Goal: Task Accomplishment & Management: Use online tool/utility

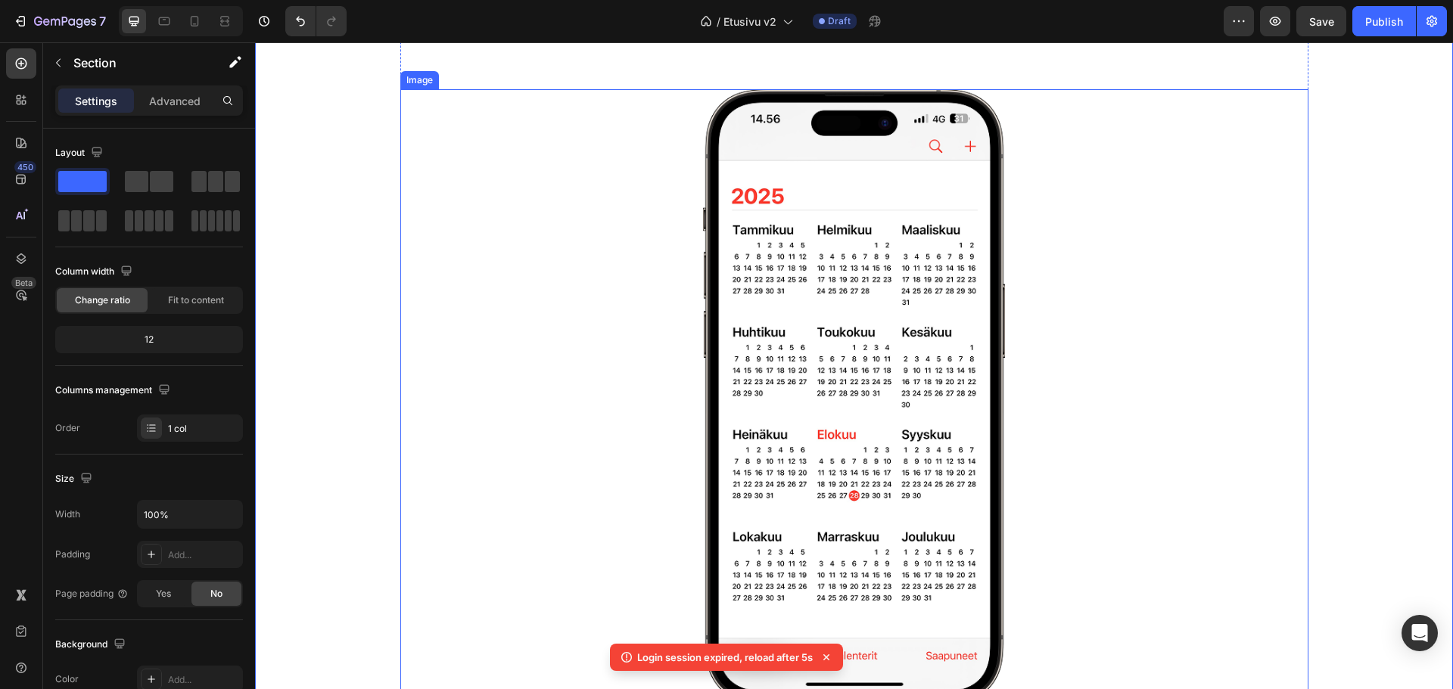
click at [802, 259] on img at bounding box center [854, 397] width 303 height 616
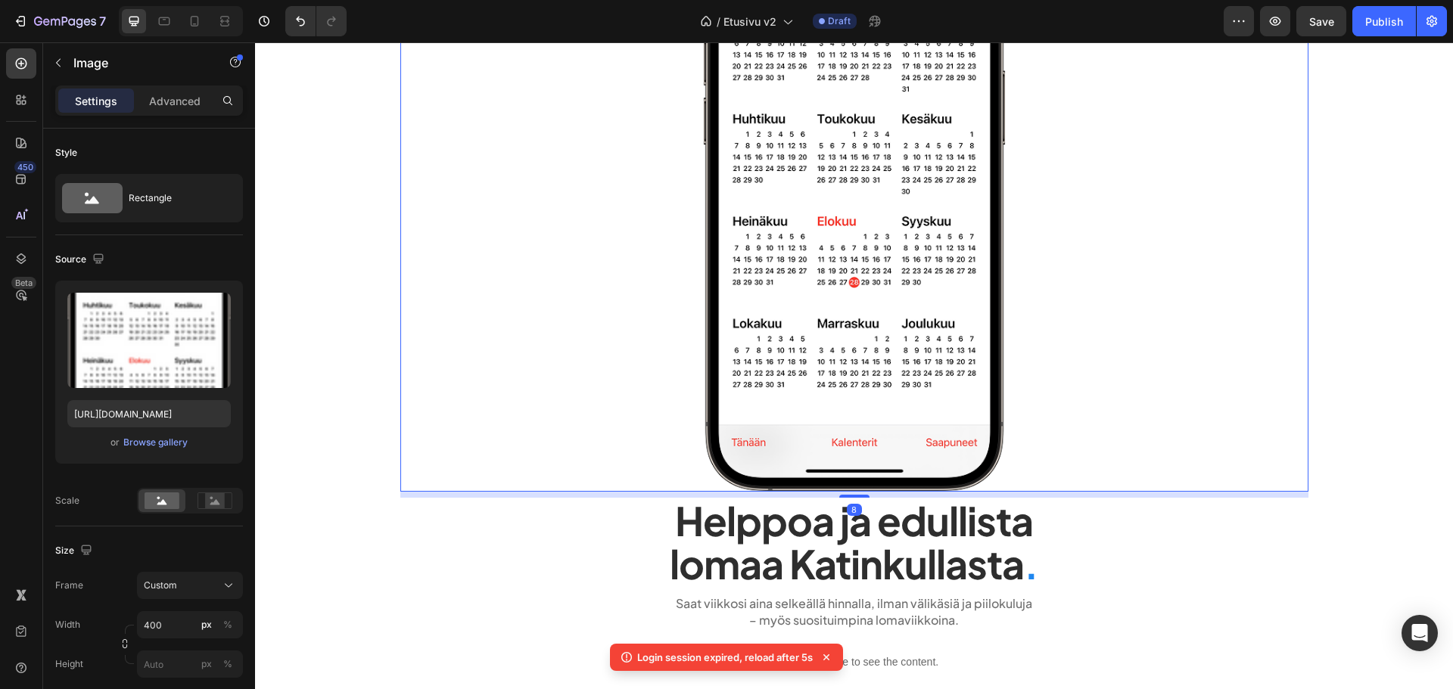
scroll to position [454, 0]
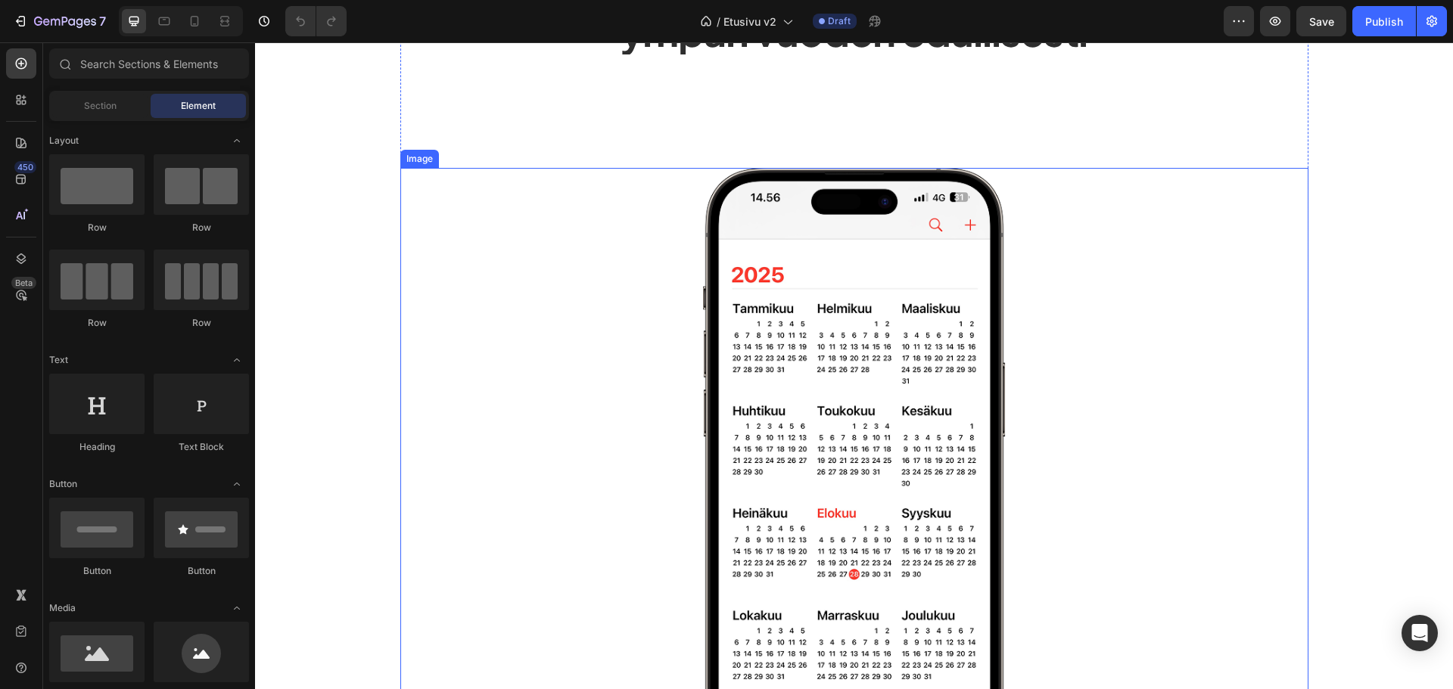
scroll to position [151, 0]
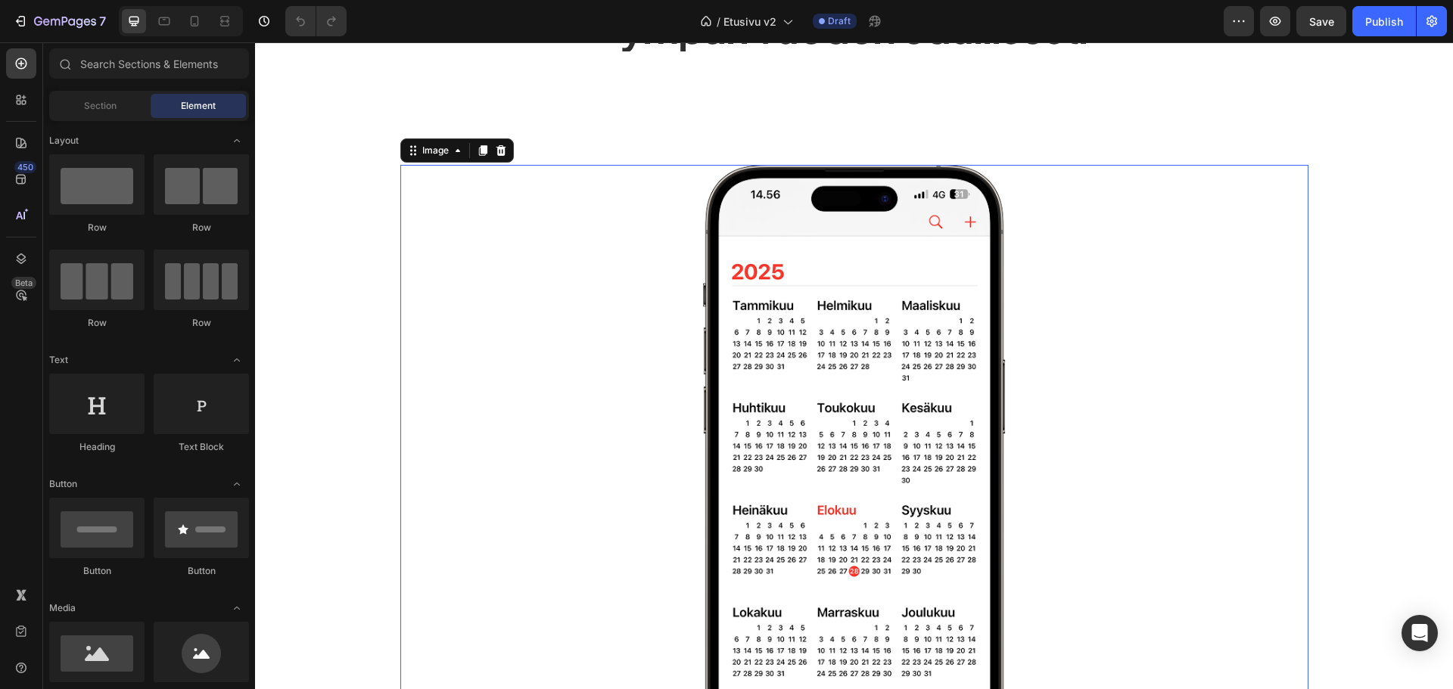
click at [797, 325] on img at bounding box center [854, 473] width 303 height 616
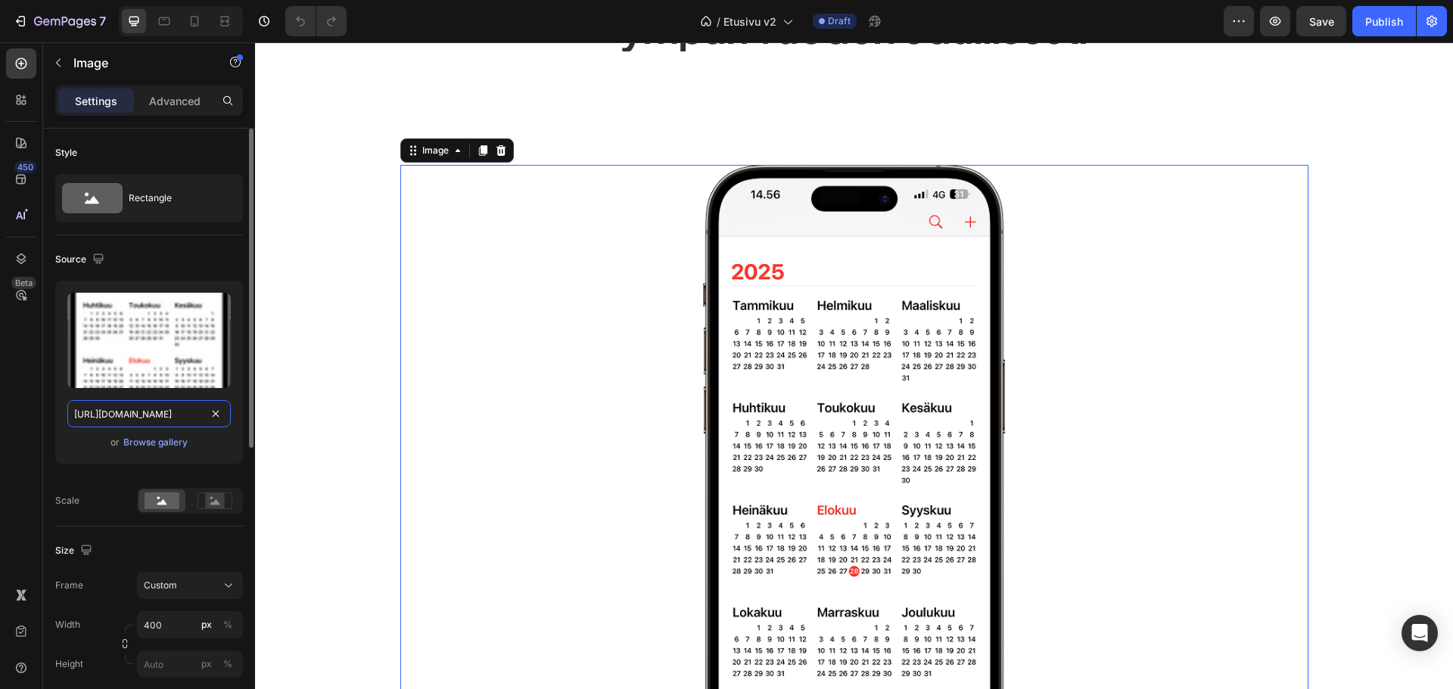
click at [156, 412] on input "[URL][DOMAIN_NAME]" at bounding box center [148, 413] width 163 height 27
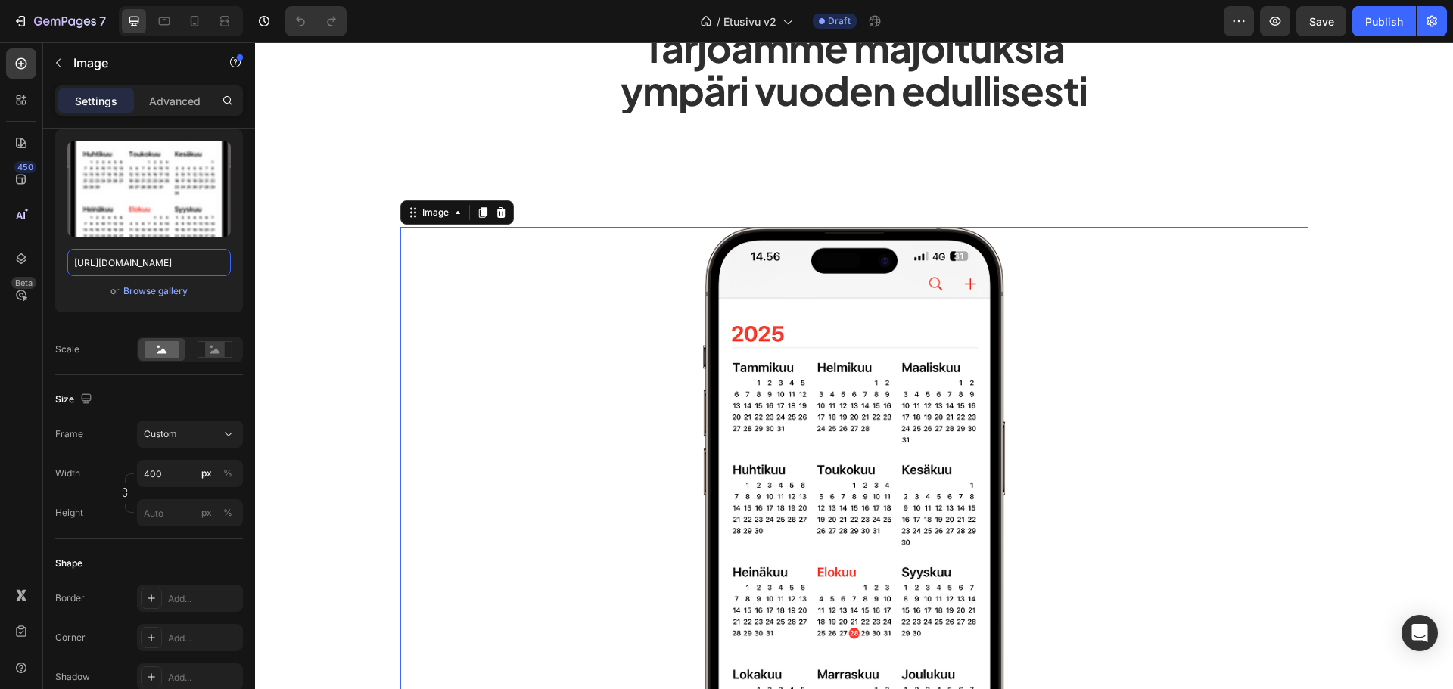
scroll to position [76, 0]
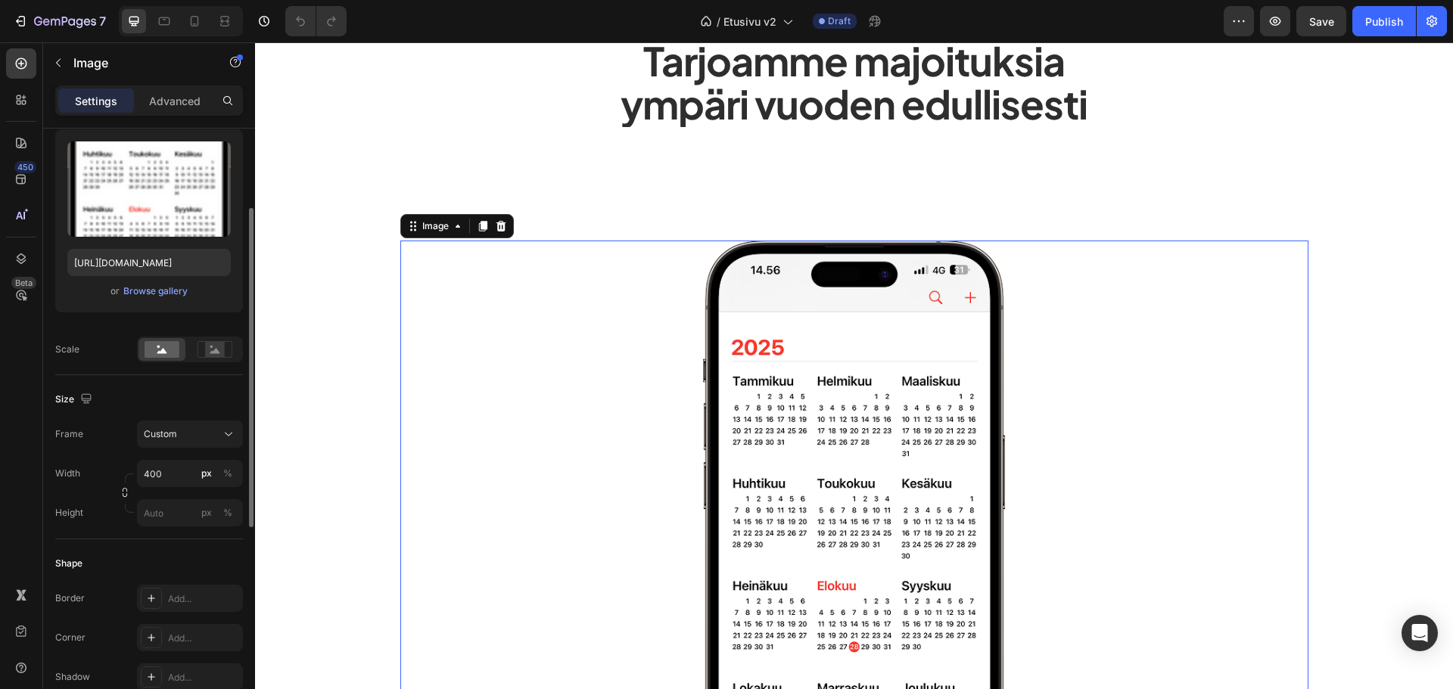
click at [149, 301] on div "Upload Image https://cdn.shopify.com/s/files/1/0828/7400/7818/files/gempages_52…" at bounding box center [149, 220] width 188 height 183
click at [154, 293] on div "Browse gallery" at bounding box center [155, 292] width 64 height 14
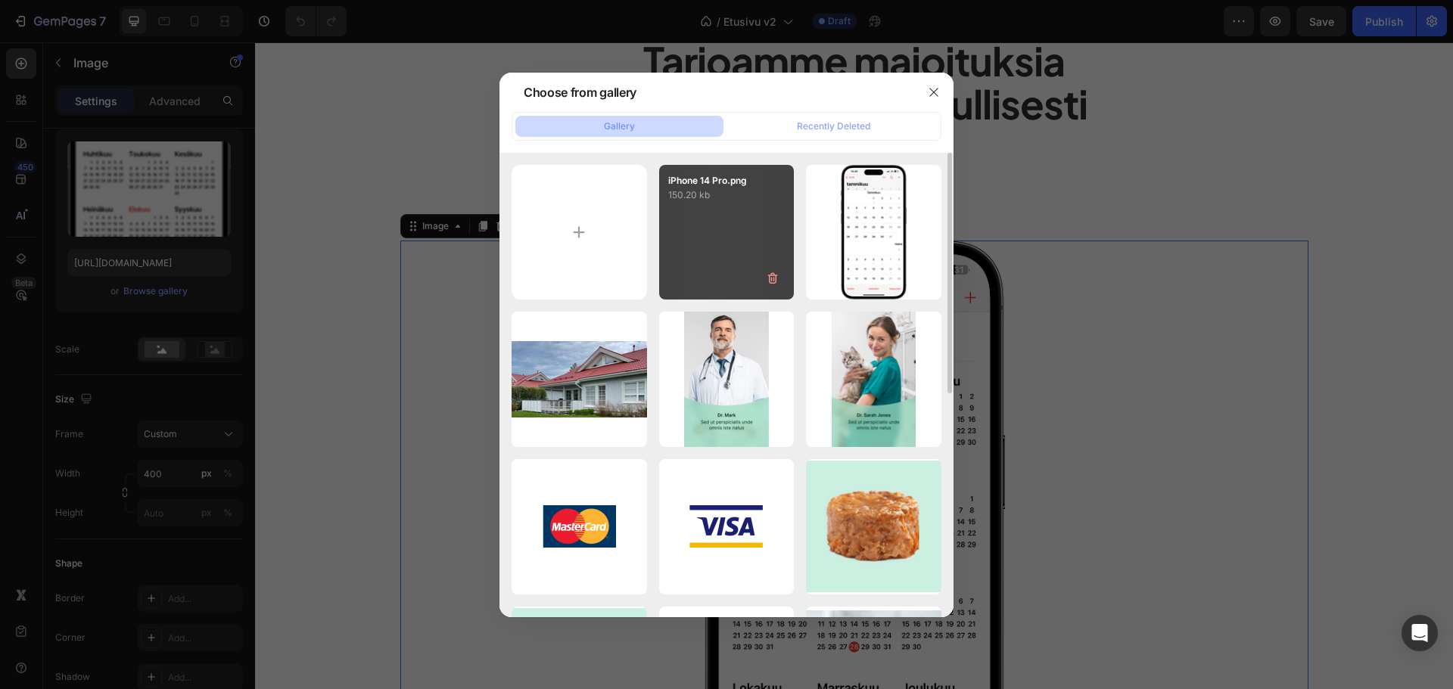
click at [660, 269] on div "iPhone 14 Pro.png 150.20 kb" at bounding box center [726, 232] width 135 height 135
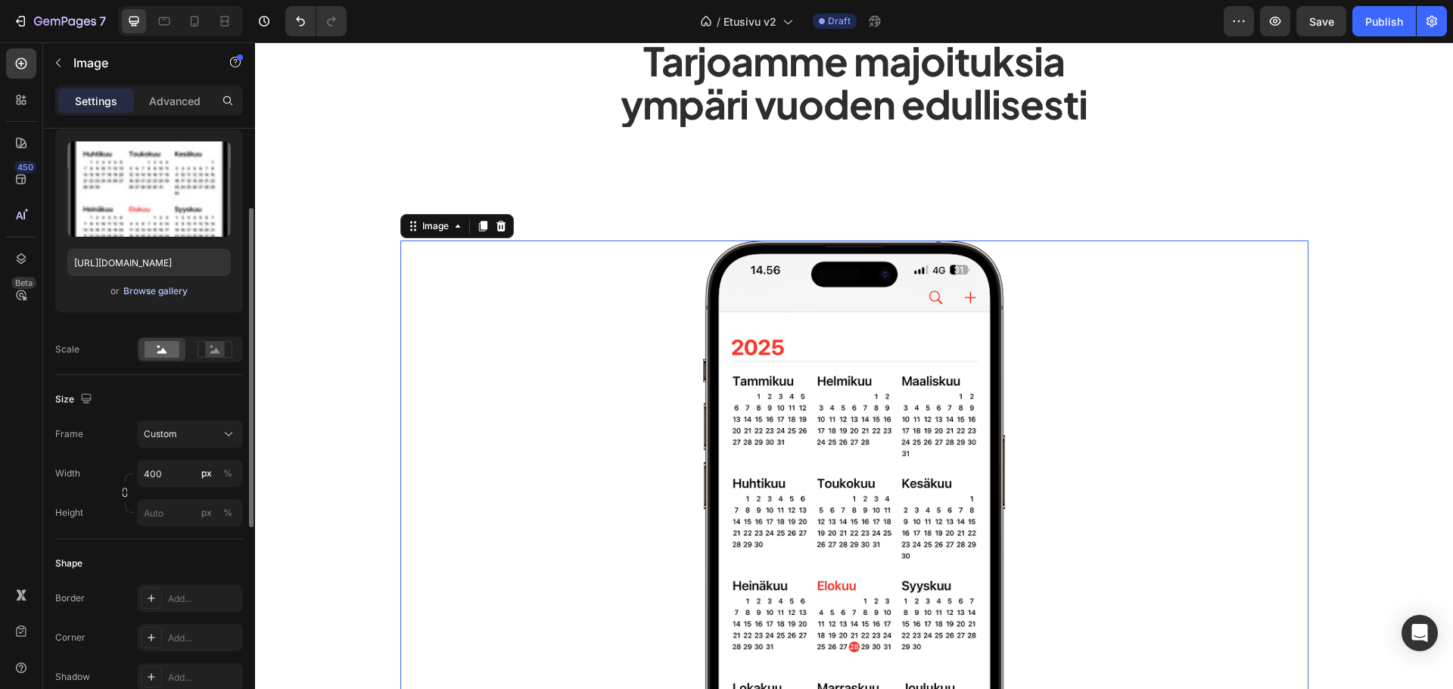
click at [157, 291] on div "Browse gallery" at bounding box center [155, 292] width 64 height 14
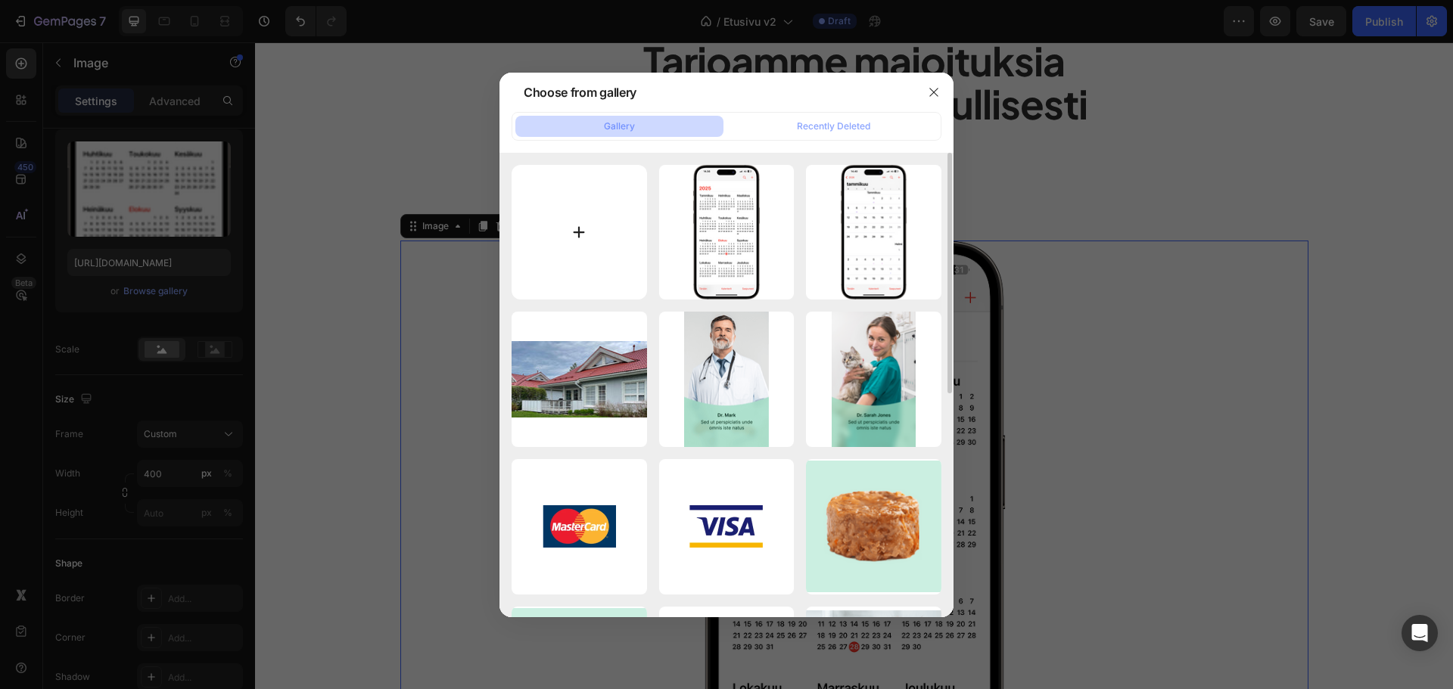
click at [564, 238] on input "file" at bounding box center [579, 232] width 135 height 135
click at [551, 244] on input "file" at bounding box center [579, 232] width 135 height 135
click at [605, 247] on input "file" at bounding box center [579, 232] width 135 height 135
type input "C:\fakepath\365paivaa.webp"
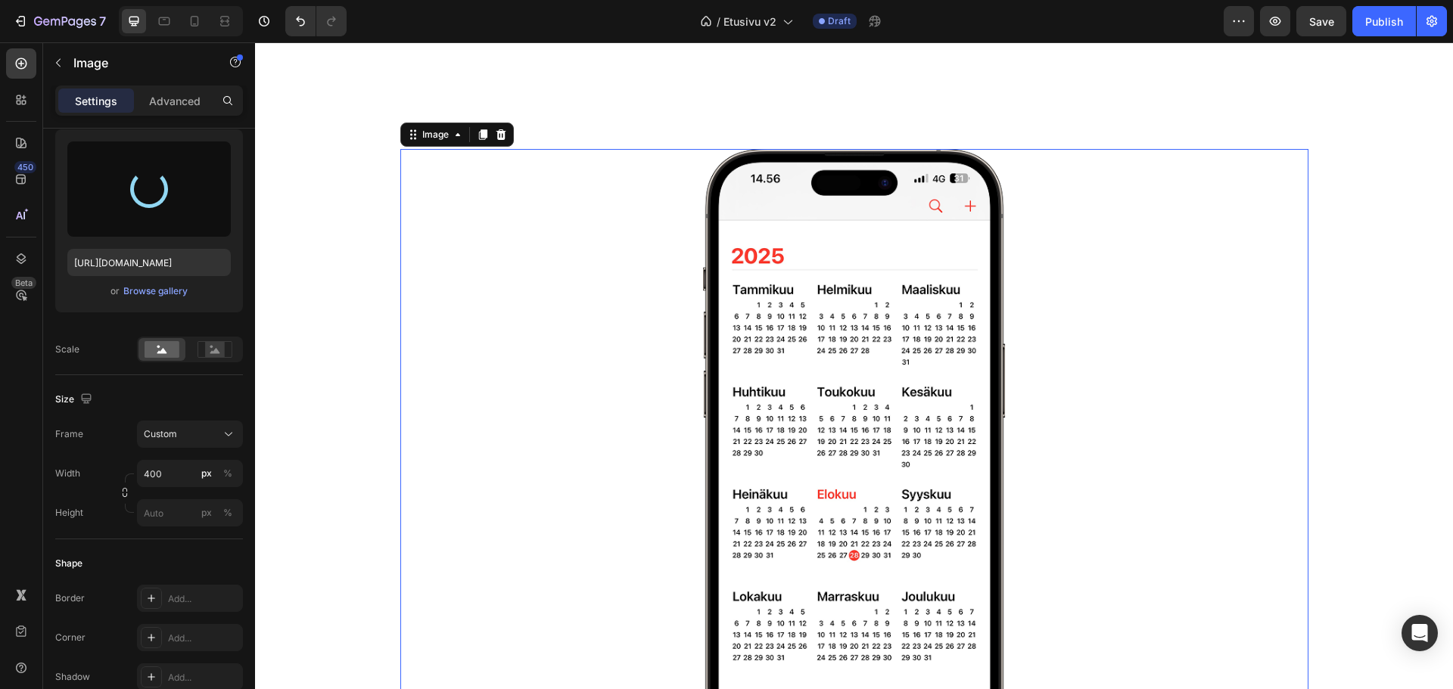
scroll to position [151, 0]
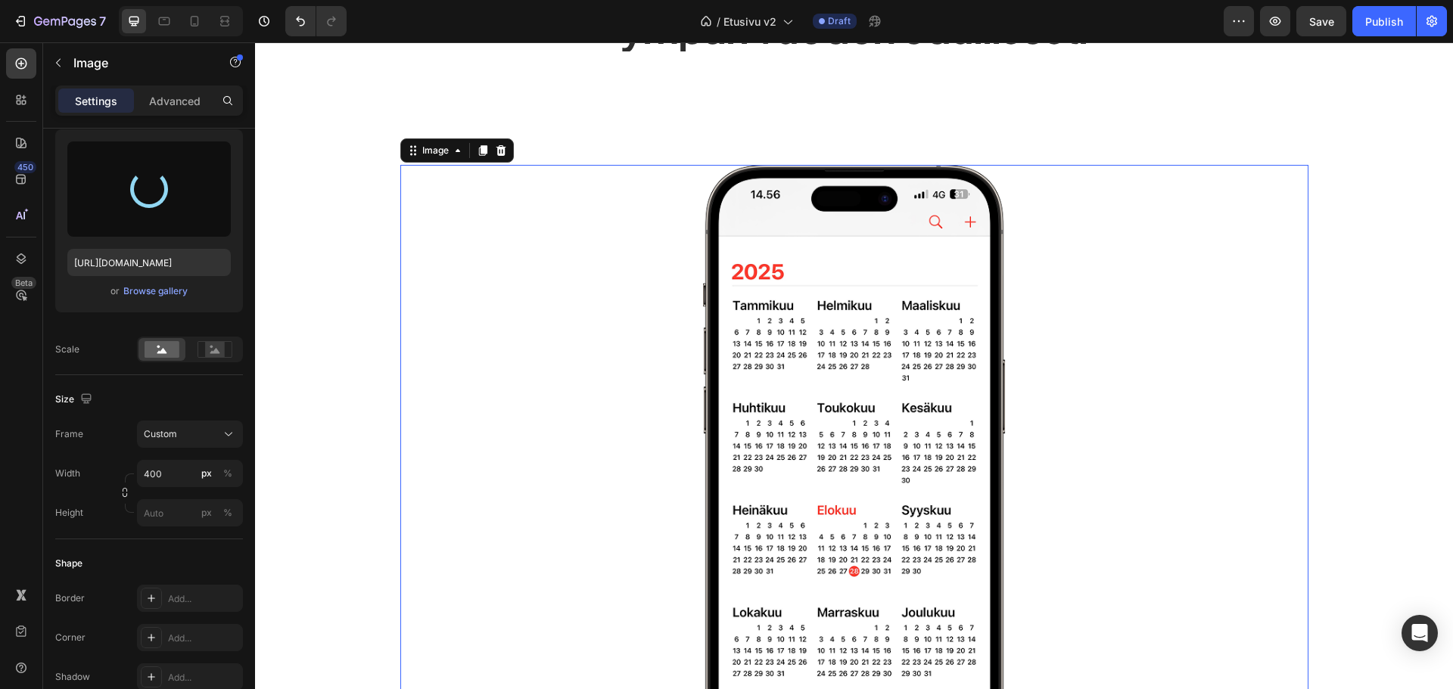
type input "https://cdn.shopify.com/s/files/1/0828/7400/7818/files/gempages_521763998161437…"
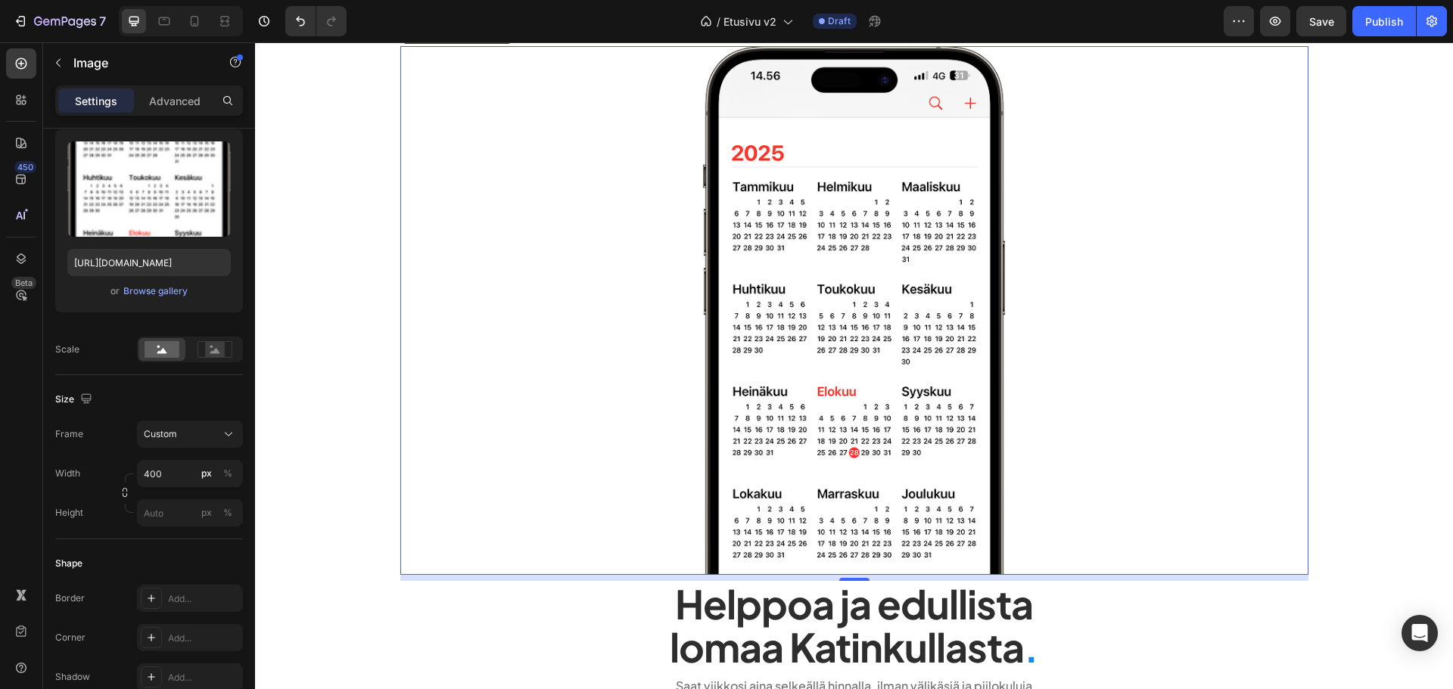
scroll to position [378, 0]
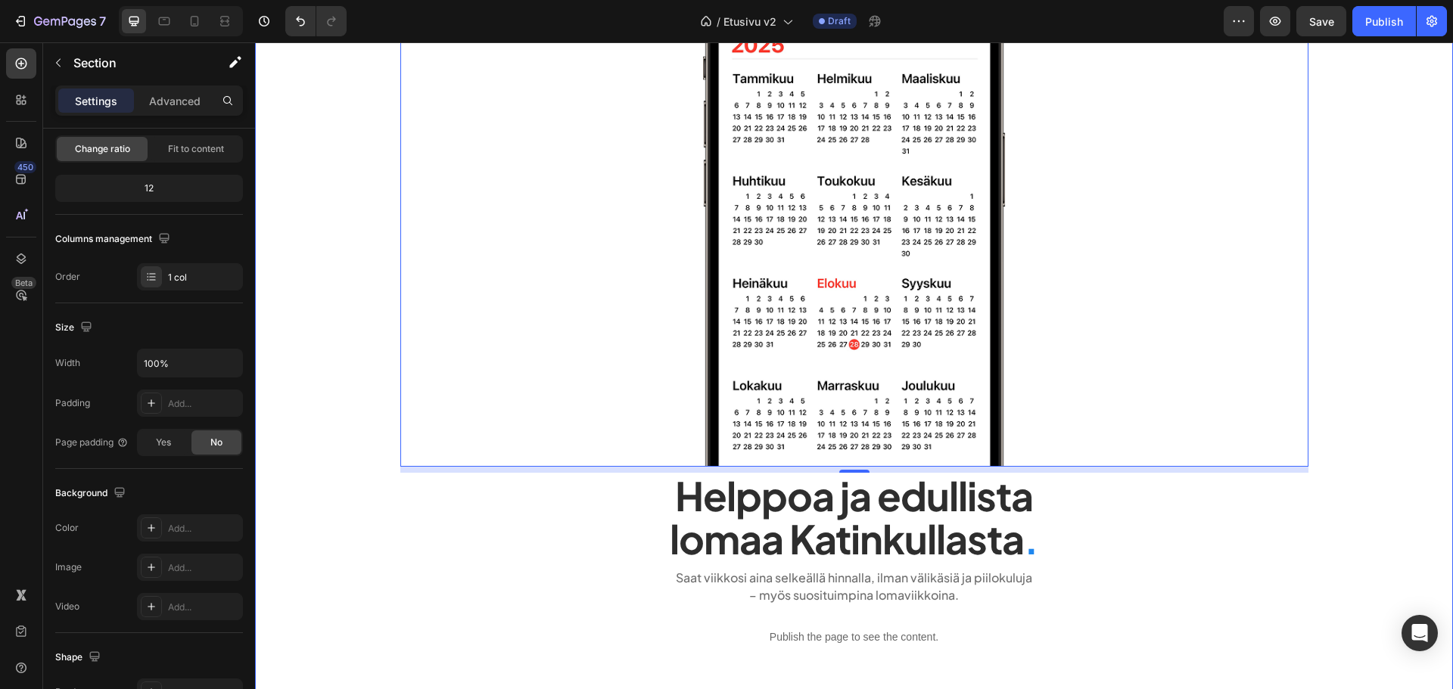
click at [336, 329] on div "Publish the page to see the content. heroteksti Tarjoamme majoituksia ympäri vu…" at bounding box center [854, 692] width 1198 height 1994
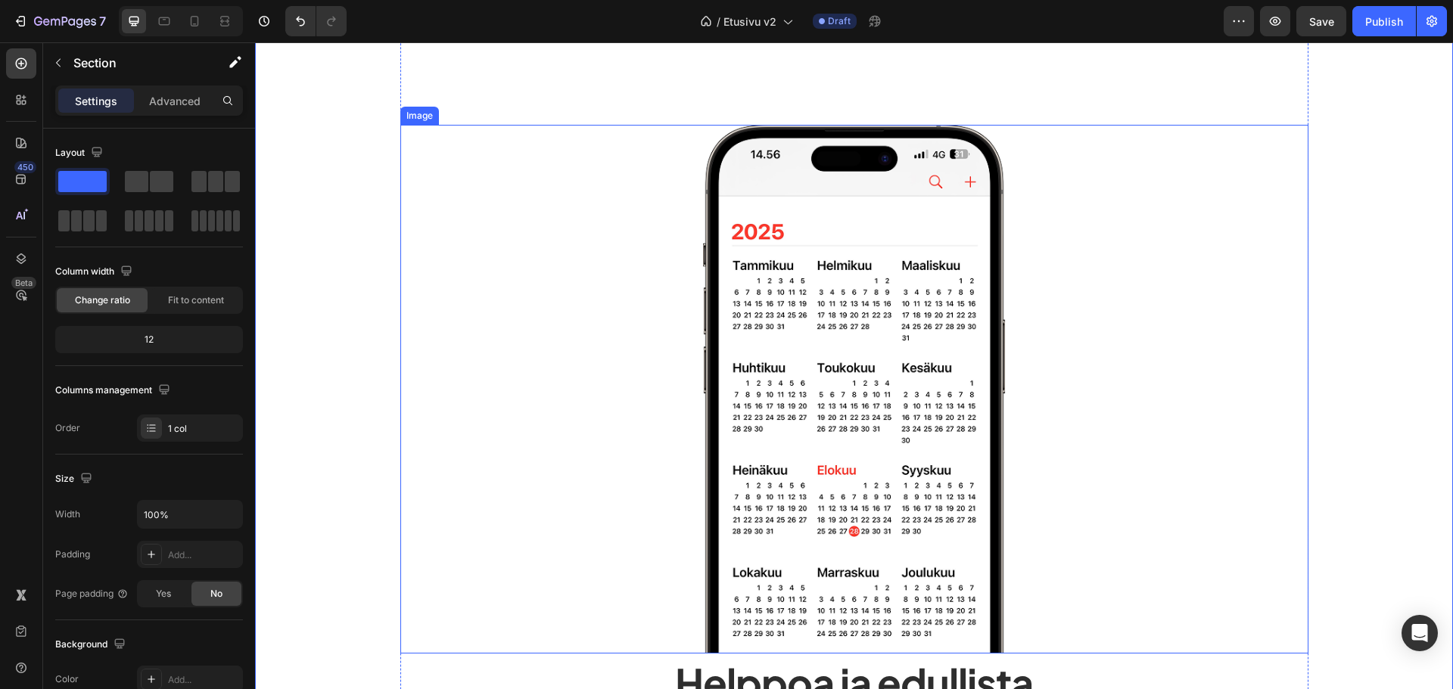
scroll to position [0, 0]
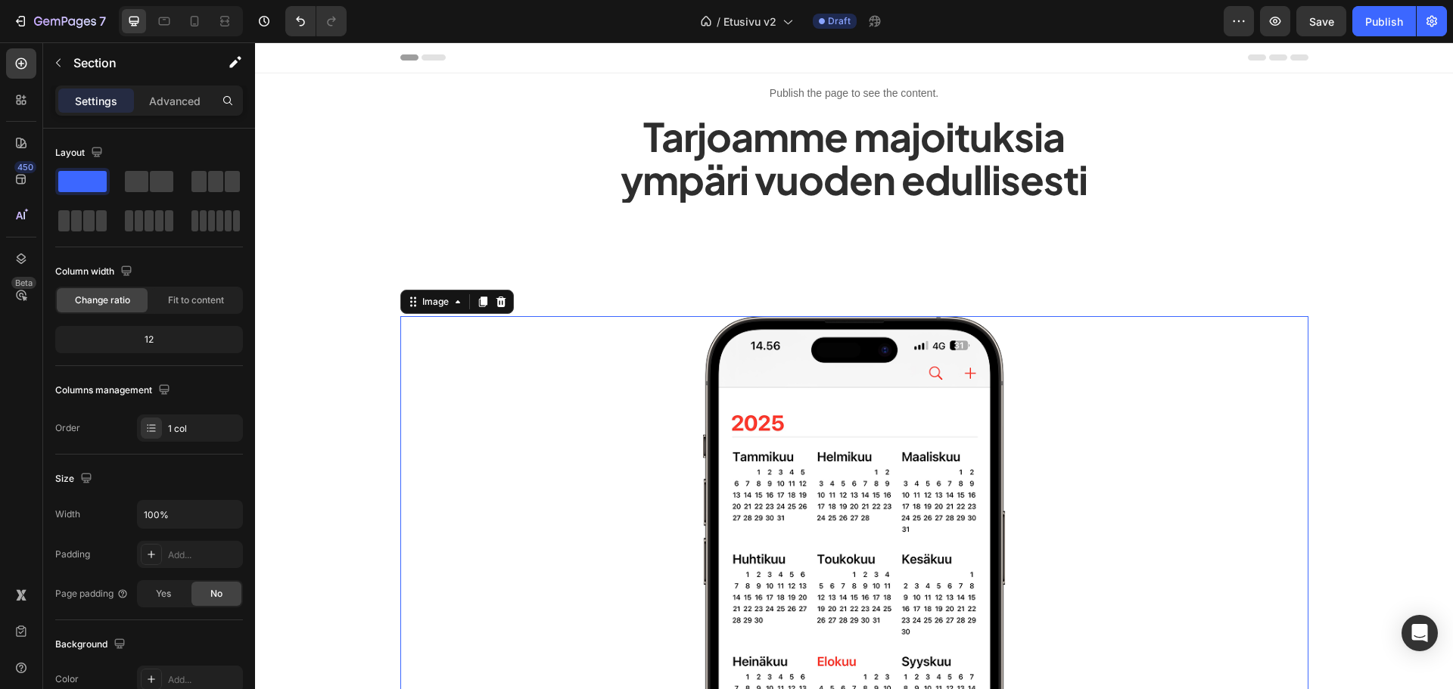
click at [555, 378] on div at bounding box center [854, 580] width 908 height 529
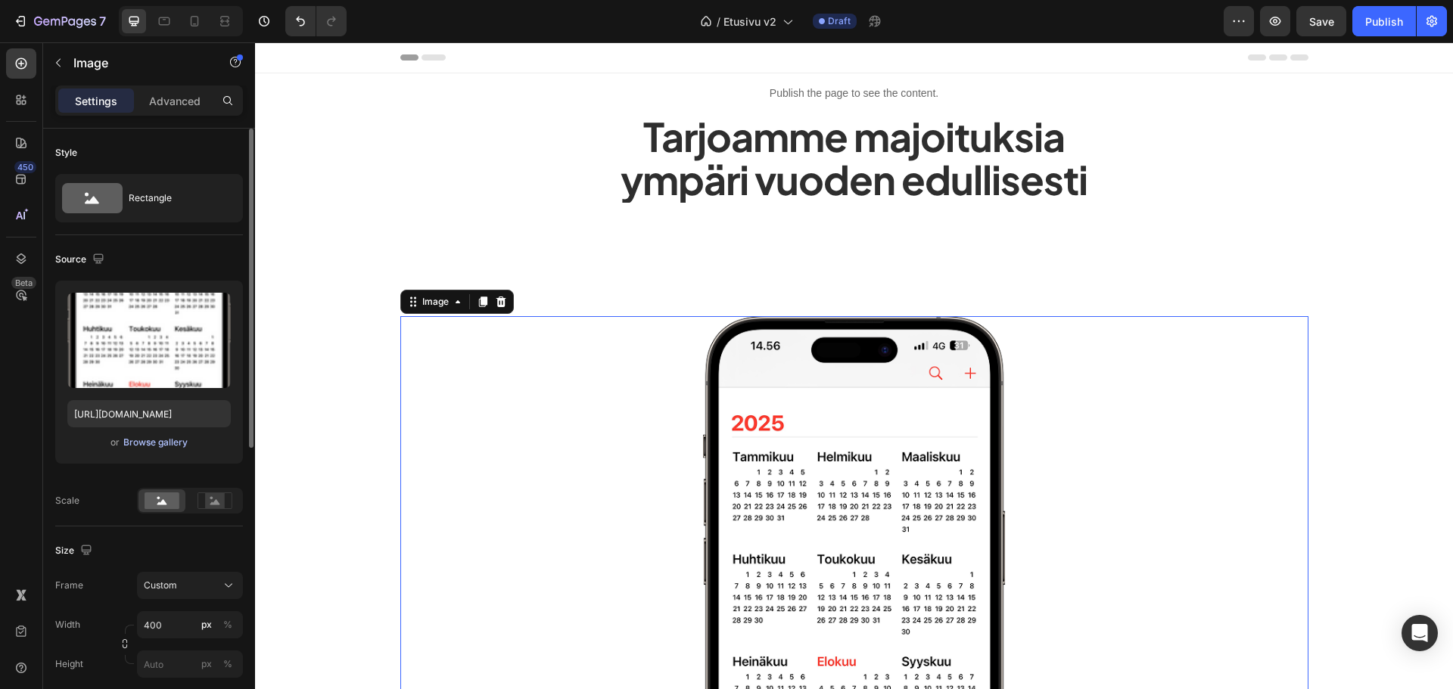
scroll to position [76, 0]
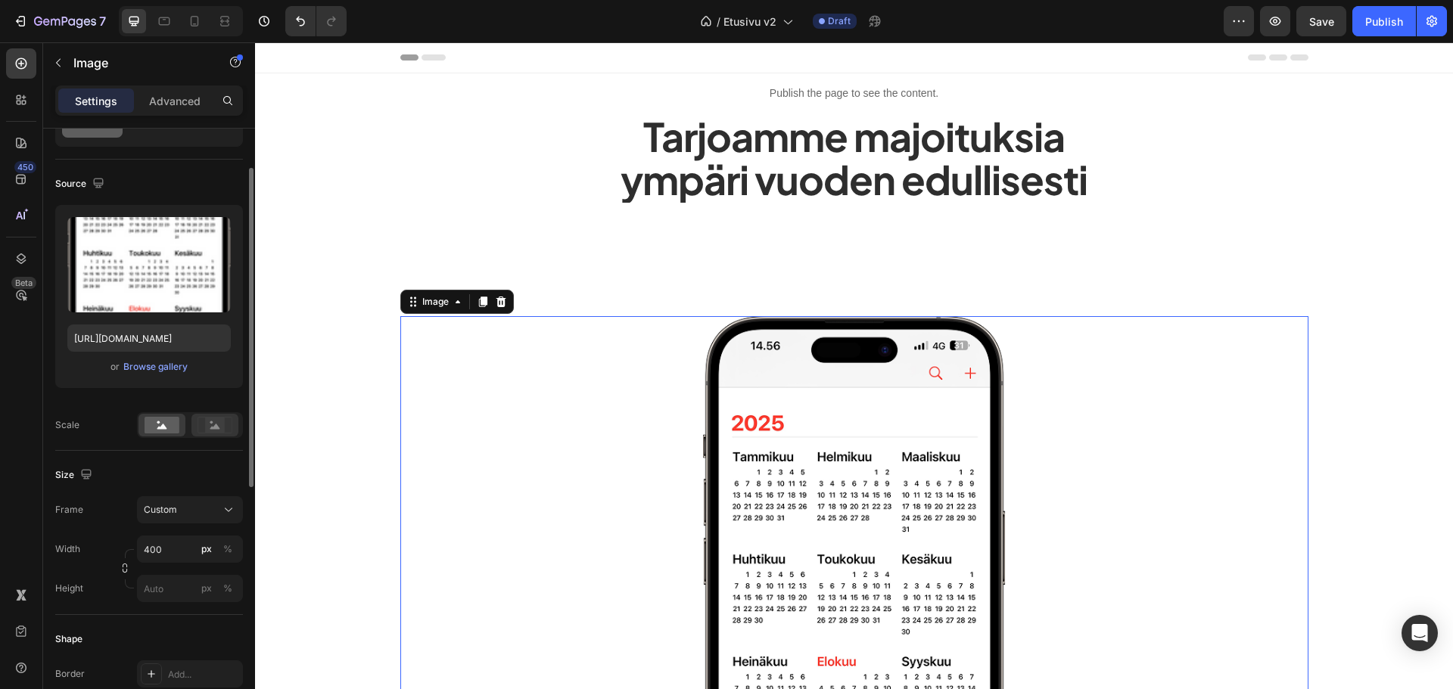
click at [211, 430] on rect at bounding box center [215, 425] width 20 height 15
click at [136, 433] on div "Scale Fill image" at bounding box center [149, 425] width 188 height 26
click at [146, 436] on div at bounding box center [161, 425] width 47 height 23
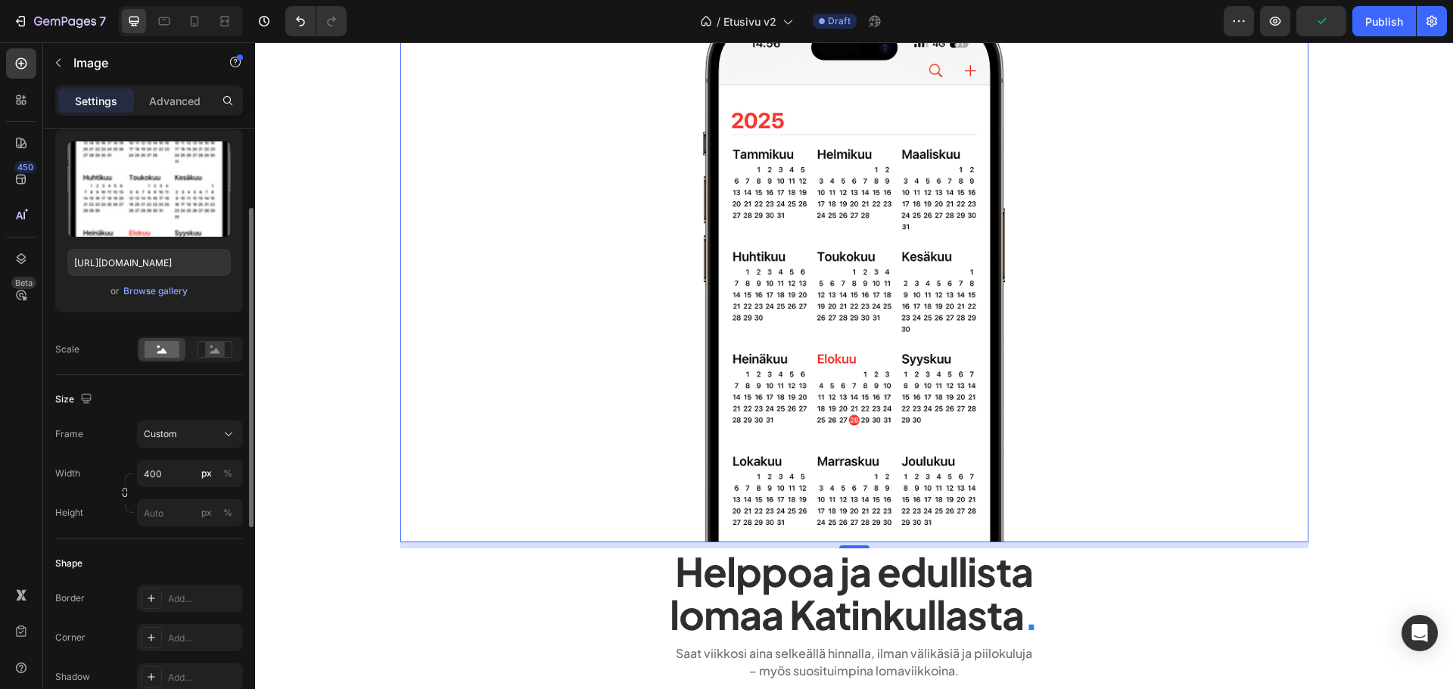
scroll to position [0, 0]
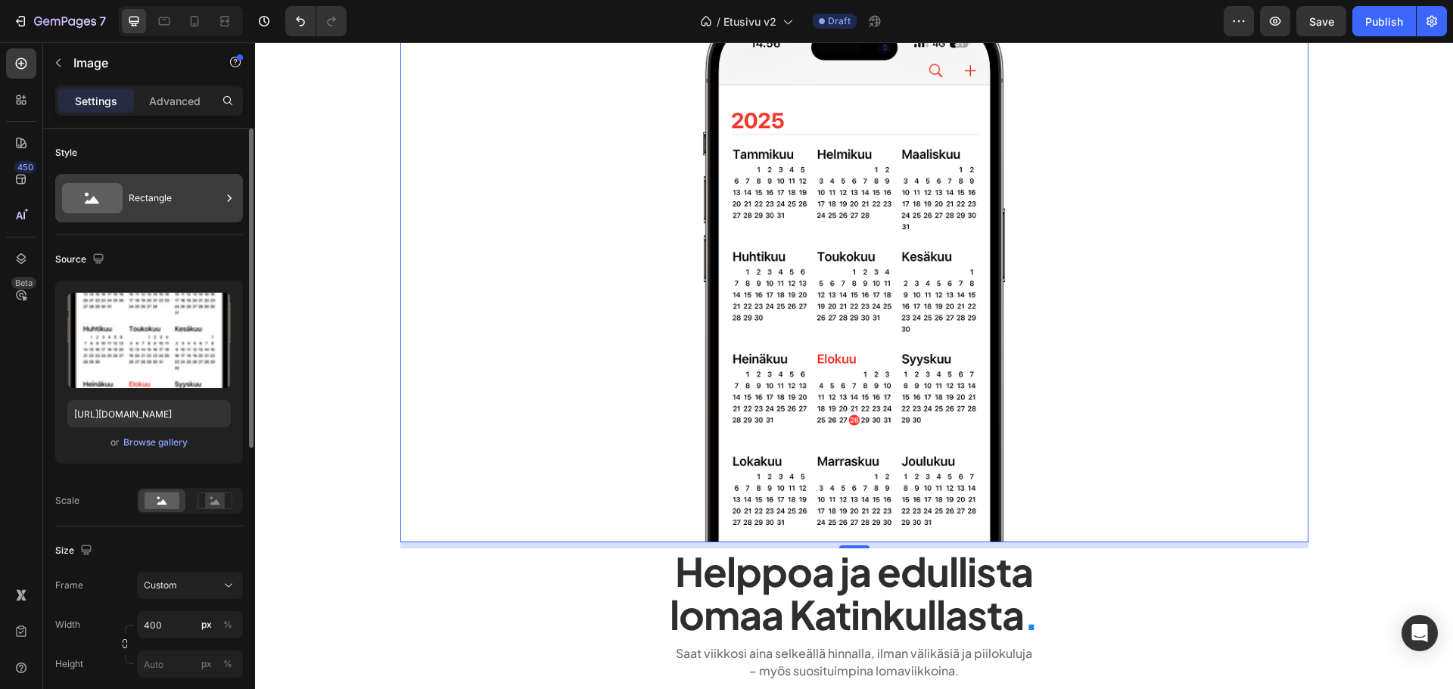
click at [142, 203] on div "Rectangle" at bounding box center [175, 198] width 92 height 35
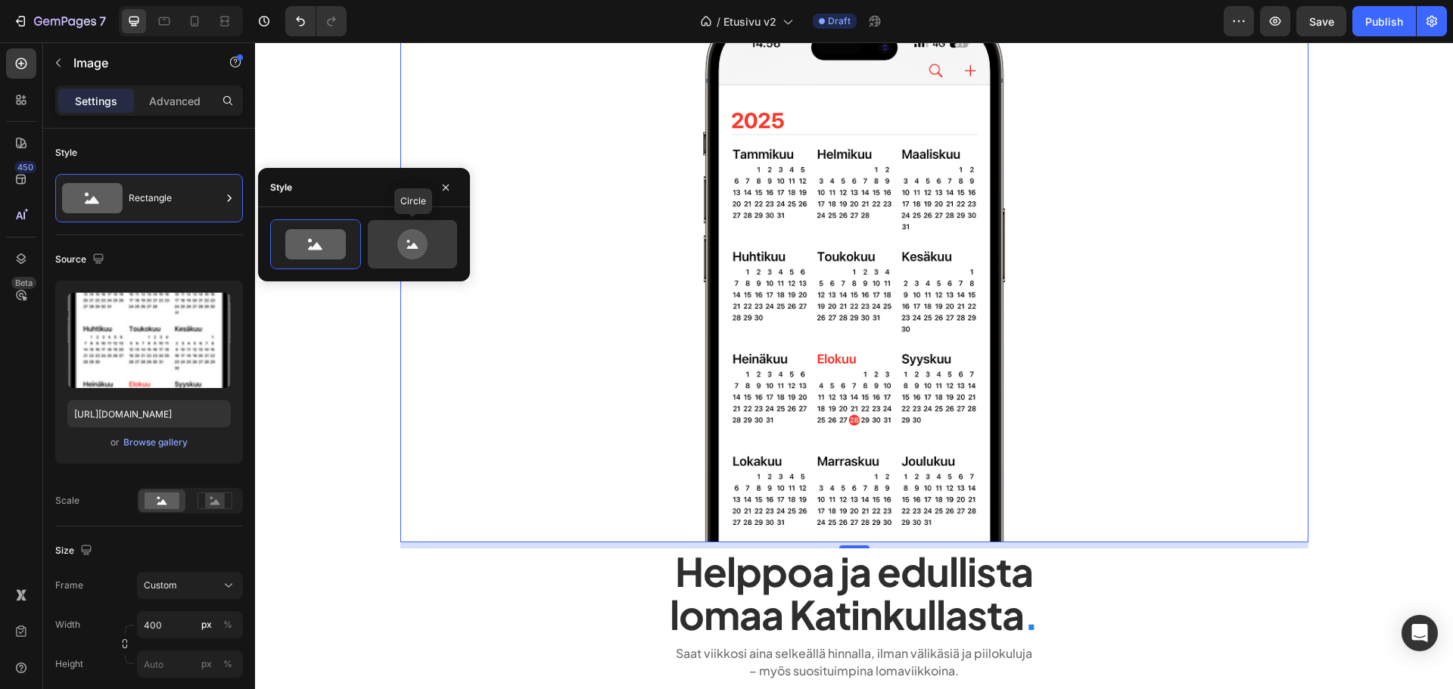
click at [399, 235] on icon at bounding box center [412, 244] width 71 height 30
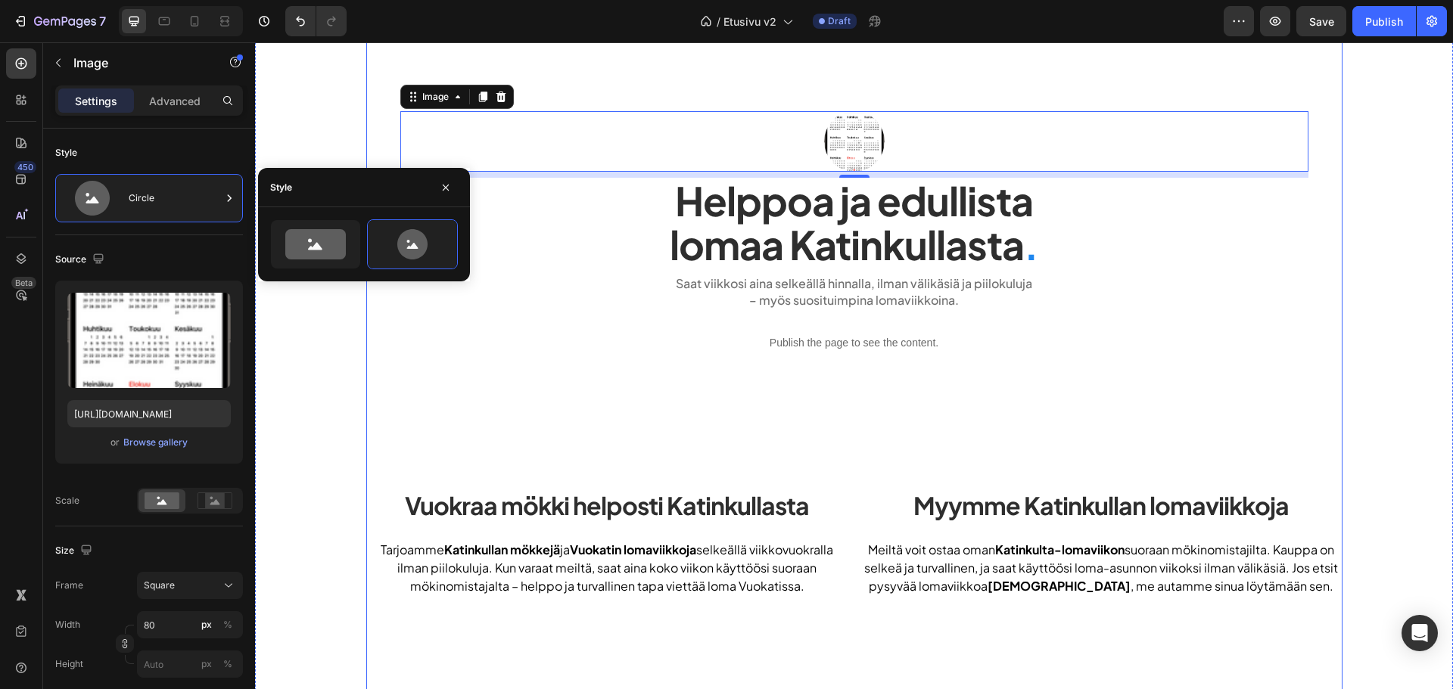
scroll to position [151, 0]
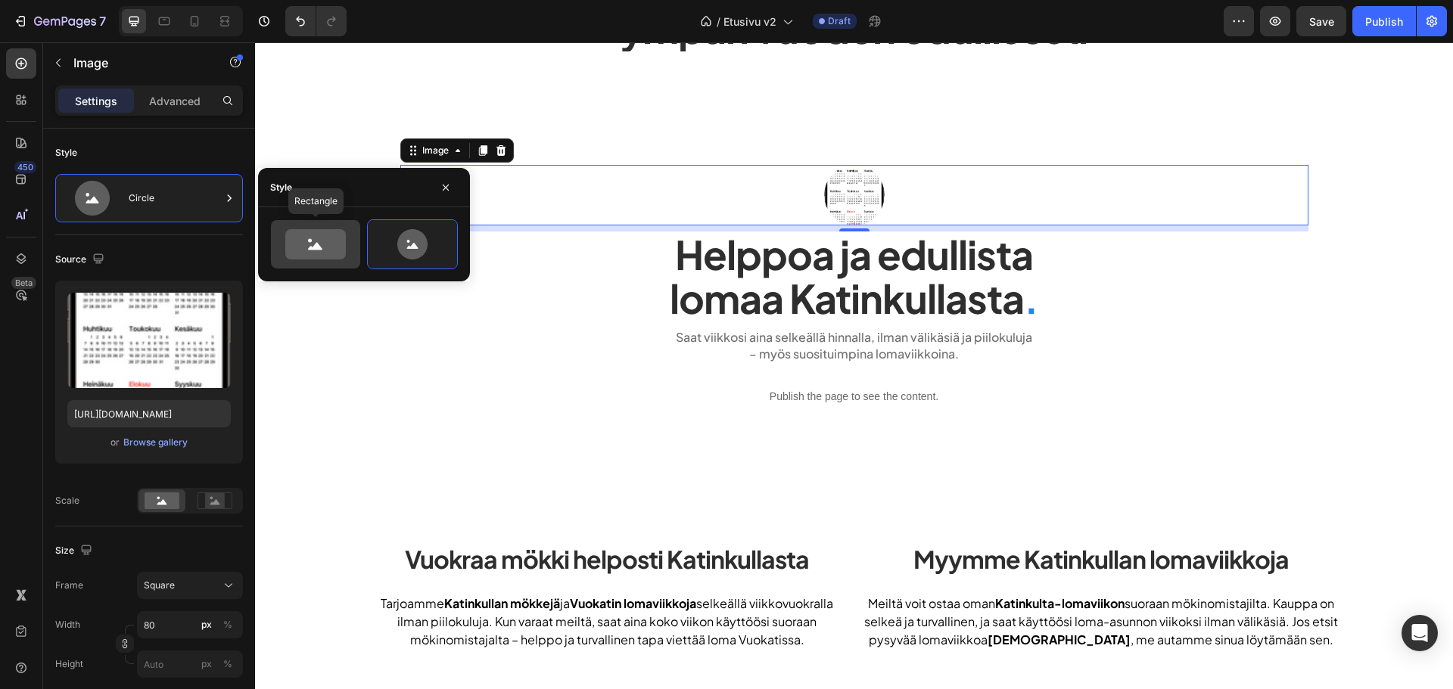
click at [299, 247] on icon at bounding box center [315, 244] width 61 height 30
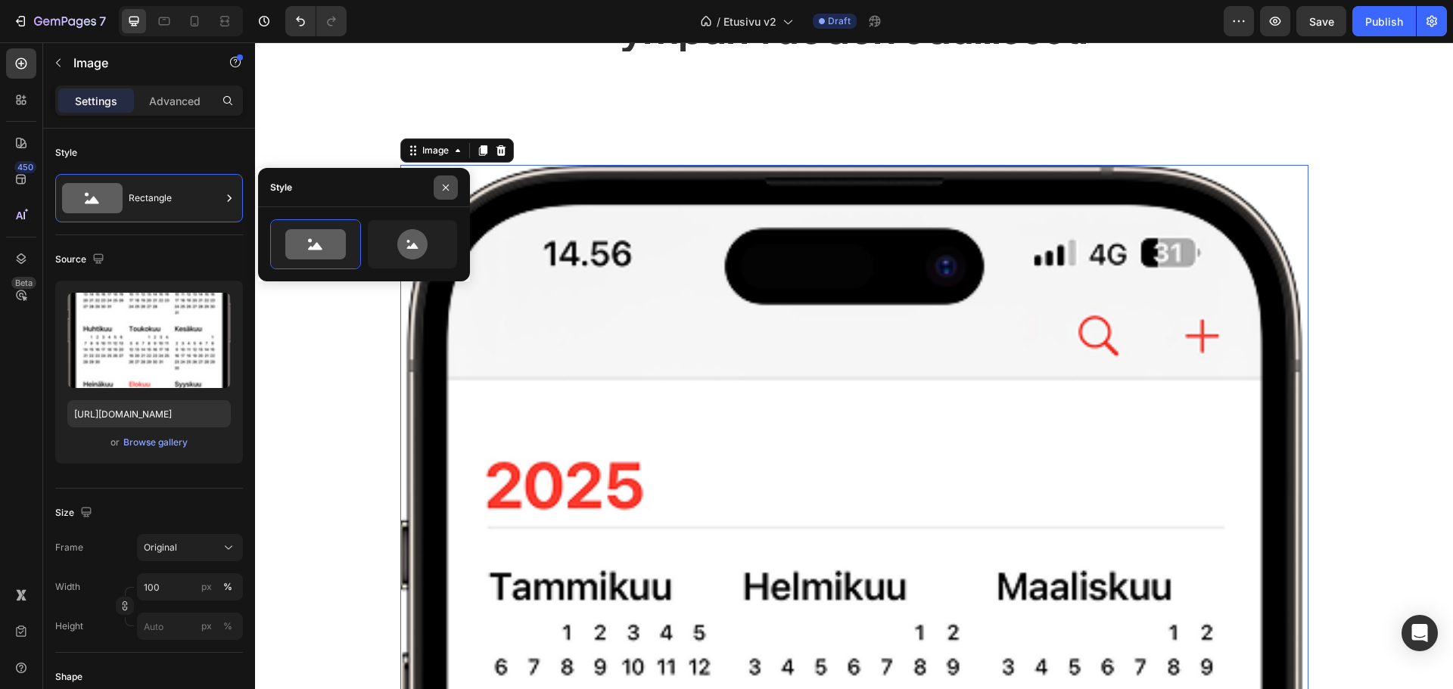
click at [440, 188] on icon "button" at bounding box center [446, 188] width 12 height 12
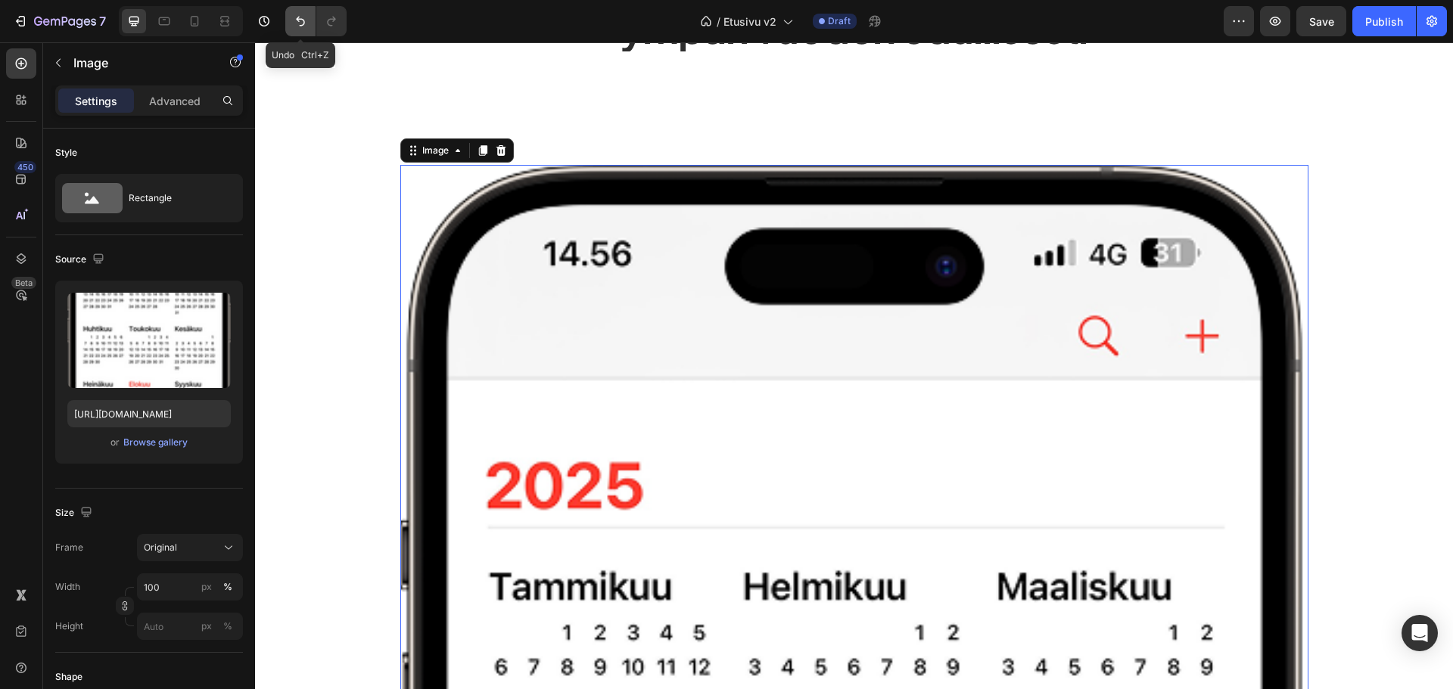
click at [293, 27] on icon "Undo/Redo" at bounding box center [300, 21] width 15 height 15
type input "400"
click at [293, 27] on icon "Undo/Redo" at bounding box center [300, 21] width 15 height 15
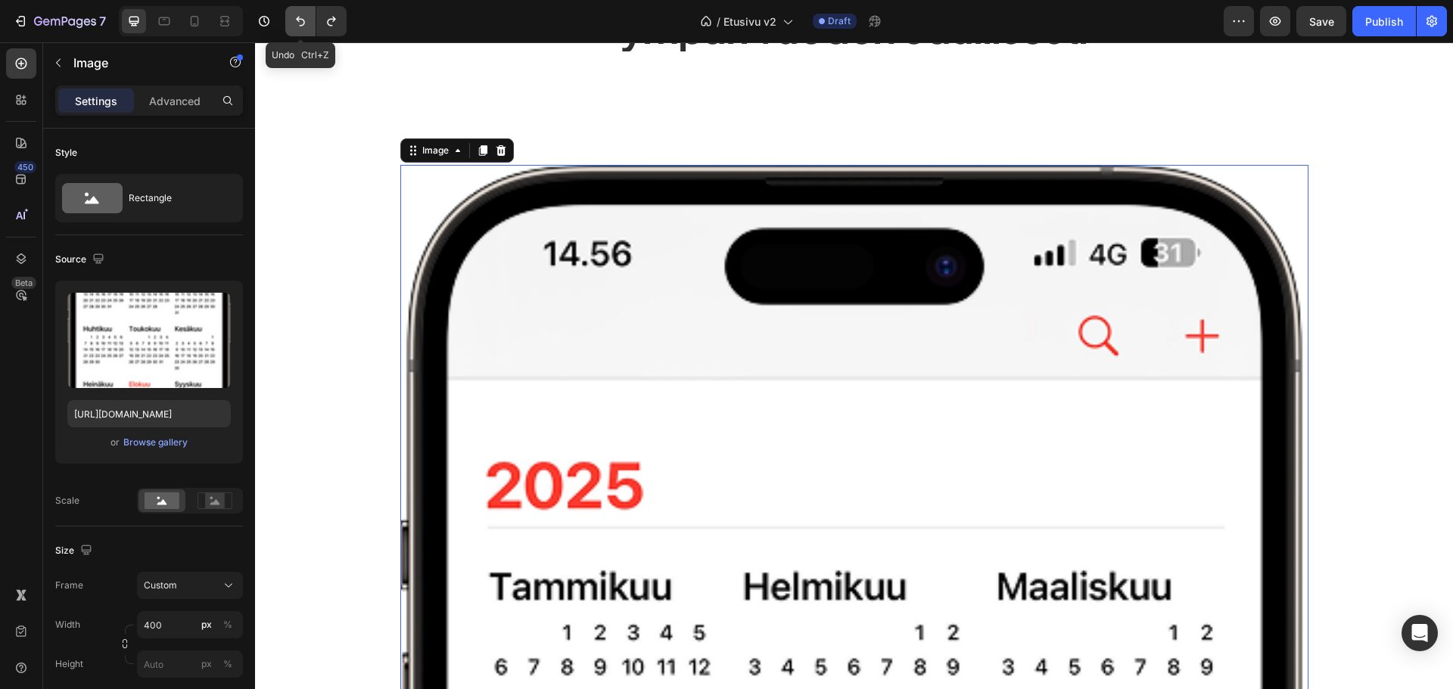
click at [293, 27] on icon "Undo/Redo" at bounding box center [300, 21] width 15 height 15
click at [340, 22] on button "Undo/Redo" at bounding box center [331, 21] width 30 height 30
click at [333, 20] on icon "Undo/Redo" at bounding box center [331, 21] width 15 height 15
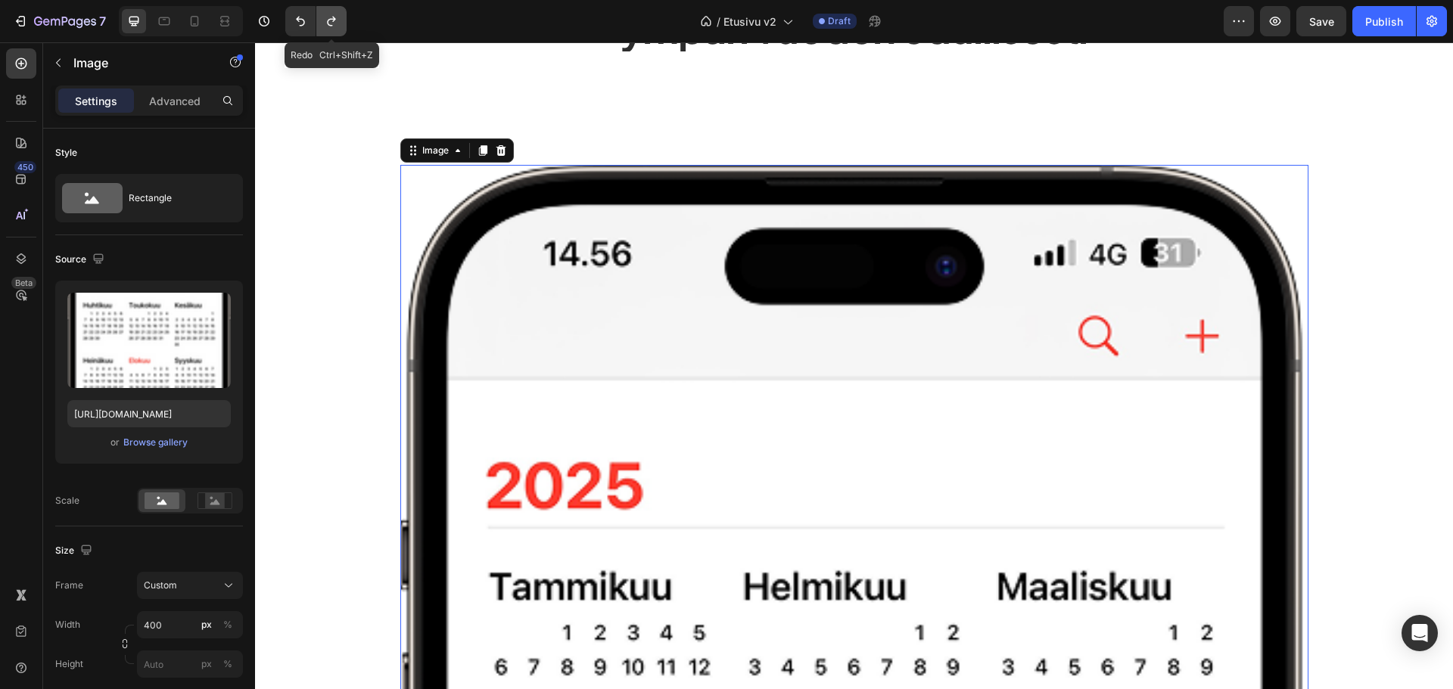
type input "https://cdn.shopify.com/s/files/1/0828/7400/7818/files/gempages_521763998161437…"
click at [333, 20] on icon "Undo/Redo" at bounding box center [331, 21] width 15 height 15
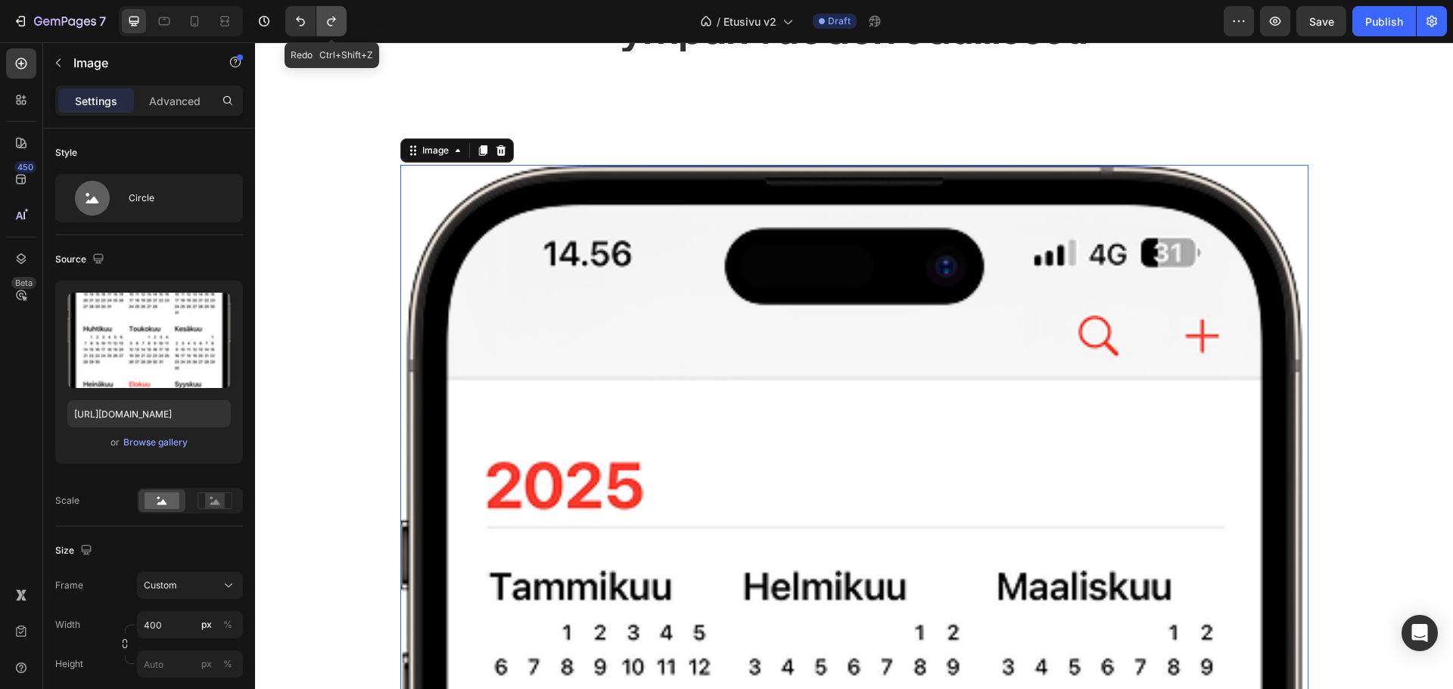
click at [333, 20] on icon "Undo/Redo" at bounding box center [331, 21] width 15 height 15
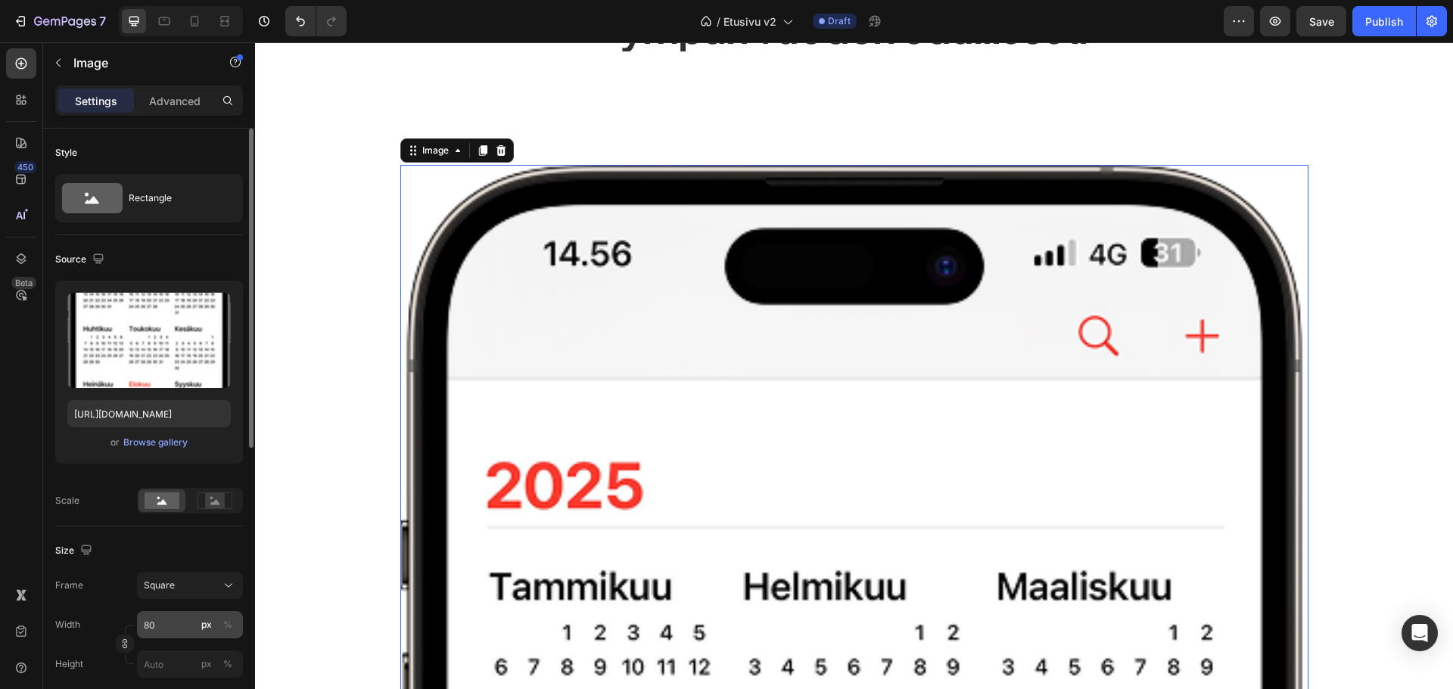
scroll to position [76, 0]
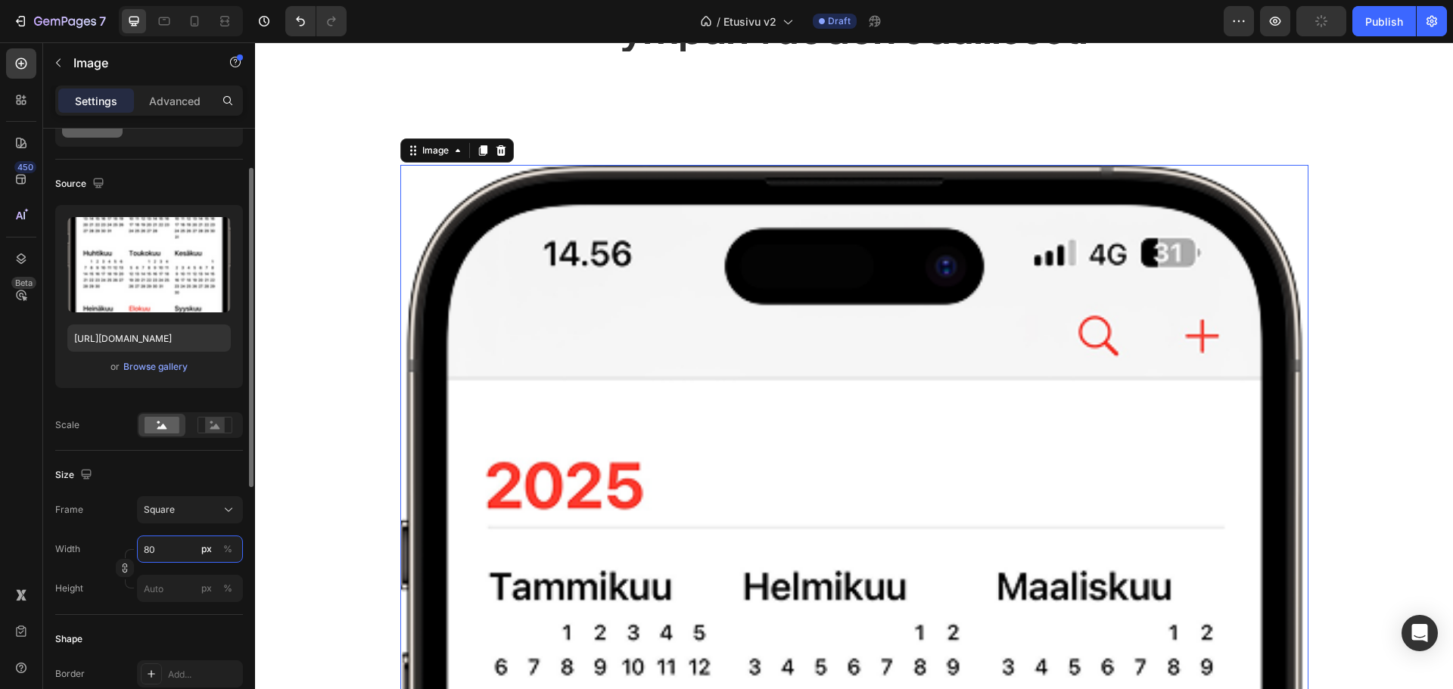
click at [177, 549] on input "80" at bounding box center [190, 549] width 106 height 27
type input "2"
type input "20"
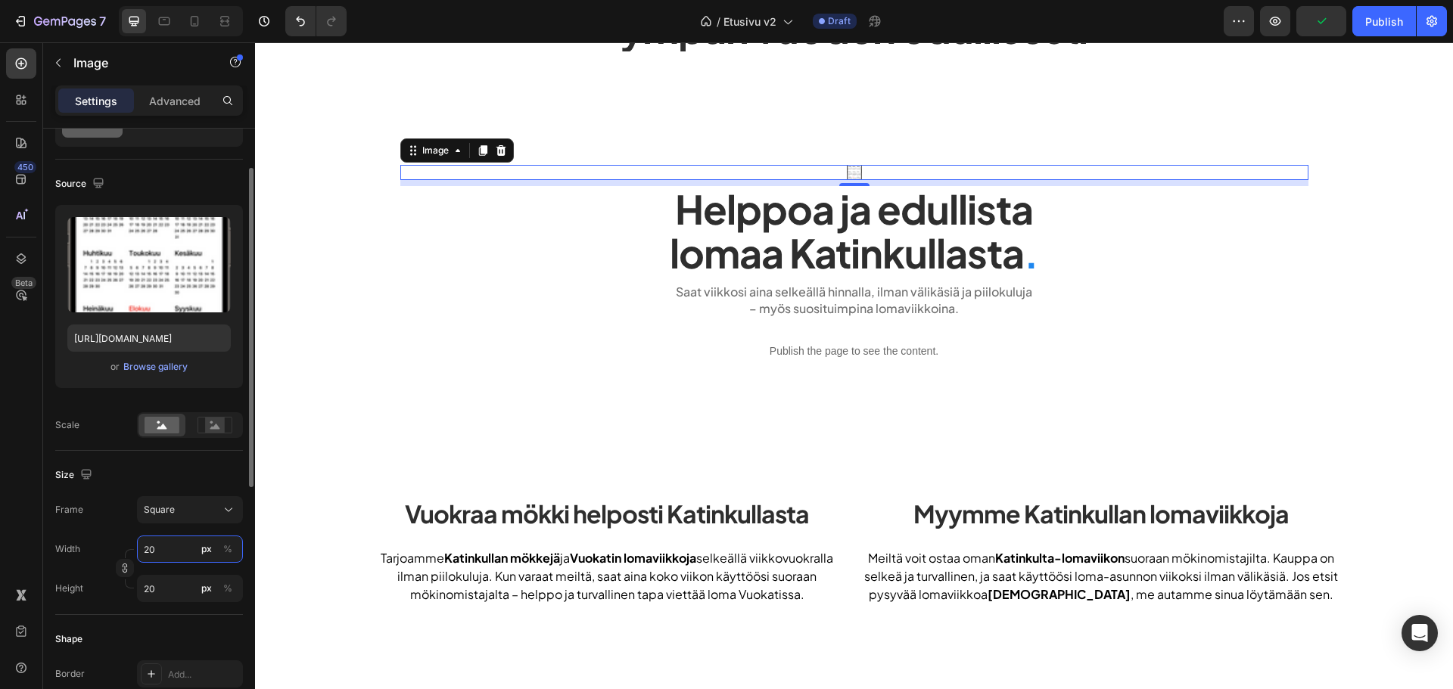
type input "200"
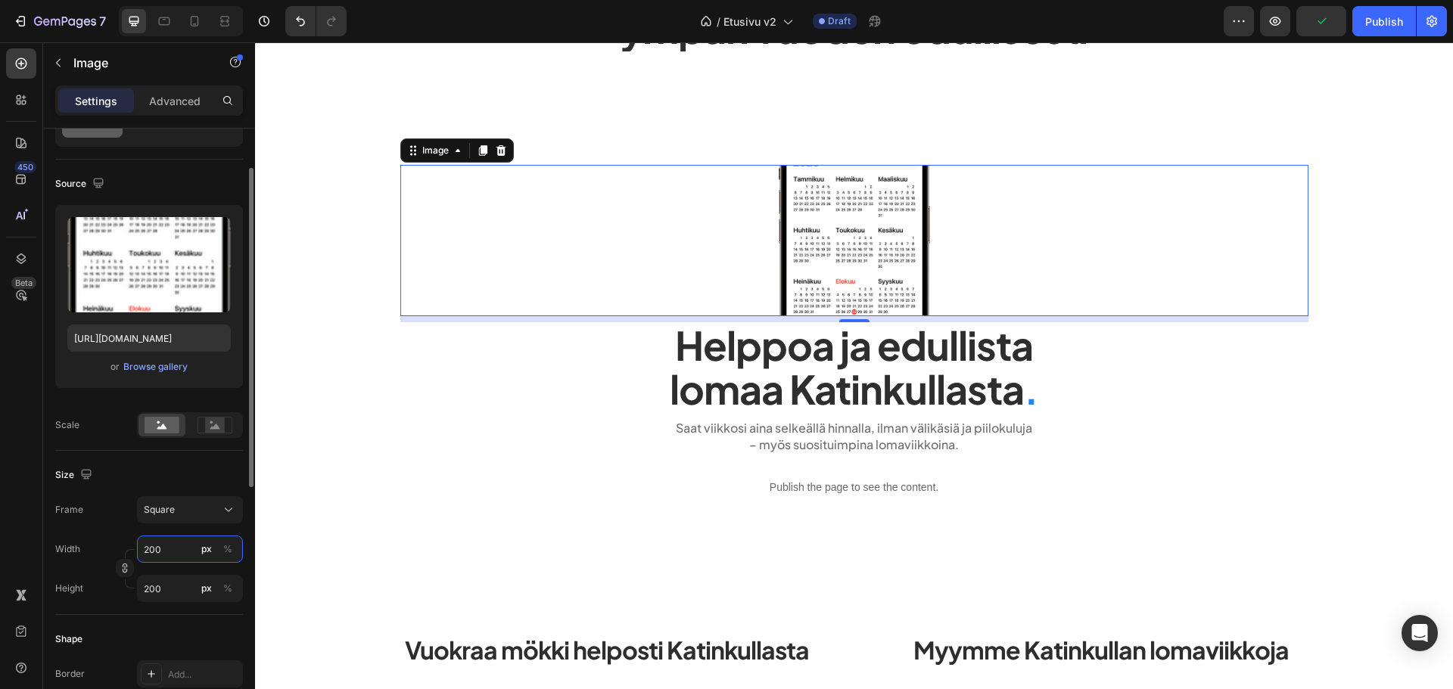
type input "20"
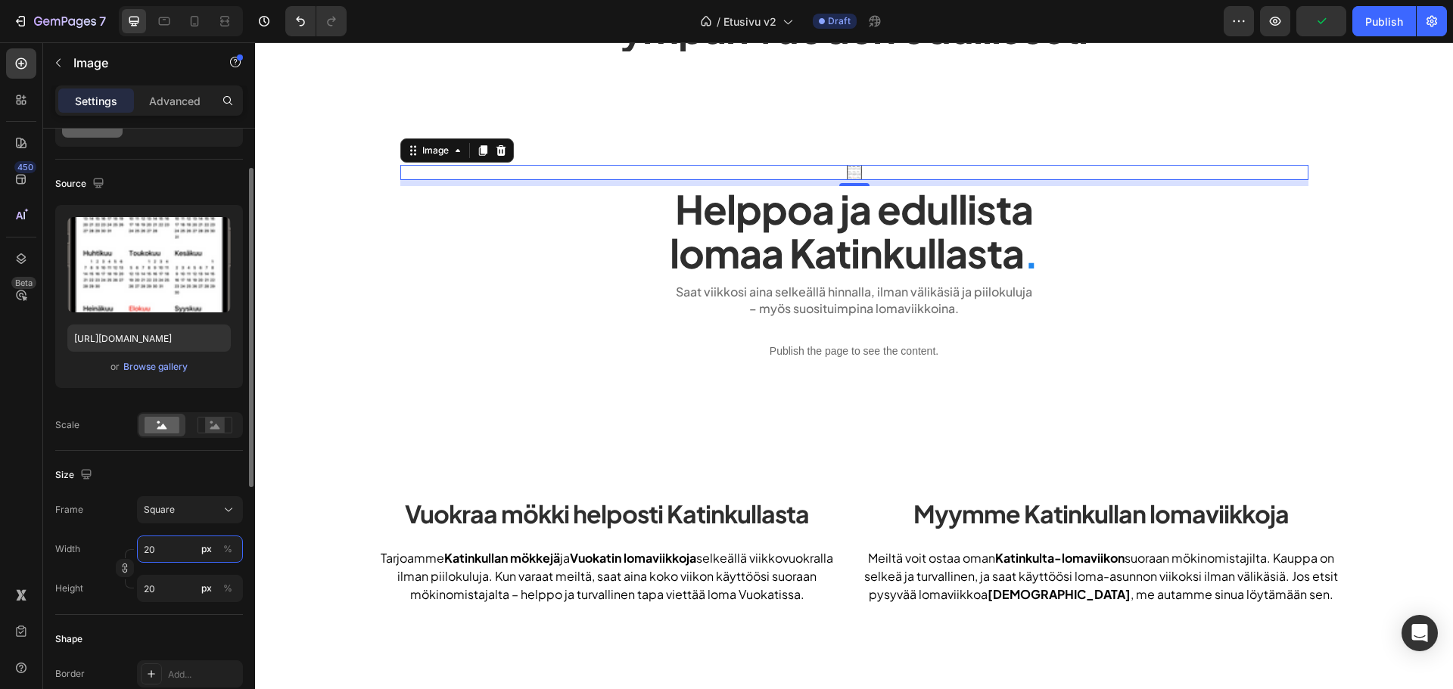
type input "2"
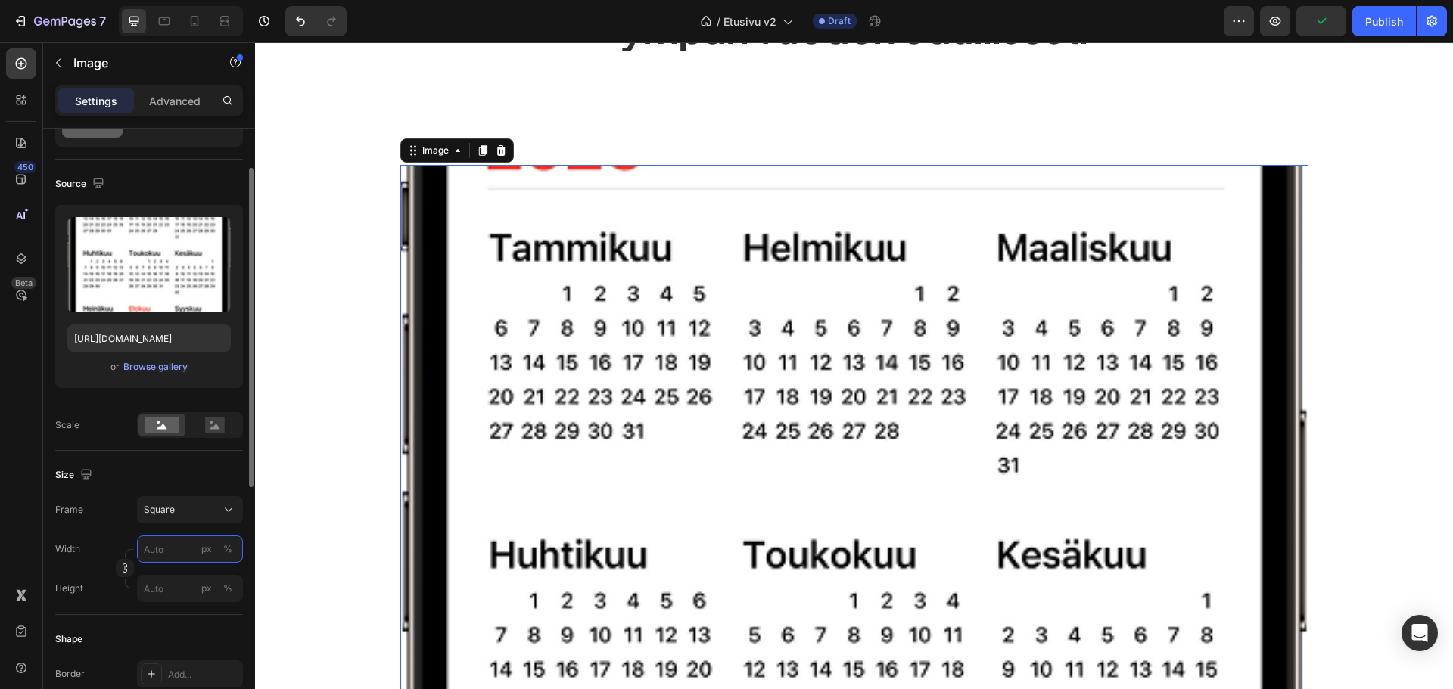
type input "4"
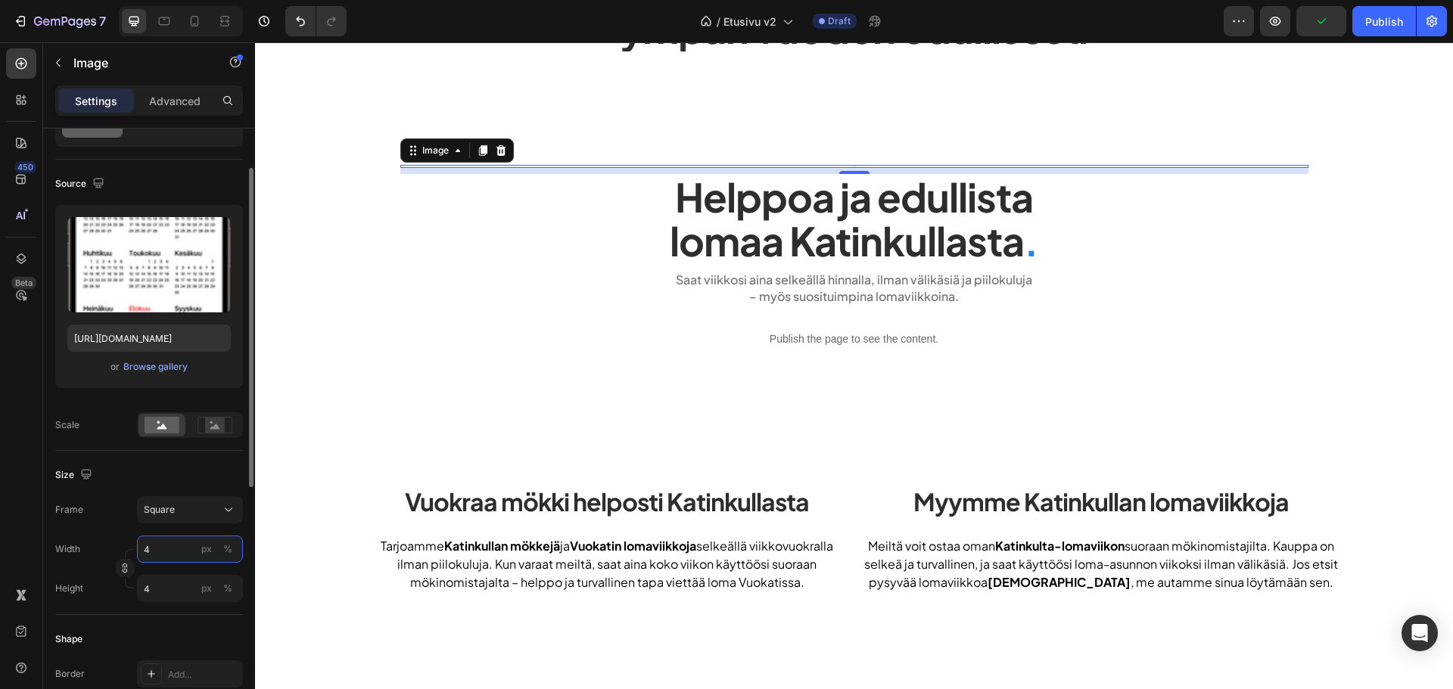
type input "40"
type input "400"
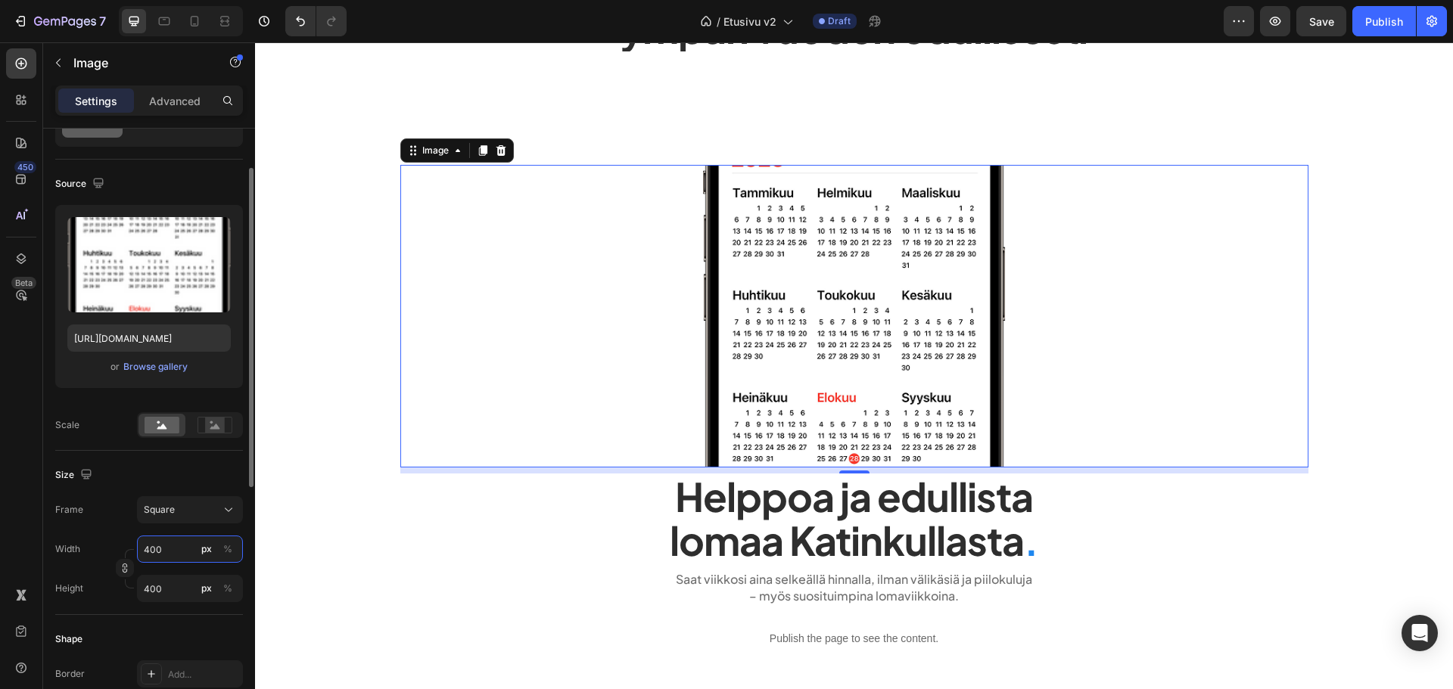
type input "400"
click at [130, 471] on div "Size" at bounding box center [149, 475] width 188 height 24
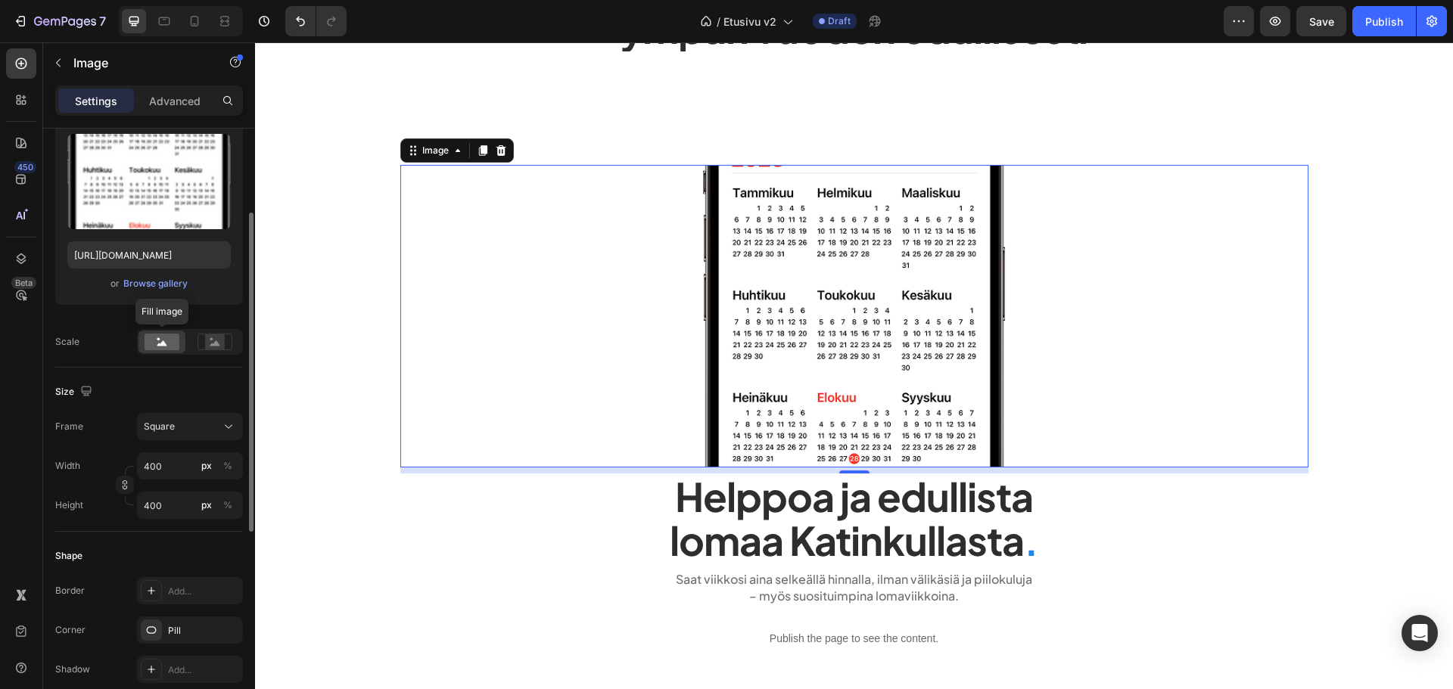
scroll to position [0, 0]
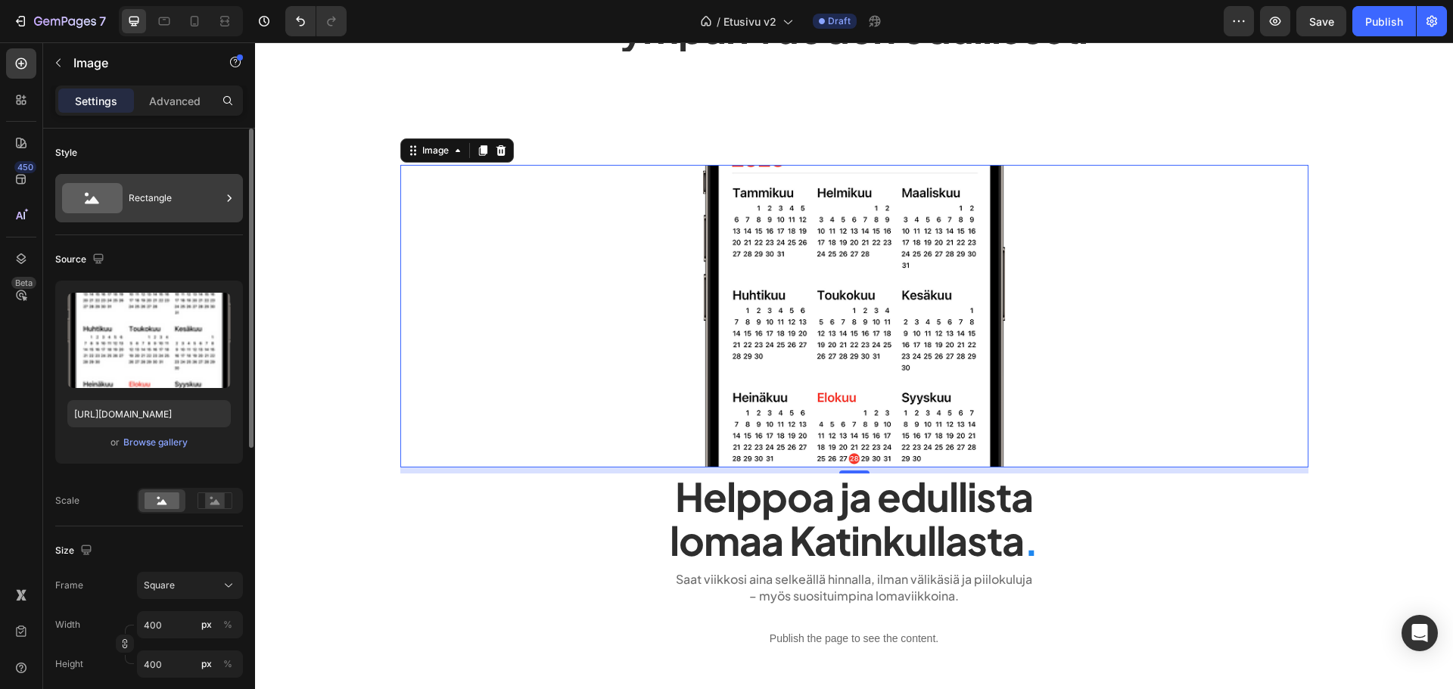
click at [157, 176] on div "Rectangle" at bounding box center [149, 198] width 188 height 48
click at [148, 154] on div "Style" at bounding box center [149, 153] width 188 height 24
click at [210, 501] on rect at bounding box center [215, 500] width 20 height 15
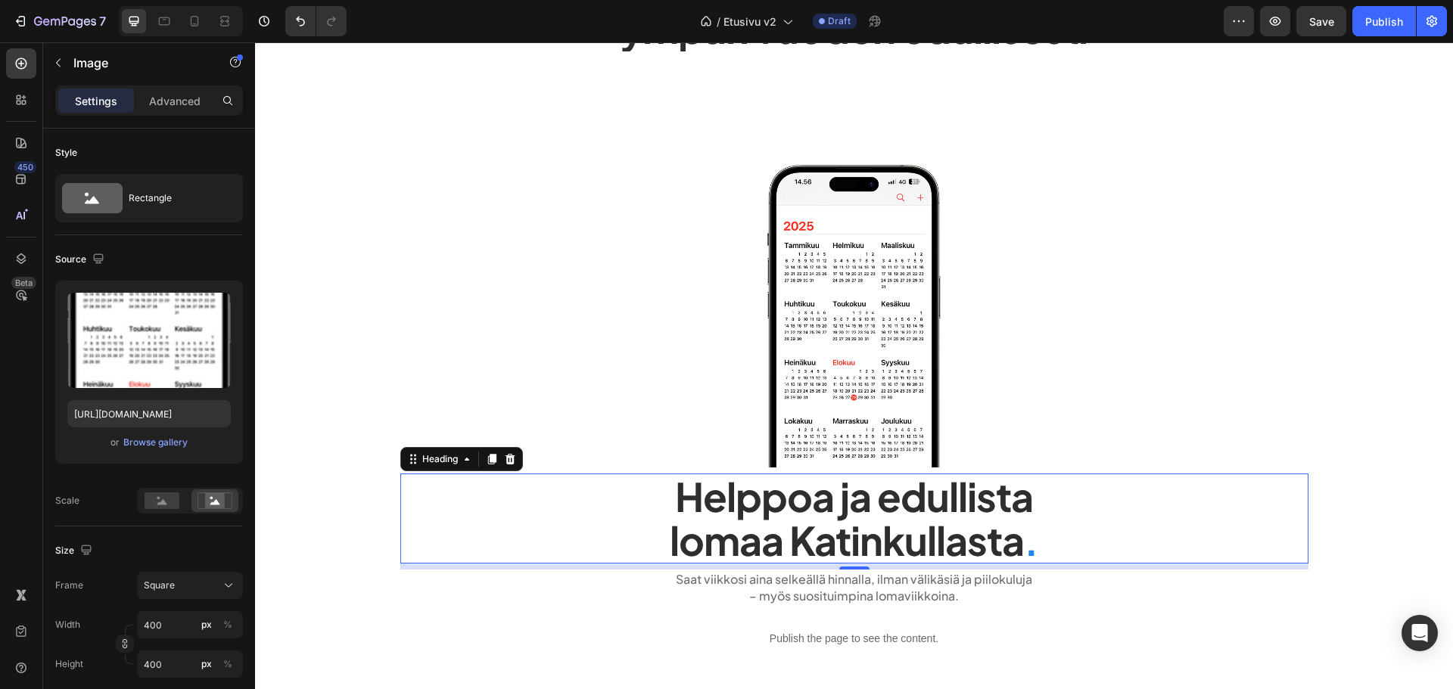
click at [409, 502] on h2 "Helppoa ja edullista lomaa Katinkullasta ." at bounding box center [854, 518] width 908 height 89
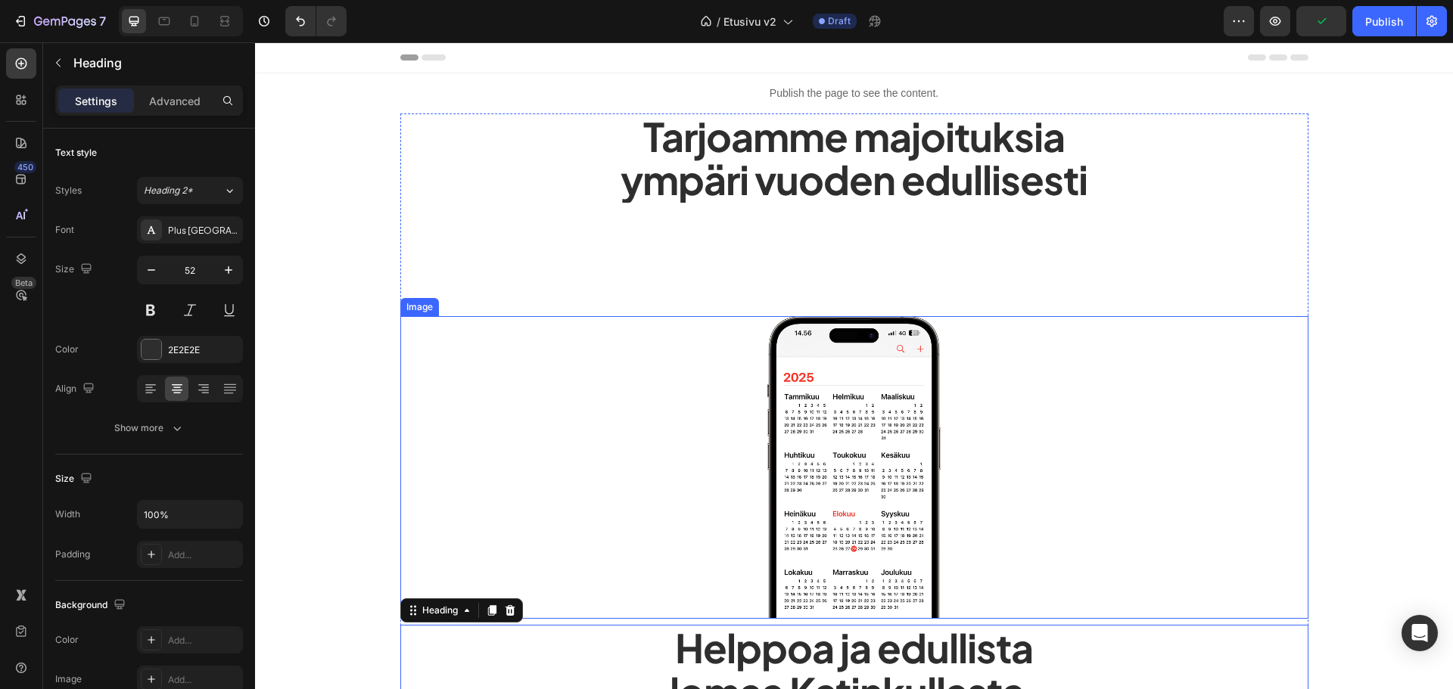
click at [794, 437] on img at bounding box center [854, 467] width 303 height 303
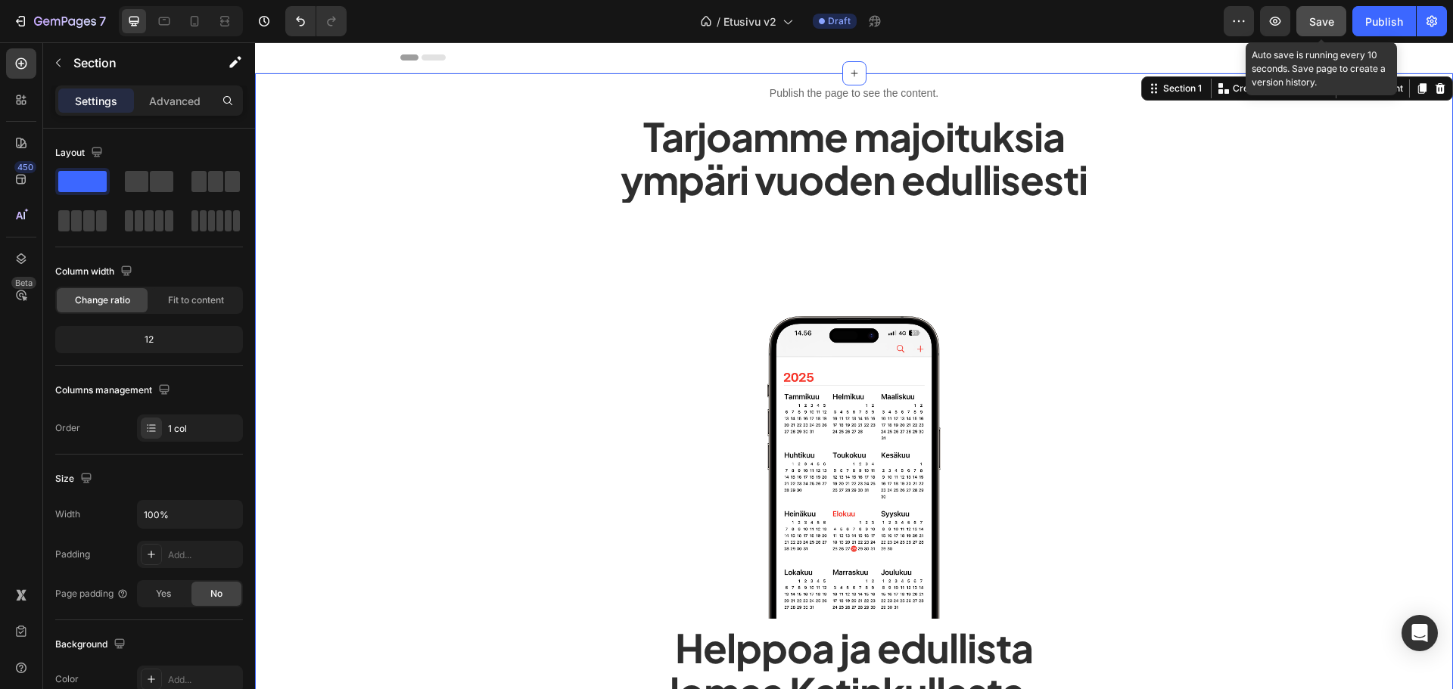
click at [1322, 20] on span "Save" at bounding box center [1321, 21] width 25 height 13
click at [838, 432] on img at bounding box center [854, 467] width 303 height 303
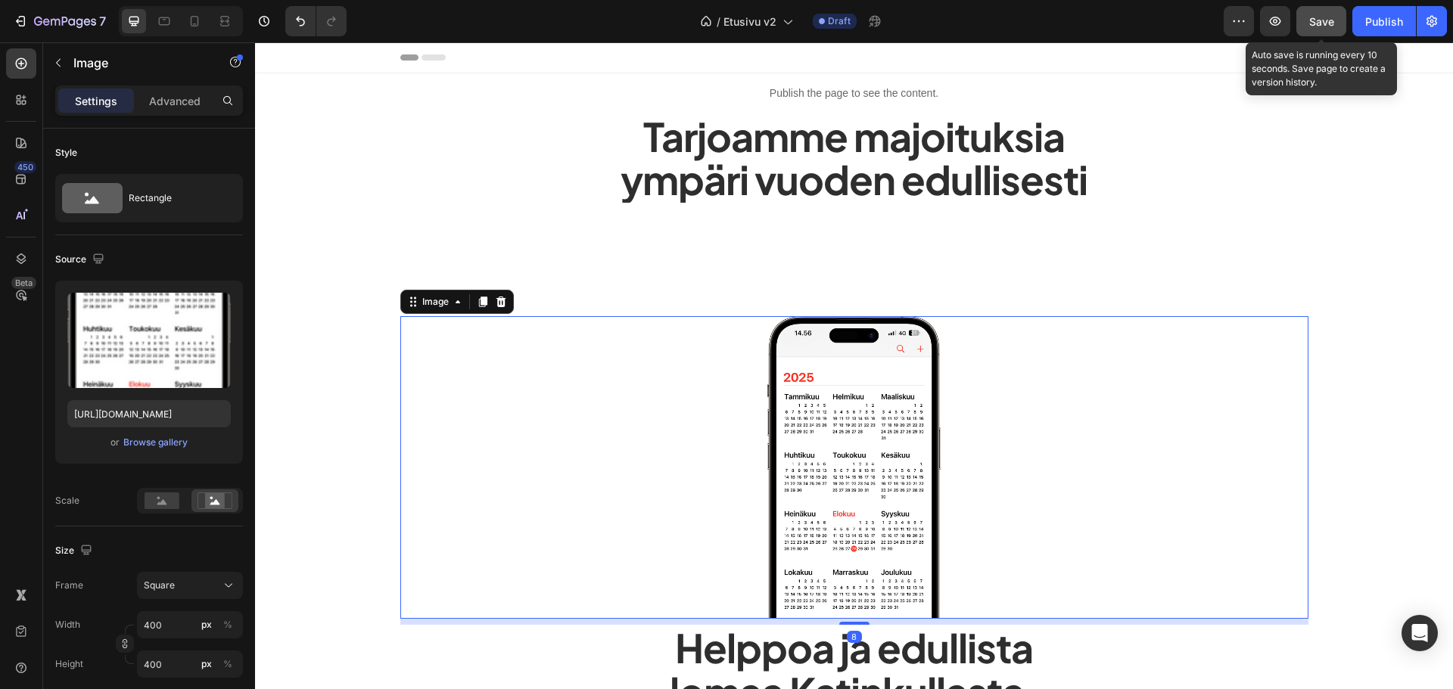
click at [1327, 11] on button "Save" at bounding box center [1321, 21] width 50 height 30
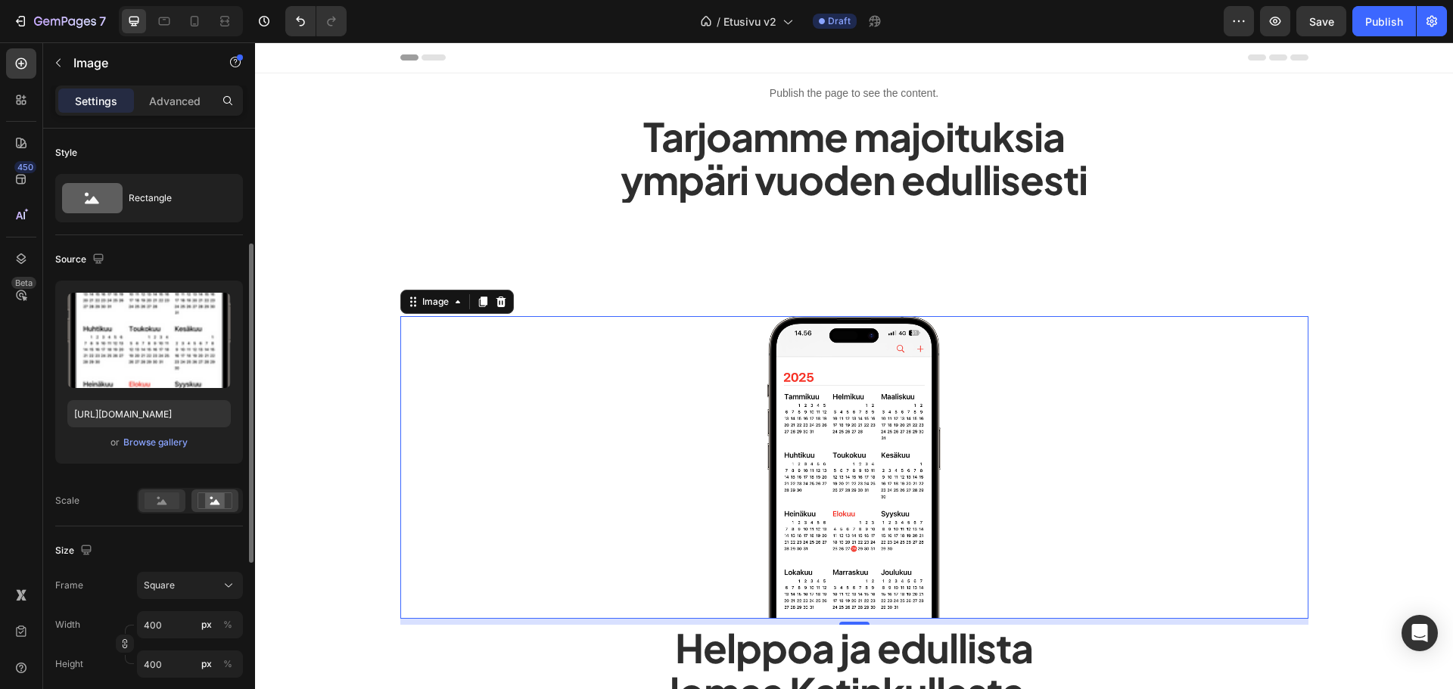
scroll to position [76, 0]
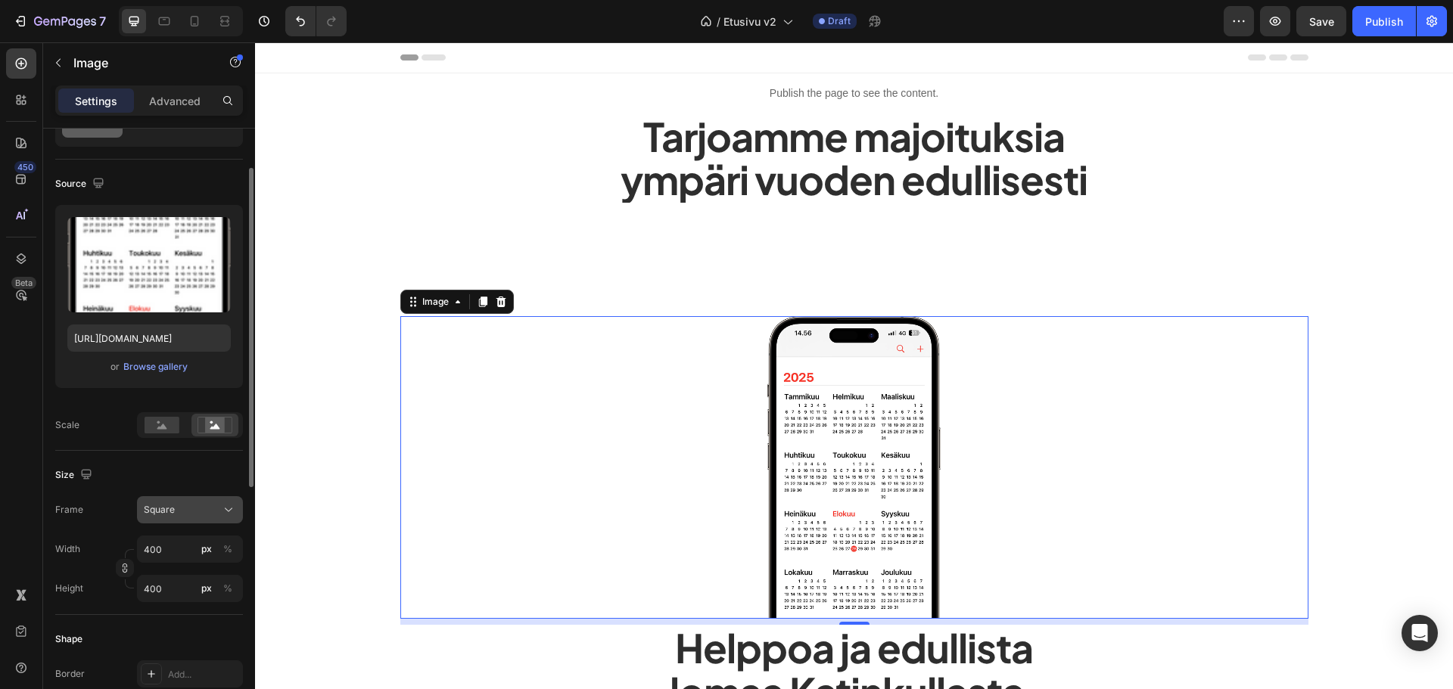
click at [170, 499] on button "Square" at bounding box center [190, 509] width 106 height 27
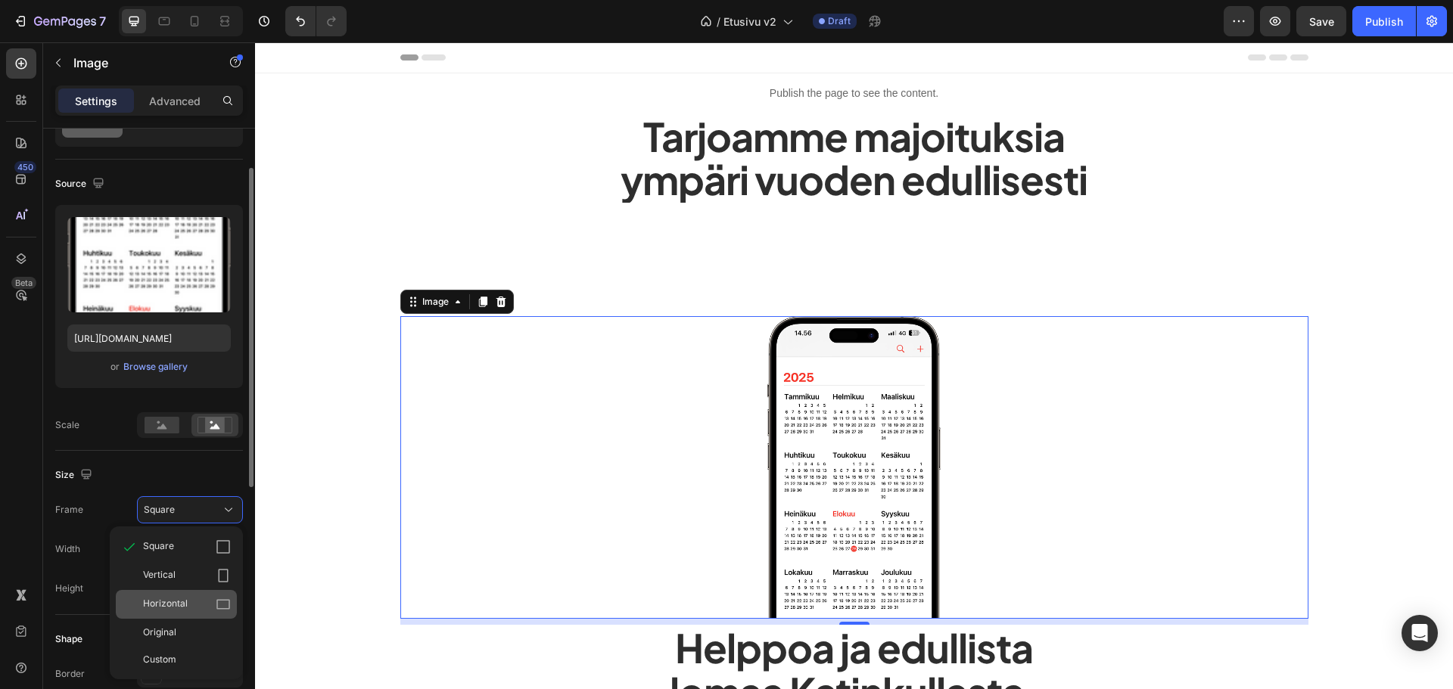
click at [207, 597] on div "Horizontal" at bounding box center [187, 604] width 88 height 15
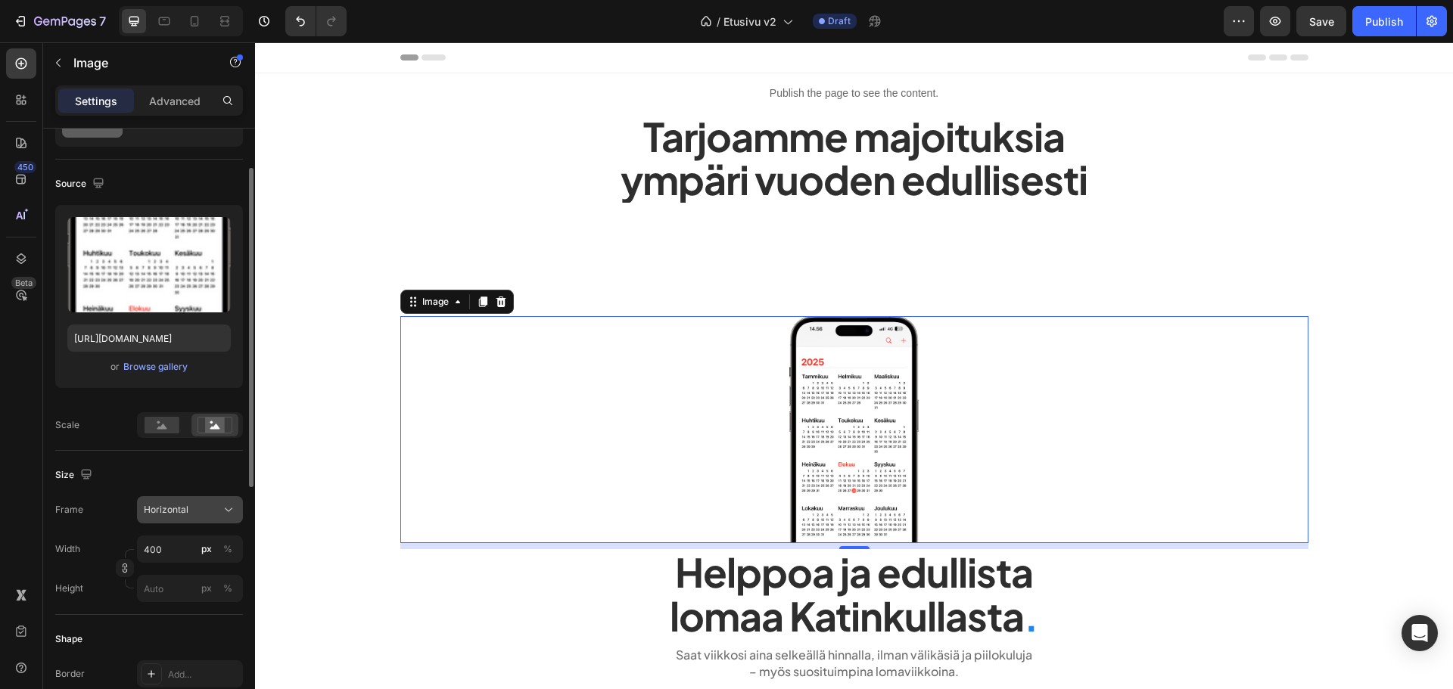
click at [194, 501] on button "Horizontal" at bounding box center [190, 509] width 106 height 27
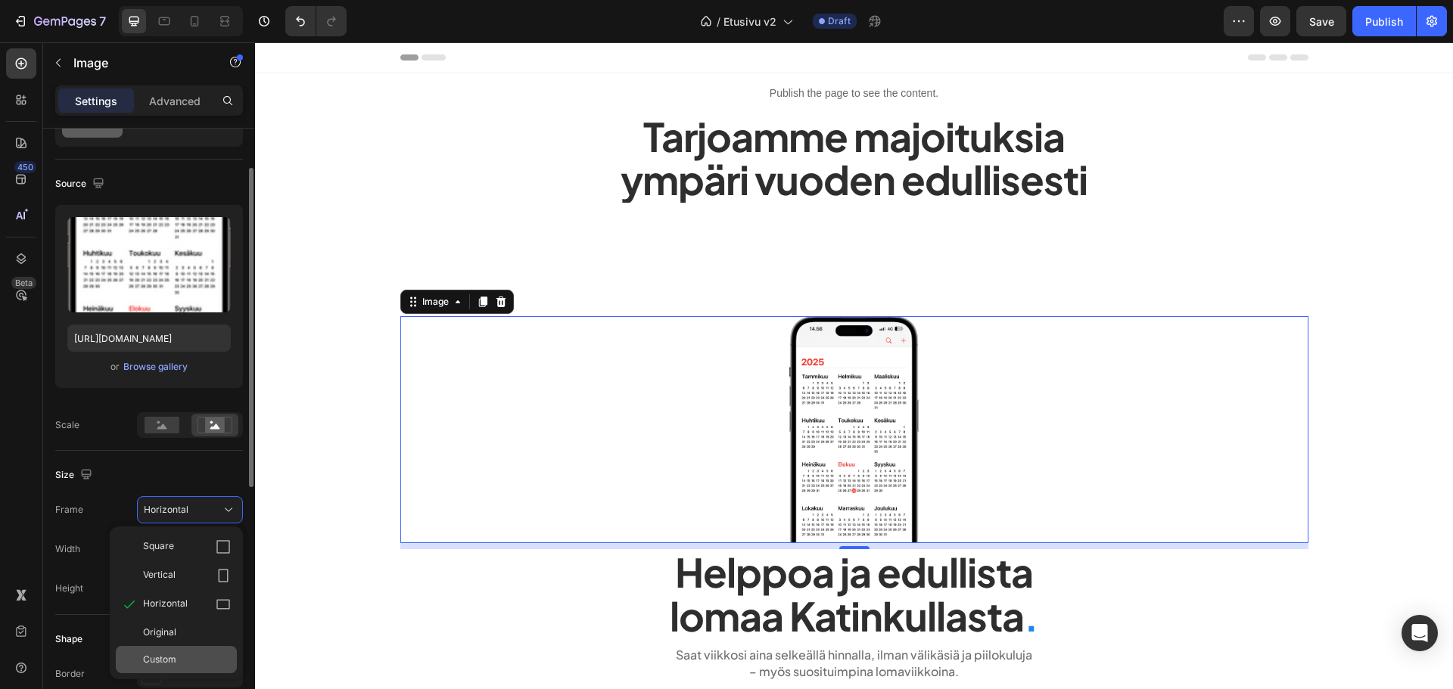
click at [192, 650] on div "Custom" at bounding box center [176, 659] width 121 height 27
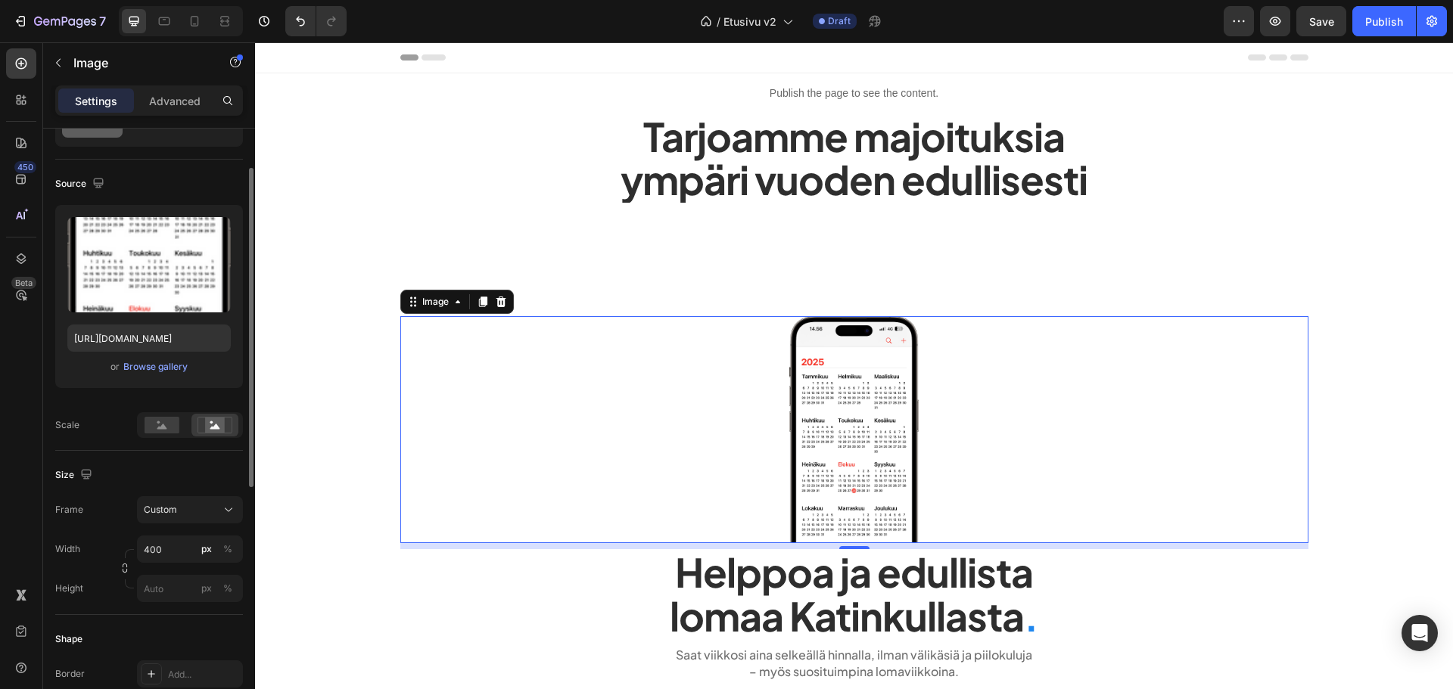
click at [170, 624] on div "Shape Border Add... Corner Pill Shadow Add..." at bounding box center [149, 697] width 188 height 164
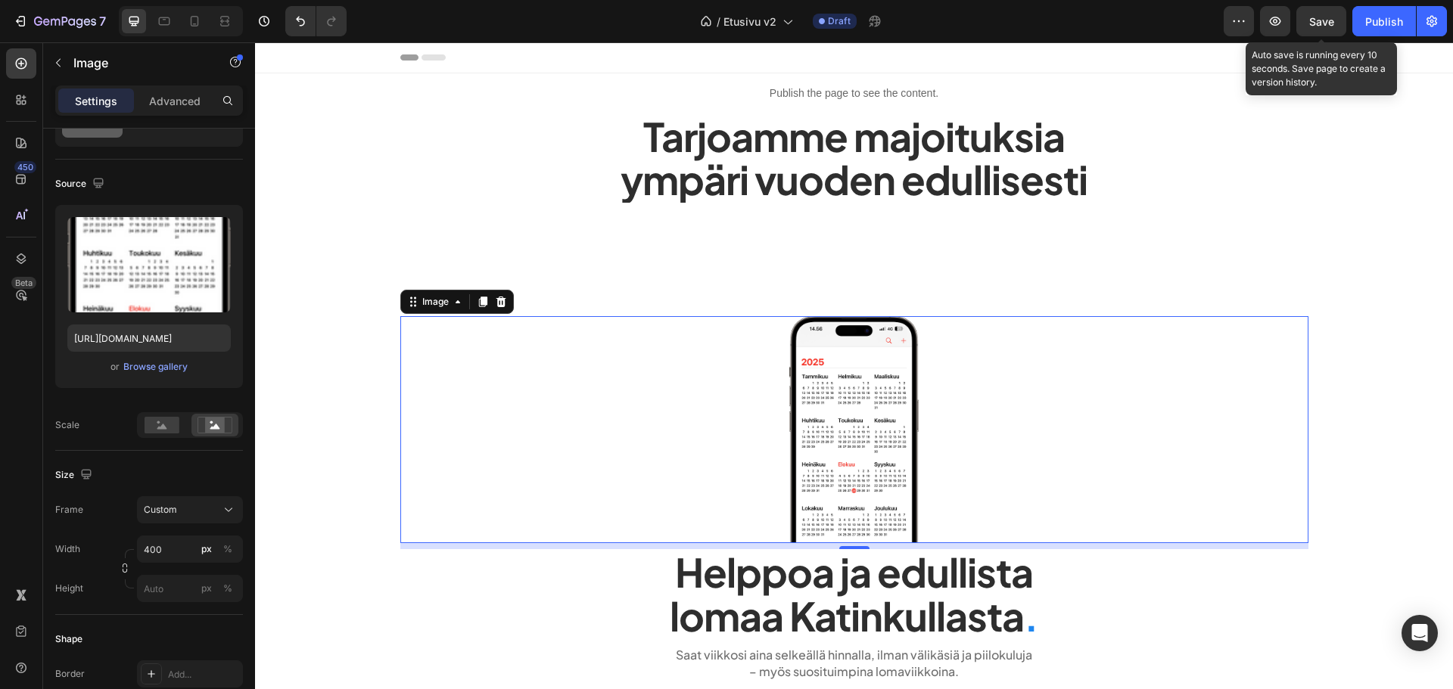
click at [1314, 20] on span "Save" at bounding box center [1321, 21] width 25 height 13
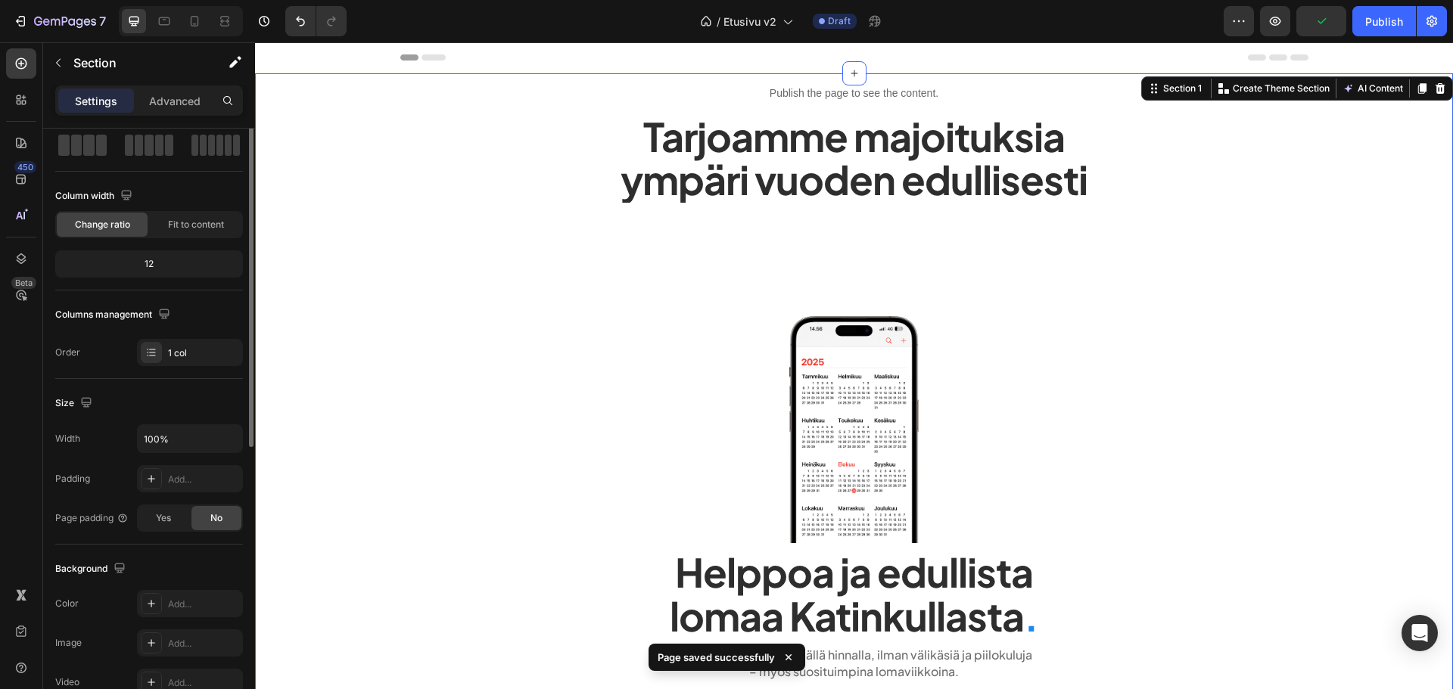
scroll to position [0, 0]
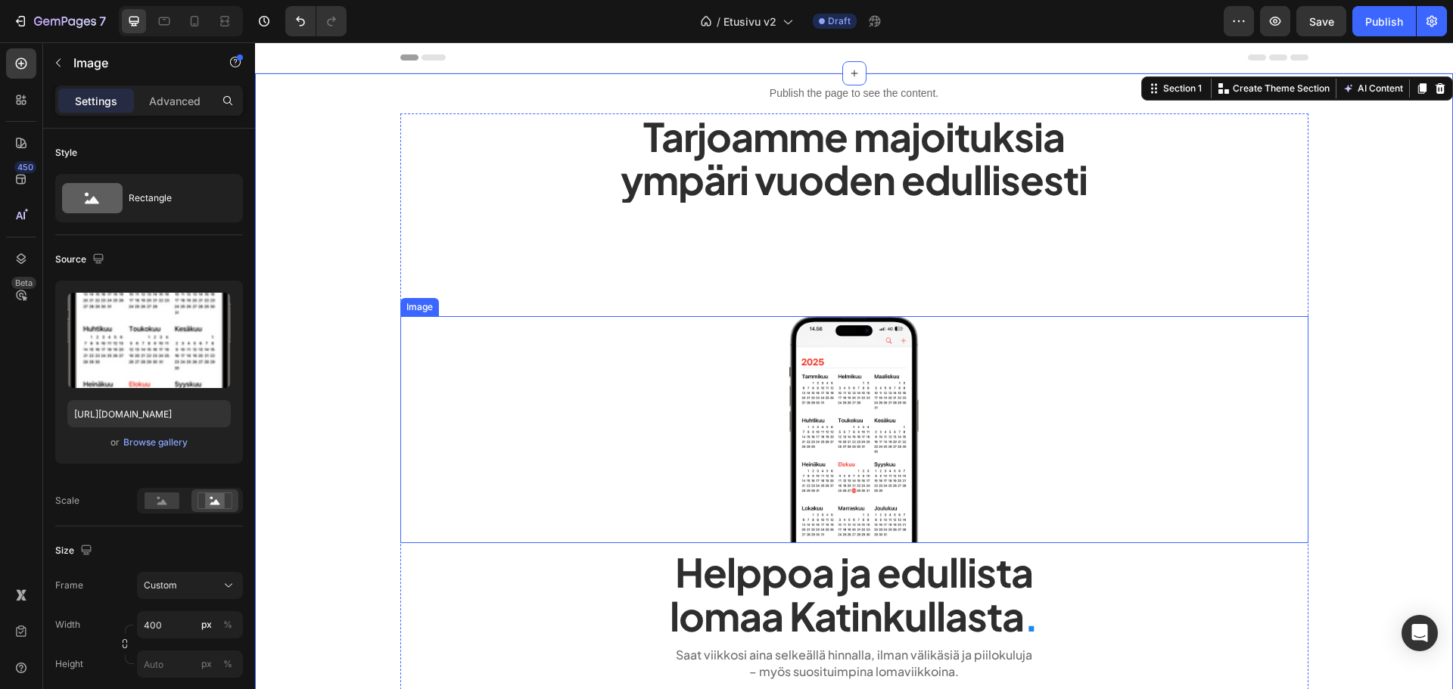
click at [851, 431] on img at bounding box center [854, 429] width 303 height 227
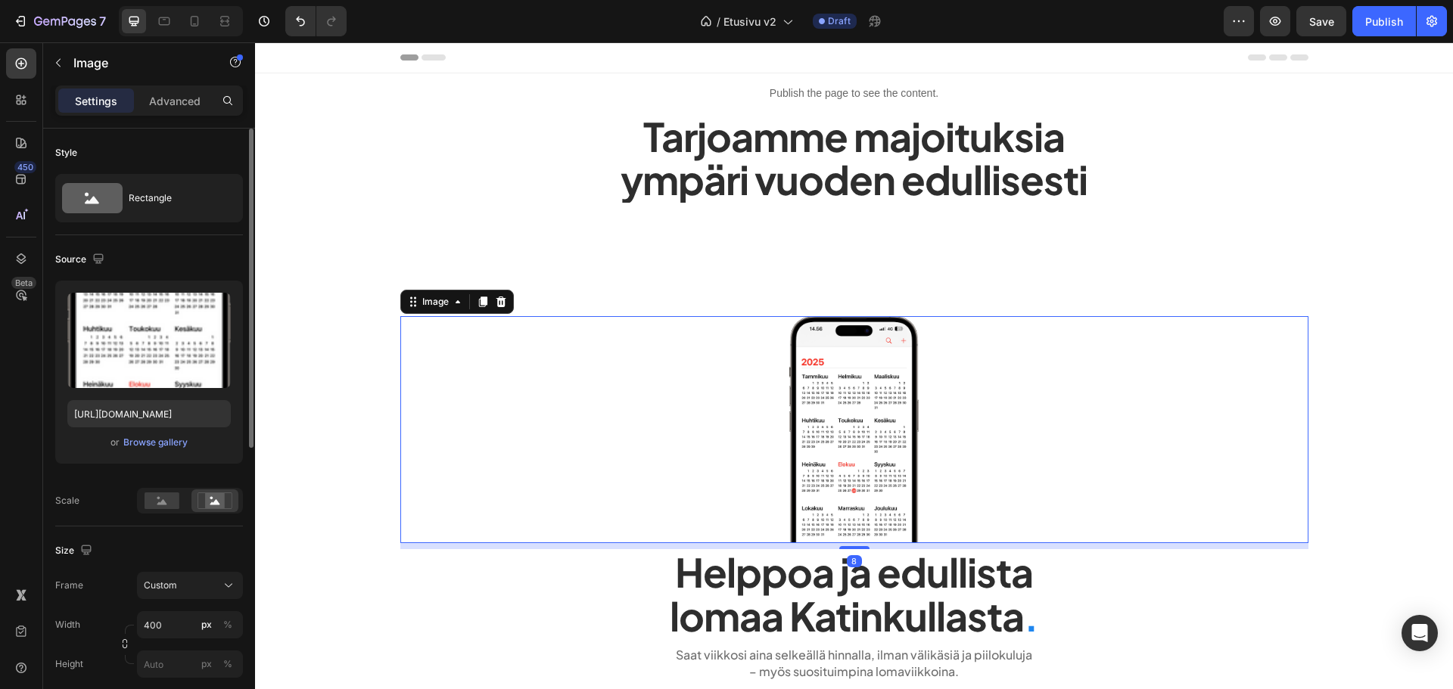
click at [189, 527] on div "Style Rectangle" at bounding box center [149, 609] width 188 height 164
click at [182, 196] on div "Rectangle" at bounding box center [175, 198] width 92 height 35
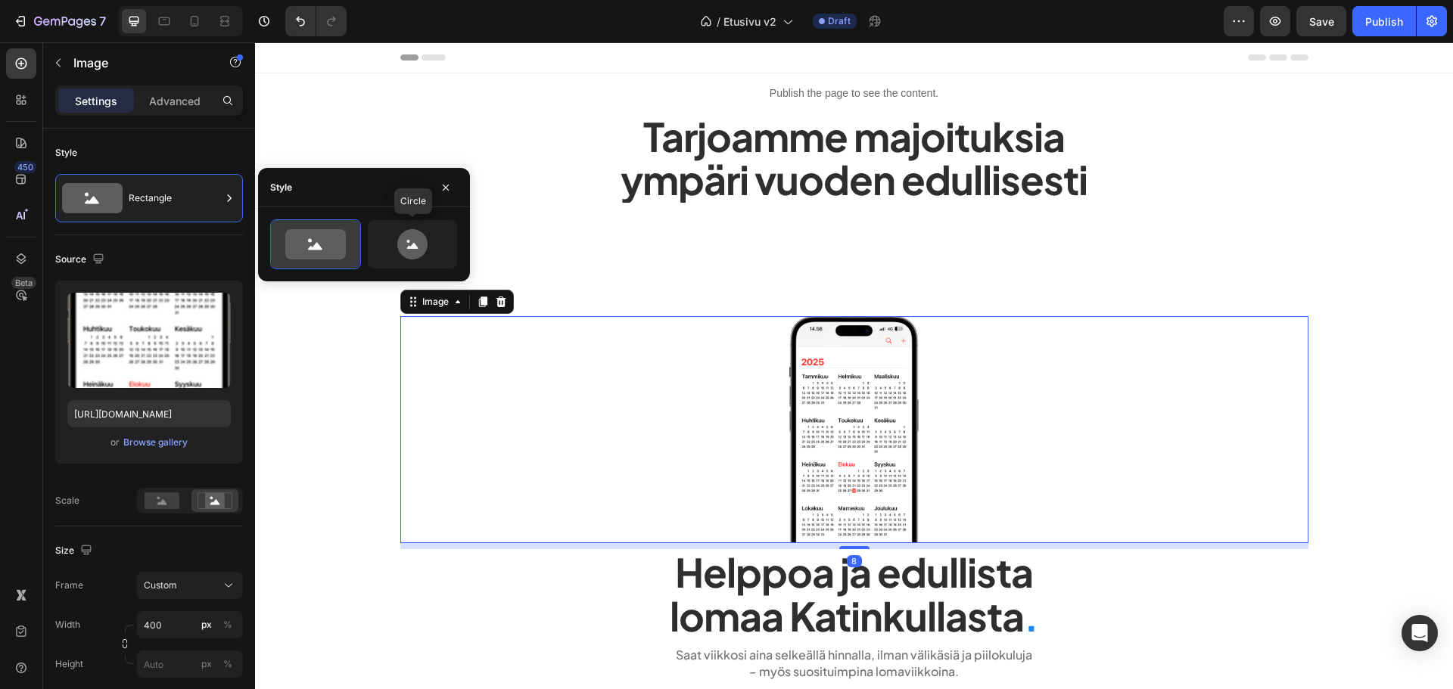
drag, startPoint x: 378, startPoint y: 240, endPoint x: 356, endPoint y: 241, distance: 22.0
click at [378, 240] on icon at bounding box center [412, 244] width 71 height 30
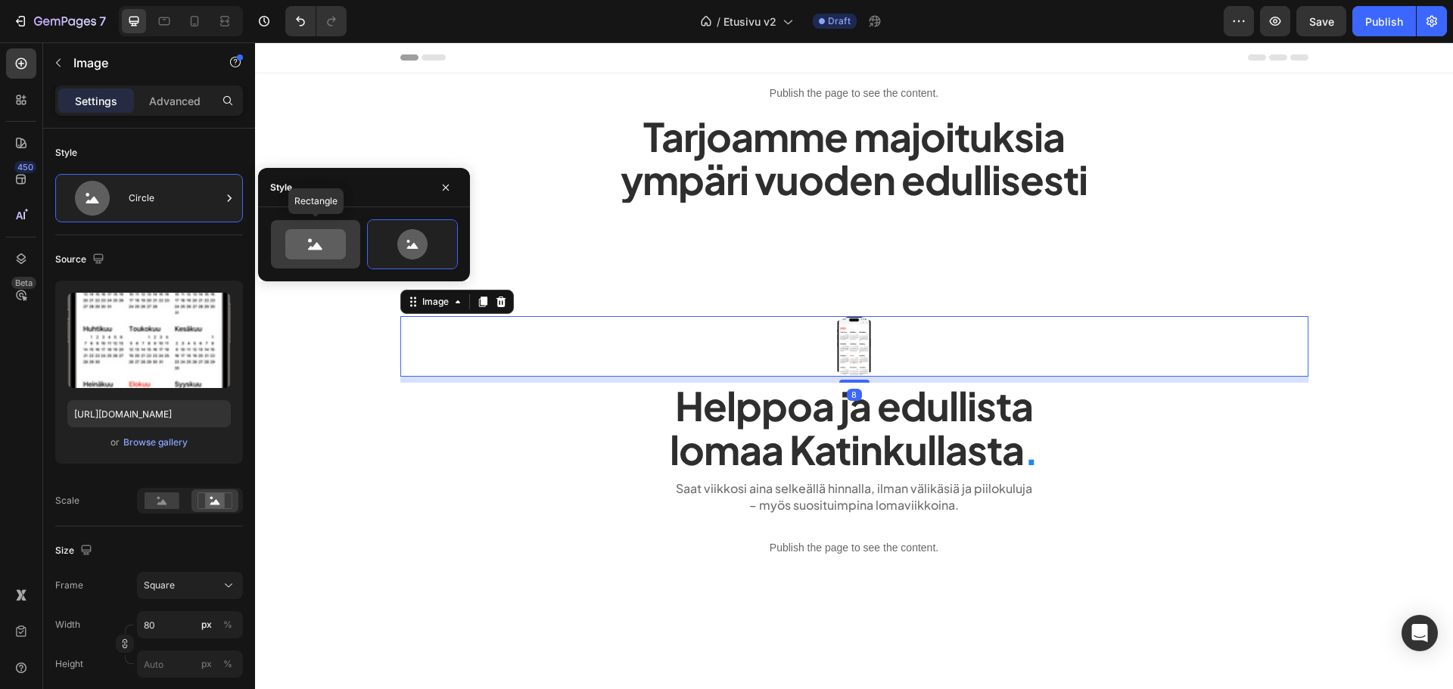
click at [326, 241] on icon at bounding box center [315, 244] width 61 height 30
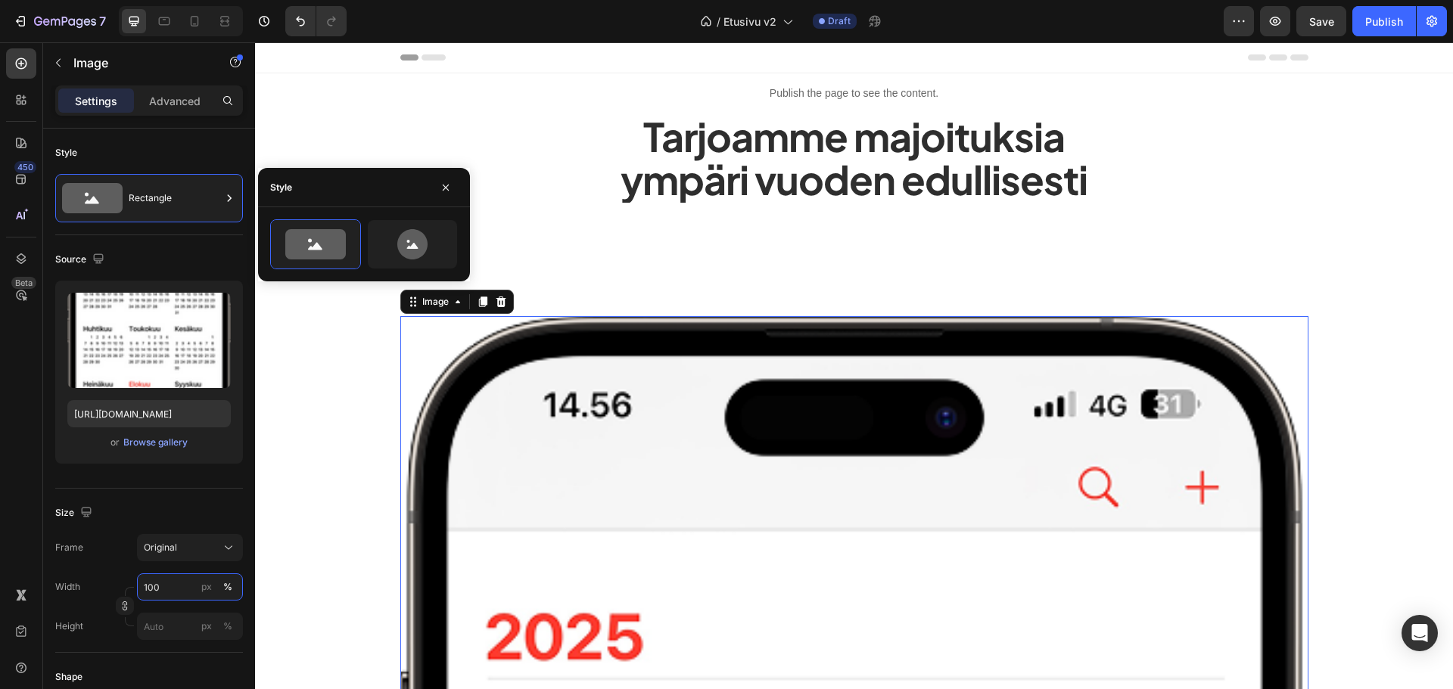
drag, startPoint x: 176, startPoint y: 586, endPoint x: 176, endPoint y: 577, distance: 8.4
click at [174, 586] on input "100" at bounding box center [190, 587] width 106 height 27
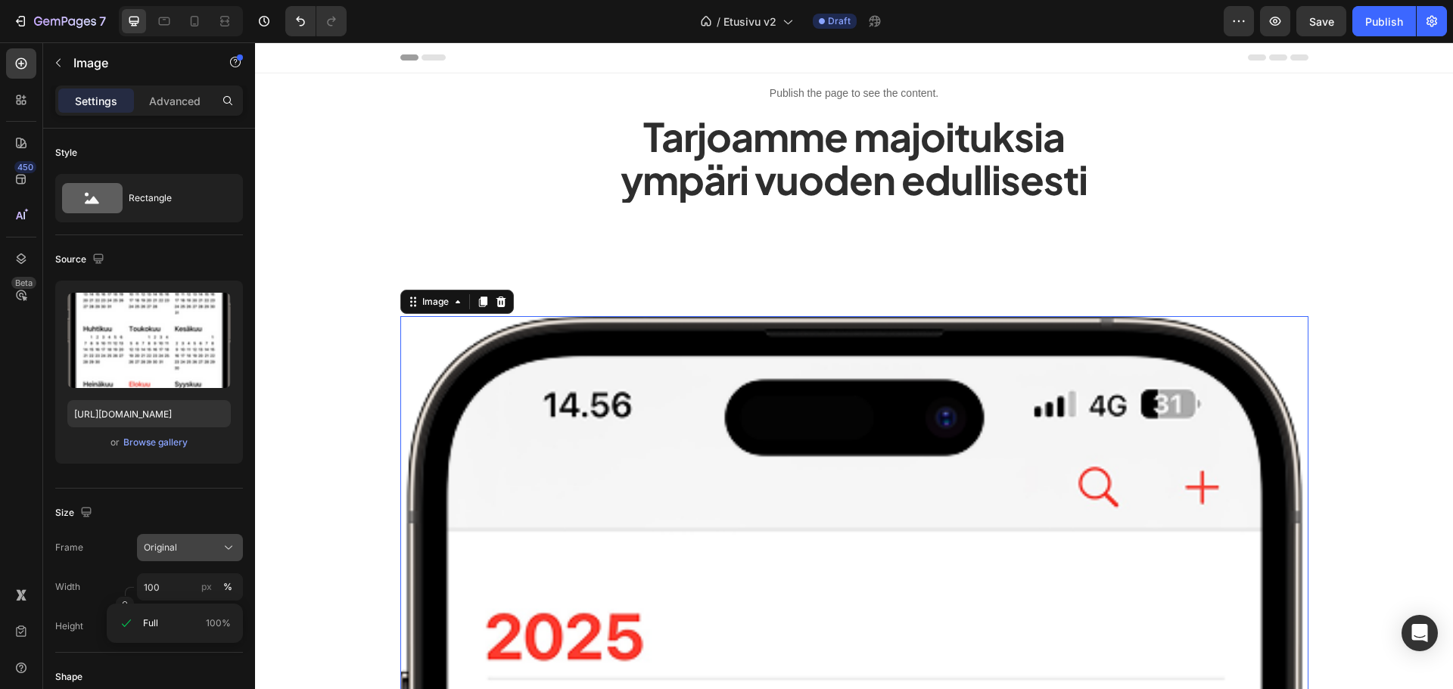
click at [194, 555] on div "Original" at bounding box center [190, 547] width 92 height 15
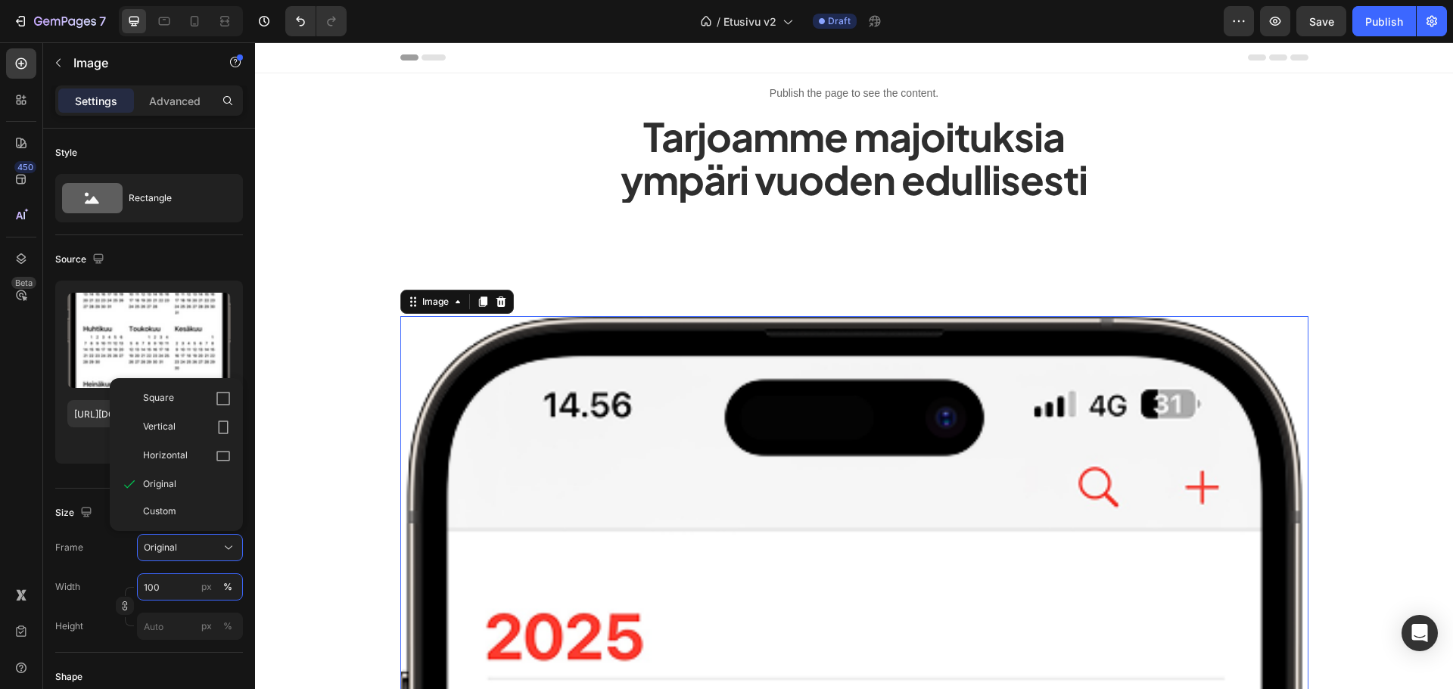
click at [176, 585] on input "100" at bounding box center [190, 587] width 106 height 27
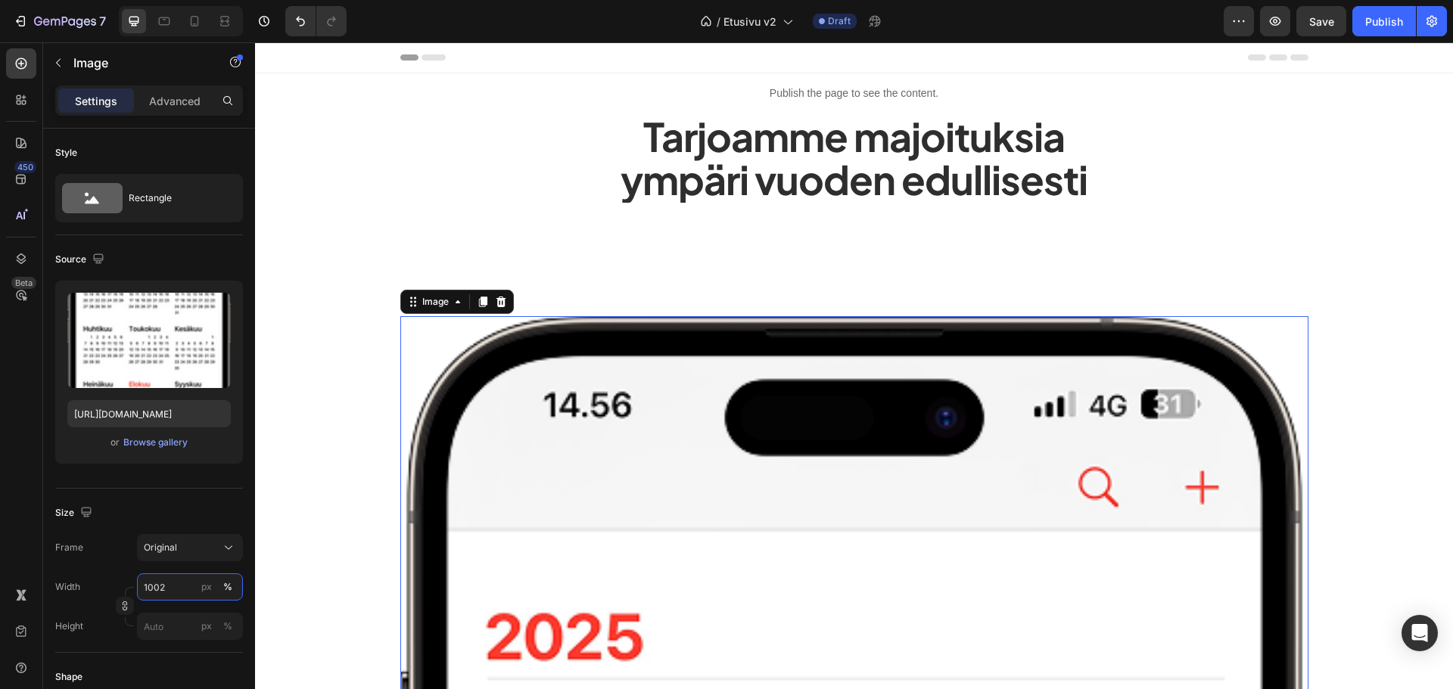
drag, startPoint x: 181, startPoint y: 584, endPoint x: 154, endPoint y: 585, distance: 27.3
click at [154, 585] on input "1002" at bounding box center [190, 587] width 106 height 27
click at [171, 588] on input "1002" at bounding box center [190, 587] width 106 height 27
drag, startPoint x: 171, startPoint y: 589, endPoint x: 133, endPoint y: 587, distance: 37.9
click at [133, 587] on div "Width 1002 px % Height px %" at bounding box center [149, 607] width 188 height 67
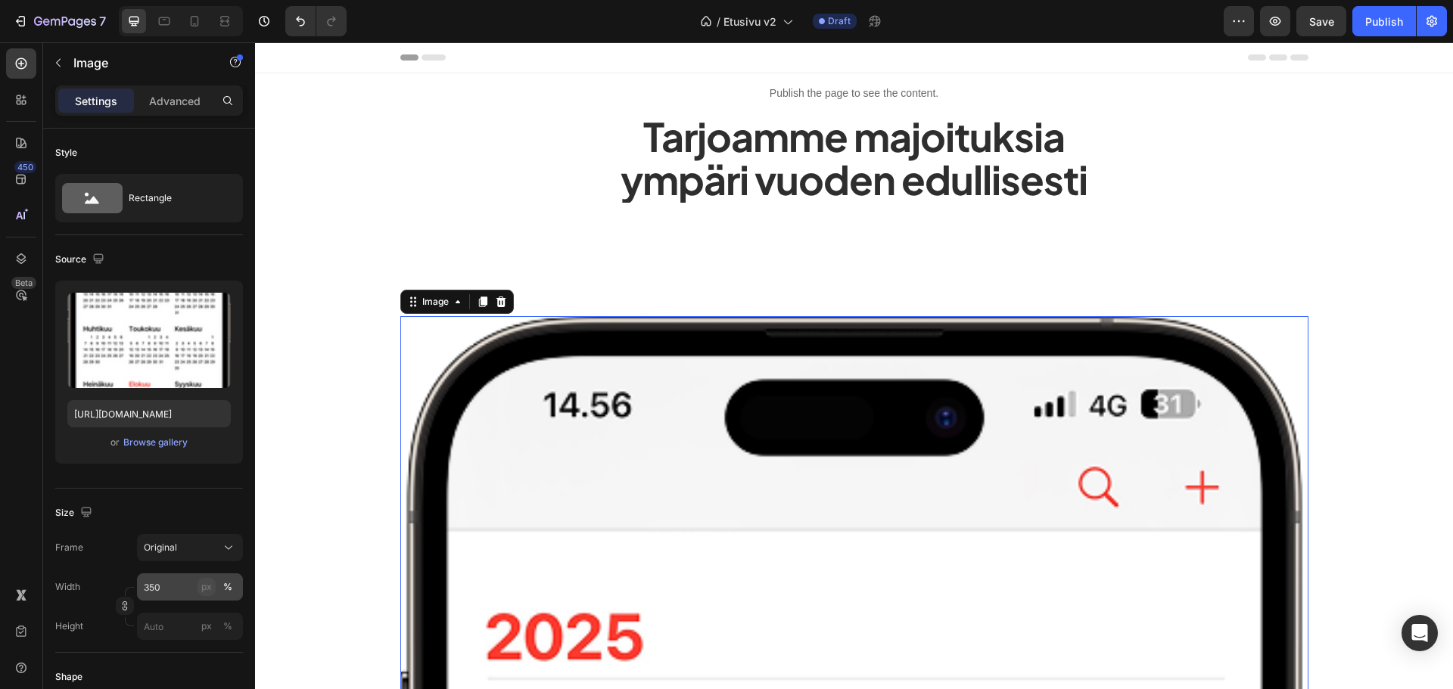
click at [219, 618] on button "px" at bounding box center [228, 627] width 18 height 18
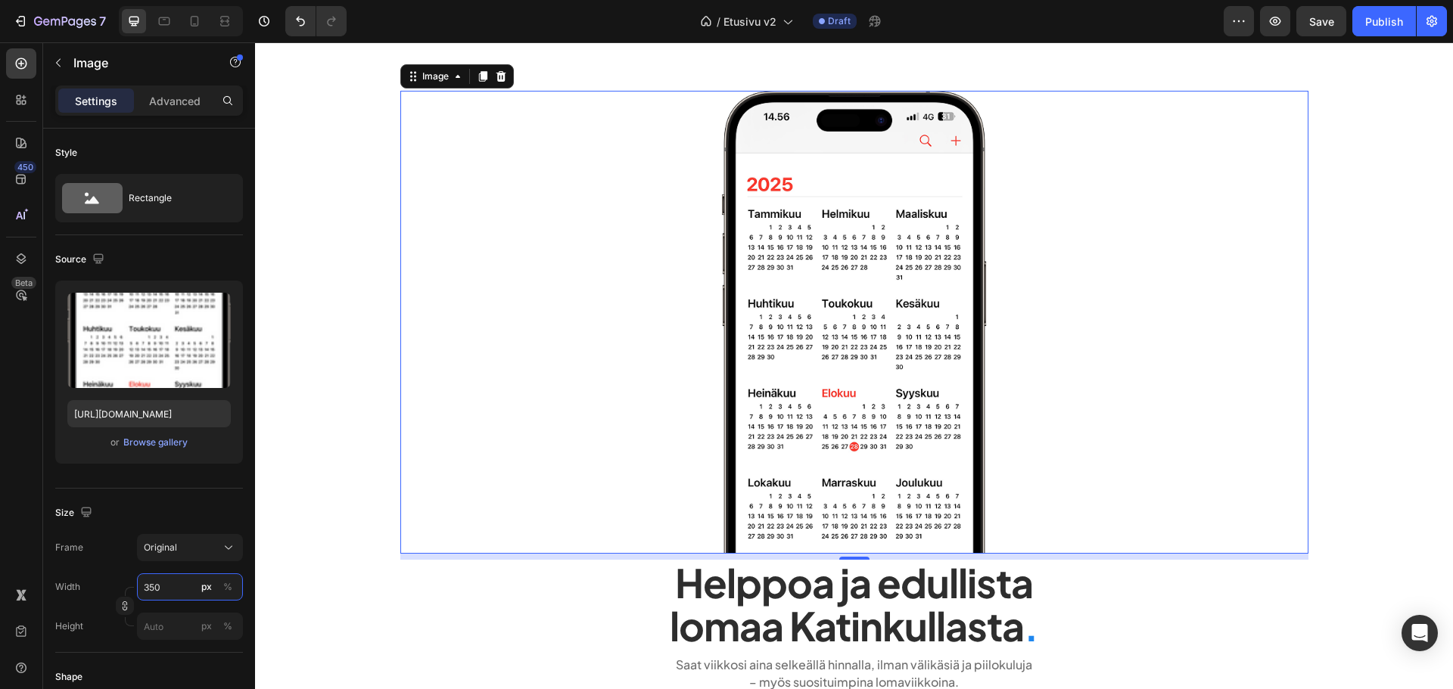
scroll to position [227, 0]
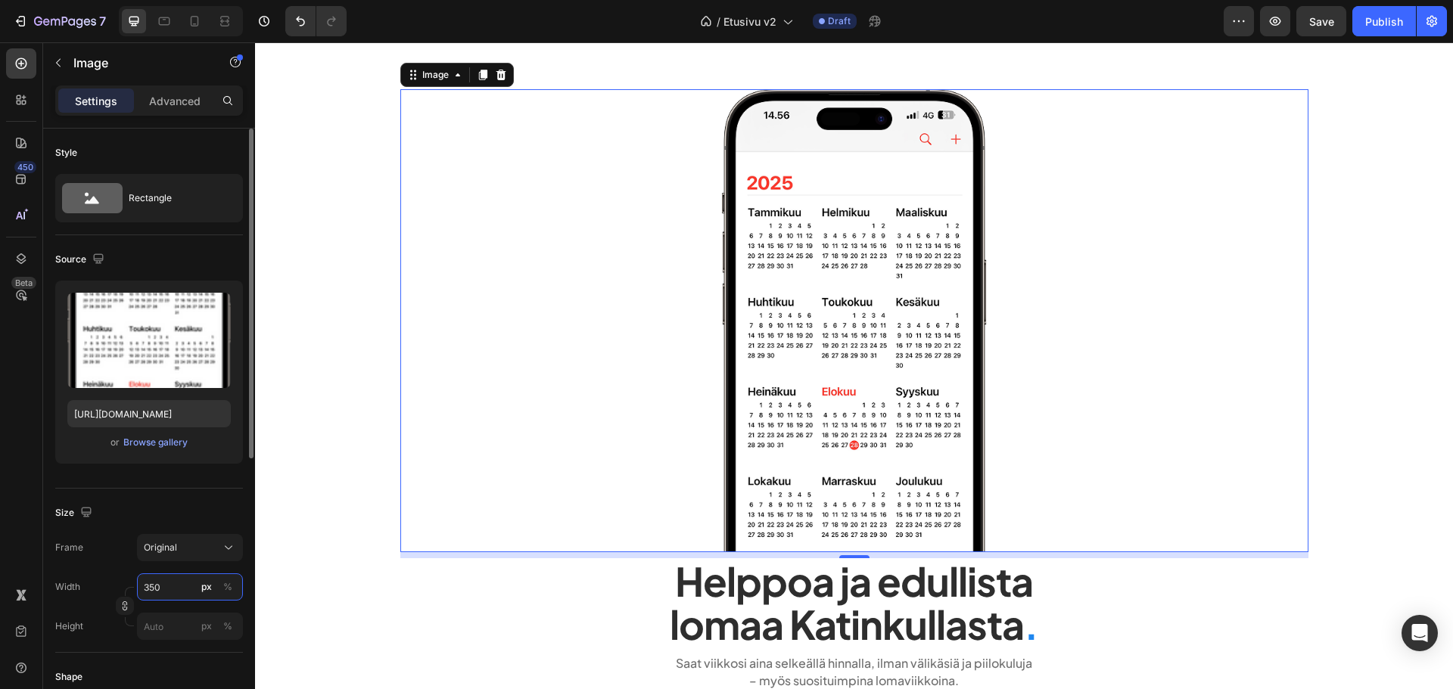
click at [159, 585] on input "350" at bounding box center [190, 587] width 106 height 27
drag, startPoint x: 168, startPoint y: 586, endPoint x: 131, endPoint y: 588, distance: 37.1
click at [131, 588] on div "Width 350 px % Height px %" at bounding box center [149, 607] width 188 height 67
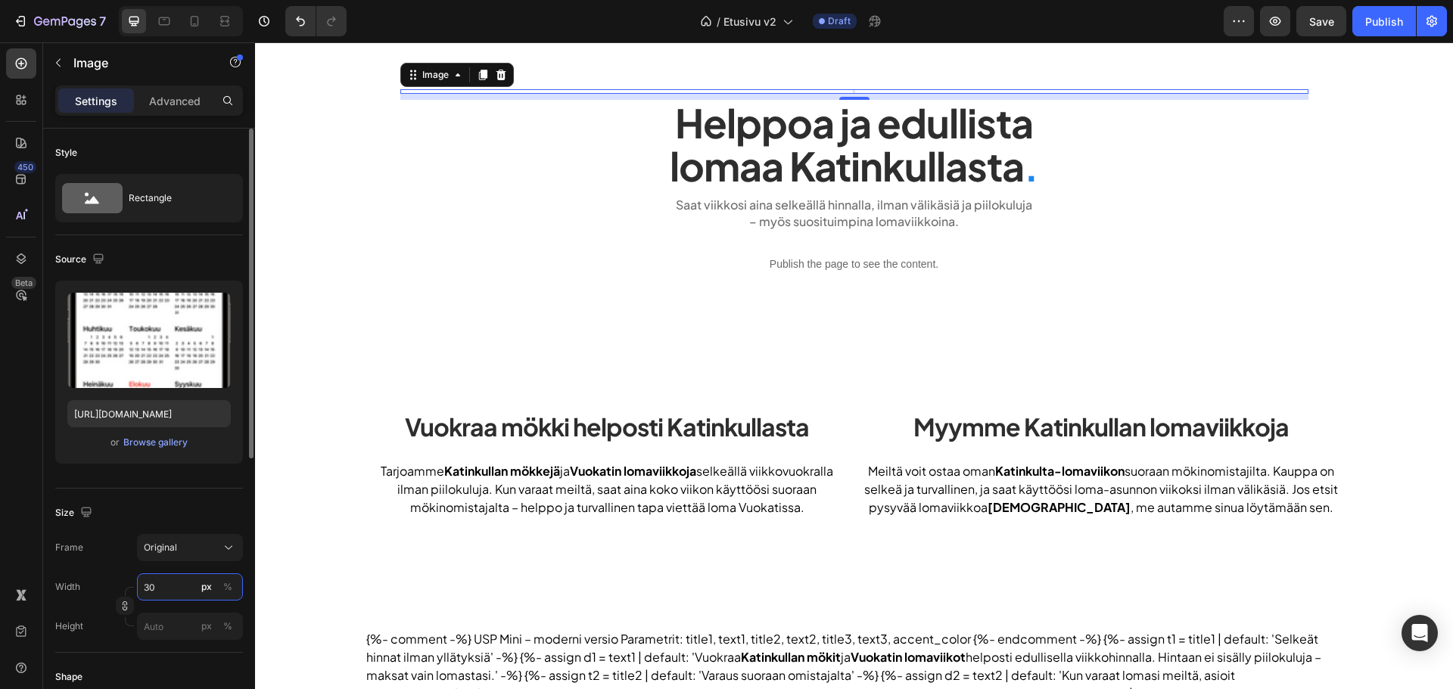
type input "300"
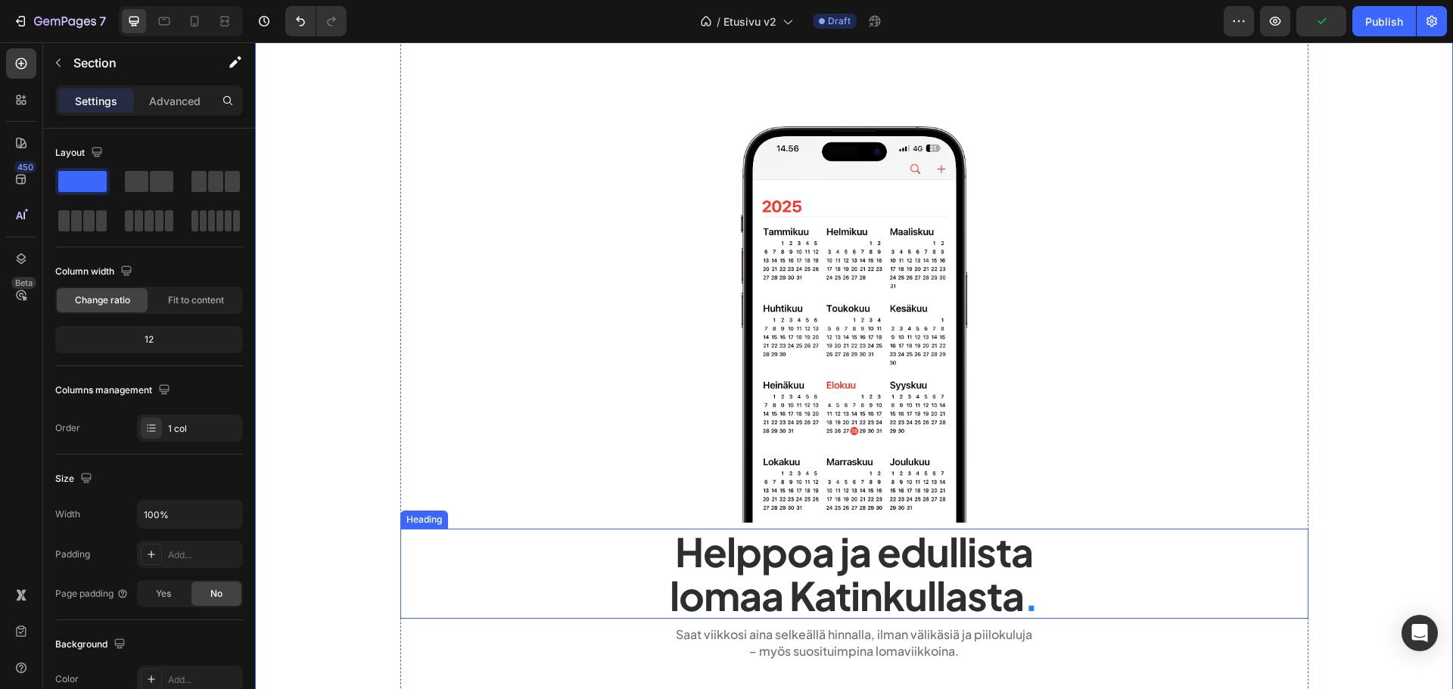
scroll to position [0, 0]
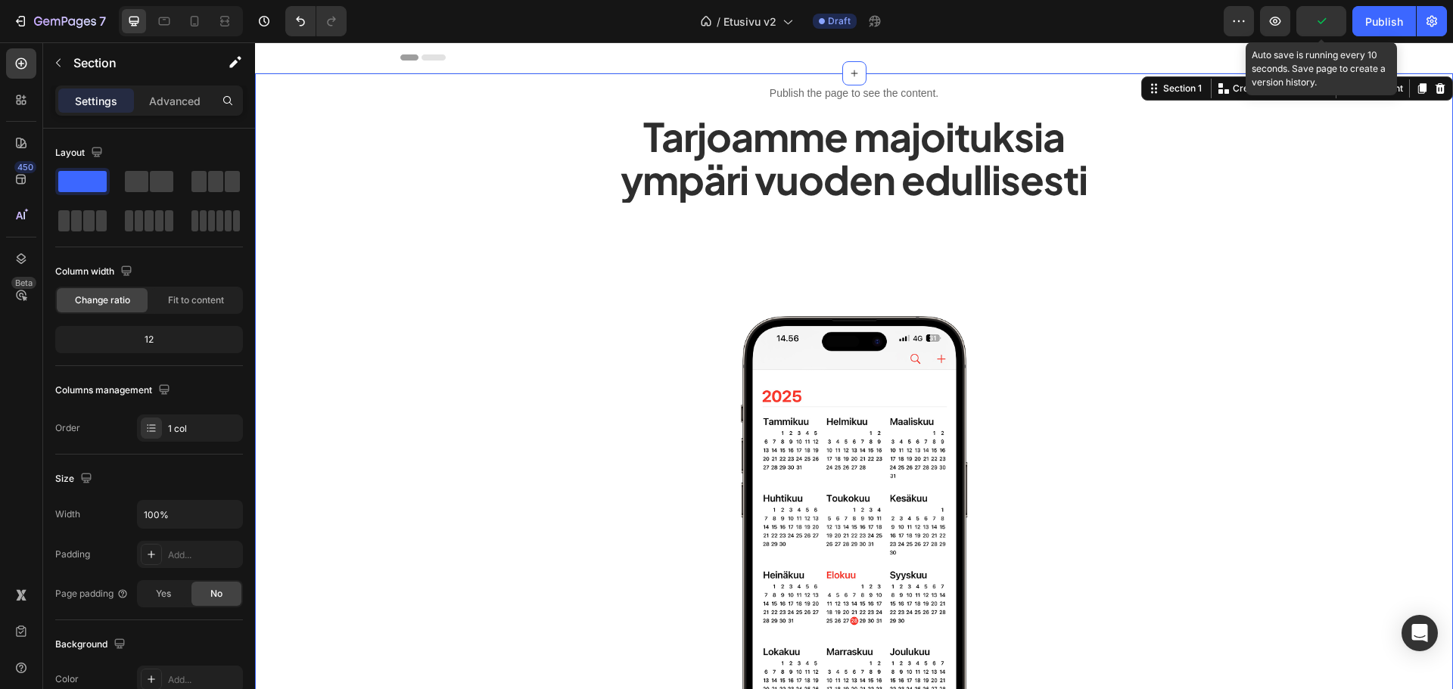
click at [1319, 23] on icon "button" at bounding box center [1321, 21] width 15 height 15
click at [1306, 20] on button "Save" at bounding box center [1321, 21] width 50 height 30
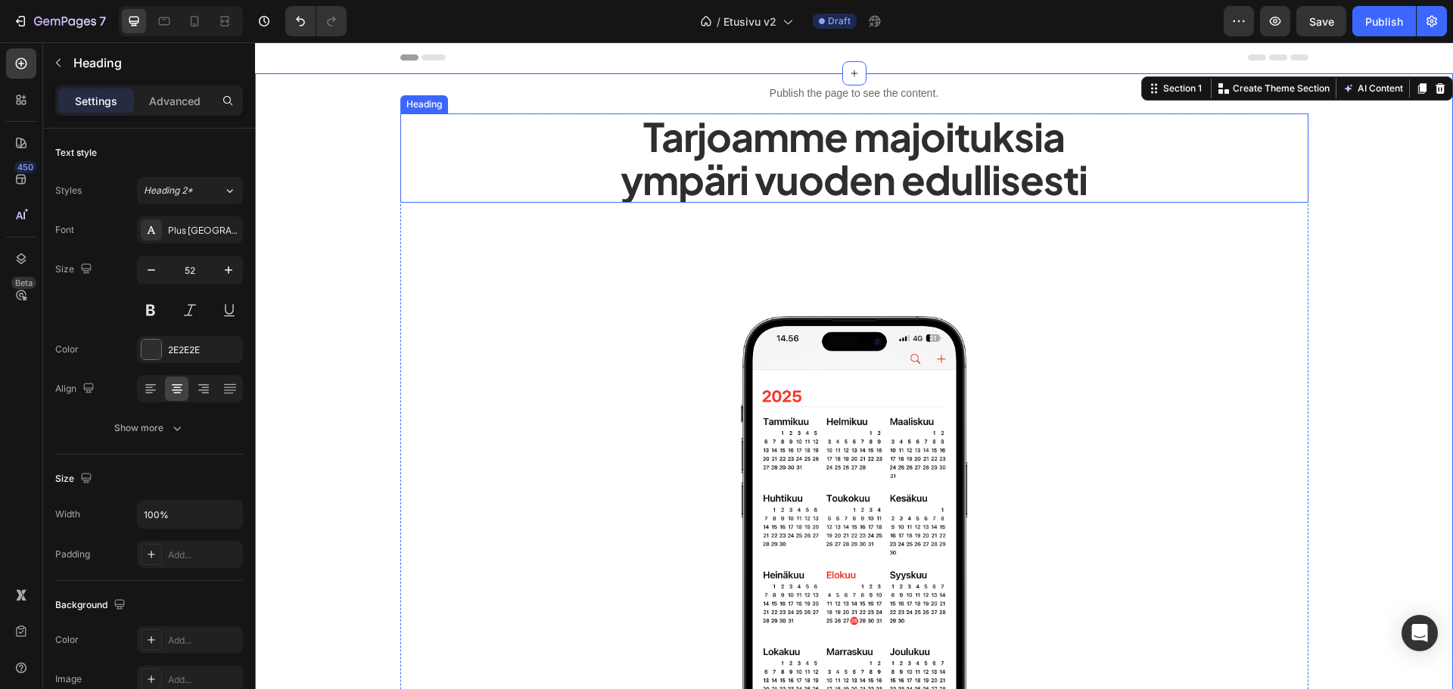
click at [753, 142] on h2 "Tarjoamme majoituksia ympäri vuoden edullisesti" at bounding box center [854, 158] width 908 height 89
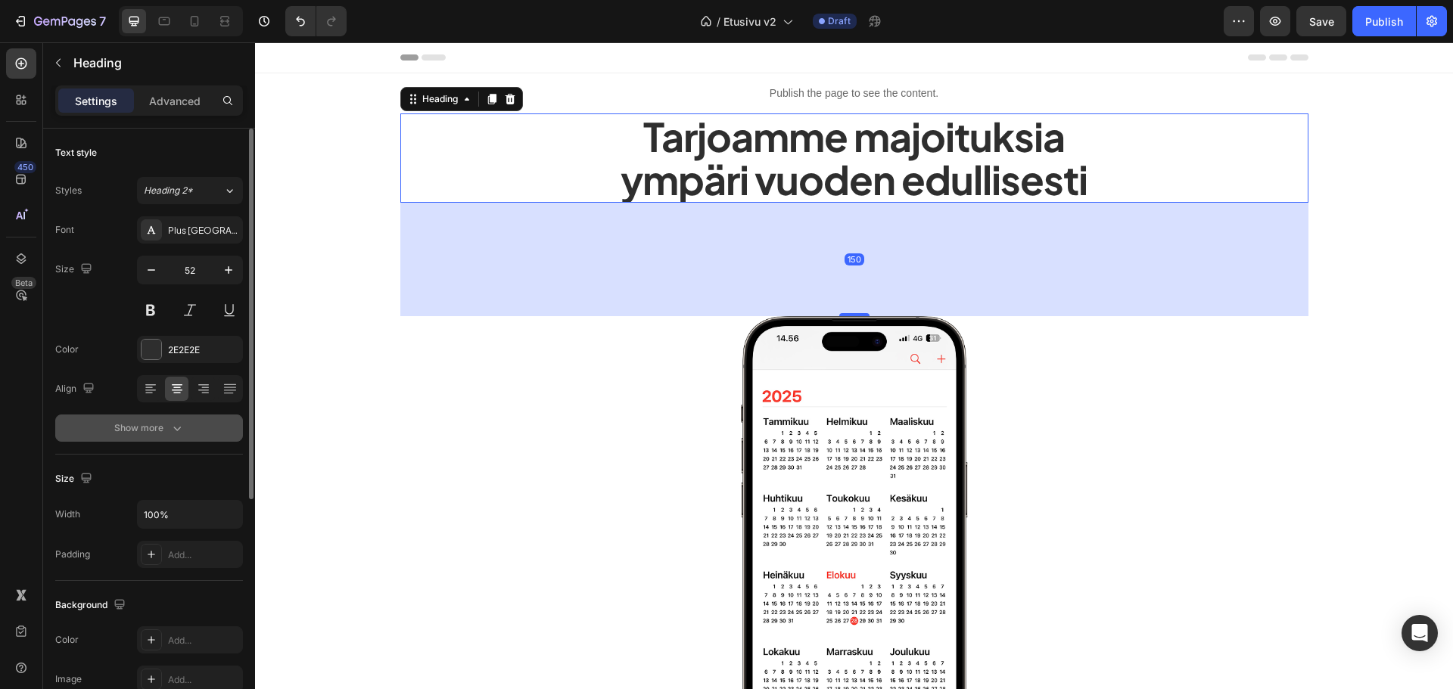
click at [164, 439] on button "Show more" at bounding box center [149, 428] width 188 height 27
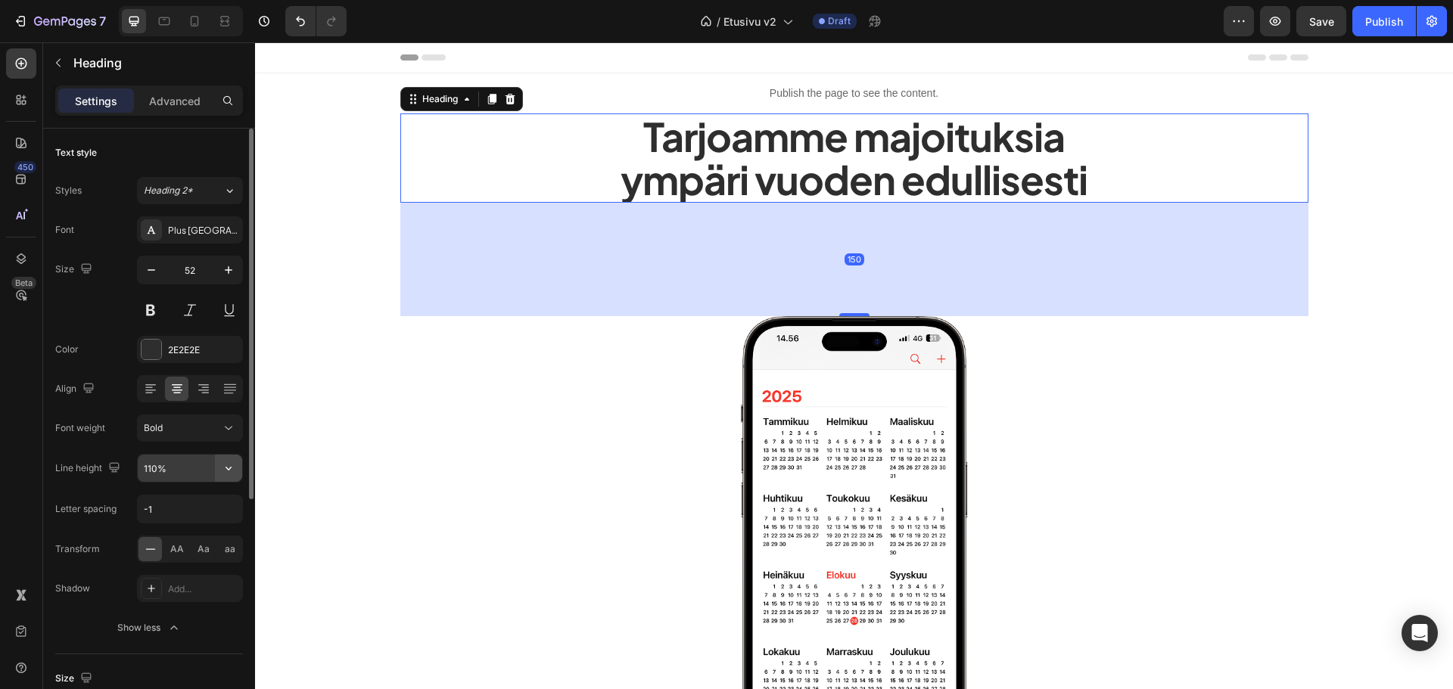
click at [219, 468] on button "button" at bounding box center [228, 468] width 27 height 27
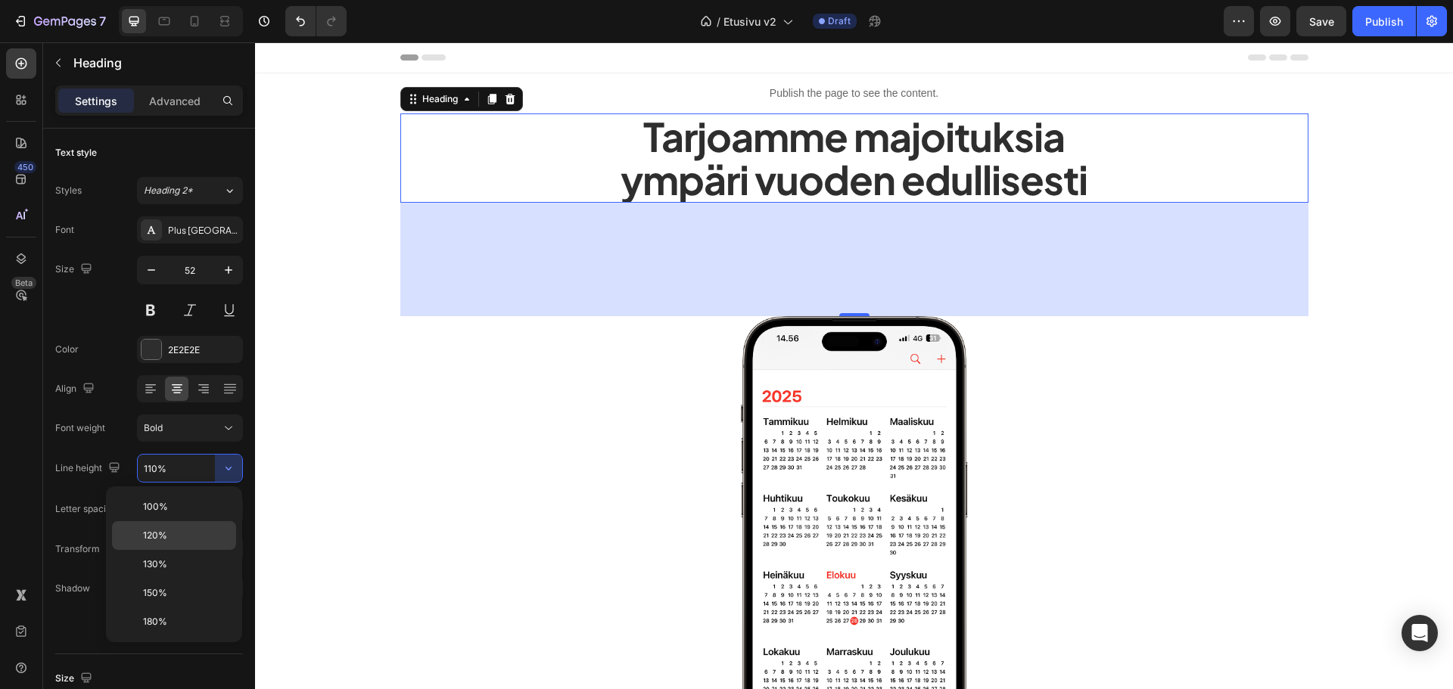
click at [173, 534] on p "120%" at bounding box center [186, 536] width 86 height 14
type input "120%"
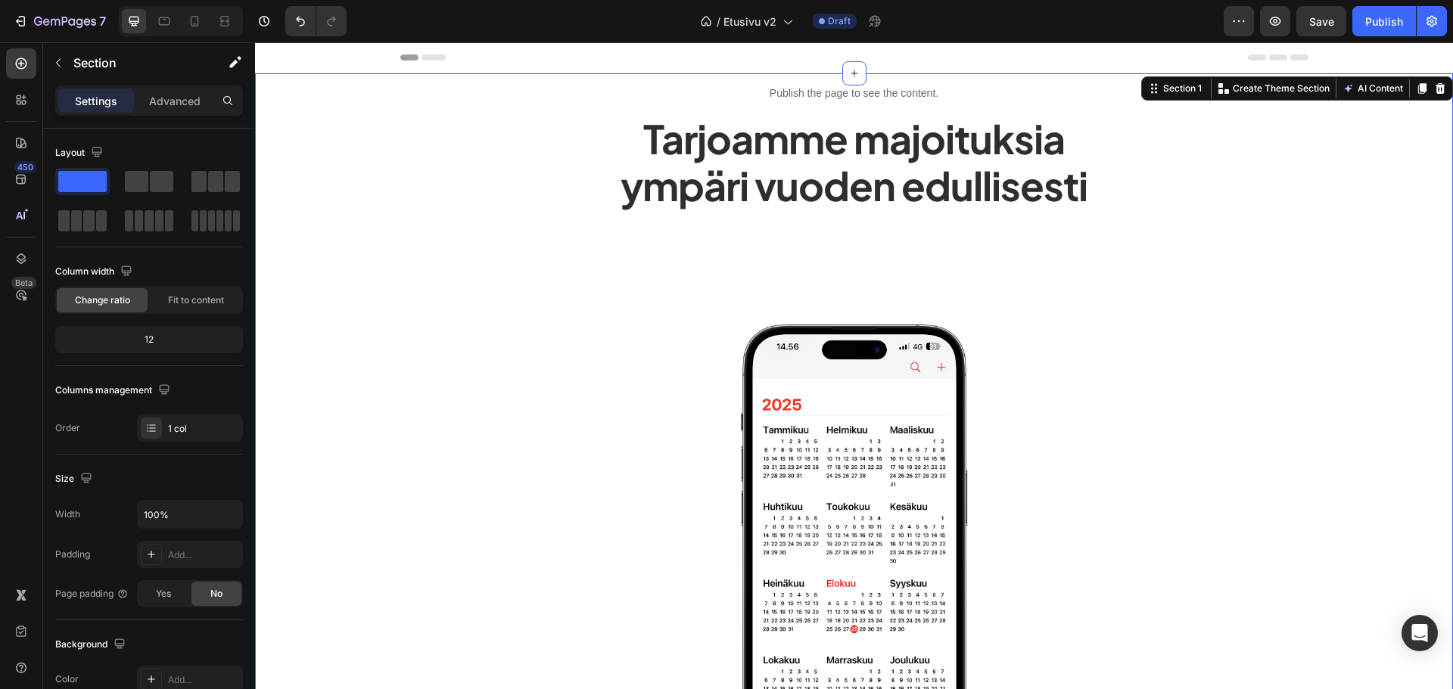
click at [1330, 18] on span "Save" at bounding box center [1321, 21] width 25 height 13
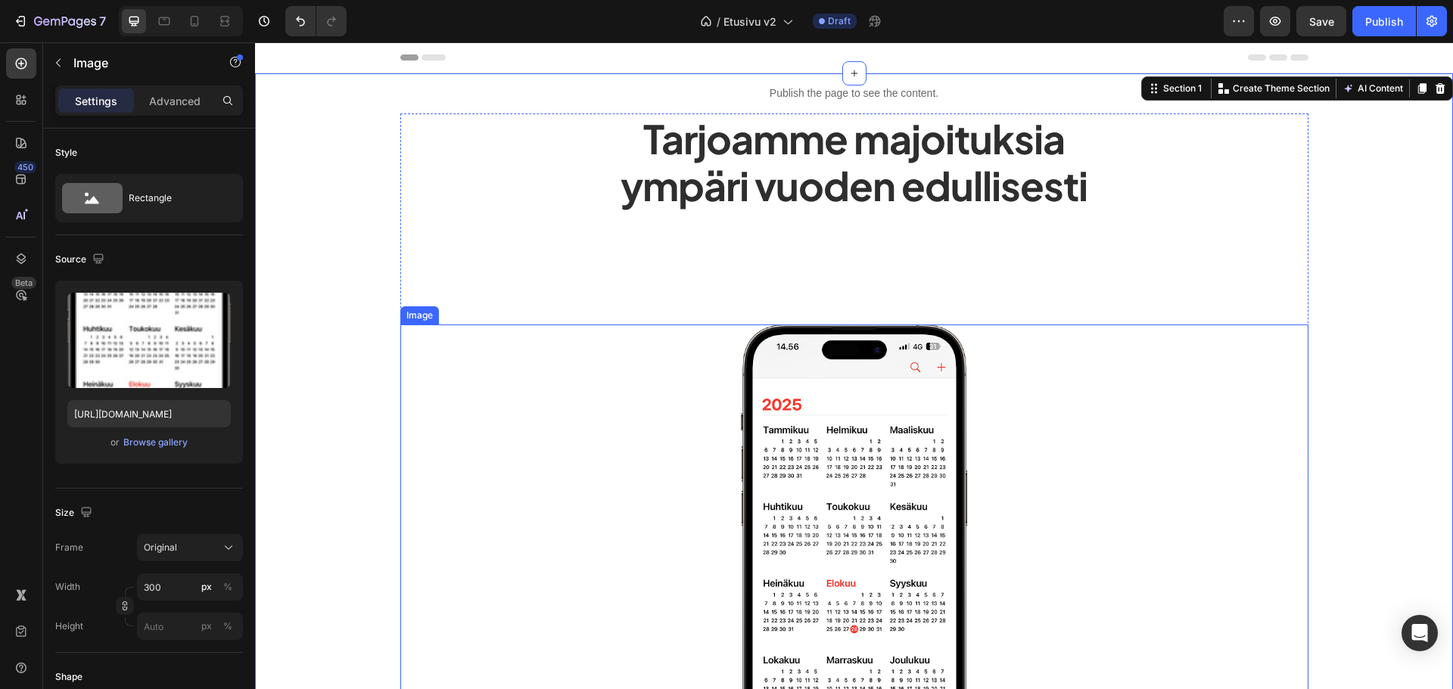
click at [856, 393] on img at bounding box center [854, 523] width 227 height 397
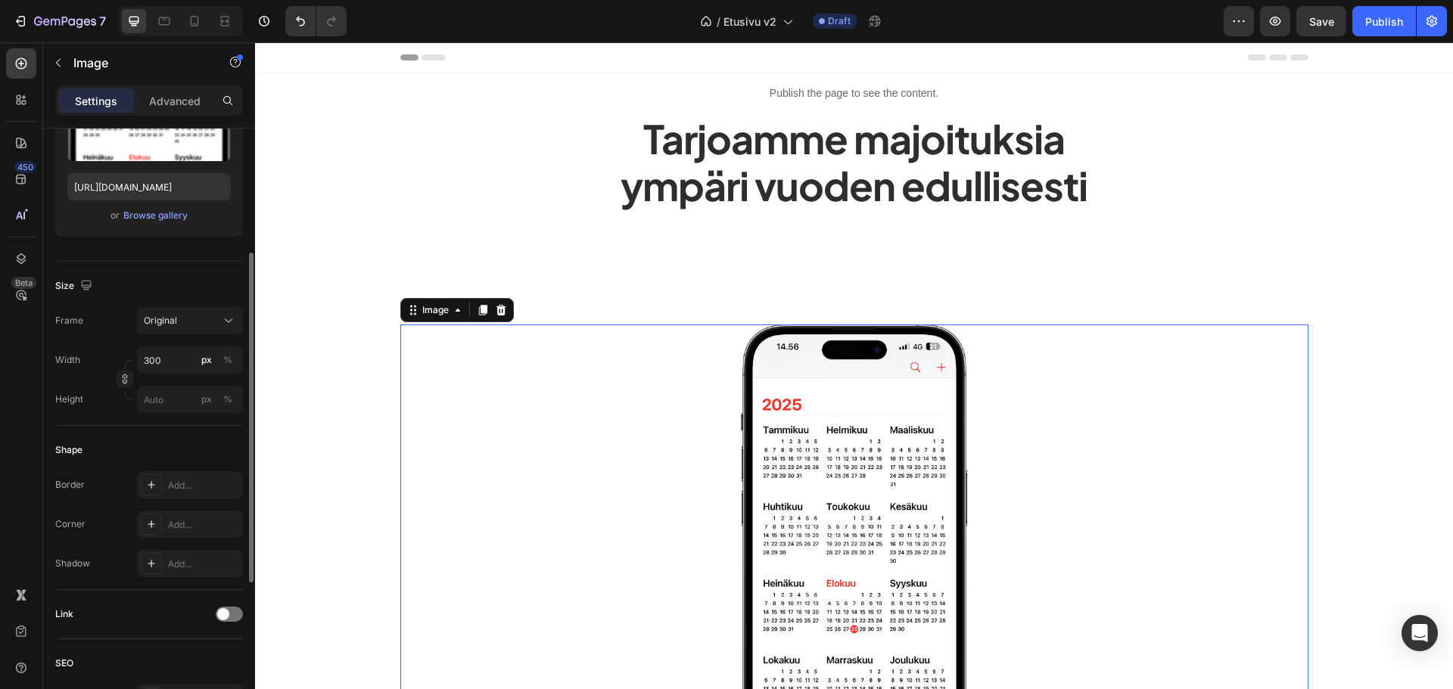
scroll to position [454, 0]
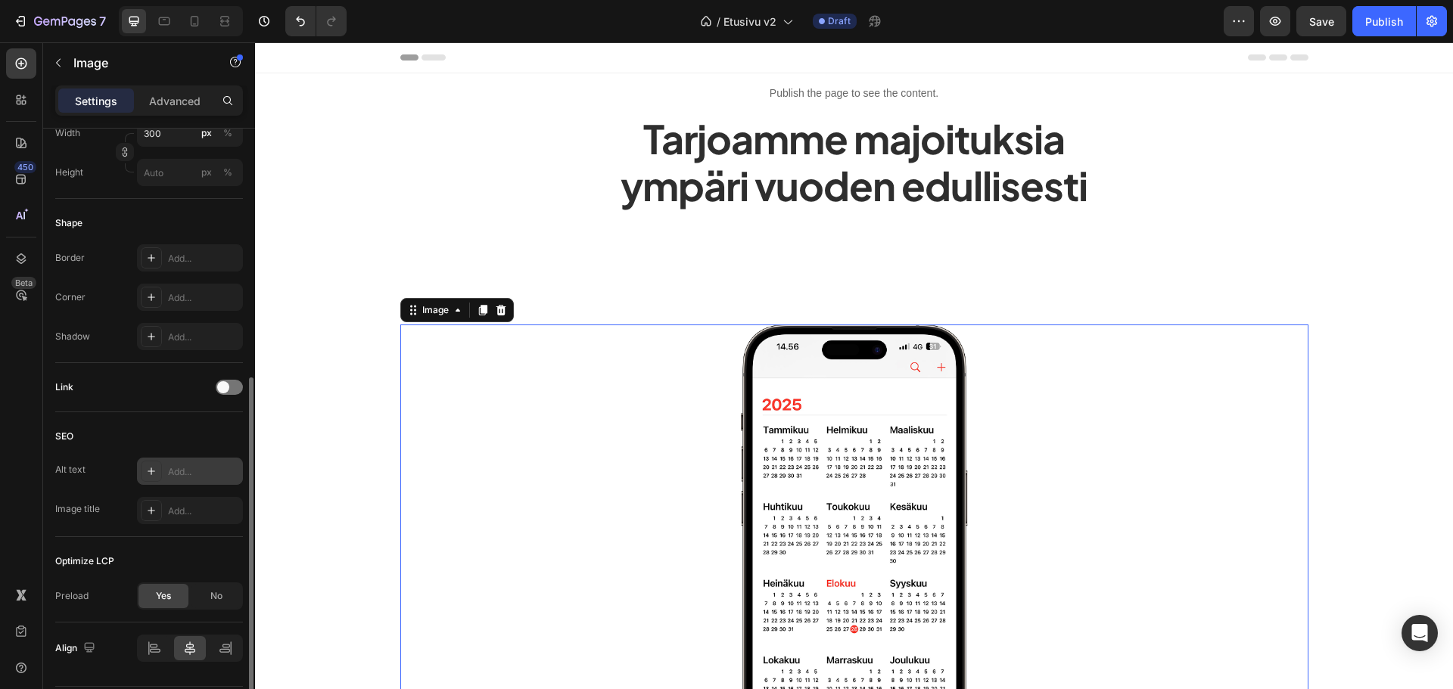
click at [185, 471] on div "Add..." at bounding box center [203, 472] width 71 height 14
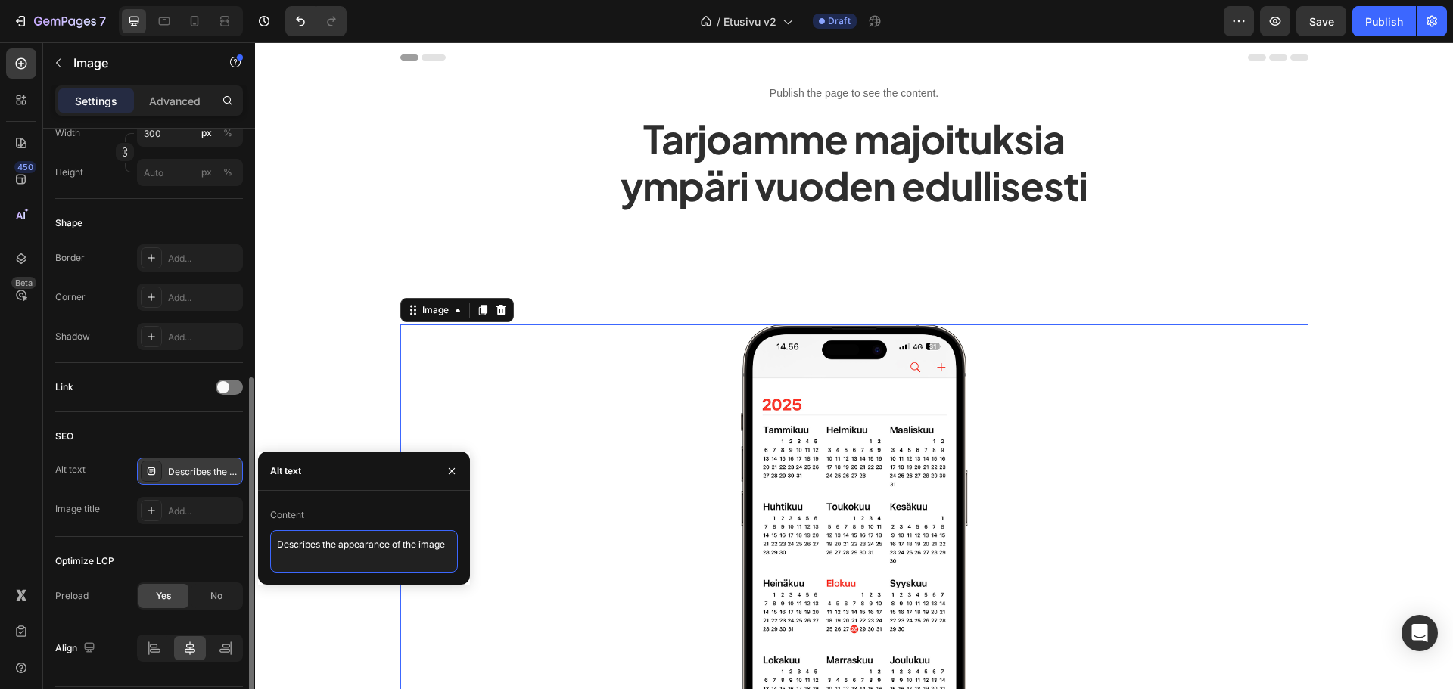
click at [427, 552] on textarea "Describes the appearance of the image" at bounding box center [364, 551] width 188 height 42
click at [443, 549] on textarea "Describes the appearance of the image" at bounding box center [364, 551] width 188 height 42
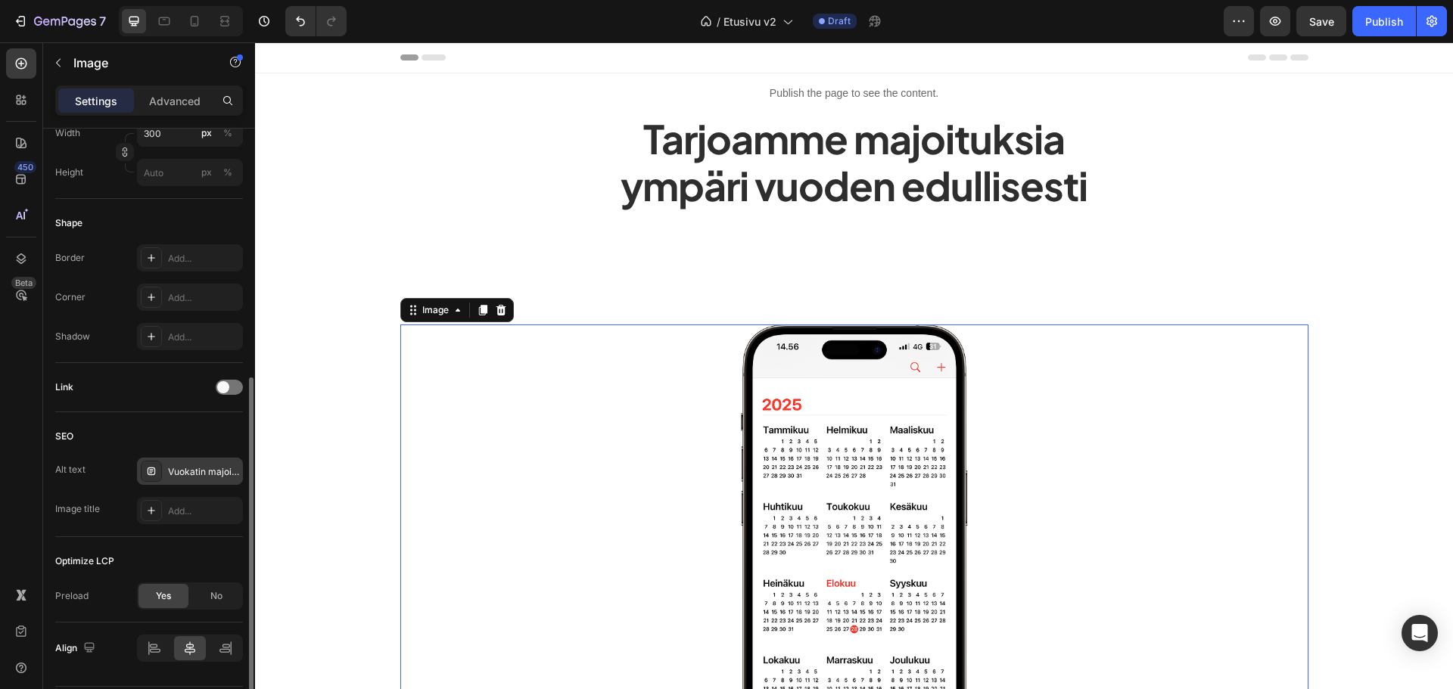
click at [103, 558] on div "Optimize LCP" at bounding box center [84, 562] width 59 height 14
click at [167, 524] on div "Add..." at bounding box center [190, 510] width 106 height 27
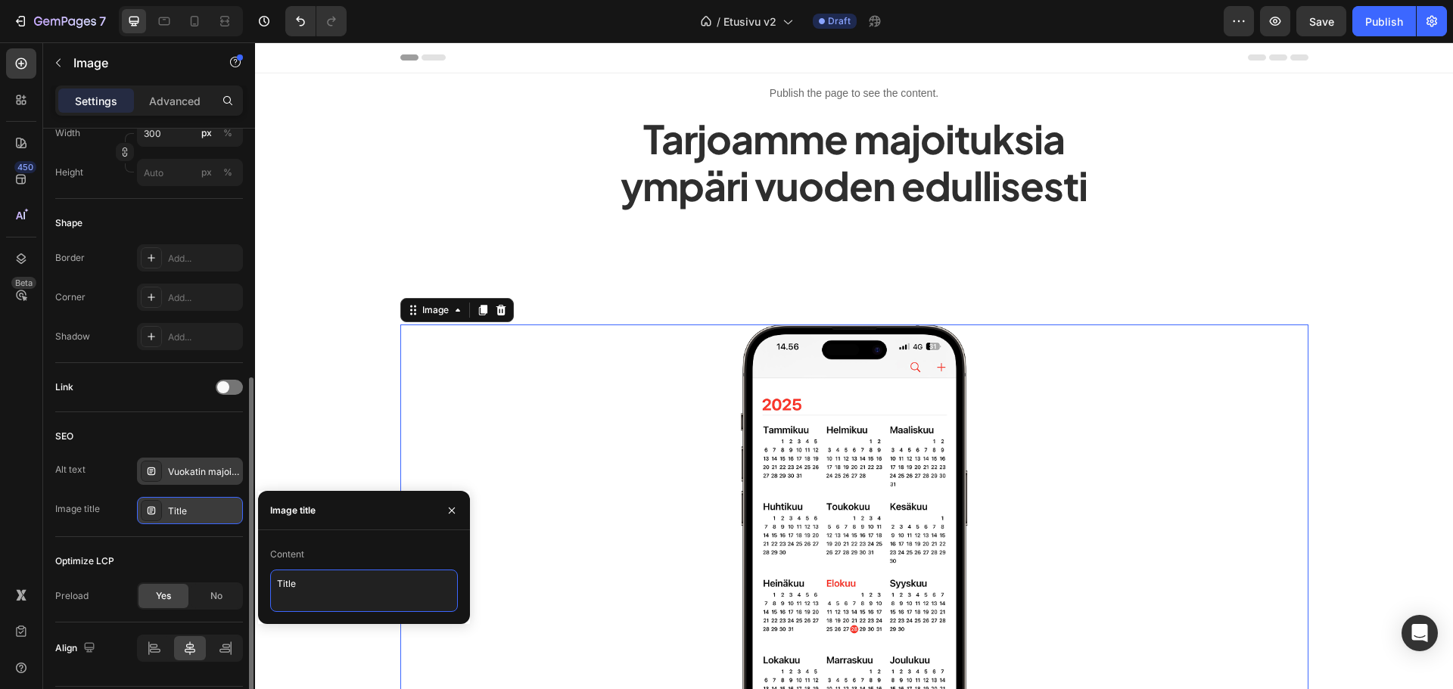
drag, startPoint x: 322, startPoint y: 583, endPoint x: 211, endPoint y: 519, distance: 127.8
click at [321, 583] on textarea "Title" at bounding box center [364, 591] width 188 height 42
click at [175, 477] on div "Vuokatin majoitukset" at bounding box center [203, 472] width 71 height 14
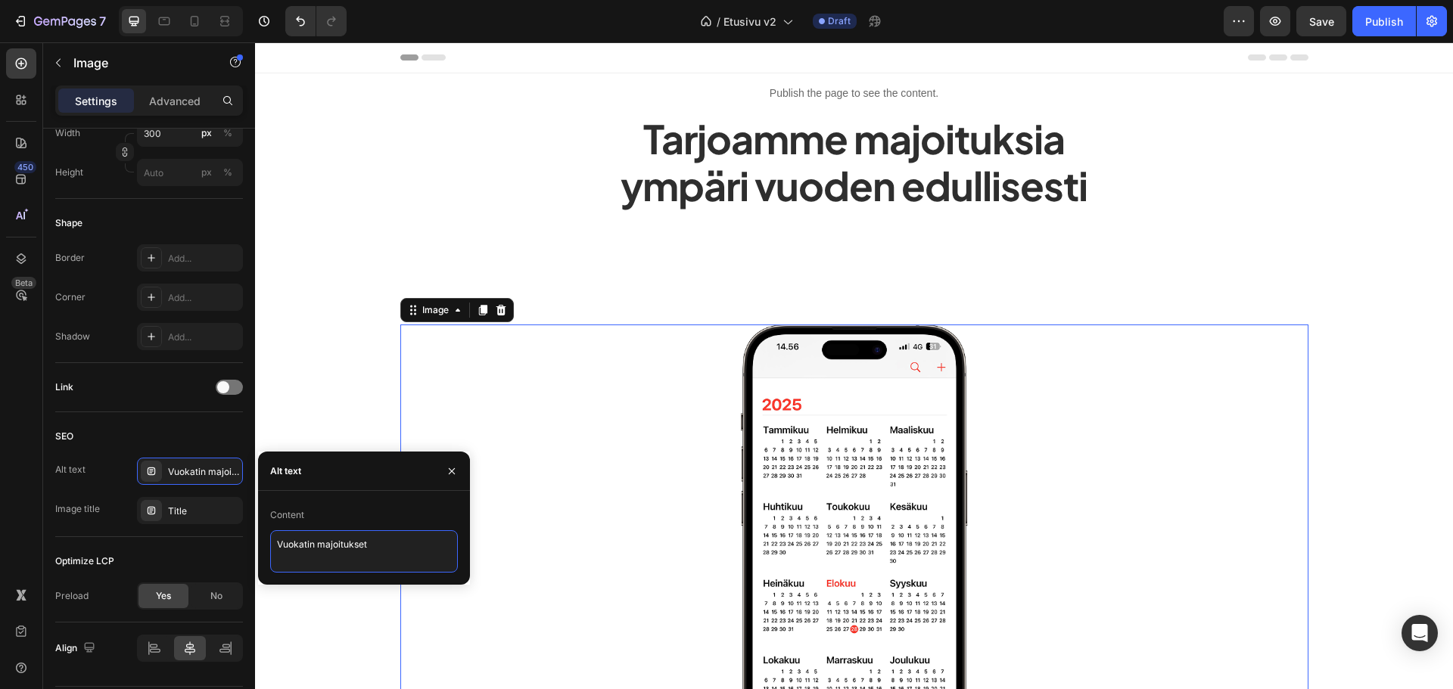
click at [381, 543] on textarea "Vuokatin majoitukset" at bounding box center [364, 551] width 188 height 42
type textarea "Vuokatin majoitukset ympäri vuoden"
click at [381, 494] on div "Content Vuokatin majoitukset ympäri vuoden" at bounding box center [364, 538] width 212 height 94
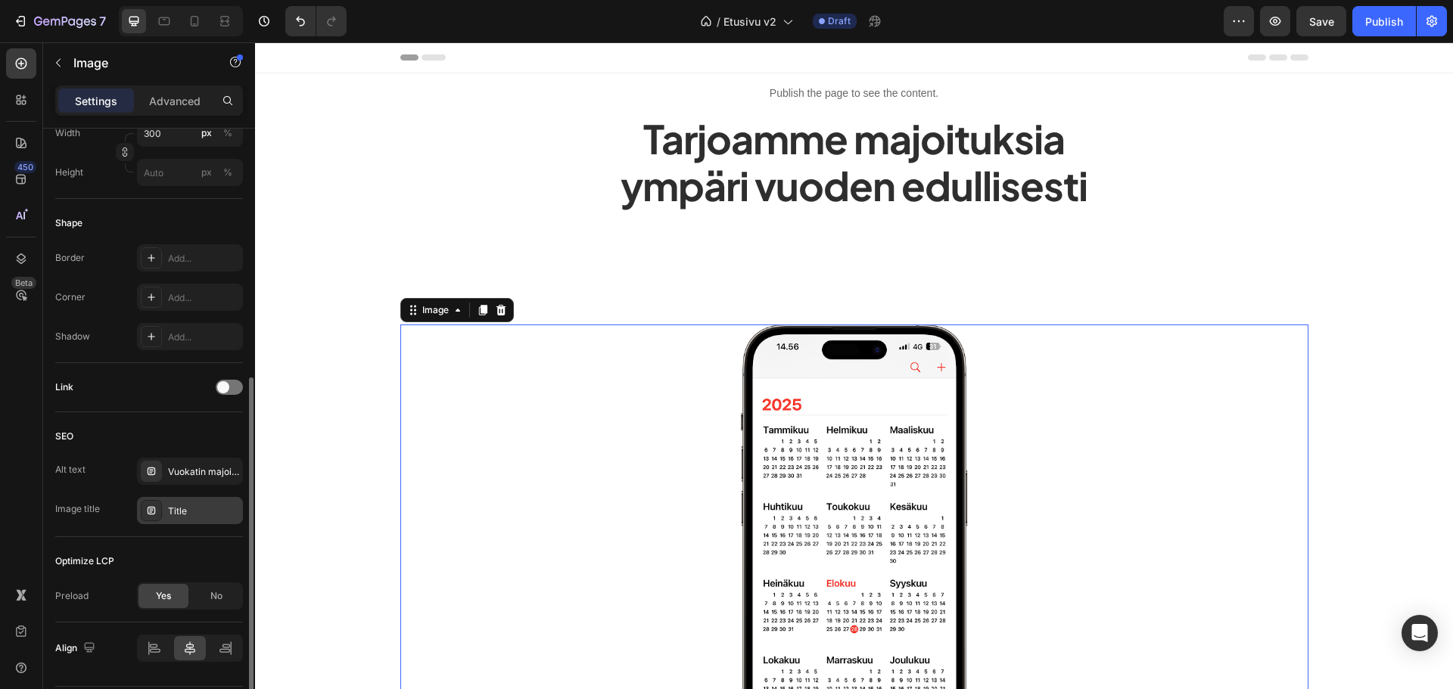
click at [202, 519] on div "Title" at bounding box center [190, 510] width 106 height 27
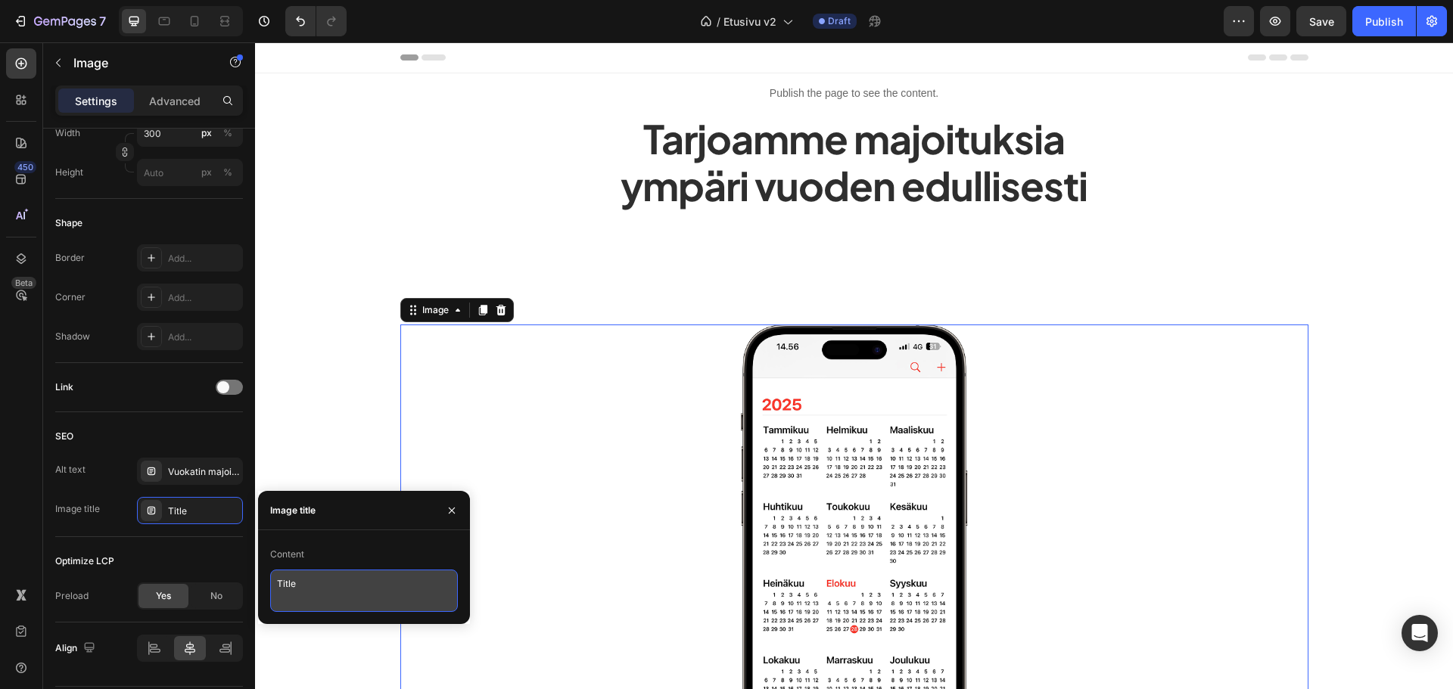
click at [333, 575] on textarea "Title" at bounding box center [364, 591] width 188 height 42
type textarea "Vuokatin majoitukset"
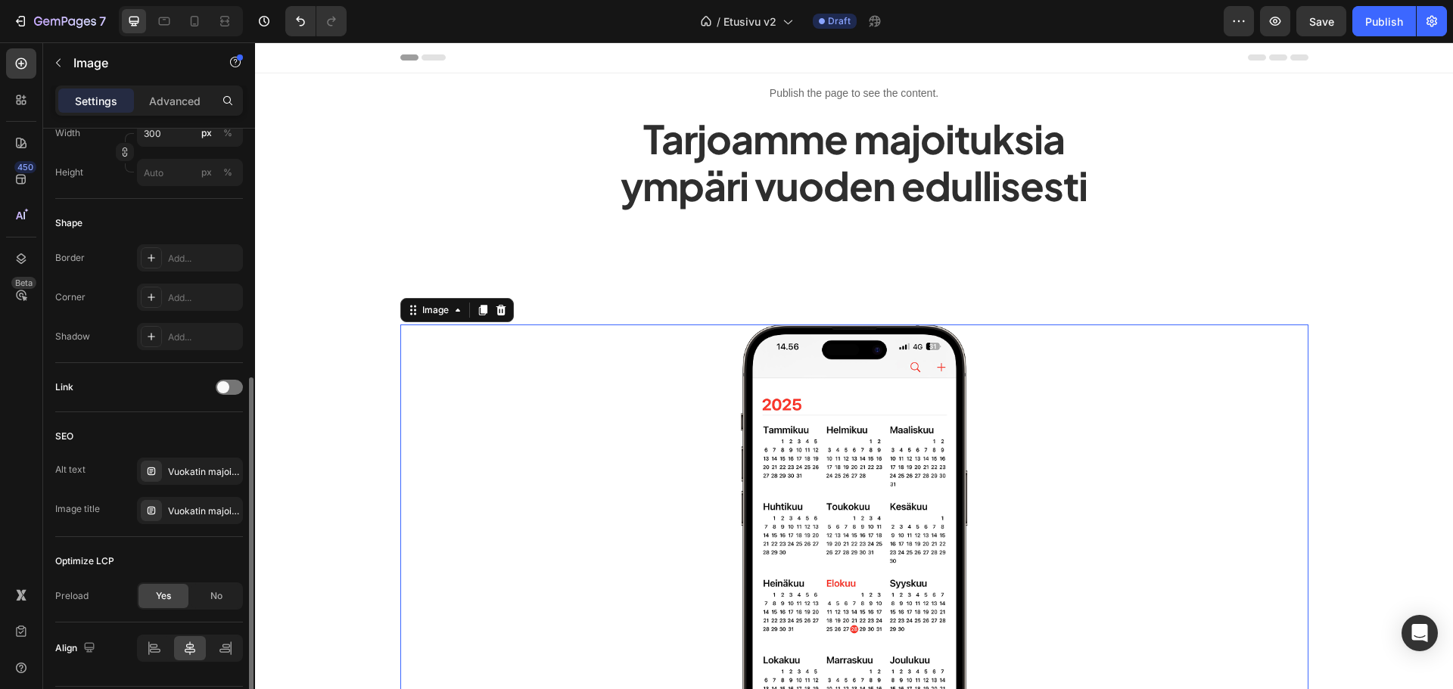
click at [147, 563] on div "Optimize LCP" at bounding box center [149, 561] width 188 height 24
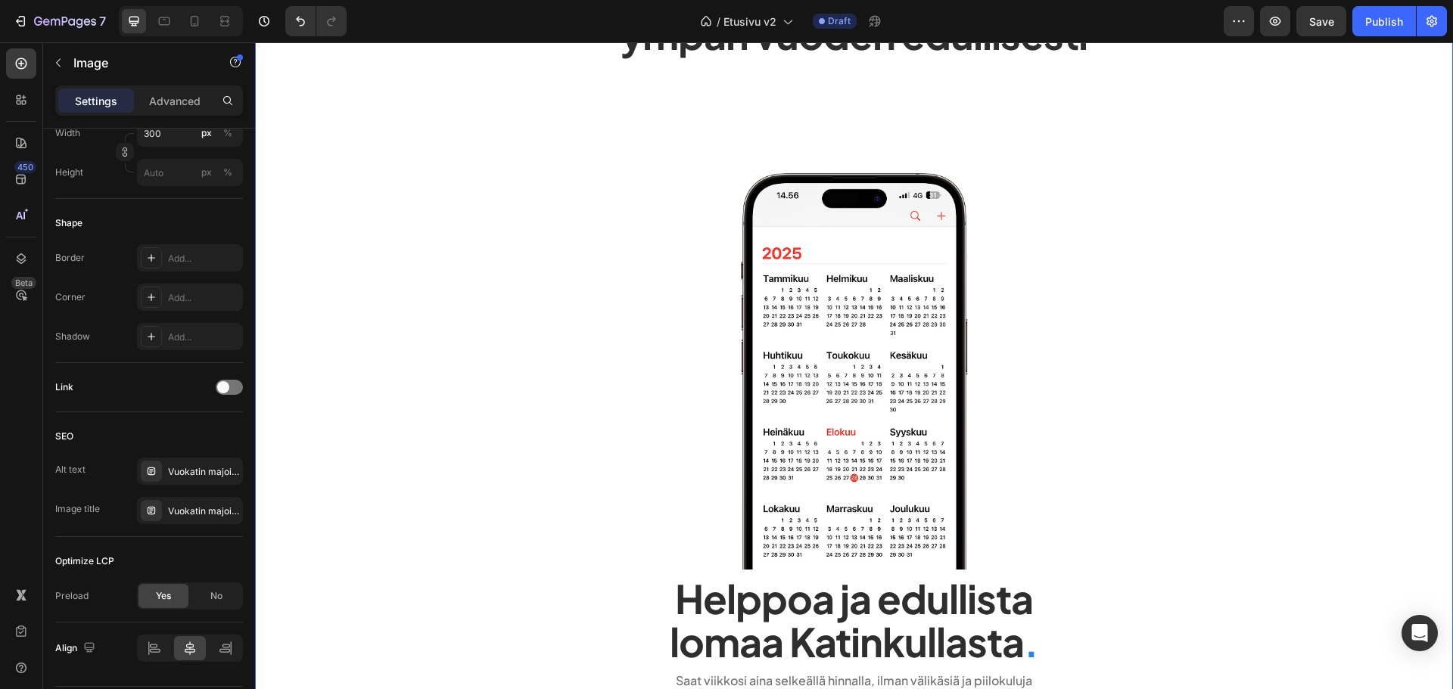
scroll to position [0, 0]
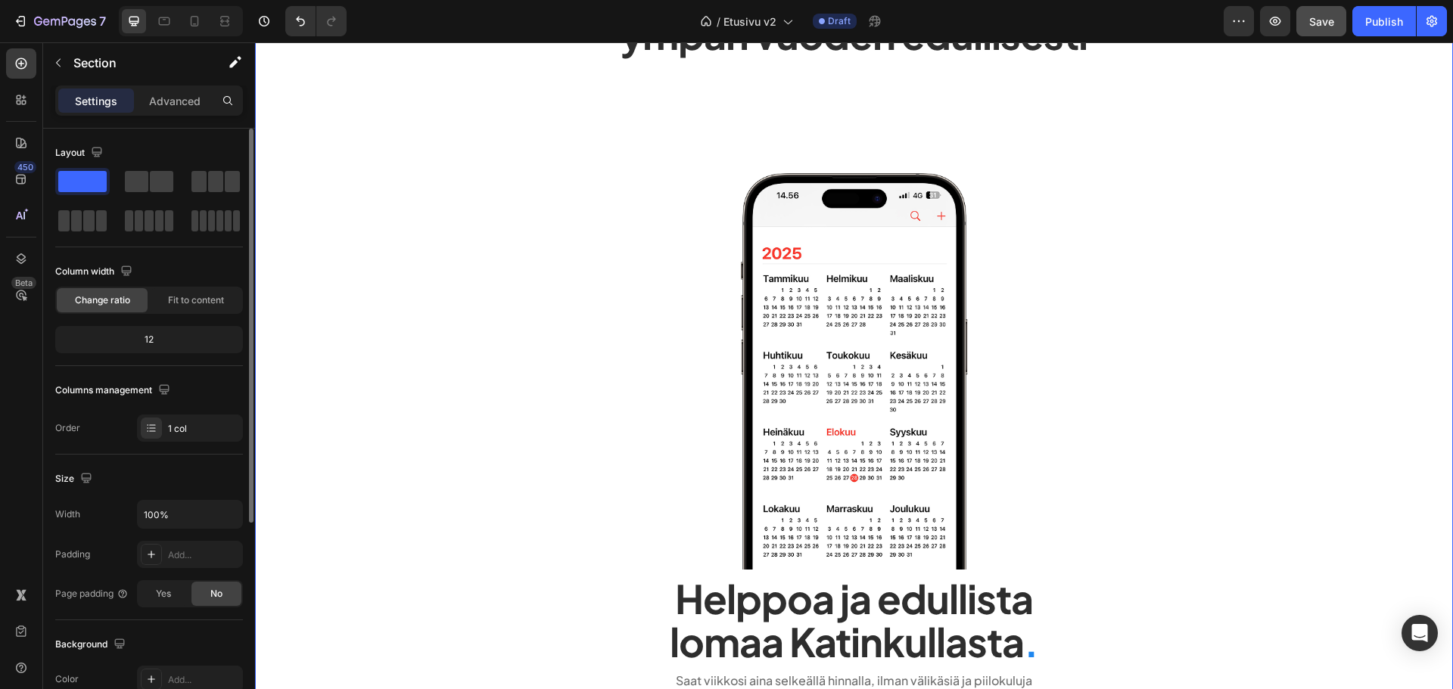
click at [1303, 23] on button "Save" at bounding box center [1321, 21] width 50 height 30
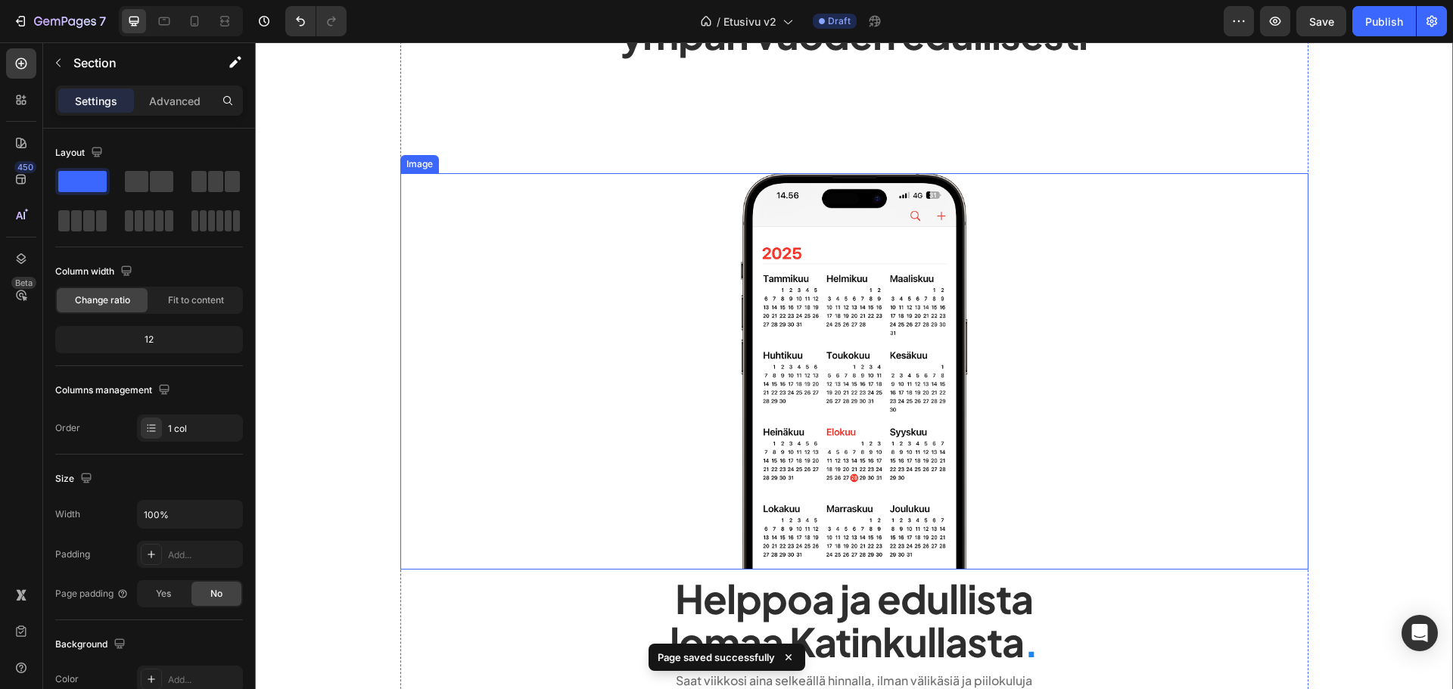
click at [741, 264] on img at bounding box center [854, 371] width 227 height 397
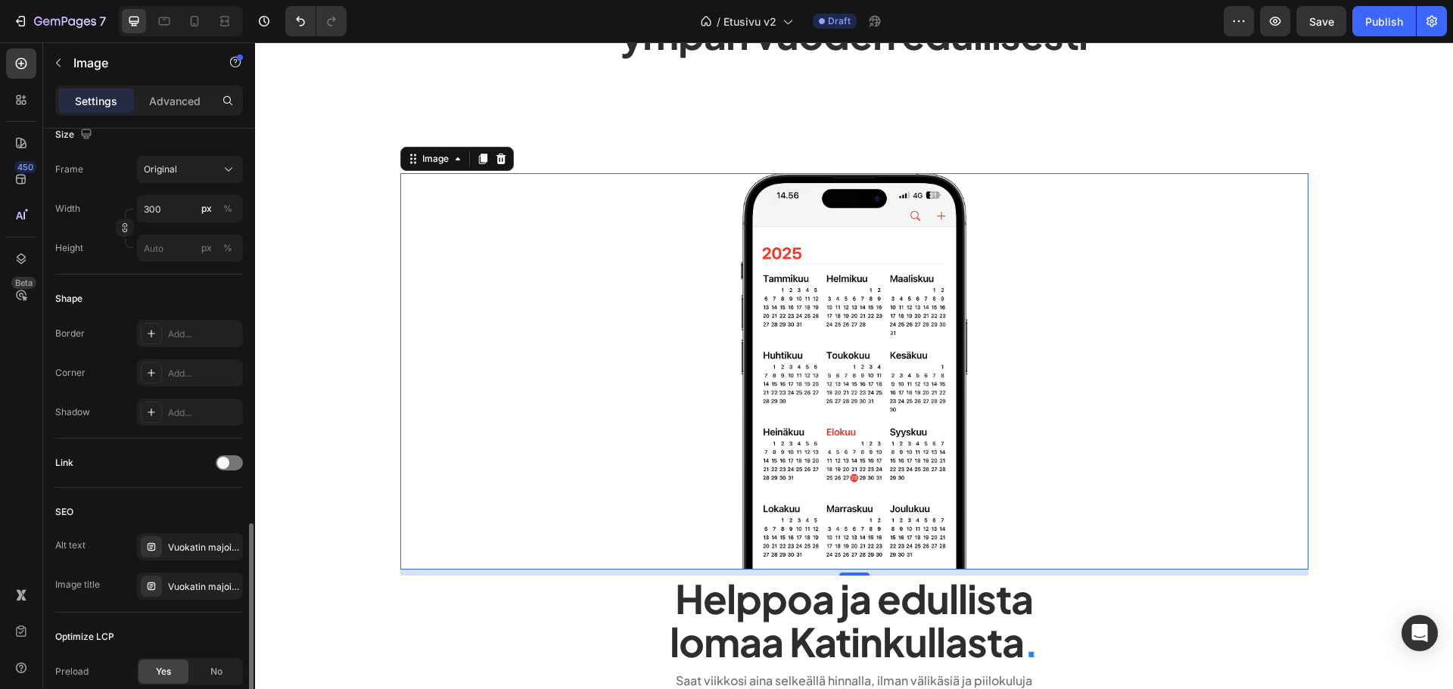
scroll to position [499, 0]
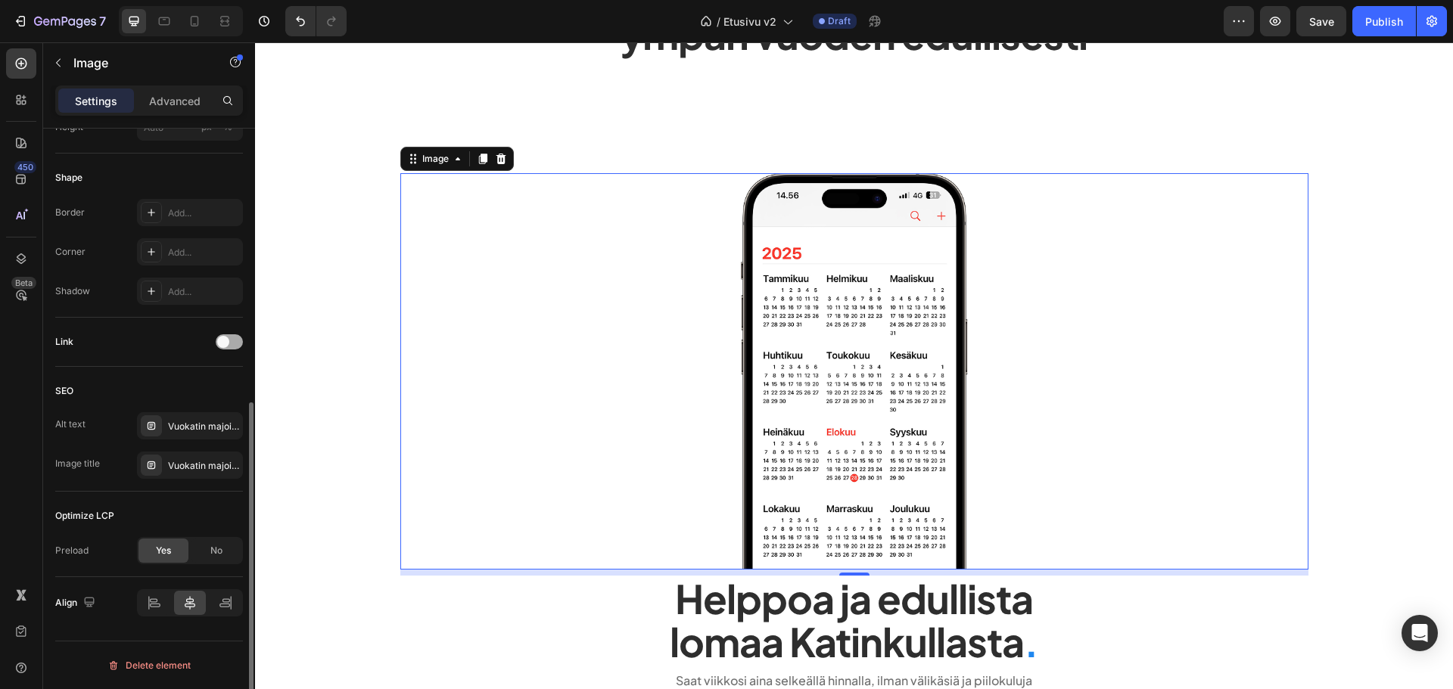
click at [223, 344] on span at bounding box center [223, 342] width 12 height 12
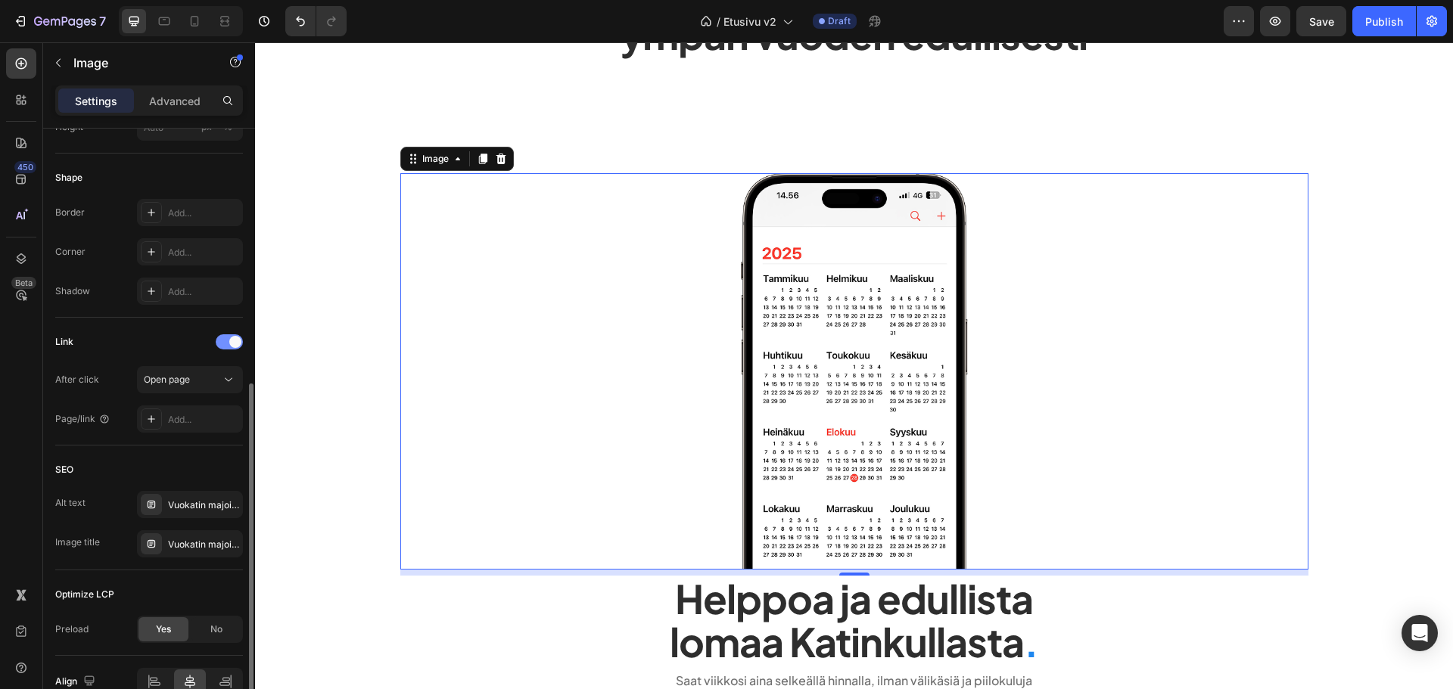
click at [223, 344] on div at bounding box center [229, 341] width 27 height 15
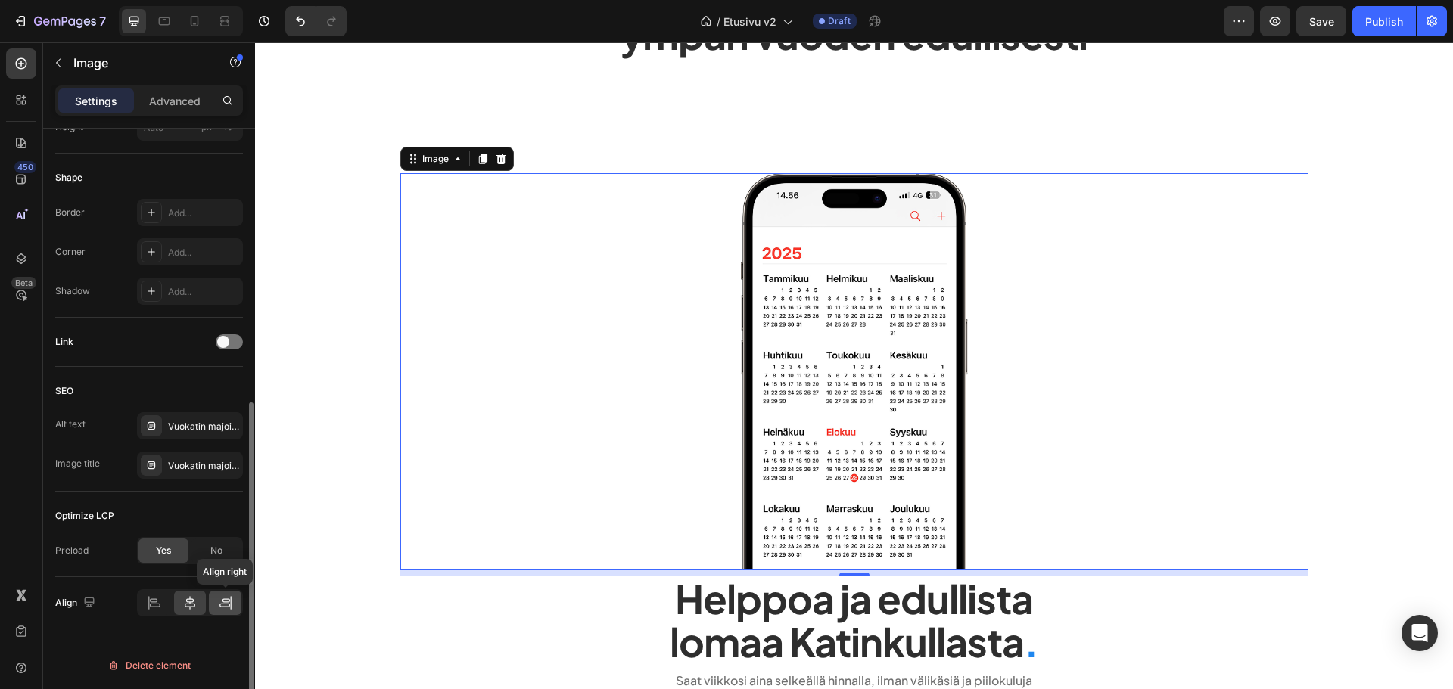
click at [220, 603] on icon at bounding box center [225, 603] width 15 height 15
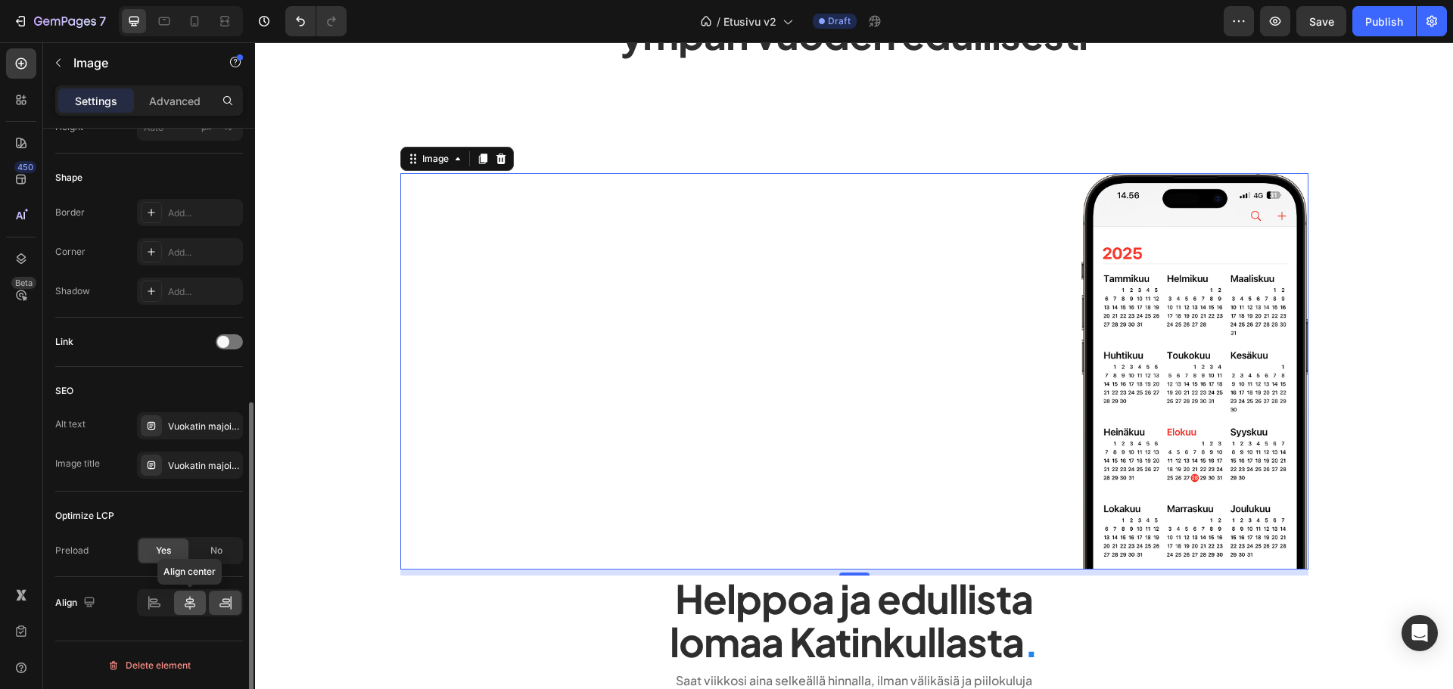
click at [194, 601] on icon at bounding box center [190, 603] width 11 height 14
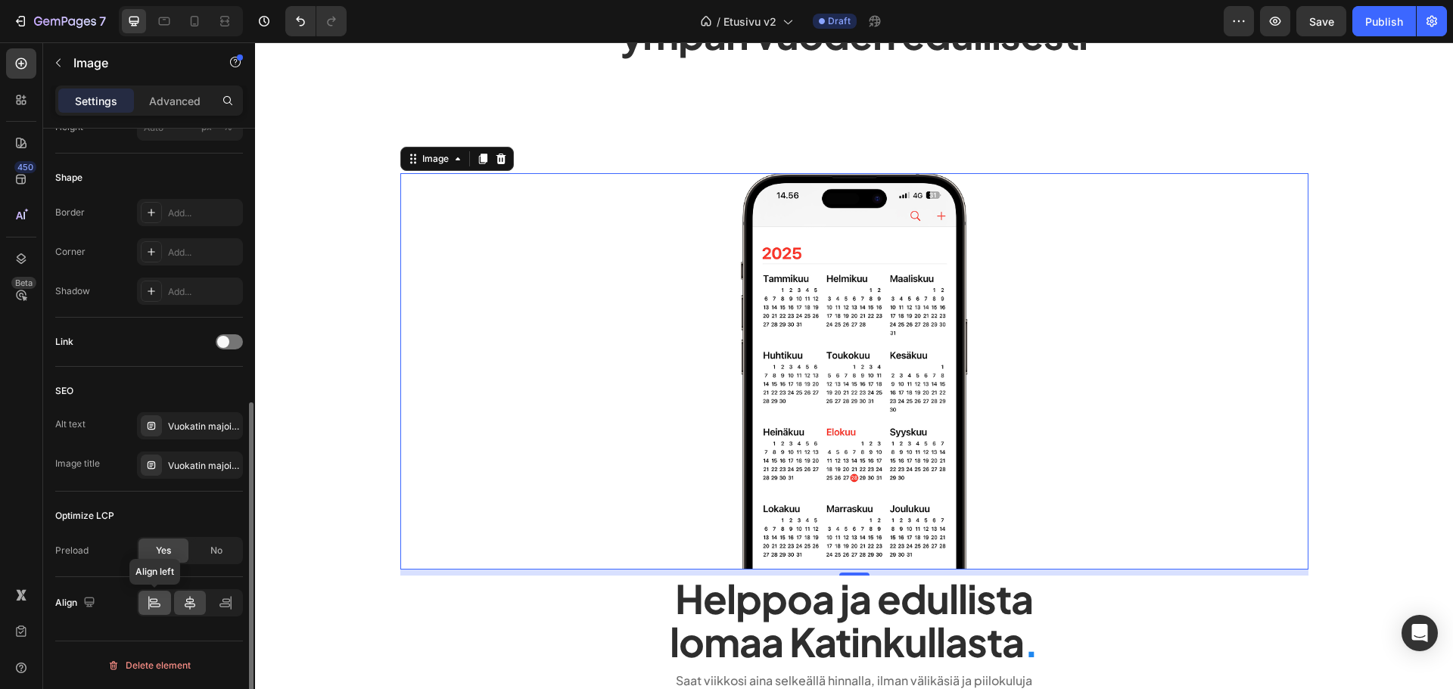
click at [154, 602] on icon at bounding box center [154, 601] width 8 height 4
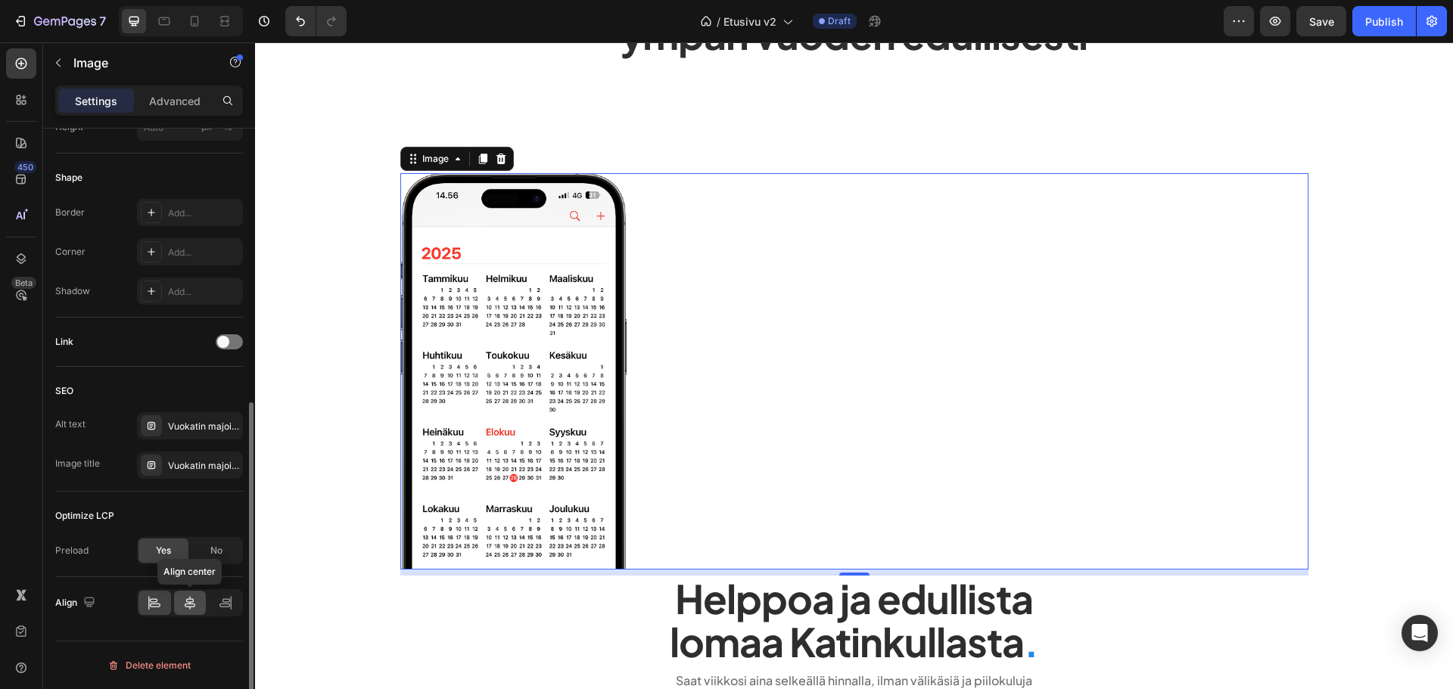
click at [180, 602] on div at bounding box center [190, 603] width 33 height 24
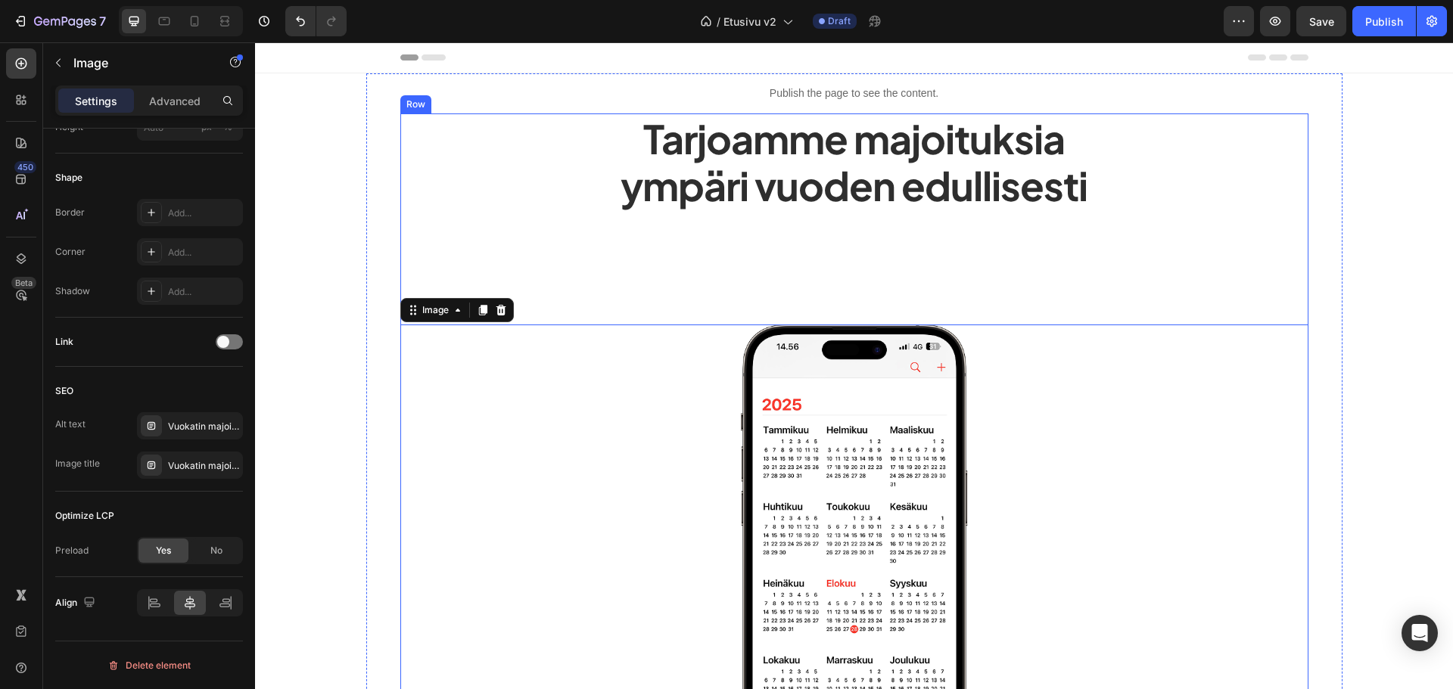
scroll to position [319, 0]
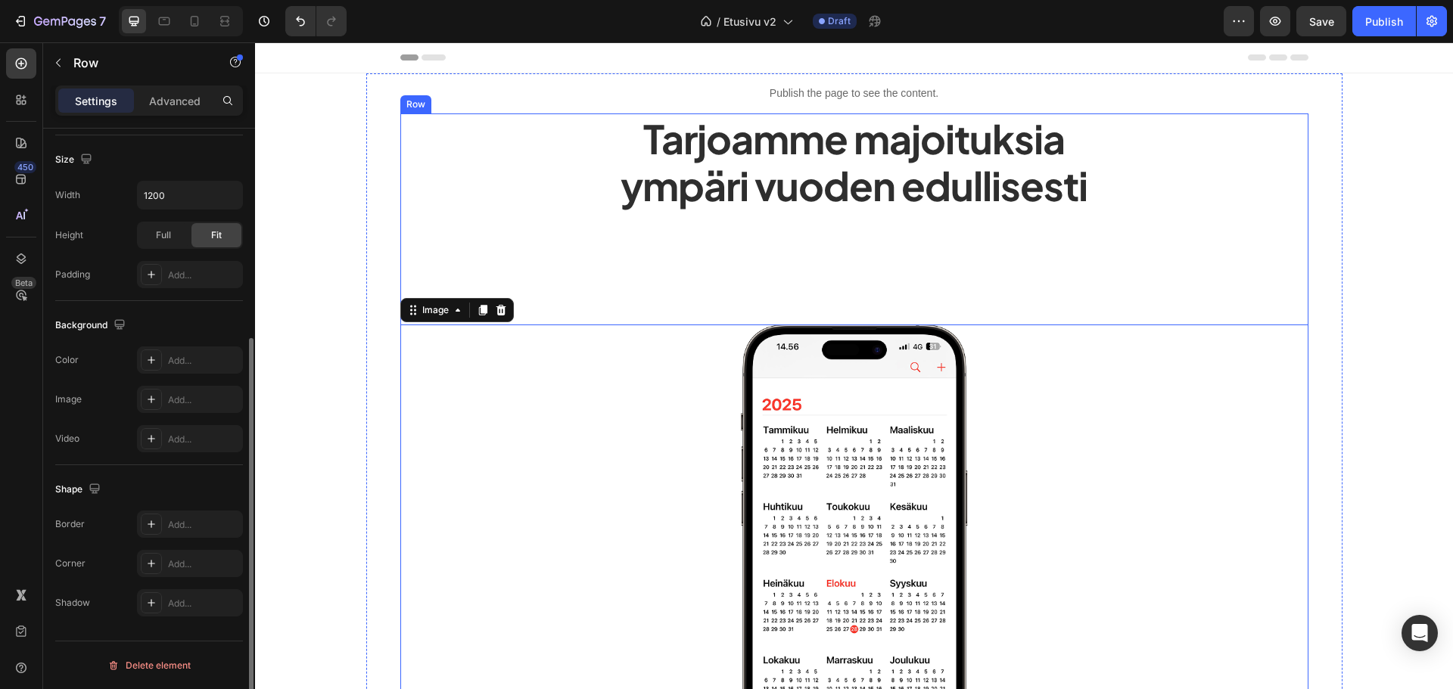
click at [400, 216] on div "Tarjoamme majoituksia ympäri vuoden edullisesti Heading Image 8 Helppoa ja edul…" at bounding box center [854, 519] width 908 height 810
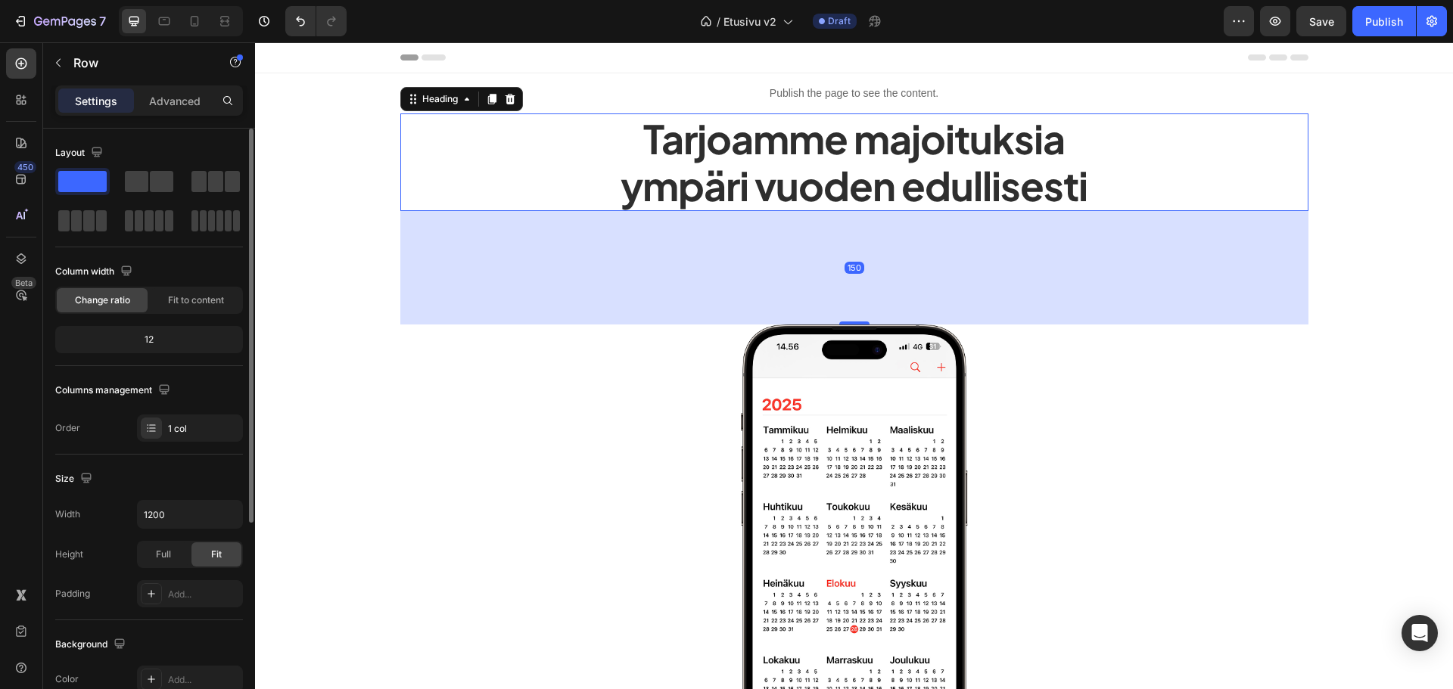
click at [687, 172] on h2 "Tarjoamme majoituksia ympäri vuoden edullisesti" at bounding box center [854, 163] width 908 height 98
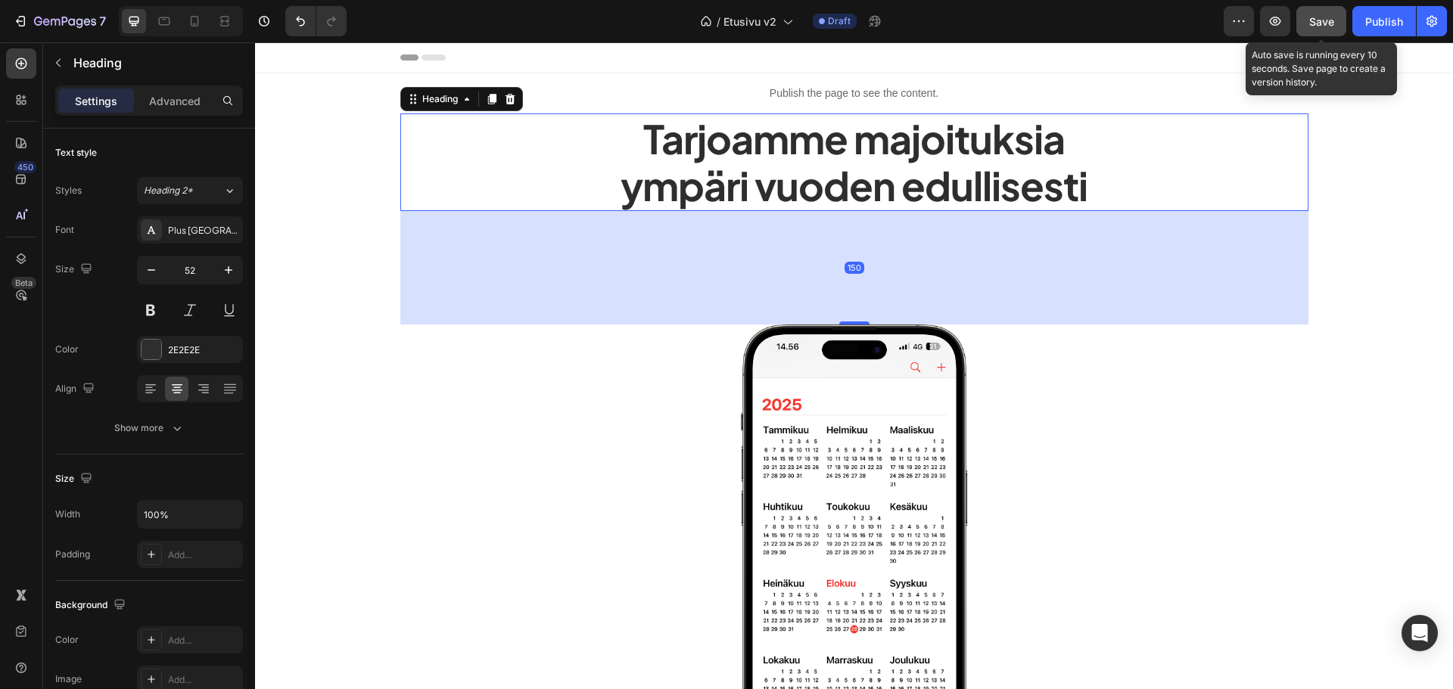
click at [1327, 11] on button "Save" at bounding box center [1321, 21] width 50 height 30
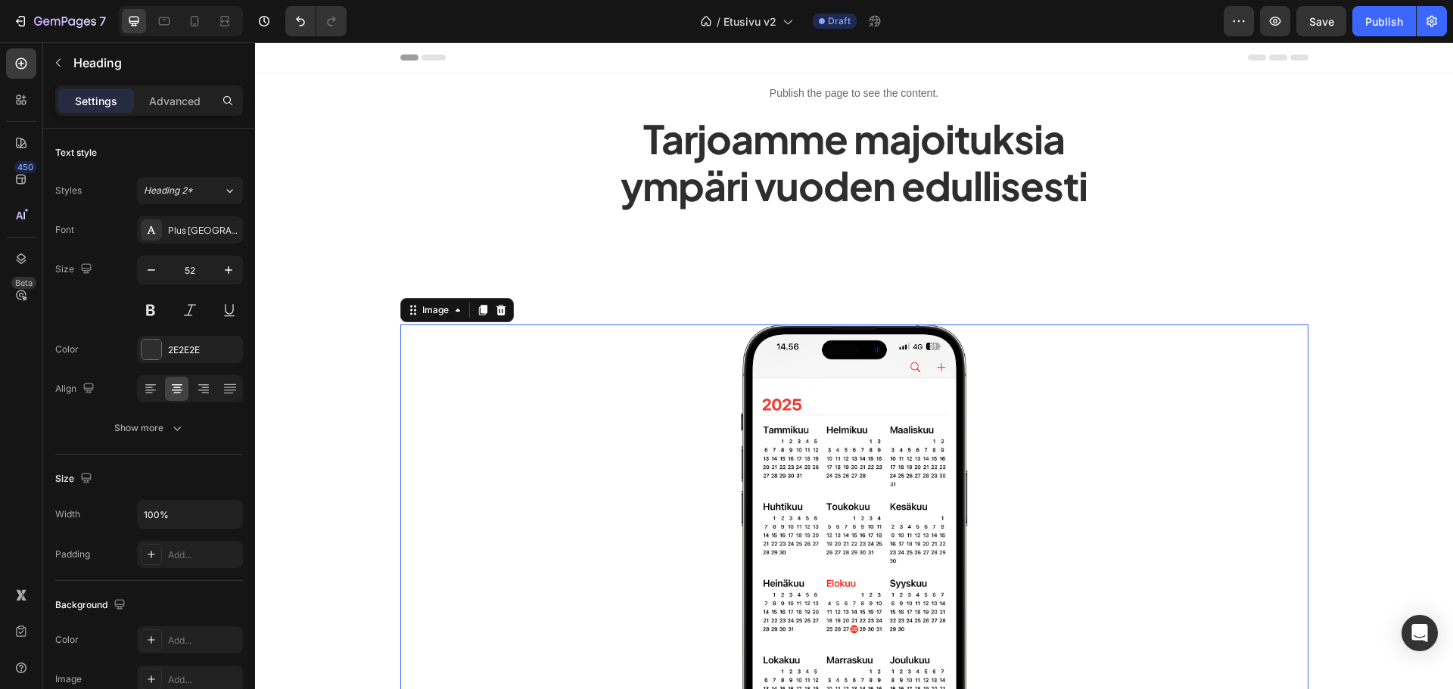
click at [789, 405] on img at bounding box center [854, 523] width 227 height 397
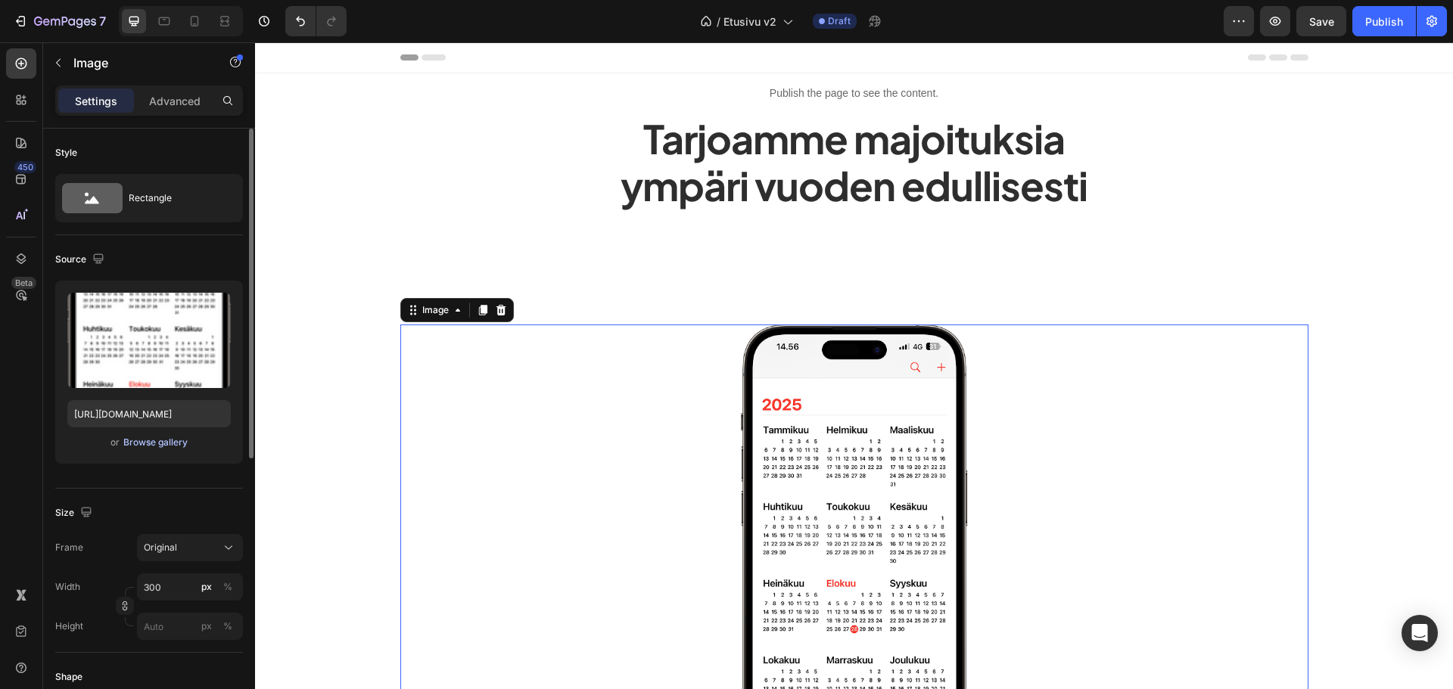
click at [137, 440] on div "Browse gallery" at bounding box center [155, 443] width 64 height 14
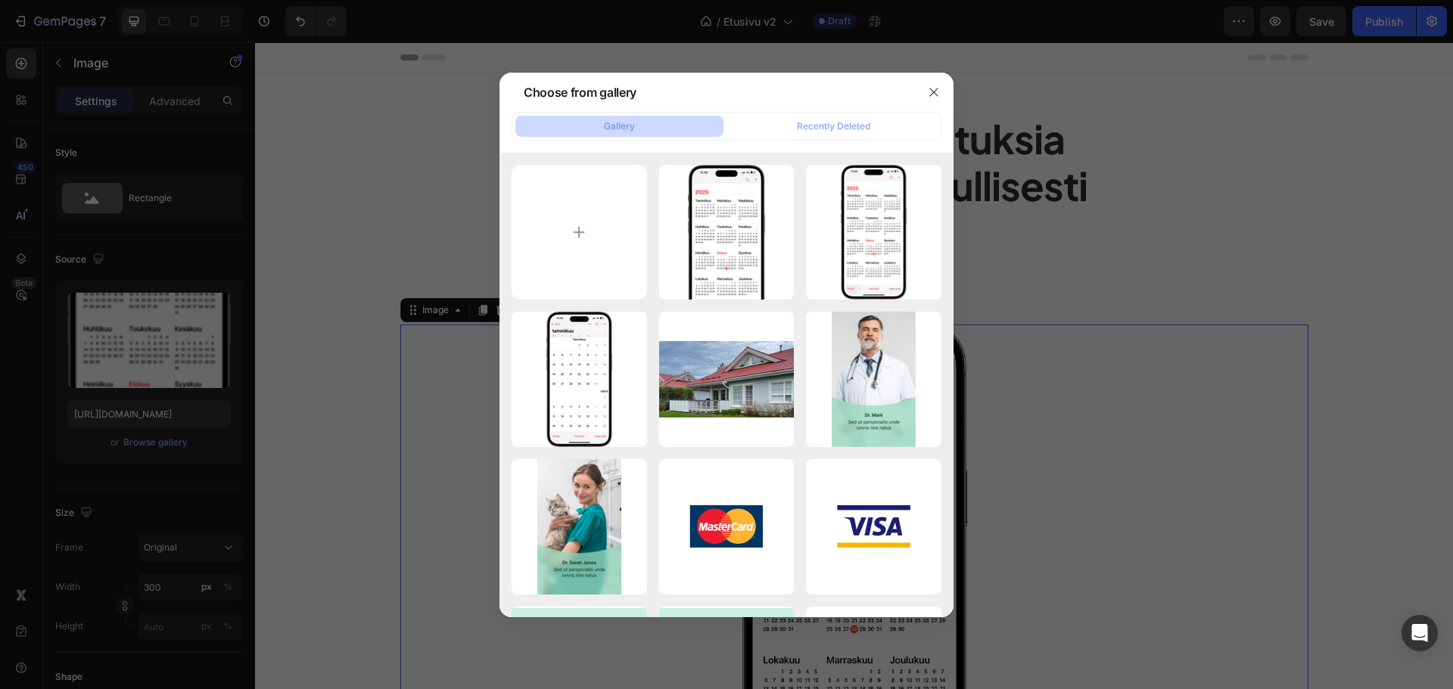
click at [150, 503] on div at bounding box center [726, 344] width 1453 height 689
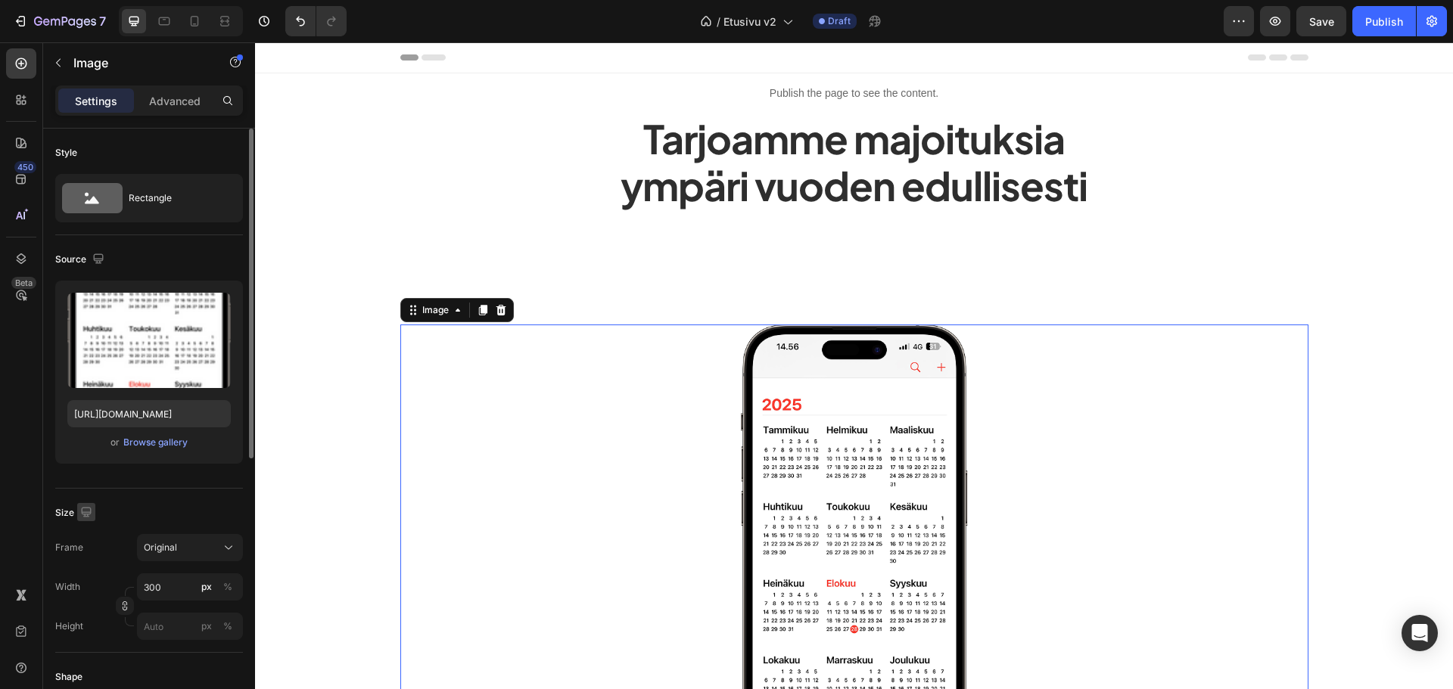
click at [93, 515] on icon "button" at bounding box center [86, 512] width 15 height 15
click at [92, 549] on div at bounding box center [89, 563] width 30 height 85
click at [90, 555] on button "button" at bounding box center [89, 564] width 24 height 24
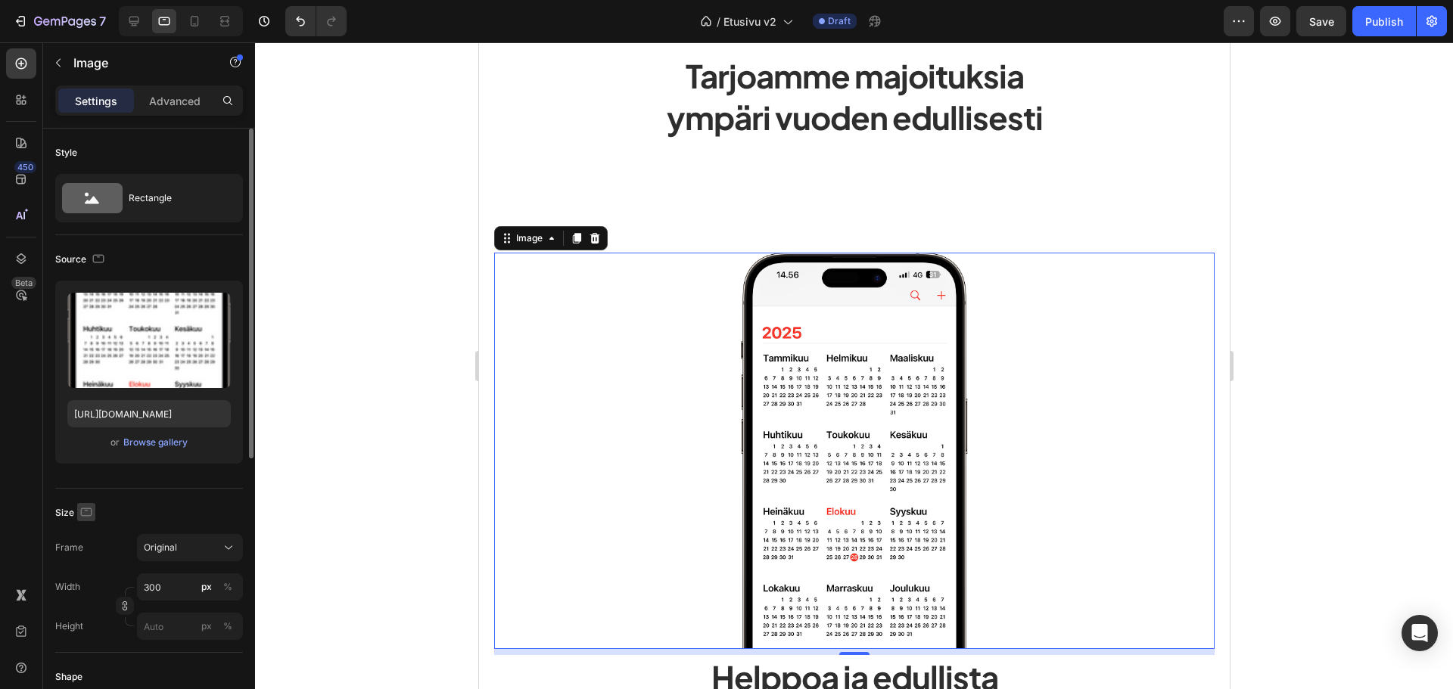
click at [87, 519] on icon "button" at bounding box center [86, 512] width 15 height 15
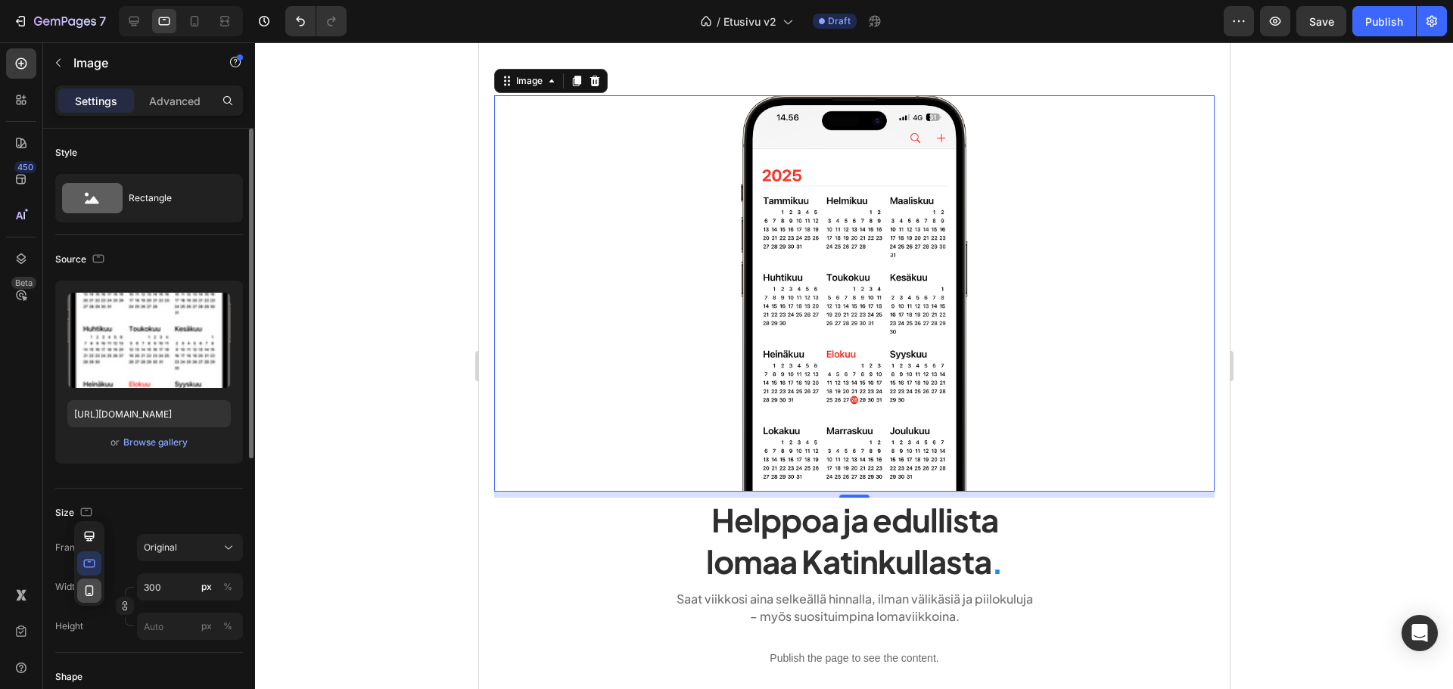
click at [88, 582] on button "button" at bounding box center [89, 591] width 24 height 24
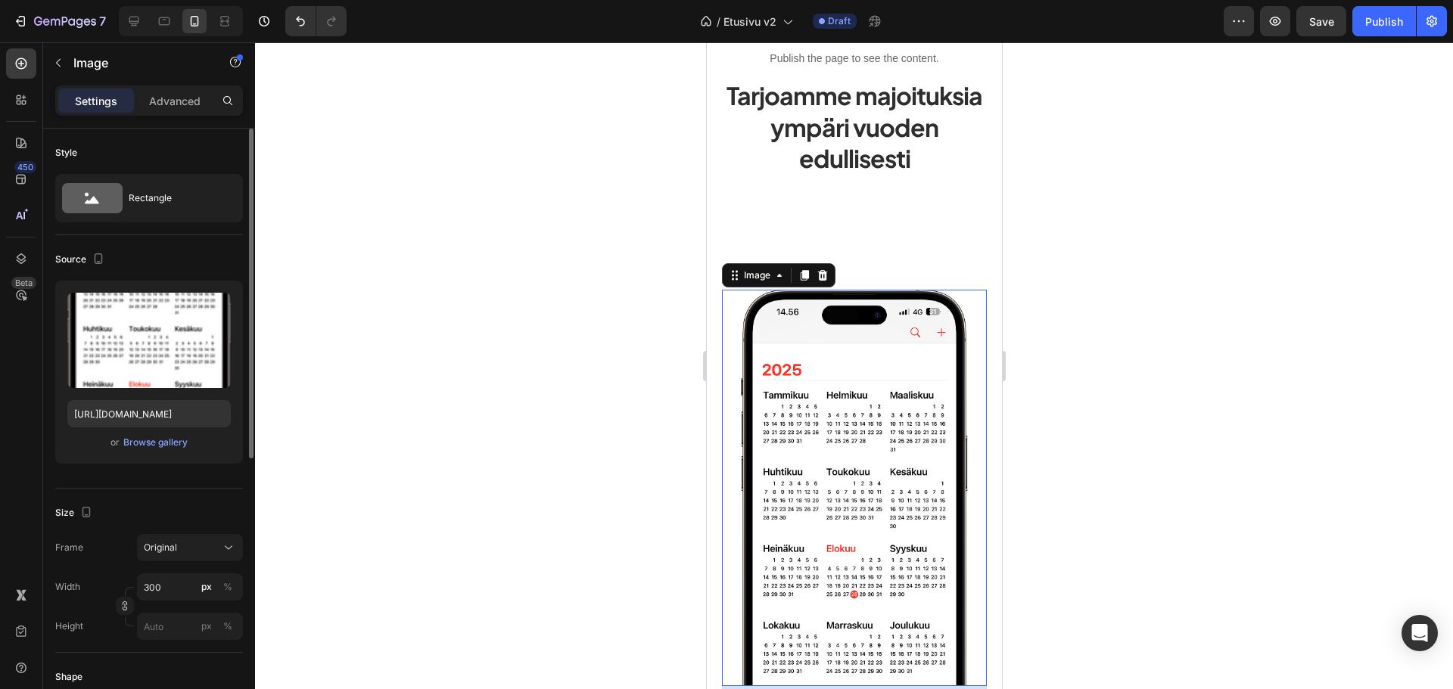
scroll to position [33, 0]
drag, startPoint x: 680, startPoint y: 421, endPoint x: 0, endPoint y: 379, distance: 681.6
click at [680, 421] on div at bounding box center [854, 365] width 1198 height 647
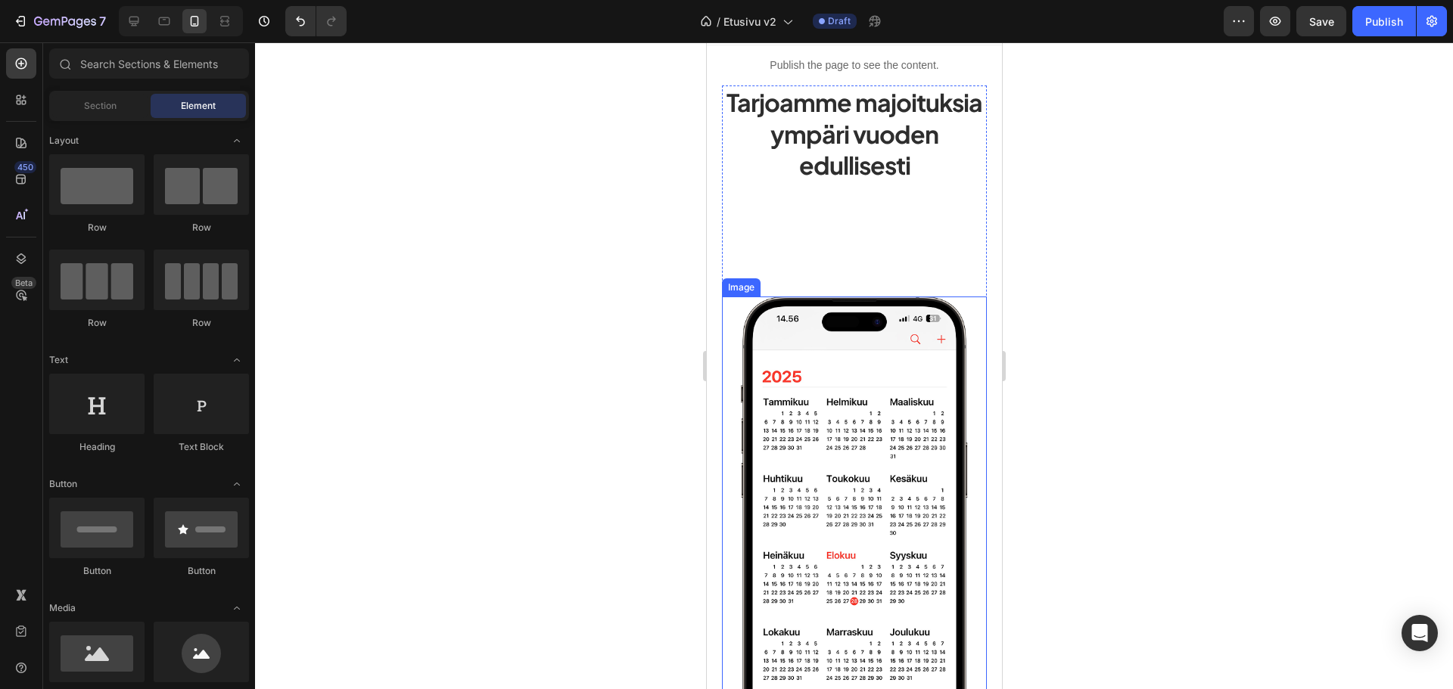
scroll to position [0, 0]
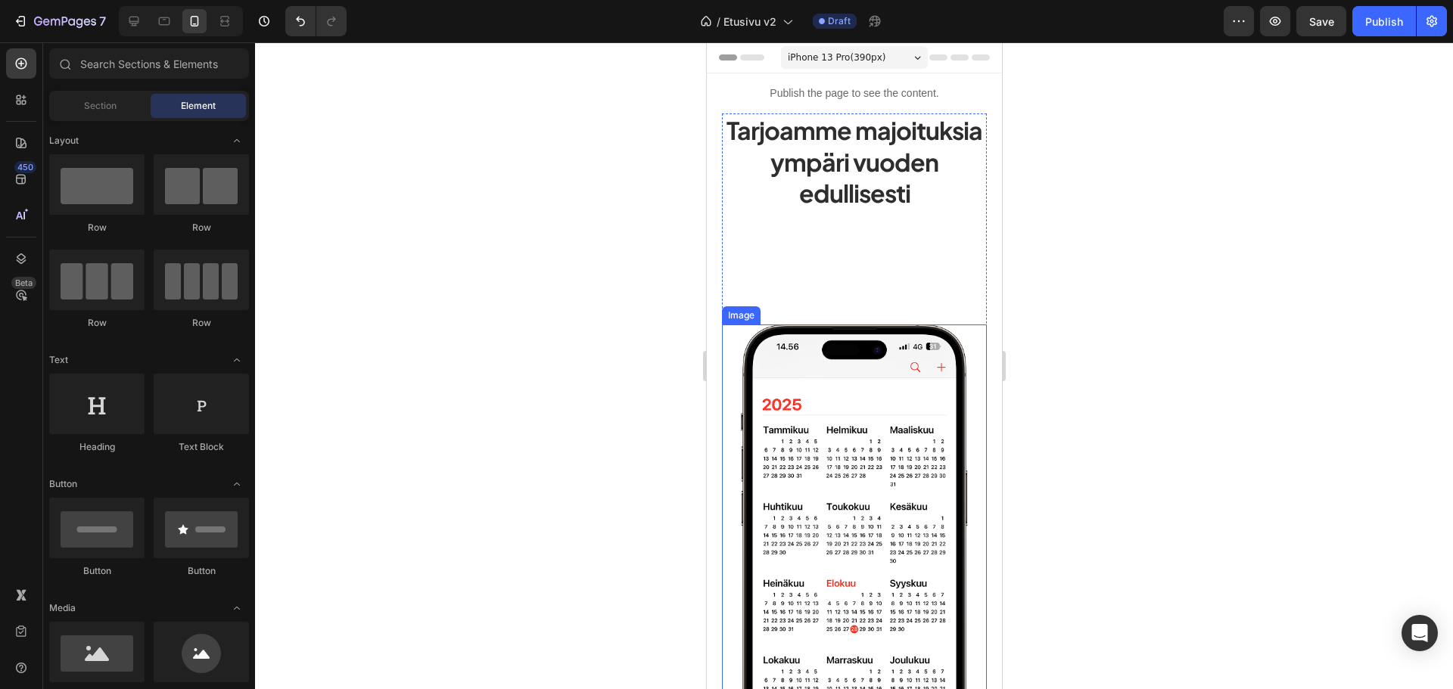
click at [790, 422] on img at bounding box center [853, 523] width 227 height 397
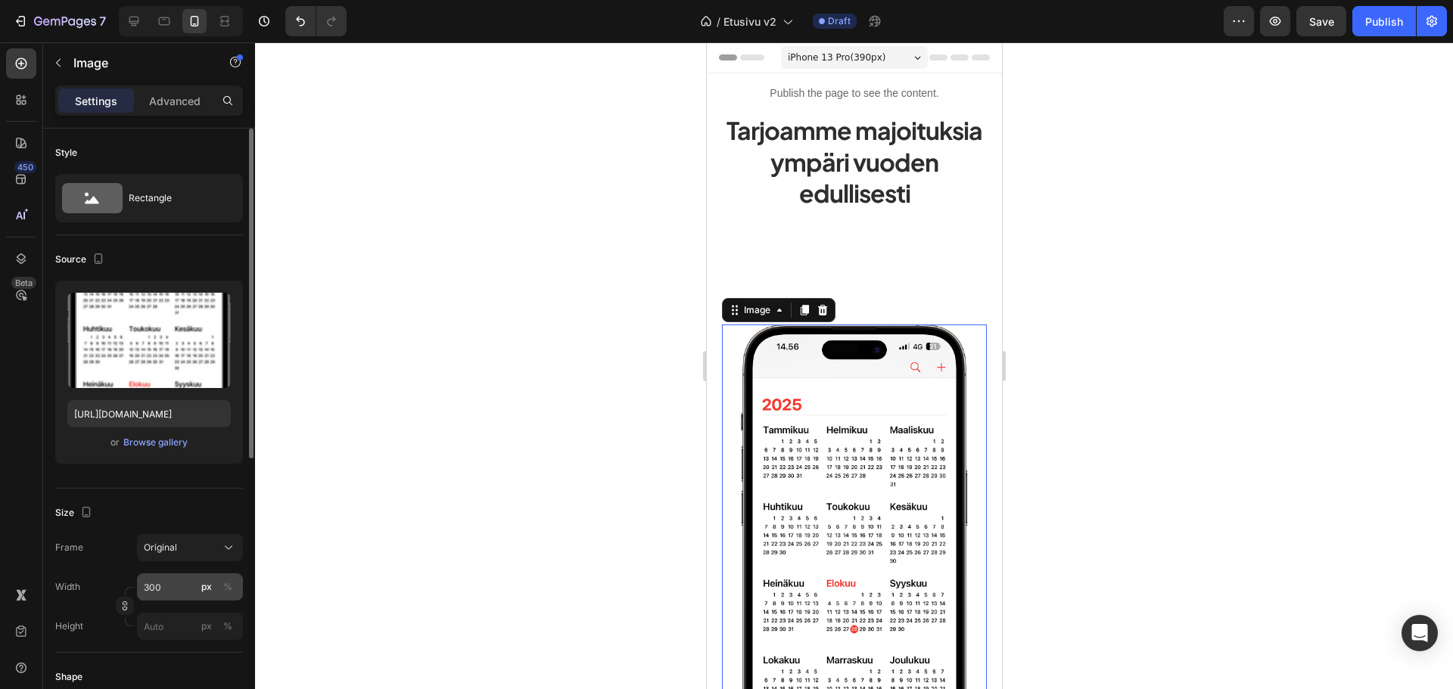
scroll to position [76, 0]
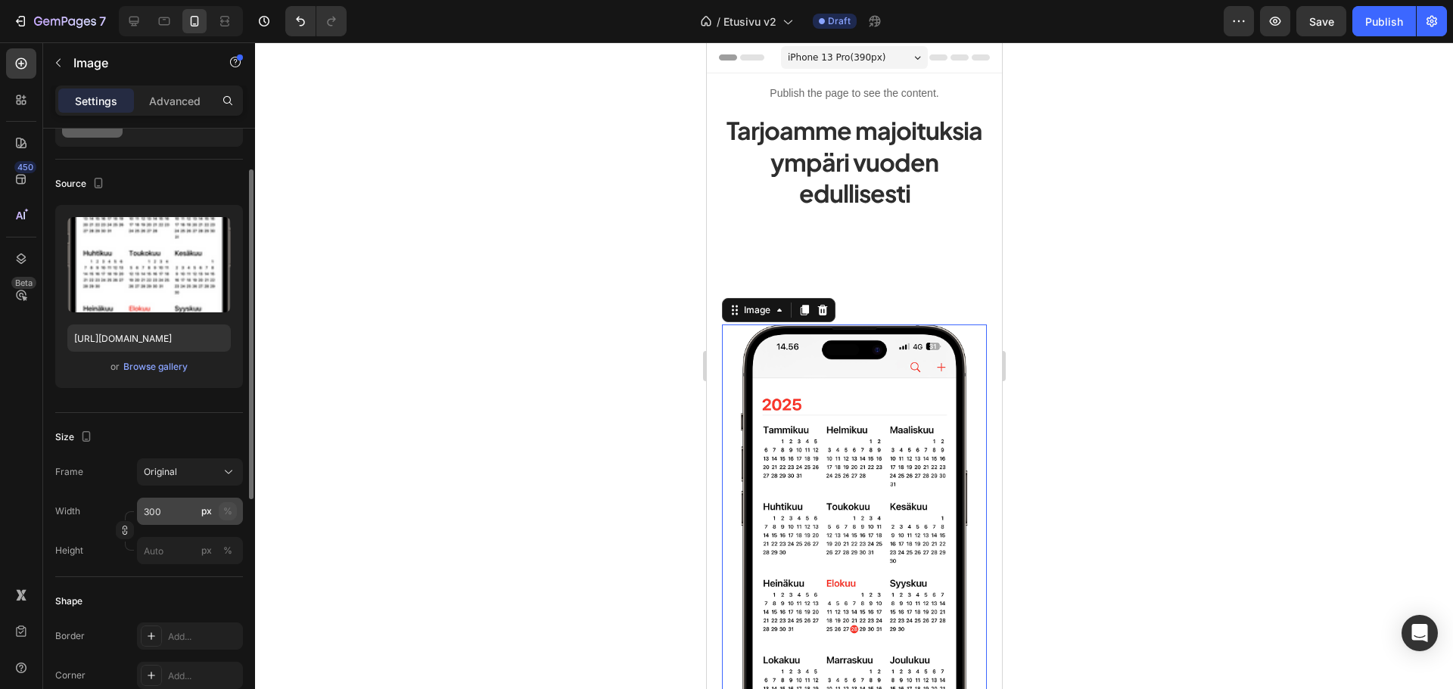
click at [227, 509] on div "%" at bounding box center [227, 512] width 9 height 14
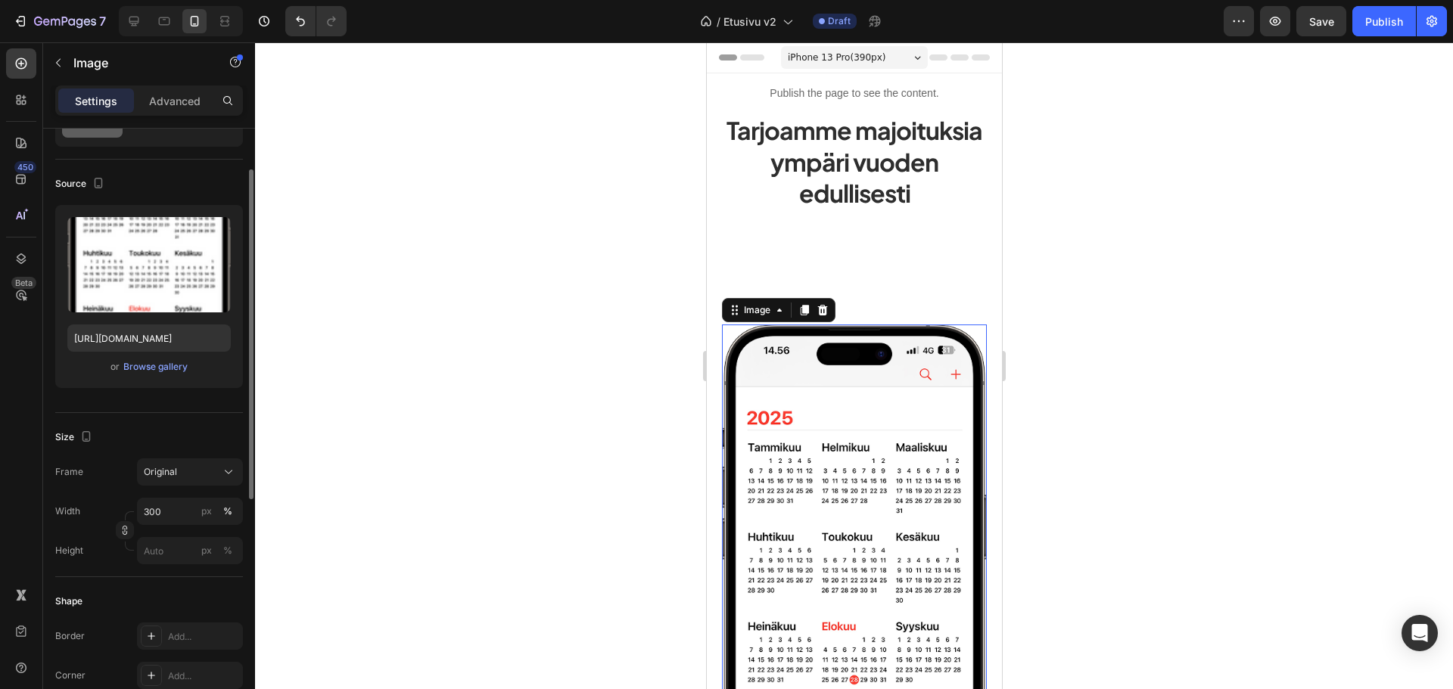
click at [110, 488] on div "Frame Original Width 300 px % Height px %" at bounding box center [149, 512] width 188 height 106
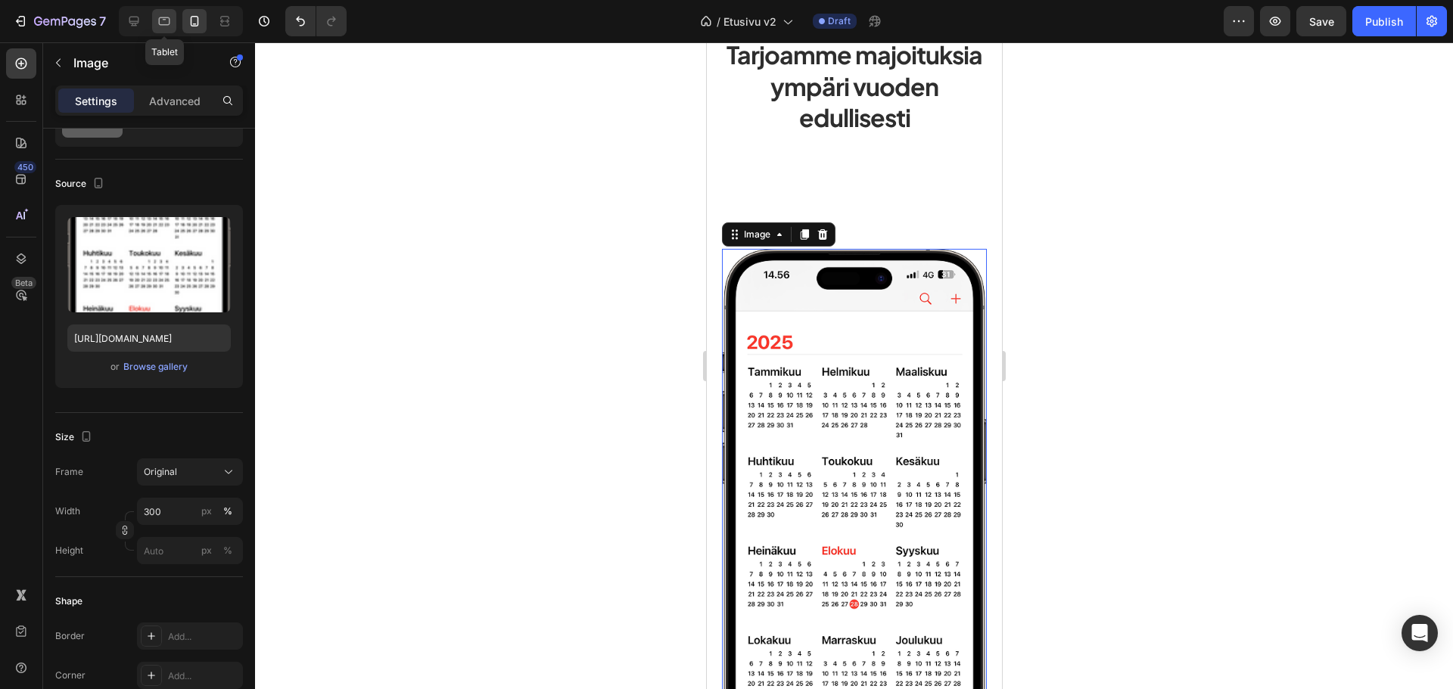
click at [161, 18] on icon at bounding box center [164, 21] width 11 height 8
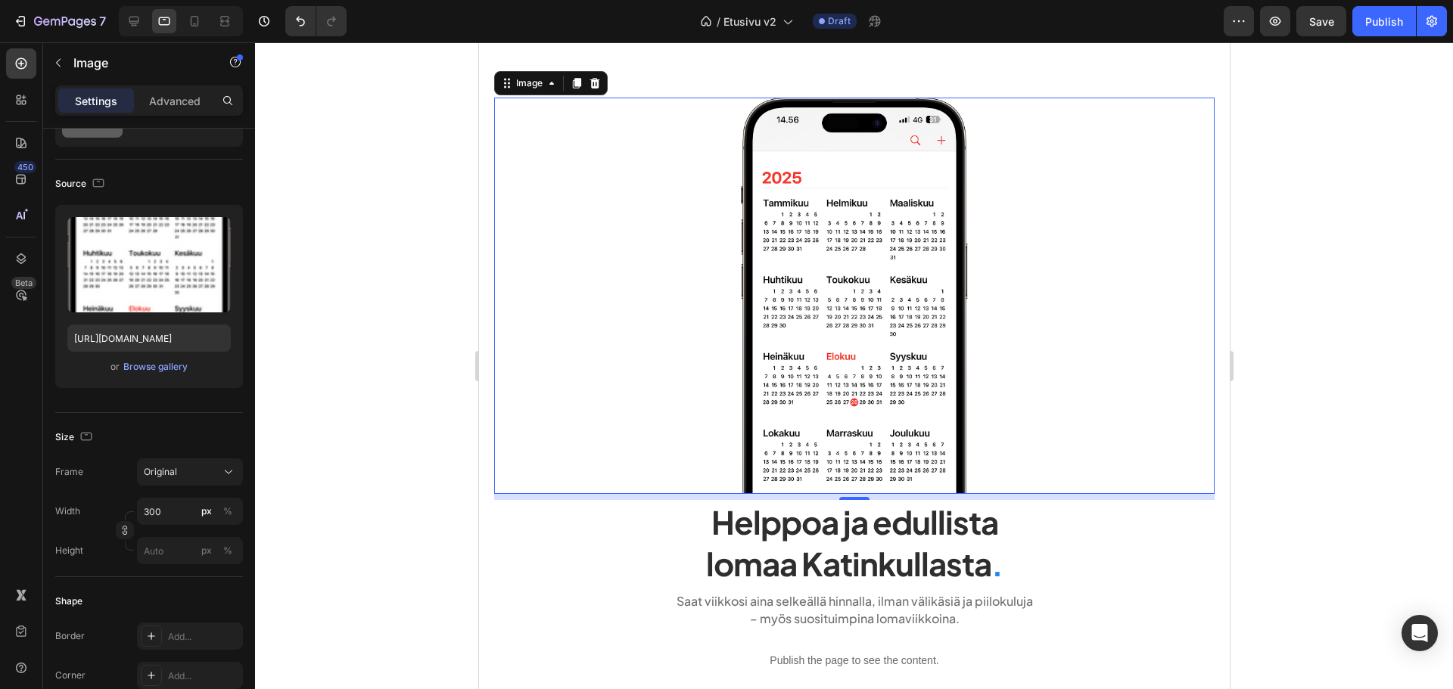
scroll to position [217, 0]
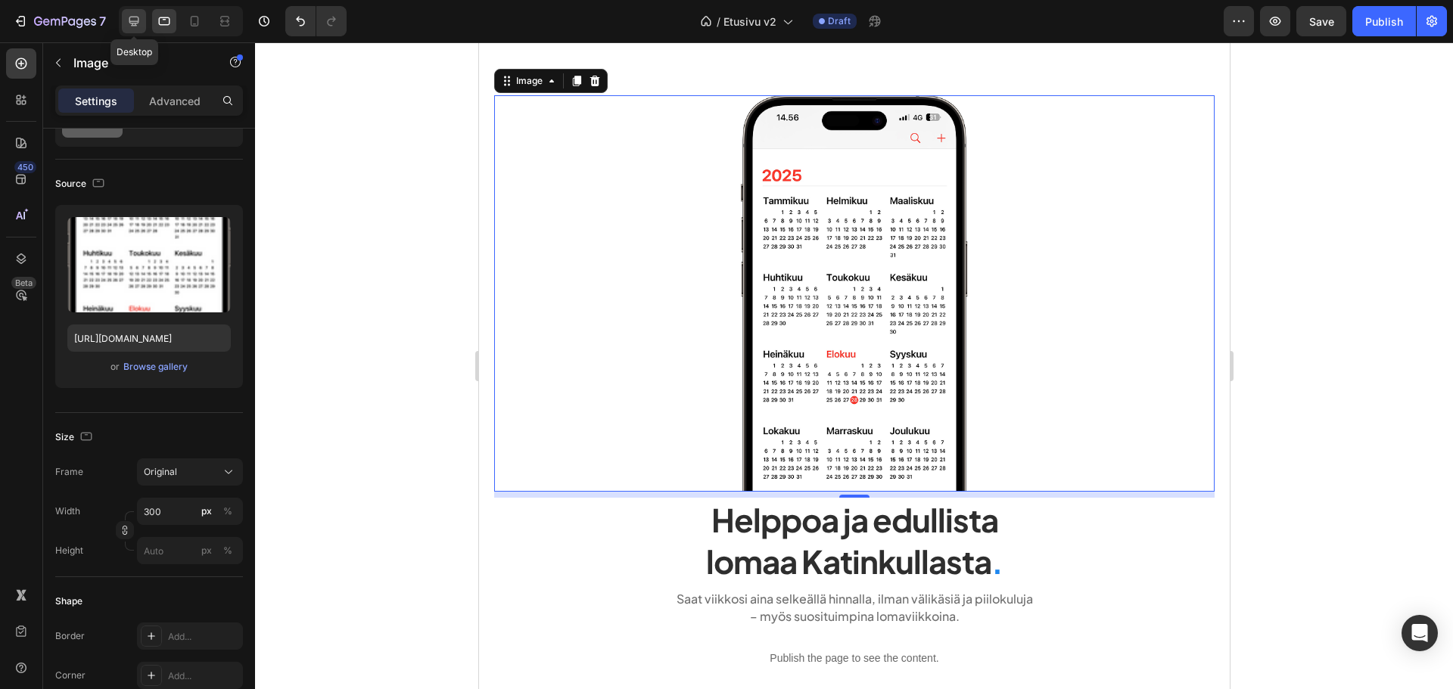
drag, startPoint x: 144, startPoint y: 9, endPoint x: 141, endPoint y: 17, distance: 8.2
click at [142, 13] on div at bounding box center [134, 21] width 24 height 24
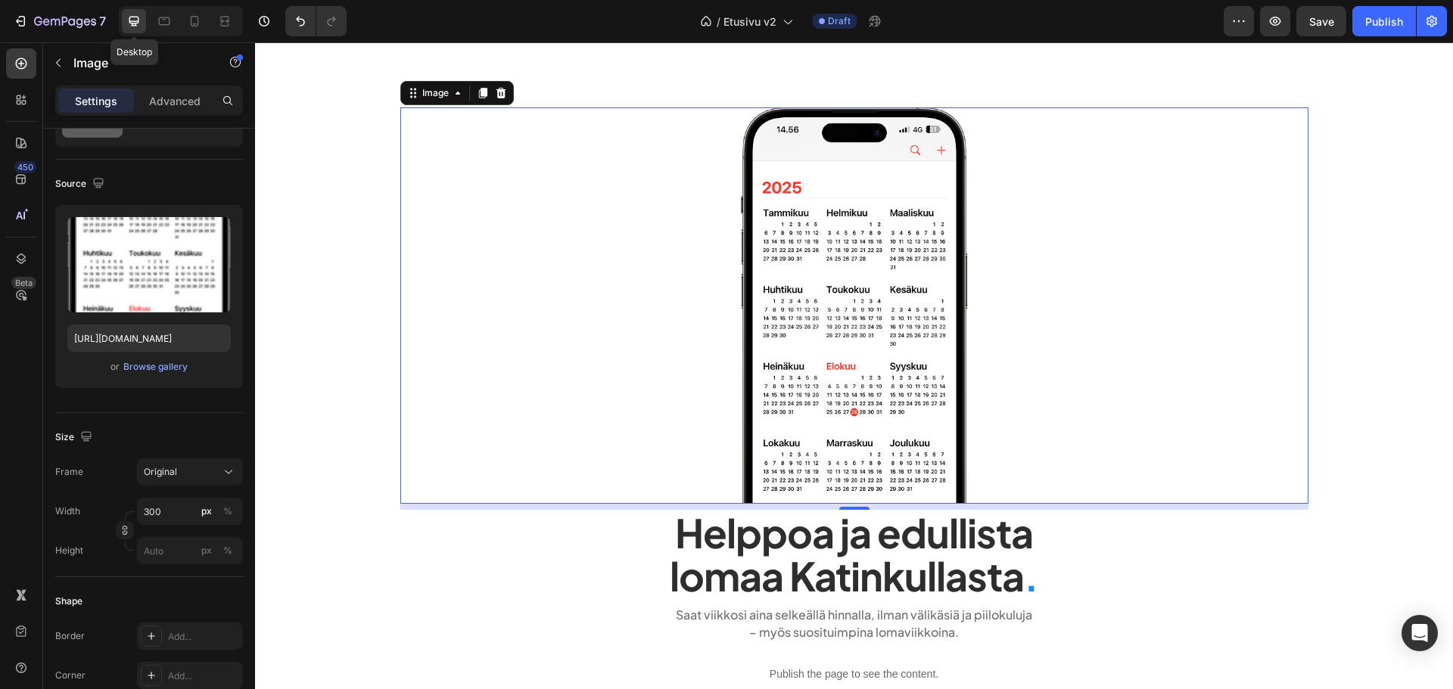
click at [141, 17] on icon at bounding box center [133, 21] width 15 height 15
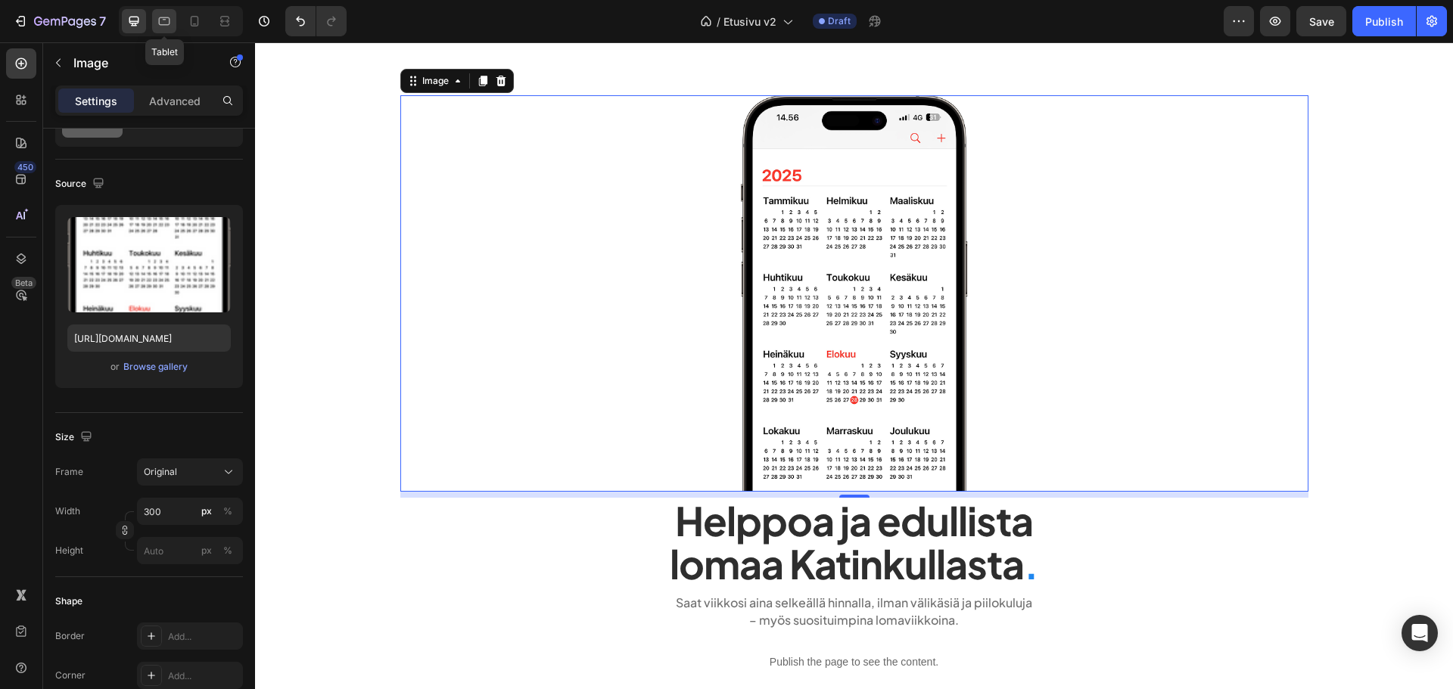
click at [160, 22] on icon at bounding box center [164, 21] width 15 height 15
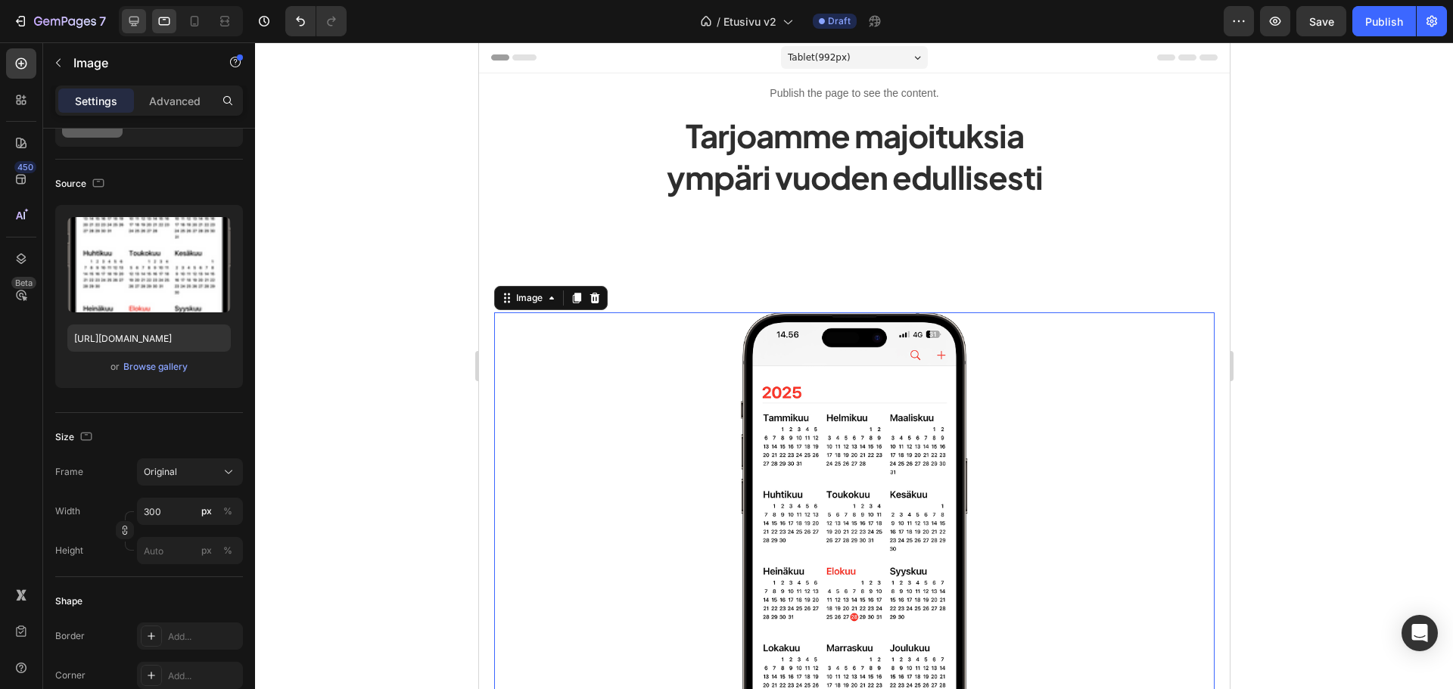
drag, startPoint x: 124, startPoint y: 5, endPoint x: 133, endPoint y: 14, distance: 12.8
click at [126, 8] on div "7 Version history / Etusivu v2 Draft Preview Save Publish" at bounding box center [726, 21] width 1453 height 43
click at [133, 14] on icon at bounding box center [133, 21] width 15 height 15
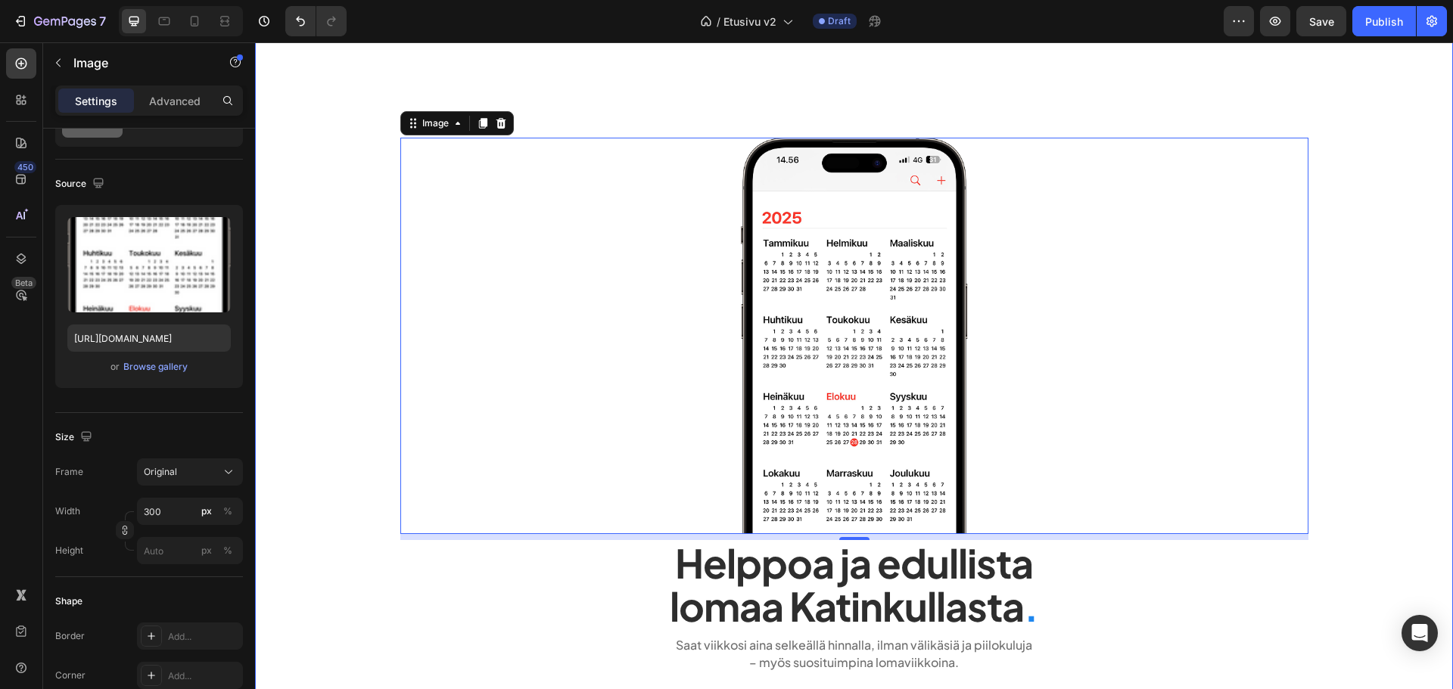
scroll to position [229, 0]
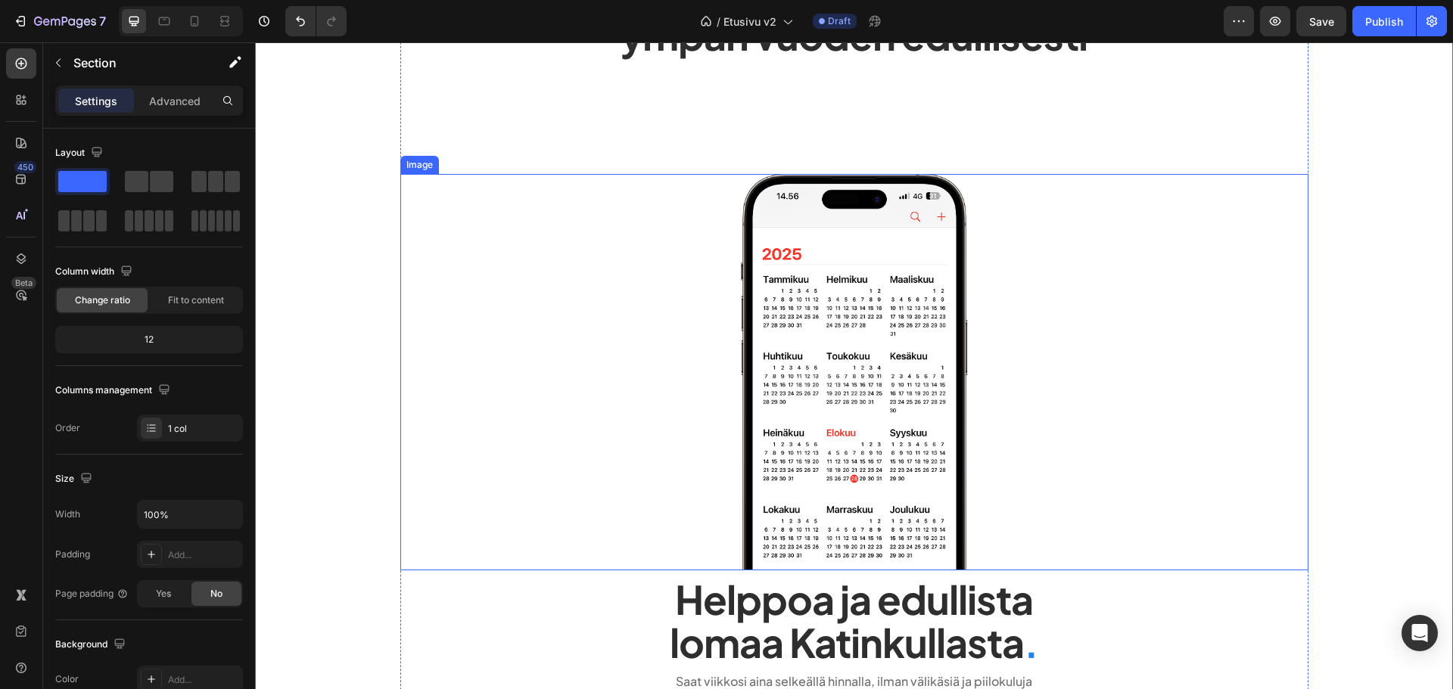
scroll to position [154, 0]
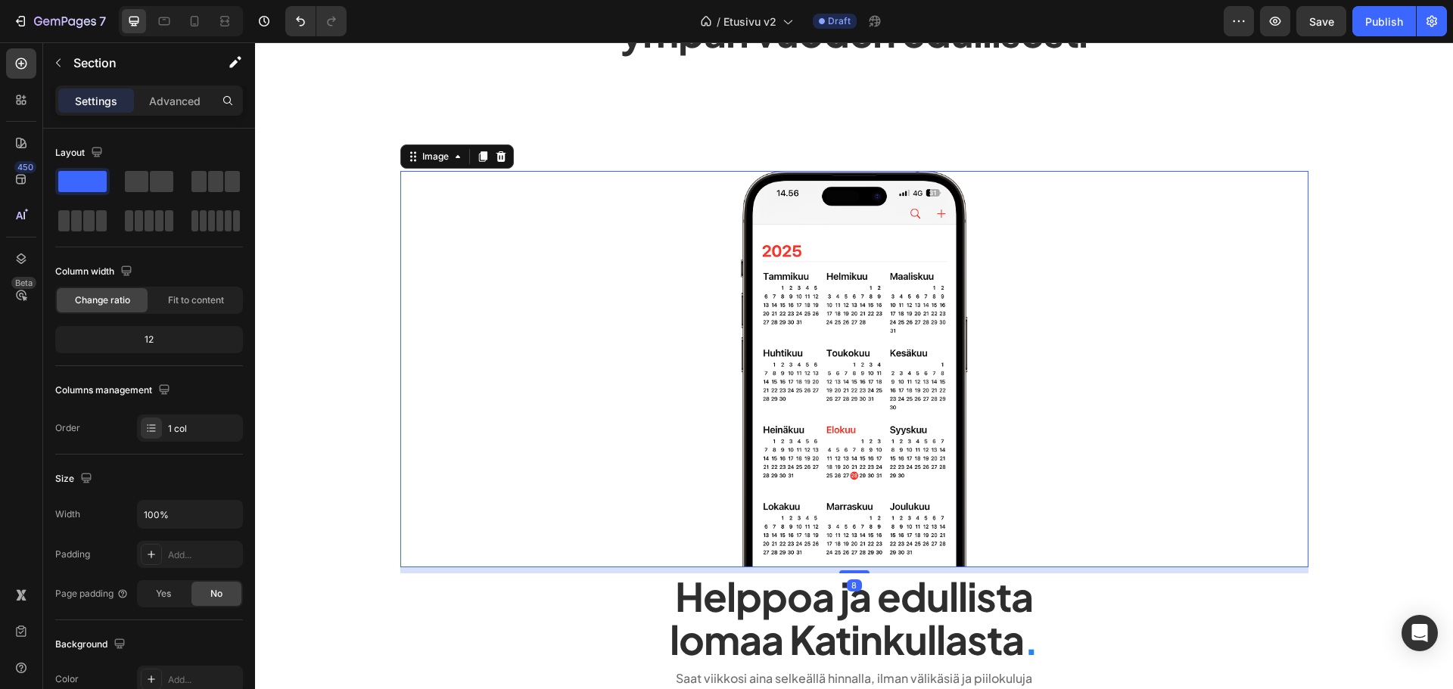
click at [742, 313] on img at bounding box center [854, 369] width 227 height 397
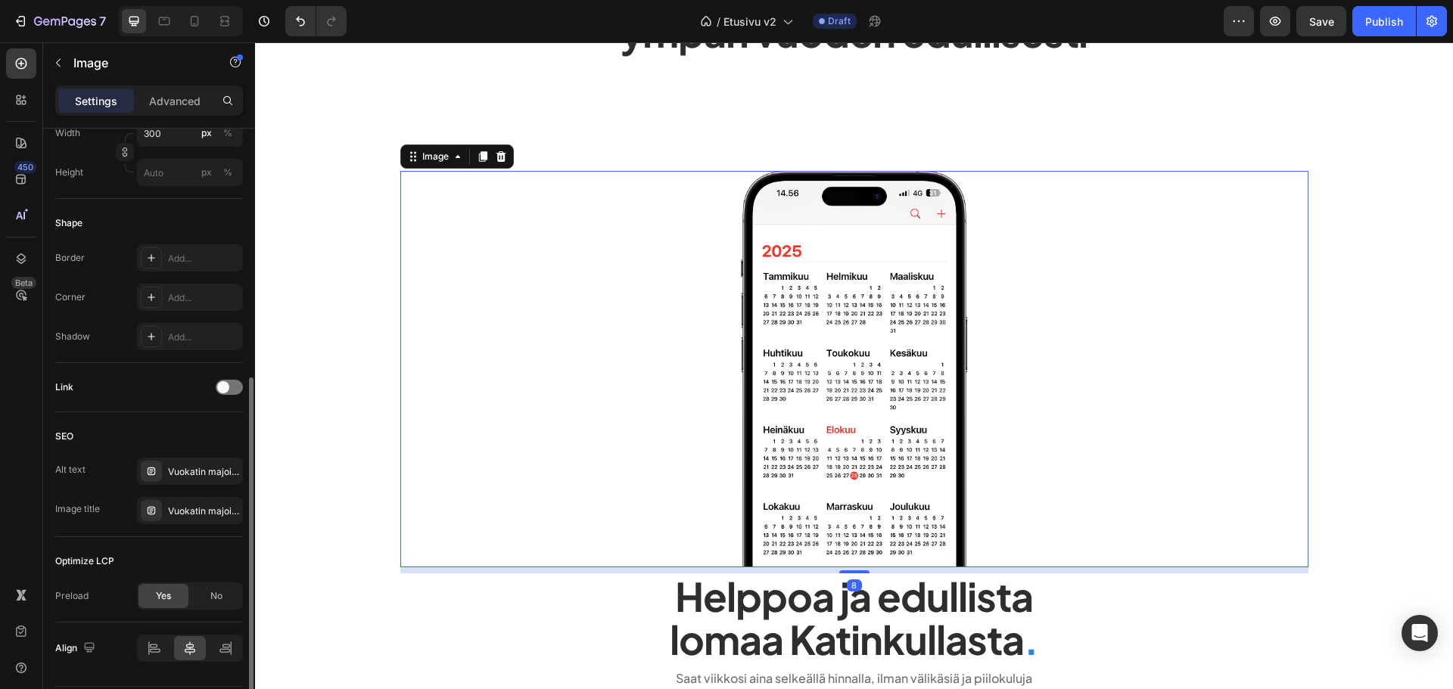
scroll to position [499, 0]
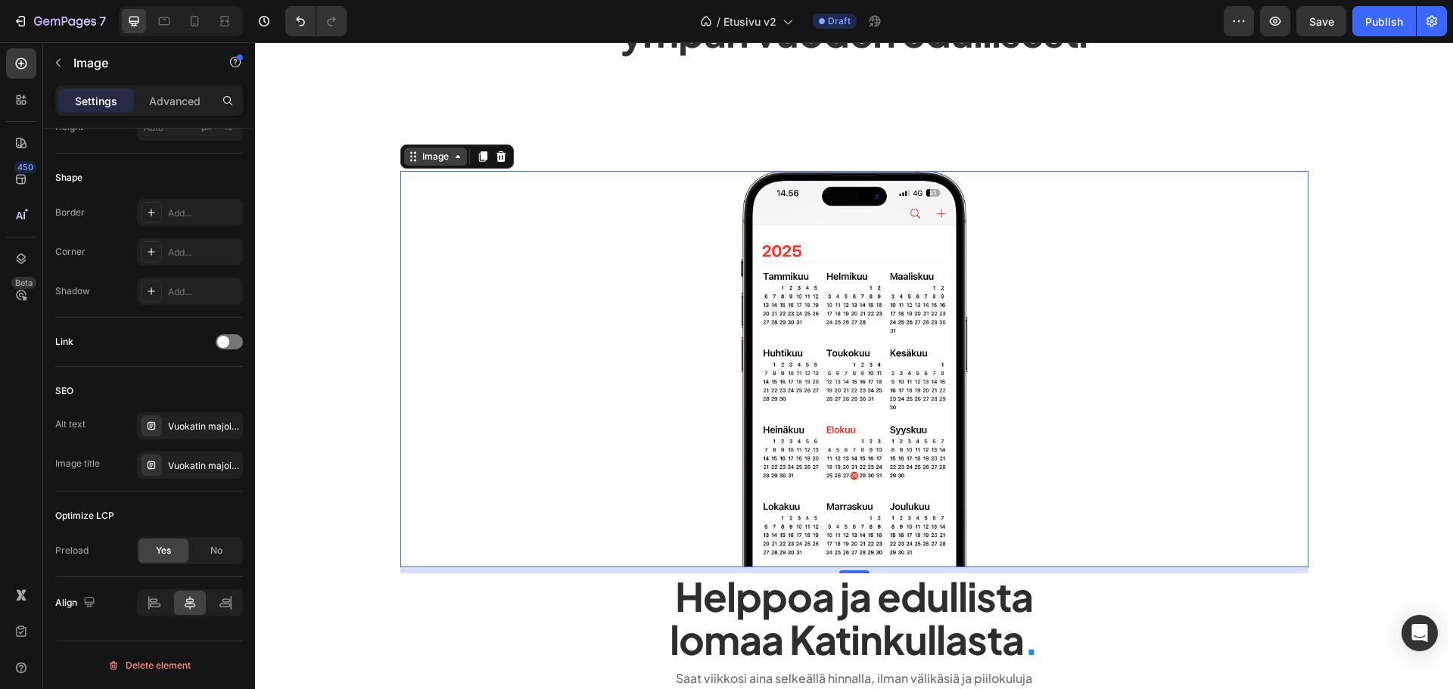
drag, startPoint x: 428, startPoint y: 157, endPoint x: 736, endPoint y: 304, distance: 341.2
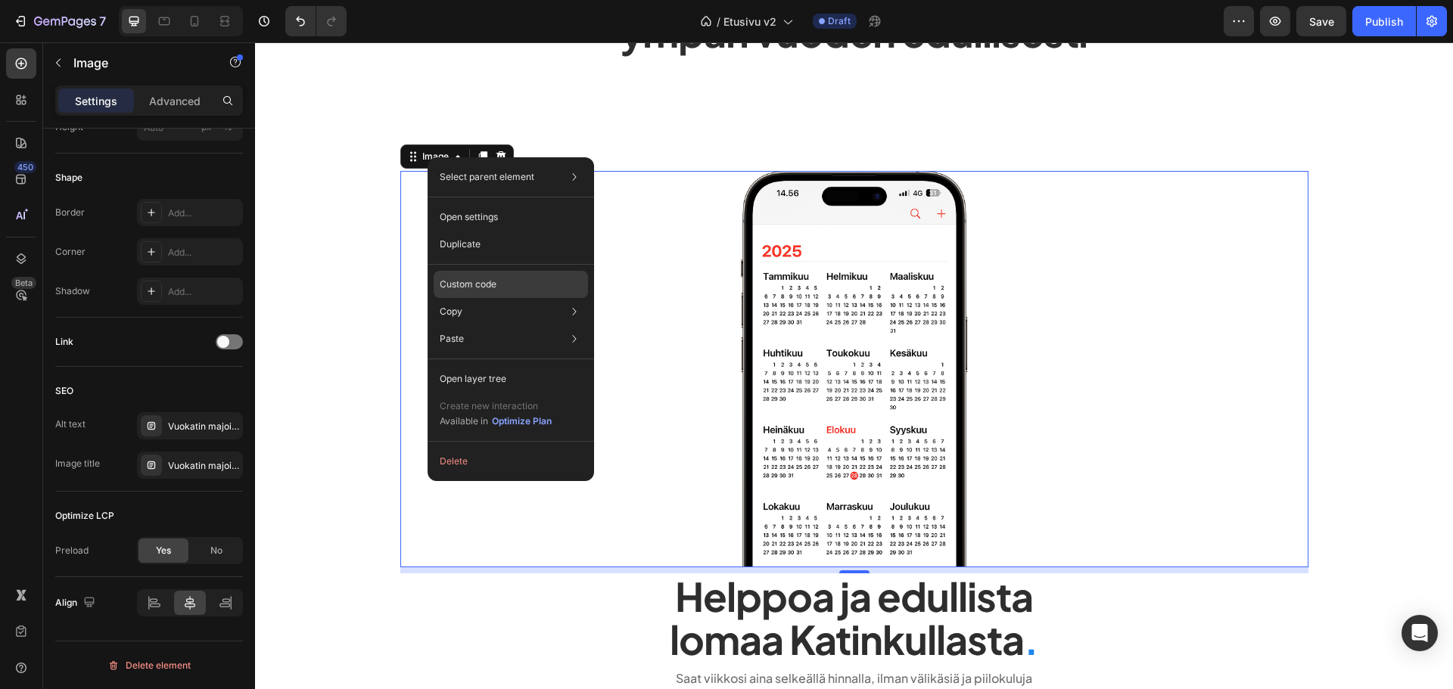
click at [481, 325] on div "Custom code" at bounding box center [511, 338] width 154 height 27
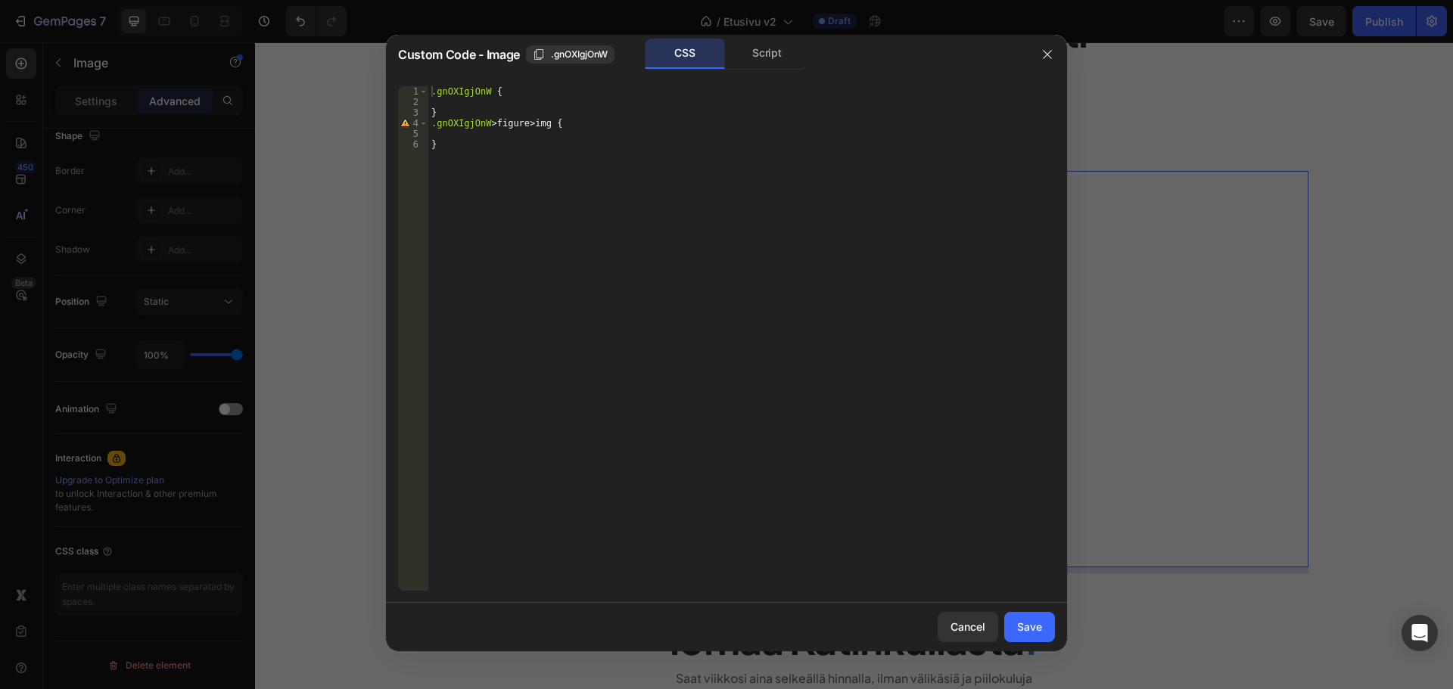
type textarea ".gnOXIgjOnW {"
click at [592, 92] on div ".gnOXIgjOnW { } .gnOXIgjOnW > figure > img { }" at bounding box center [741, 349] width 627 height 526
click at [590, 96] on div ".gnOXIgjOnW { } .gnOXIgjOnW > figure > img { }" at bounding box center [741, 349] width 627 height 526
click at [593, 103] on div ".gnOXIgjOnW { } .gnOXIgjOnW > figure > img { }" at bounding box center [741, 349] width 627 height 526
drag, startPoint x: 959, startPoint y: 634, endPoint x: 704, endPoint y: 590, distance: 258.8
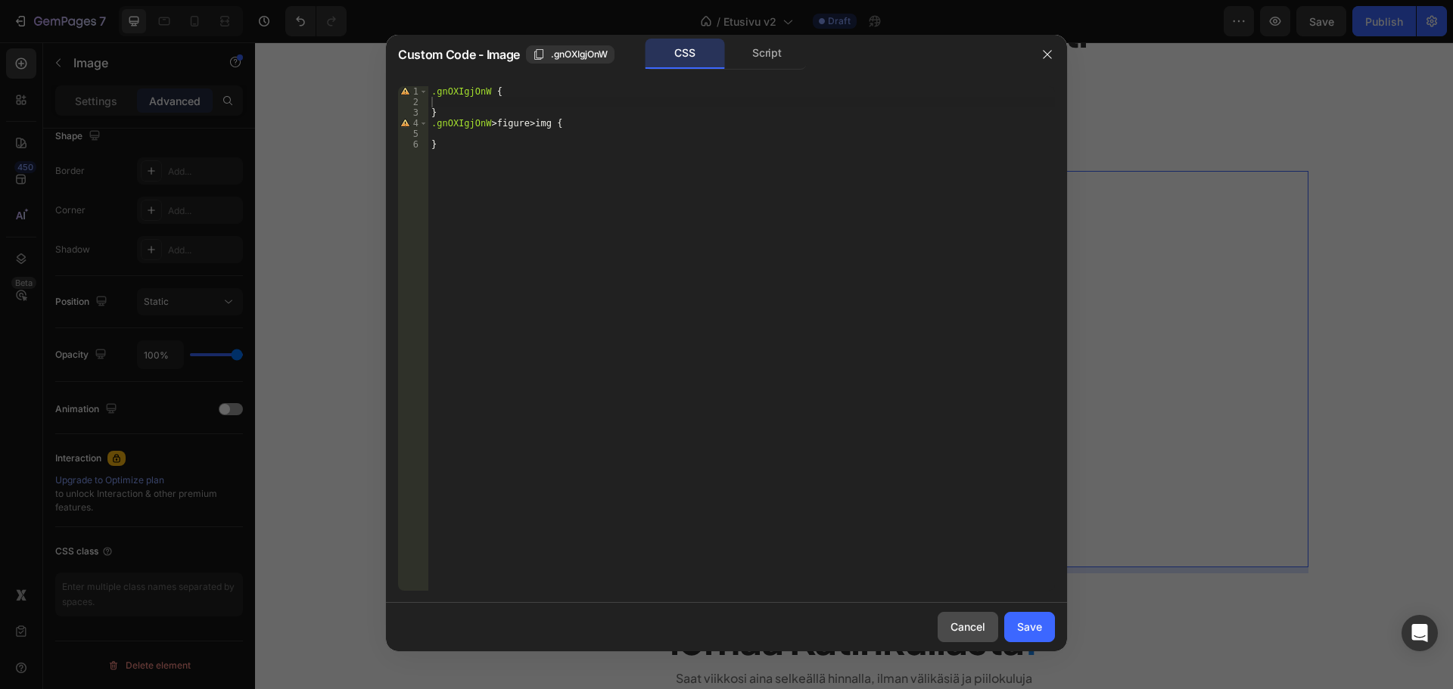
click at [959, 634] on div "Cancel" at bounding box center [967, 627] width 35 height 16
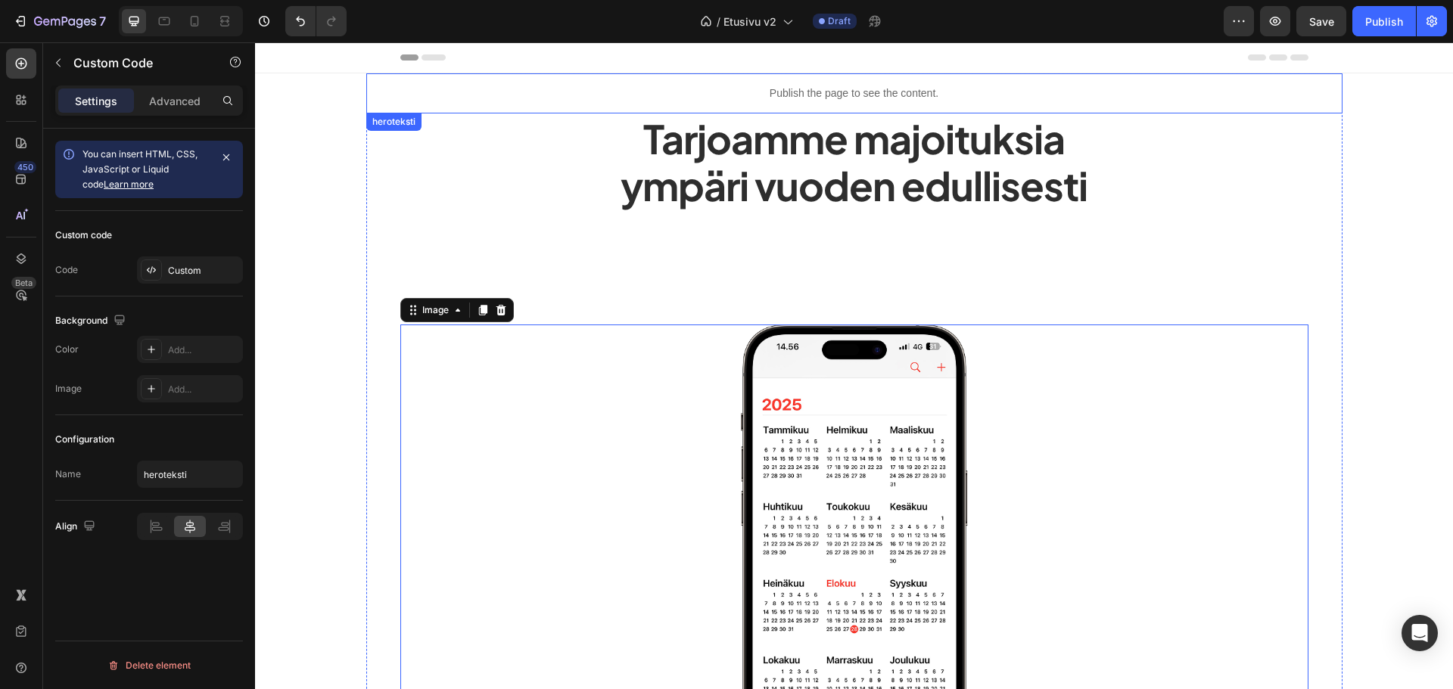
scroll to position [0, 0]
click at [782, 86] on p "Publish the page to see the content." at bounding box center [854, 94] width 976 height 16
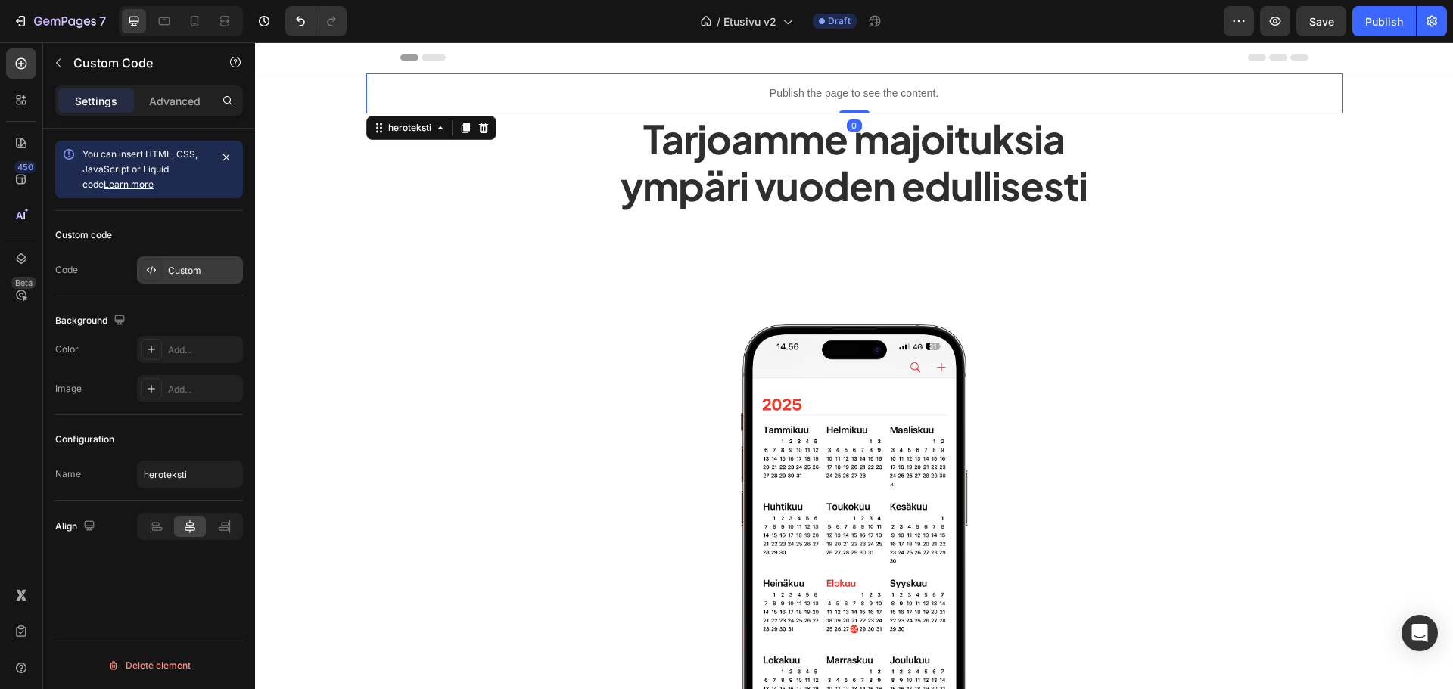
click at [190, 275] on div "Custom" at bounding box center [203, 271] width 71 height 14
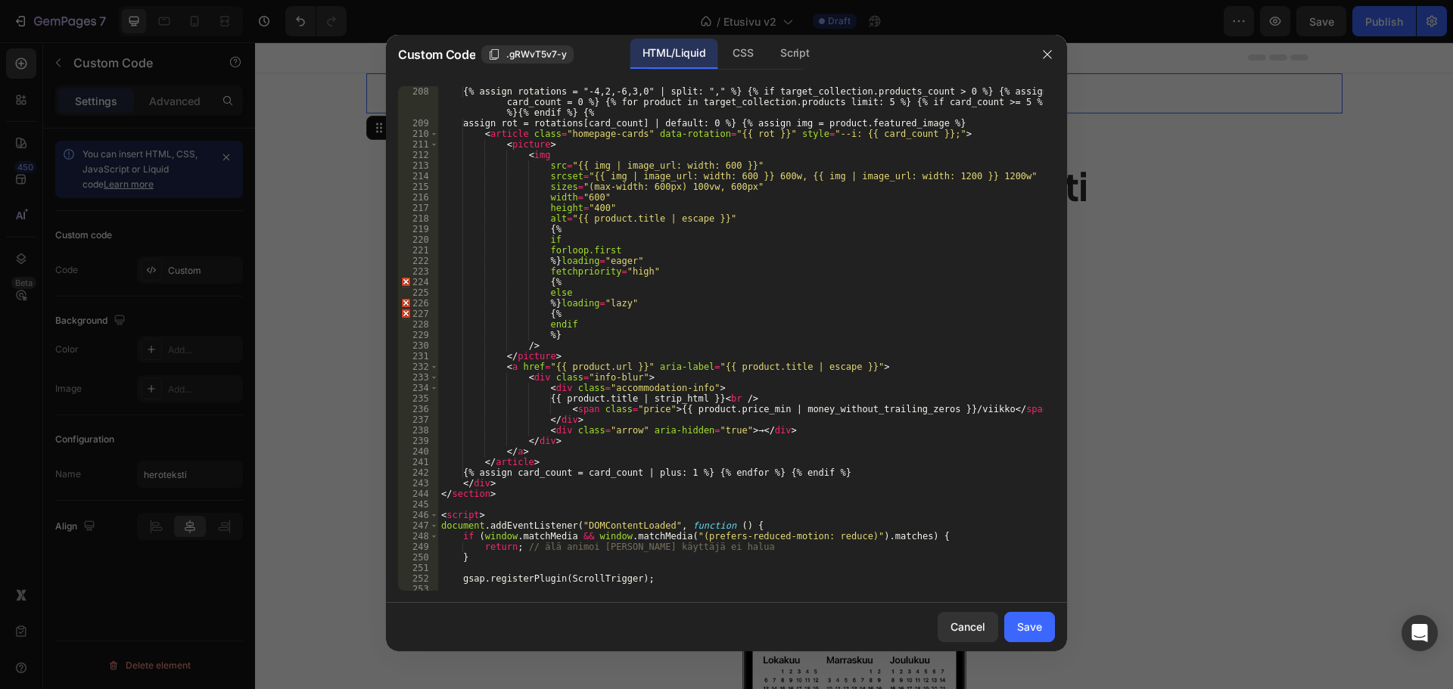
scroll to position [2270, 0]
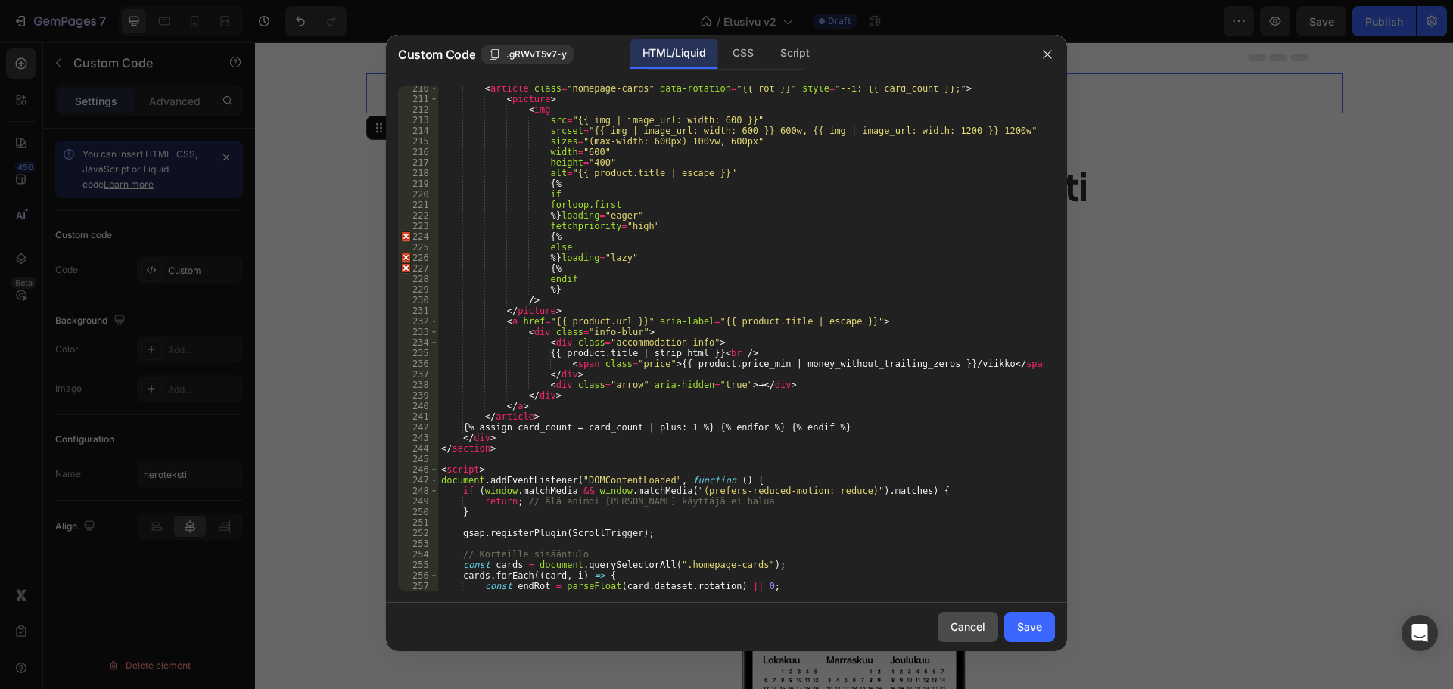
click at [963, 615] on button "Cancel" at bounding box center [968, 627] width 61 height 30
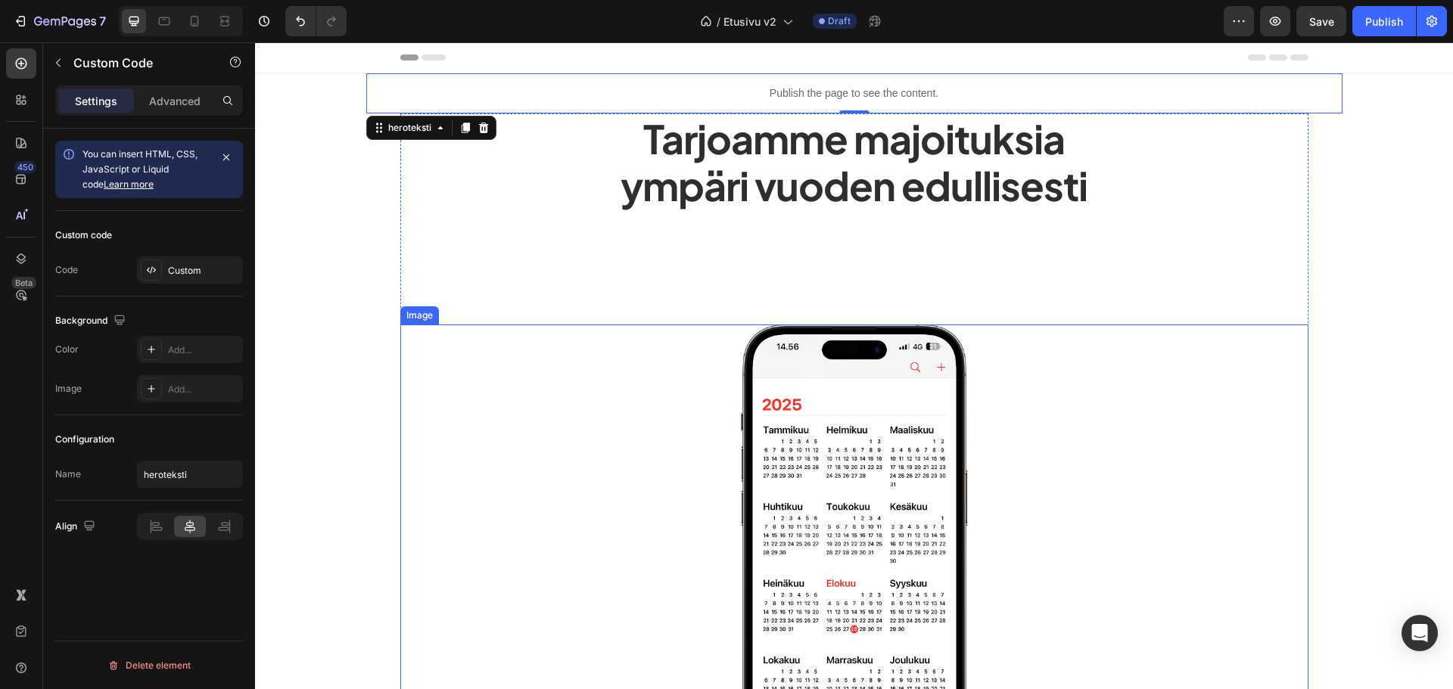
click at [859, 559] on img at bounding box center [854, 523] width 227 height 397
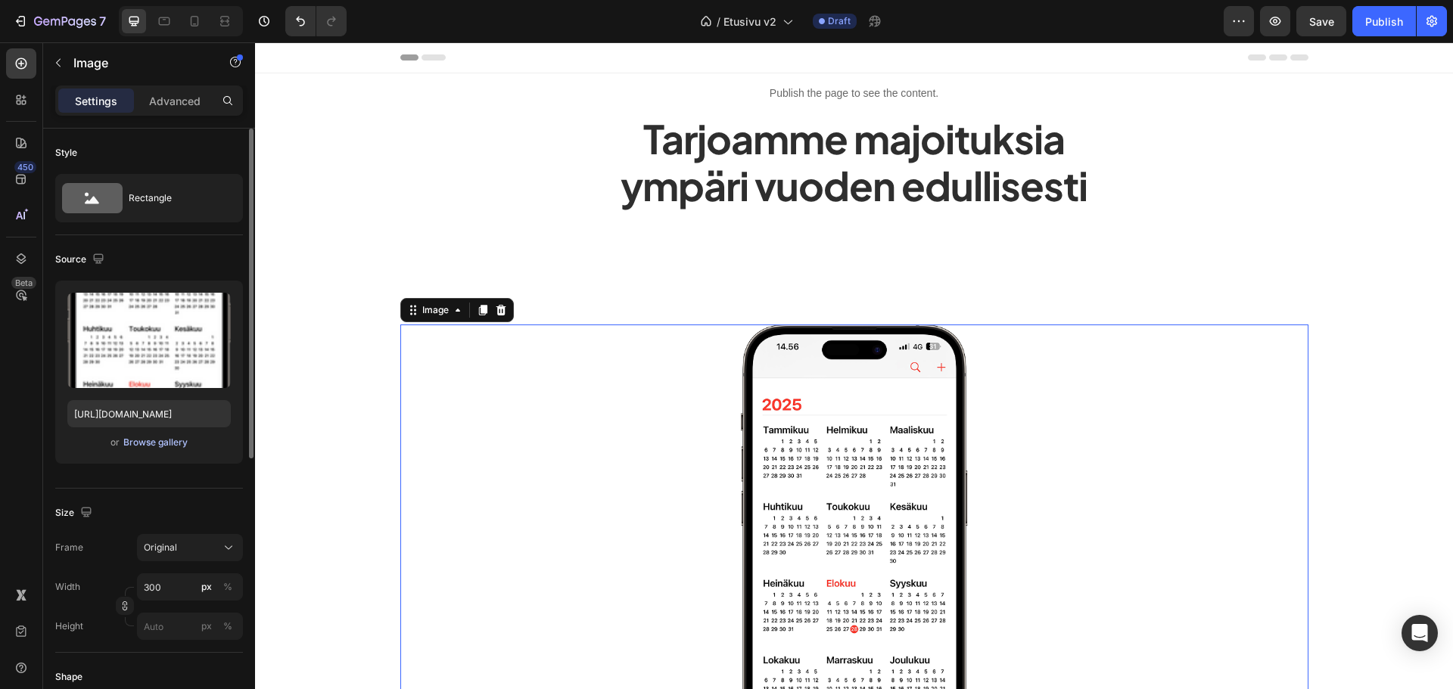
click at [163, 445] on div "Browse gallery" at bounding box center [155, 443] width 64 height 14
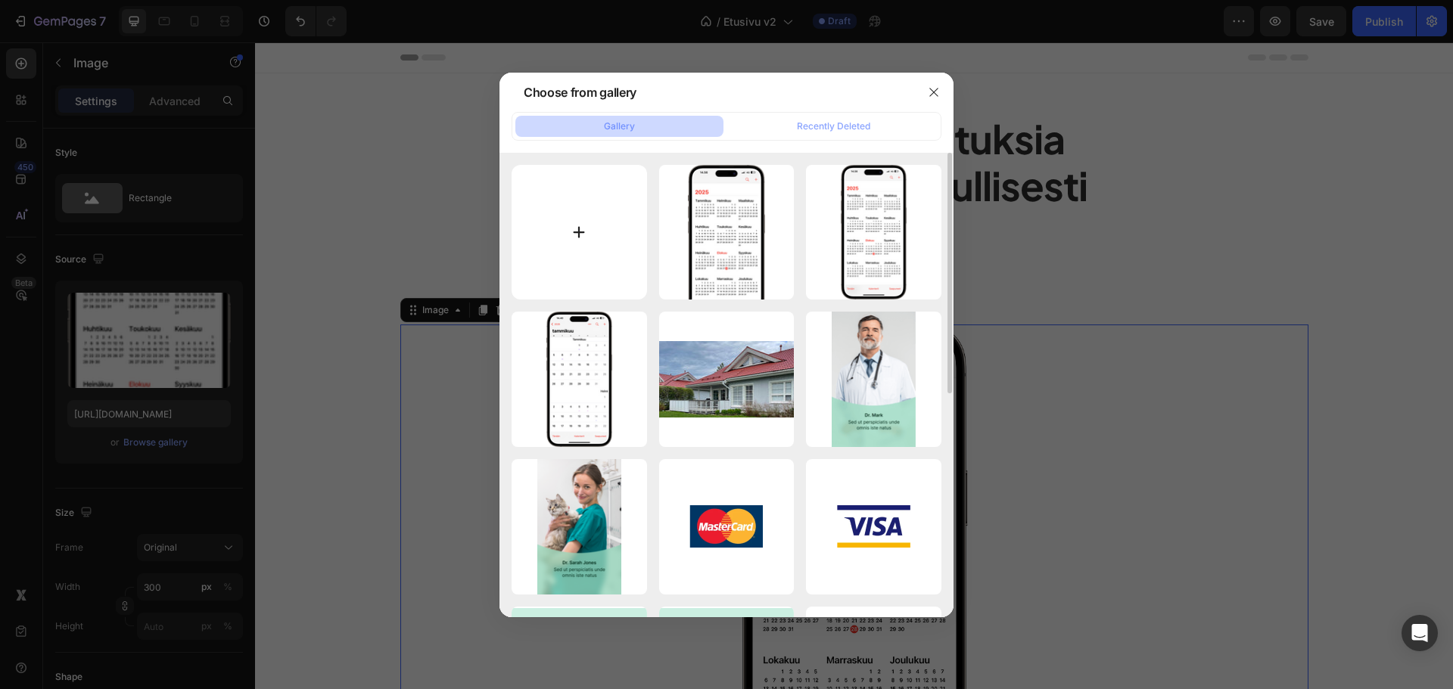
click at [599, 209] on input "file" at bounding box center [579, 232] width 135 height 135
type input "C:\fakepath\vuokatinmajoituksetymparivuoden.webp"
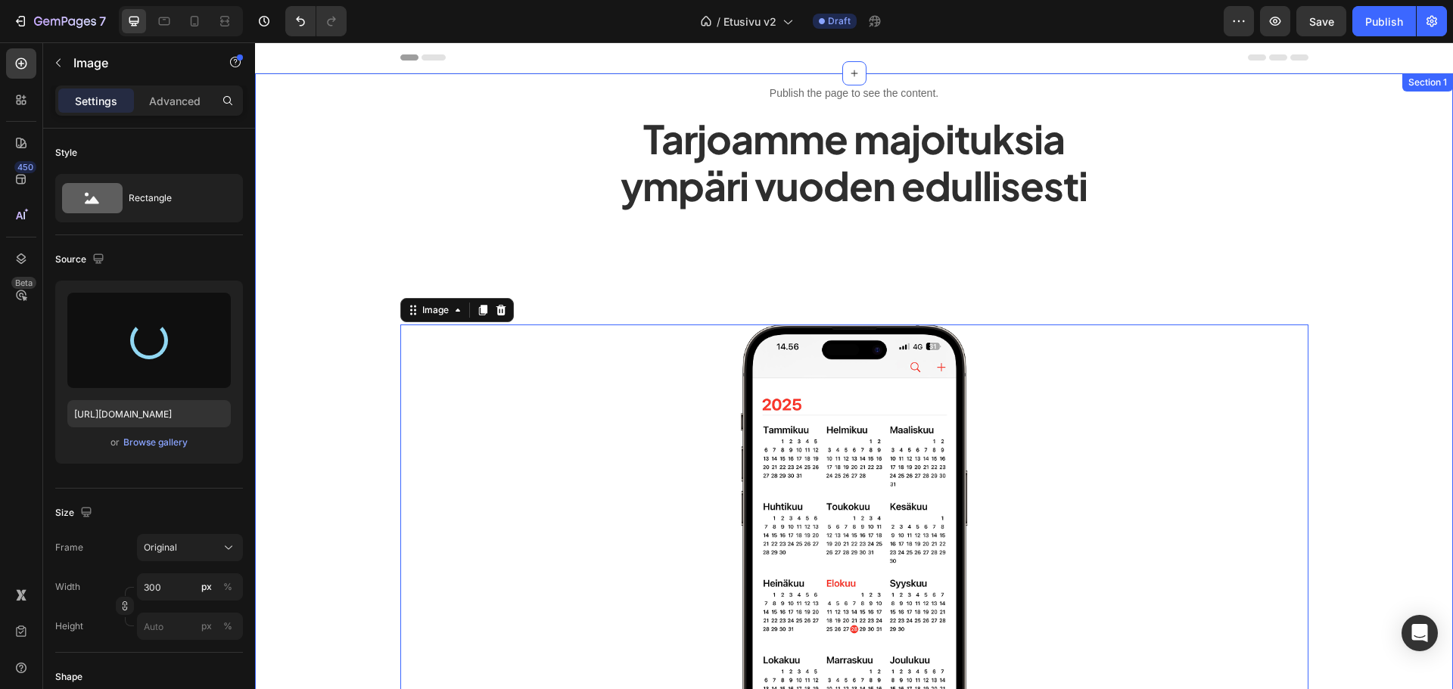
type input "https://cdn.shopify.com/s/files/1/0828/7400/7818/files/gempages_521763998161437…"
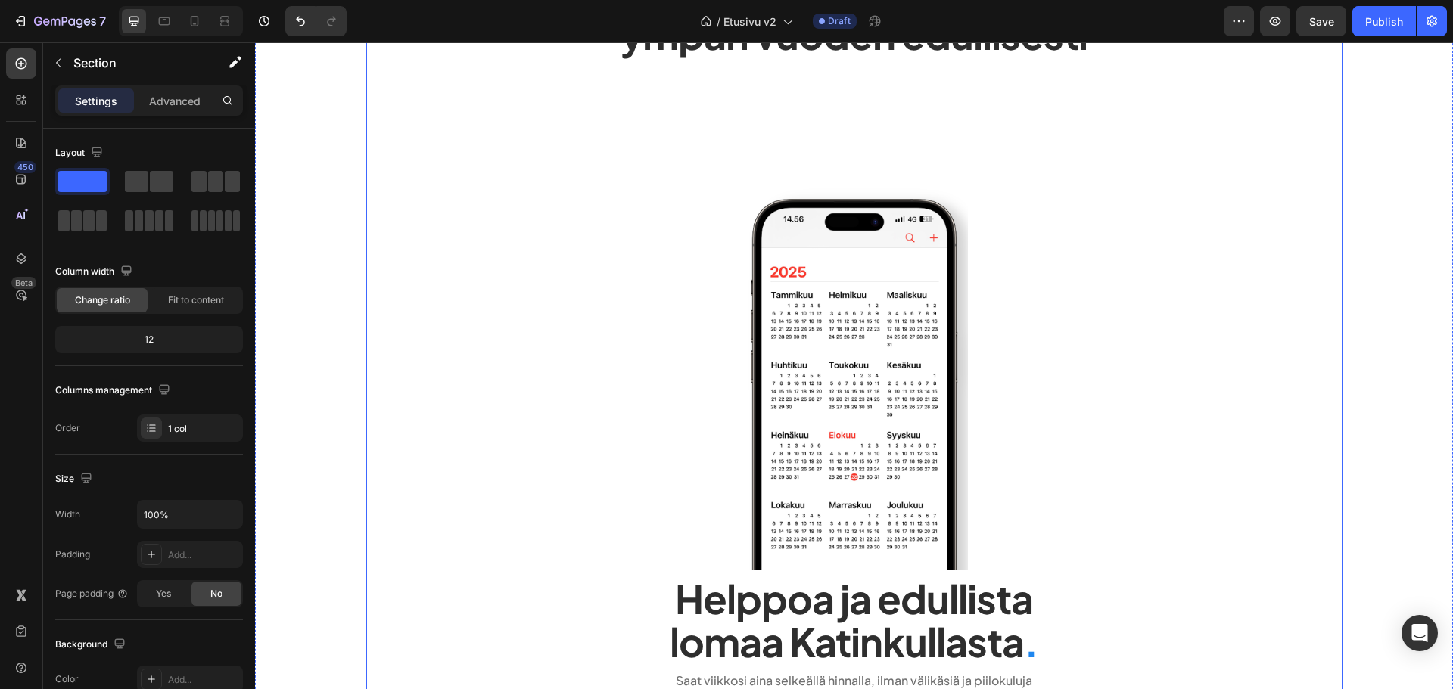
scroll to position [76, 0]
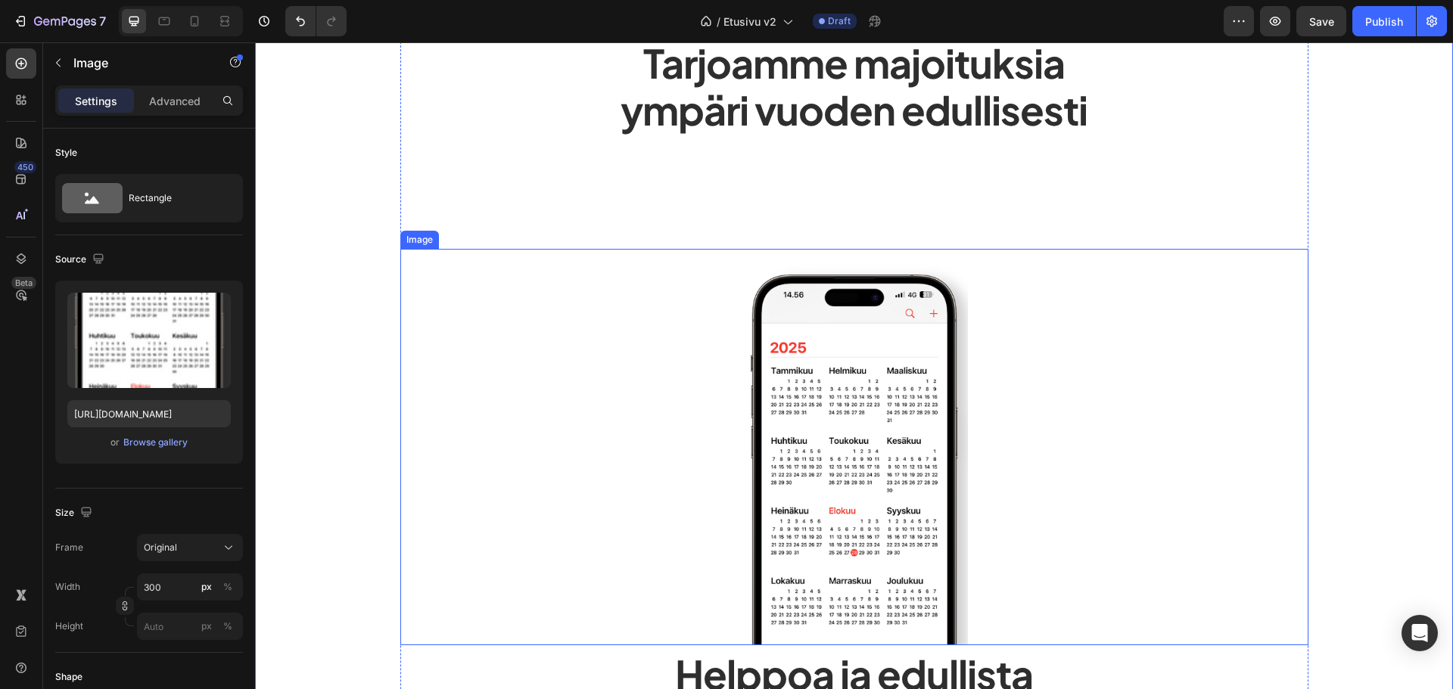
click at [879, 347] on img at bounding box center [854, 447] width 227 height 397
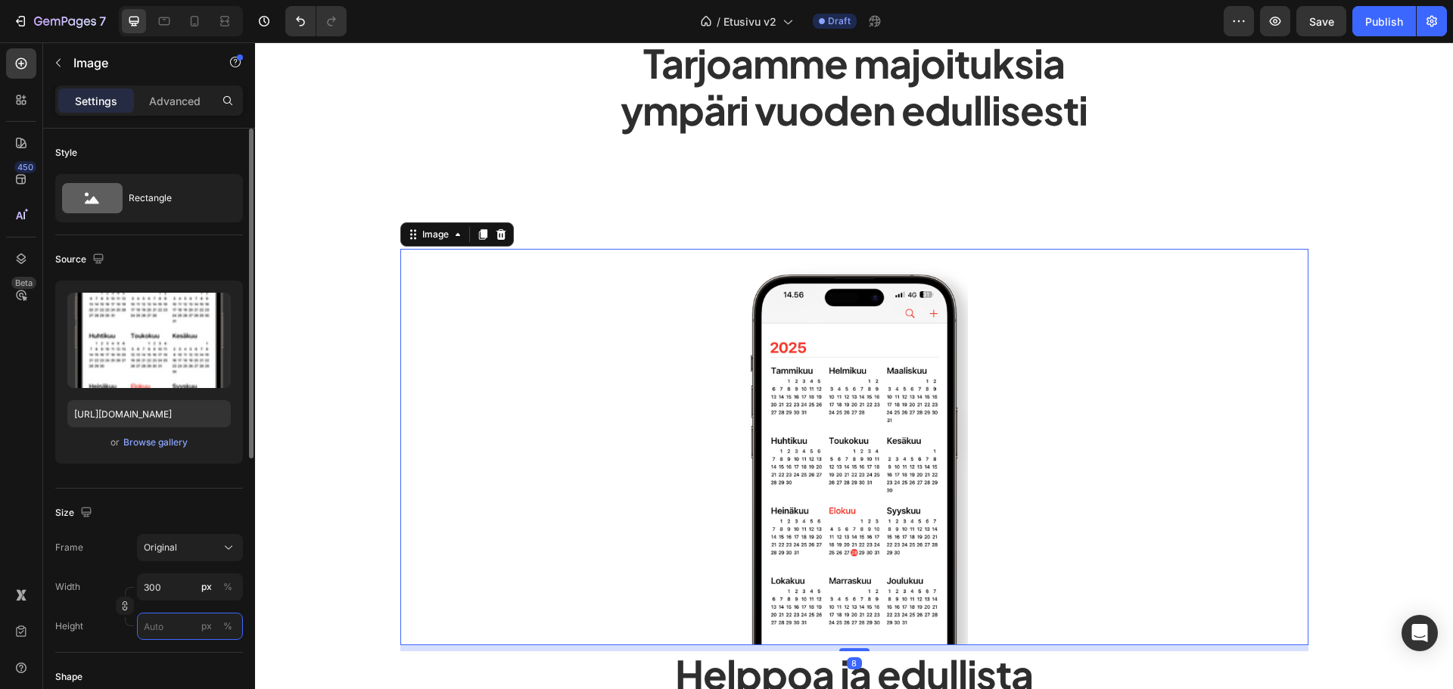
click at [181, 618] on input "px %" at bounding box center [190, 626] width 106 height 27
click at [160, 662] on p "Full 100%" at bounding box center [187, 663] width 88 height 14
type input "100"
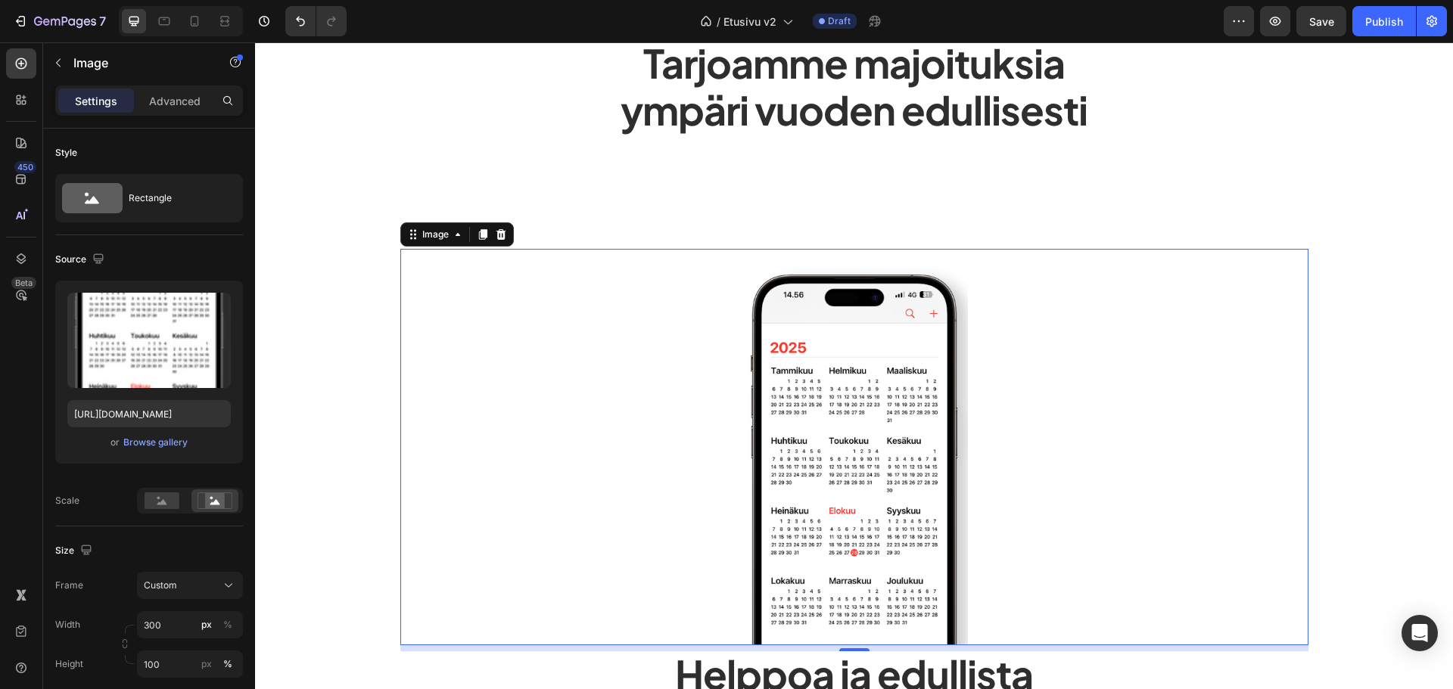
click at [914, 269] on img at bounding box center [854, 447] width 227 height 397
click at [410, 444] on div at bounding box center [854, 447] width 908 height 397
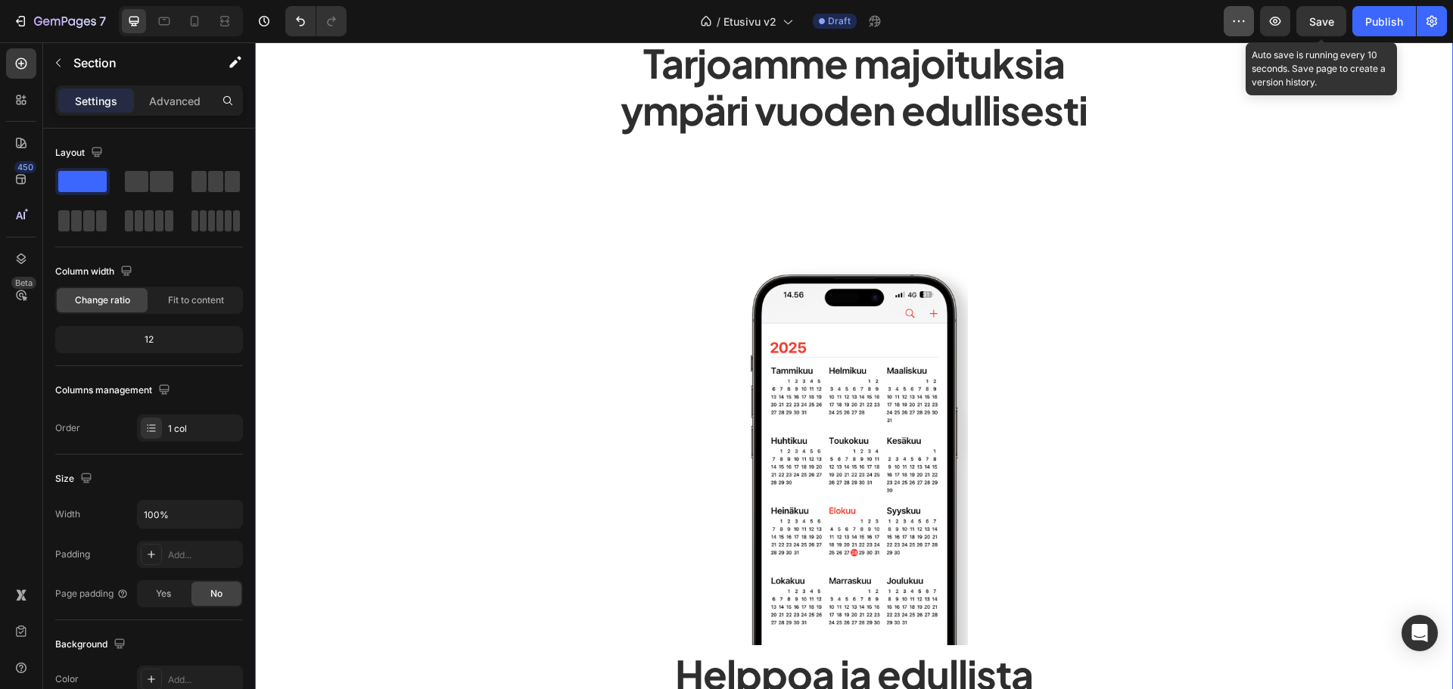
drag, startPoint x: 1329, startPoint y: 22, endPoint x: 1237, endPoint y: 30, distance: 92.7
click at [1329, 23] on span "Save" at bounding box center [1321, 21] width 25 height 13
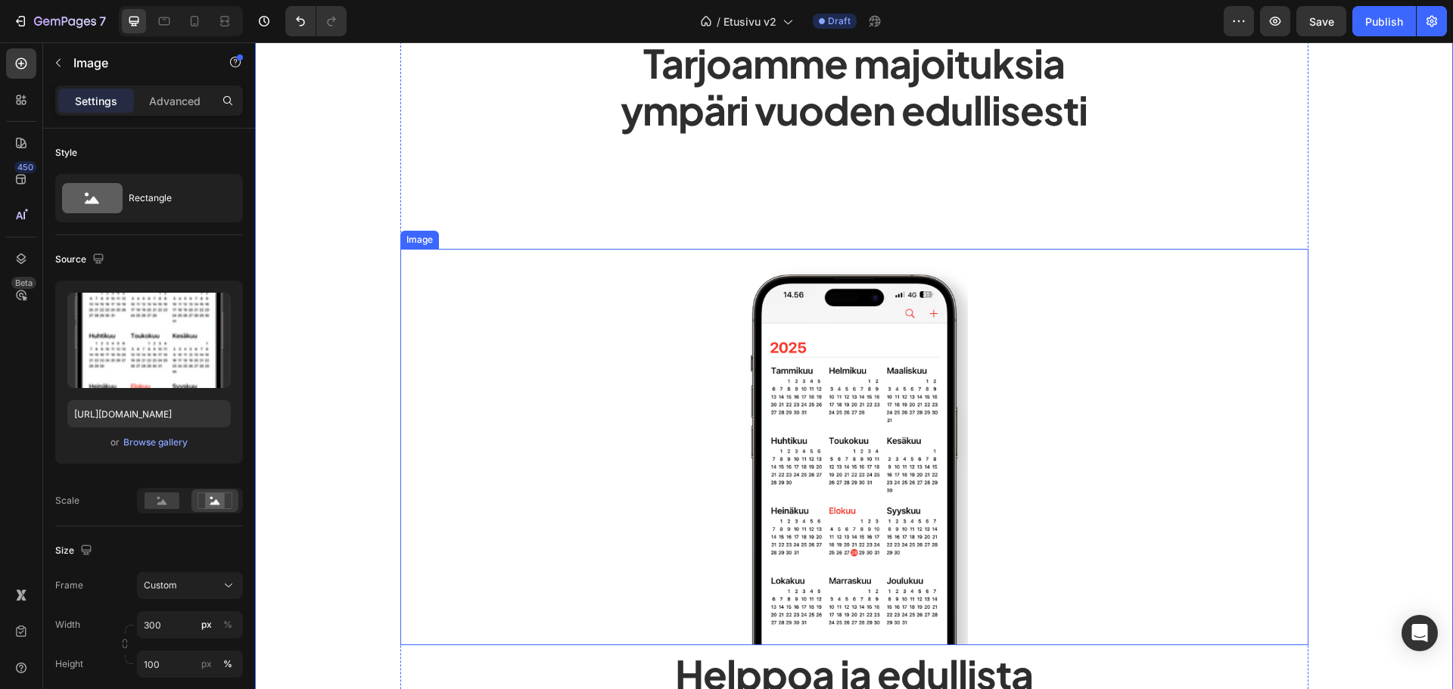
click at [839, 366] on img at bounding box center [854, 447] width 227 height 397
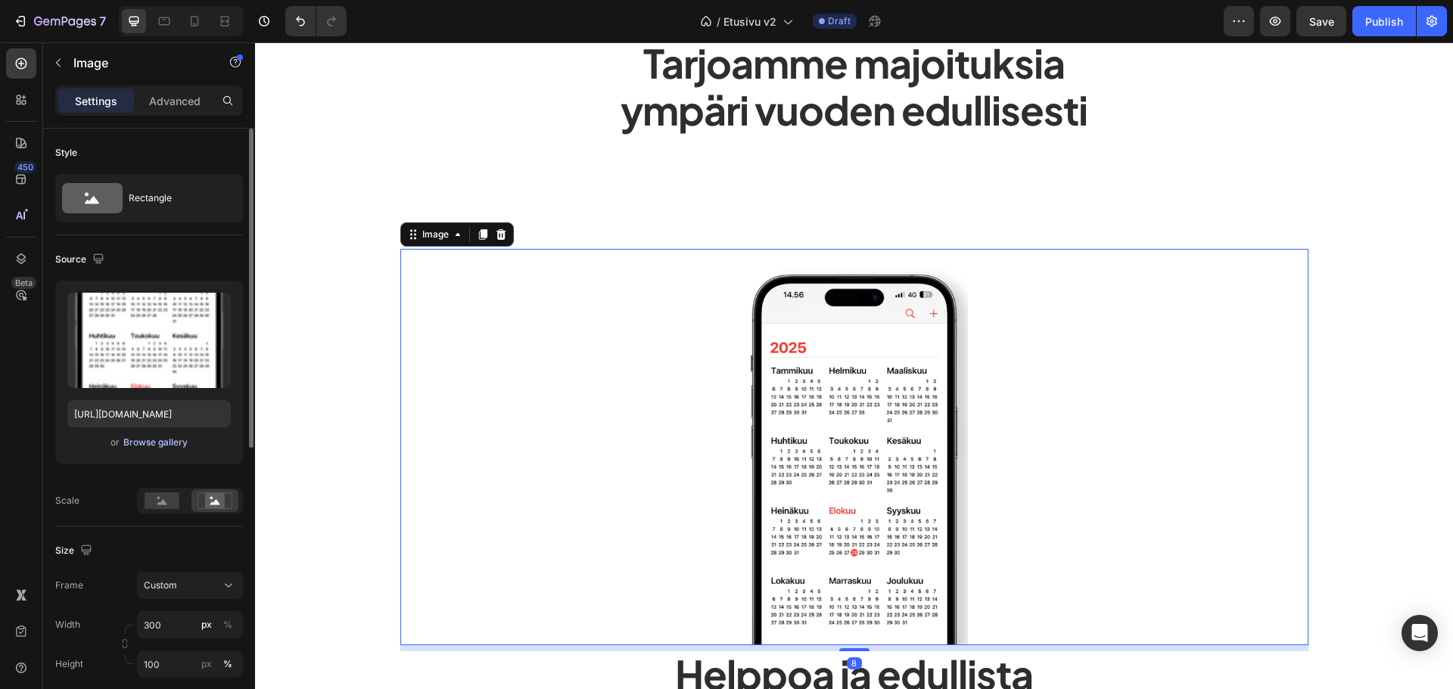
click at [142, 439] on div "Browse gallery" at bounding box center [155, 443] width 64 height 14
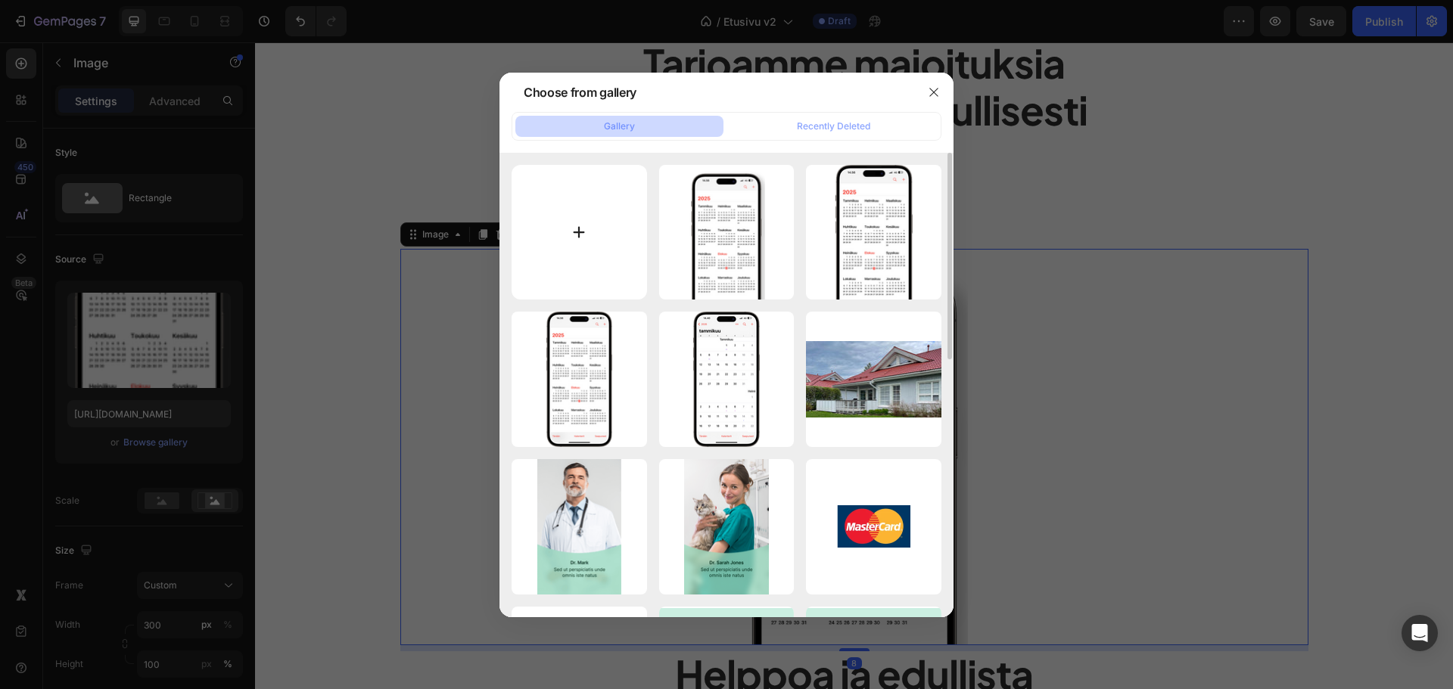
click at [604, 216] on input "file" at bounding box center [579, 232] width 135 height 135
type input "C:\fakepath\vuokattimokit365.webp"
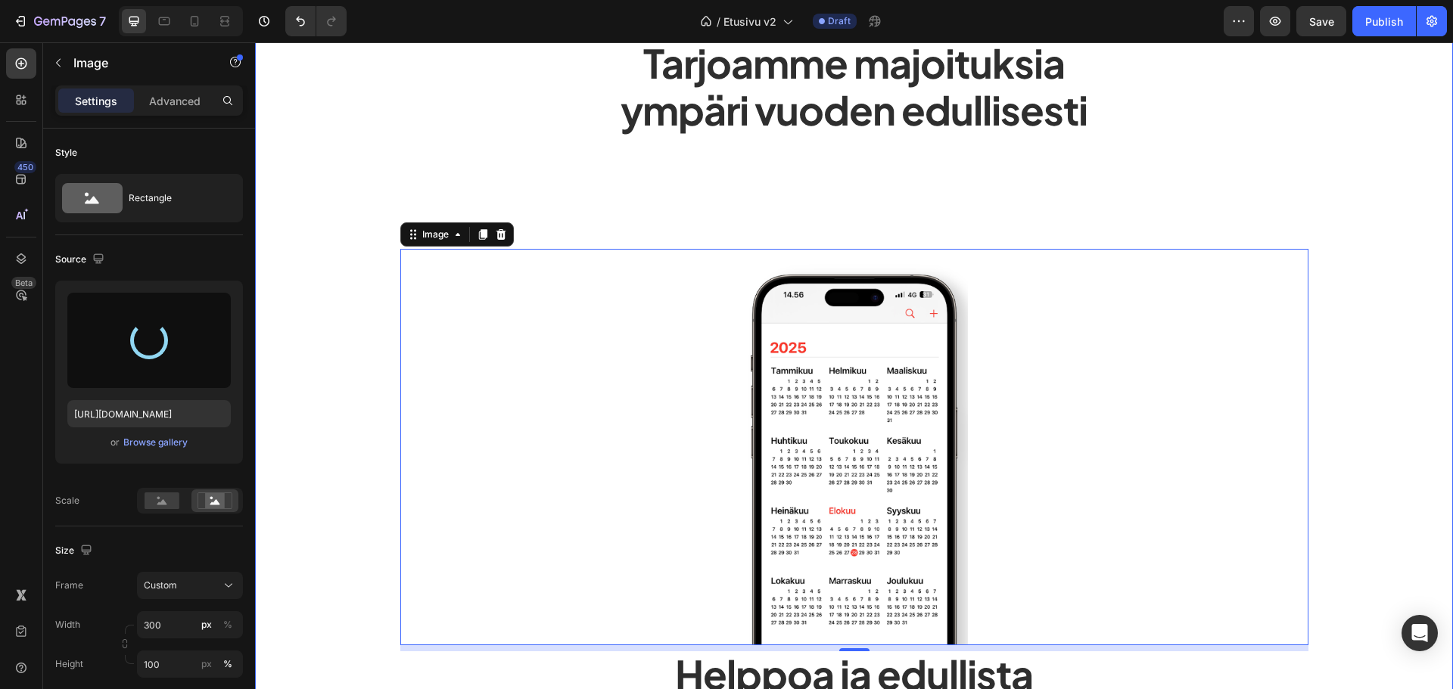
type input "[URL][DOMAIN_NAME]"
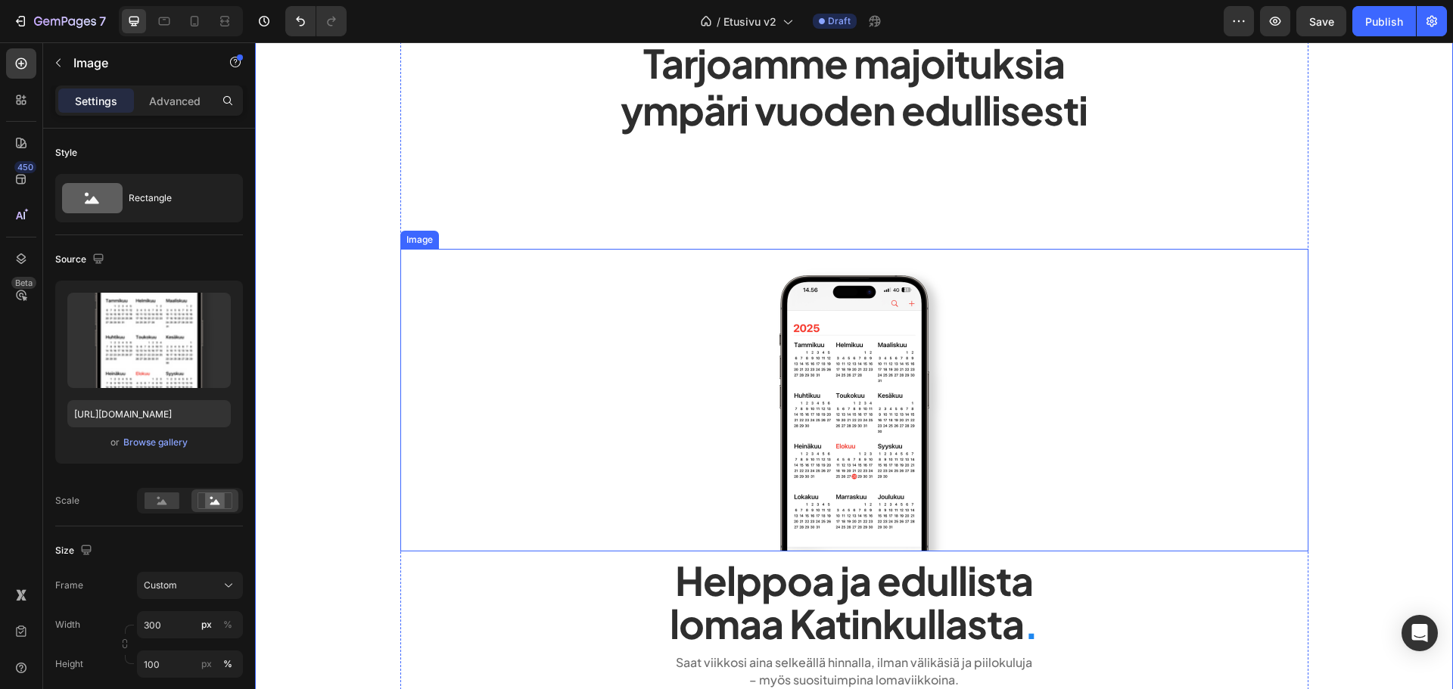
click at [814, 393] on img at bounding box center [854, 400] width 227 height 303
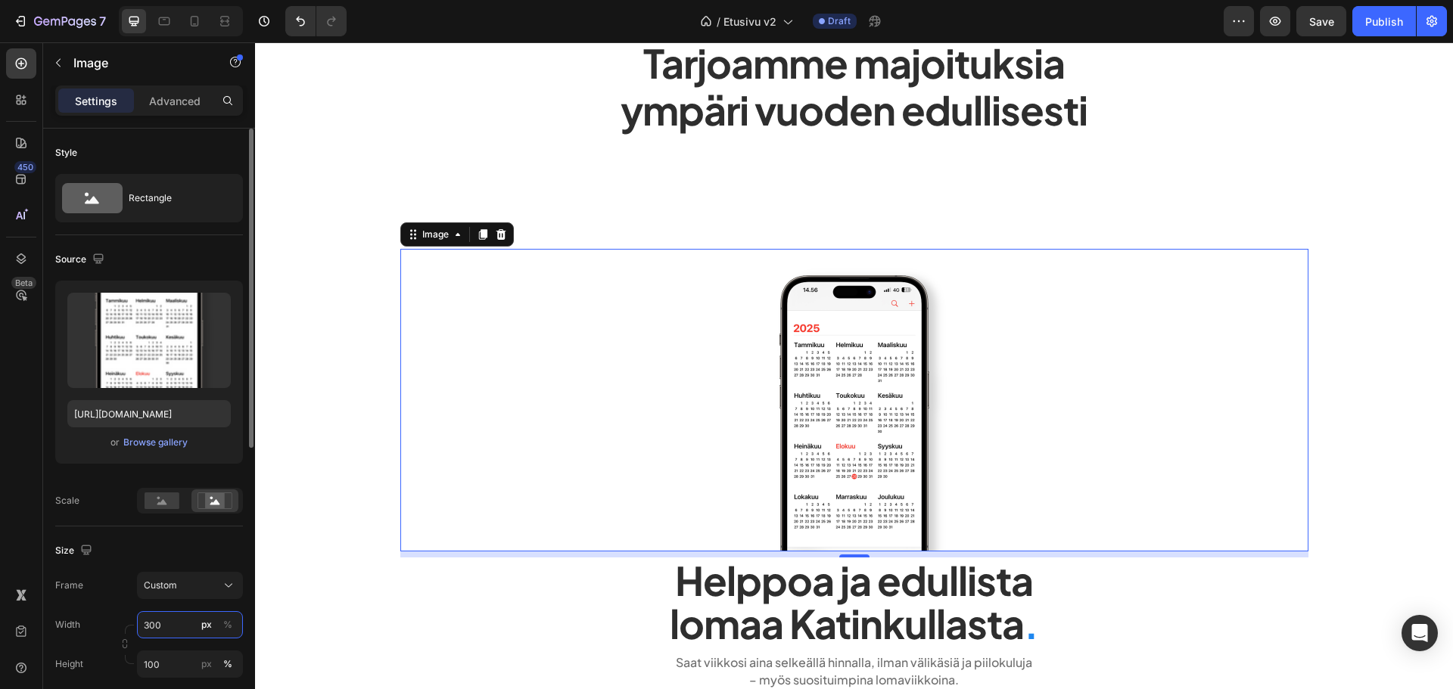
click at [159, 624] on input "300" at bounding box center [190, 624] width 106 height 27
type input "400"
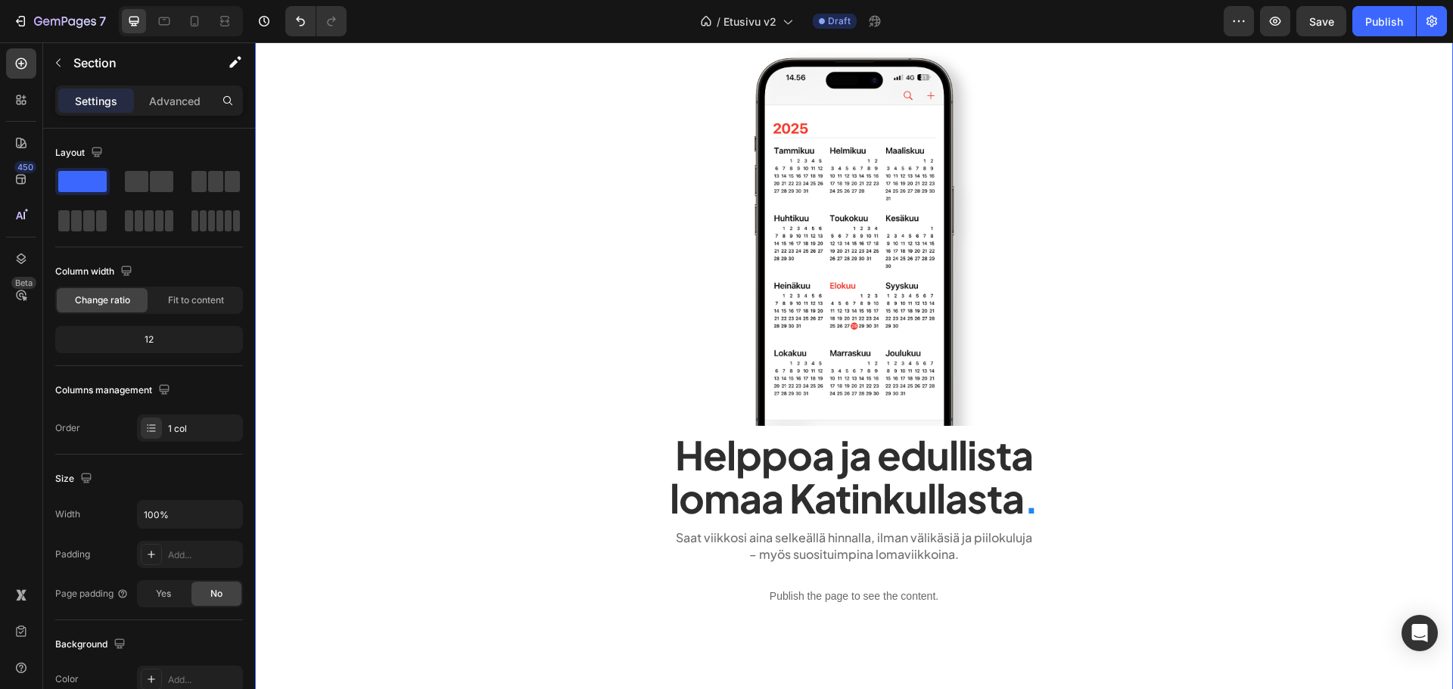
scroll to position [303, 0]
click at [1316, 24] on icon "button" at bounding box center [1321, 21] width 15 height 15
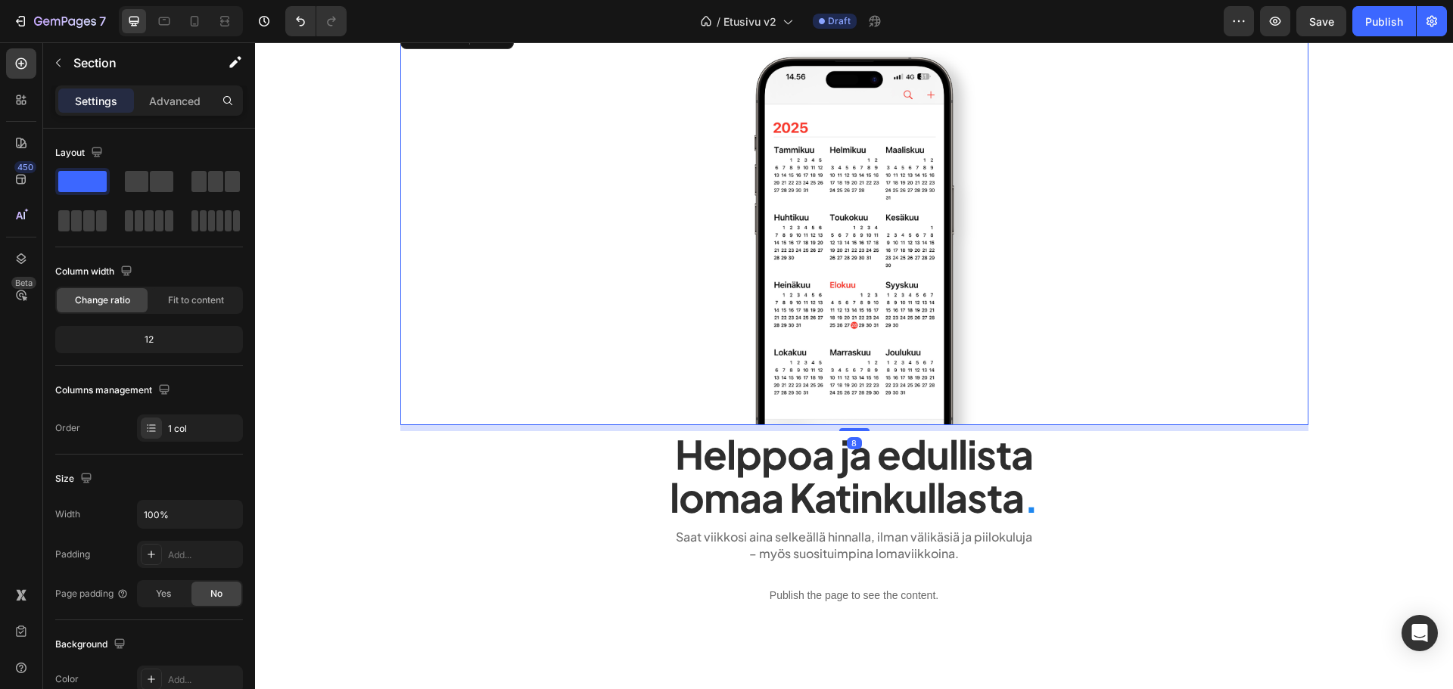
click at [849, 287] on img at bounding box center [854, 223] width 303 height 403
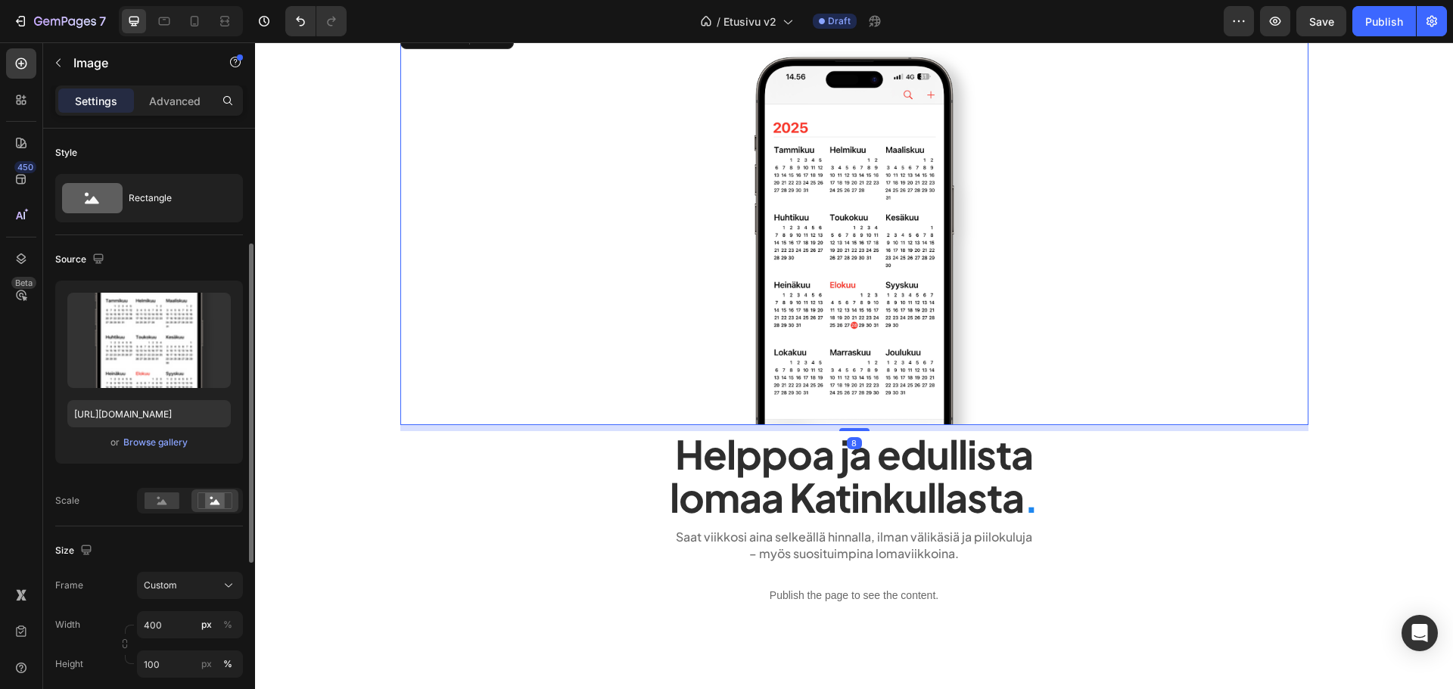
scroll to position [151, 0]
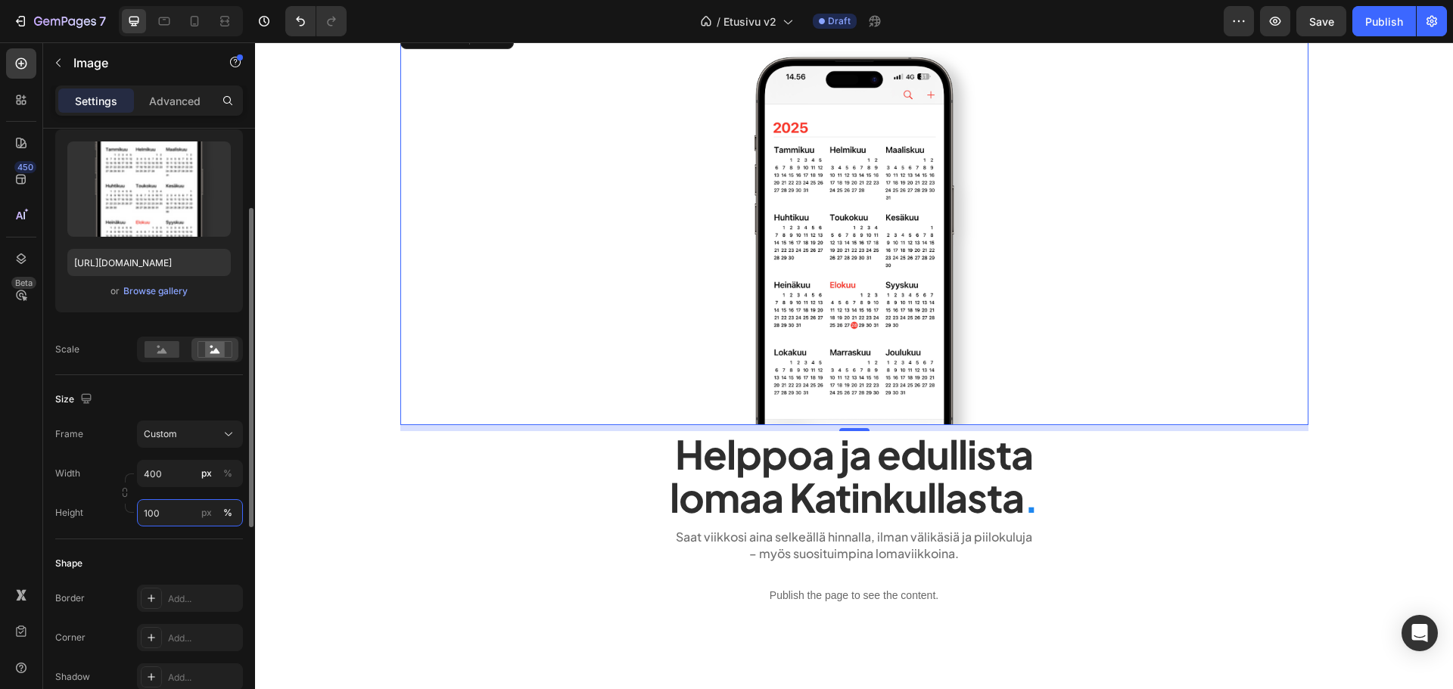
click at [170, 503] on input "100" at bounding box center [190, 512] width 106 height 27
click at [204, 516] on div "px" at bounding box center [206, 513] width 11 height 14
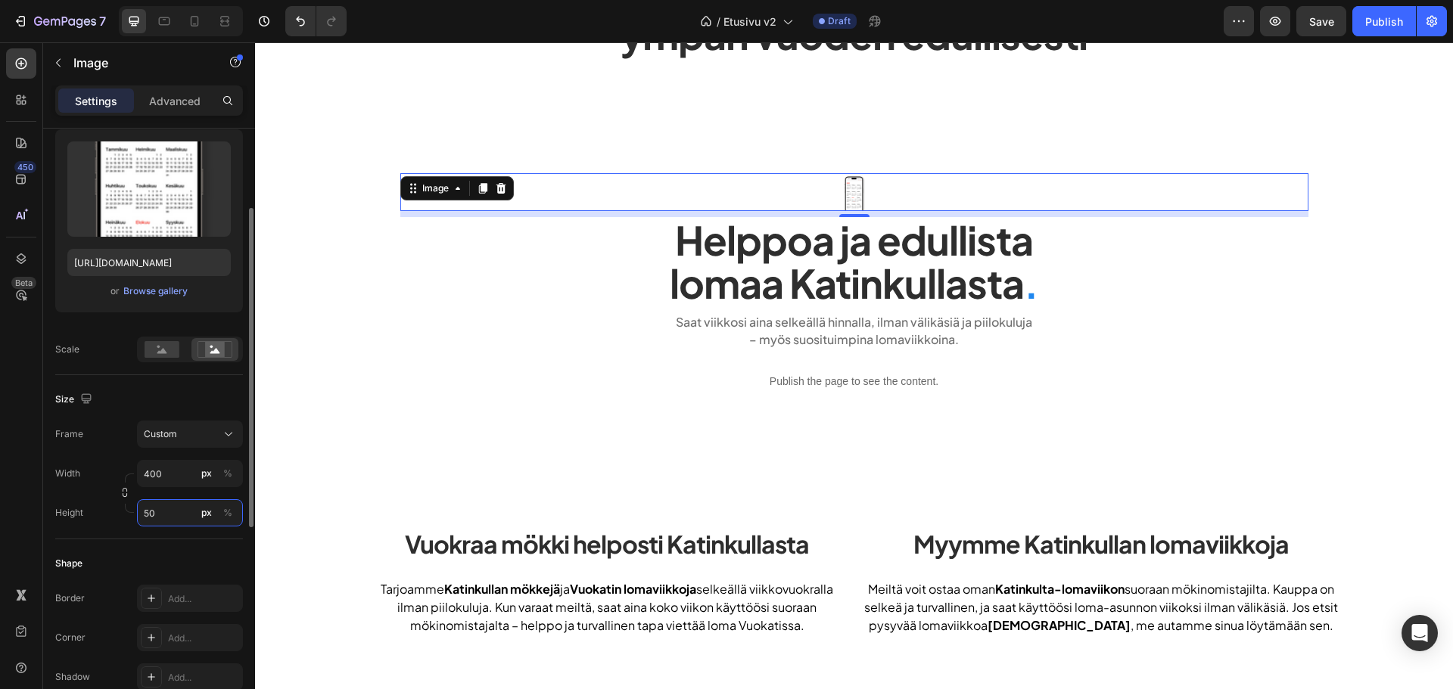
type input "500"
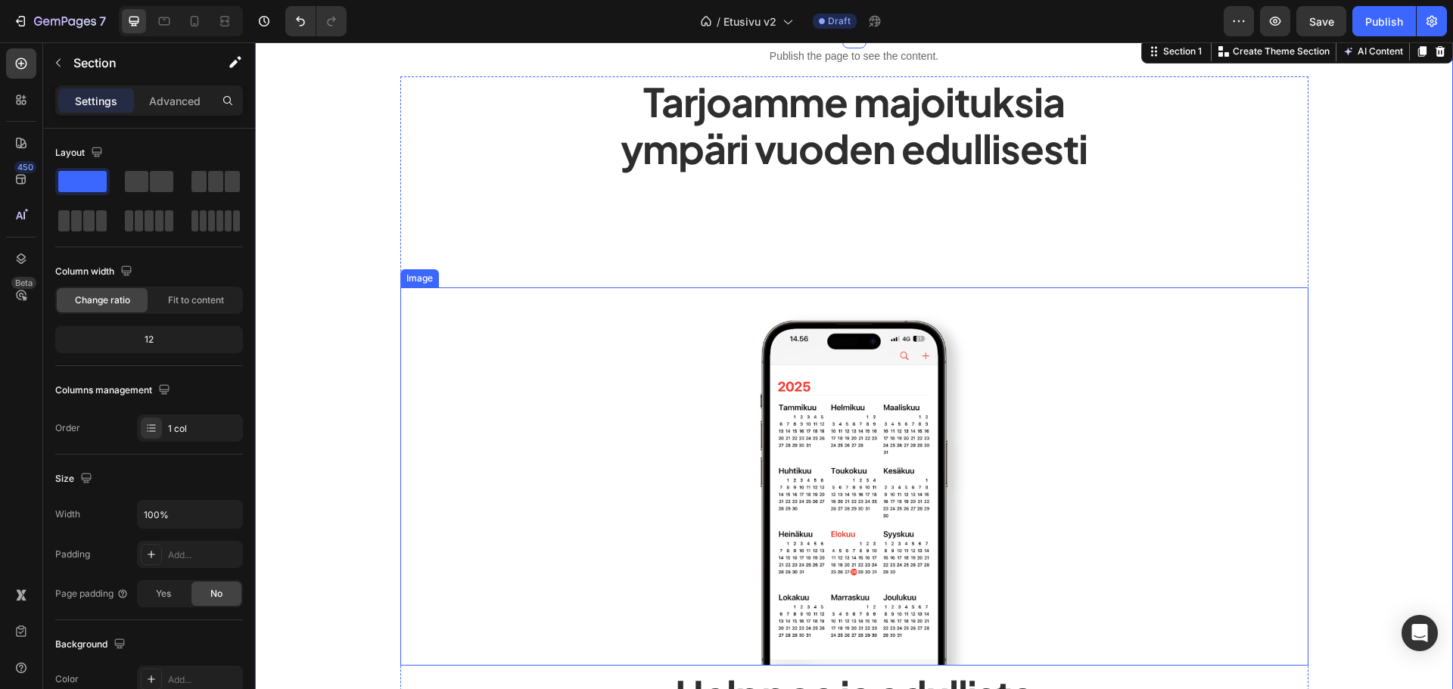
scroll to position [0, 0]
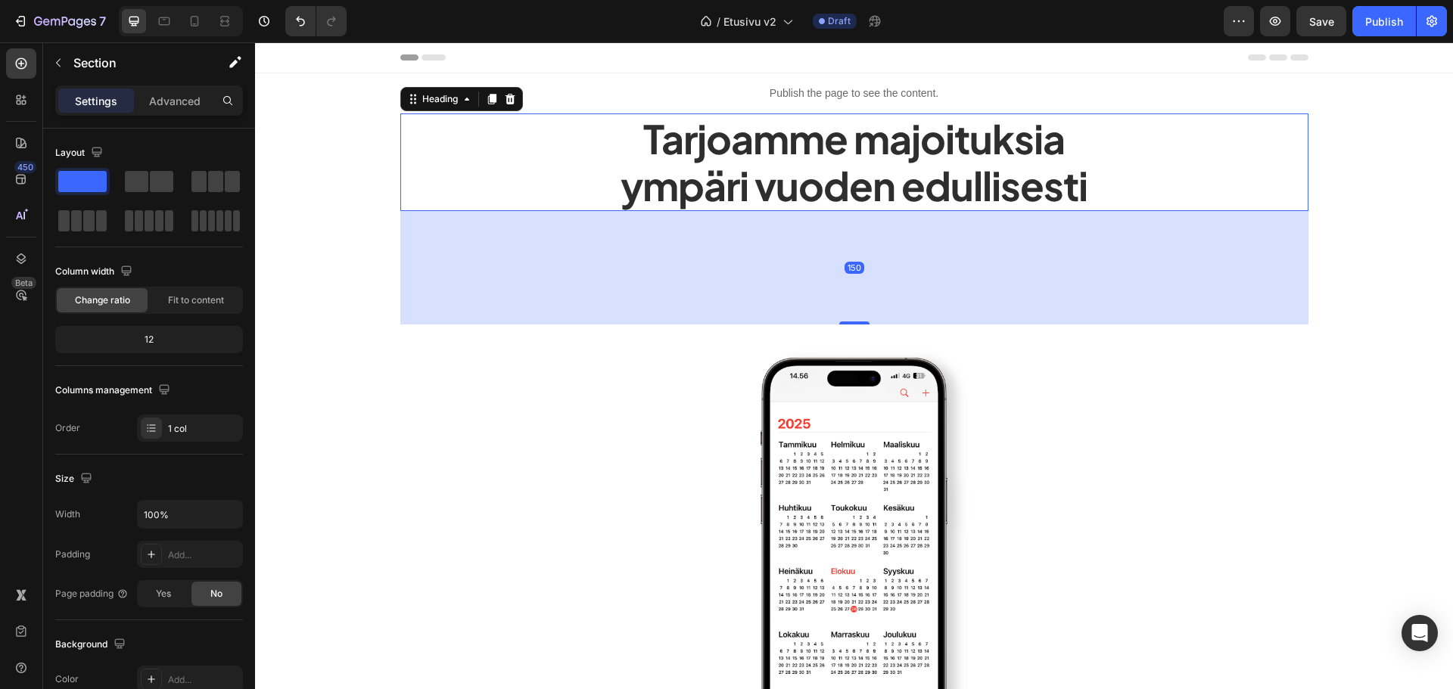
click at [840, 180] on h2 "Tarjoamme majoituksia ympäri vuoden edullisesti" at bounding box center [854, 163] width 908 height 98
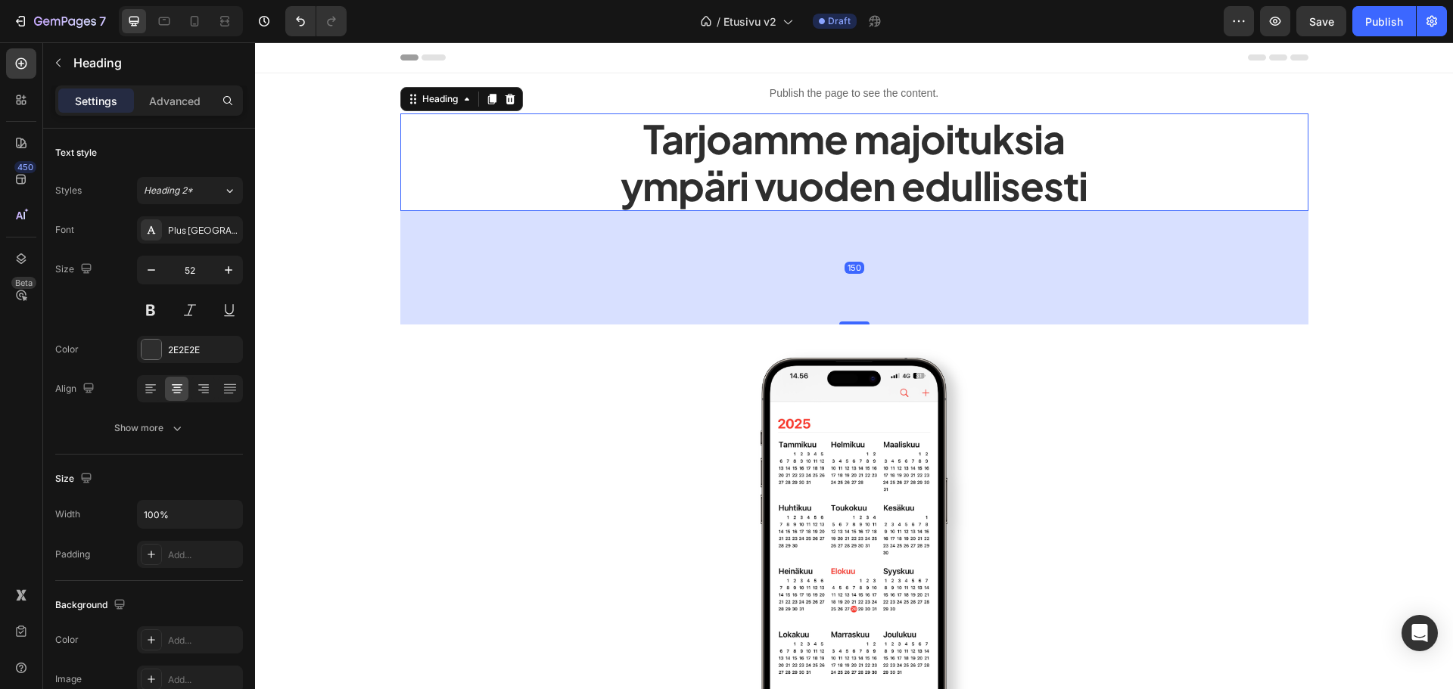
click at [172, 117] on div "Settings Advanced" at bounding box center [149, 107] width 212 height 43
click at [174, 103] on p "Advanced" at bounding box center [174, 101] width 51 height 16
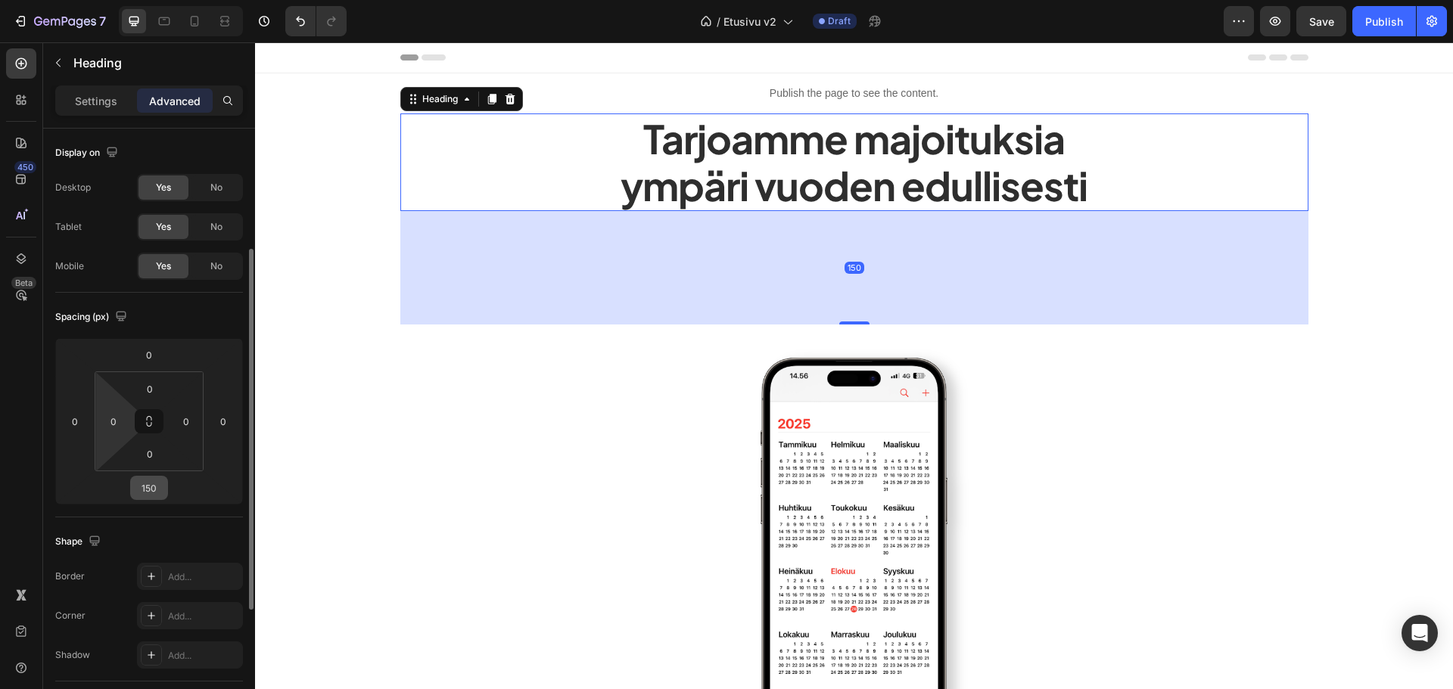
scroll to position [76, 0]
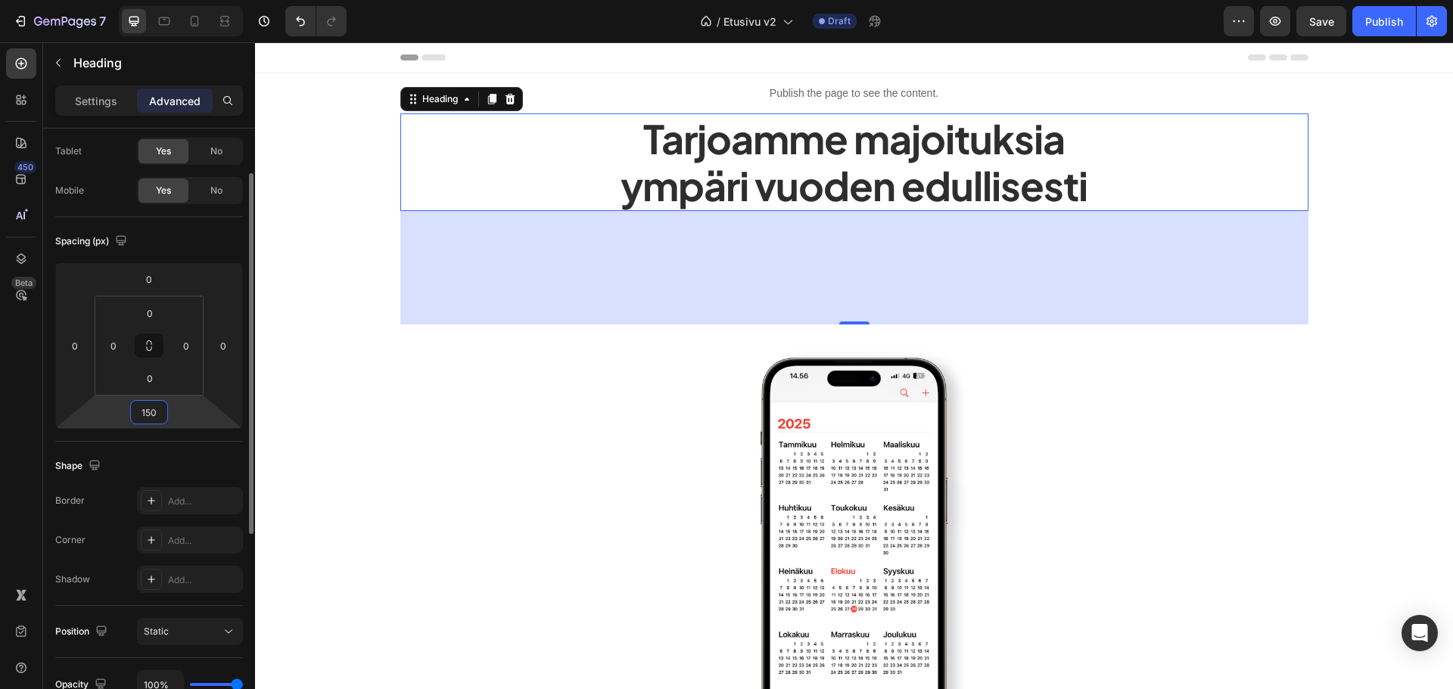
click at [149, 417] on input "150" at bounding box center [149, 412] width 30 height 23
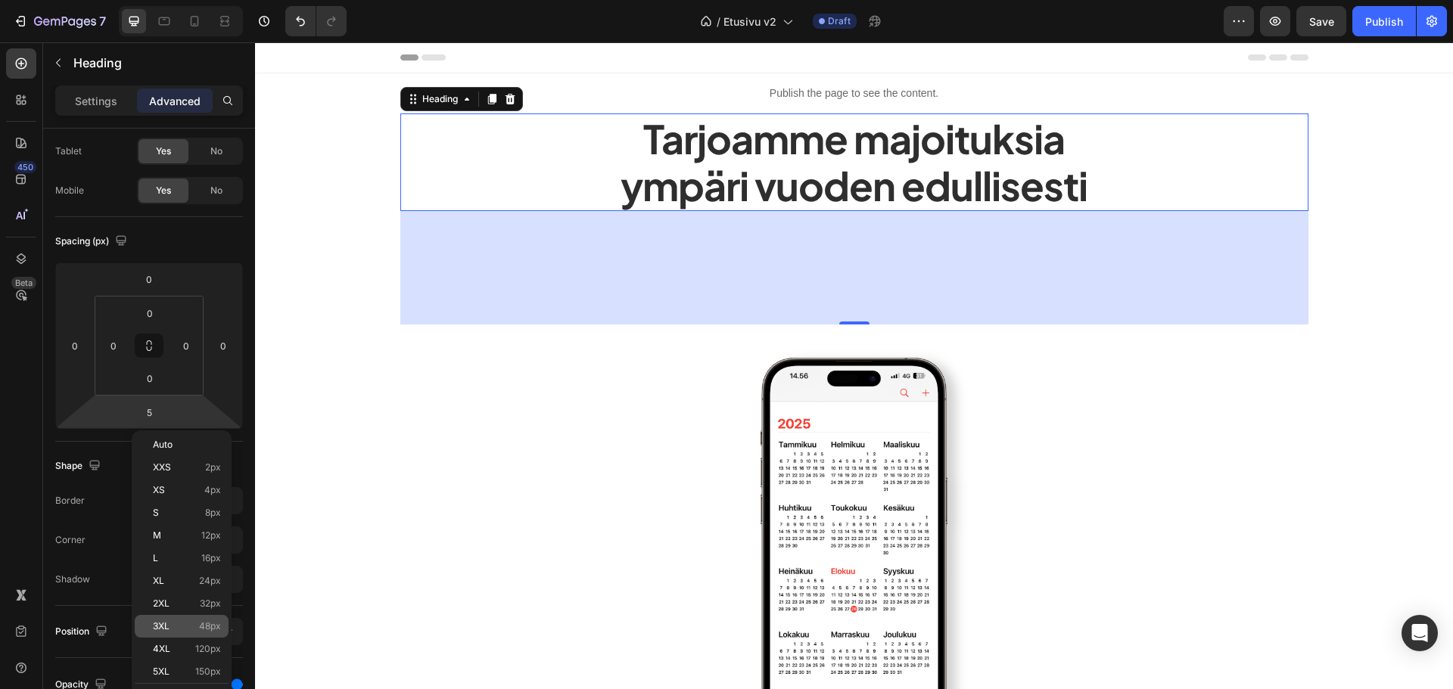
click at [219, 629] on span "48px" at bounding box center [210, 626] width 22 height 11
type input "48"
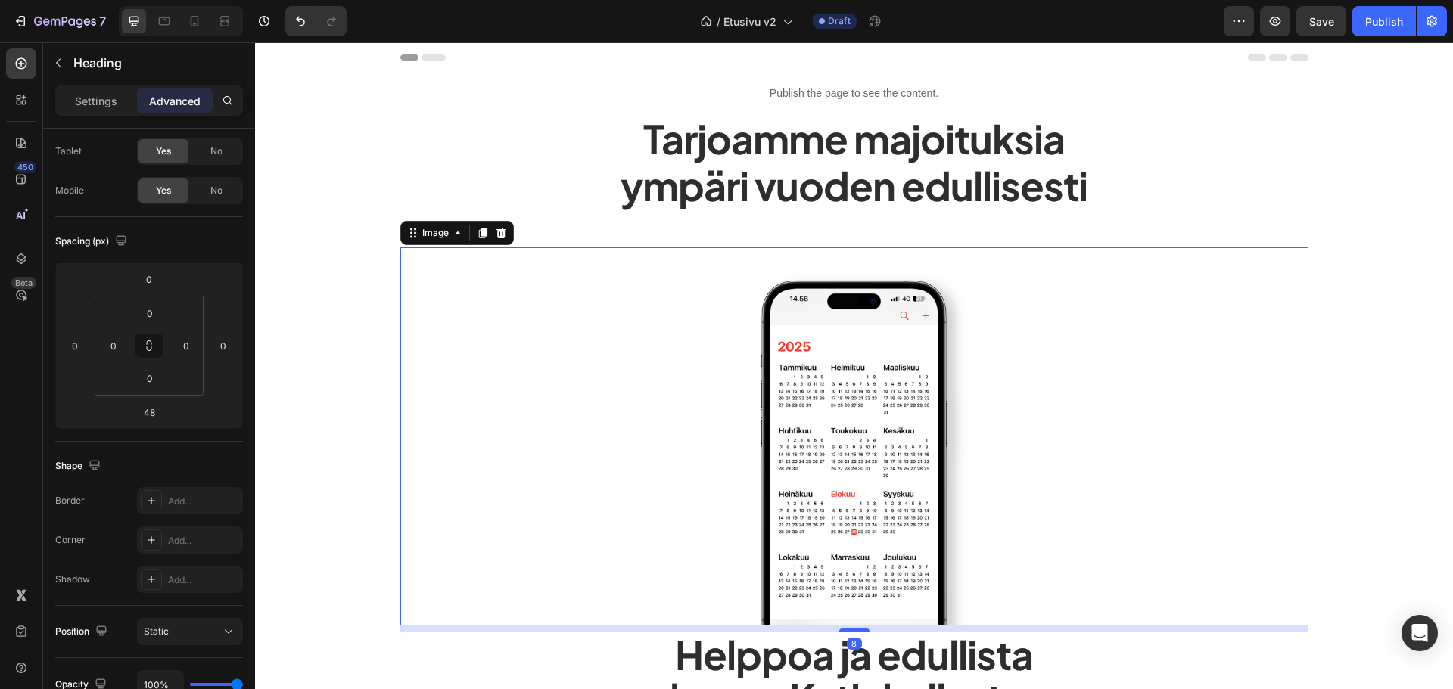
click at [434, 424] on div at bounding box center [854, 436] width 908 height 378
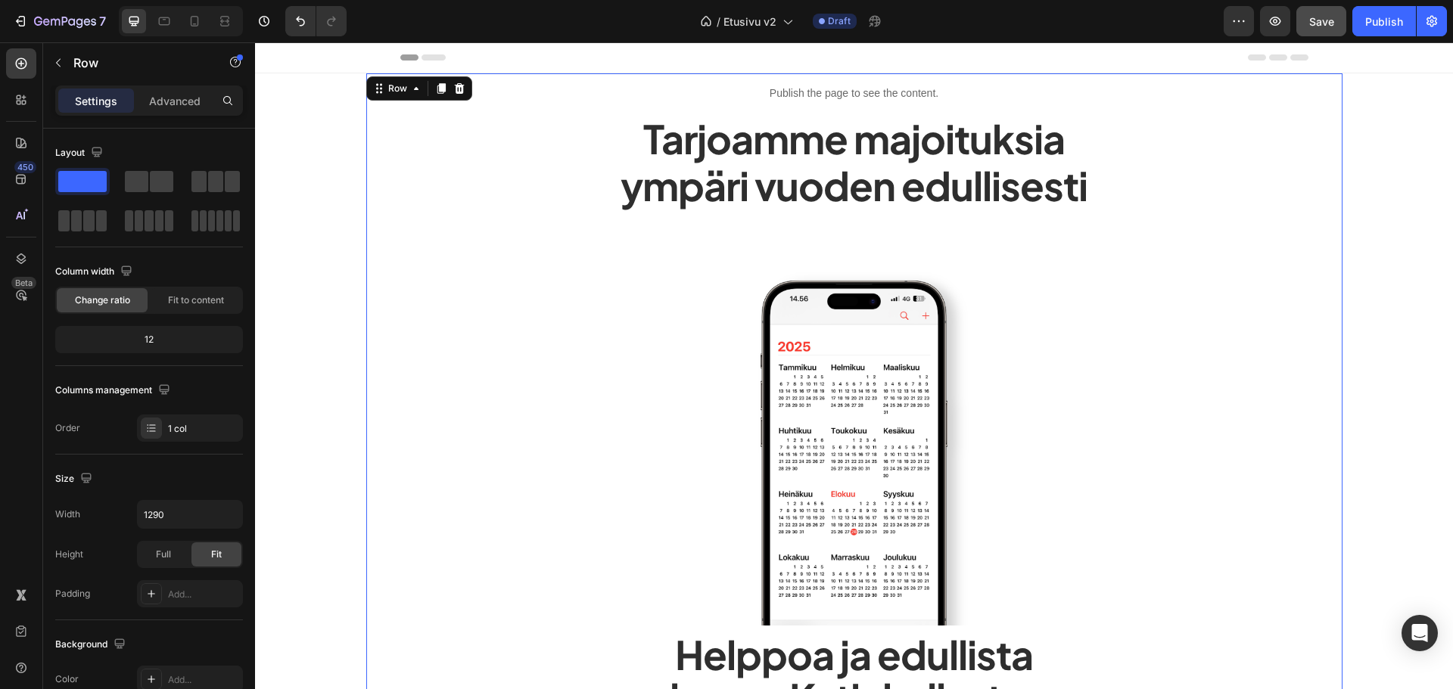
click at [1317, 25] on span "Save" at bounding box center [1321, 21] width 25 height 13
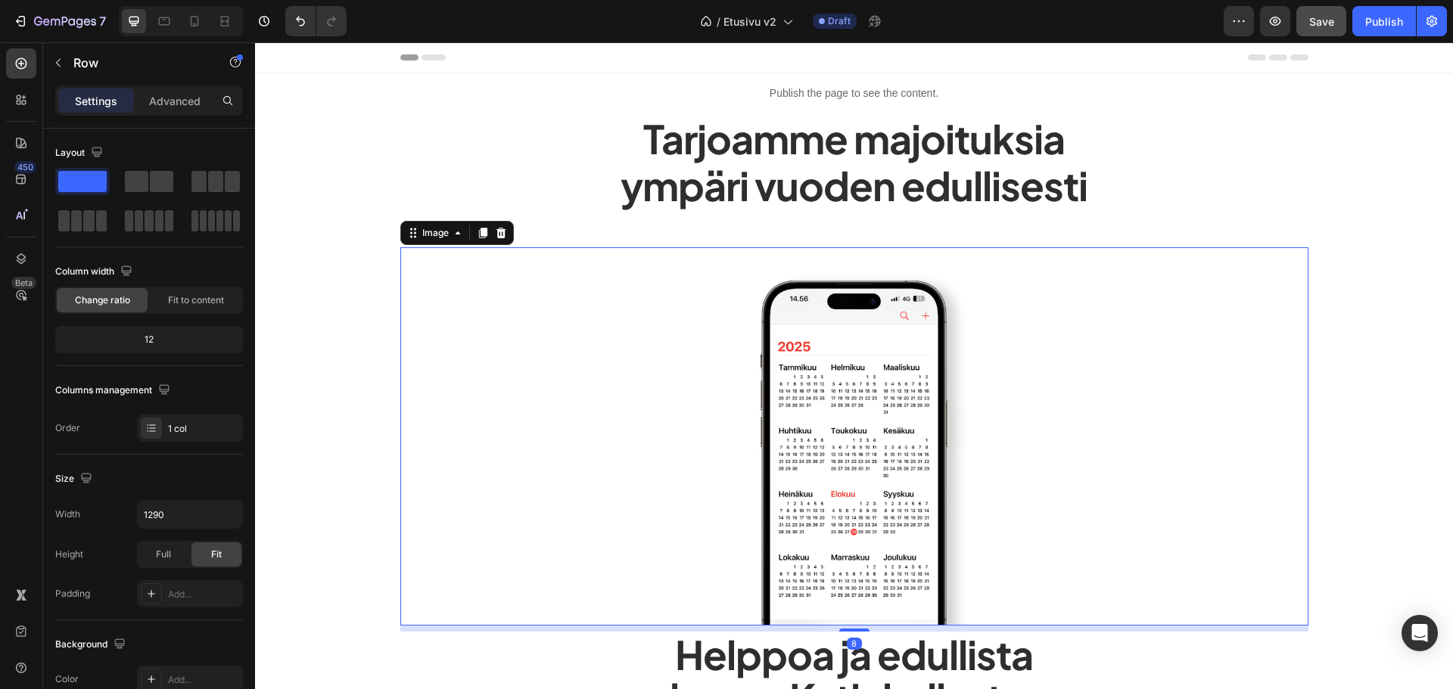
click at [578, 302] on div at bounding box center [854, 436] width 908 height 378
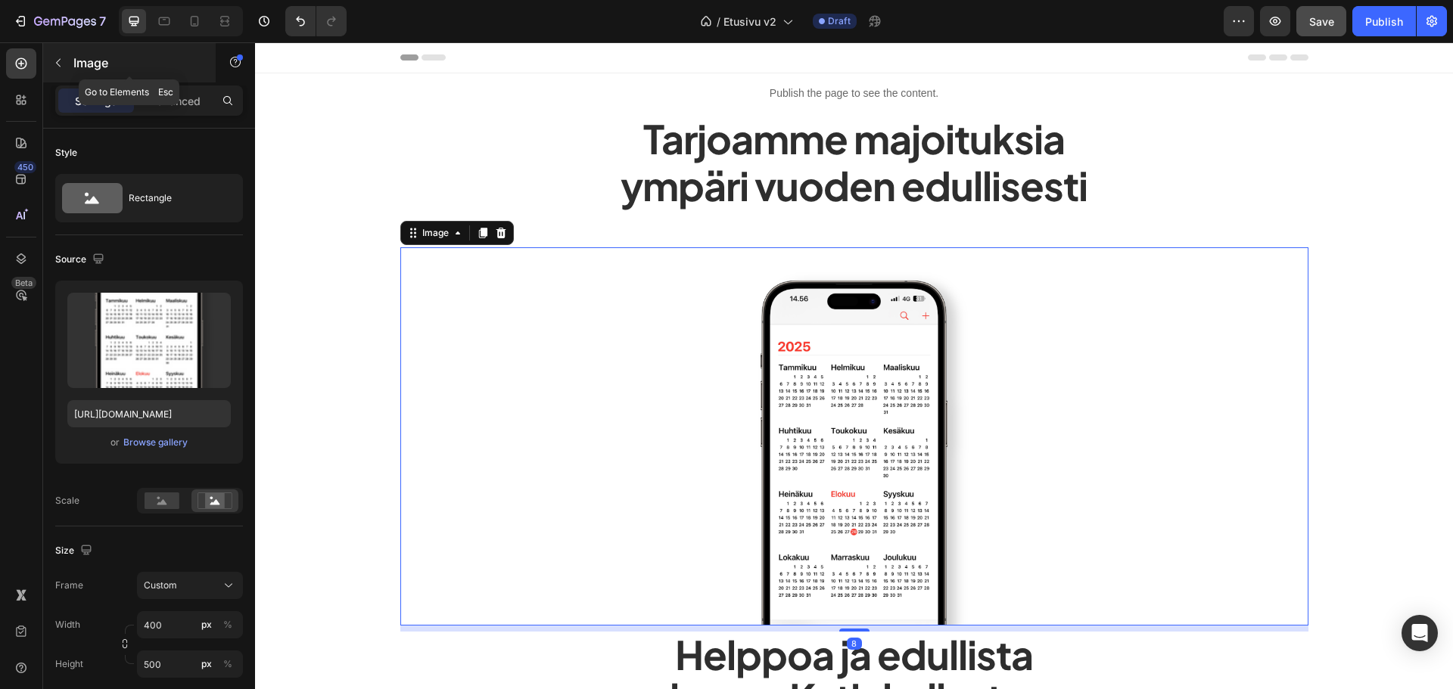
click at [62, 75] on div "Image" at bounding box center [129, 62] width 173 height 39
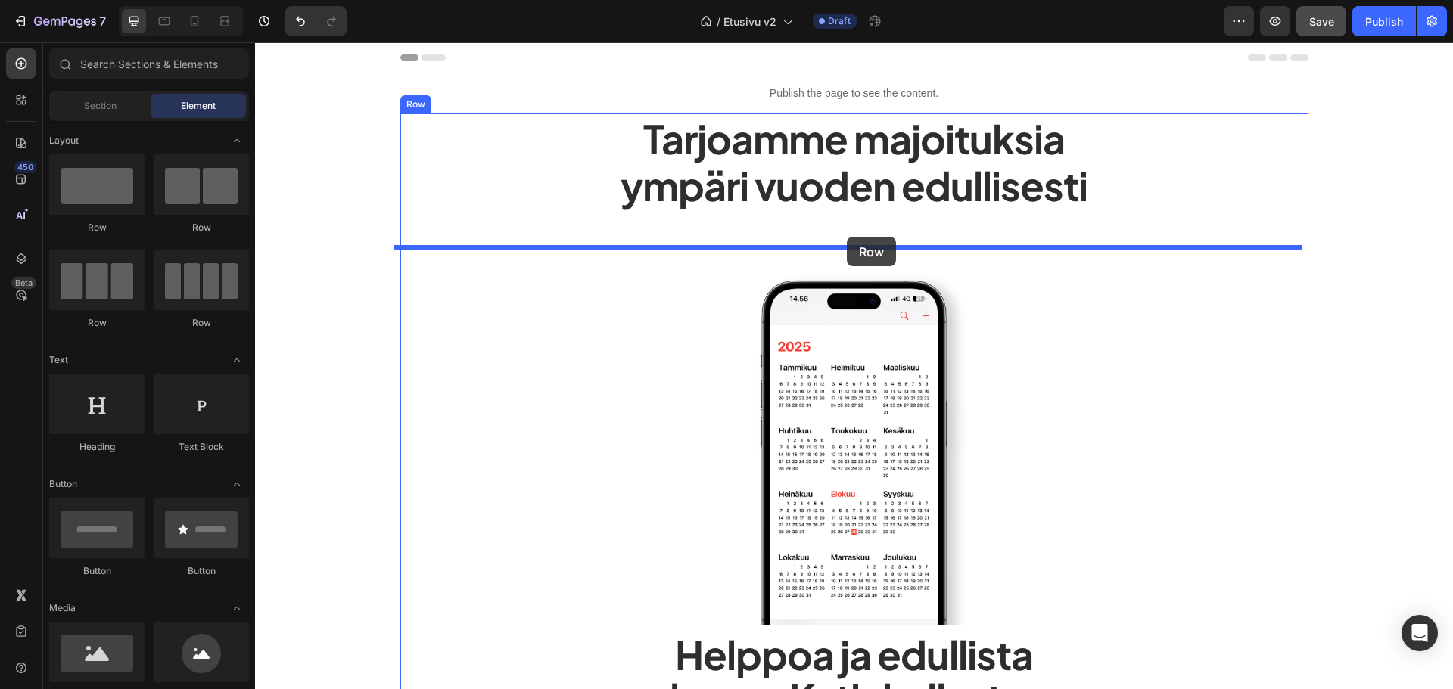
drag, startPoint x: 352, startPoint y: 326, endPoint x: 847, endPoint y: 237, distance: 502.9
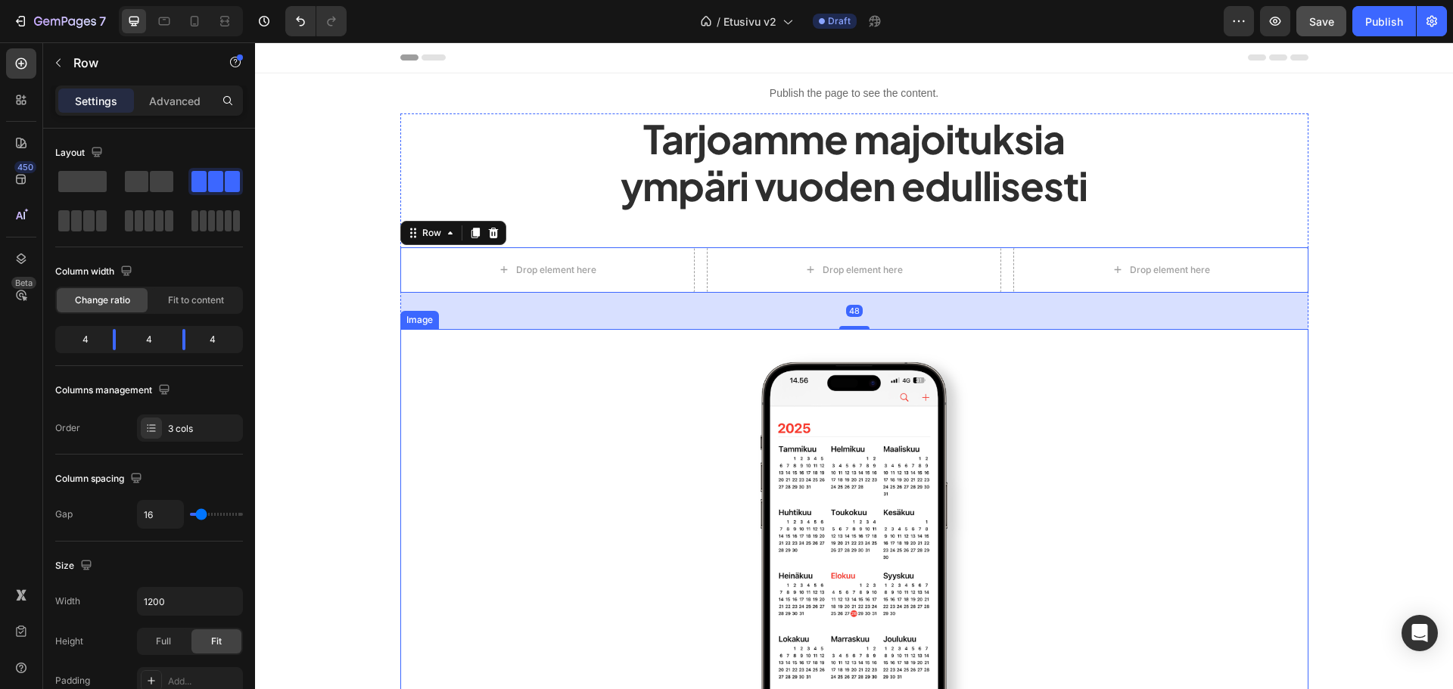
click at [842, 403] on img at bounding box center [854, 518] width 303 height 378
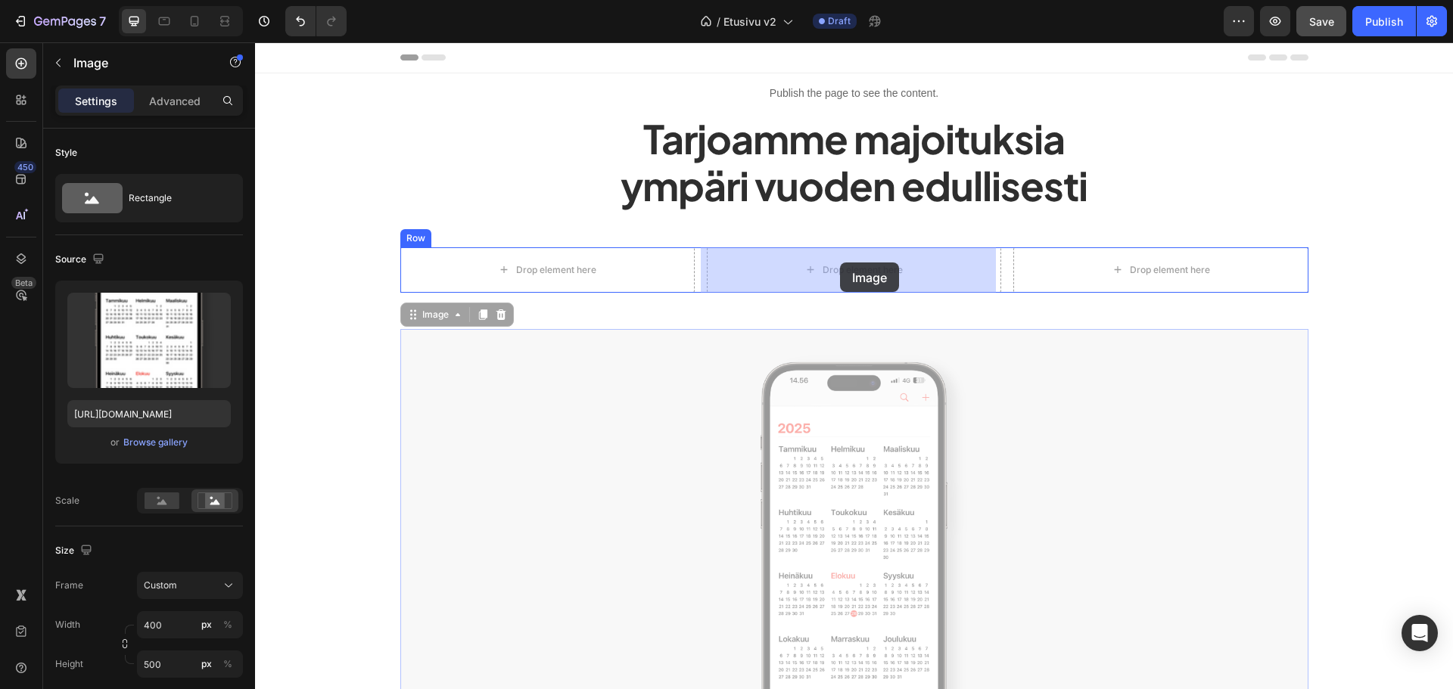
drag, startPoint x: 422, startPoint y: 314, endPoint x: 840, endPoint y: 263, distance: 420.9
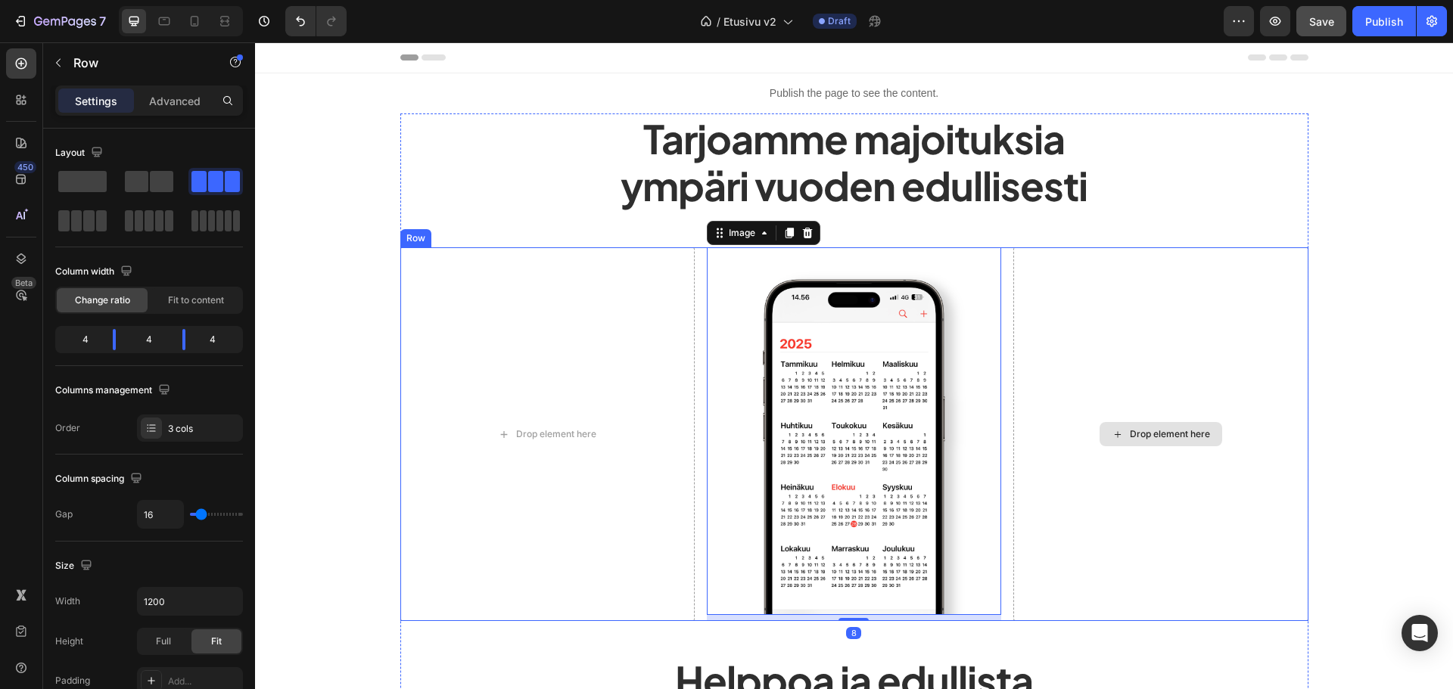
click at [1086, 403] on div "Drop element here" at bounding box center [1160, 434] width 294 height 375
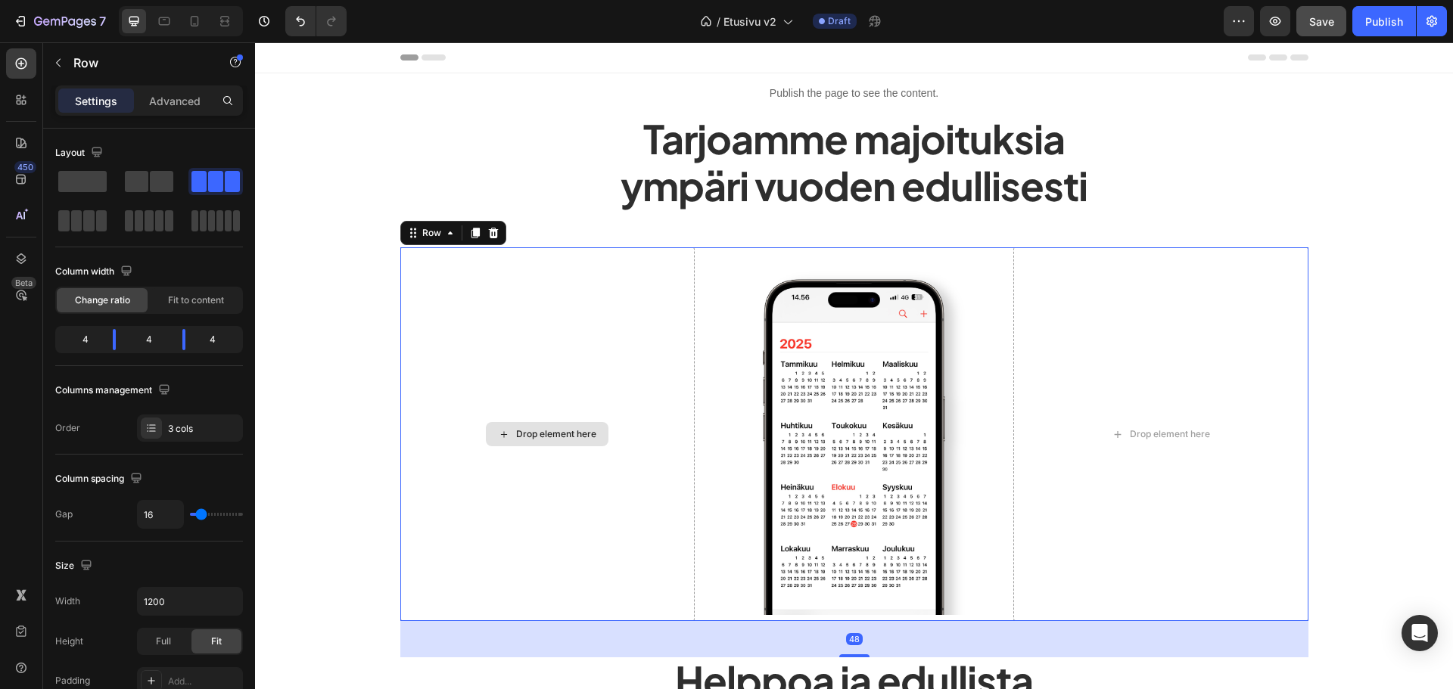
click at [570, 355] on div "Drop element here" at bounding box center [547, 434] width 294 height 375
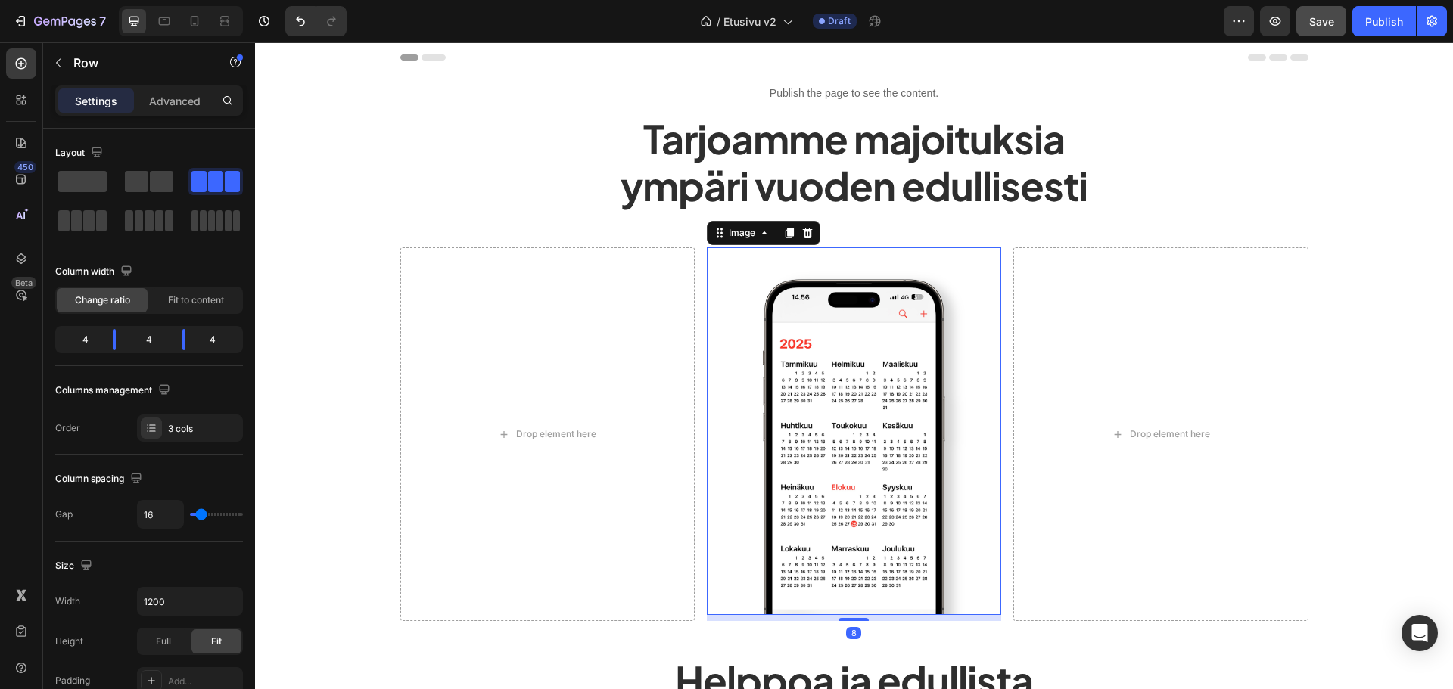
click at [727, 356] on img at bounding box center [854, 431] width 294 height 369
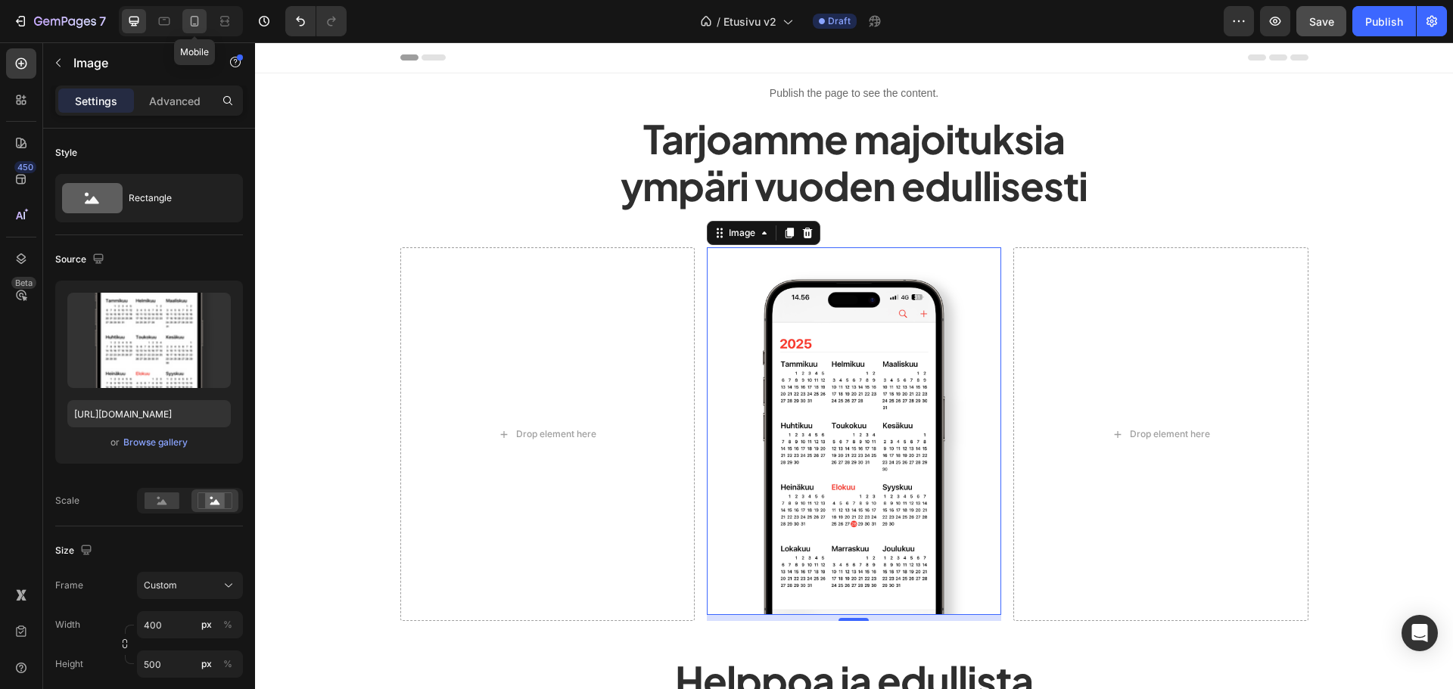
click at [201, 11] on div at bounding box center [194, 21] width 24 height 24
type input "300"
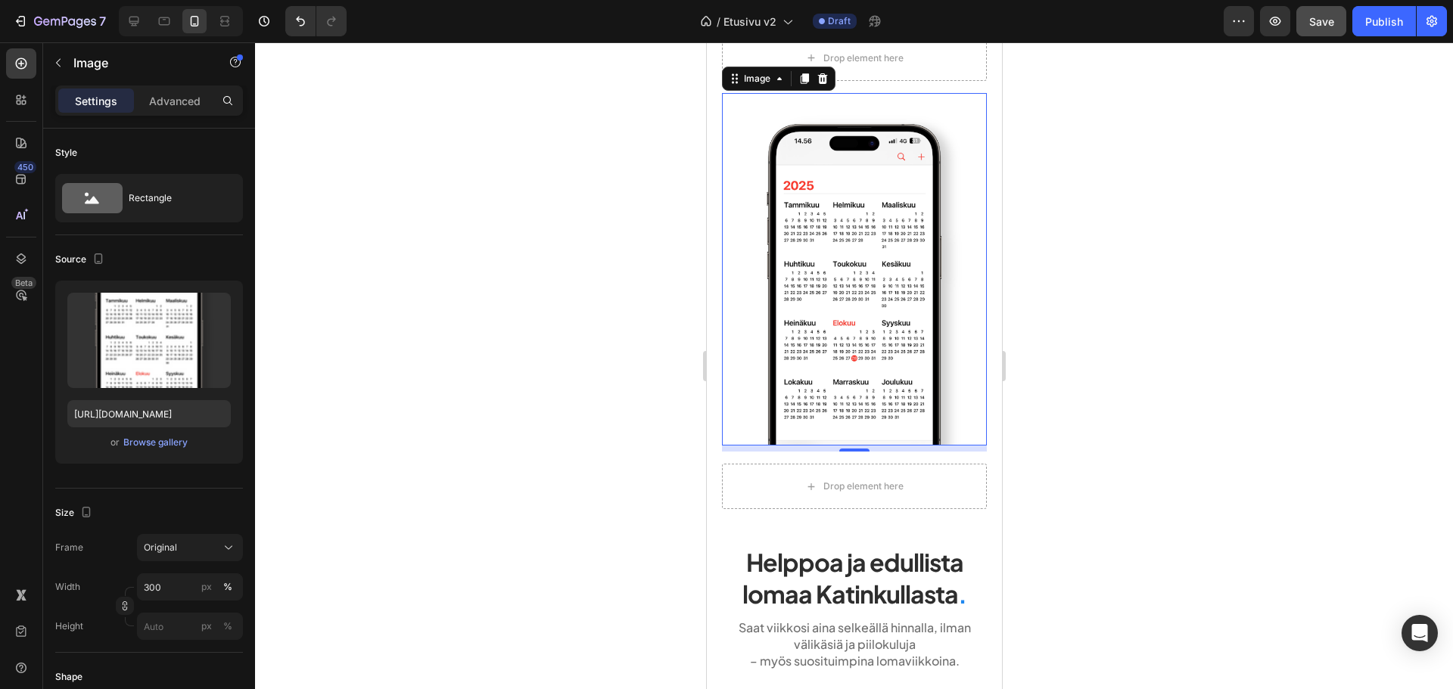
scroll to position [14, 0]
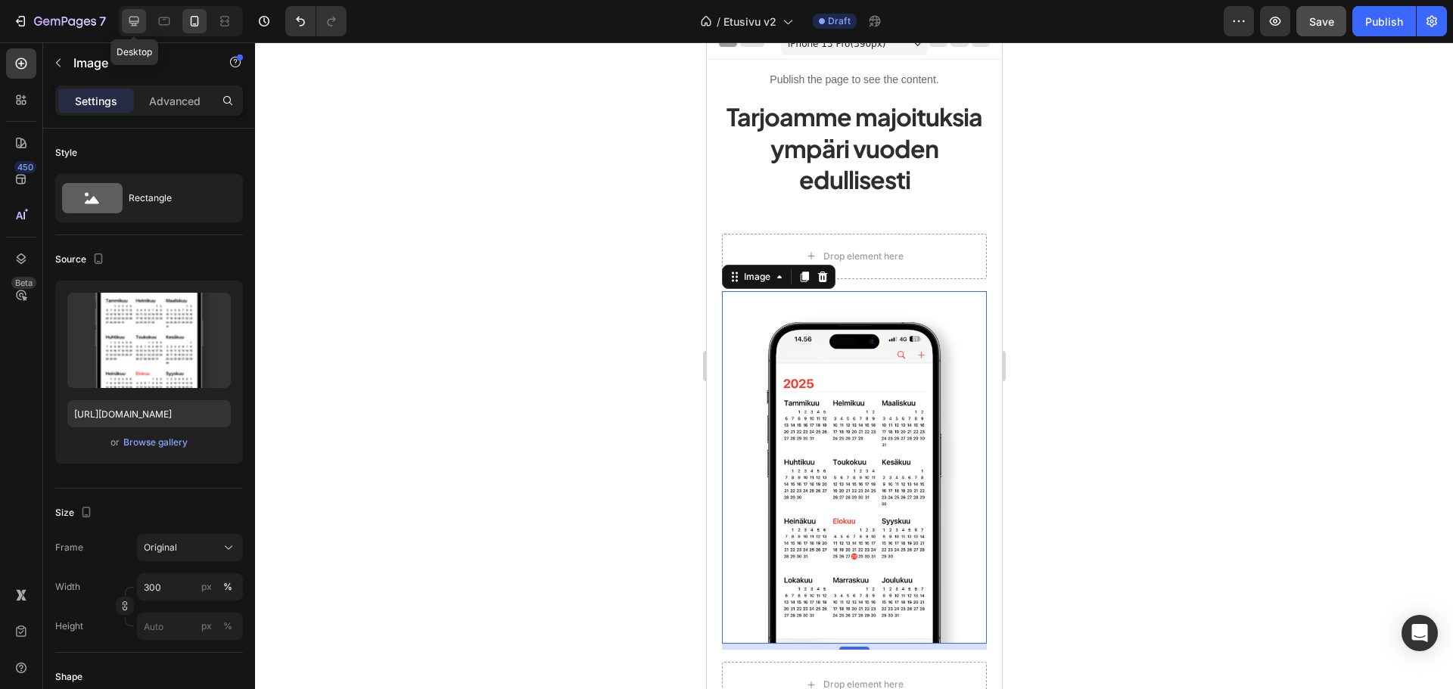
click at [129, 26] on icon at bounding box center [133, 21] width 15 height 15
type input "400"
type input "500"
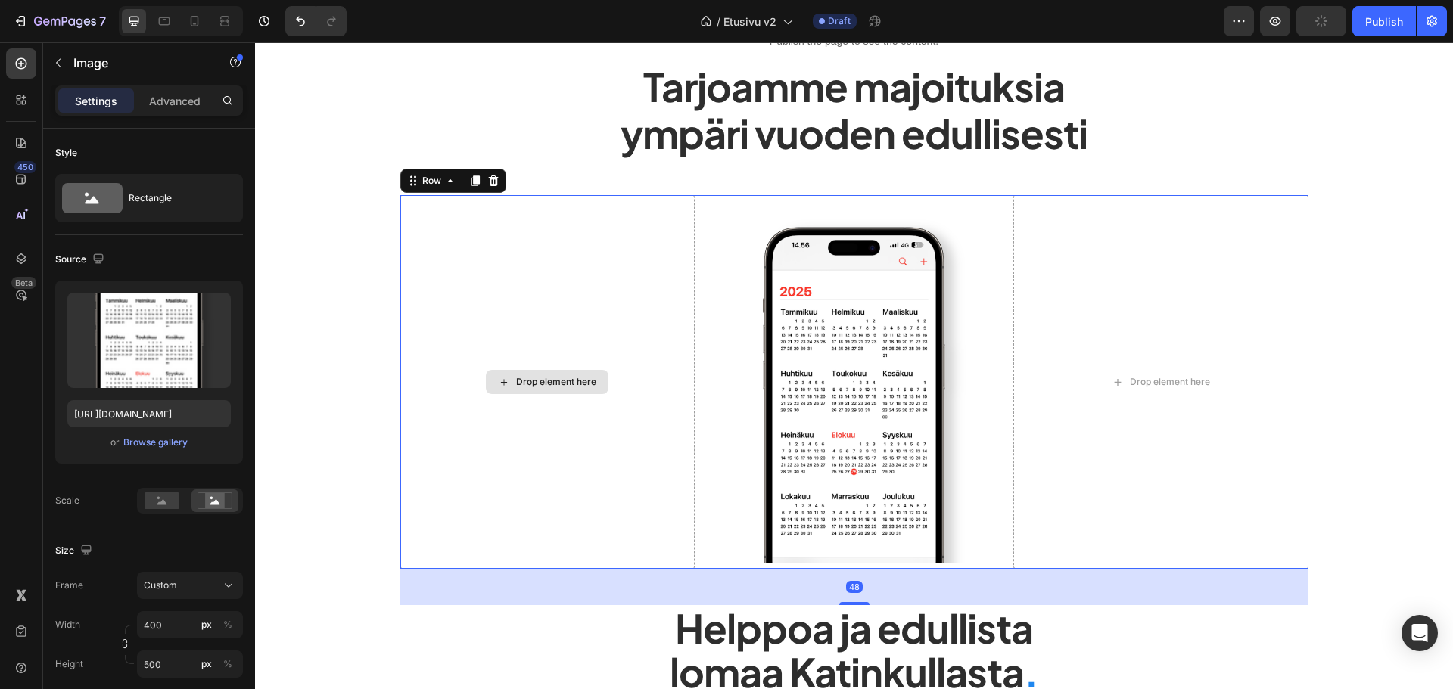
scroll to position [152, 0]
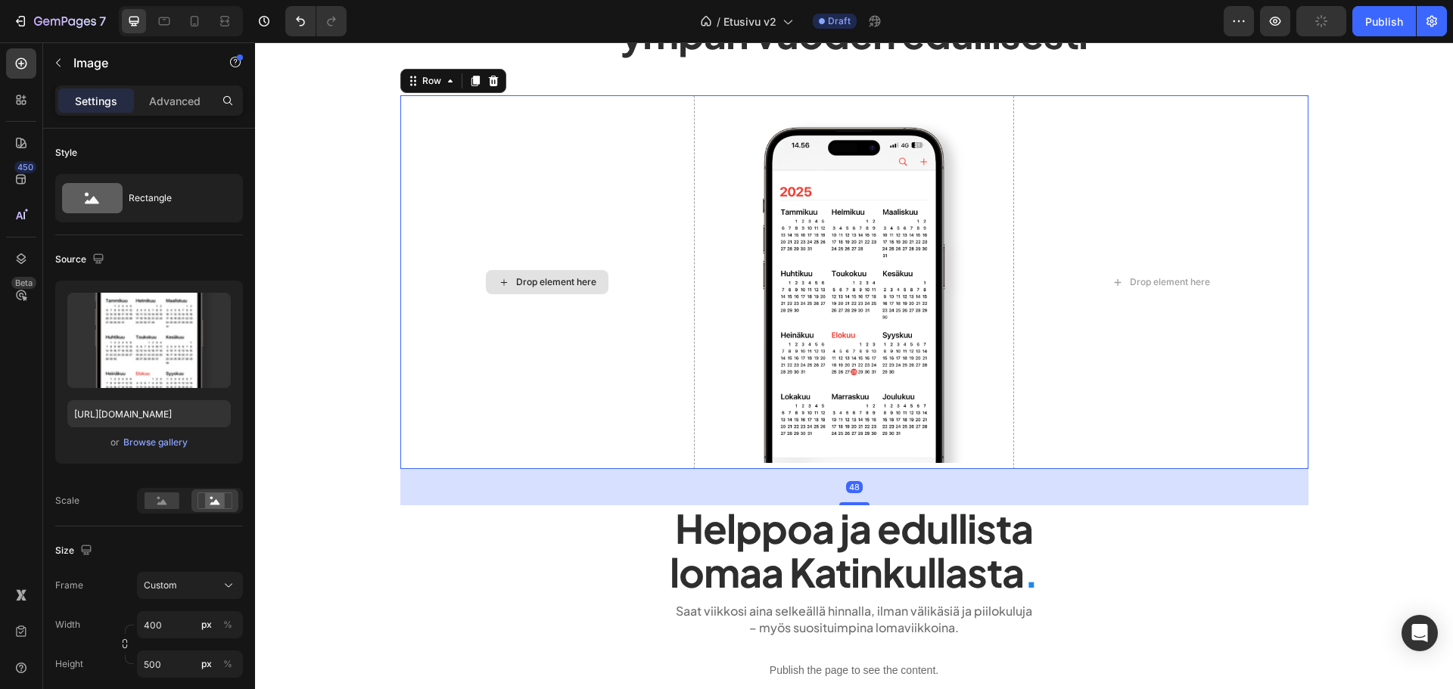
click at [560, 291] on div "Drop element here" at bounding box center [547, 282] width 294 height 375
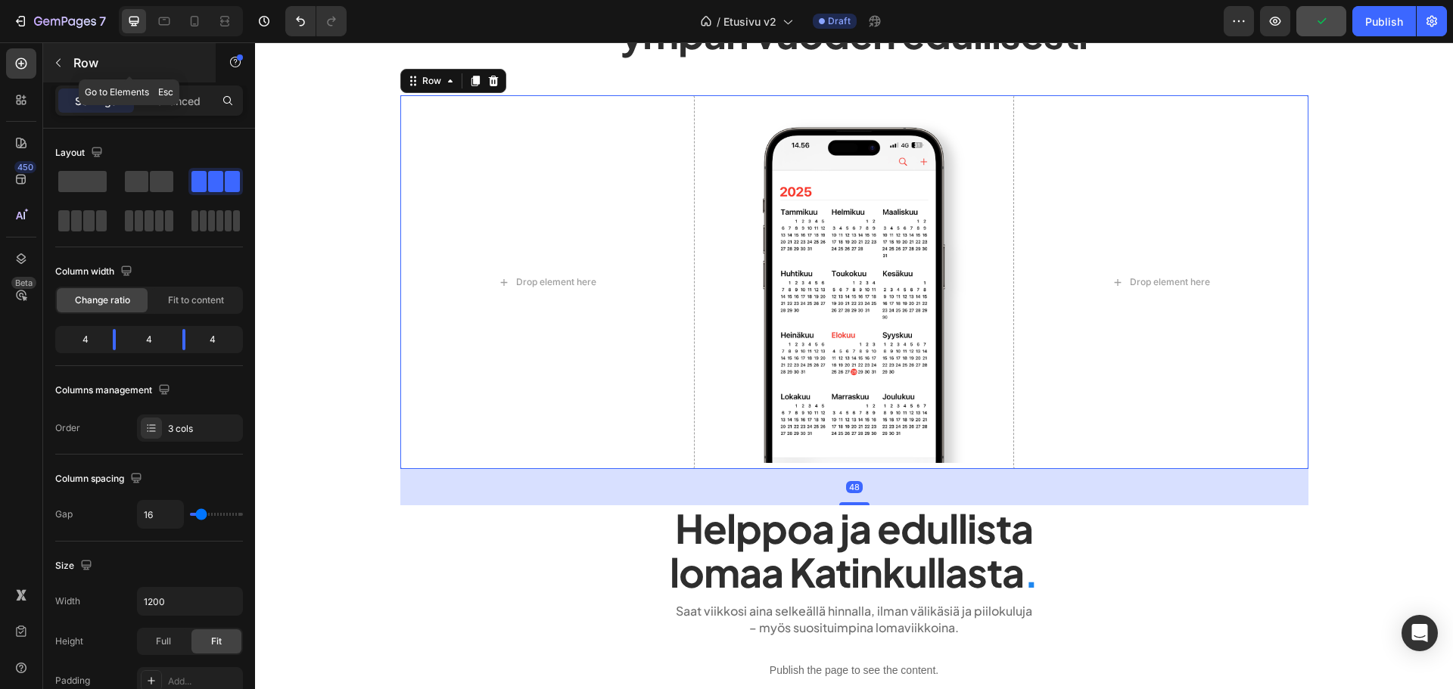
click at [64, 64] on icon "button" at bounding box center [58, 63] width 12 height 12
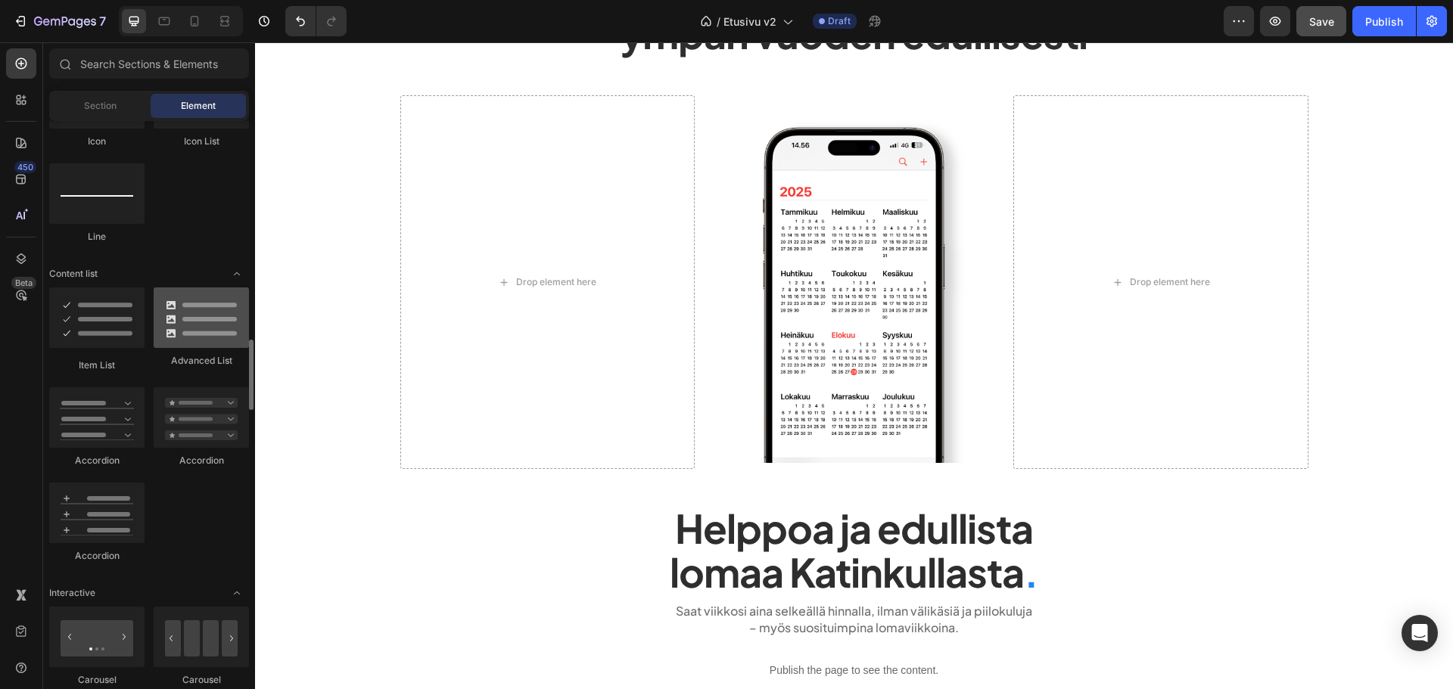
scroll to position [1135, 0]
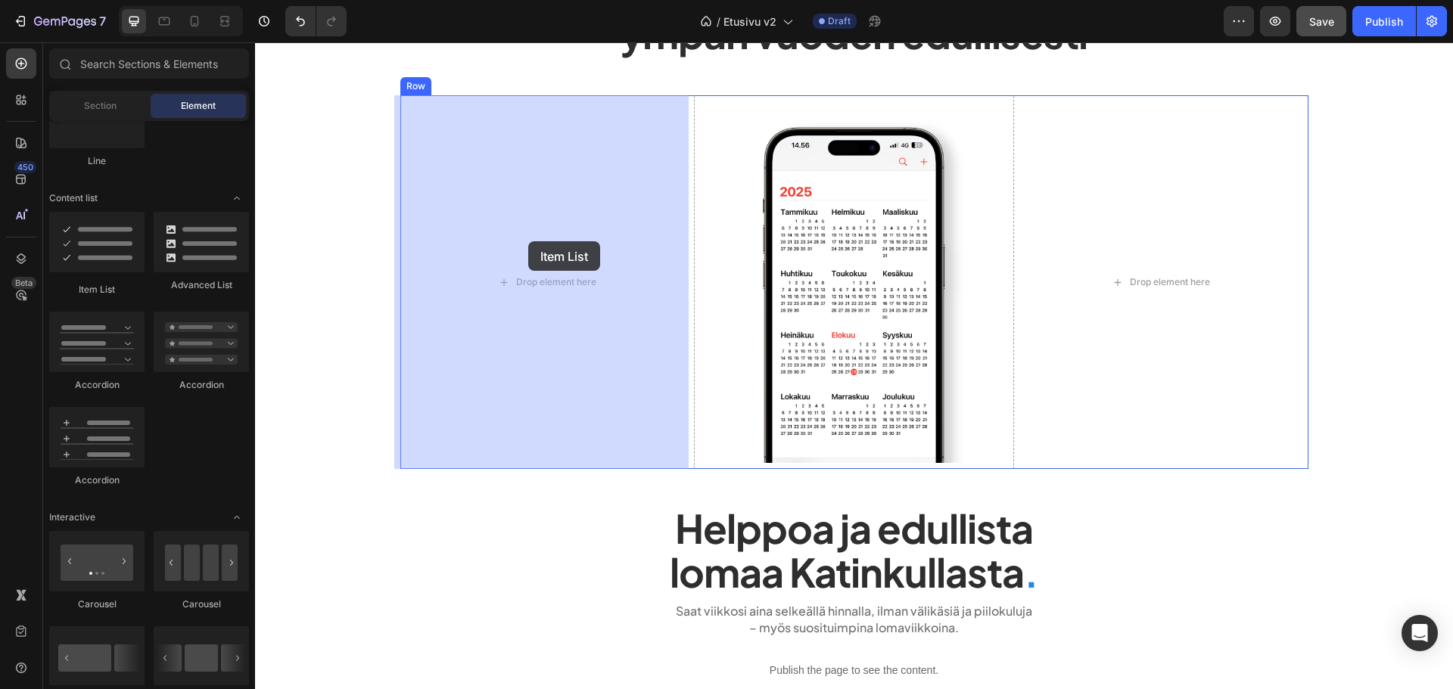
drag, startPoint x: 340, startPoint y: 289, endPoint x: 539, endPoint y: 241, distance: 204.8
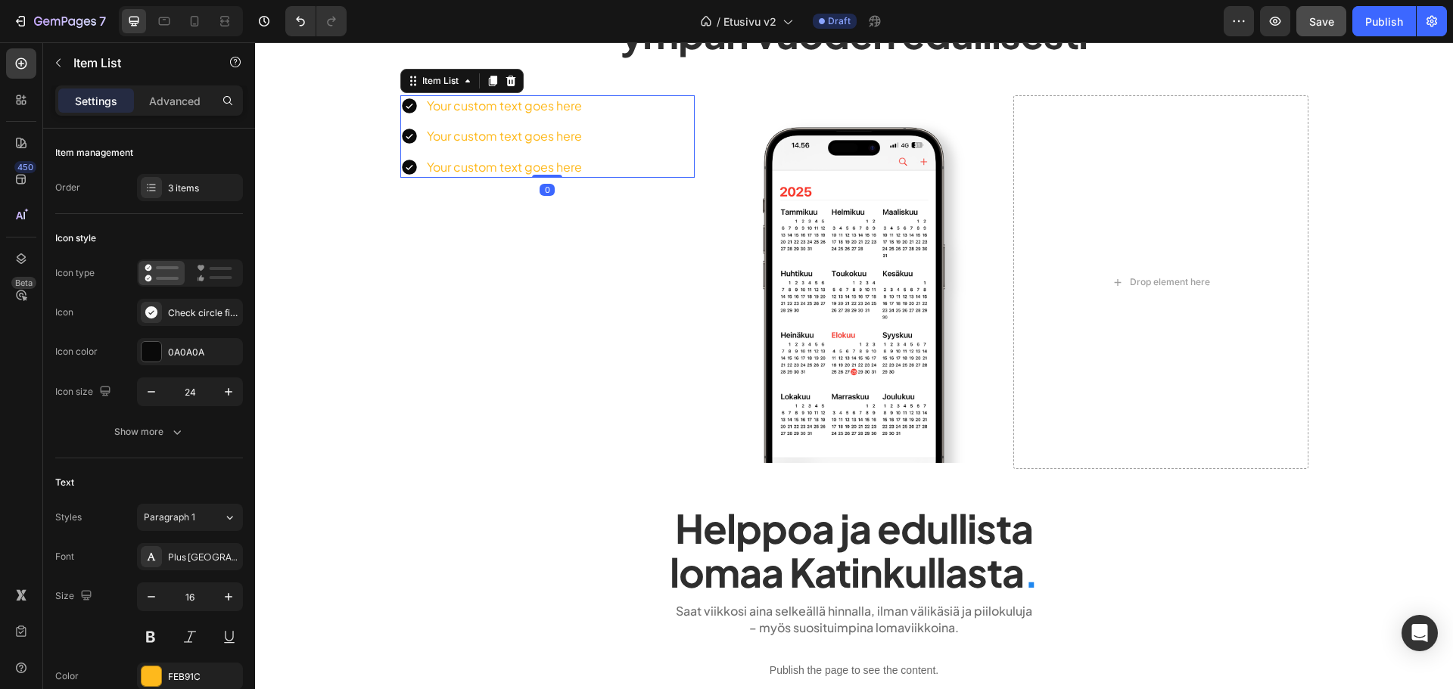
click at [522, 110] on div "Your custom text goes here" at bounding box center [505, 105] width 160 height 21
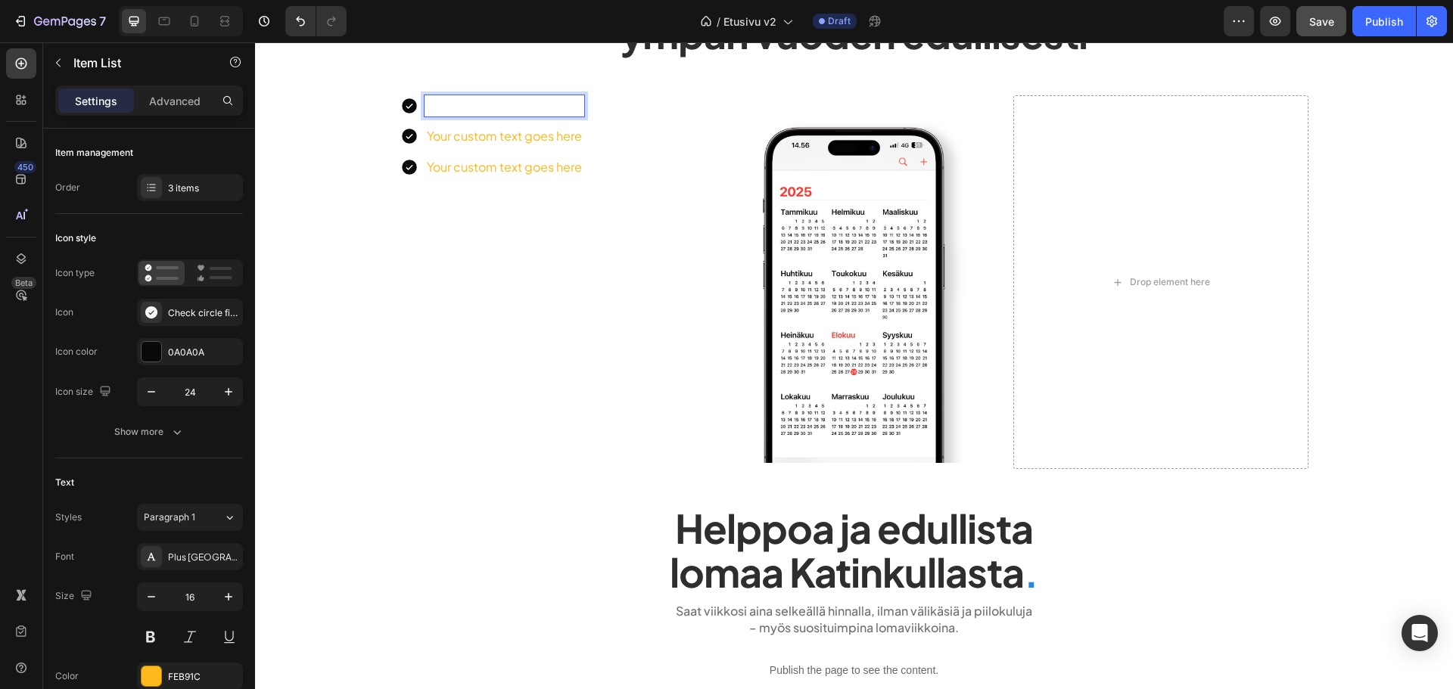
scroll to position [145, 0]
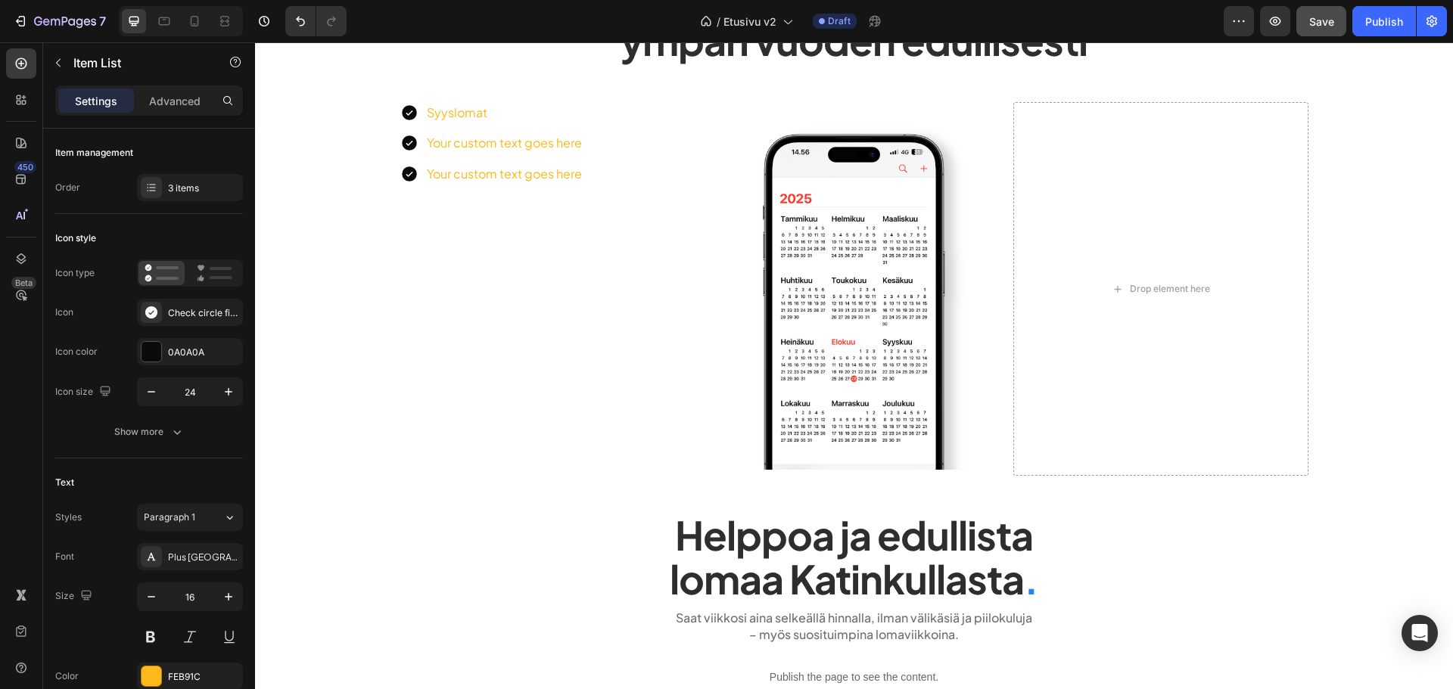
click at [518, 136] on p "Your custom text goes here" at bounding box center [504, 143] width 155 height 17
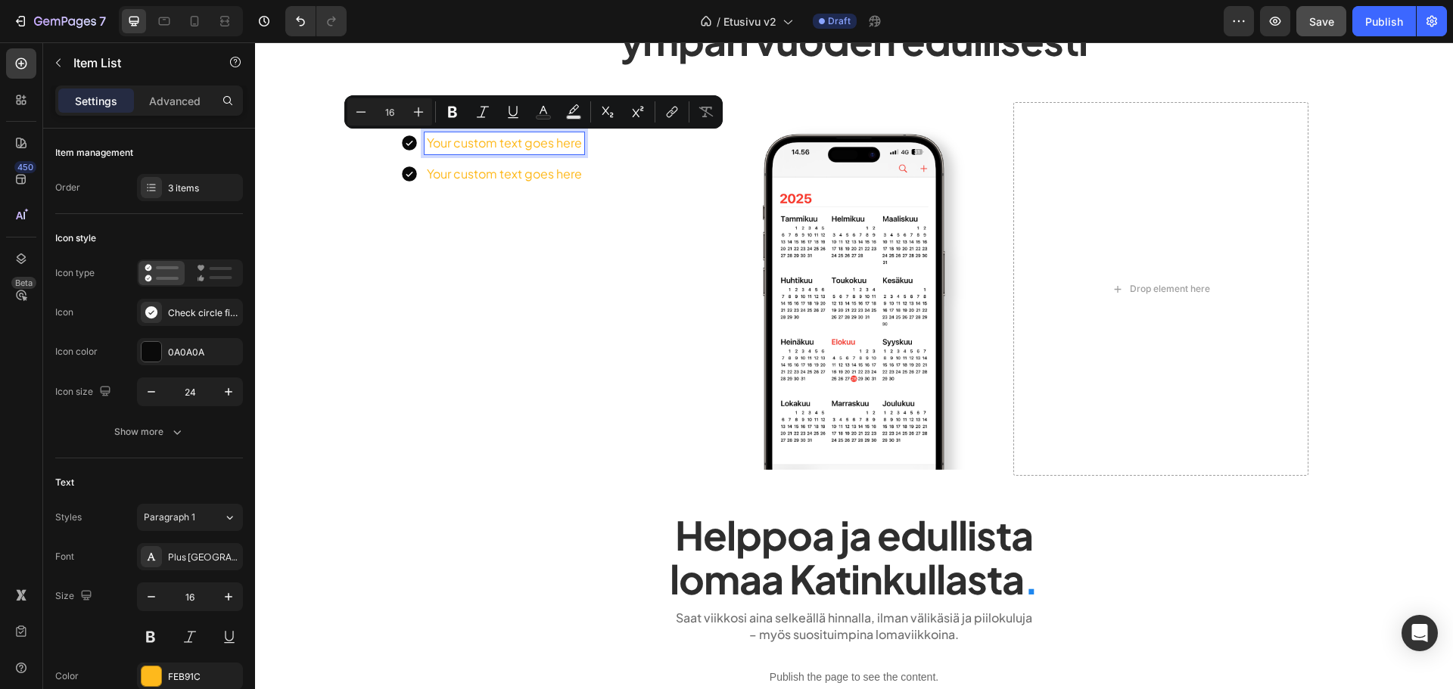
click at [484, 143] on p "Your custom text goes here" at bounding box center [504, 143] width 155 height 17
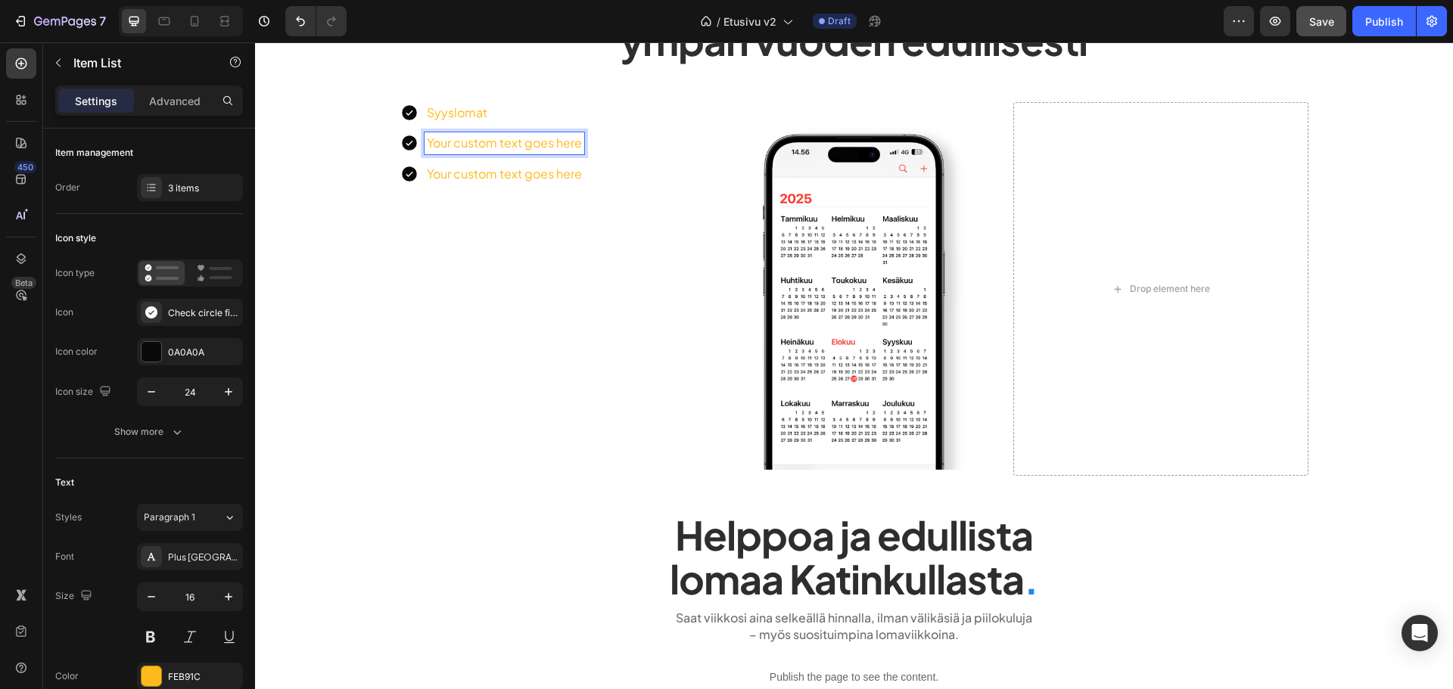
click at [488, 137] on p "Your custom text goes here" at bounding box center [504, 143] width 155 height 17
click at [470, 172] on p "Your custom text goes here" at bounding box center [504, 174] width 155 height 17
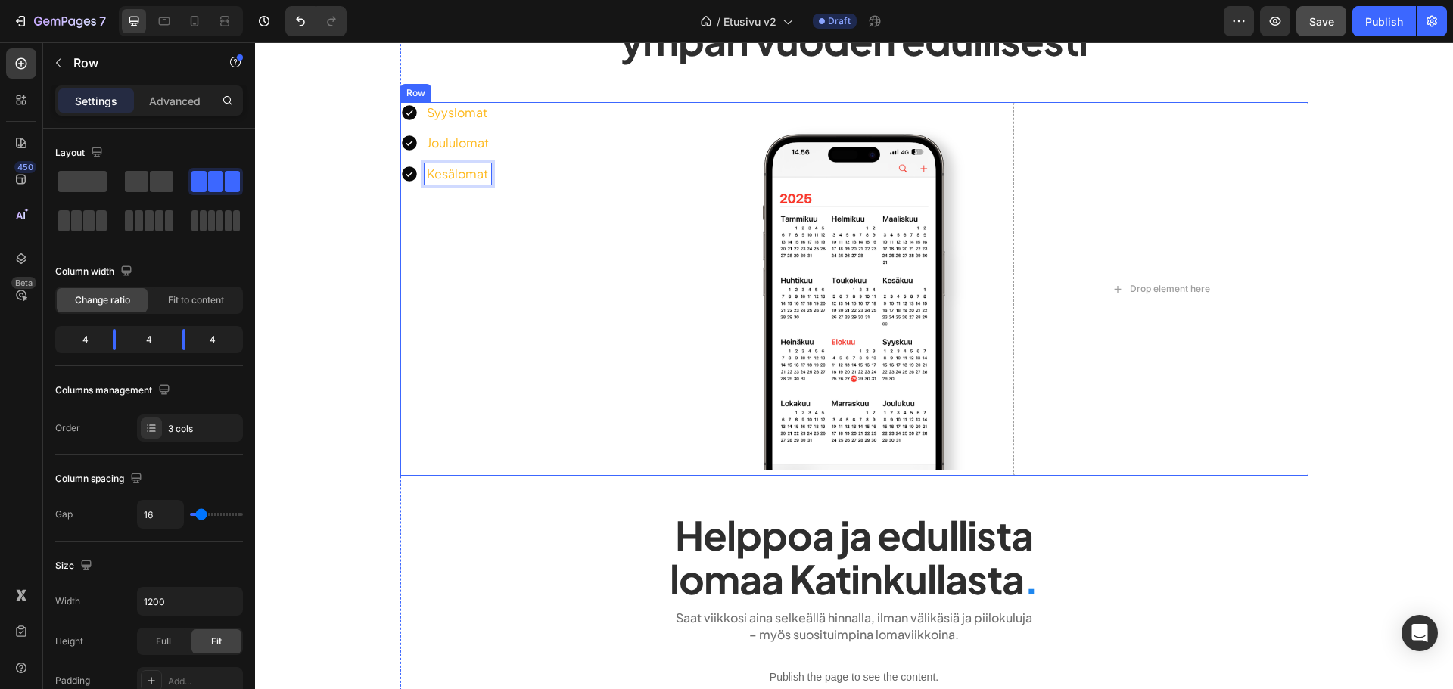
click at [518, 226] on div "Syyslomat Joululomat Kesälomat Item List 0" at bounding box center [547, 289] width 294 height 375
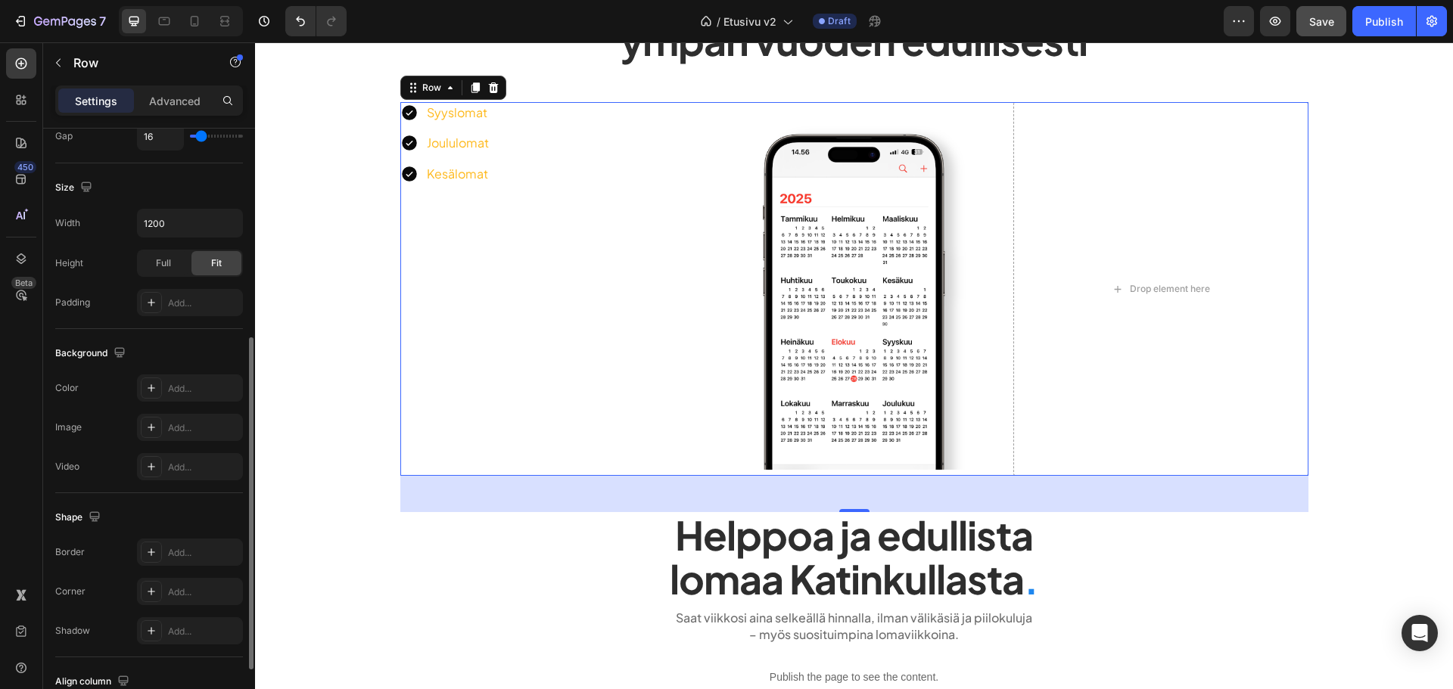
scroll to position [492, 0]
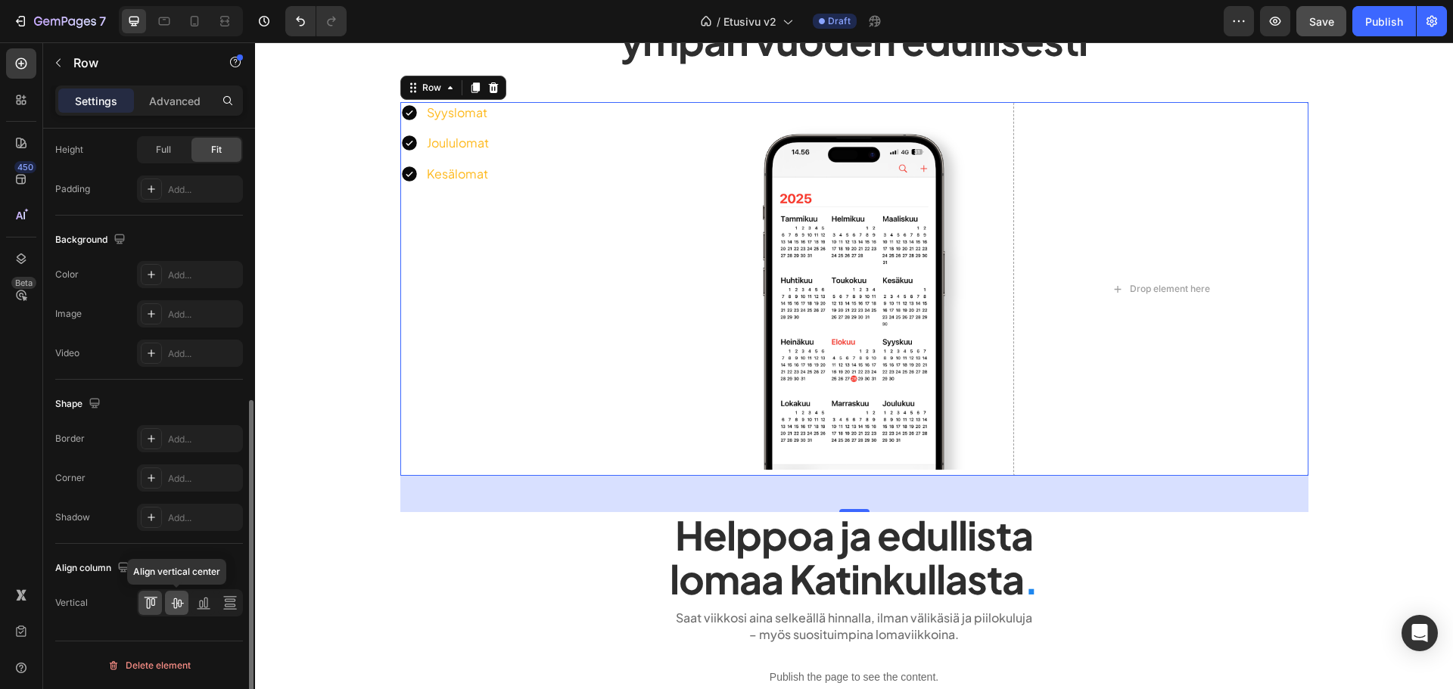
click at [172, 603] on icon at bounding box center [177, 604] width 12 height 11
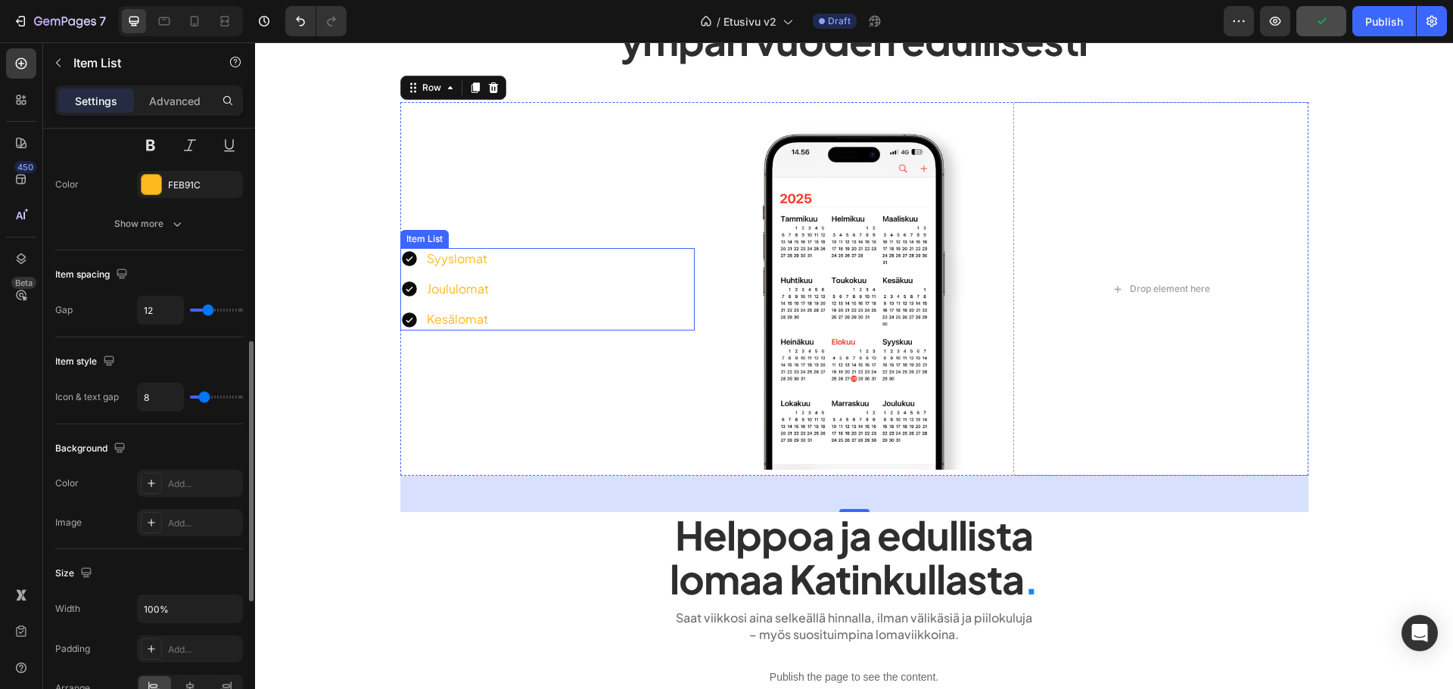
click at [670, 269] on div "Syyslomat Joululomat Kesälomat" at bounding box center [547, 289] width 294 height 82
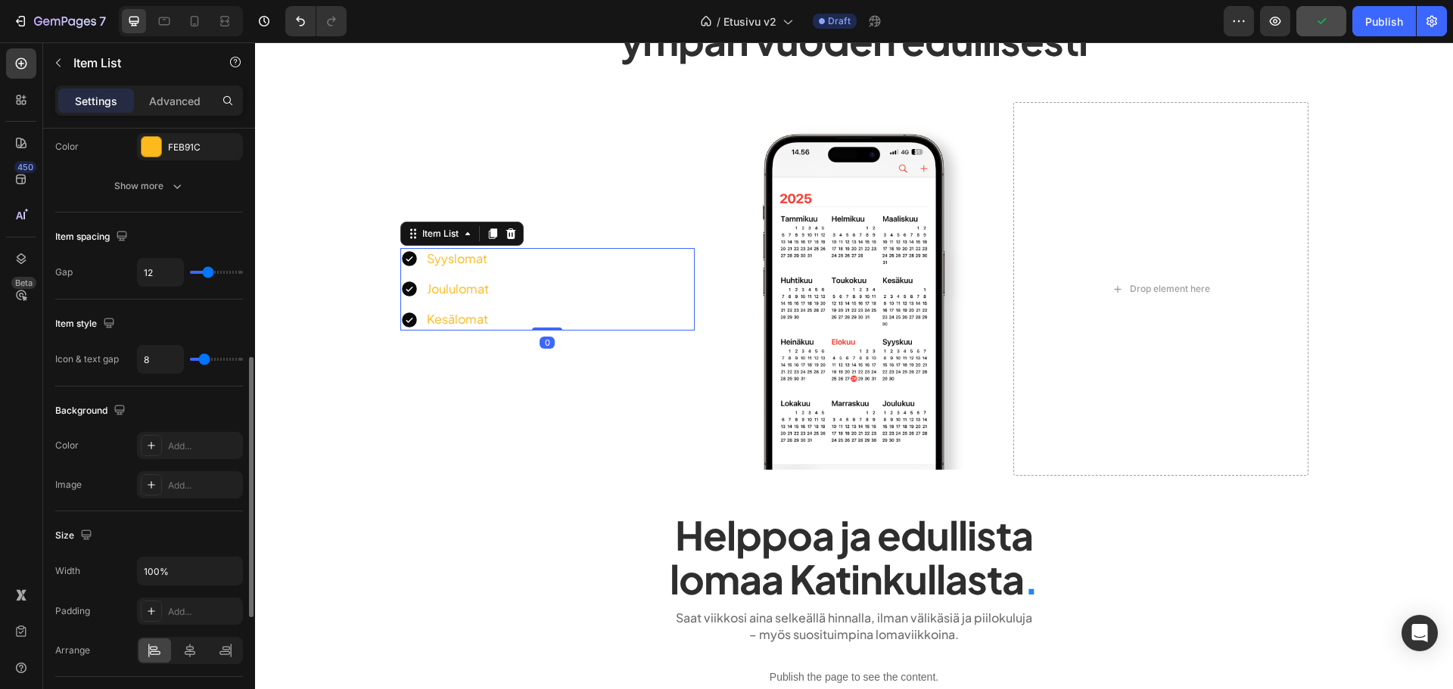
scroll to position [681, 0]
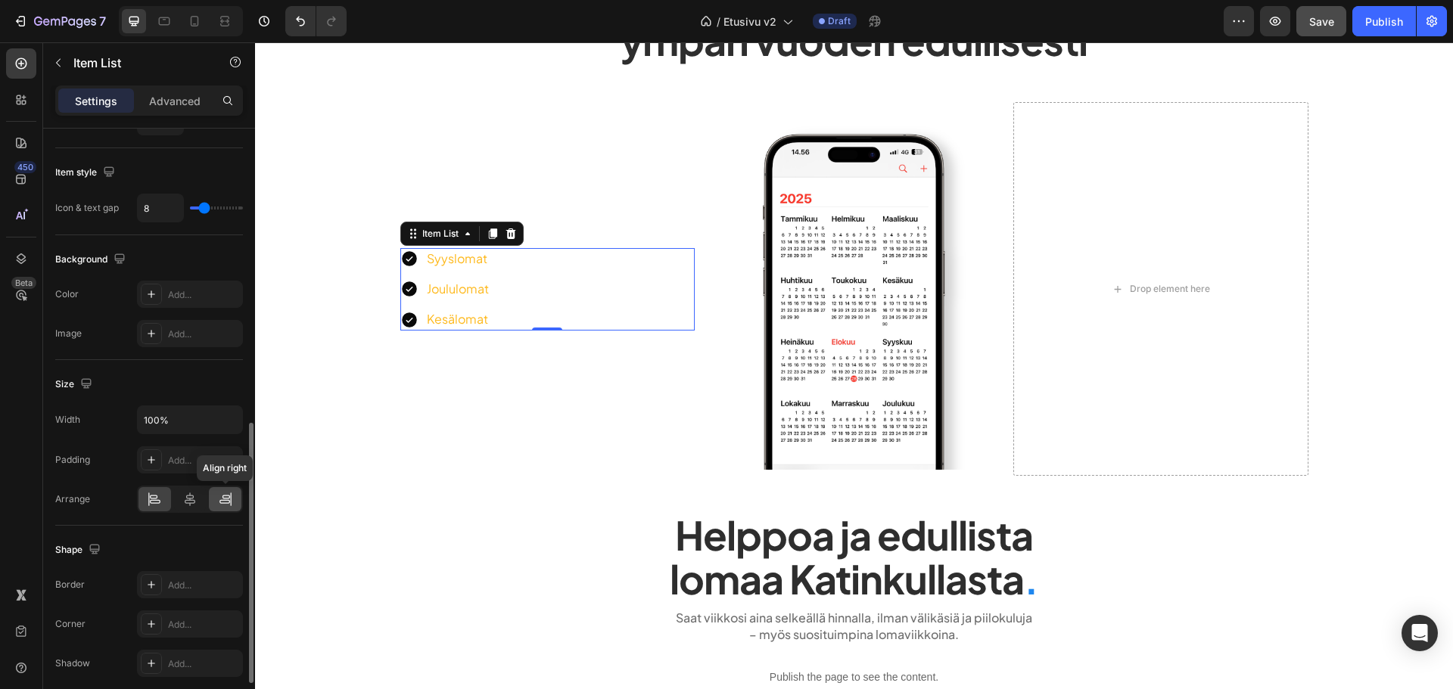
click at [221, 497] on icon at bounding box center [225, 499] width 15 height 15
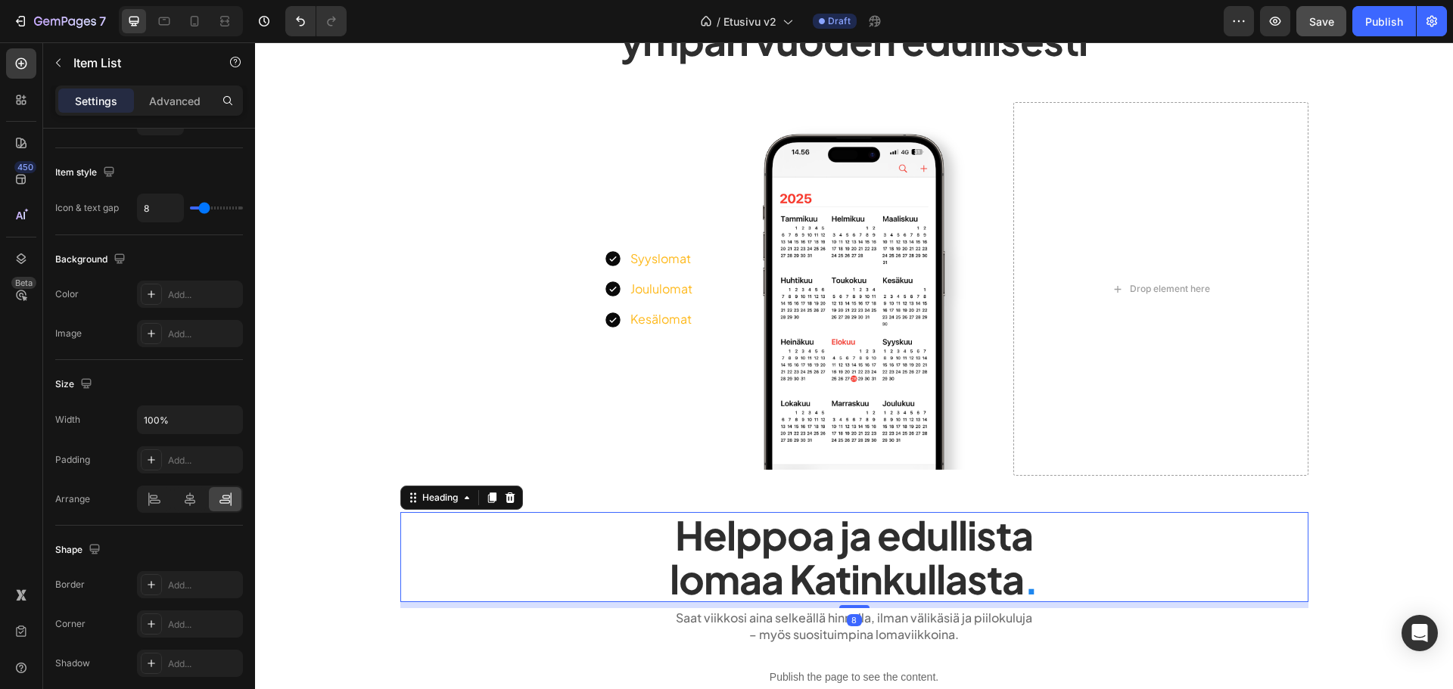
click at [535, 532] on h2 "Helppoa ja edullista lomaa Katinkullasta ." at bounding box center [854, 556] width 908 height 89
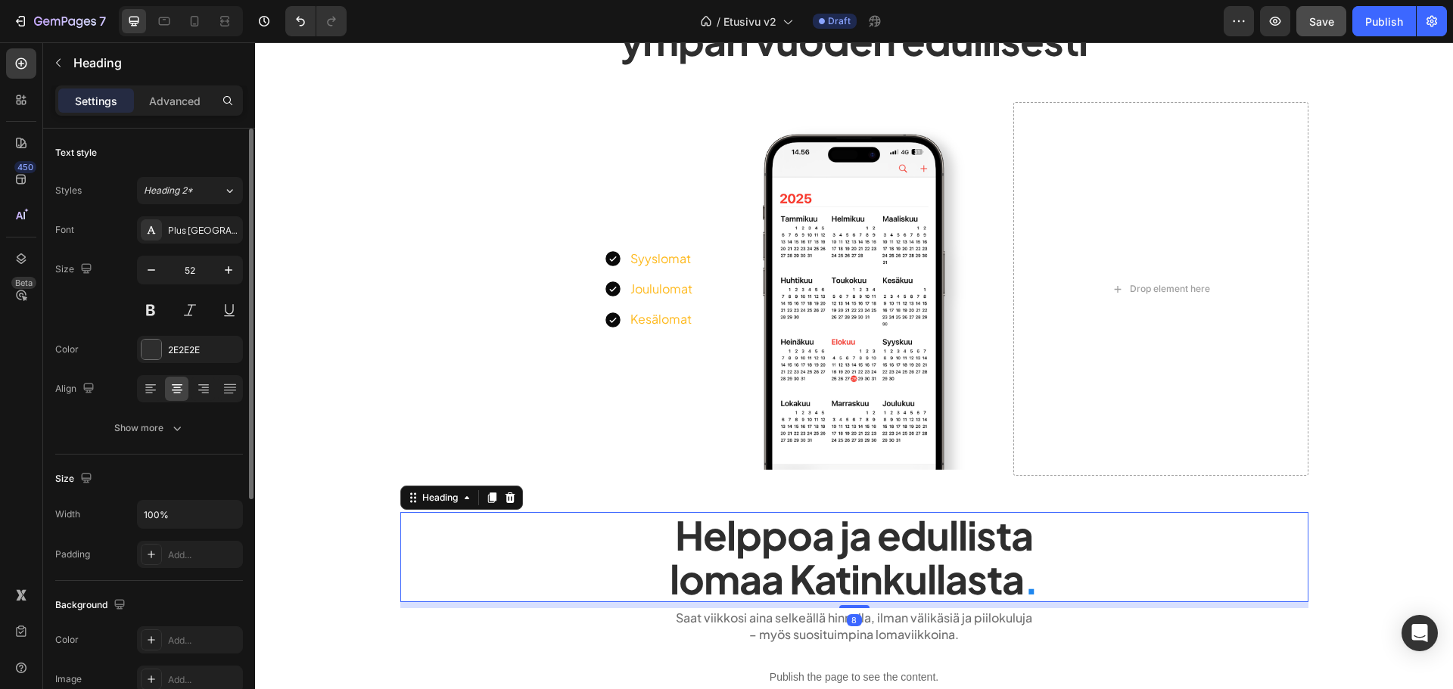
click at [1331, 31] on button "Save" at bounding box center [1321, 21] width 50 height 30
click at [611, 257] on icon at bounding box center [612, 258] width 15 height 15
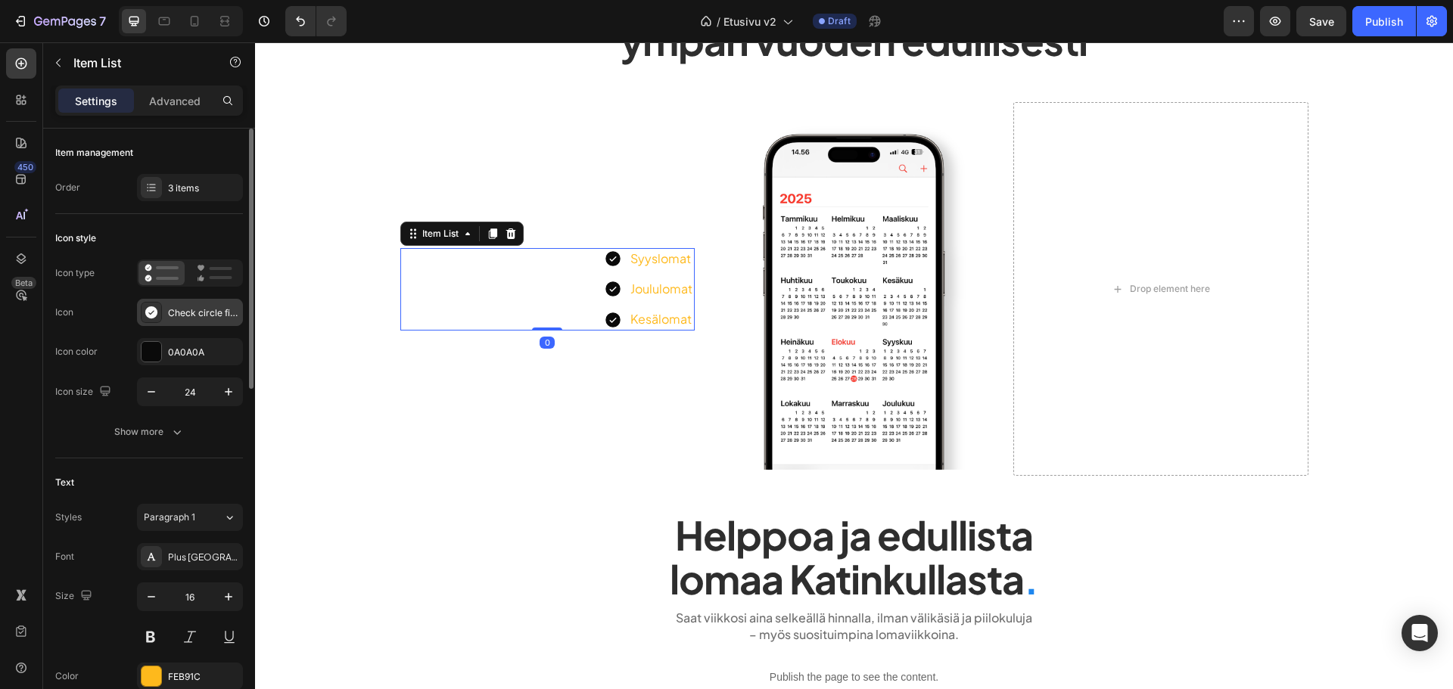
click at [180, 323] on div "Check circle filled" at bounding box center [190, 312] width 106 height 27
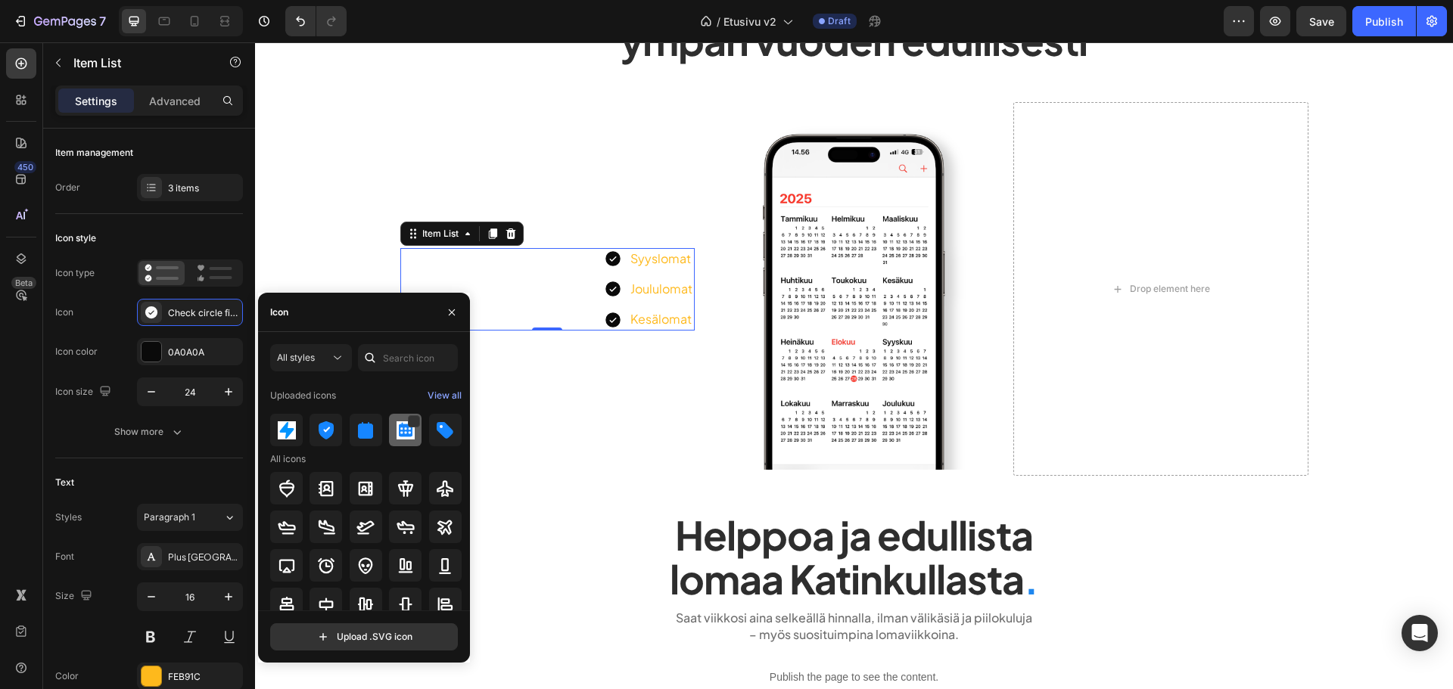
click at [398, 429] on img at bounding box center [406, 431] width 18 height 18
click at [278, 432] on img at bounding box center [287, 431] width 18 height 18
click at [360, 438] on img at bounding box center [365, 431] width 18 height 18
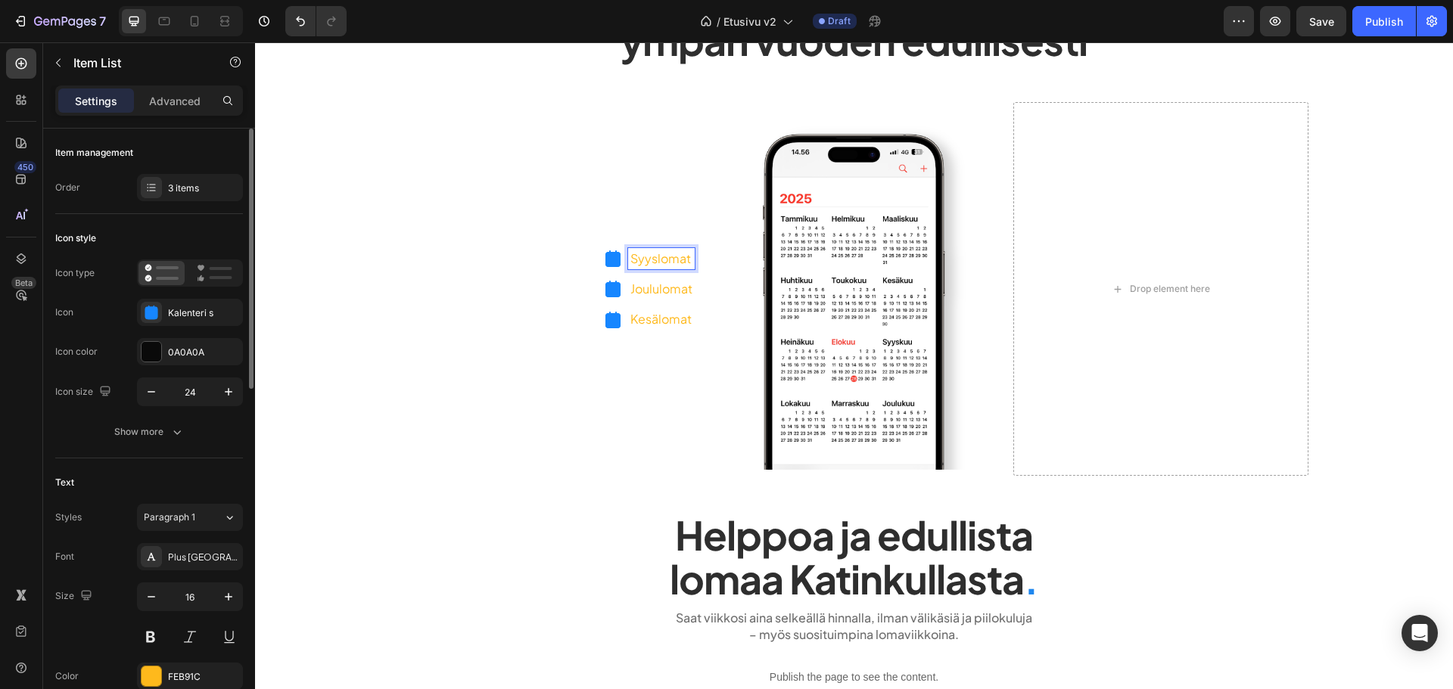
scroll to position [227, 0]
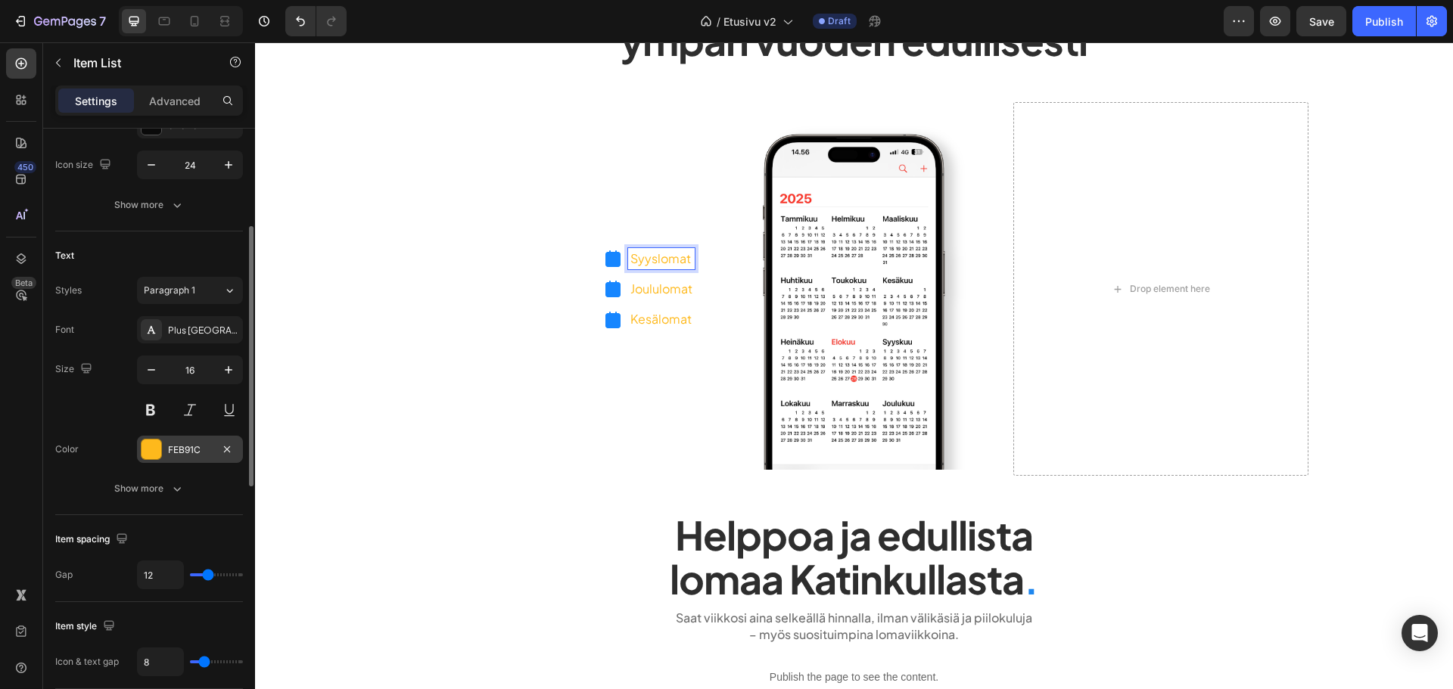
click at [182, 450] on div "FEB91C" at bounding box center [190, 450] width 44 height 14
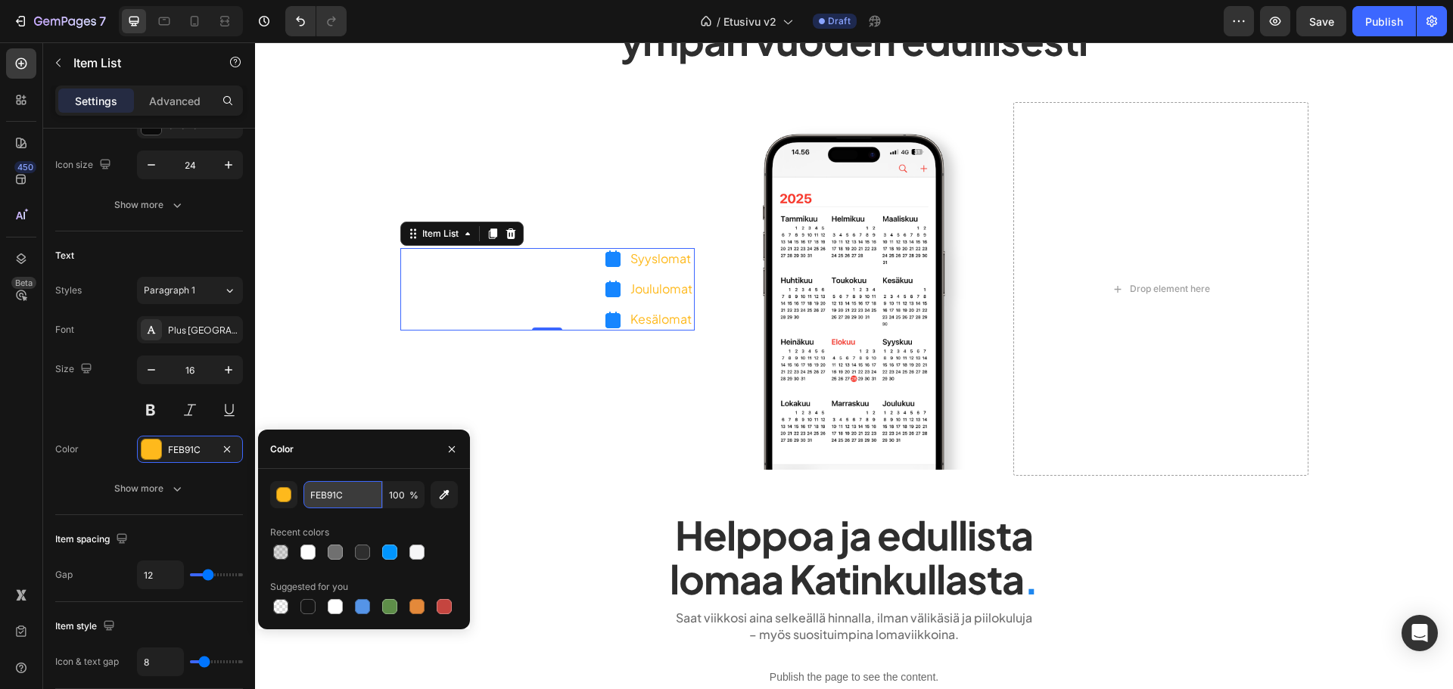
click at [345, 496] on input "FEB91C" at bounding box center [342, 494] width 79 height 27
type input "2e2e2e"
click at [593, 512] on h2 "Helppoa ja edullista lomaa Katinkullasta ." at bounding box center [854, 556] width 908 height 89
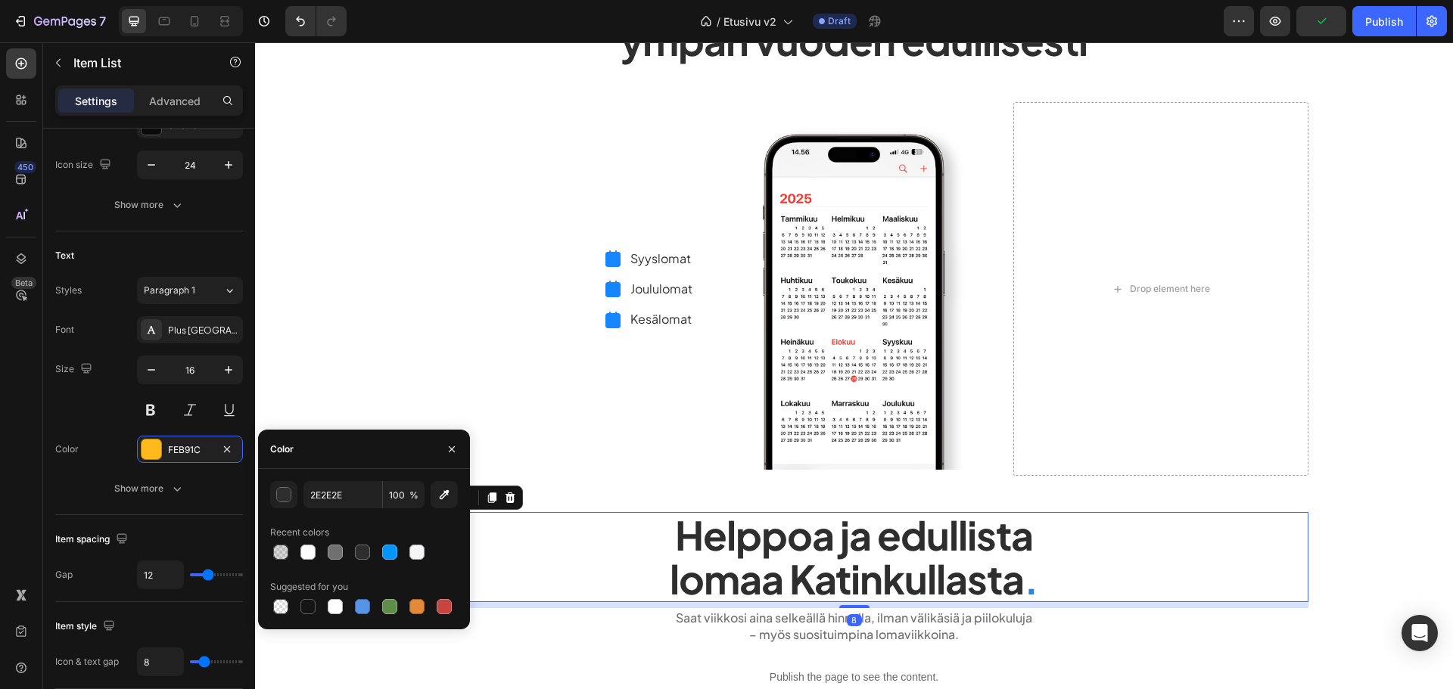
scroll to position [0, 0]
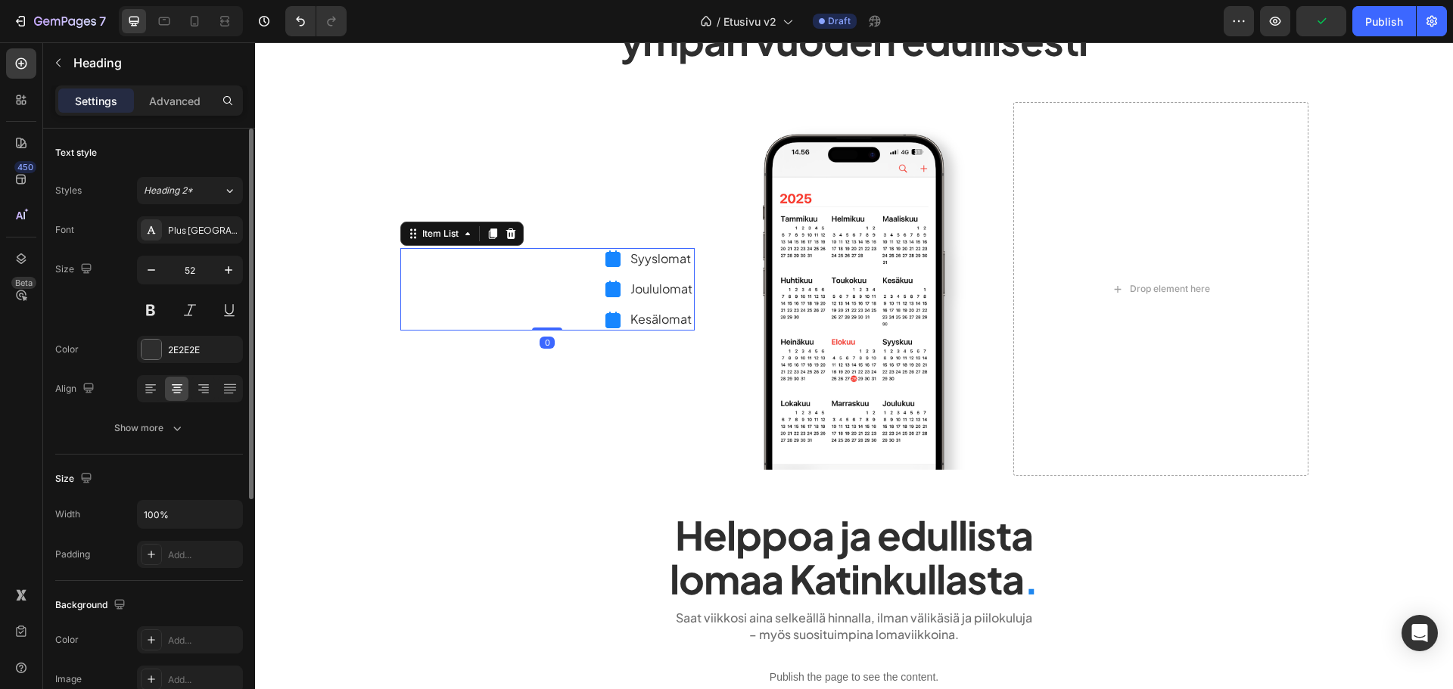
click at [657, 254] on p "Syyslomat" at bounding box center [661, 258] width 62 height 17
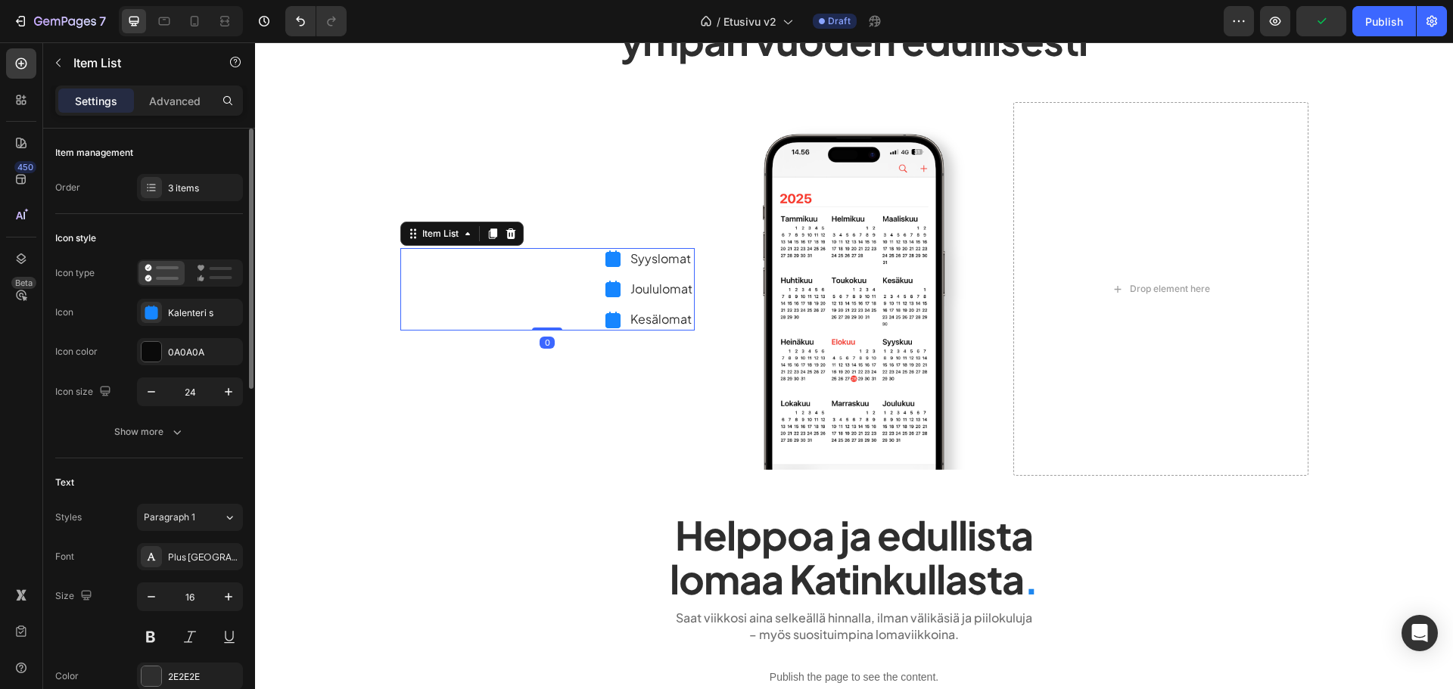
scroll to position [303, 0]
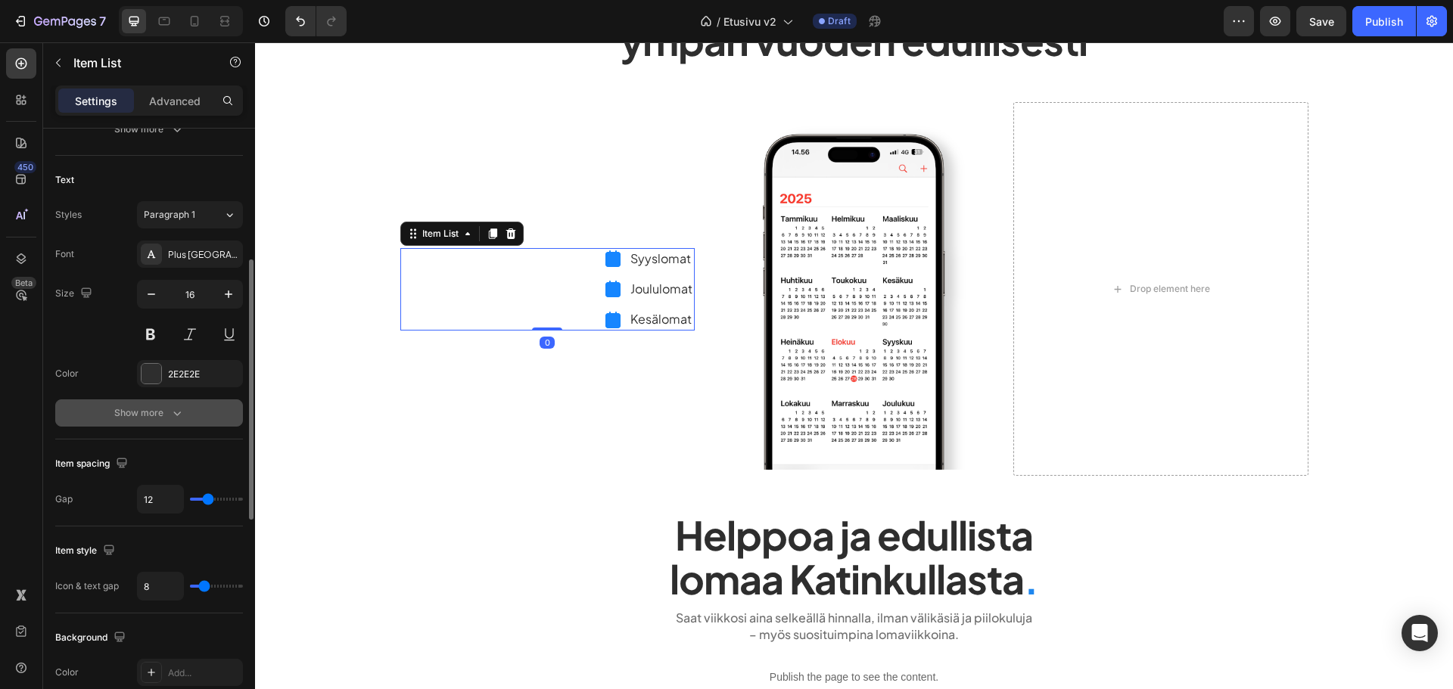
click at [129, 410] on div "Show more" at bounding box center [149, 413] width 70 height 15
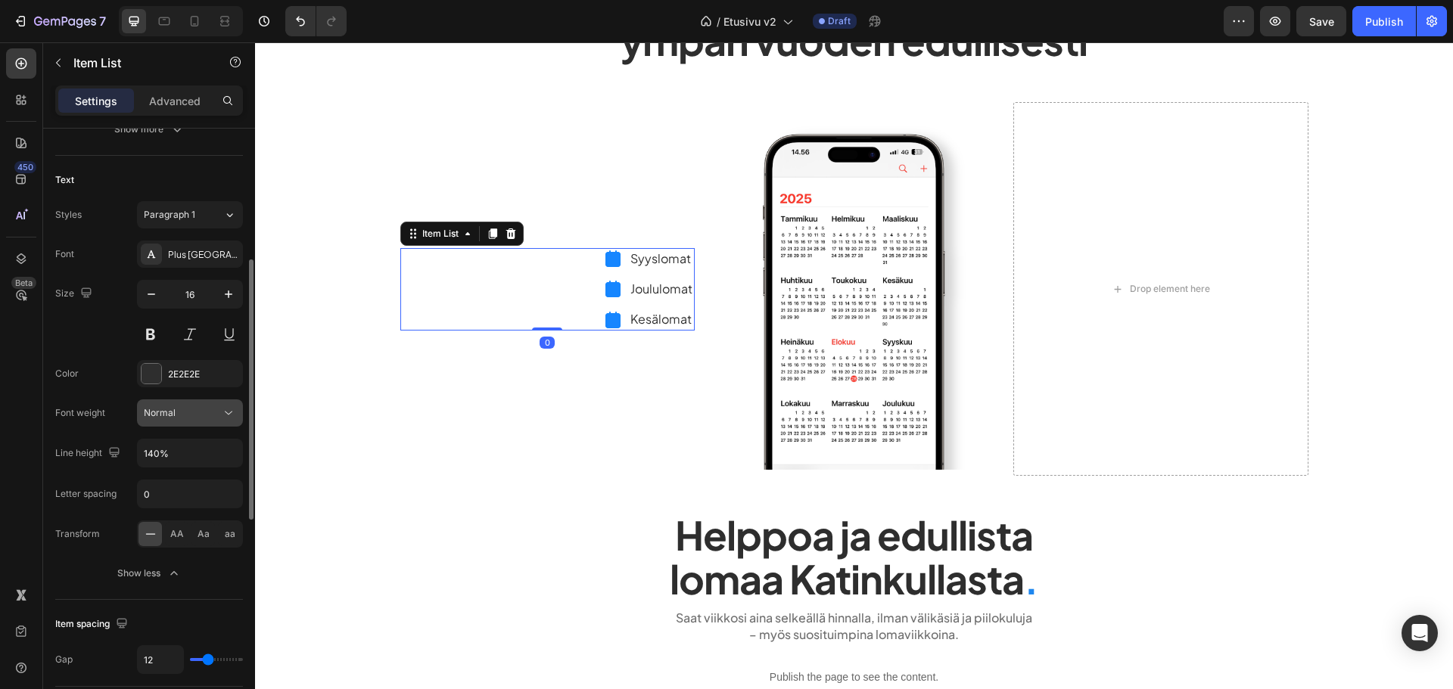
click at [209, 406] on div "Normal" at bounding box center [190, 413] width 92 height 15
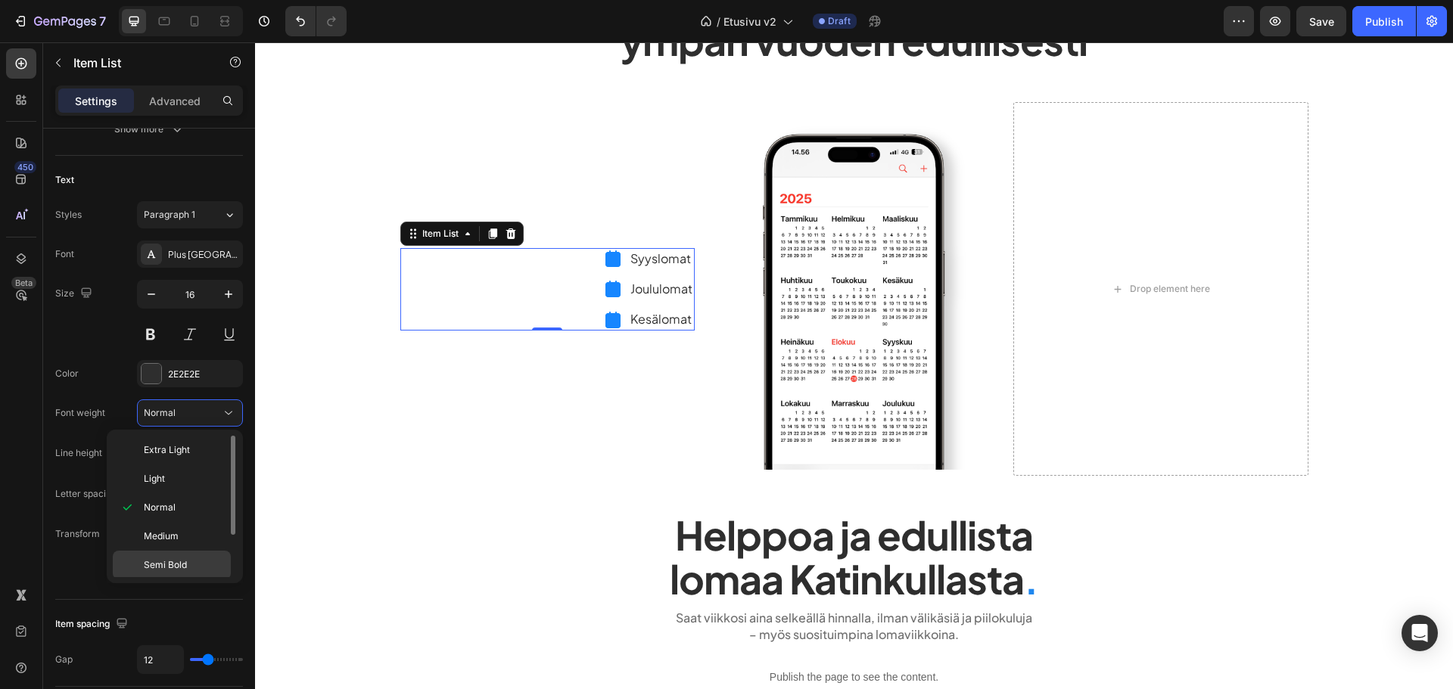
click at [190, 560] on p "Semi Bold" at bounding box center [184, 565] width 80 height 14
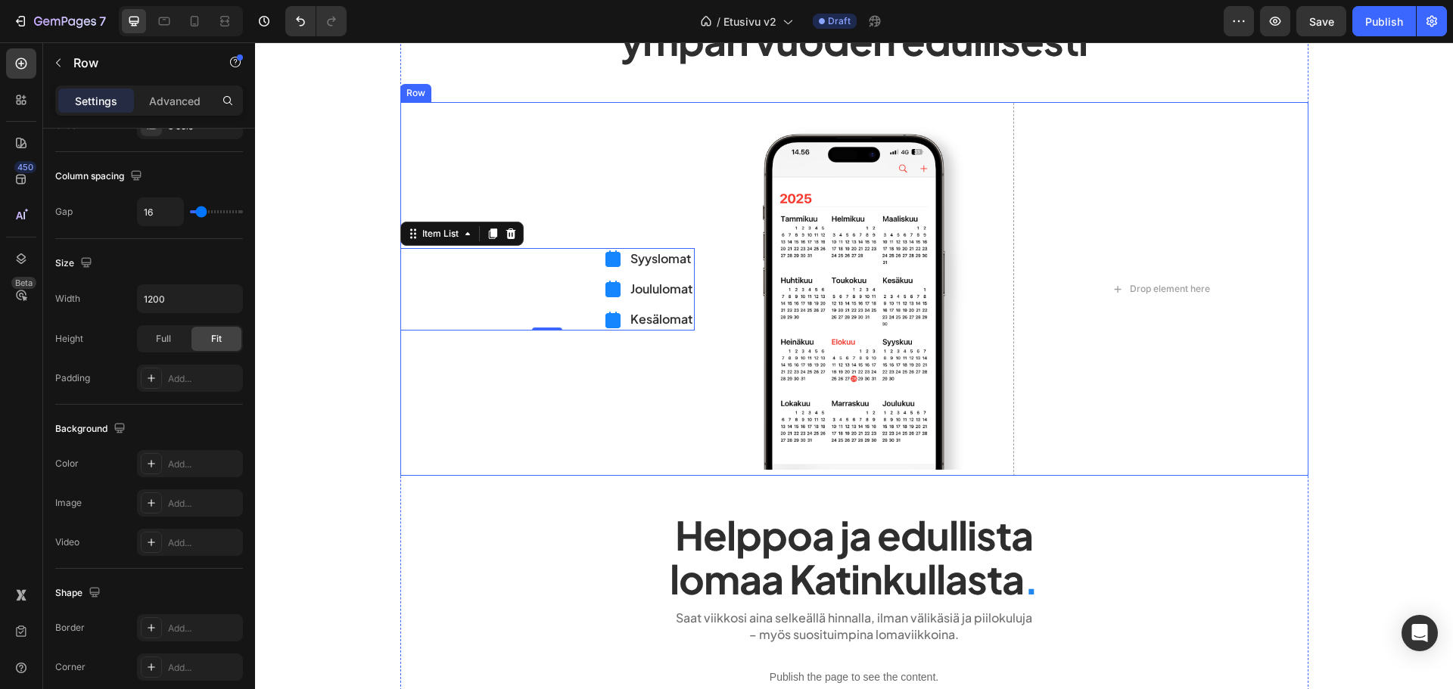
drag, startPoint x: 619, startPoint y: 453, endPoint x: 599, endPoint y: 456, distance: 20.6
click at [618, 454] on div "Syyslomat Joululomat Kesälomat Item List 0" at bounding box center [547, 289] width 294 height 375
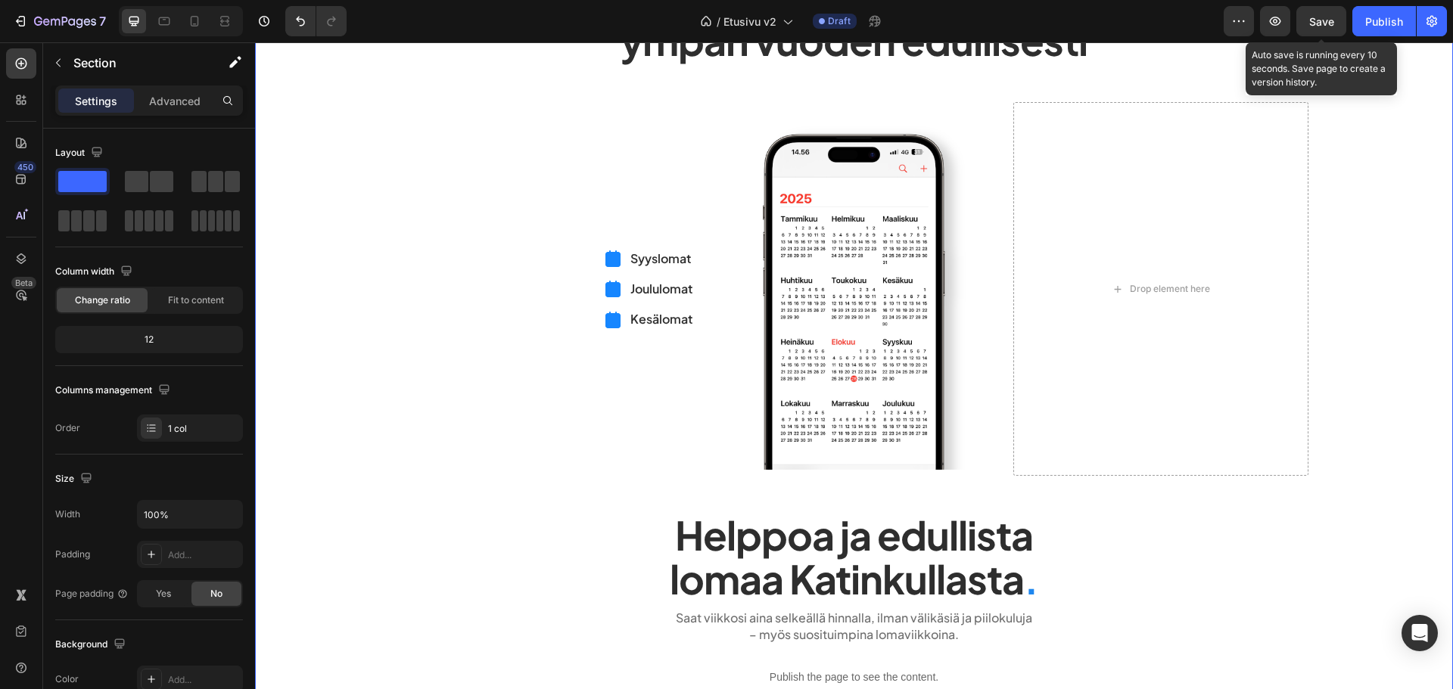
click at [1318, 15] on span "Save" at bounding box center [1321, 21] width 25 height 13
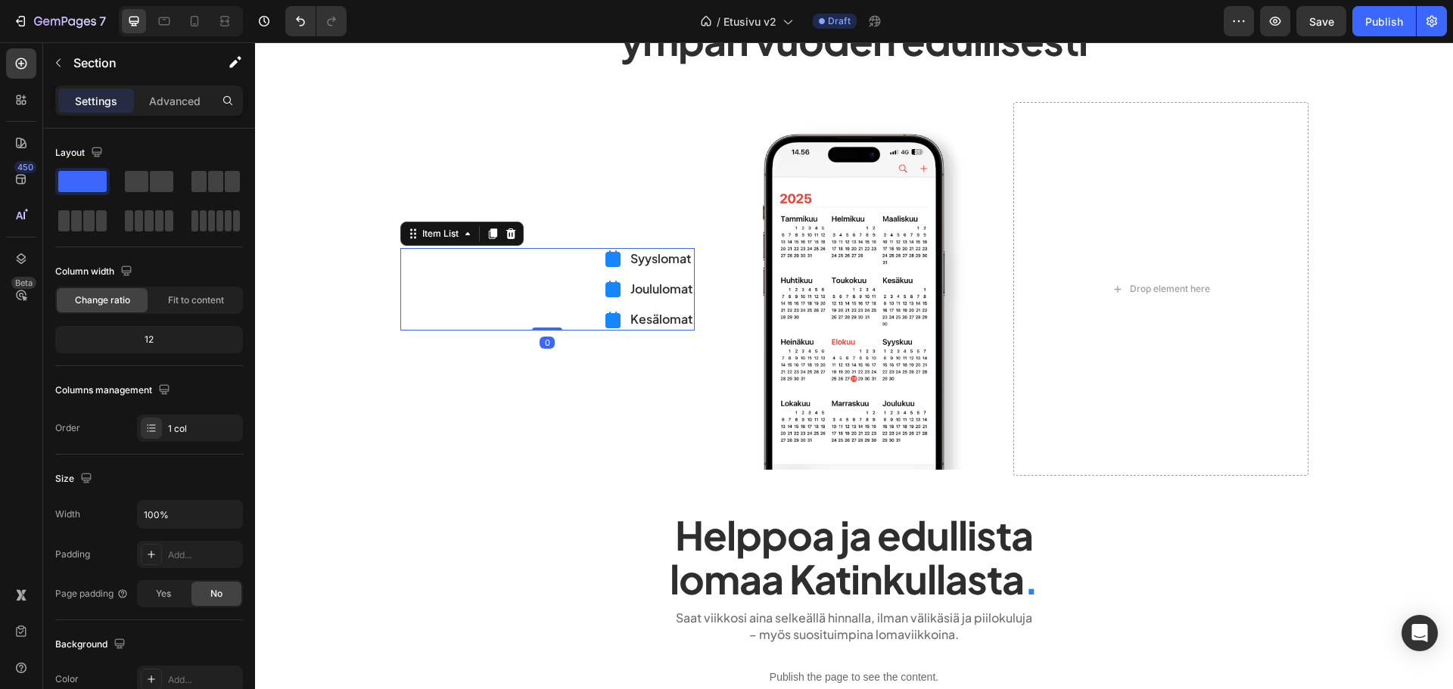
click at [580, 268] on div "Syyslomat Joululomat Kesälomat" at bounding box center [547, 289] width 294 height 82
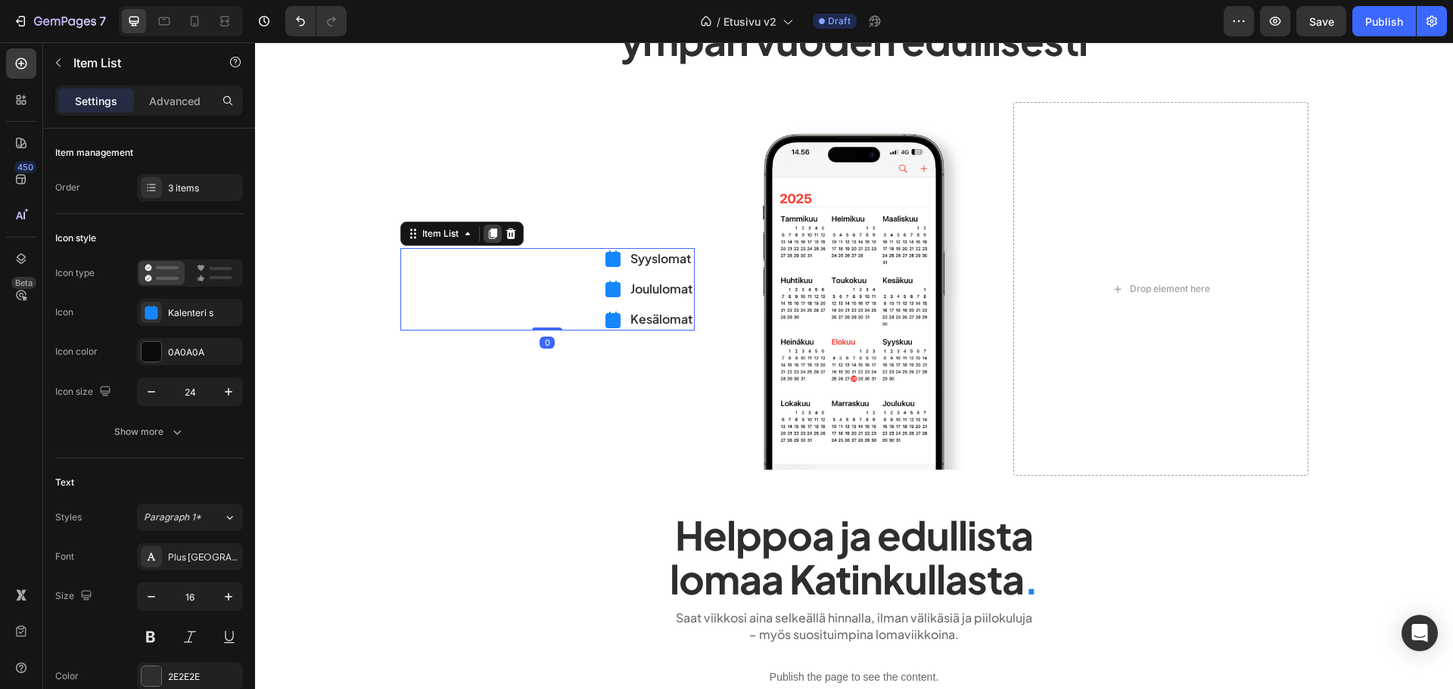
click at [486, 241] on div at bounding box center [493, 234] width 18 height 18
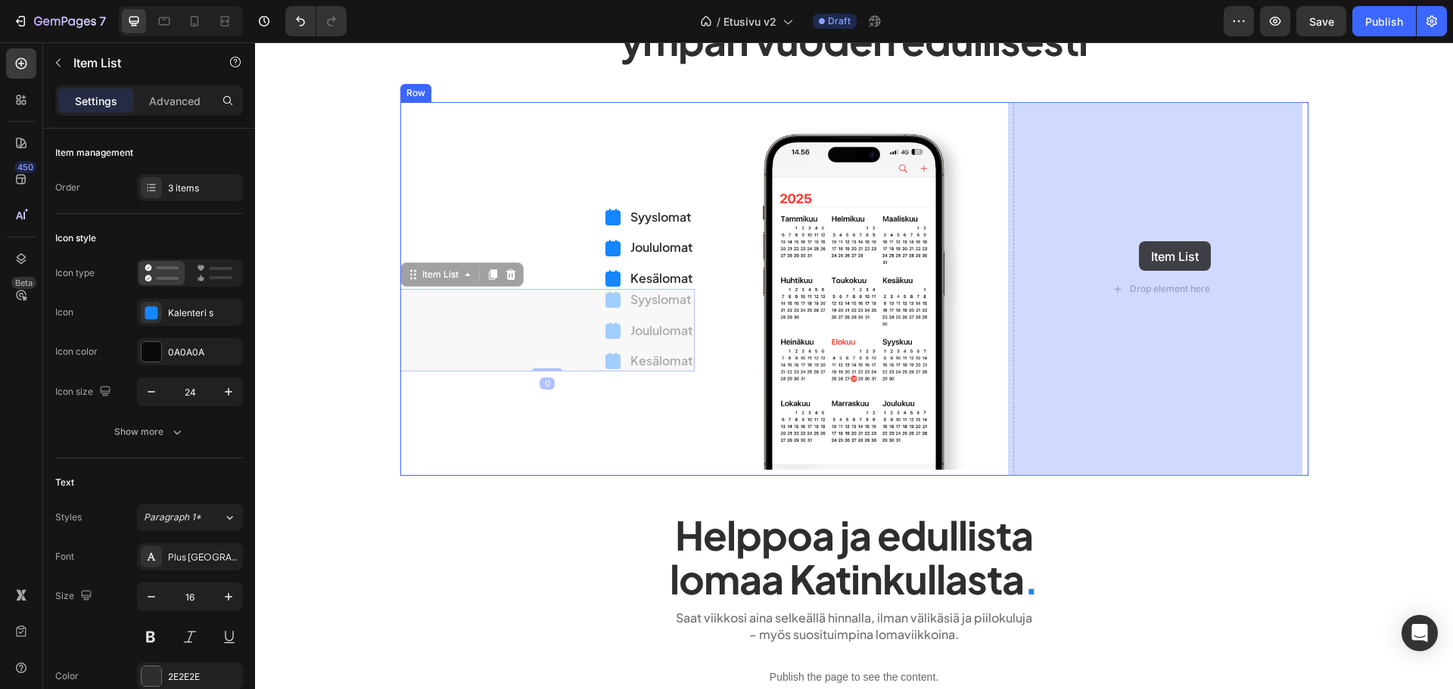
drag, startPoint x: 429, startPoint y: 278, endPoint x: 1139, endPoint y: 241, distance: 710.8
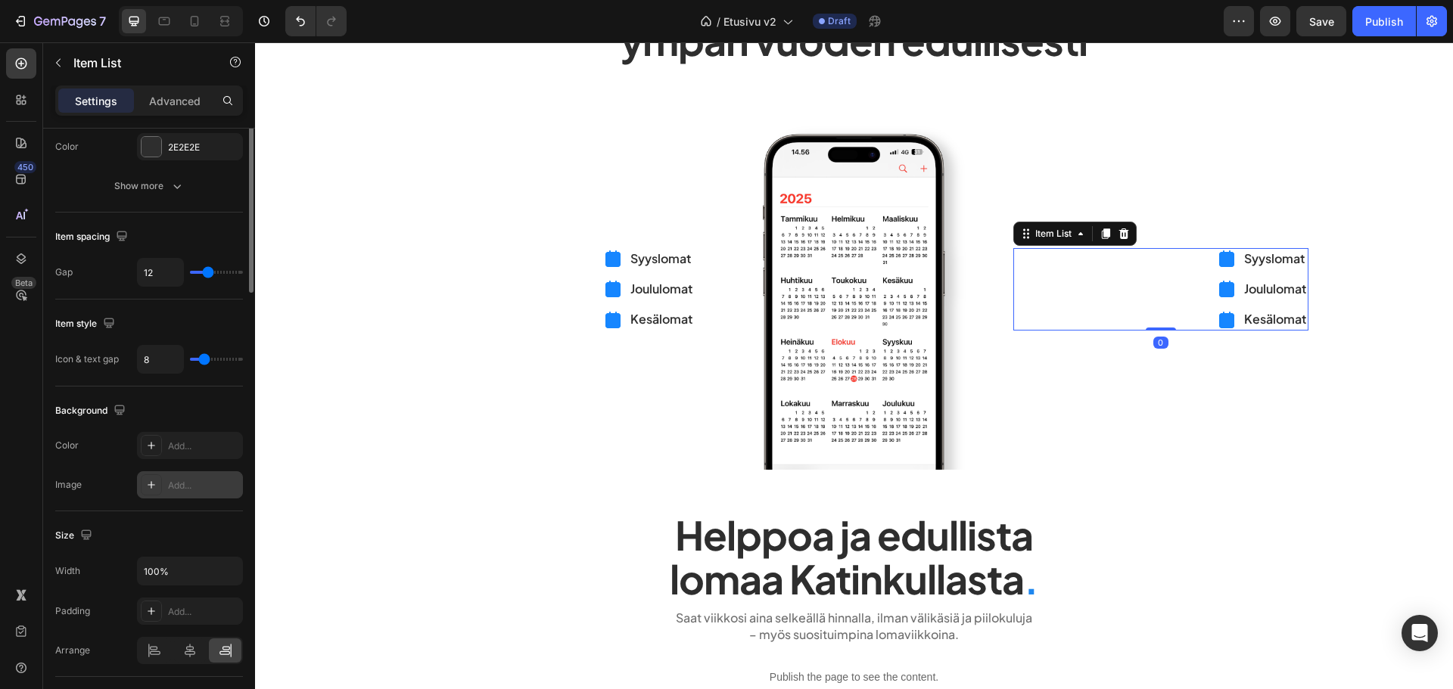
scroll to position [605, 0]
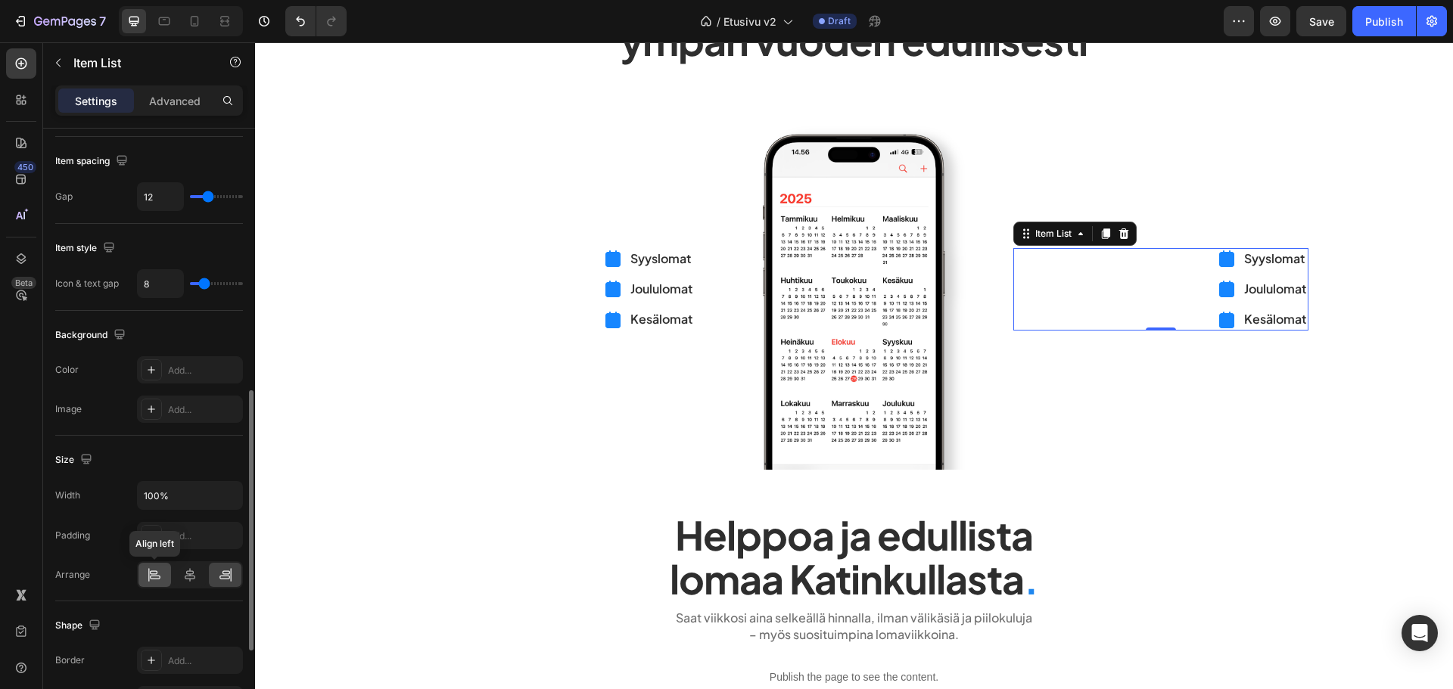
click at [148, 576] on icon at bounding box center [154, 575] width 15 height 15
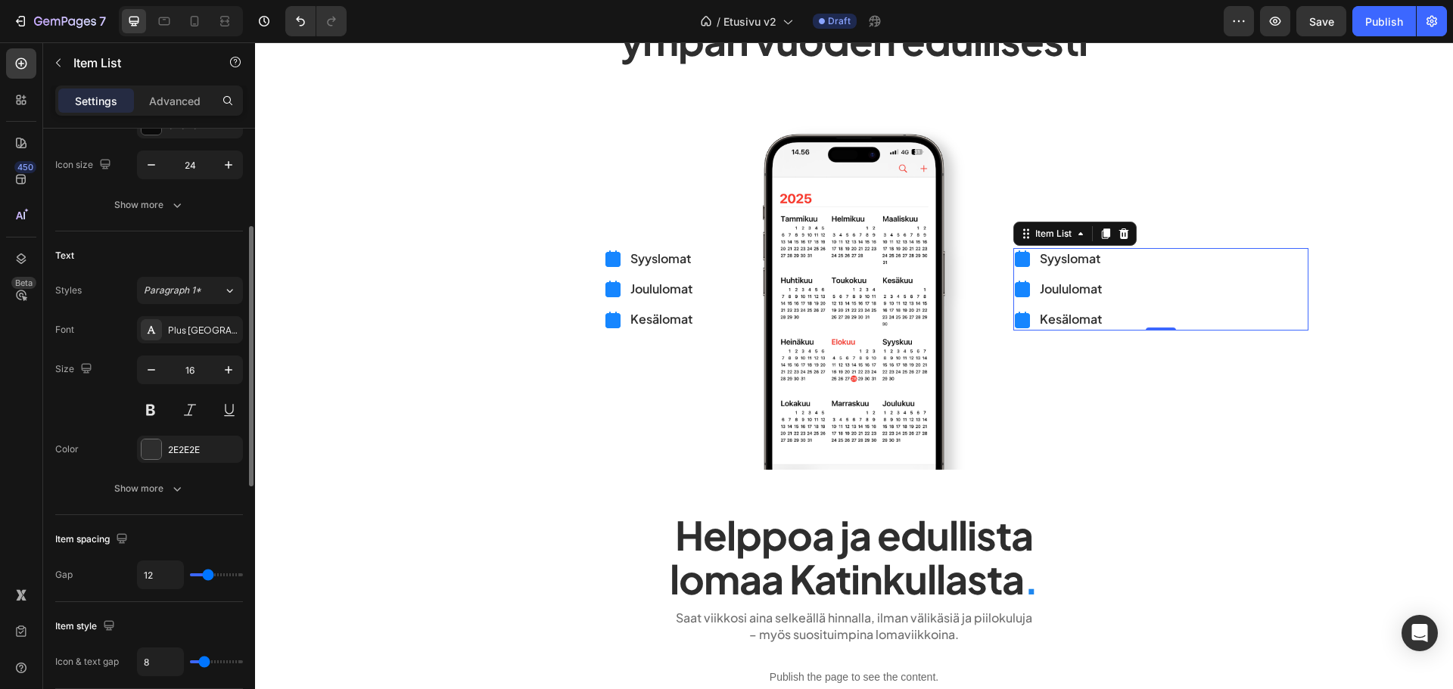
scroll to position [0, 0]
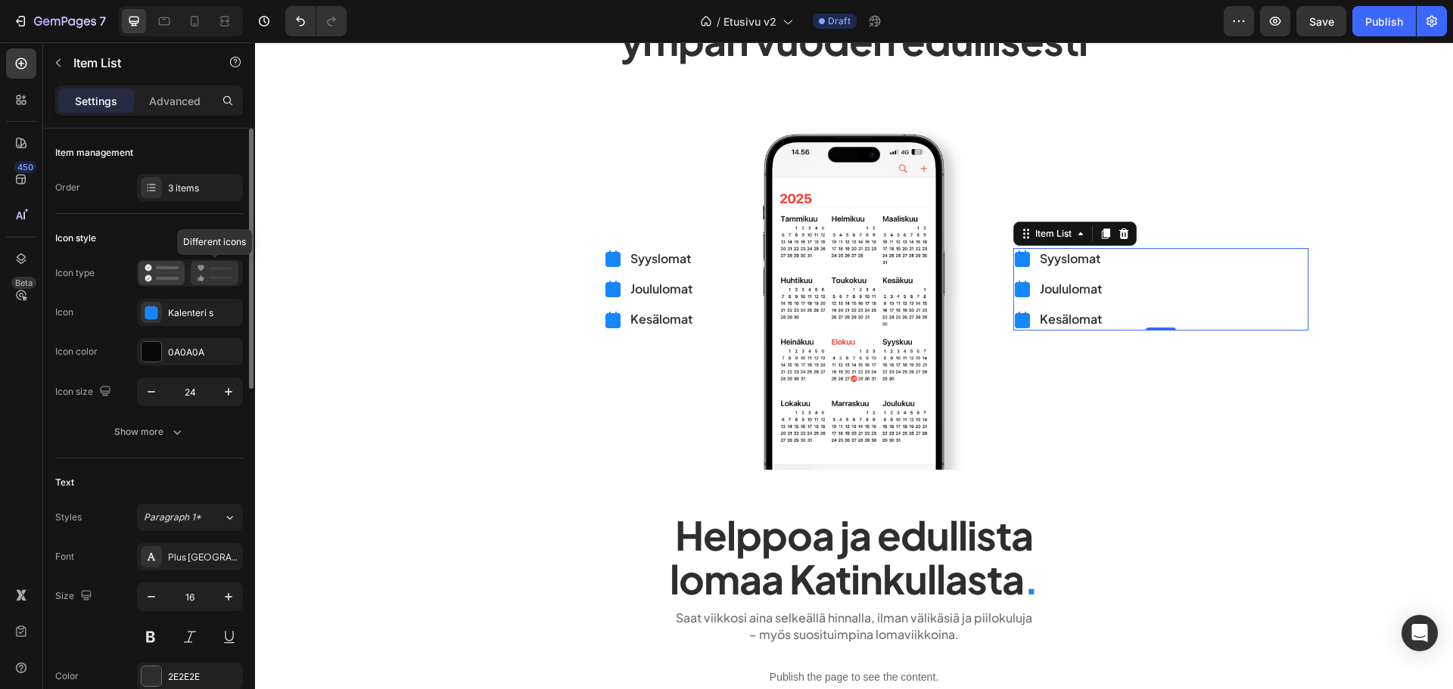
click at [217, 267] on rect at bounding box center [221, 268] width 23 height 3
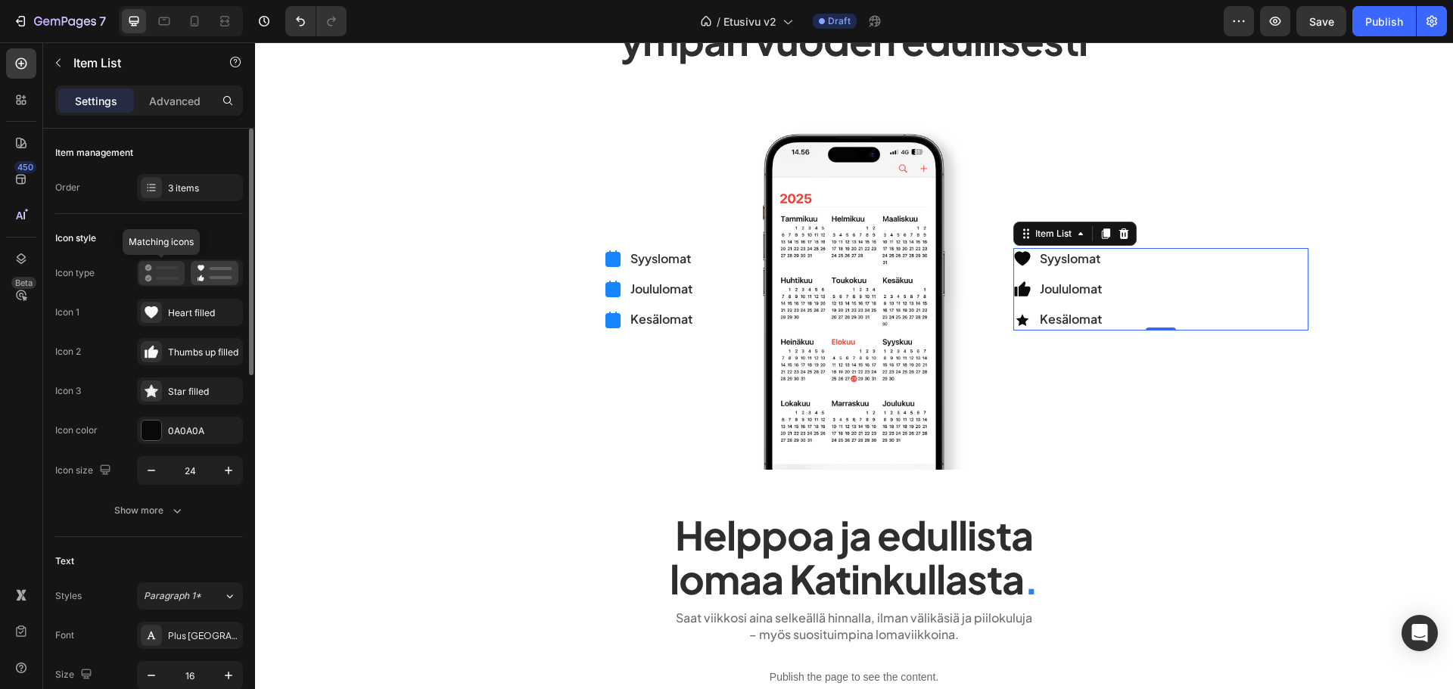
click at [172, 270] on icon at bounding box center [162, 273] width 34 height 18
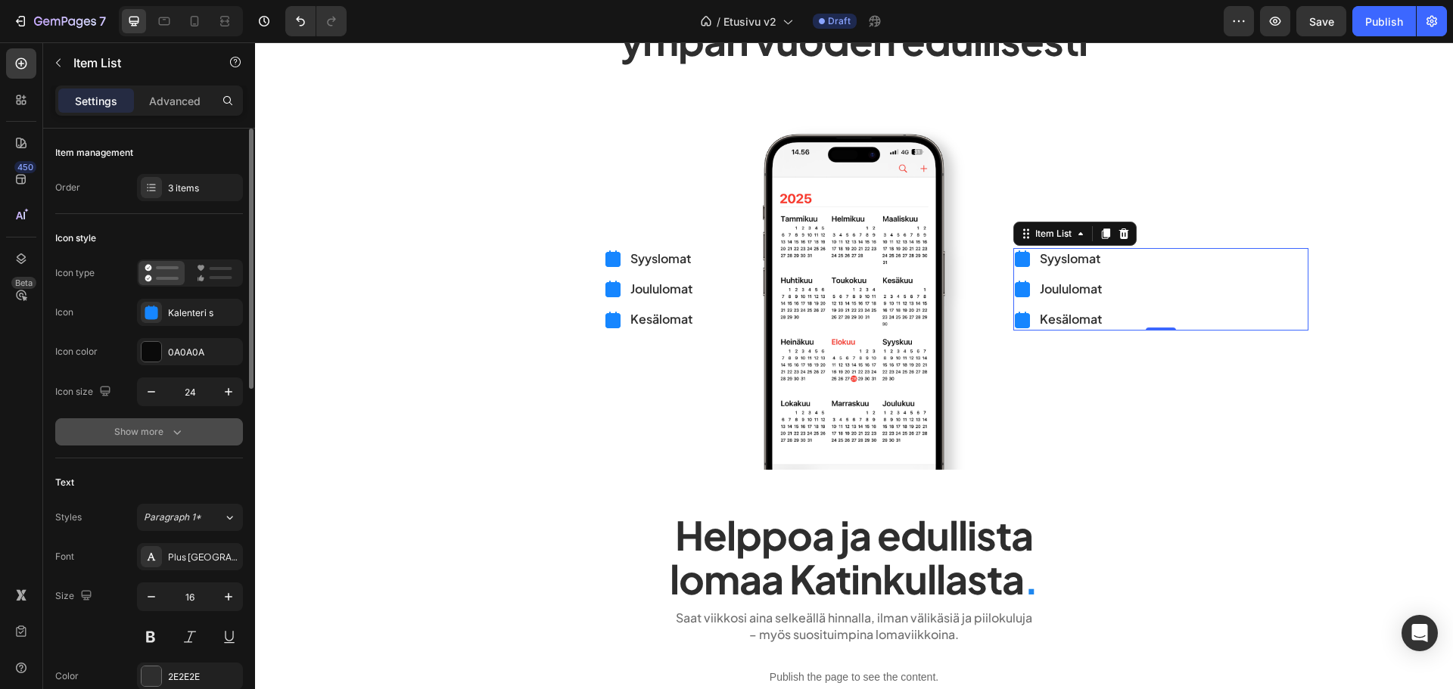
click at [190, 430] on button "Show more" at bounding box center [149, 431] width 188 height 27
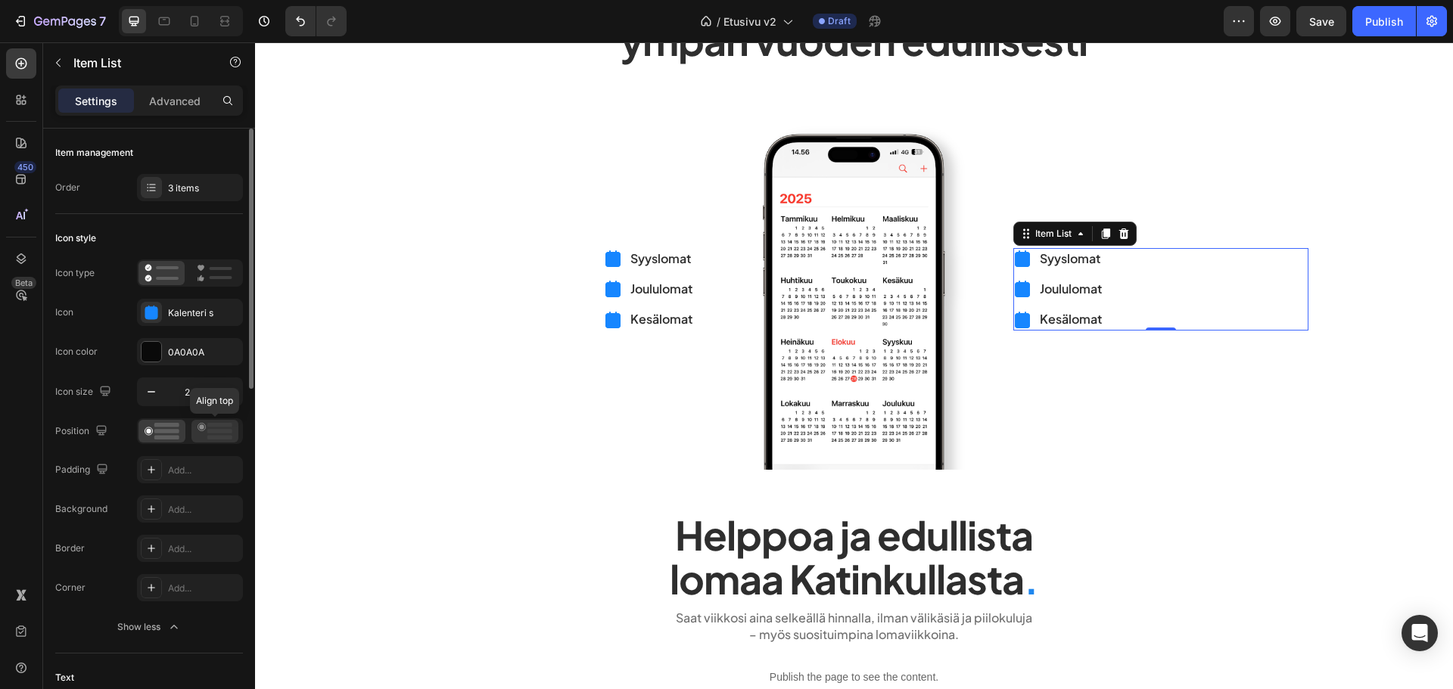
click at [202, 431] on icon at bounding box center [215, 431] width 35 height 17
click at [173, 432] on rect at bounding box center [166, 431] width 25 height 5
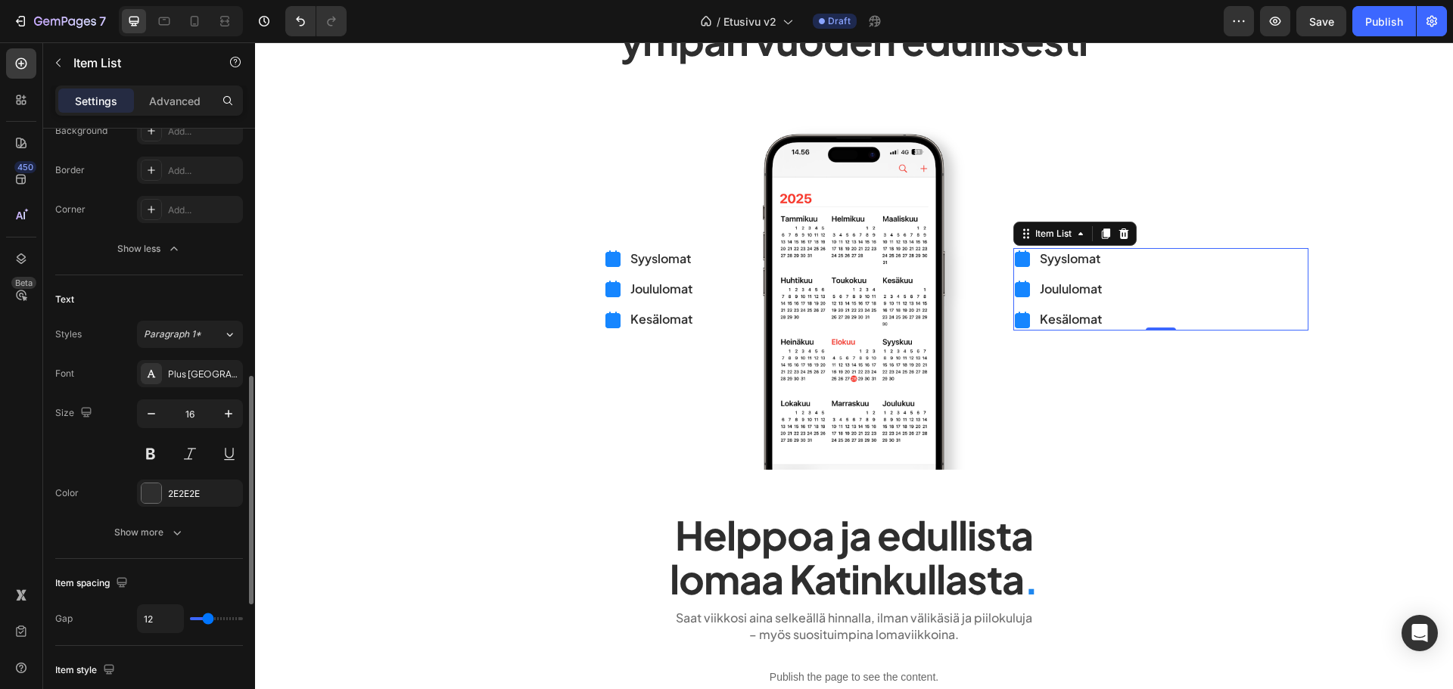
scroll to position [454, 0]
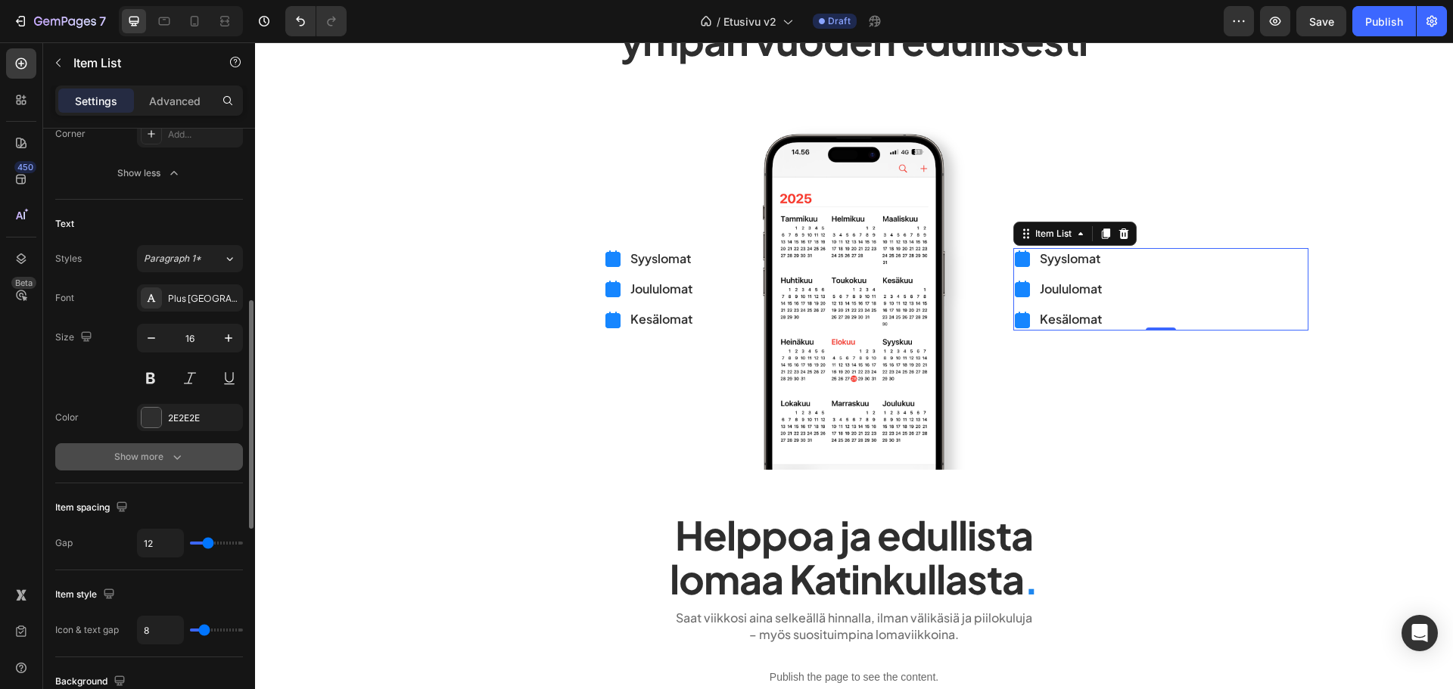
click at [144, 449] on button "Show more" at bounding box center [149, 456] width 188 height 27
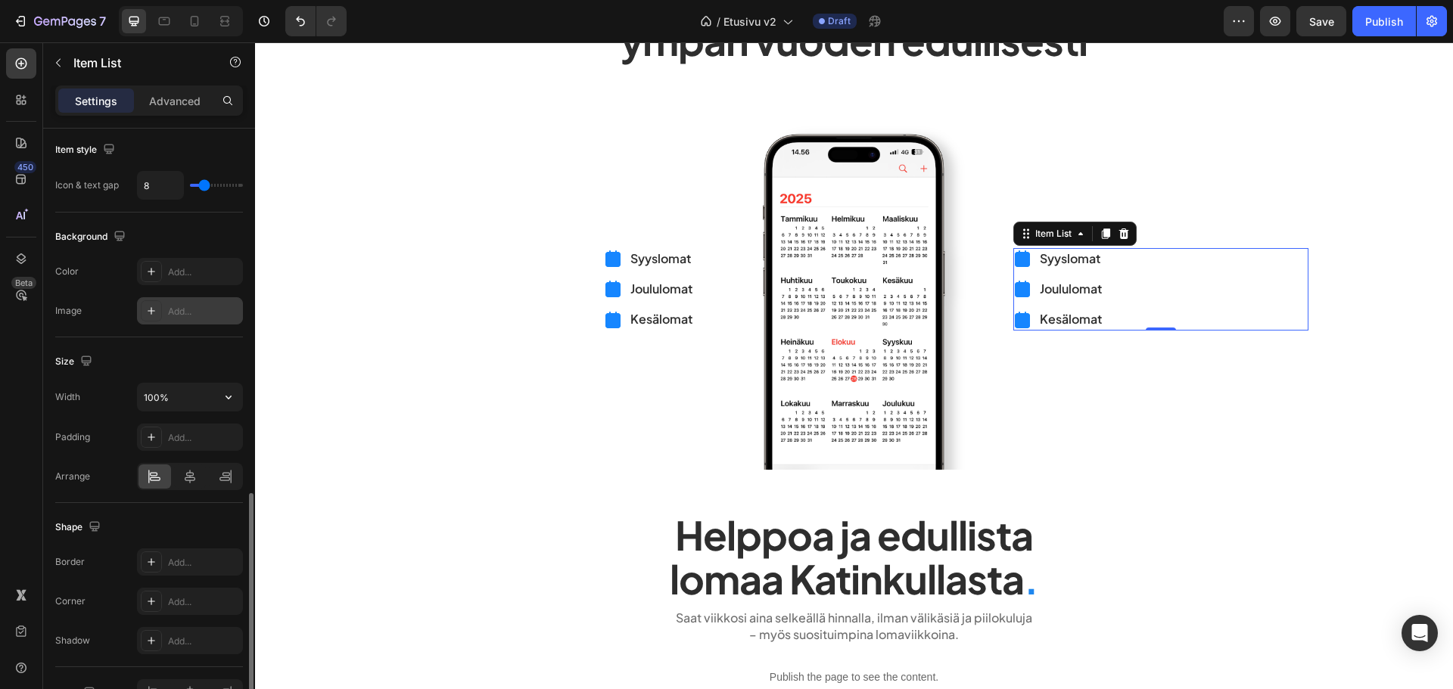
scroll to position [1135, 0]
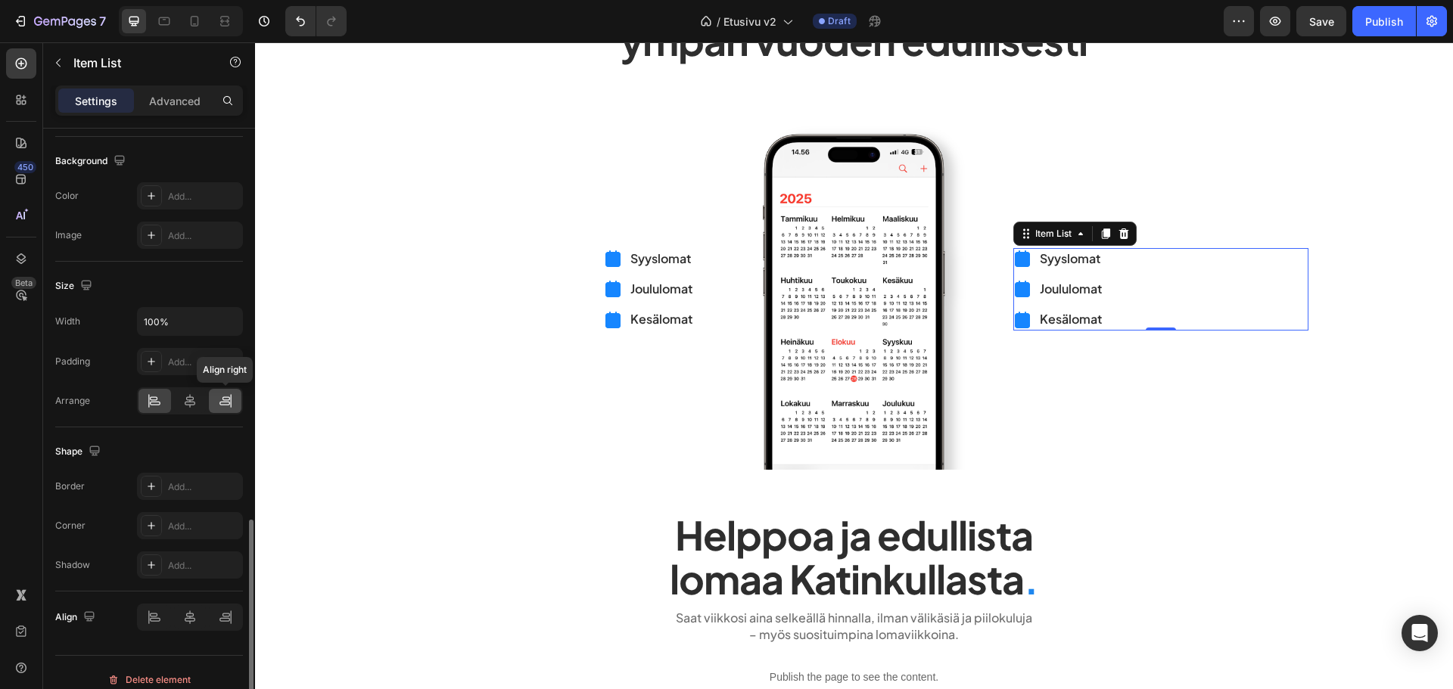
click at [226, 397] on icon at bounding box center [225, 401] width 15 height 15
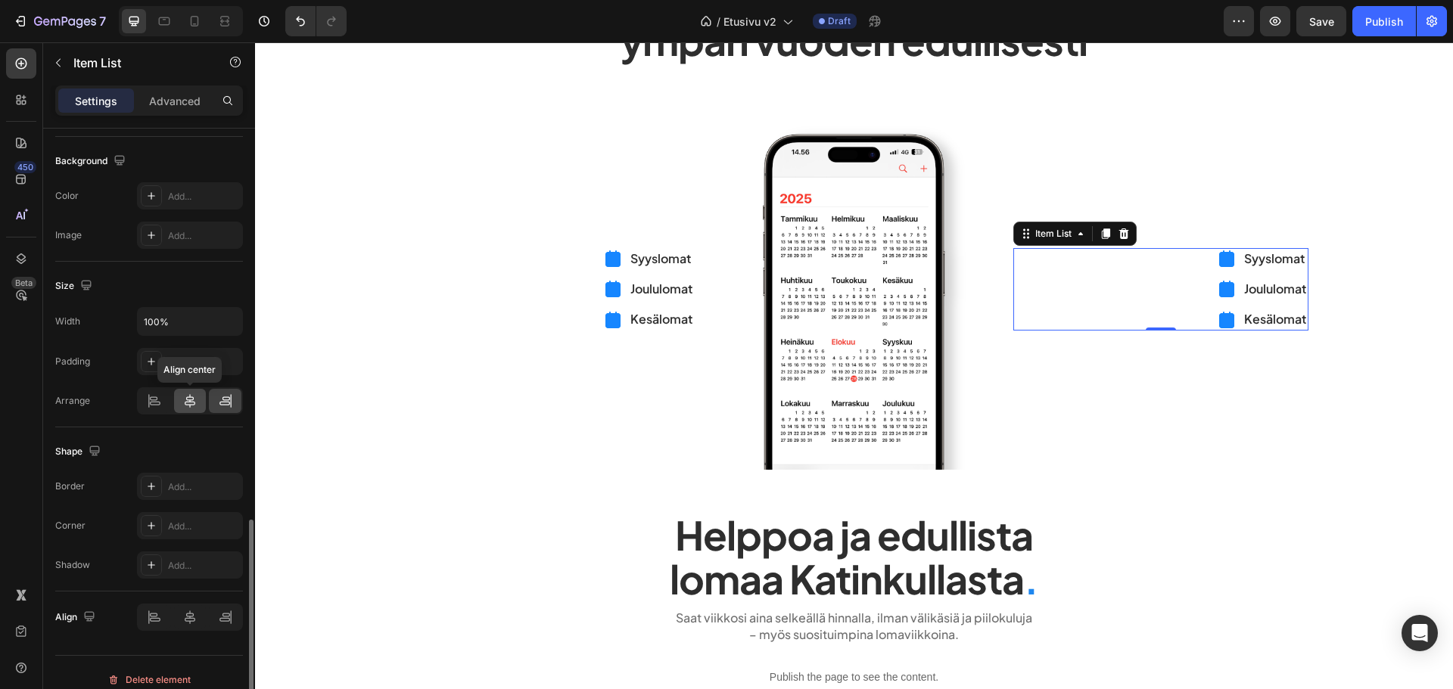
click at [177, 397] on div at bounding box center [190, 401] width 33 height 24
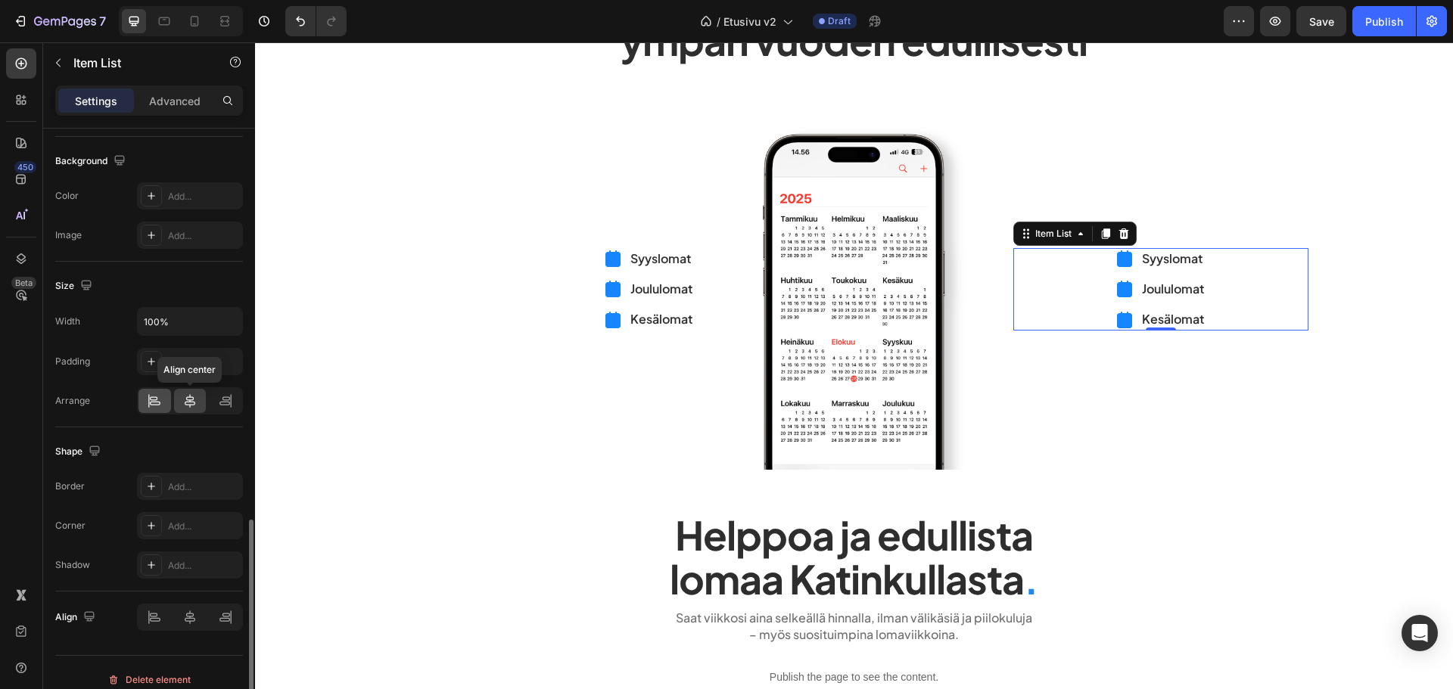
click at [142, 396] on div at bounding box center [154, 401] width 33 height 24
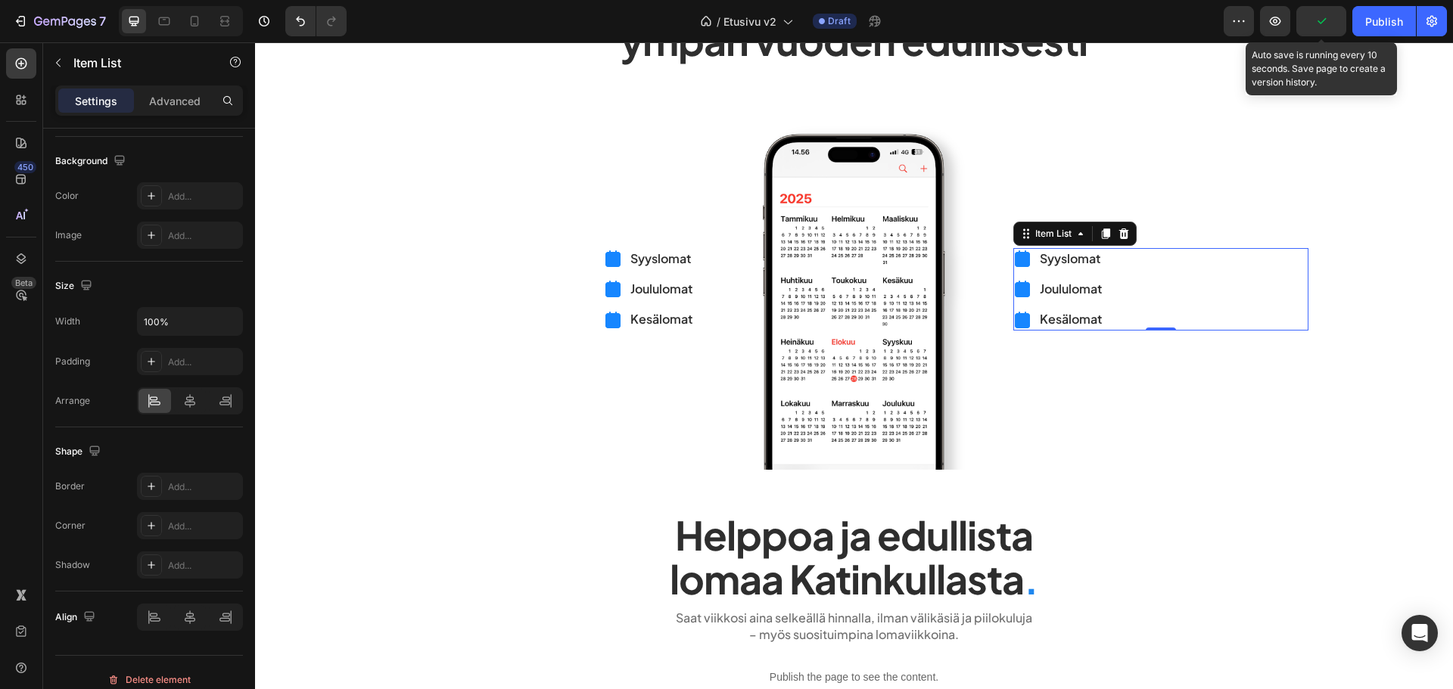
click at [1327, 16] on icon "button" at bounding box center [1321, 21] width 15 height 15
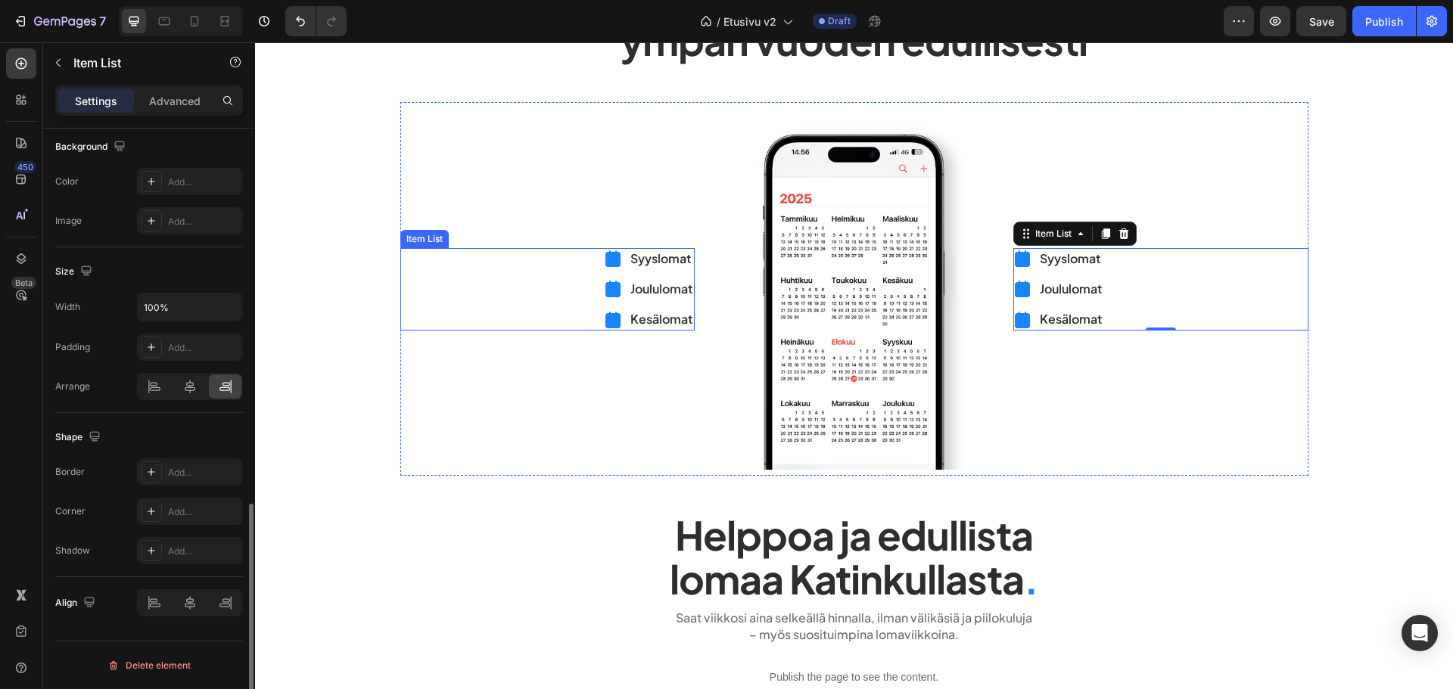
click at [606, 258] on icon at bounding box center [613, 258] width 14 height 15
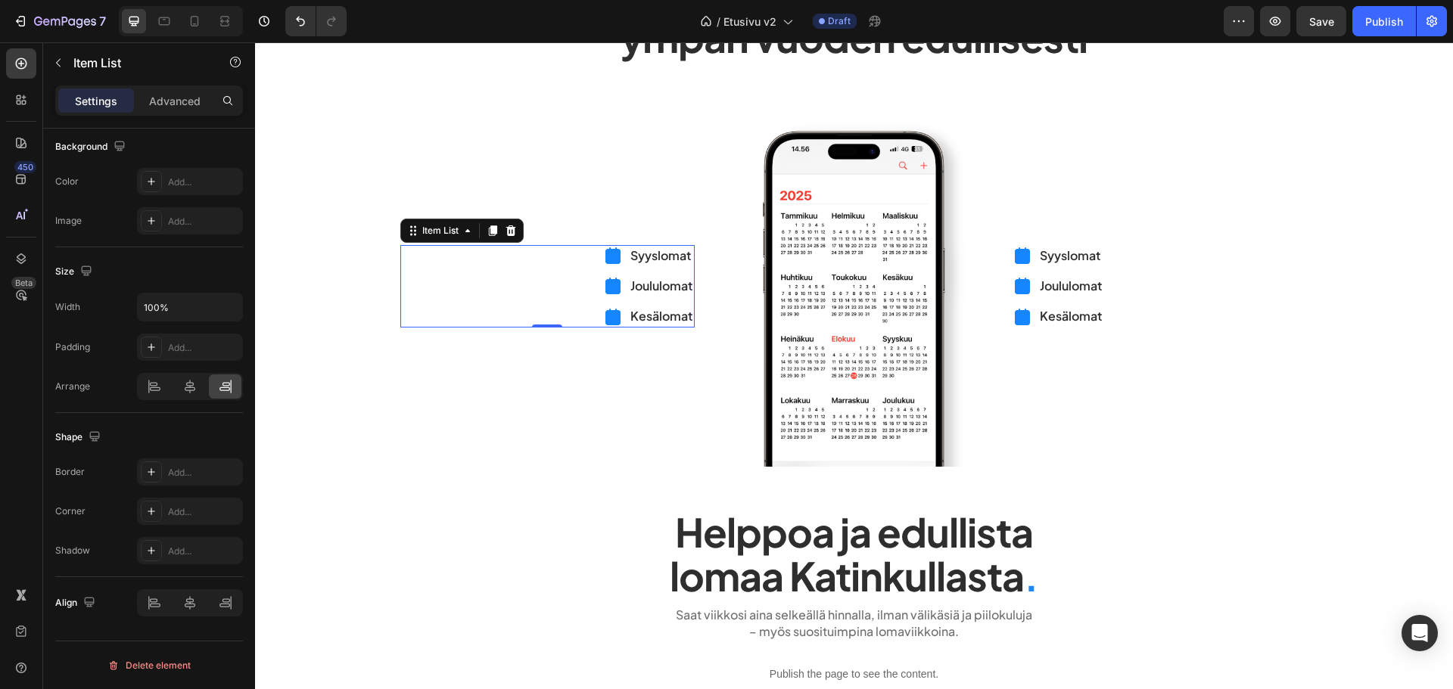
scroll to position [145, 0]
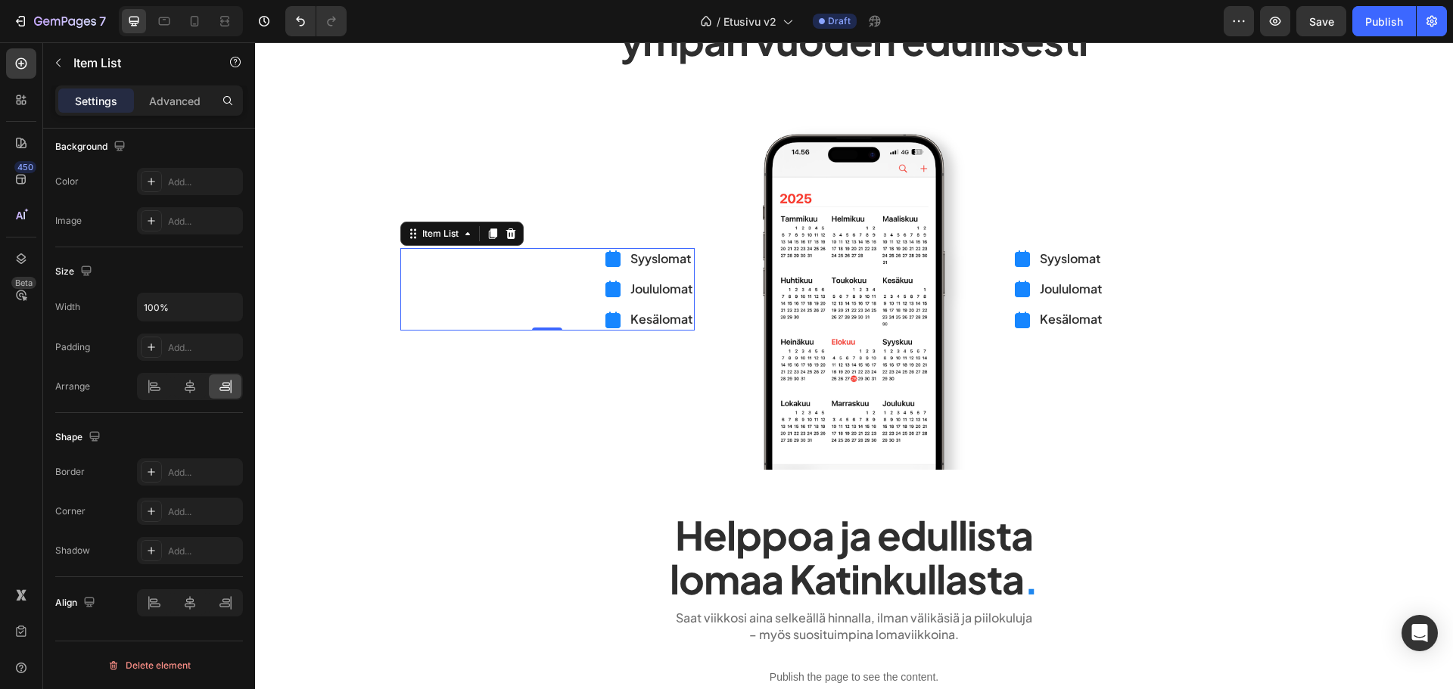
click at [606, 259] on rect at bounding box center [612, 259] width 15 height 15
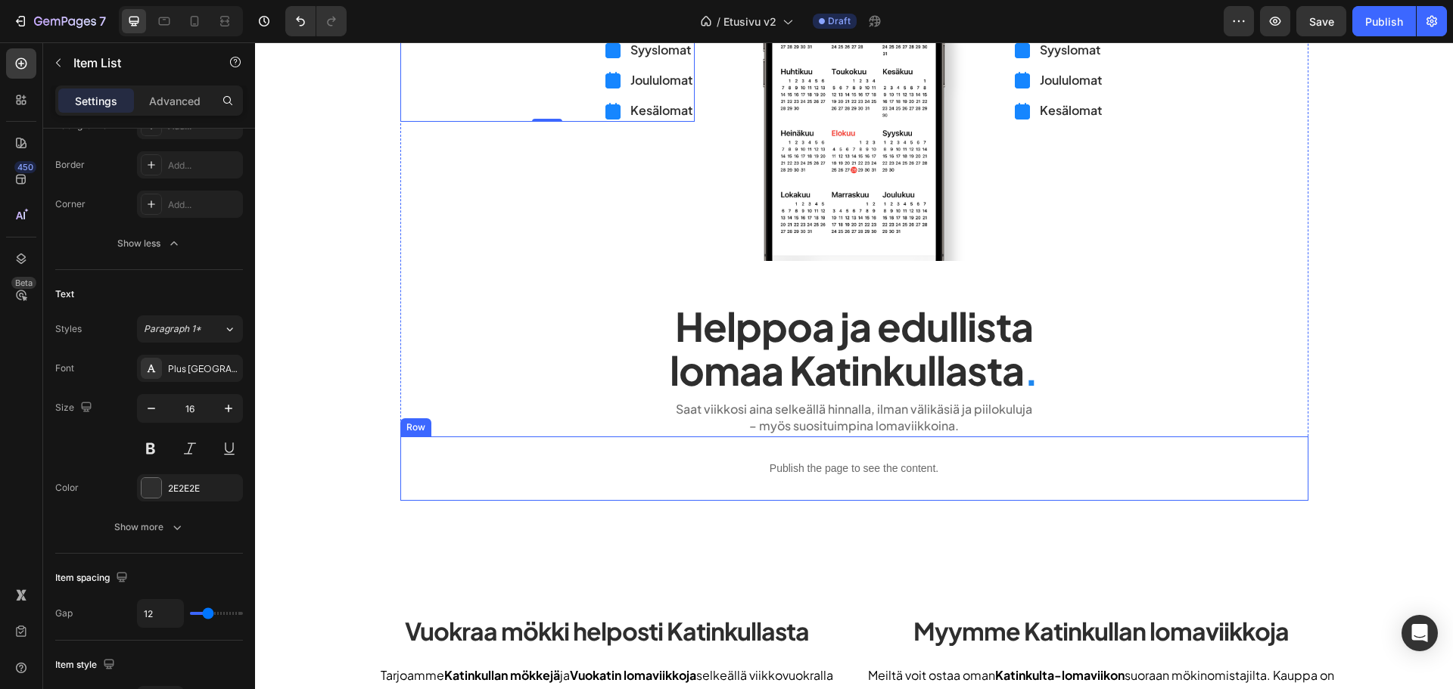
scroll to position [372, 0]
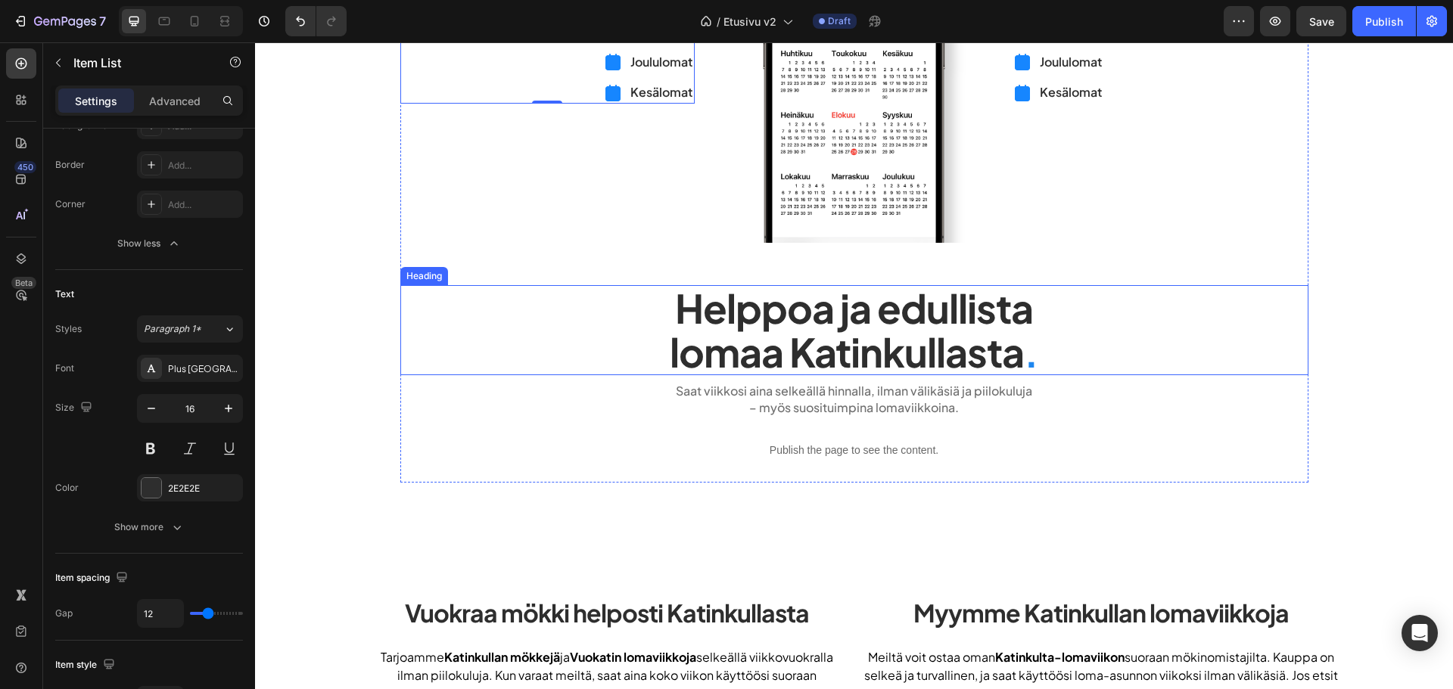
click at [577, 341] on h2 "Helppoa ja edullista lomaa Katinkullasta ." at bounding box center [854, 329] width 908 height 89
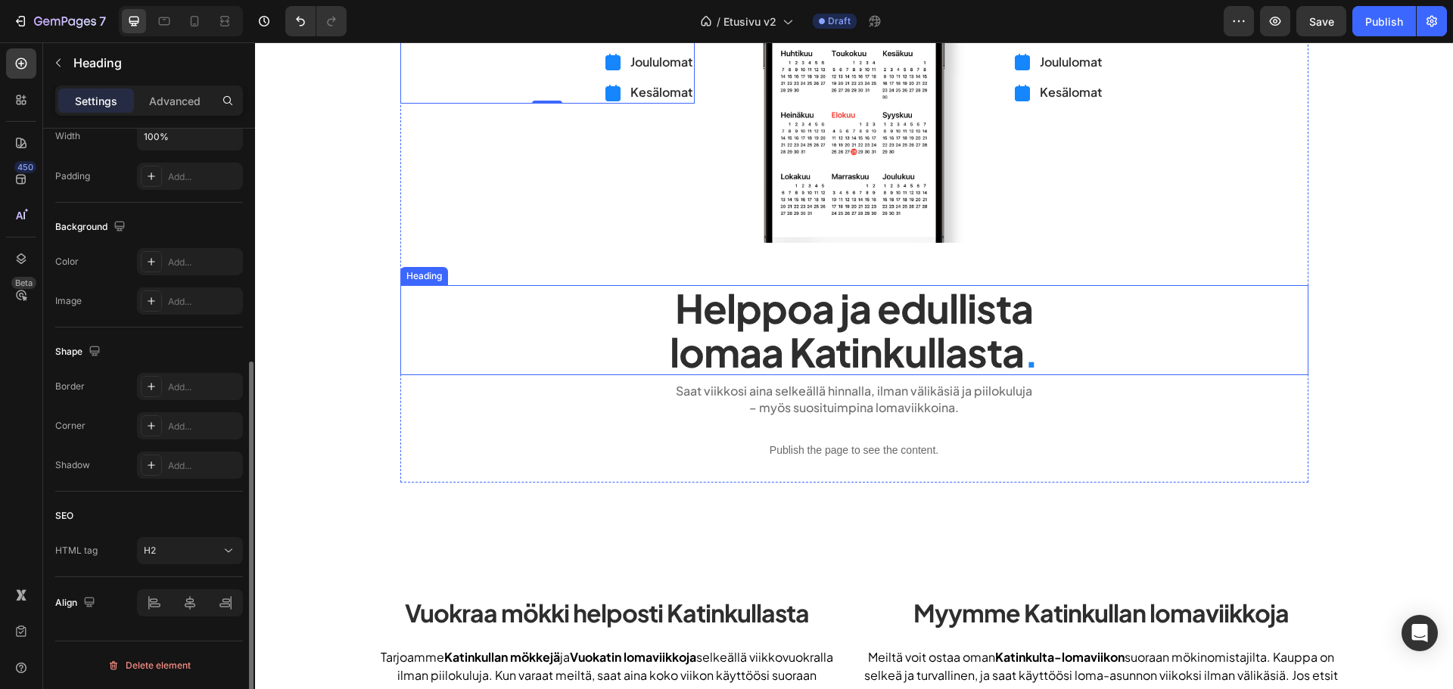
scroll to position [0, 0]
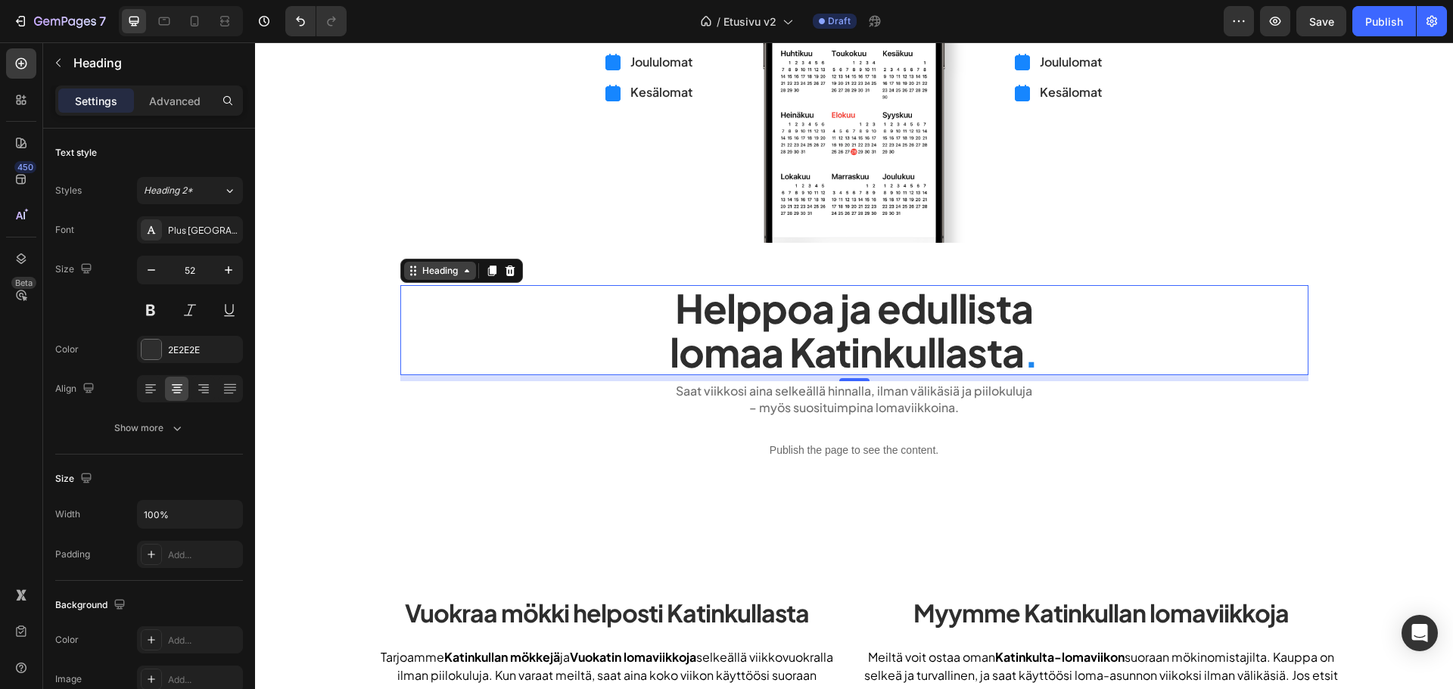
click at [431, 268] on div "Heading" at bounding box center [440, 271] width 42 height 14
click at [453, 325] on h2 "Helppoa ja edullista lomaa Katinkullasta ." at bounding box center [854, 329] width 908 height 89
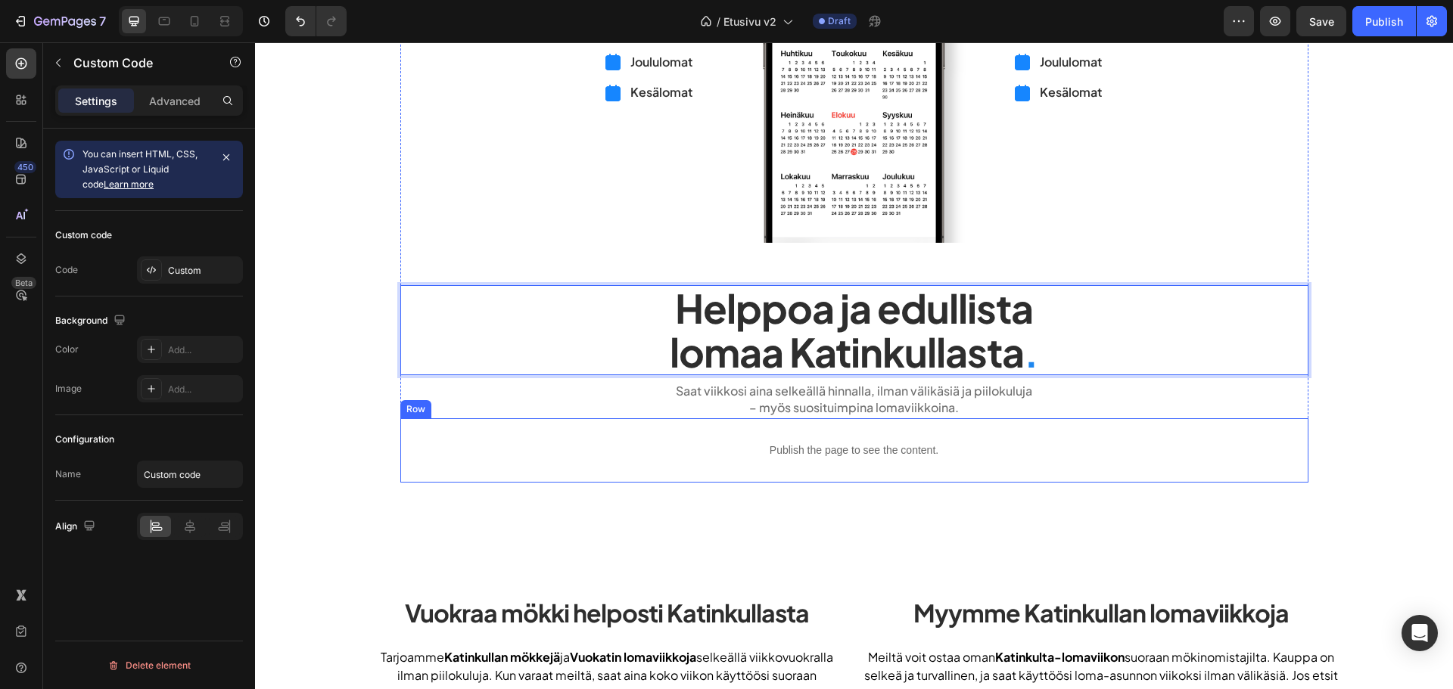
click at [474, 433] on div "Publish the page to see the content." at bounding box center [854, 451] width 884 height 40
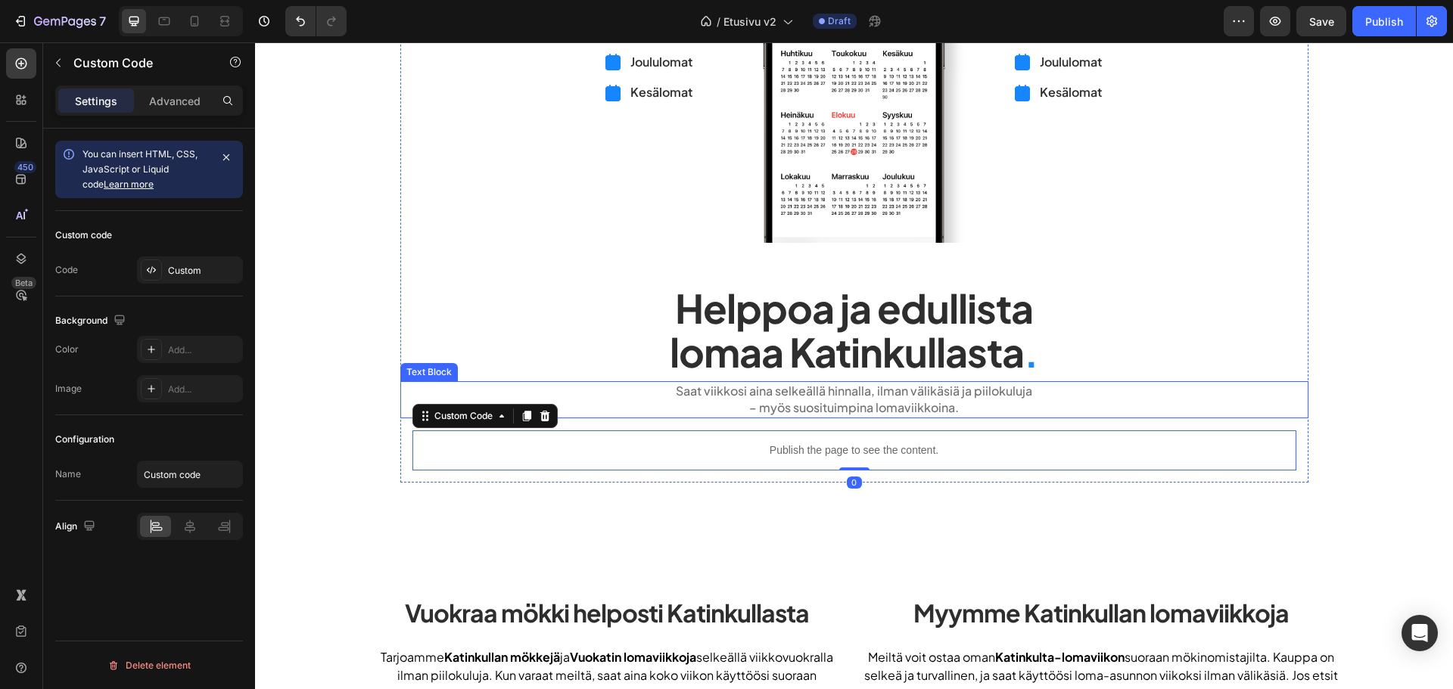
click at [467, 351] on p "Helppoa ja edullista lomaa Katinkullasta ." at bounding box center [854, 330] width 905 height 86
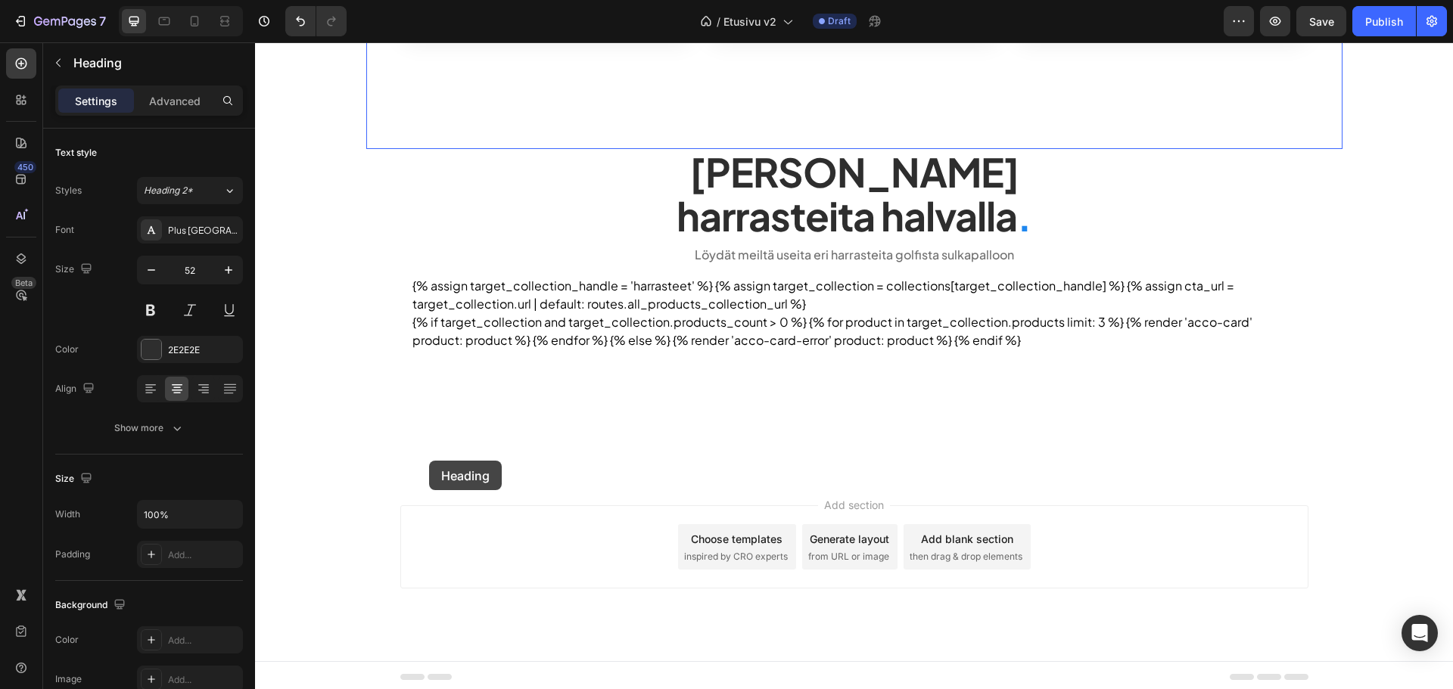
scroll to position [1402, 0]
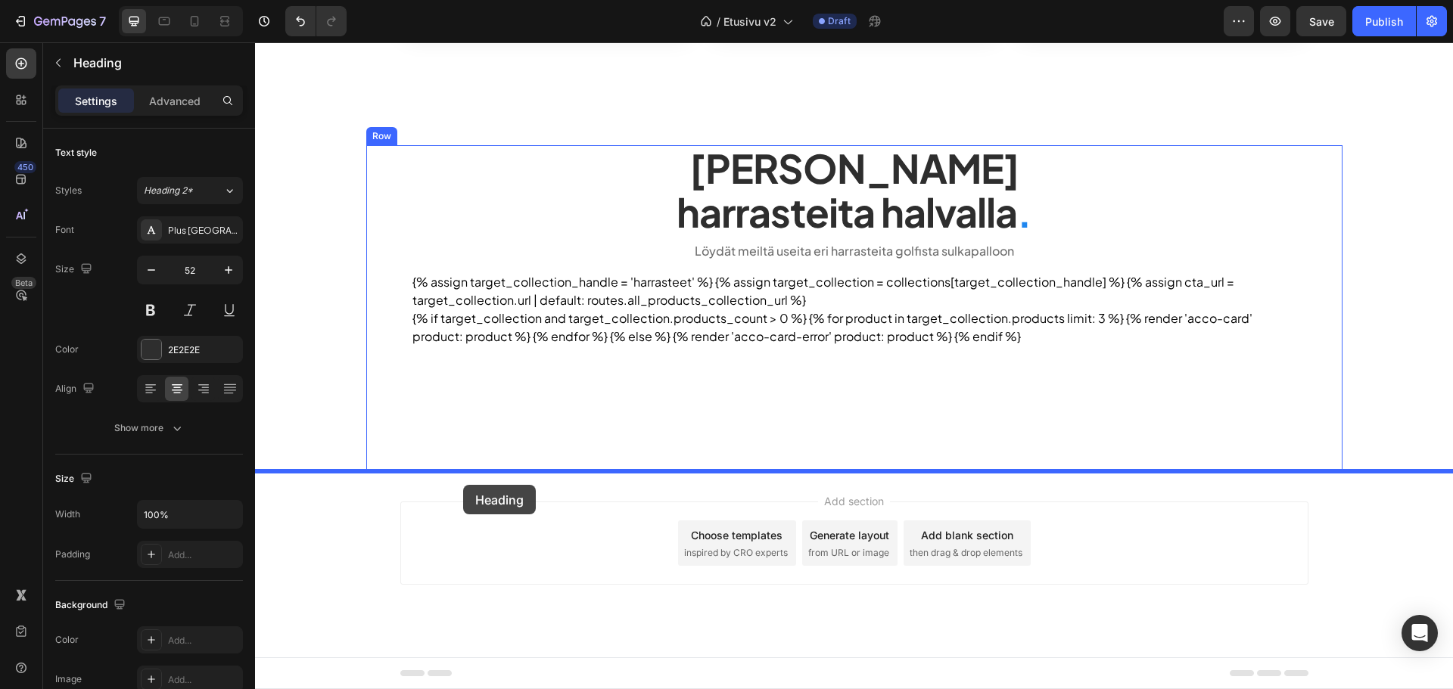
drag, startPoint x: 422, startPoint y: 273, endPoint x: 463, endPoint y: 485, distance: 215.9
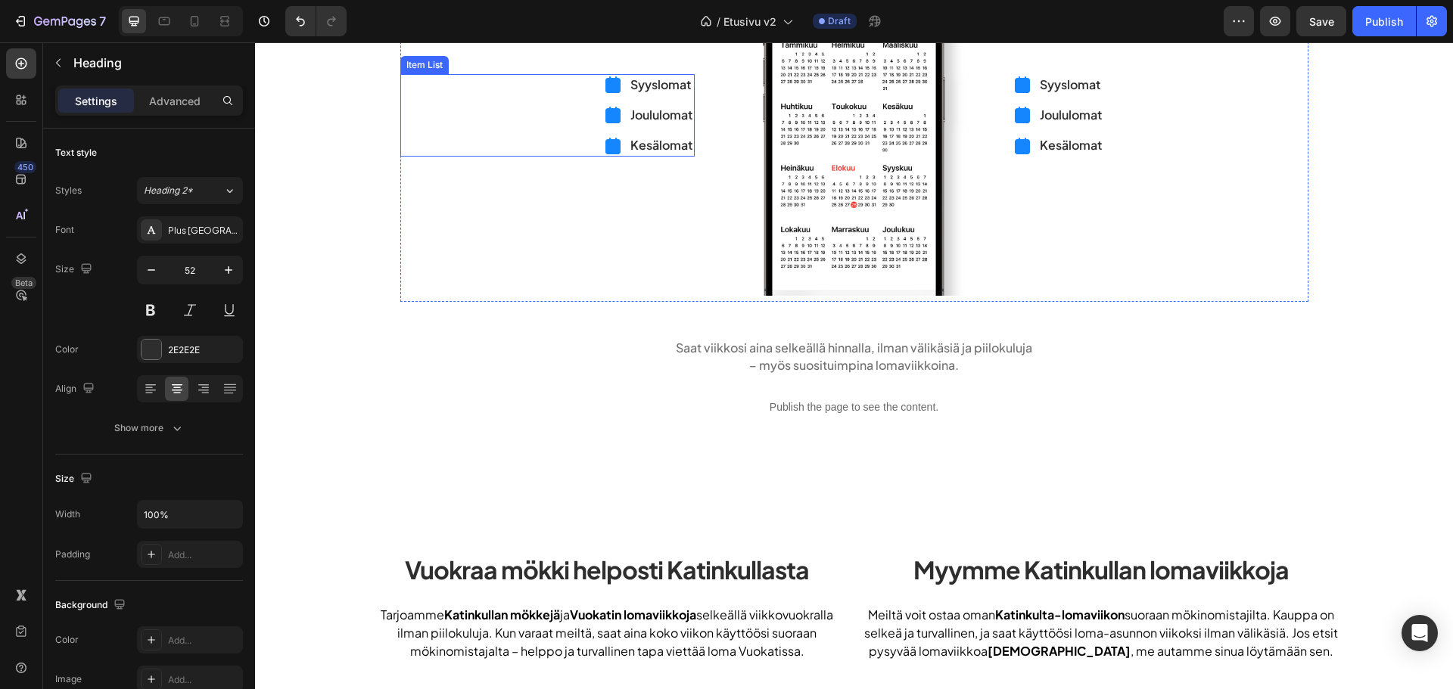
scroll to position [378, 0]
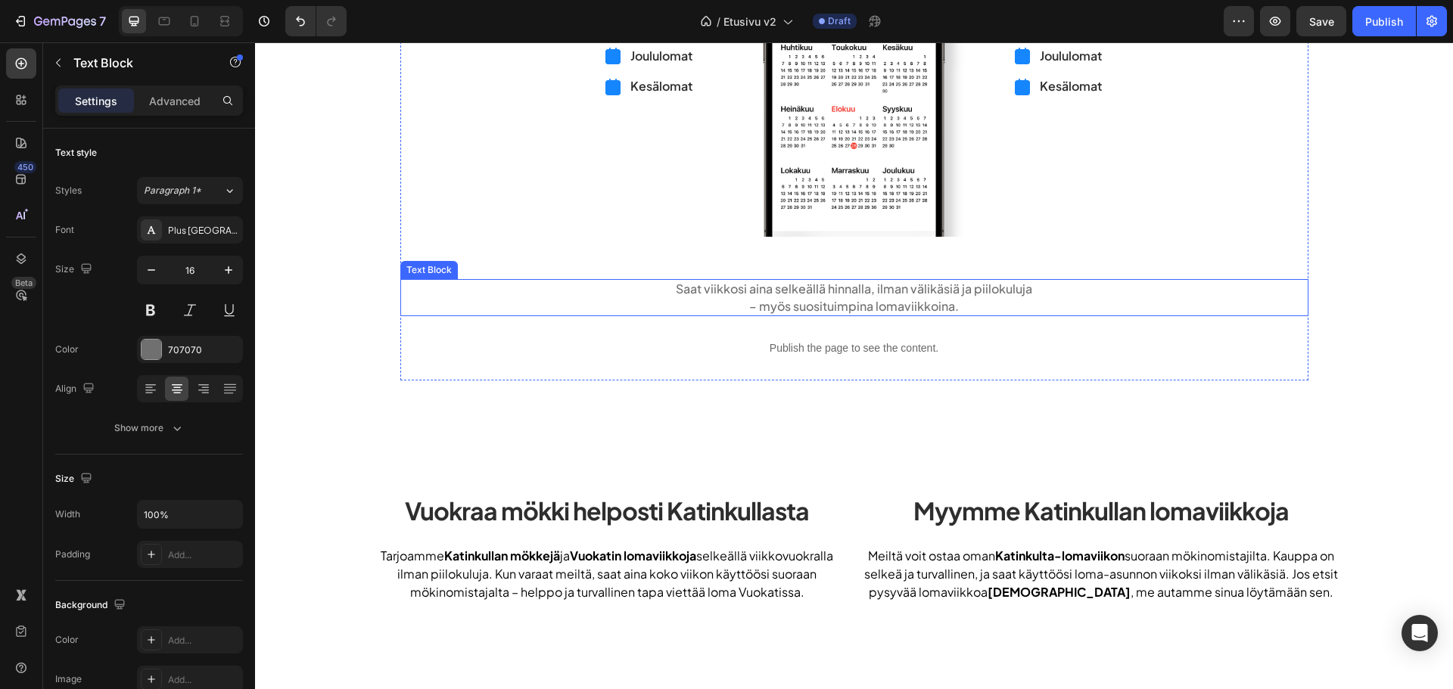
click at [739, 291] on p "Saat viikkosi aina selkeällä hinnalla, ilman välikäsiä ja piilokuluja" at bounding box center [854, 289] width 905 height 17
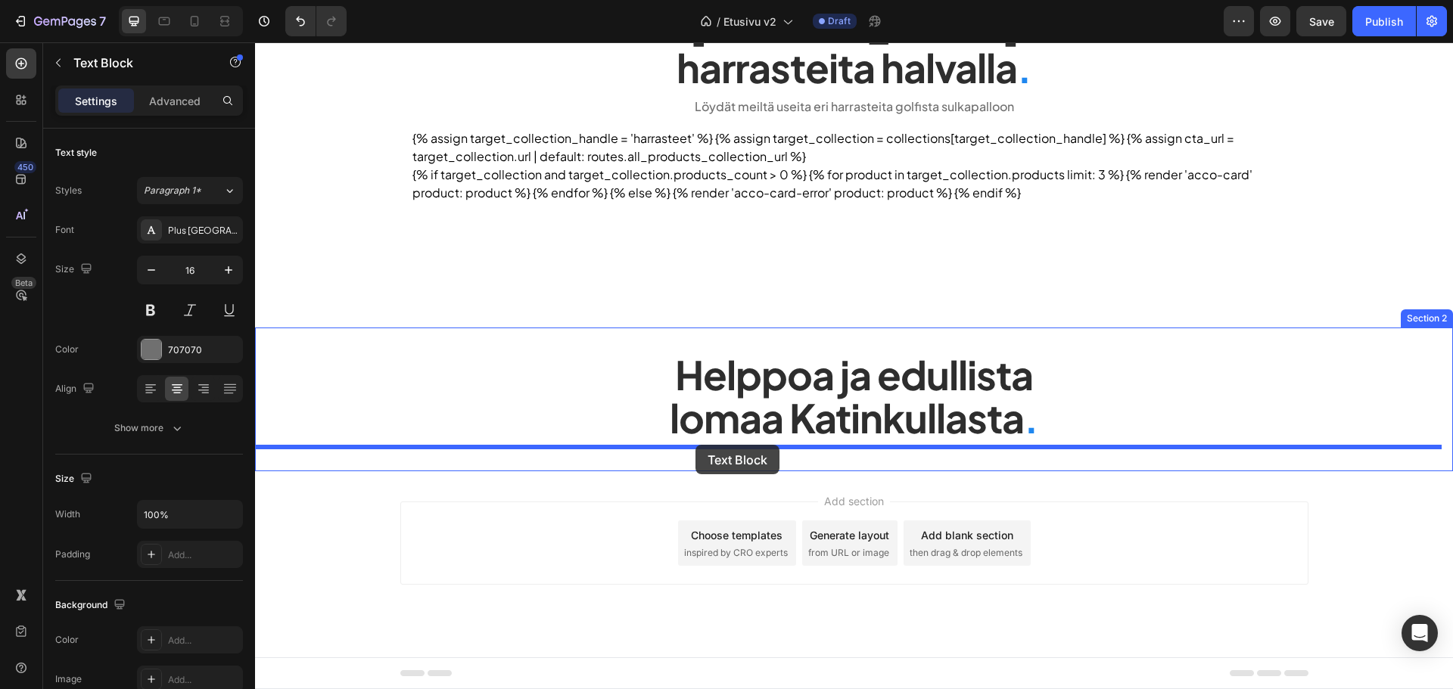
drag, startPoint x: 445, startPoint y: 266, endPoint x: 695, endPoint y: 445, distance: 307.6
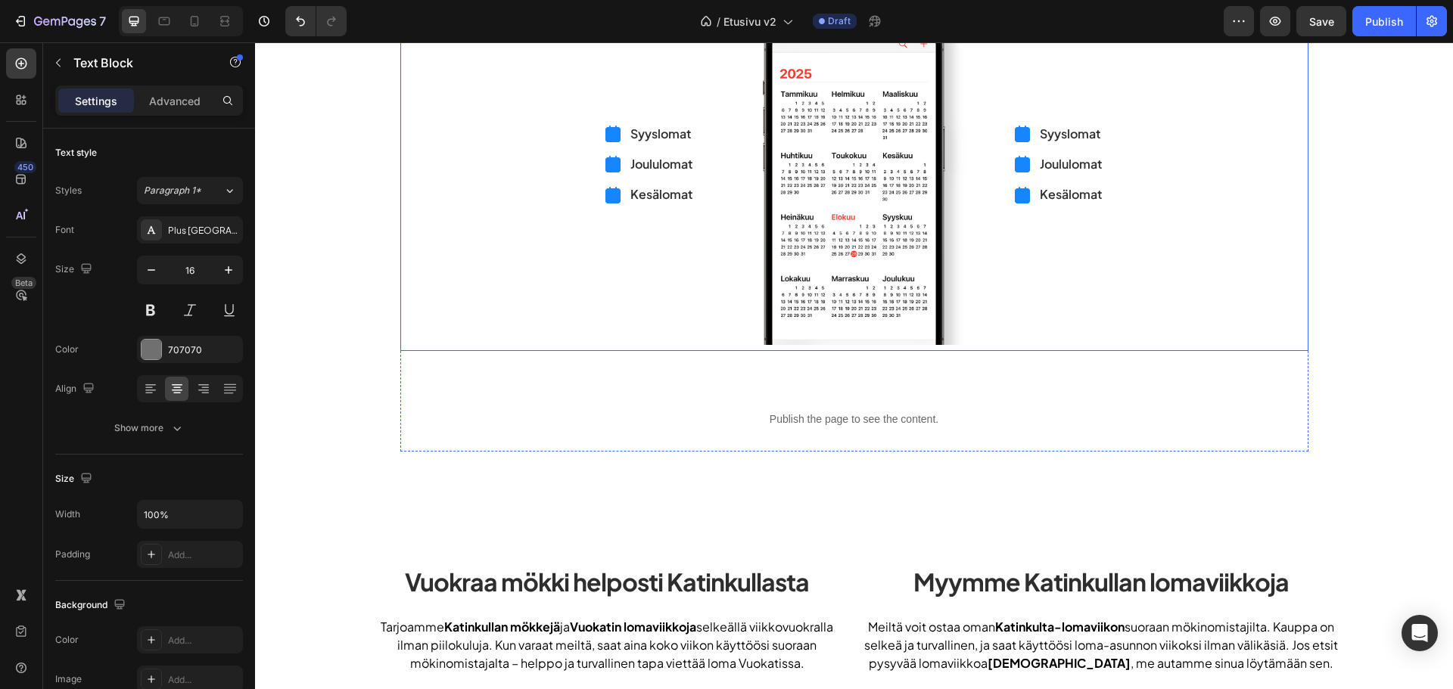
scroll to position [430, 0]
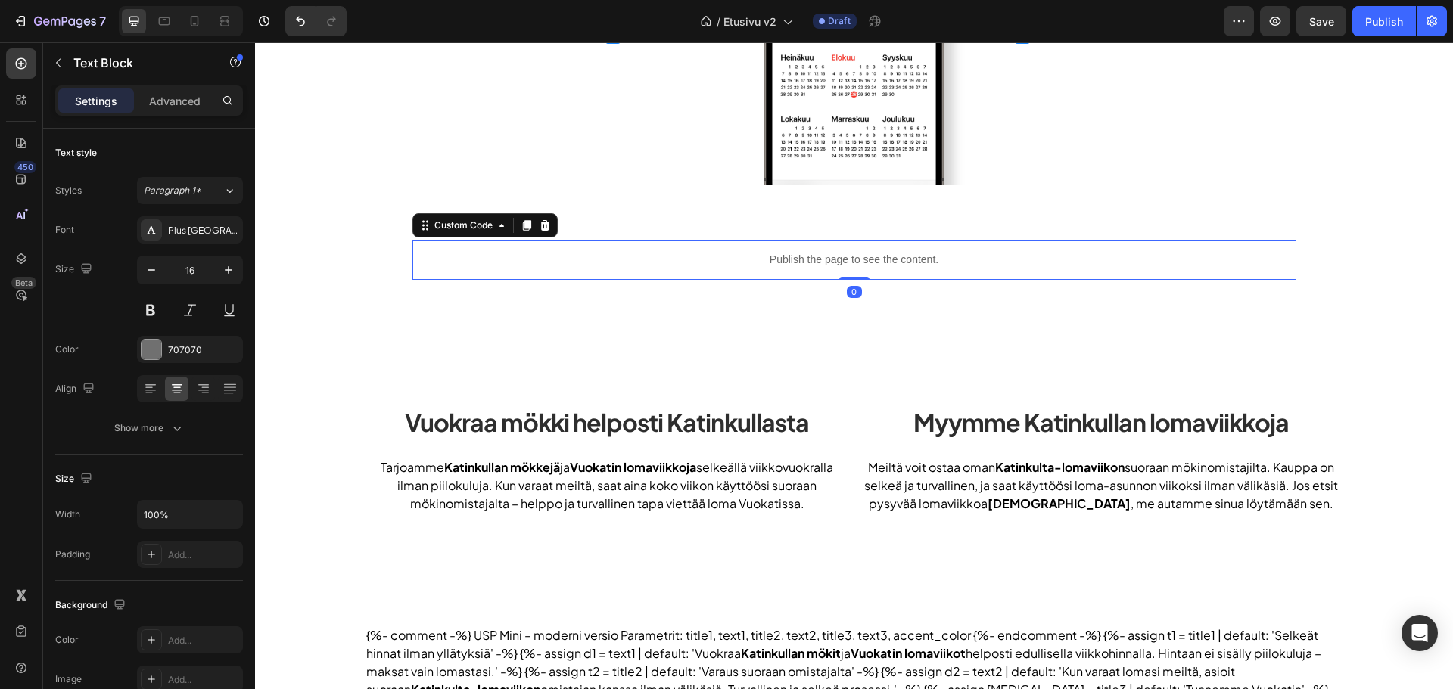
click at [705, 268] on div "Publish the page to see the content." at bounding box center [854, 260] width 884 height 40
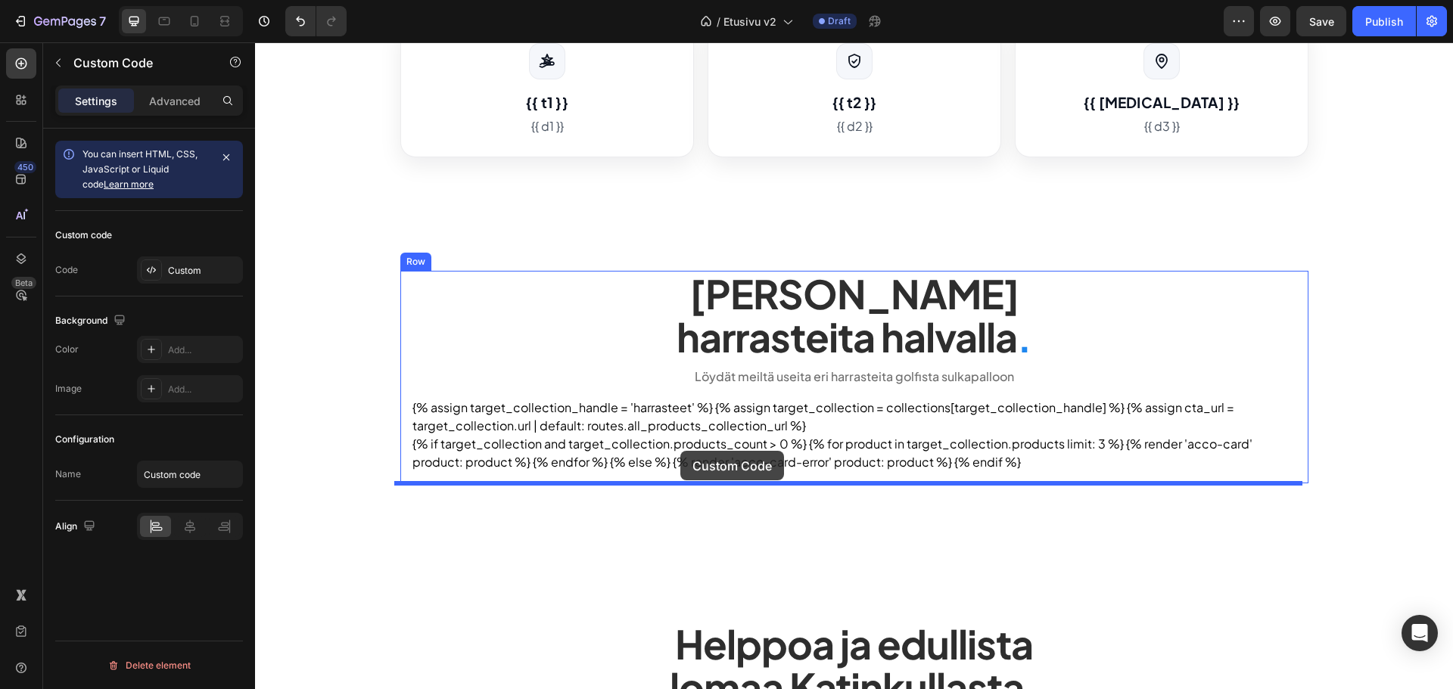
scroll to position [1414, 0]
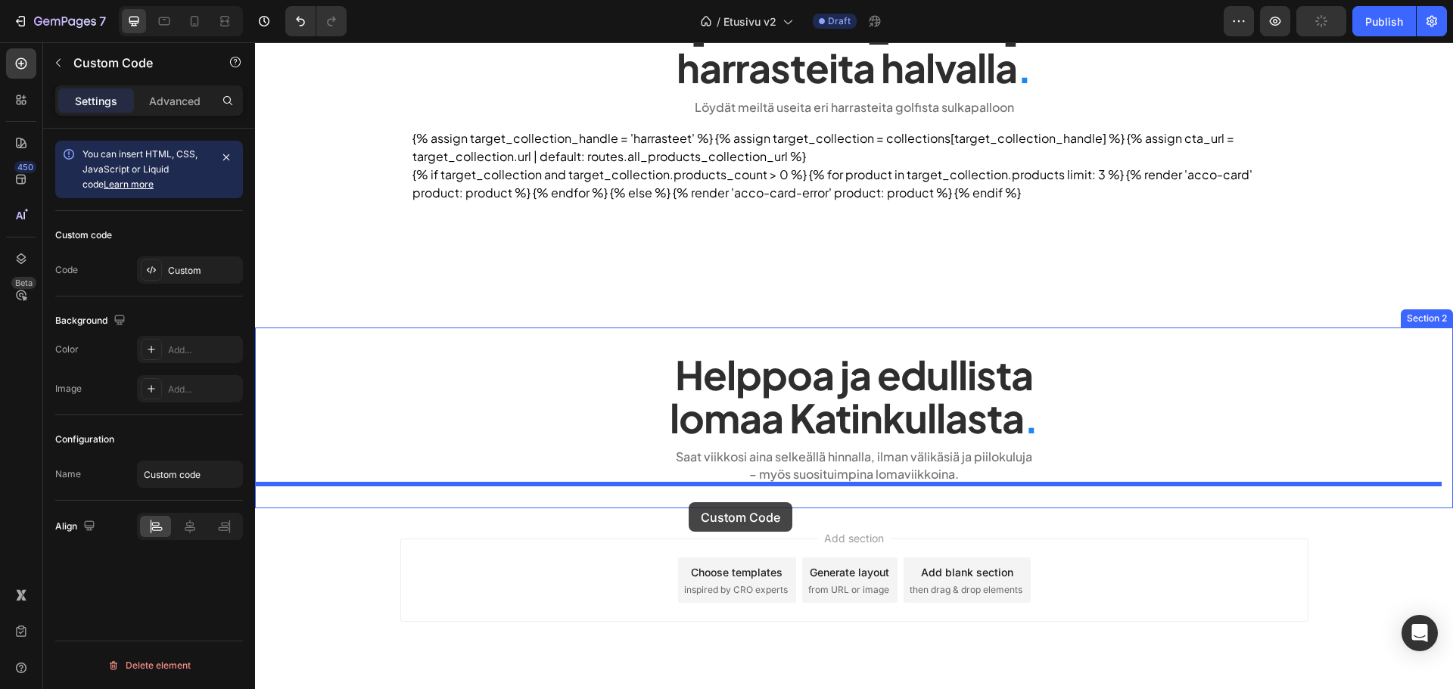
drag, startPoint x: 476, startPoint y: 224, endPoint x: 689, endPoint y: 502, distance: 350.4
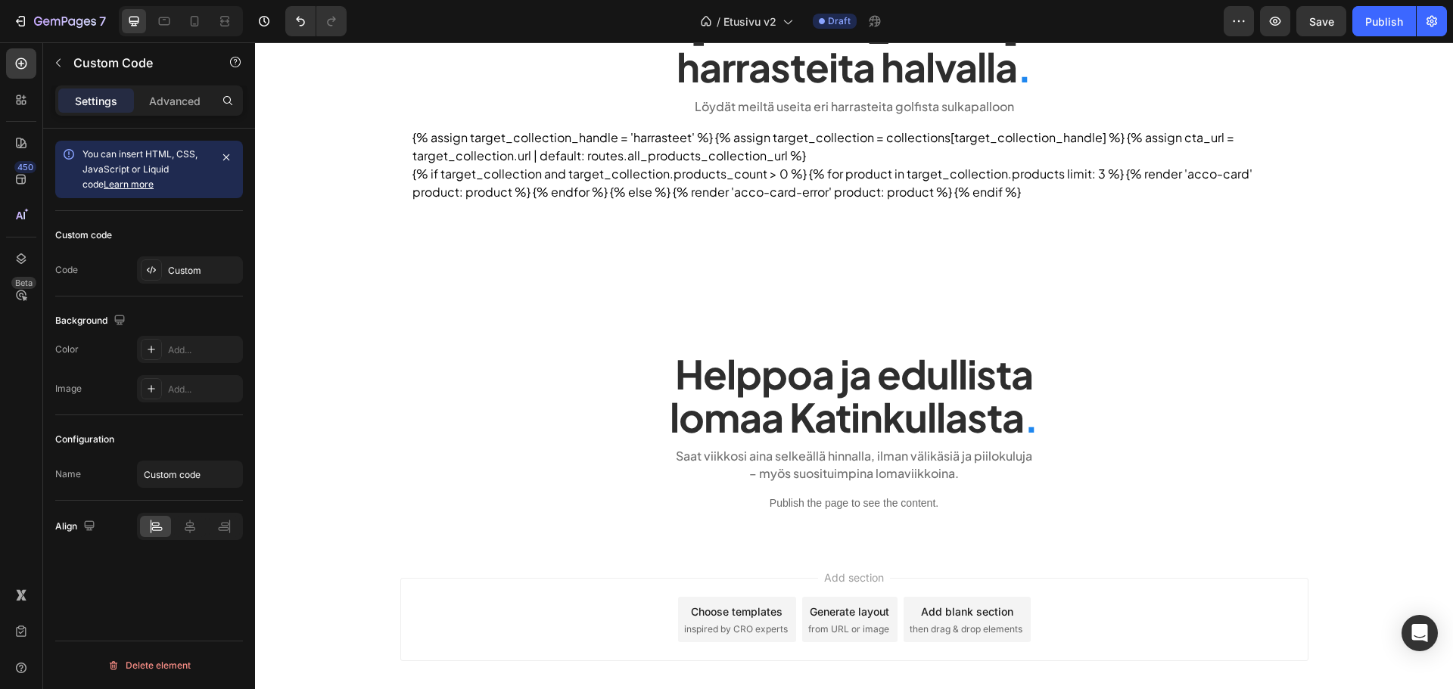
scroll to position [1420, 0]
click at [686, 502] on p "Publish the page to see the content." at bounding box center [854, 503] width 1198 height 16
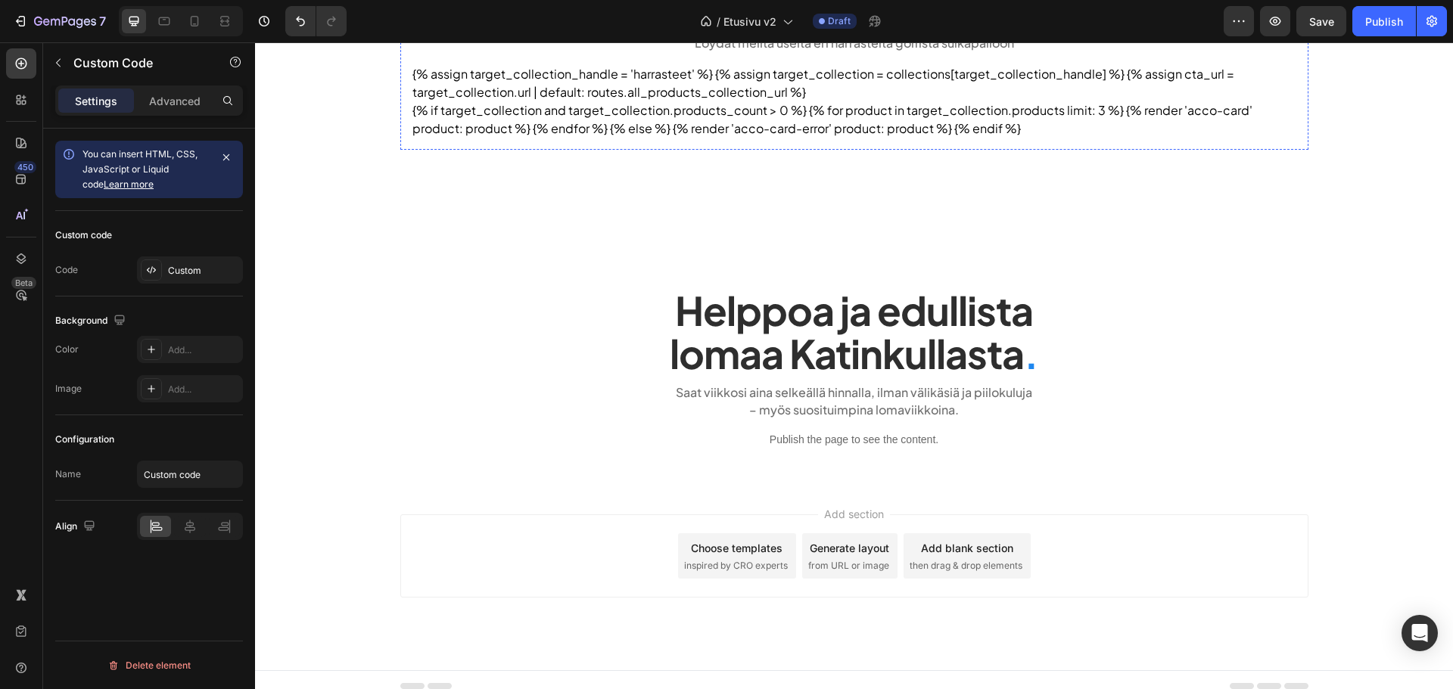
scroll to position [1496, 0]
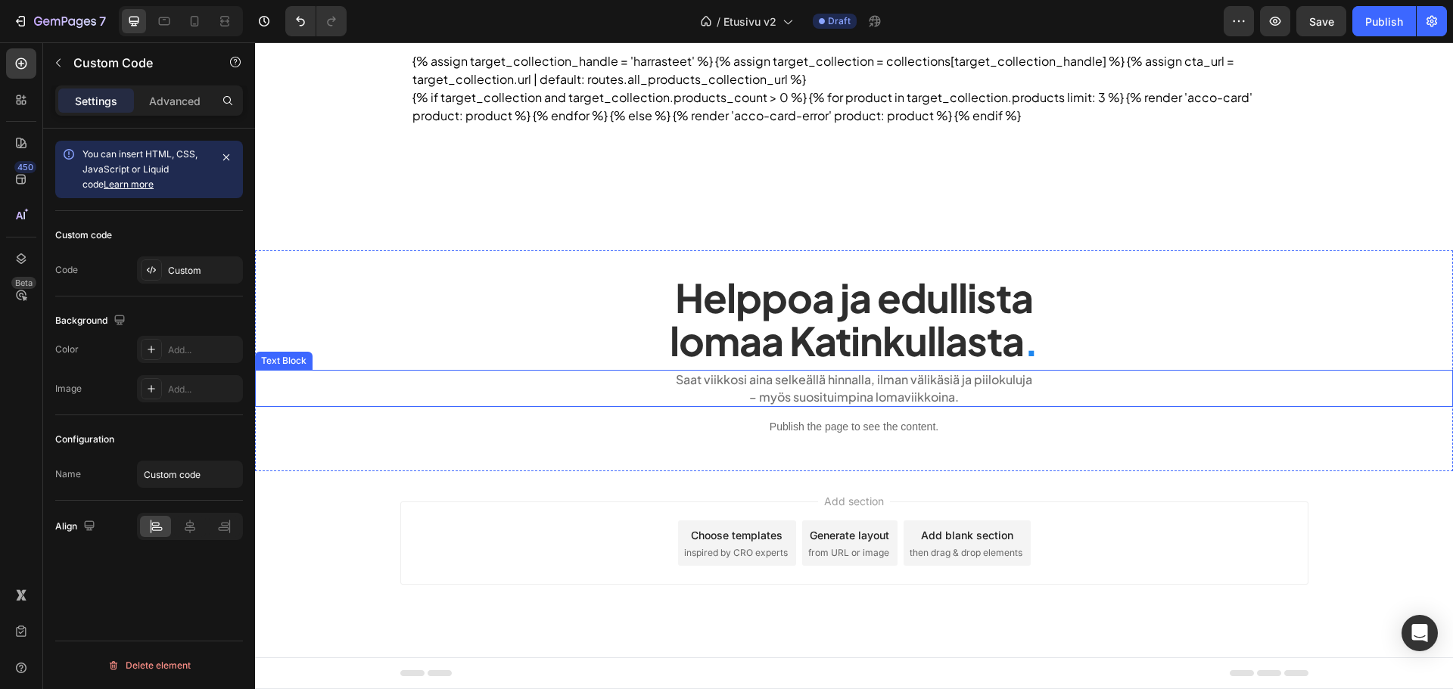
click at [779, 351] on h2 "Helppoa ja edullista lomaa Katinkullasta ." at bounding box center [854, 319] width 1198 height 89
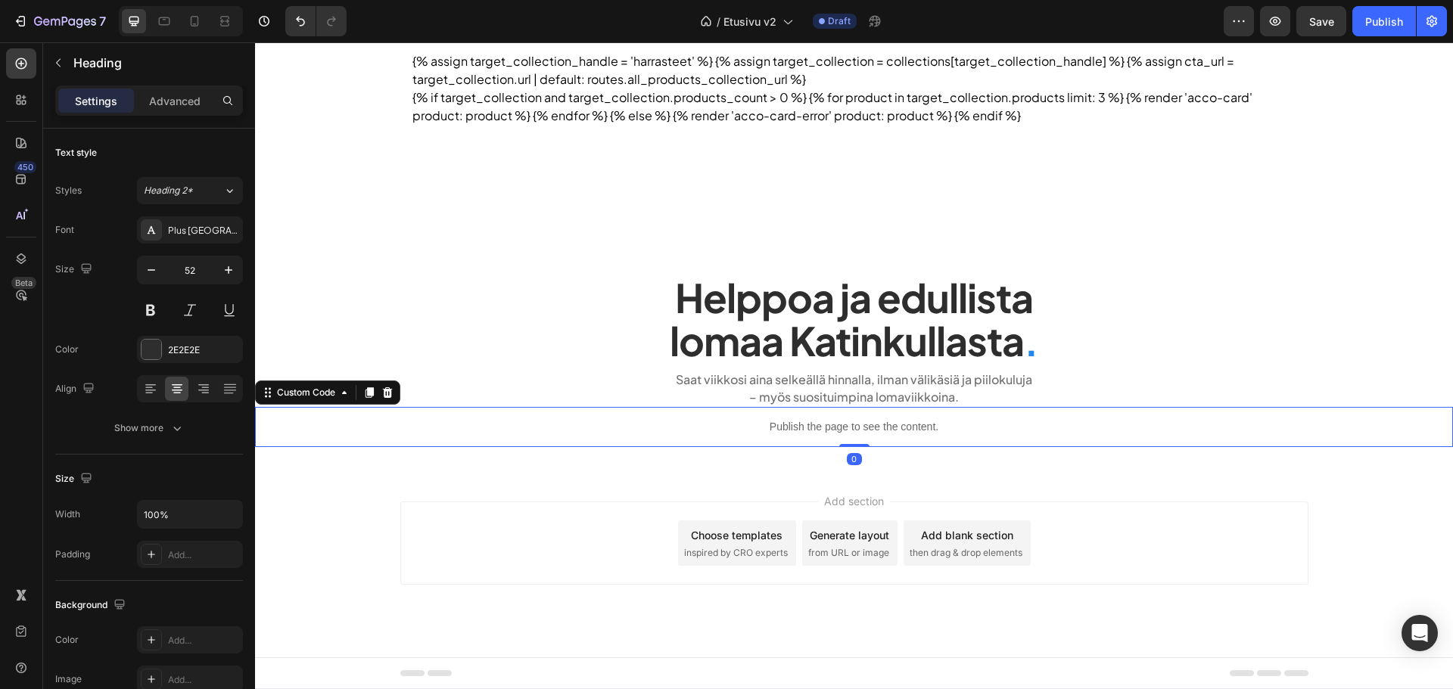
click at [744, 413] on div "Publish the page to see the content." at bounding box center [854, 427] width 1198 height 40
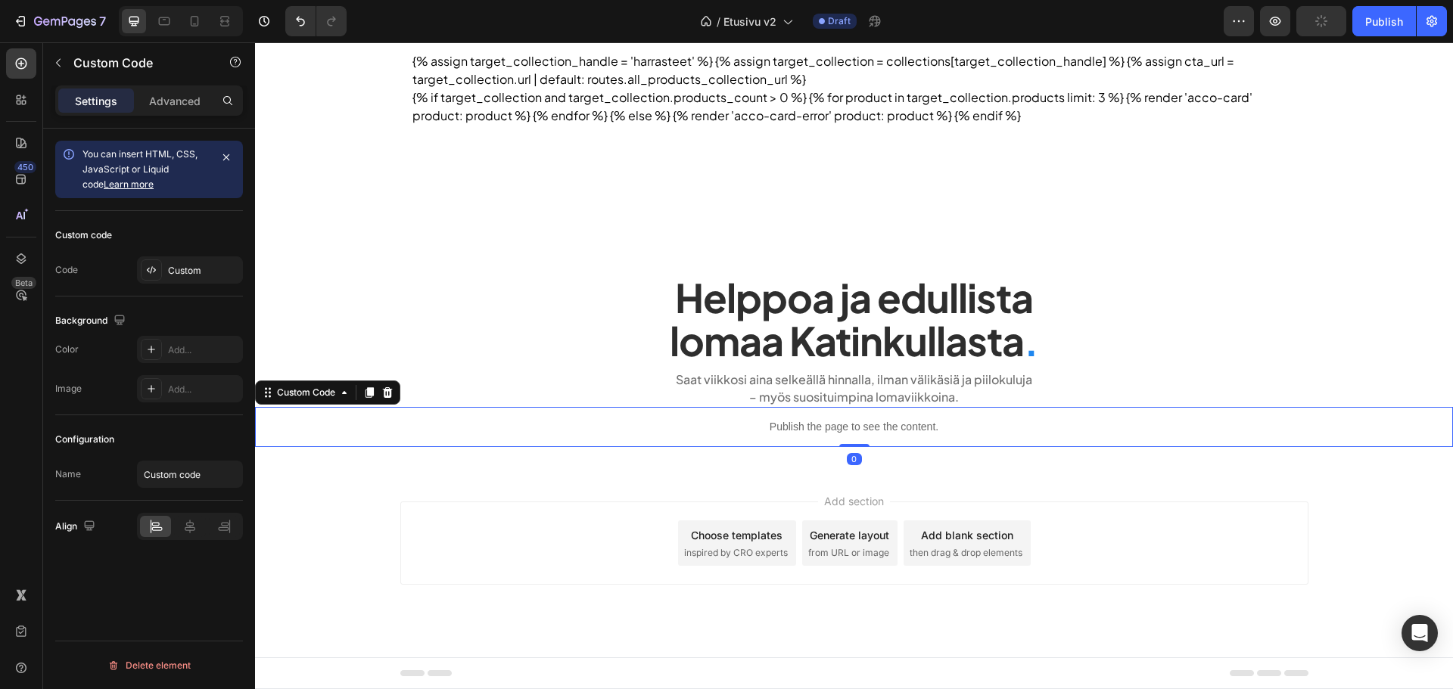
click at [176, 284] on div "Custom code Code Custom" at bounding box center [149, 254] width 188 height 86
click at [176, 275] on div "Custom" at bounding box center [203, 271] width 71 height 14
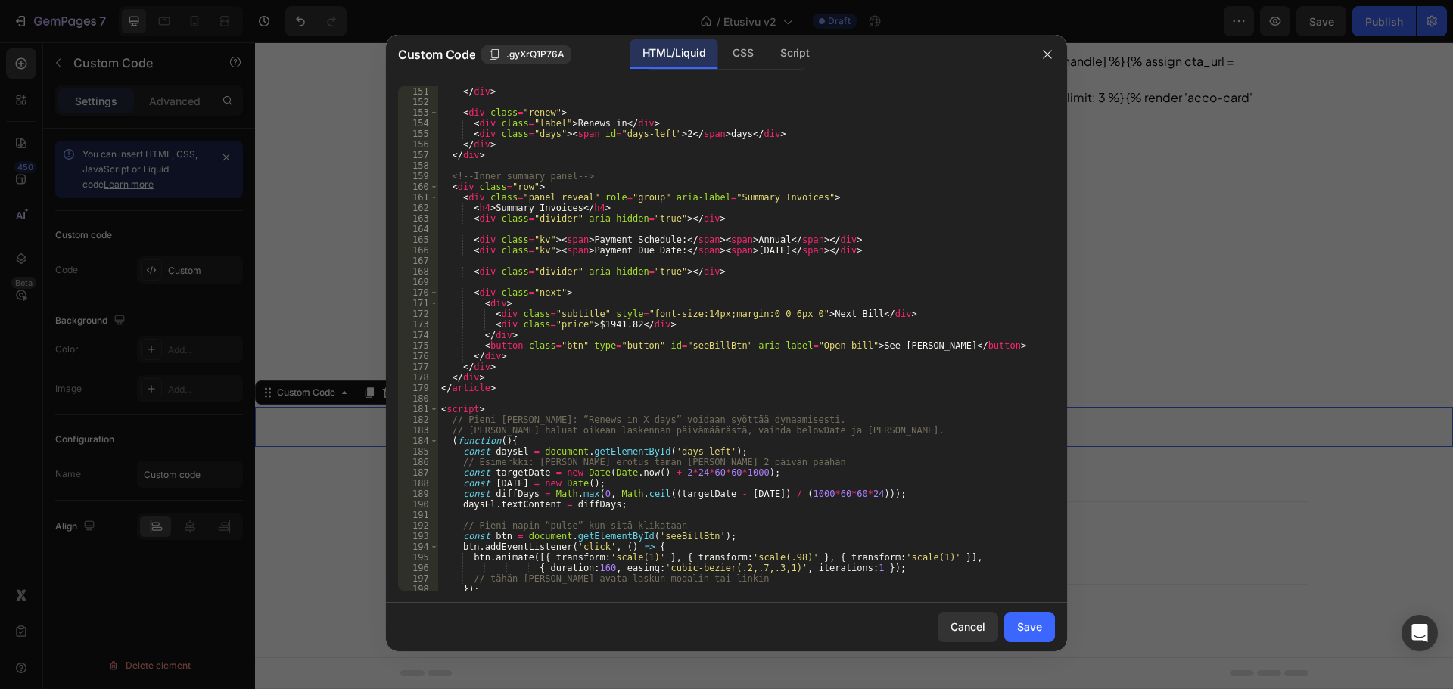
scroll to position [1635, 0]
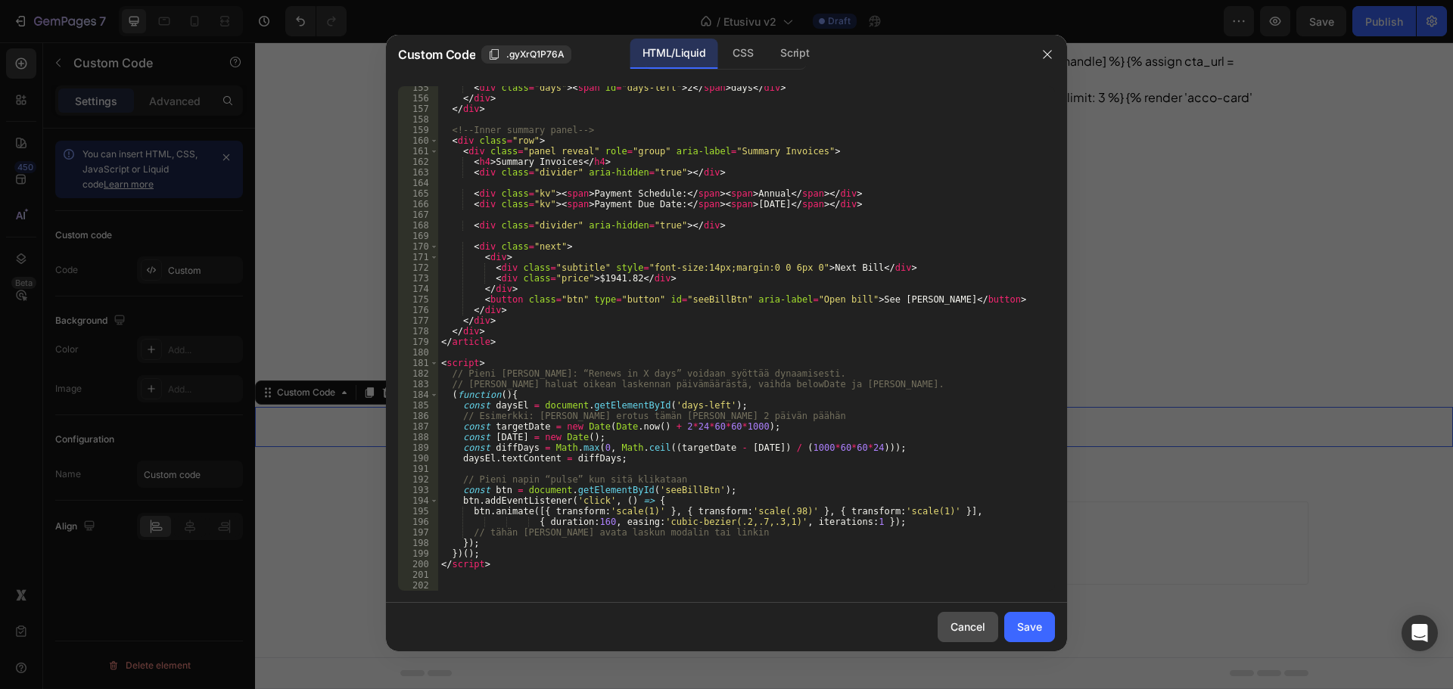
click at [985, 626] on div "Cancel" at bounding box center [967, 627] width 35 height 16
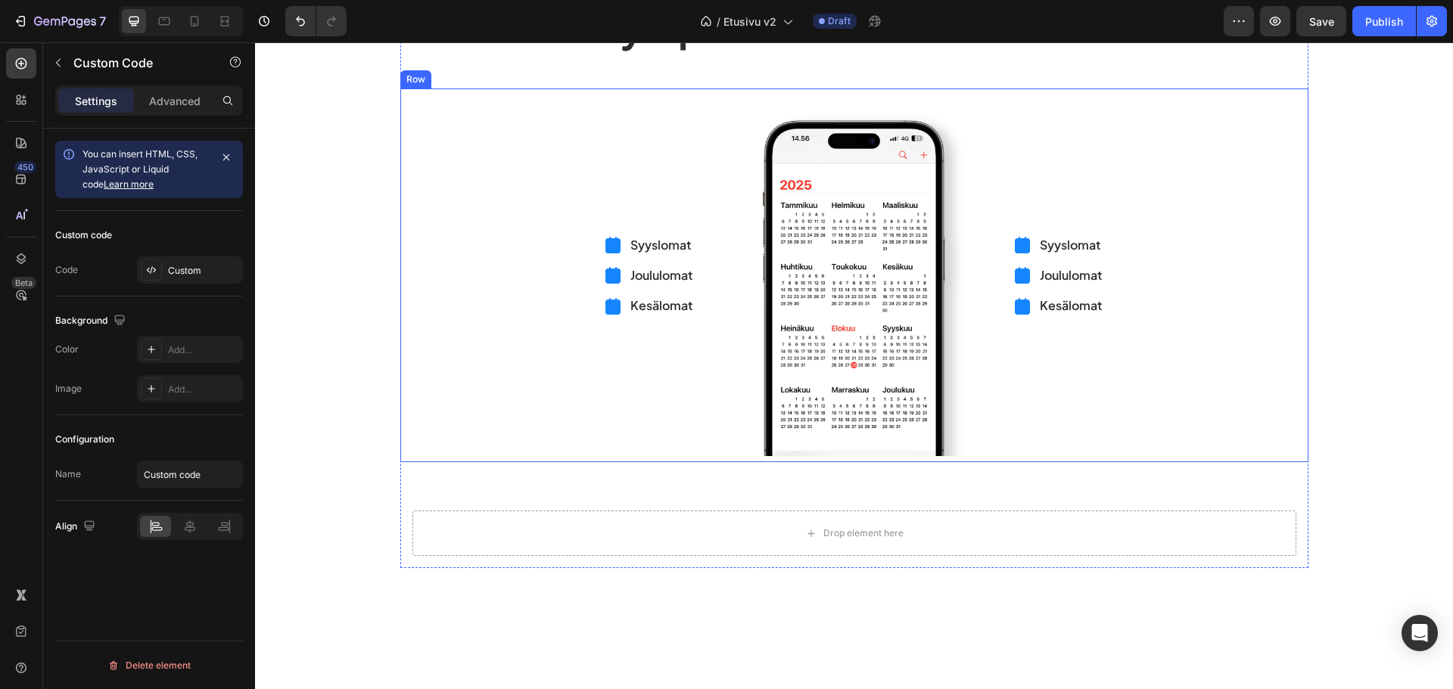
scroll to position [361, 0]
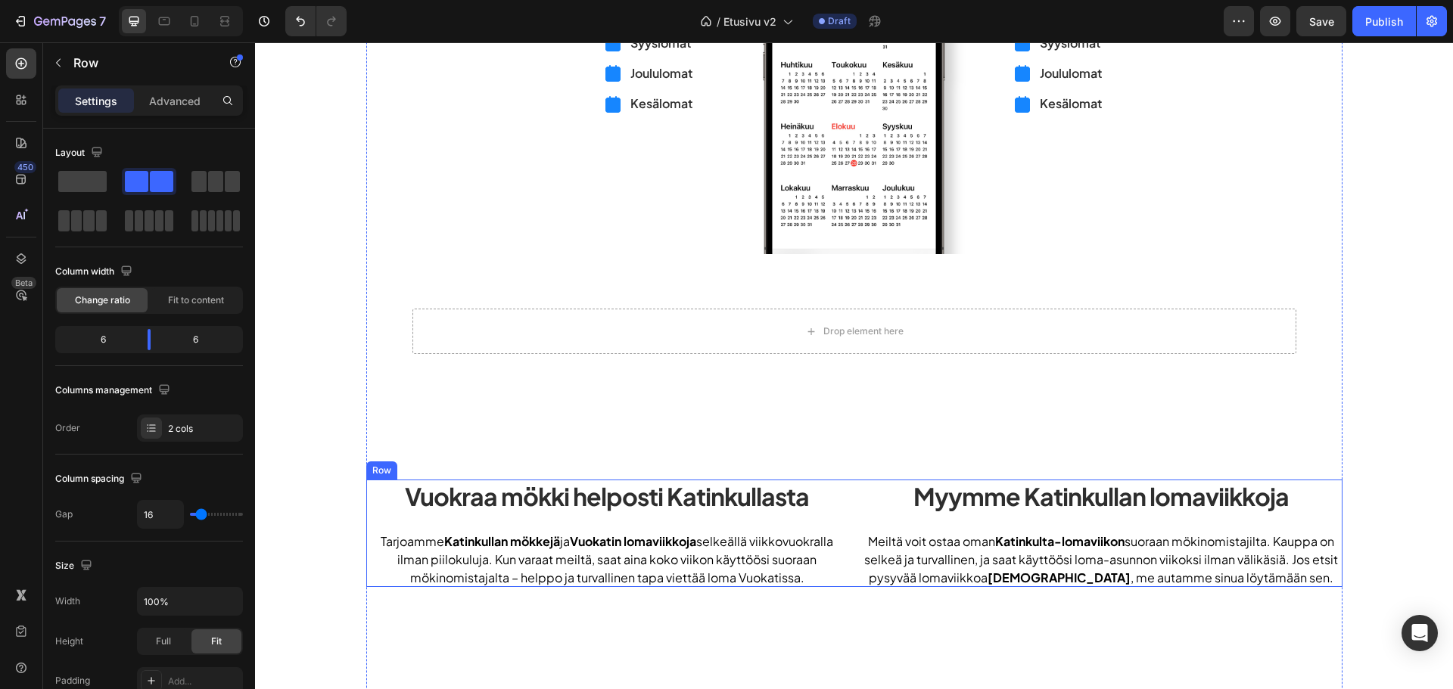
click at [830, 522] on div "Vuokraa mökki helposti Katinkullasta Heading Tarjoamme Katinkullan mökkejä ja V…" at bounding box center [607, 533] width 482 height 107
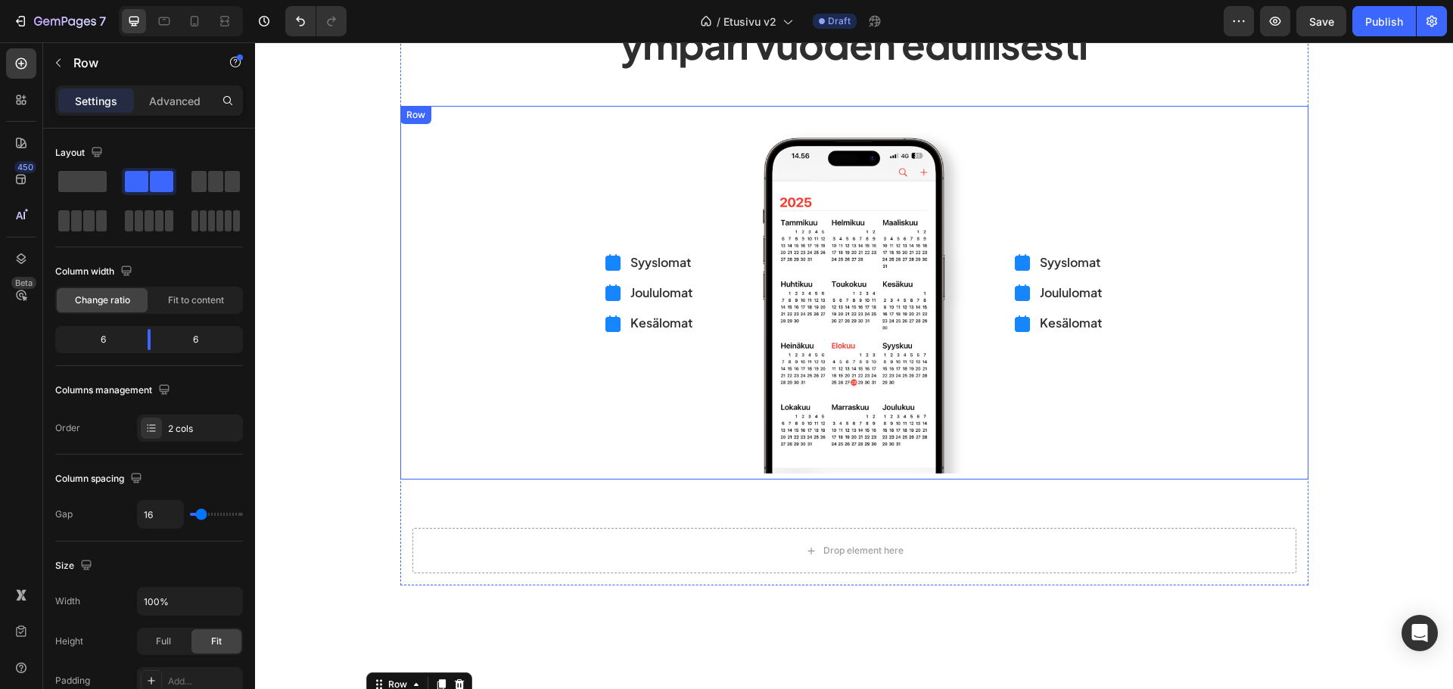
scroll to position [134, 0]
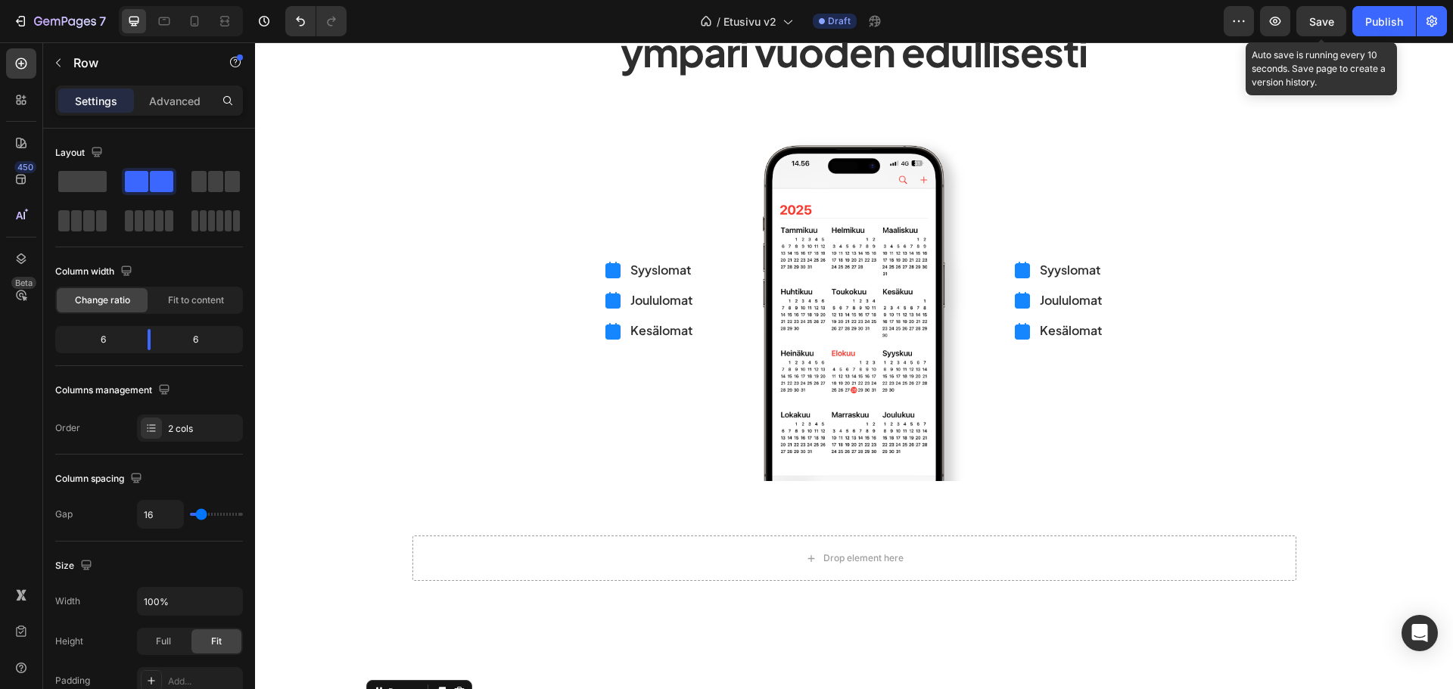
click at [1314, 28] on div "Save" at bounding box center [1321, 22] width 25 height 16
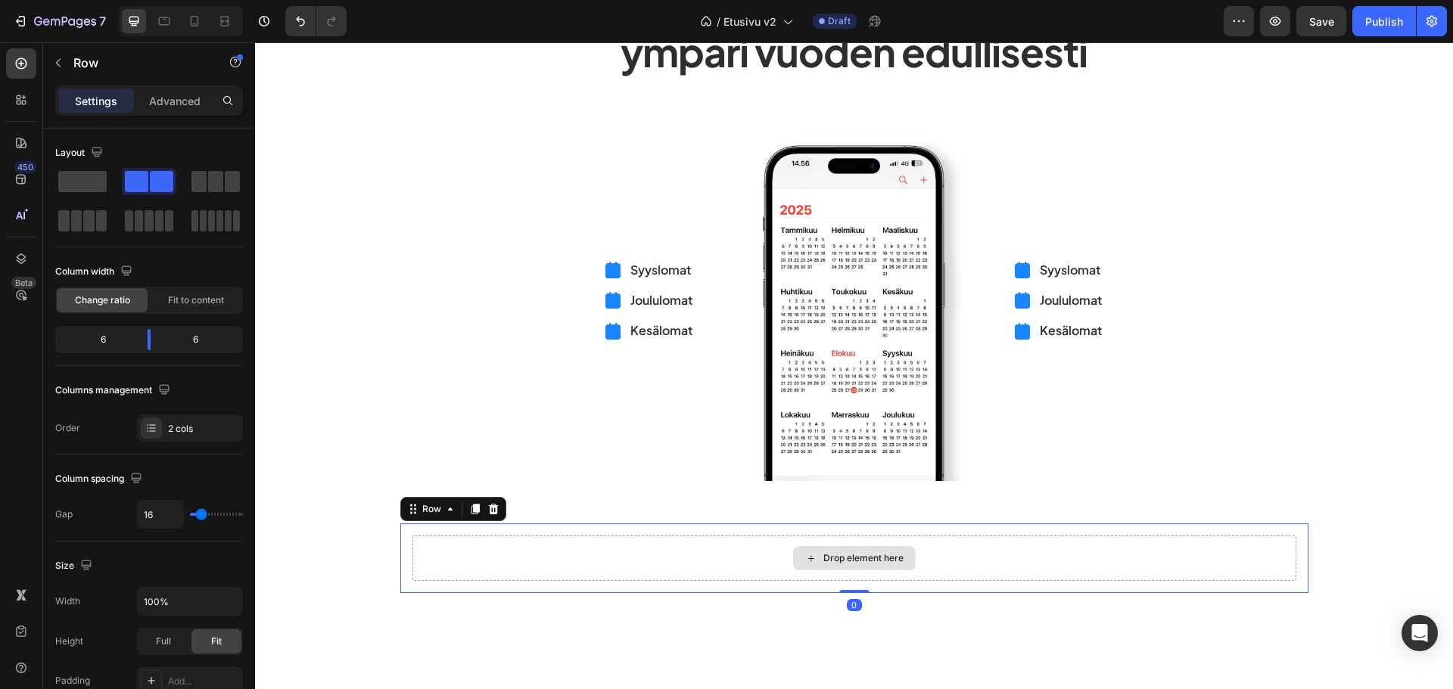
drag, startPoint x: 675, startPoint y: 561, endPoint x: 558, endPoint y: 511, distance: 127.5
click at [675, 560] on div "Drop element here" at bounding box center [854, 558] width 884 height 45
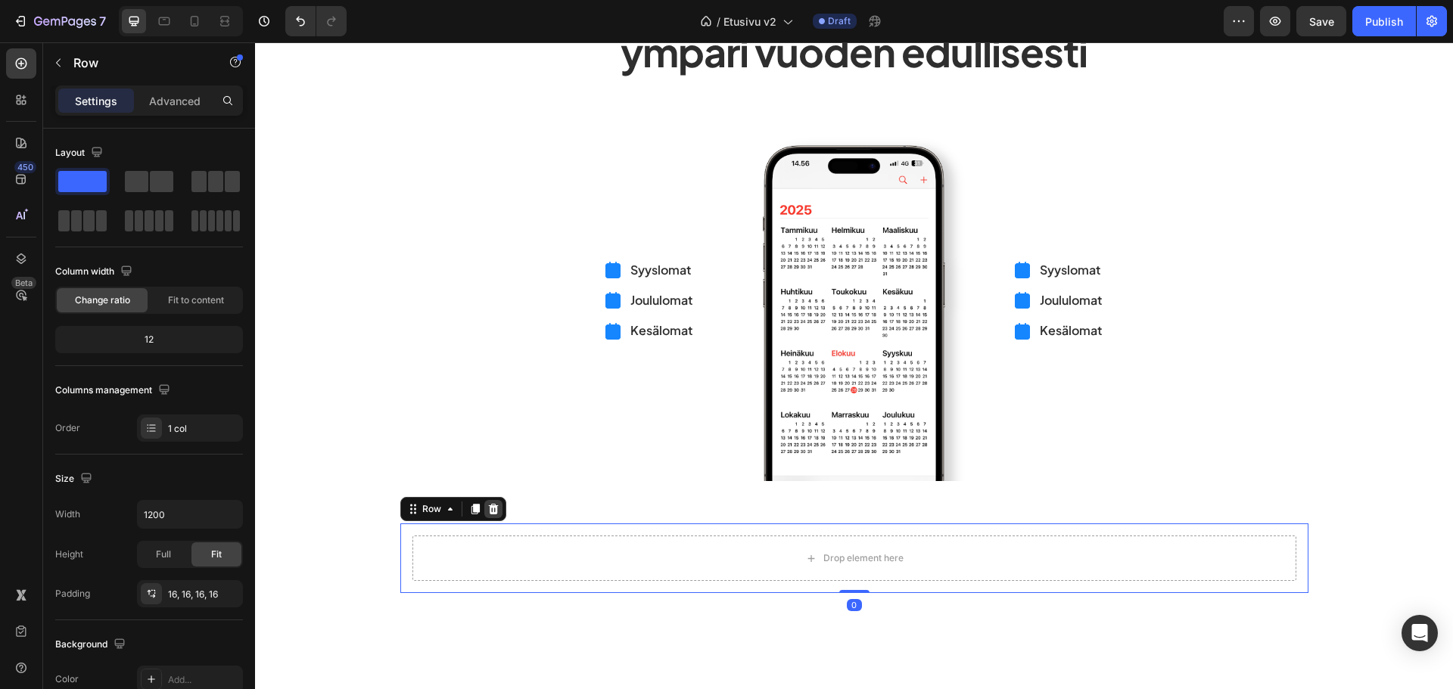
click at [487, 505] on icon at bounding box center [493, 509] width 12 height 12
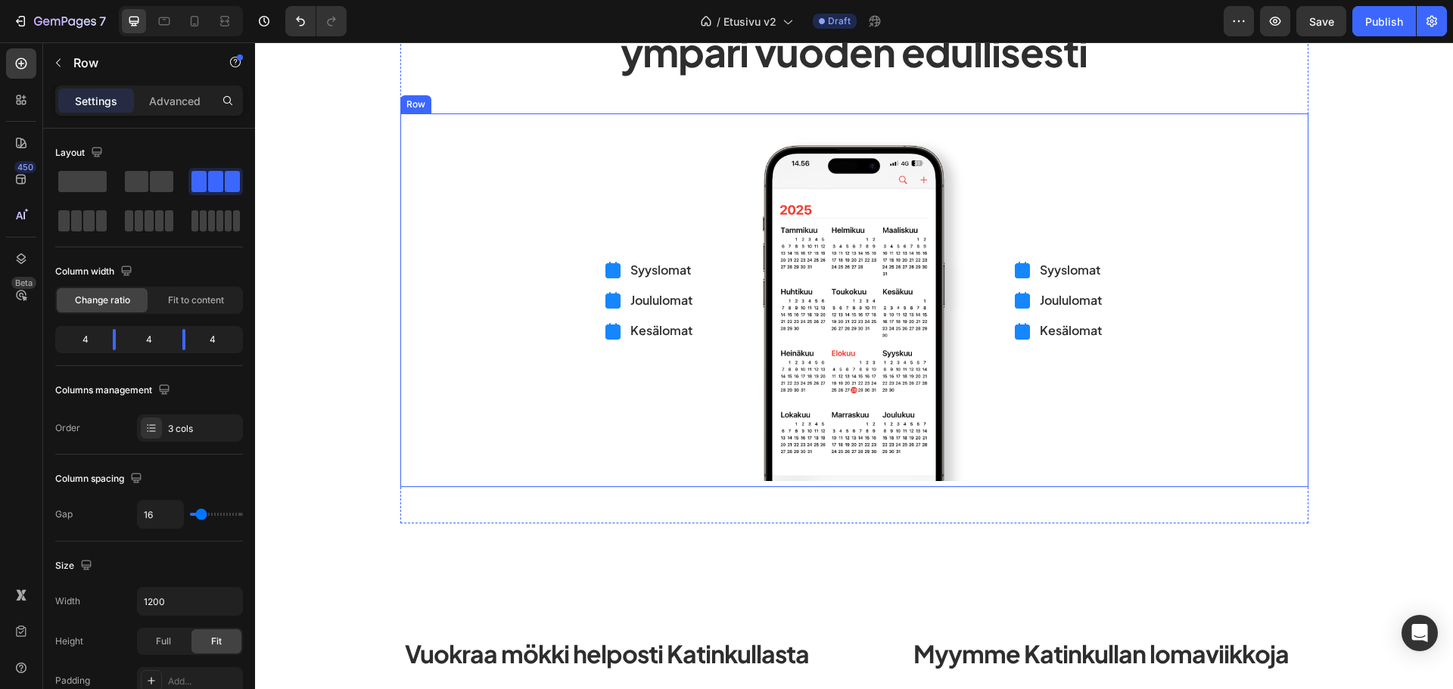
click at [614, 440] on div "Syyslomat Joululomat Kesälomat Item List" at bounding box center [547, 301] width 294 height 375
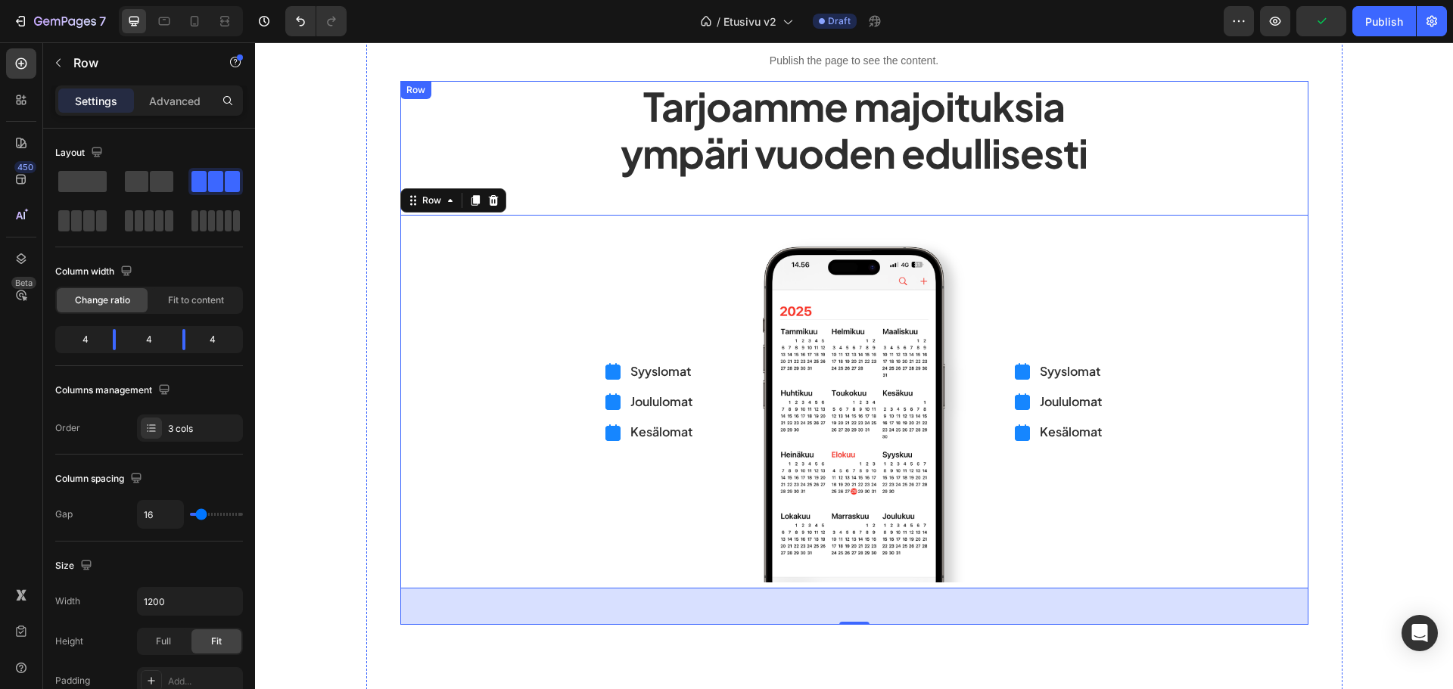
scroll to position [0, 0]
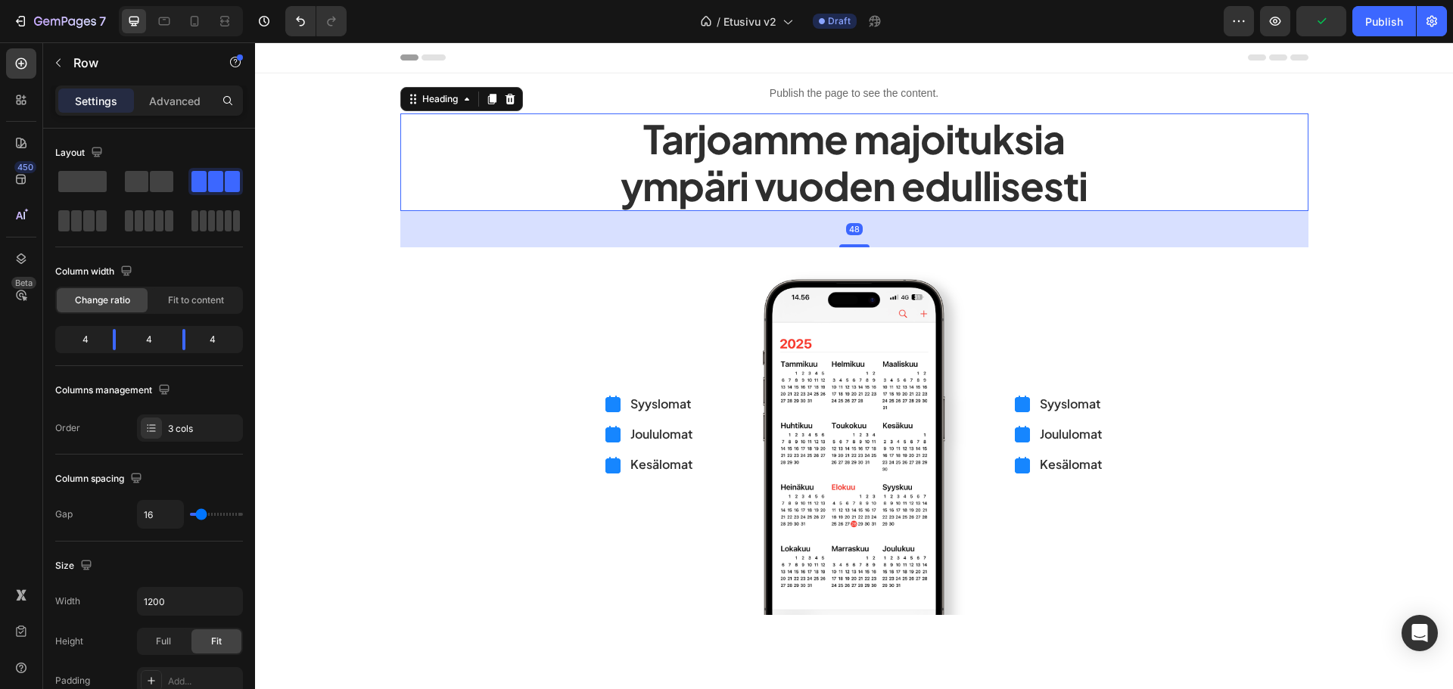
click at [892, 138] on h2 "Tarjoamme majoituksia ympäri vuoden edullisesti" at bounding box center [854, 163] width 908 height 98
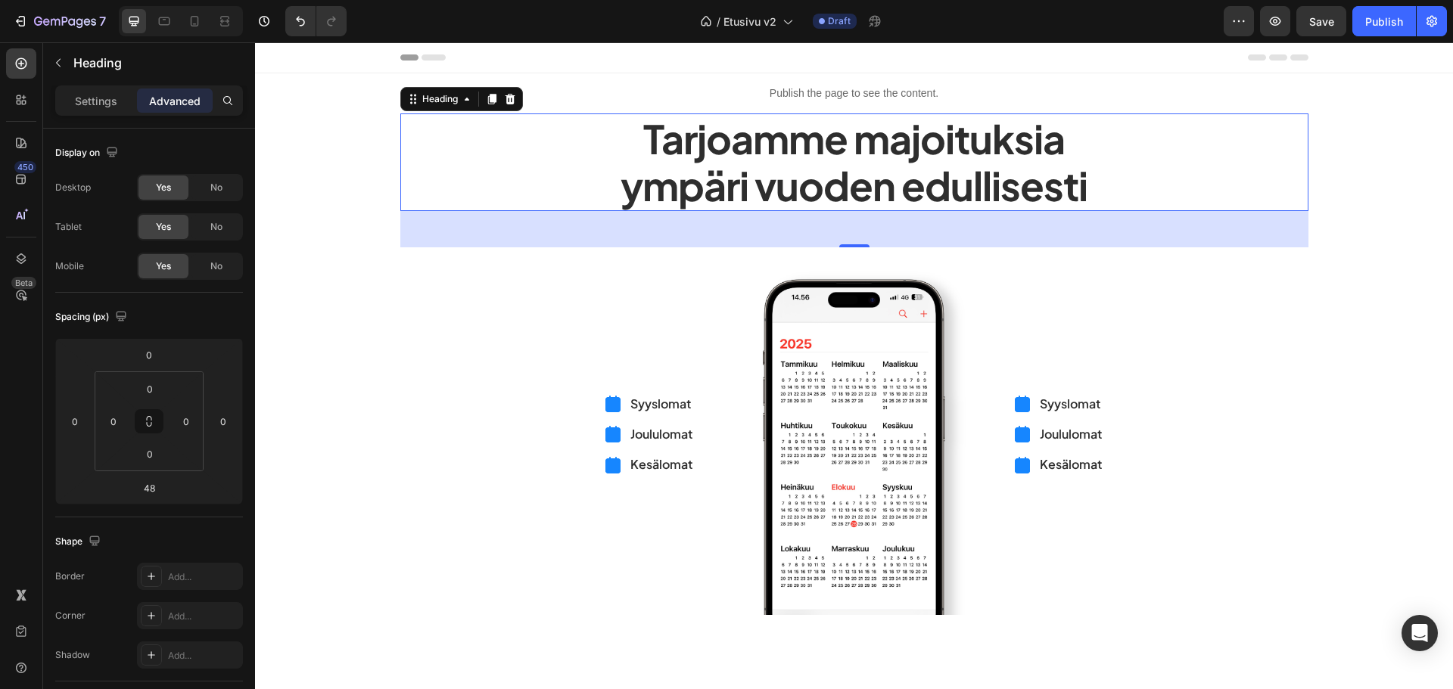
click at [746, 142] on h2 "Tarjoamme majoituksia ympäri vuoden edullisesti" at bounding box center [854, 163] width 908 height 98
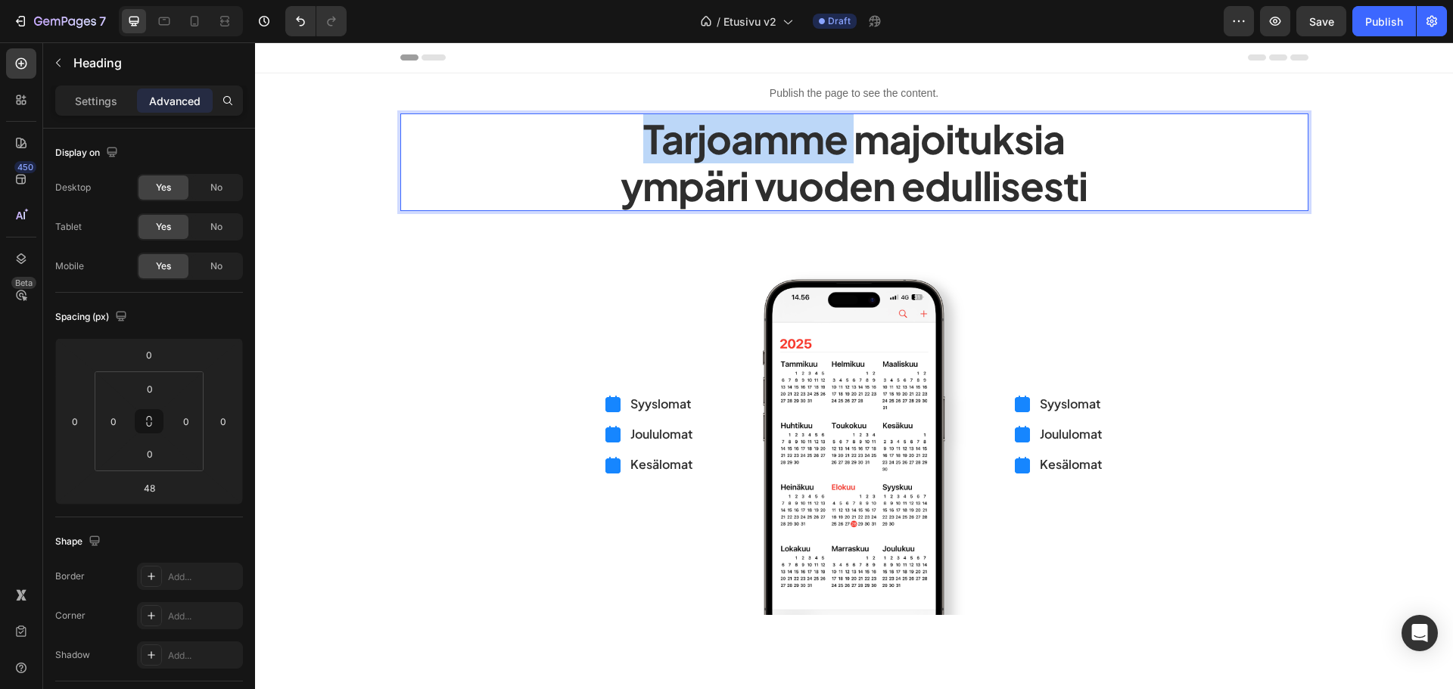
click at [746, 142] on p "Tarjoamme majoituksia ympäri vuoden edullisesti" at bounding box center [854, 162] width 905 height 95
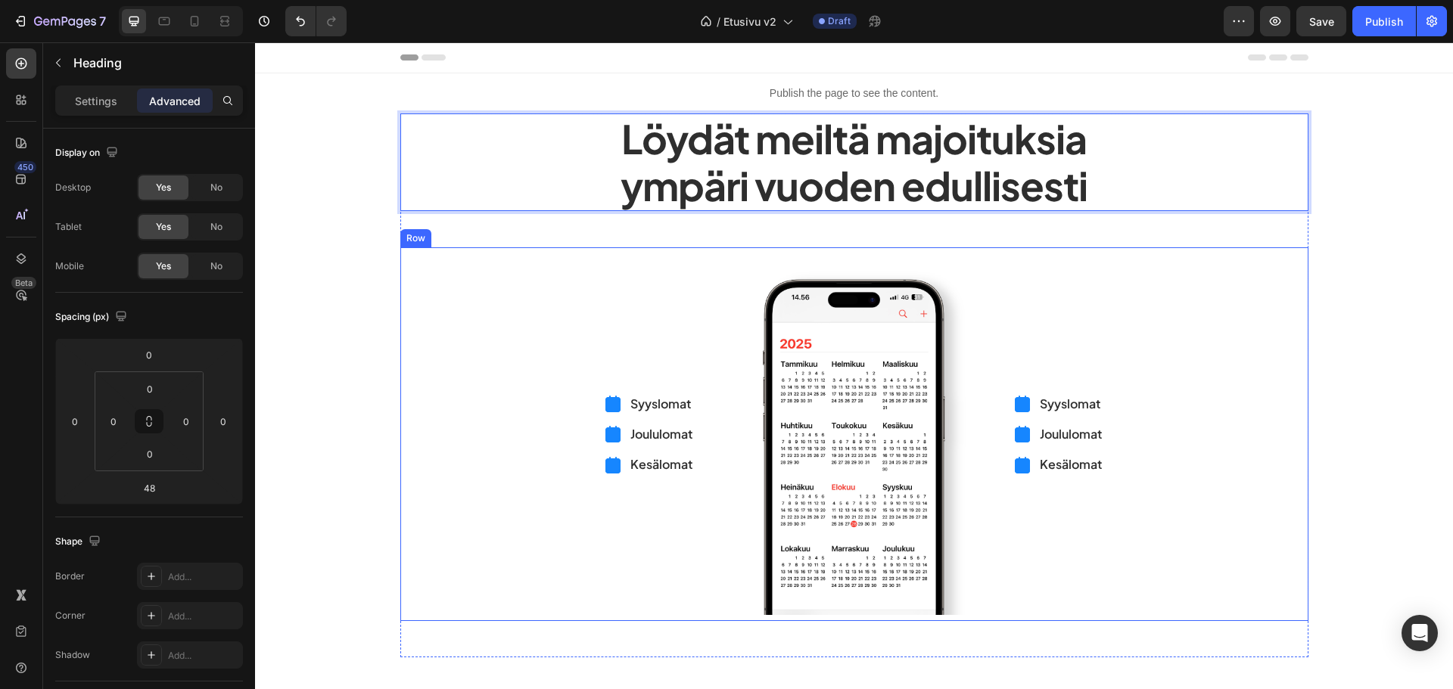
click at [1299, 347] on div "Syyslomat Joululomat Kesälomat Item List" at bounding box center [1160, 434] width 294 height 375
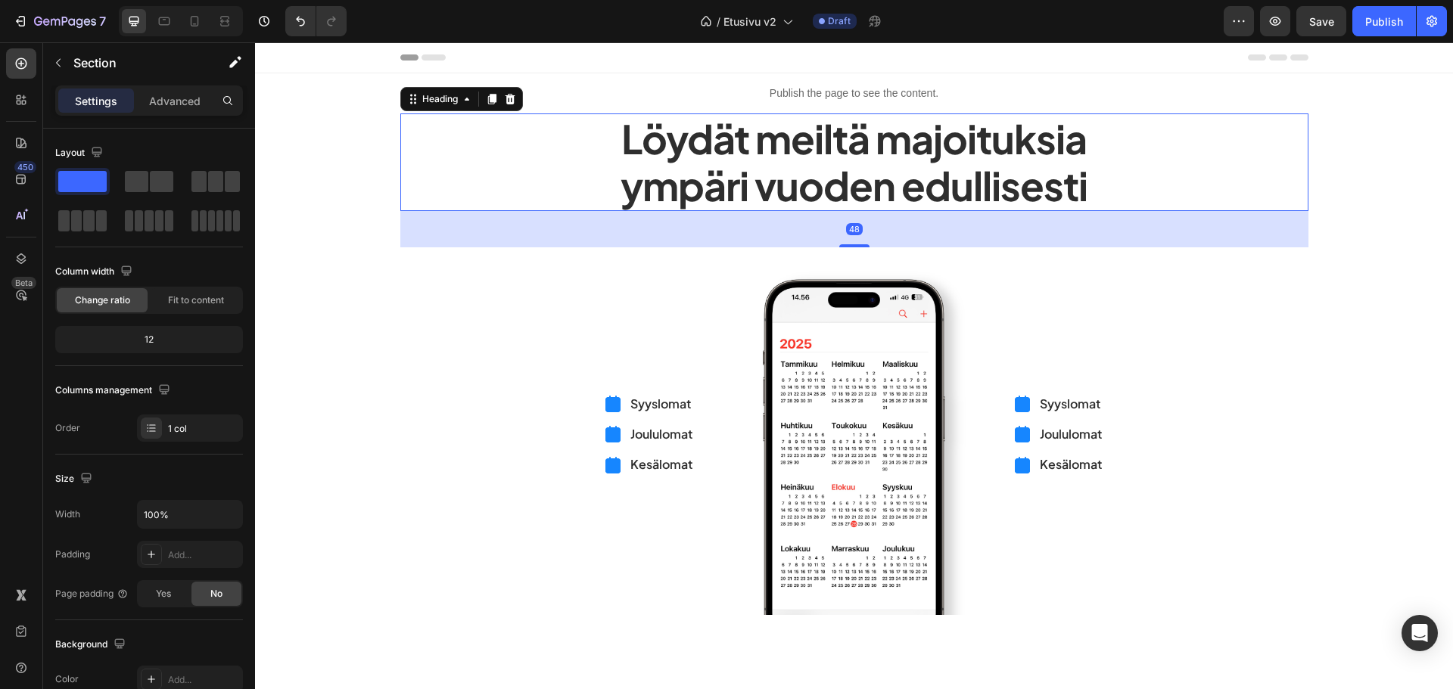
click at [988, 195] on p "Löydät meiltä majoituksia ympäri vuoden edullisesti" at bounding box center [854, 162] width 905 height 95
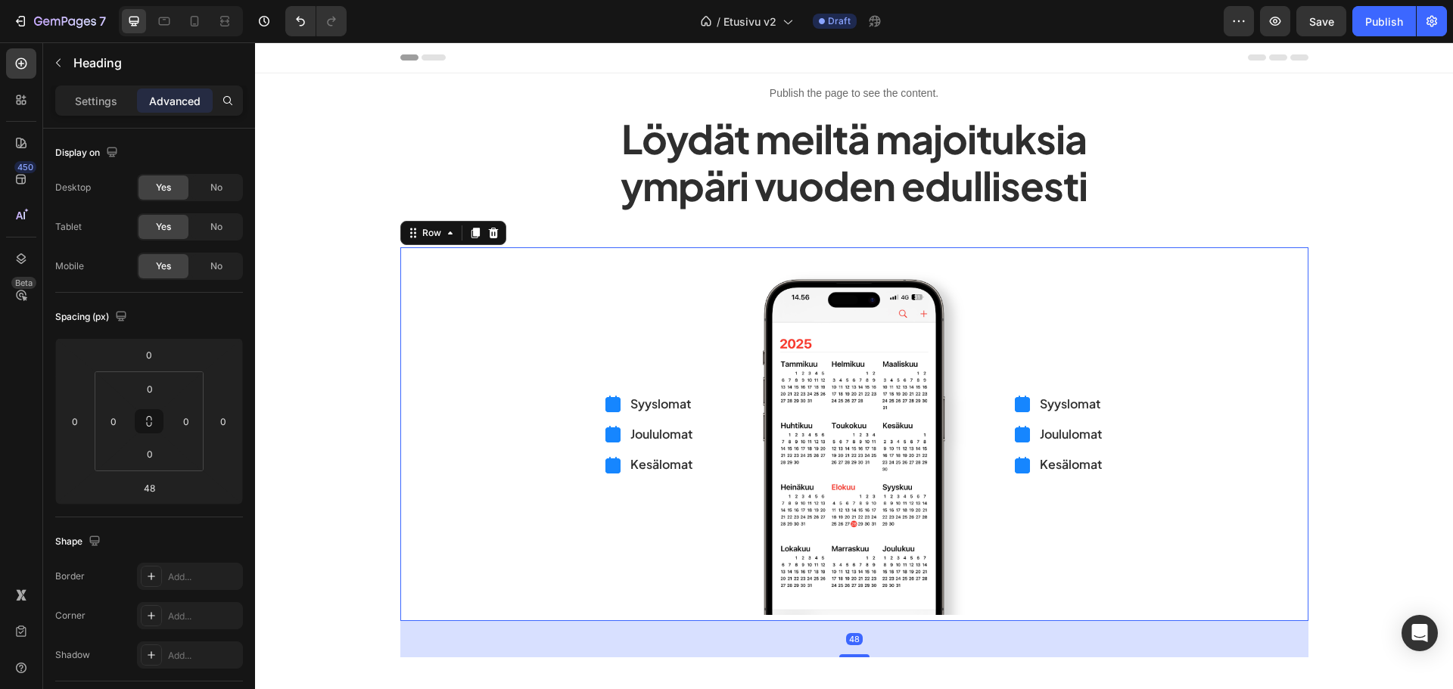
click at [1085, 253] on div "Syyslomat Joululomat Kesälomat Item List" at bounding box center [1160, 434] width 294 height 375
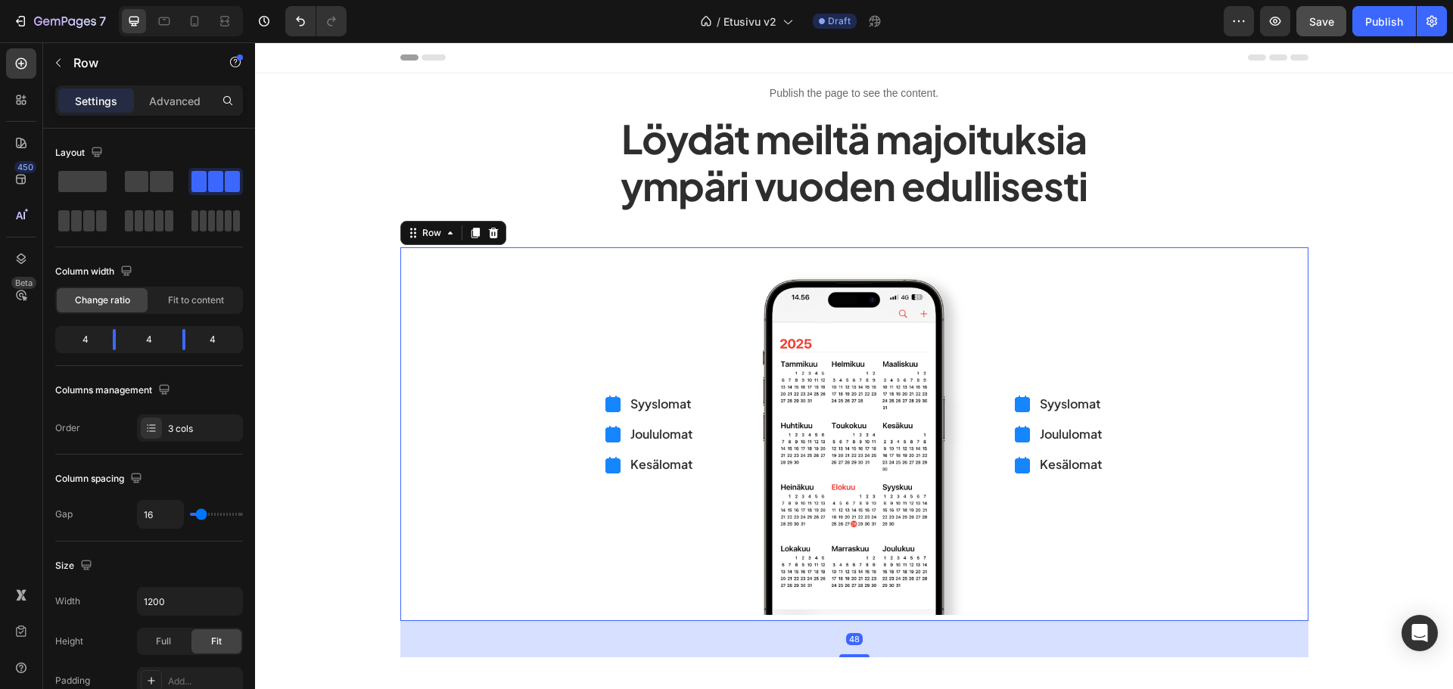
click at [1323, 30] on button "Save" at bounding box center [1321, 21] width 50 height 30
click at [51, 66] on button "button" at bounding box center [58, 63] width 24 height 24
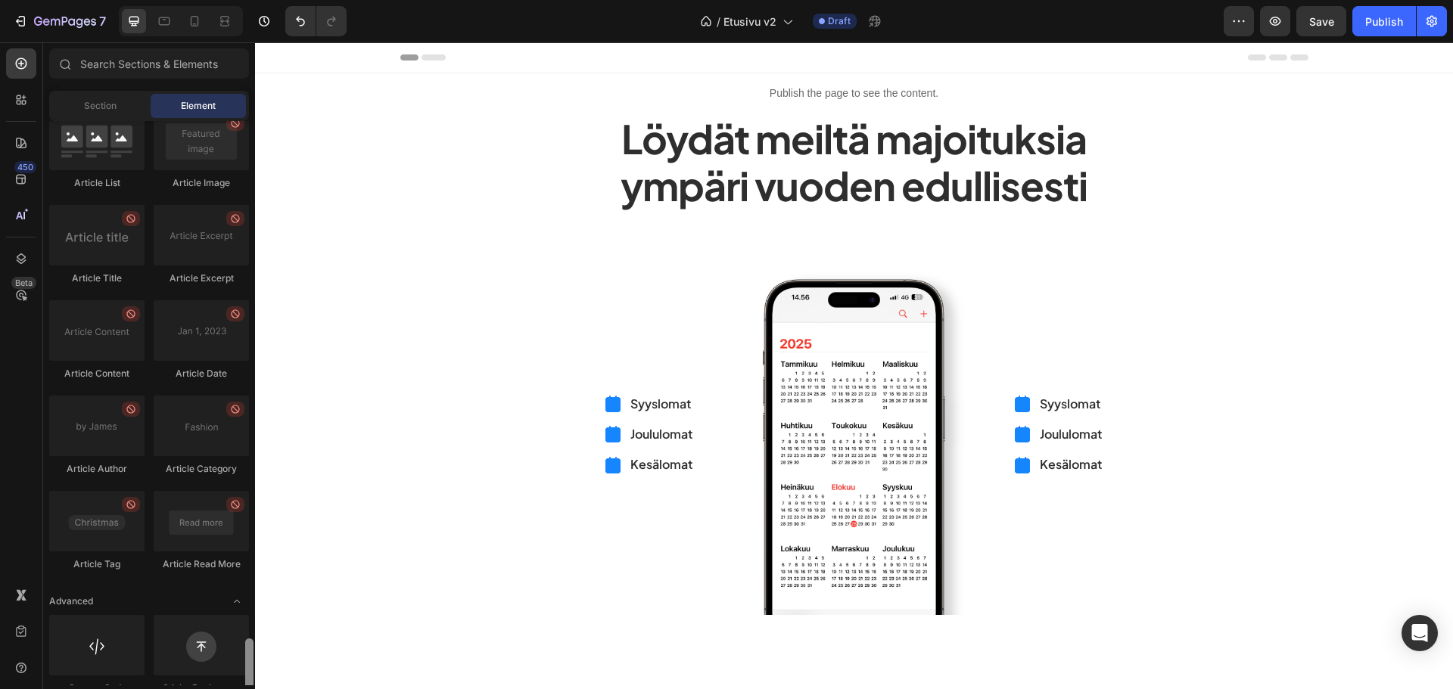
scroll to position [3920, 0]
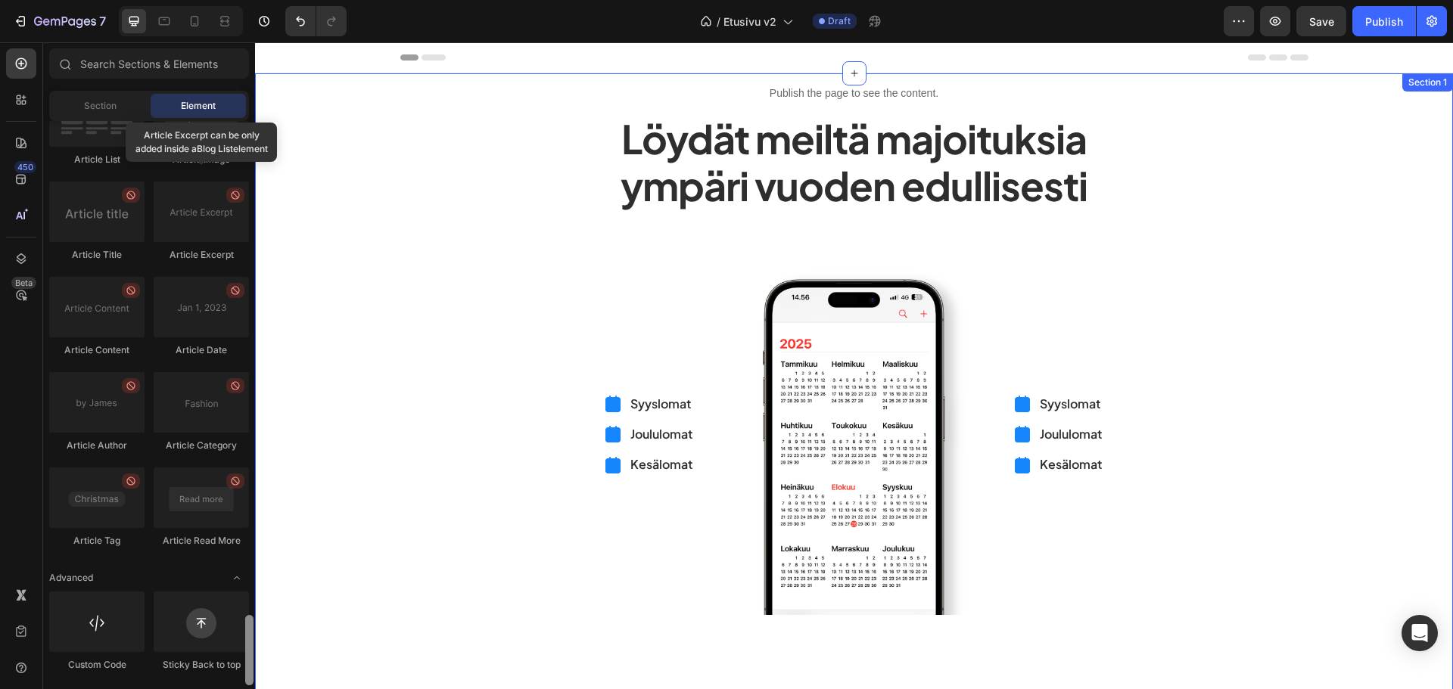
drag, startPoint x: 248, startPoint y: 401, endPoint x: 252, endPoint y: 672, distance: 270.9
click at [252, 672] on div at bounding box center [249, 650] width 8 height 70
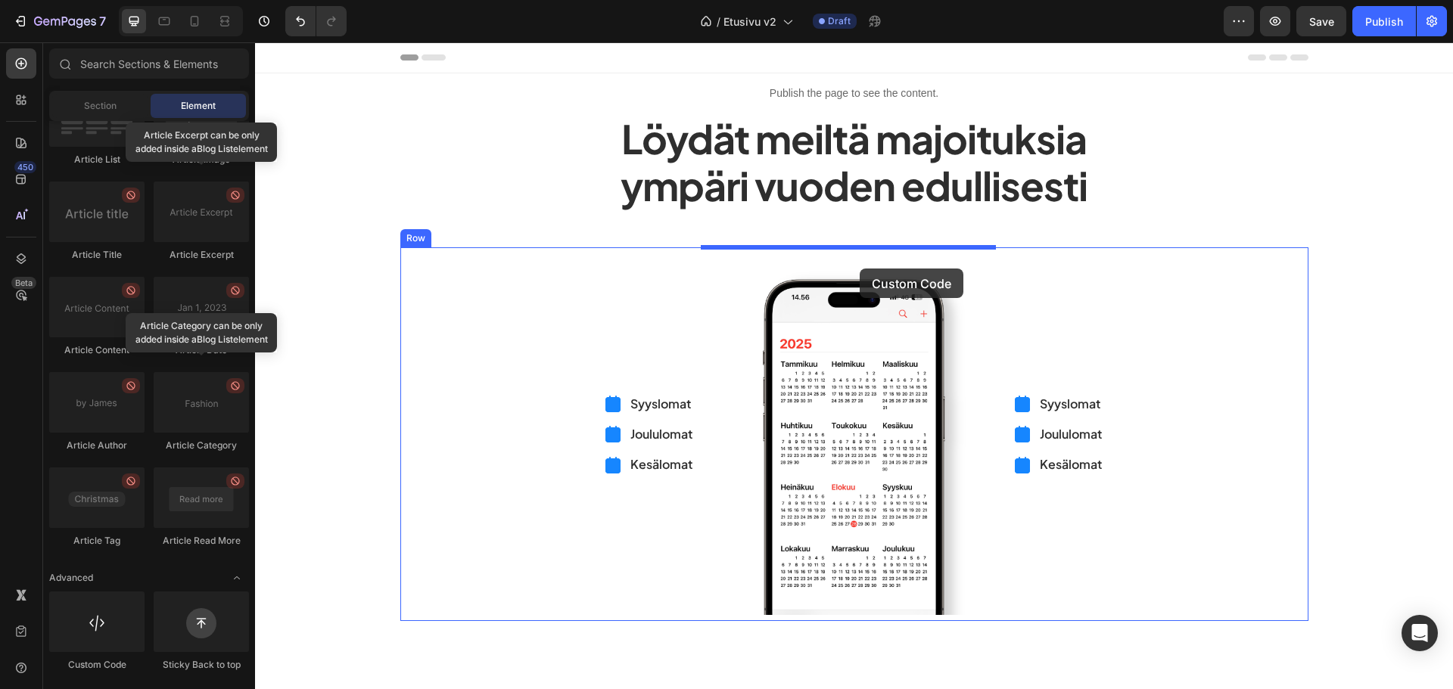
drag, startPoint x: 358, startPoint y: 679, endPoint x: 860, endPoint y: 269, distance: 648.1
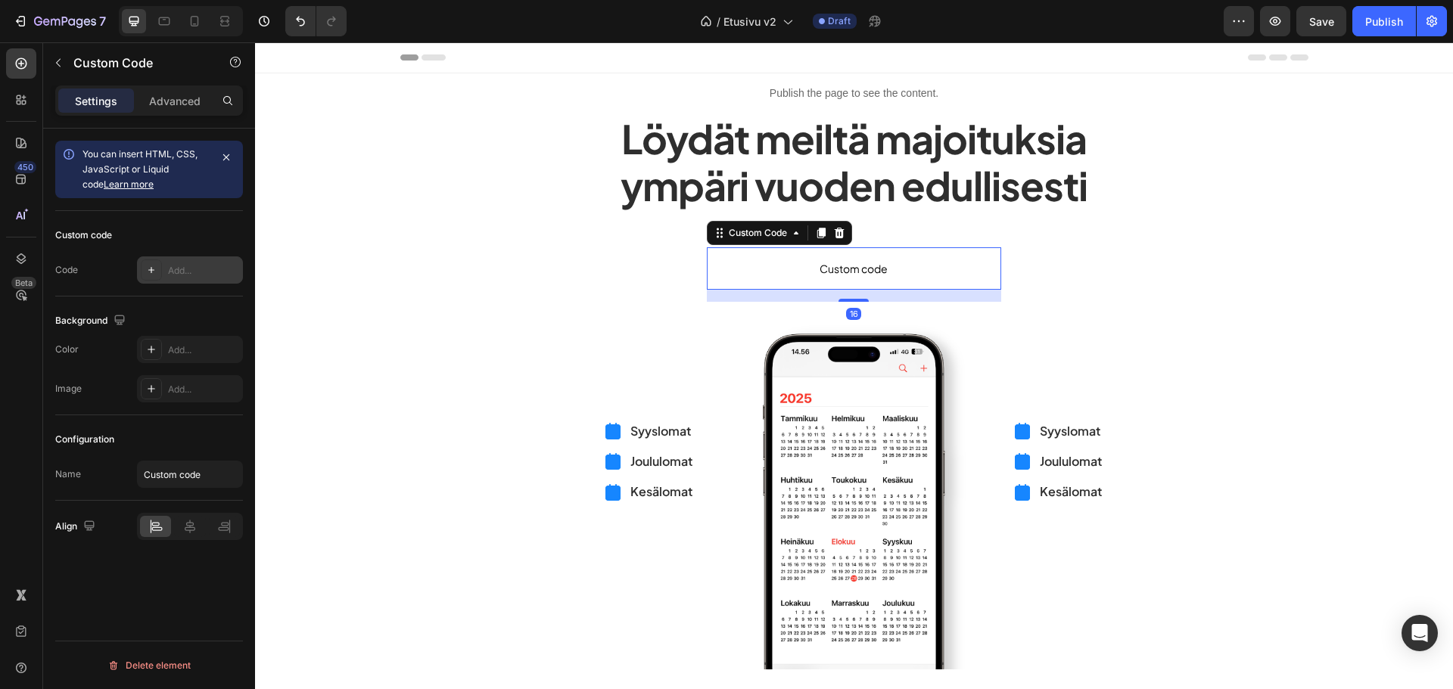
click at [201, 260] on div "Add..." at bounding box center [190, 270] width 106 height 27
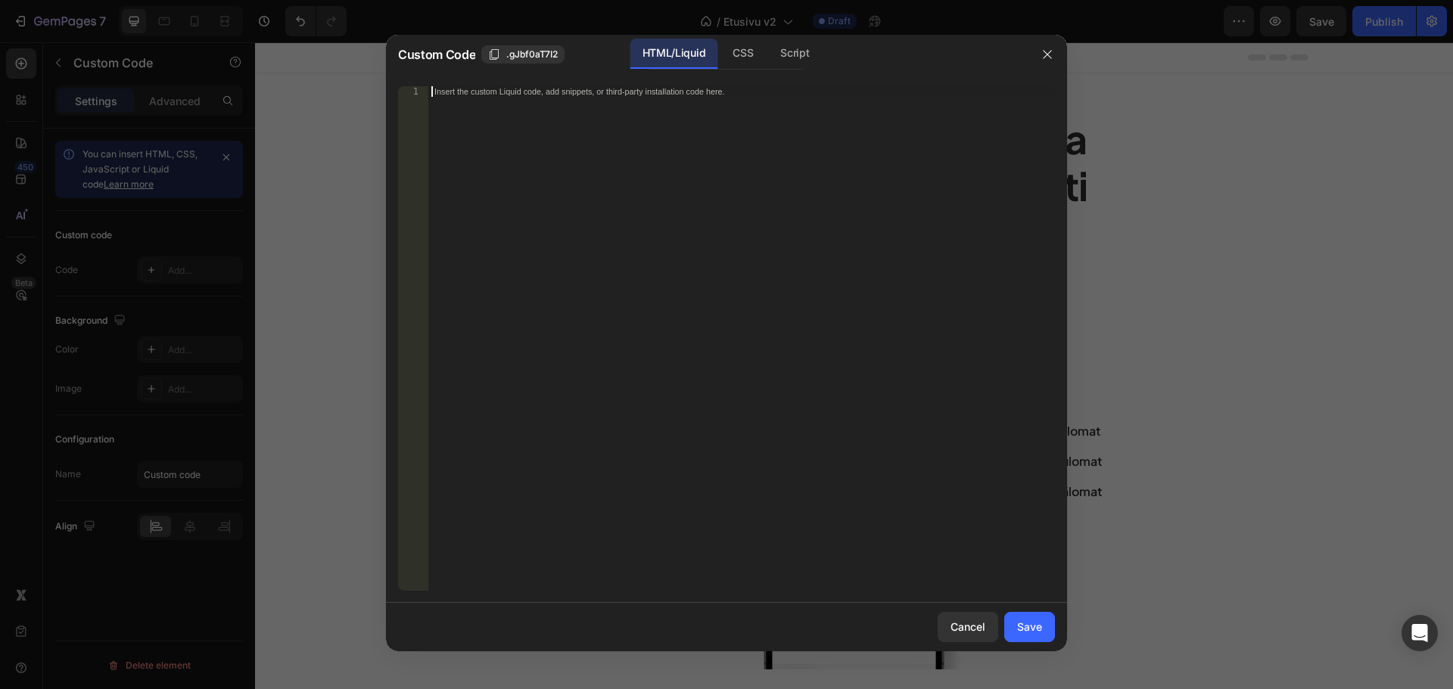
click at [702, 145] on div "Insert the custom Liquid code, add snippets, or third-party installation code h…" at bounding box center [741, 349] width 627 height 526
paste textarea "</body> </html>"
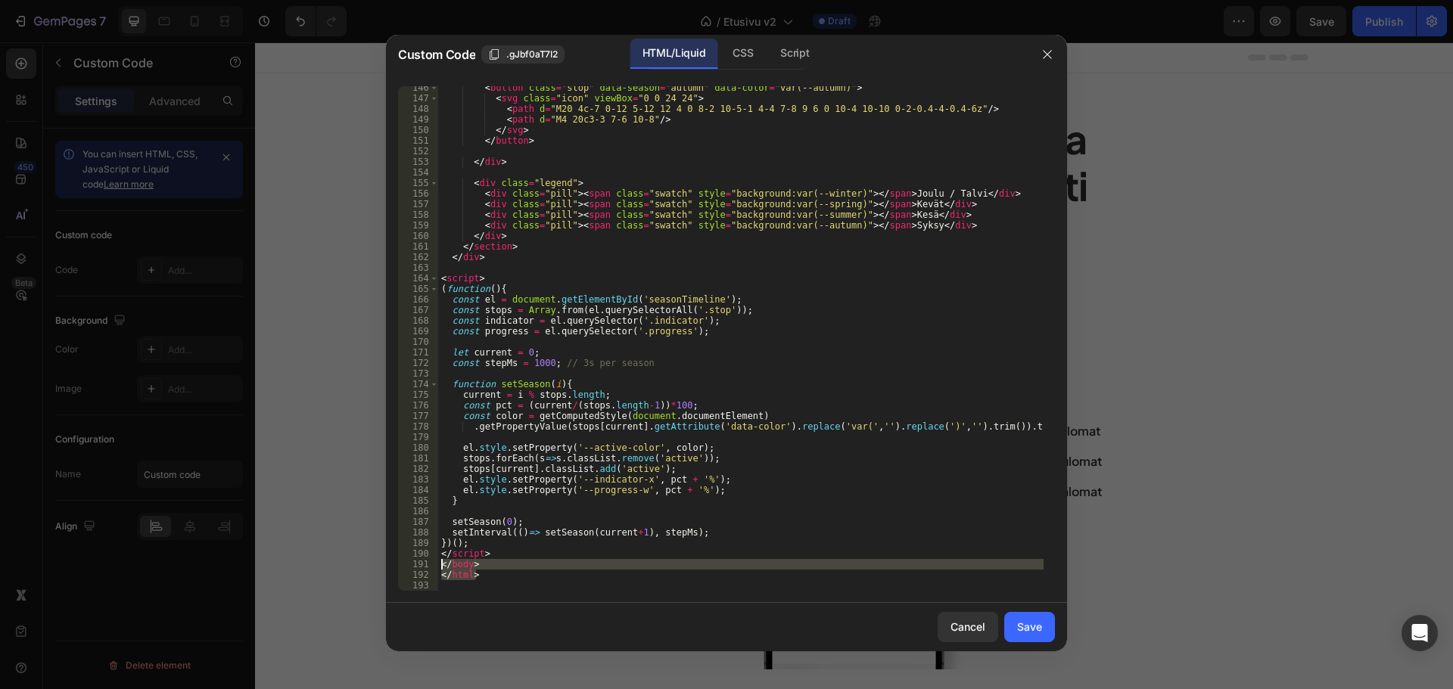
drag, startPoint x: 491, startPoint y: 577, endPoint x: 420, endPoint y: 565, distance: 72.2
click at [420, 565] on div "146 147 148 149 150 151 152 153 154 155 156 157 158 159 160 161 162 163 164 165…" at bounding box center [726, 338] width 657 height 505
type textarea "</body> </html>"
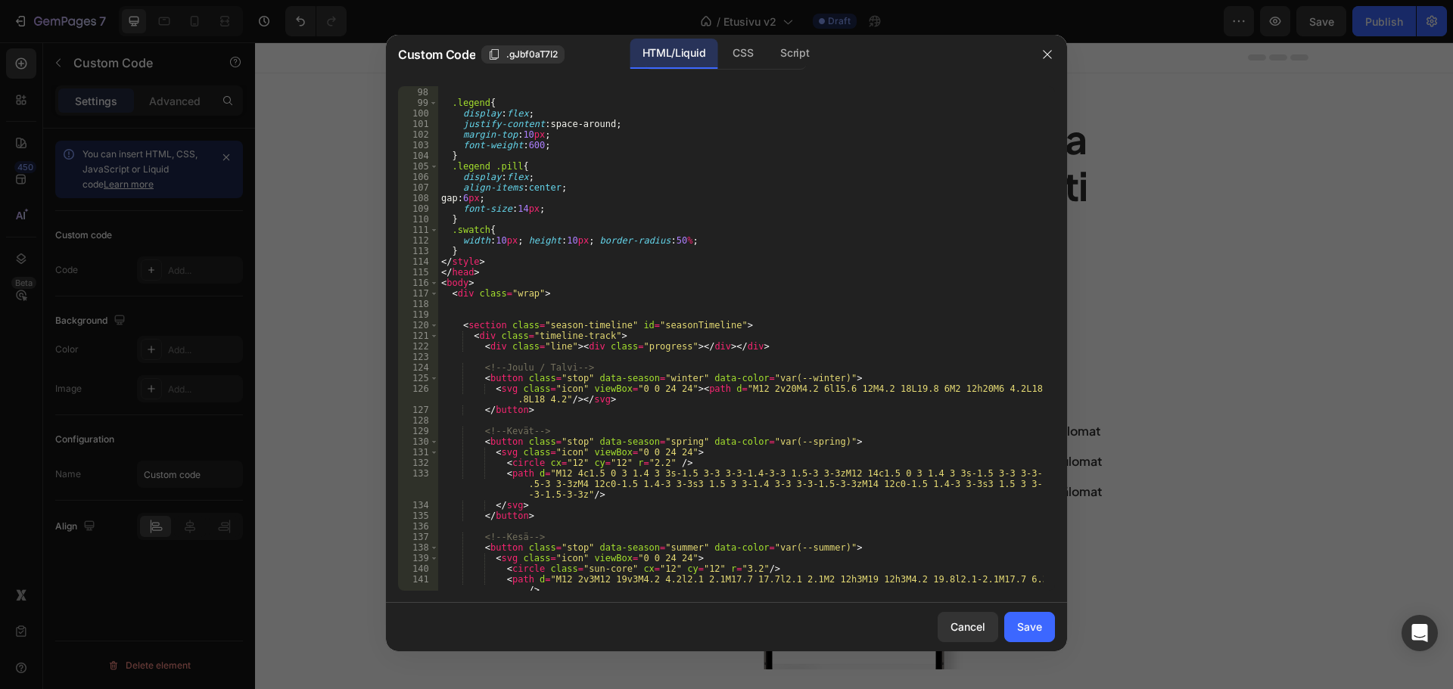
scroll to position [891, 0]
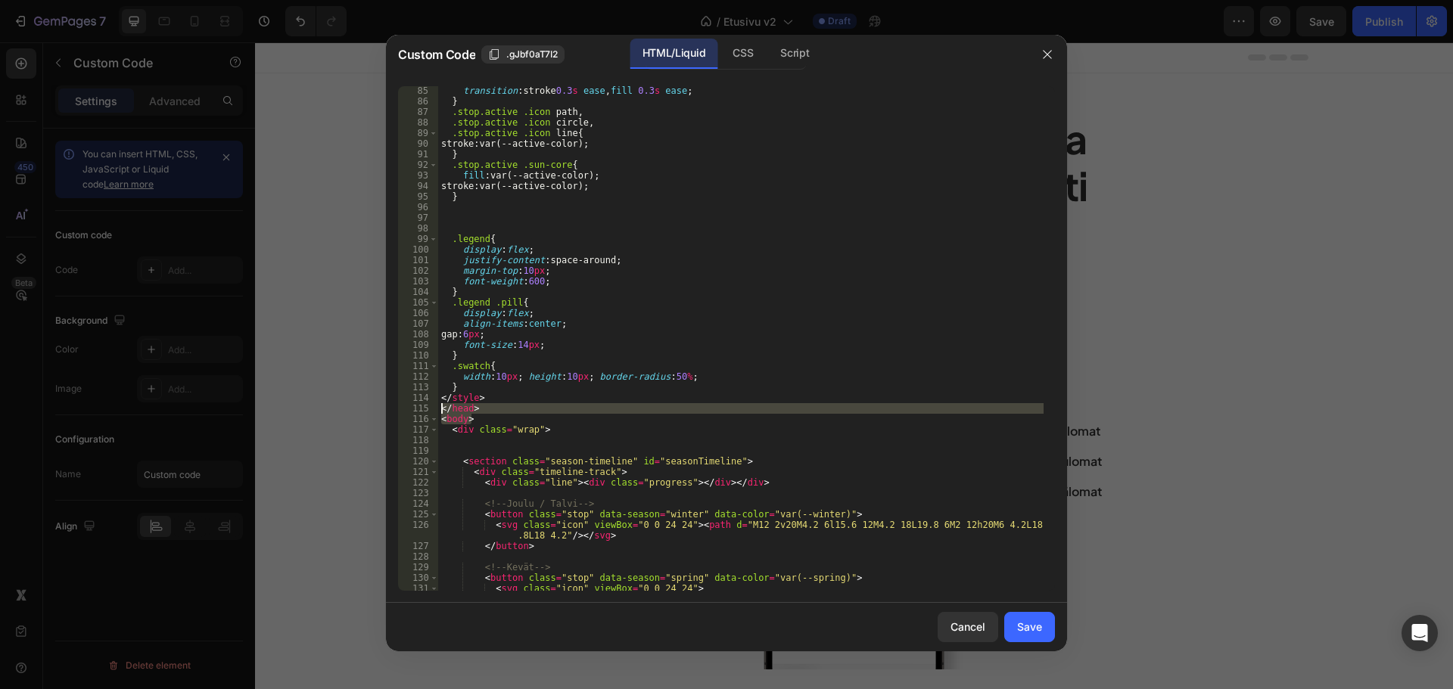
drag, startPoint x: 479, startPoint y: 416, endPoint x: 425, endPoint y: 409, distance: 55.0
click at [425, 409] on div "85 86 87 88 89 90 91 92 93 94 95 96 97 98 99 100 101 102 103 104 105 106 107 10…" at bounding box center [726, 338] width 657 height 505
type textarea "</head> <body>"
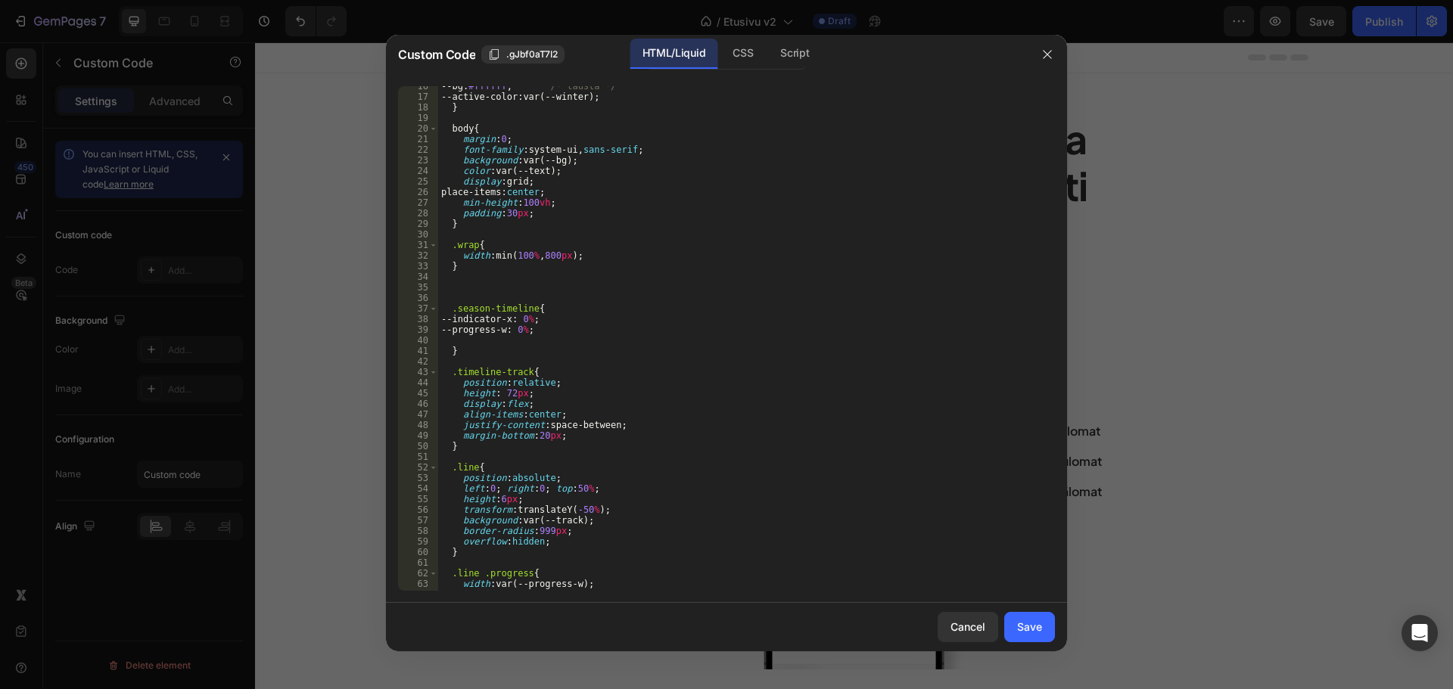
scroll to position [0, 0]
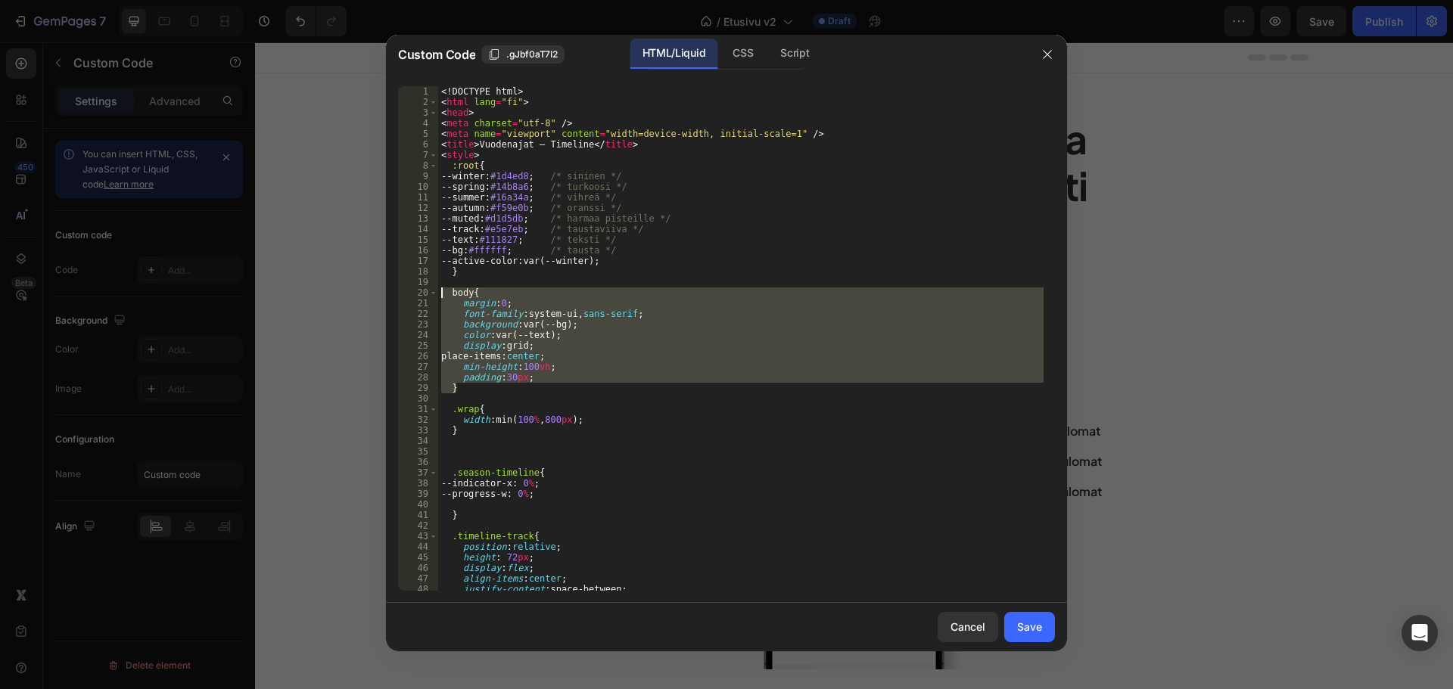
drag, startPoint x: 464, startPoint y: 381, endPoint x: 414, endPoint y: 297, distance: 98.4
click at [414, 297] on div "1 2 3 4 5 6 7 8 9 10 11 12 13 14 15 16 17 18 19 20 21 22 23 24 25 26 27 28 29 3…" at bounding box center [726, 338] width 657 height 505
type textarea "body{ margin:0;"
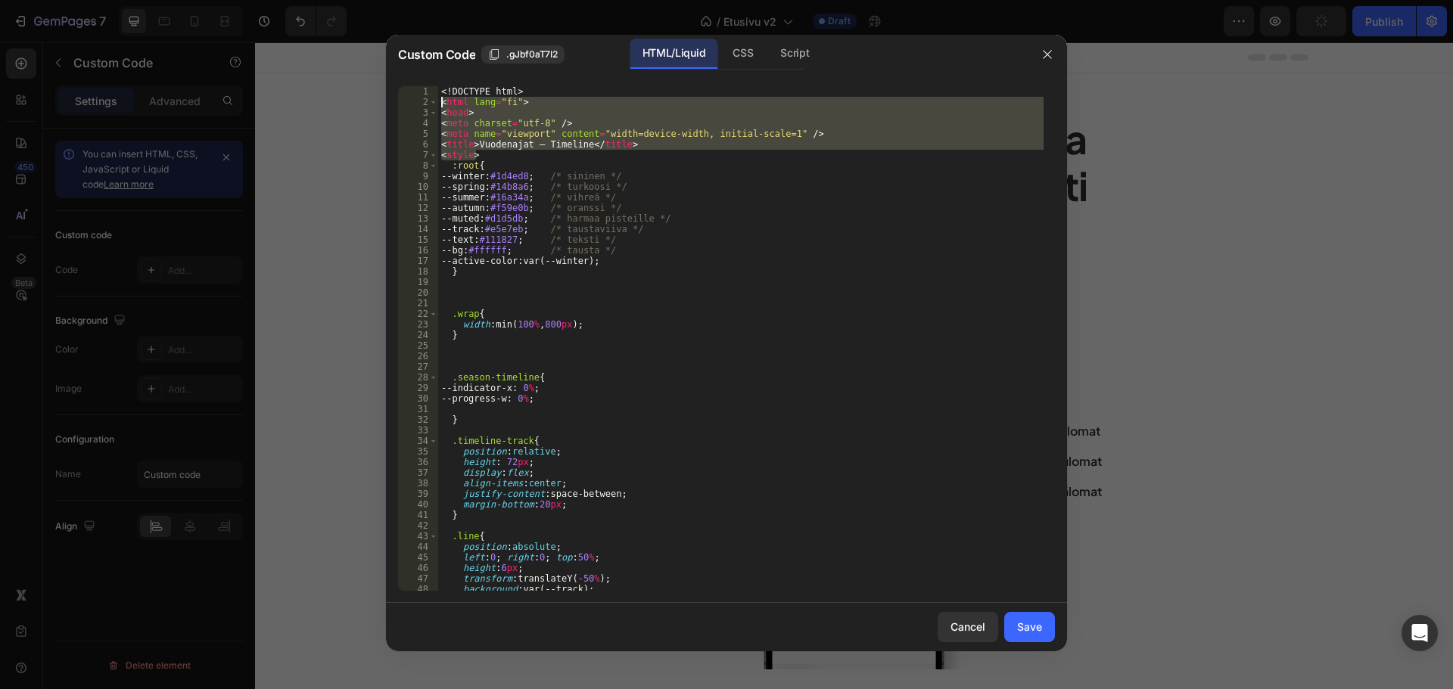
drag, startPoint x: 487, startPoint y: 155, endPoint x: 459, endPoint y: 118, distance: 46.5
click at [428, 100] on div "1 2 3 4 5 6 7 8 9 10 11 12 13 14 15 16 17 18 19 20 21 22 23 24 25 26 27 28 29 3…" at bounding box center [726, 338] width 657 height 505
click at [602, 138] on div "<! DOCTYPE html > < html lang = "fi" > < head > < meta charset = "utf-8" /> < m…" at bounding box center [740, 338] width 605 height 505
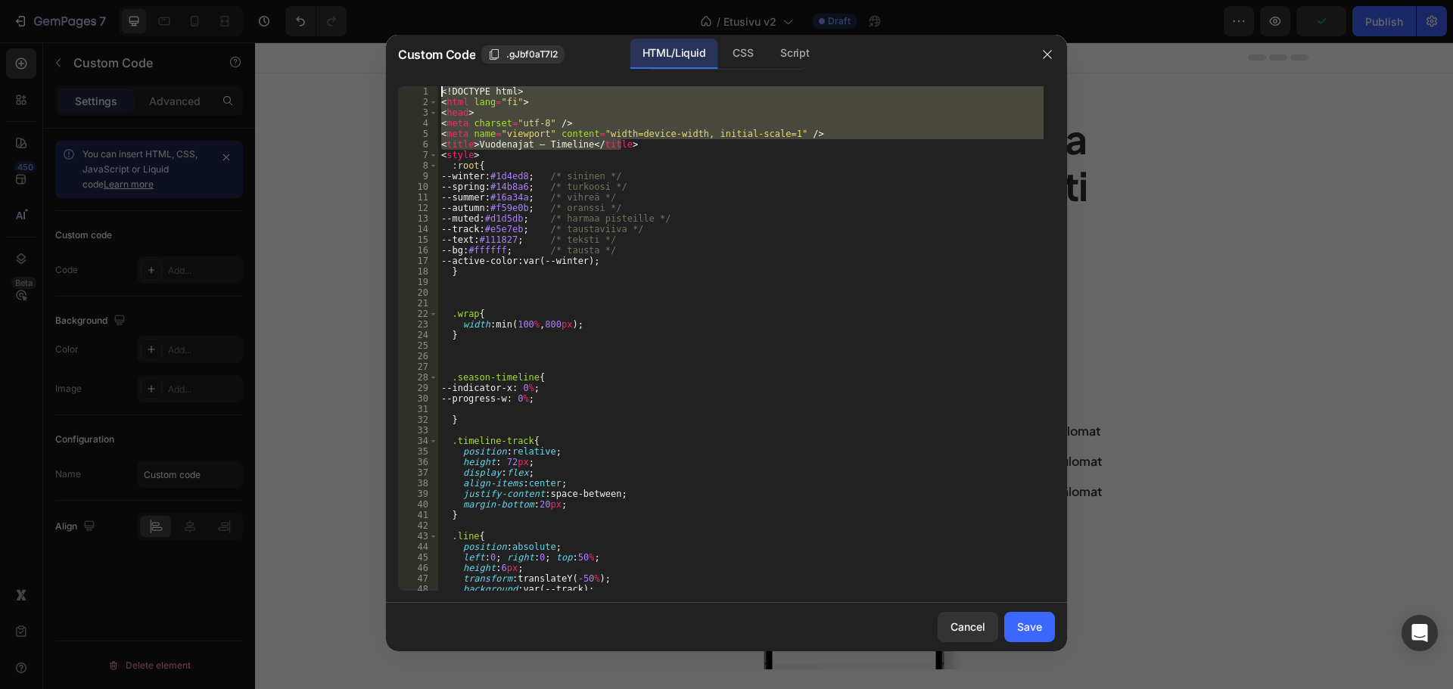
drag, startPoint x: 630, startPoint y: 144, endPoint x: 384, endPoint y: 82, distance: 254.2
click at [384, 82] on div "Custom Code .gJbf0aT7I2 HTML/Liquid CSS Script <meta name="viewport" content="w…" at bounding box center [726, 344] width 1453 height 689
type textarea "<!DOCTYPE html> <html lang="fi">"
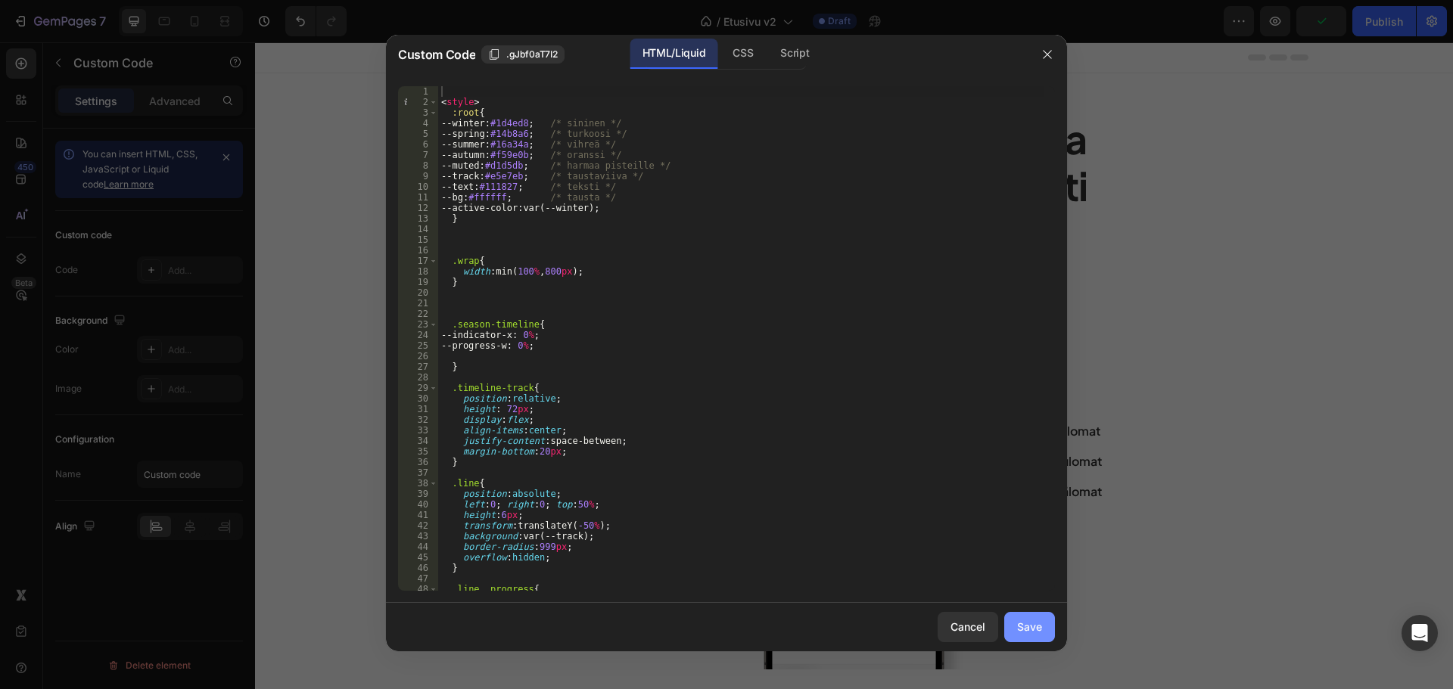
click at [1041, 618] on button "Save" at bounding box center [1029, 627] width 51 height 30
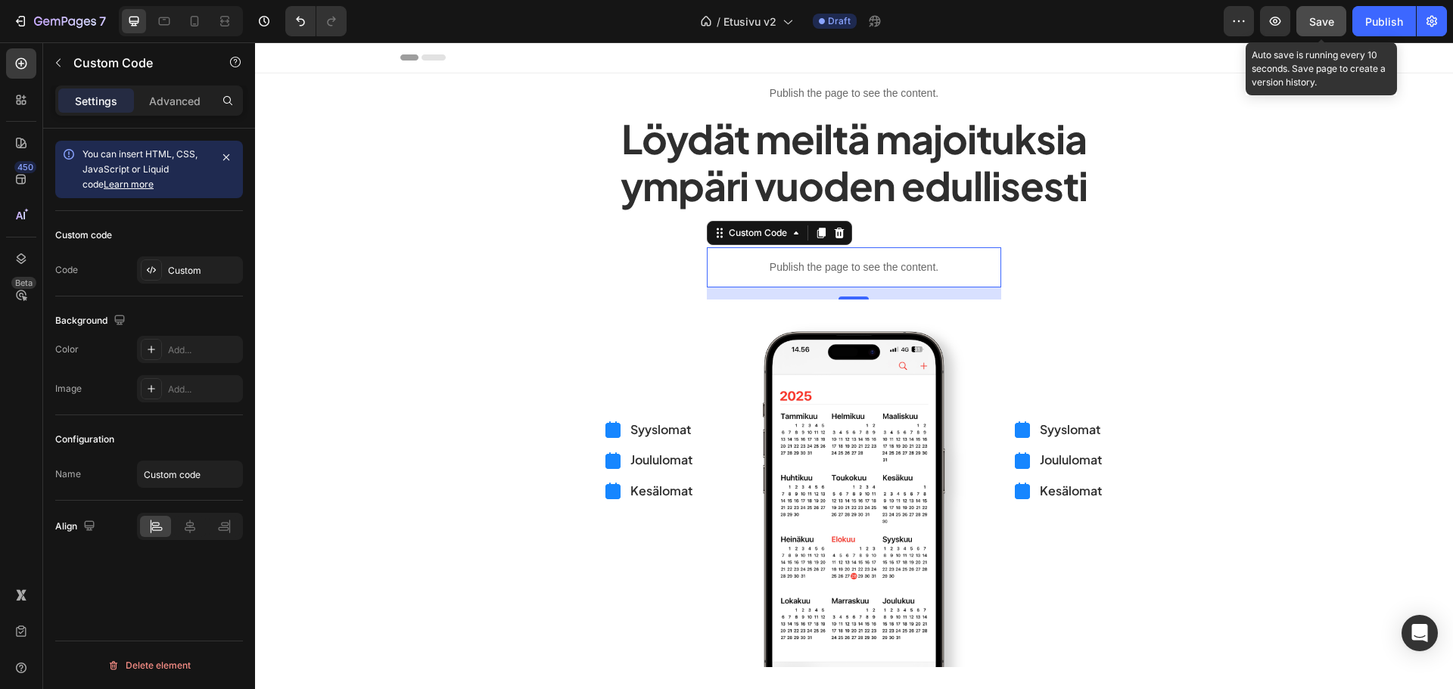
click at [1317, 35] on button "Save" at bounding box center [1321, 21] width 50 height 30
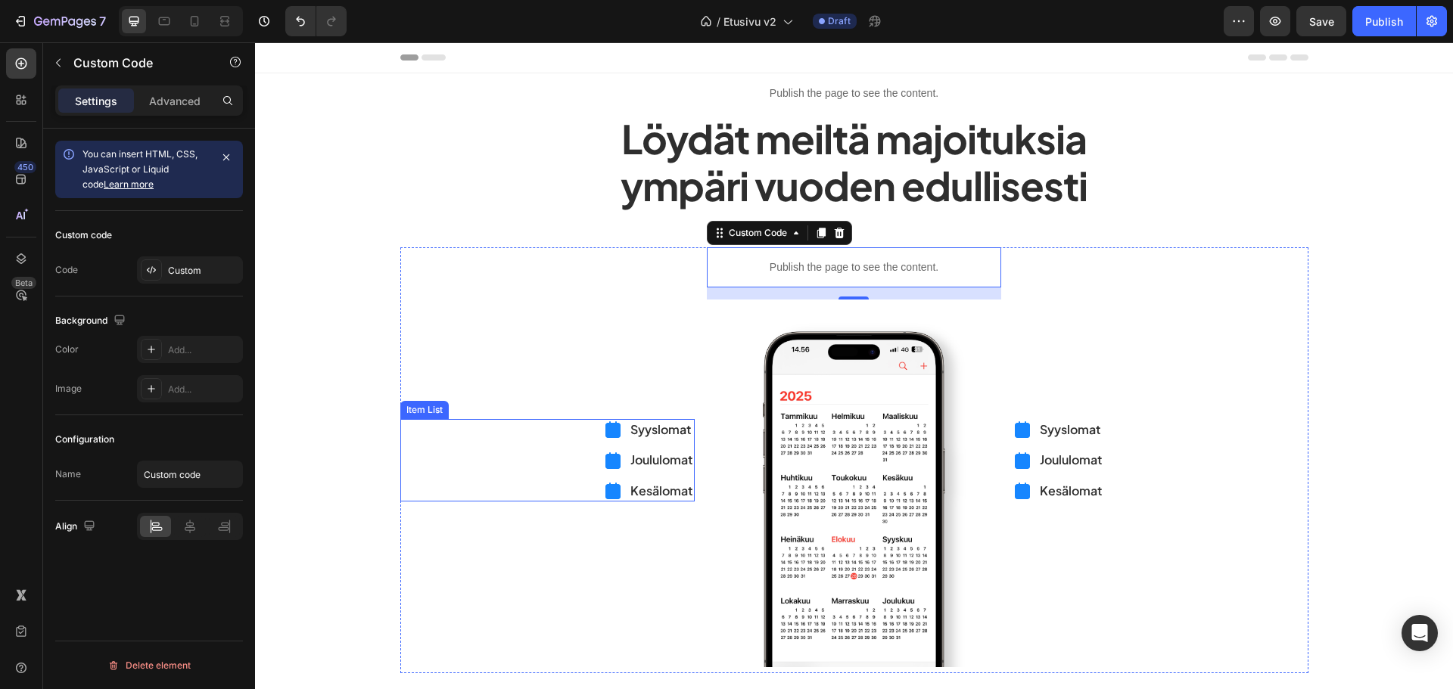
click at [685, 446] on div "Syyslomat Joululomat Kesälomat" at bounding box center [649, 460] width 91 height 82
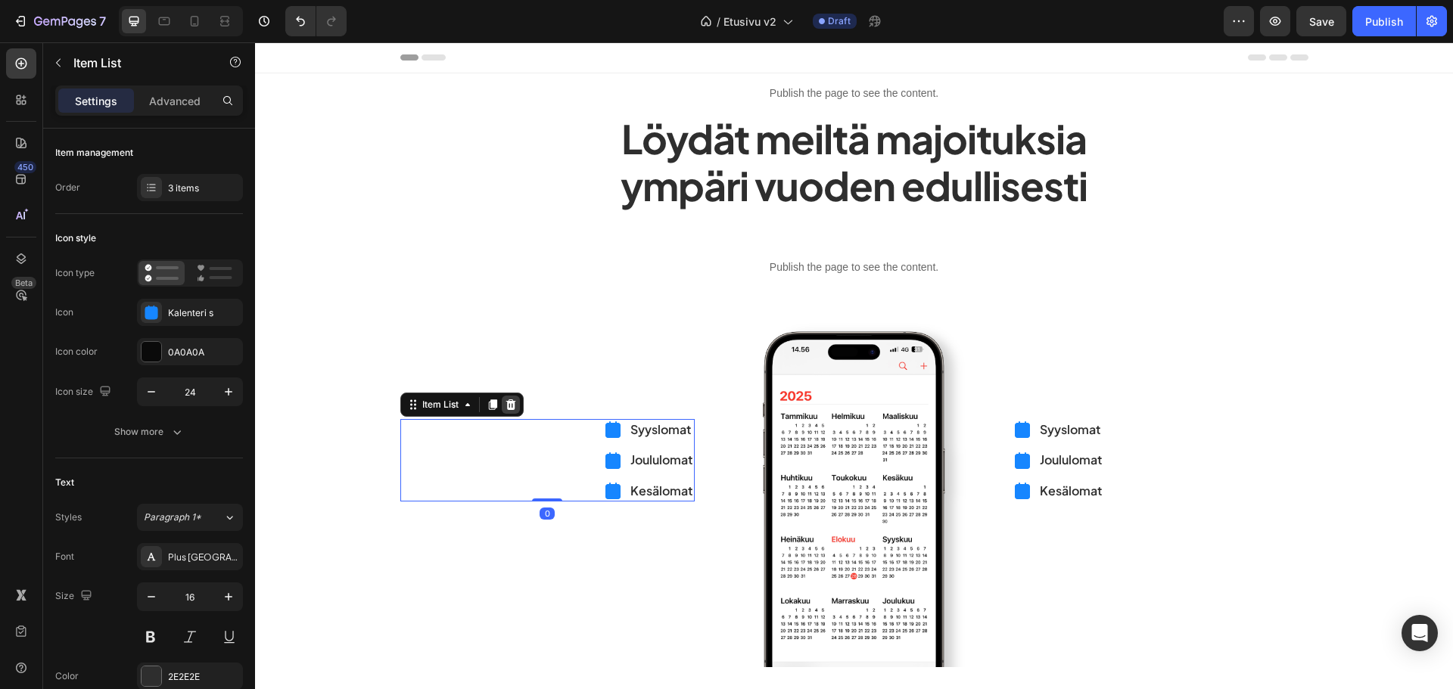
click at [512, 403] on div at bounding box center [511, 405] width 18 height 18
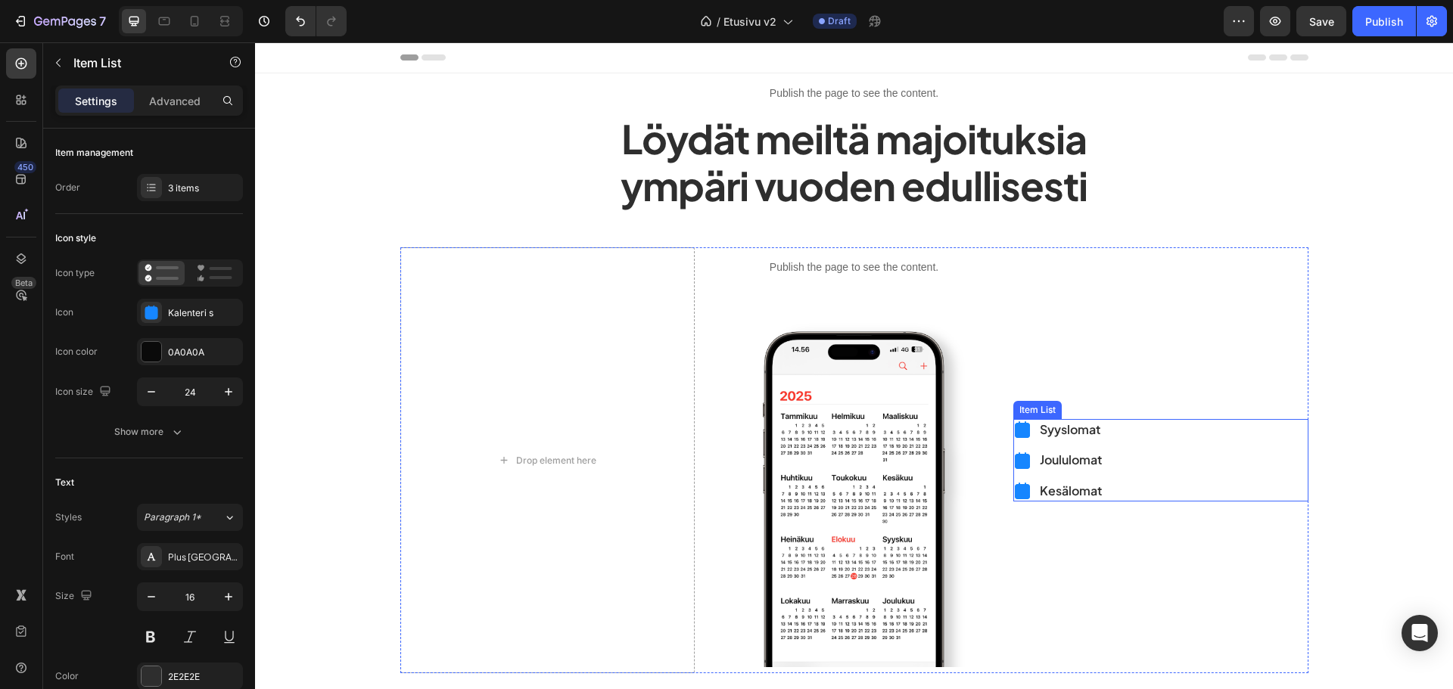
click at [1115, 468] on div "Syyslomat Joululomat Kesälomat" at bounding box center [1160, 460] width 294 height 82
click at [1119, 409] on icon at bounding box center [1124, 405] width 10 height 11
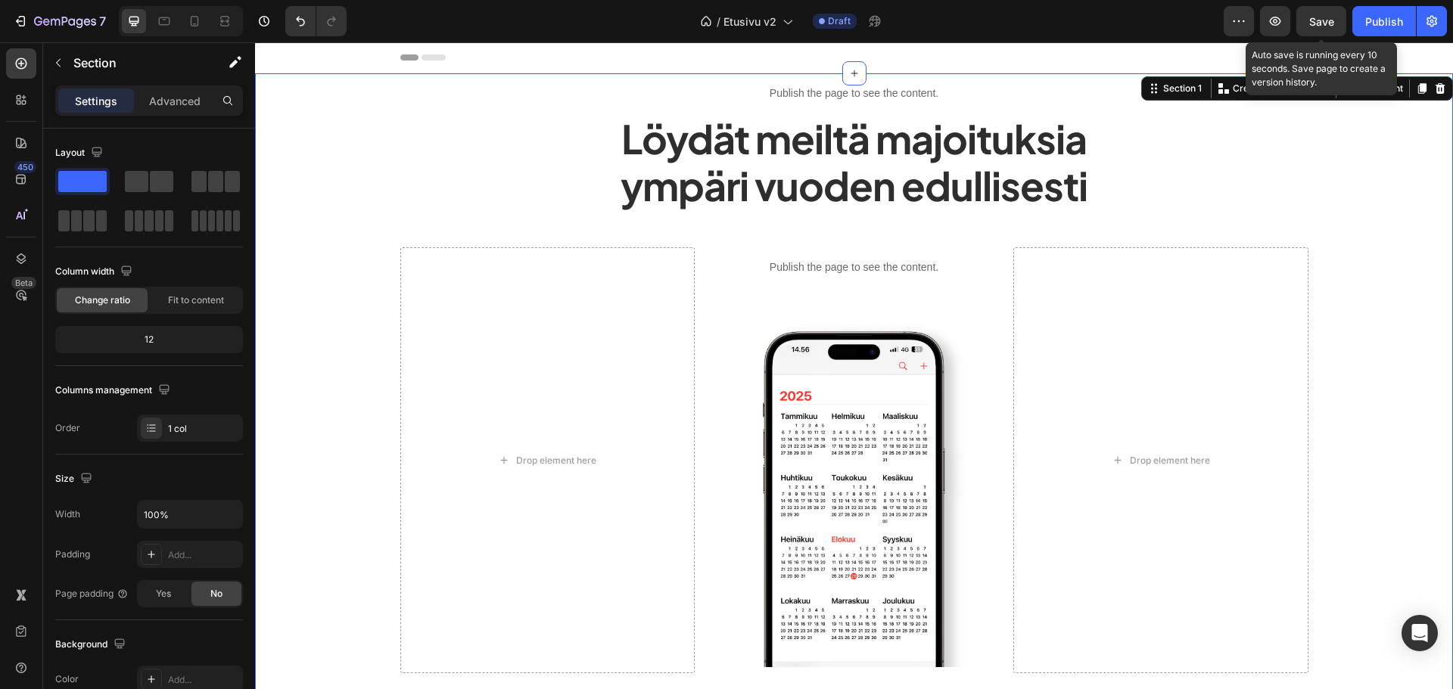
drag, startPoint x: 1321, startPoint y: 30, endPoint x: 1081, endPoint y: 0, distance: 241.0
click at [1320, 30] on button "Save" at bounding box center [1321, 21] width 50 height 30
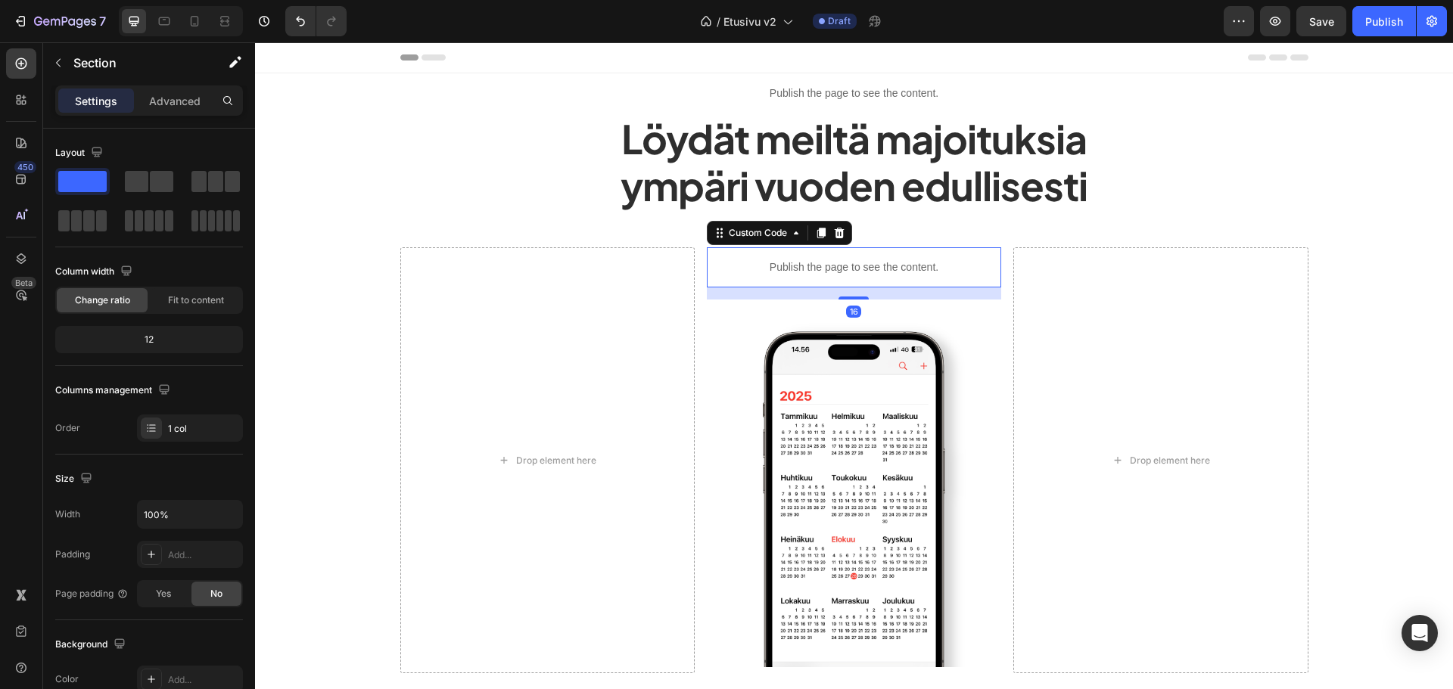
click at [741, 275] on p "Publish the page to see the content." at bounding box center [854, 268] width 294 height 16
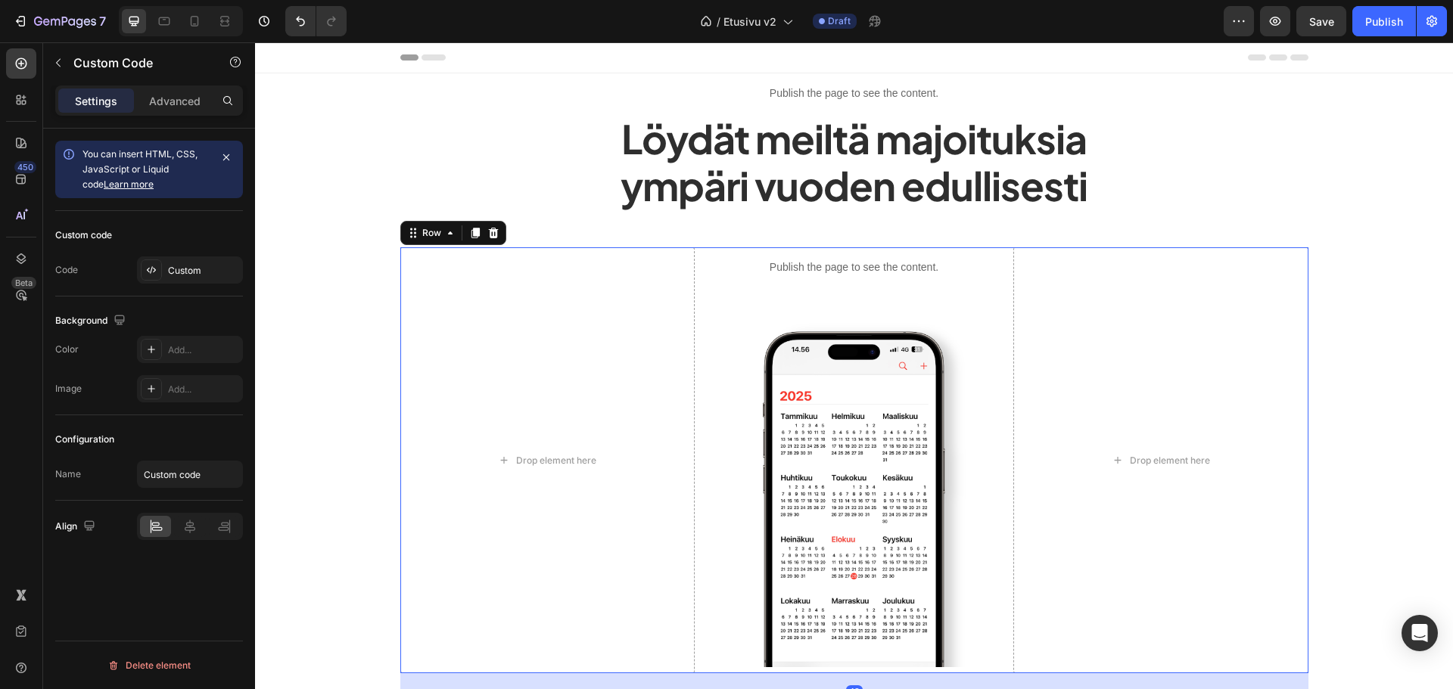
click at [698, 323] on div "Drop element here Publish the page to see the content. Custom Code Image Drop e…" at bounding box center [854, 460] width 908 height 427
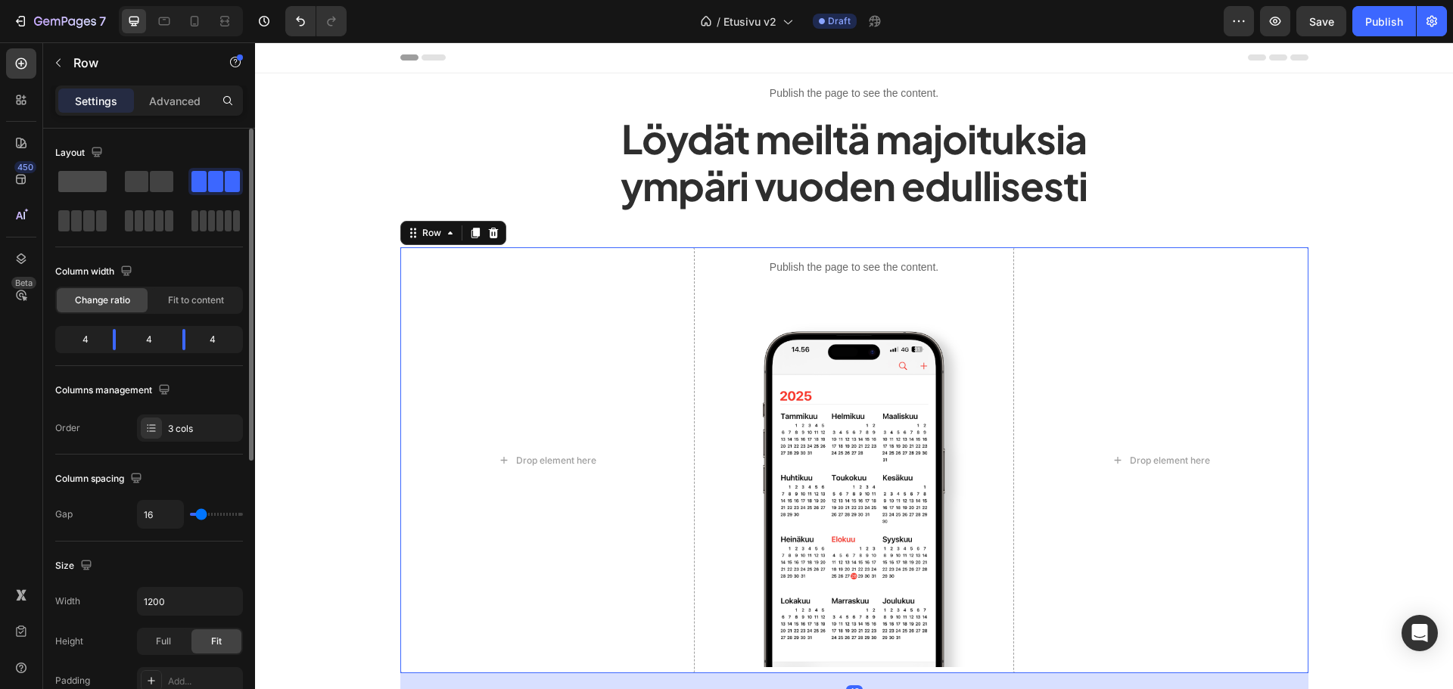
click at [98, 179] on span at bounding box center [82, 181] width 48 height 21
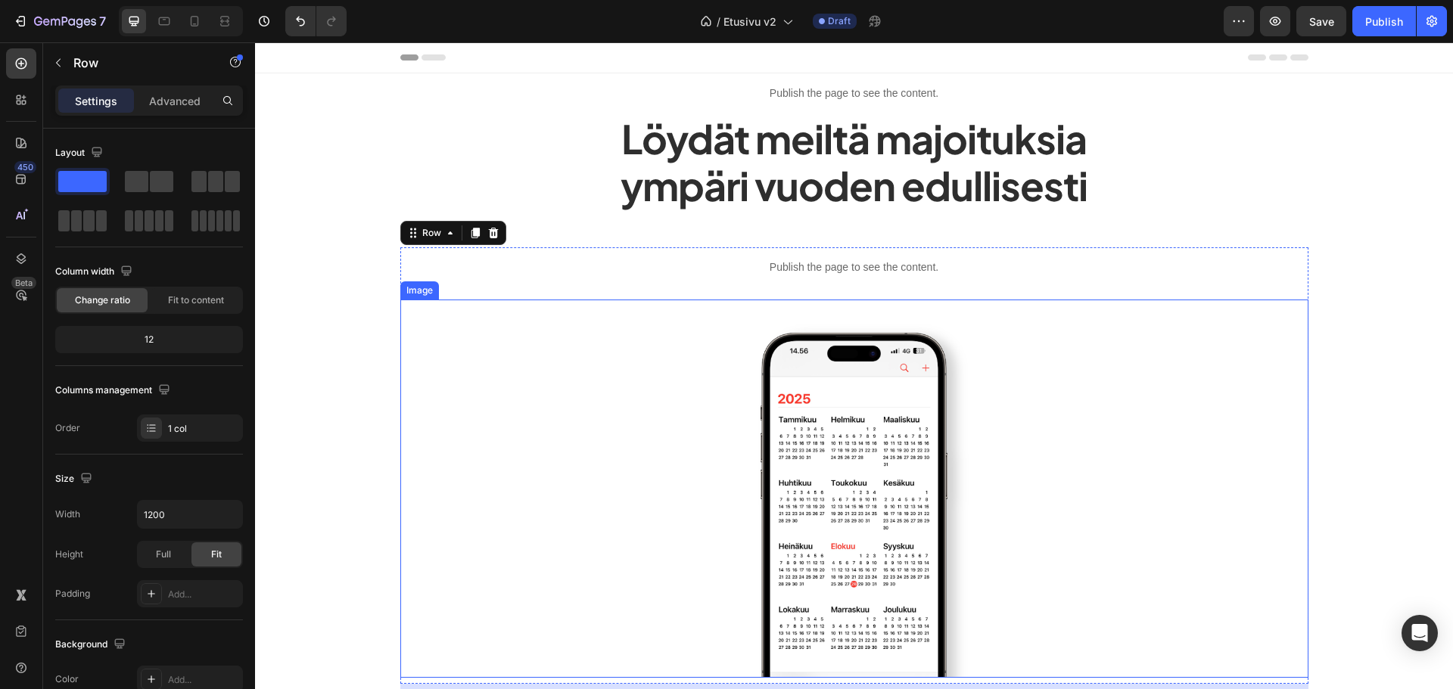
click at [794, 469] on img at bounding box center [854, 489] width 303 height 378
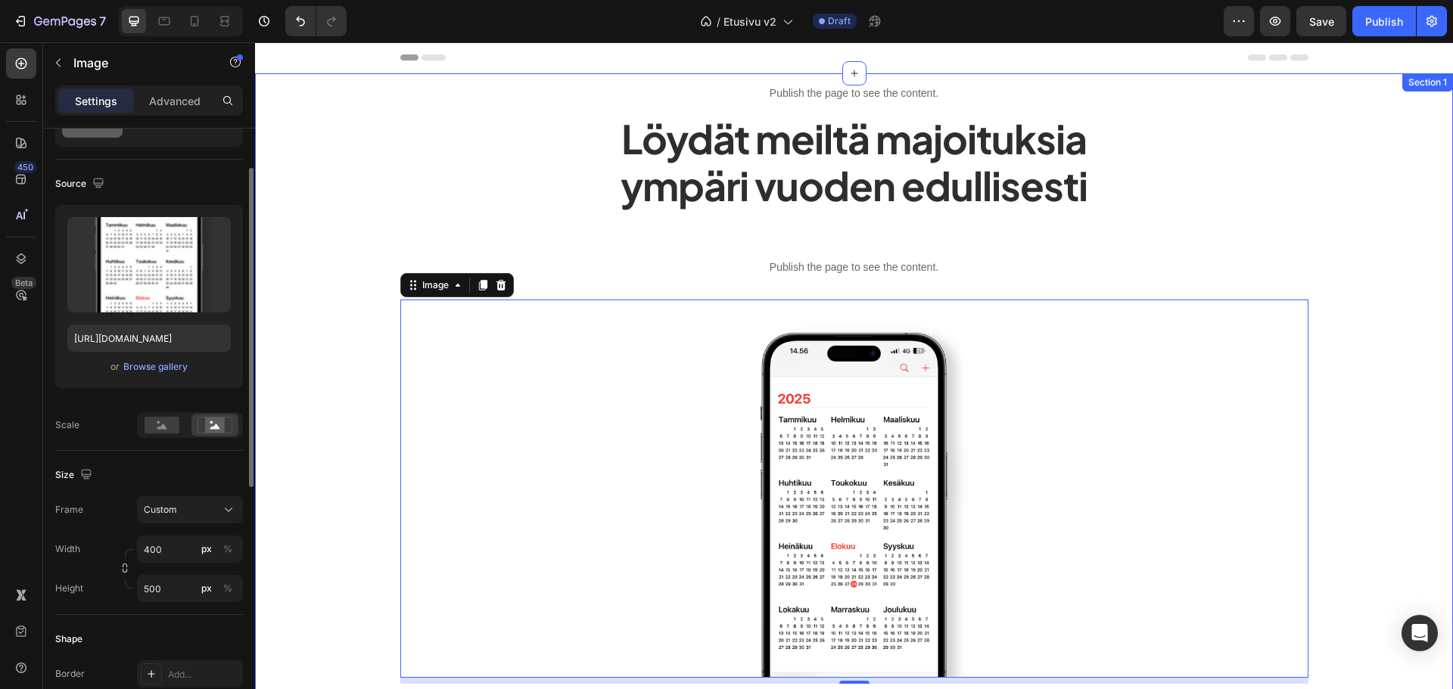
scroll to position [151, 0]
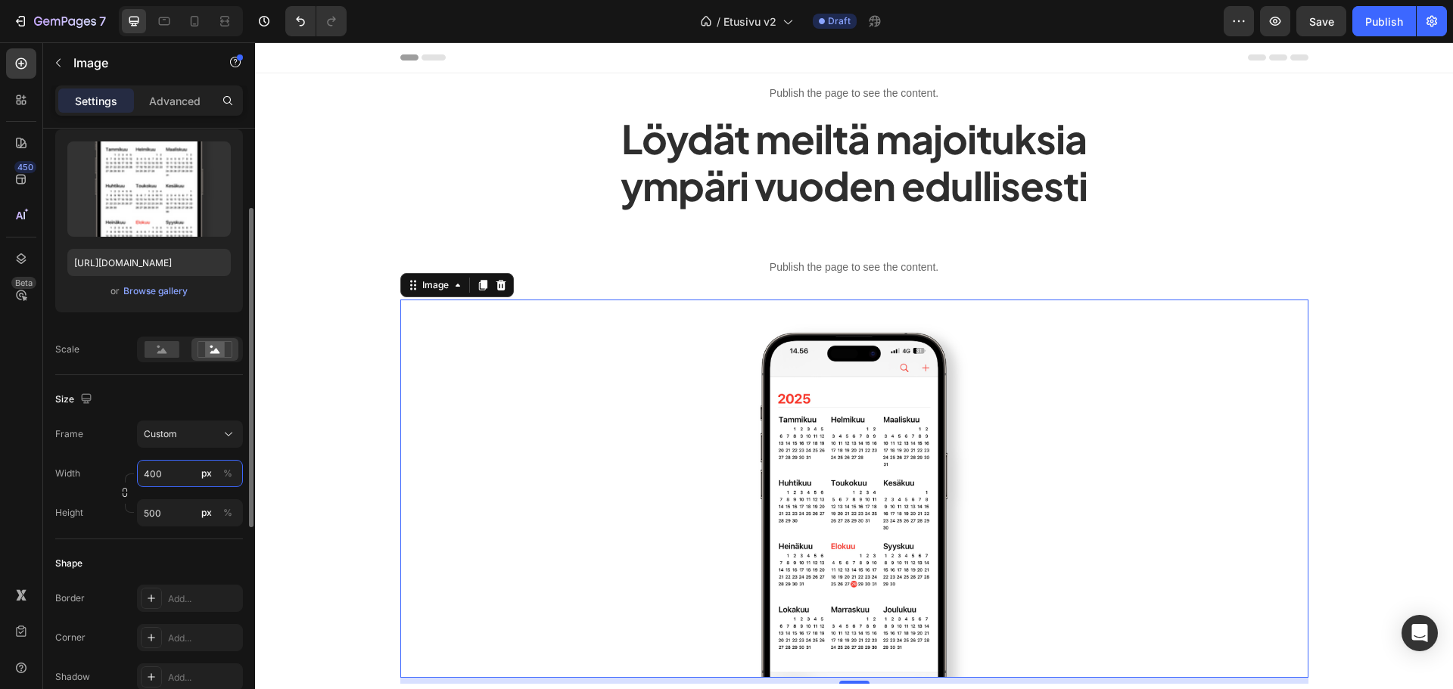
click at [178, 474] on input "400" at bounding box center [190, 473] width 106 height 27
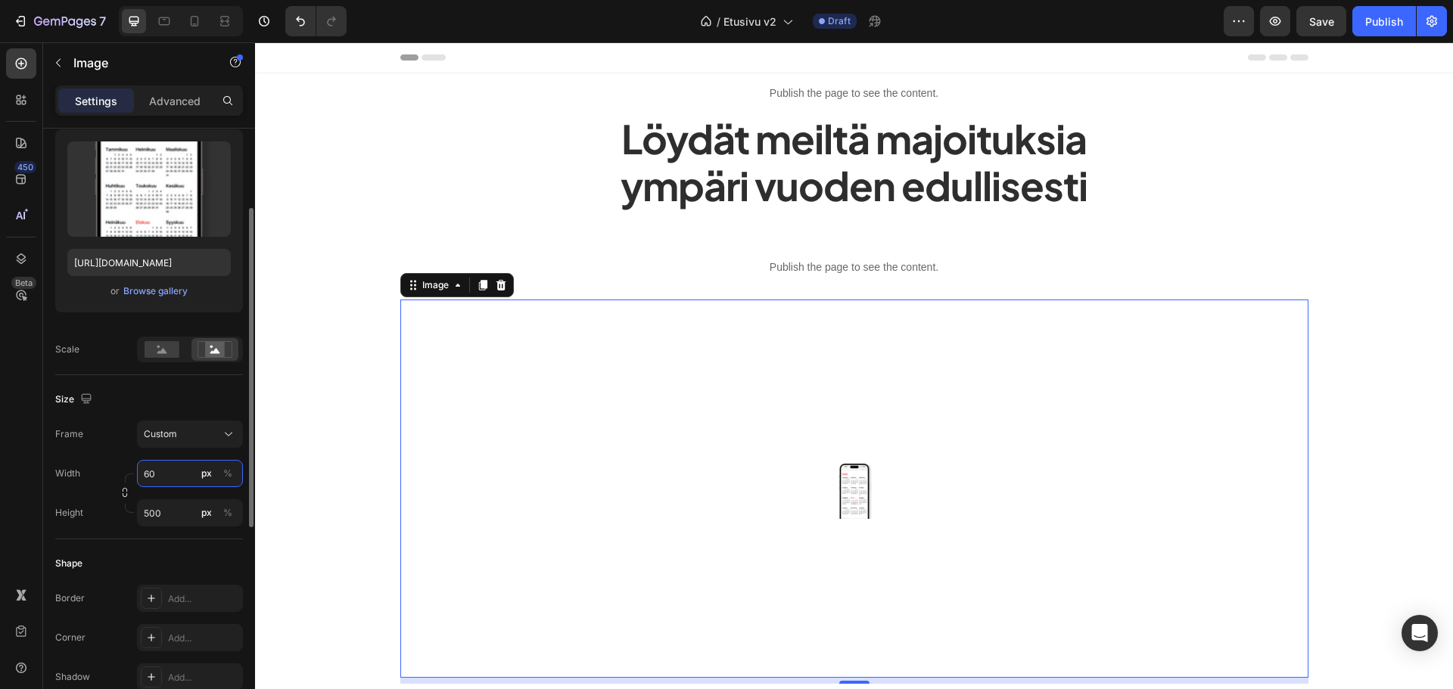
type input "6"
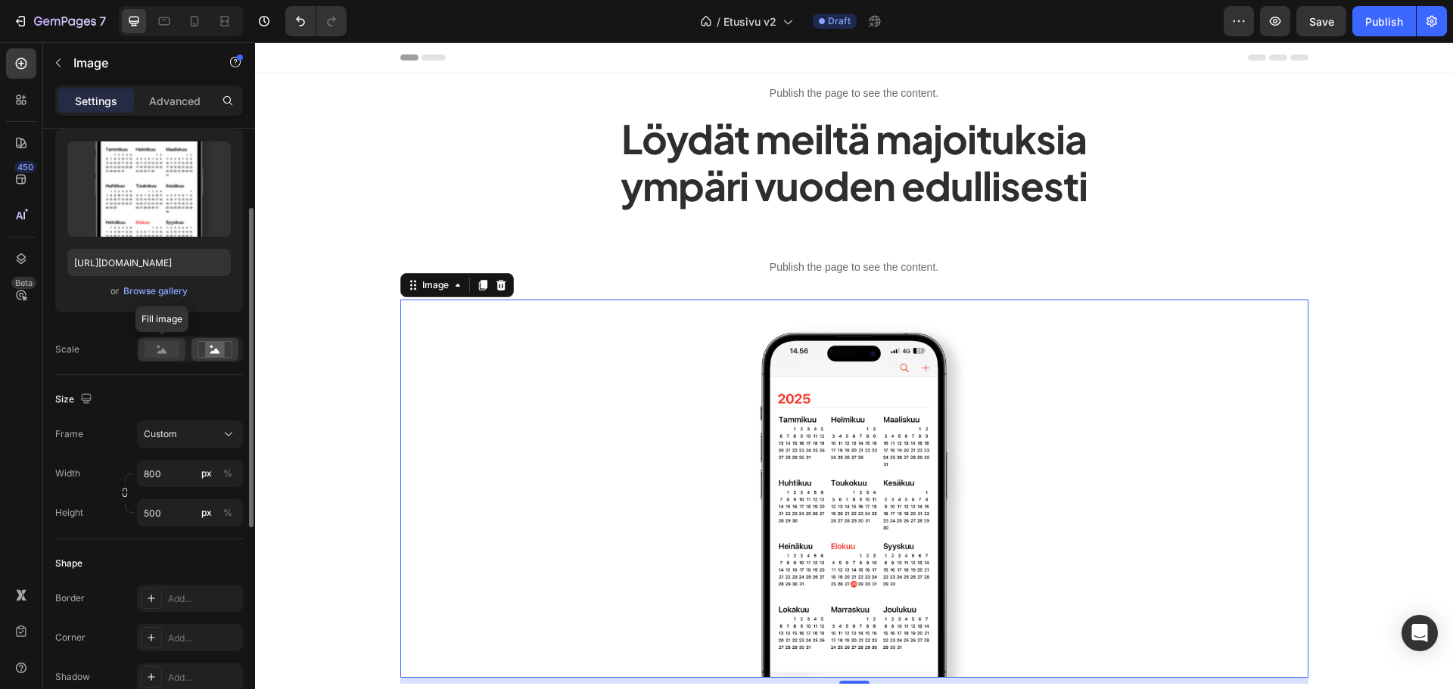
click at [176, 360] on div at bounding box center [161, 349] width 47 height 23
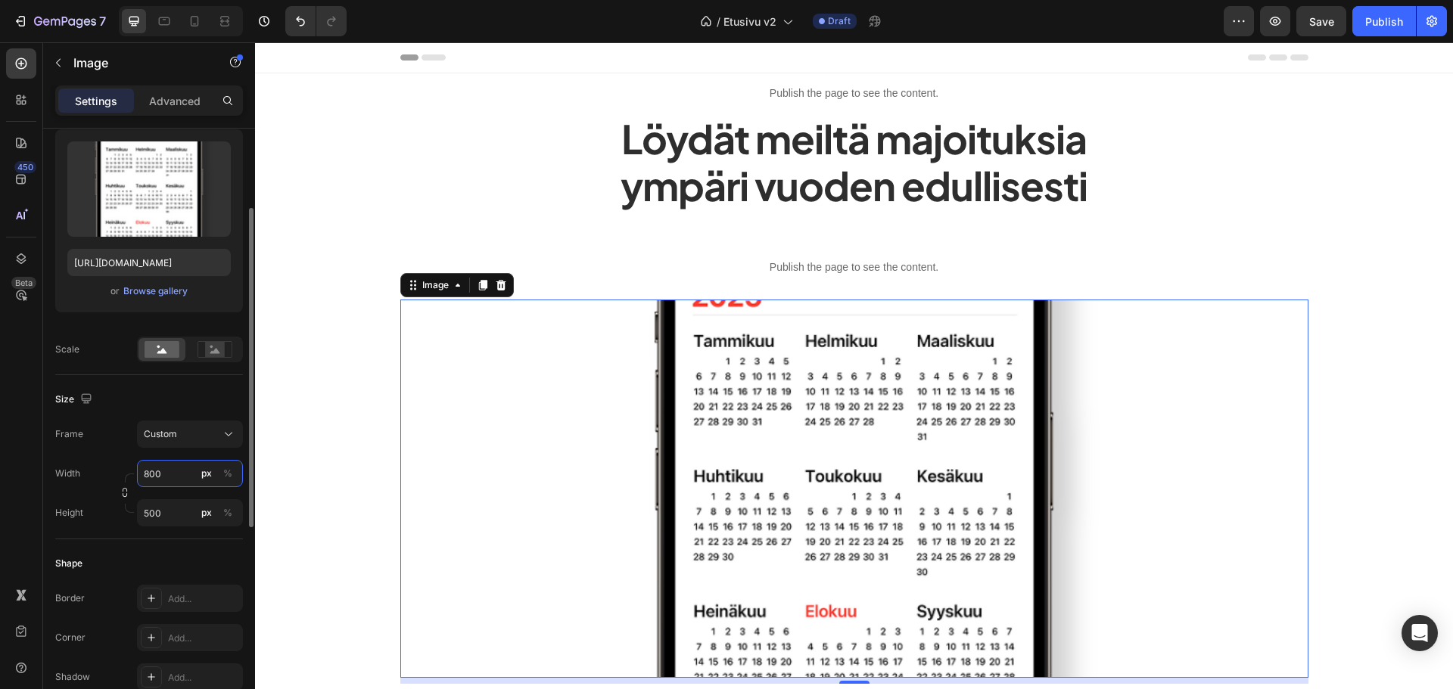
click at [171, 465] on input "800" at bounding box center [190, 473] width 106 height 27
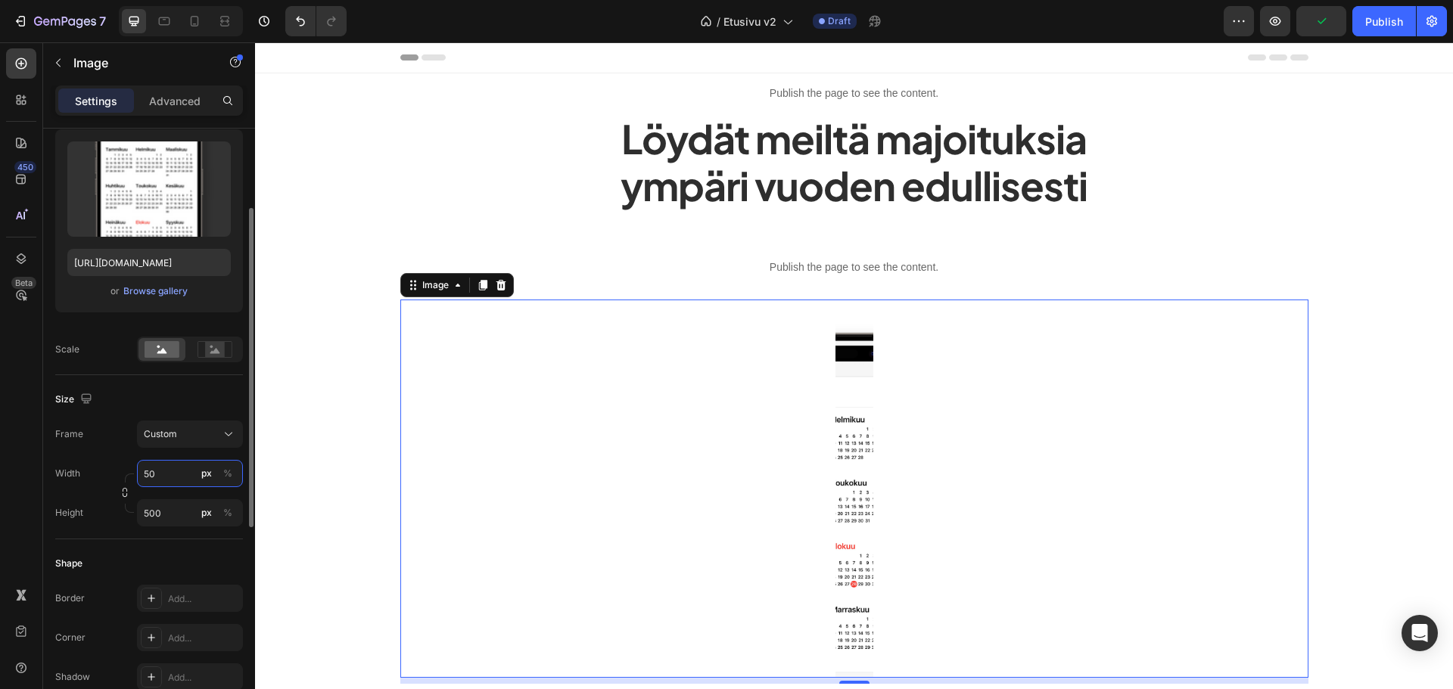
type input "5"
type input "400"
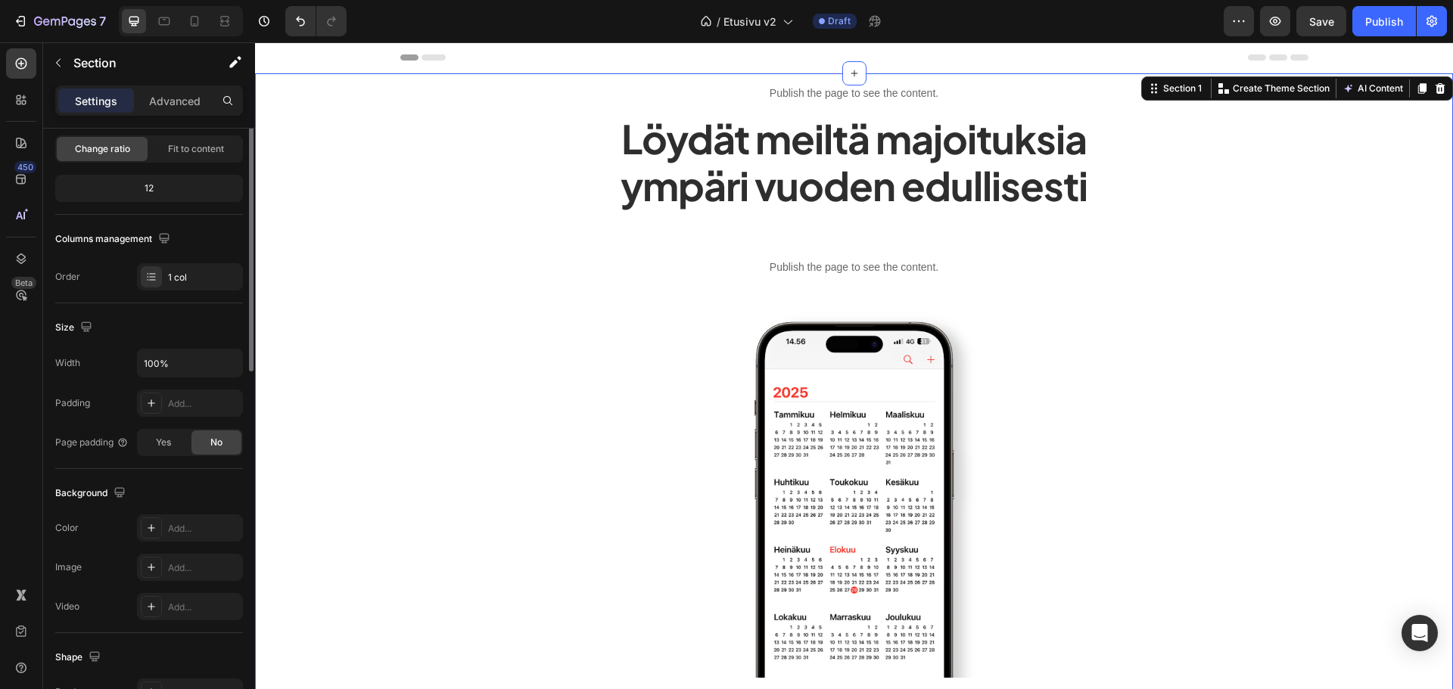
scroll to position [0, 0]
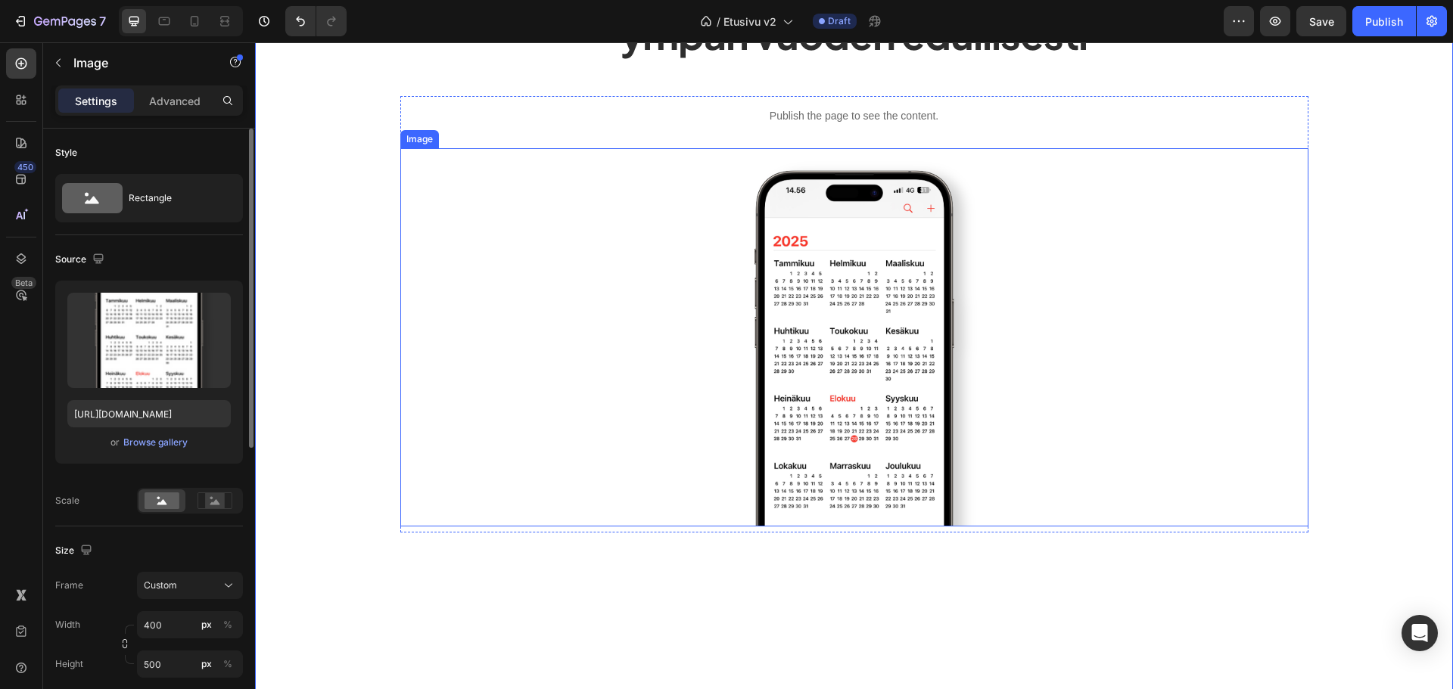
click at [857, 316] on img at bounding box center [854, 337] width 303 height 378
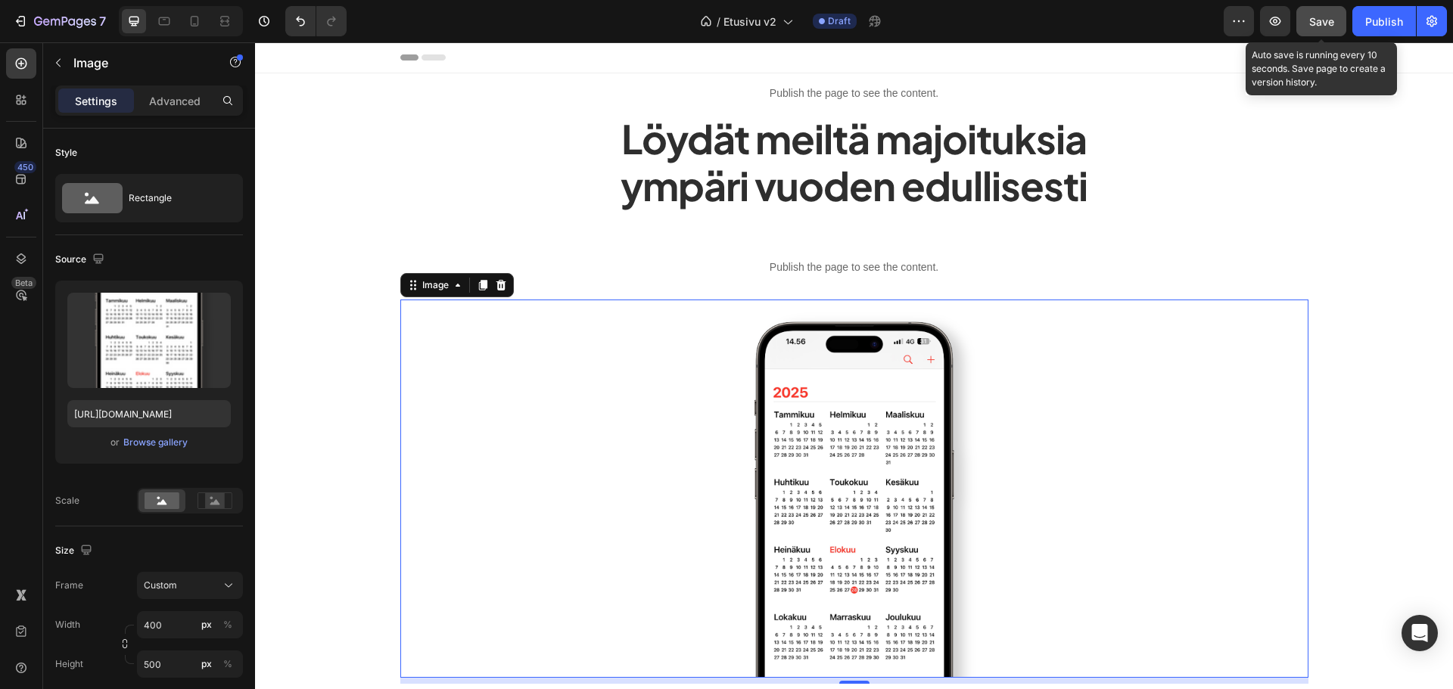
click at [1320, 32] on button "Save" at bounding box center [1321, 21] width 50 height 30
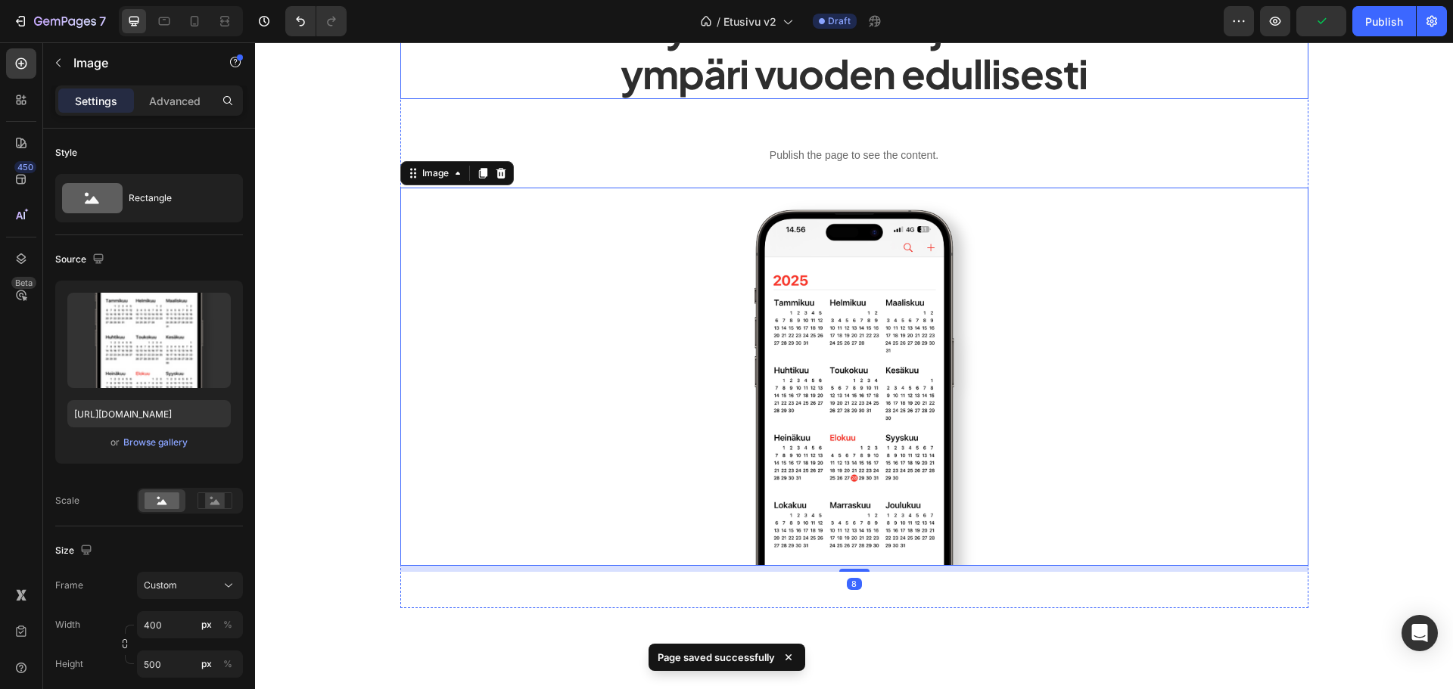
scroll to position [151, 0]
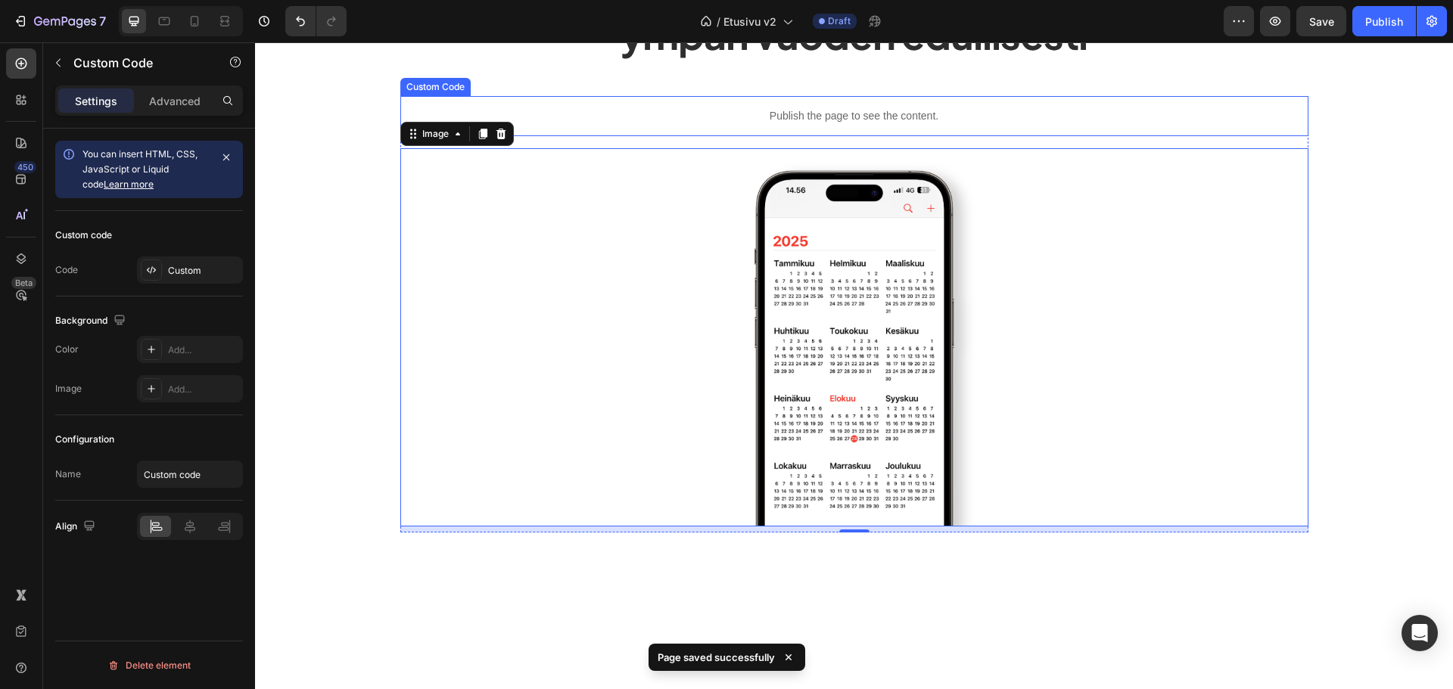
click at [820, 107] on div "Publish the page to see the content." at bounding box center [854, 116] width 908 height 40
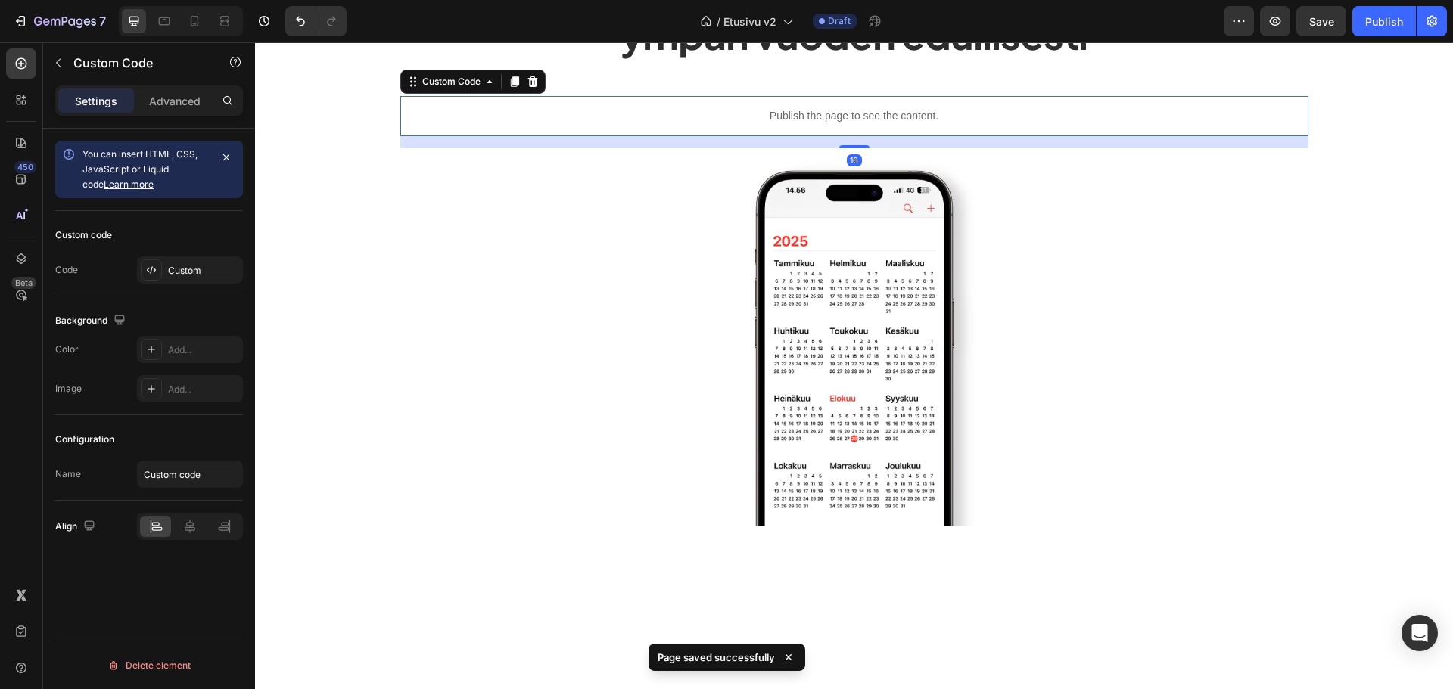
click at [177, 253] on div "Custom code Code Custom" at bounding box center [149, 254] width 188 height 86
click at [177, 257] on div "Custom" at bounding box center [190, 270] width 106 height 27
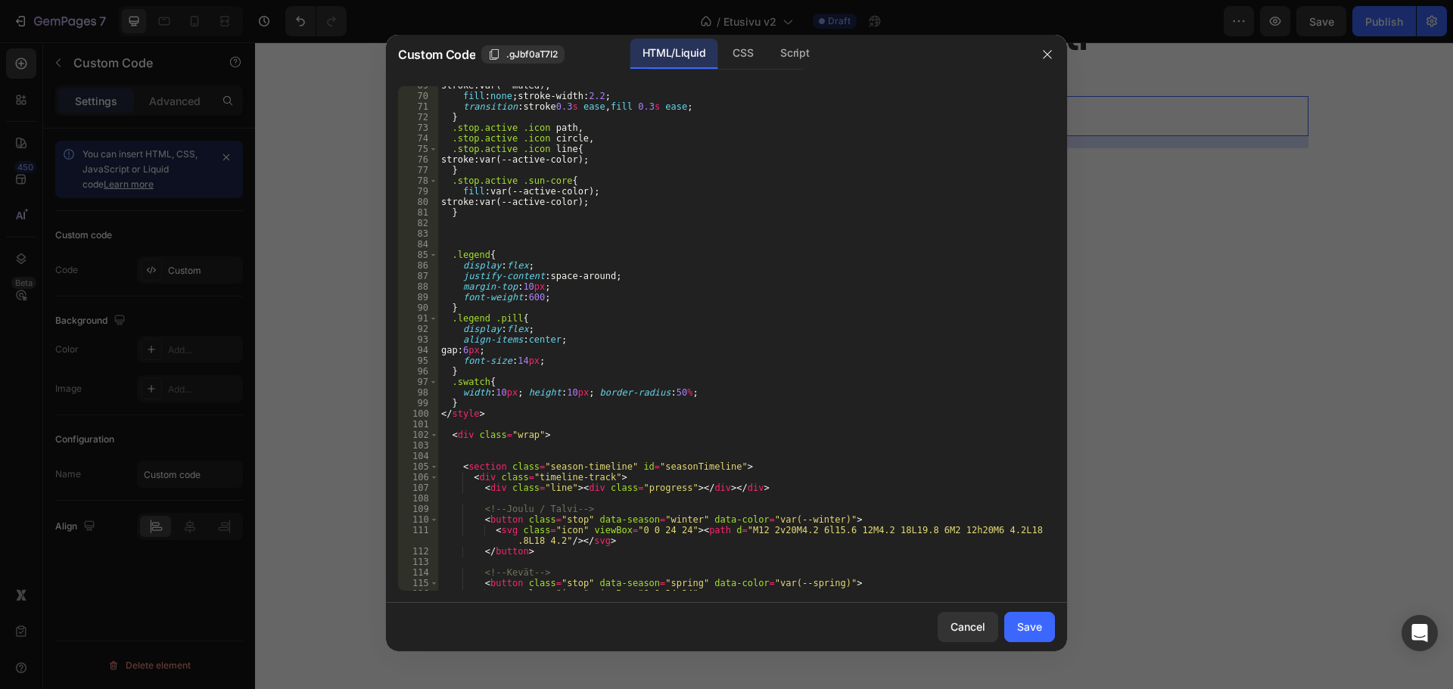
scroll to position [772, 0]
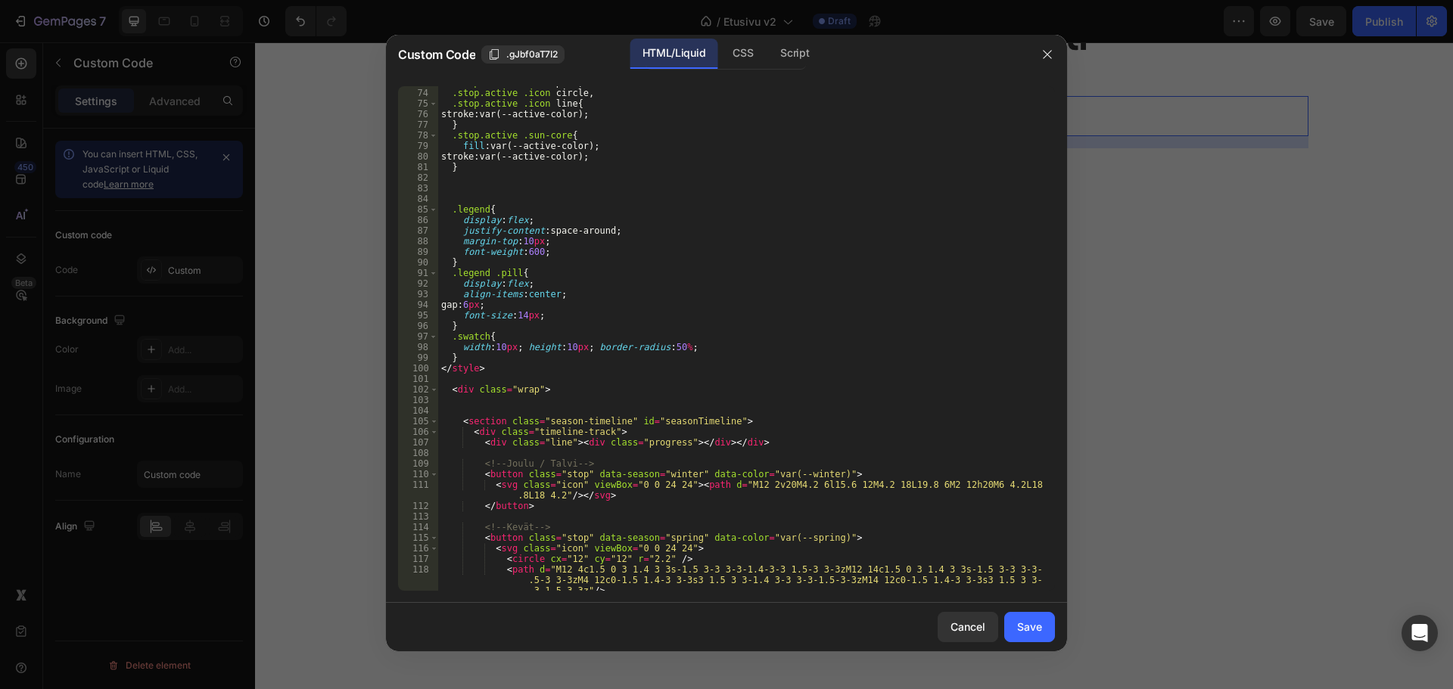
click at [485, 431] on div ".stop.active .icon path , .stop.active .icon circle , .stop.active .icon line {…" at bounding box center [740, 350] width 605 height 547
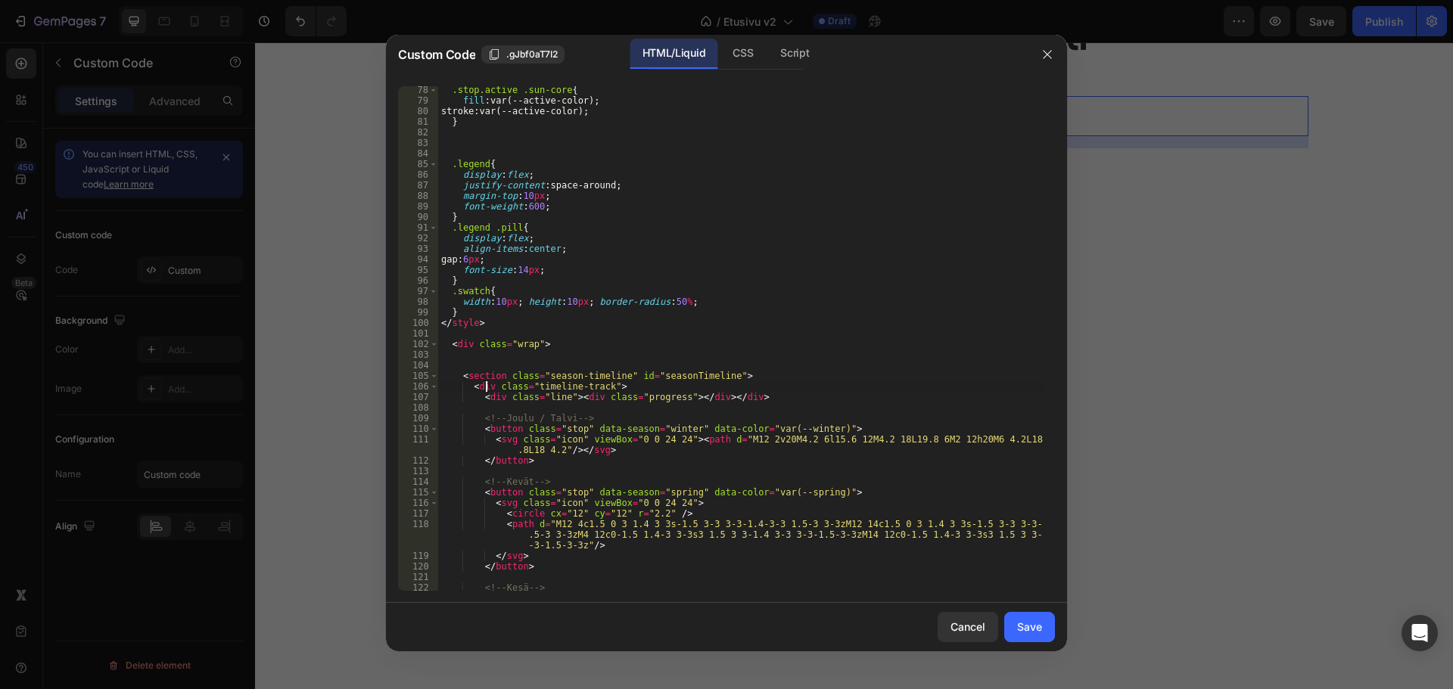
scroll to position [817, 0]
click at [659, 398] on div ".stop.active .sun-core { fill : var(--active-color) ; stroke : var(--active-col…" at bounding box center [740, 348] width 605 height 526
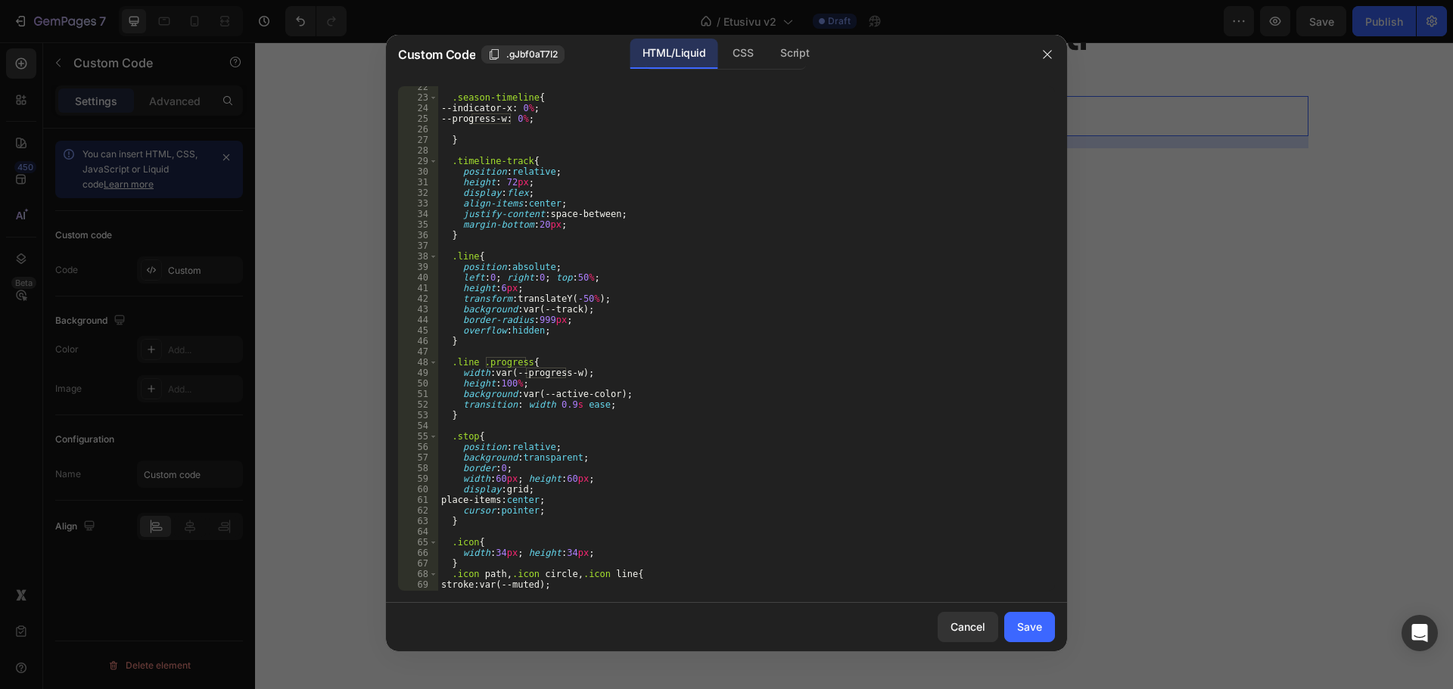
scroll to position [182, 0]
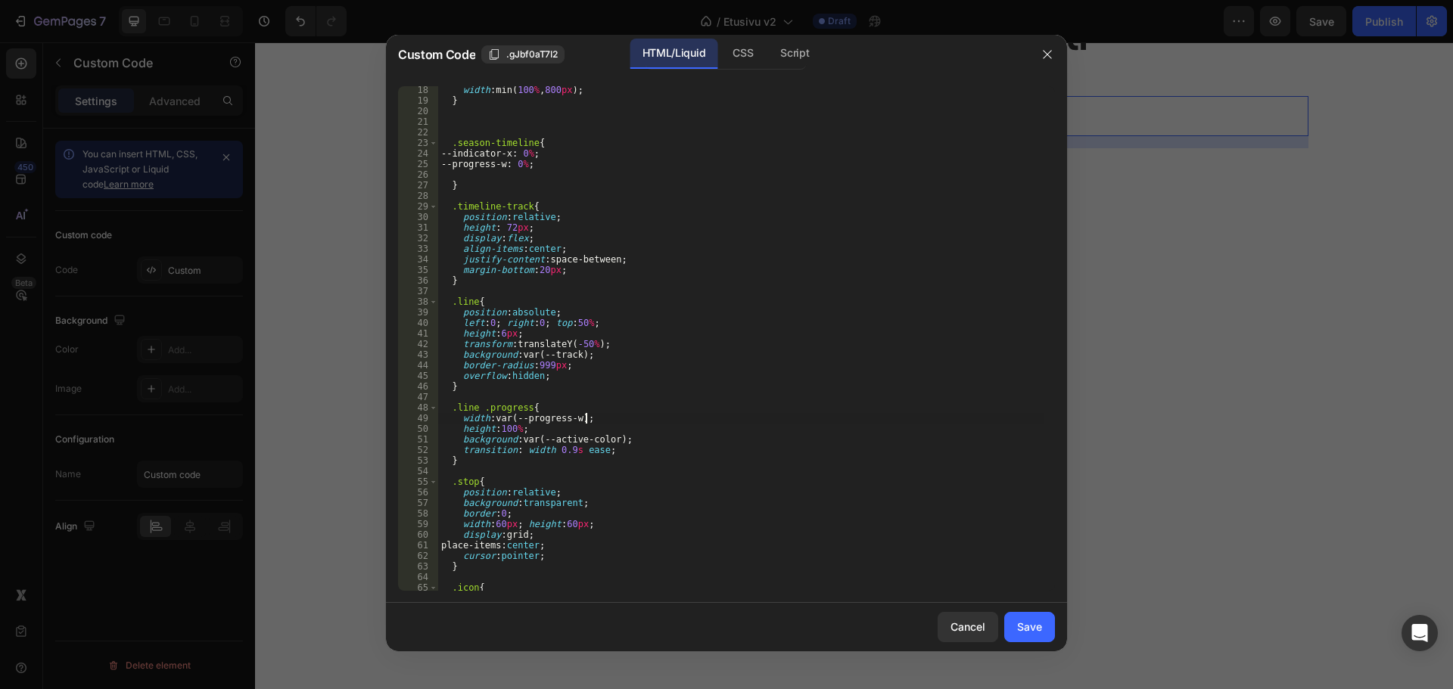
click at [628, 422] on div "width : min( 100 % , 800 px ) ; } .season-timeline { --indicator-x : 0 % ; --pr…" at bounding box center [740, 348] width 605 height 526
type textarea "width: var(--progress-w);"
click at [766, 366] on div "width : min( 100 % , 800 px ) ; } .season-timeline { --indicator-x : 0 % ; --pr…" at bounding box center [740, 348] width 605 height 526
type textarea "border-radius:999px;"
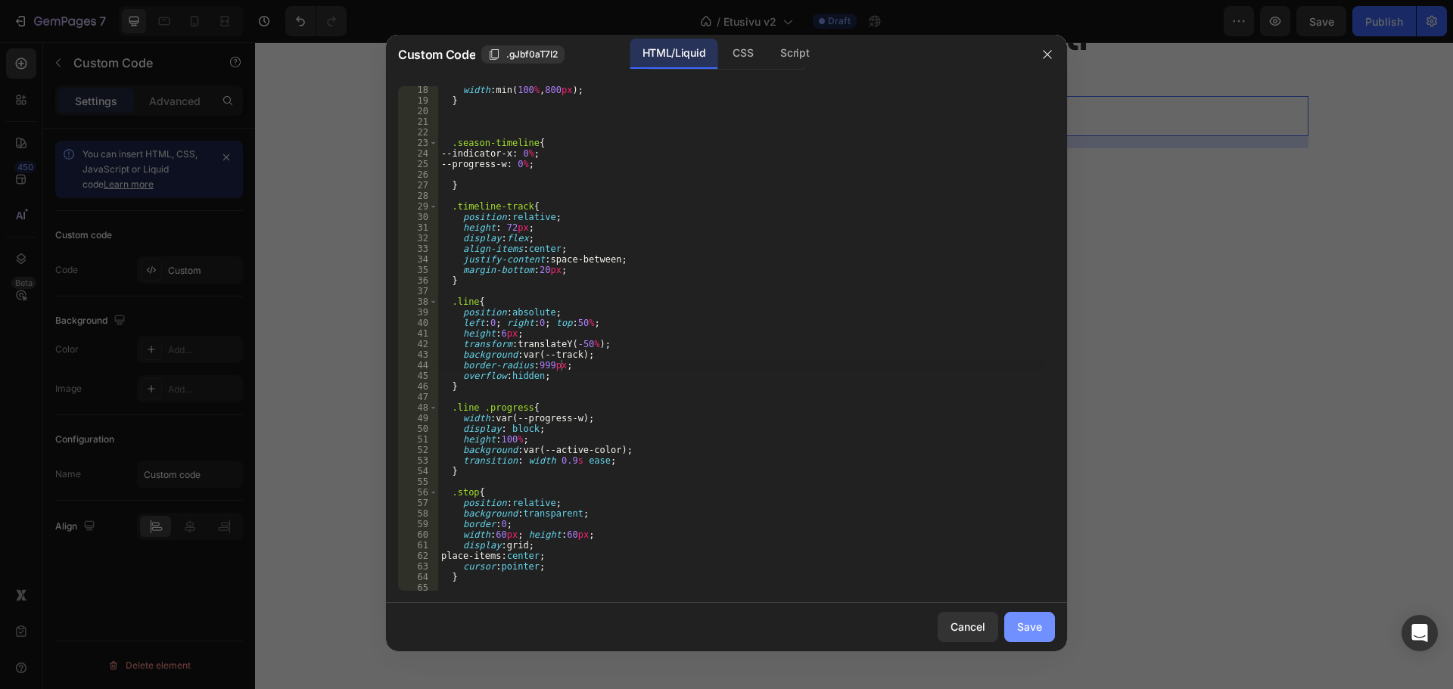
click at [1031, 629] on div "Save" at bounding box center [1029, 627] width 25 height 16
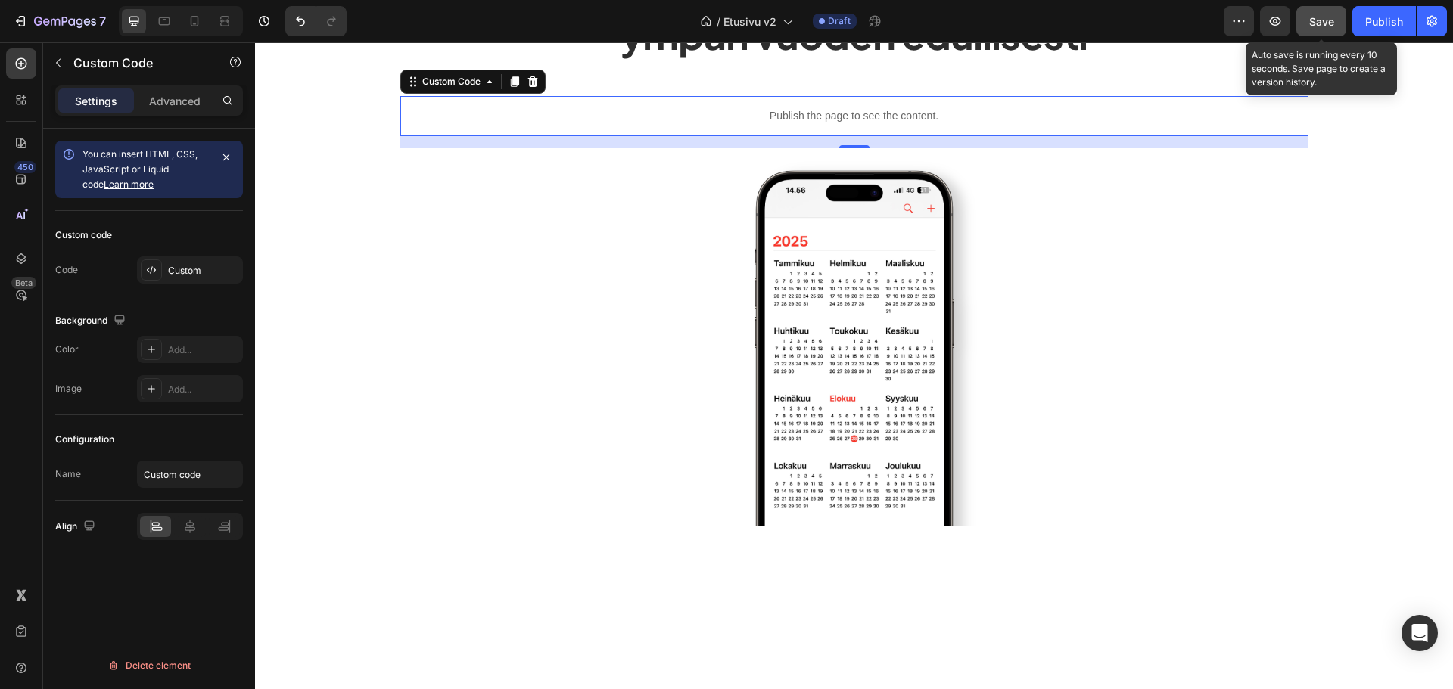
drag, startPoint x: 1336, startPoint y: 19, endPoint x: 877, endPoint y: 61, distance: 460.6
click at [1336, 19] on button "Save" at bounding box center [1321, 21] width 50 height 30
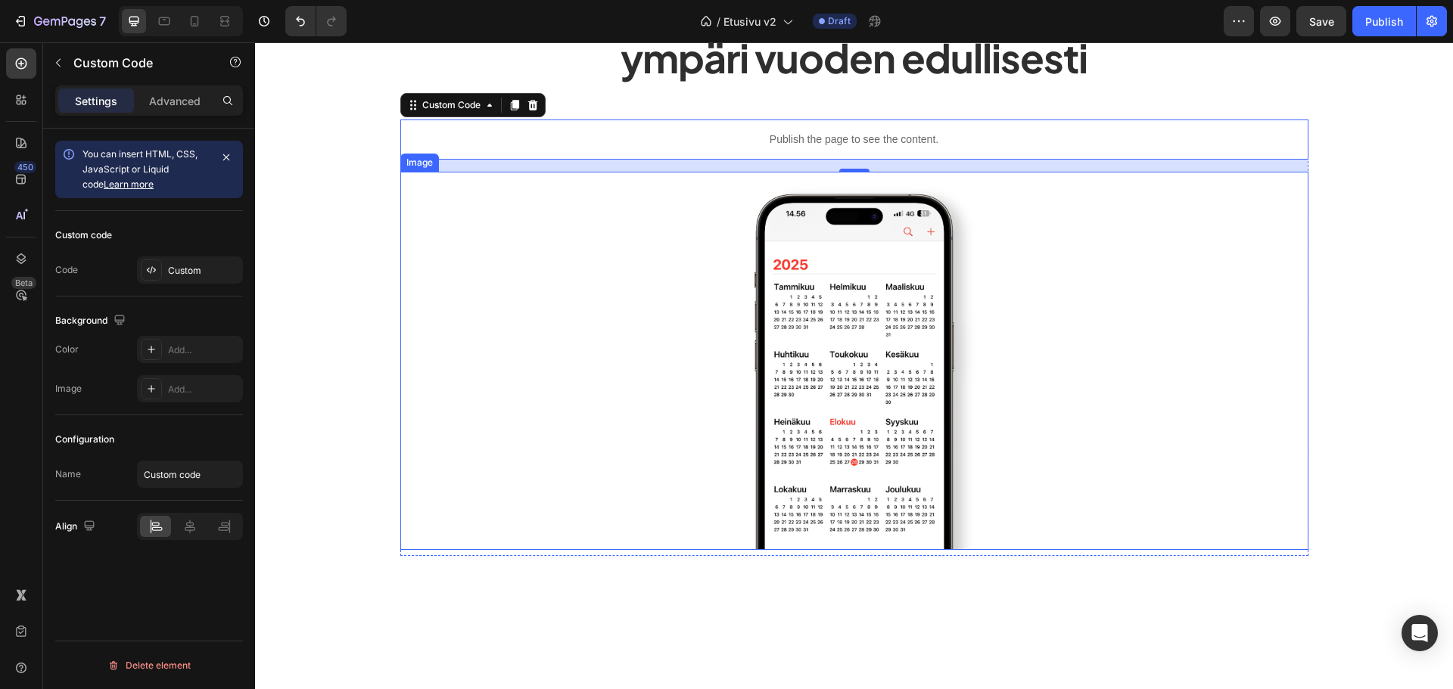
scroll to position [0, 0]
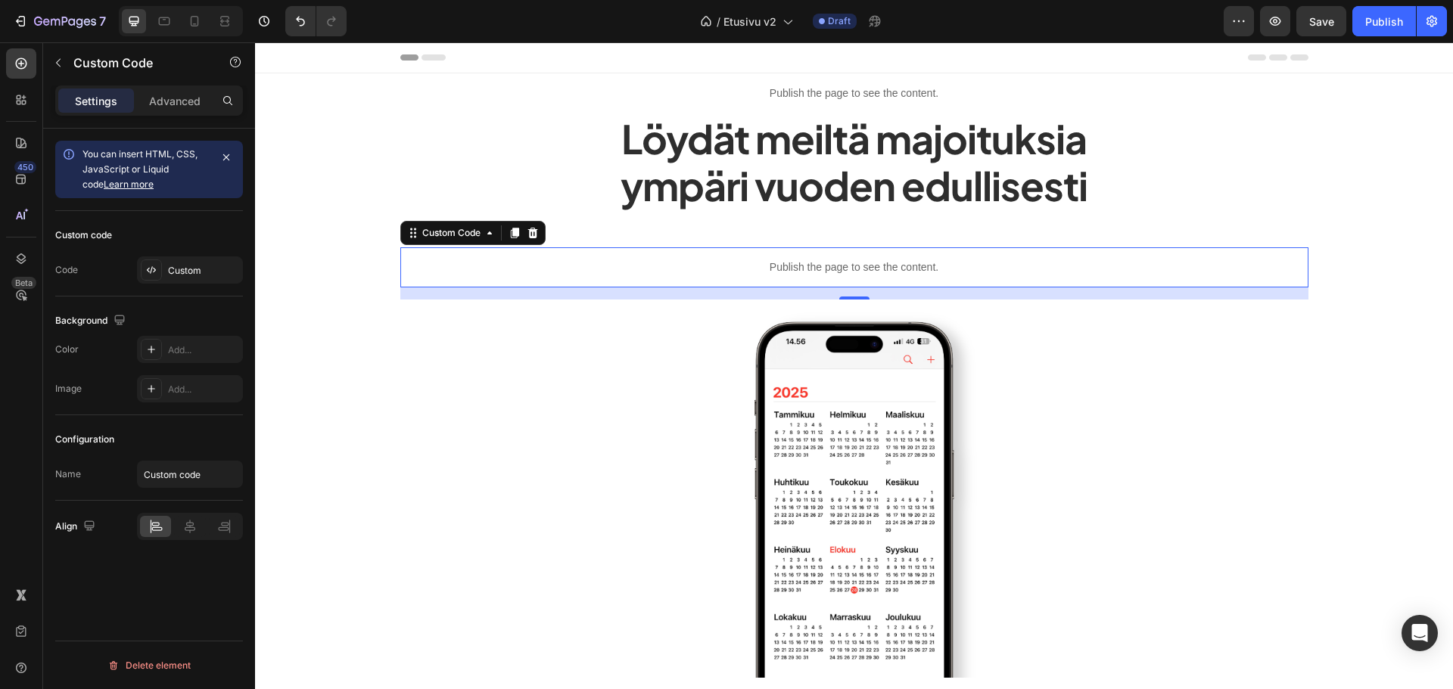
click at [166, 285] on div "Custom code Code Custom" at bounding box center [149, 254] width 188 height 86
click at [194, 278] on div "Custom" at bounding box center [190, 270] width 106 height 27
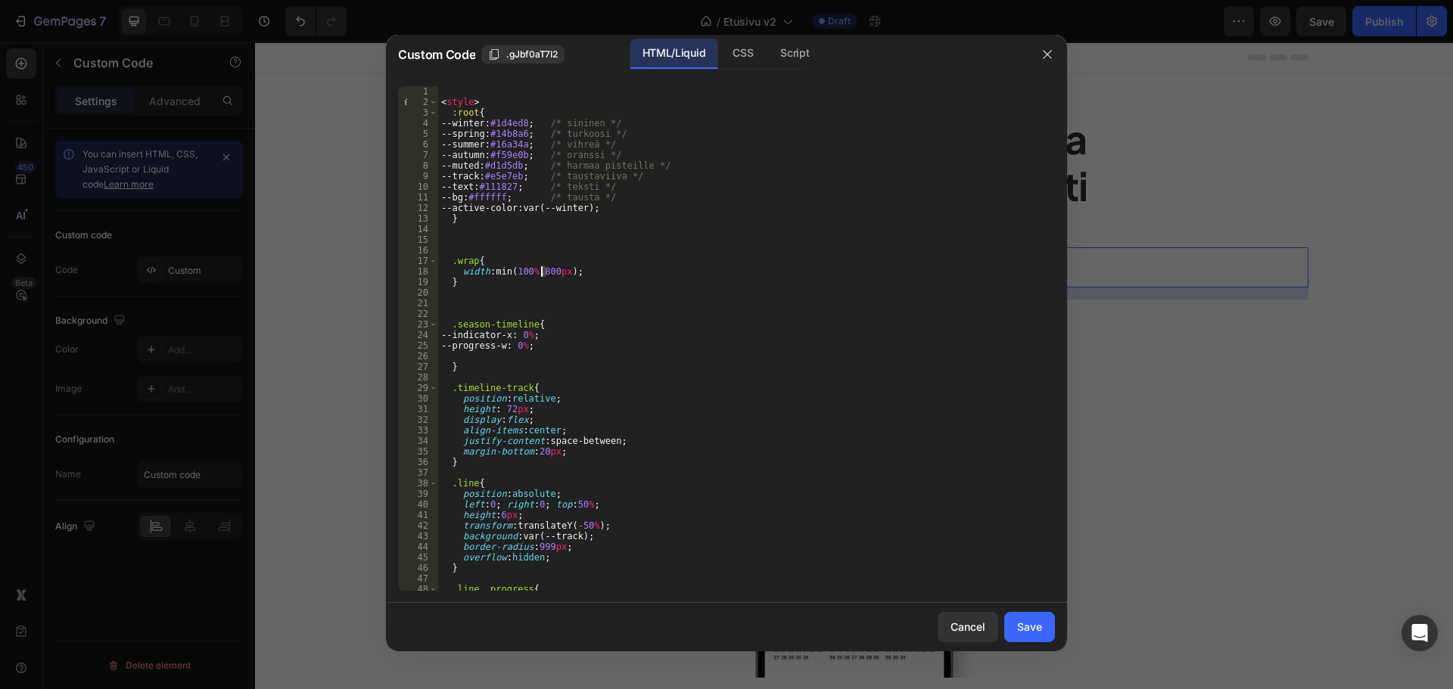
click at [541, 269] on div "< style > :root { --winter : #1d4ed8 ; /* sininen */ --spring : #14b8a6 ; /* tu…" at bounding box center [740, 349] width 605 height 526
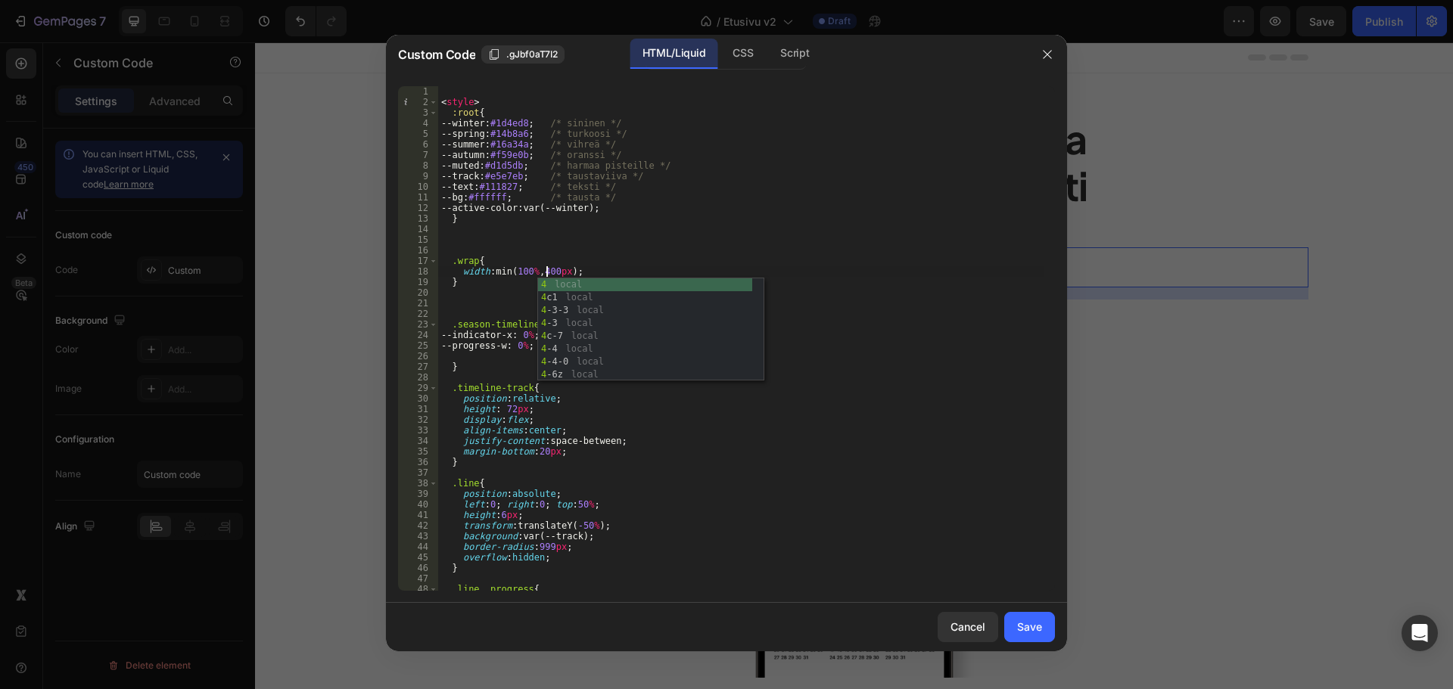
click at [605, 261] on div "< style > :root { --winter : #1d4ed8 ; /* sininen */ --spring : #14b8a6 ; /* tu…" at bounding box center [740, 349] width 605 height 526
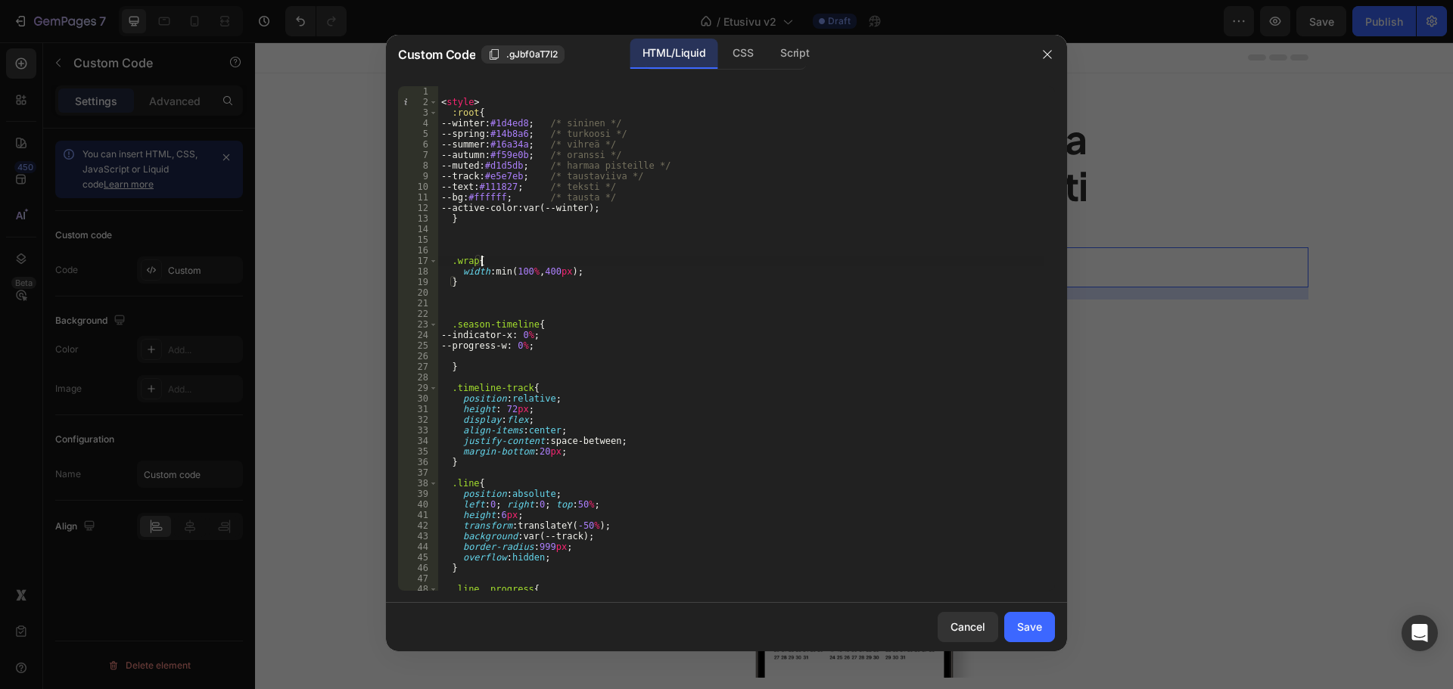
scroll to position [0, 2]
drag, startPoint x: 596, startPoint y: 272, endPoint x: 463, endPoint y: 271, distance: 132.4
click at [463, 271] on div "< style > :root { --winter : #1d4ed8 ; /* sininen */ --spring : #14b8a6 ; /* tu…" at bounding box center [740, 349] width 605 height 526
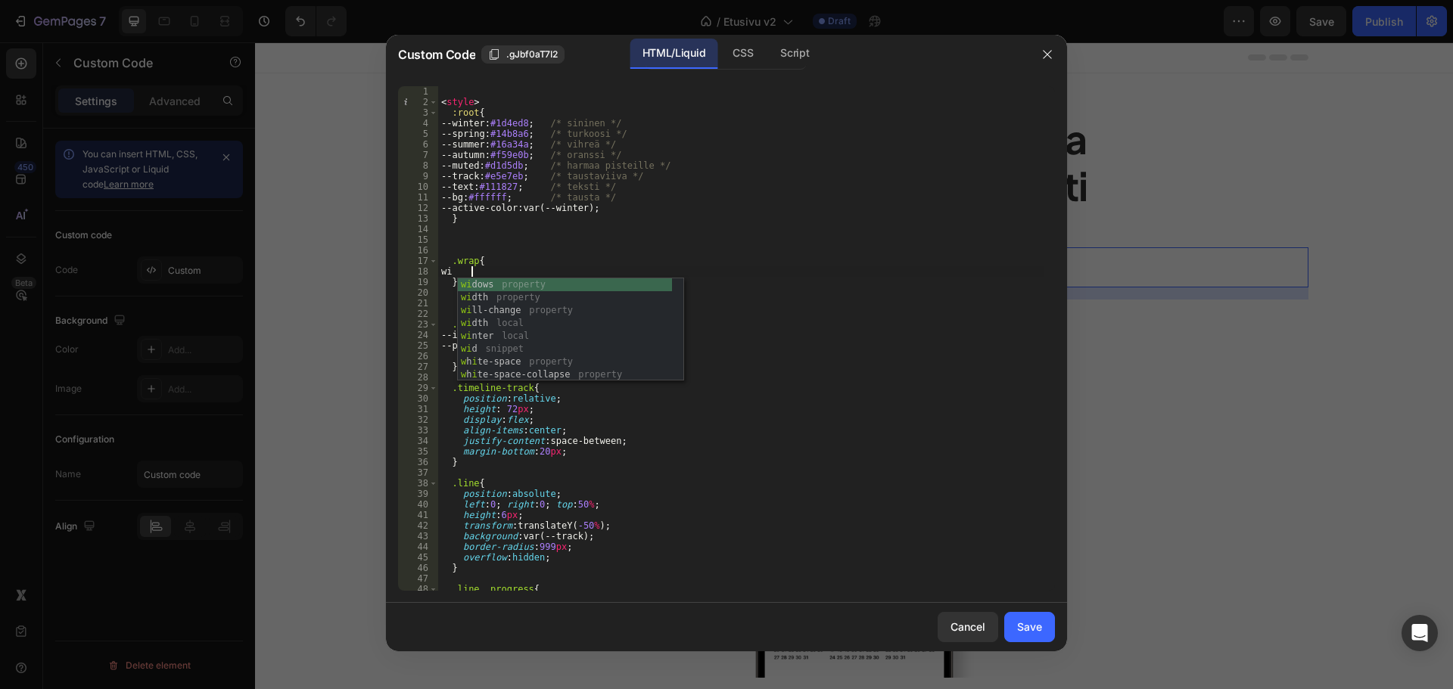
type textarea "w"
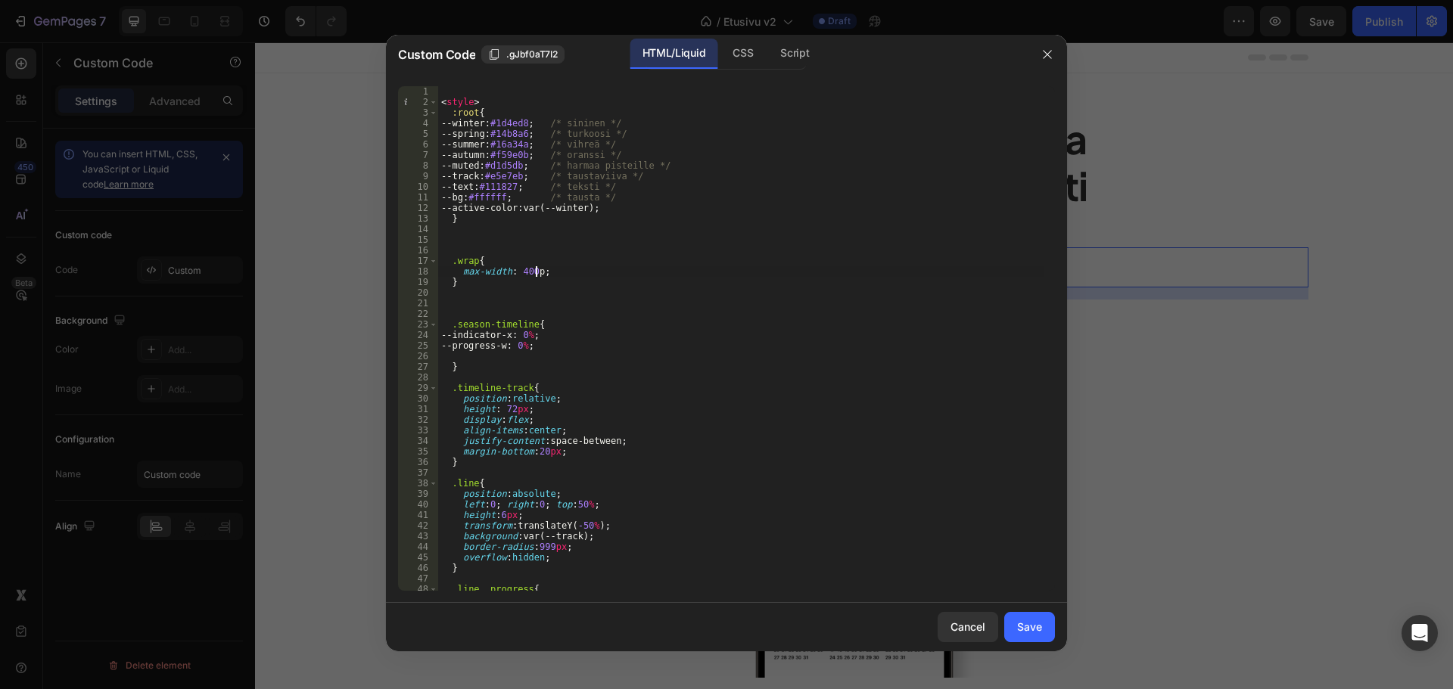
type textarea "max-width: 400px;"
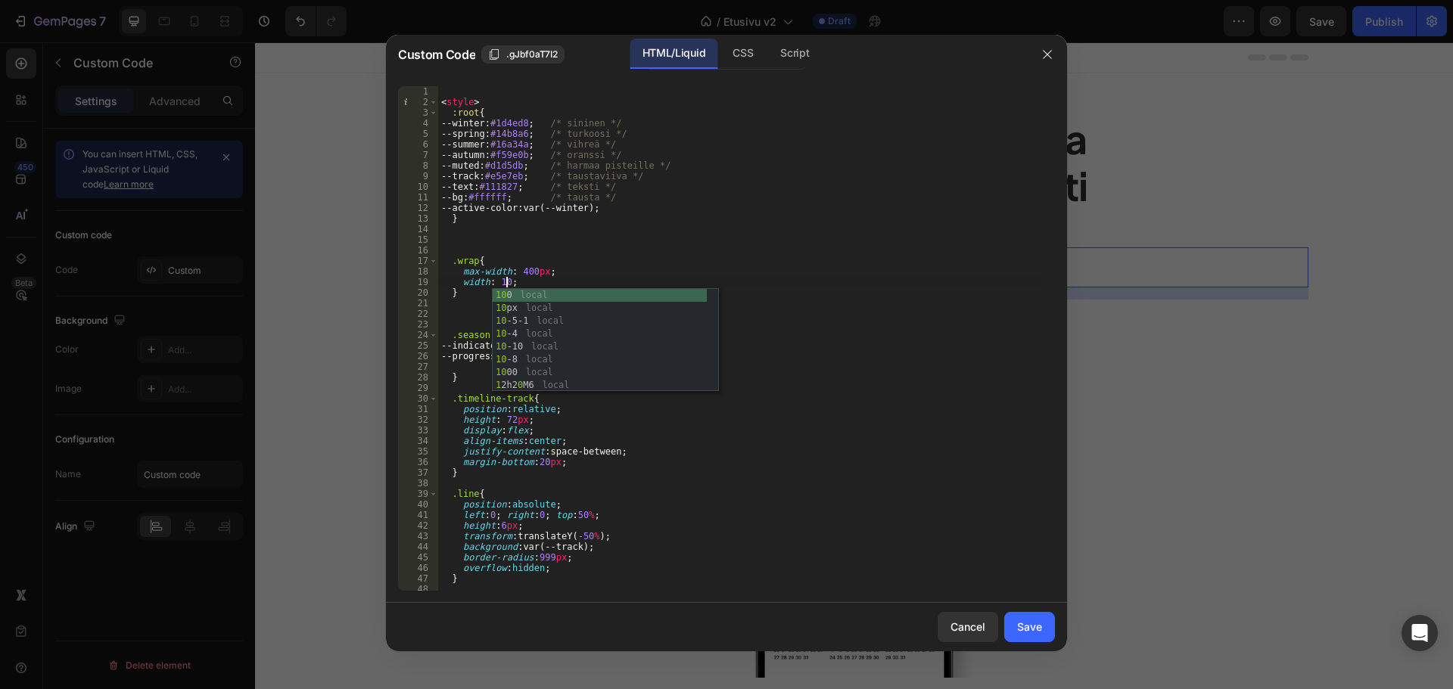
scroll to position [0, 5]
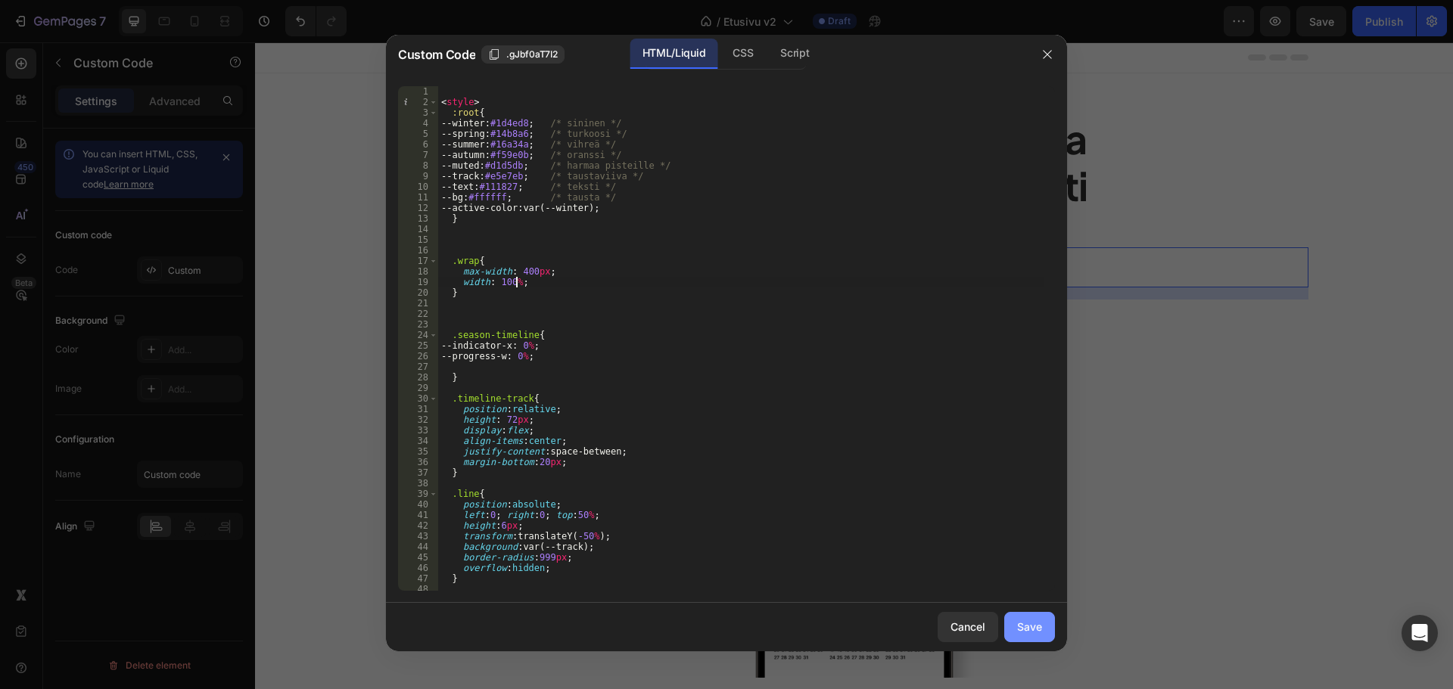
type textarea "width: 100%;"
click at [1020, 618] on button "Save" at bounding box center [1029, 627] width 51 height 30
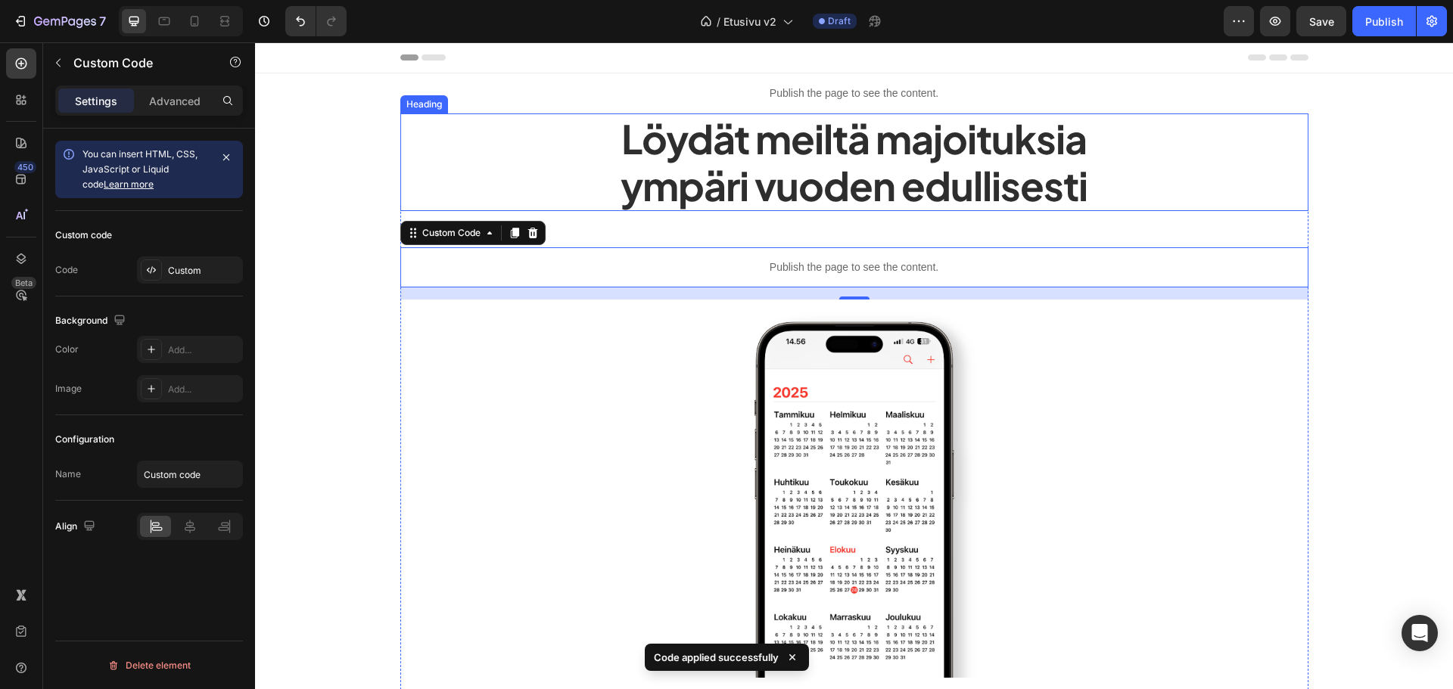
drag, startPoint x: 1579, startPoint y: 77, endPoint x: 1197, endPoint y: 194, distance: 399.0
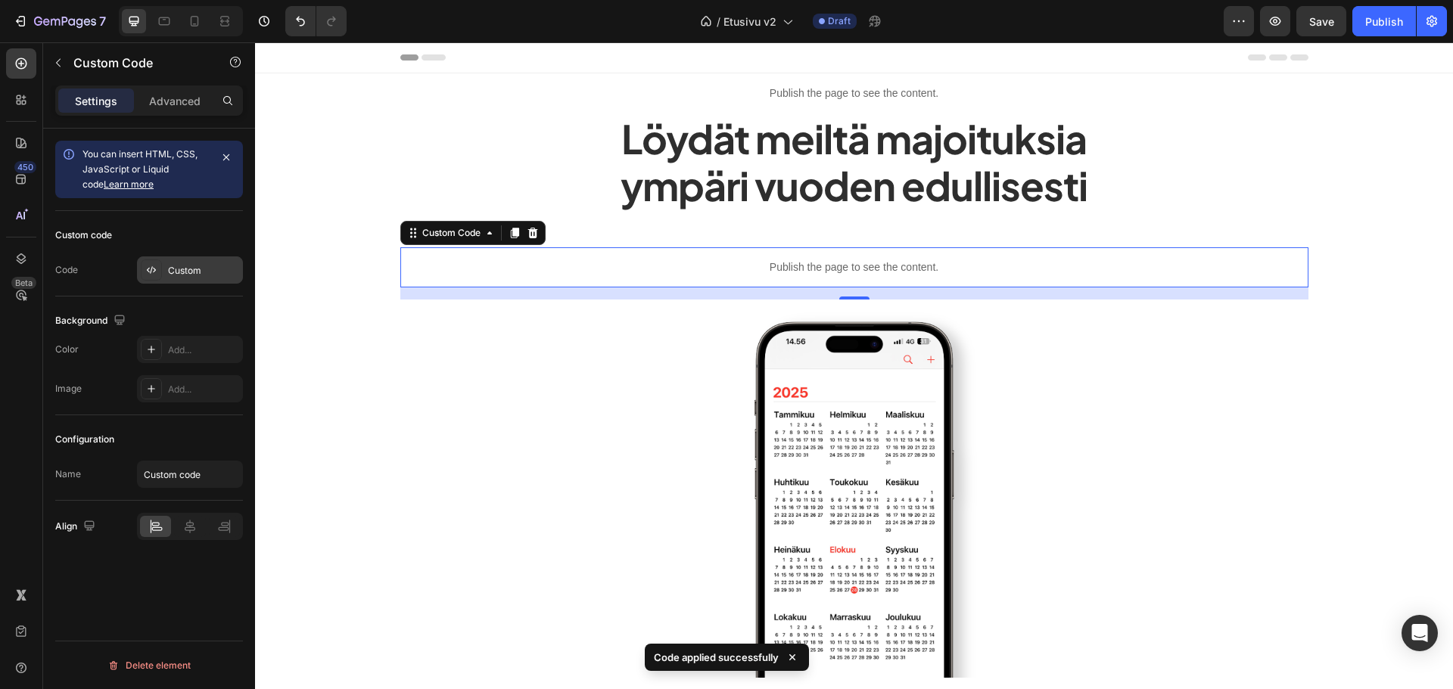
click at [163, 272] on div "Custom" at bounding box center [190, 270] width 106 height 27
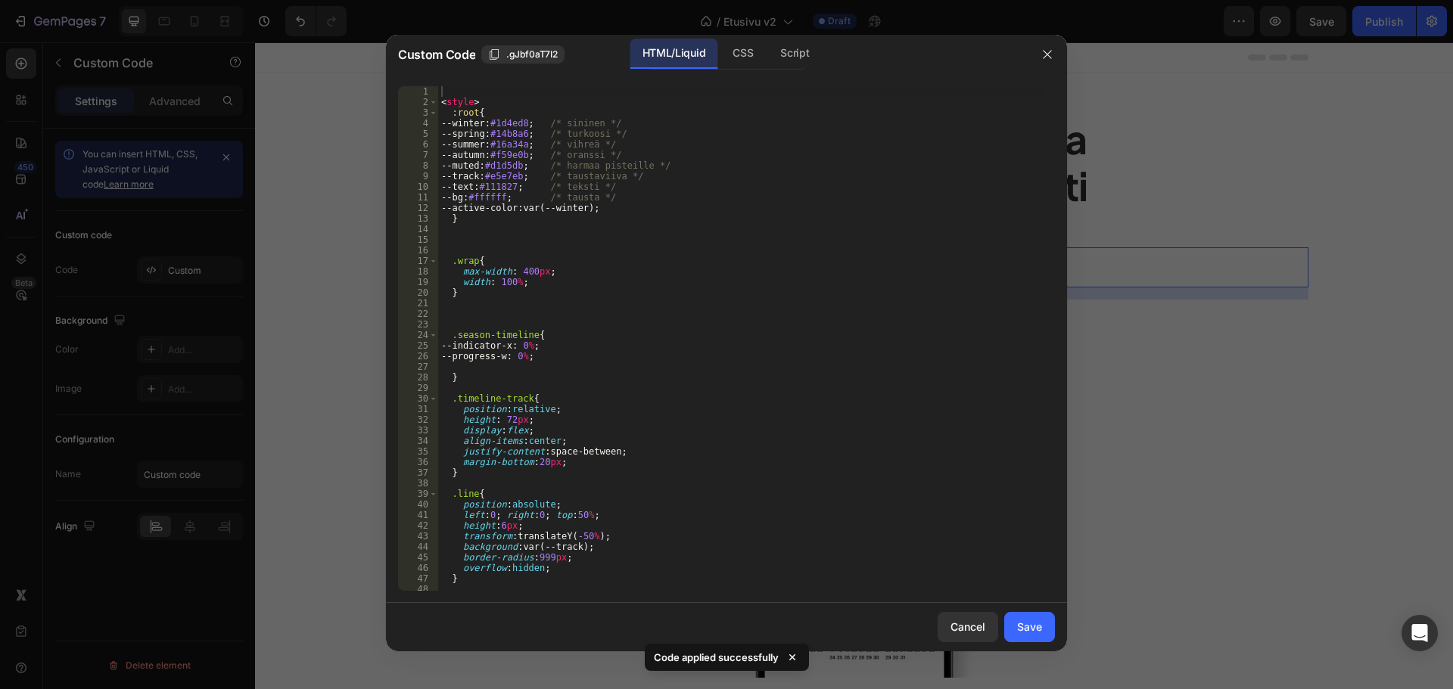
type textarea "width: 100%;"
click at [565, 285] on div "< style > :root { --winter : #1d4ed8 ; /* sininen */ --spring : #14b8a6 ; /* tu…" at bounding box center [740, 349] width 605 height 526
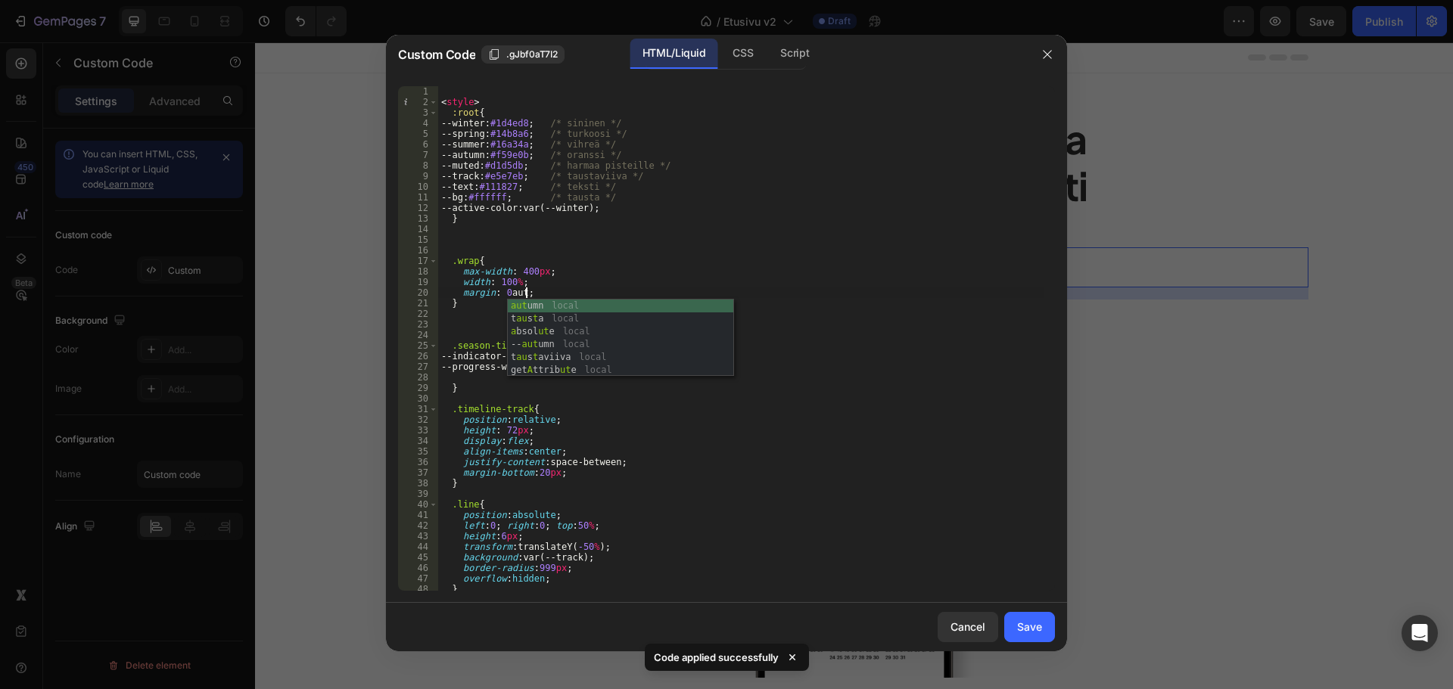
scroll to position [0, 7]
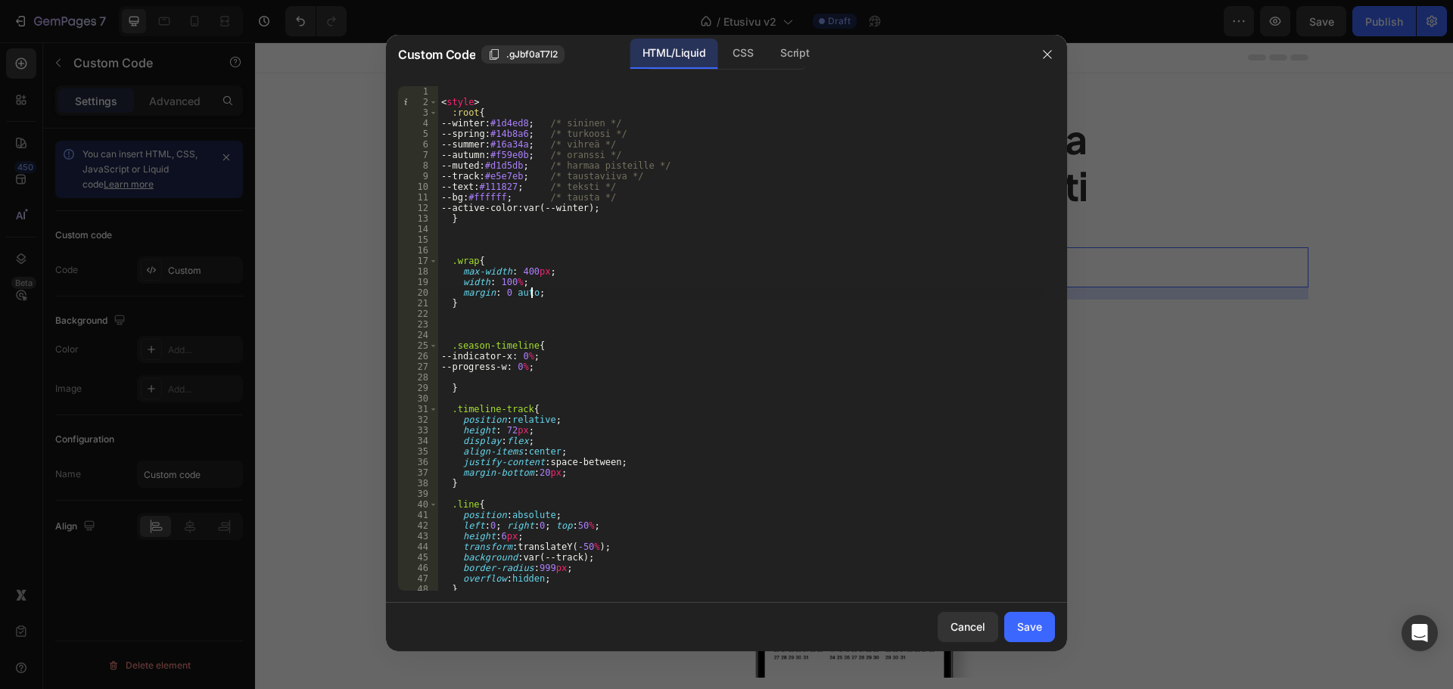
type textarea "margin: 0 auto;"
drag, startPoint x: 1056, startPoint y: 618, endPoint x: 1040, endPoint y: 621, distance: 16.3
click at [1050, 619] on div "Cancel Save" at bounding box center [726, 627] width 681 height 48
click at [1040, 621] on div "Save" at bounding box center [1029, 627] width 25 height 16
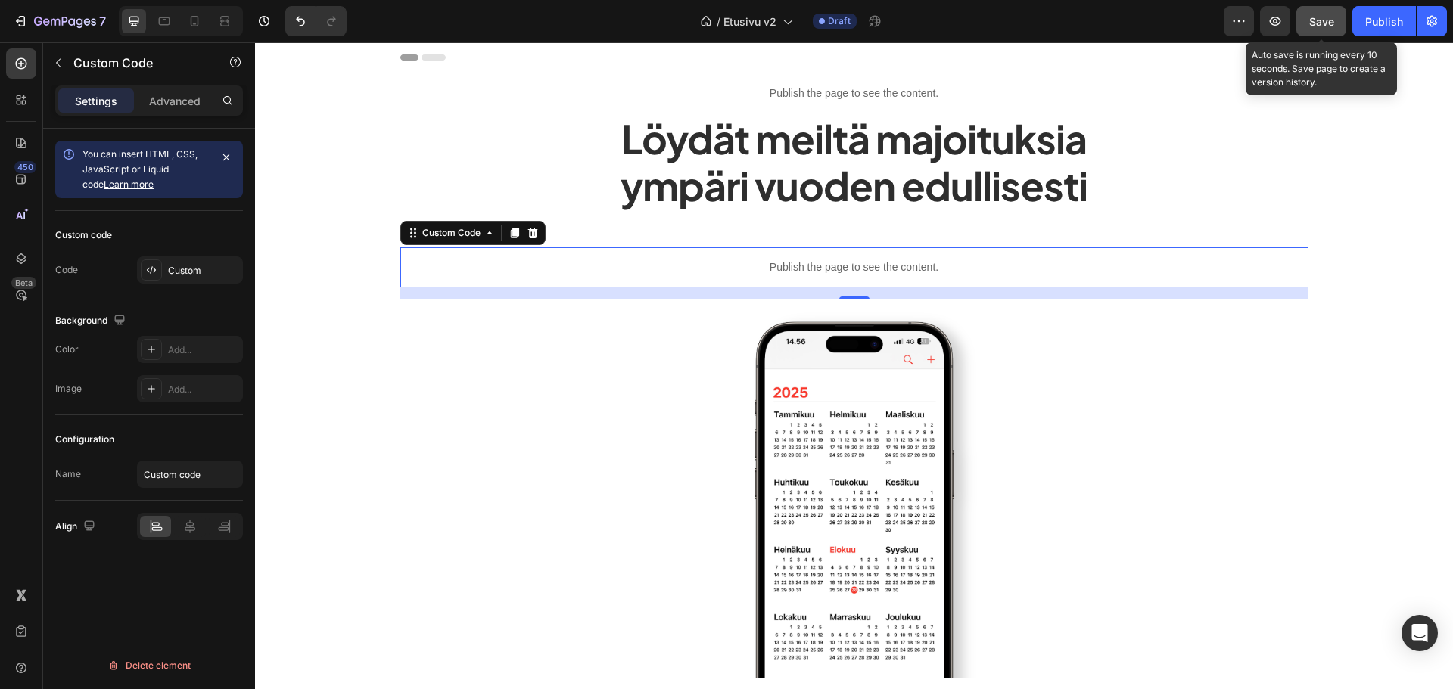
click at [1332, 25] on span "Save" at bounding box center [1321, 21] width 25 height 13
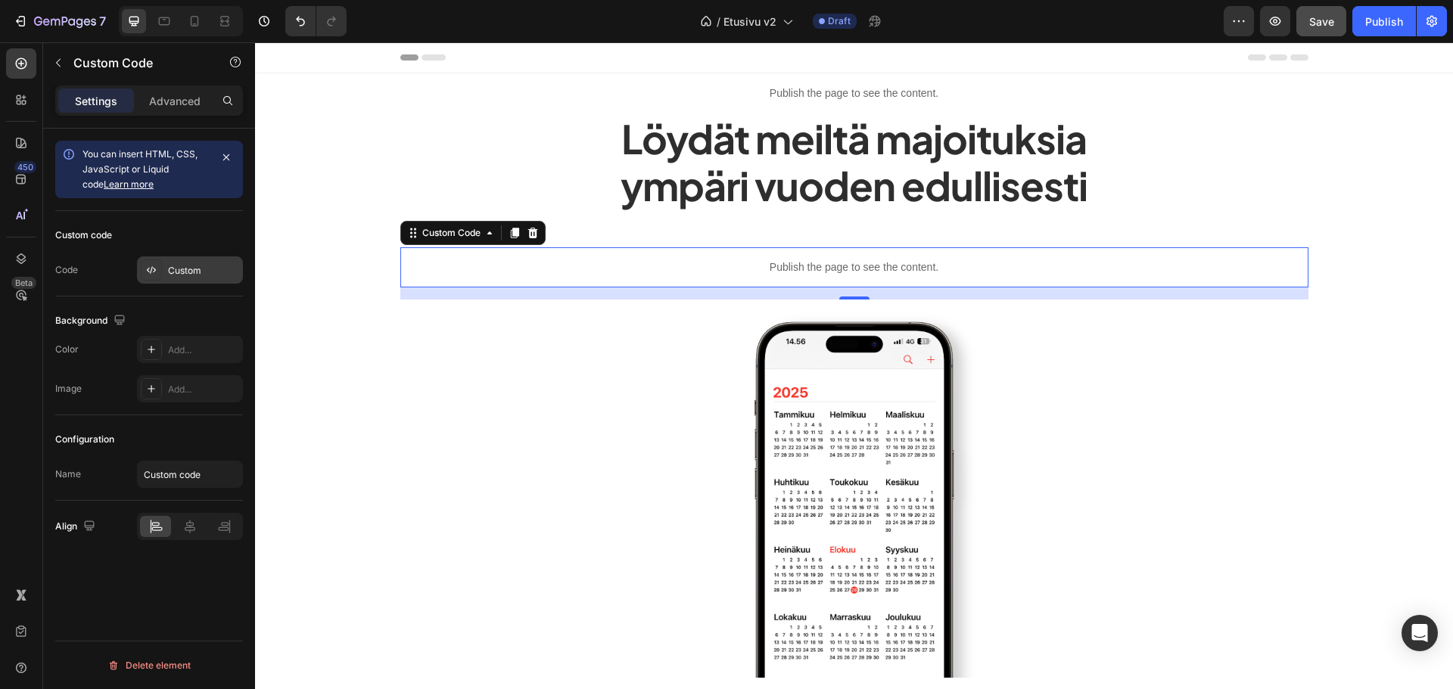
click at [186, 252] on div "Custom code Code Custom" at bounding box center [149, 254] width 188 height 86
click at [182, 258] on div "Custom" at bounding box center [190, 270] width 106 height 27
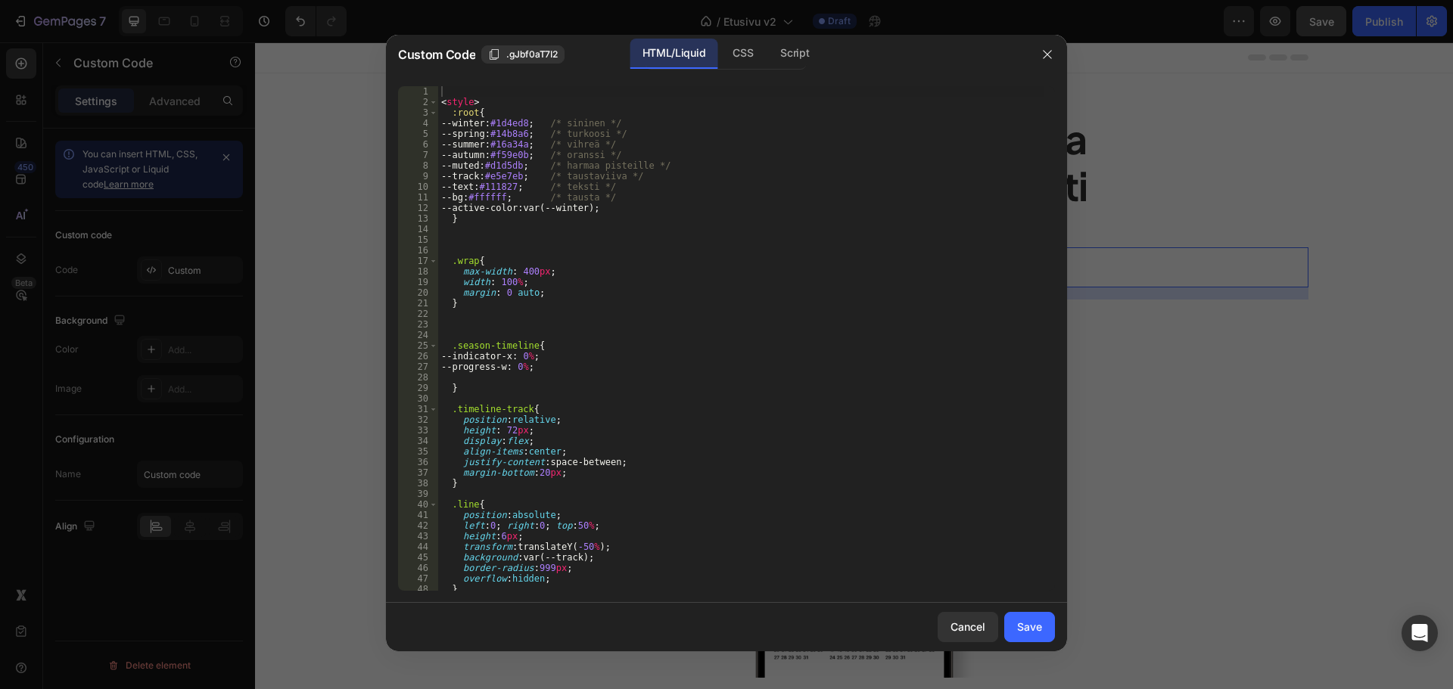
type textarea ".wrap{"
click at [694, 260] on div "< style > :root { --winter : #1d4ed8 ; /* sininen */ --spring : #14b8a6 ; /* tu…" at bounding box center [740, 349] width 605 height 526
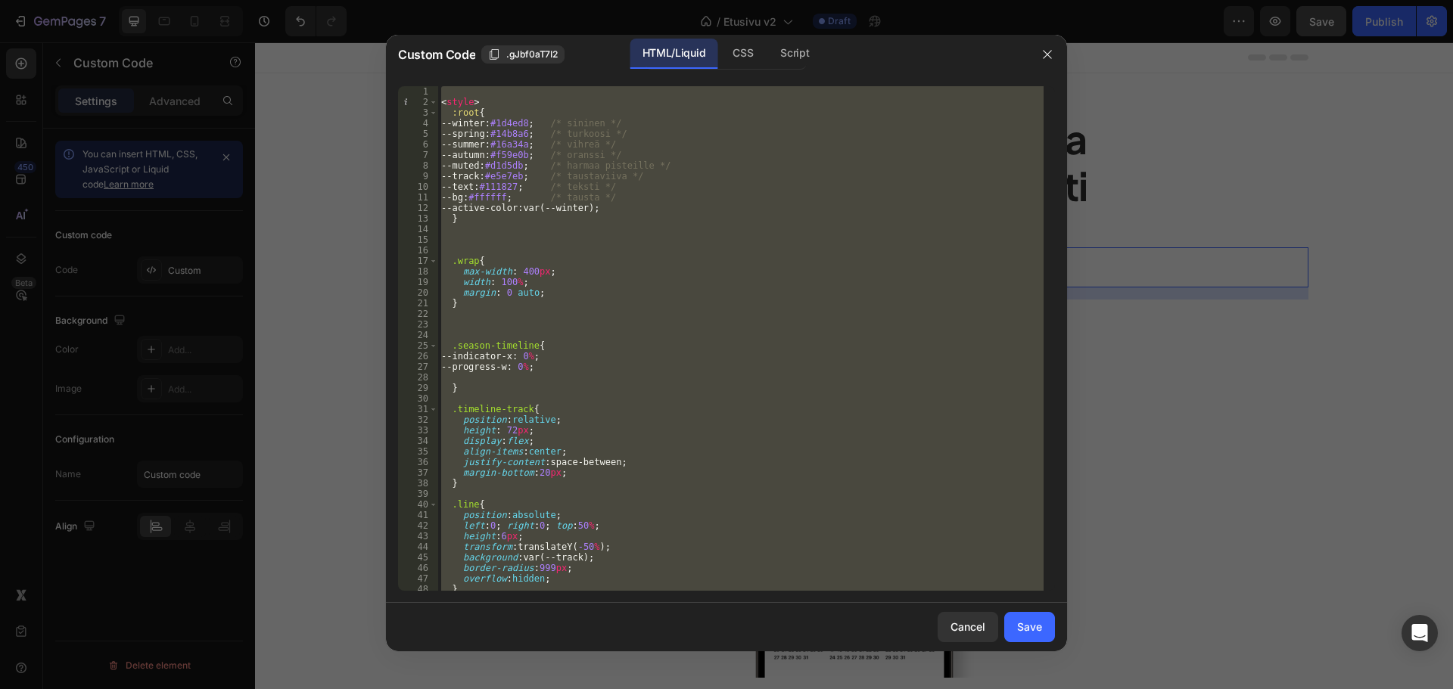
click at [608, 272] on div "< style > :root { --winter : #1d4ed8 ; /* sininen */ --spring : #14b8a6 ; /* tu…" at bounding box center [740, 338] width 605 height 505
type textarea "max-width: 400px;"
paste textarea
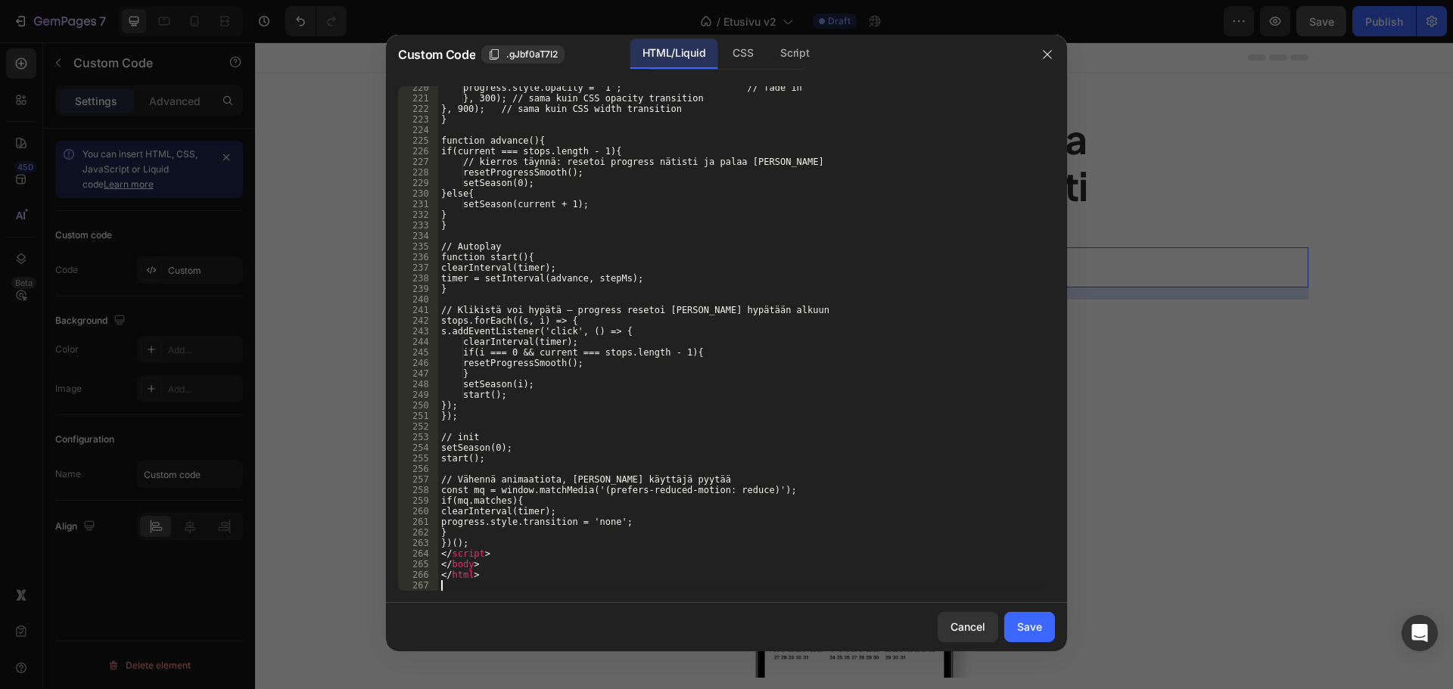
scroll to position [2356, 0]
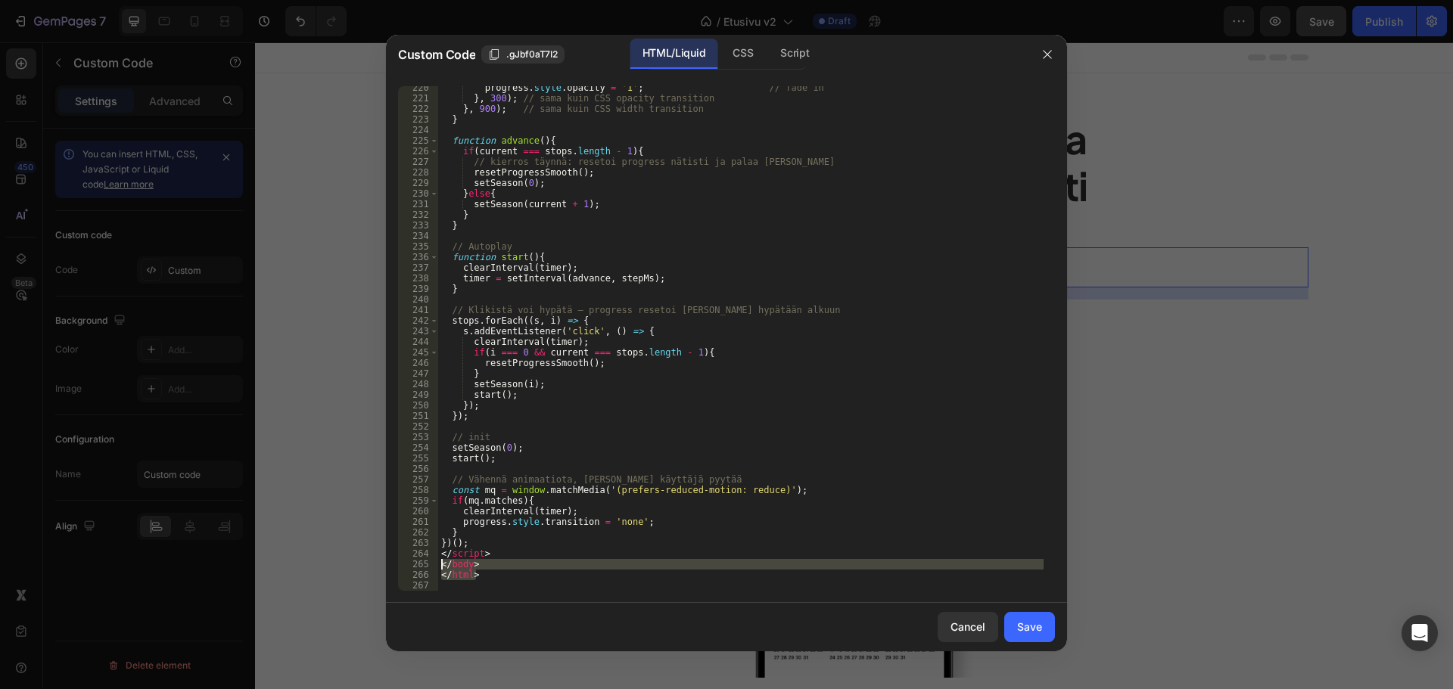
drag, startPoint x: 434, startPoint y: 569, endPoint x: 426, endPoint y: 568, distance: 8.4
click at [426, 568] on div "220 221 222 223 224 225 226 227 228 229 230 231 232 233 234 235 236 237 238 239…" at bounding box center [726, 338] width 657 height 505
type textarea "</body> </html>"
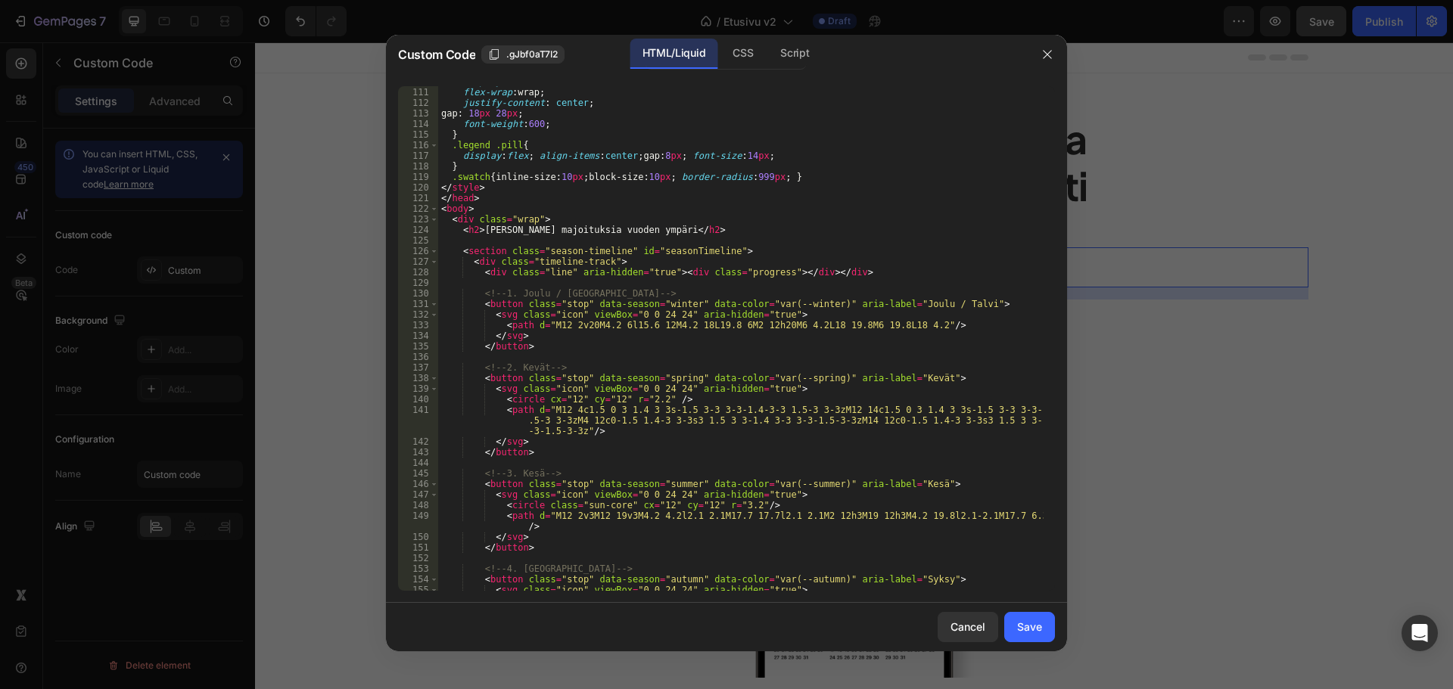
scroll to position [892, 0]
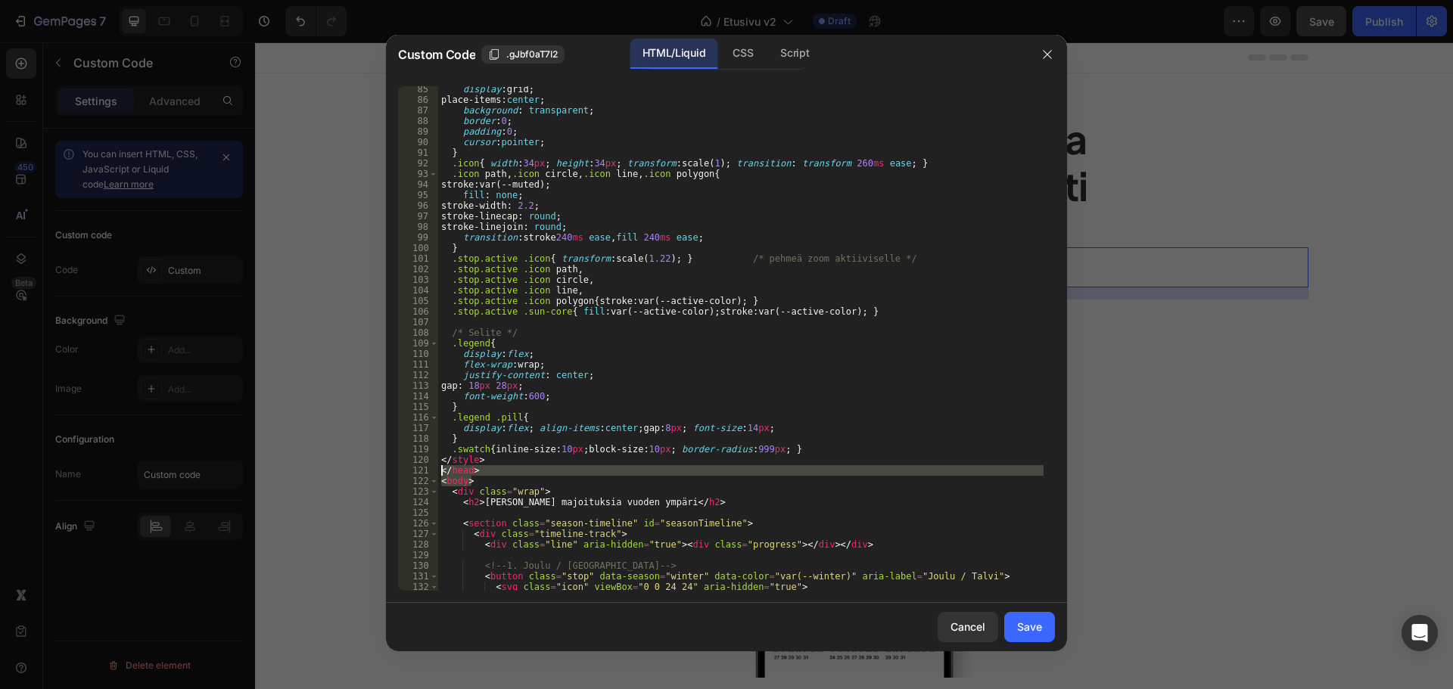
drag, startPoint x: 474, startPoint y: 483, endPoint x: 429, endPoint y: 469, distance: 47.4
click at [429, 469] on div "85 86 87 88 89 90 91 92 93 94 95 96 97 98 99 100 101 102 103 104 105 106 107 10…" at bounding box center [726, 338] width 657 height 505
type textarea "</head> <body>"
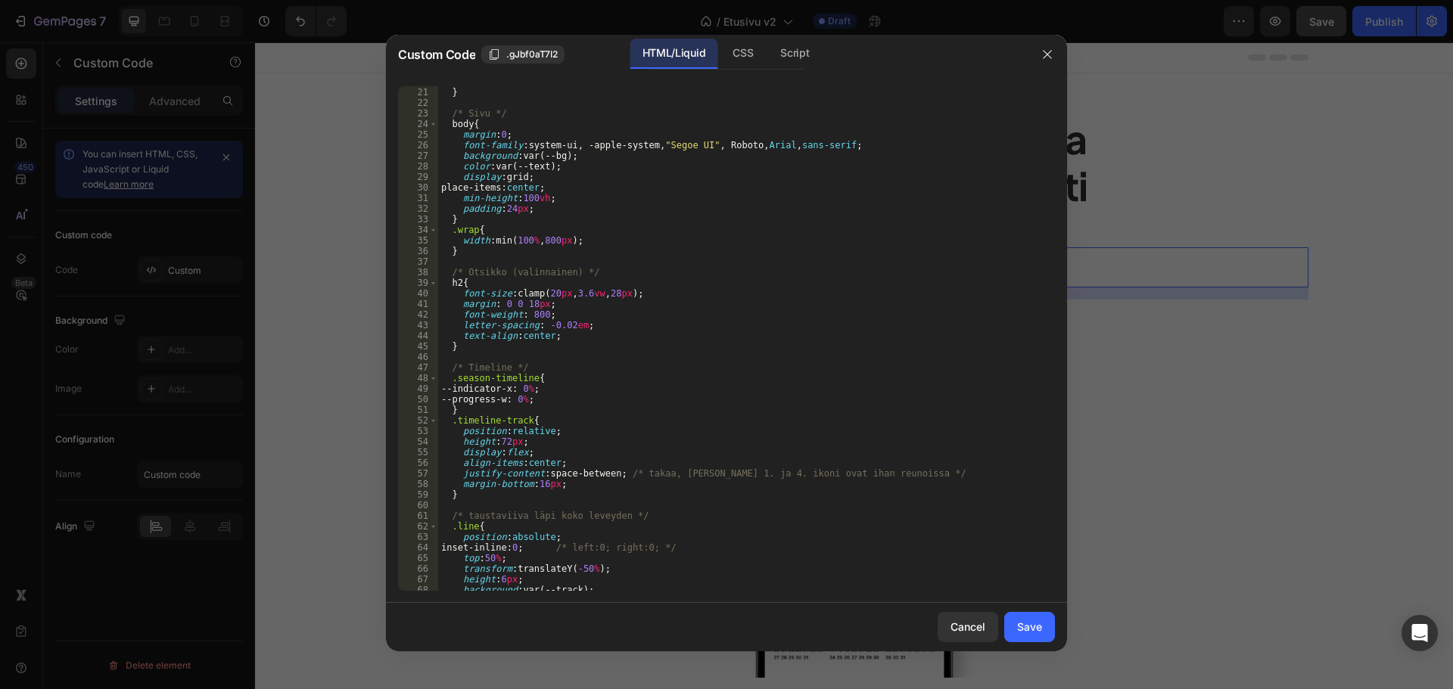
scroll to position [0, 0]
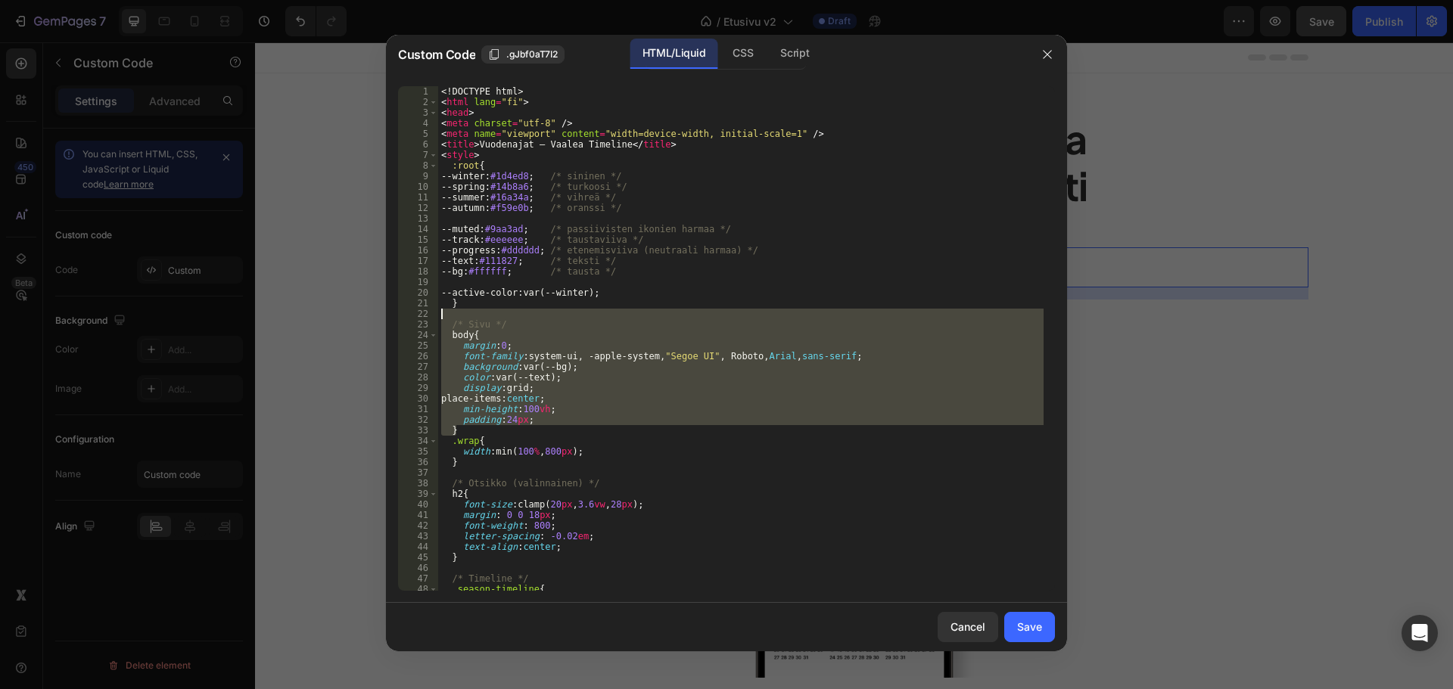
drag, startPoint x: 471, startPoint y: 415, endPoint x: 390, endPoint y: 319, distance: 126.7
click at [390, 319] on div "1 2 3 4 5 6 7 8 9 10 11 12 13 14 15 16 17 18 19 20 21 22 23 24 25 26 27 28 29 3…" at bounding box center [726, 338] width 681 height 529
type textarea "/* Sivu */"
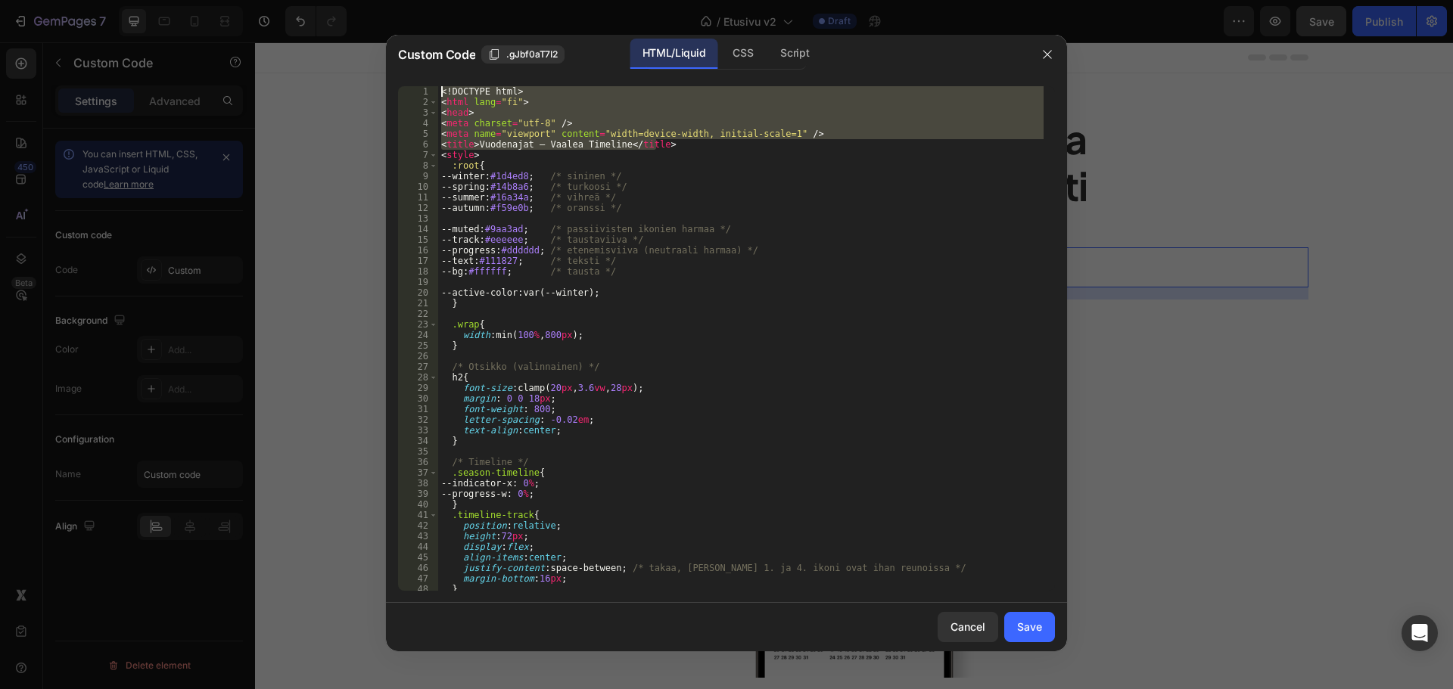
drag, startPoint x: 672, startPoint y: 143, endPoint x: 398, endPoint y: 76, distance: 281.9
click at [397, 75] on div "1 2 3 4 5 6 7 8 9 10 11 12 13 14 15 16 17 18 19 20 21 22 23 24 25 26 27 28 29 3…" at bounding box center [726, 338] width 681 height 529
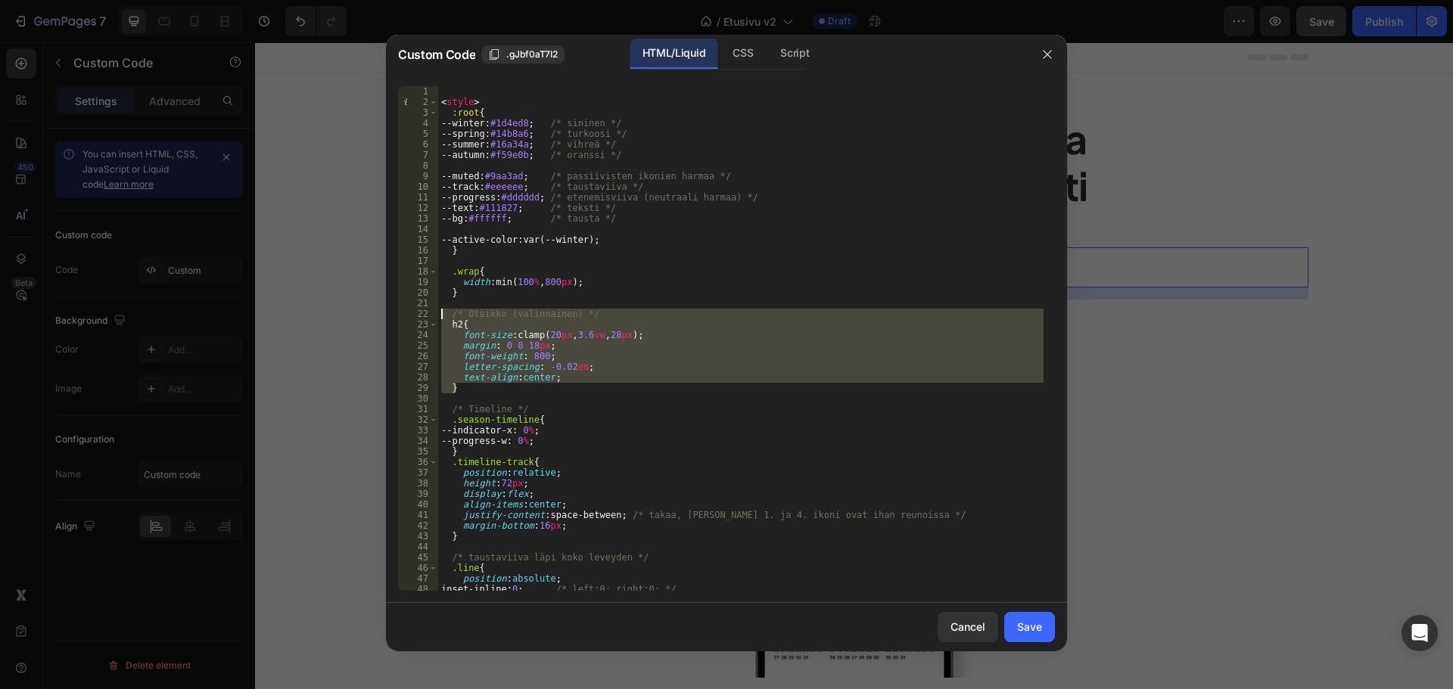
drag, startPoint x: 449, startPoint y: 371, endPoint x: 396, endPoint y: 313, distance: 78.2
click at [396, 313] on div "1 2 3 4 5 6 7 8 9 10 11 12 13 14 15 16 17 18 19 20 21 22 23 24 25 26 27 28 29 3…" at bounding box center [726, 338] width 681 height 529
type textarea "/* Otsikko (valinnainen) */ h2{"
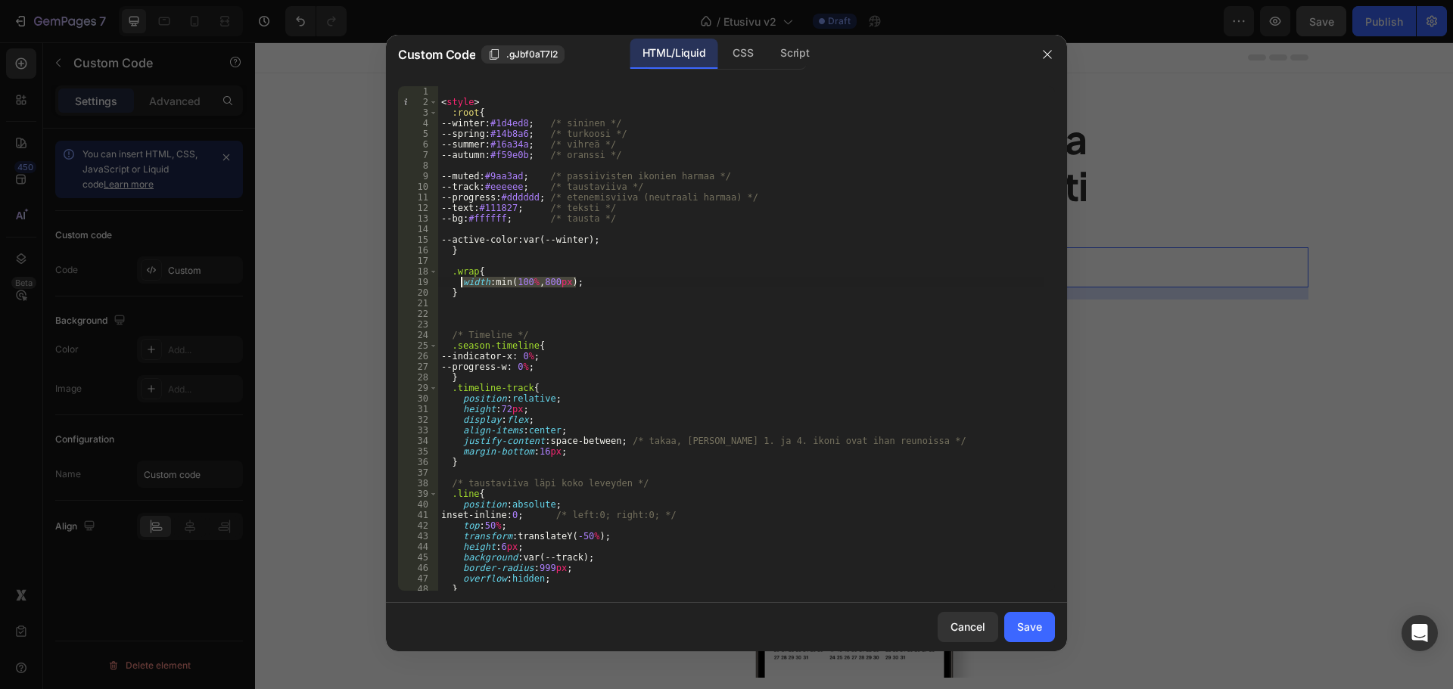
drag, startPoint x: 590, startPoint y: 281, endPoint x: 459, endPoint y: 285, distance: 131.0
click at [459, 285] on div "< style > :root { --winter : #1d4ed8 ; /* sininen */ --spring : #14b8a6 ; /* tu…" at bounding box center [740, 349] width 605 height 526
type textarea "max-width: 600px;"
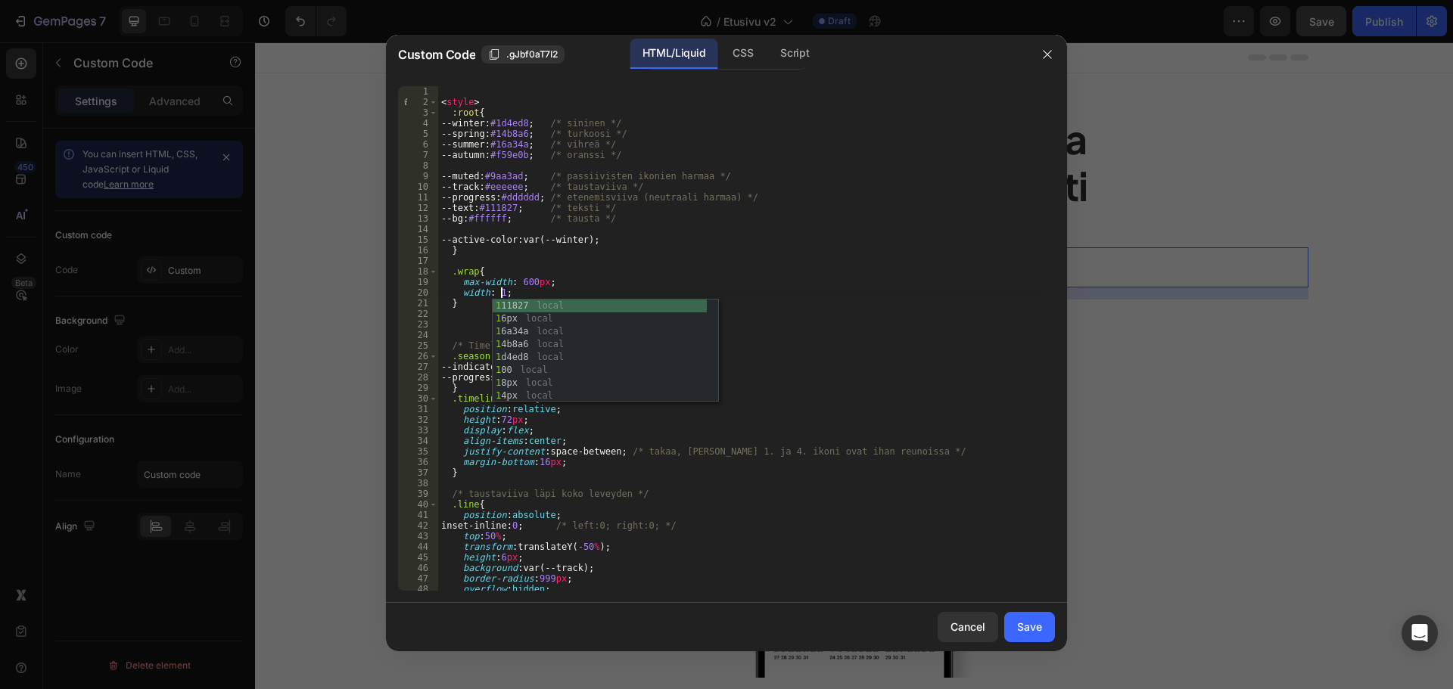
scroll to position [0, 5]
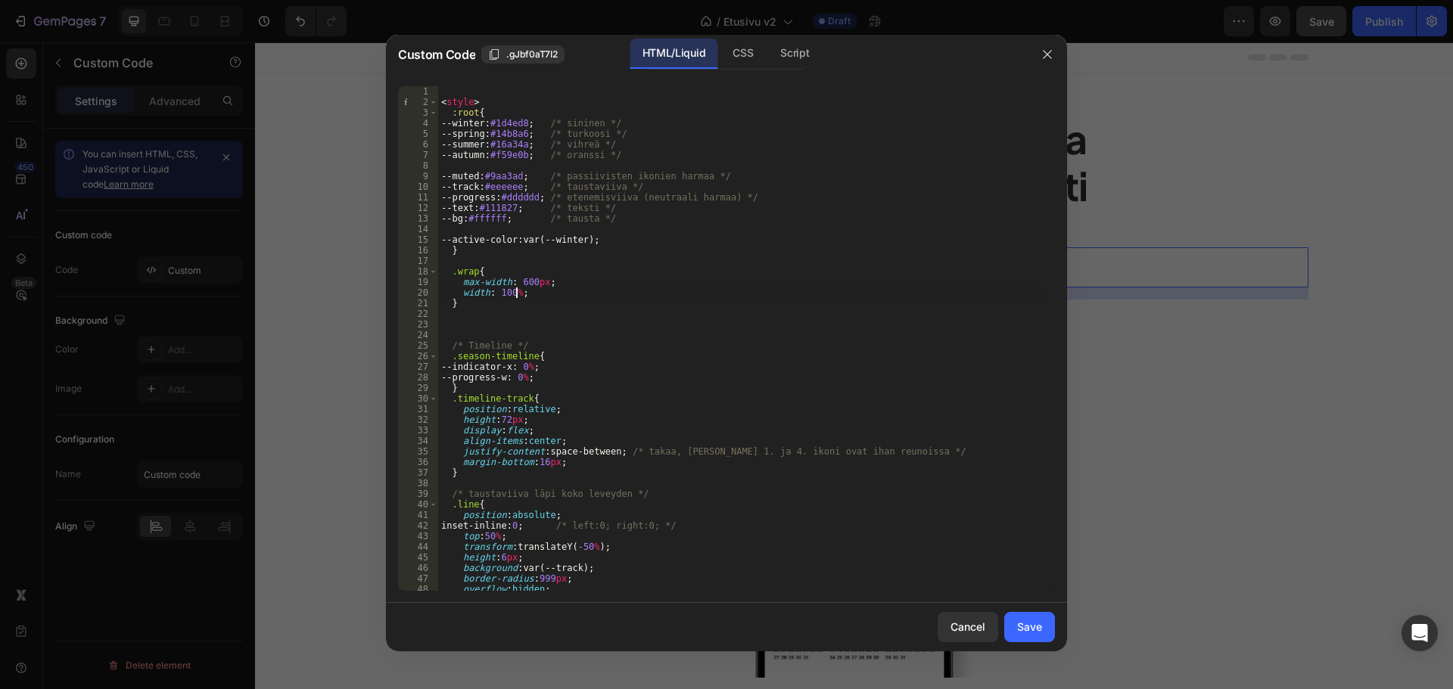
click at [543, 283] on div "< style > :root { --winter : #1d4ed8 ; /* sininen */ --spring : #14b8a6 ; /* tu…" at bounding box center [740, 349] width 605 height 526
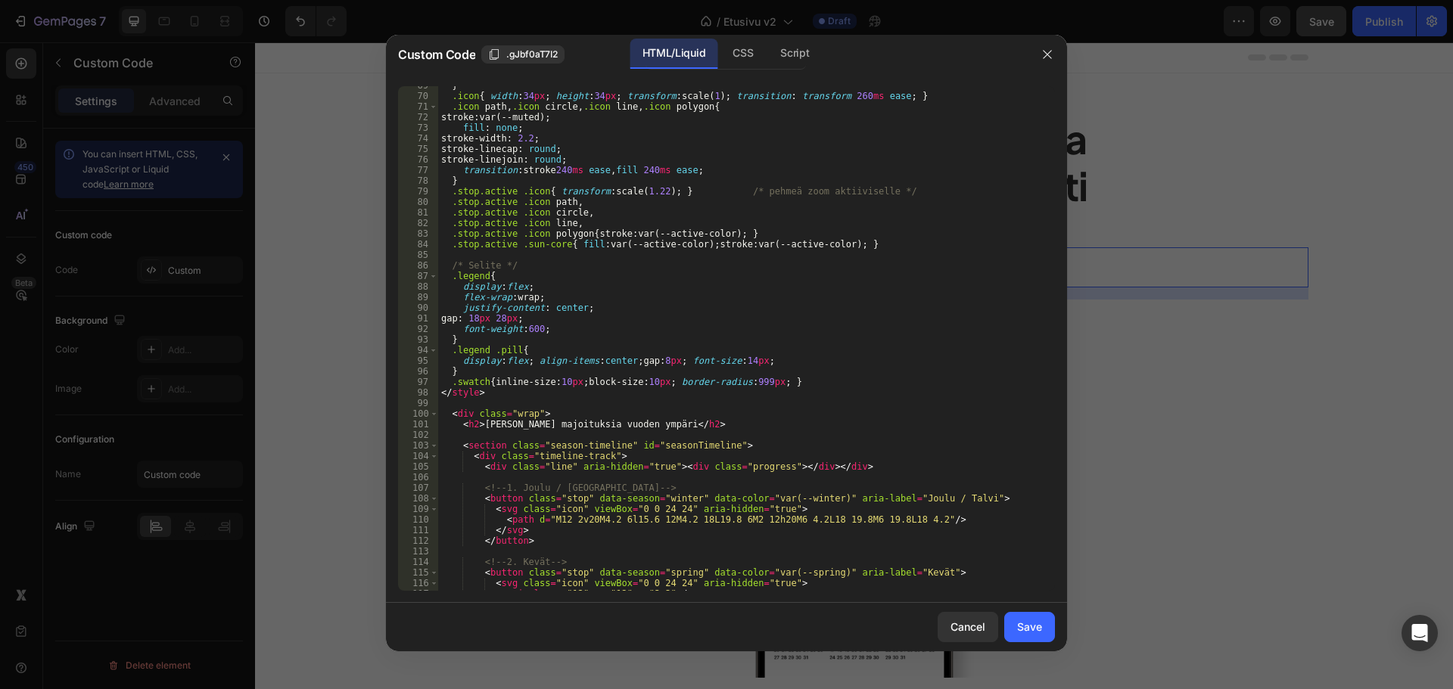
scroll to position [908, 0]
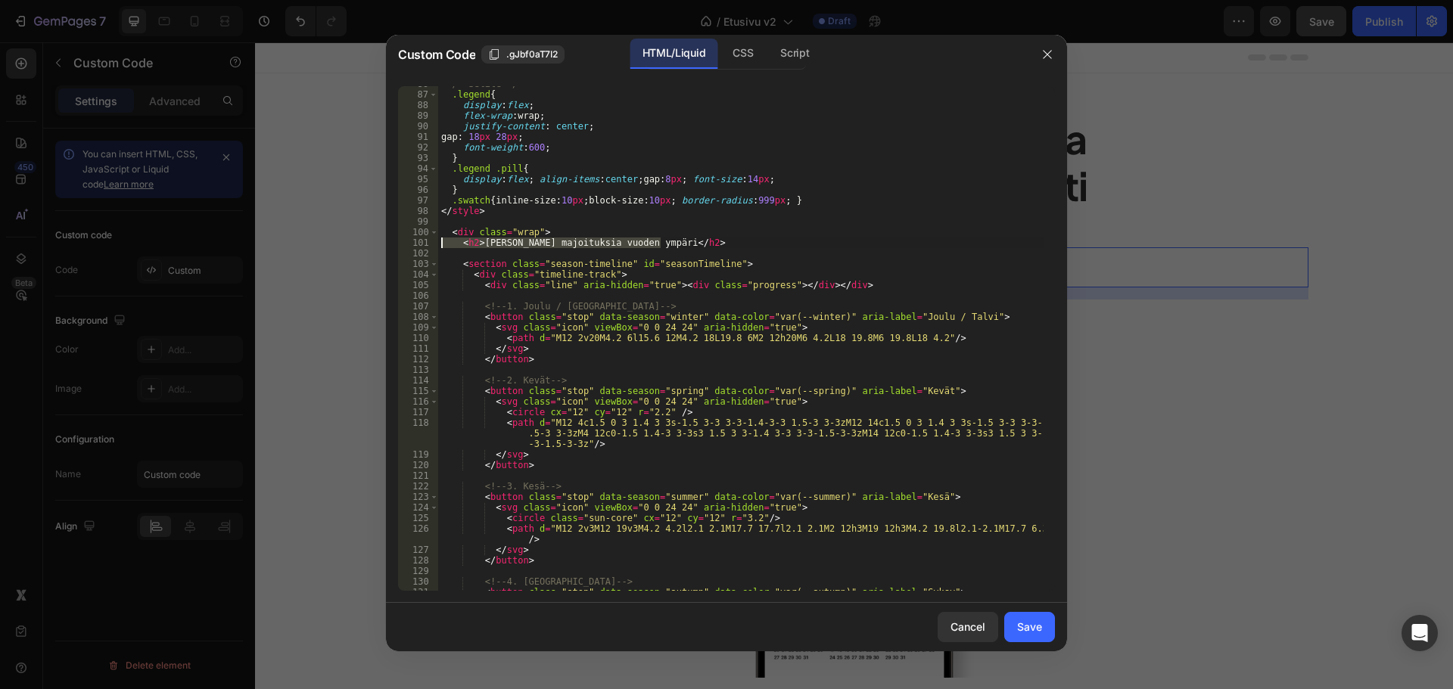
drag, startPoint x: 673, startPoint y: 243, endPoint x: 431, endPoint y: 239, distance: 242.2
click at [431, 239] on div "max-width: 600px !; 86 87 88 89 90 91 92 93 94 95 96 97 98 99 100 101 102 103 1…" at bounding box center [726, 338] width 657 height 505
type textarea "<h2>Löydä majoituksia vuoden ympäri</h2>"
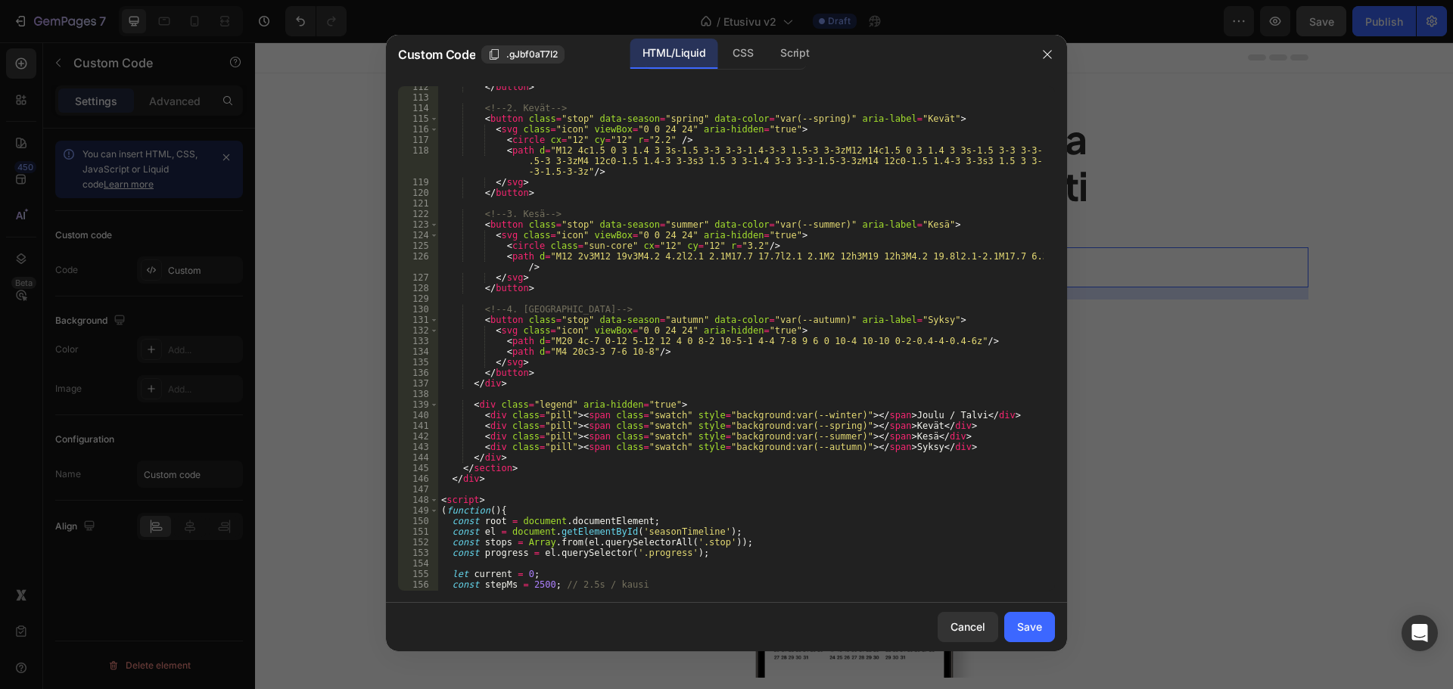
scroll to position [1226, 0]
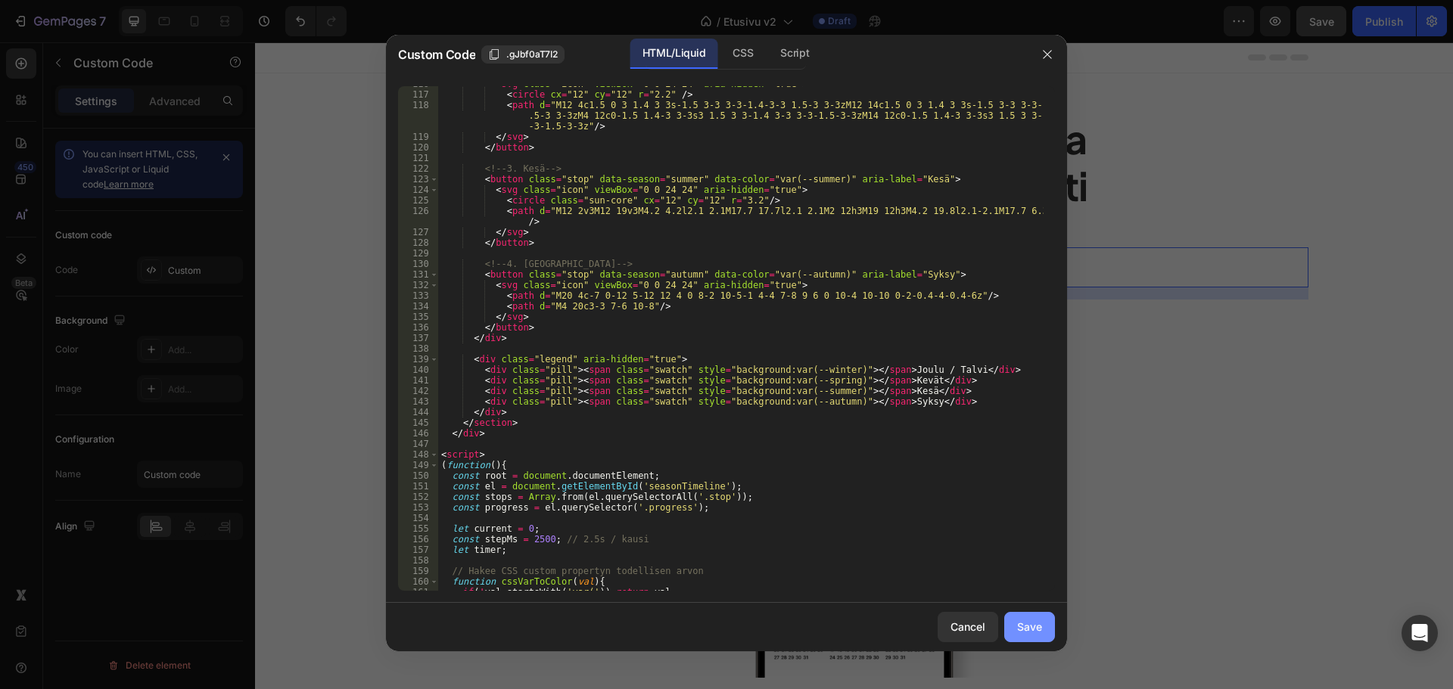
click at [1022, 626] on div "Save" at bounding box center [1029, 627] width 25 height 16
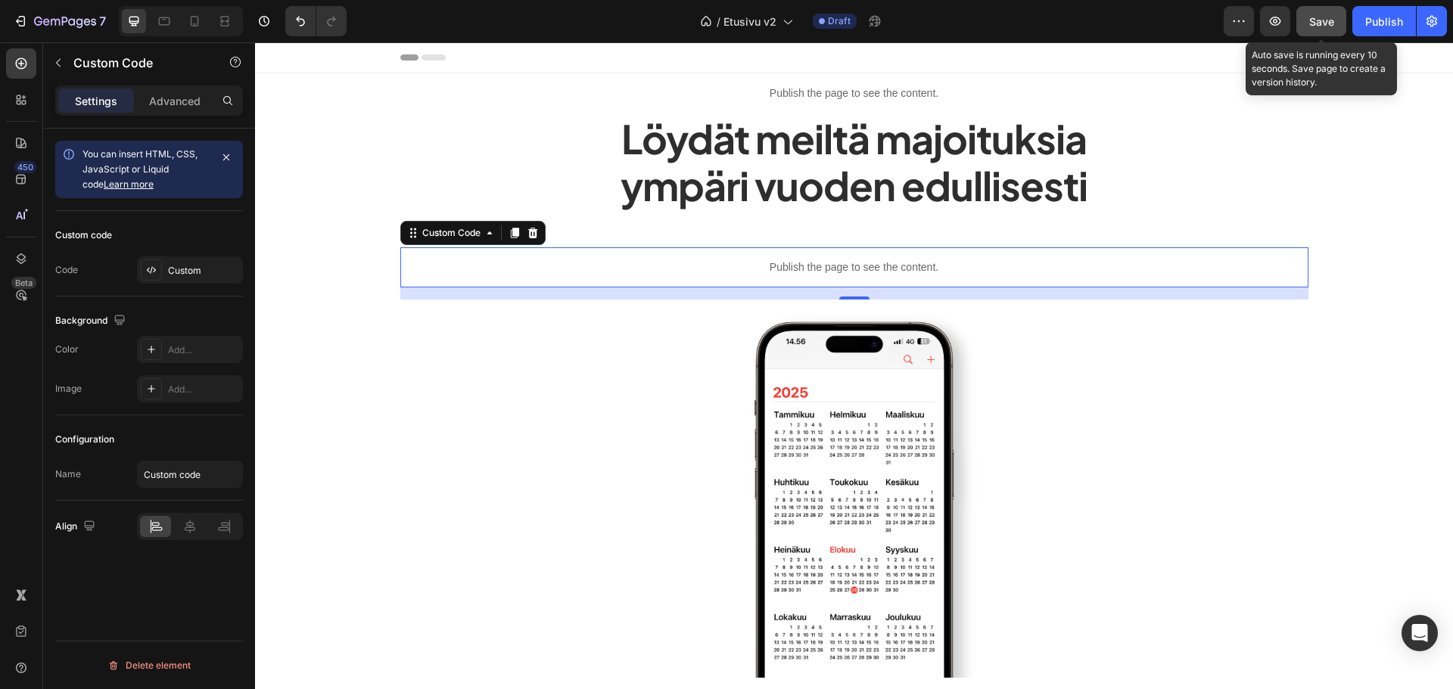
click at [1314, 34] on button "Save" at bounding box center [1321, 21] width 50 height 30
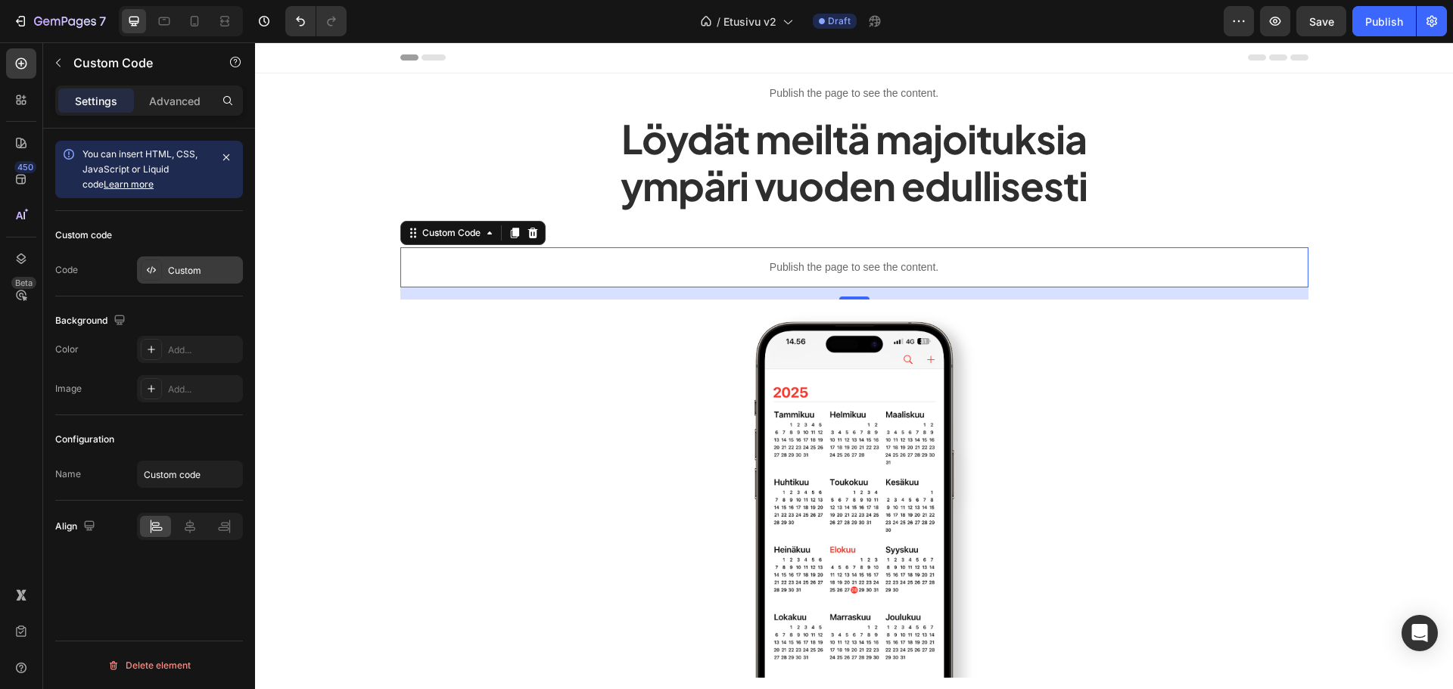
click at [219, 269] on div "Custom" at bounding box center [203, 271] width 71 height 14
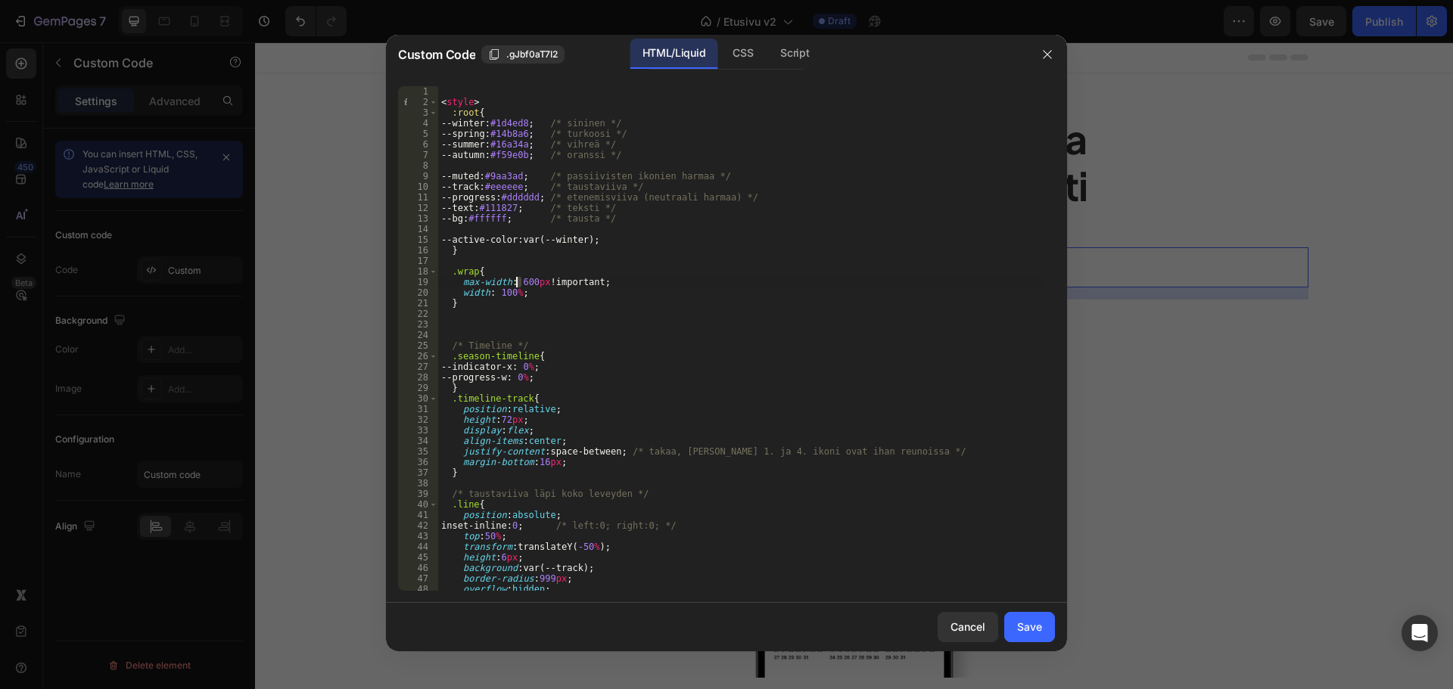
click at [517, 283] on div "< style > :root { --winter : #1d4ed8 ; /* sininen */ --spring : #14b8a6 ; /* tu…" at bounding box center [740, 349] width 605 height 526
click at [632, 247] on div "< style > :root { --winter : #1d4ed8 ; /* sininen */ --spring : #14b8a6 ; /* tu…" at bounding box center [740, 349] width 605 height 526
click at [579, 291] on div "< style > :root { --winter : #1d4ed8 ; /* sininen */ --spring : #14b8a6 ; /* tu…" at bounding box center [740, 349] width 605 height 526
type textarea "width: 100%;"
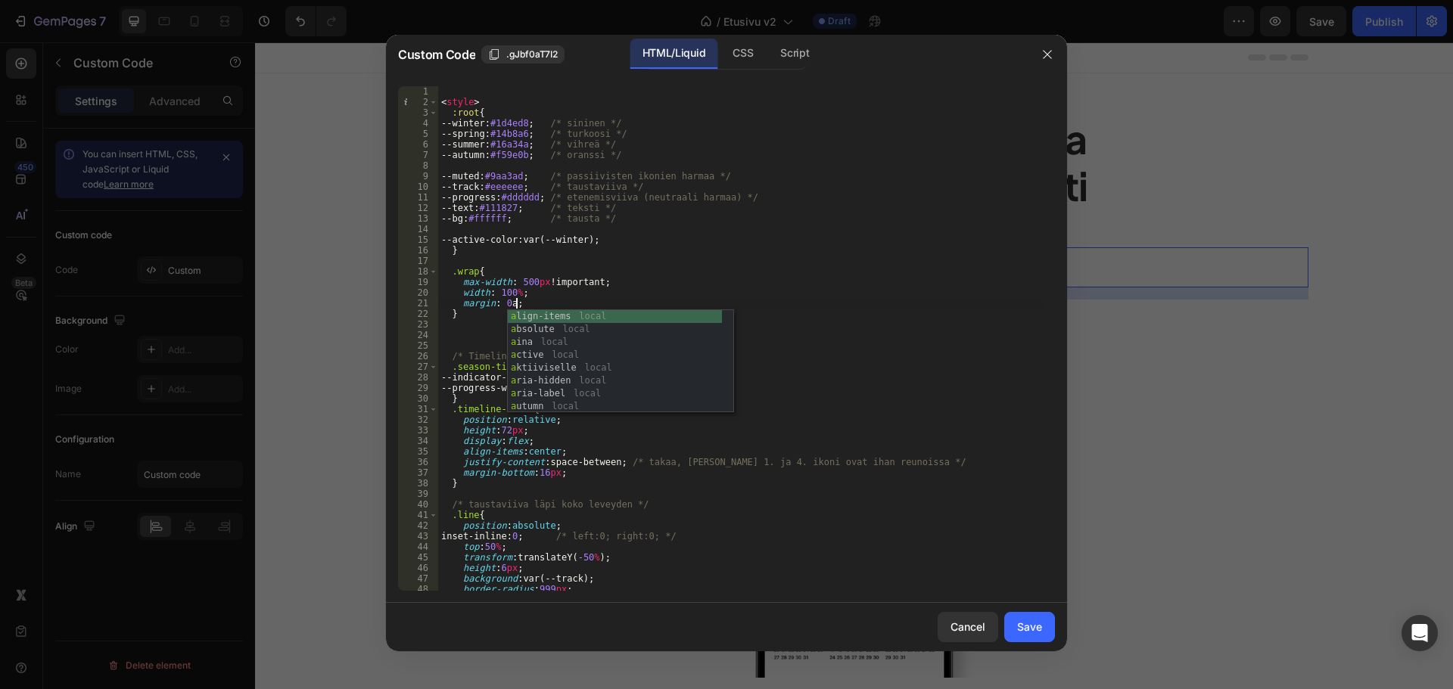
scroll to position [0, 6]
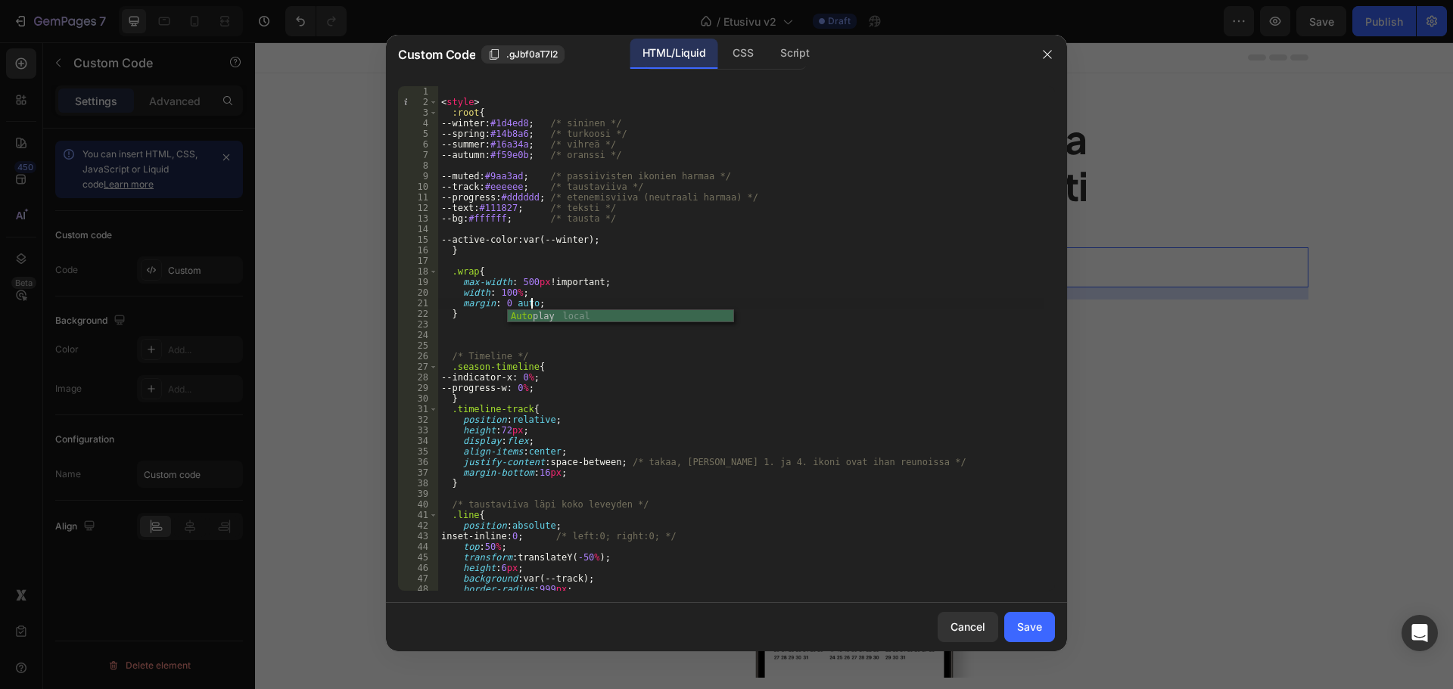
click at [646, 242] on div "< style > :root { --winter : #1d4ed8 ; /* sininen */ --spring : #14b8a6 ; /* tu…" at bounding box center [740, 349] width 605 height 526
type textarea "--active-color: var(--winter);"
click at [1037, 624] on div "Save" at bounding box center [1029, 627] width 25 height 16
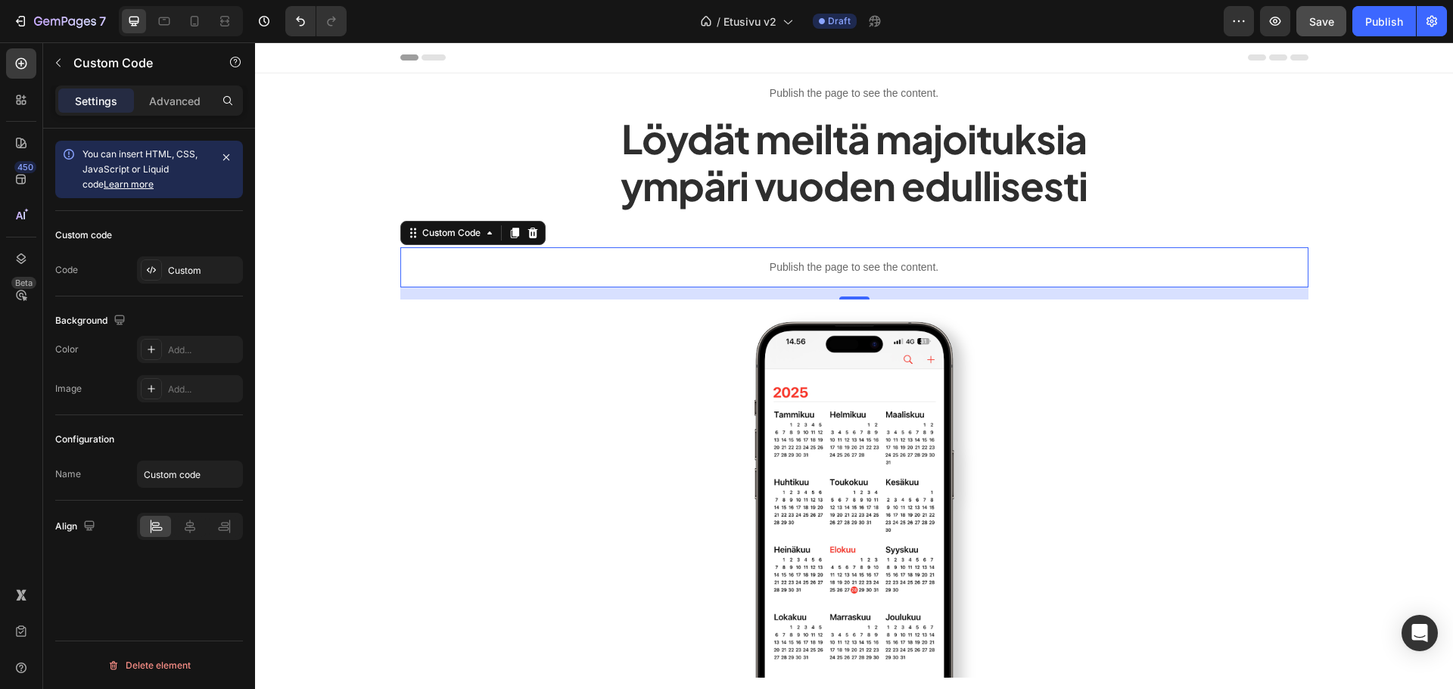
click at [1307, 14] on button "Save" at bounding box center [1321, 21] width 50 height 30
click at [184, 268] on div "Custom" at bounding box center [203, 271] width 71 height 14
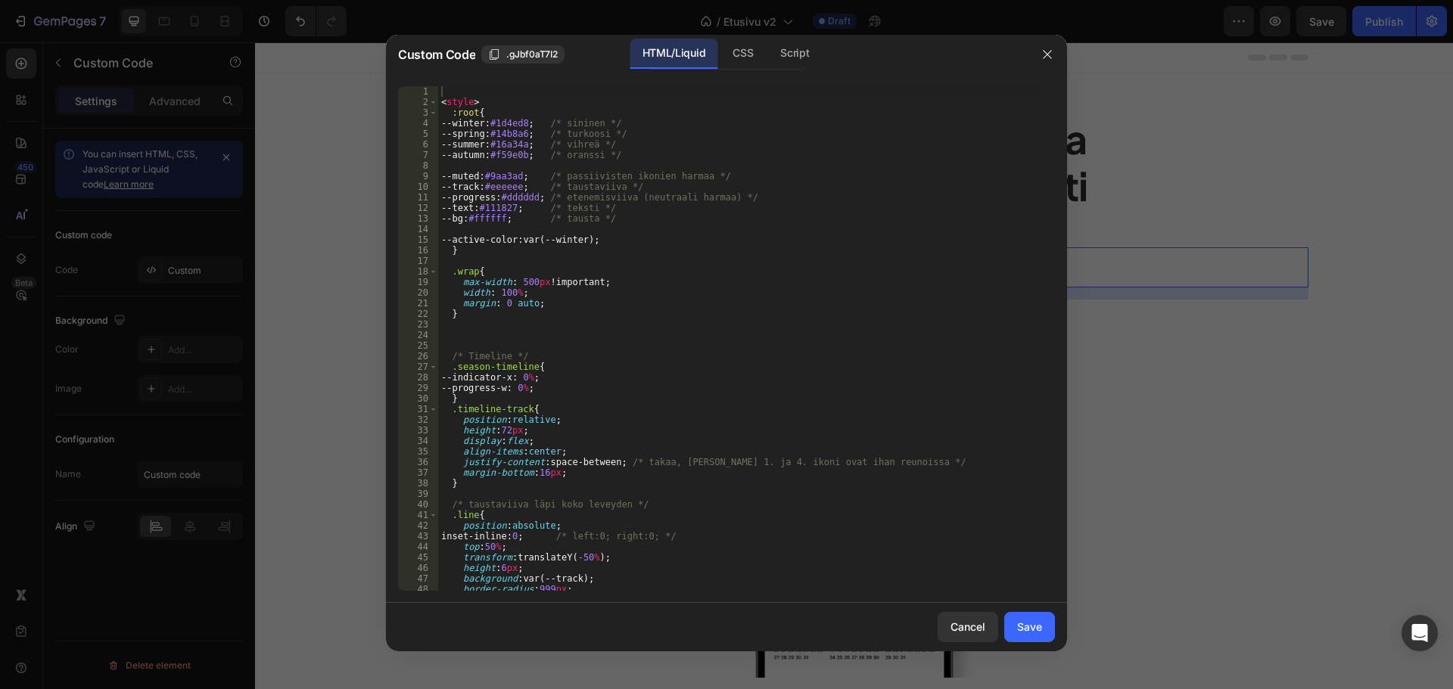
type textarea ".wrap{"
click at [751, 267] on div "< style > :root { --winter : #1d4ed8 ; /* sininen */ --spring : #14b8a6 ; /* tu…" at bounding box center [740, 349] width 605 height 526
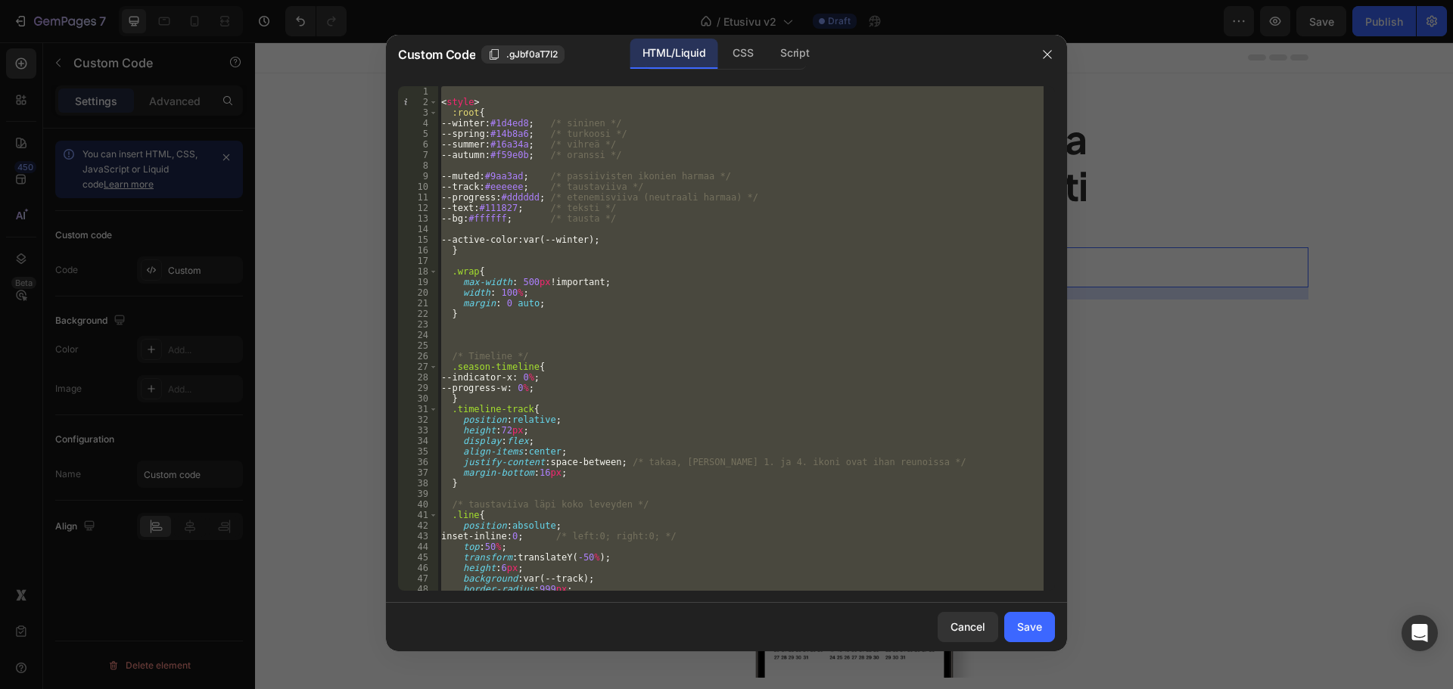
click at [657, 309] on div "< style > :root { --winter : #1d4ed8 ; /* sininen */ --spring : #14b8a6 ; /* tu…" at bounding box center [740, 338] width 605 height 505
type textarea "}"
paste textarea
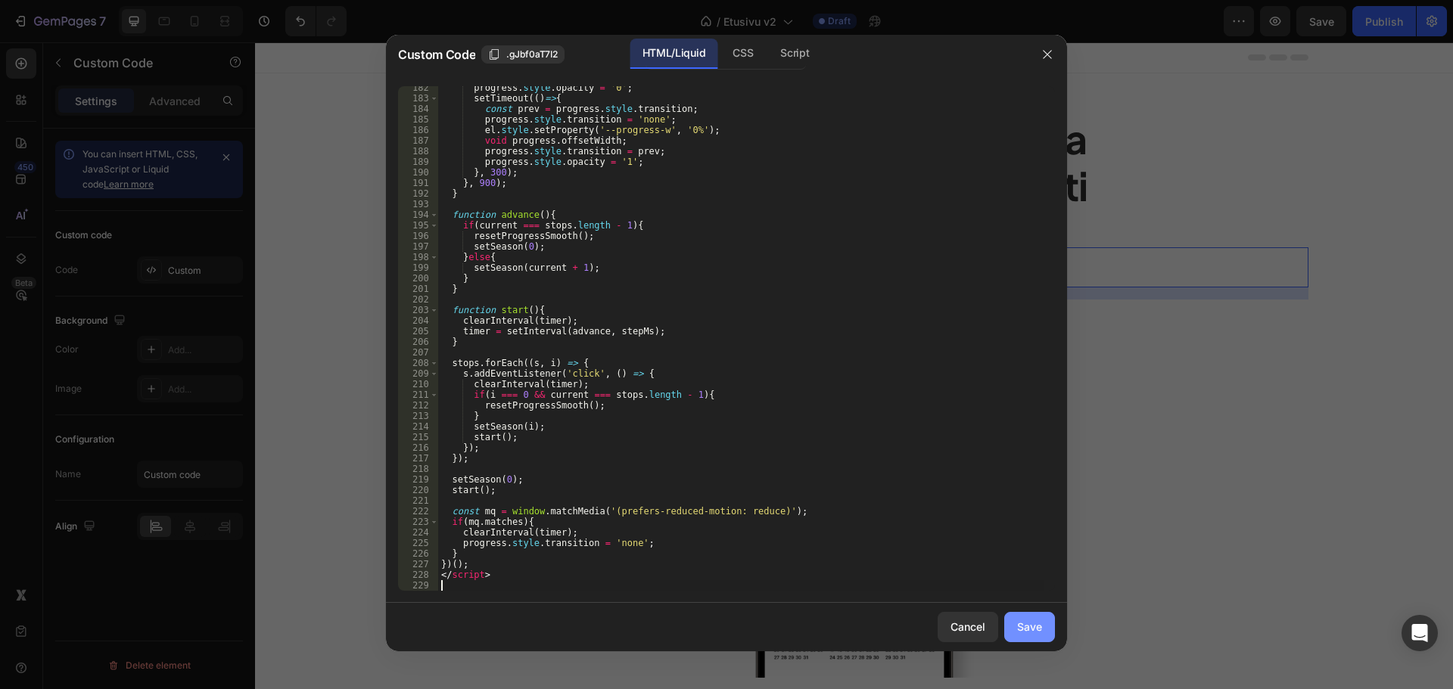
click at [1026, 626] on div "Save" at bounding box center [1029, 627] width 25 height 16
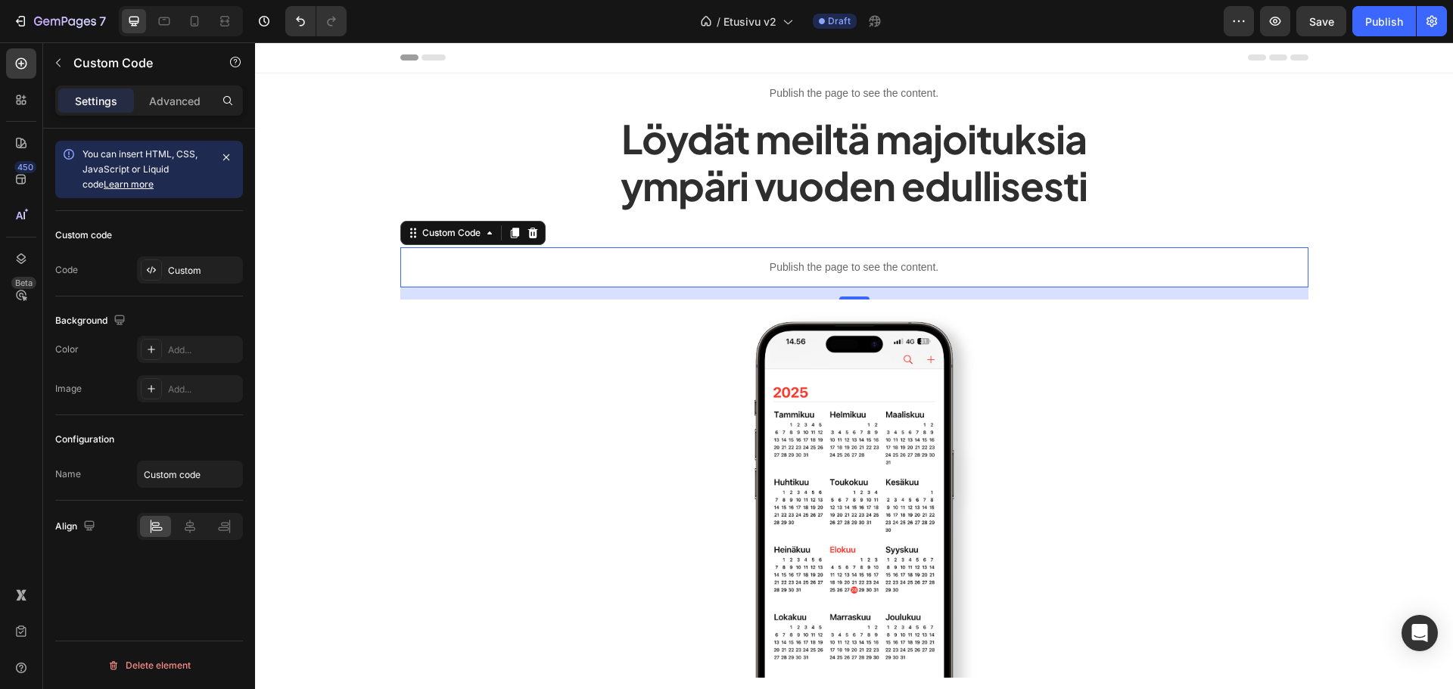
click at [1327, 21] on span "Save" at bounding box center [1321, 21] width 25 height 13
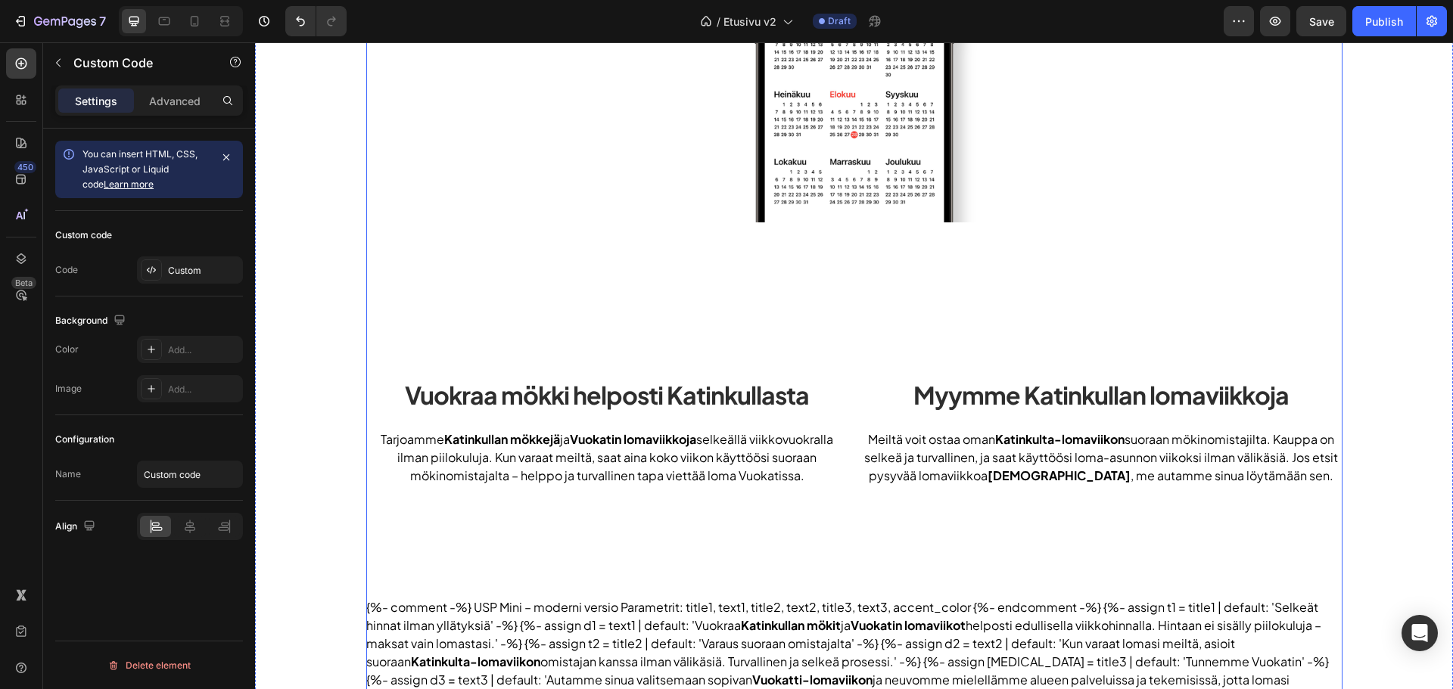
scroll to position [530, 0]
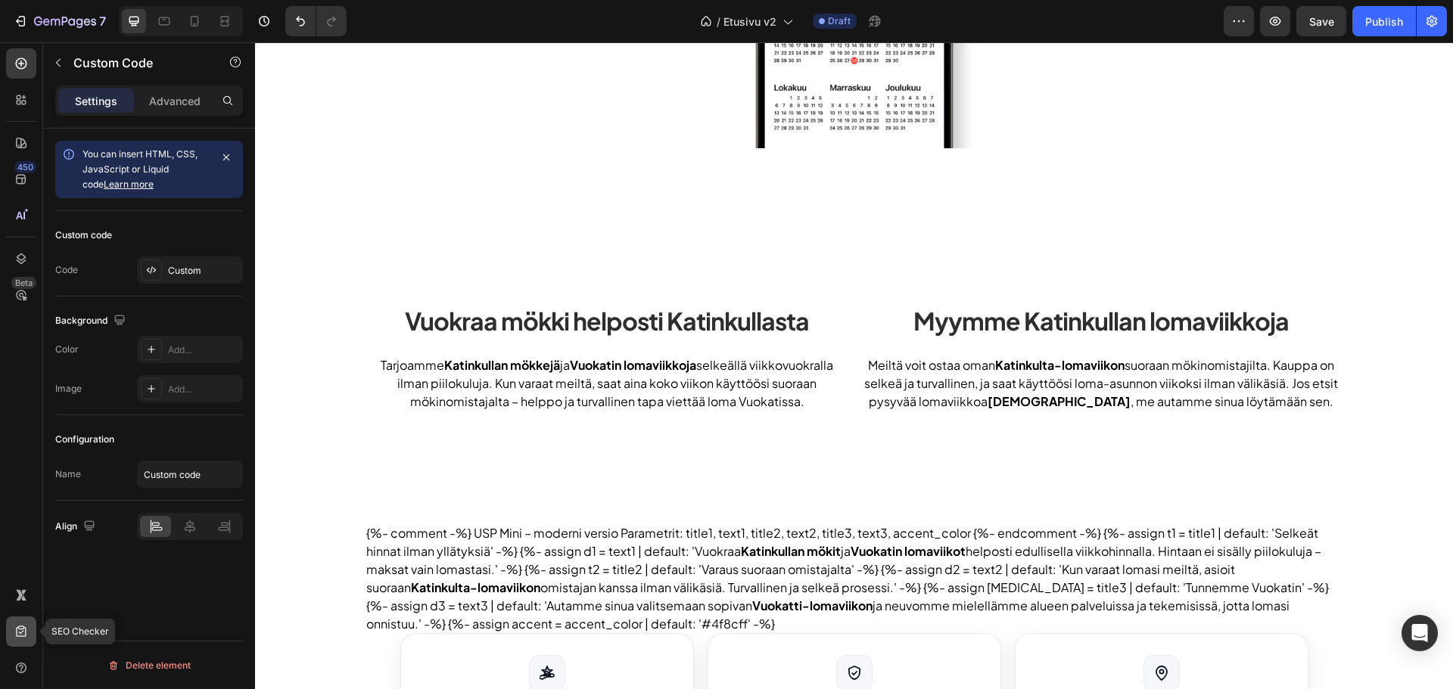
click at [9, 630] on div at bounding box center [21, 632] width 30 height 30
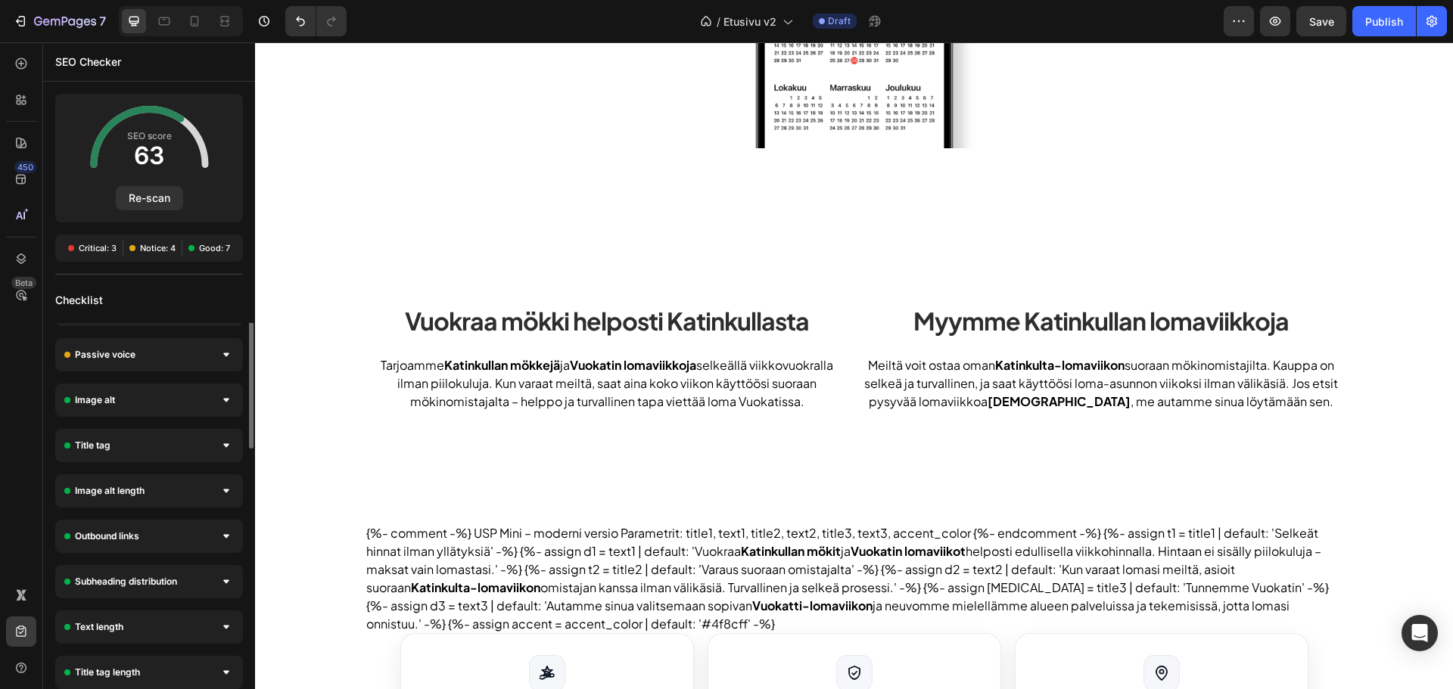
scroll to position [30, 0]
click at [145, 441] on div "Internal links" at bounding box center [149, 445] width 188 height 33
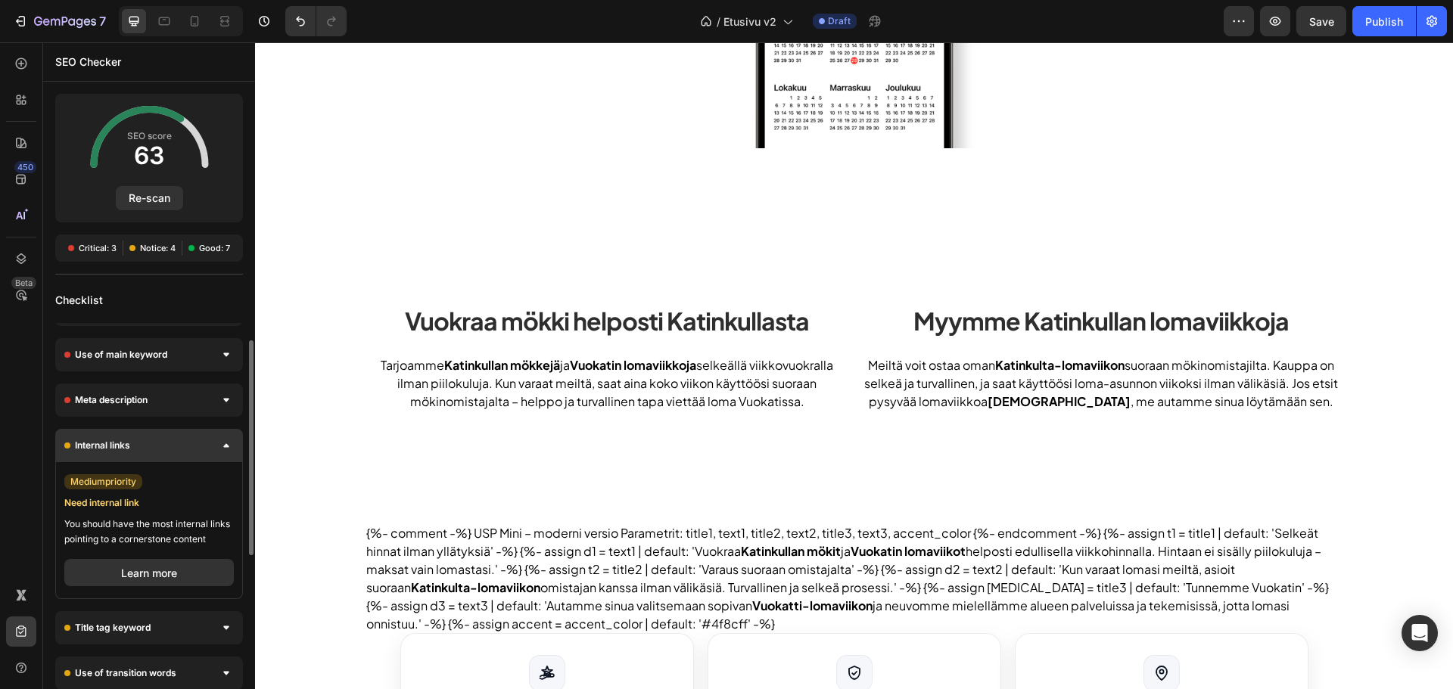
click at [145, 441] on div "Internal links" at bounding box center [149, 445] width 188 height 33
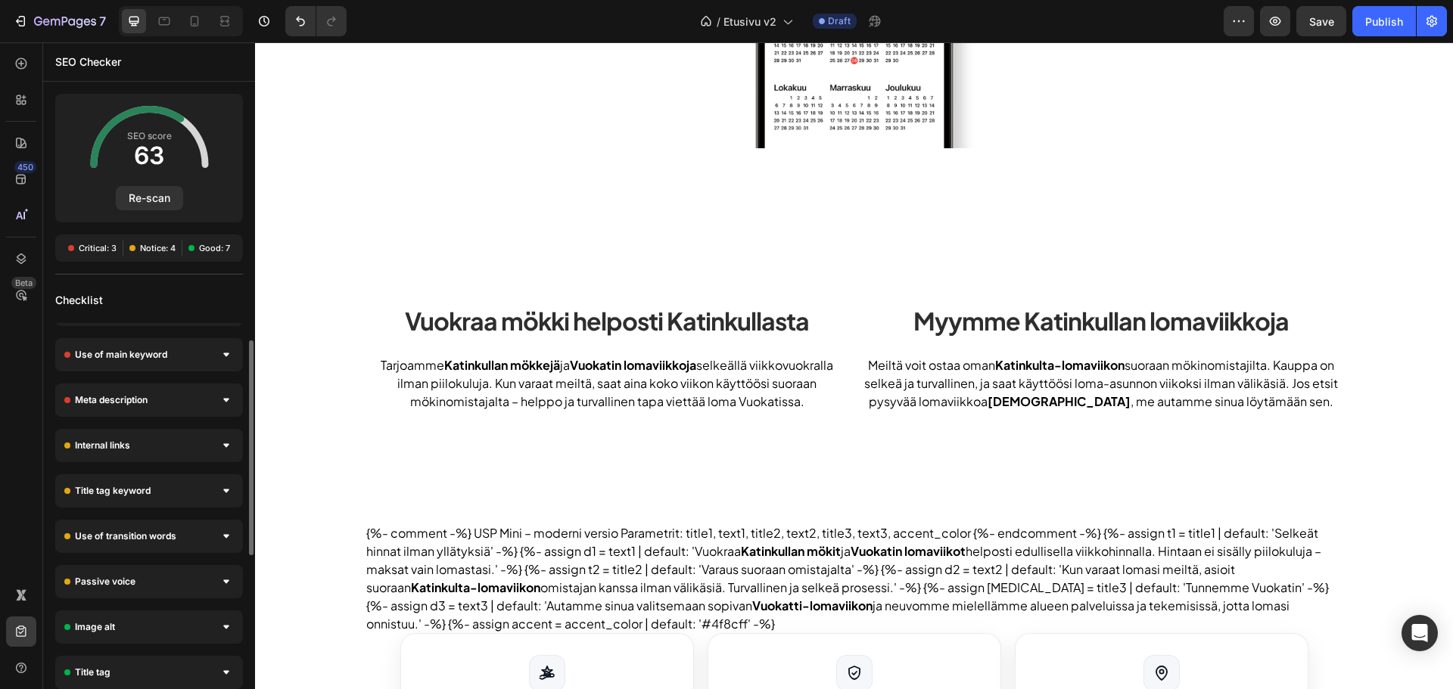
click at [158, 470] on div "Google Structure Data high priority Add Google structured data You have not ena…" at bounding box center [149, 605] width 212 height 624
click at [163, 487] on div "Title tag keyword" at bounding box center [149, 490] width 188 height 33
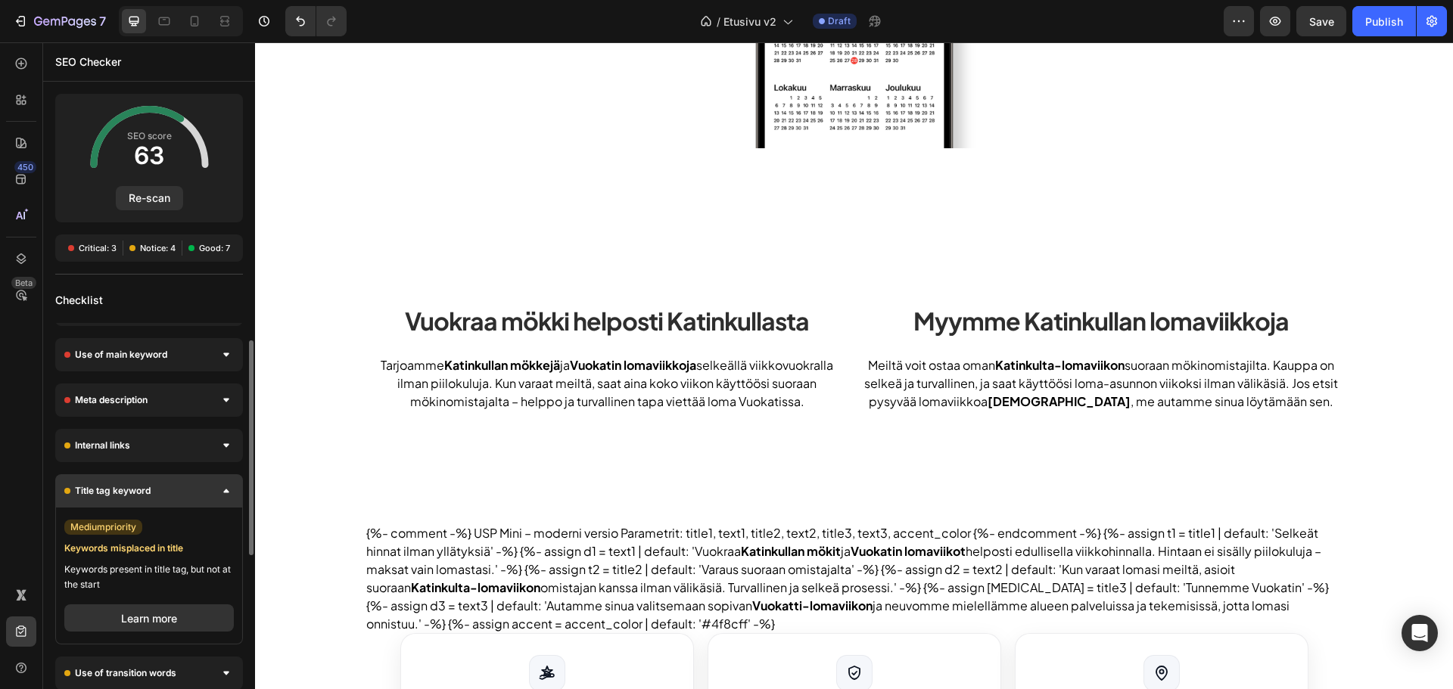
click at [163, 487] on div "Title tag keyword" at bounding box center [149, 490] width 188 height 33
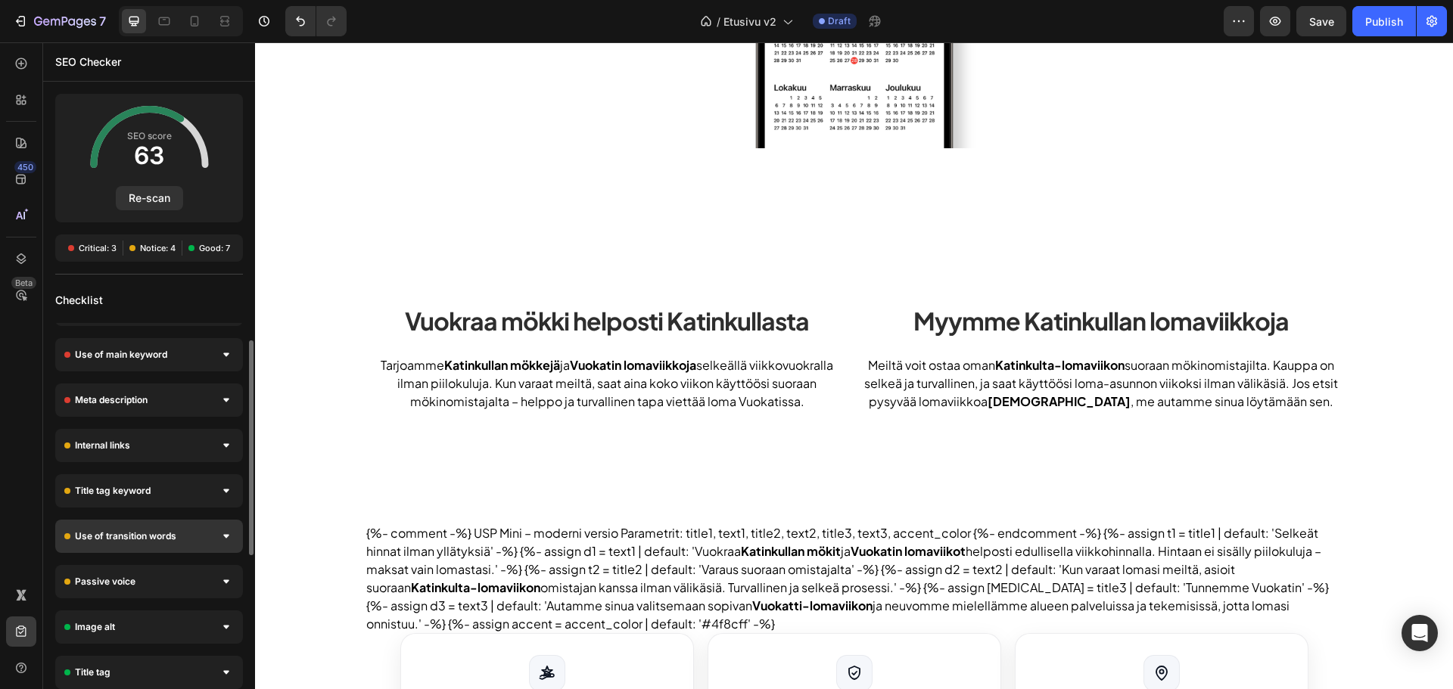
click at [166, 532] on span "Use of transition words" at bounding box center [125, 536] width 101 height 15
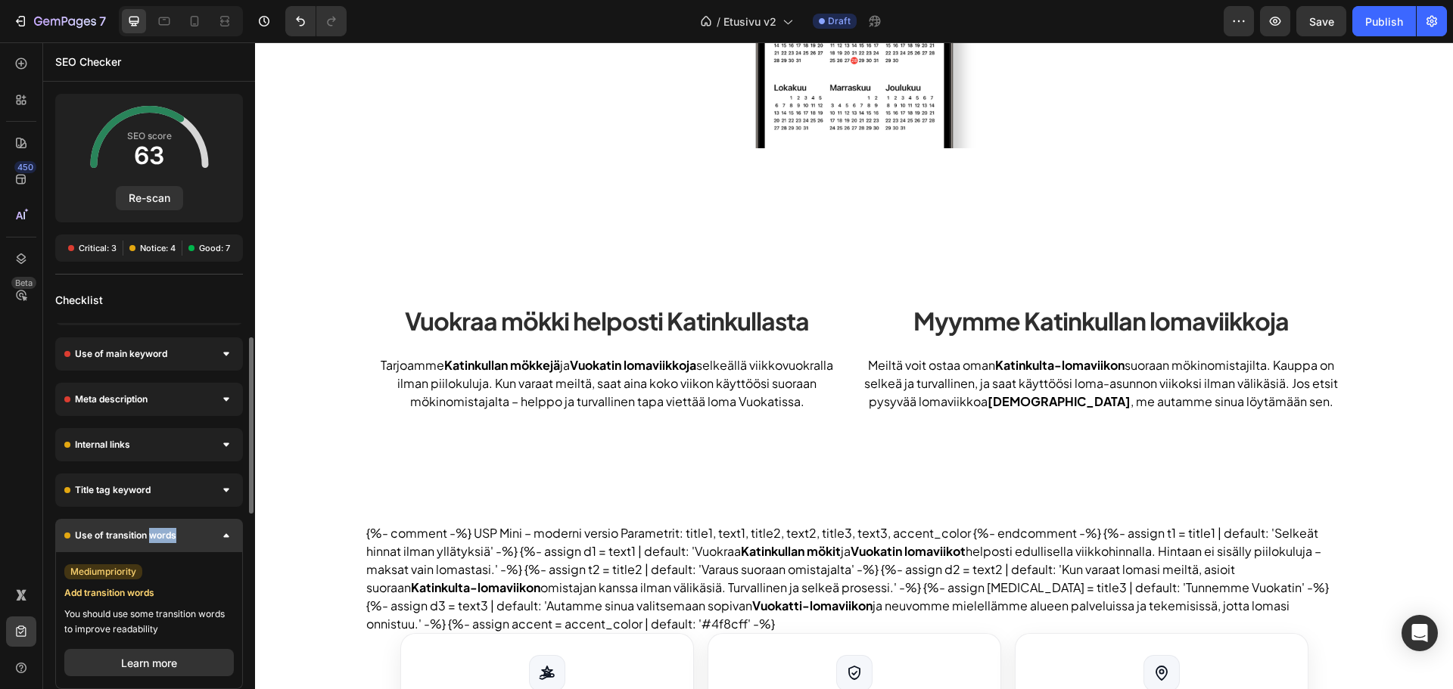
click at [166, 532] on span "Use of transition words" at bounding box center [125, 535] width 101 height 15
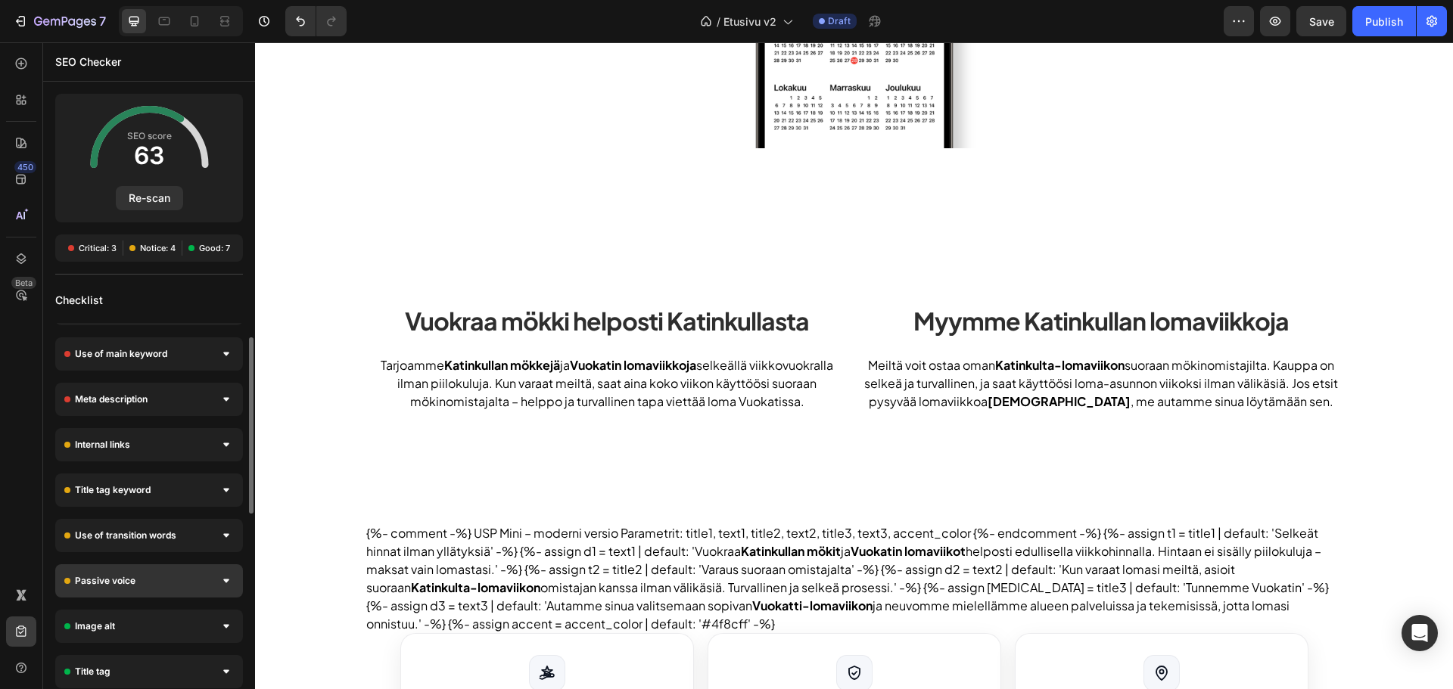
click at [166, 576] on div "Passive voice" at bounding box center [149, 581] width 188 height 33
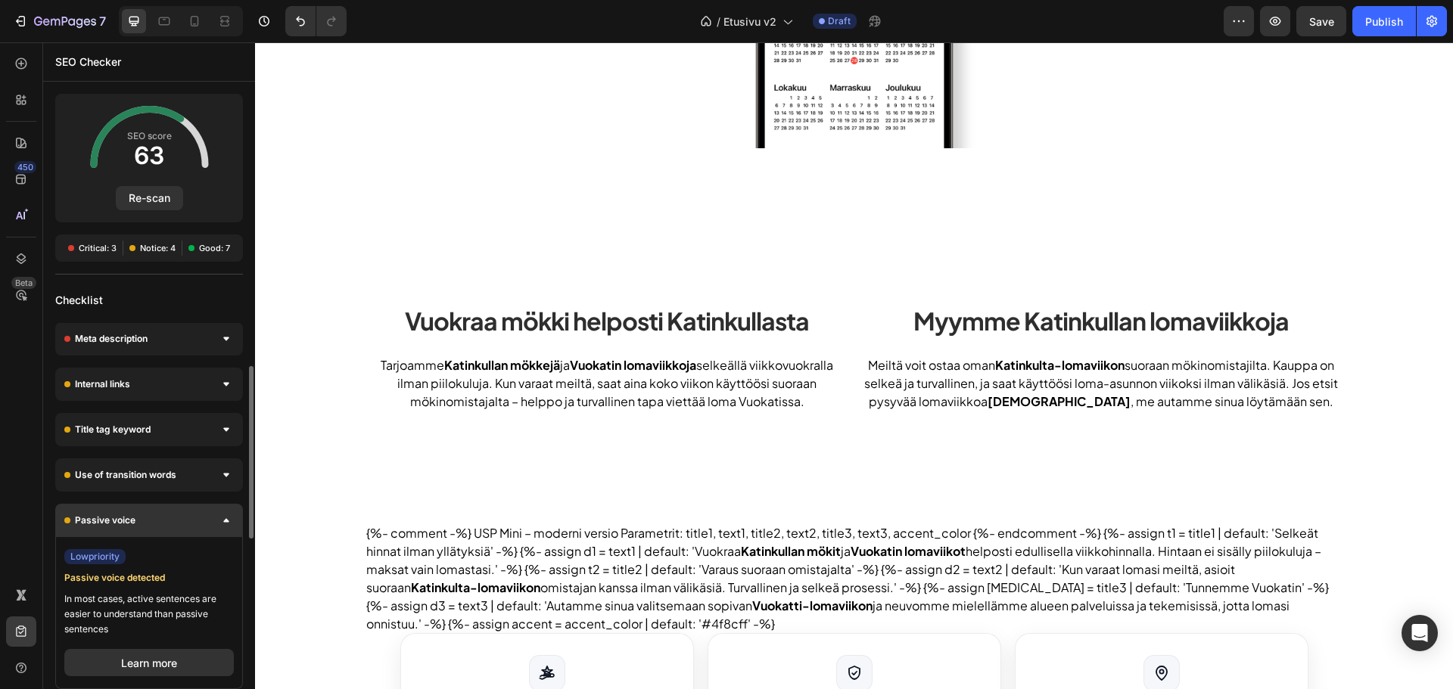
click at [161, 518] on div "Passive voice" at bounding box center [149, 520] width 188 height 33
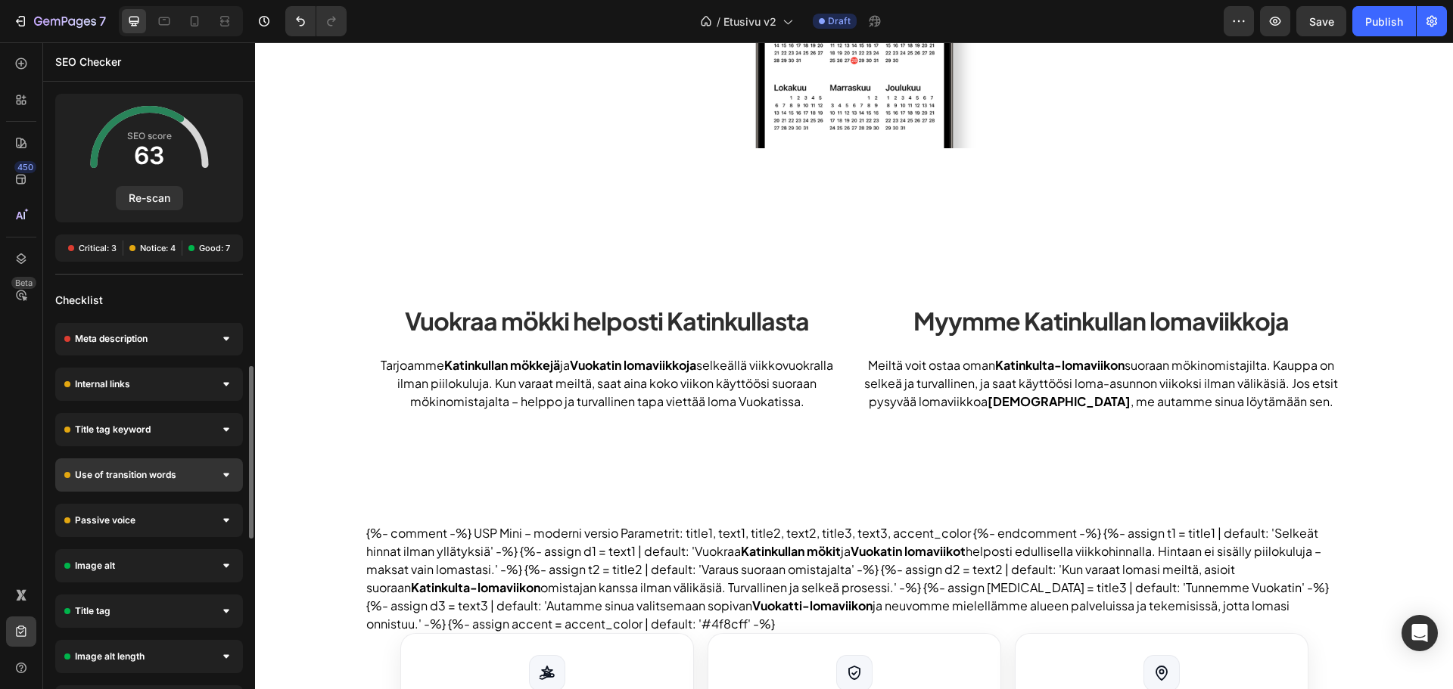
click at [166, 484] on div "Use of transition words" at bounding box center [149, 475] width 188 height 33
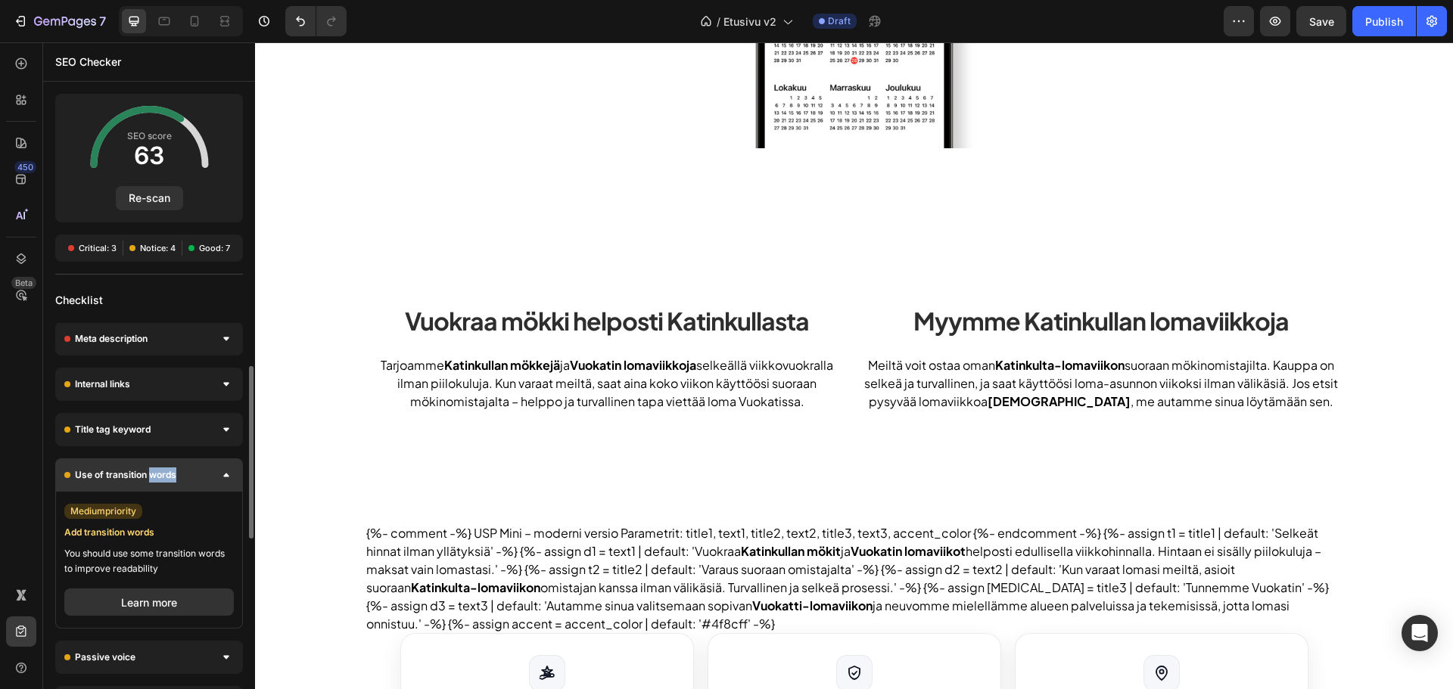
click at [166, 484] on div "Use of transition words" at bounding box center [149, 475] width 188 height 33
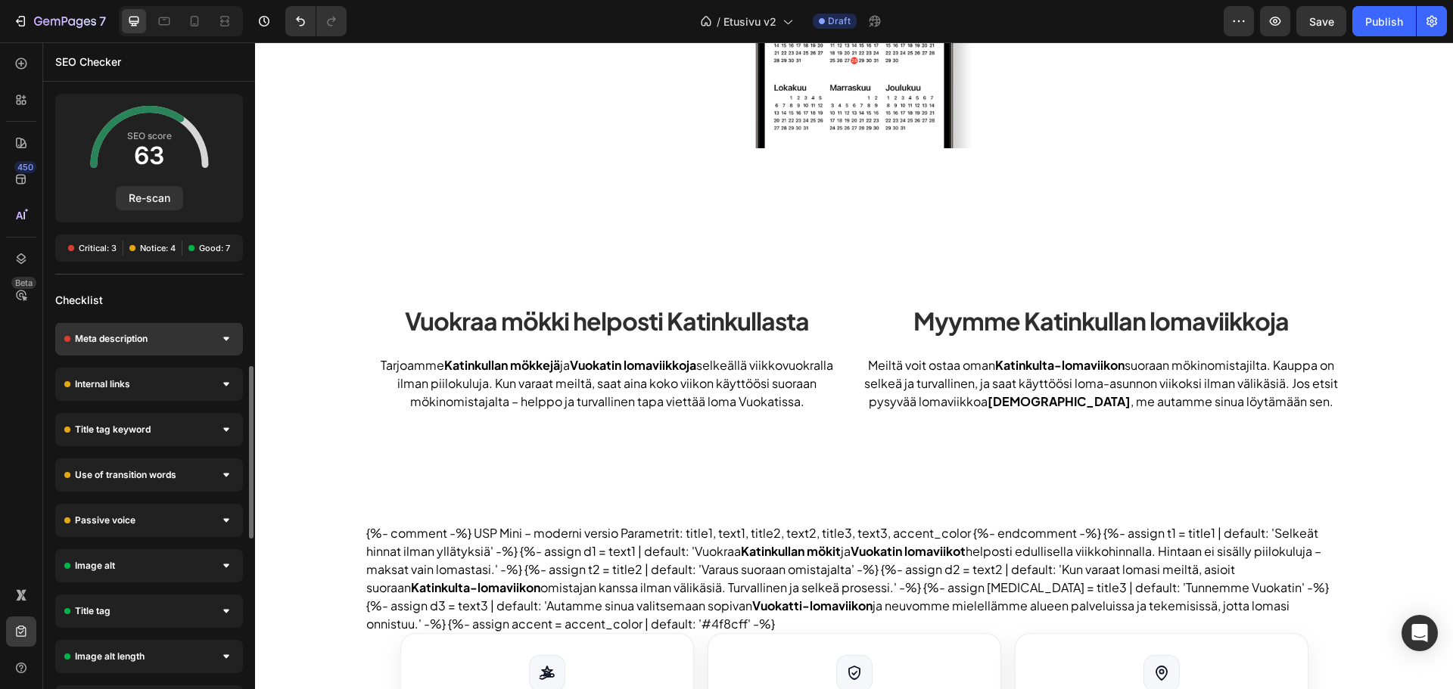
click at [153, 347] on div "Meta description" at bounding box center [149, 338] width 188 height 33
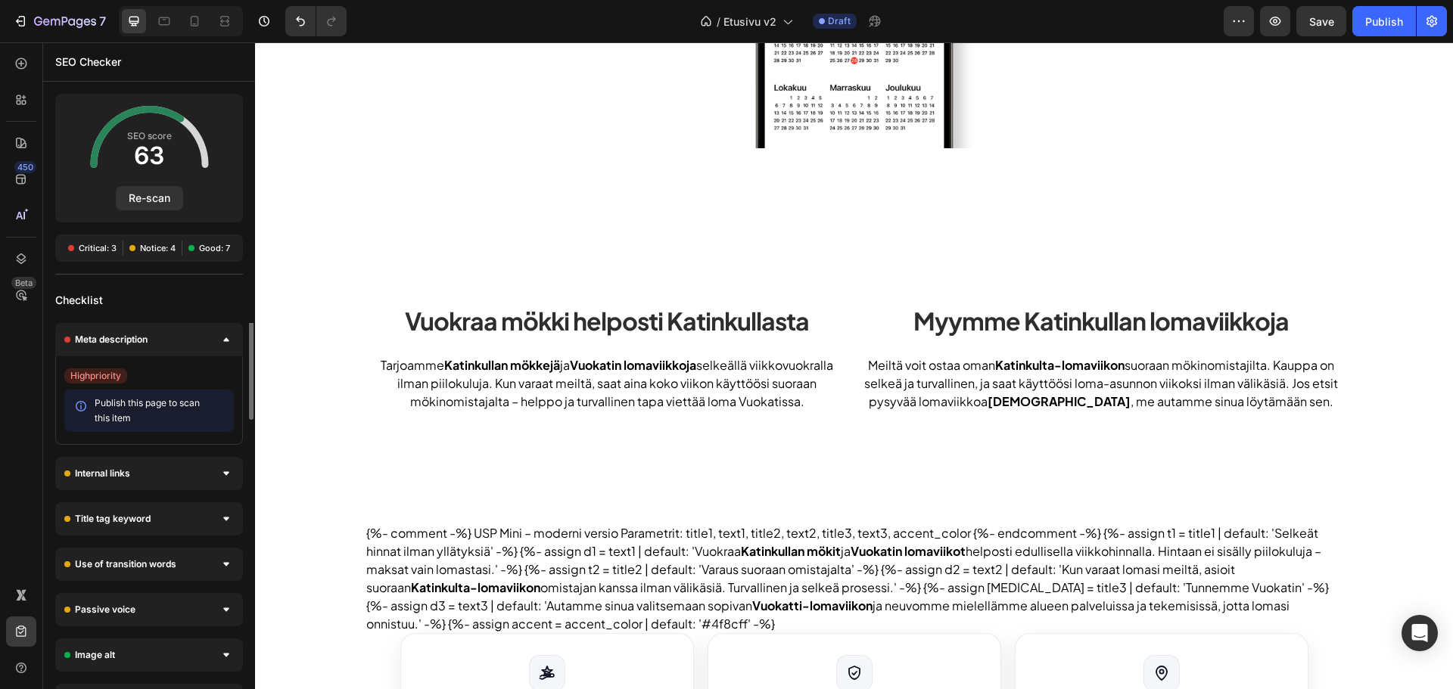
scroll to position [0, 0]
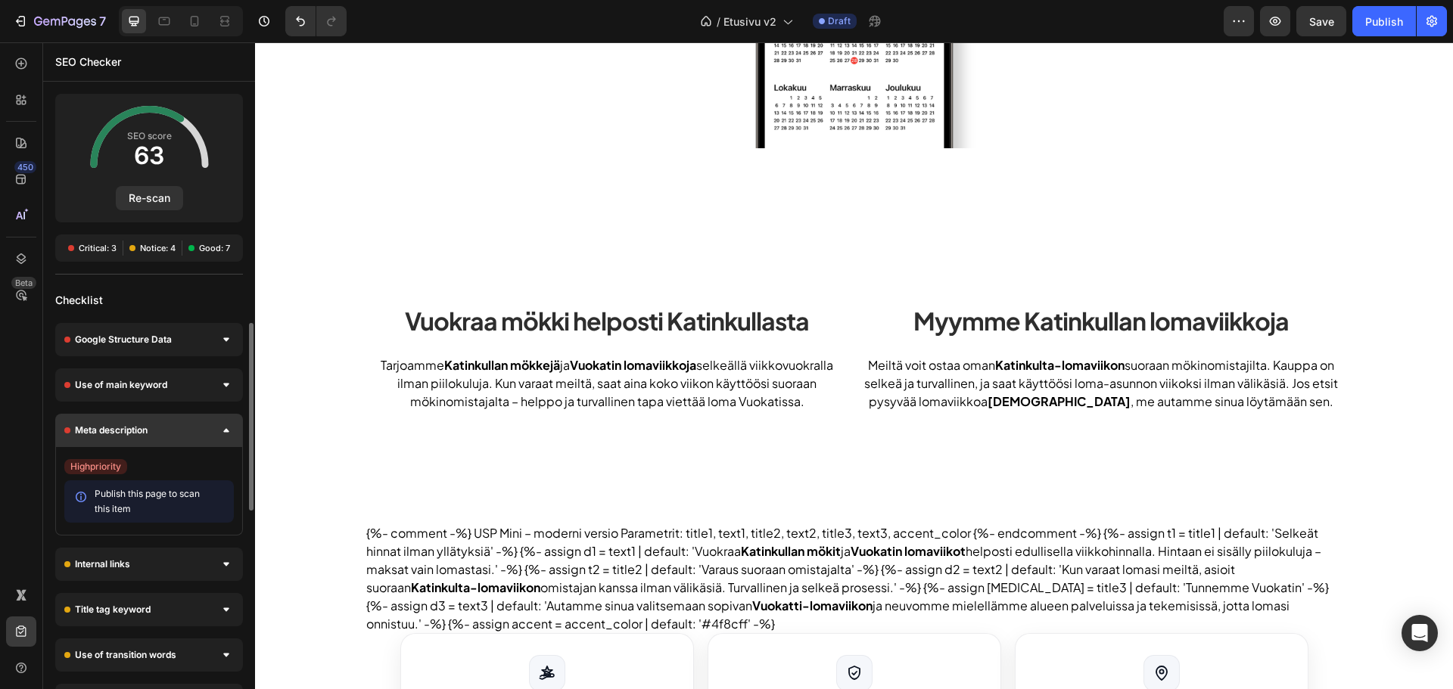
click at [160, 437] on div "Meta description" at bounding box center [149, 430] width 188 height 33
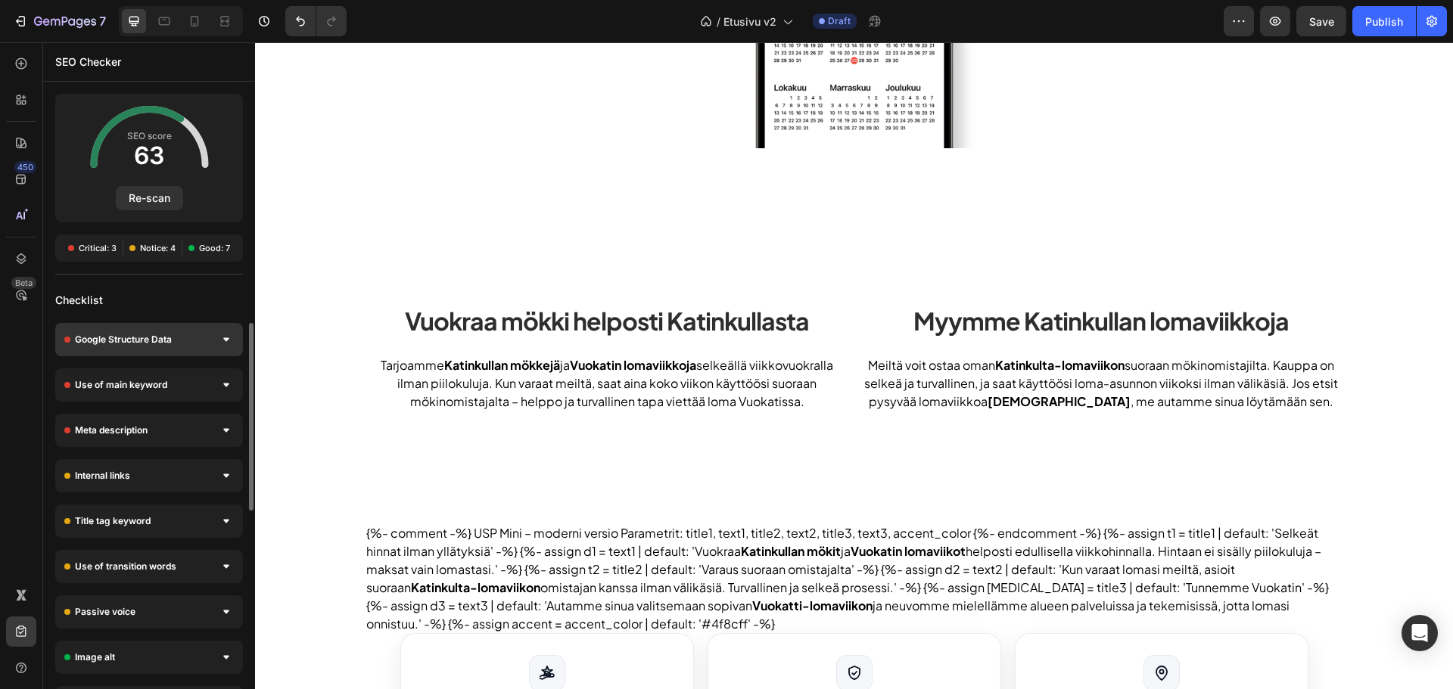
click at [160, 341] on span "Google Structure Data" at bounding box center [123, 339] width 97 height 15
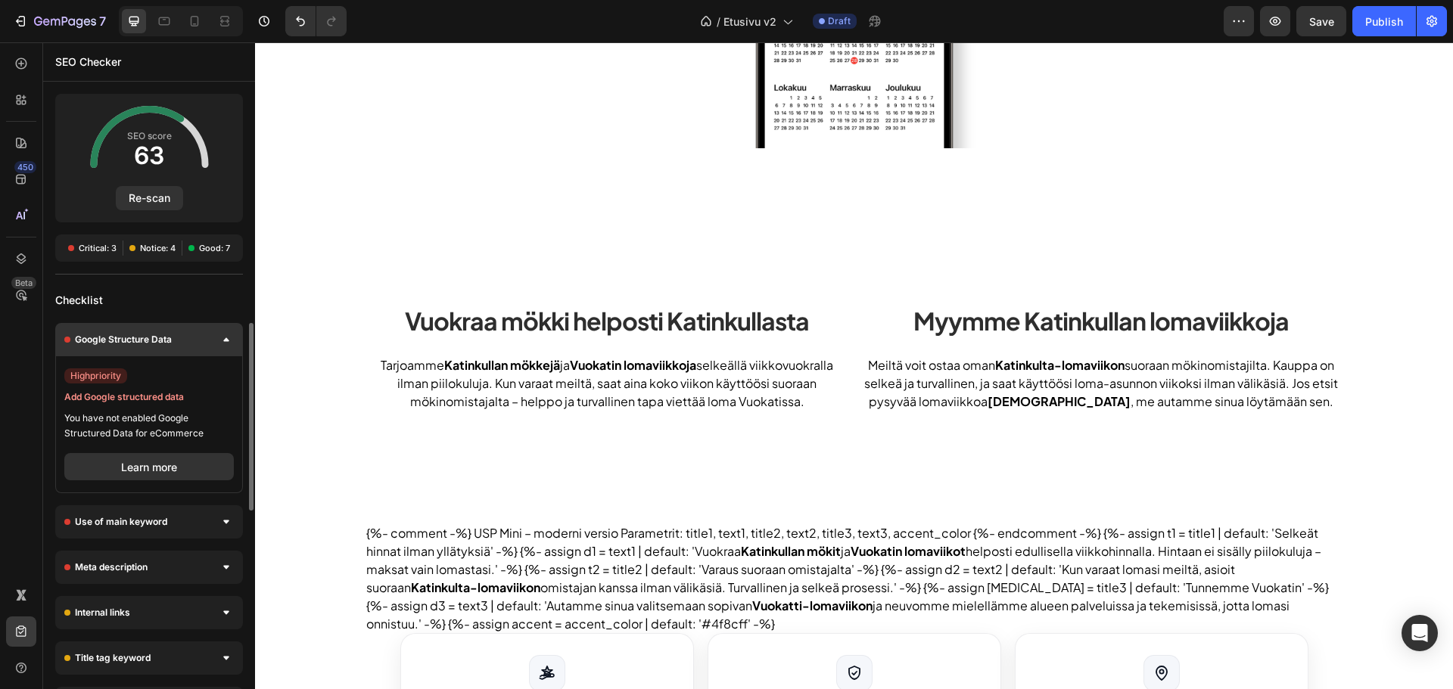
click at [160, 341] on span "Google Structure Data" at bounding box center [123, 339] width 97 height 15
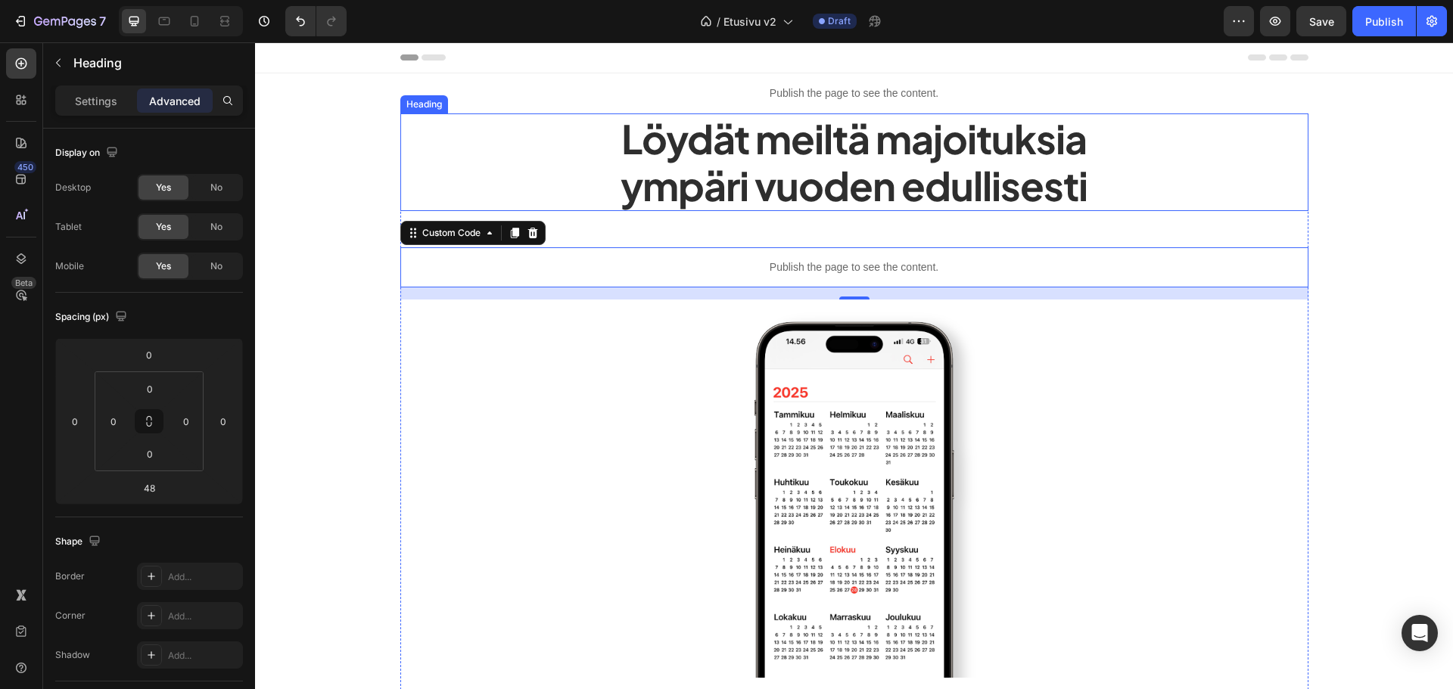
click at [717, 184] on p "Löydät meiltä majoituksia ympäri vuoden edullisesti" at bounding box center [854, 162] width 905 height 95
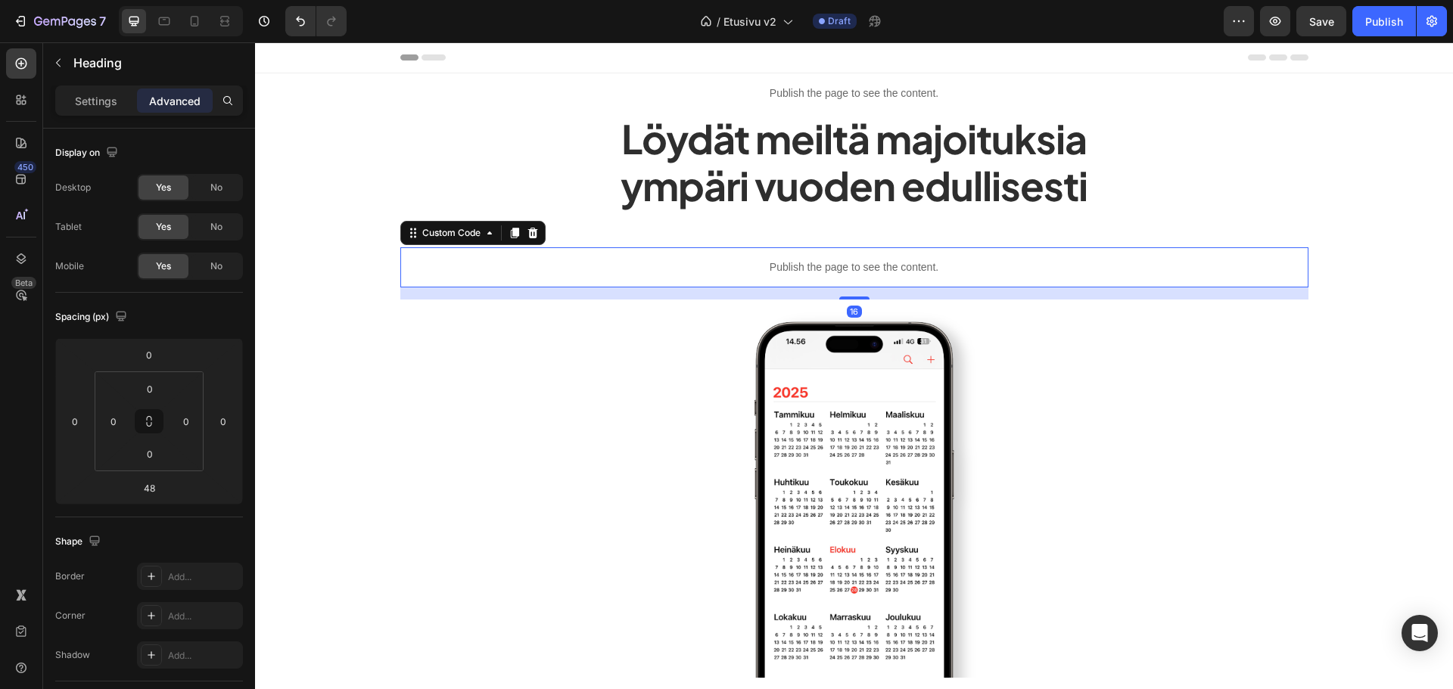
click at [728, 264] on p "Publish the page to see the content." at bounding box center [854, 268] width 908 height 16
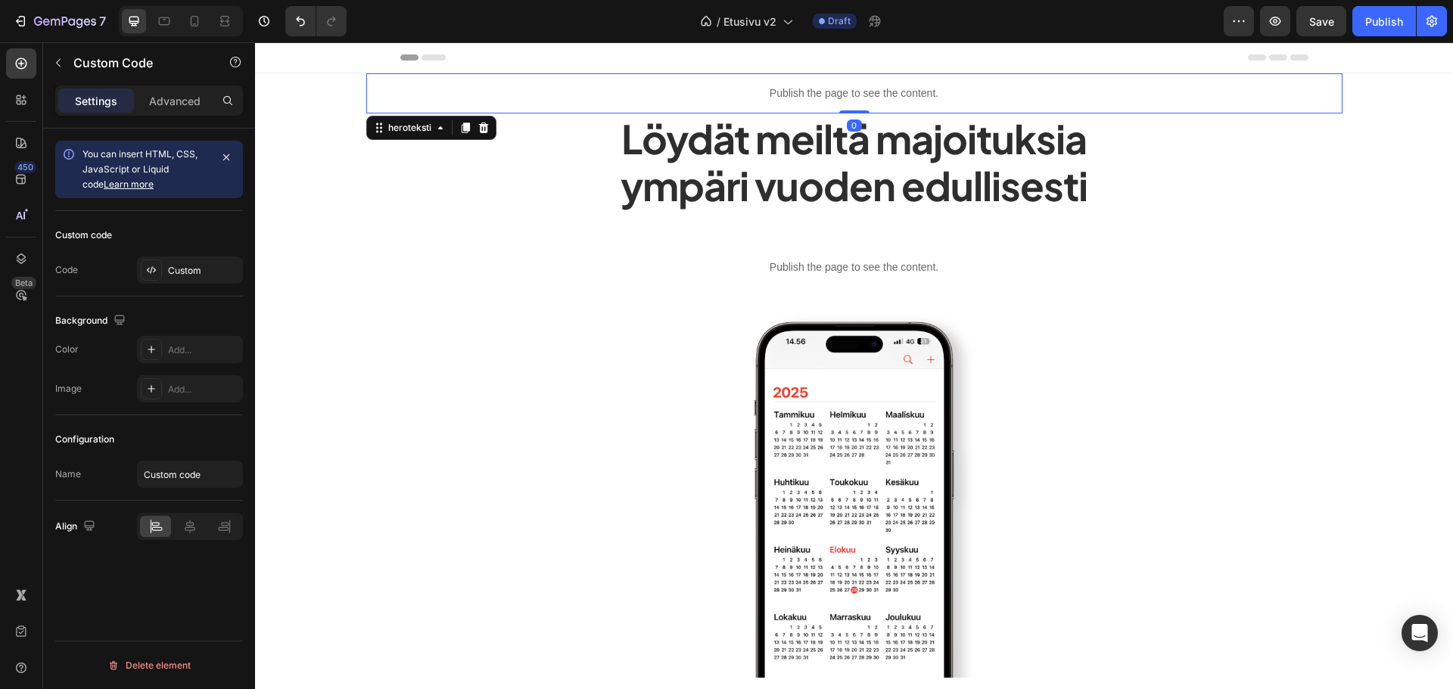
click at [717, 89] on p "Publish the page to see the content." at bounding box center [854, 94] width 976 height 16
click at [189, 260] on div "Custom" at bounding box center [190, 270] width 106 height 27
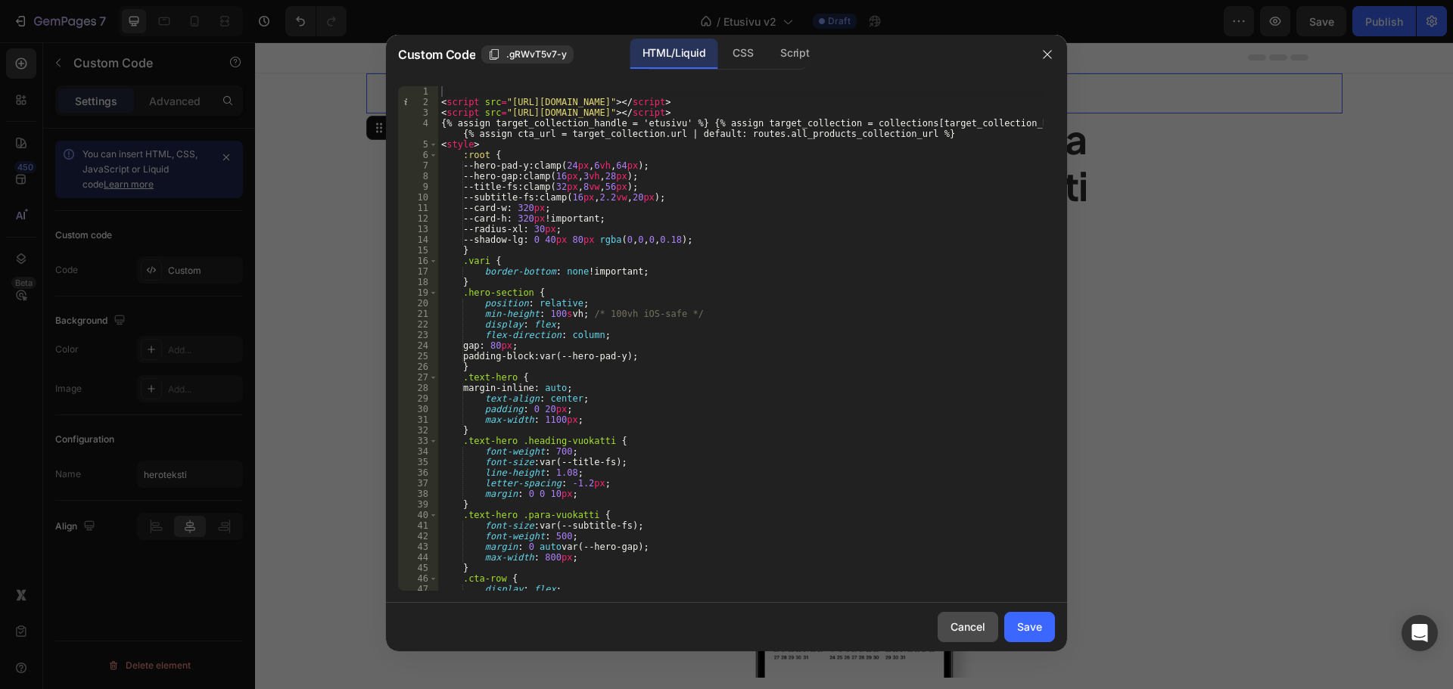
click at [957, 630] on div "Cancel" at bounding box center [967, 627] width 35 height 16
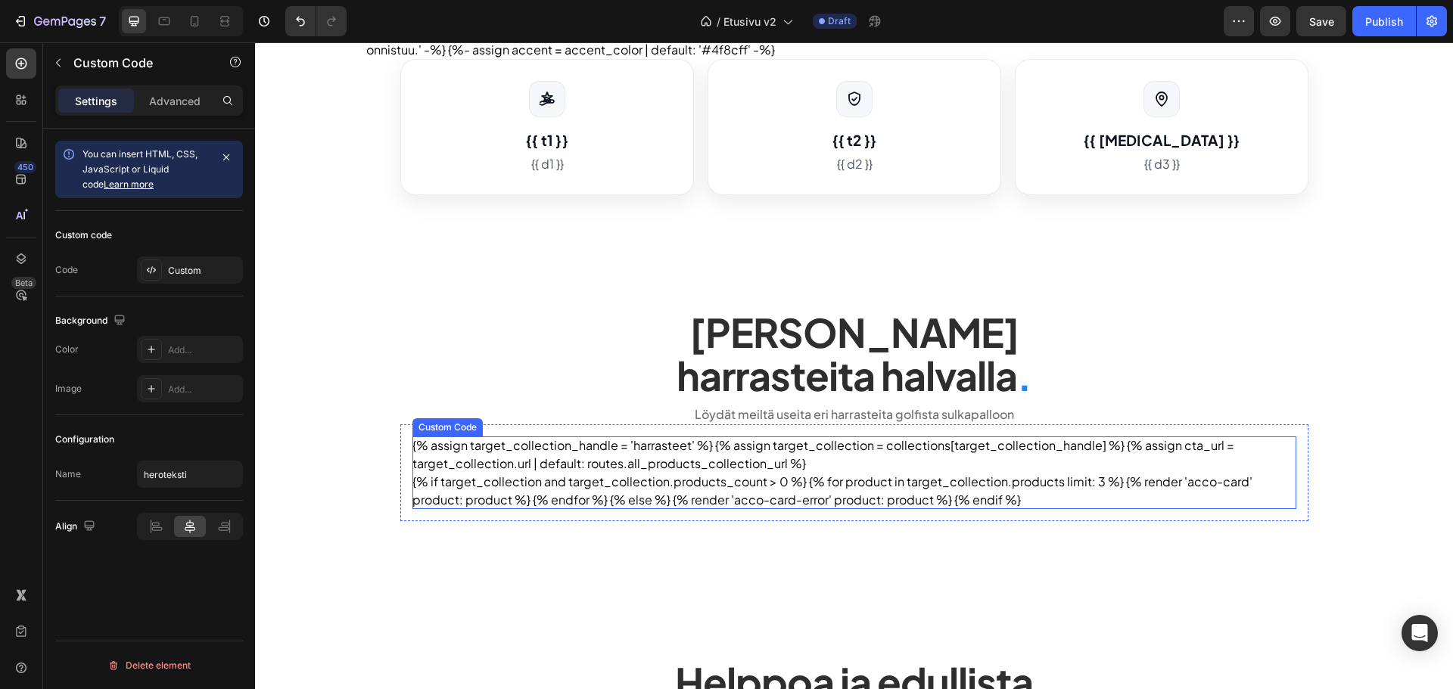
scroll to position [1135, 0]
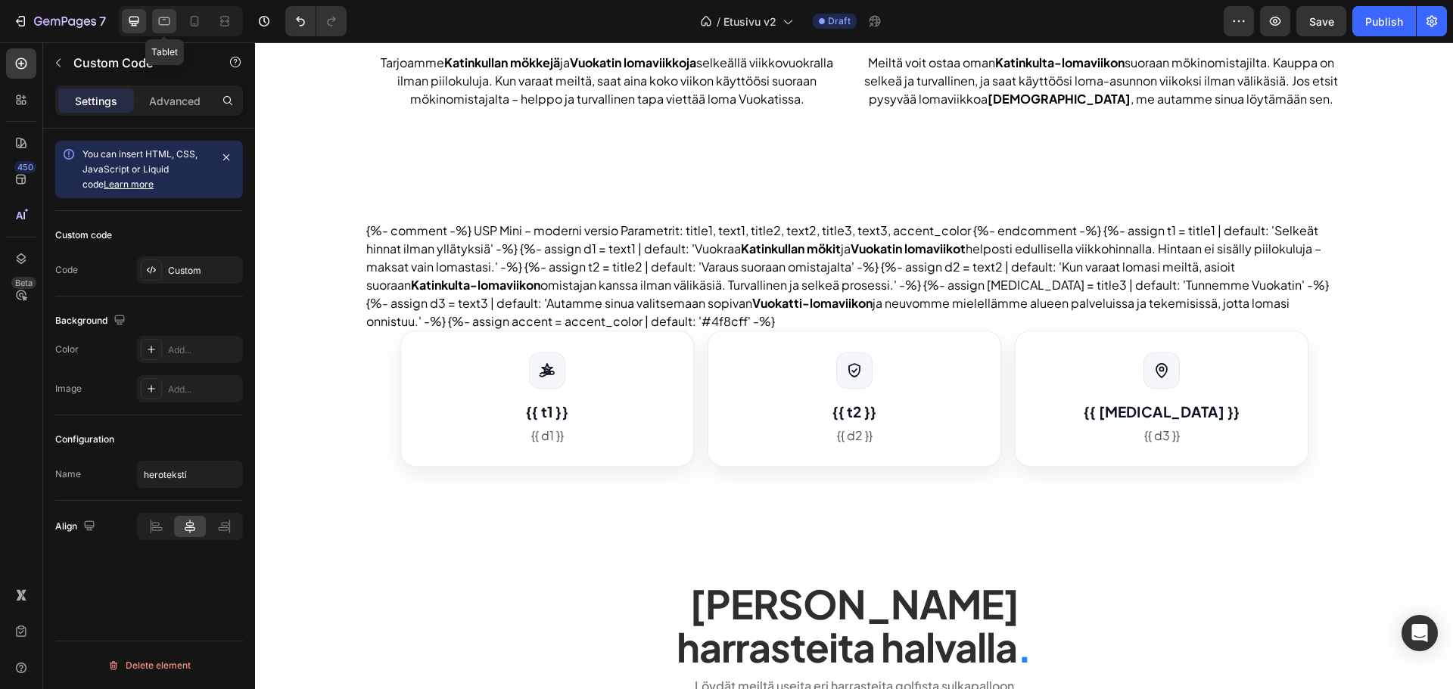
click at [168, 18] on icon at bounding box center [164, 21] width 15 height 15
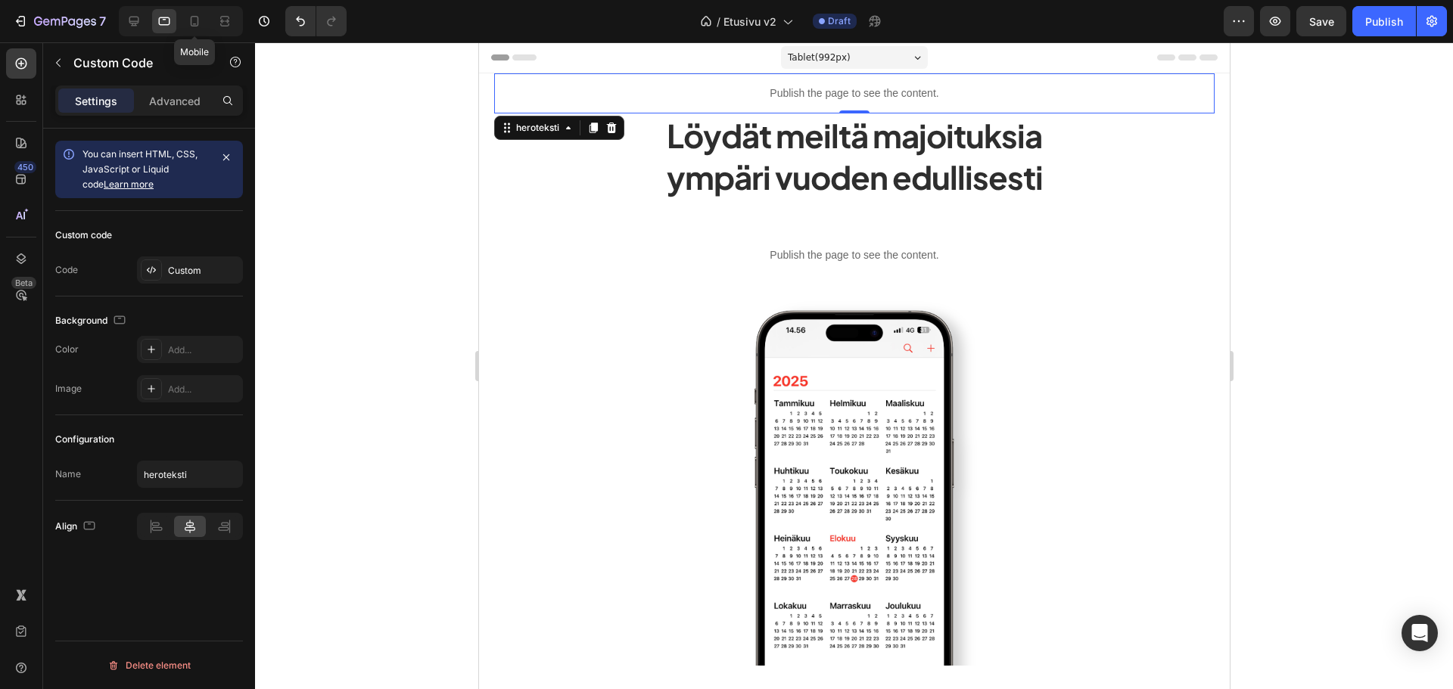
click at [181, 20] on div "Mobile" at bounding box center [181, 21] width 124 height 30
click at [185, 20] on div at bounding box center [194, 21] width 24 height 24
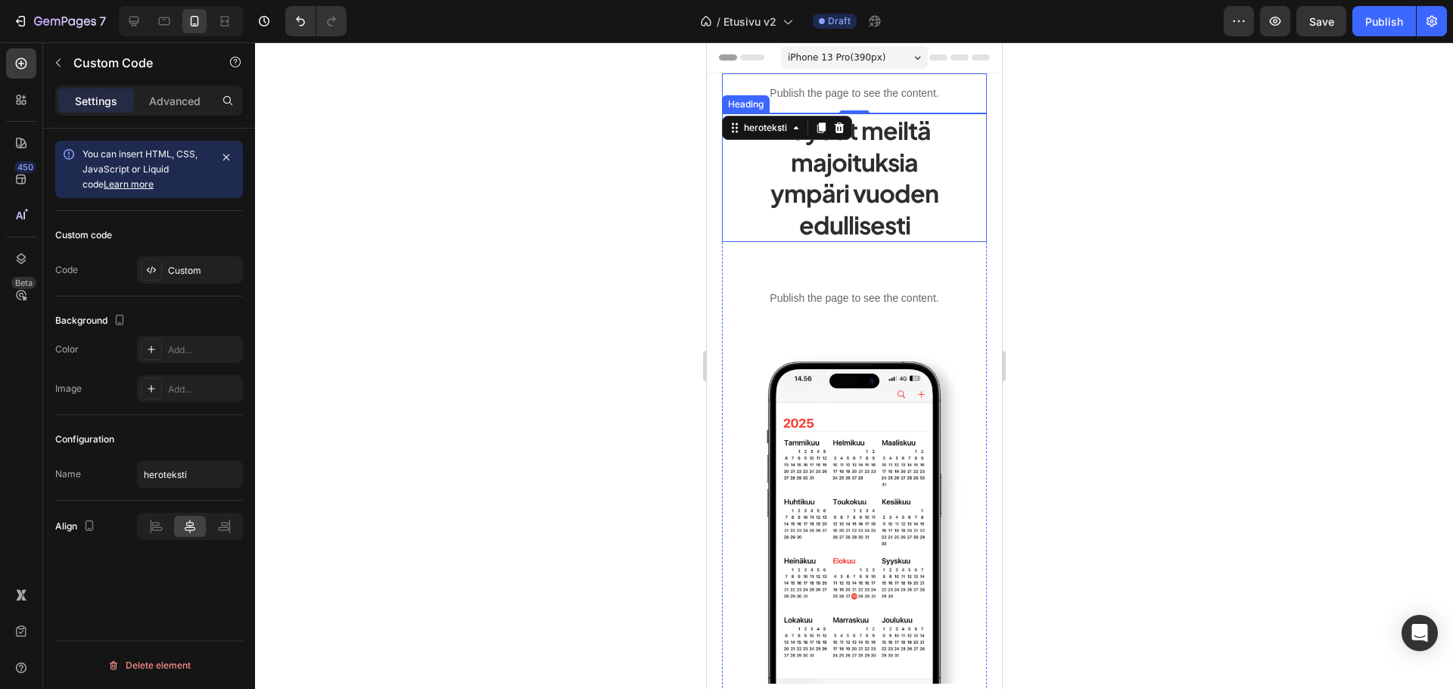
click at [754, 217] on p "Löydät meiltä majoituksia ympäri vuoden edullisesti" at bounding box center [854, 178] width 262 height 126
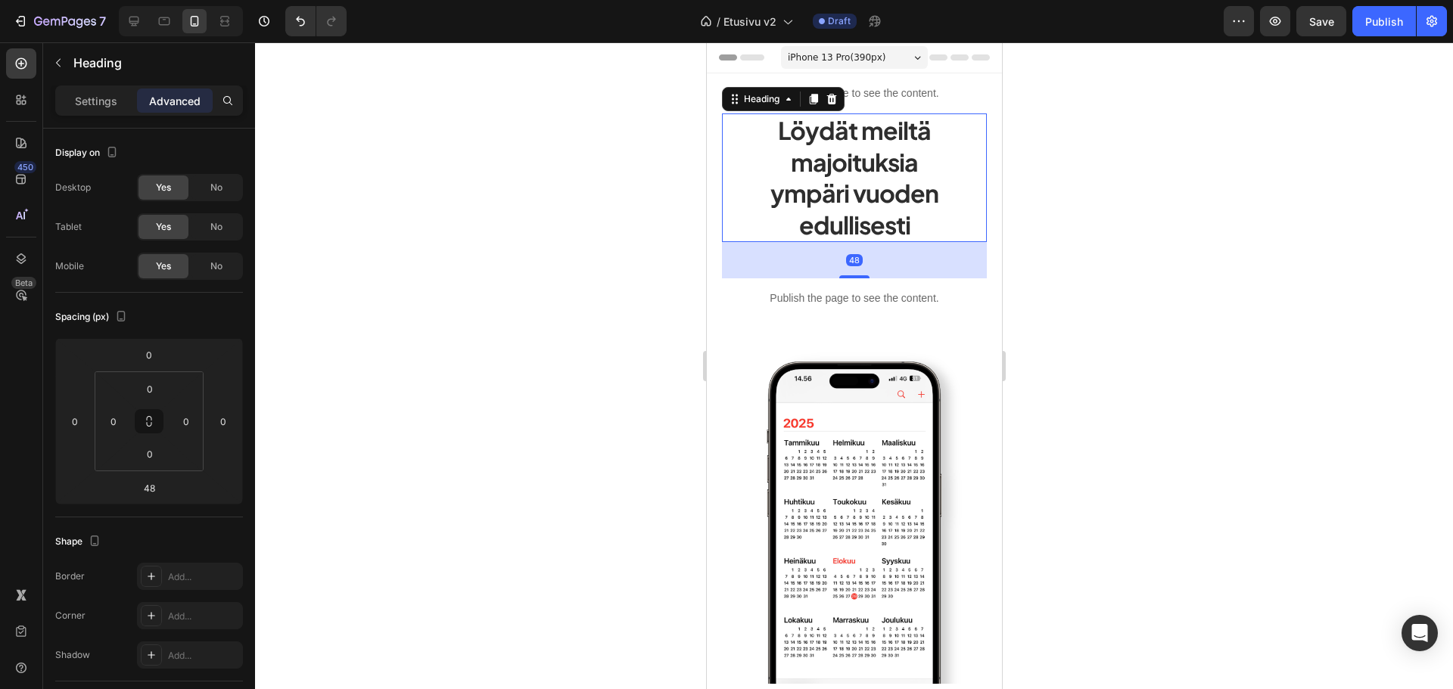
click at [621, 222] on div at bounding box center [854, 365] width 1198 height 647
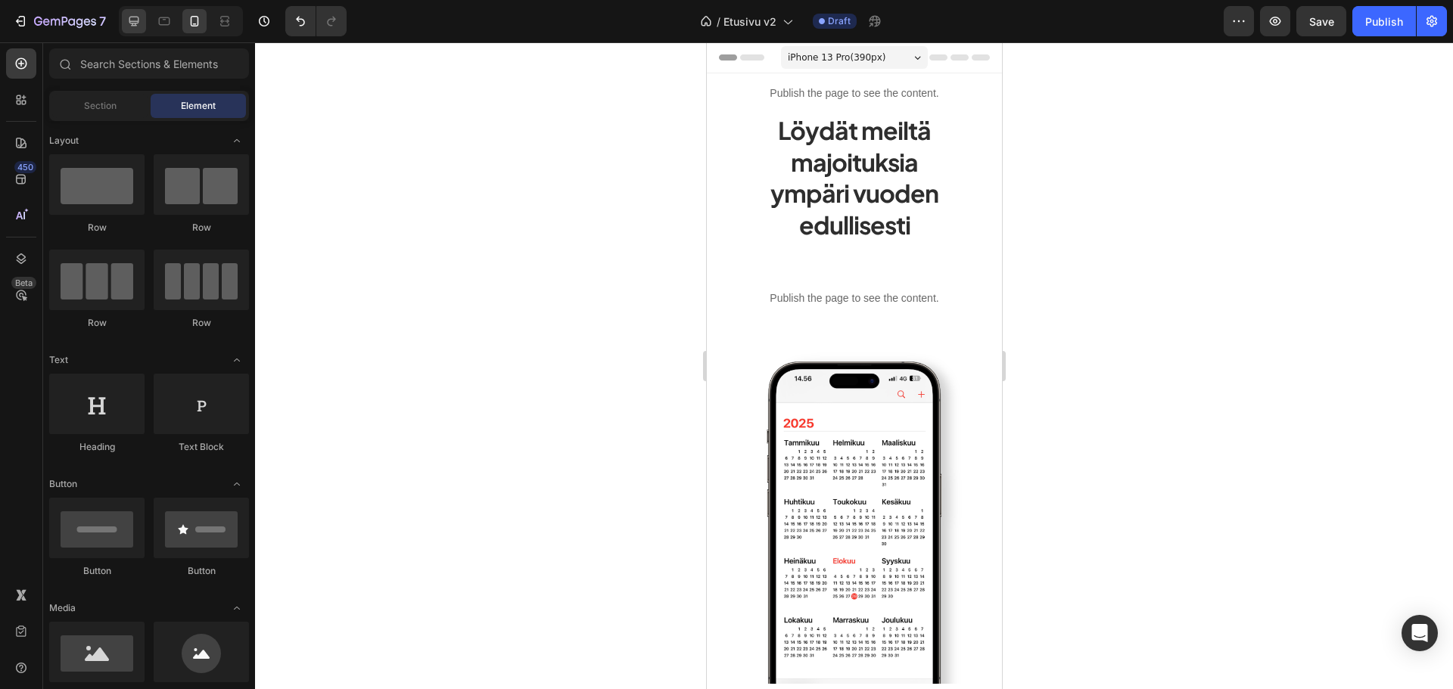
click at [125, 22] on div at bounding box center [134, 21] width 24 height 24
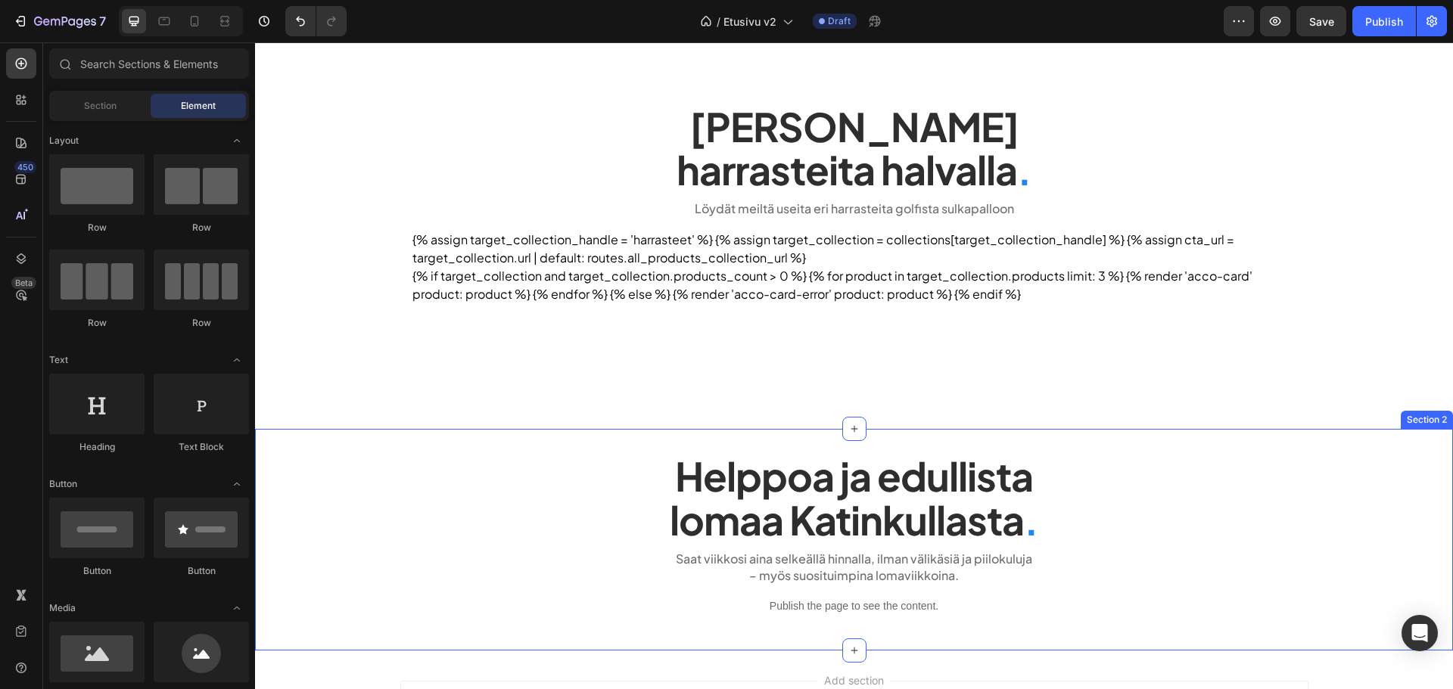
scroll to position [1489, 0]
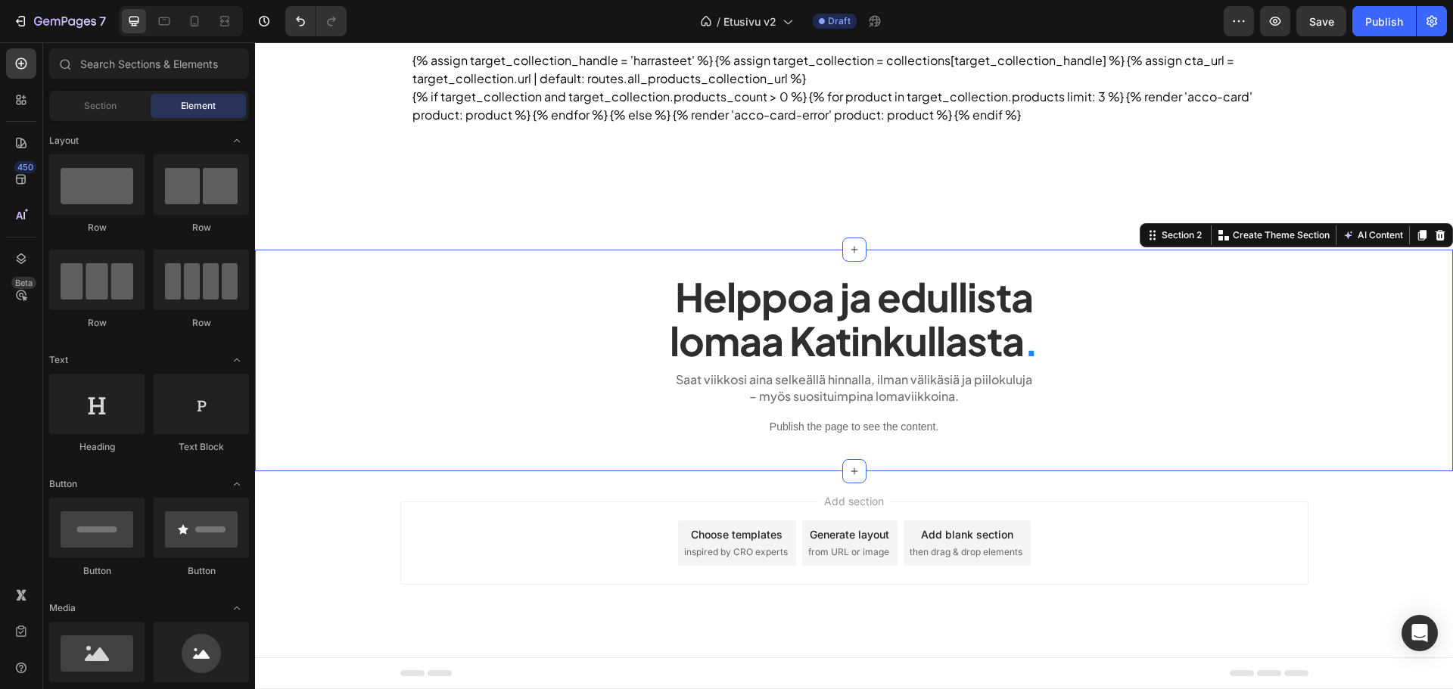
click at [344, 465] on div "Helppoa ja edullista lomaa Katinkullasta . Heading Saat viikkosi aina selkeällä…" at bounding box center [854, 360] width 1198 height 221
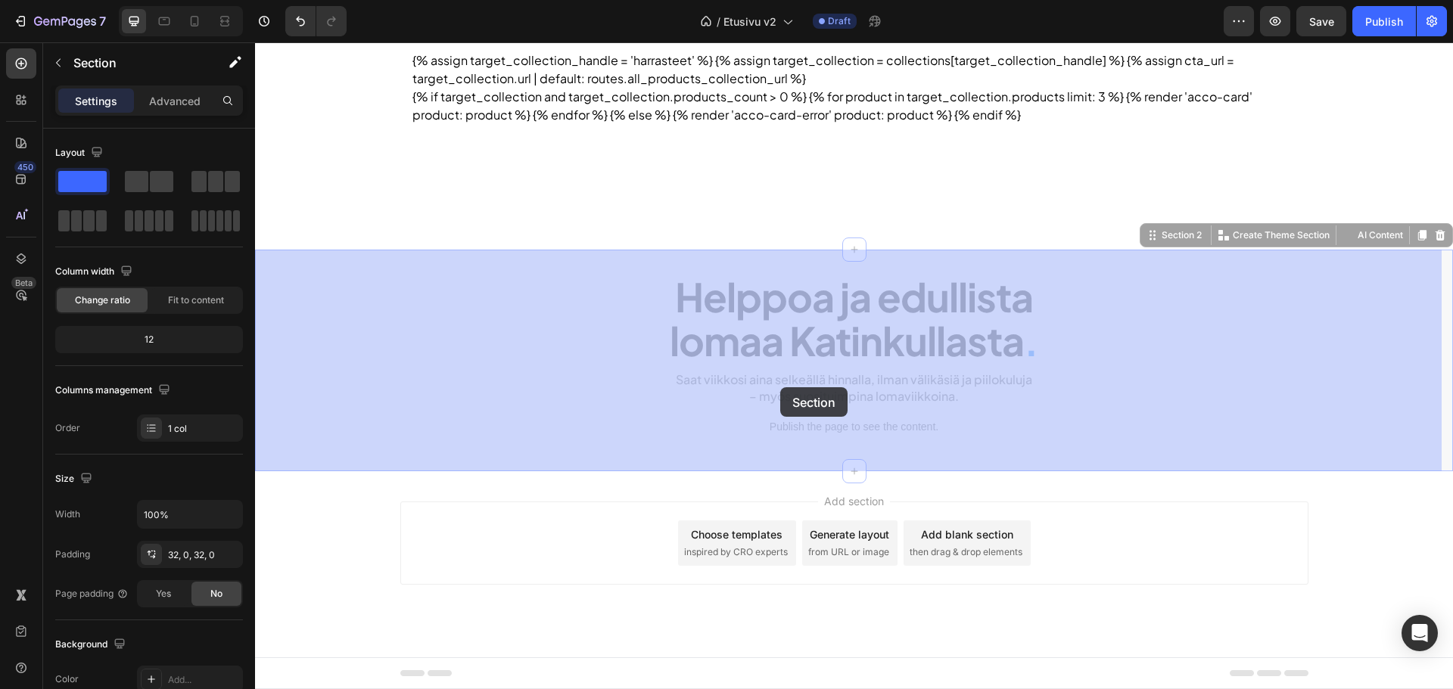
drag, startPoint x: 1138, startPoint y: 234, endPoint x: 780, endPoint y: 387, distance: 389.5
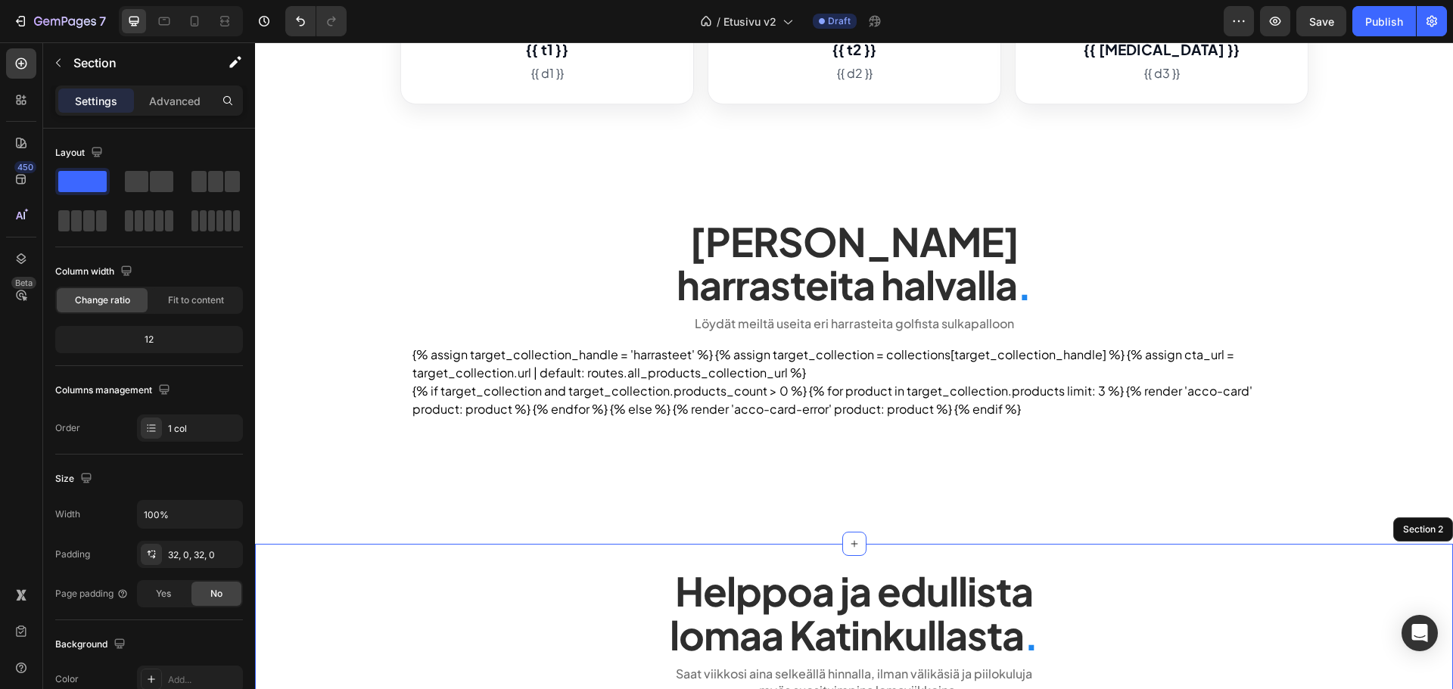
scroll to position [1187, 0]
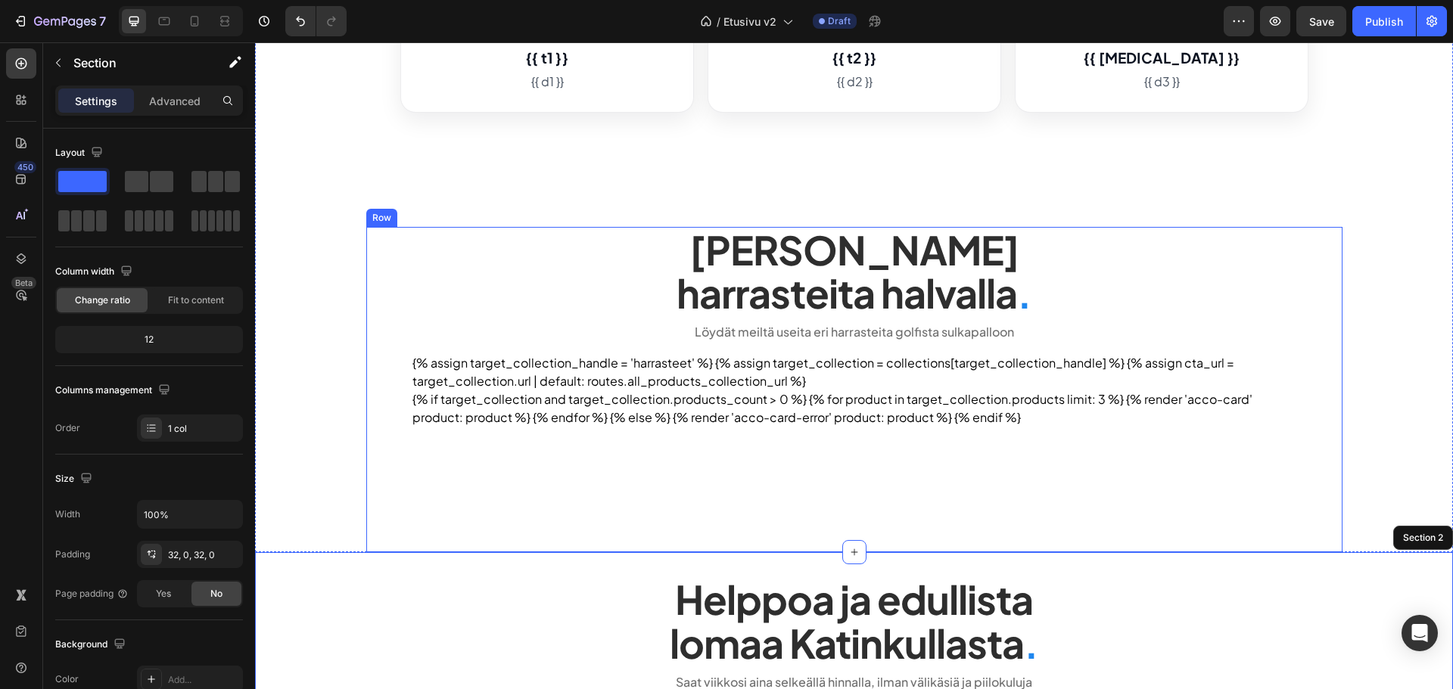
click at [372, 310] on div "Tarjoamme lomalle harrasteita halvalla . Heading Löydät meiltä useita eri harra…" at bounding box center [854, 390] width 976 height 326
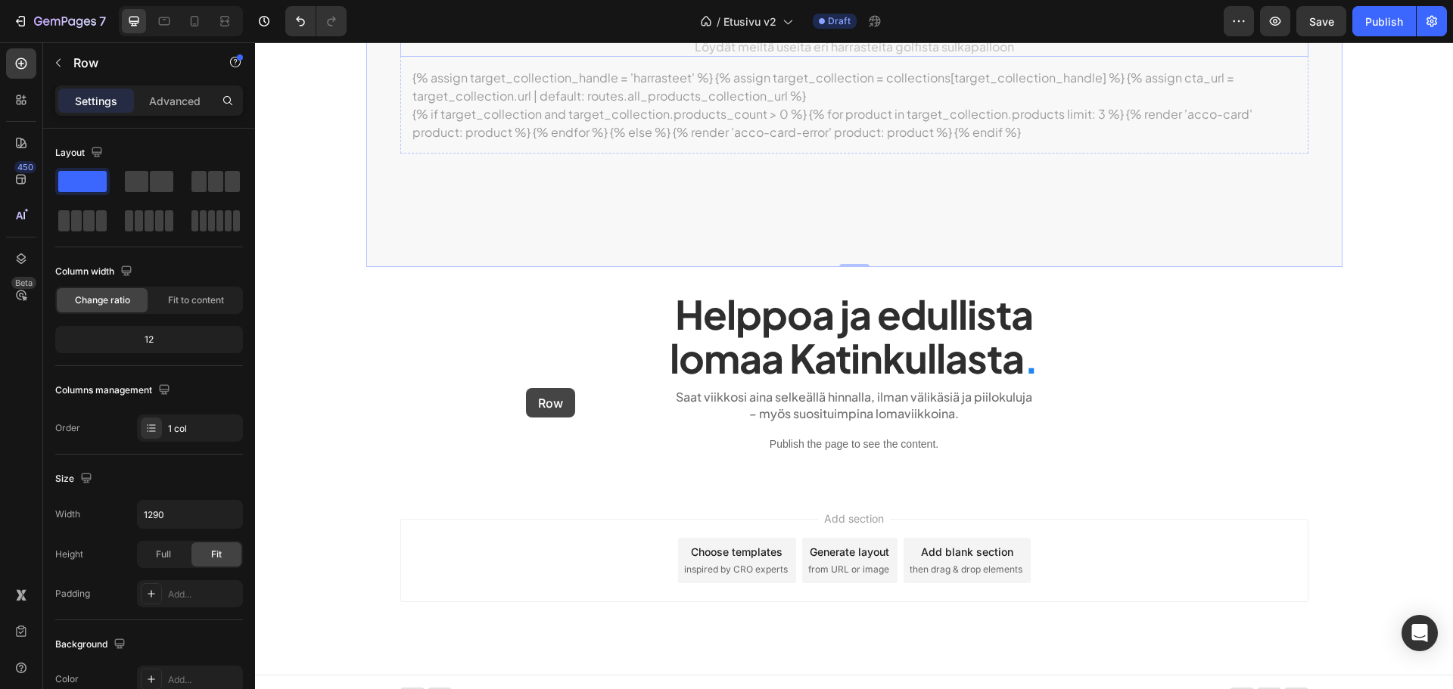
scroll to position [1489, 0]
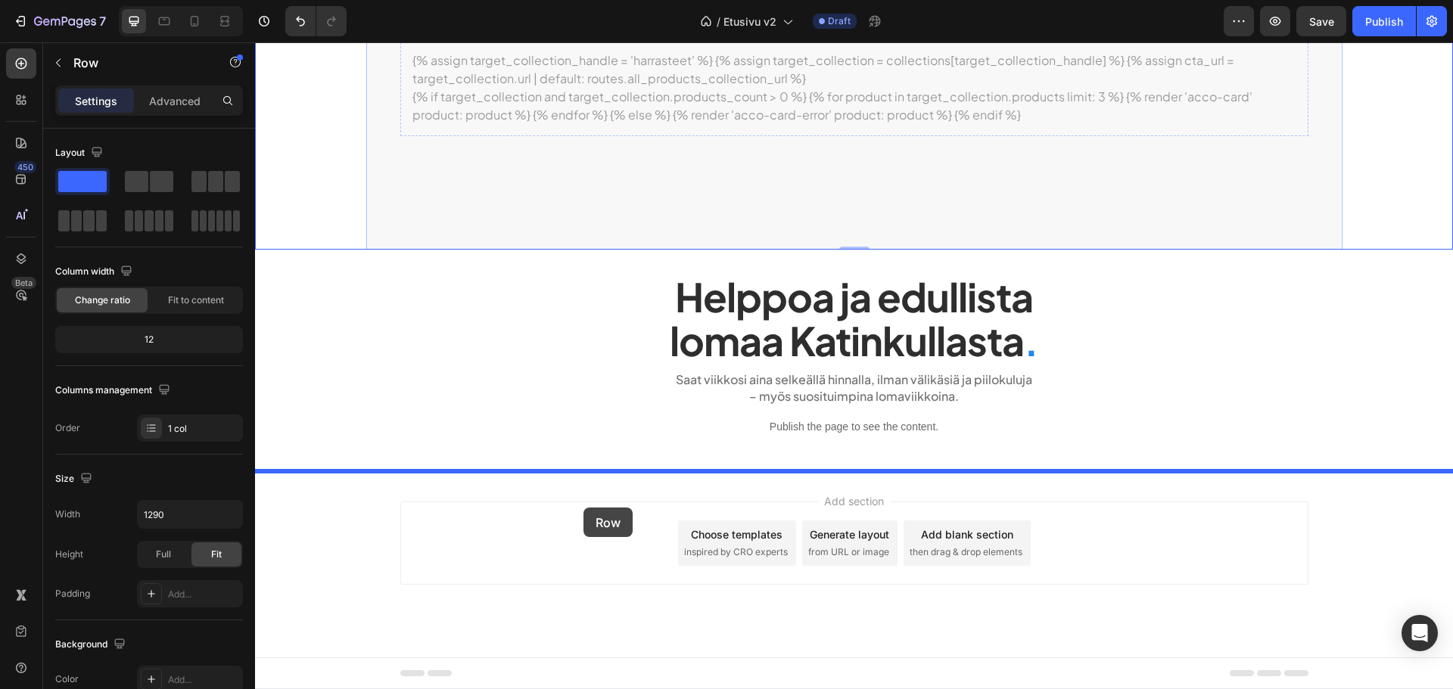
drag, startPoint x: 390, startPoint y: 217, endPoint x: 583, endPoint y: 508, distance: 349.3
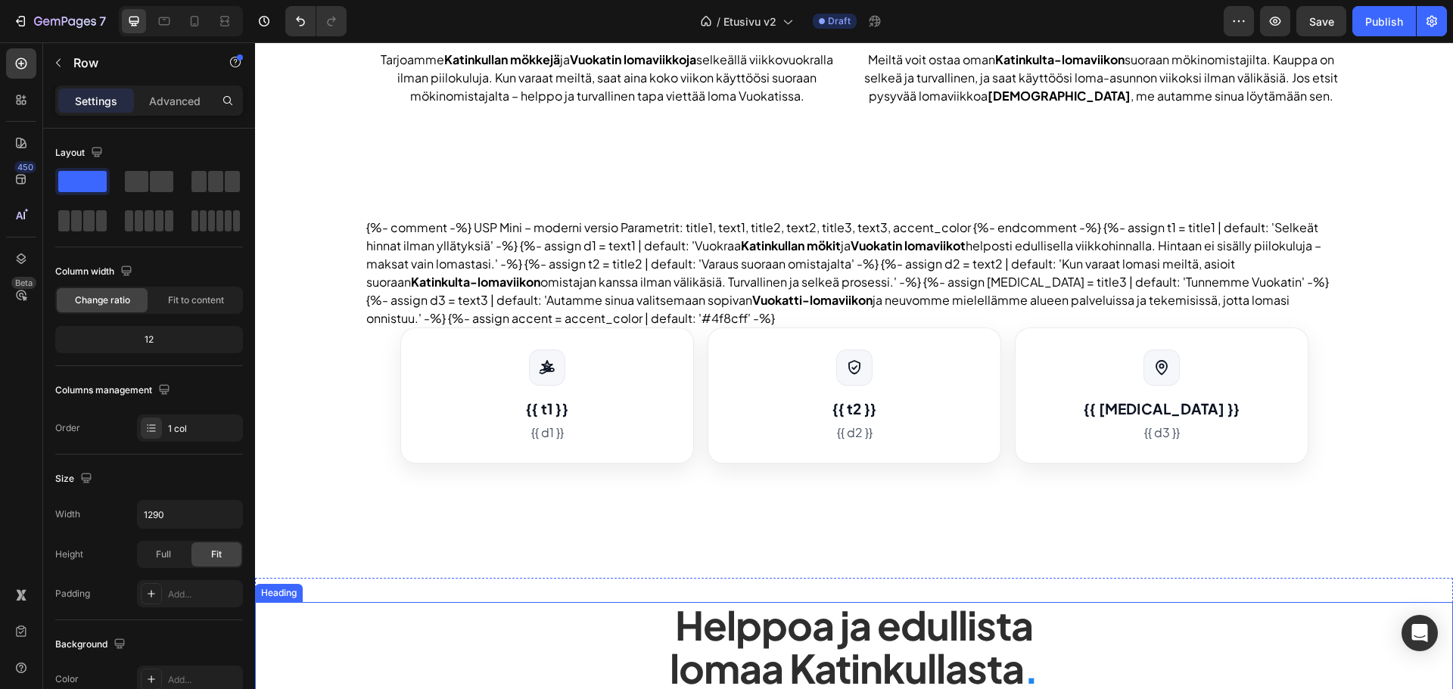
scroll to position [733, 0]
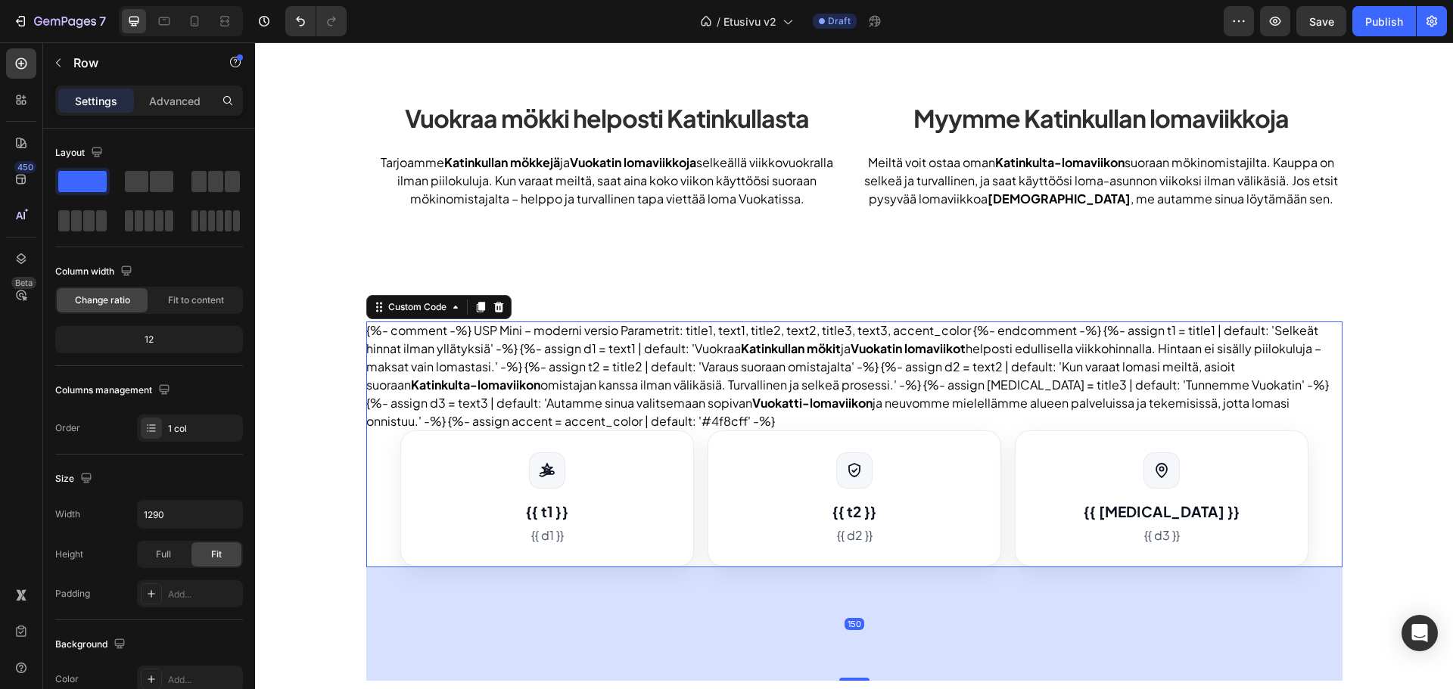
drag, startPoint x: 601, startPoint y: 417, endPoint x: 427, endPoint y: 347, distance: 187.7
click at [600, 417] on div "{%- comment -%} USP Mini – moderni versio Parametrit: title1, text1, title2, te…" at bounding box center [854, 444] width 976 height 245
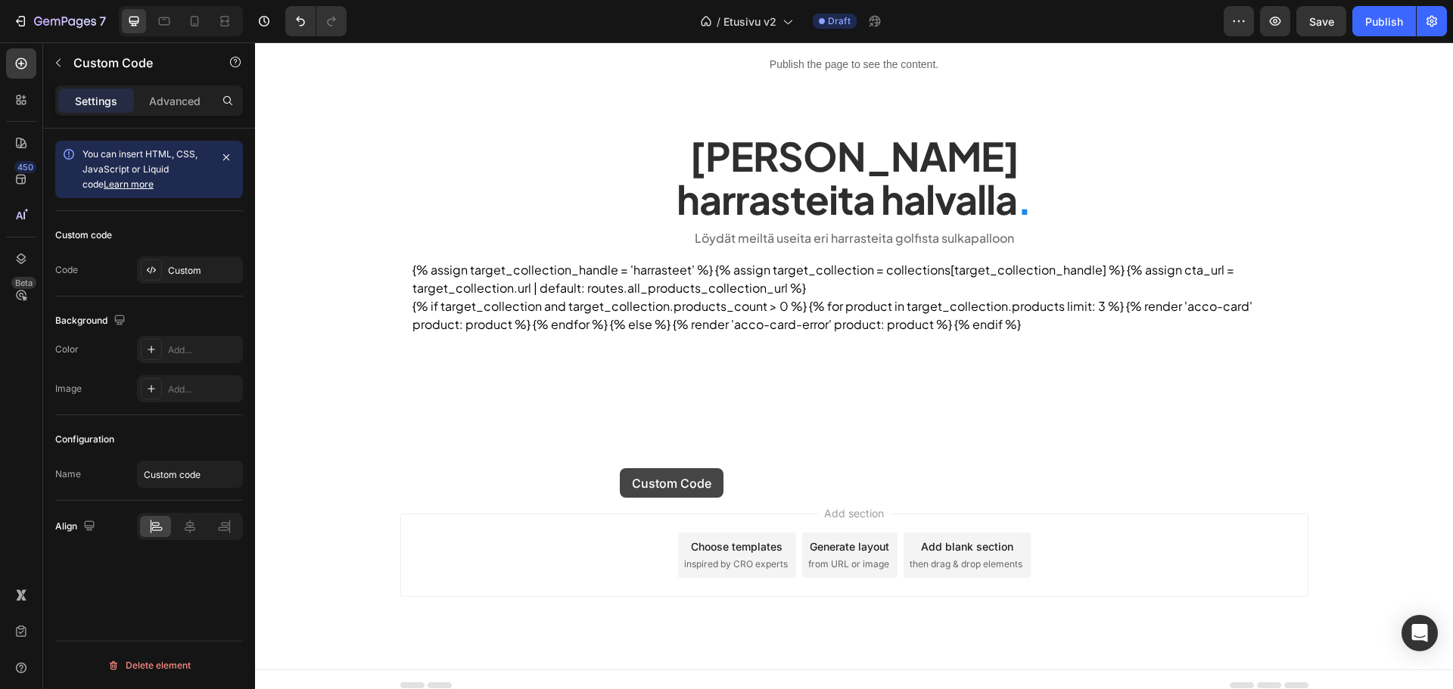
scroll to position [1538, 0]
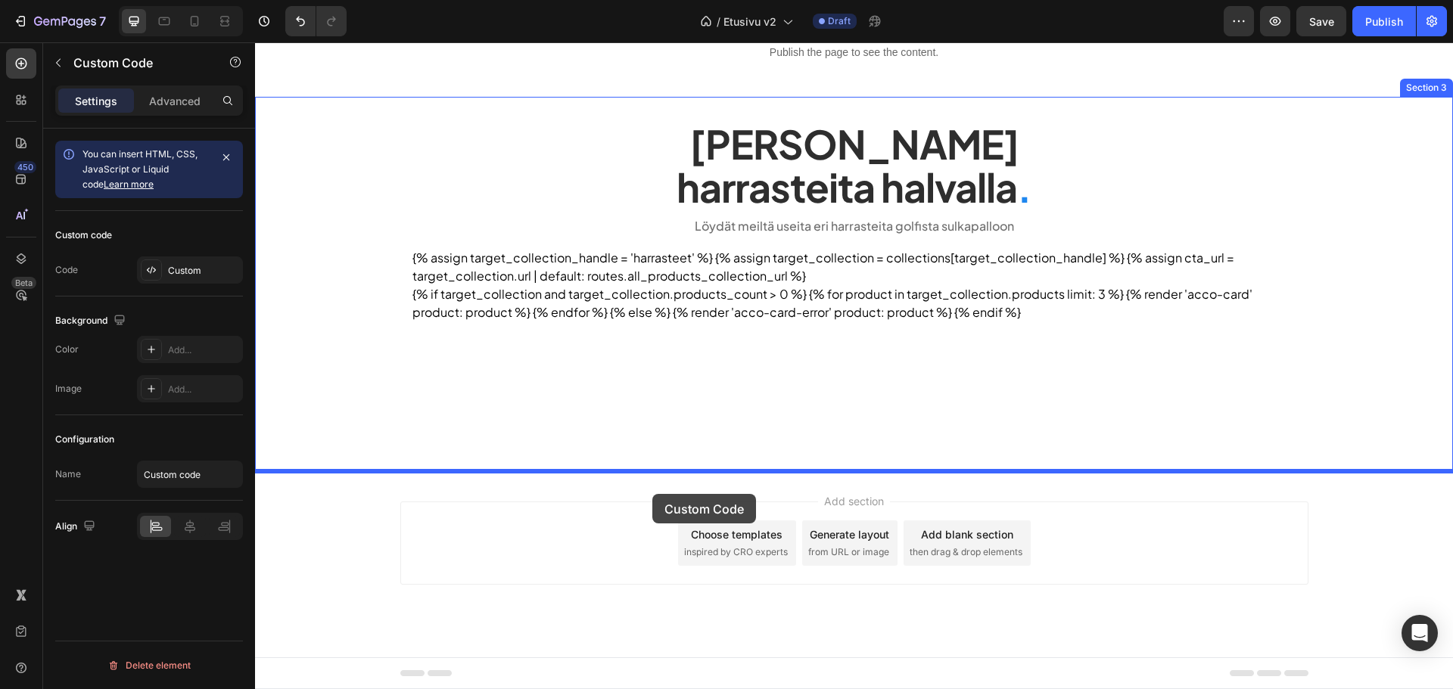
drag, startPoint x: 394, startPoint y: 309, endPoint x: 652, endPoint y: 494, distance: 318.4
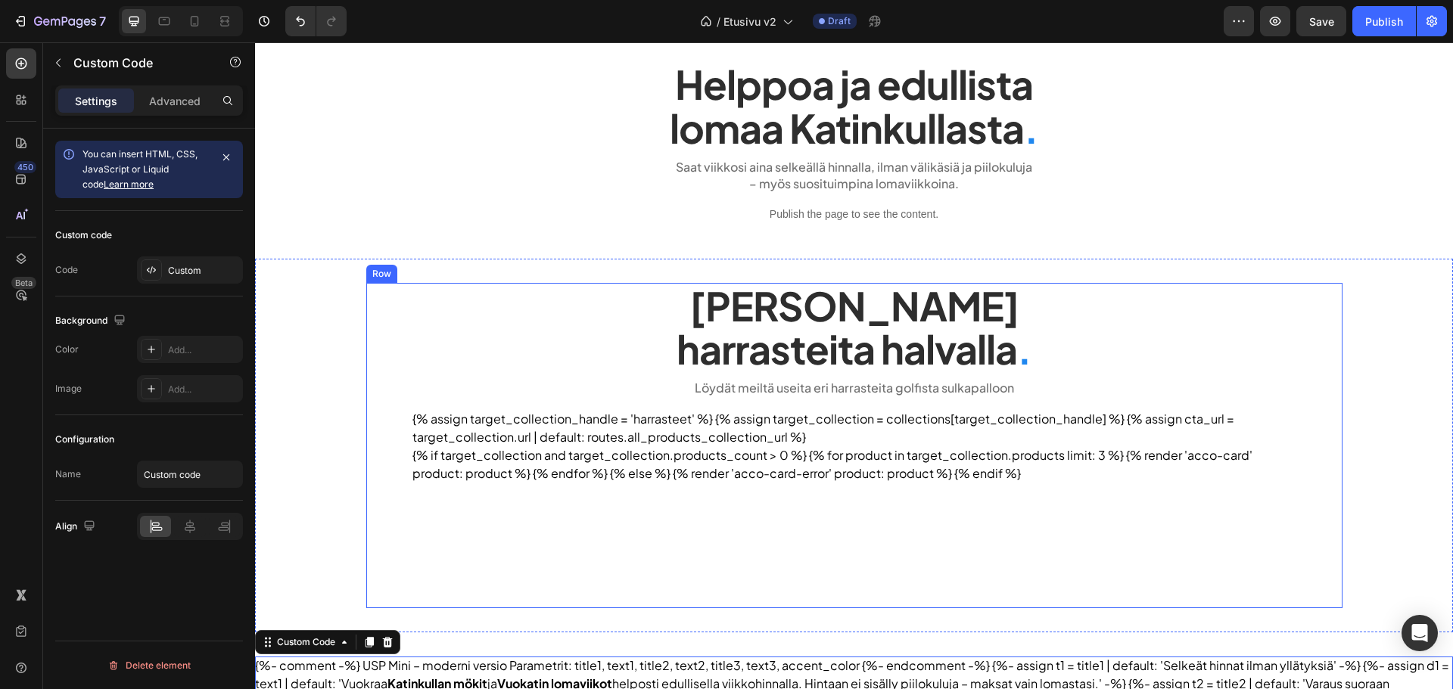
scroll to position [1008, 0]
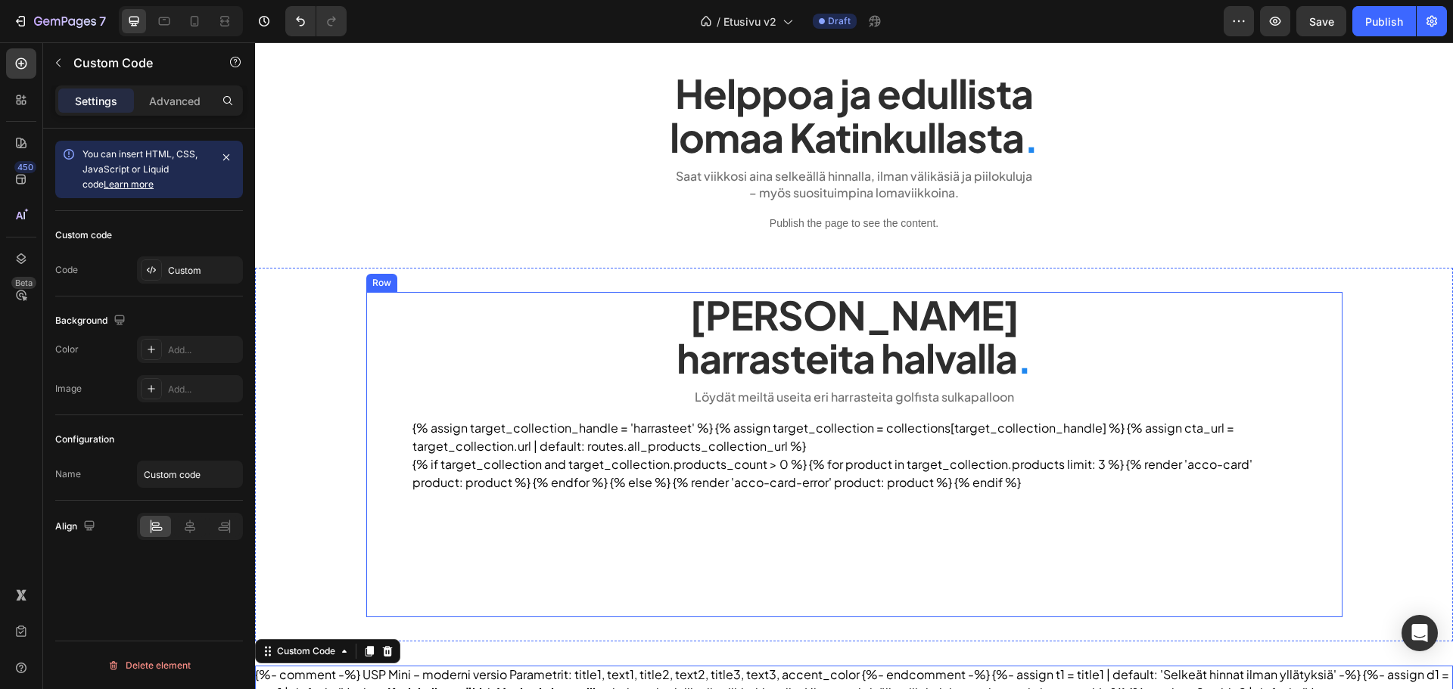
click at [385, 366] on div "Tarjoamme lomalle harrasteita halvalla . Heading Löydät meiltä useita eri harra…" at bounding box center [854, 455] width 976 height 326
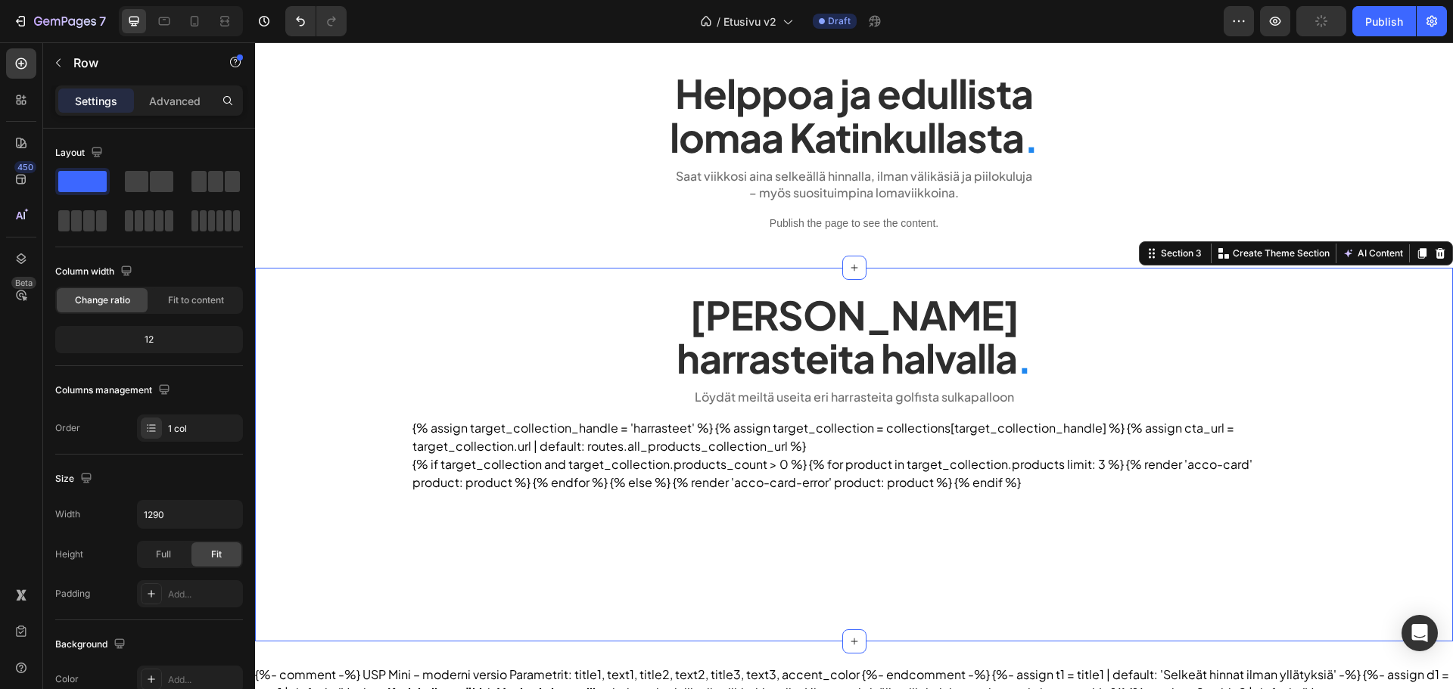
click at [317, 307] on div "Tarjoamme lomalle harrasteita halvalla . Heading Löydät meiltä useita eri harra…" at bounding box center [854, 455] width 1198 height 326
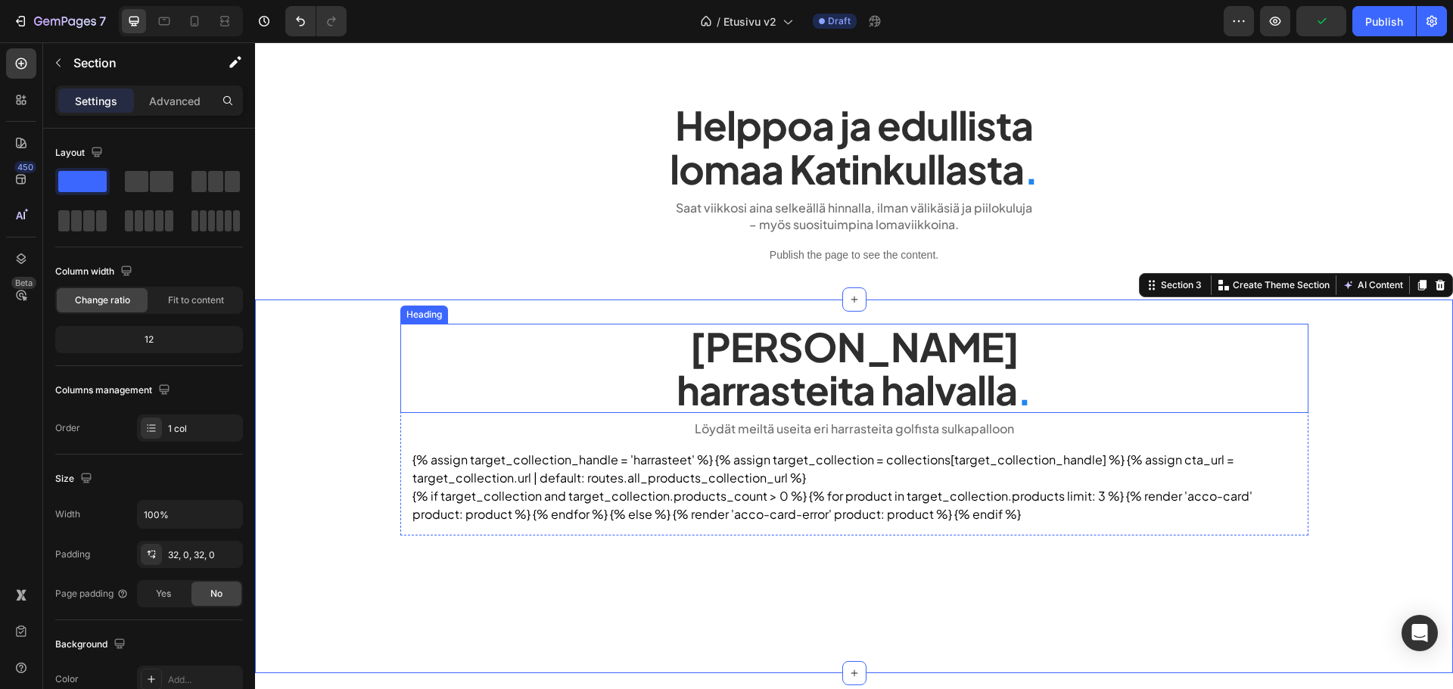
scroll to position [857, 0]
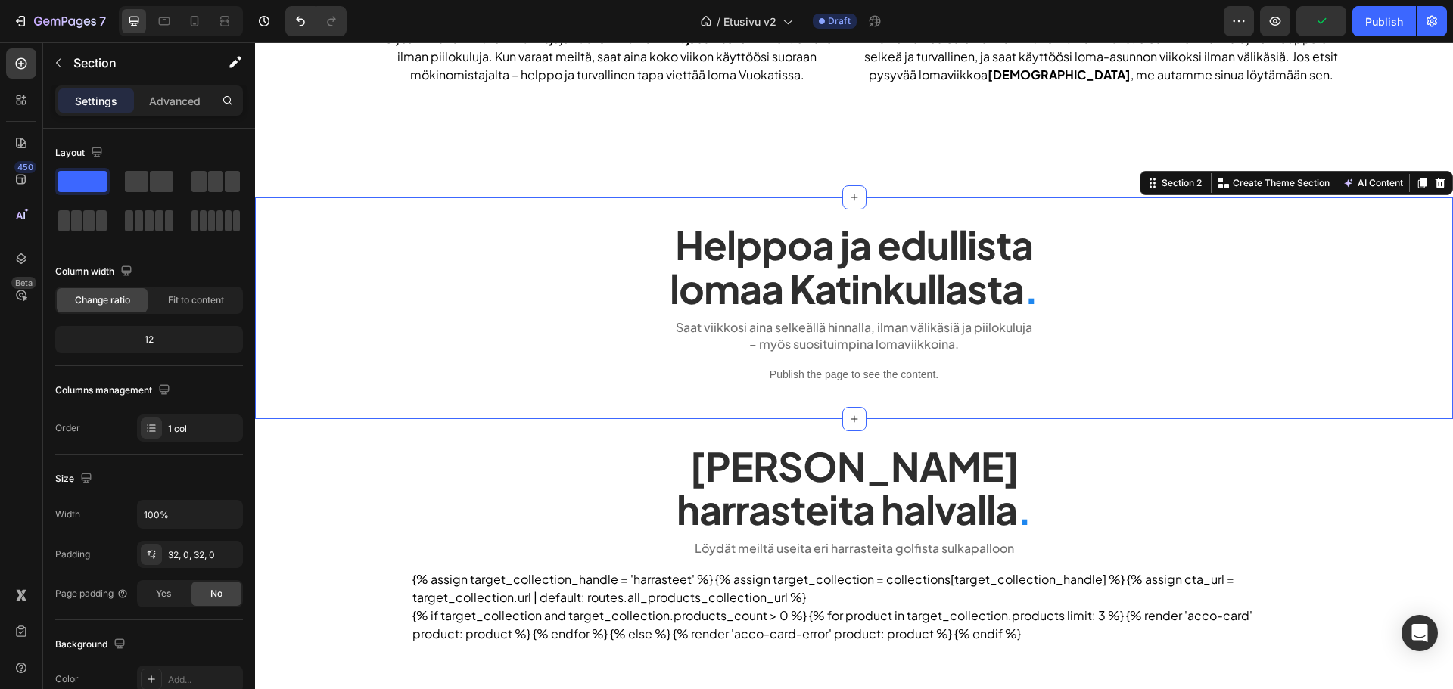
click at [305, 405] on div "Helppoa ja edullista lomaa Katinkullasta . Heading Saat viikkosi aina selkeällä…" at bounding box center [854, 308] width 1198 height 221
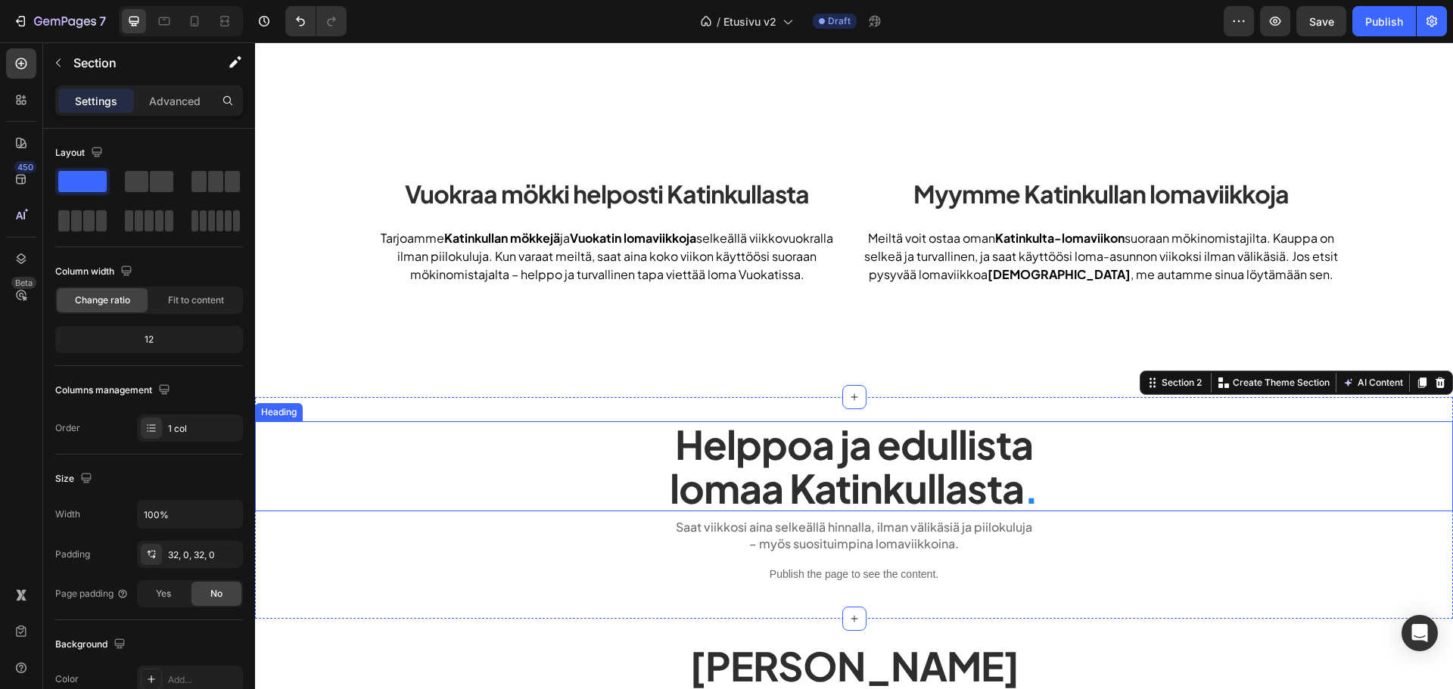
scroll to position [478, 0]
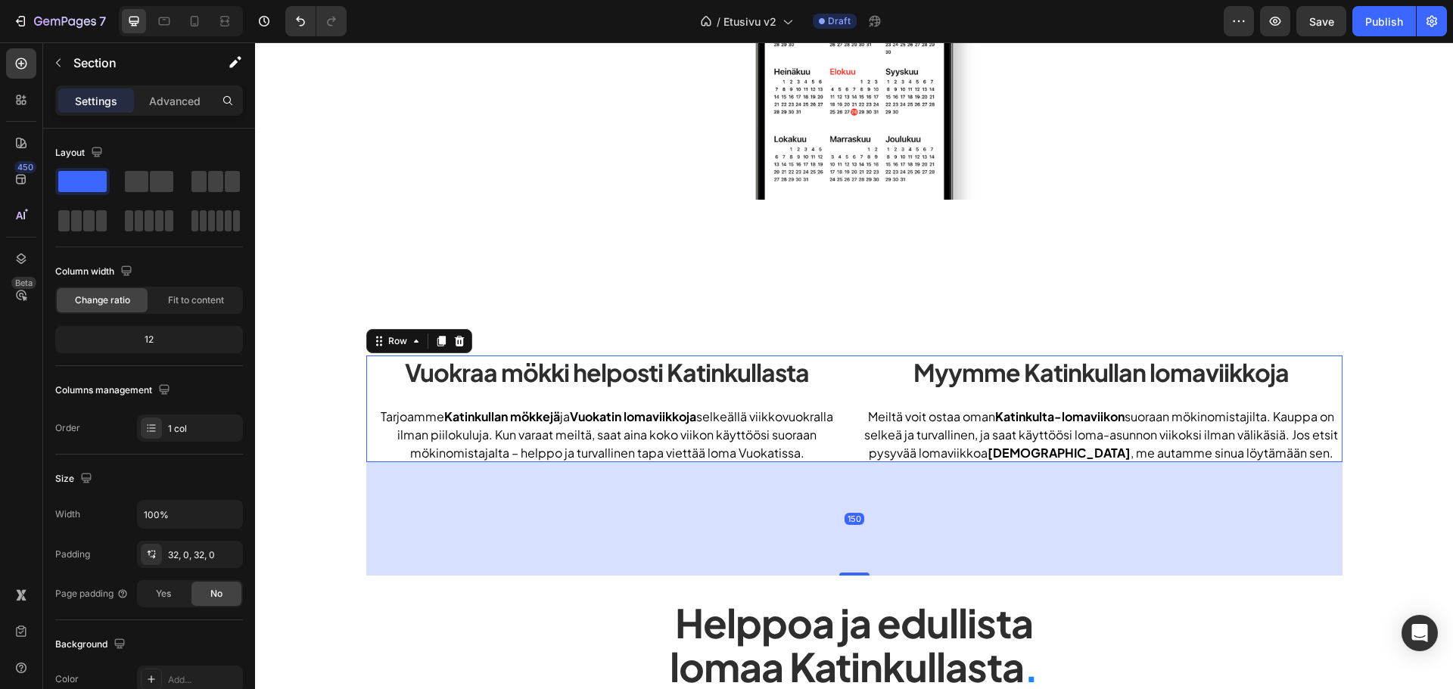
click at [844, 403] on div "Vuokraa mökki helposti Katinkullasta Heading Tarjoamme Katinkullan mökkejä ja V…" at bounding box center [854, 409] width 976 height 107
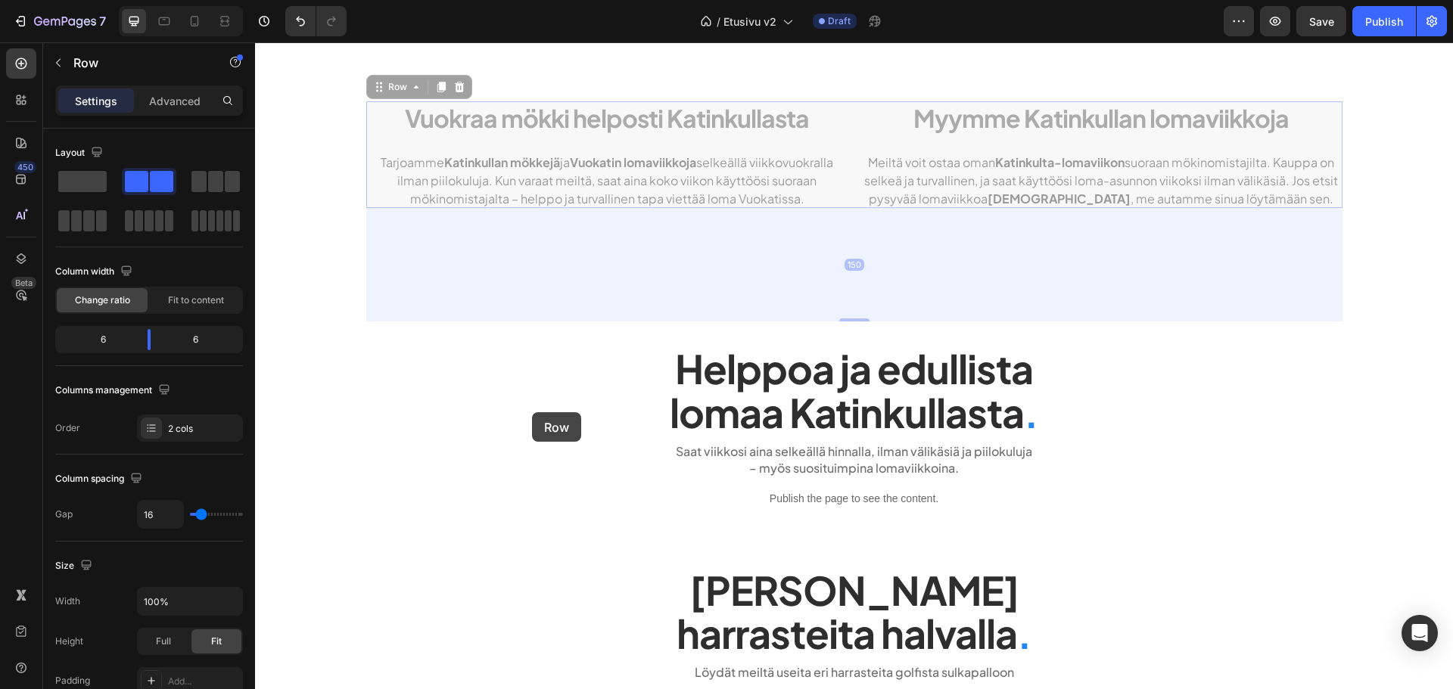
scroll to position [781, 0]
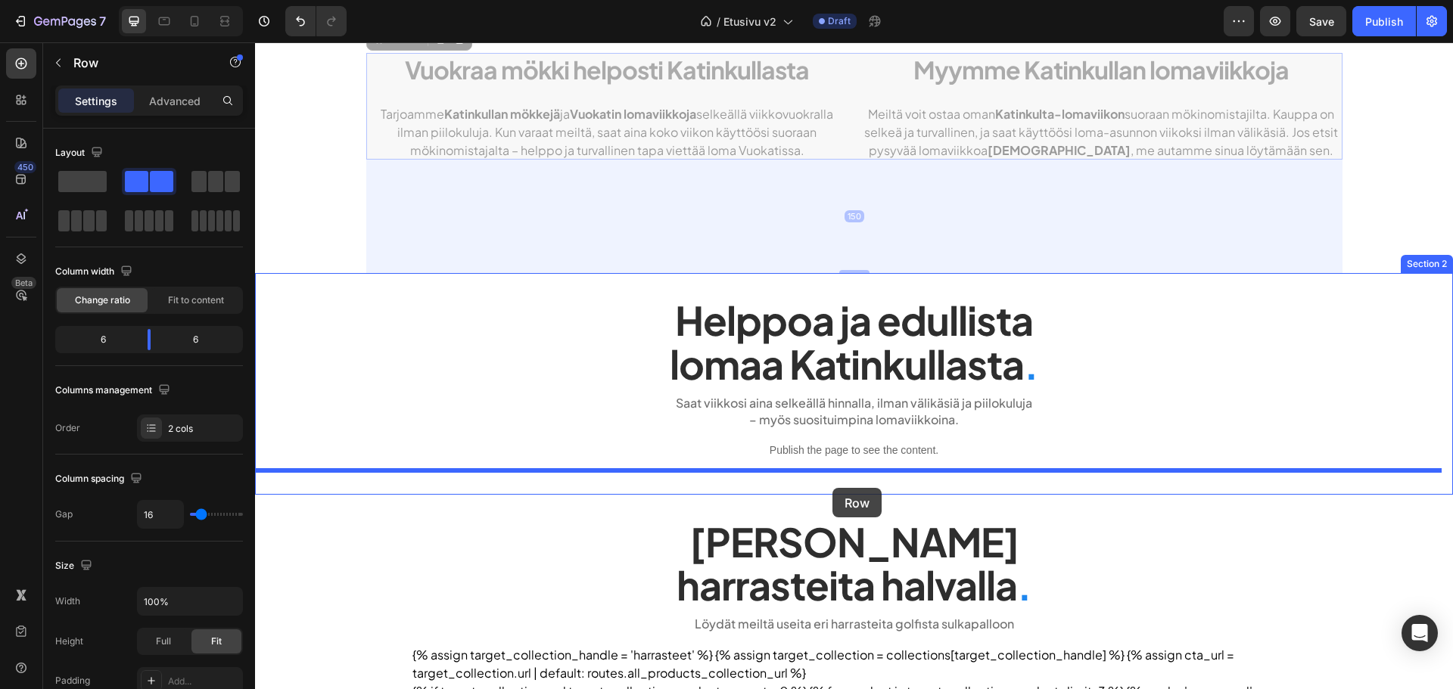
drag, startPoint x: 398, startPoint y: 344, endPoint x: 832, endPoint y: 488, distance: 457.8
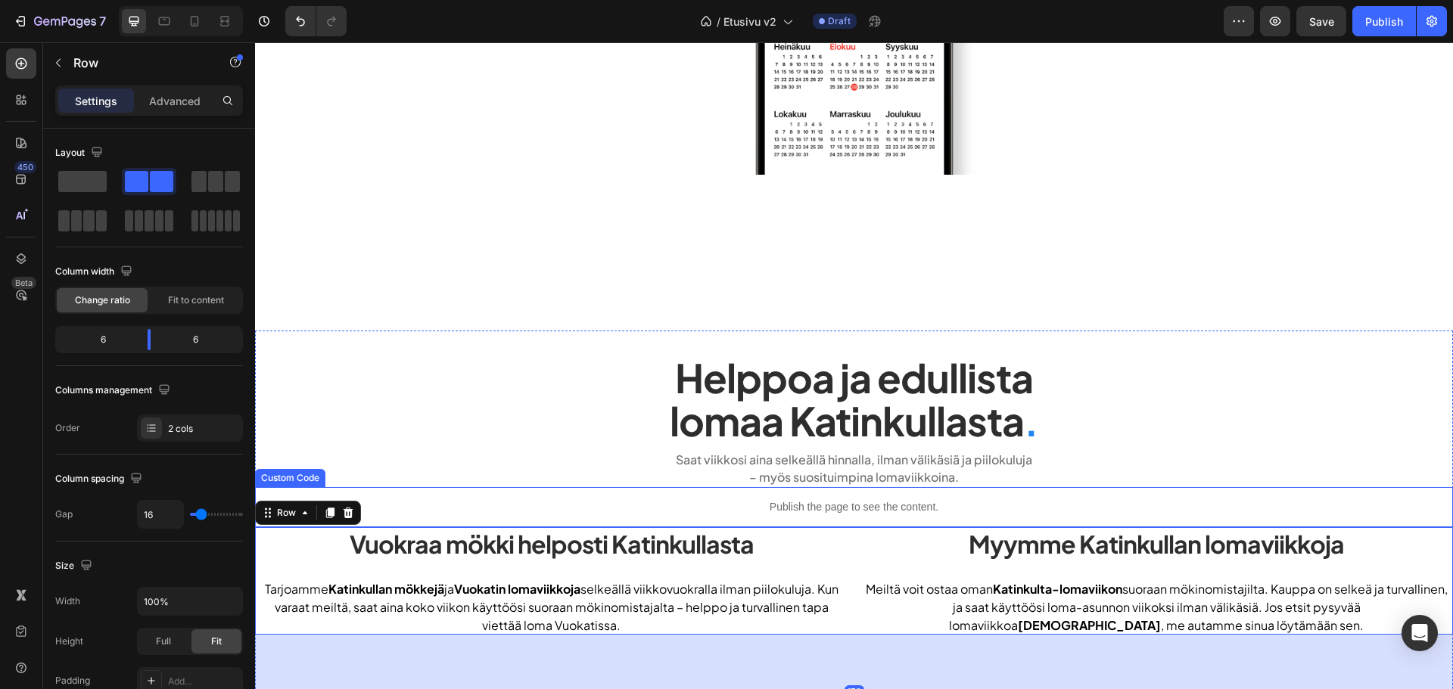
scroll to position [478, 0]
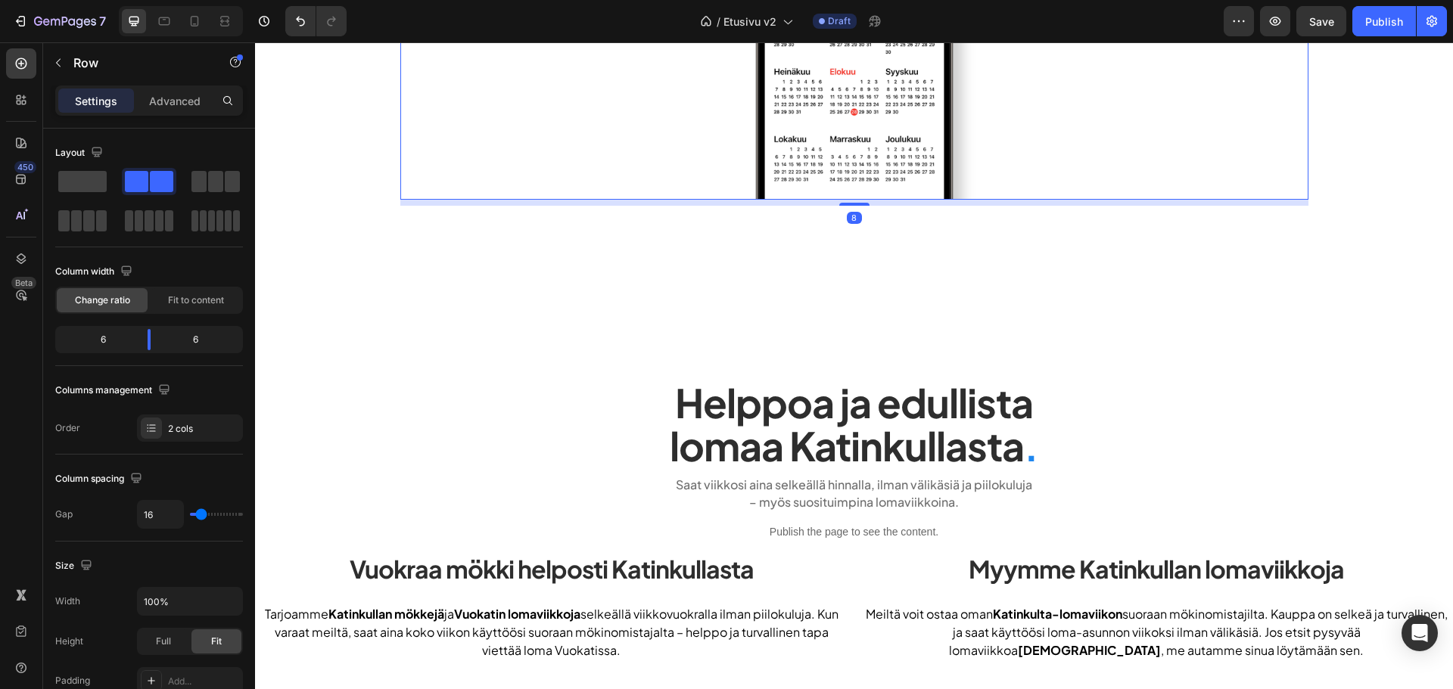
click at [703, 198] on img at bounding box center [854, 10] width 303 height 378
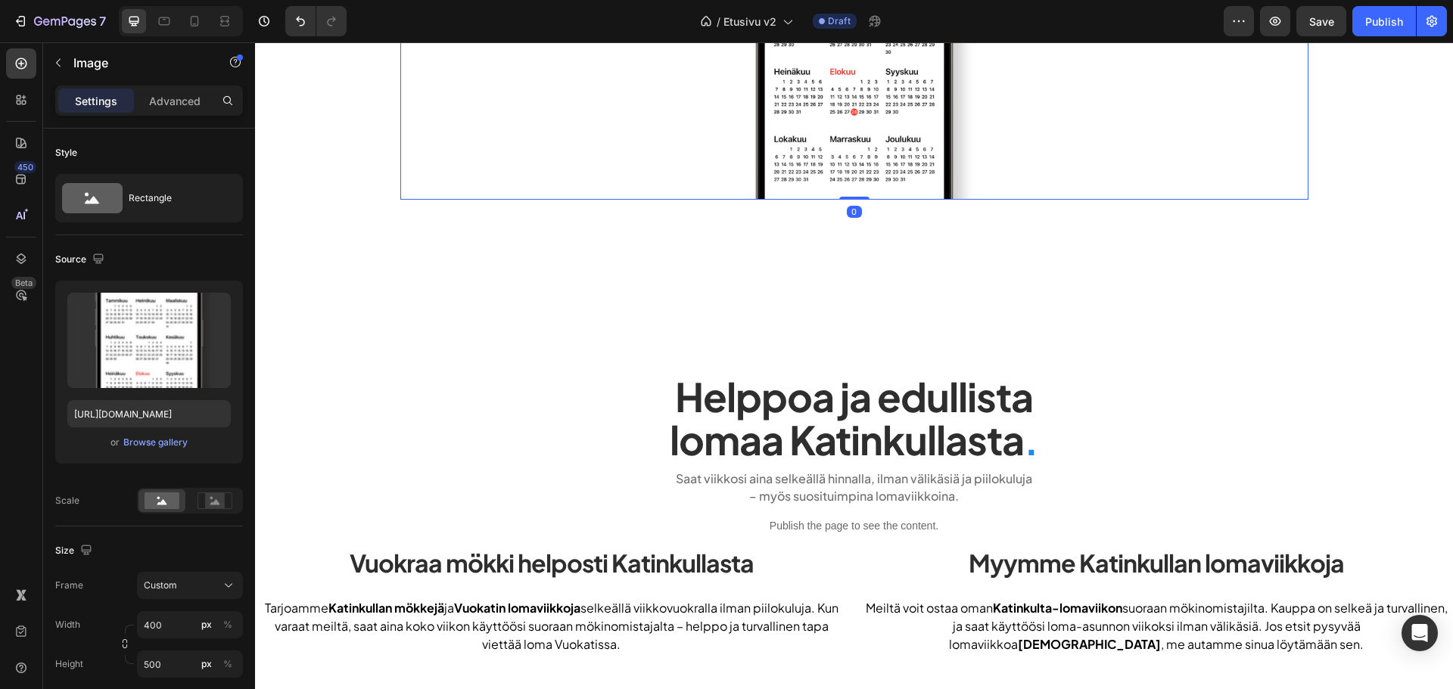
drag, startPoint x: 841, startPoint y: 194, endPoint x: 840, endPoint y: 182, distance: 12.1
click at [842, 182] on div "Image 0" at bounding box center [854, 10] width 908 height 378
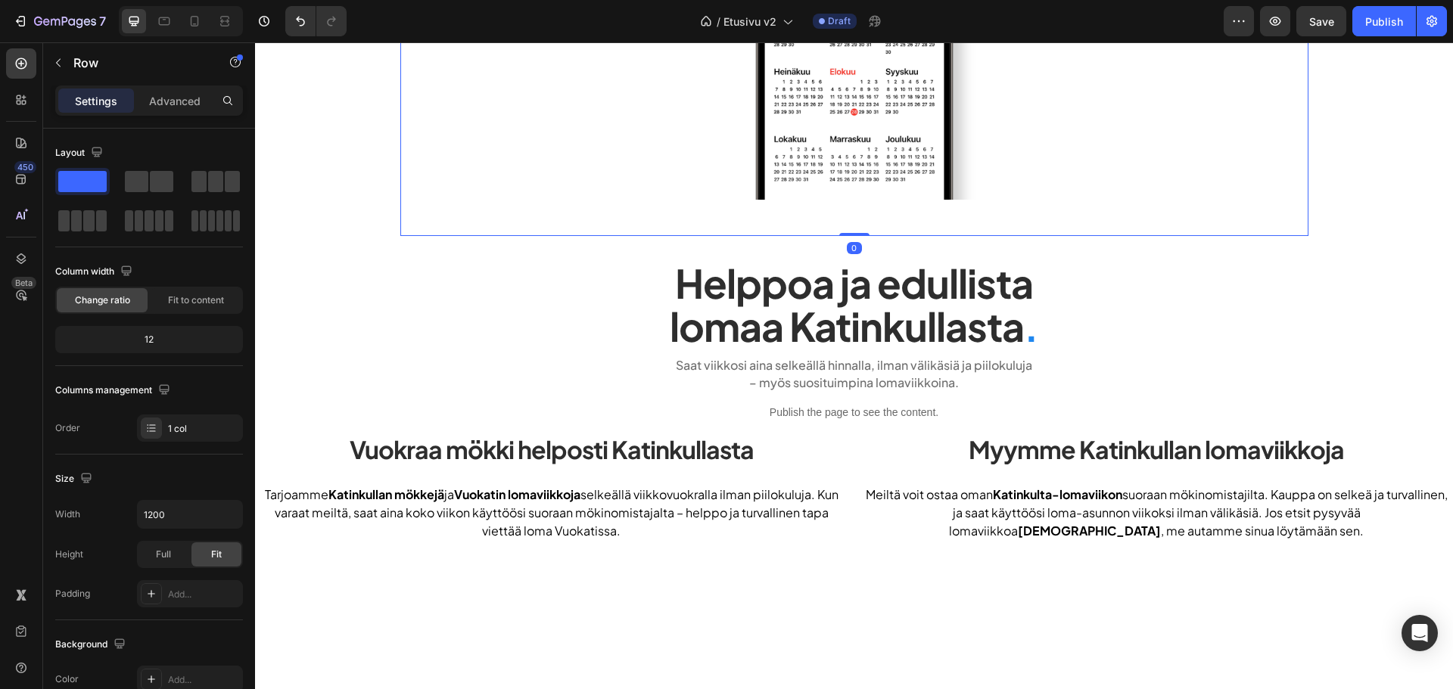
drag, startPoint x: 841, startPoint y: 347, endPoint x: 837, endPoint y: 222, distance: 124.2
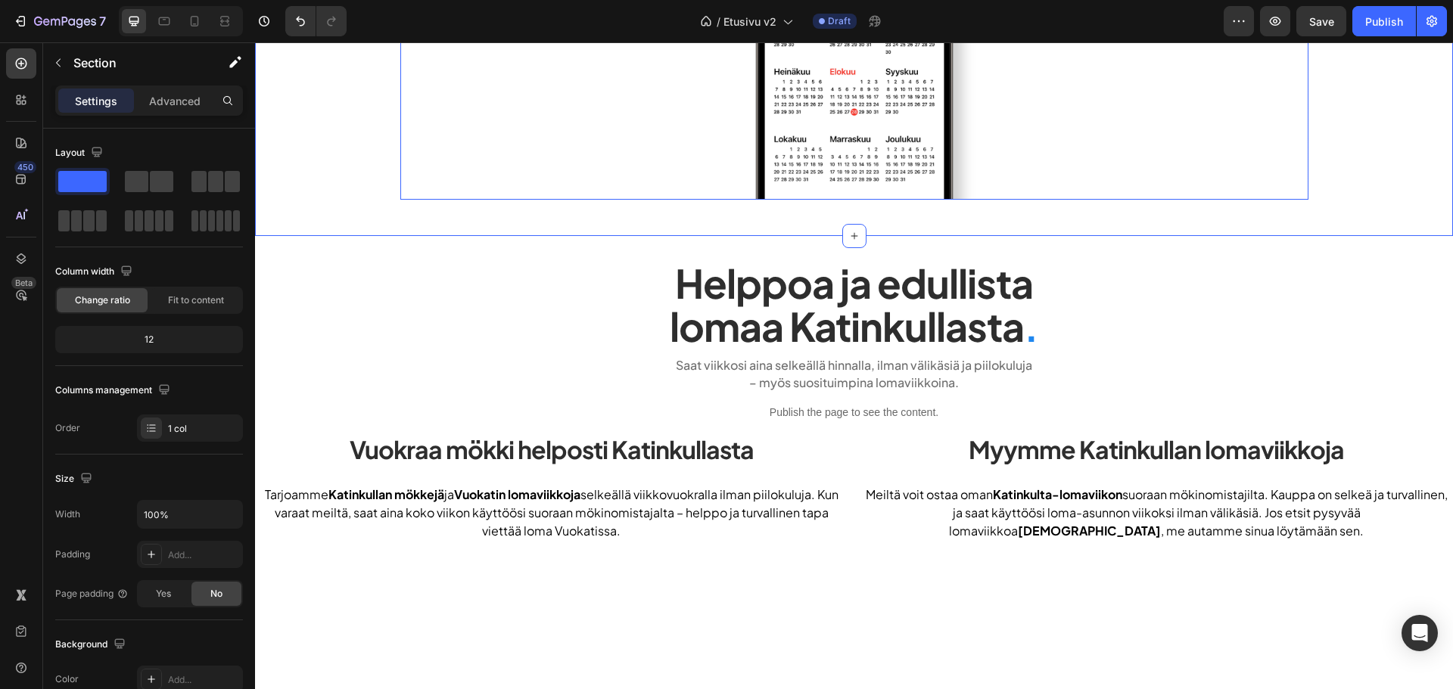
click at [546, 184] on div at bounding box center [854, 10] width 908 height 378
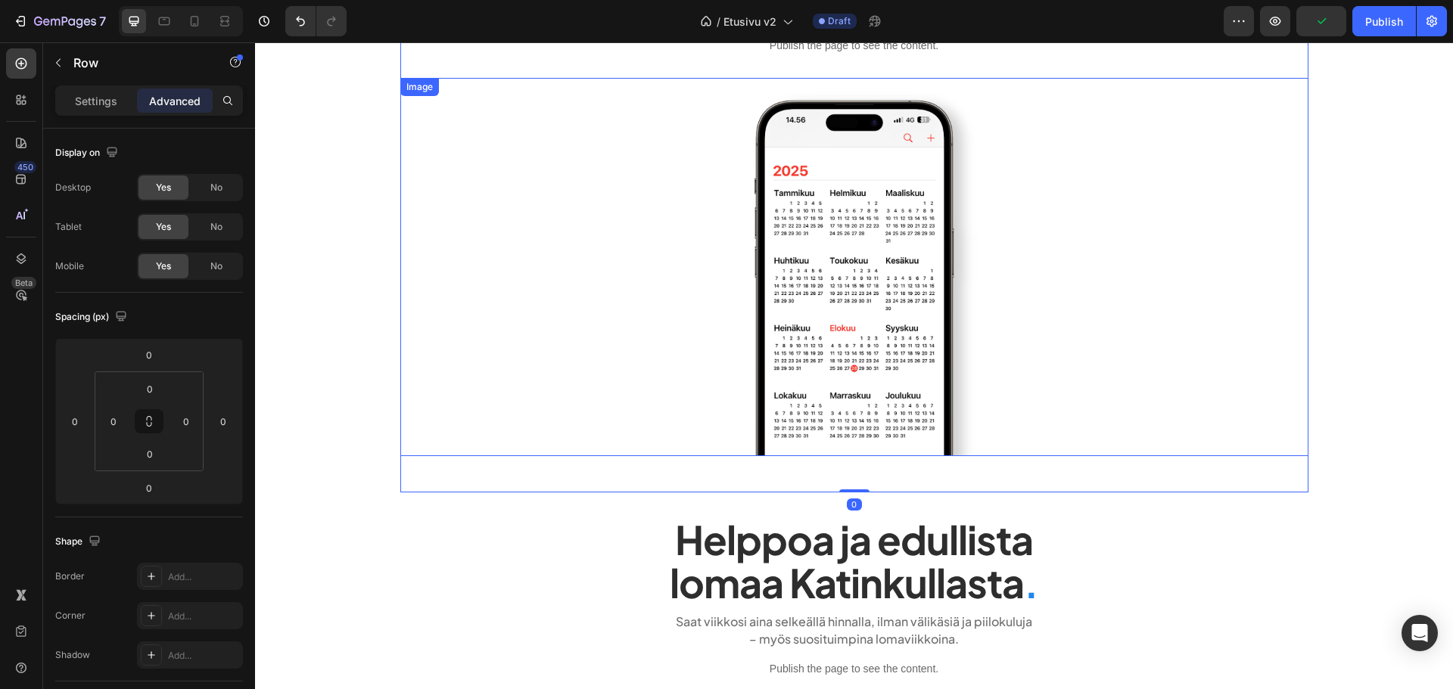
scroll to position [176, 0]
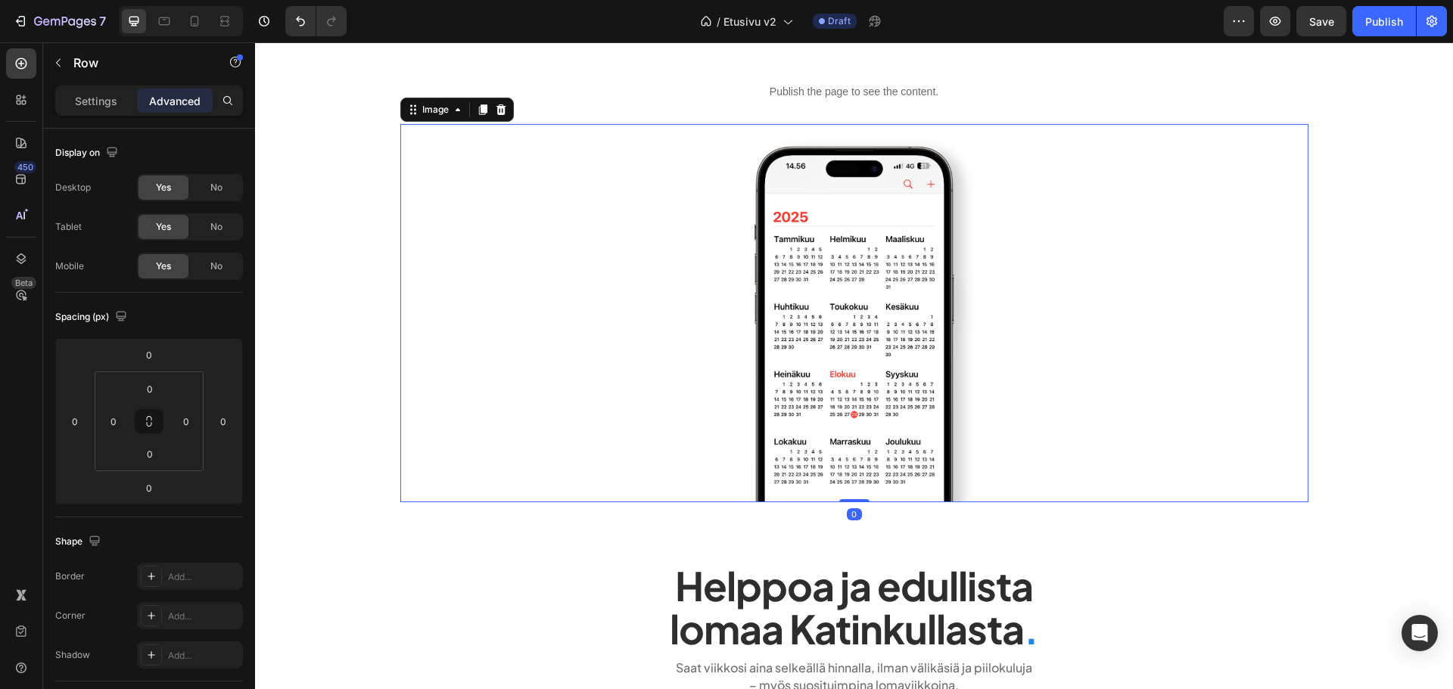
click at [601, 397] on div at bounding box center [854, 313] width 908 height 378
click at [106, 95] on p "Settings" at bounding box center [96, 101] width 42 height 16
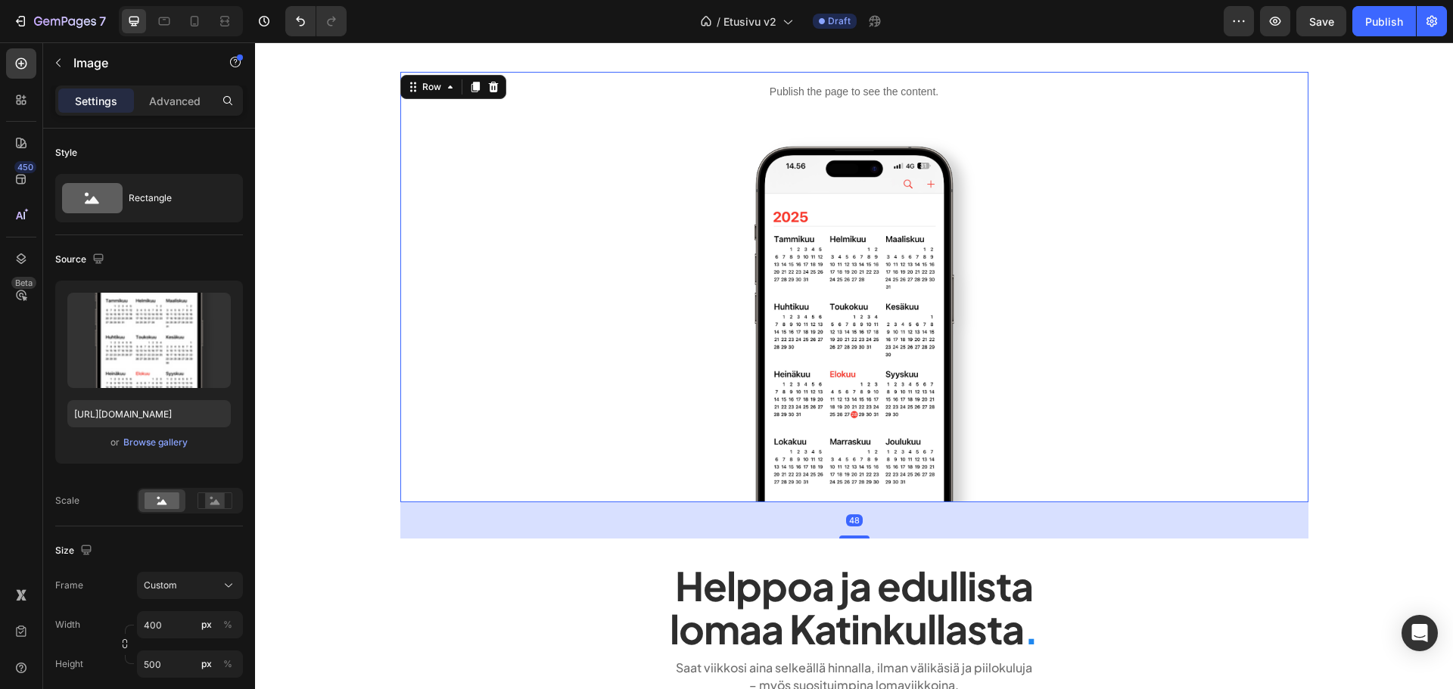
click at [640, 114] on div "Publish the page to see the content. Custom Code Image" at bounding box center [854, 287] width 908 height 431
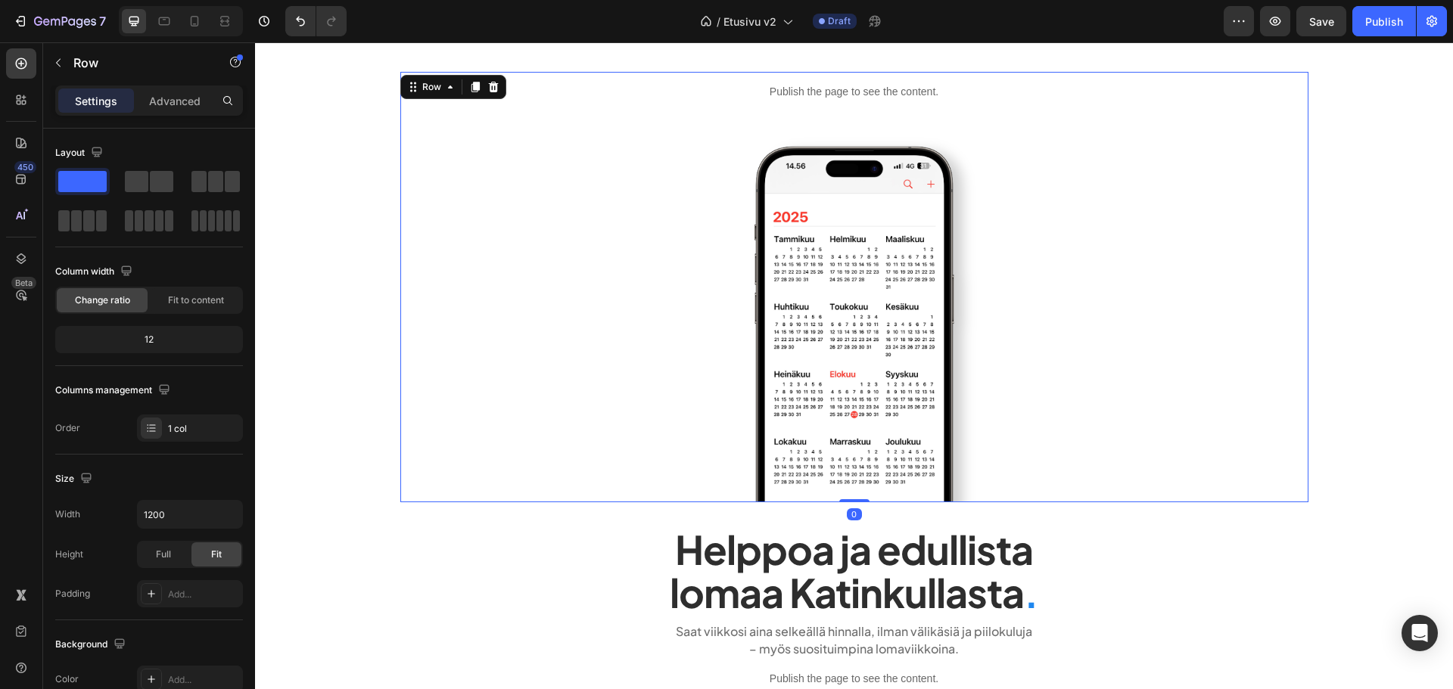
drag, startPoint x: 852, startPoint y: 535, endPoint x: 834, endPoint y: 443, distance: 94.1
click at [844, 446] on div "Publish the page to see the content. Custom Code Image Row 0" at bounding box center [854, 287] width 908 height 431
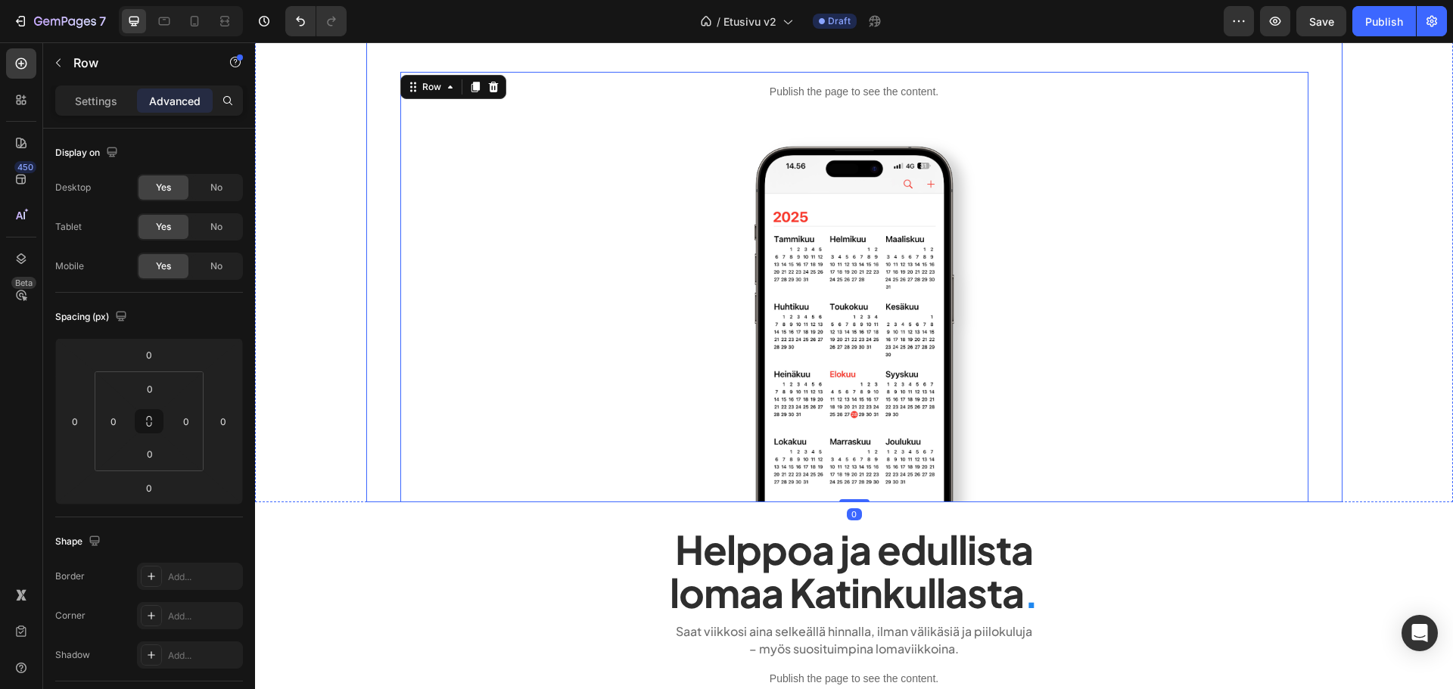
click at [358, 352] on div "Publish the page to see the content. heroteksti Löydät meiltä majoituksia ympär…" at bounding box center [854, 200] width 1198 height 605
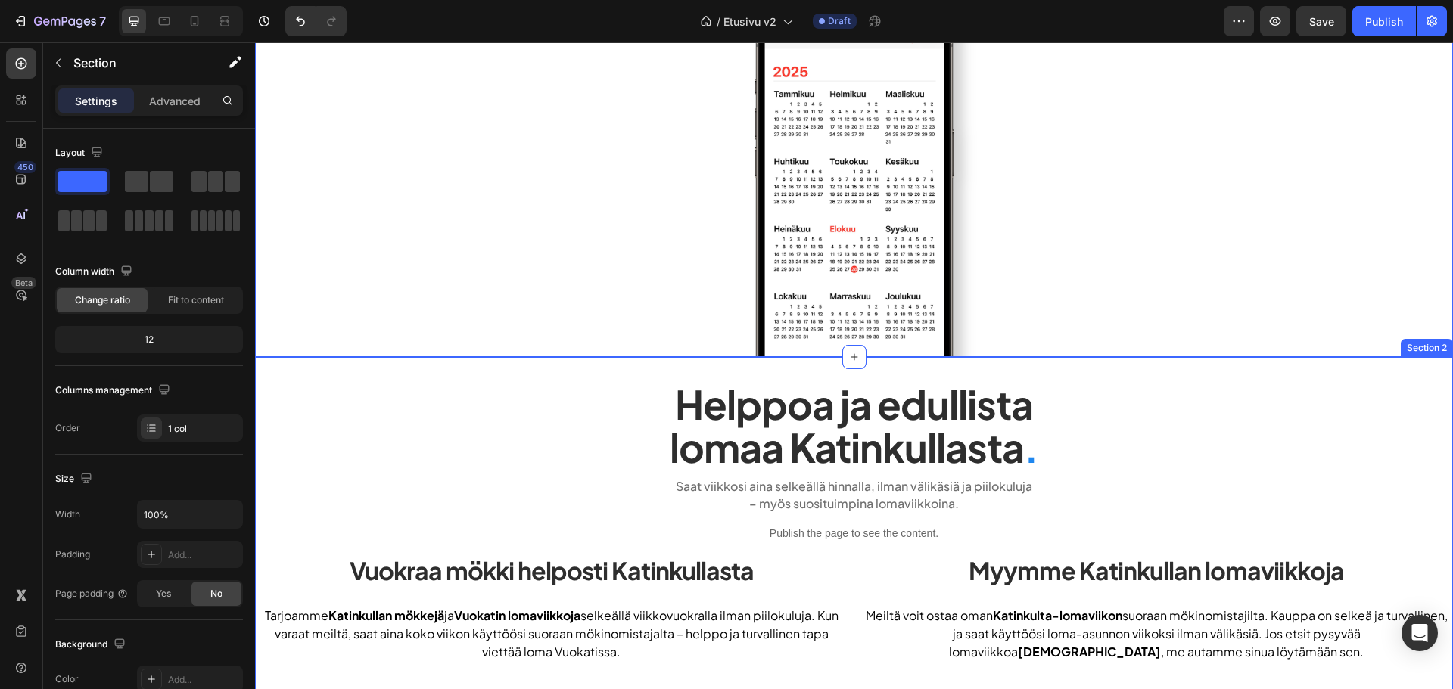
scroll to position [327, 0]
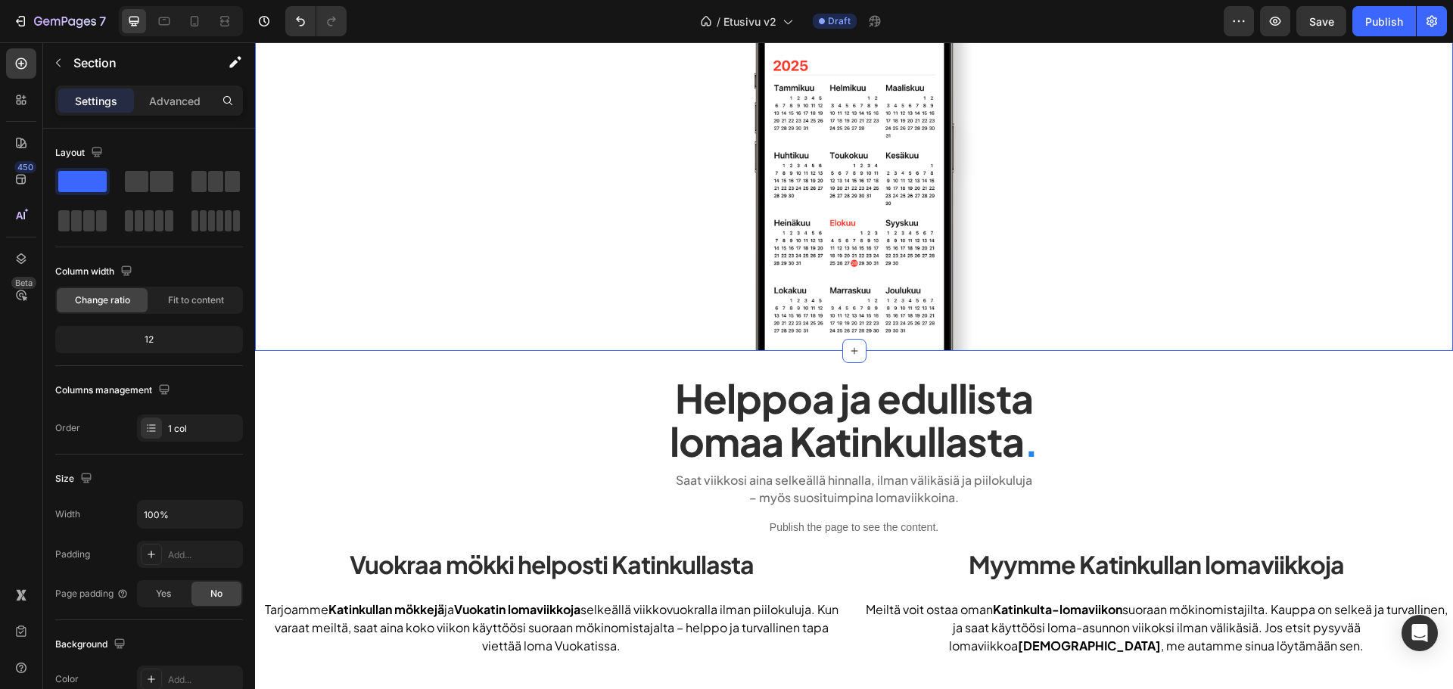
click at [347, 317] on div "Publish the page to see the content. heroteksti Löydät meiltä majoituksia ympär…" at bounding box center [854, 48] width 1198 height 605
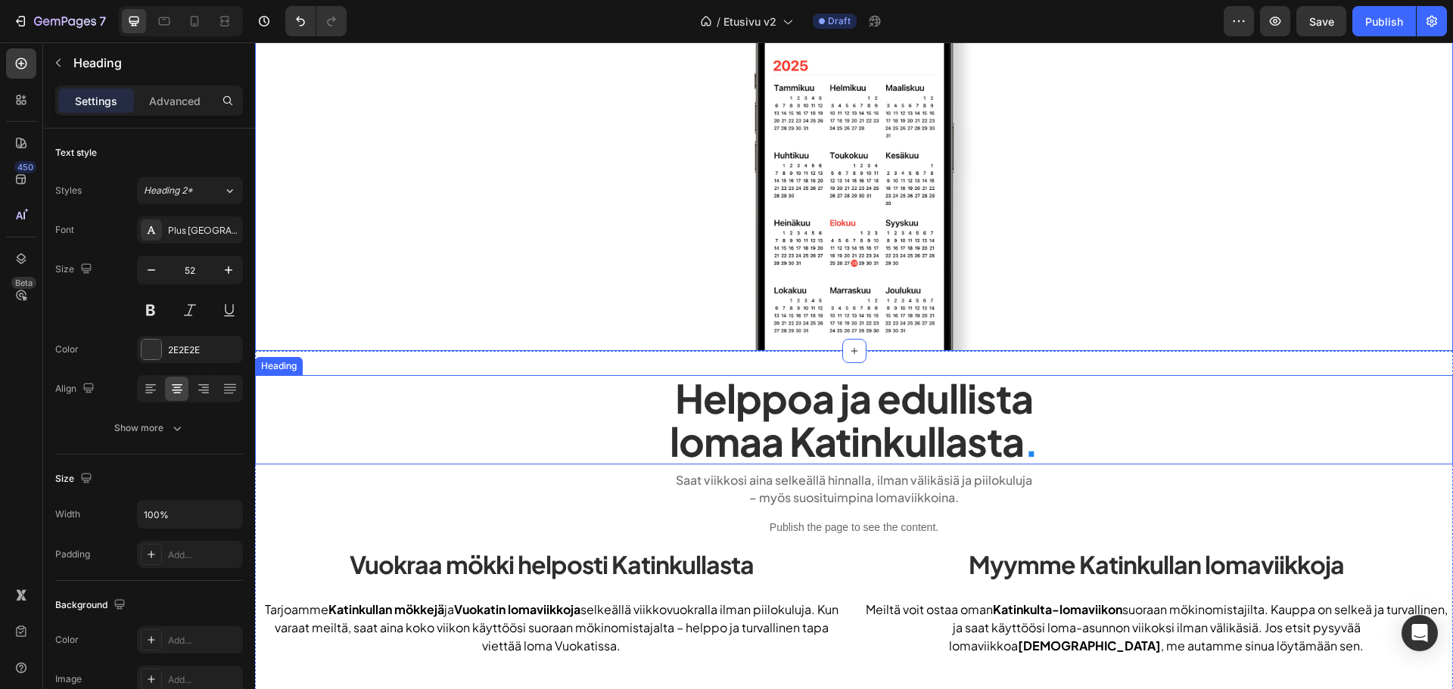
click at [355, 414] on h2 "Helppoa ja edullista lomaa Katinkullasta ." at bounding box center [854, 419] width 1198 height 89
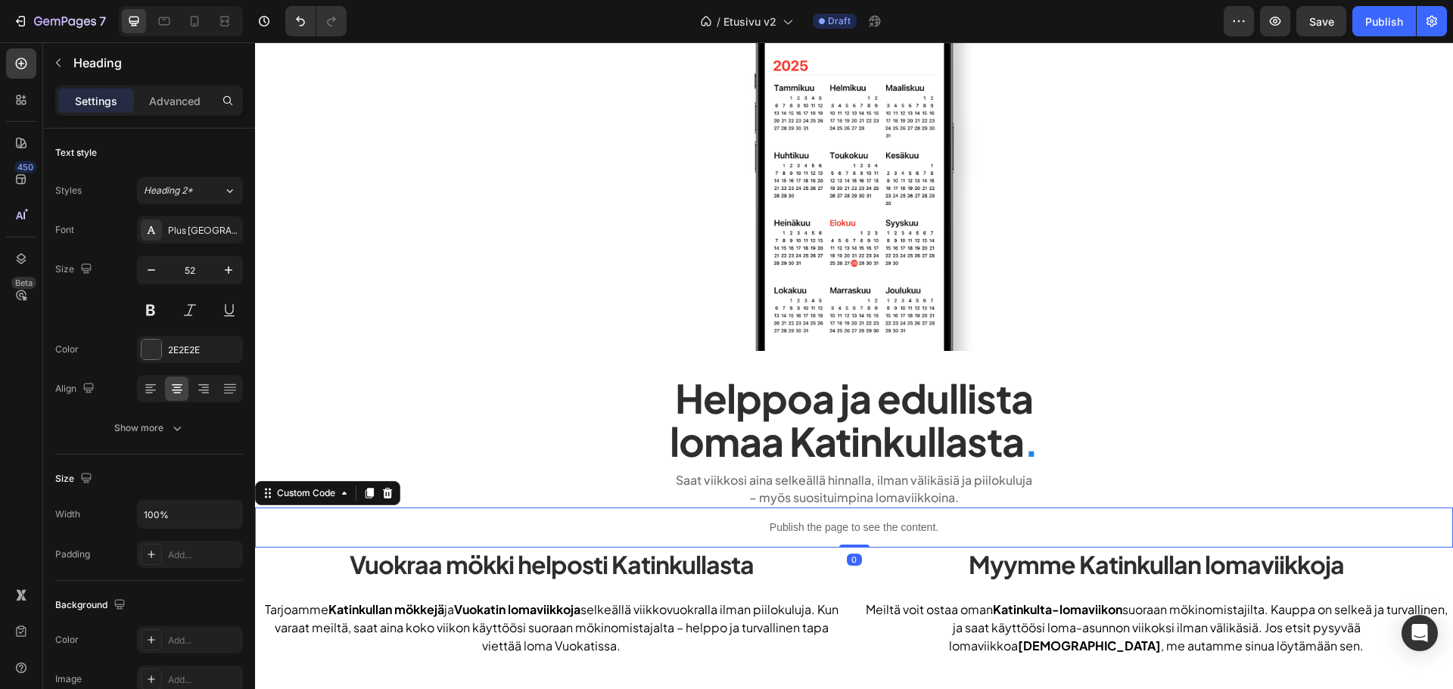
click at [293, 528] on p "Publish the page to see the content." at bounding box center [854, 528] width 1198 height 16
click at [294, 570] on h2 "Vuokraa mökki helposti Katinkullasta" at bounding box center [551, 565] width 593 height 35
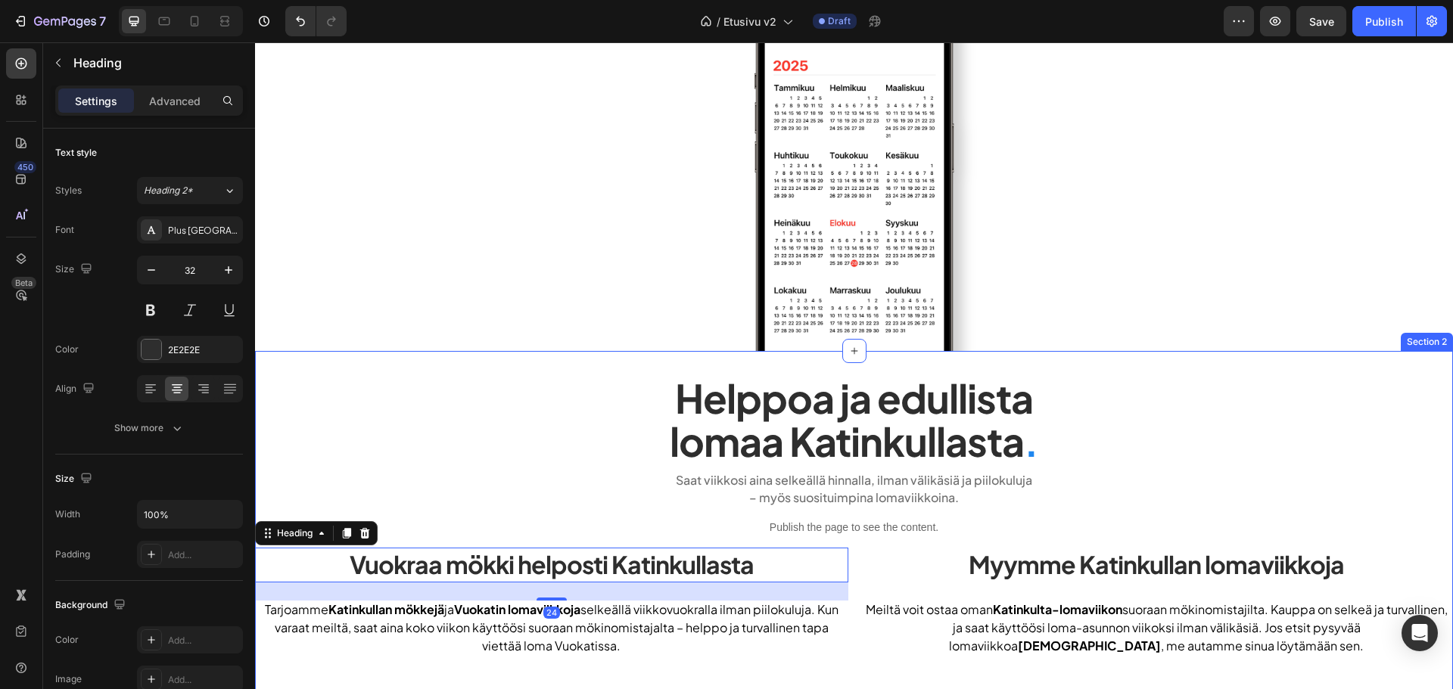
click at [509, 359] on div "Helppoa ja edullista lomaa Katinkullasta . Heading Saat viikkosi aina selkeällä…" at bounding box center [854, 572] width 1198 height 442
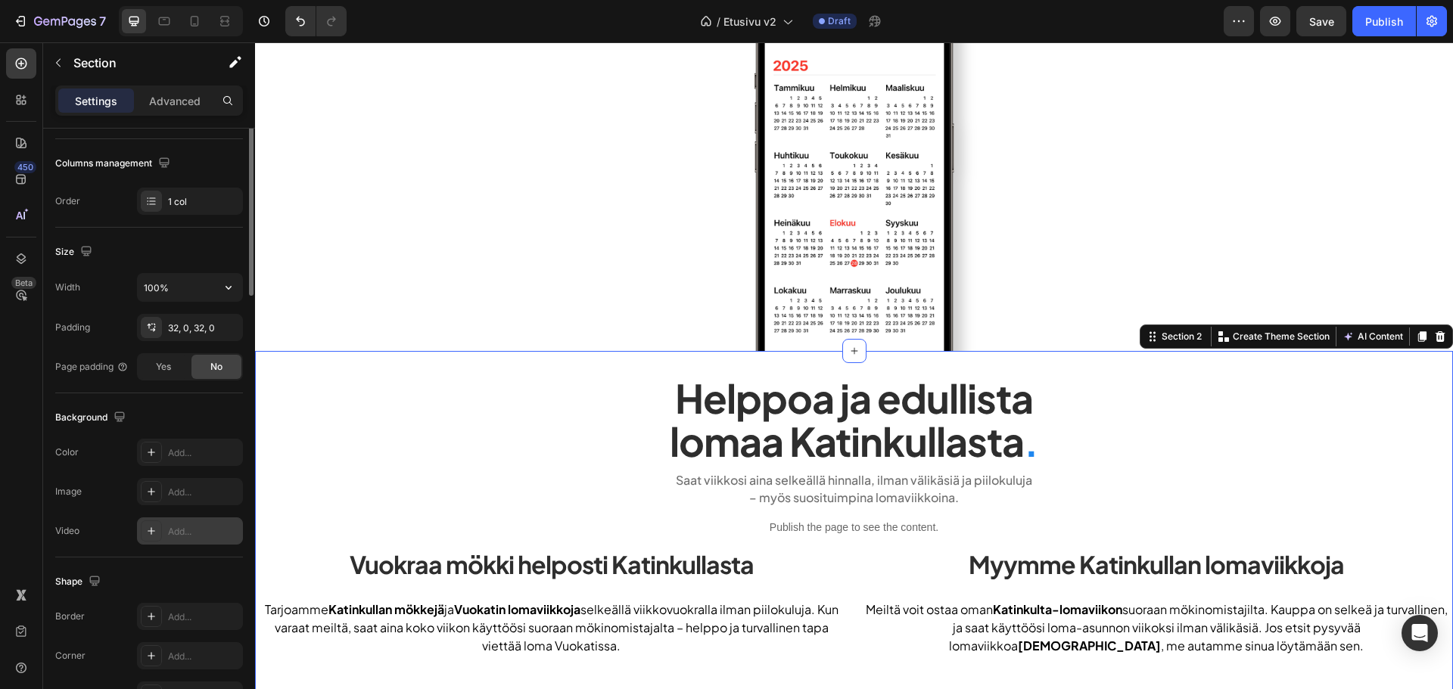
scroll to position [303, 0]
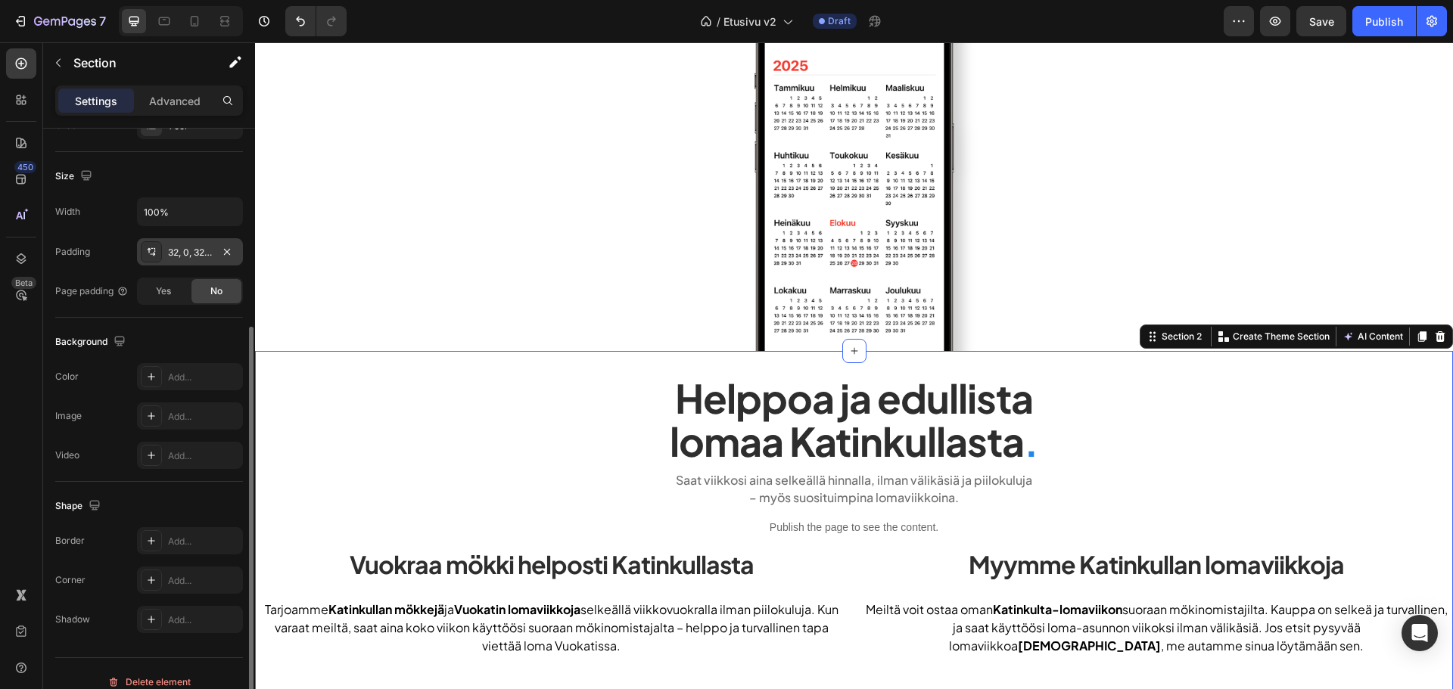
click at [183, 256] on div "32, 0, 32, 0" at bounding box center [190, 253] width 44 height 14
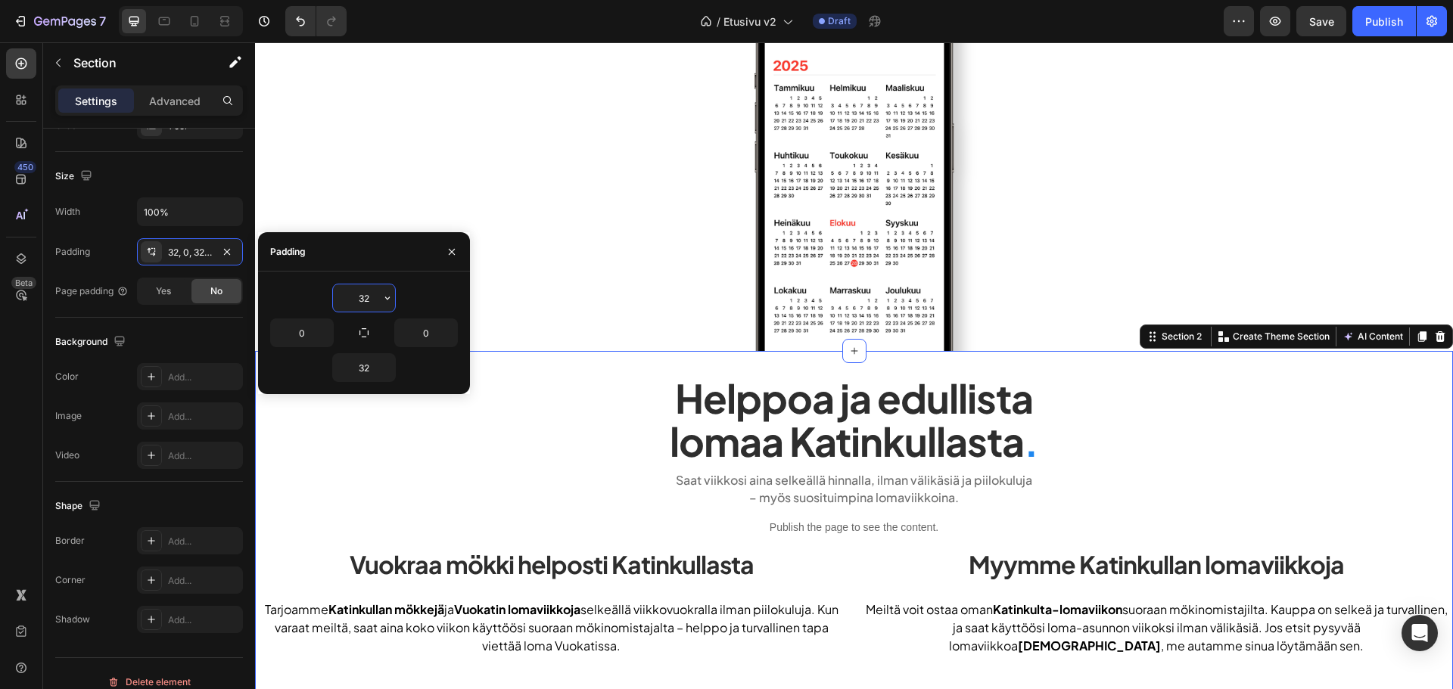
click at [356, 297] on input "32" at bounding box center [364, 298] width 62 height 27
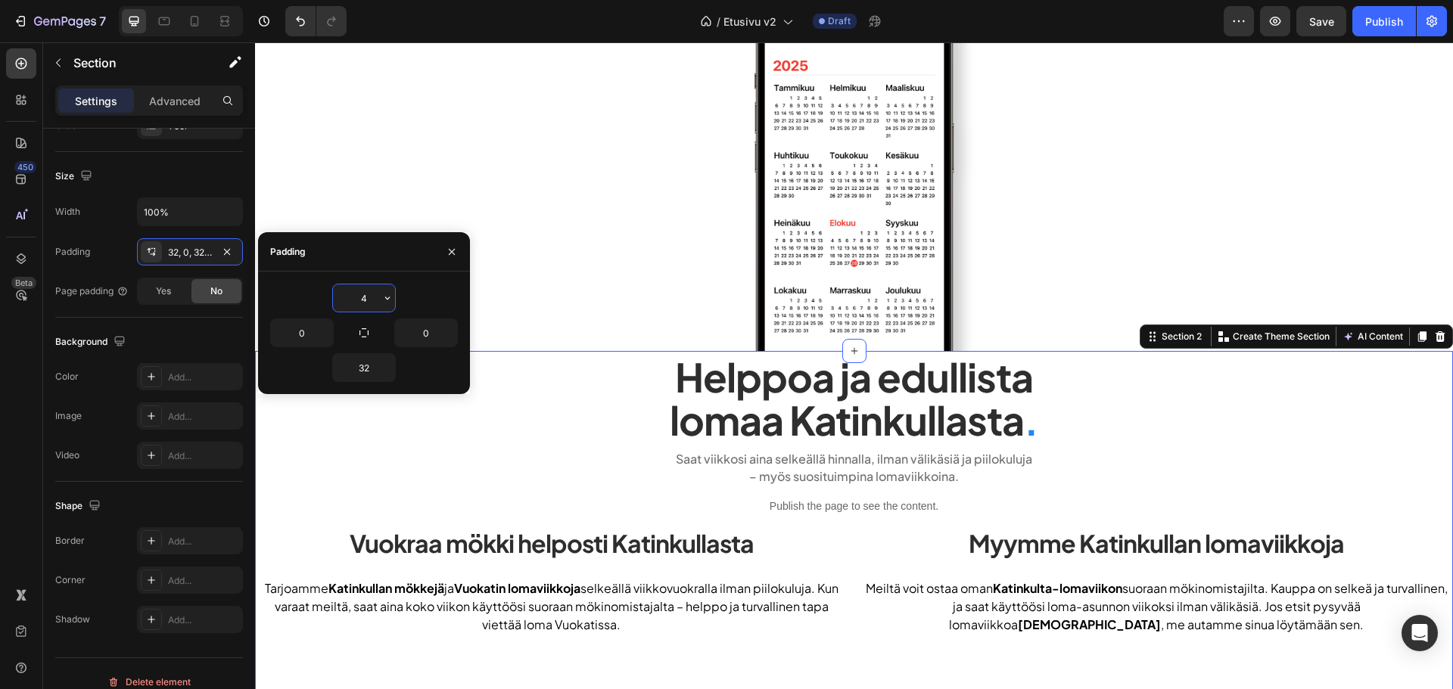
type input "48"
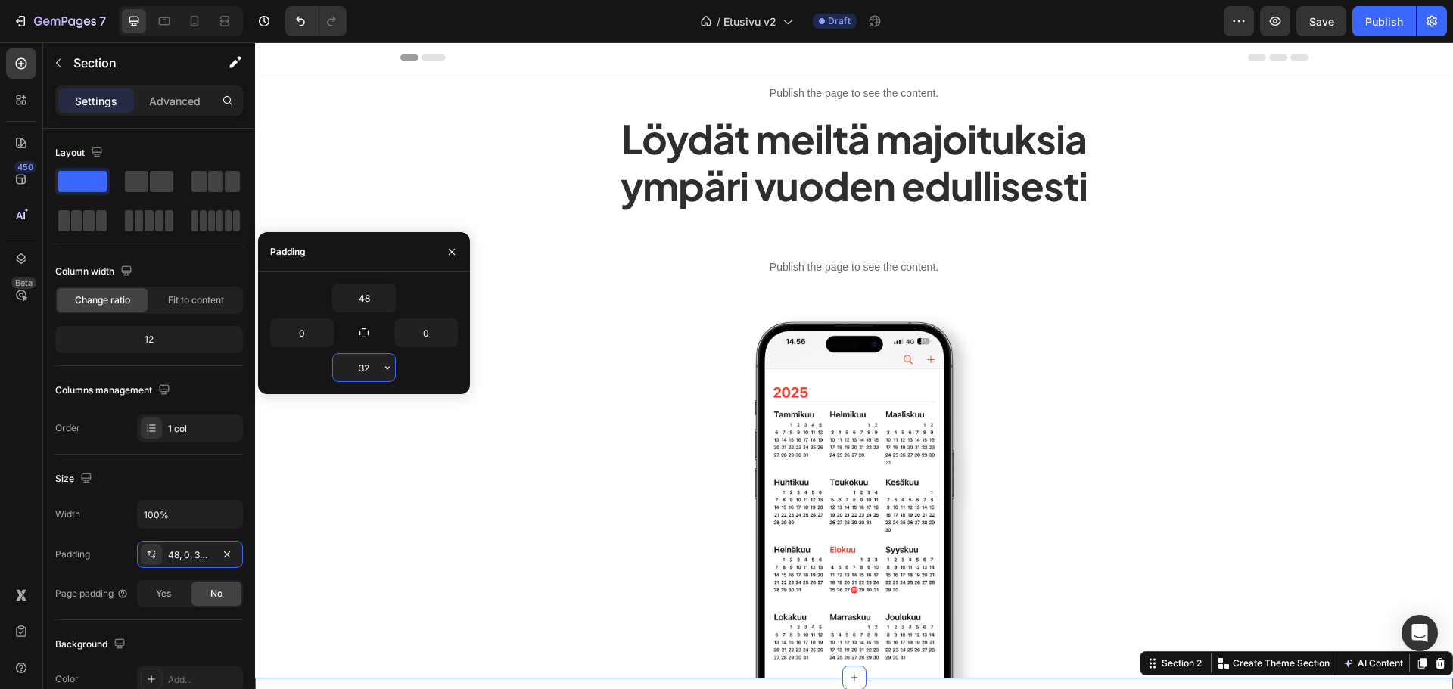
scroll to position [327, 0]
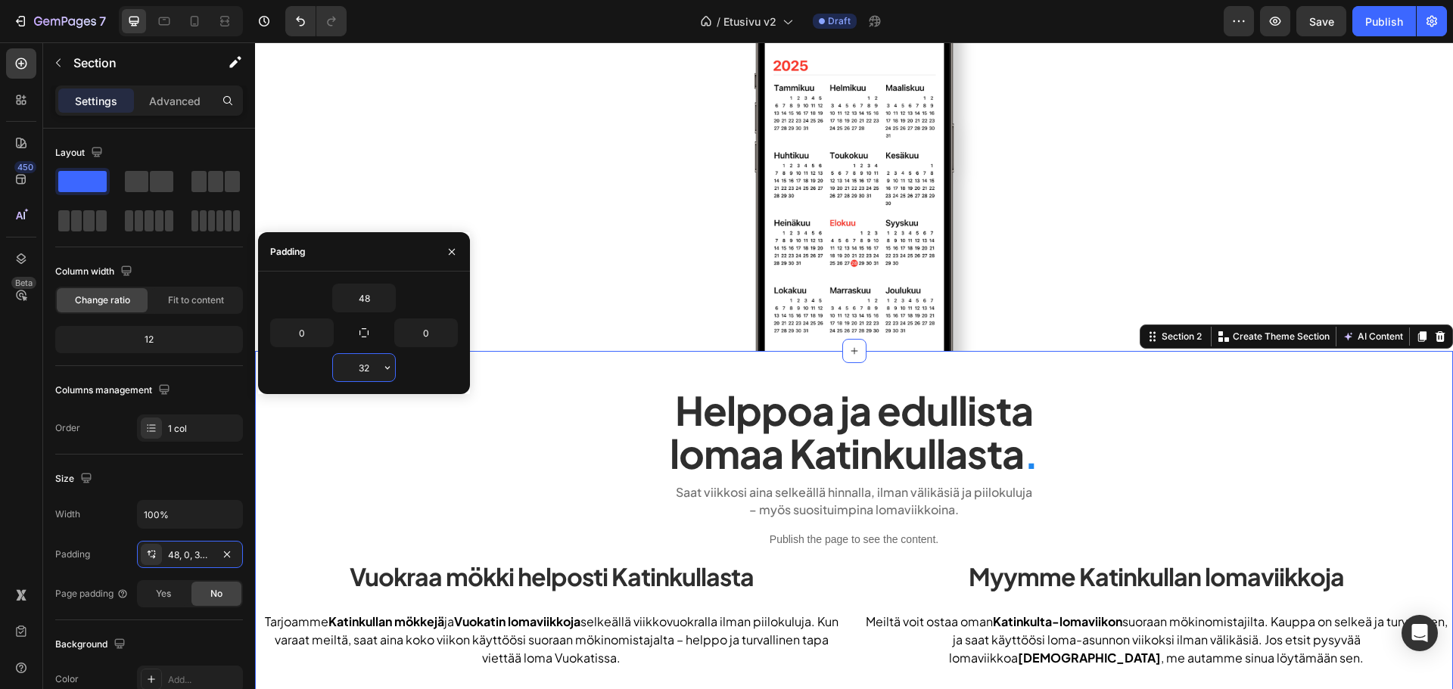
click at [359, 378] on input "32" at bounding box center [364, 367] width 62 height 27
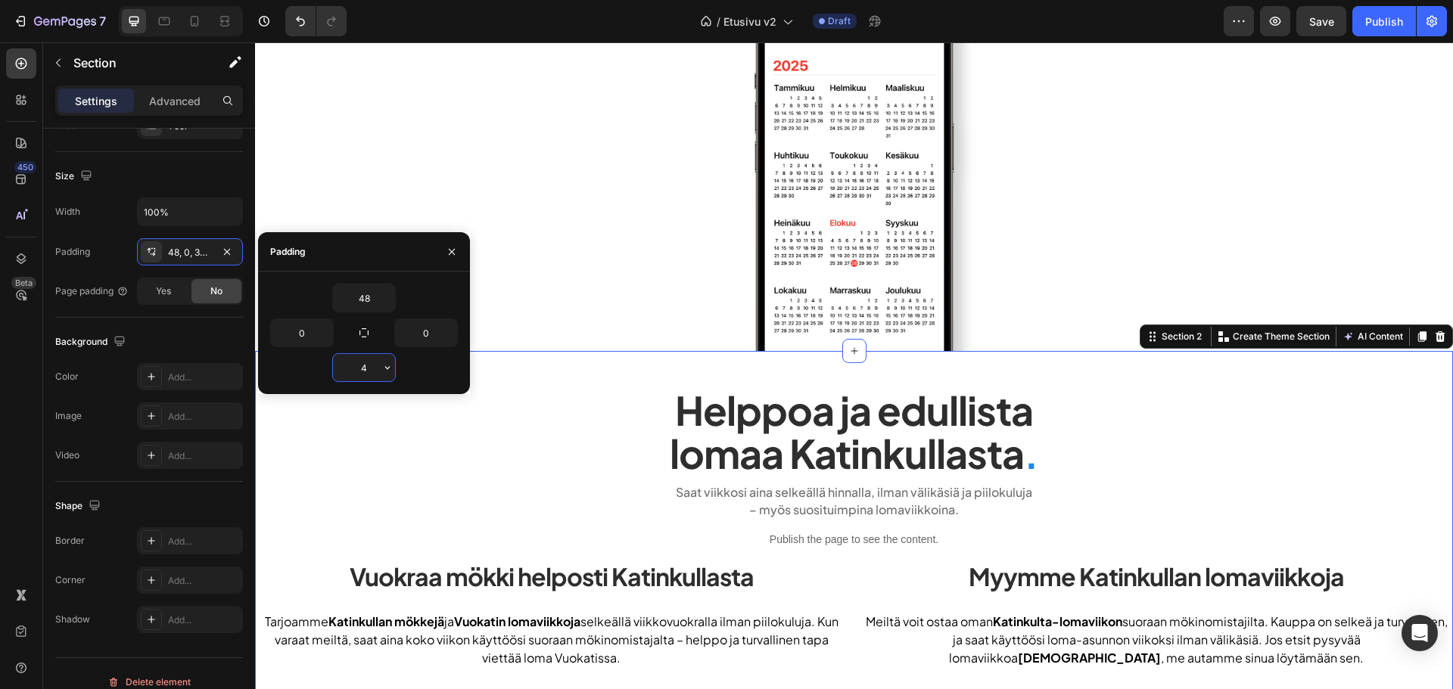
type input "48"
click at [175, 502] on div "Shape" at bounding box center [149, 506] width 188 height 24
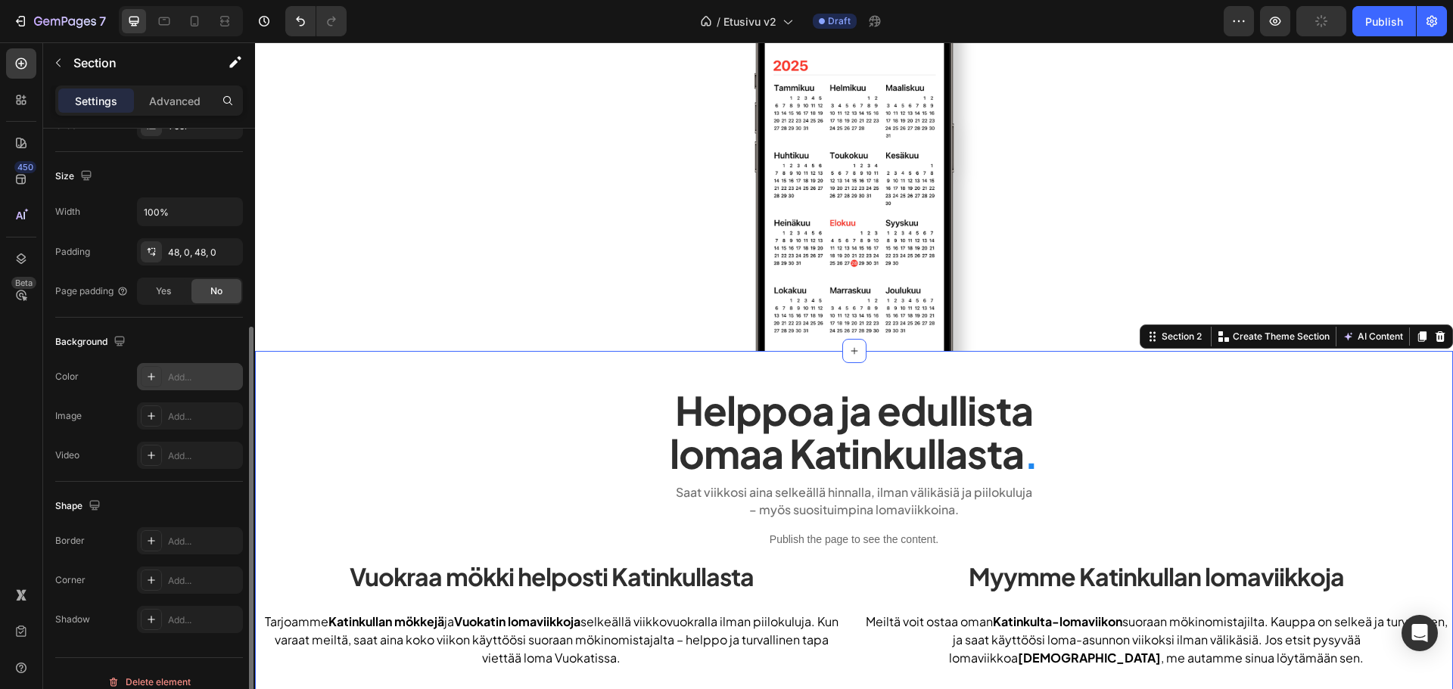
click at [170, 369] on div "Add..." at bounding box center [190, 376] width 106 height 27
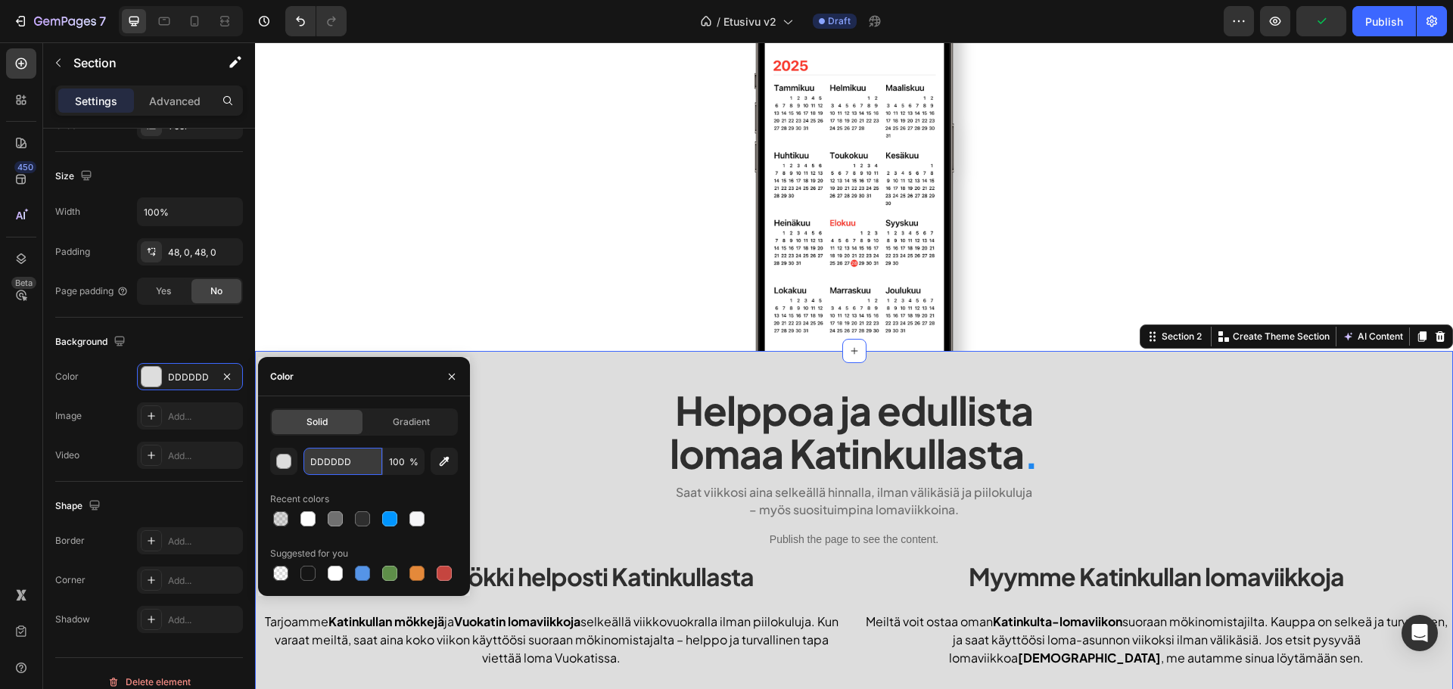
click at [354, 464] on input "DDDDDD" at bounding box center [342, 461] width 79 height 27
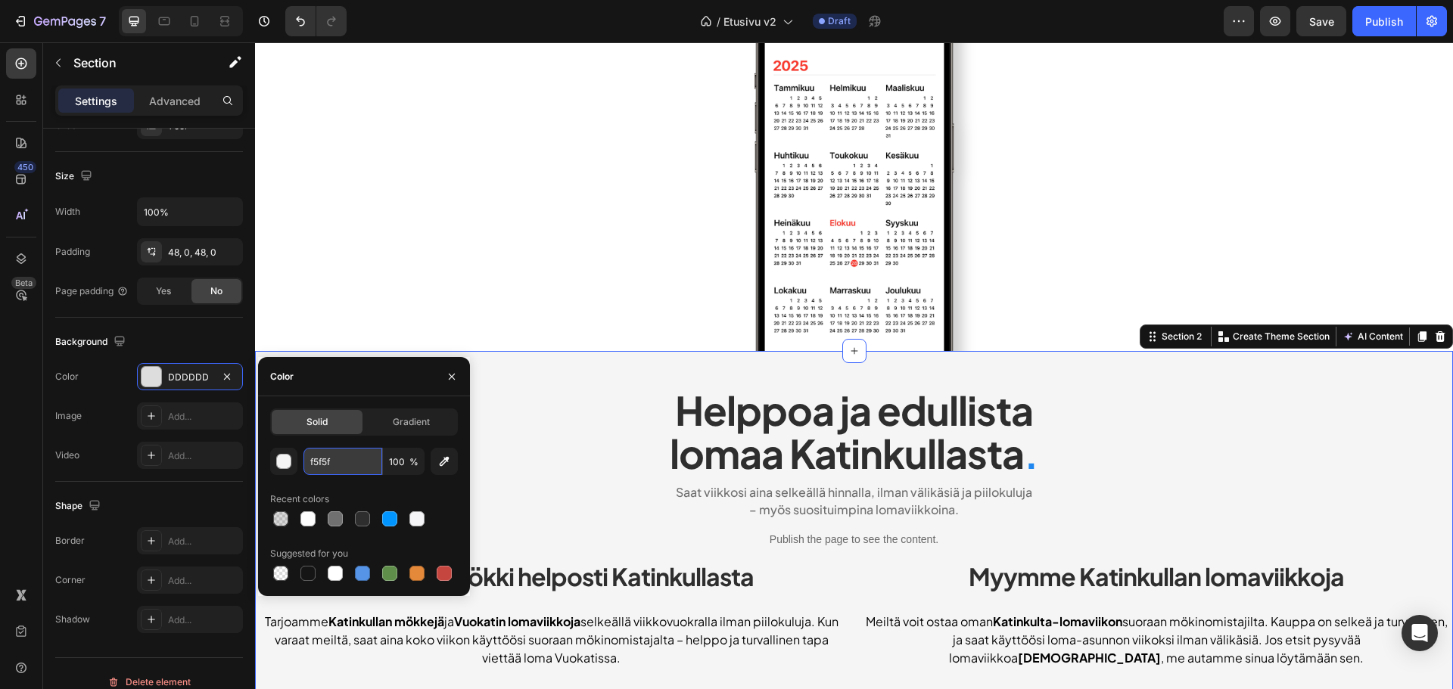
type input "f5f5f7"
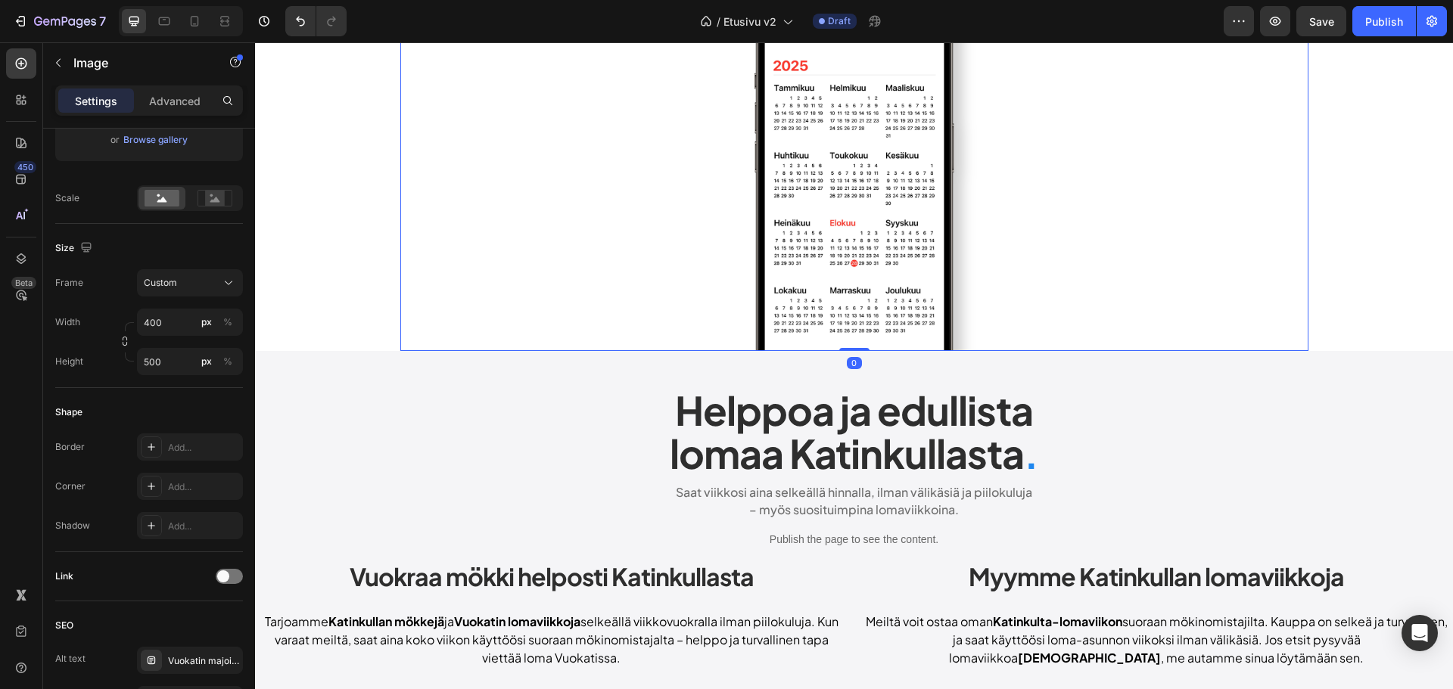
click at [506, 252] on div at bounding box center [854, 162] width 908 height 378
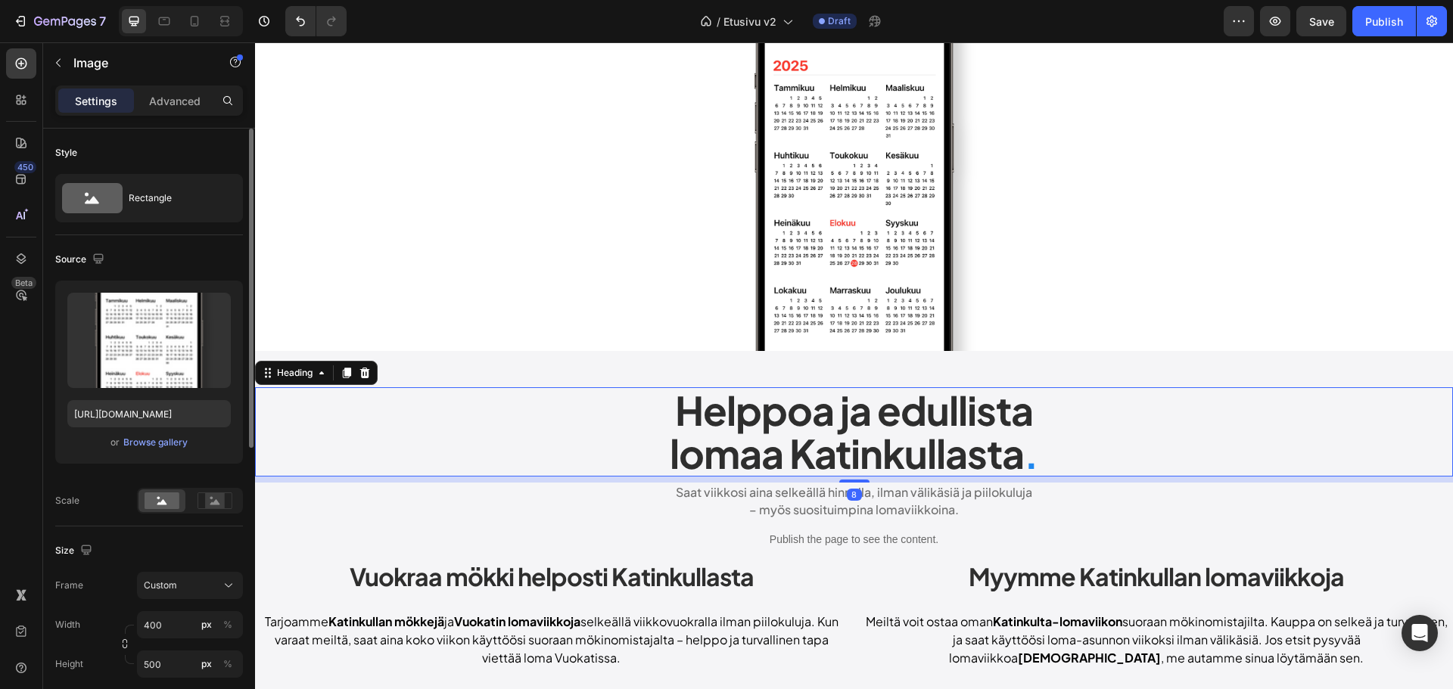
click at [407, 409] on h2 "Helppoa ja edullista lomaa Katinkullasta ." at bounding box center [854, 431] width 1198 height 89
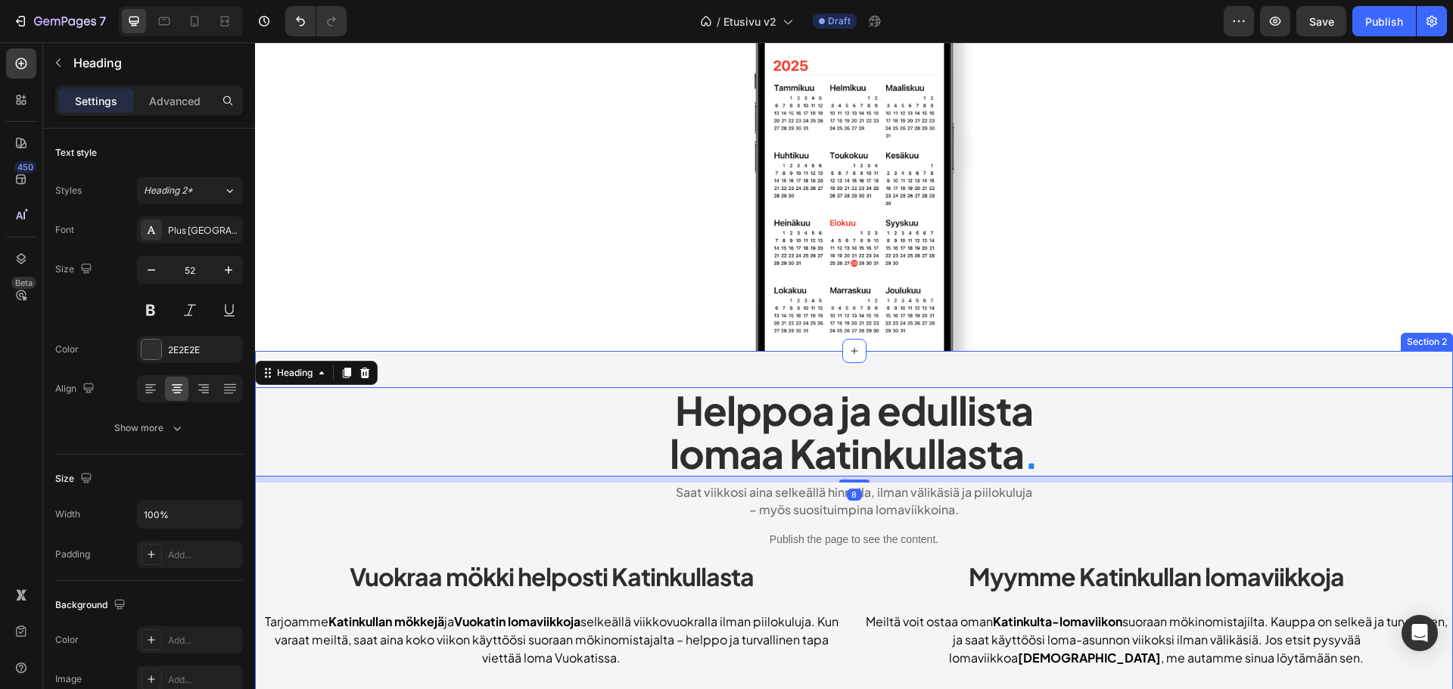
click at [441, 366] on div "Helppoa ja edullista lomaa Katinkullasta . Heading 8 Saat viikkosi aina selkeäl…" at bounding box center [854, 584] width 1198 height 466
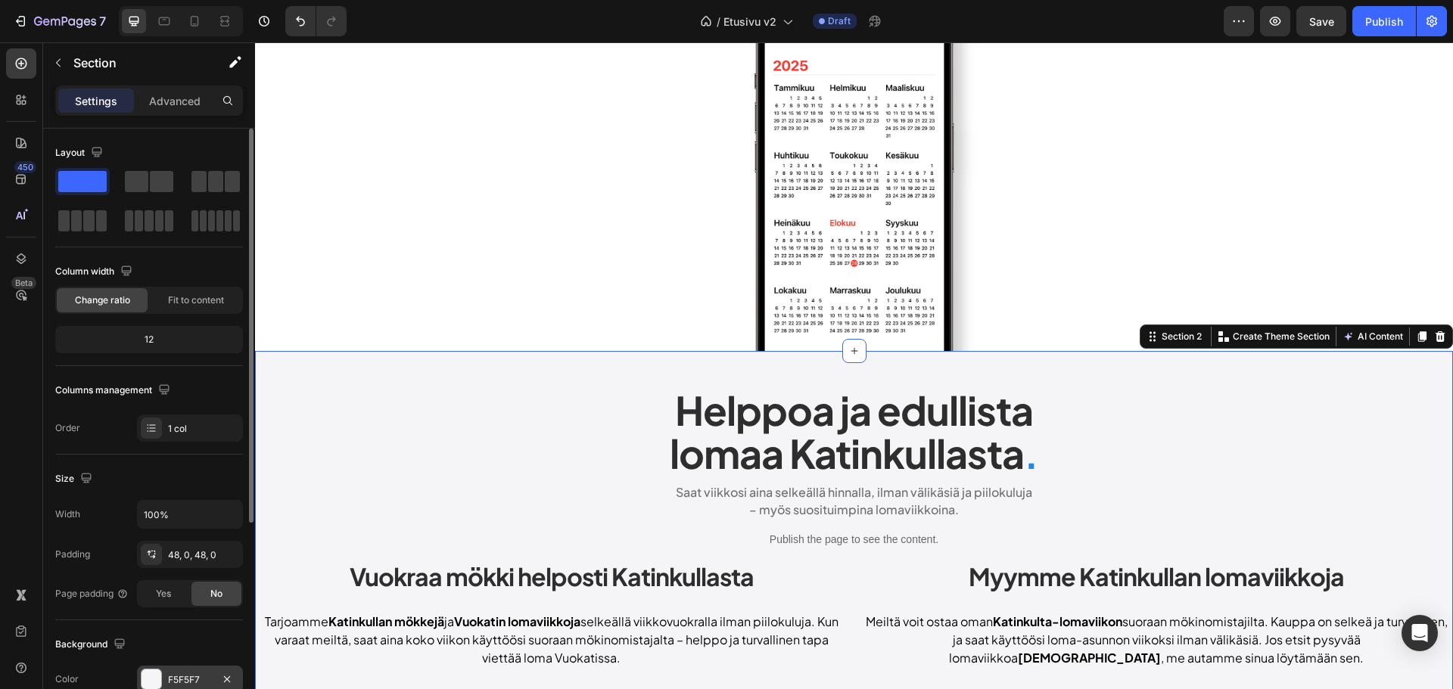
click at [191, 675] on div "F5F5F7" at bounding box center [190, 681] width 44 height 14
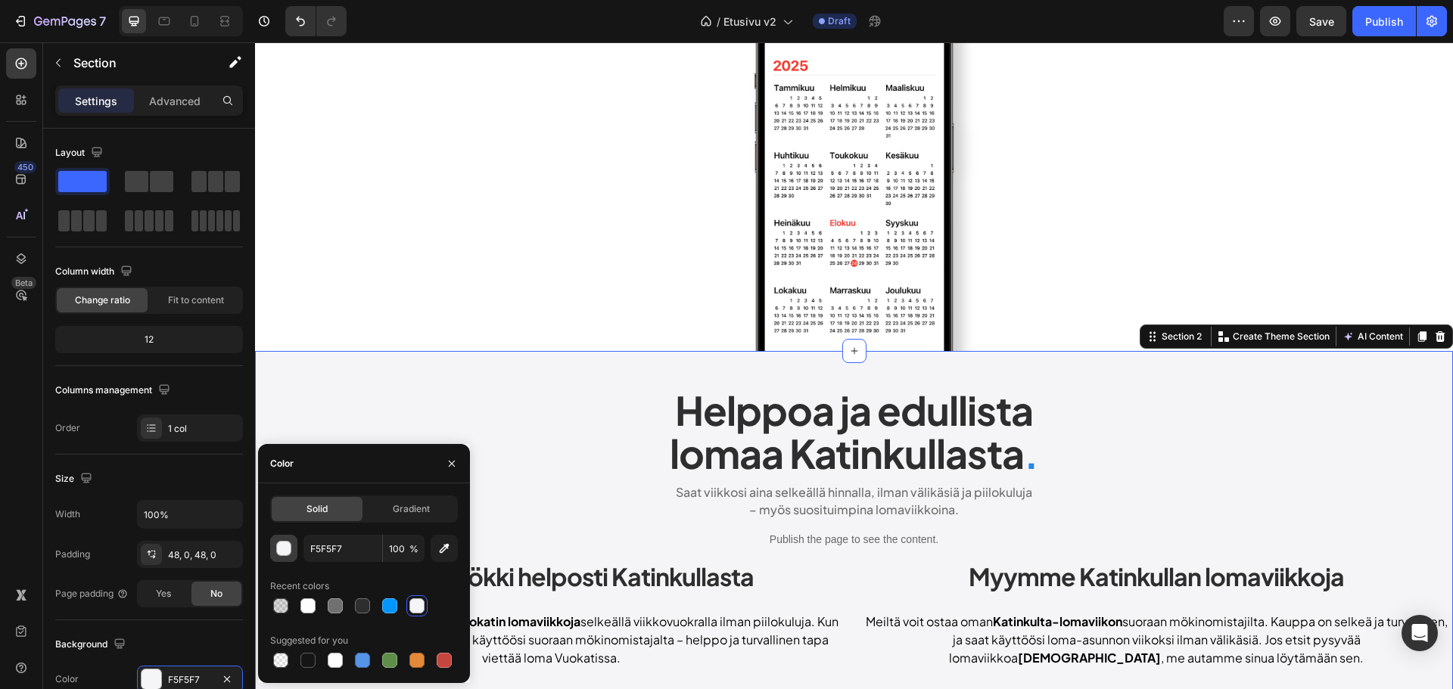
click at [284, 549] on div "button" at bounding box center [284, 549] width 15 height 15
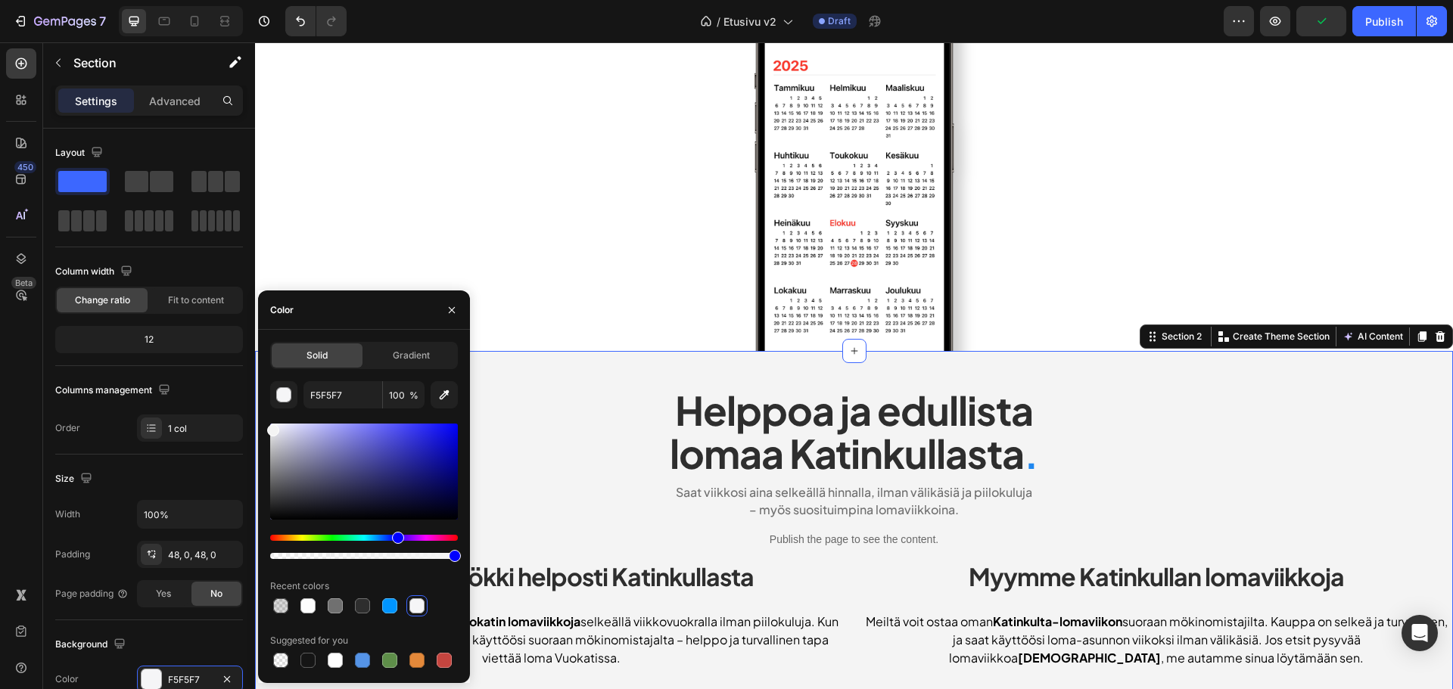
click at [265, 428] on div "Solid Gradient F5F5F7 100 % Recent colors Suggested for you" at bounding box center [364, 506] width 212 height 329
drag, startPoint x: 271, startPoint y: 430, endPoint x: 263, endPoint y: 426, distance: 9.1
click at [263, 426] on div "Solid Gradient F5F5F7 100 % Recent colors Suggested for you" at bounding box center [364, 506] width 212 height 329
click at [311, 422] on div at bounding box center [364, 492] width 188 height 142
click at [338, 395] on input "F7F7F7" at bounding box center [342, 394] width 79 height 27
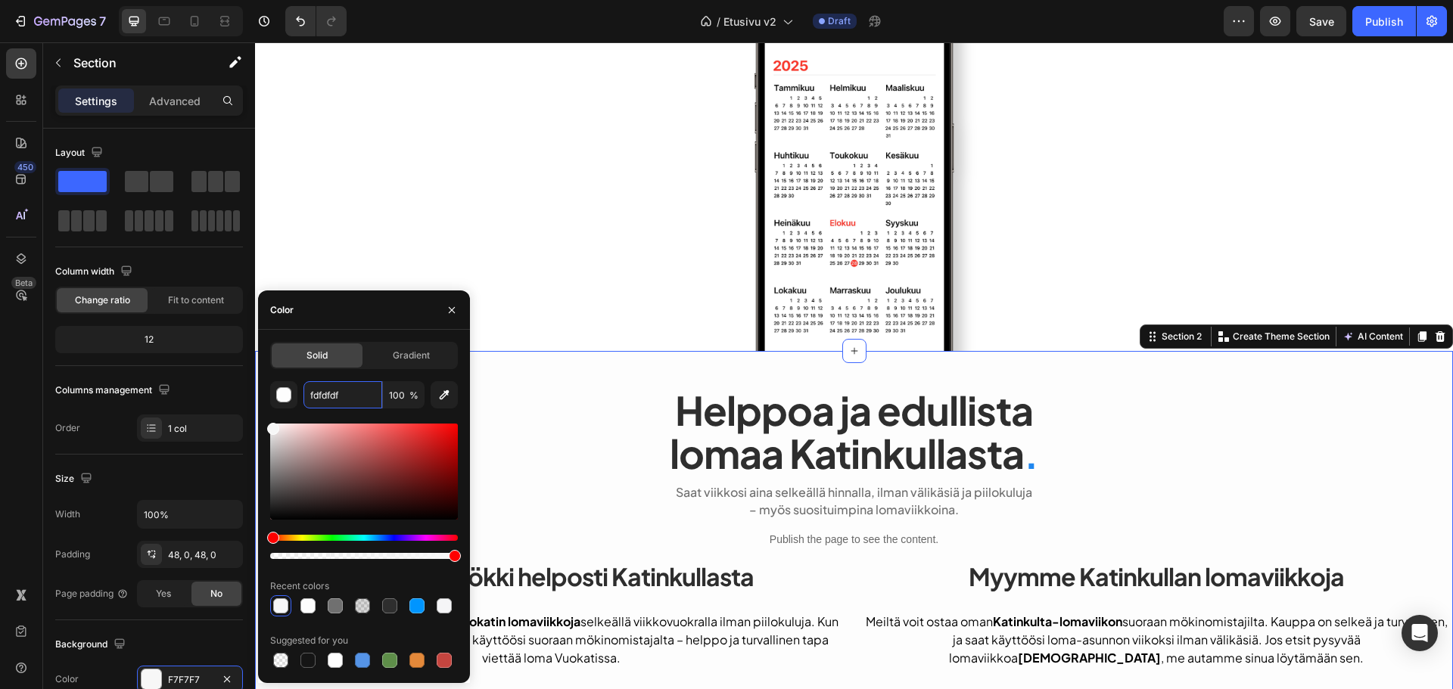
type input "fdfdfd"
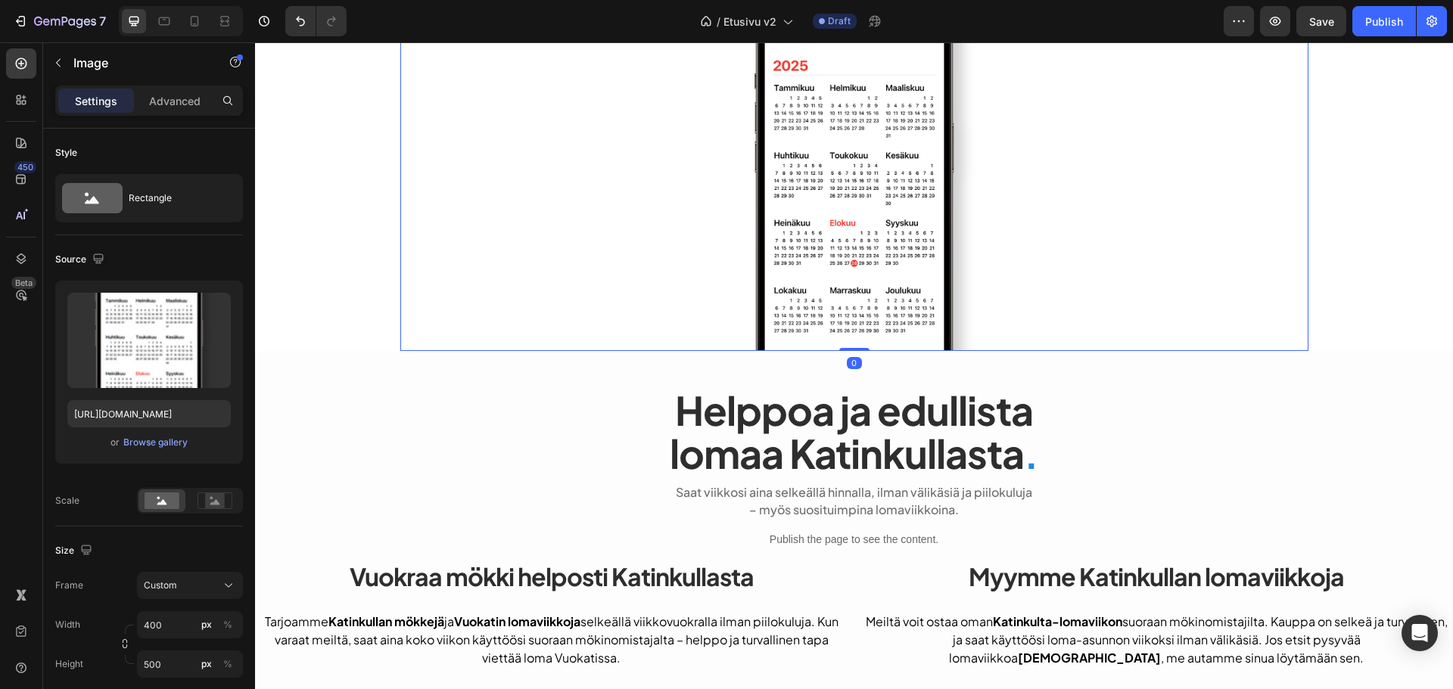
click at [565, 278] on div at bounding box center [854, 162] width 908 height 378
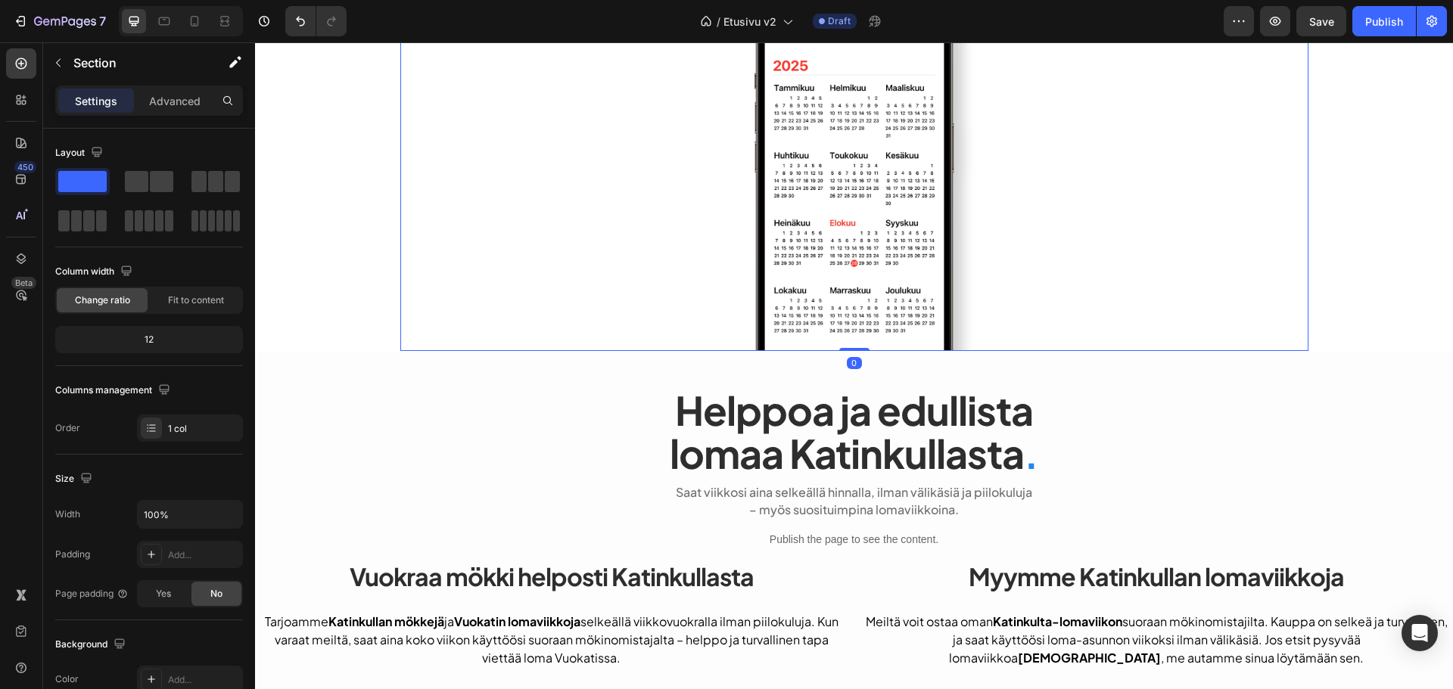
click at [303, 228] on div "Publish the page to see the content. heroteksti Löydät meiltä majoituksia ympär…" at bounding box center [854, 48] width 1198 height 605
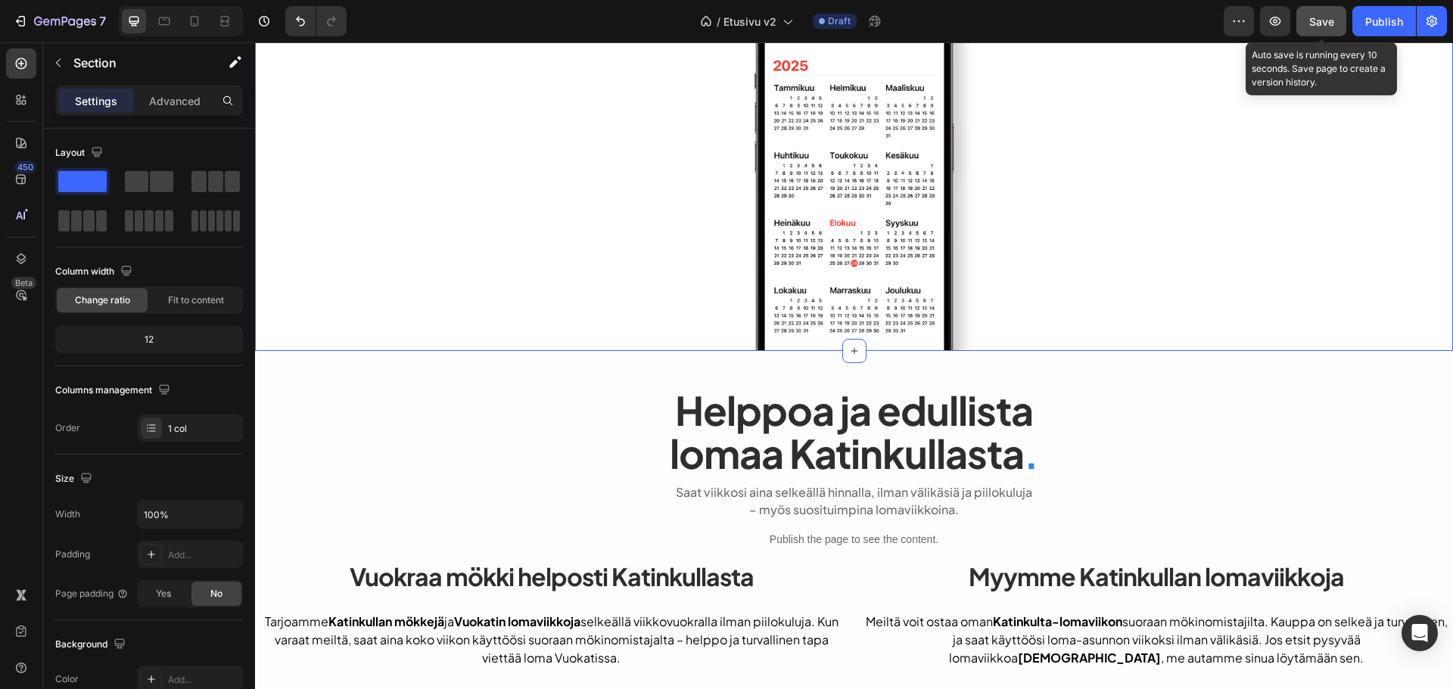
click at [1325, 27] on span "Save" at bounding box center [1321, 21] width 25 height 13
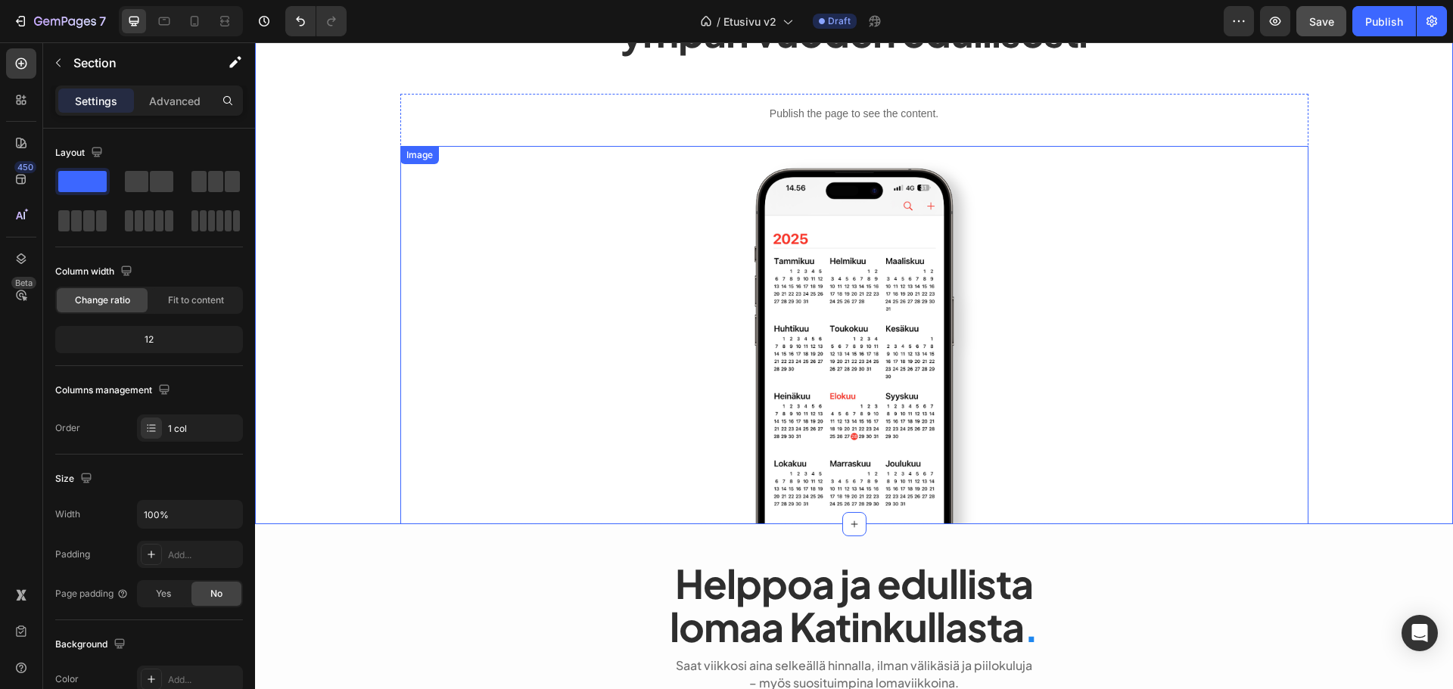
scroll to position [24, 0]
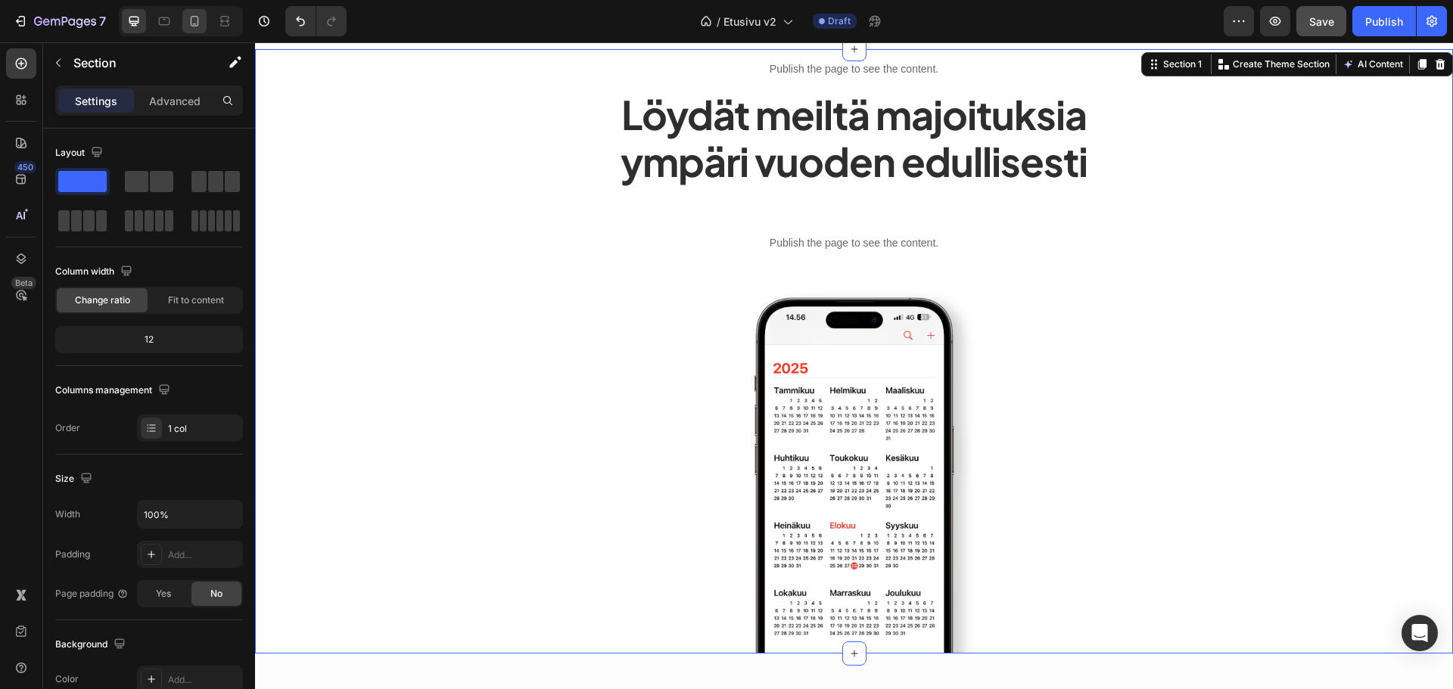
click at [194, 22] on icon at bounding box center [194, 21] width 15 height 15
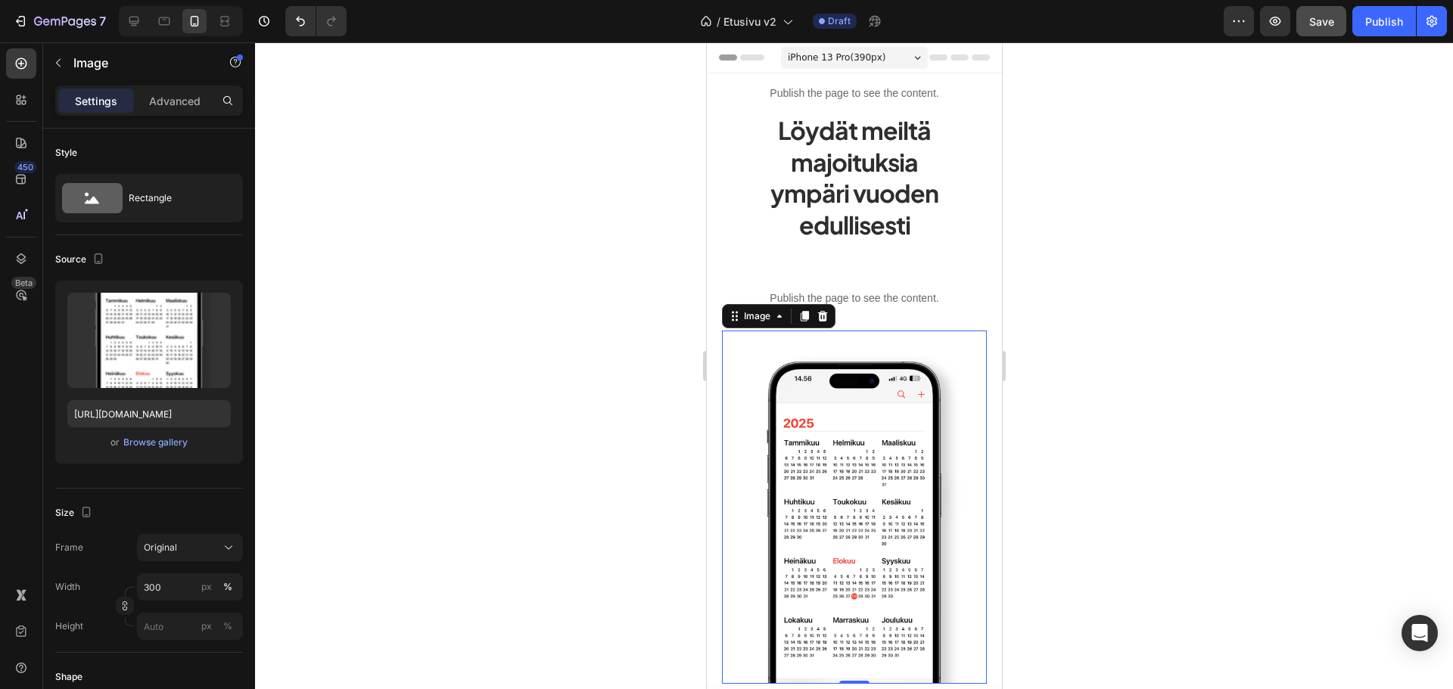
click at [771, 413] on img at bounding box center [853, 507] width 265 height 353
click at [209, 590] on div "px" at bounding box center [206, 587] width 11 height 14
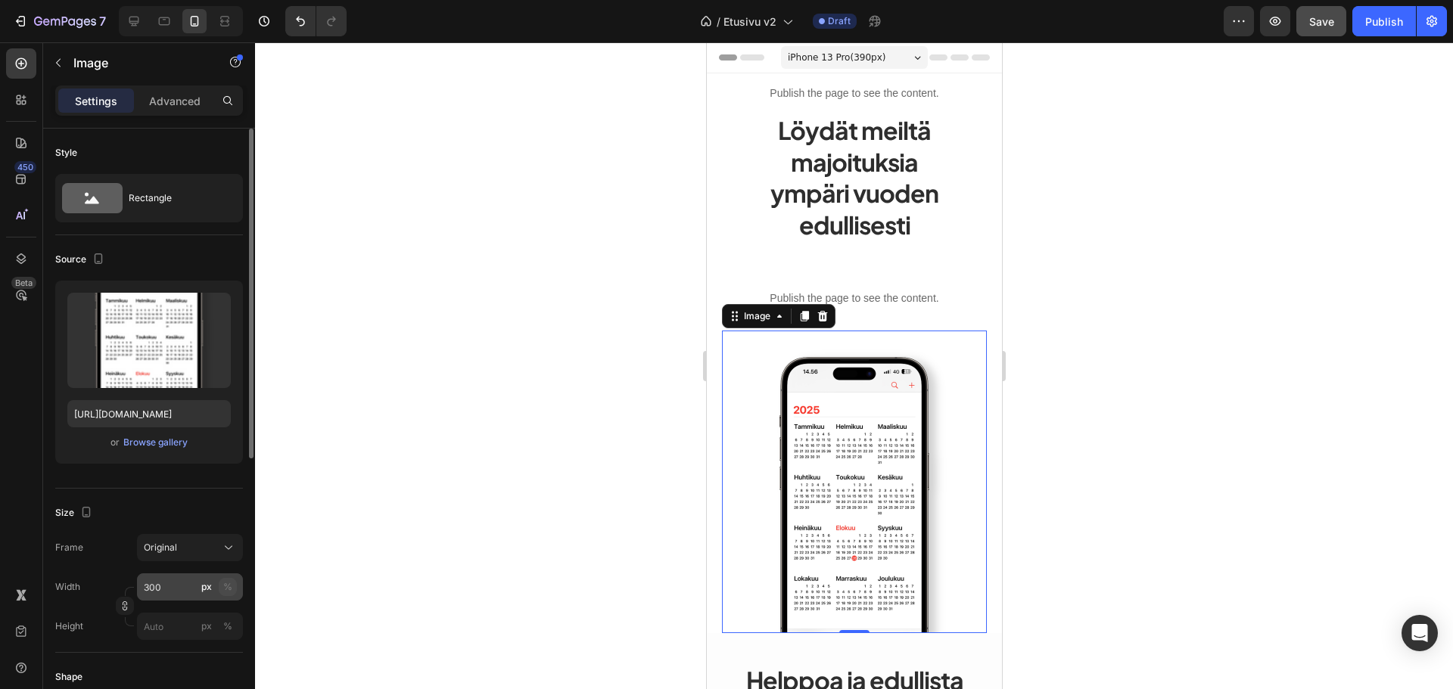
click at [223, 586] on div "%" at bounding box center [227, 587] width 9 height 14
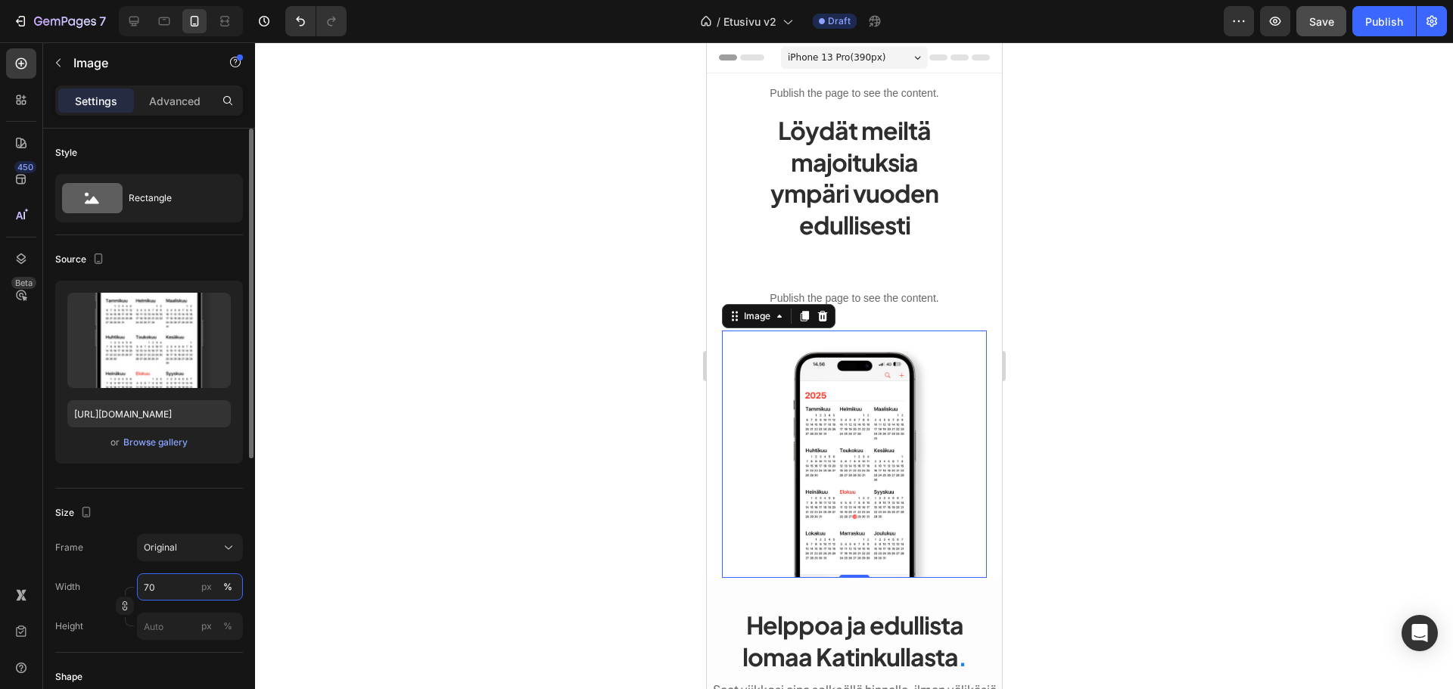
type input "7"
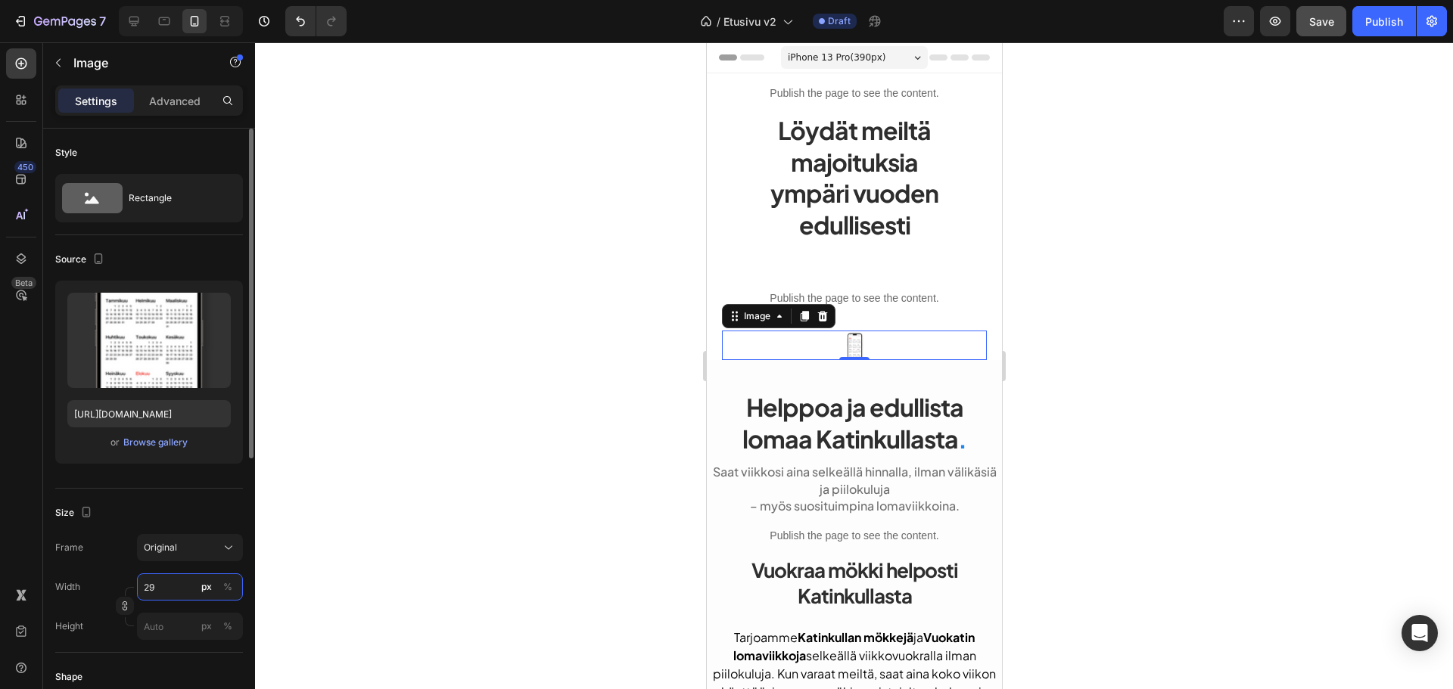
type input "2"
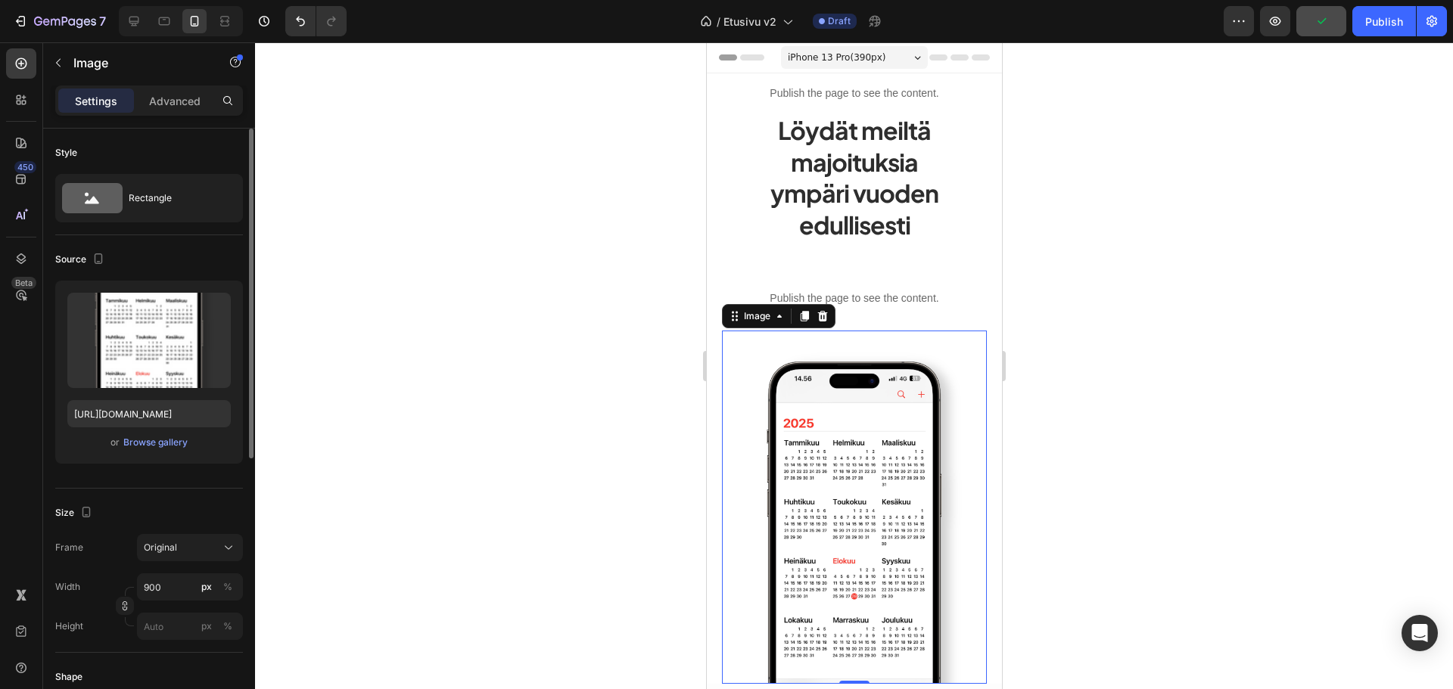
click at [135, 501] on div "Size" at bounding box center [149, 513] width 188 height 24
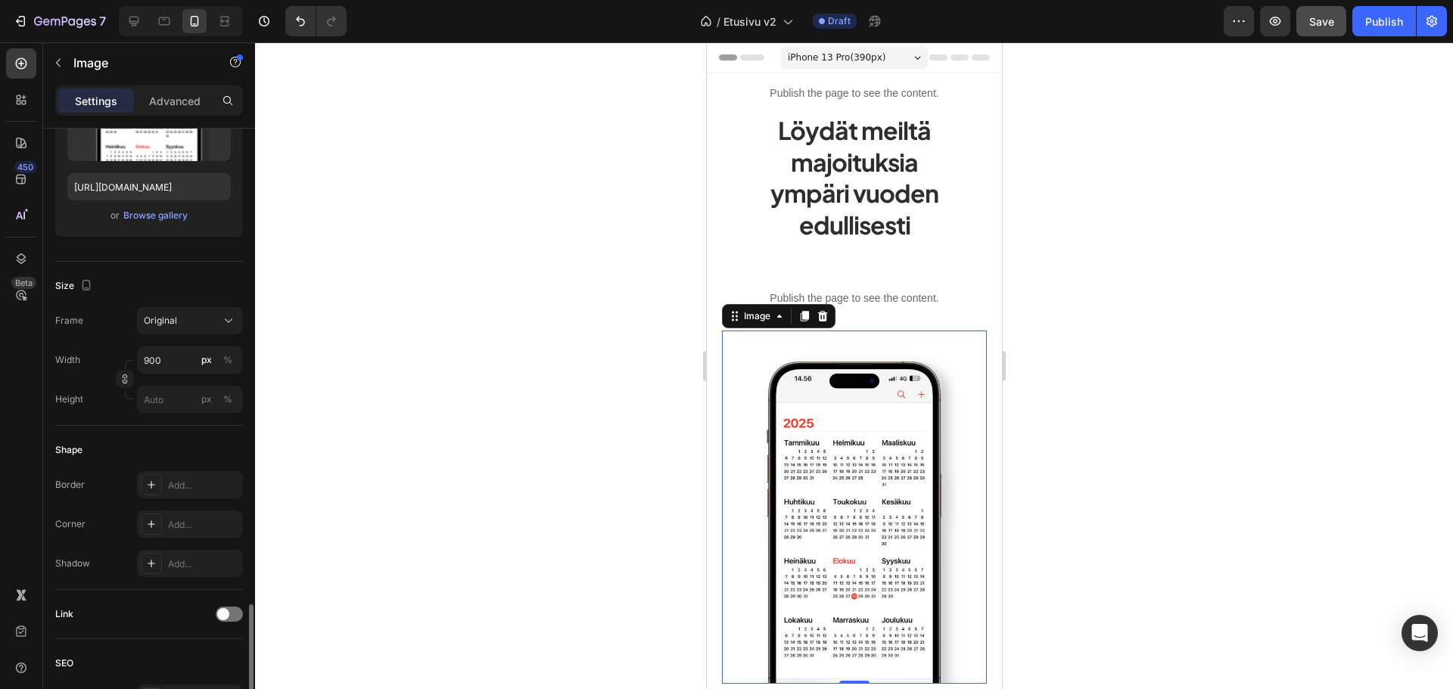
scroll to position [151, 0]
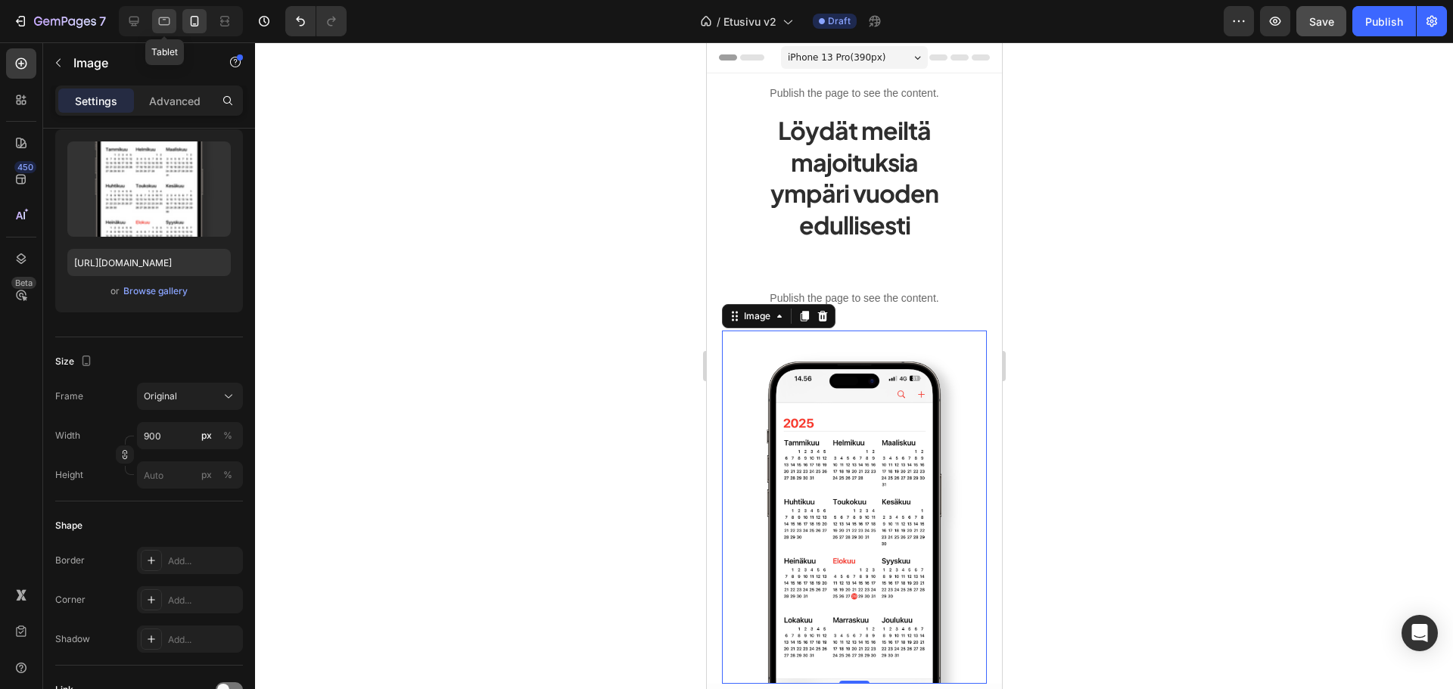
click at [159, 24] on icon at bounding box center [164, 21] width 15 height 15
type input "400"
type input "500"
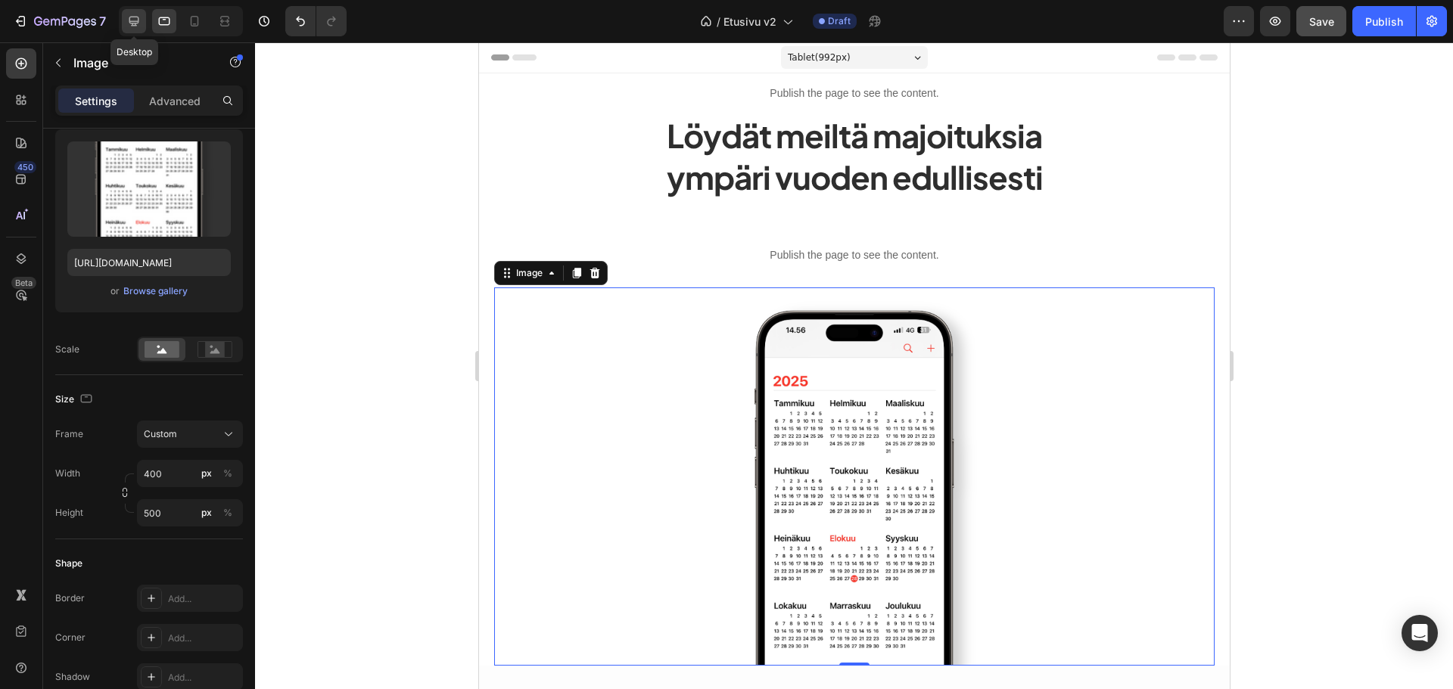
click at [128, 23] on icon at bounding box center [133, 21] width 15 height 15
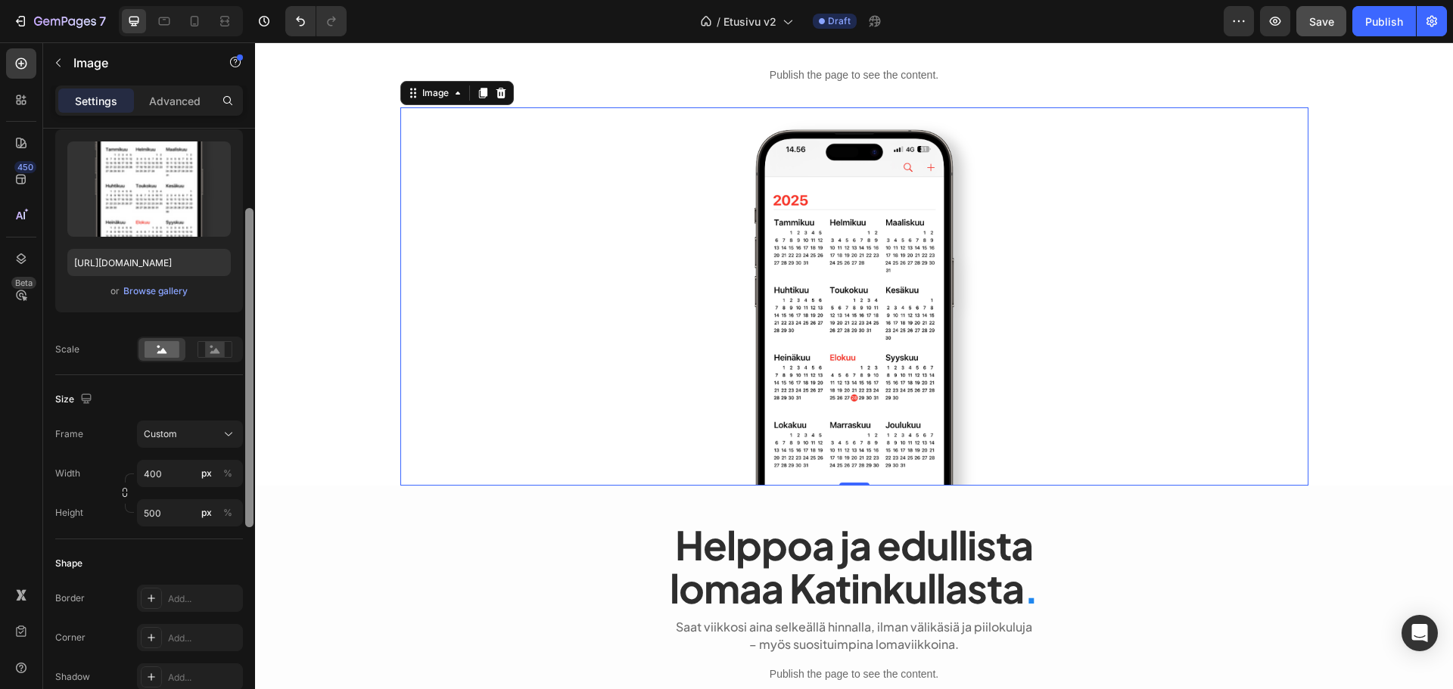
scroll to position [204, 0]
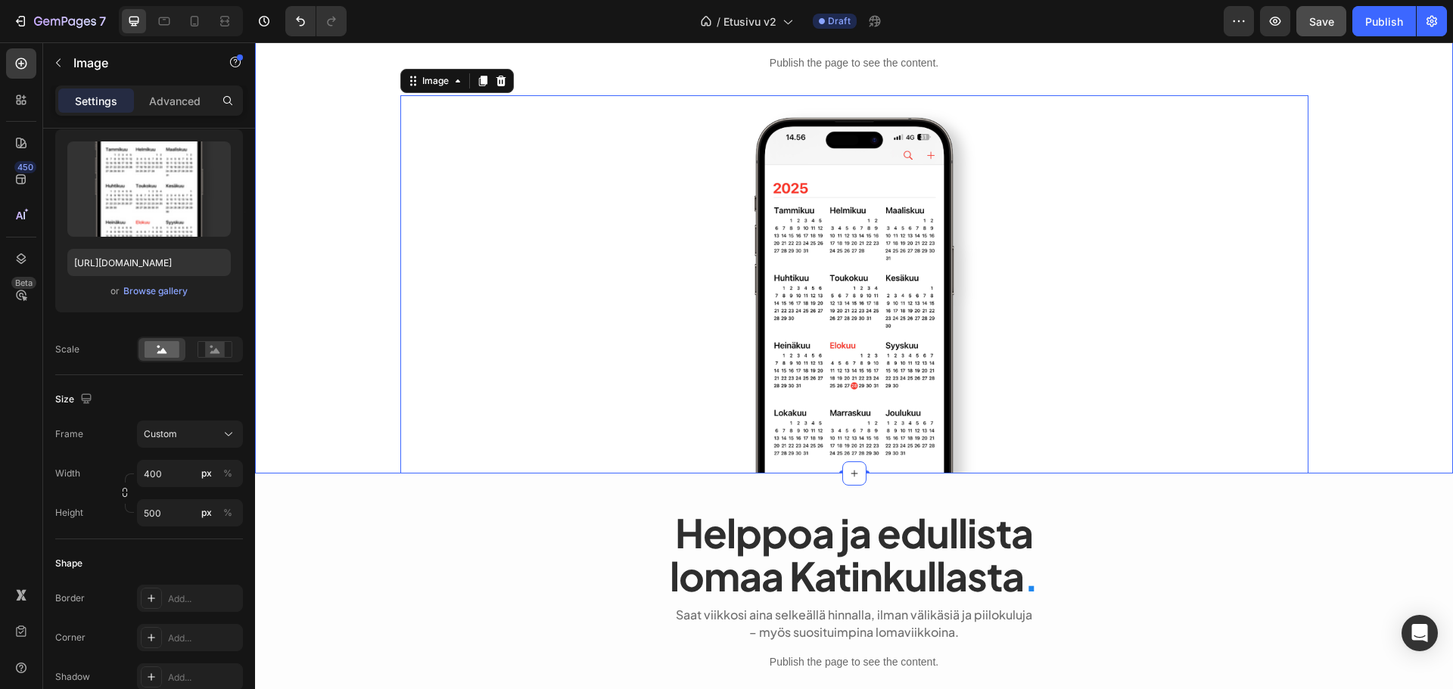
click at [313, 310] on div "Publish the page to see the content. heroteksti Löydät meiltä majoituksia ympär…" at bounding box center [854, 171] width 1198 height 605
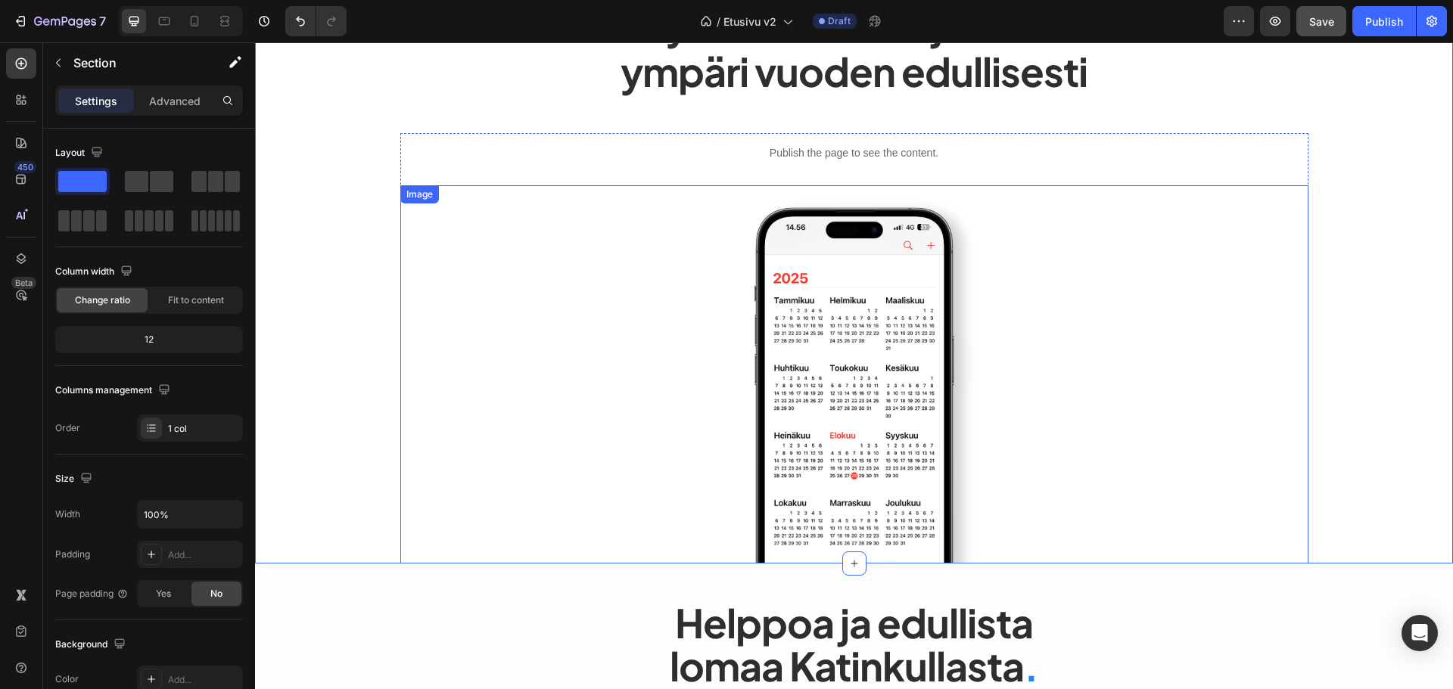
scroll to position [0, 0]
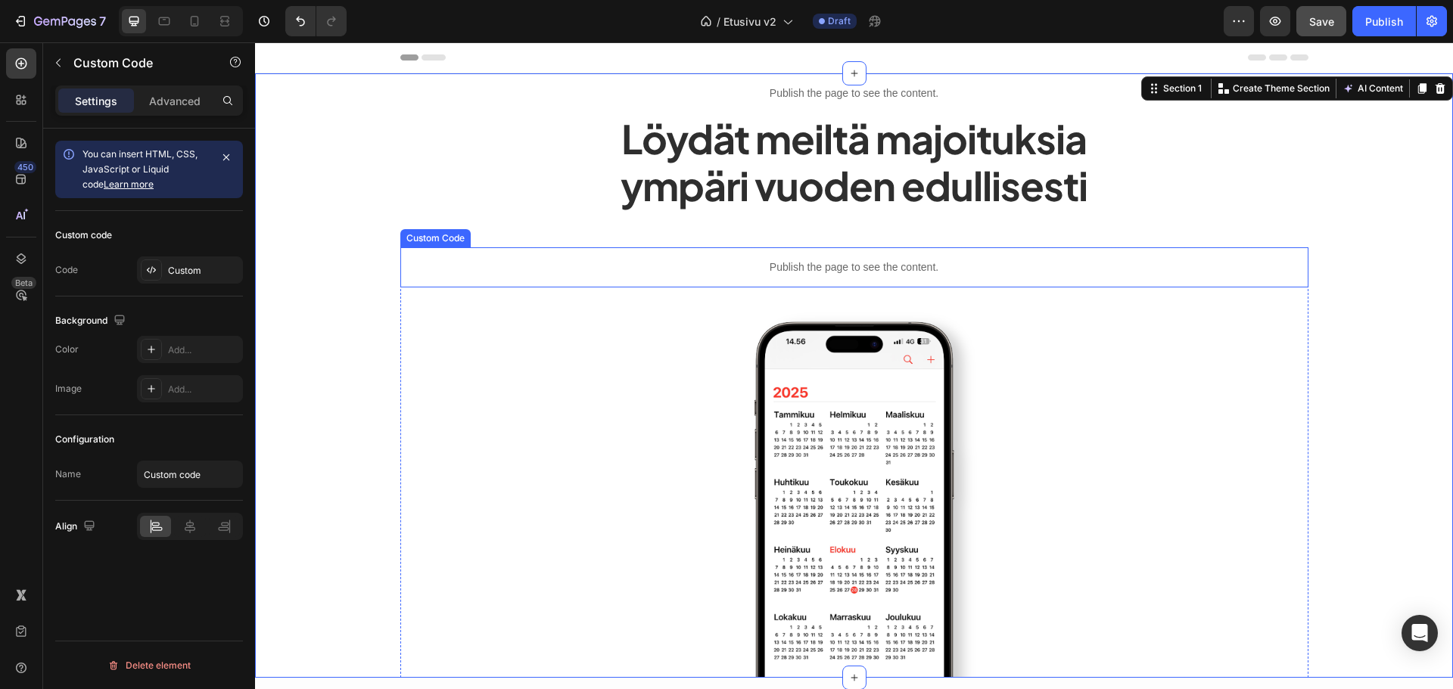
click at [747, 261] on p "Publish the page to see the content." at bounding box center [854, 268] width 908 height 16
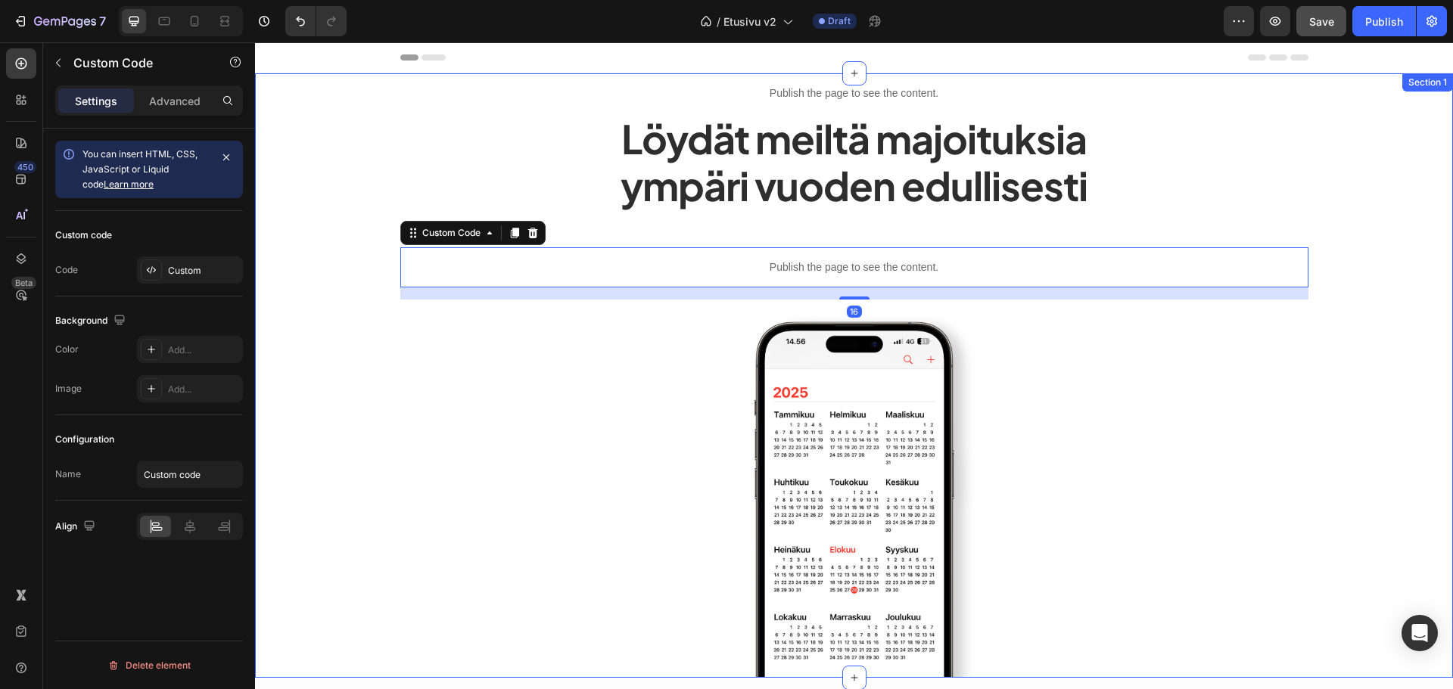
click at [207, 285] on div "Custom code Code Custom" at bounding box center [149, 254] width 188 height 86
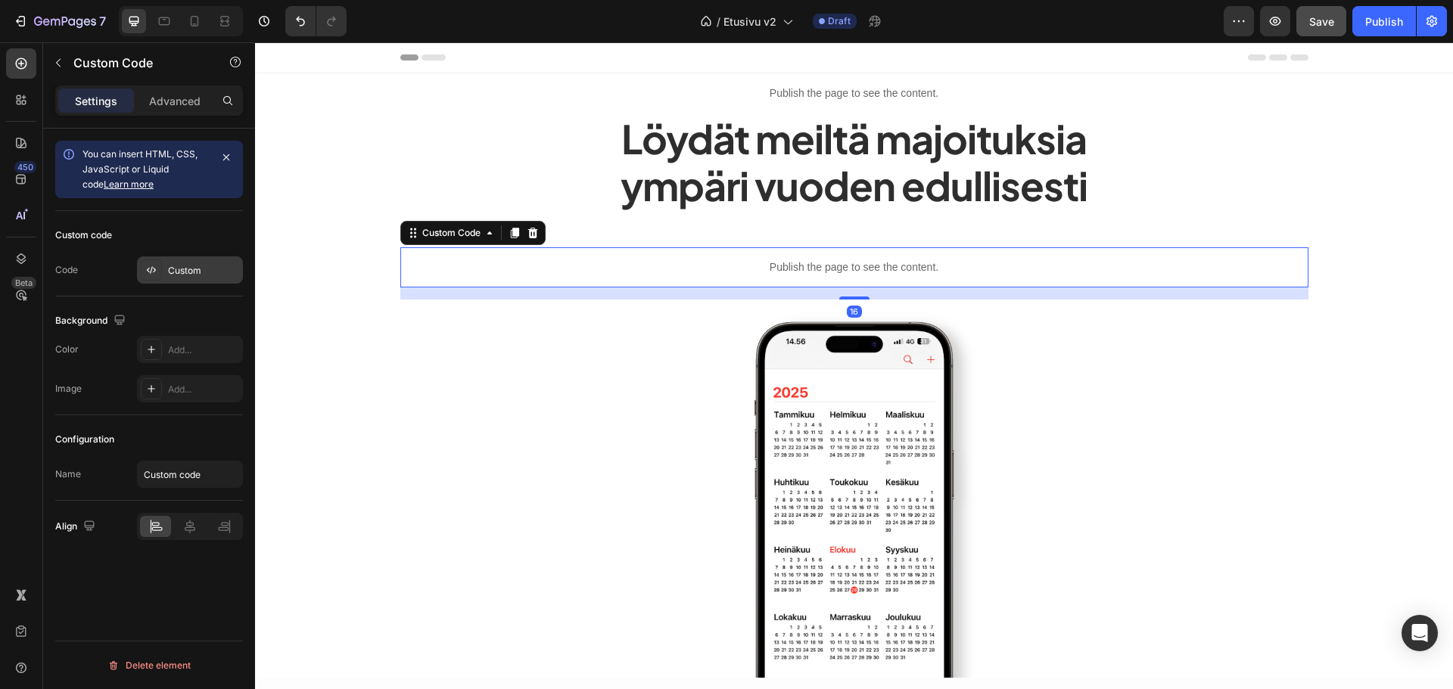
click at [211, 275] on div "Custom" at bounding box center [203, 271] width 71 height 14
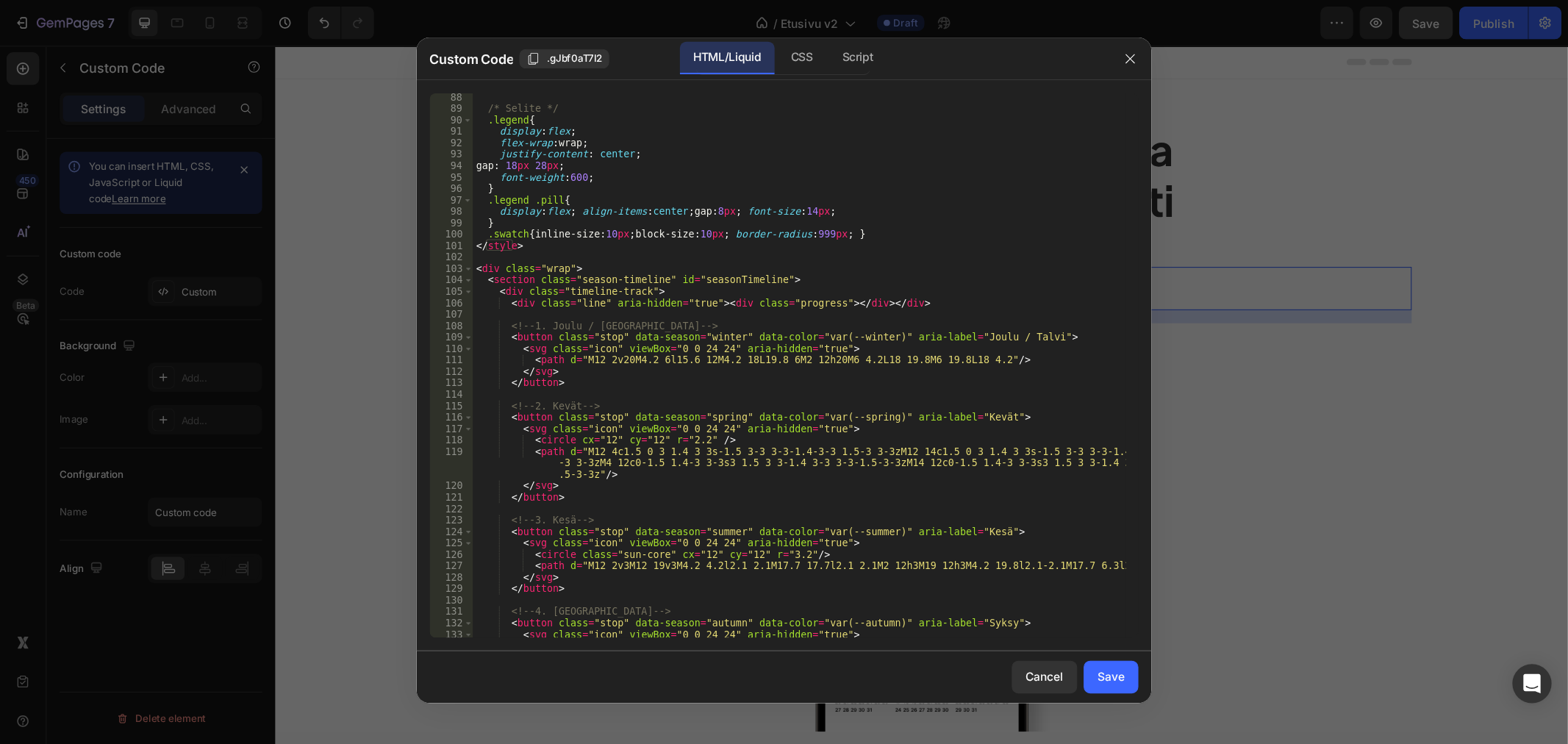
scroll to position [908, 0]
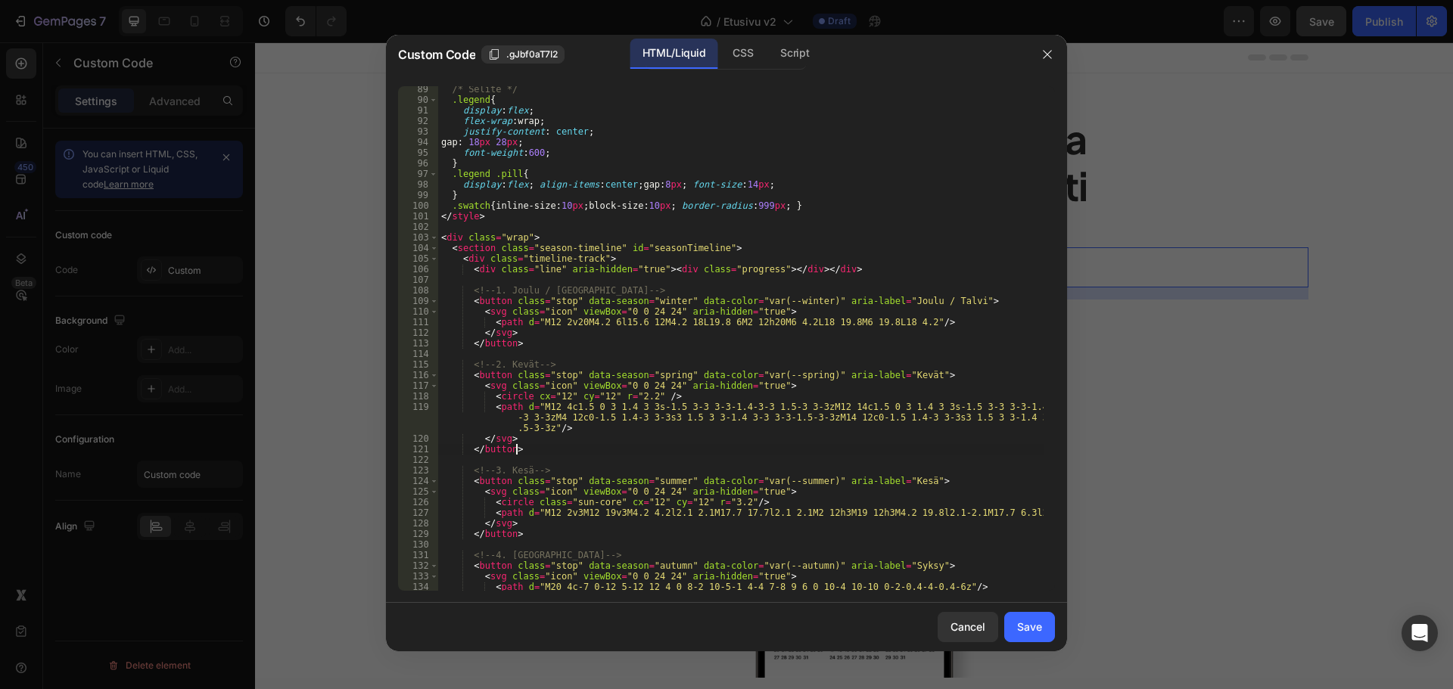
click at [873, 448] on div "/* Selite */ .legend { display : flex ; flex-wrap : wrap ; justify-content : ce…" at bounding box center [740, 347] width 605 height 526
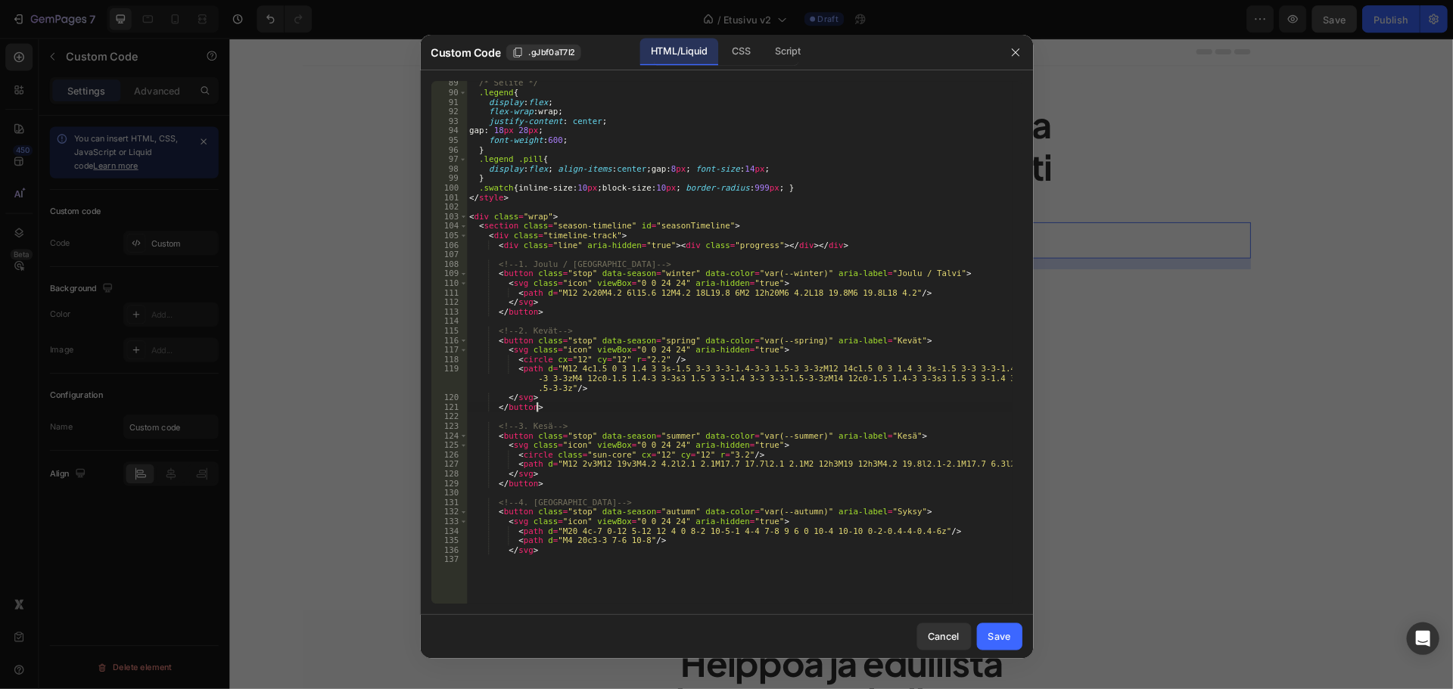
scroll to position [935, 0]
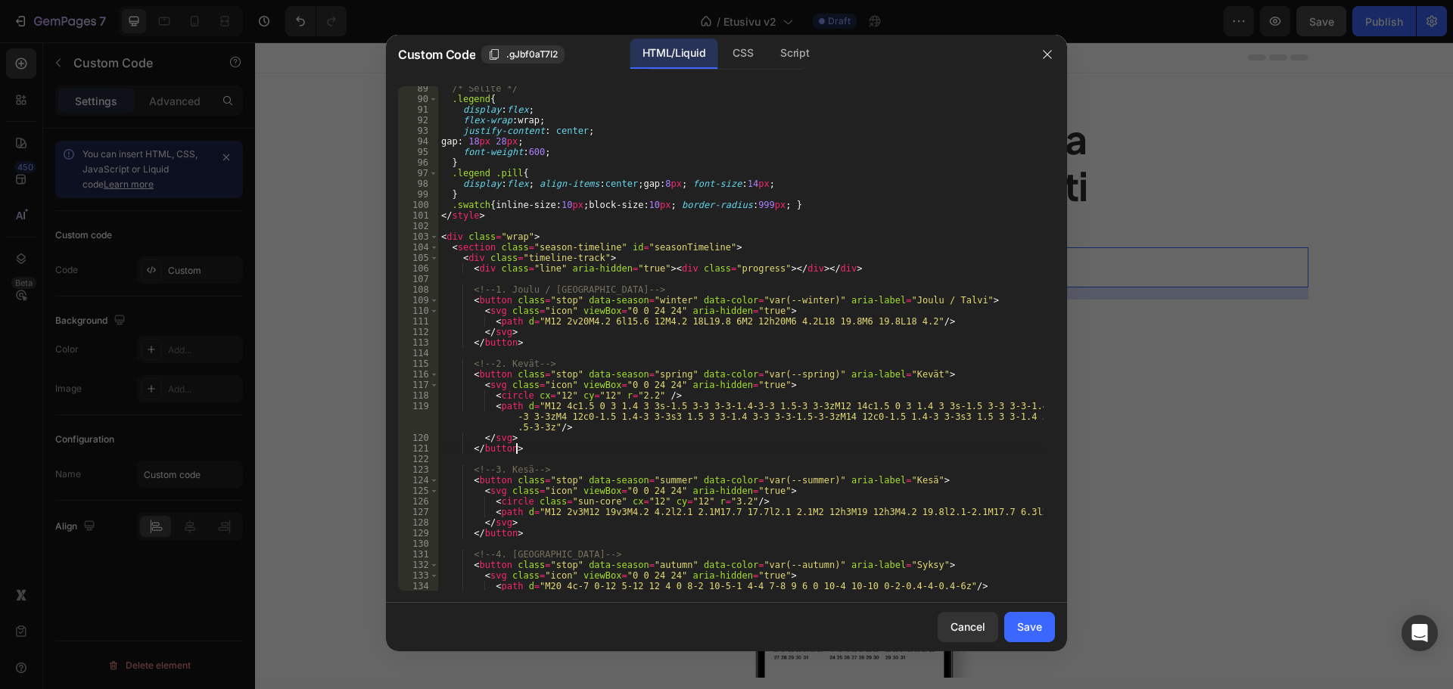
click at [831, 385] on div "/* Selite */ .legend { display : flex ; flex-wrap : wrap ; justify-content : ce…" at bounding box center [740, 346] width 605 height 526
type textarea "<svg class="icon" viewBox="0 0 24 24" aria-hidden="true">"
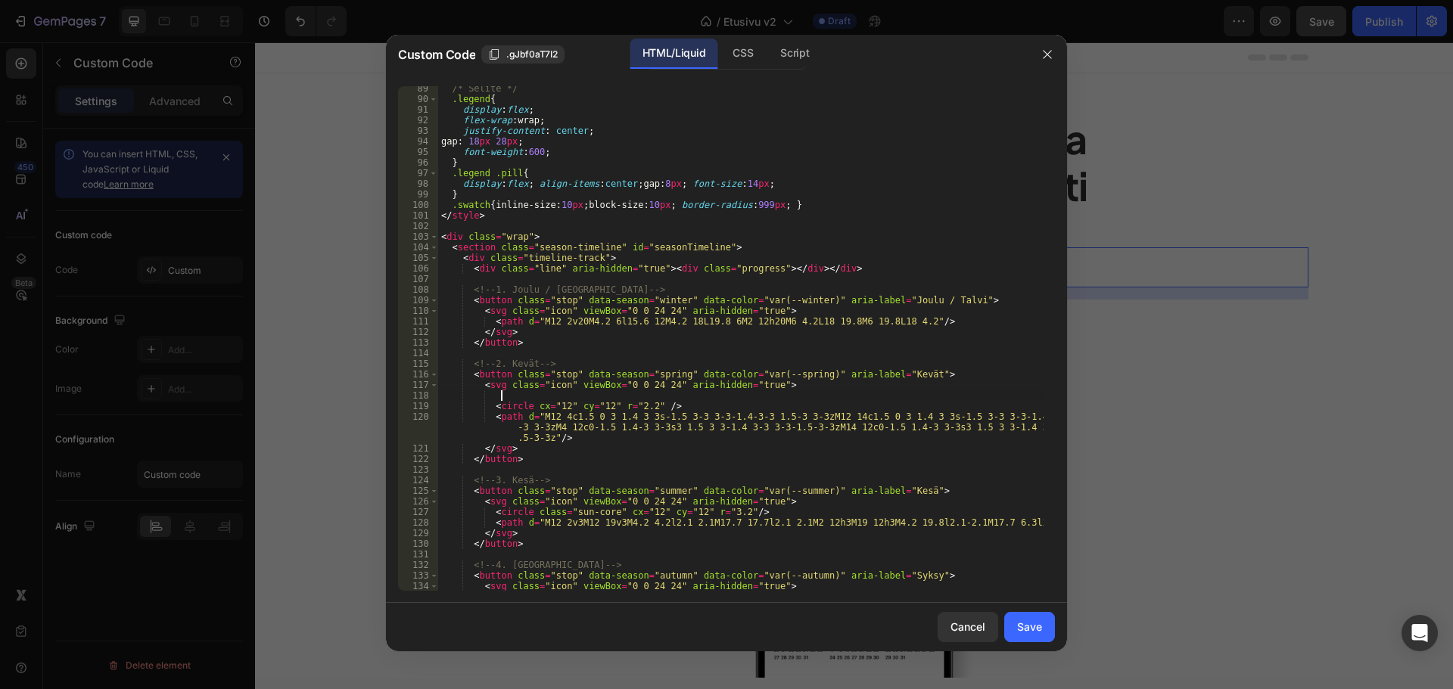
paste textarea "</svg>"
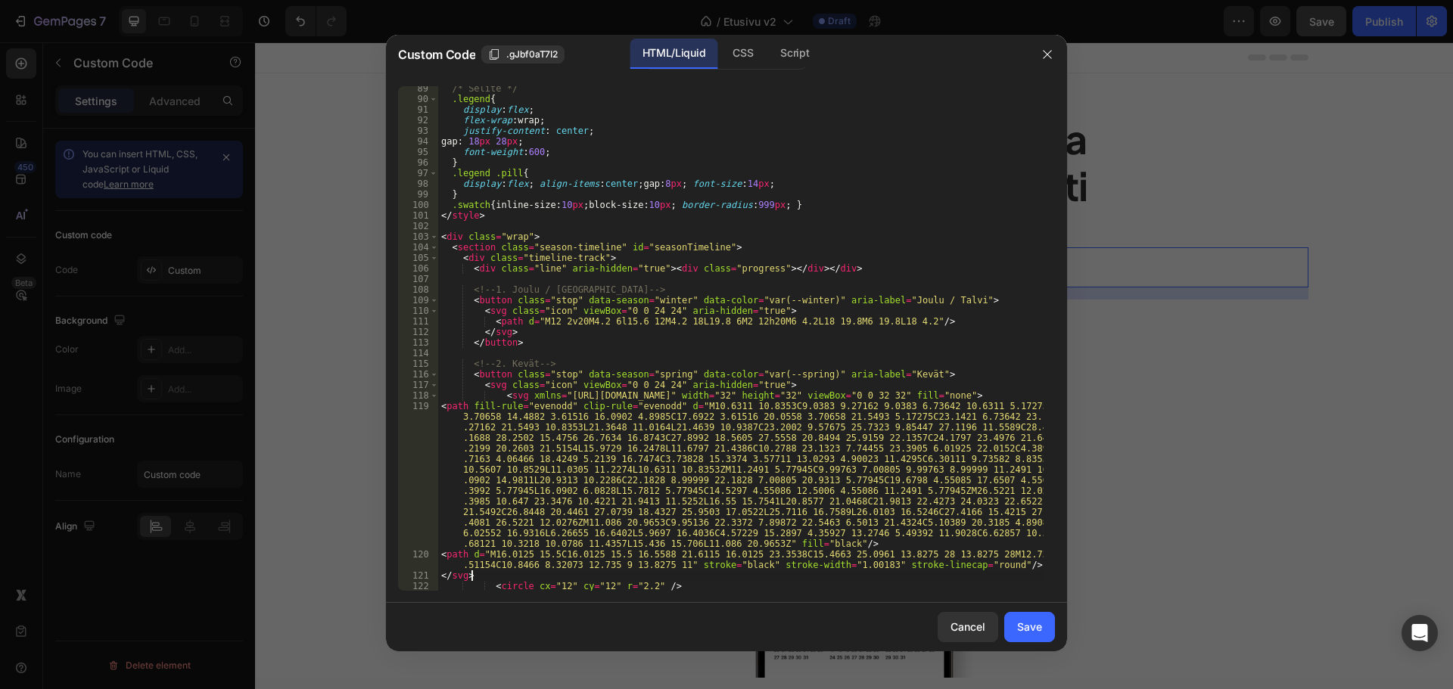
scroll to position [1026, 0]
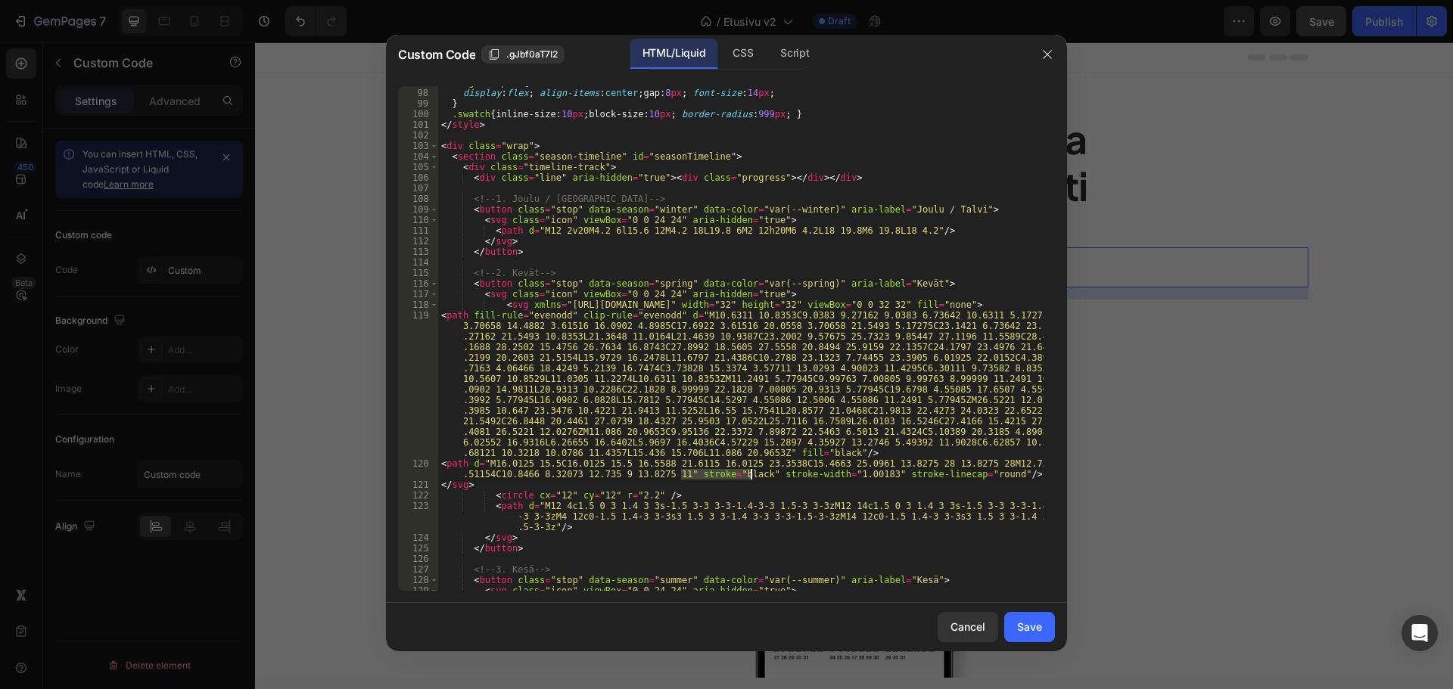
drag, startPoint x: 681, startPoint y: 471, endPoint x: 749, endPoint y: 478, distance: 68.4
click at [749, 478] on div ".legend .pill { display : flex ; align-items : center ; gap : 8 px ; font-size …" at bounding box center [740, 340] width 605 height 526
click at [495, 538] on div ".legend .pill { display : flex ; align-items : center ; gap : 8 px ; font-size …" at bounding box center [740, 340] width 605 height 526
click at [588, 473] on div ".legend .pill { display : flex ; align-items : center ; gap : 8 px ; font-size …" at bounding box center [740, 340] width 605 height 526
type textarea "<path d="M16.0125 15.5C16.0125 15.5 16.5588 21.6115 16.0125 23.3538C15.4663 25.…"
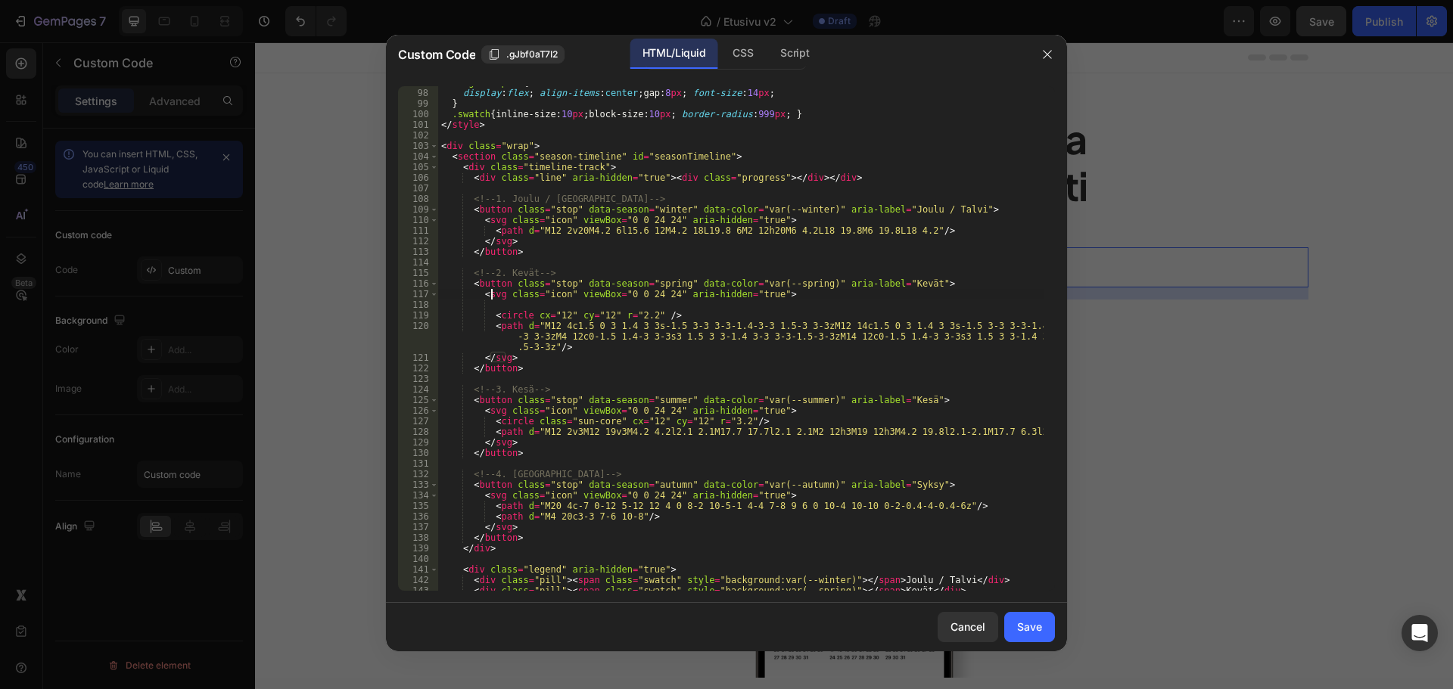
click at [492, 294] on div ".legend .pill { display : flex ; align-items : center ; gap : 8 px ; font-size …" at bounding box center [740, 340] width 605 height 526
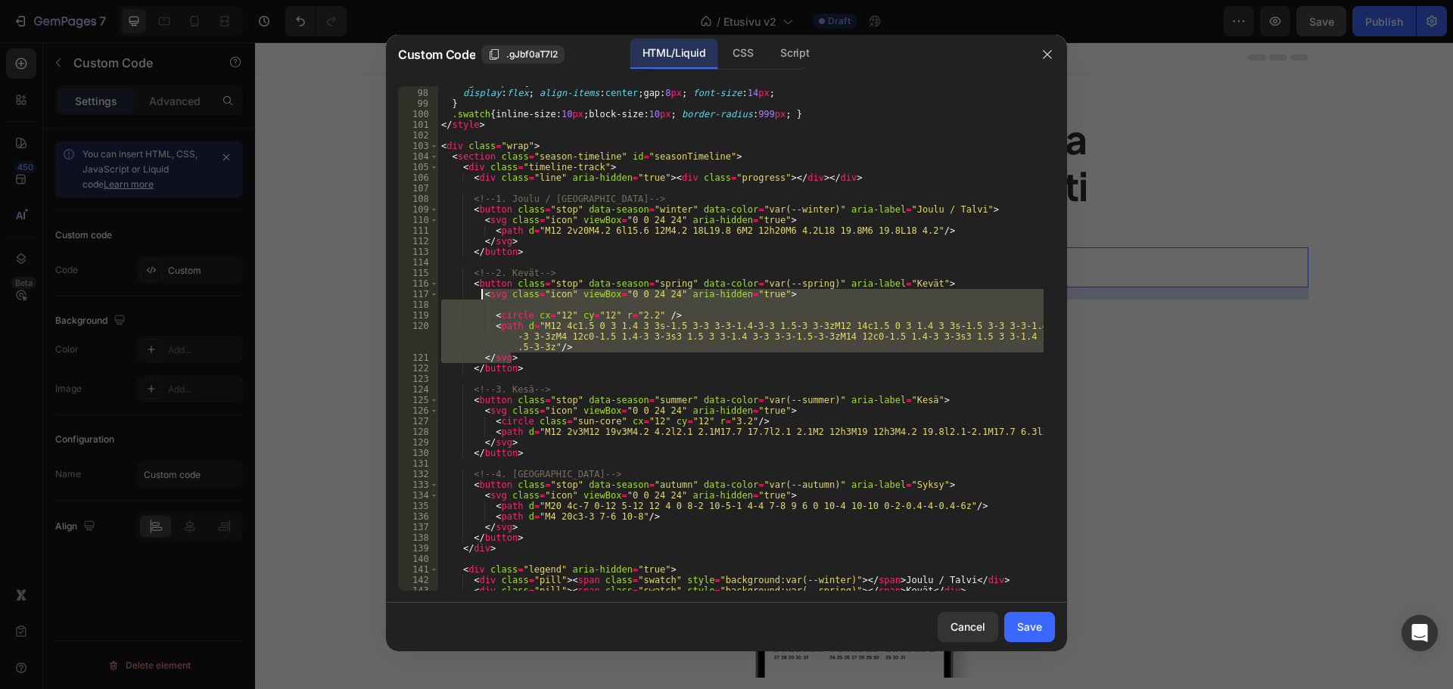
drag, startPoint x: 516, startPoint y: 356, endPoint x: 481, endPoint y: 298, distance: 67.9
click at [481, 298] on div ".legend .pill { display : flex ; align-items : center ; gap : 8 px ; font-size …" at bounding box center [740, 340] width 605 height 526
paste textarea "</svg>"
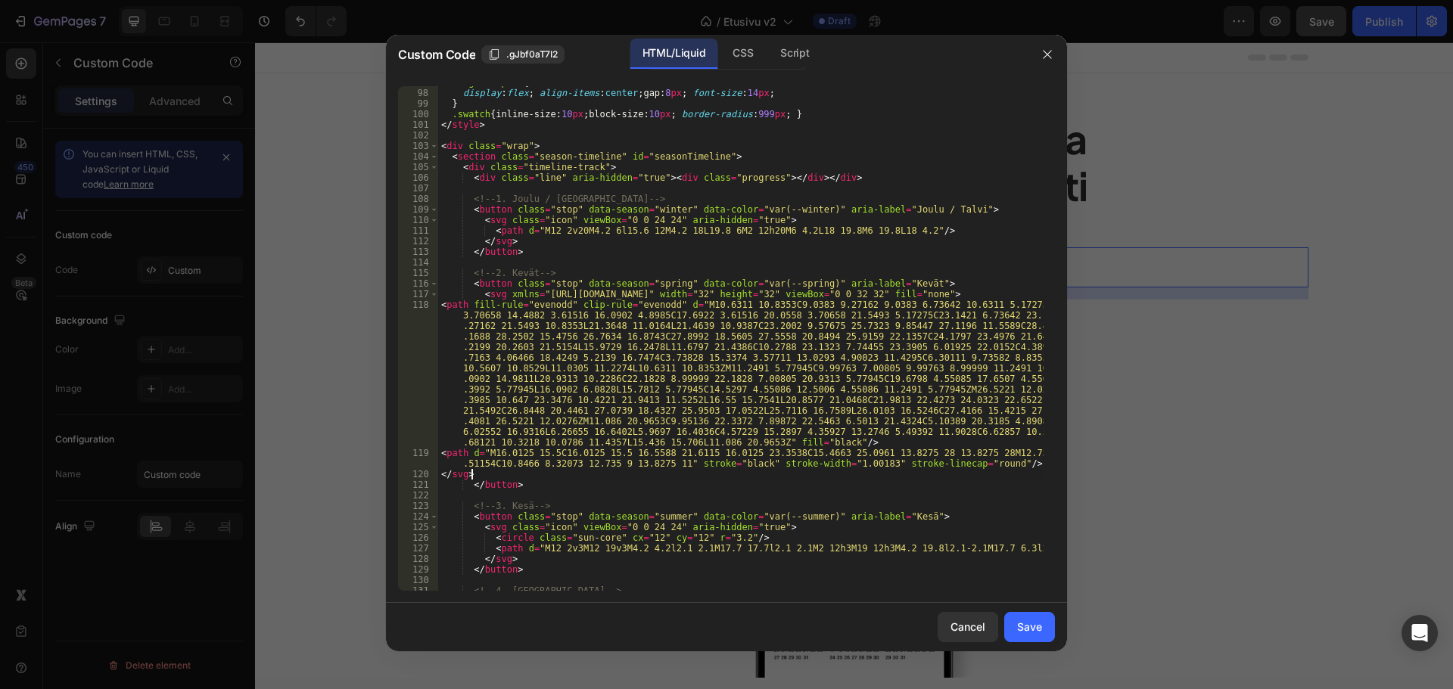
click at [679, 295] on div ".legend .pill { display : flex ; align-items : center ; gap : 8 px ; font-size …" at bounding box center [740, 340] width 605 height 526
type textarea "<svg xmlns="http://www.w3.org/2000/svg" class="icon" width="32" height="32" vie…"
click at [1028, 624] on div "Save" at bounding box center [1029, 627] width 25 height 16
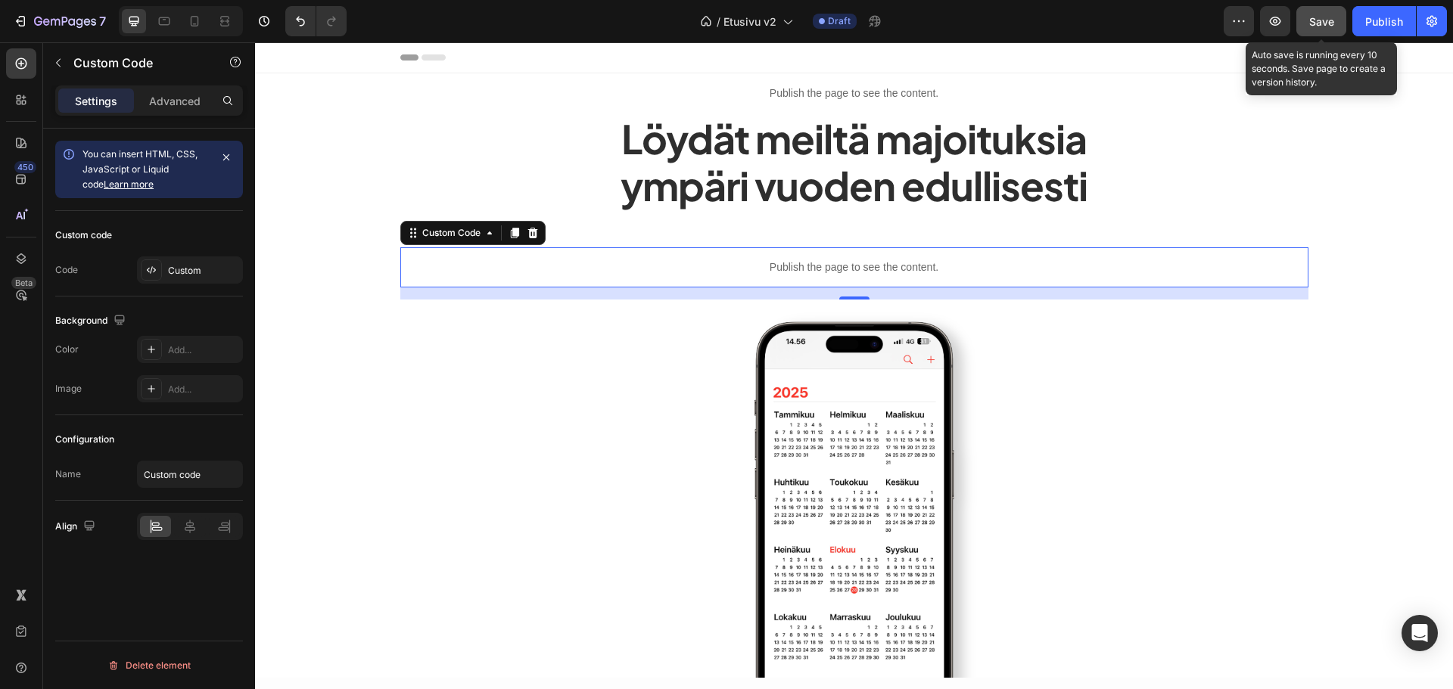
click at [1324, 21] on span "Save" at bounding box center [1321, 21] width 25 height 13
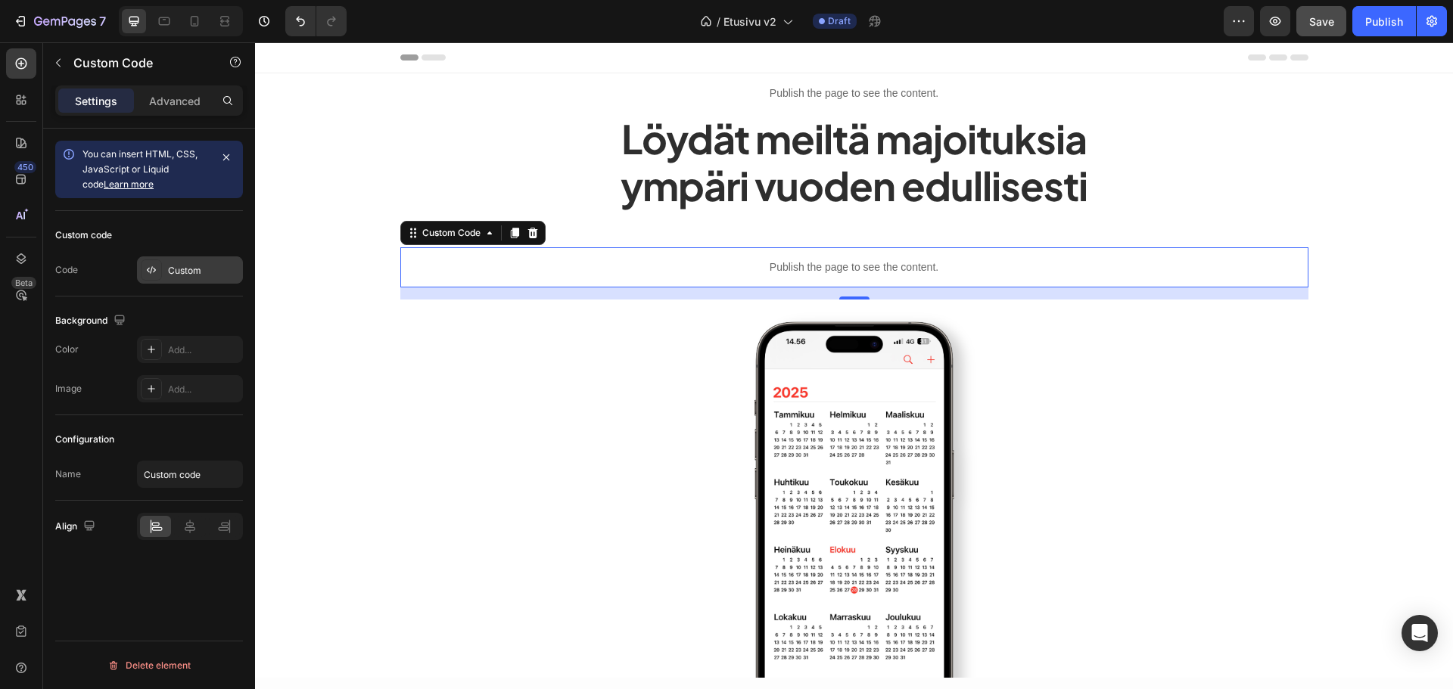
click at [204, 274] on div "Custom" at bounding box center [203, 271] width 71 height 14
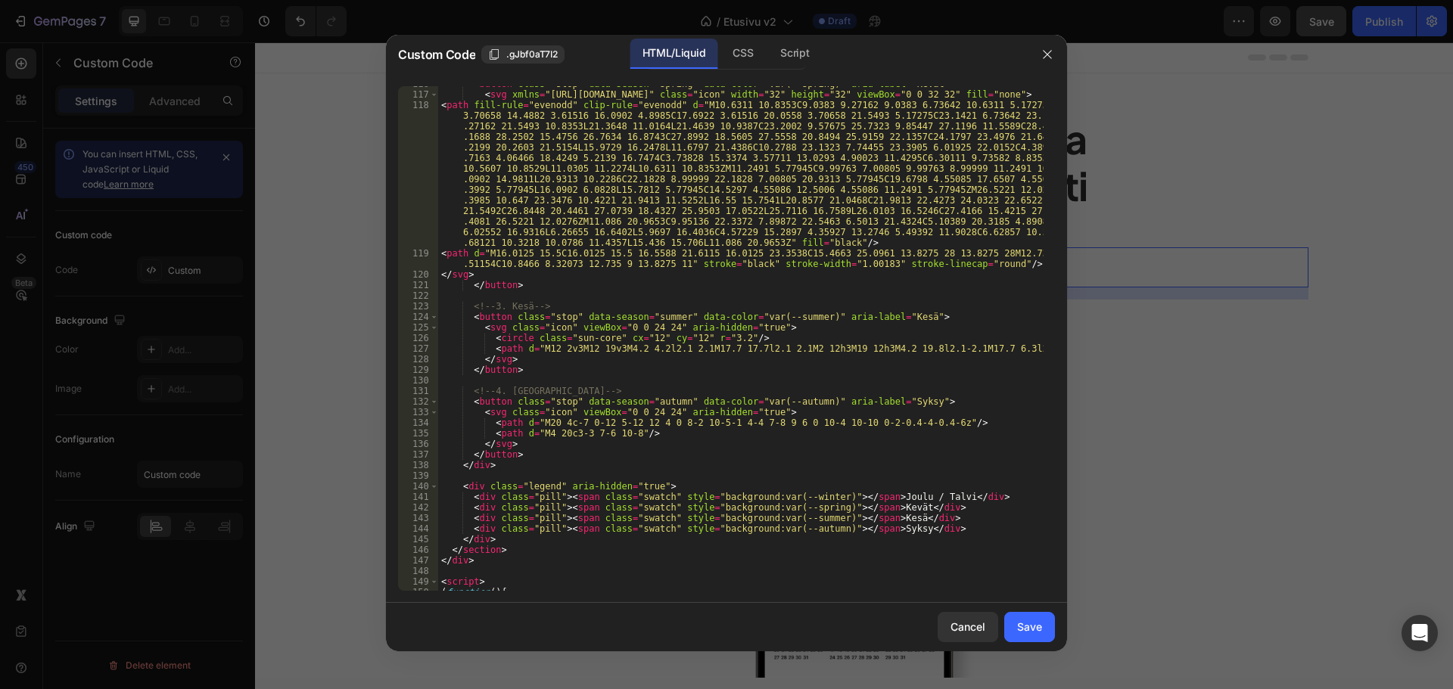
scroll to position [1271, 0]
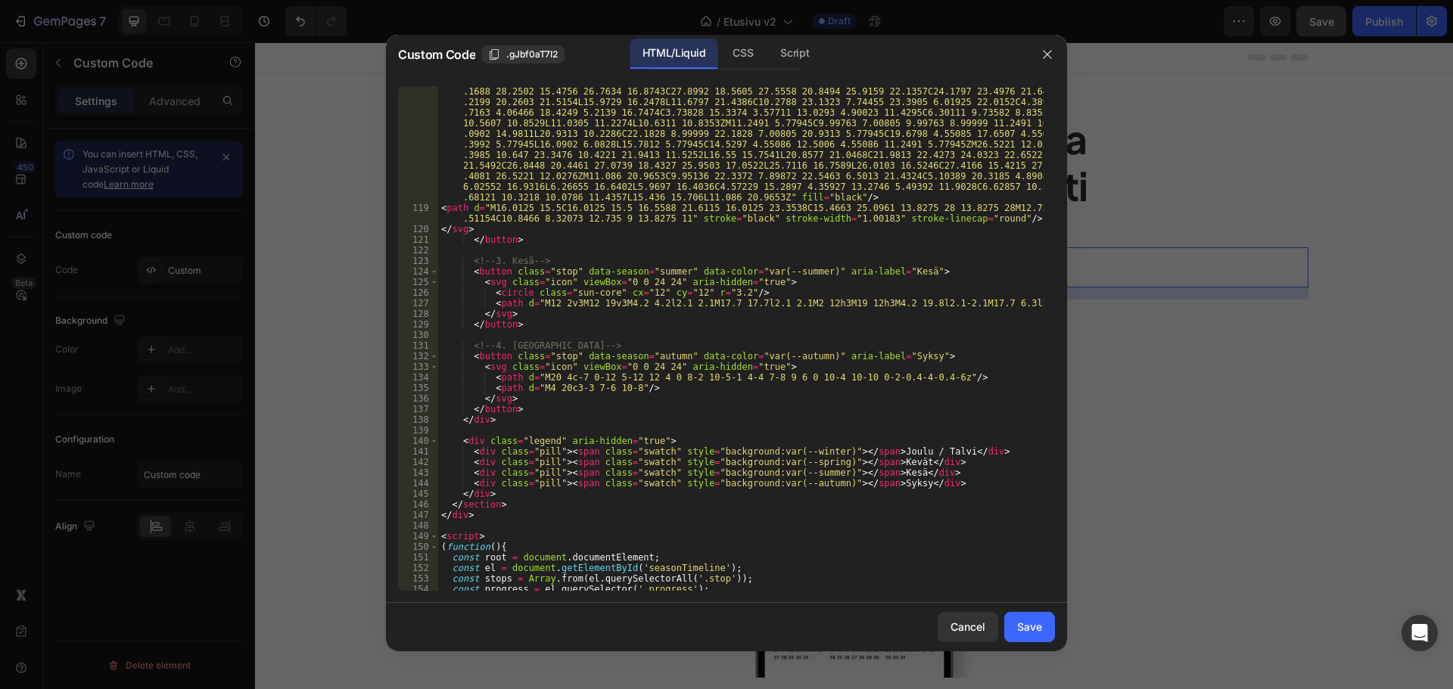
click at [491, 367] on div "< path fill-rule = "evenodd" clip-rule = "evenodd" d = "M10.6311 10.8353C9.0383…" at bounding box center [740, 386] width 605 height 664
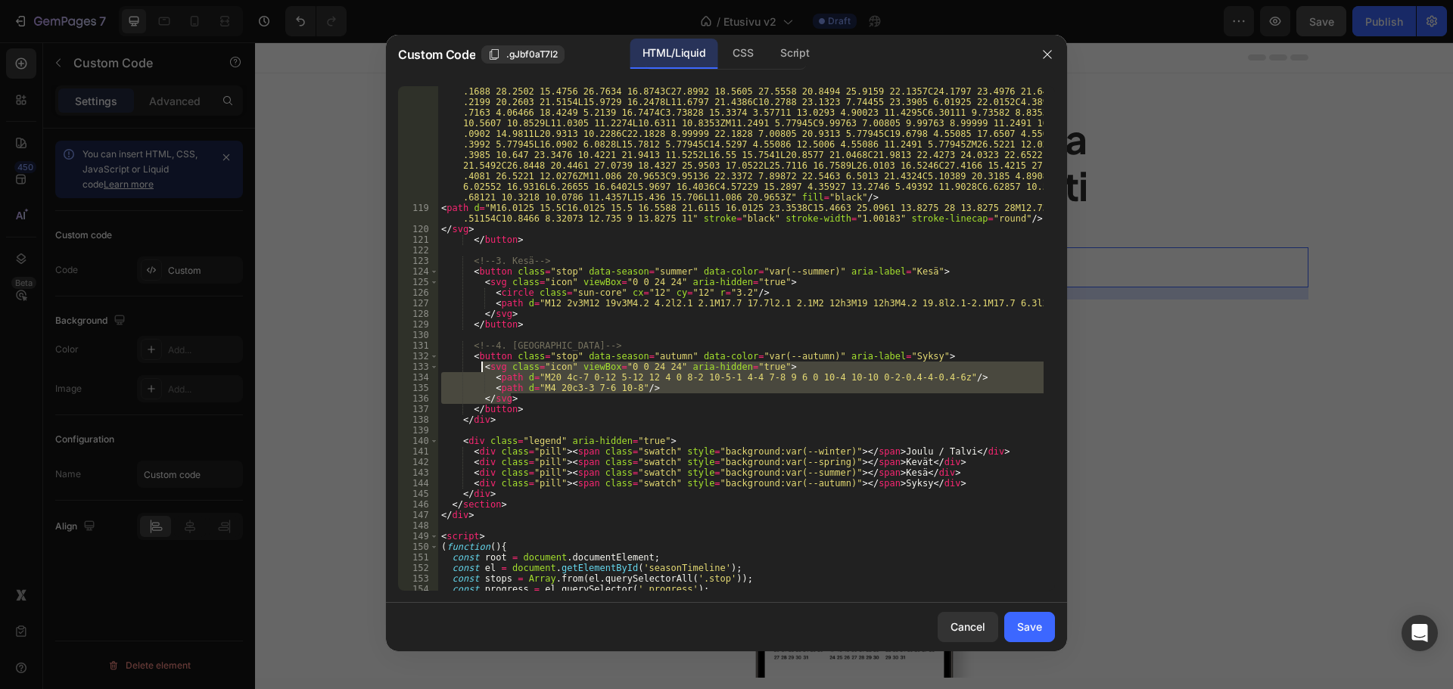
drag, startPoint x: 515, startPoint y: 397, endPoint x: 482, endPoint y: 369, distance: 42.4
click at [482, 369] on div "< path fill-rule = "evenodd" clip-rule = "evenodd" d = "M10.6311 10.8353C9.0383…" at bounding box center [740, 386] width 605 height 664
paste textarea "</svg"
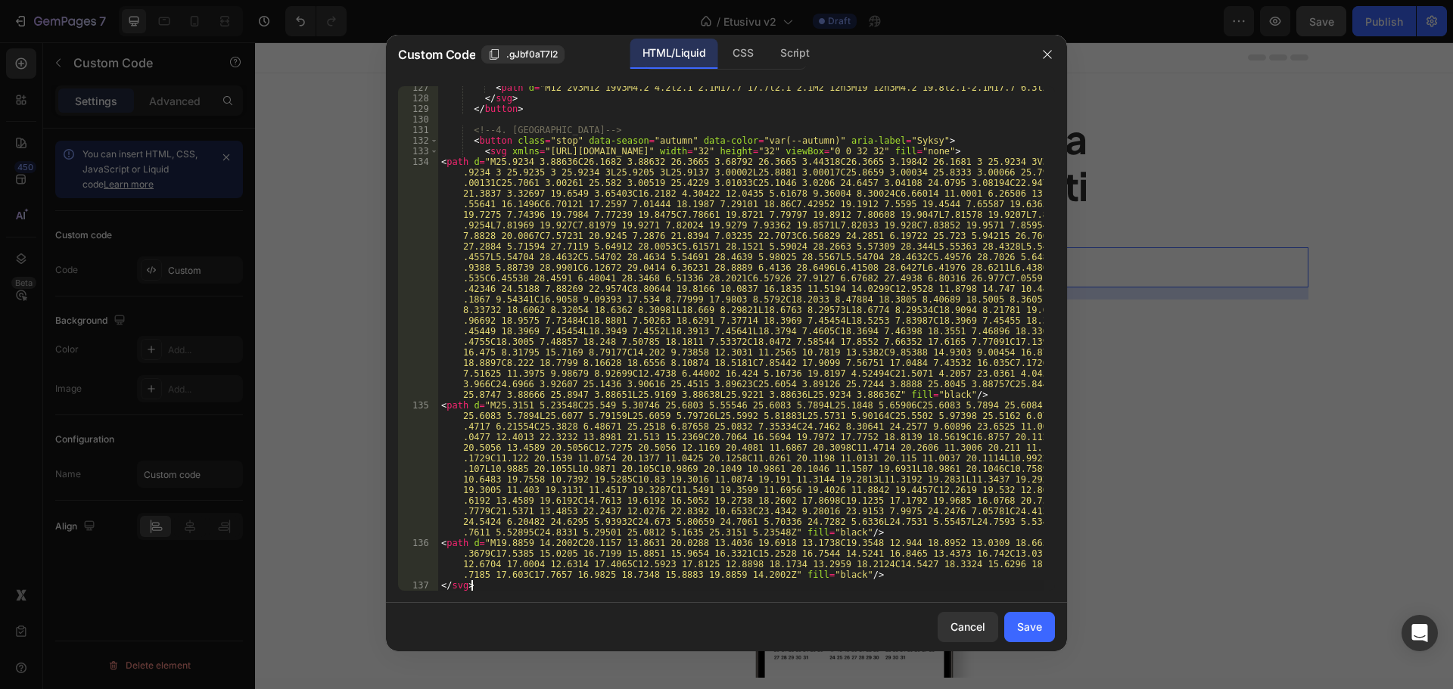
scroll to position [1487, 0]
drag, startPoint x: 677, startPoint y: 152, endPoint x: 772, endPoint y: 176, distance: 97.5
click at [681, 153] on div "< path d = "M12 2v3M12 19v3M4.2 4.2l2.1 2.1M17.7 17.7l2.1 2.1M2 12h3M19 12h3M4.…" at bounding box center [740, 345] width 605 height 526
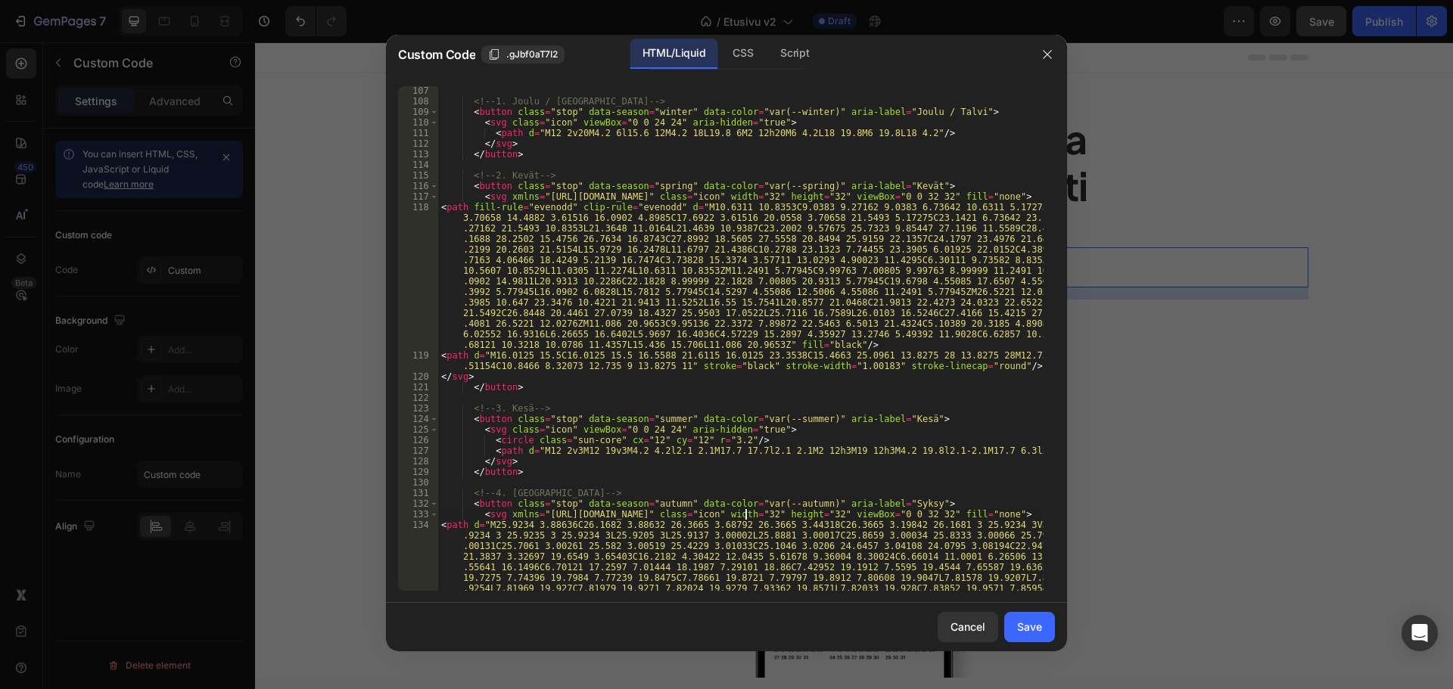
scroll to position [1124, 0]
click at [492, 431] on div "<!-- 1. Joulu / Talvi --> < button class = "stop" data-season = "winter" data-c…" at bounding box center [740, 465] width 605 height 759
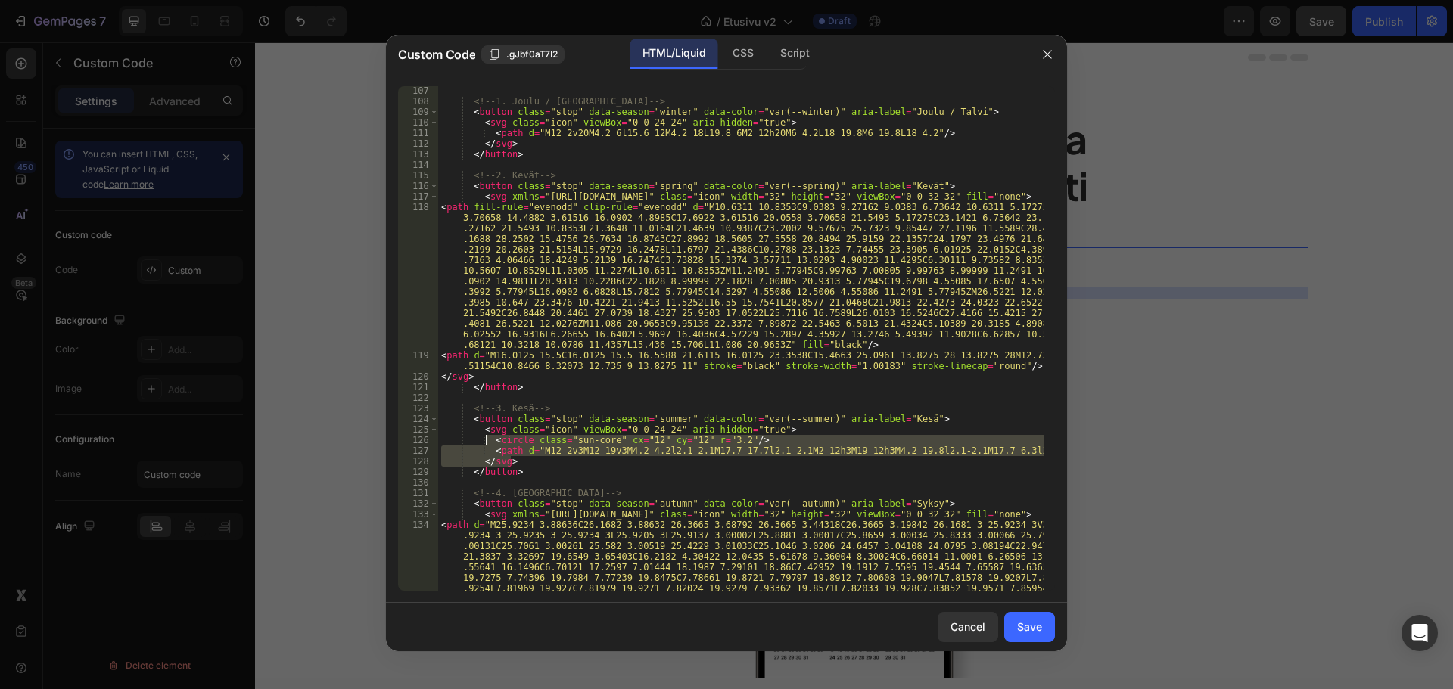
scroll to position [1169, 0]
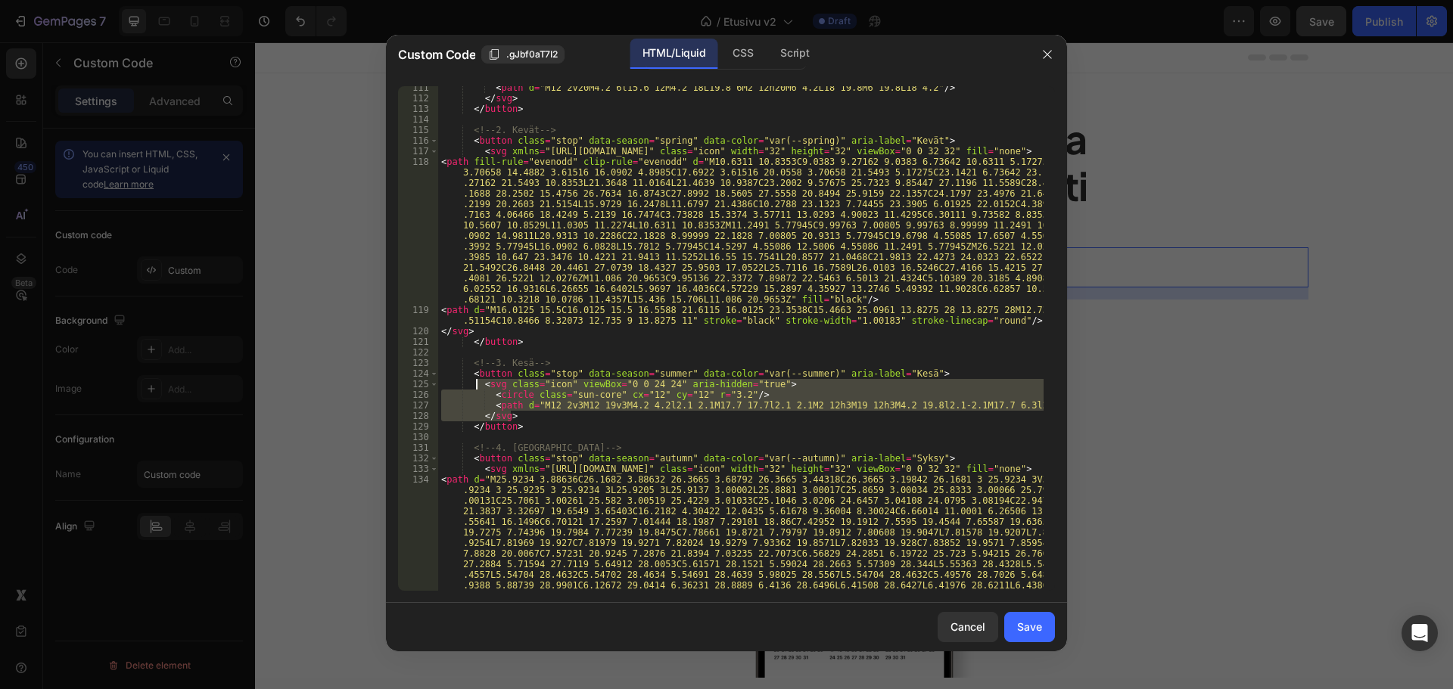
drag, startPoint x: 514, startPoint y: 458, endPoint x: 475, endPoint y: 387, distance: 80.9
click at [475, 387] on div "< path d = "M12 2v20M4.2 6l15.6 12M4.2 18L19.8 6M2 12h20M6 4.2L18 19.8M6 19.8L1…" at bounding box center [740, 461] width 605 height 759
paste textarea "</svg"
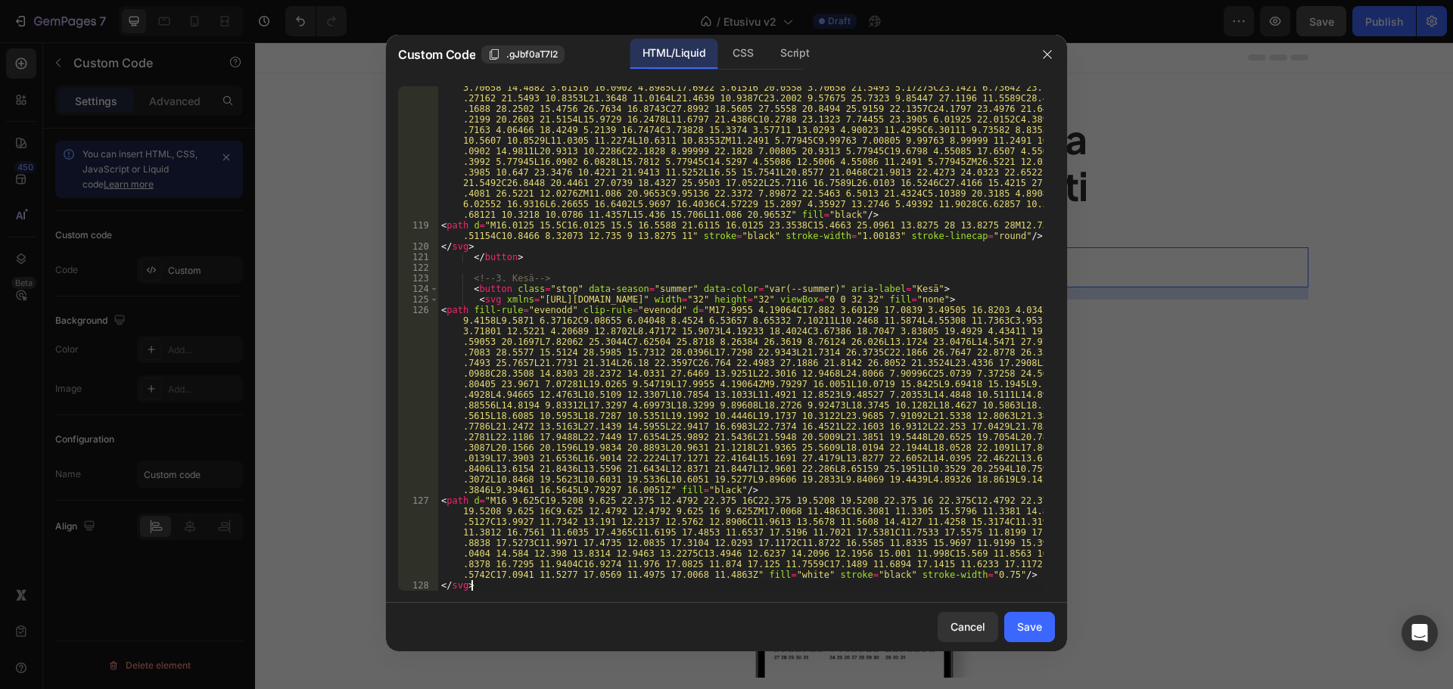
click at [670, 299] on div "< path fill-rule = "evenodd" clip-rule = "evenodd" d = "M10.6311 10.8353C9.0383…" at bounding box center [740, 404] width 605 height 664
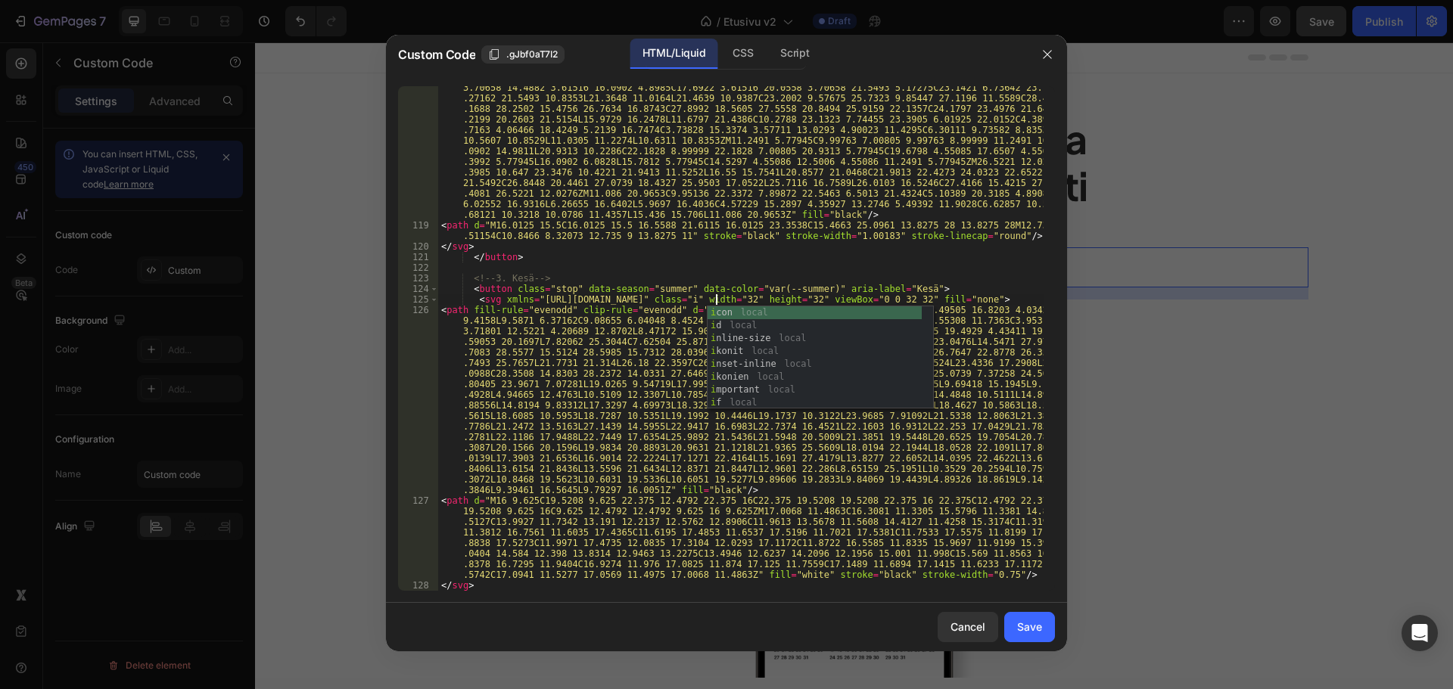
scroll to position [0, 23]
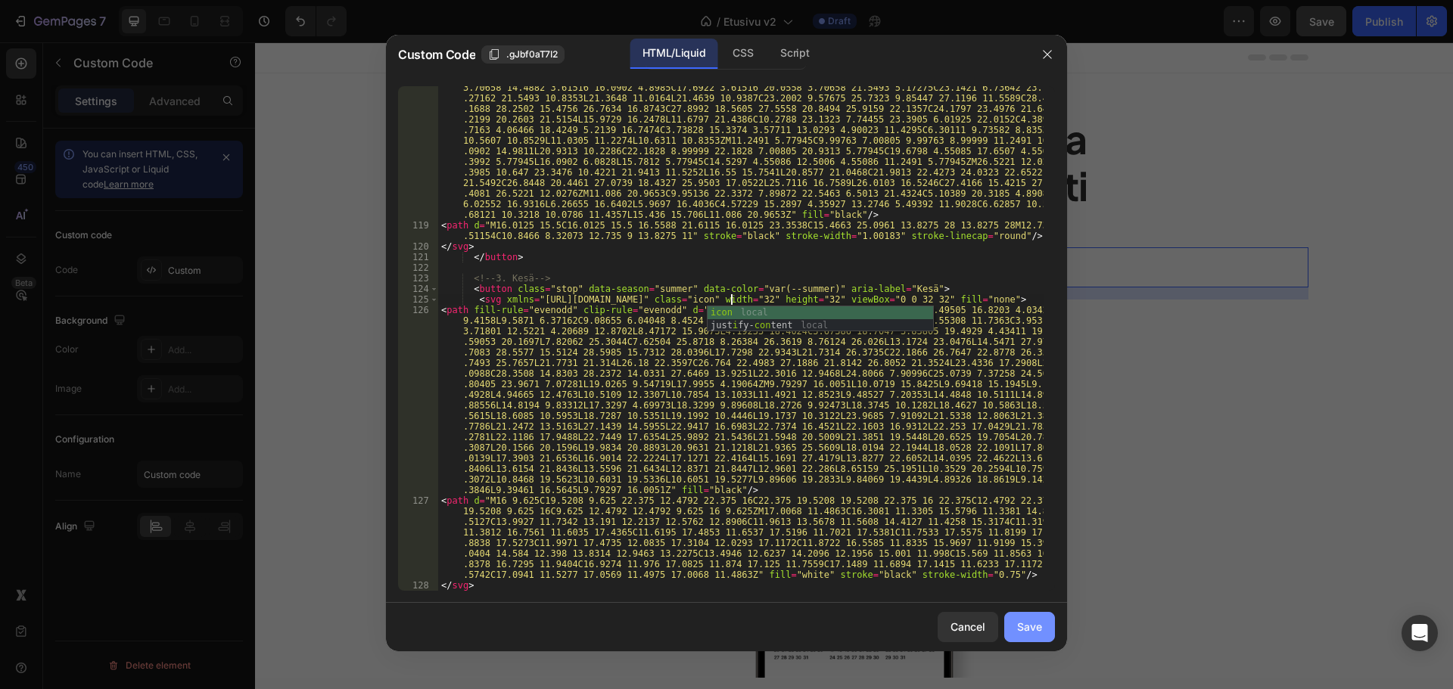
type textarea "<svg xmlns="http://www.w3.org/2000/svg" class="icon width="32" height="32" view…"
click at [1022, 620] on div "Save" at bounding box center [1029, 627] width 25 height 16
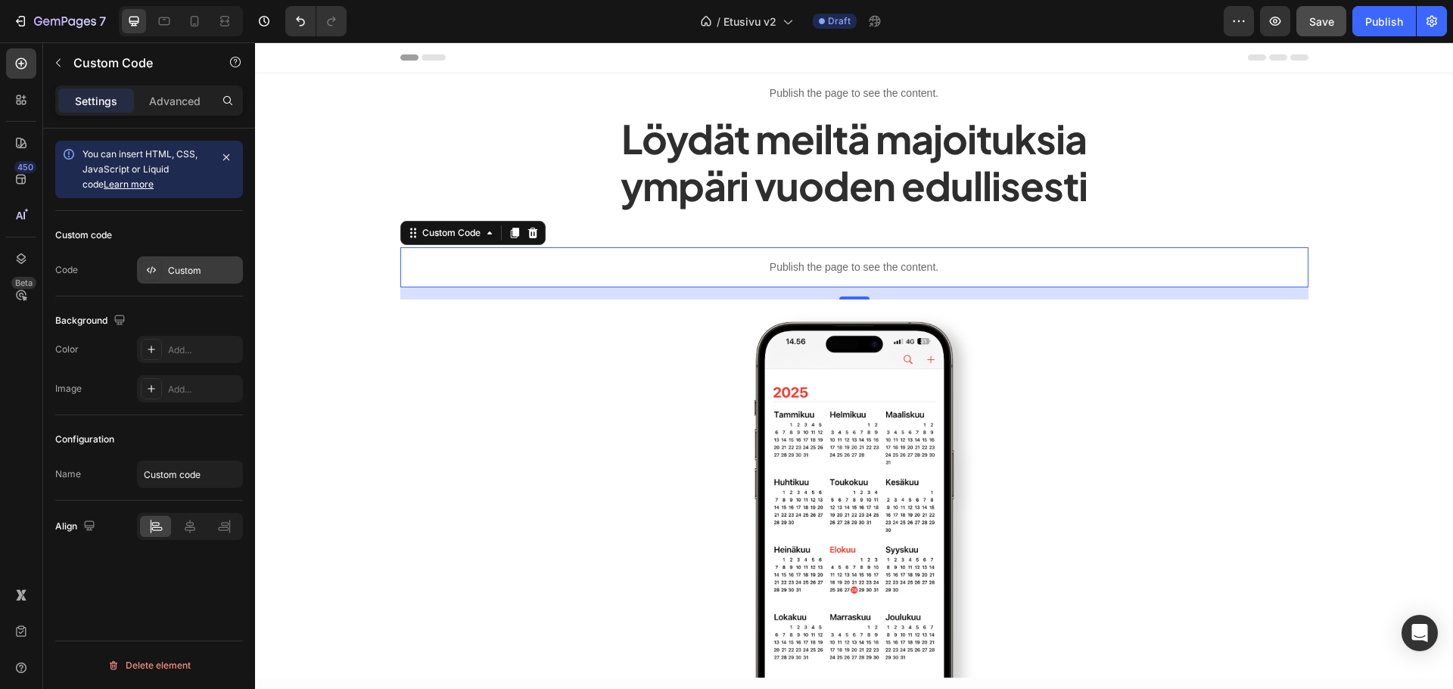
click at [206, 257] on div "Custom" at bounding box center [190, 270] width 106 height 27
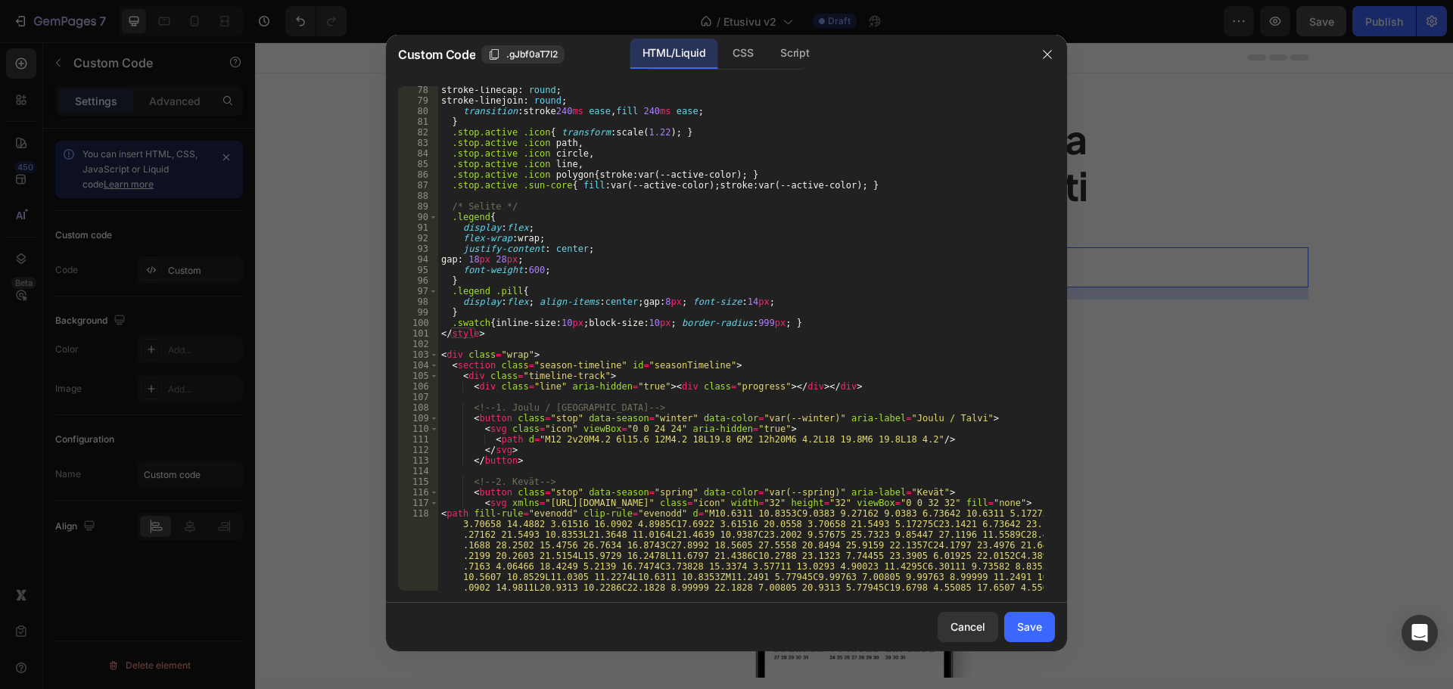
scroll to position [1044, 0]
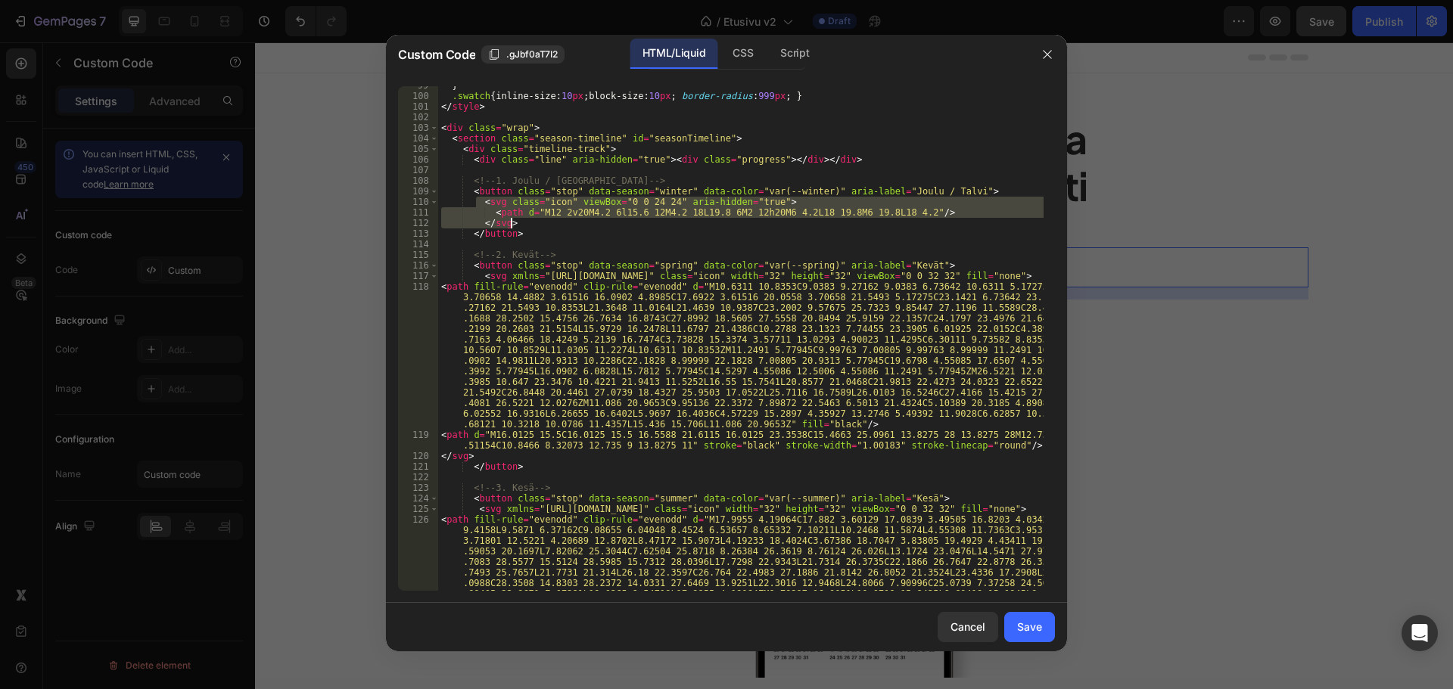
drag, startPoint x: 478, startPoint y: 202, endPoint x: 524, endPoint y: 225, distance: 51.4
click at [524, 225] on div "} .swatch { inline-size : 10 px ; block-size : 10 px ; border-radius : 999 px ;…" at bounding box center [740, 433] width 605 height 706
paste textarea
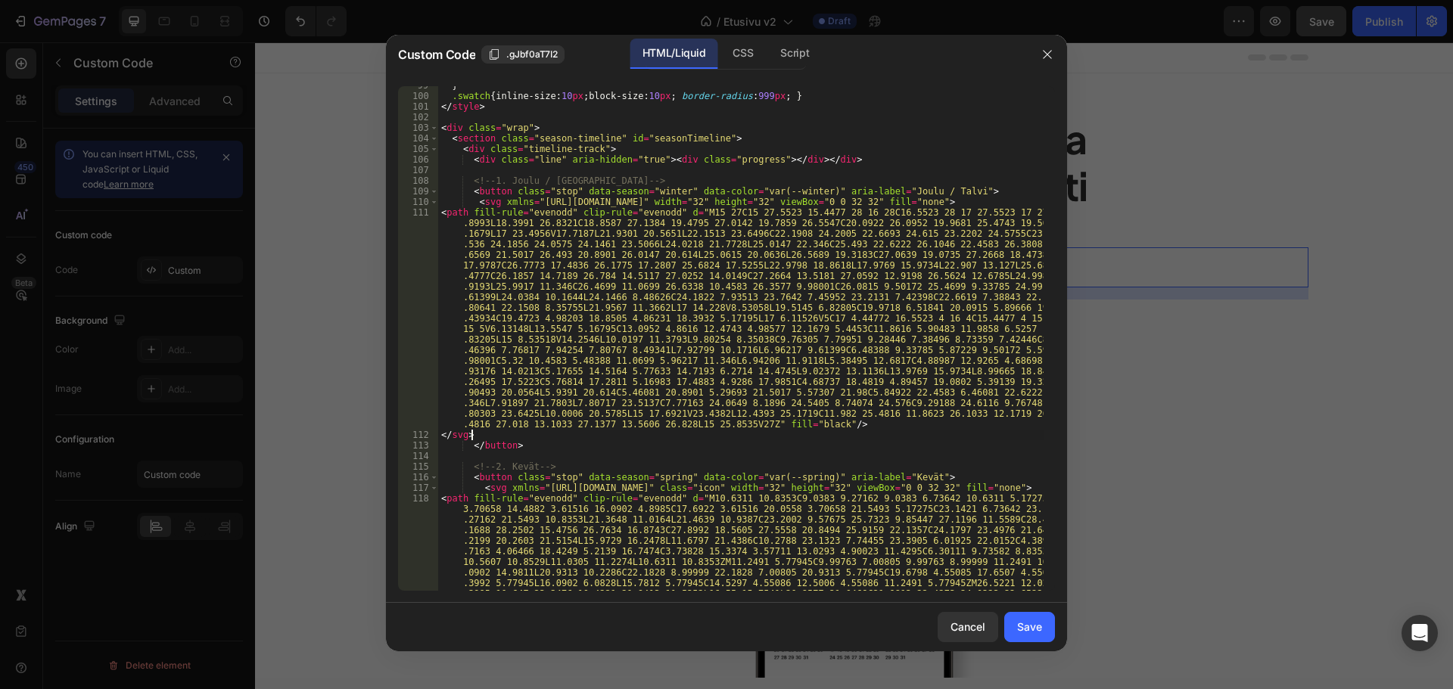
click at [670, 201] on div "} .swatch { inline-size : 10 px ; block-size : 10 px ; border-radius : 999 px ;…" at bounding box center [740, 412] width 605 height 664
click at [963, 449] on div "} .swatch { inline-size : 10 px ; block-size : 10 px ; border-radius : 999 px ;…" at bounding box center [740, 412] width 605 height 664
type textarea "</button>"
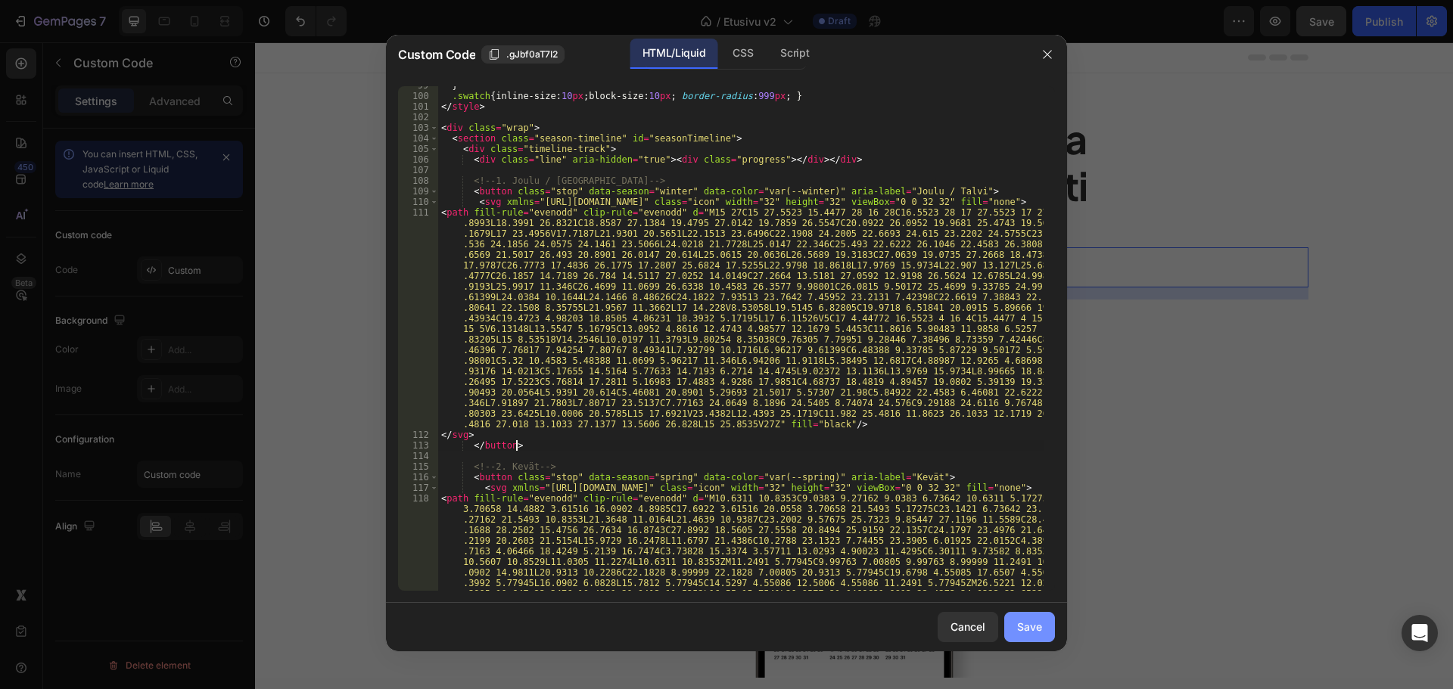
click at [1035, 614] on button "Save" at bounding box center [1029, 627] width 51 height 30
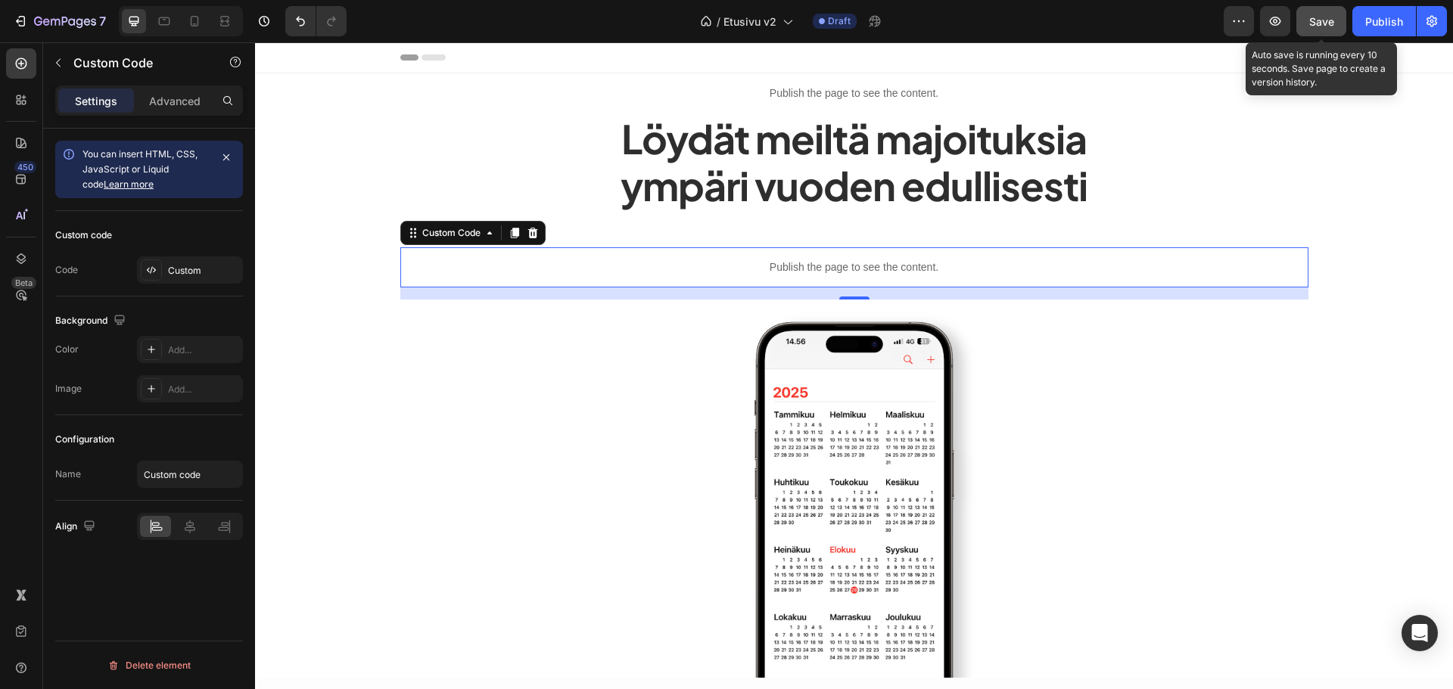
click at [1317, 30] on button "Save" at bounding box center [1321, 21] width 50 height 30
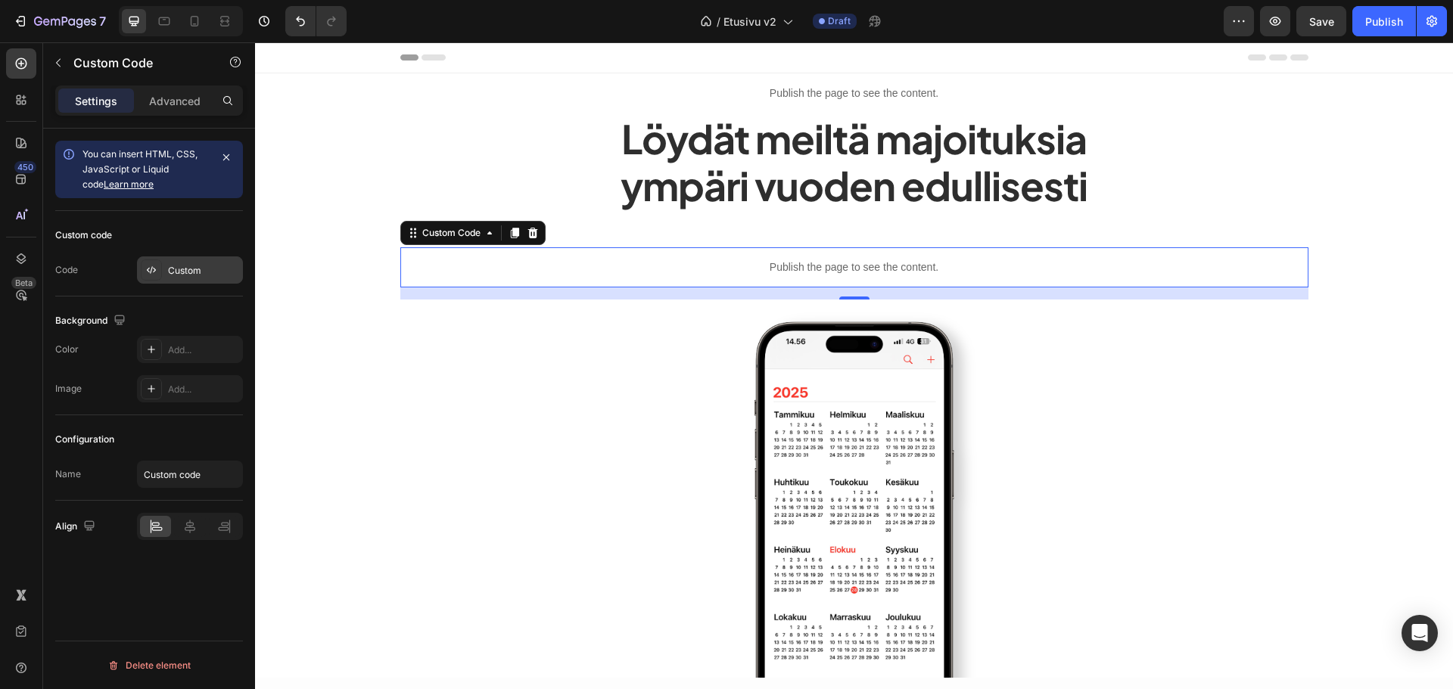
click at [164, 277] on div "Custom" at bounding box center [190, 270] width 106 height 27
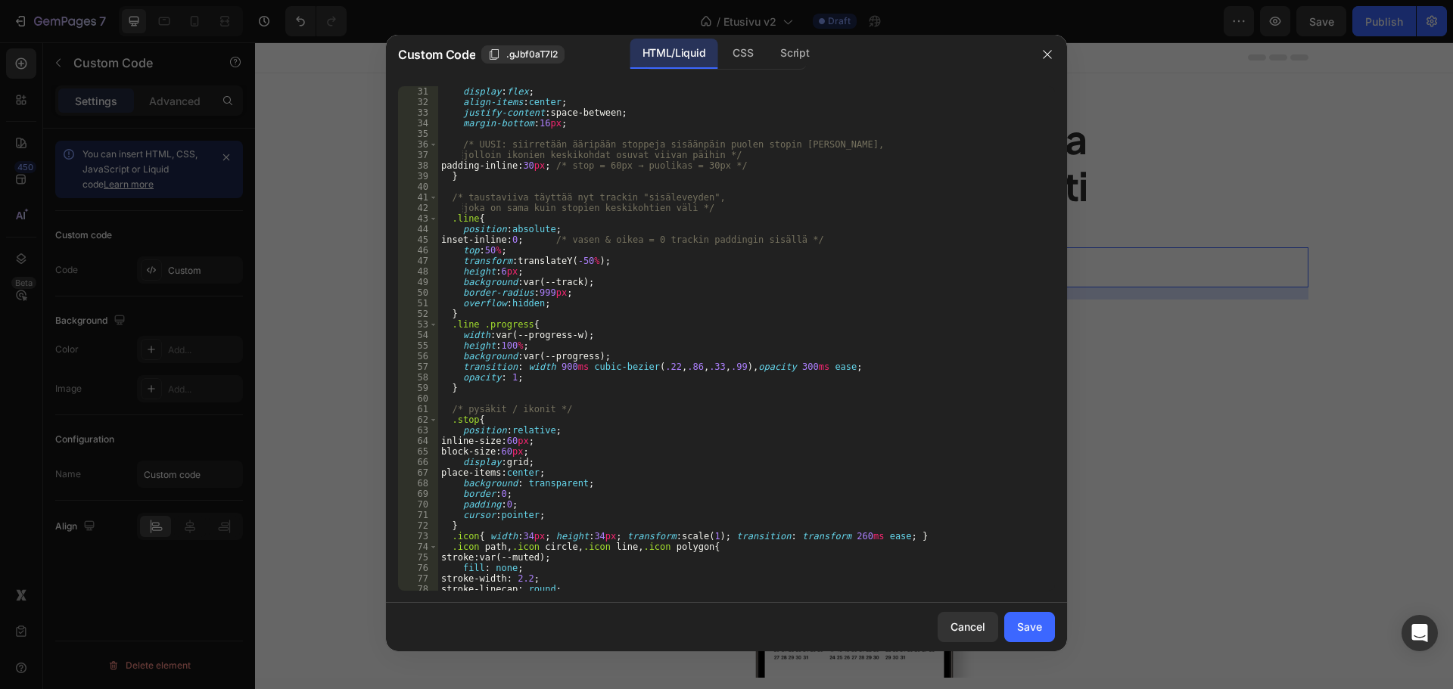
scroll to position [590, 0]
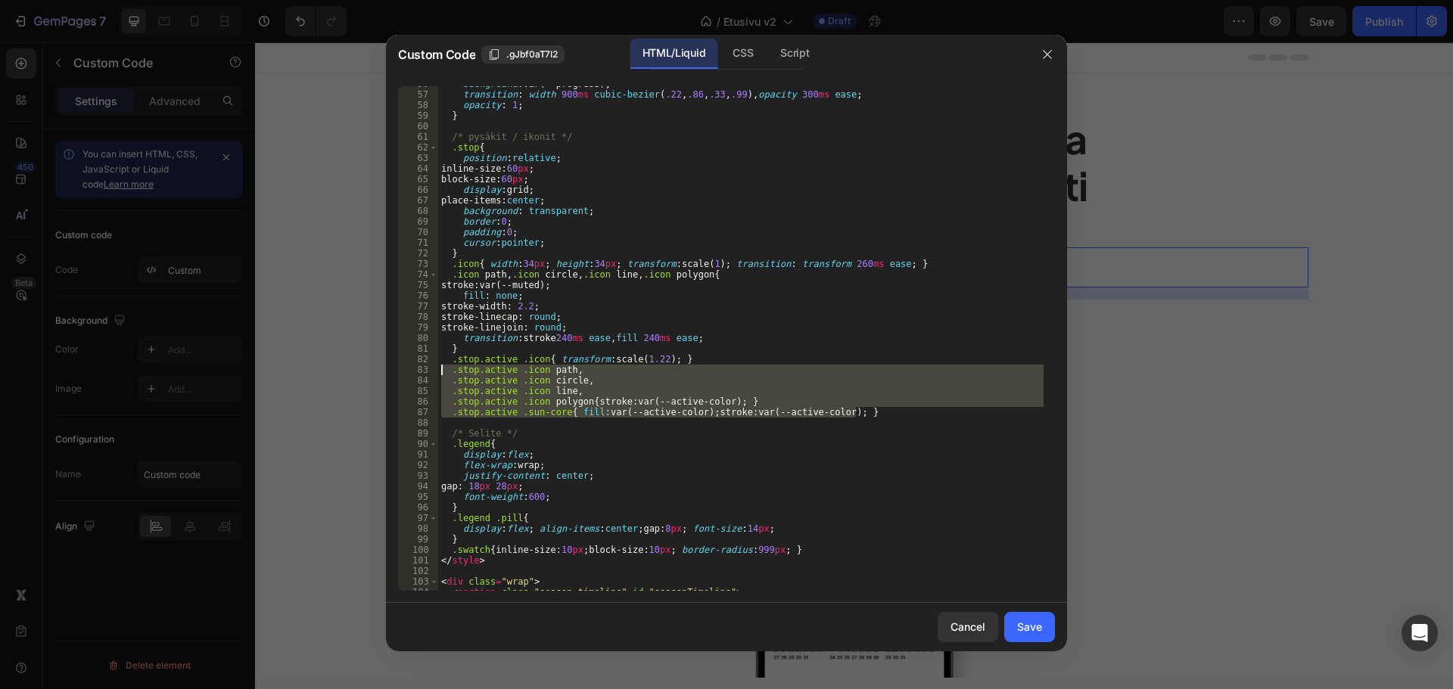
drag, startPoint x: 875, startPoint y: 414, endPoint x: 414, endPoint y: 371, distance: 462.9
click at [414, 371] on div ".stop.active .sun-core{ fill: var(--active-color); stroke: var(--active-color);…" at bounding box center [726, 338] width 657 height 505
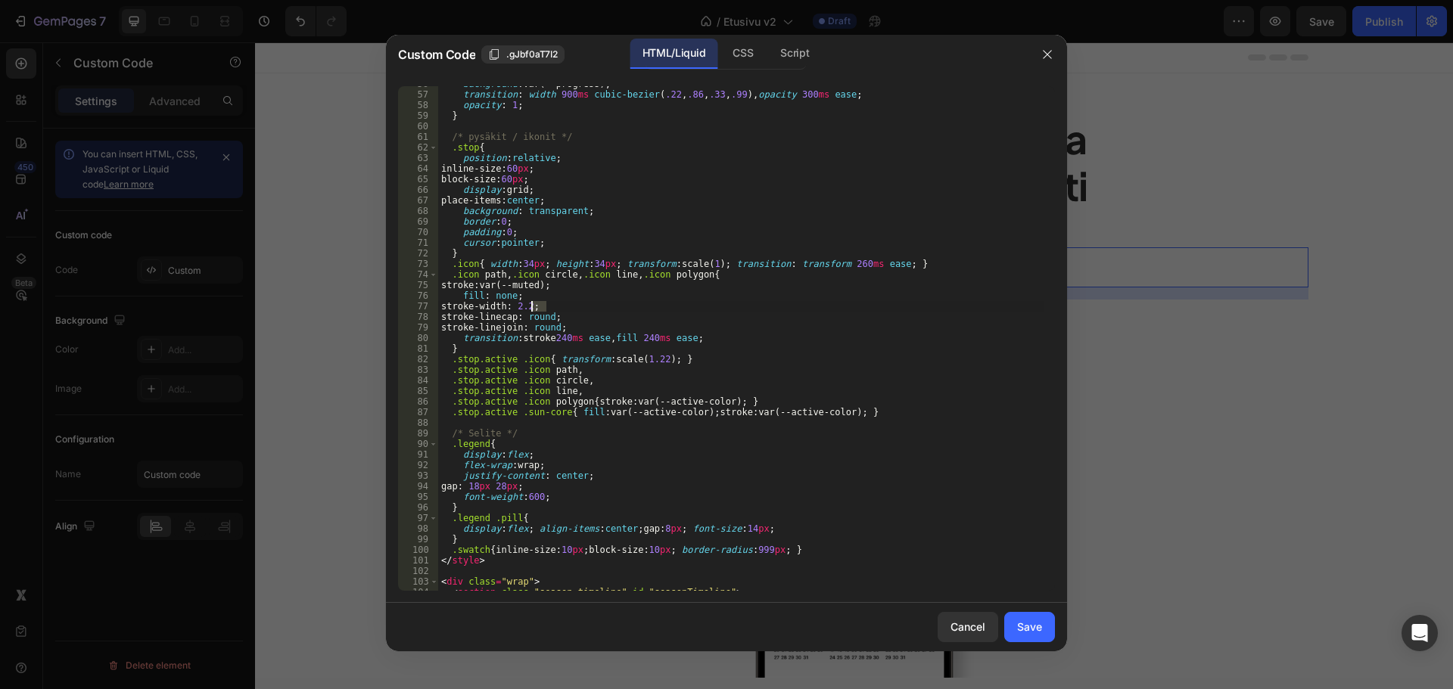
drag, startPoint x: 545, startPoint y: 306, endPoint x: 530, endPoint y: 306, distance: 15.2
click at [530, 306] on div "background : var(--progress) ; transition : width 900 ms cubic-bezier ( .22 , .…" at bounding box center [740, 342] width 605 height 526
click at [698, 291] on div "background : var(--progress) ; transition : width 900 ms cubic-bezier ( .22 , .…" at bounding box center [740, 342] width 605 height 526
type textarea "fill: none;"
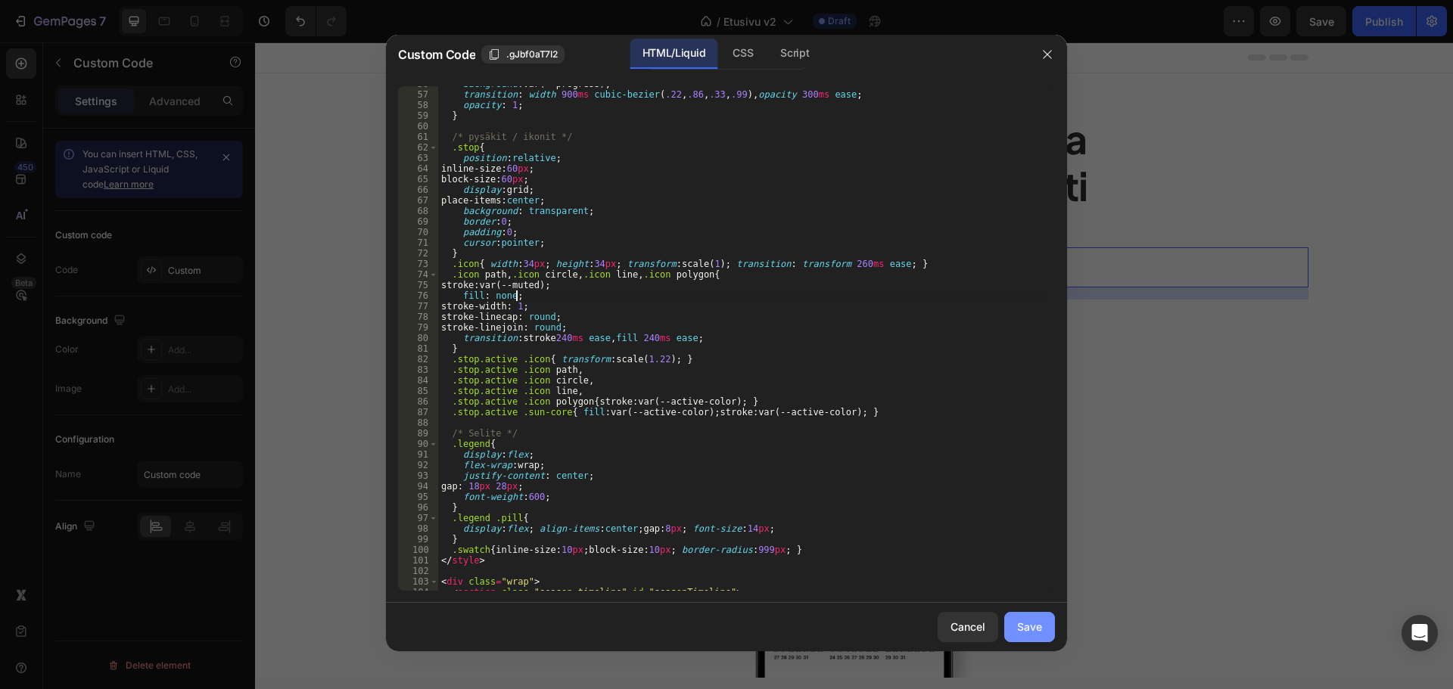
click at [1044, 616] on button "Save" at bounding box center [1029, 627] width 51 height 30
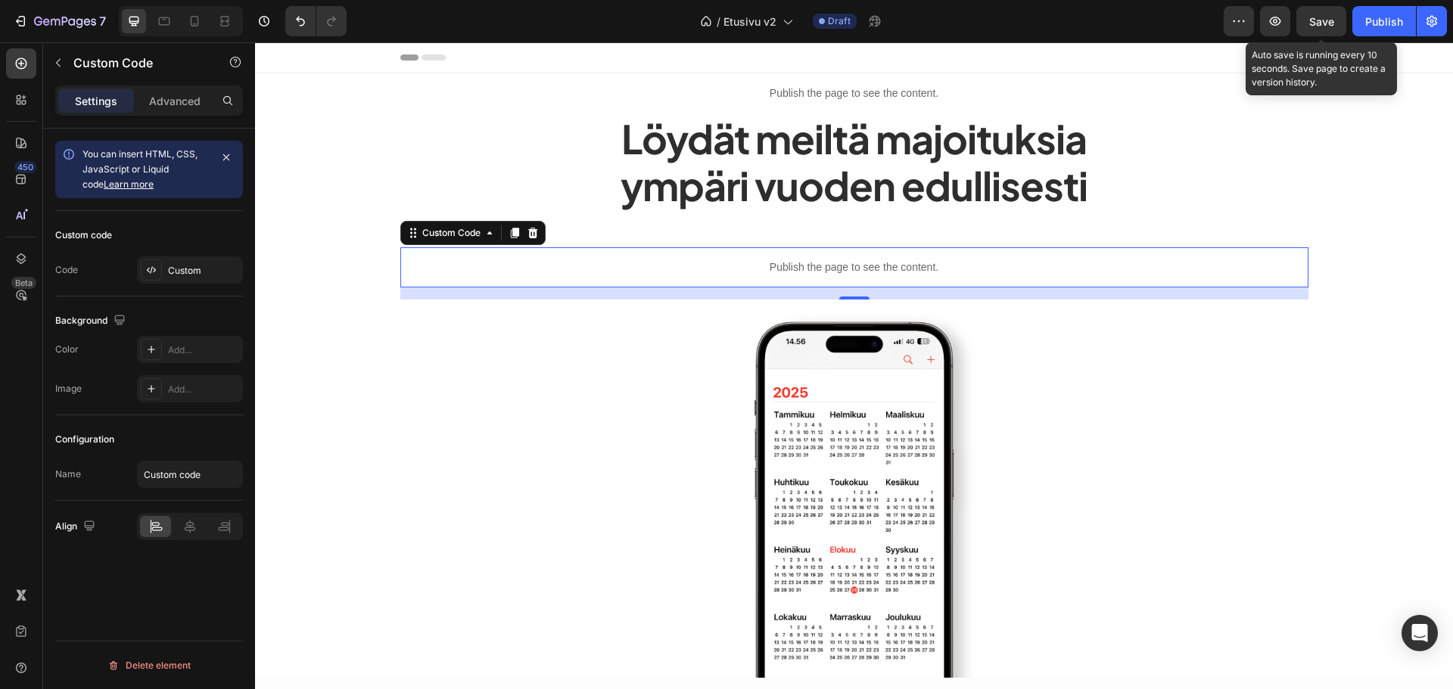
click at [1309, 17] on span "Save" at bounding box center [1321, 21] width 25 height 13
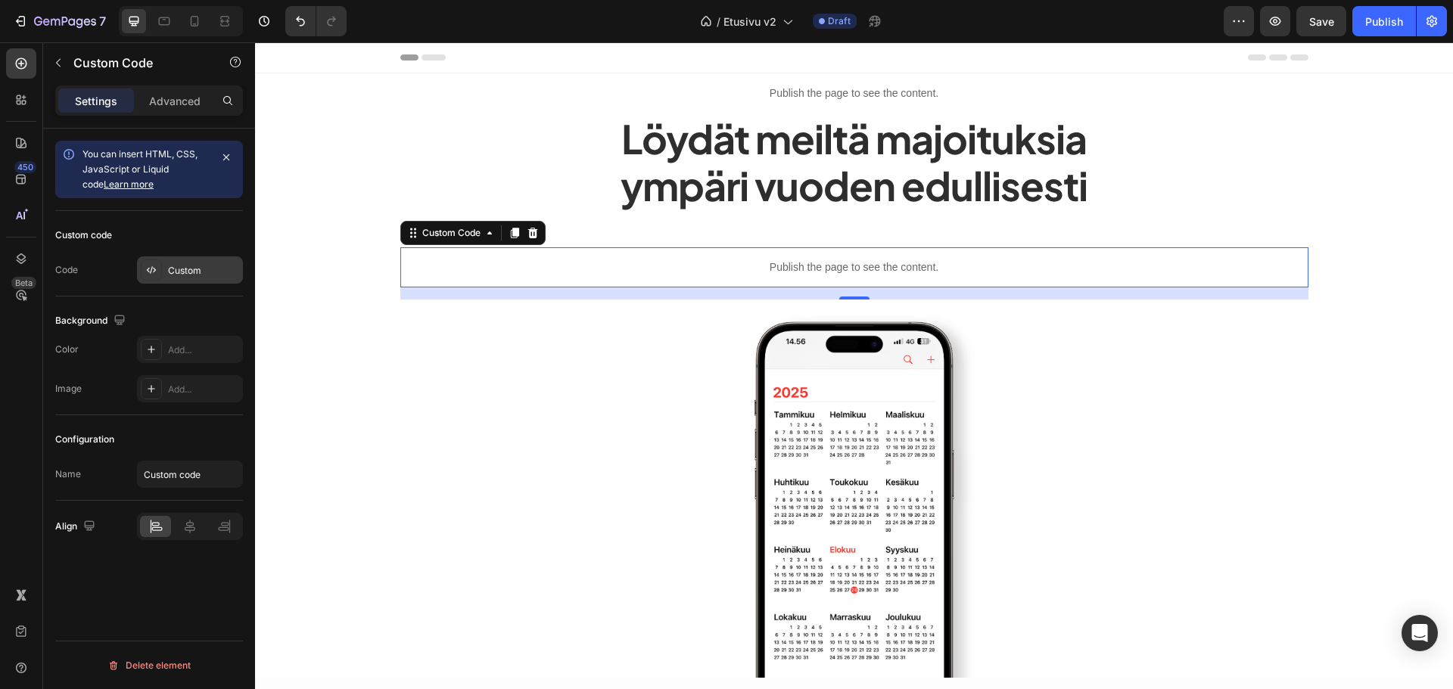
click at [207, 265] on div "Custom" at bounding box center [203, 271] width 71 height 14
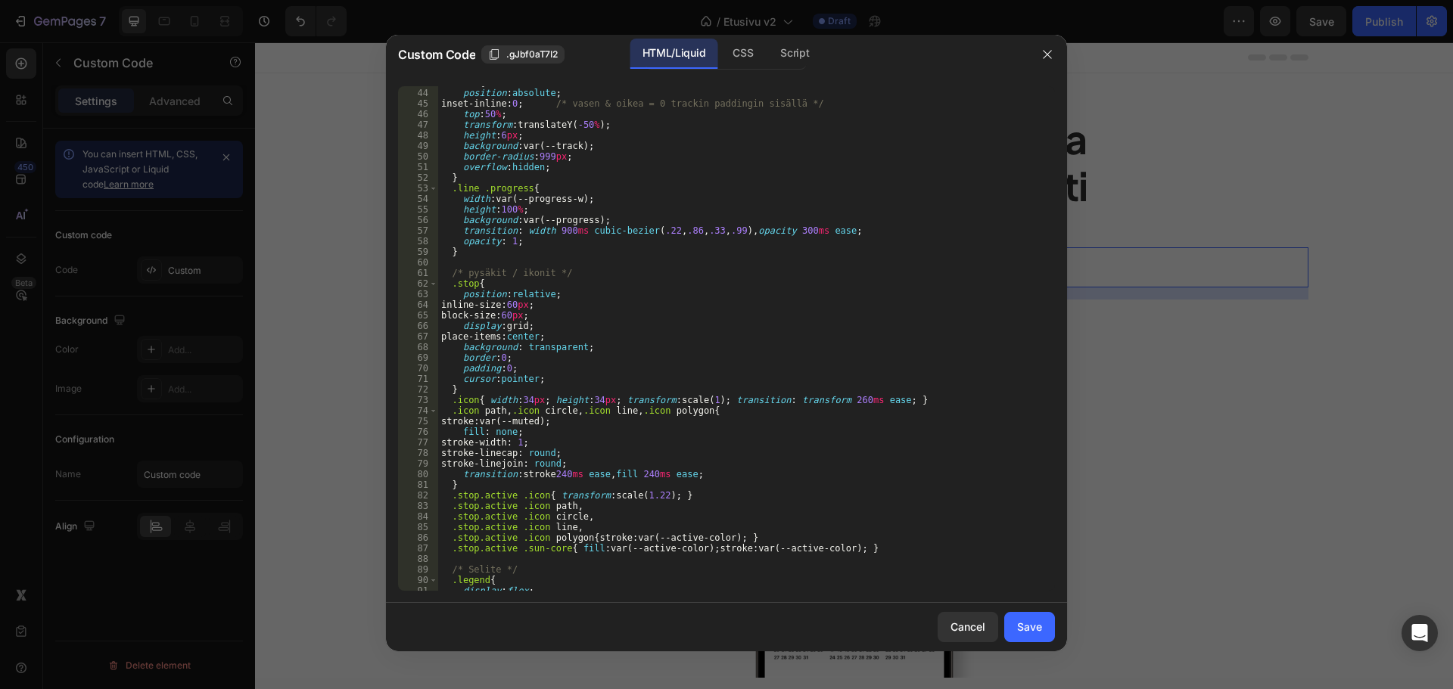
scroll to position [545, 0]
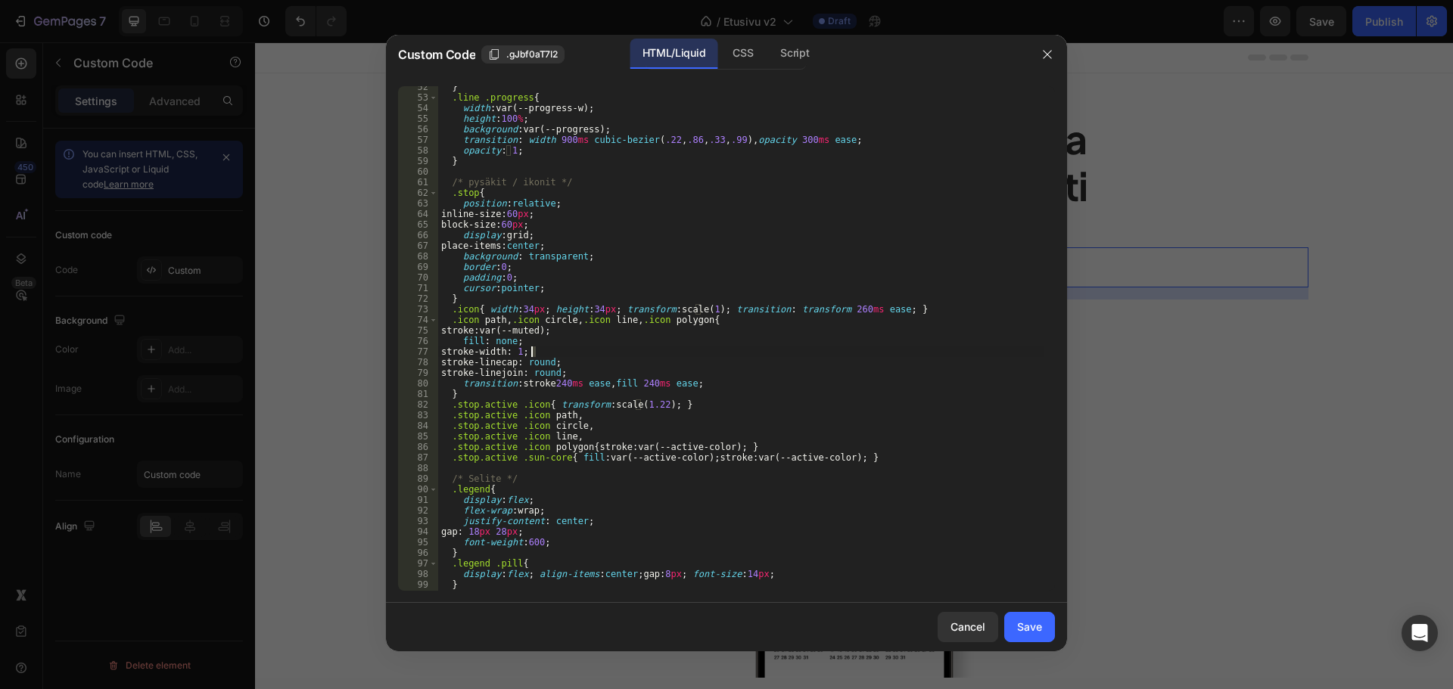
click at [532, 353] on div "} .line .progress { width : var(--progress-w) ; height : 100 % ; background : v…" at bounding box center [740, 345] width 605 height 526
click at [805, 342] on div "} .line .progress { width : var(--progress-w) ; height : 100 % ; background : v…" at bounding box center [740, 345] width 605 height 526
type textarea "fill: none;"
click at [1040, 616] on button "Save" at bounding box center [1029, 627] width 51 height 30
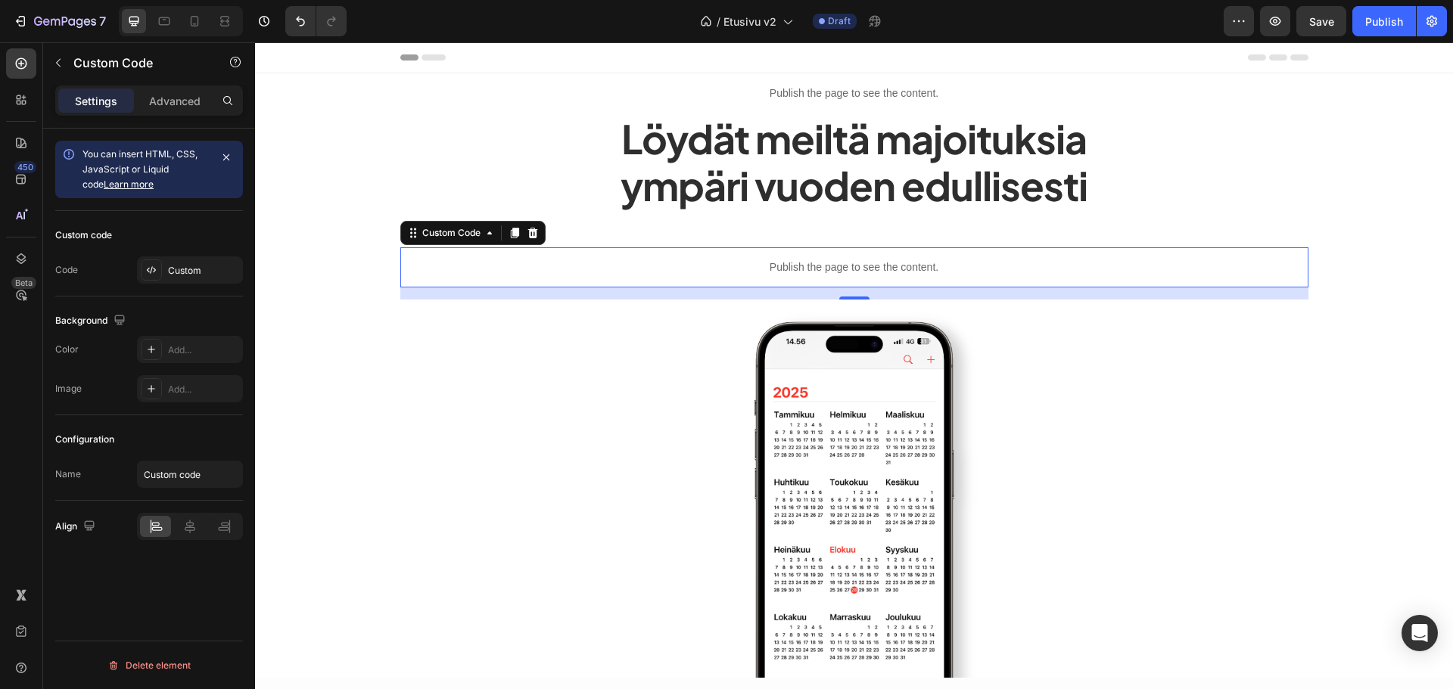
click at [1318, 3] on div "7 Version history / Etusivu v2 Draft Preview Save Publish" at bounding box center [726, 21] width 1453 height 43
click at [1313, 11] on button "Save" at bounding box center [1321, 21] width 50 height 30
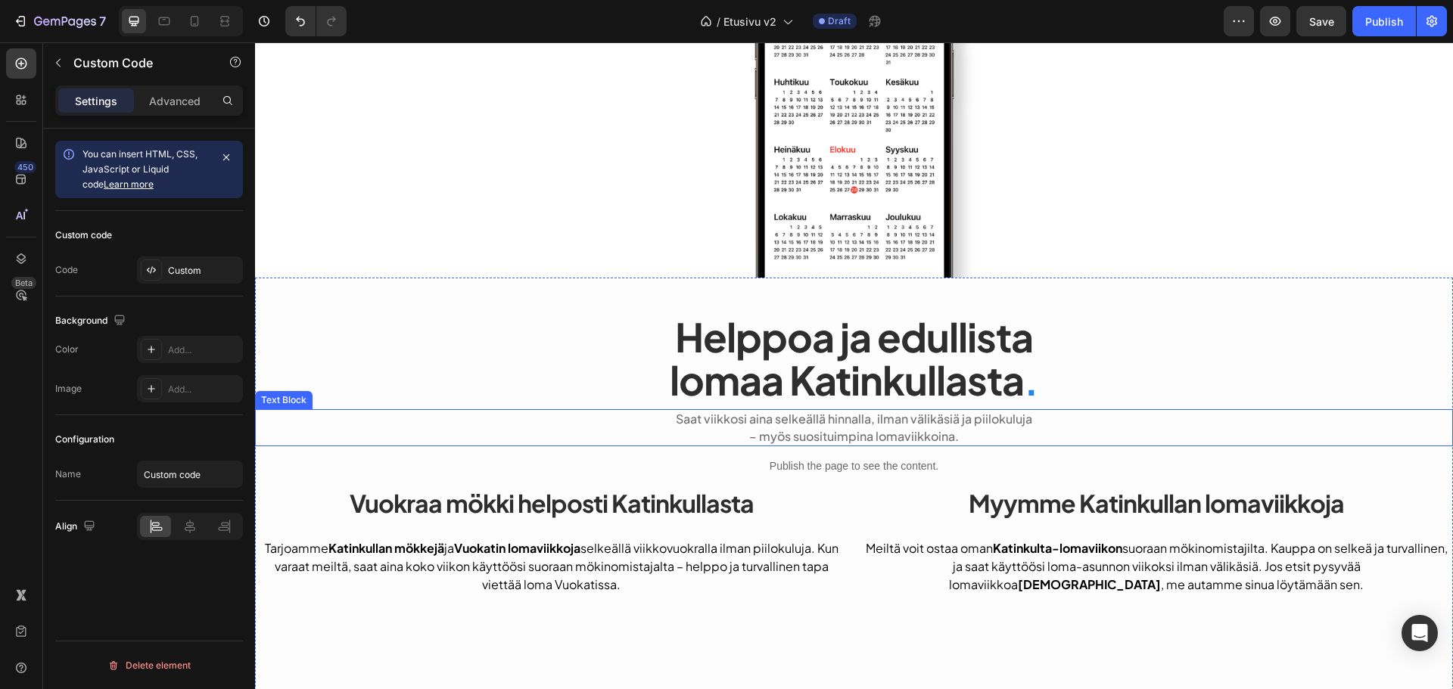
scroll to position [454, 0]
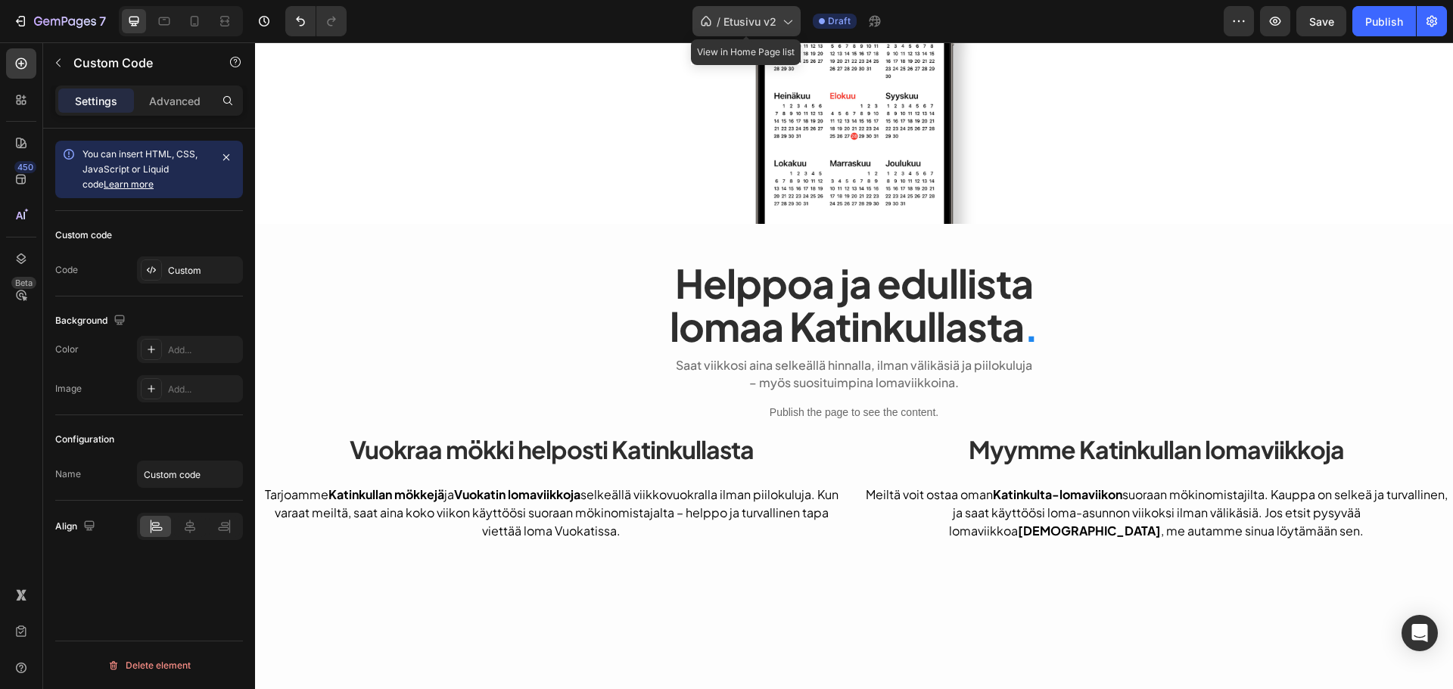
click at [742, 26] on span "Etusivu v2" at bounding box center [749, 22] width 53 height 16
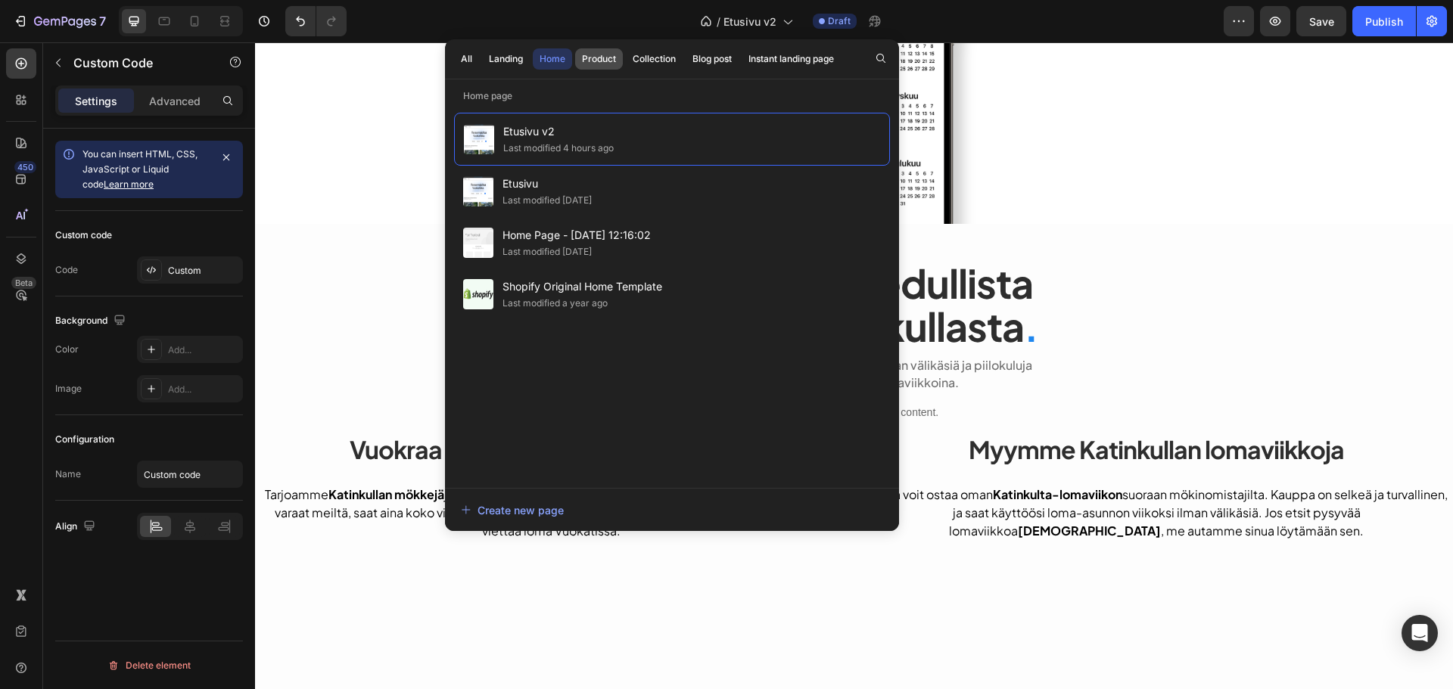
click at [602, 54] on div "Product" at bounding box center [599, 59] width 34 height 14
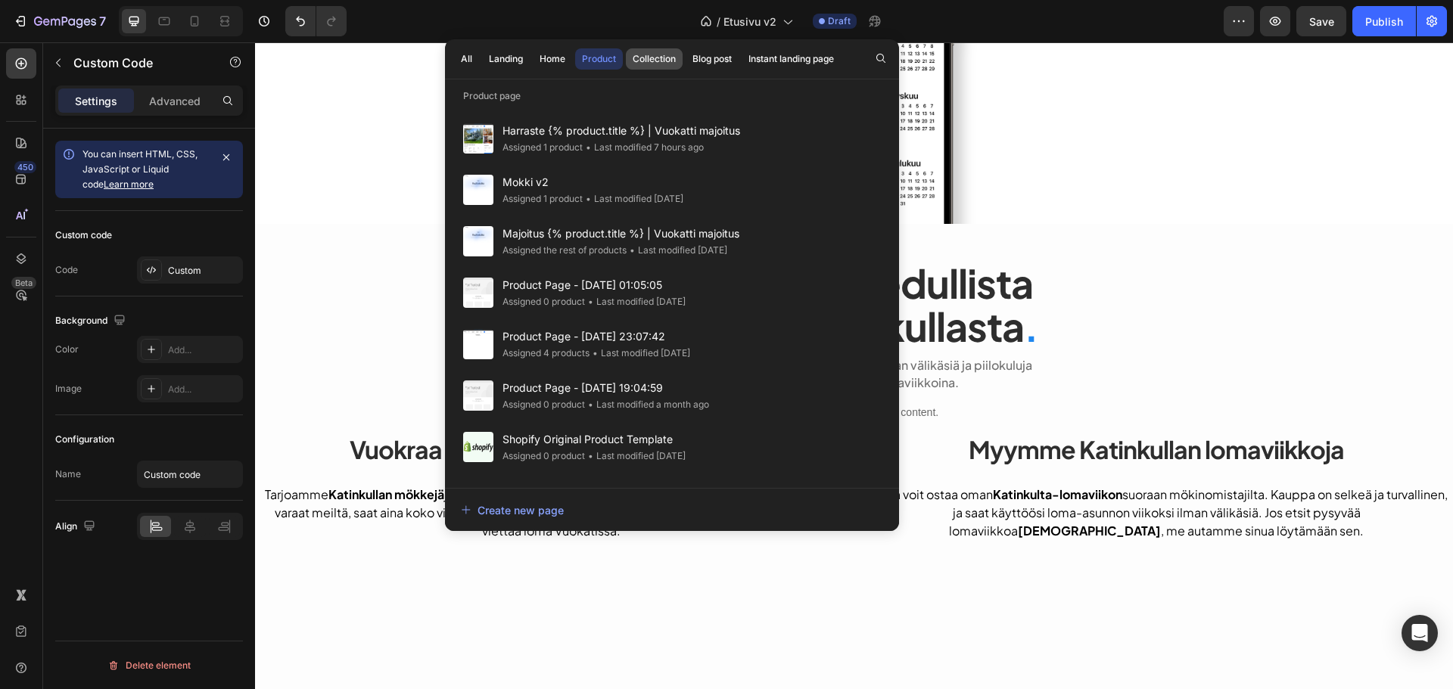
click at [637, 58] on div "Collection" at bounding box center [654, 59] width 43 height 14
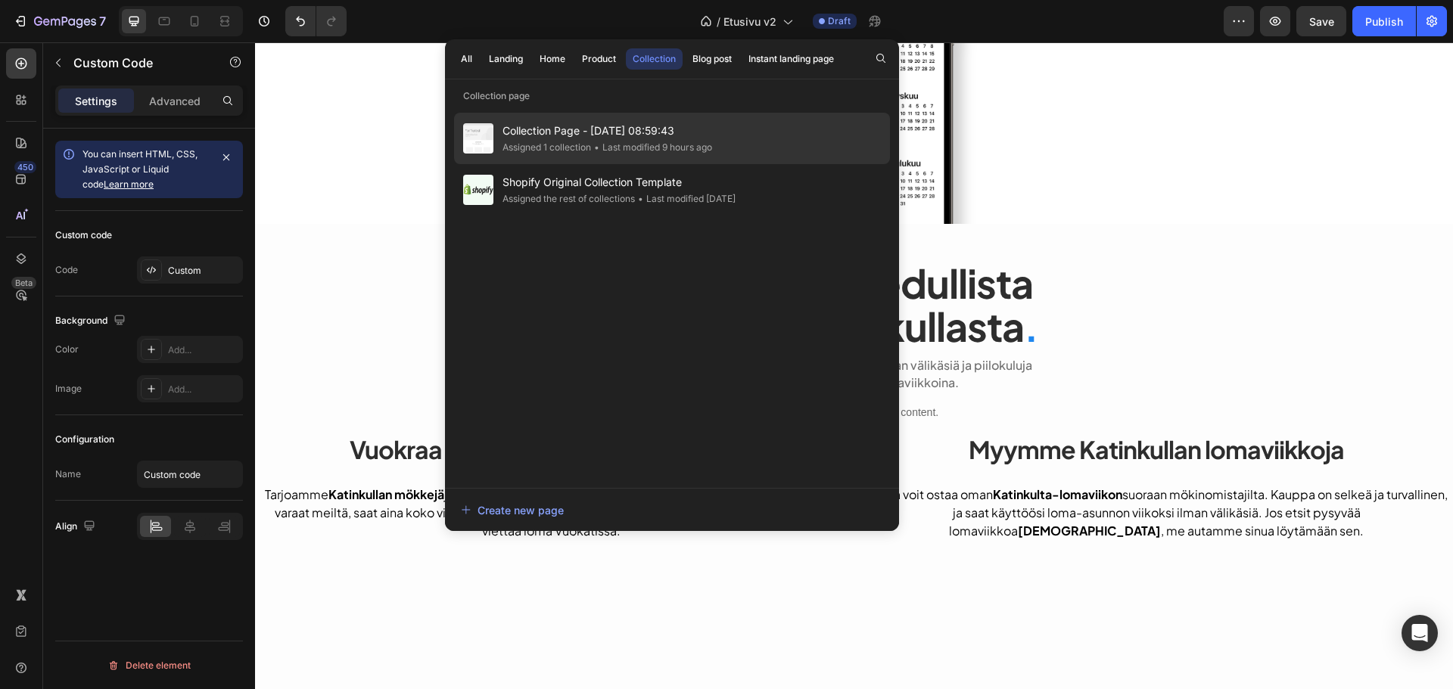
click at [663, 138] on span "Collection Page - Aug 28, 08:59:43" at bounding box center [607, 131] width 210 height 18
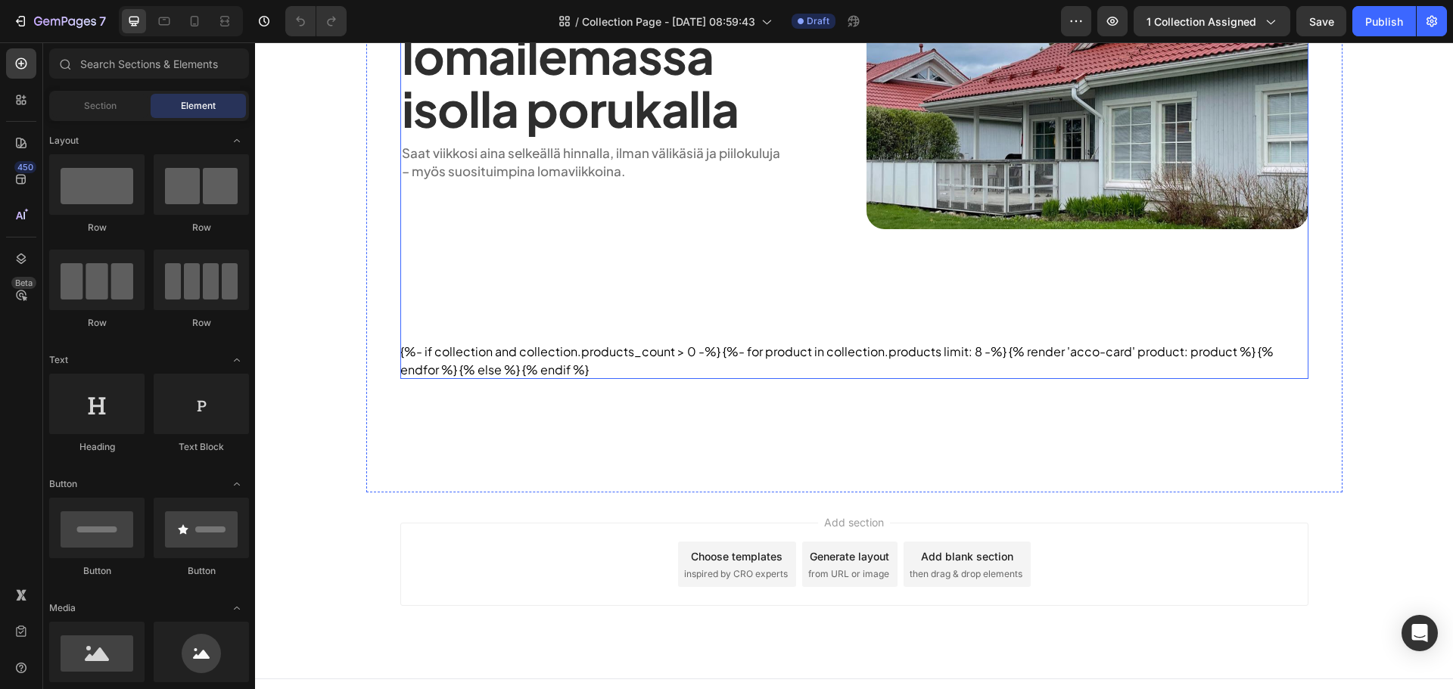
scroll to position [723, 0]
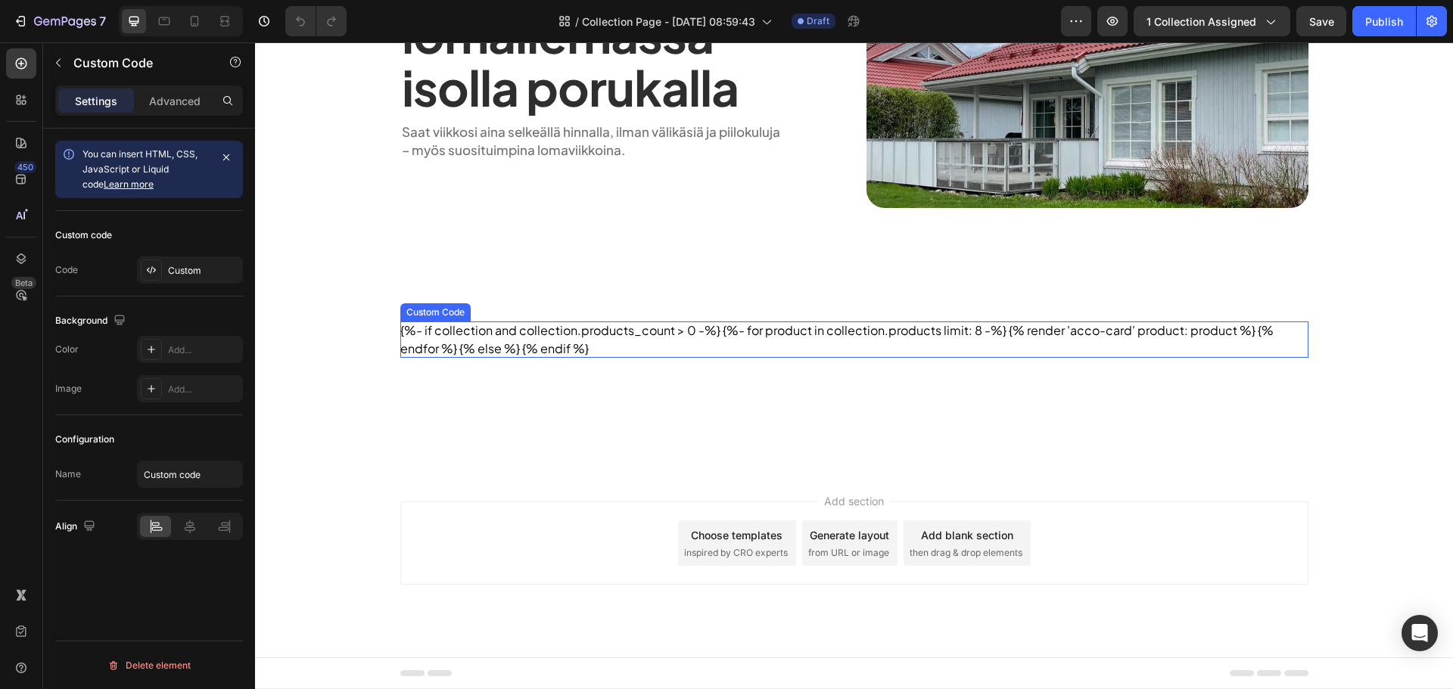
click at [718, 325] on div "{%- if collection and collection.products_count > 0 -%} {%- for product in coll…" at bounding box center [854, 340] width 908 height 36
click at [188, 266] on div "Custom" at bounding box center [203, 271] width 71 height 14
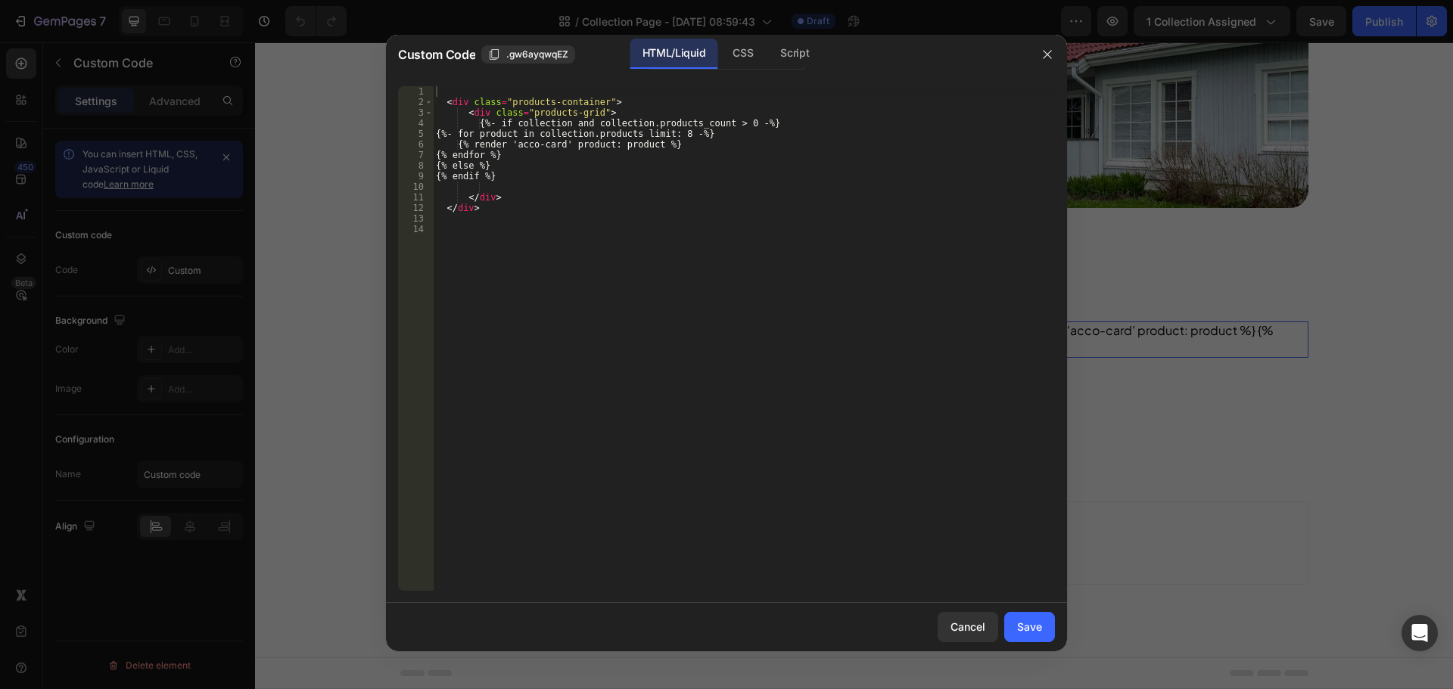
click at [741, 261] on div "< div class = "products-container" > < div class = "products-grid" > {%- if col…" at bounding box center [744, 349] width 622 height 526
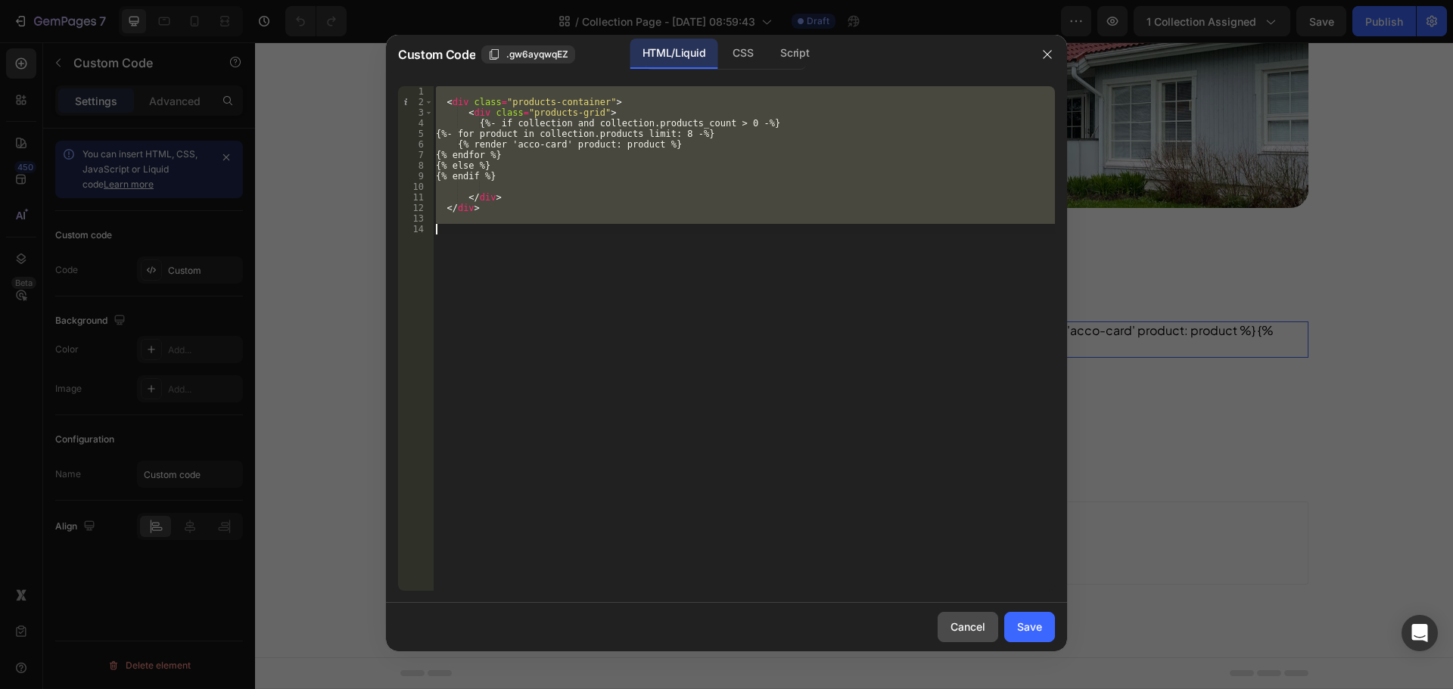
click at [973, 624] on div "Cancel" at bounding box center [967, 627] width 35 height 16
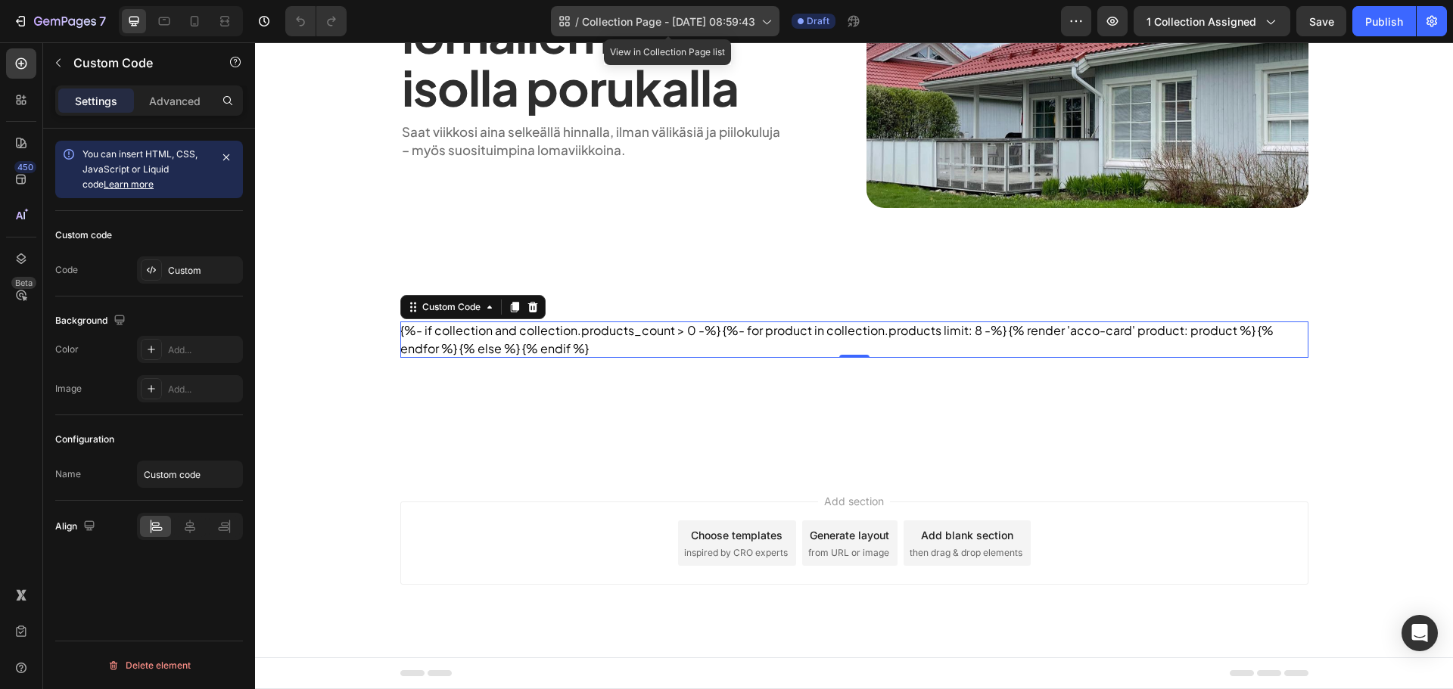
click at [620, 8] on div "/ Collection Page - Aug 28, 08:59:43" at bounding box center [665, 21] width 229 height 30
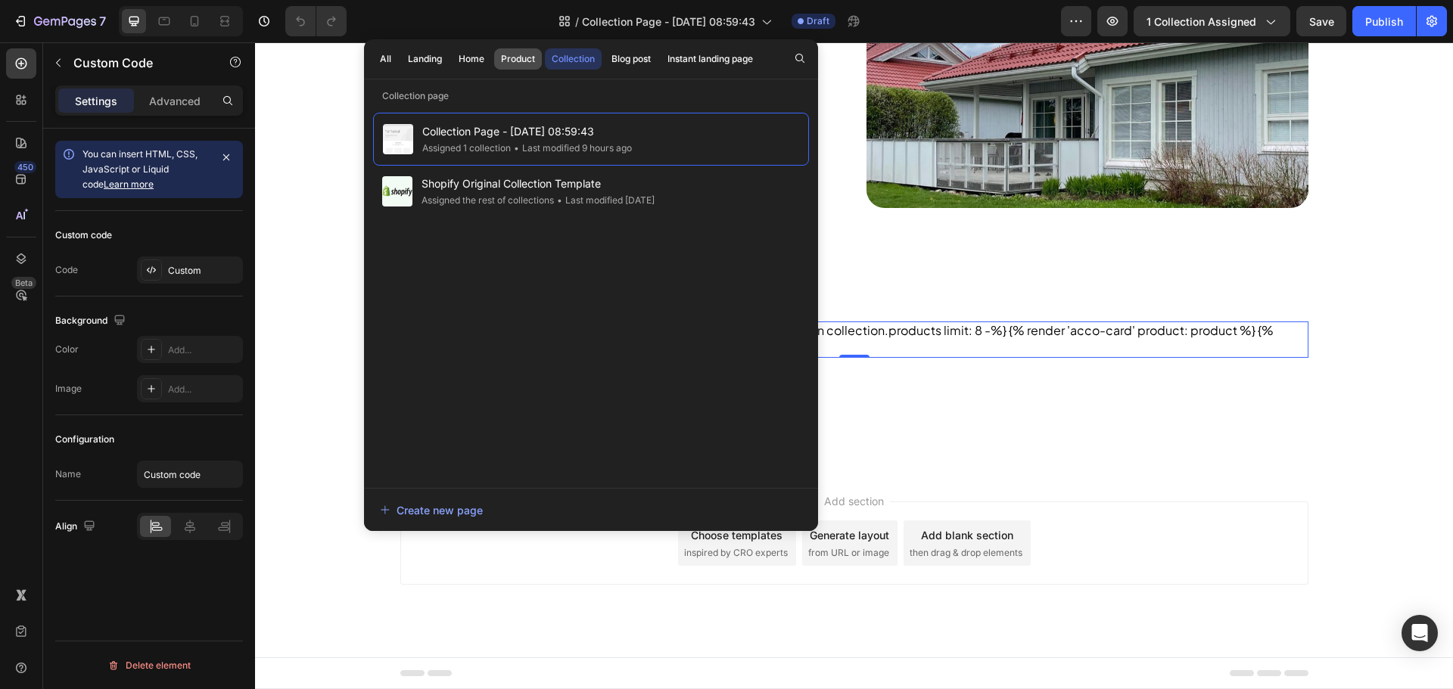
click at [494, 54] on button "Product" at bounding box center [518, 58] width 48 height 21
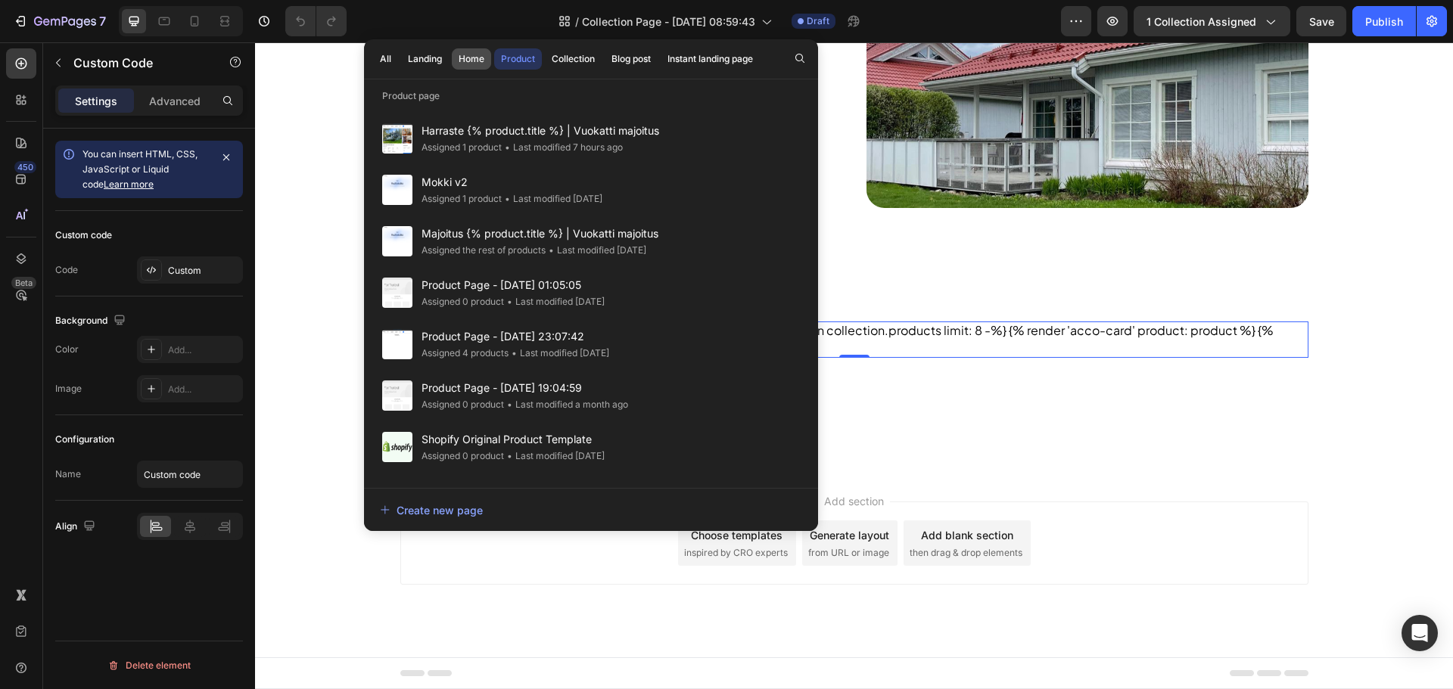
click at [479, 51] on button "Home" at bounding box center [471, 58] width 39 height 21
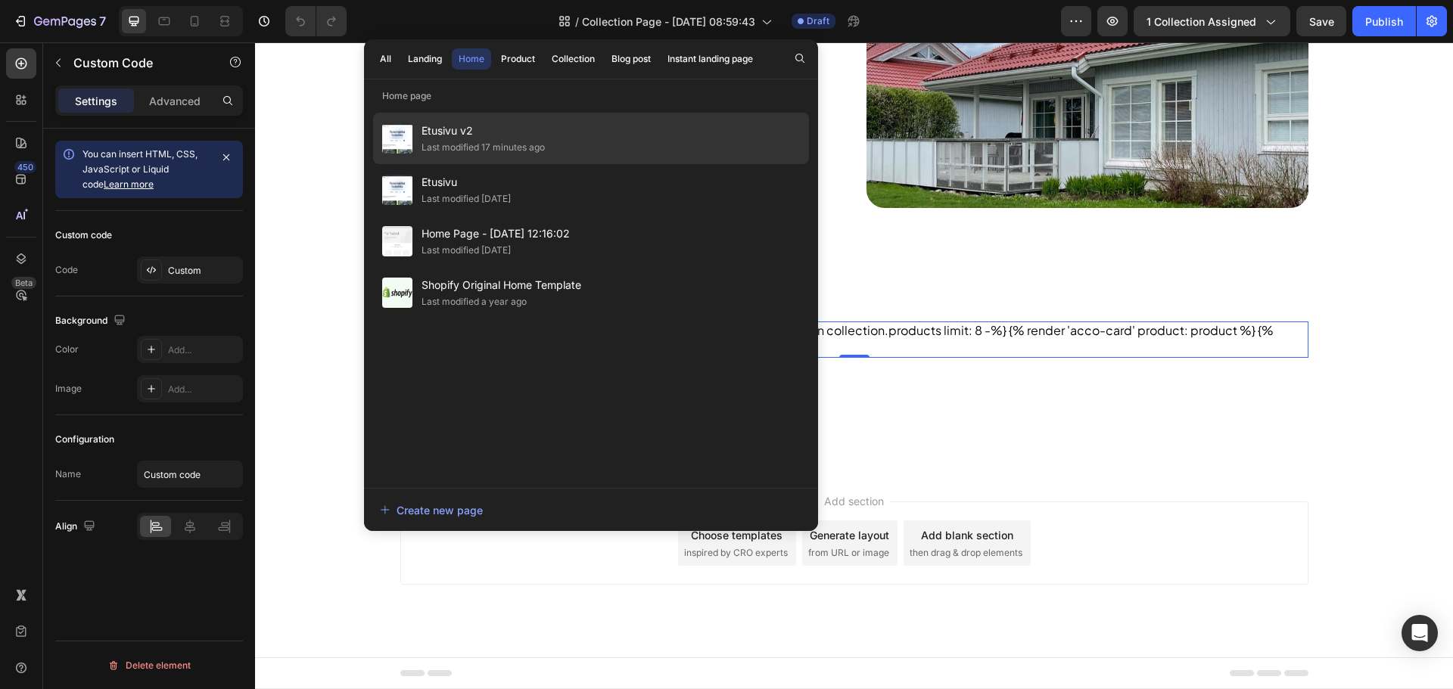
click at [511, 142] on div "Last modified 17 minutes ago" at bounding box center [483, 147] width 123 height 15
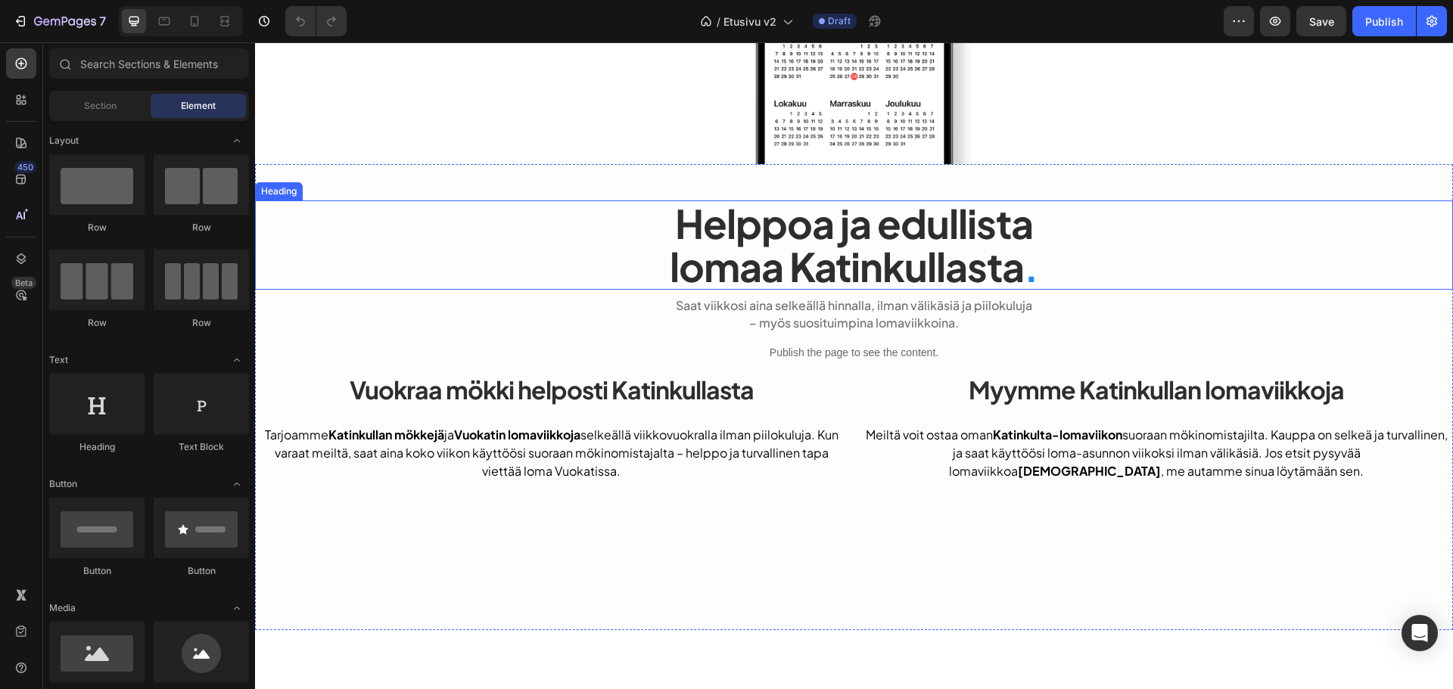
scroll to position [530, 0]
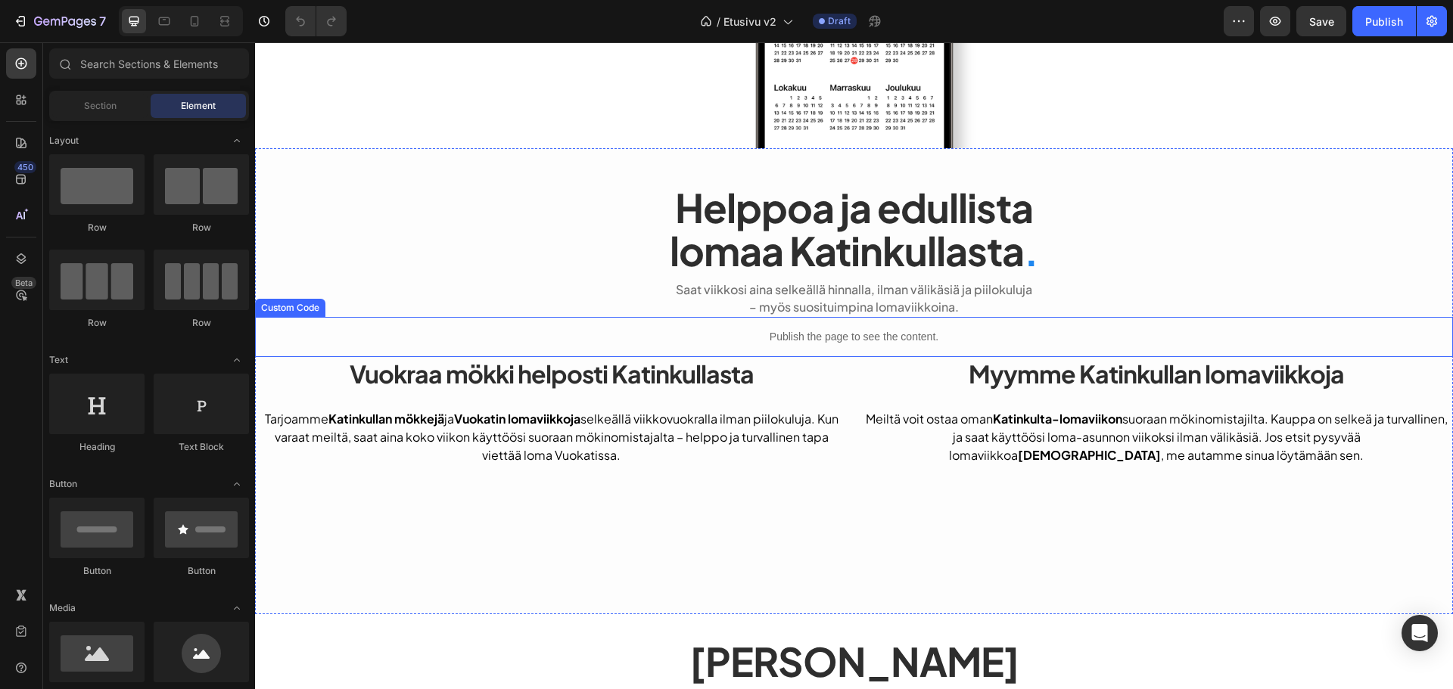
drag, startPoint x: 695, startPoint y: 323, endPoint x: 488, endPoint y: 312, distance: 207.7
click at [694, 323] on div "Publish the page to see the content." at bounding box center [854, 337] width 1198 height 40
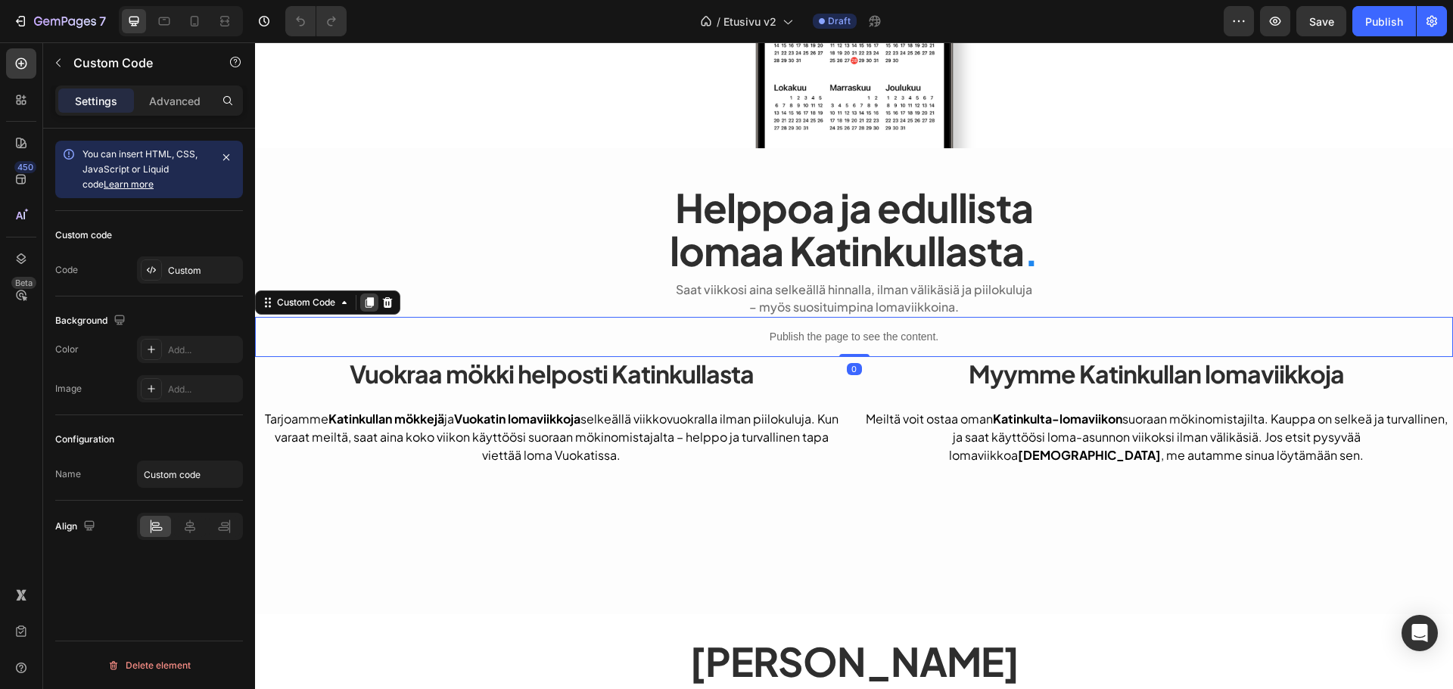
click at [374, 295] on div at bounding box center [369, 303] width 18 height 18
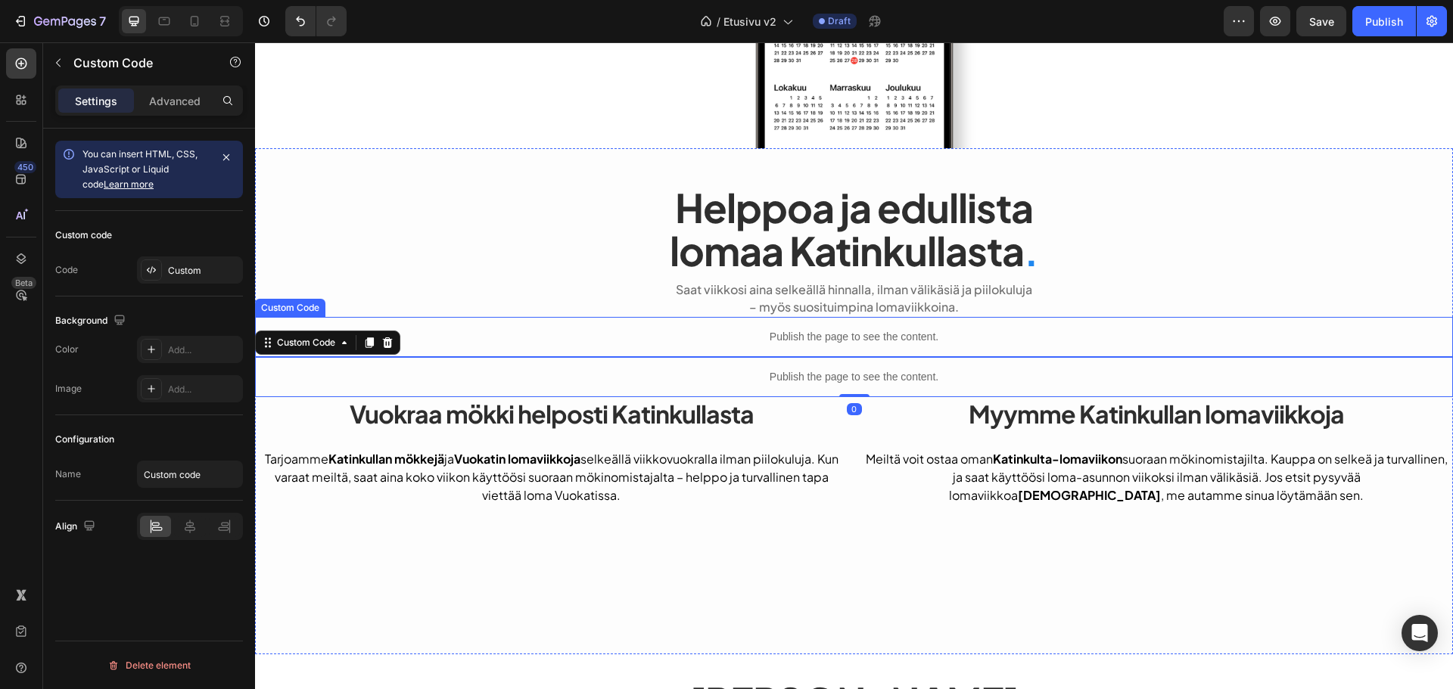
click at [586, 349] on div "Publish the page to see the content." at bounding box center [854, 337] width 1198 height 40
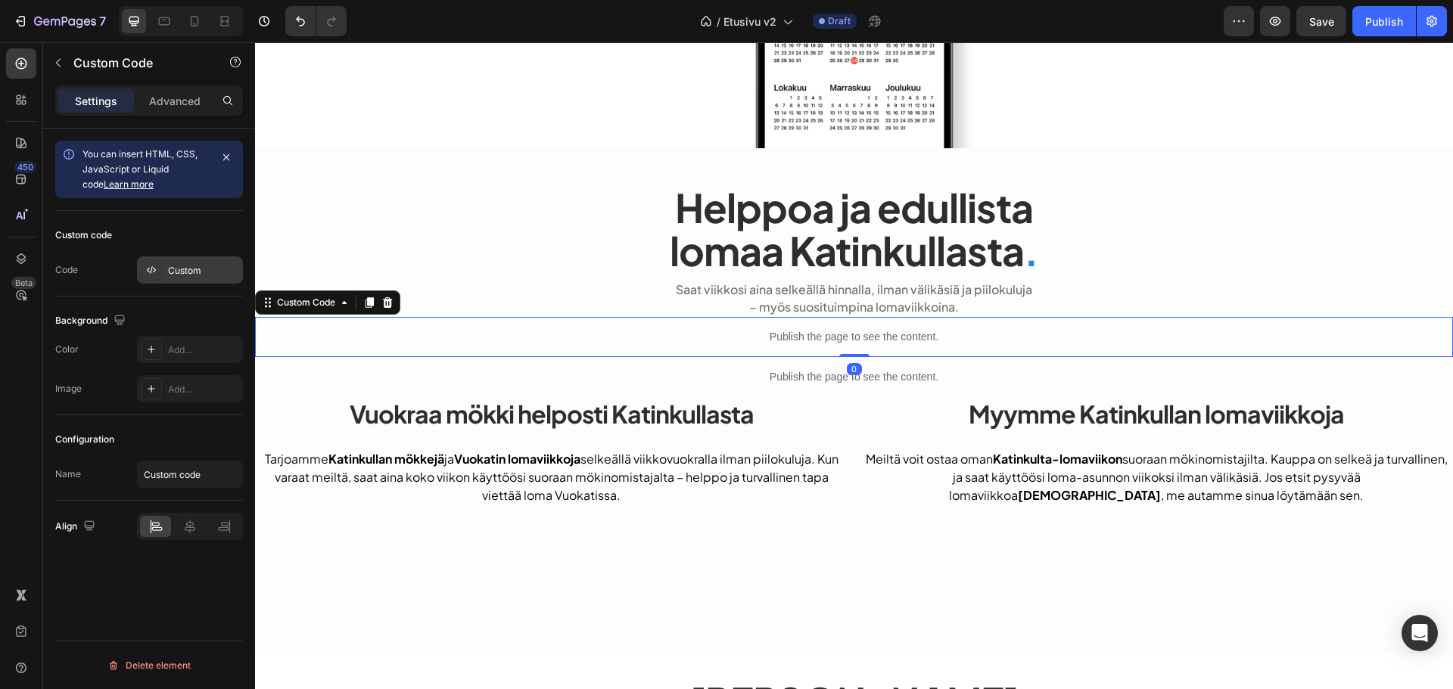
click at [213, 279] on div "Custom" at bounding box center [190, 270] width 106 height 27
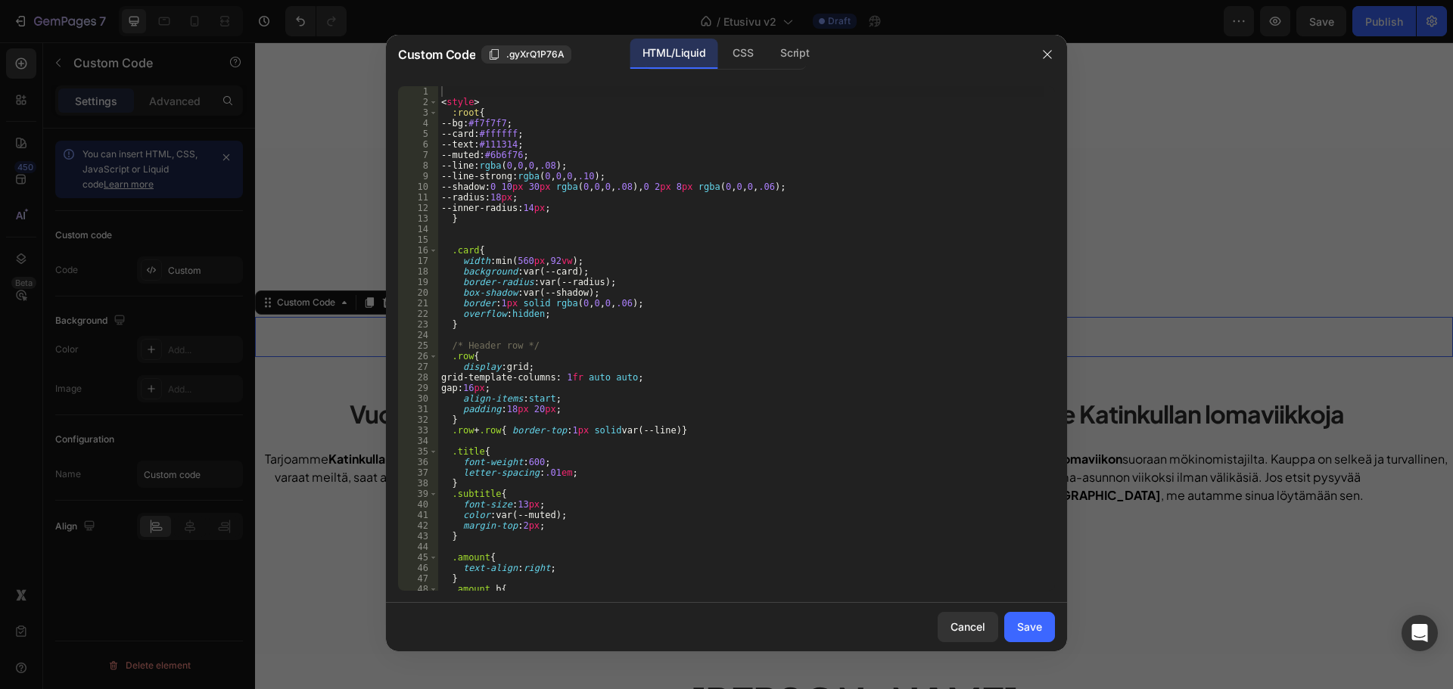
click at [709, 241] on div "< style > :root { --bg : #f7f7f7 ; --card : #ffffff ; --text : #111314 ; --mute…" at bounding box center [740, 349] width 605 height 526
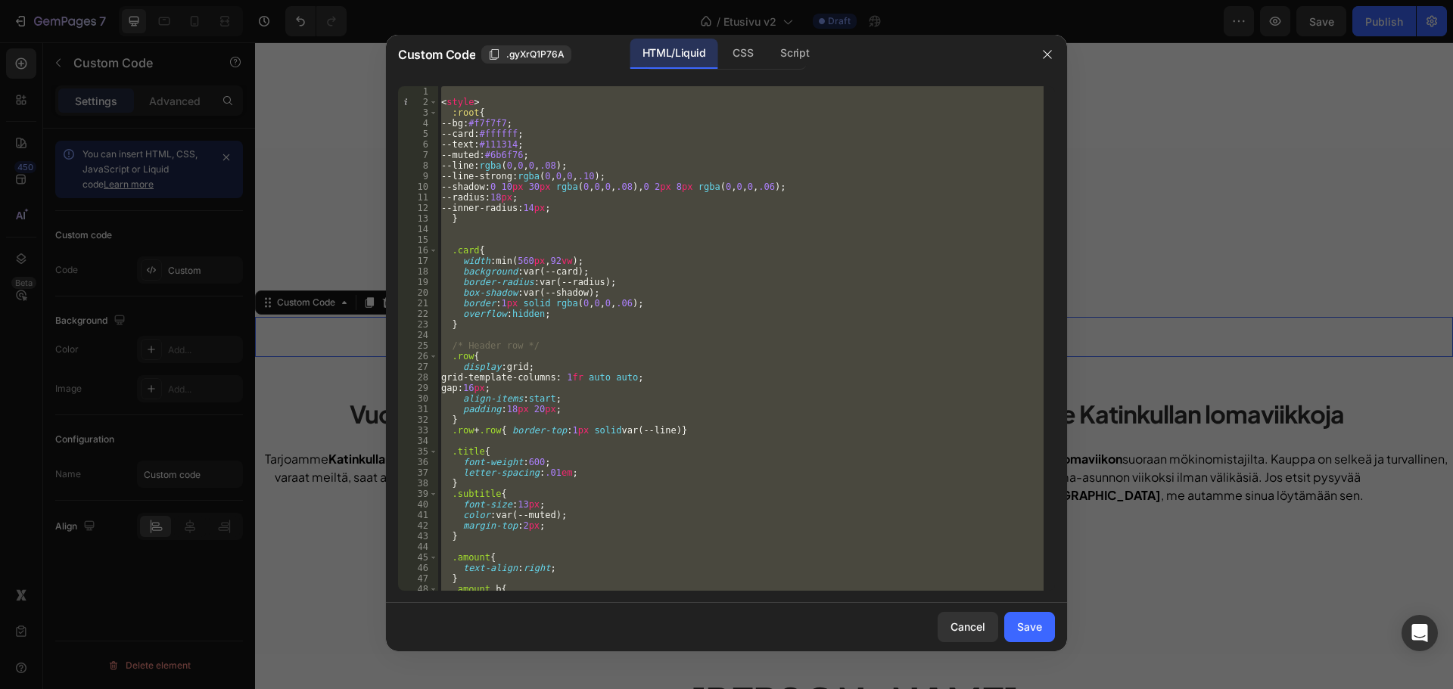
paste textarea
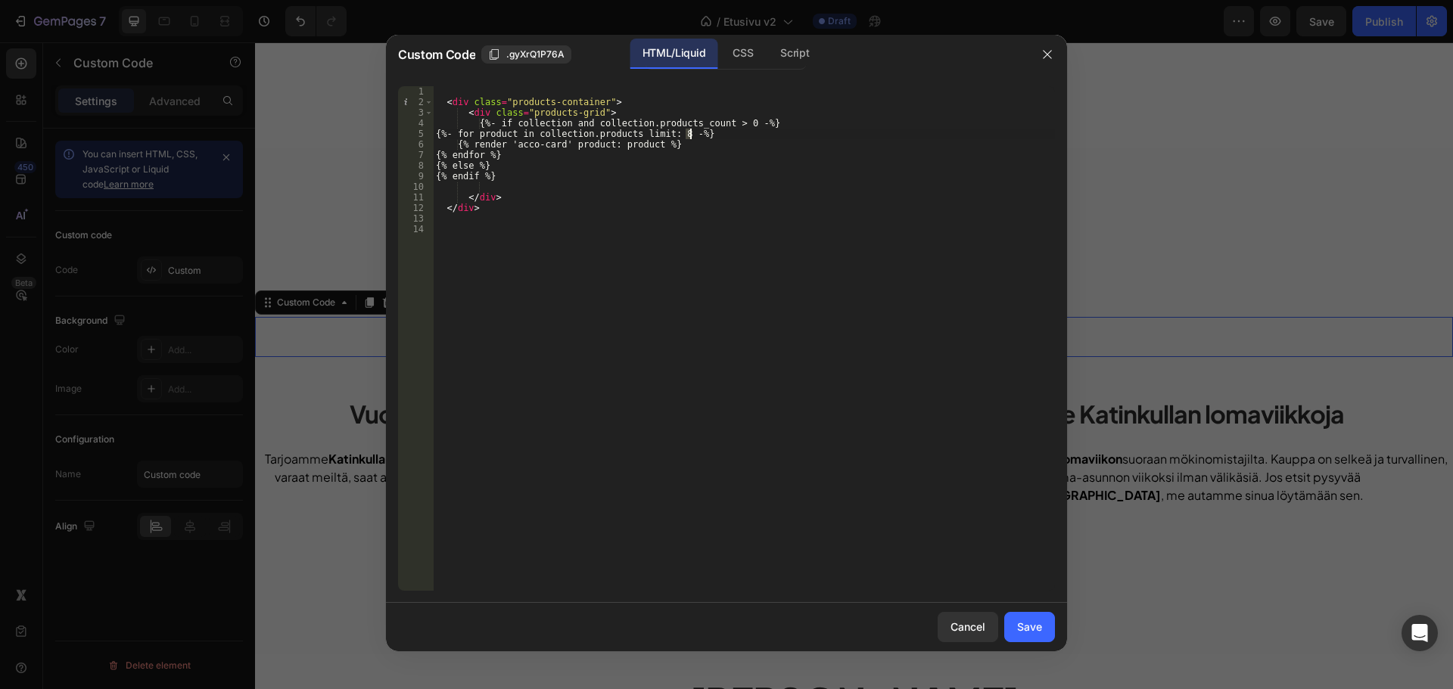
click at [690, 136] on div "< div class = "products-container" > < div class = "products-grid" > {%- if col…" at bounding box center [744, 349] width 622 height 526
drag, startPoint x: 829, startPoint y: 125, endPoint x: 1007, endPoint y: 389, distance: 318.4
click at [830, 125] on div "< div class = "products-container" > < div class = "products-grid" > {%- if col…" at bounding box center [744, 349] width 622 height 526
type textarea "{%- if collection and collection.products_count > 0 -%}"
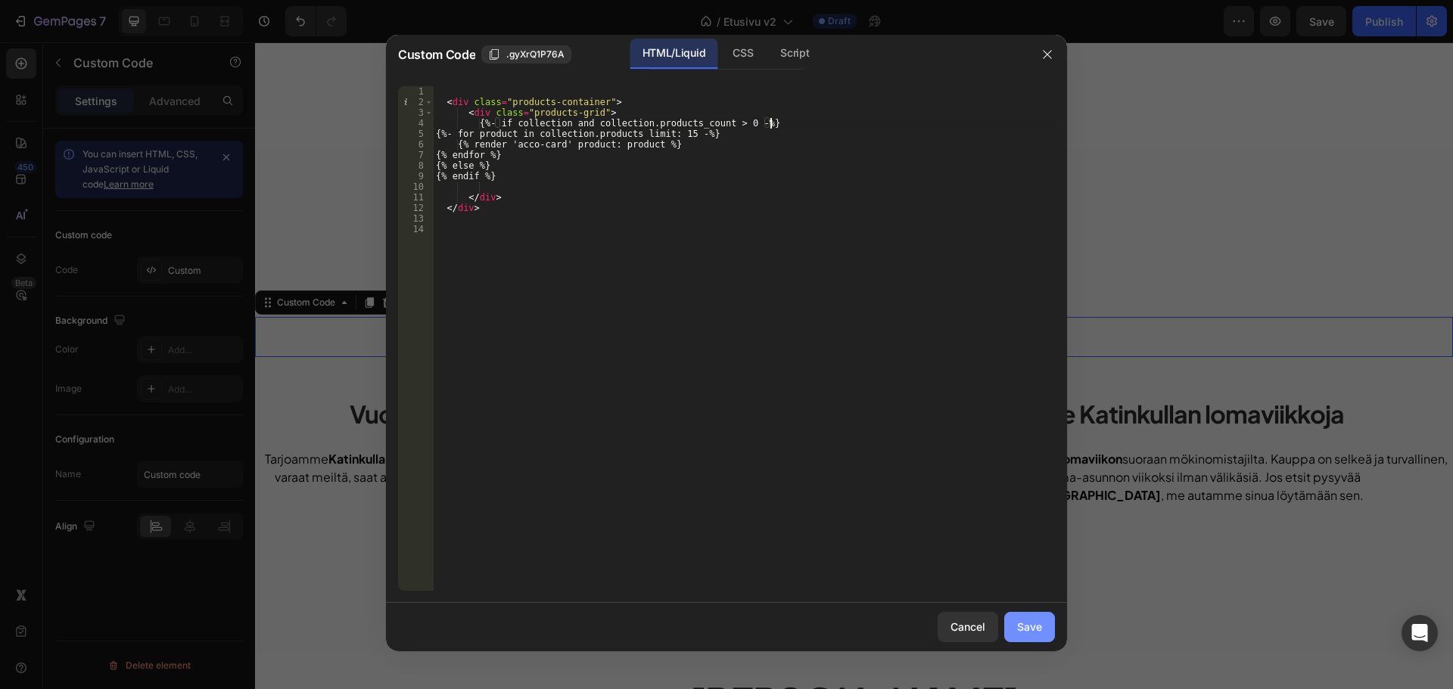
click at [1034, 619] on div "Save" at bounding box center [1029, 627] width 25 height 16
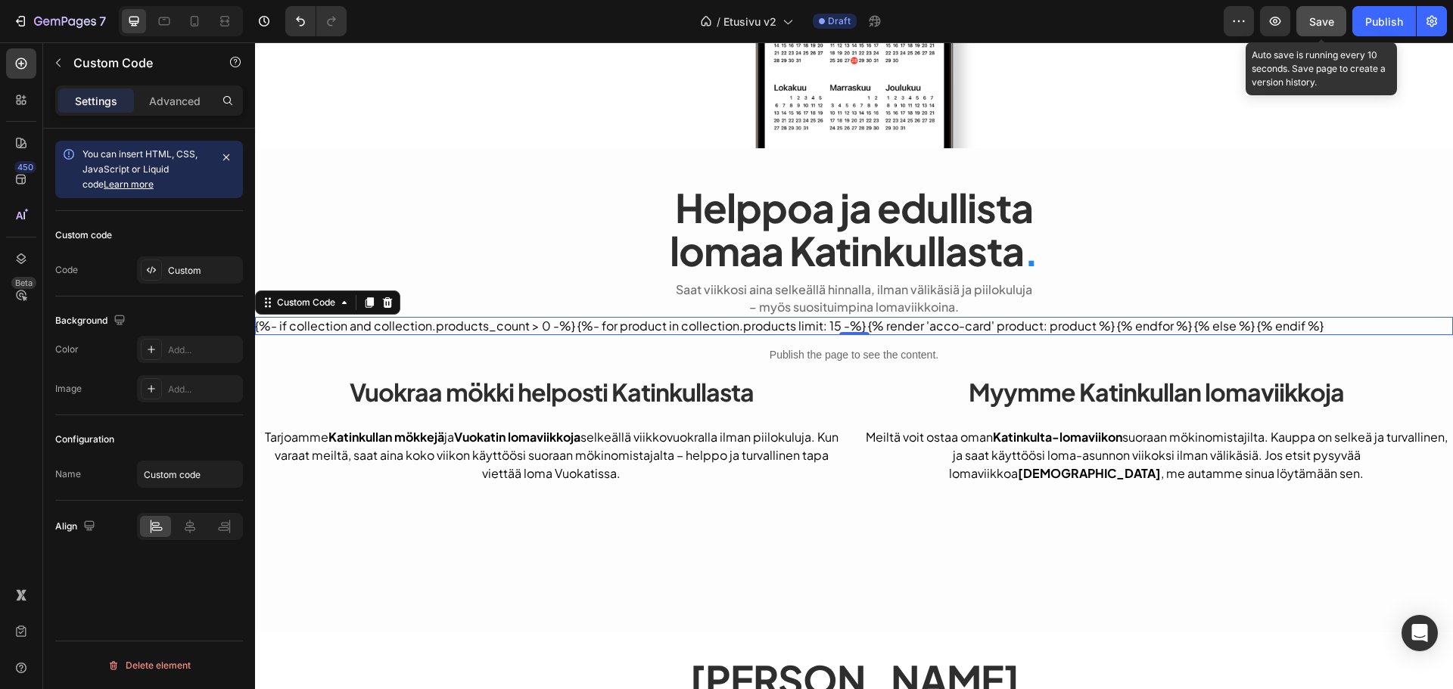
click at [1326, 21] on span "Save" at bounding box center [1321, 21] width 25 height 13
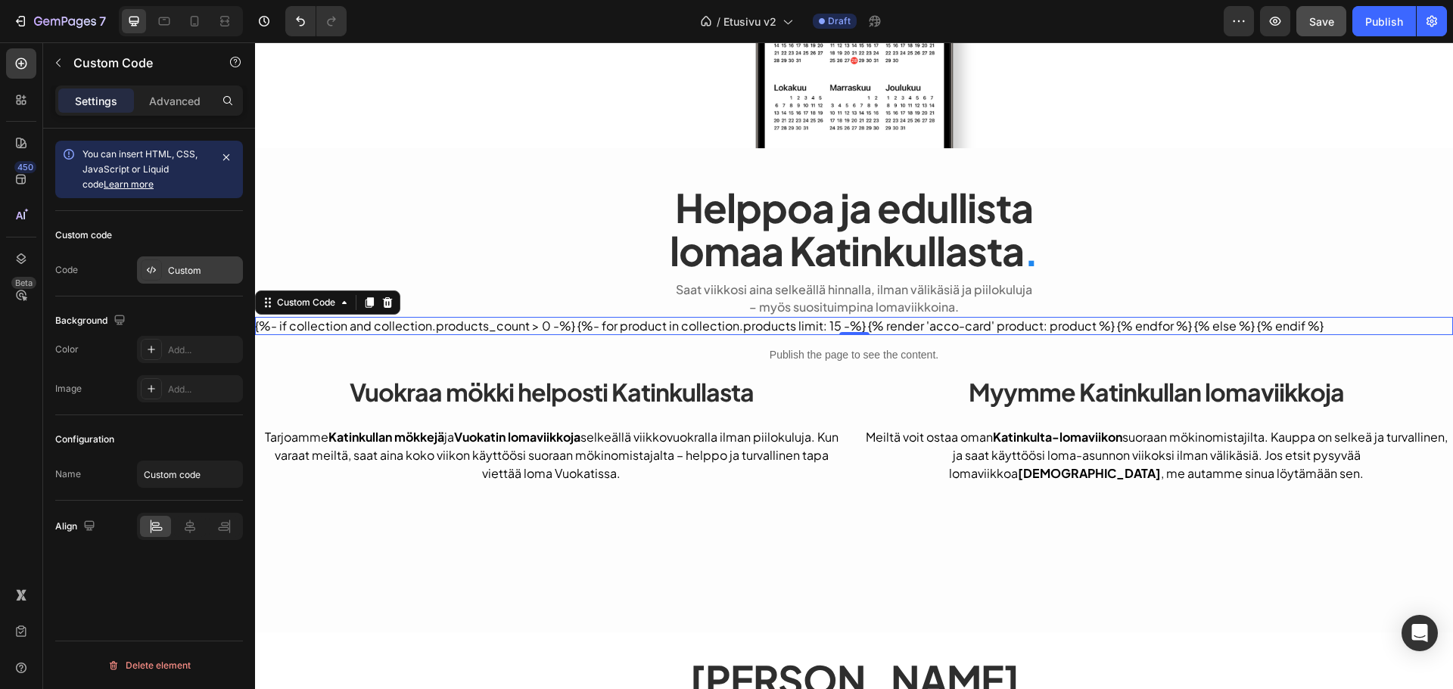
click at [195, 259] on div "Custom" at bounding box center [190, 270] width 106 height 27
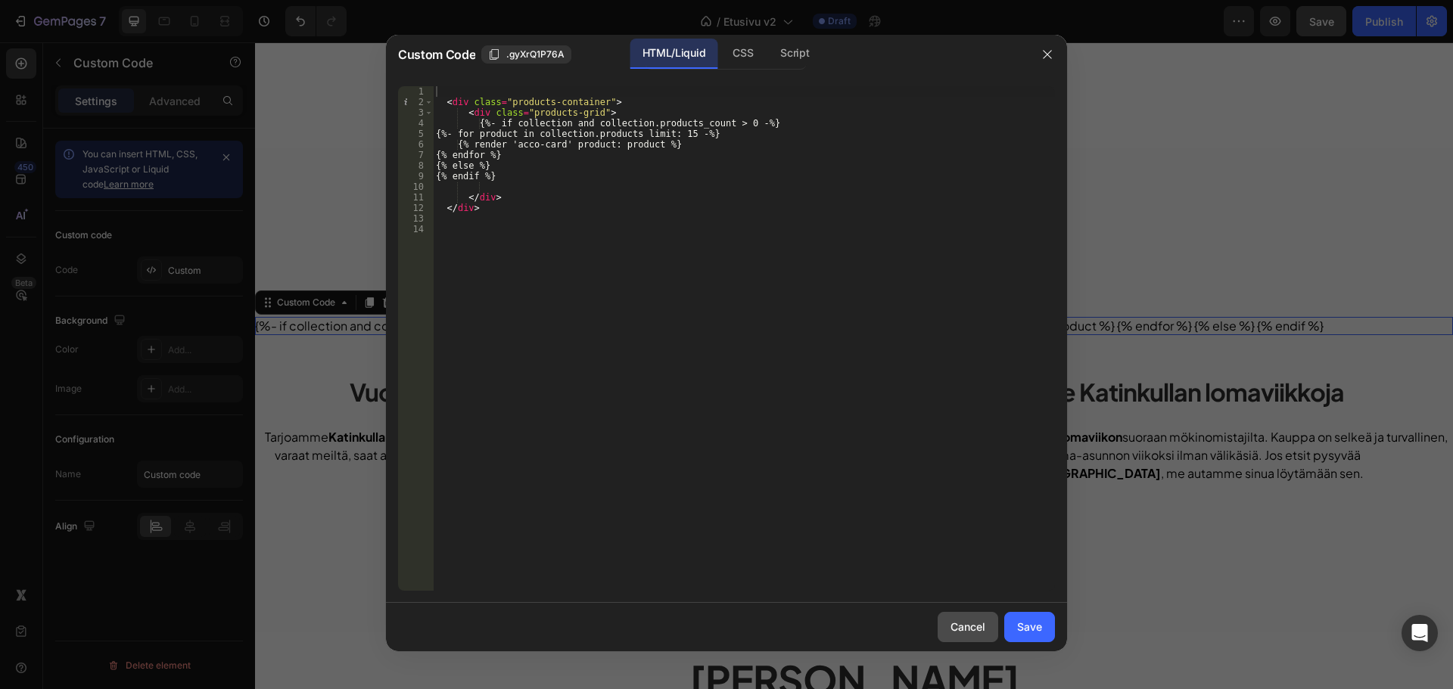
click at [959, 620] on div "Cancel" at bounding box center [967, 627] width 35 height 16
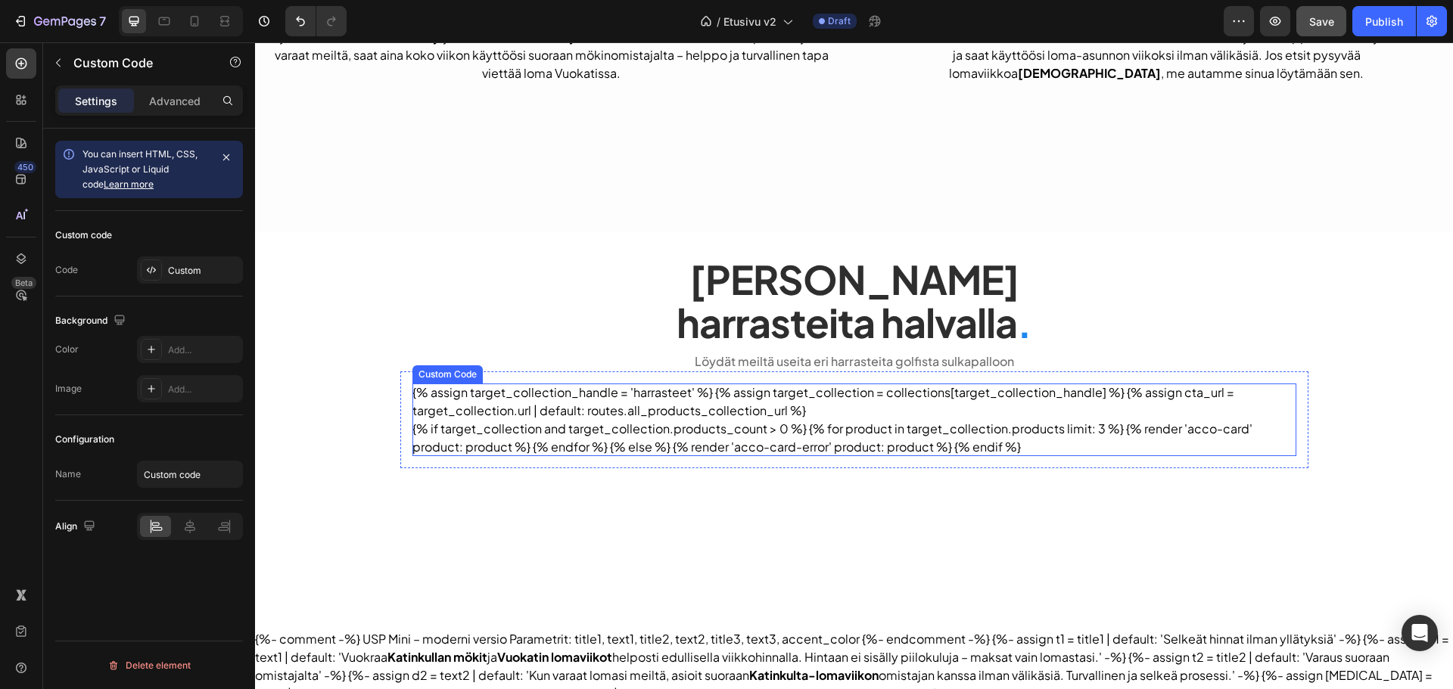
scroll to position [984, 0]
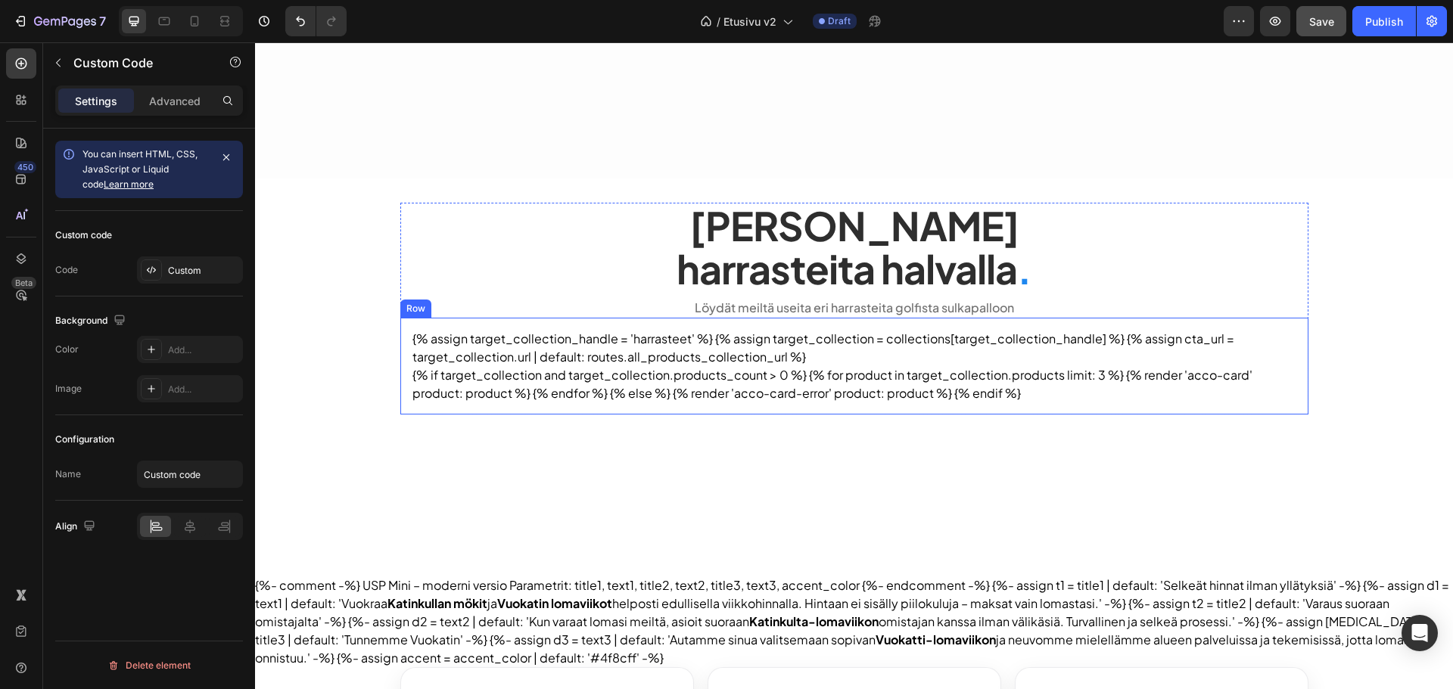
click at [772, 397] on section "{% if target_collection and target_collection.products_count > 0 %} {% for prod…" at bounding box center [854, 384] width 884 height 36
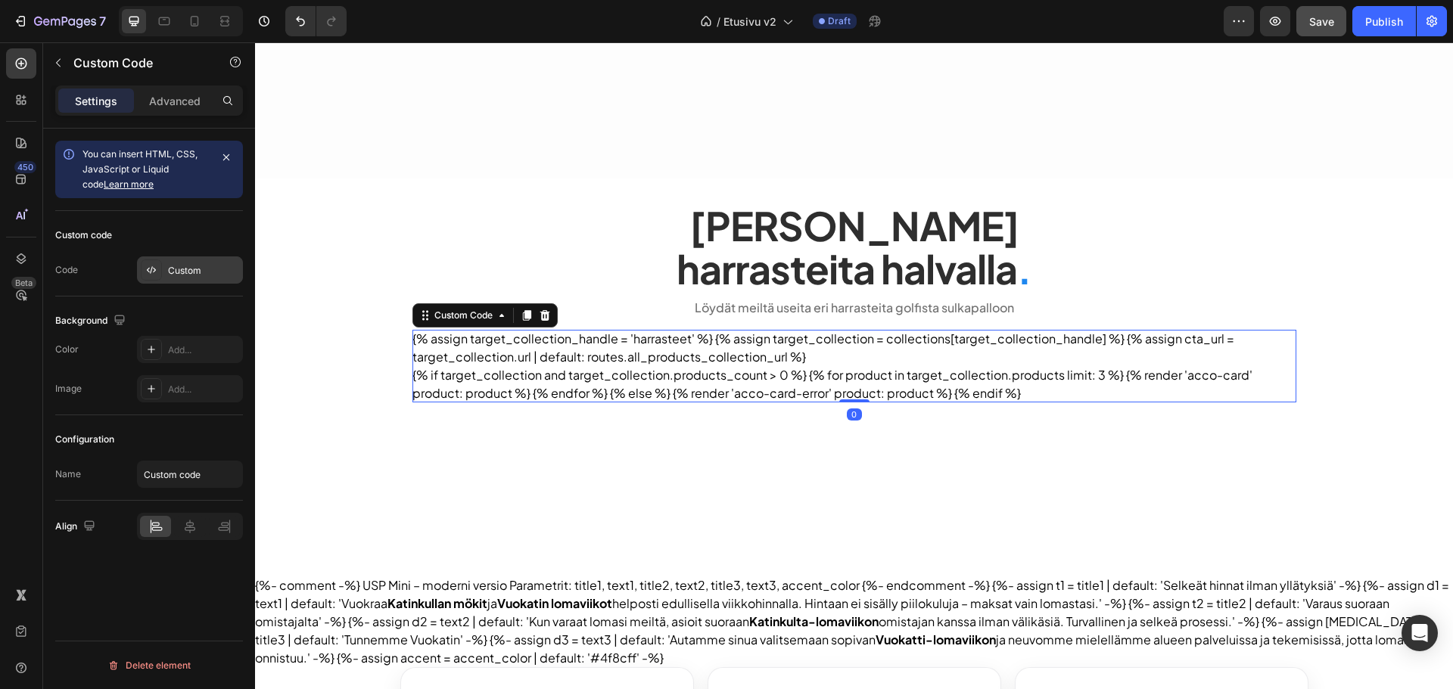
click at [176, 271] on div "Custom" at bounding box center [203, 271] width 71 height 14
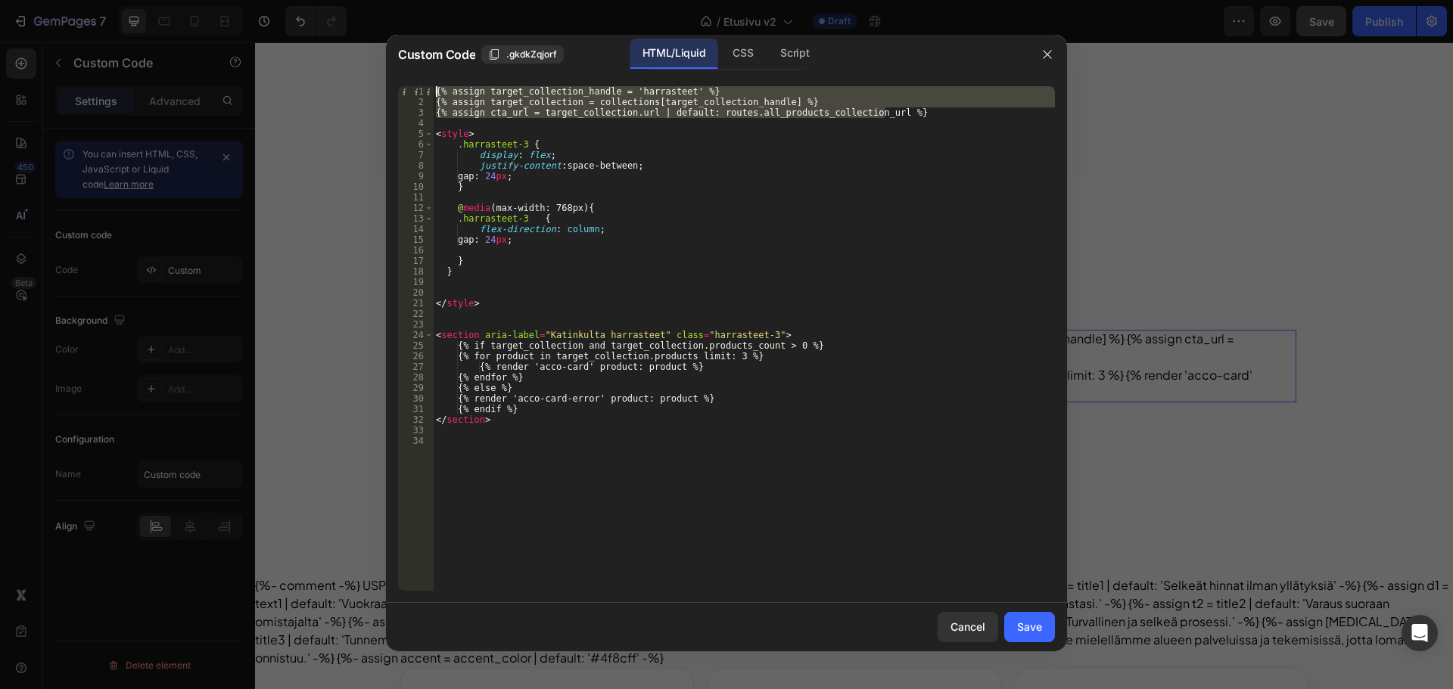
drag, startPoint x: 895, startPoint y: 110, endPoint x: 400, endPoint y: 81, distance: 496.5
click at [400, 81] on div "{% assign cta_url = target_collection.url | default: routes.all_products_collec…" at bounding box center [726, 338] width 681 height 529
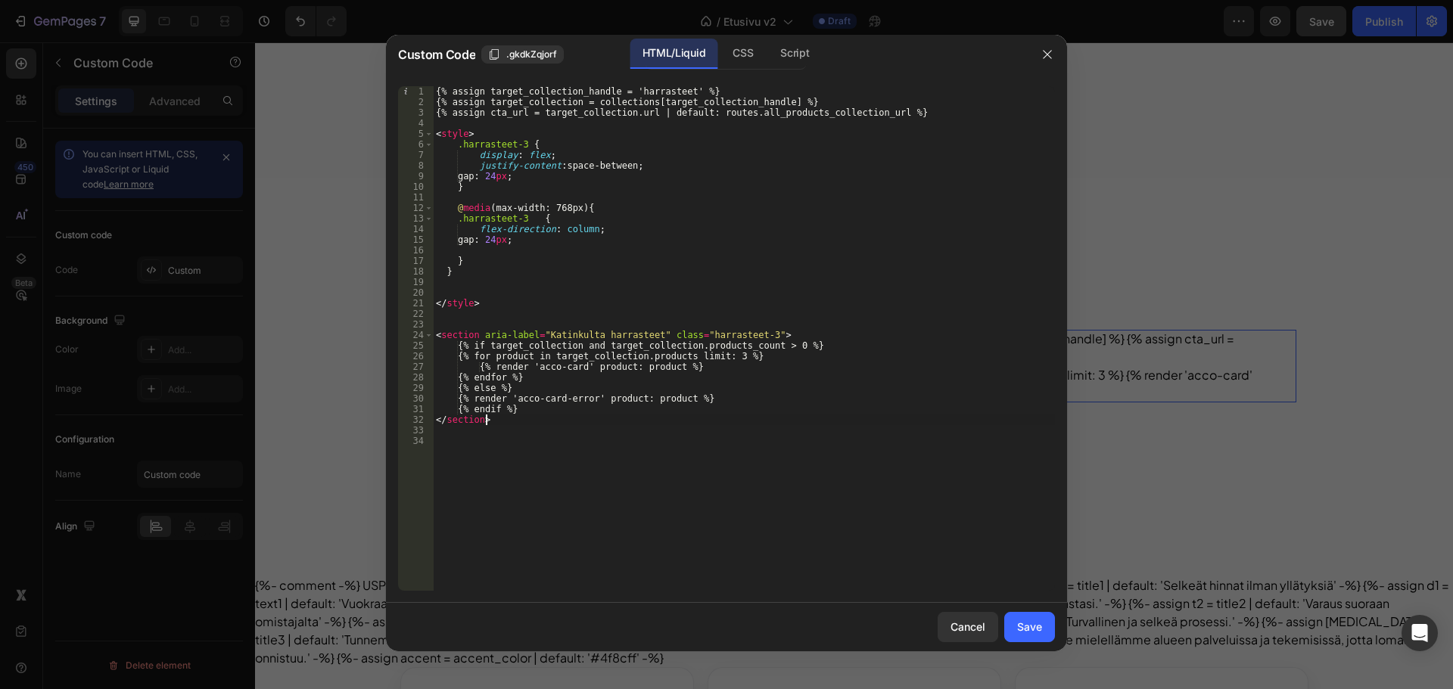
click at [508, 422] on div "{% assign target_collection_handle = 'harrasteet' %} {% assign target_collectio…" at bounding box center [744, 349] width 622 height 526
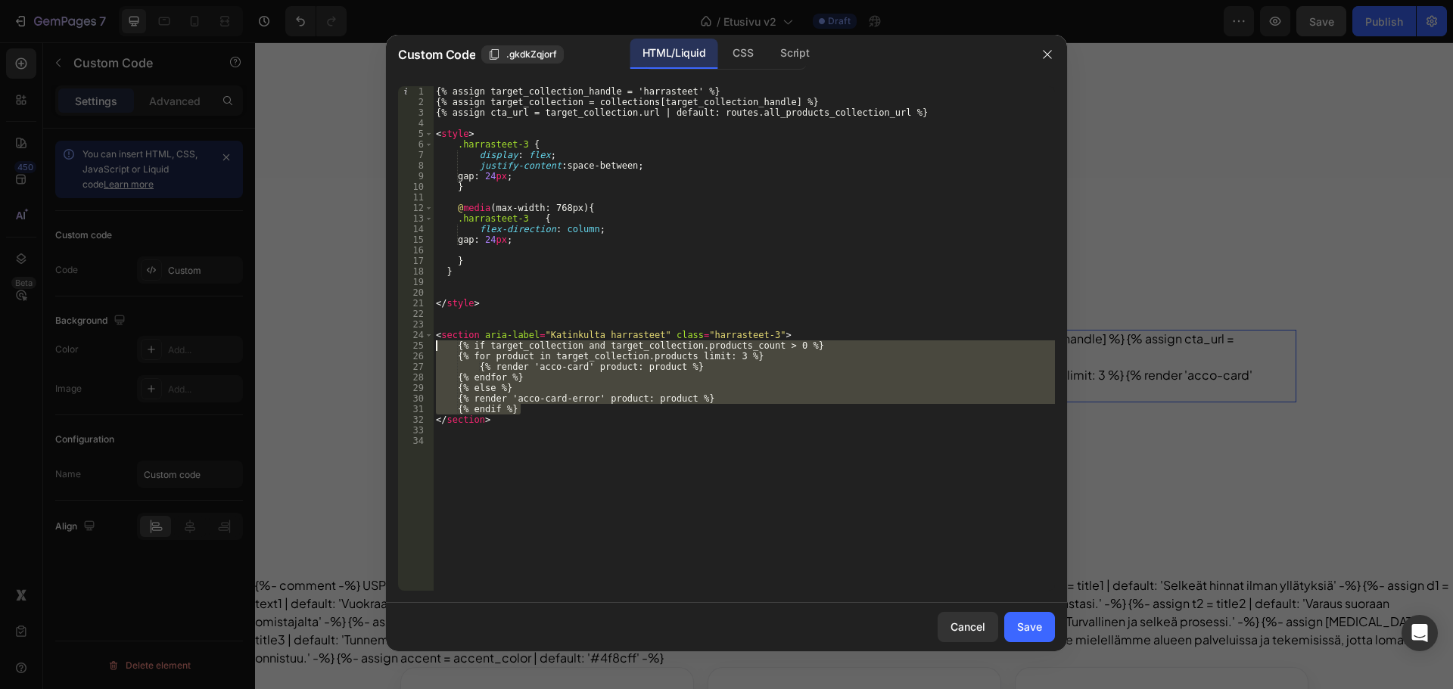
drag, startPoint x: 520, startPoint y: 413, endPoint x: 428, endPoint y: 345, distance: 114.7
click at [428, 345] on div "</section> 1 2 3 4 5 6 7 8 9 10 11 12 13 14 15 16 17 18 19 20 21 22 23 24 25 26…" at bounding box center [726, 338] width 657 height 505
type textarea "{% if target_collection and target_collection.products_count > 0 %} {% for prod…"
drag, startPoint x: 971, startPoint y: 618, endPoint x: 972, endPoint y: 606, distance: 11.4
click at [970, 618] on button "Cancel" at bounding box center [968, 627] width 61 height 30
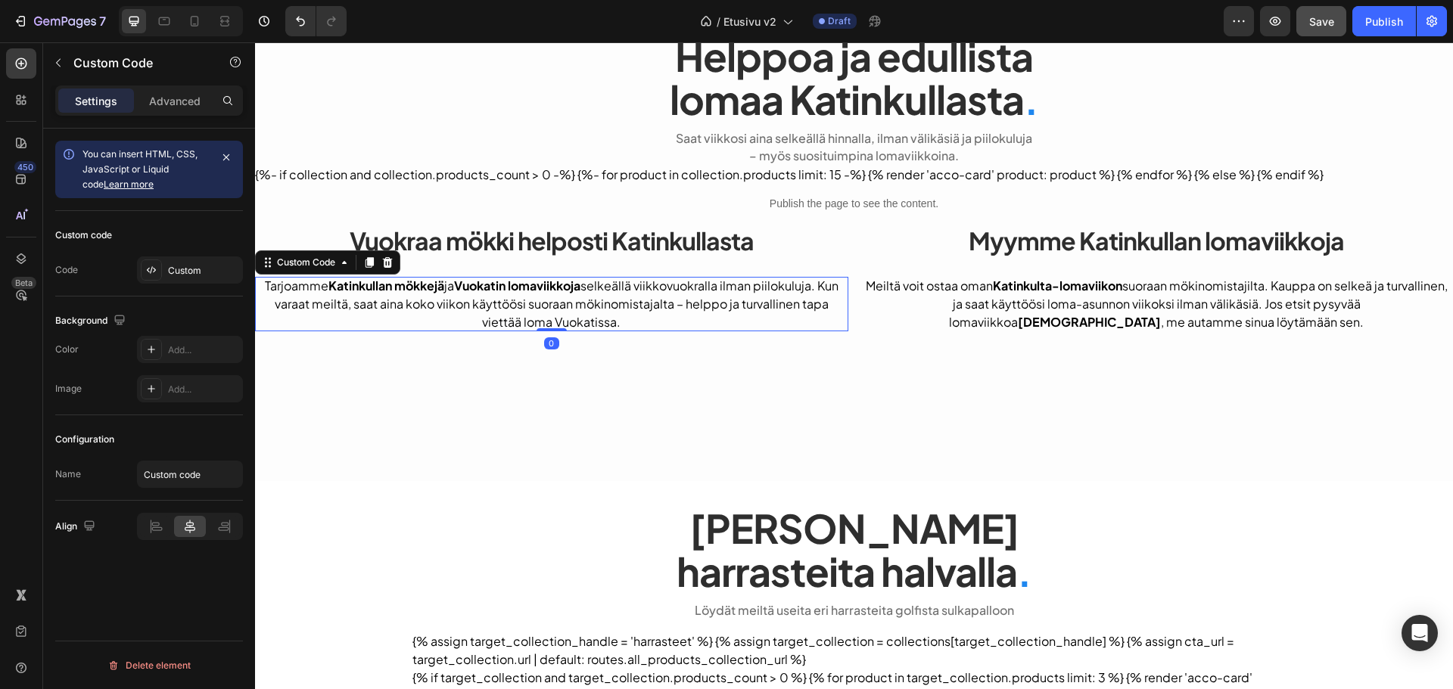
click at [798, 290] on p "Tarjoamme Katinkullan mökkejä ja Vuokatin lomaviikkoja selkeällä viikkovuokrall…" at bounding box center [551, 304] width 593 height 54
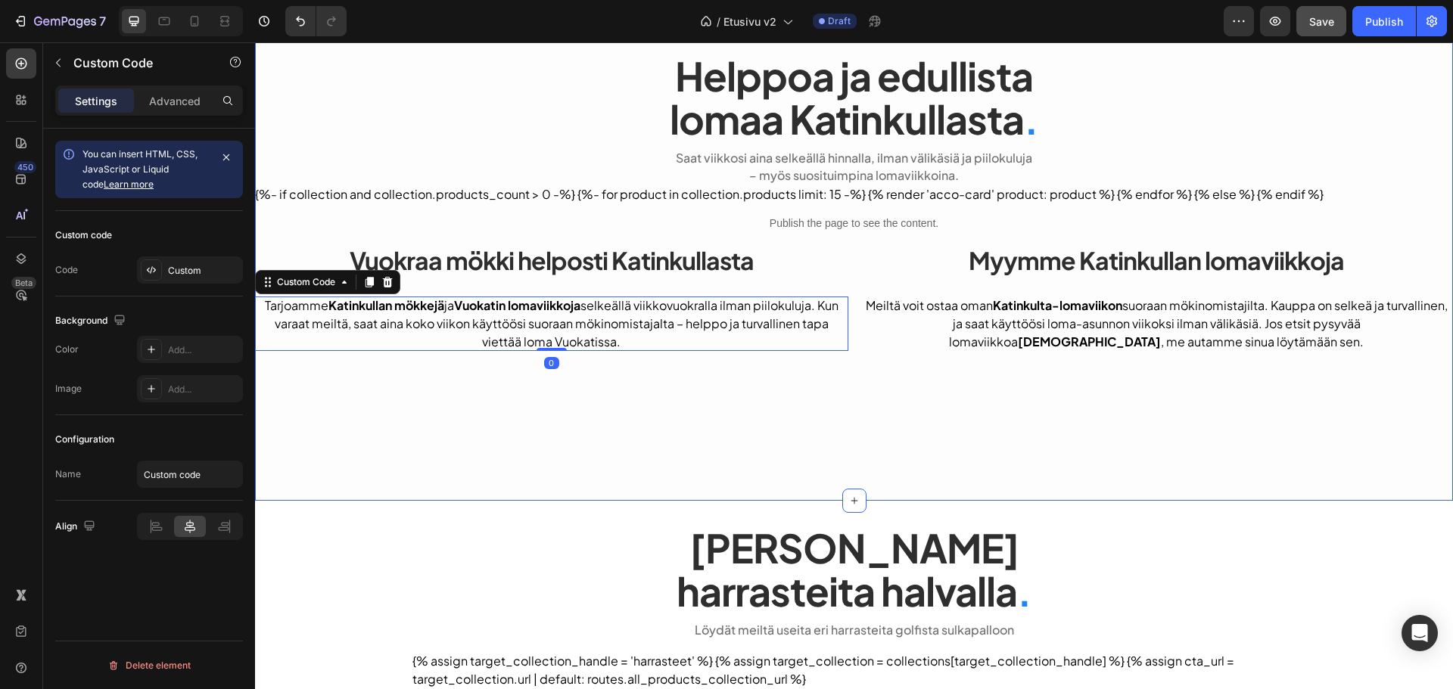
scroll to position [605, 0]
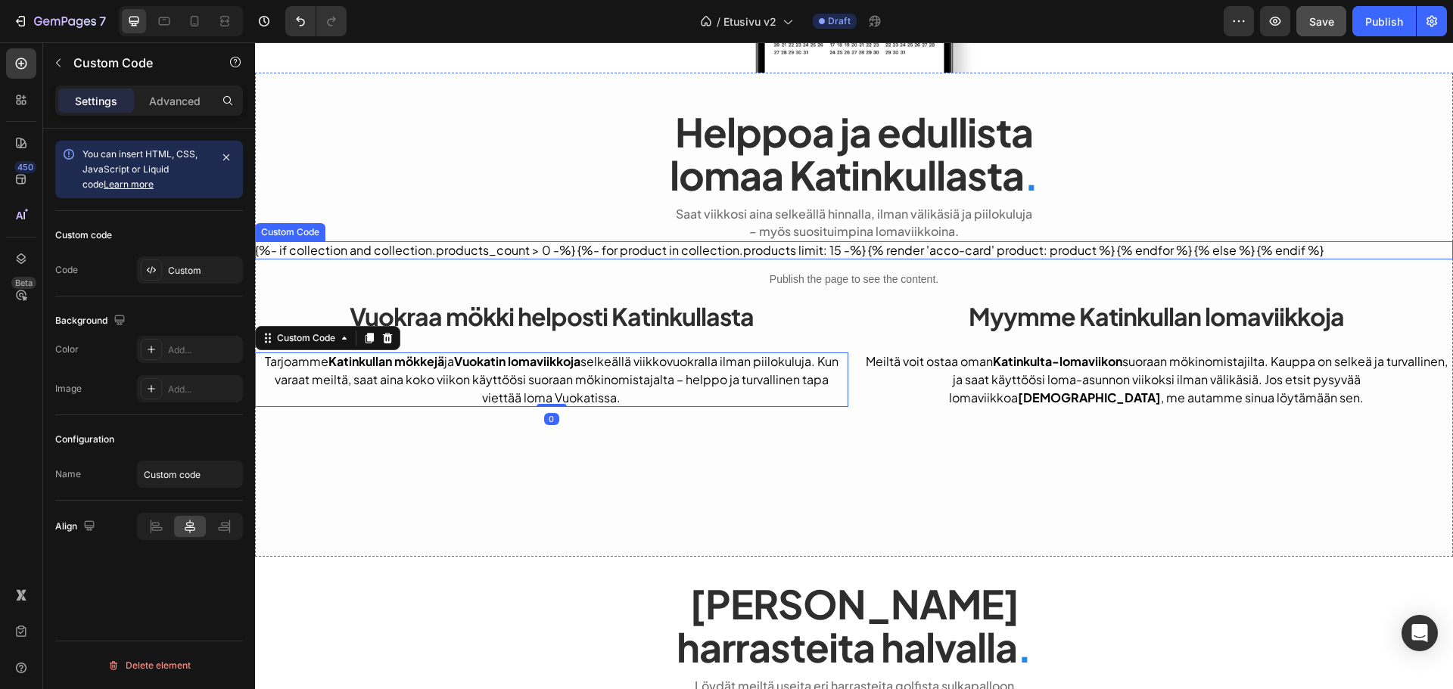
click at [784, 244] on div "{%- if collection and collection.products_count > 0 -%} {%- for product in coll…" at bounding box center [854, 250] width 1198 height 18
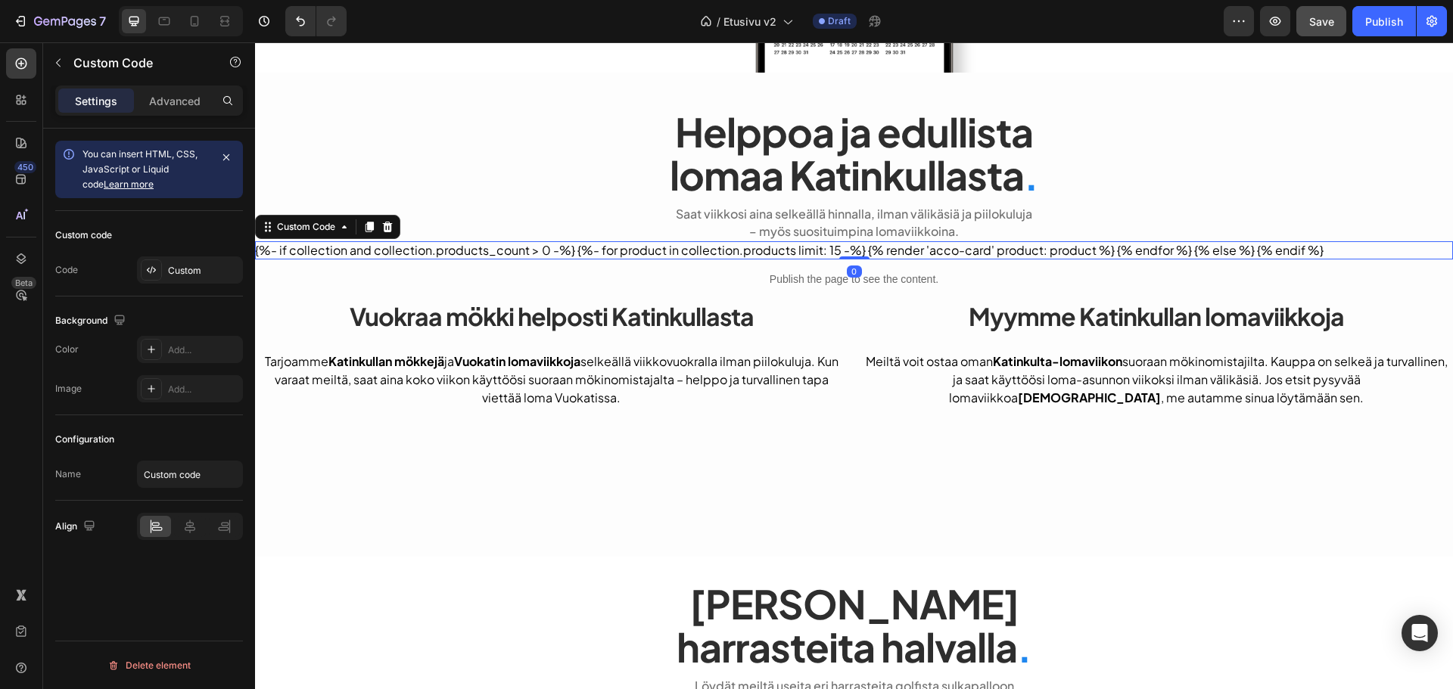
click at [125, 269] on div "Code Custom" at bounding box center [149, 270] width 188 height 27
click at [160, 264] on div at bounding box center [151, 270] width 21 height 21
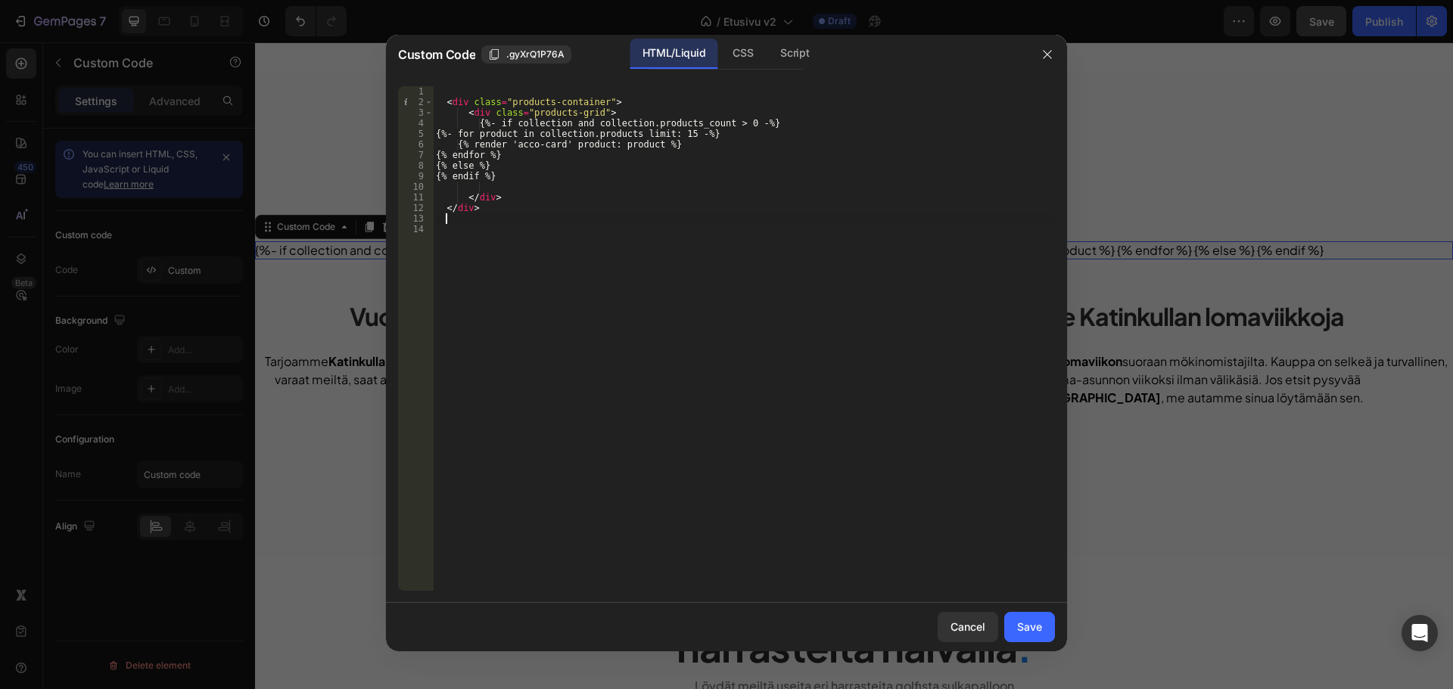
click at [578, 215] on div "< div class = "products-container" > < div class = "products-grid" > {%- if col…" at bounding box center [744, 349] width 622 height 526
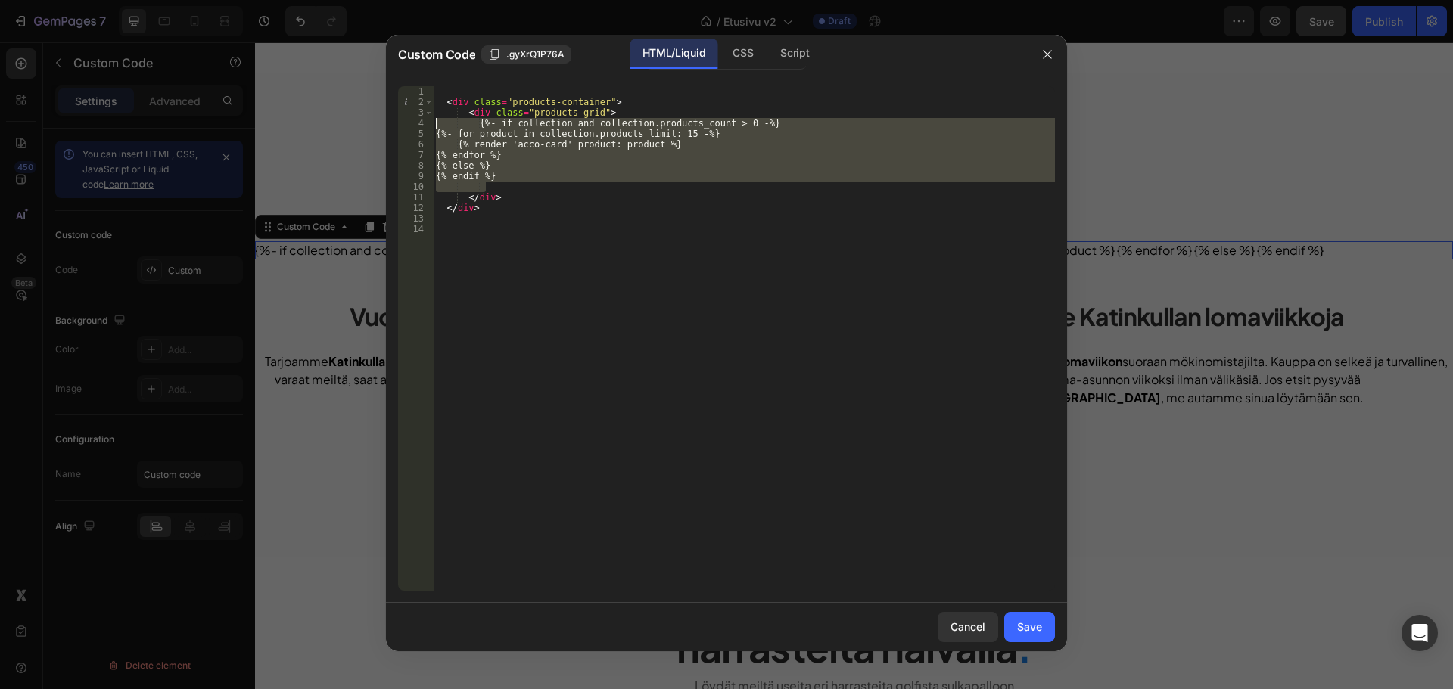
drag, startPoint x: 534, startPoint y: 182, endPoint x: 427, endPoint y: 128, distance: 119.5
click at [427, 128] on div "1 2 3 4 5 6 7 8 9 10 11 12 13 14 < div class = "products-container" > < div cla…" at bounding box center [726, 338] width 657 height 505
paste textarea "{% endif"
type textarea "{% endif %}"
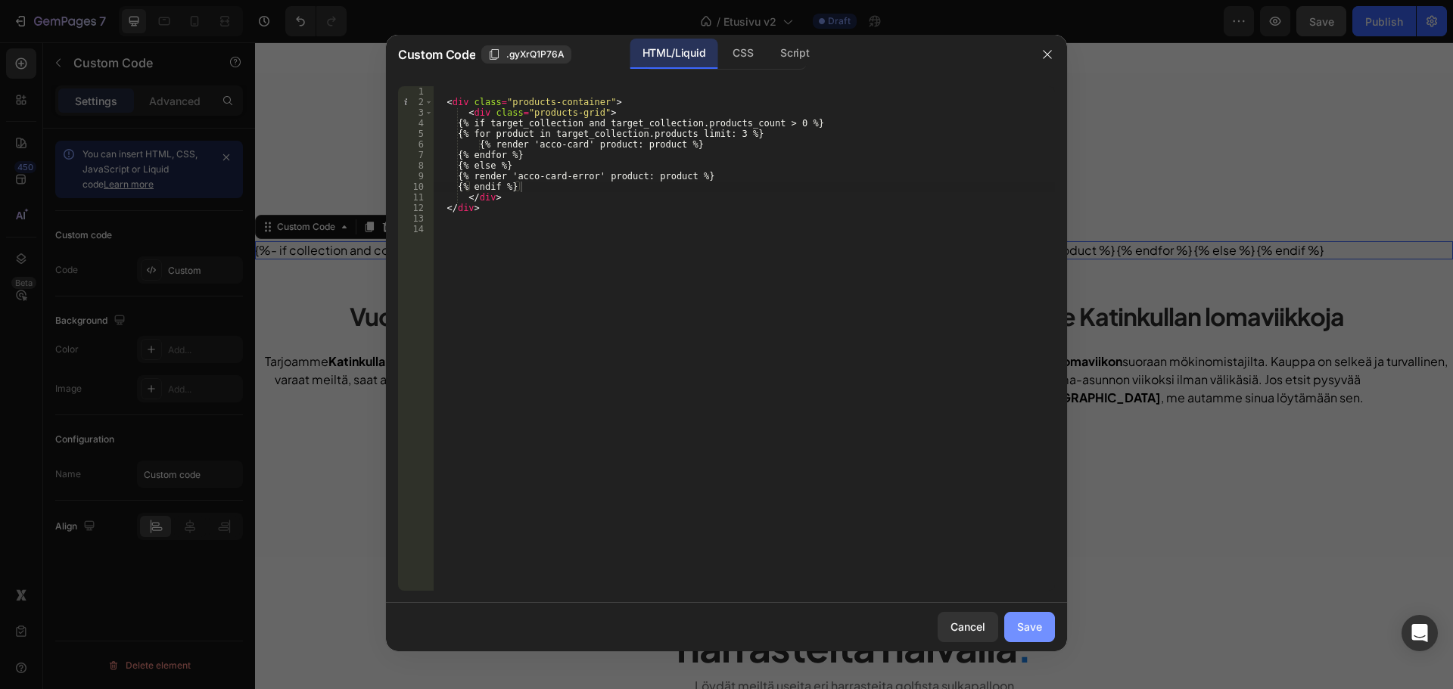
click at [1022, 627] on div "Save" at bounding box center [1029, 627] width 25 height 16
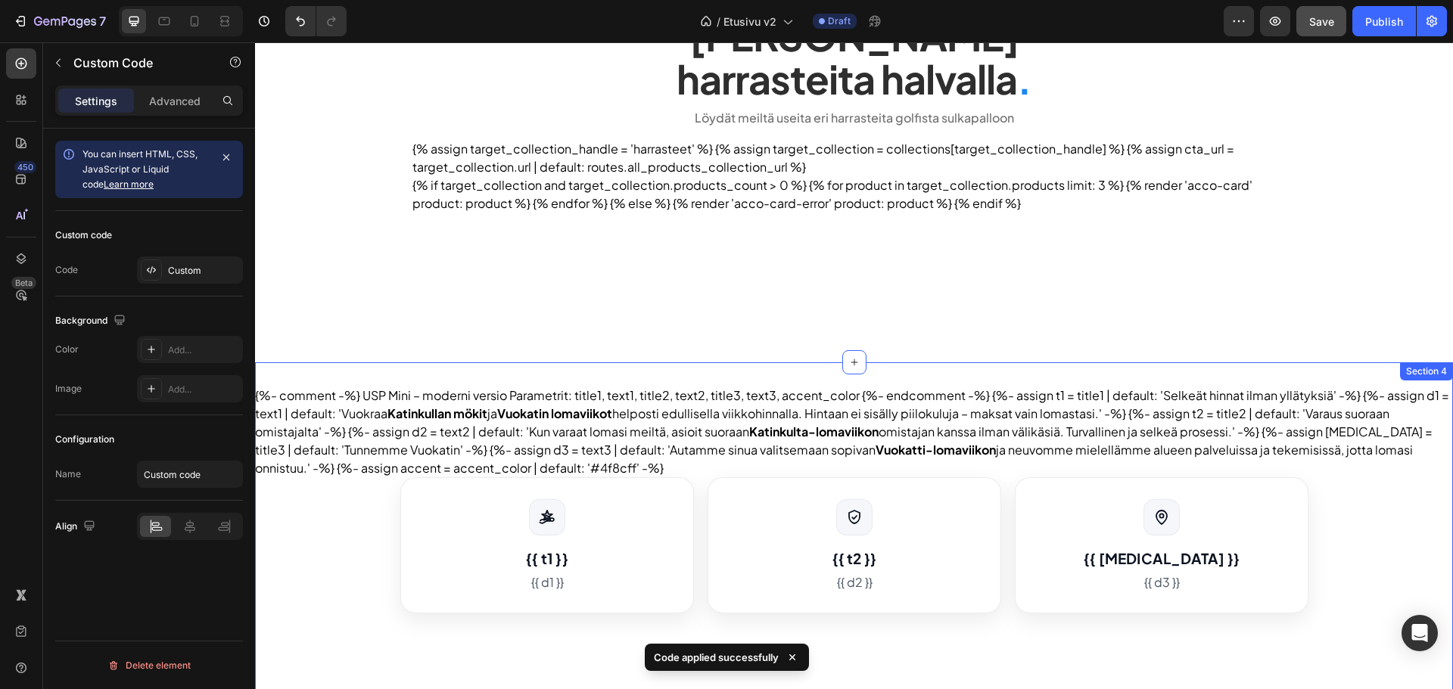
scroll to position [1170, 0]
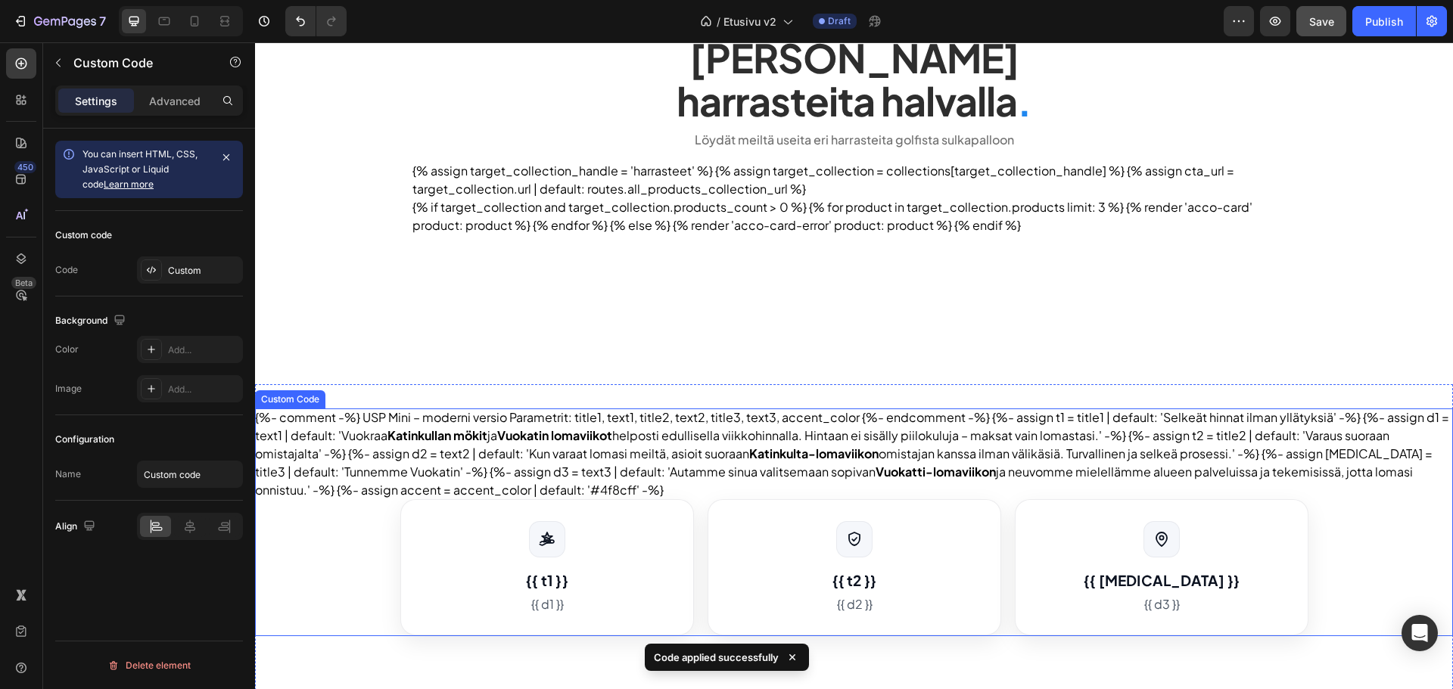
click at [780, 431] on div "{%- comment -%} USP Mini – moderni versio Parametrit: title1, text1, title2, te…" at bounding box center [854, 522] width 1198 height 227
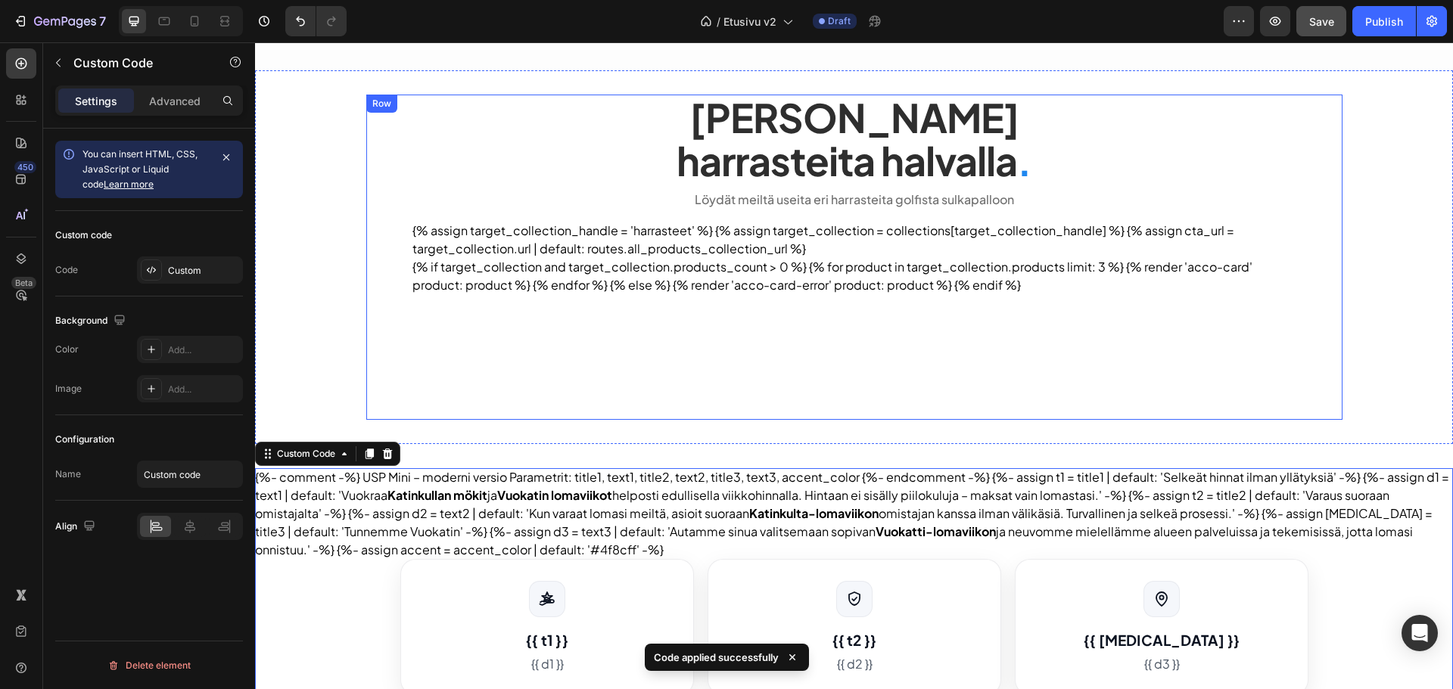
scroll to position [1094, 0]
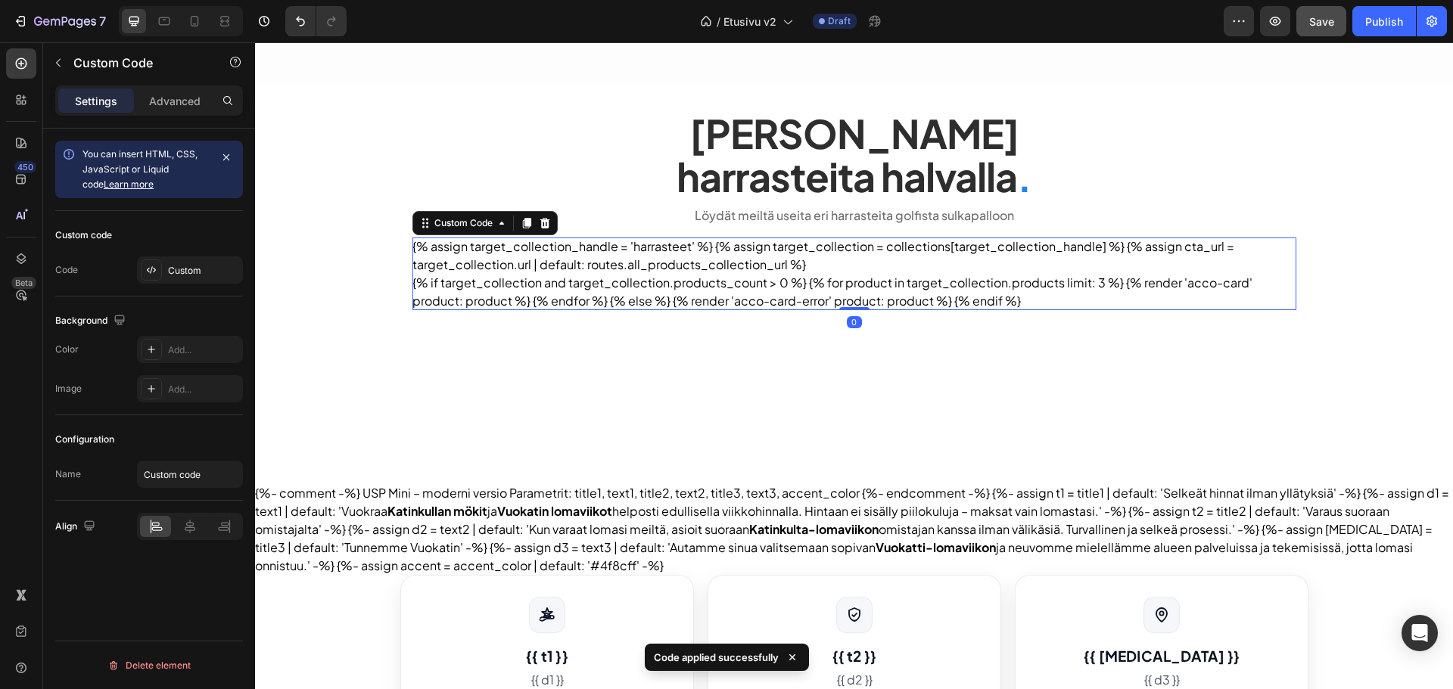
click at [632, 271] on div "{% assign target_collection_handle = 'harrasteet' %} {% assign target_collectio…" at bounding box center [854, 274] width 884 height 73
click at [204, 282] on div "Custom" at bounding box center [190, 270] width 106 height 27
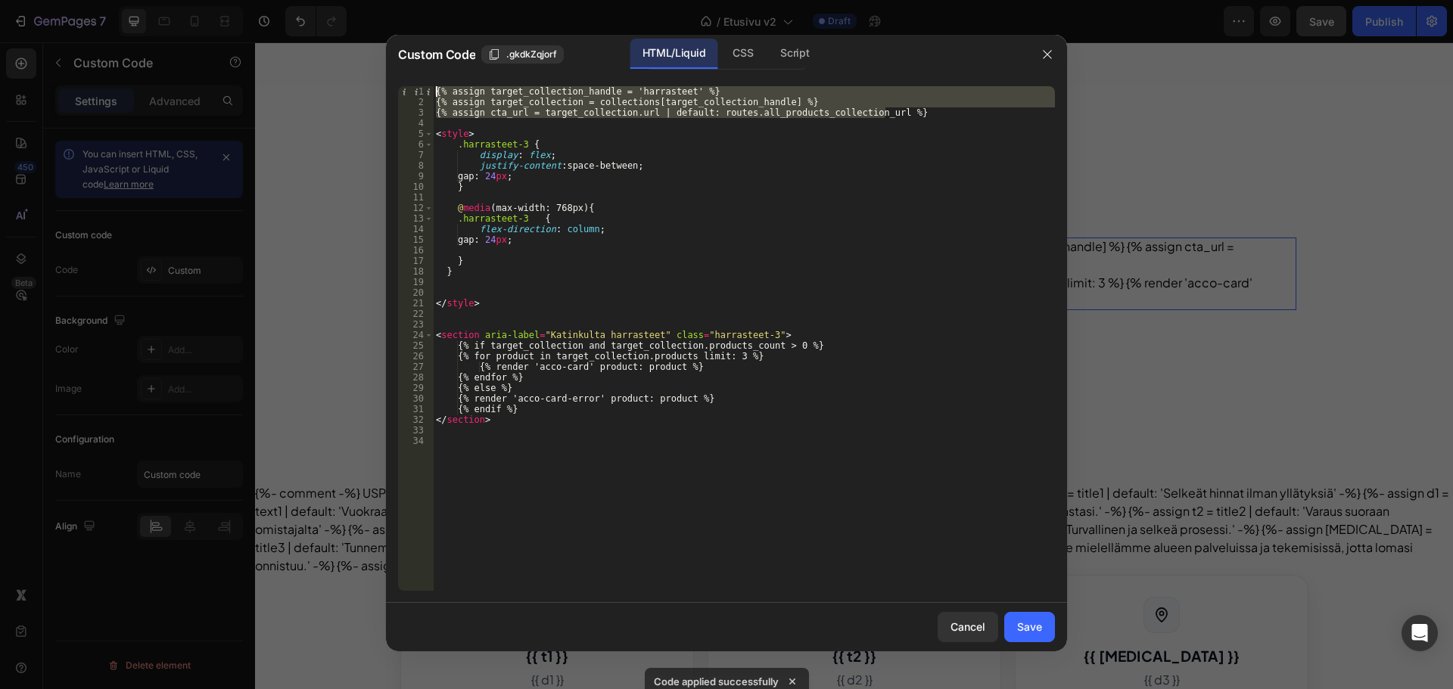
drag, startPoint x: 891, startPoint y: 116, endPoint x: 375, endPoint y: 82, distance: 518.0
click at [375, 82] on div "Custom Code .gkdkZqjorf HTML/Liquid CSS Script {% assign cta_url = target_colle…" at bounding box center [726, 344] width 1453 height 689
type textarea "{% assign target_collection_handle = 'harrasteet' %} {% assign target_collectio…"
click at [1034, 627] on div "Save" at bounding box center [1029, 627] width 25 height 16
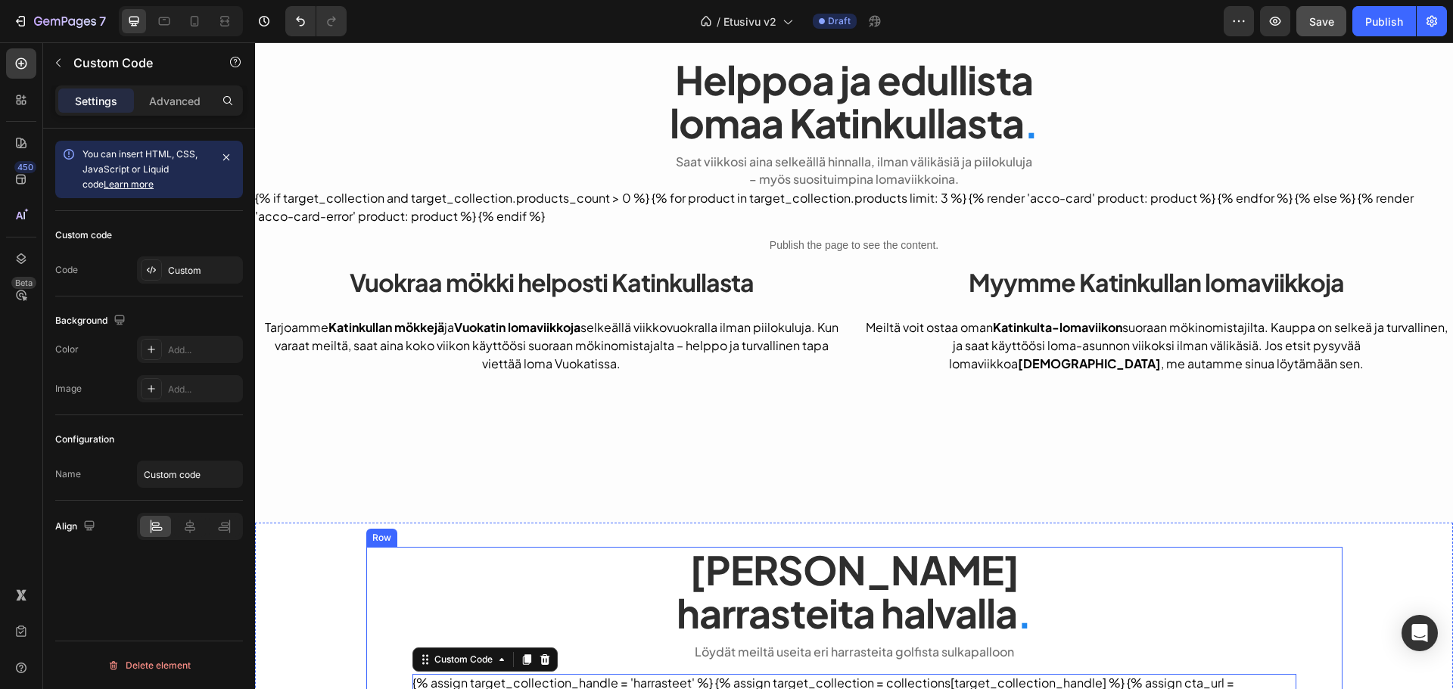
scroll to position [640, 0]
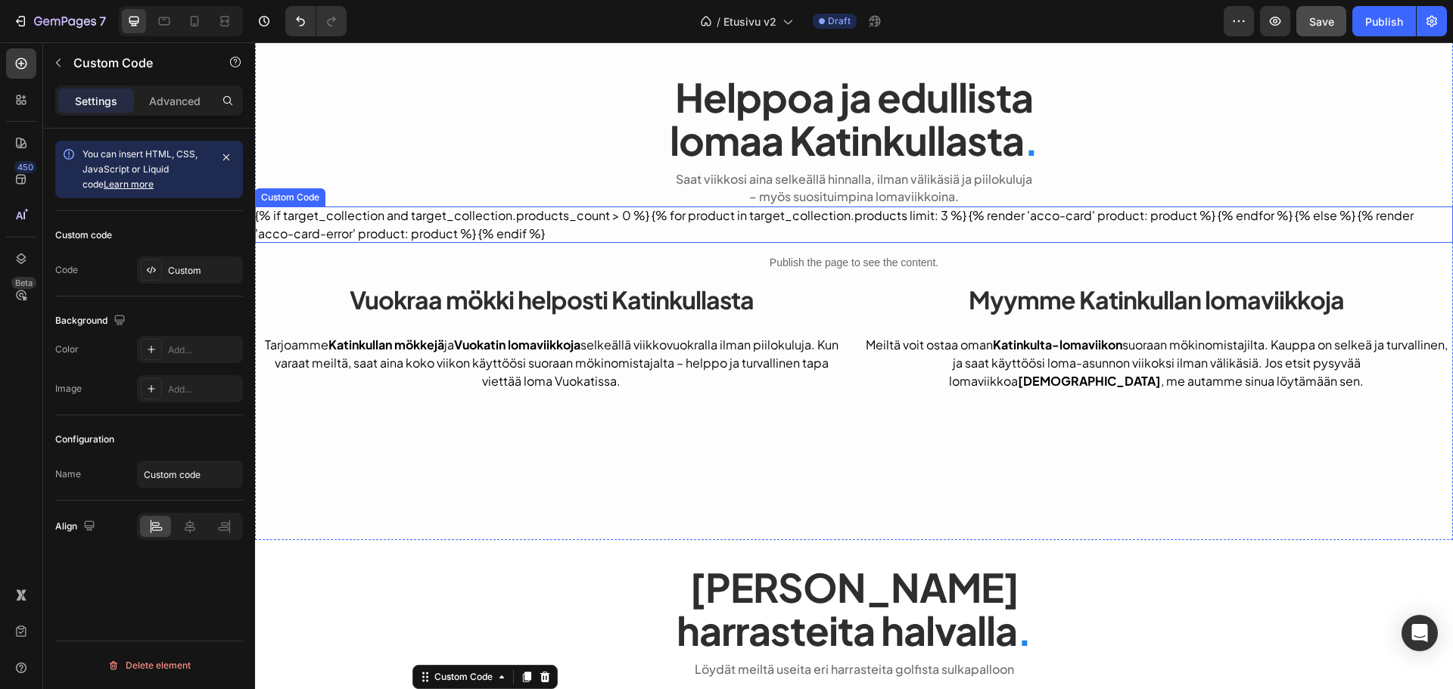
click at [806, 223] on div "{% if target_collection and target_collection.products_count > 0 %} {% for prod…" at bounding box center [854, 225] width 1198 height 36
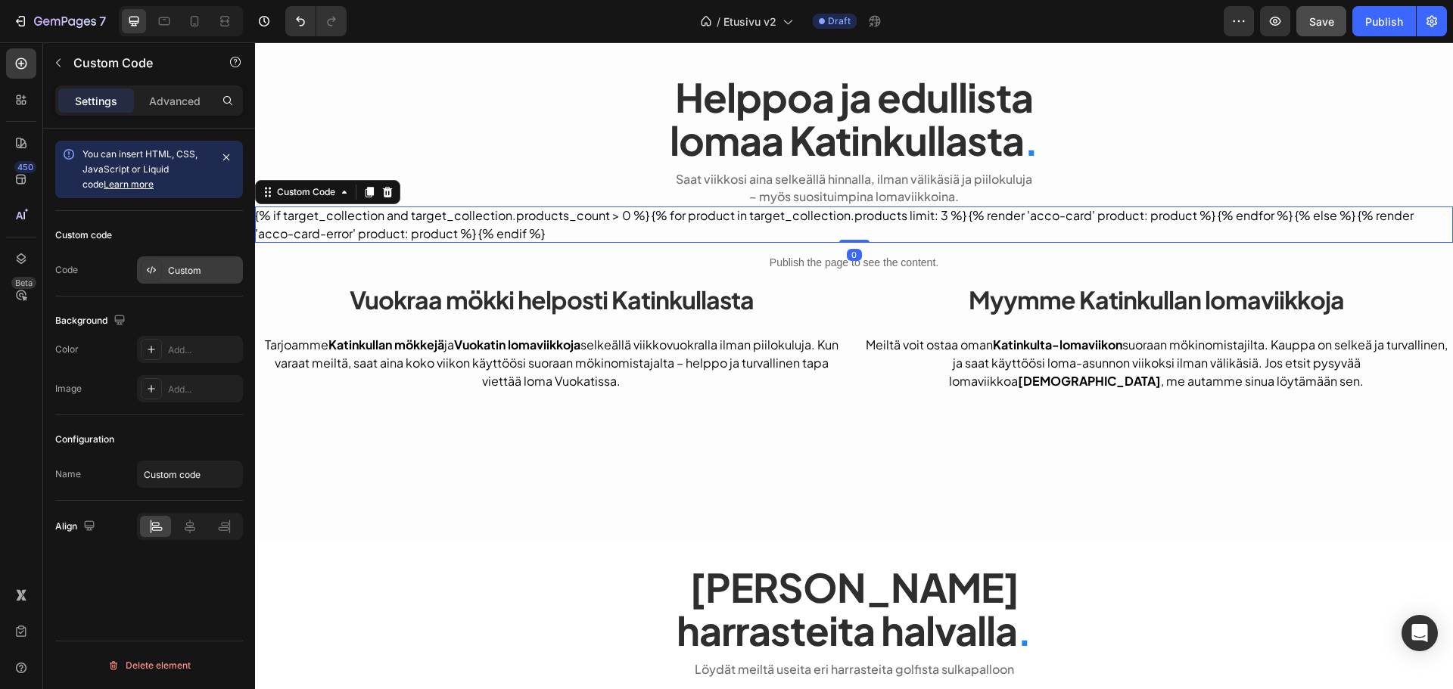
click at [187, 282] on div "Custom" at bounding box center [190, 270] width 106 height 27
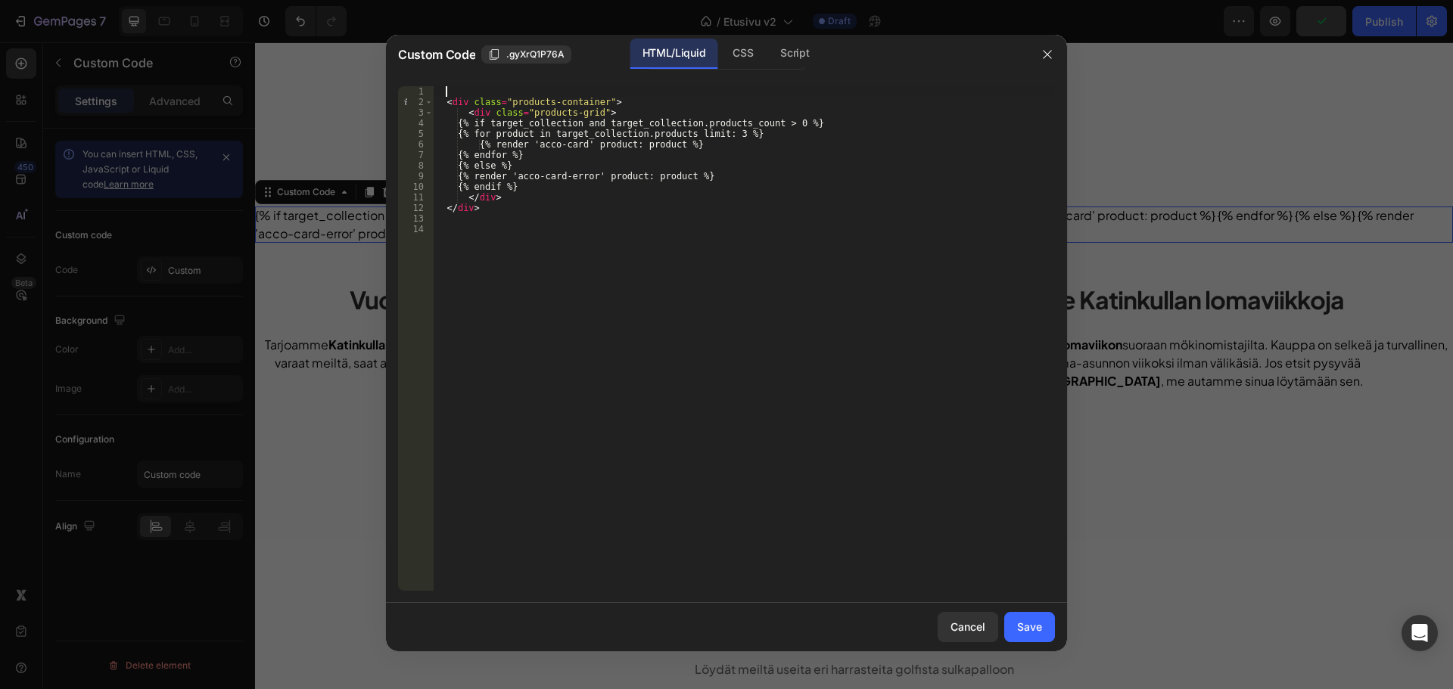
click at [456, 92] on div "< div class = "products-container" > < div class = "products-grid" > {% if targ…" at bounding box center [744, 349] width 622 height 526
paste textarea "{% assign cta_url = target_collection.url | default: routes.all_products_collec…"
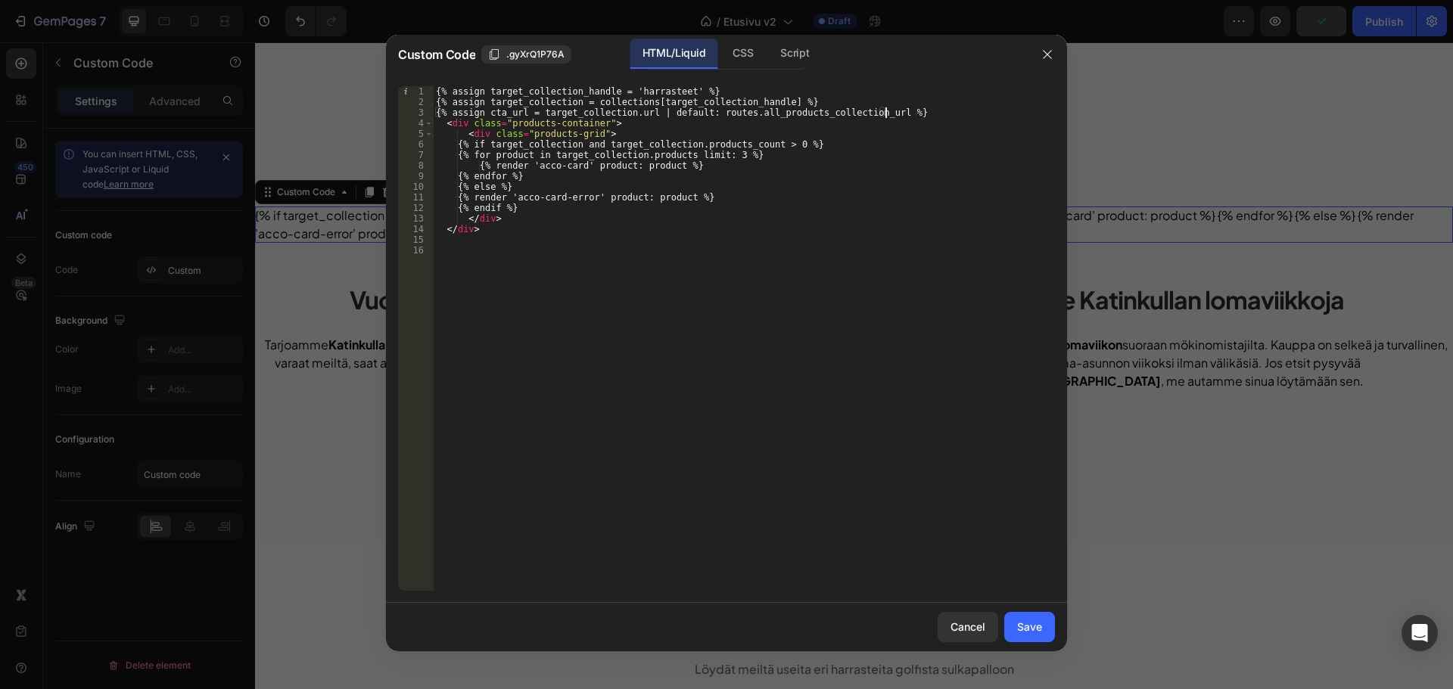
click at [648, 89] on div "{% assign target_collection_handle = 'harrasteet' %} {% assign target_collectio…" at bounding box center [744, 349] width 622 height 526
type textarea "{% assign target_collection_handle = 'etusivu' %}"
click at [1051, 630] on button "Save" at bounding box center [1029, 627] width 51 height 30
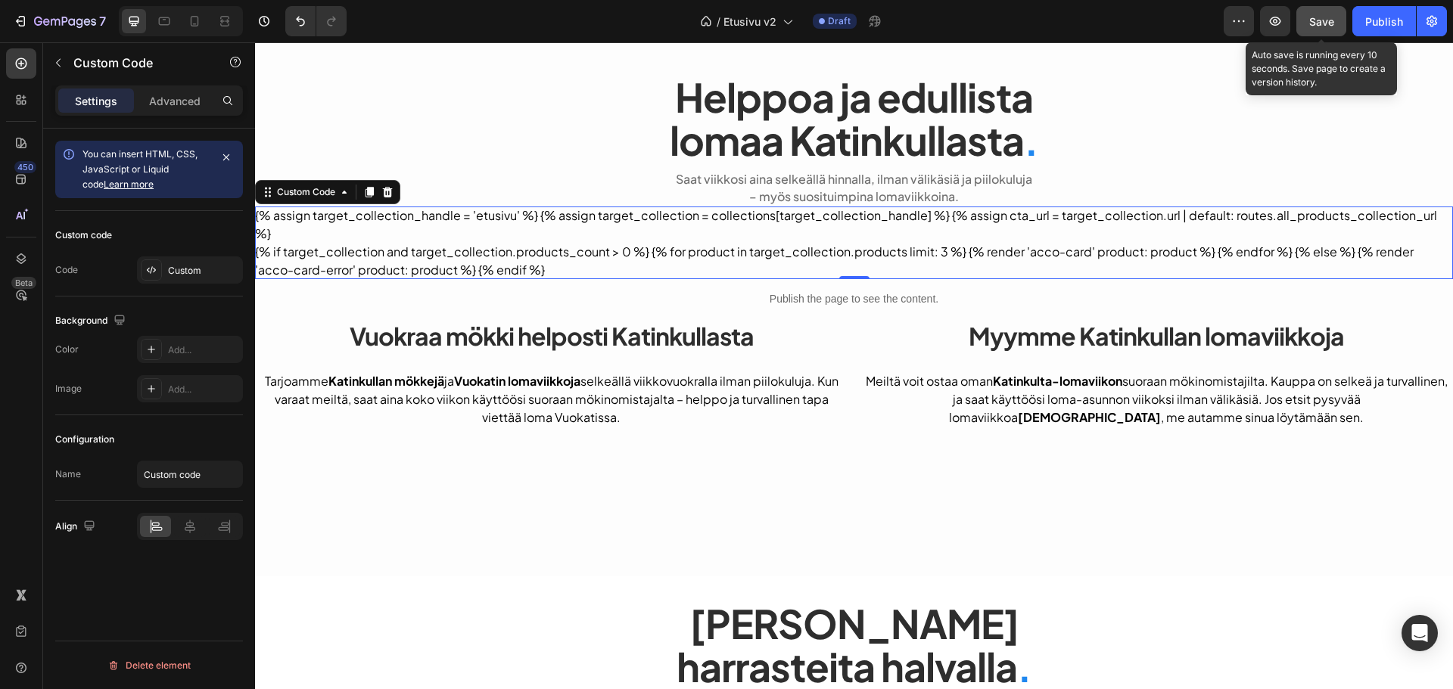
click at [1335, 26] on button "Save" at bounding box center [1321, 21] width 50 height 30
click at [182, 253] on div "Custom code Code Custom" at bounding box center [149, 254] width 188 height 86
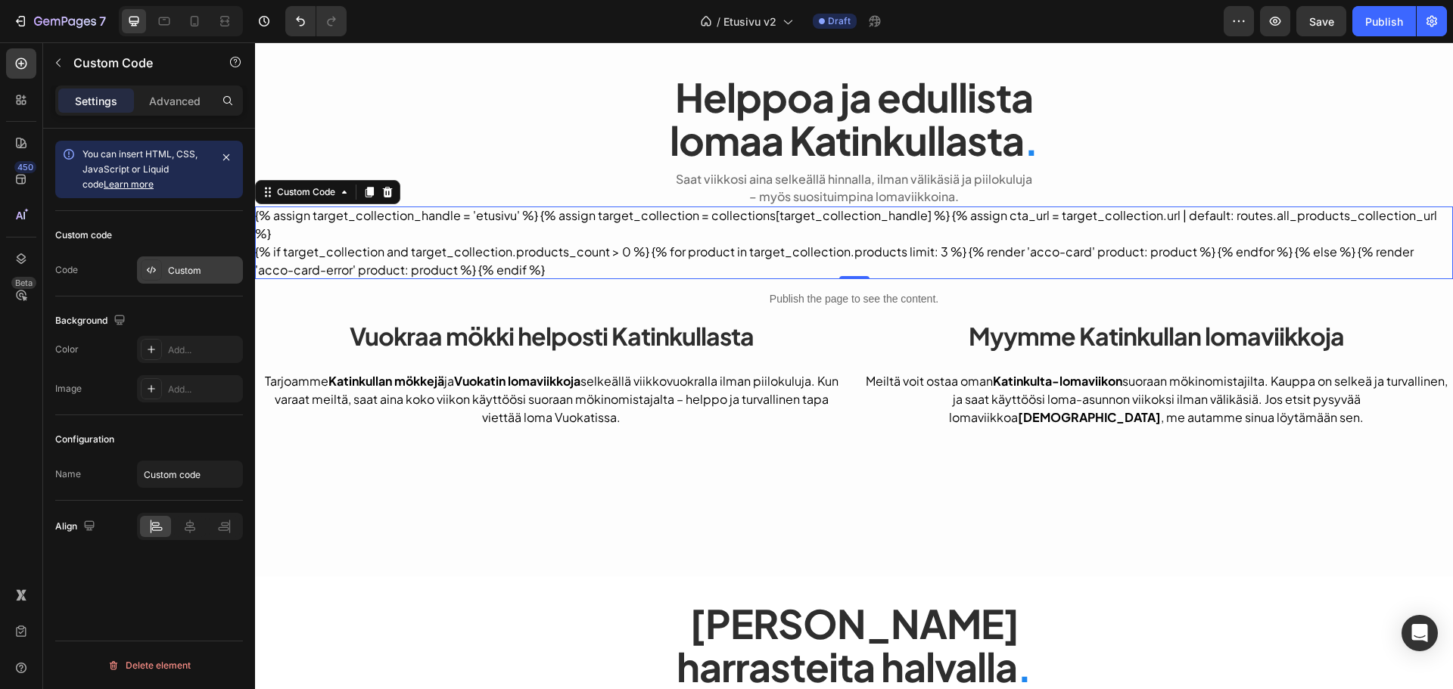
click at [182, 263] on div "Custom" at bounding box center [190, 270] width 106 height 27
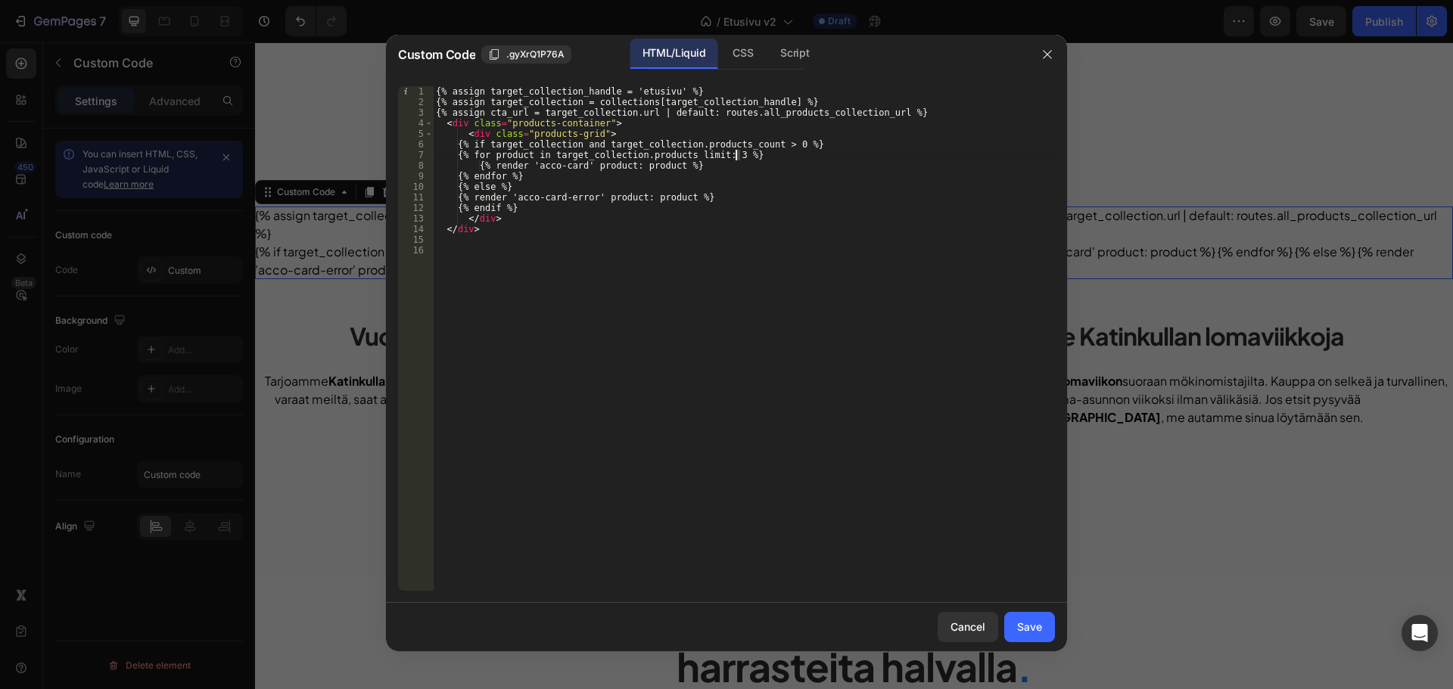
click at [734, 152] on div "{% assign target_collection_handle = 'etusivu' %} {% assign target_collection =…" at bounding box center [744, 349] width 622 height 526
type textarea "{% for product in target_collection.products limit: 88 %}"
click at [1041, 618] on button "Save" at bounding box center [1029, 627] width 51 height 30
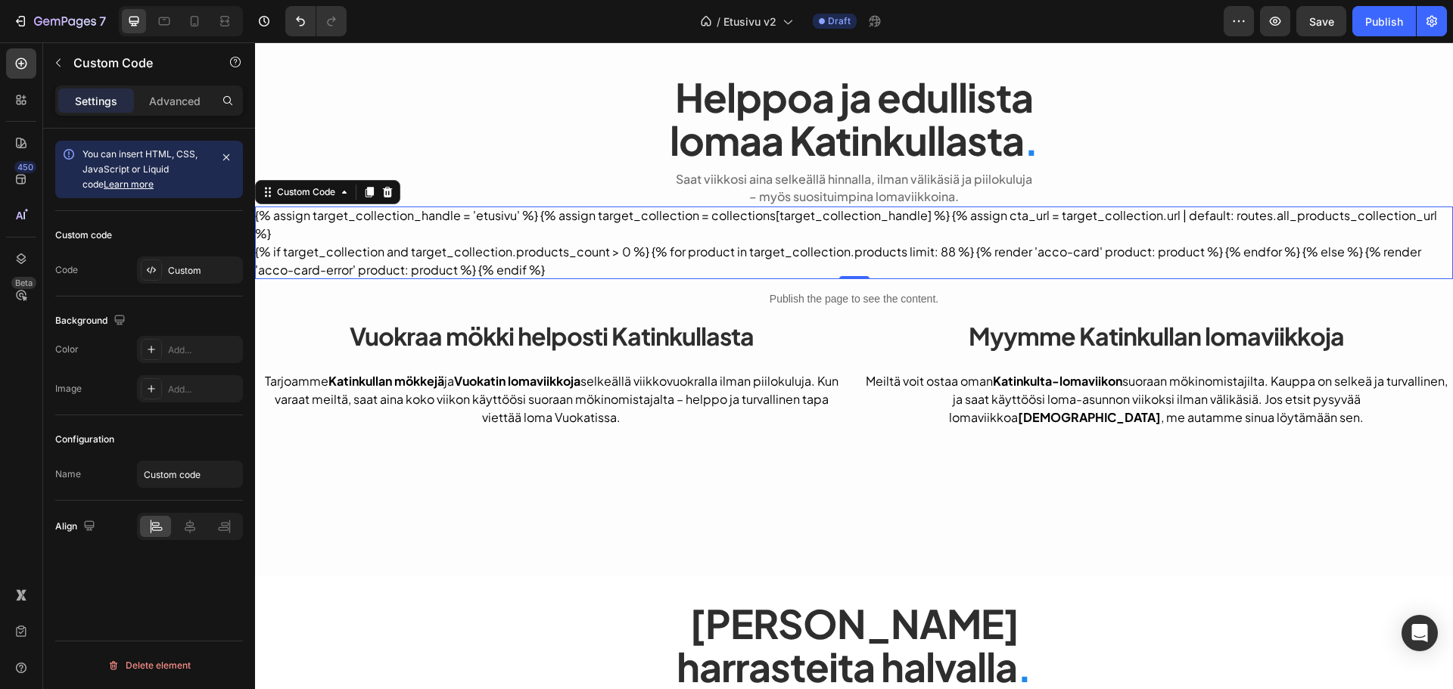
click at [1319, 24] on span "Save" at bounding box center [1321, 21] width 25 height 13
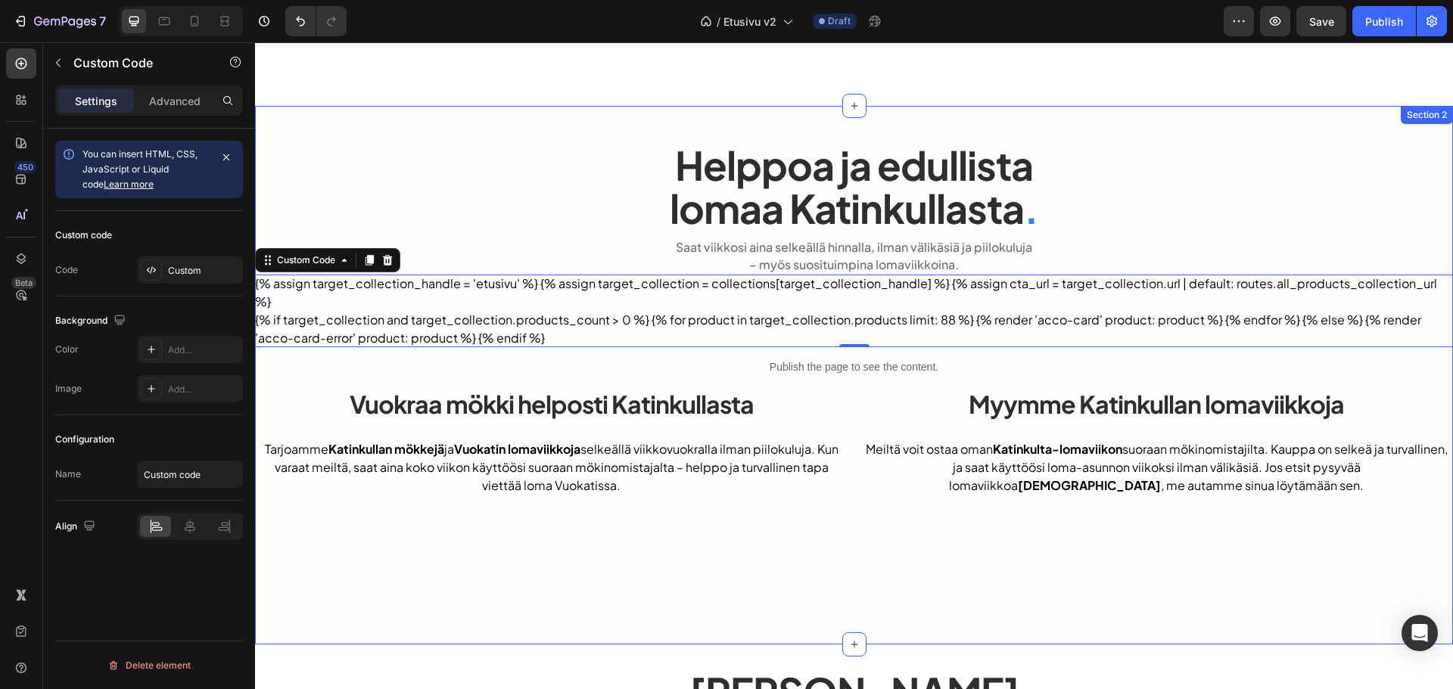
scroll to position [413, 0]
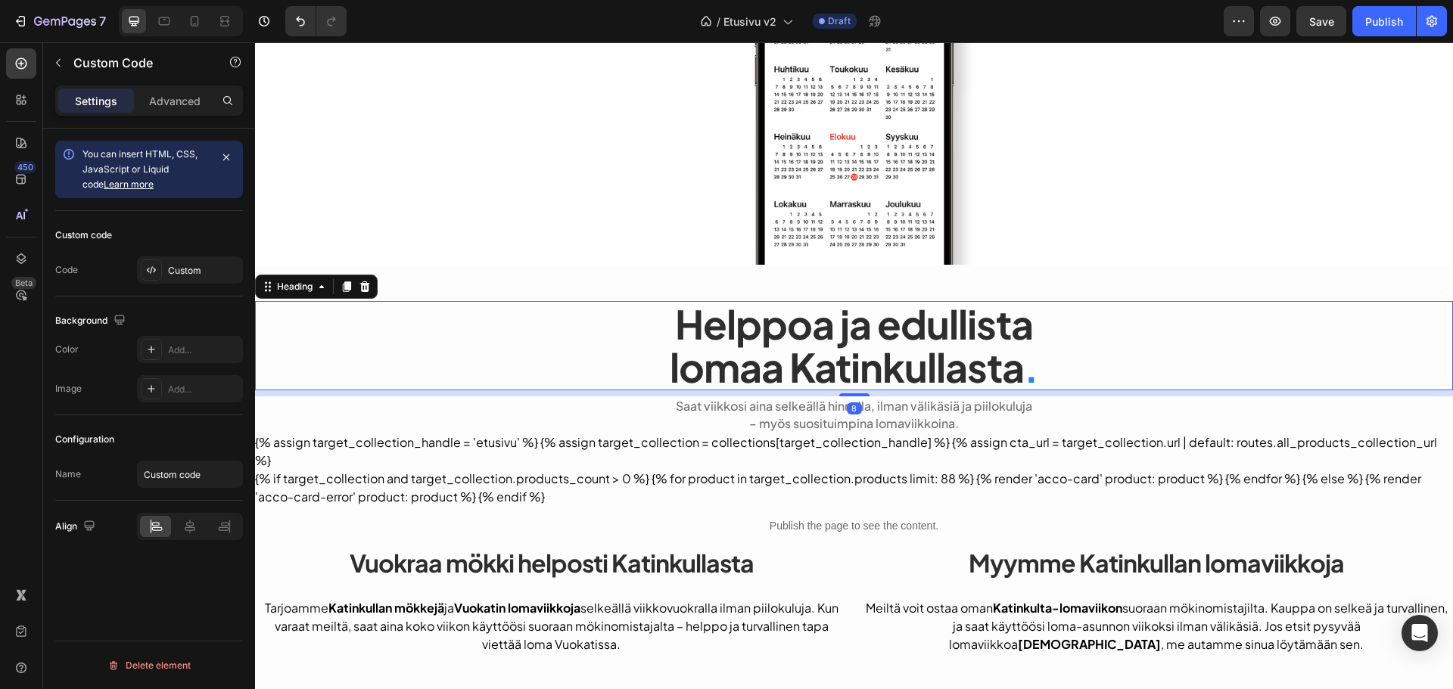
click at [789, 309] on h2 "Helppoa ja edullista lomaa Katinkullasta ." at bounding box center [854, 345] width 1198 height 89
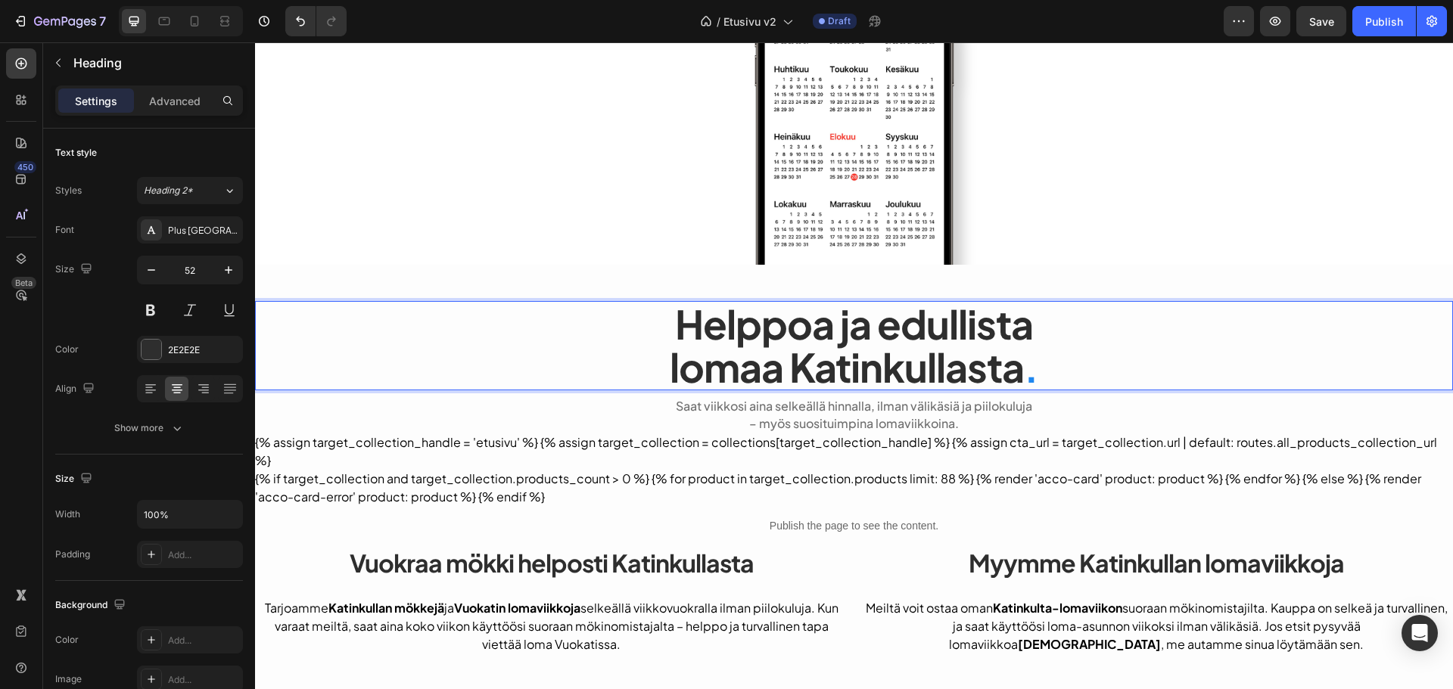
click at [789, 309] on h2 "Helppoa ja edullista lomaa Katinkullasta ." at bounding box center [854, 345] width 1198 height 89
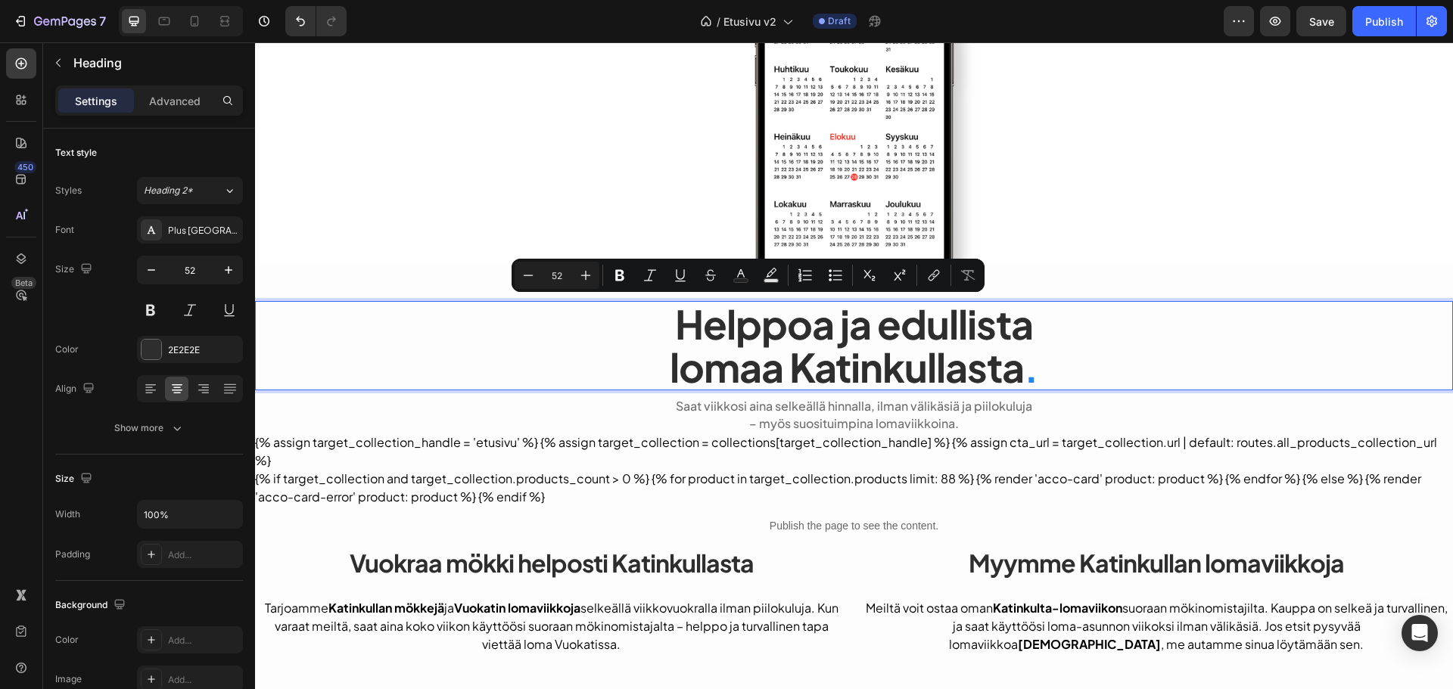
click at [833, 329] on p "Helppoa ja edullista lomaa Katinkullasta ." at bounding box center [854, 346] width 1195 height 86
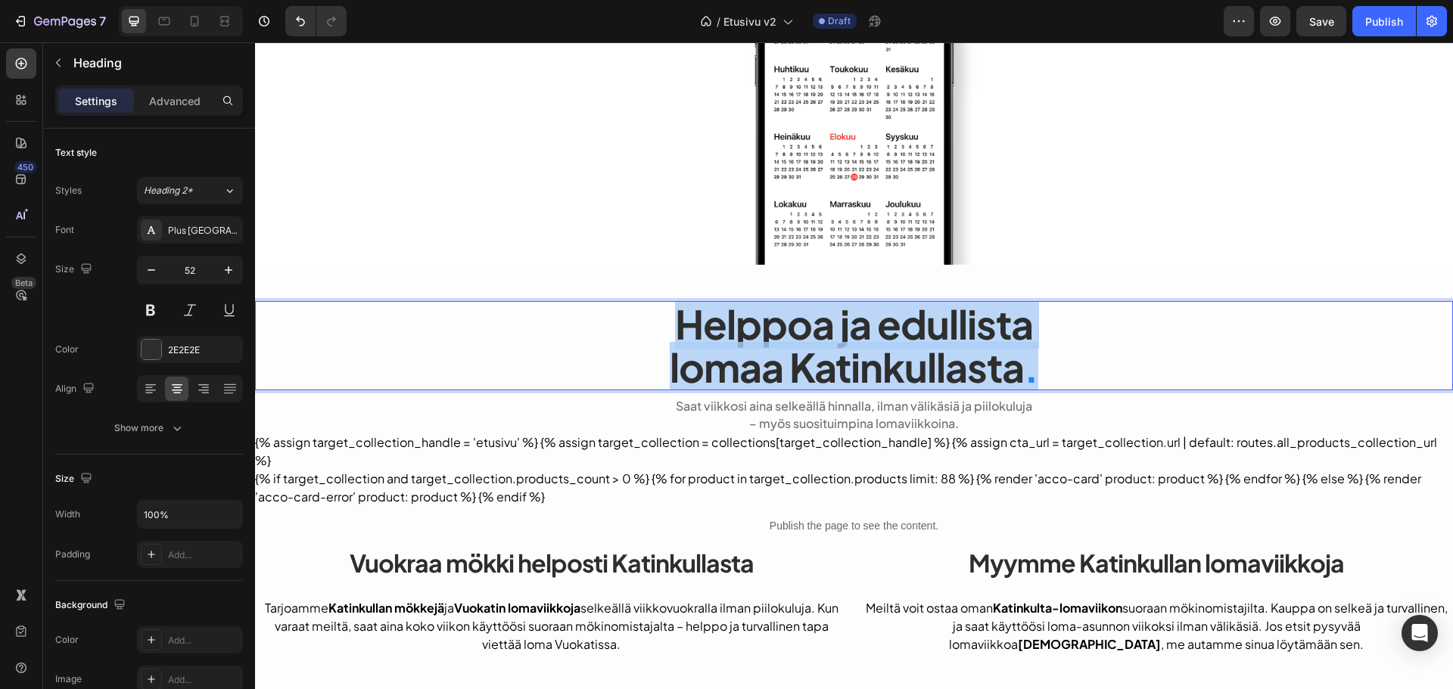
drag, startPoint x: 1028, startPoint y: 375, endPoint x: 675, endPoint y: 313, distance: 358.9
click at [675, 313] on p "Helppoa ja edullista lomaa Katinkullasta ." at bounding box center [854, 346] width 1195 height 86
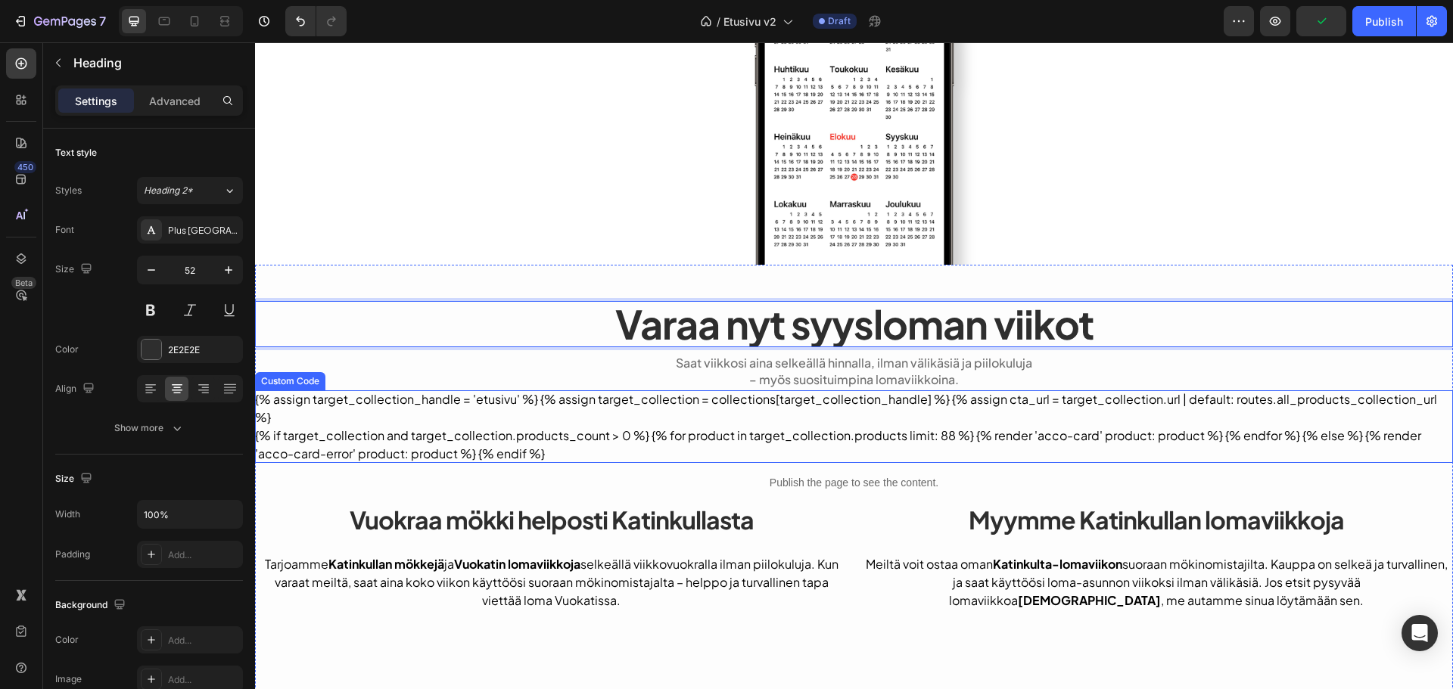
click at [710, 474] on div "Publish the page to see the content." at bounding box center [854, 483] width 1198 height 40
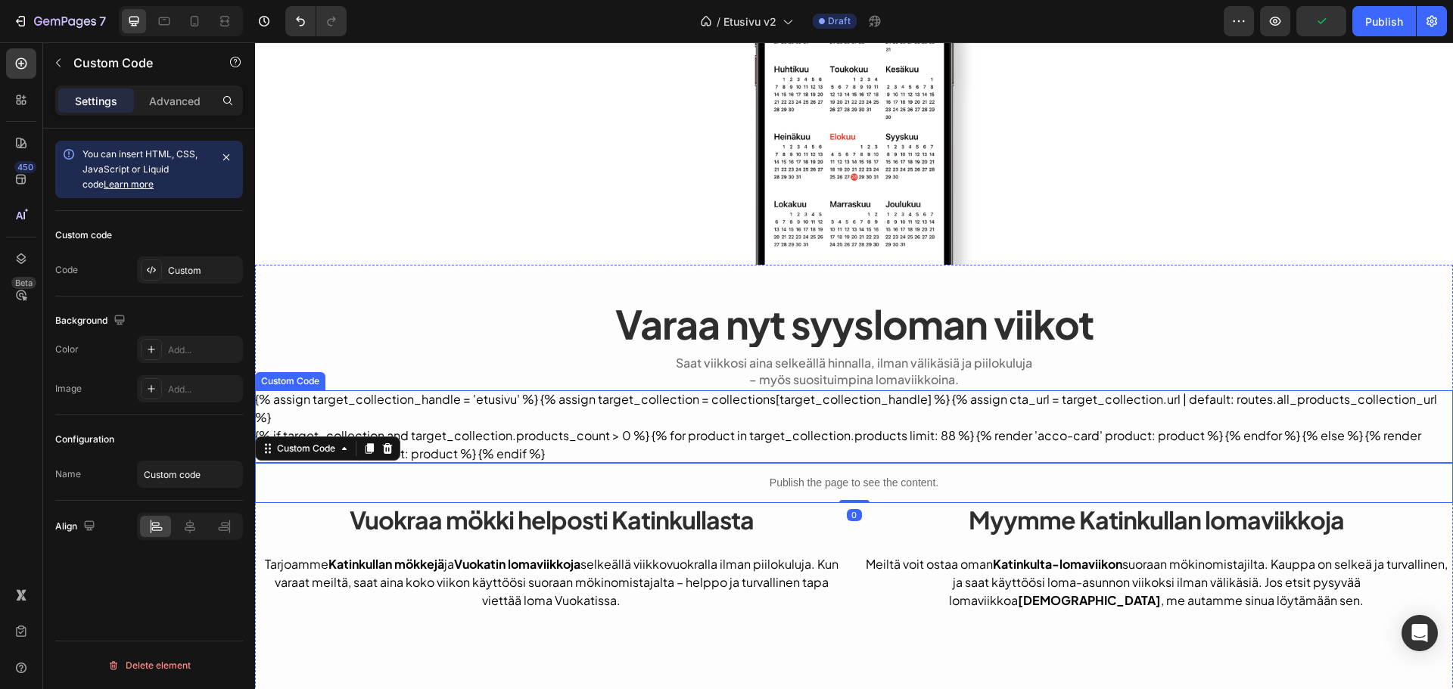
click at [771, 390] on div "{% assign target_collection_handle = 'etusivu' %} {% assign target_collection =…" at bounding box center [854, 426] width 1198 height 73
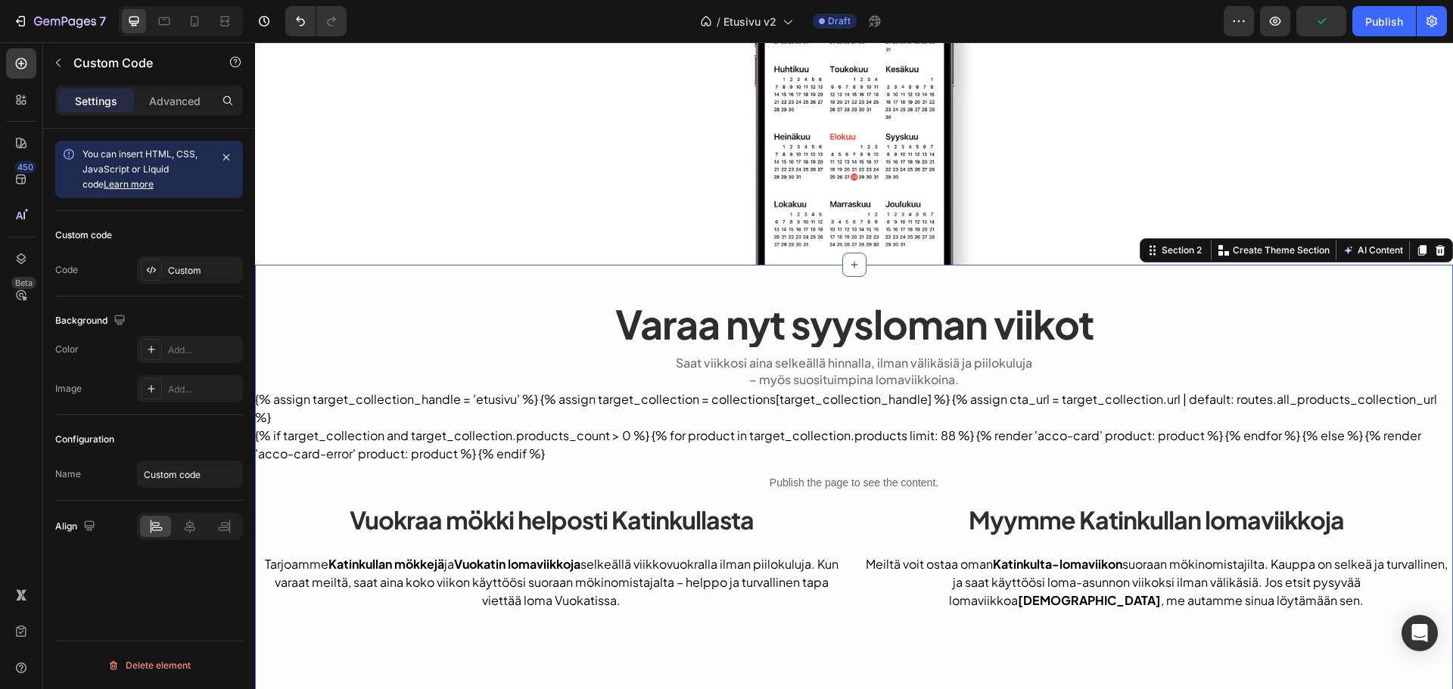
click at [803, 352] on div "Varaa nyt syysloman viikot Heading Saat viikkosi aina selkeällä hinnalla, ilman…" at bounding box center [854, 512] width 1198 height 423
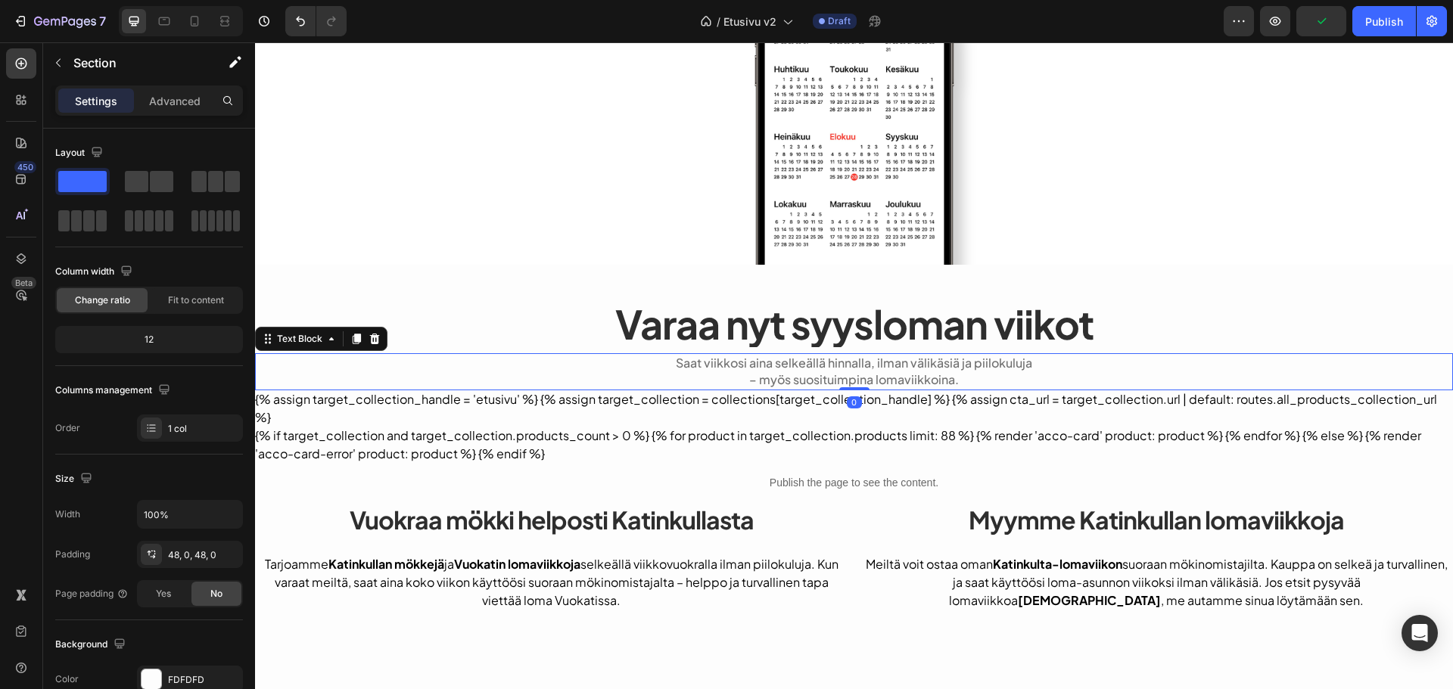
click at [798, 364] on p "Saat viikkosi aina selkeällä hinnalla, ilman välikäsiä ja piilokuluja" at bounding box center [854, 363] width 1195 height 17
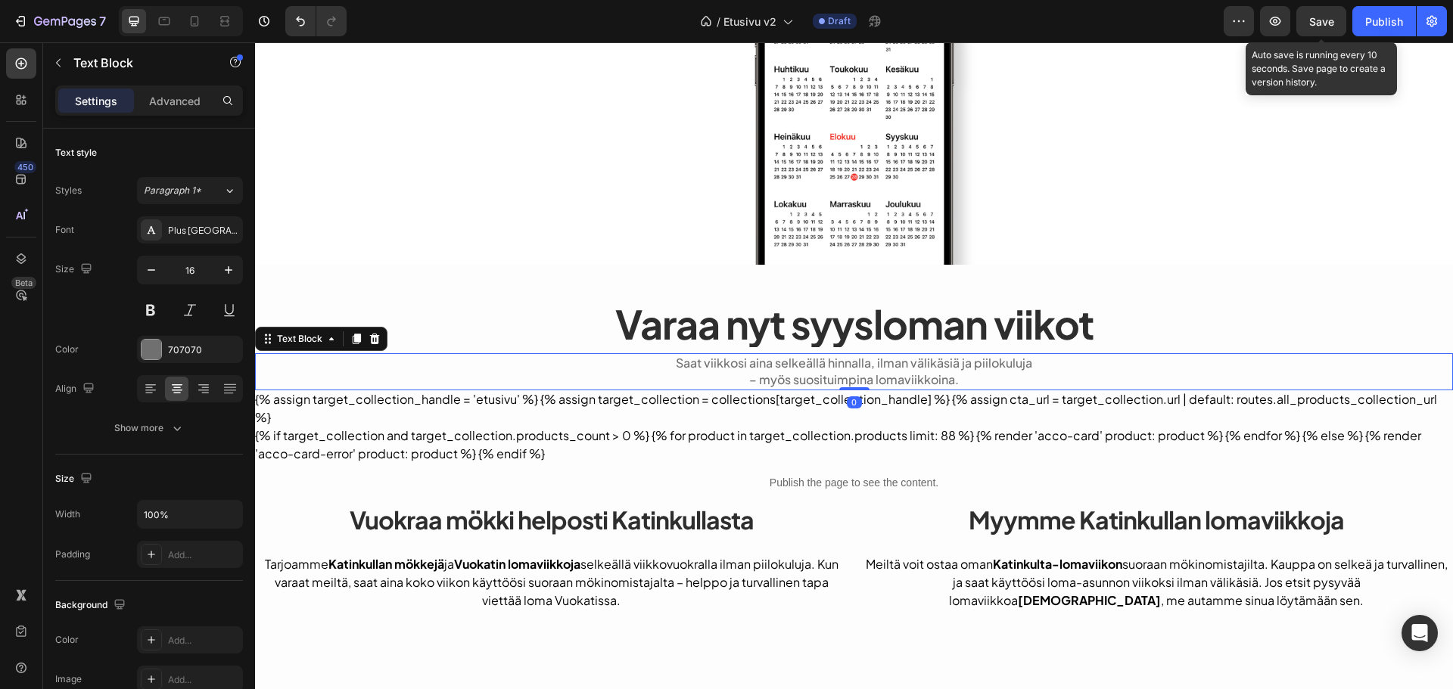
click at [1310, 22] on span "Save" at bounding box center [1321, 21] width 25 height 13
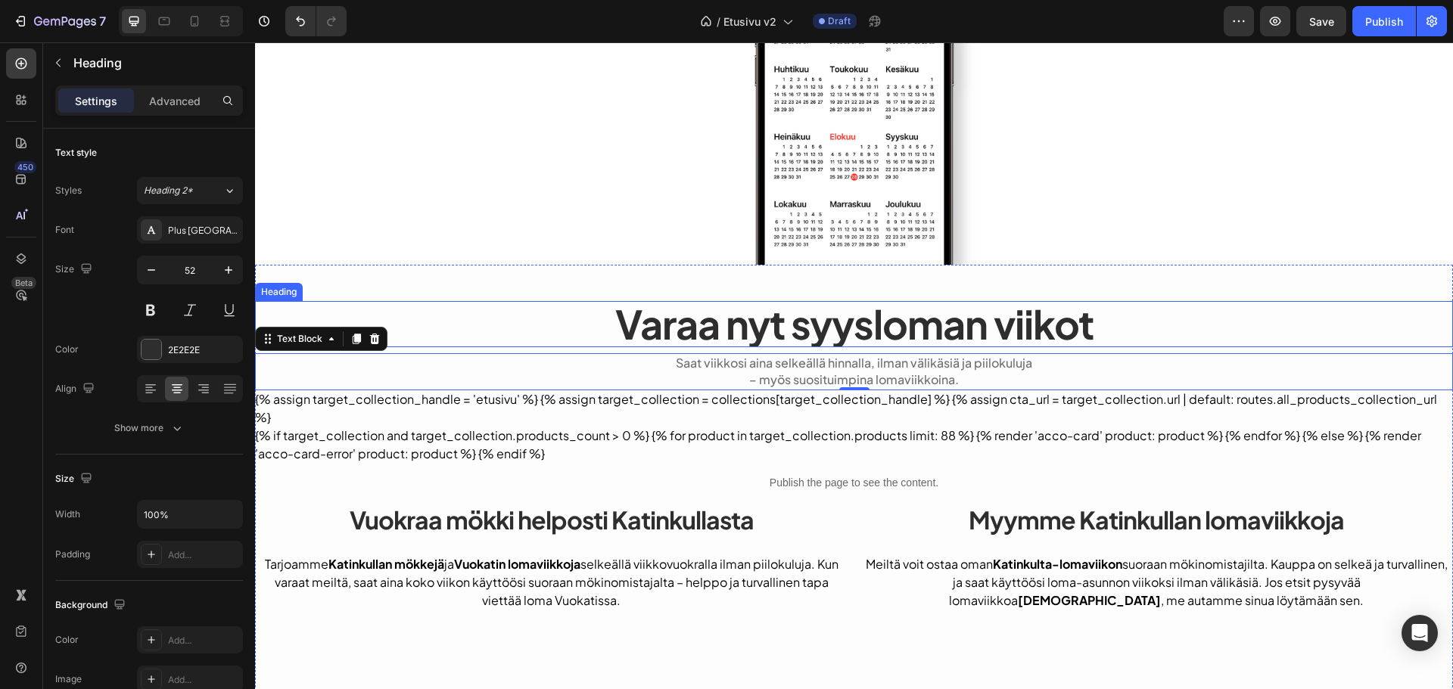
click at [792, 316] on p "Varaa nyt syysloman viikot" at bounding box center [854, 324] width 1195 height 43
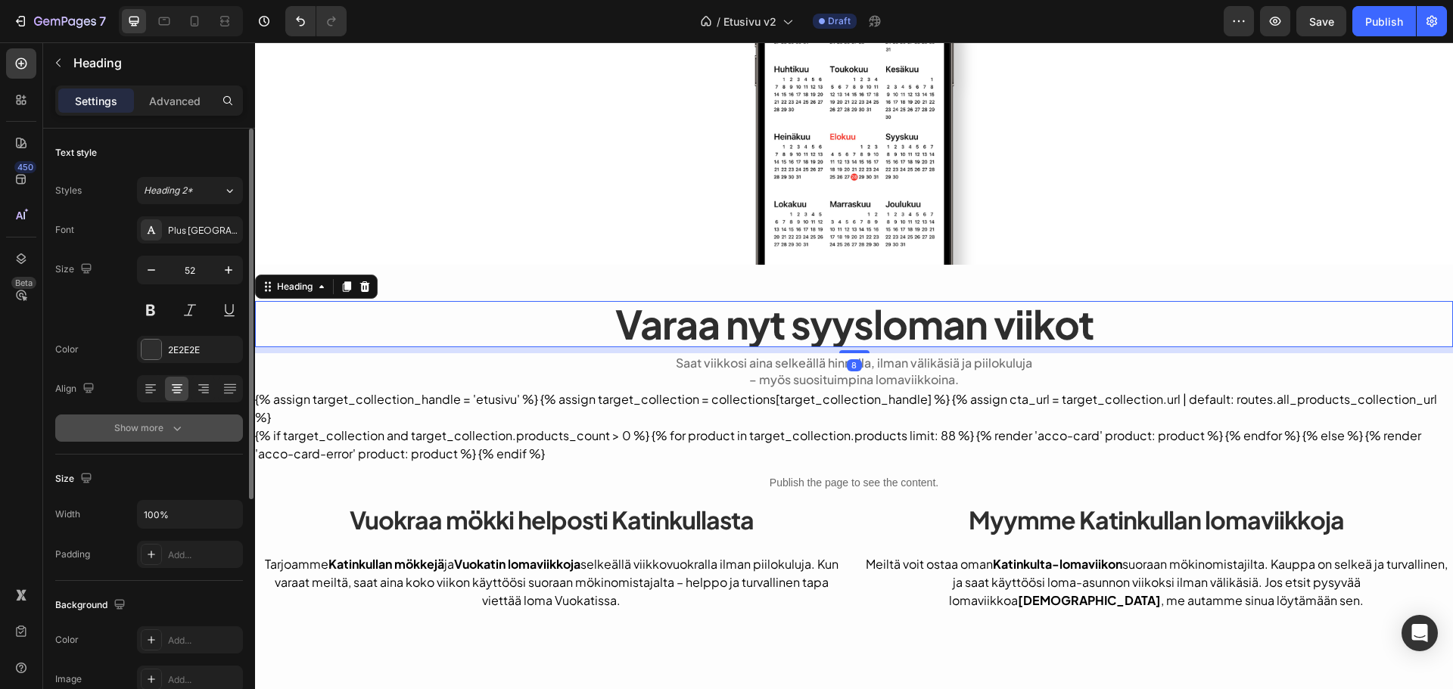
click at [176, 430] on icon "button" at bounding box center [177, 429] width 8 height 5
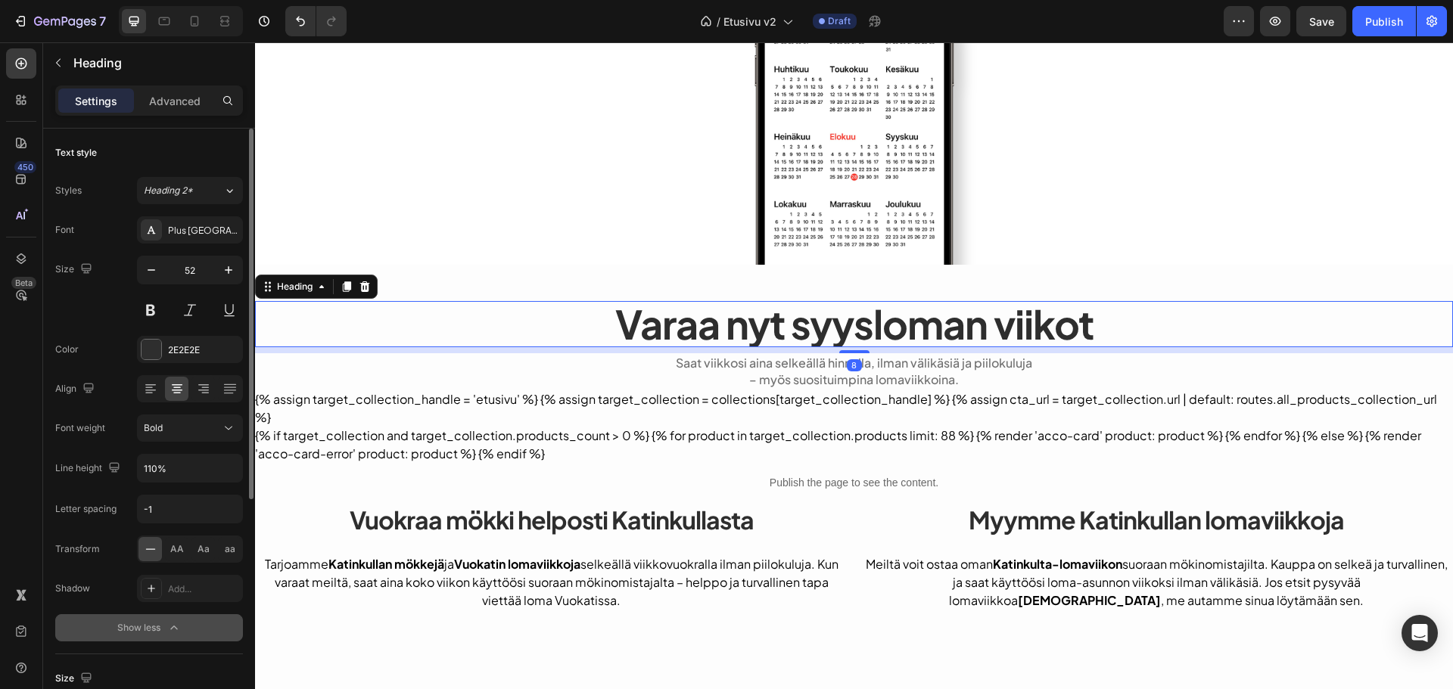
click at [176, 430] on div "Bold" at bounding box center [182, 429] width 77 height 14
click at [782, 320] on p "Varaa nyt syysloman viikot" at bounding box center [854, 324] width 1195 height 43
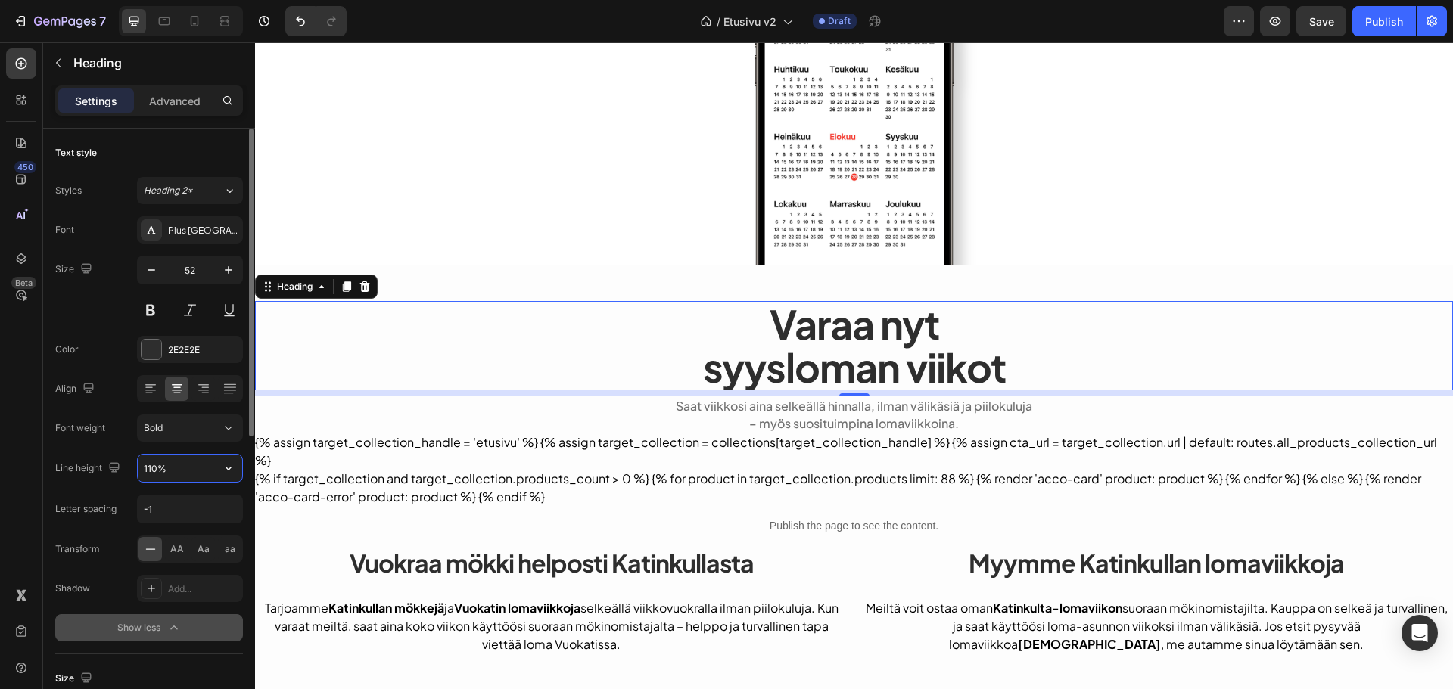
click at [178, 457] on input "110%" at bounding box center [190, 468] width 104 height 27
click at [221, 468] on icon "button" at bounding box center [228, 468] width 15 height 15
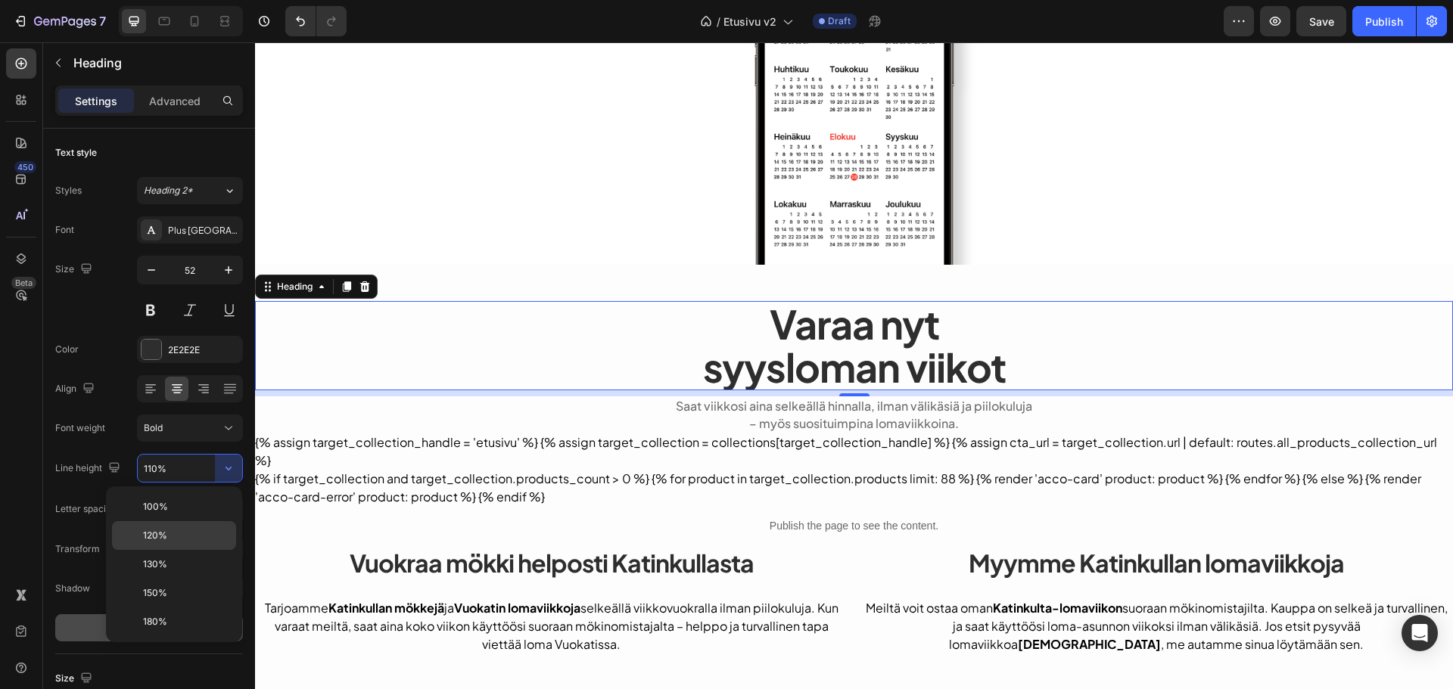
click at [164, 533] on span "120%" at bounding box center [155, 536] width 24 height 14
type input "120%"
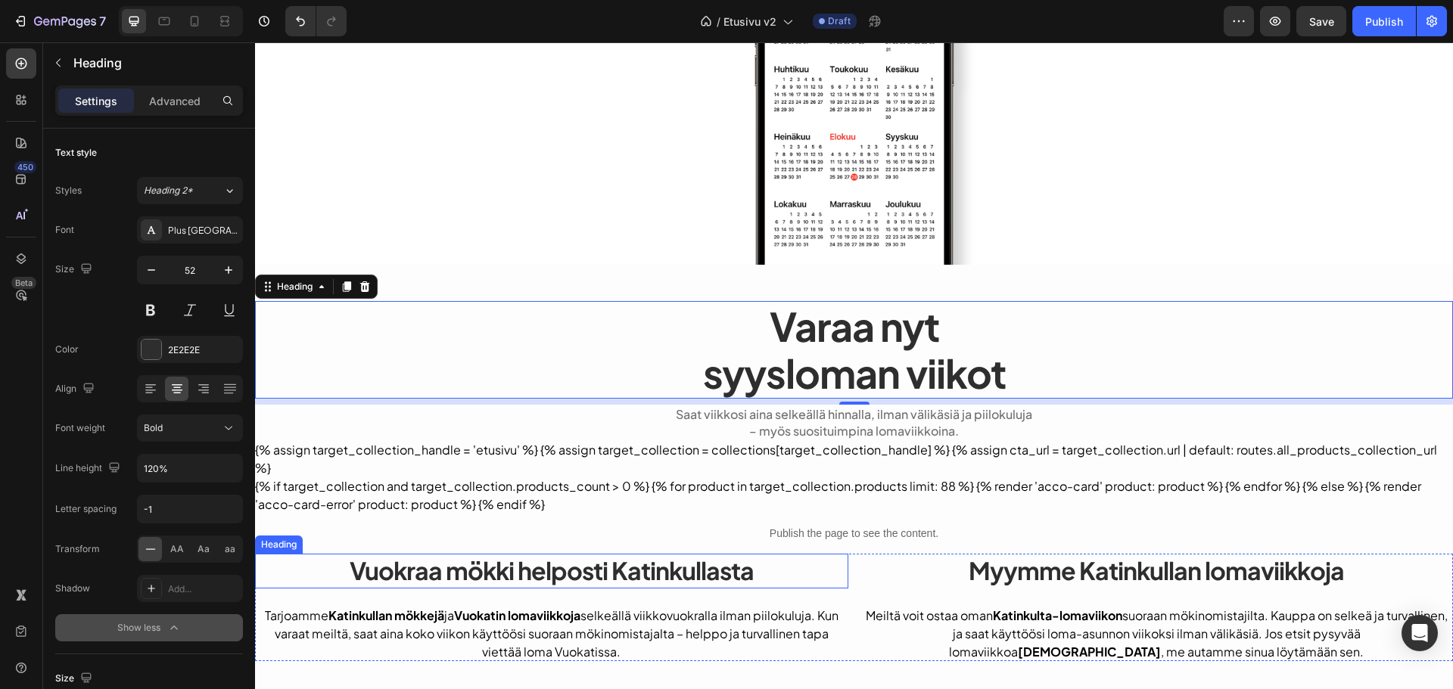
click at [591, 580] on h2 "Vuokraa mökki helposti Katinkullasta" at bounding box center [551, 571] width 593 height 35
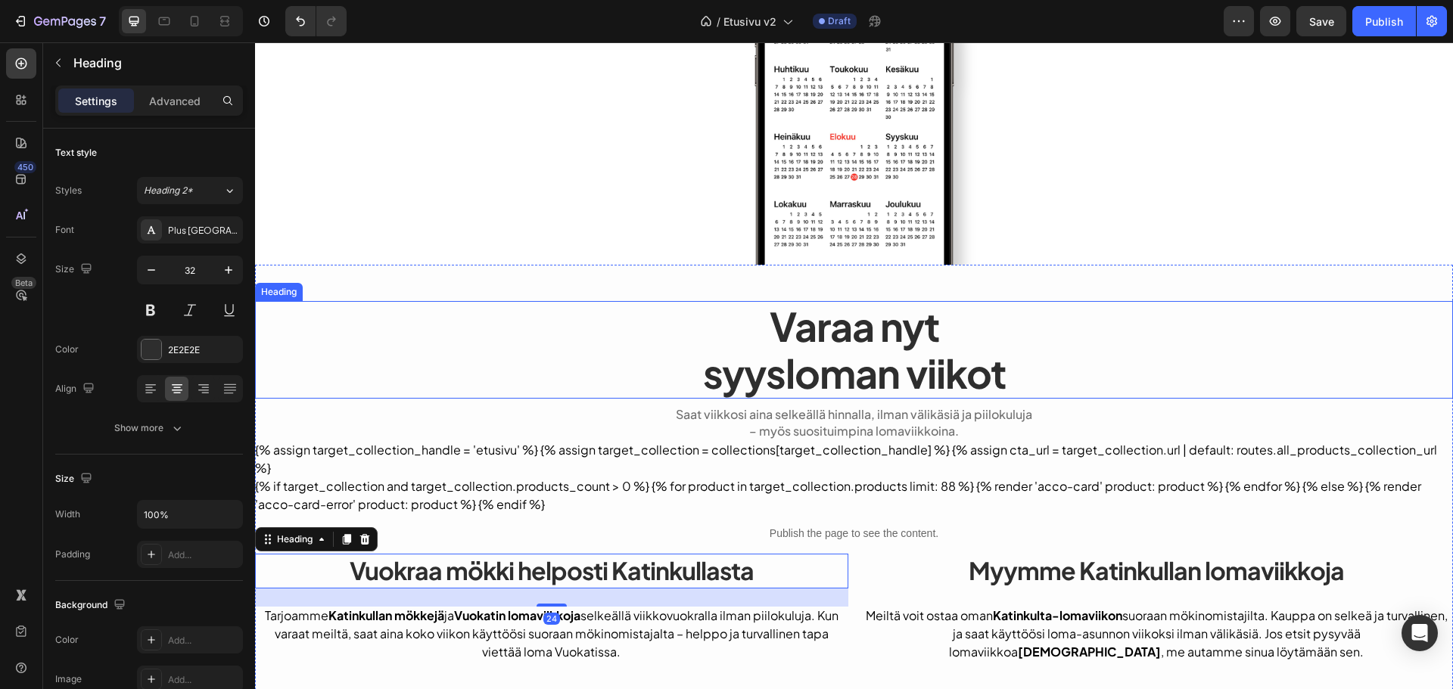
click at [882, 347] on p "Varaa nyt syysloman viikot" at bounding box center [854, 350] width 1195 height 95
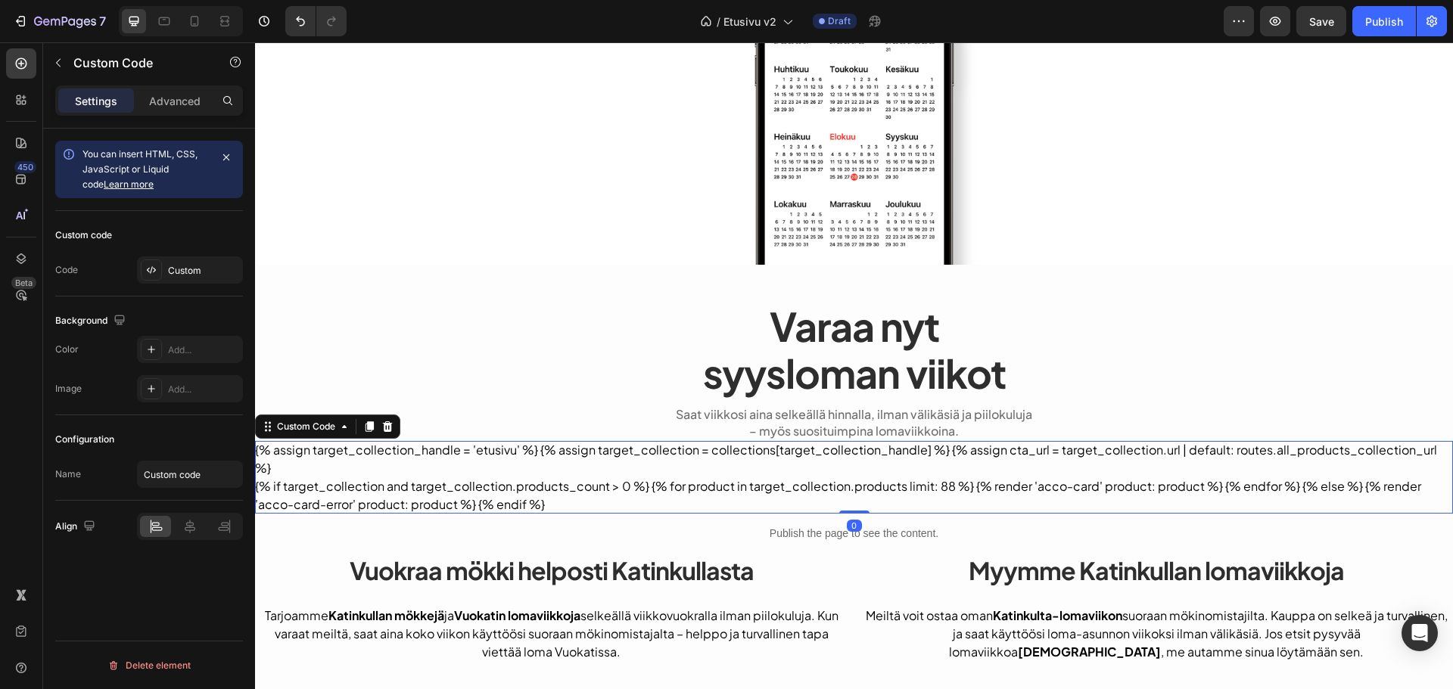
click at [957, 452] on div "{% assign target_collection_handle = 'etusivu' %} {% assign target_collection =…" at bounding box center [854, 477] width 1198 height 73
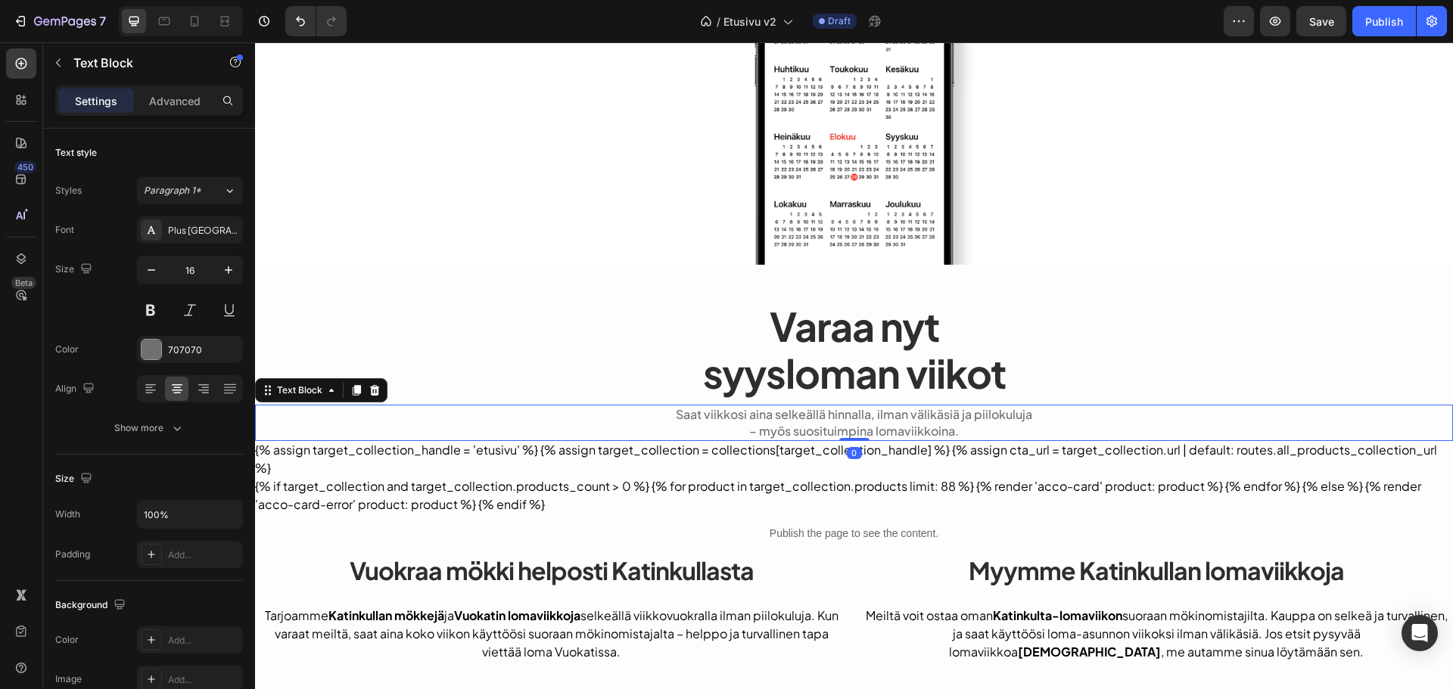
click at [900, 415] on p "Saat viikkosi aina selkeällä hinnalla, ilman välikäsiä ja piilokuluja" at bounding box center [854, 414] width 1195 height 17
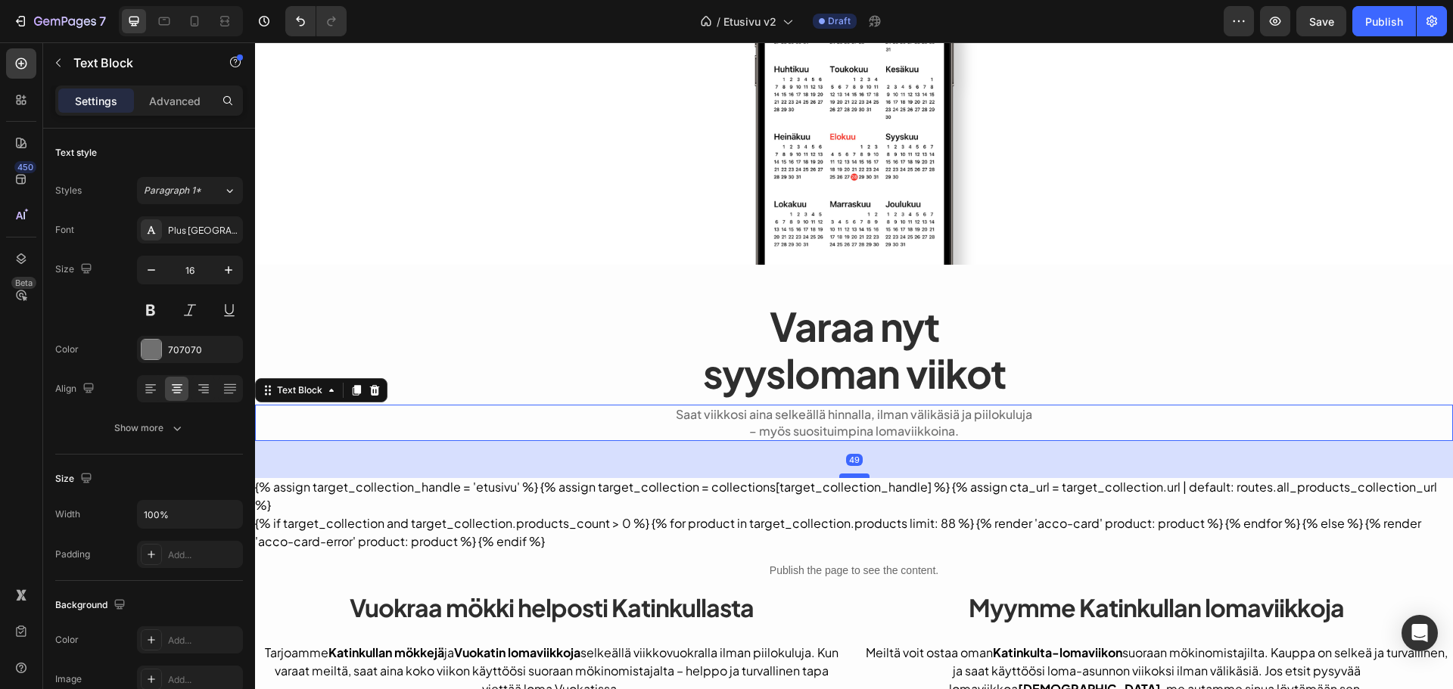
drag, startPoint x: 846, startPoint y: 440, endPoint x: 859, endPoint y: 477, distance: 39.2
click at [859, 477] on div at bounding box center [854, 476] width 30 height 5
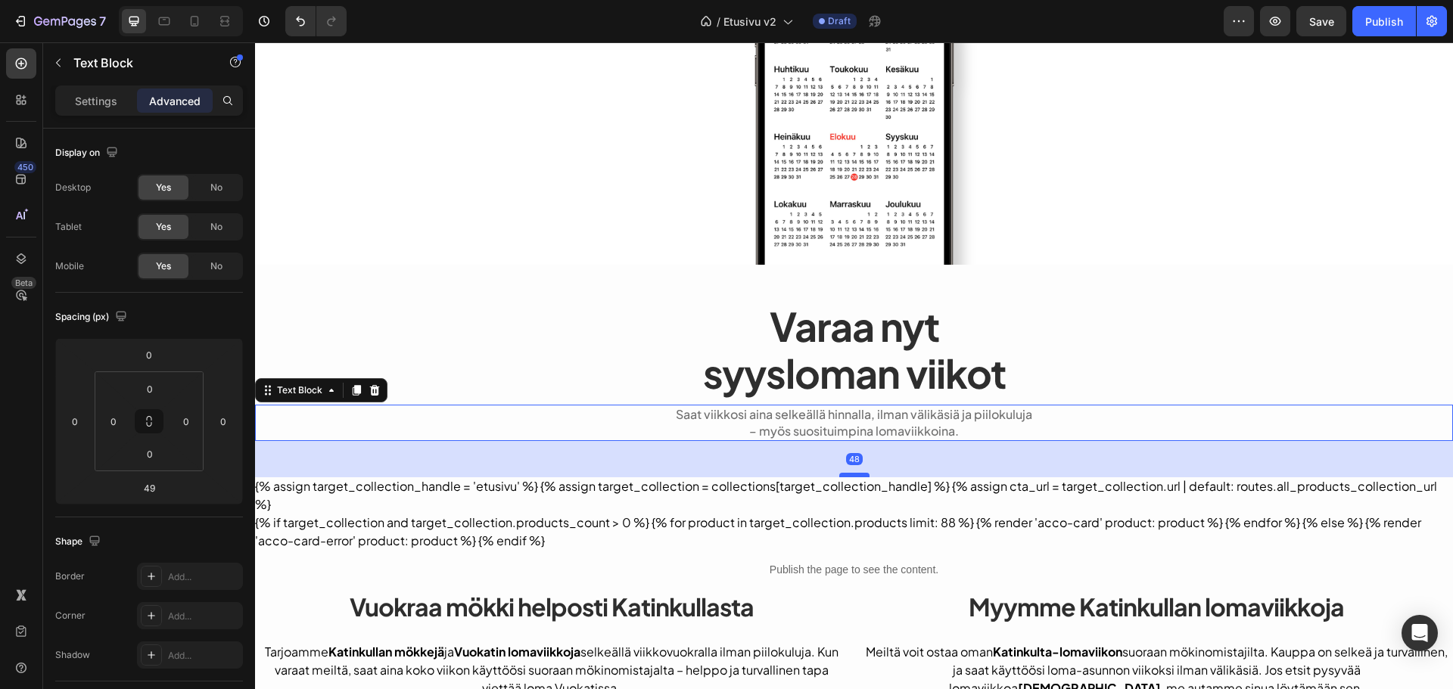
click at [858, 475] on div at bounding box center [854, 475] width 30 height 5
type input "48"
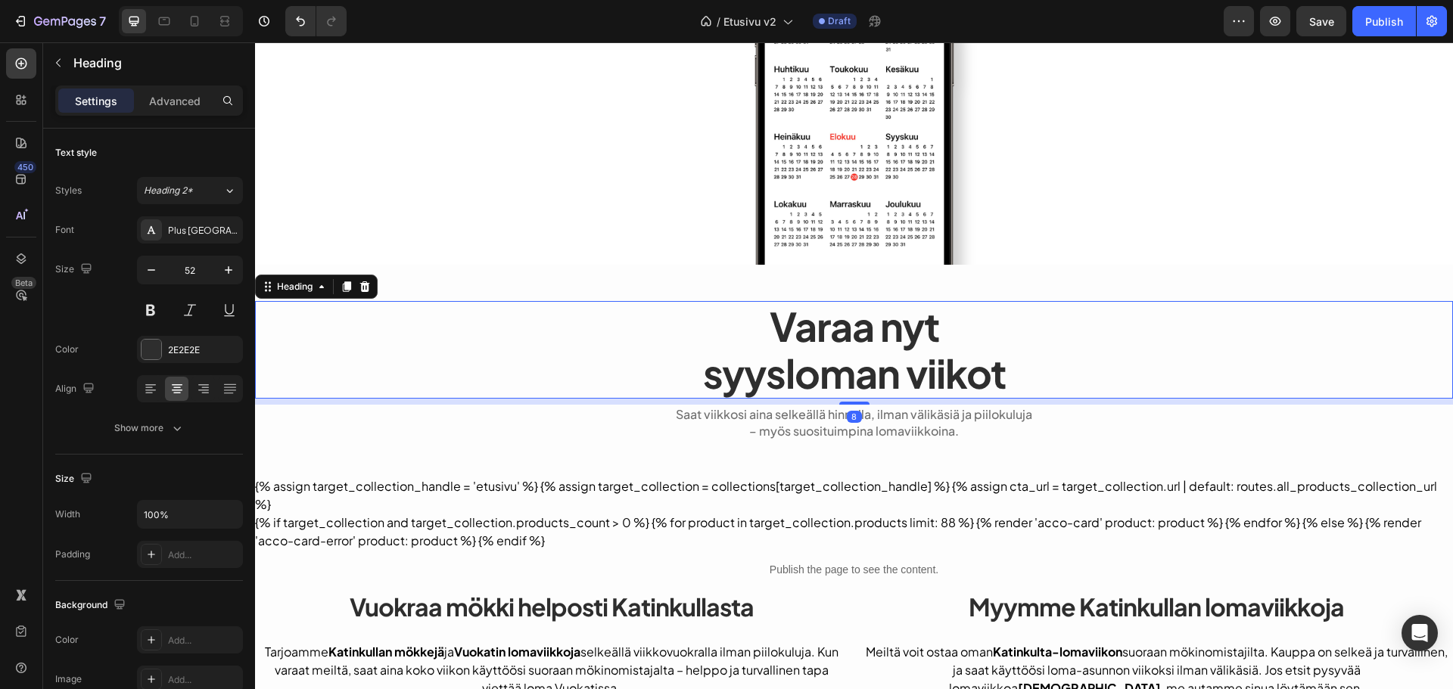
click at [629, 338] on p "Varaa nyt syysloman viikot" at bounding box center [854, 350] width 1195 height 95
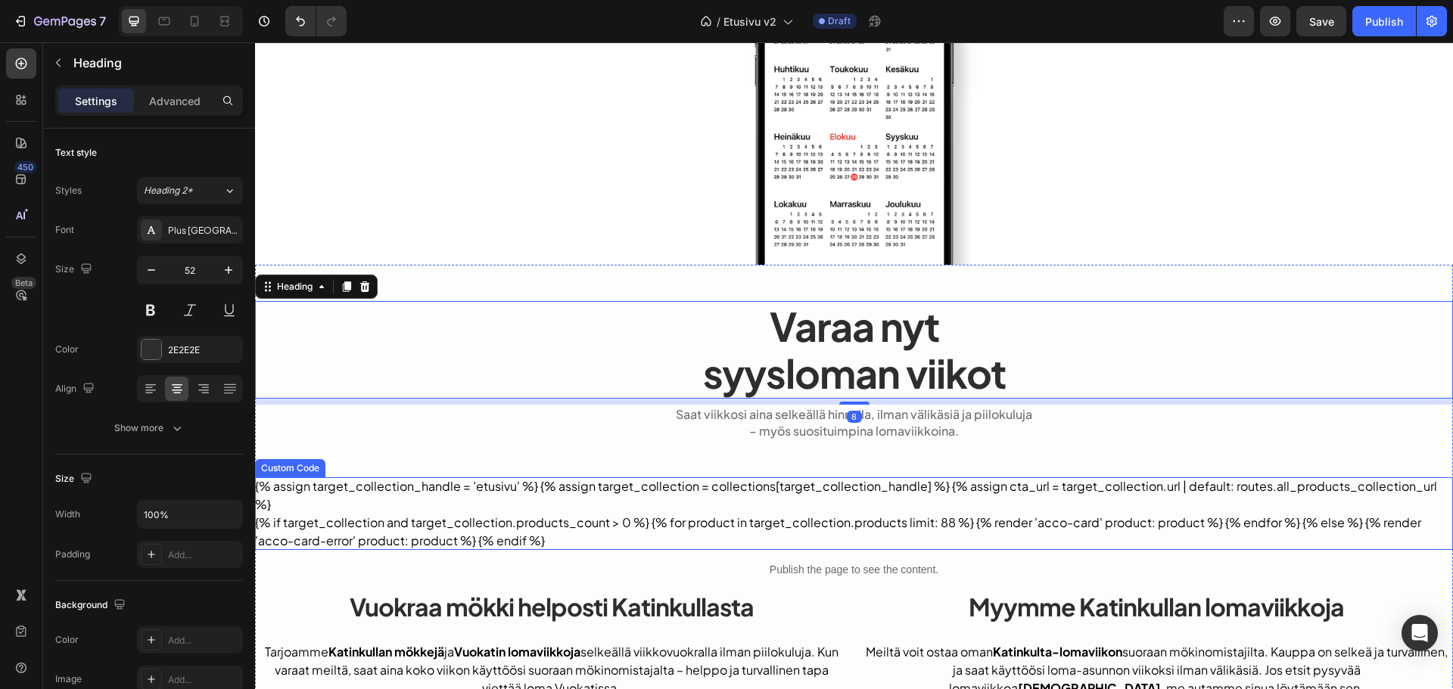
click at [748, 494] on div "{% assign target_collection_handle = 'etusivu' %} {% assign target_collection =…" at bounding box center [854, 514] width 1198 height 73
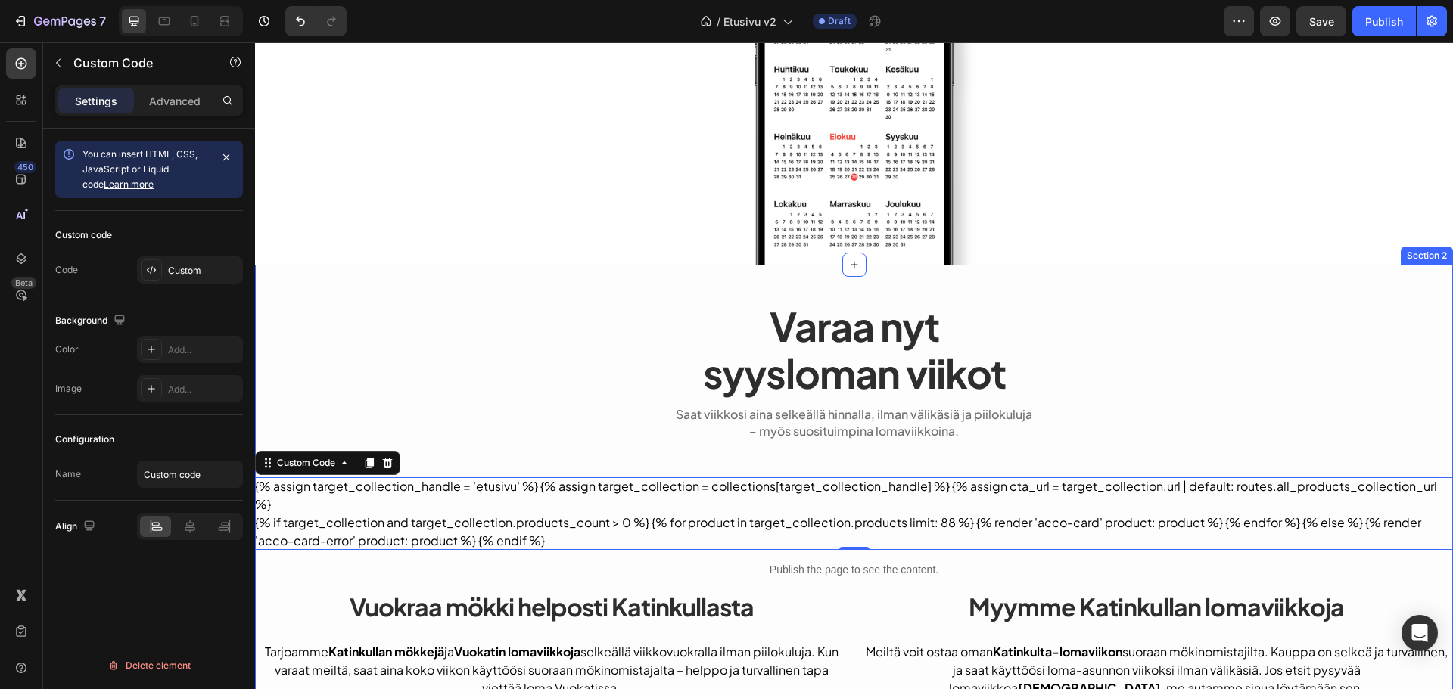
click at [306, 282] on div "Varaa nyt syysloman viikot Heading Saat viikkosi aina selkeällä hinnalla, ilman…" at bounding box center [854, 556] width 1198 height 583
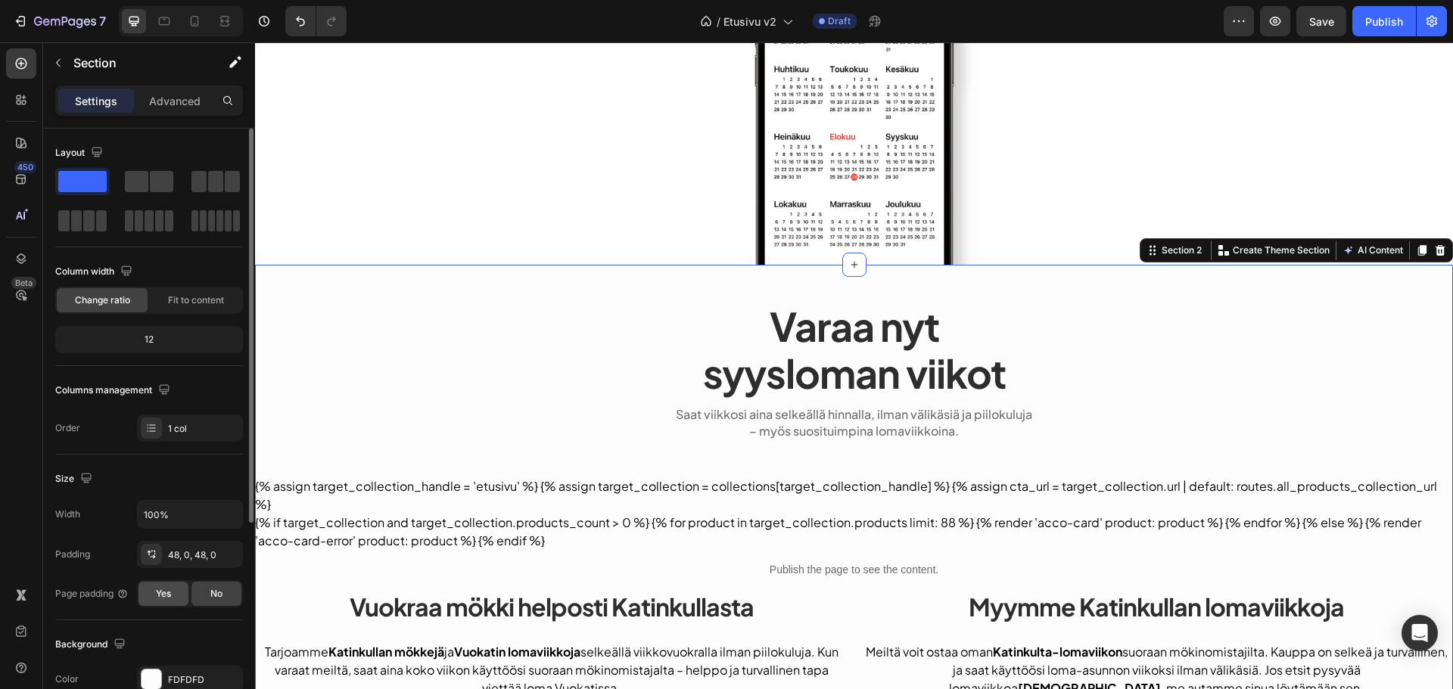
click at [158, 593] on span "Yes" at bounding box center [163, 594] width 15 height 14
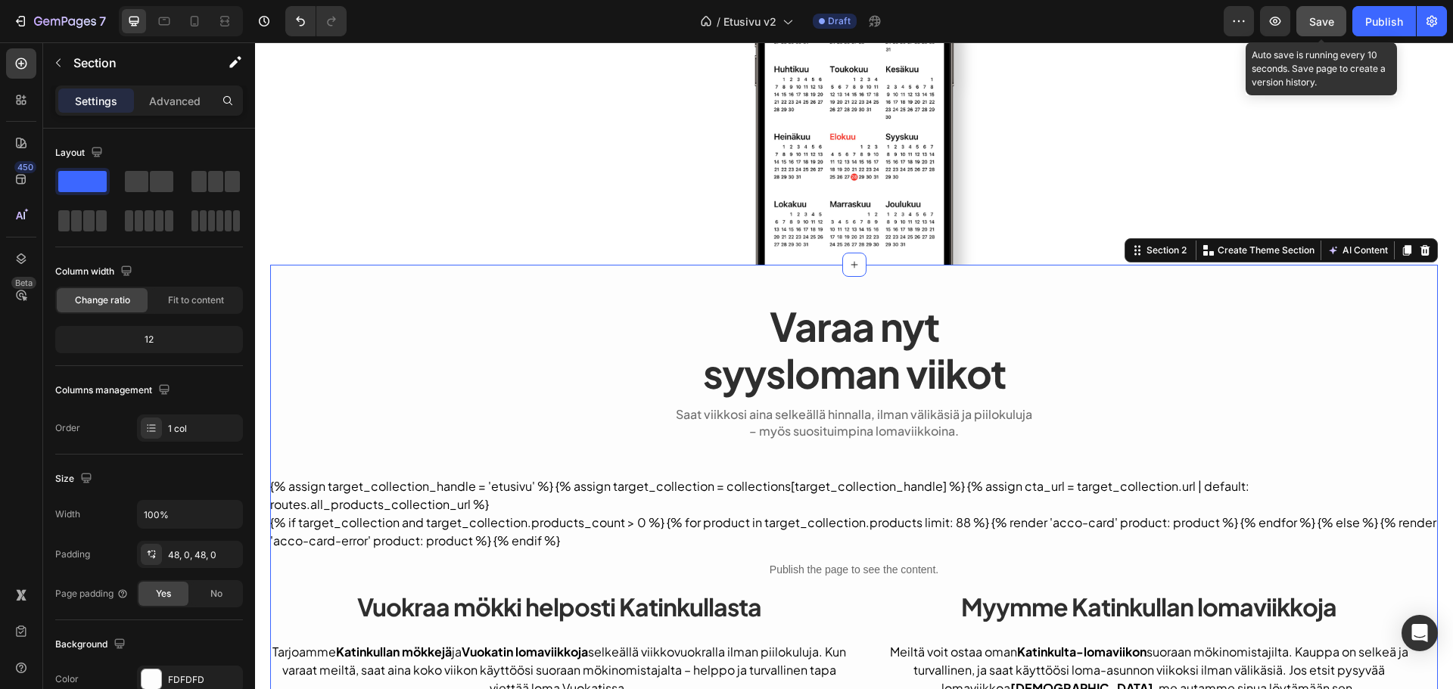
click at [1314, 10] on button "Save" at bounding box center [1321, 21] width 50 height 30
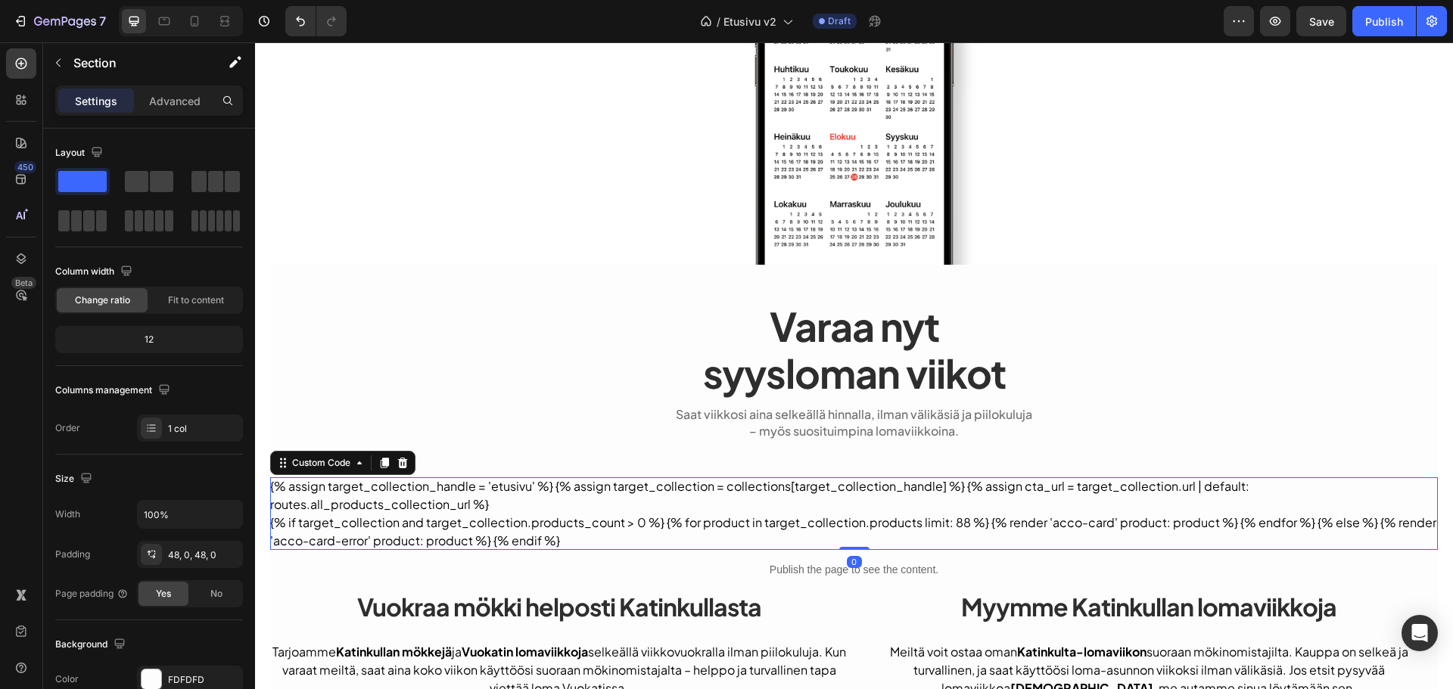
click at [675, 484] on div "{% assign target_collection_handle = 'etusivu' %} {% assign target_collection =…" at bounding box center [854, 514] width 1168 height 73
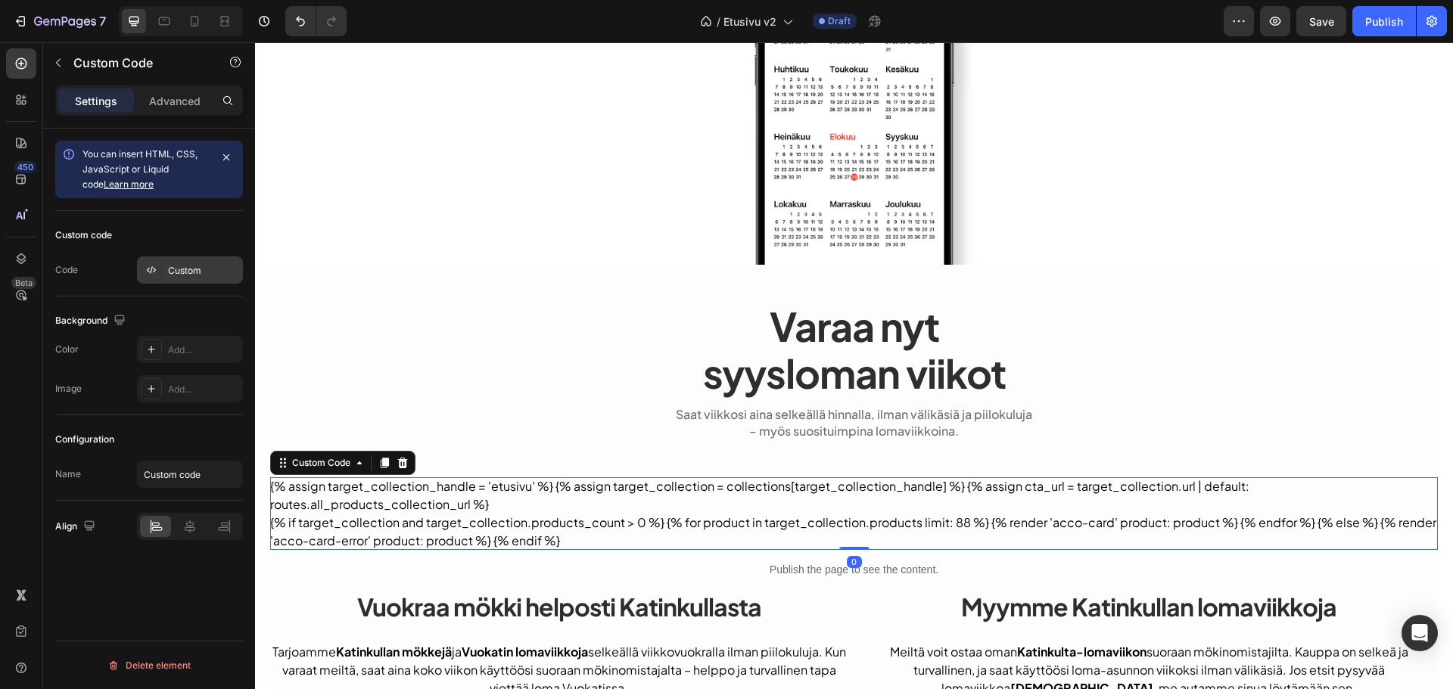
click at [169, 278] on div "Custom" at bounding box center [190, 270] width 106 height 27
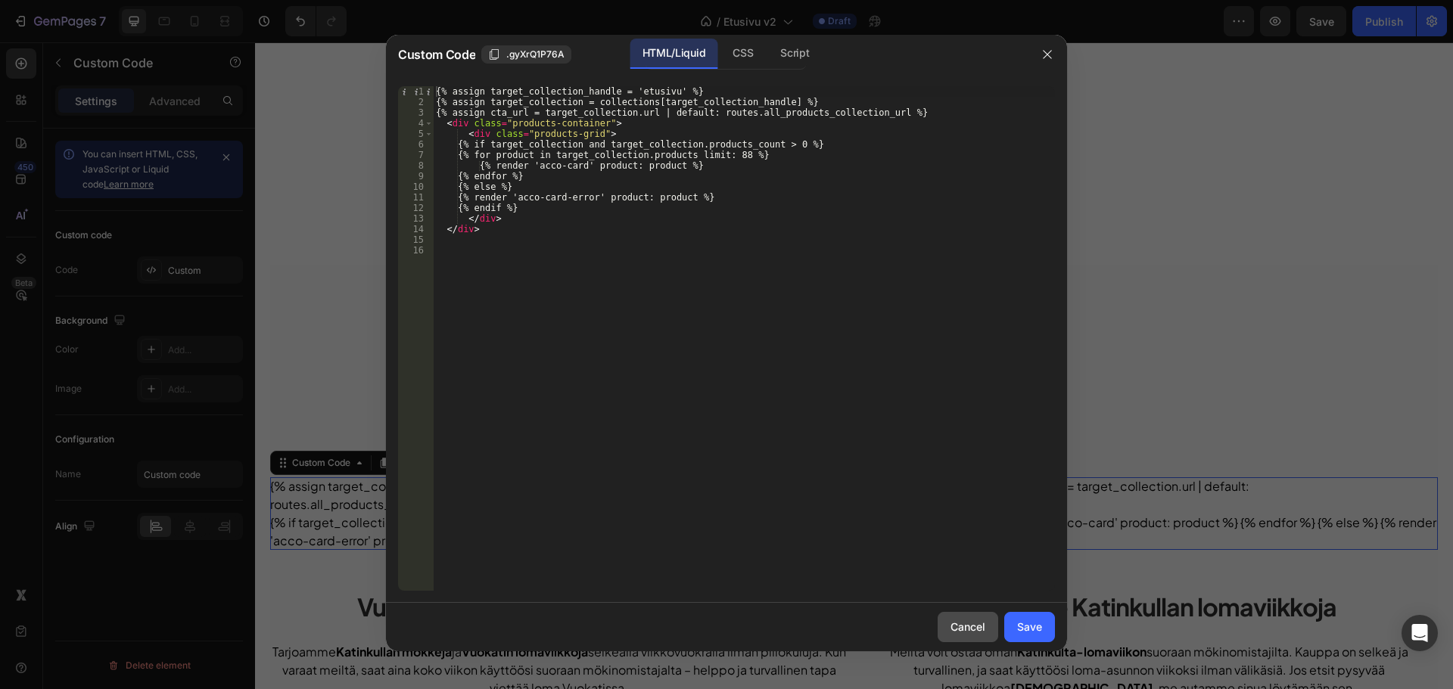
click at [975, 619] on div "Cancel" at bounding box center [967, 627] width 35 height 16
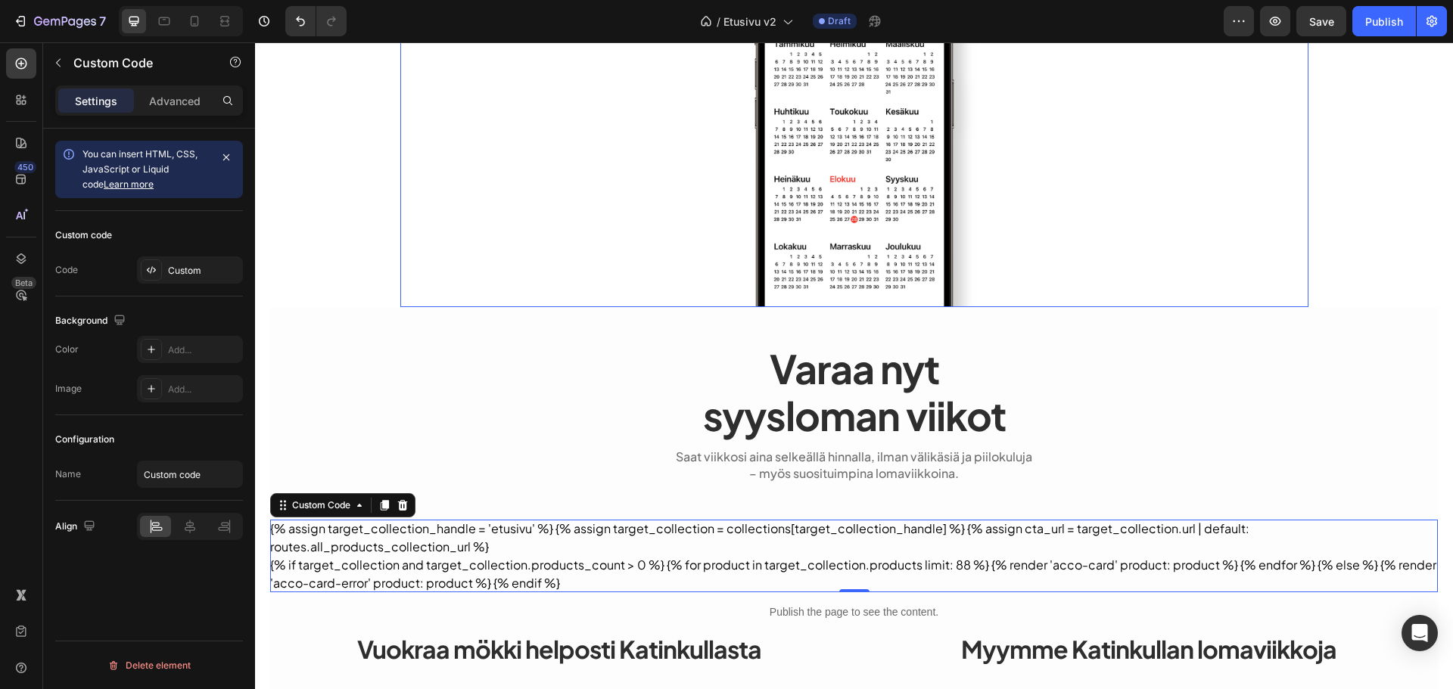
scroll to position [378, 0]
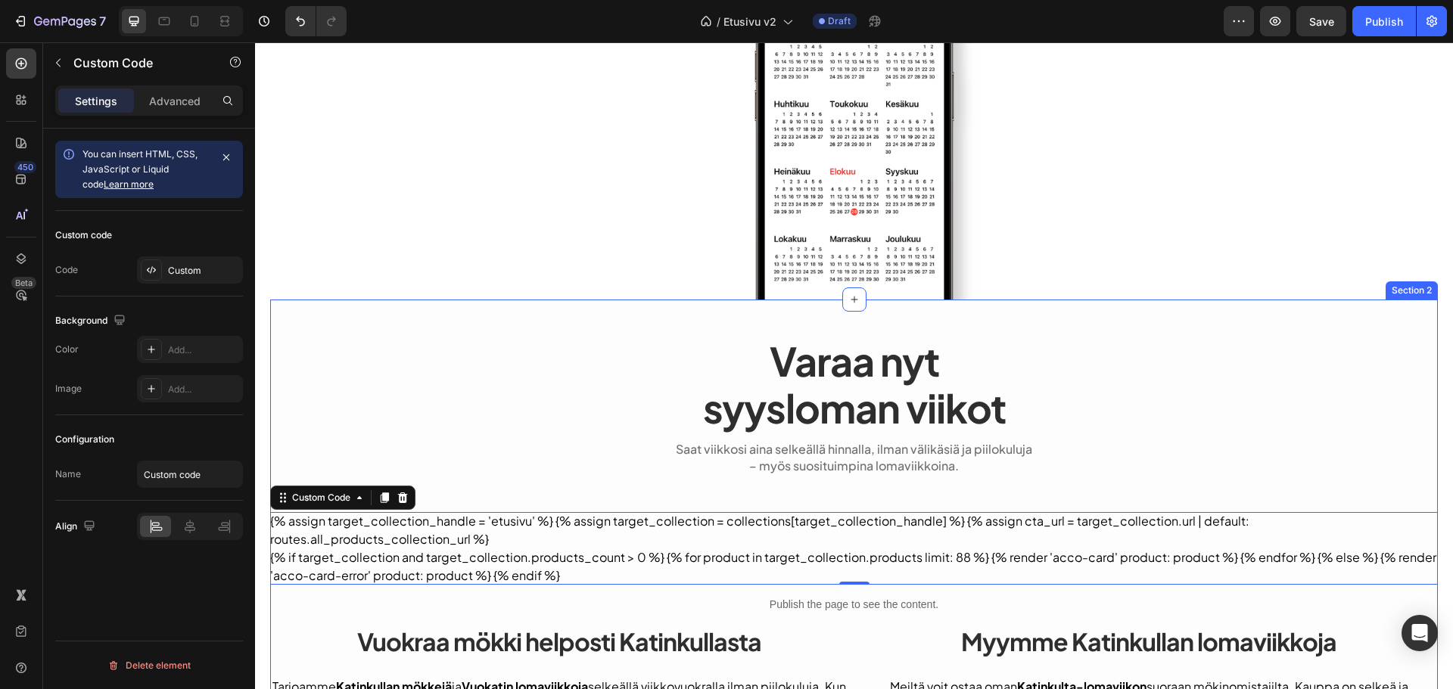
click at [463, 323] on div "Varaa nyt syysloman viikot Heading Saat viikkosi aina selkeällä hinnalla, ilman…" at bounding box center [854, 591] width 1168 height 583
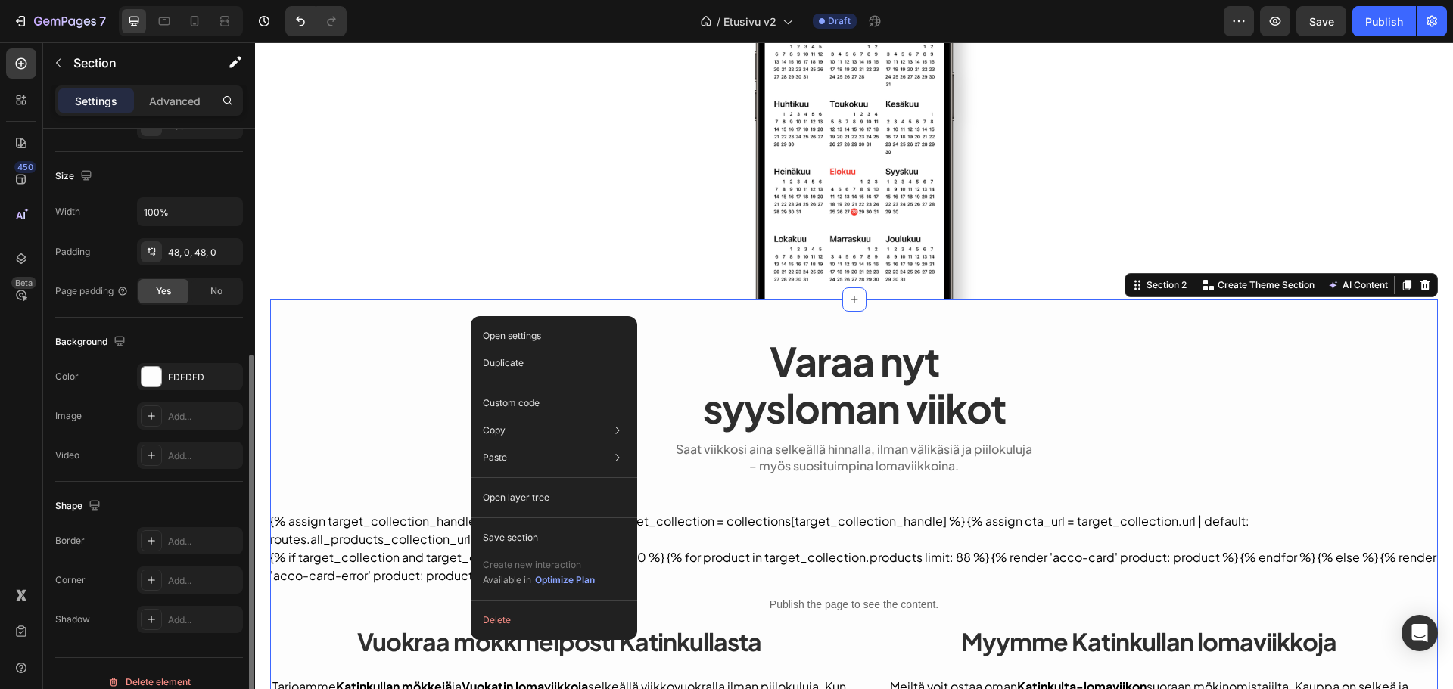
scroll to position [319, 0]
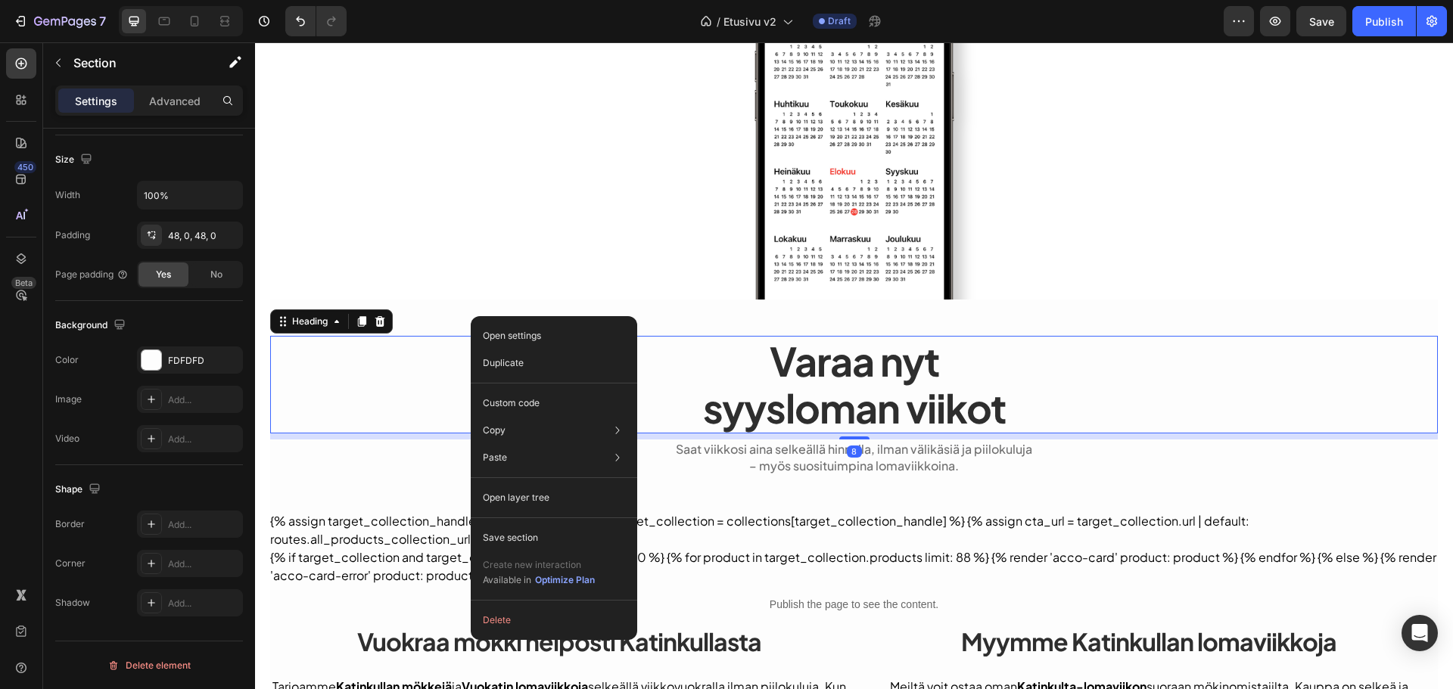
click at [390, 402] on p "Varaa nyt syysloman viikot" at bounding box center [854, 385] width 1165 height 95
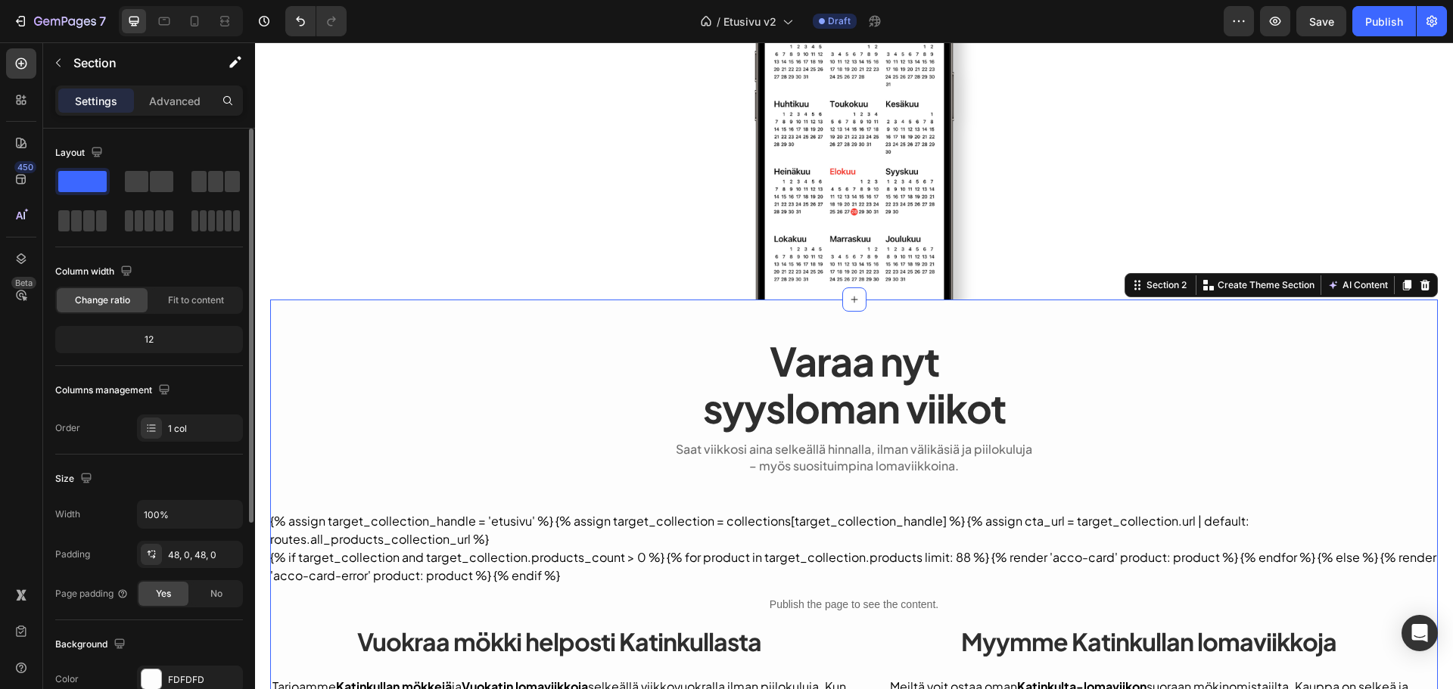
click at [441, 316] on div "Varaa nyt syysloman viikot Heading Saat viikkosi aina selkeällä hinnalla, ilman…" at bounding box center [854, 591] width 1168 height 583
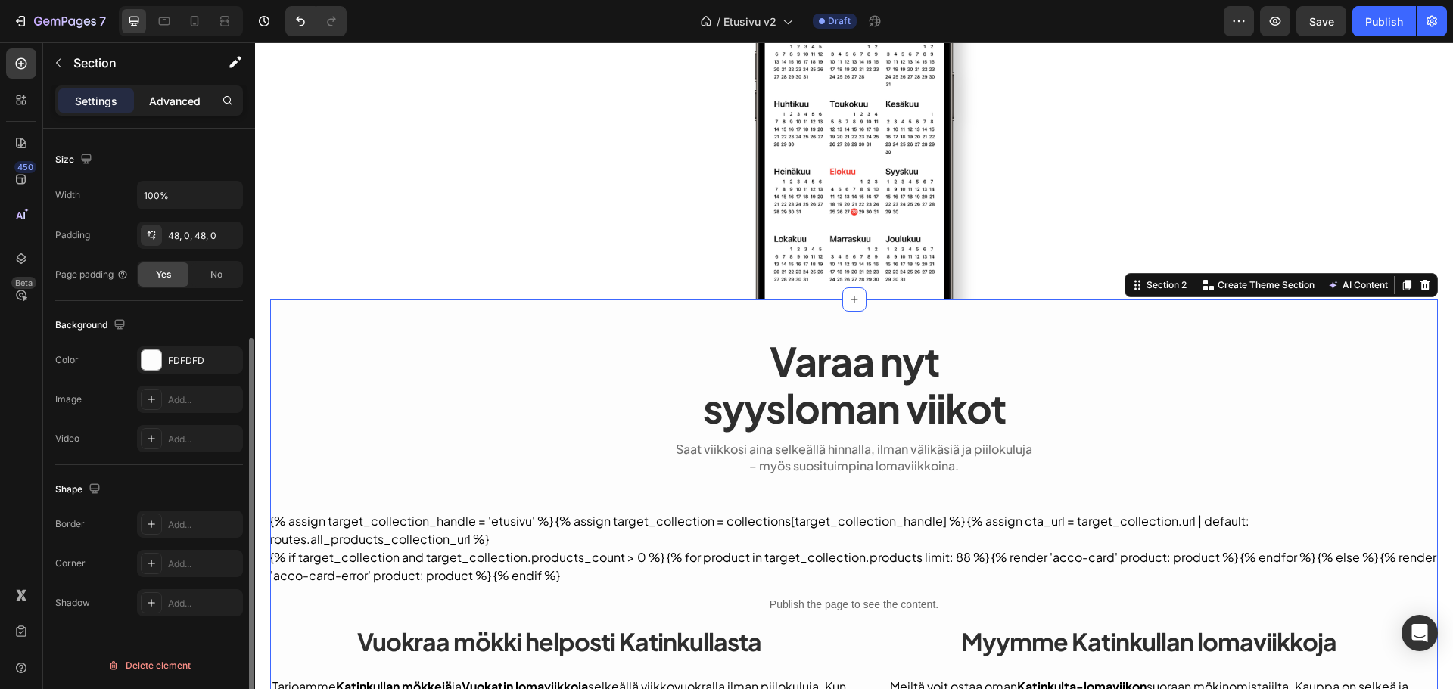
drag, startPoint x: 162, startPoint y: 97, endPoint x: 166, endPoint y: 104, distance: 8.5
click at [163, 98] on p "Advanced" at bounding box center [174, 101] width 51 height 16
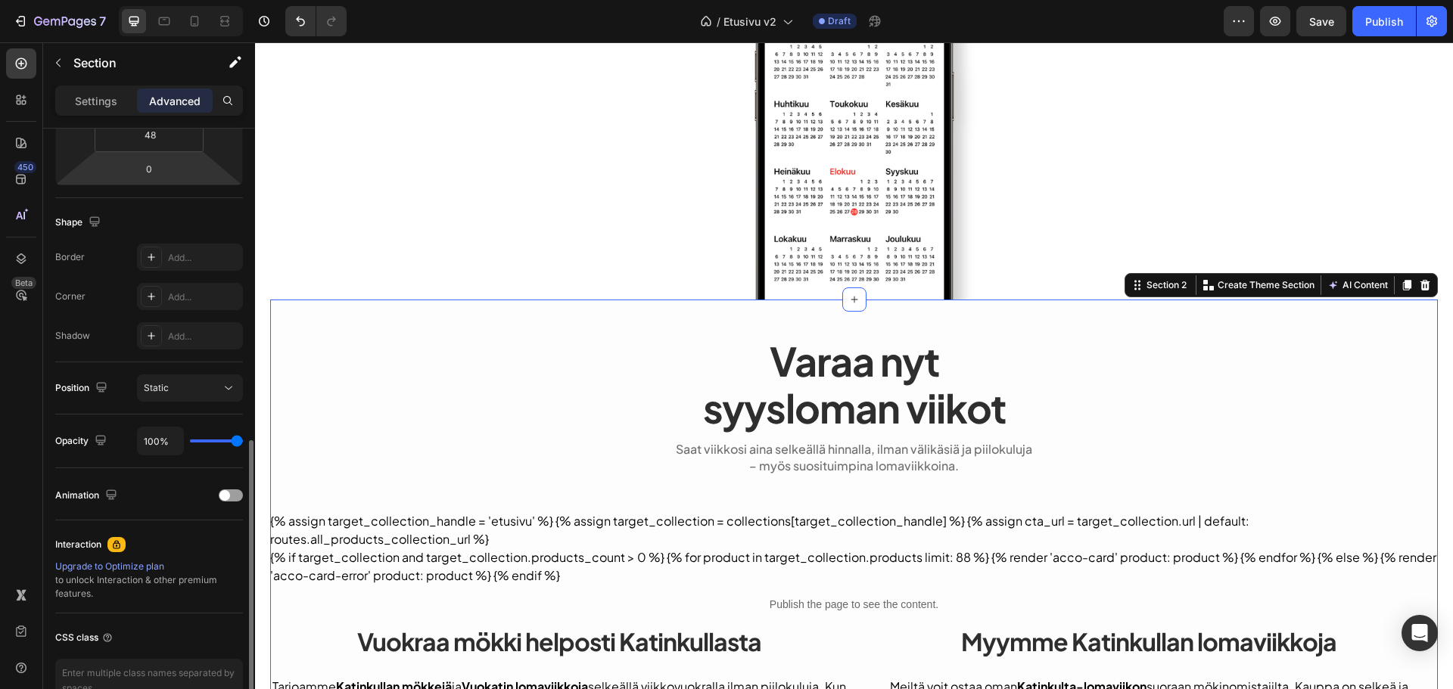
scroll to position [395, 0]
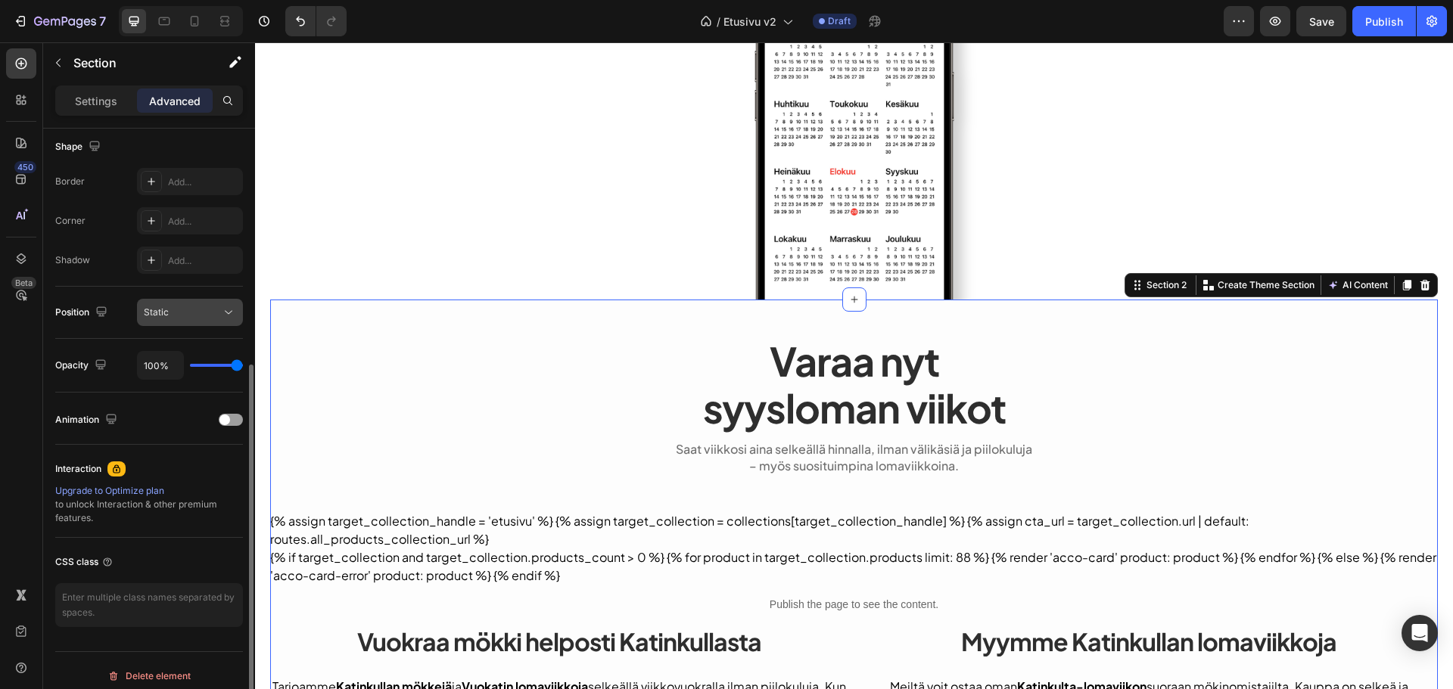
click at [165, 316] on span "Static" at bounding box center [156, 311] width 25 height 11
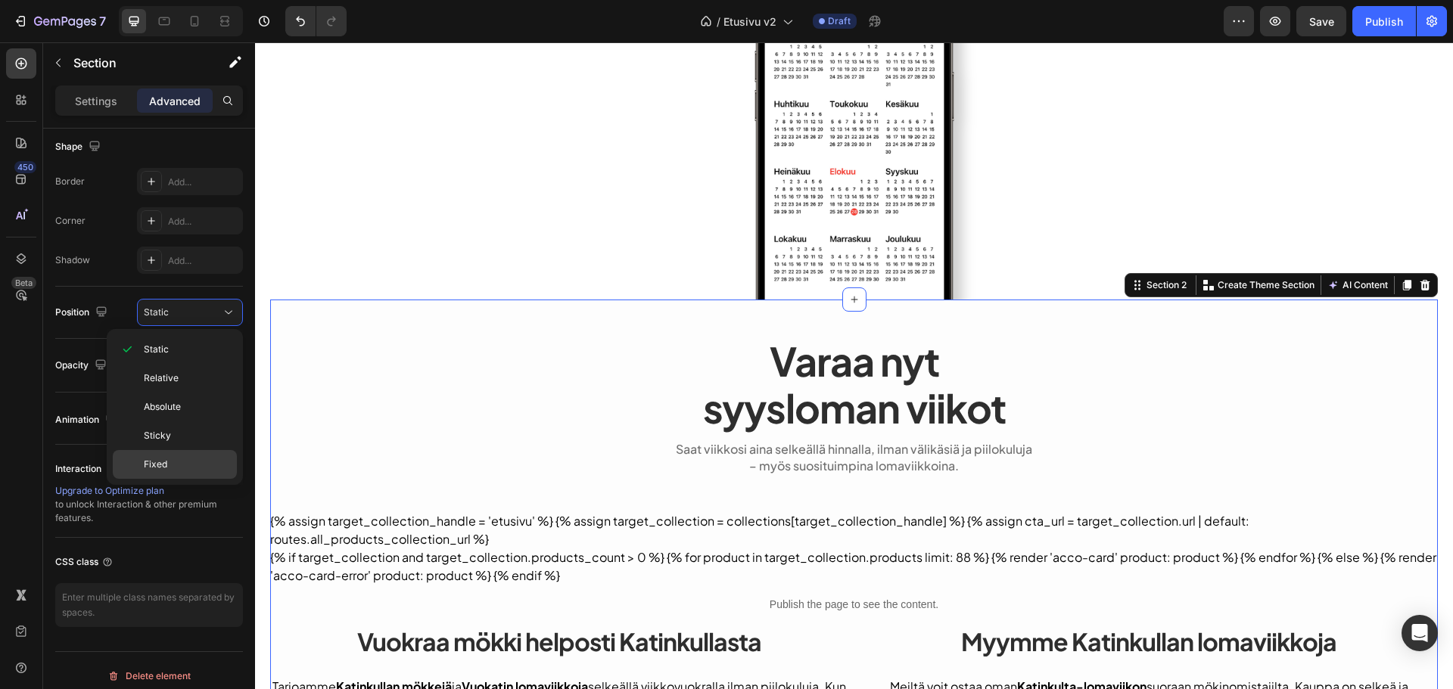
click at [185, 456] on div "Fixed" at bounding box center [175, 464] width 124 height 29
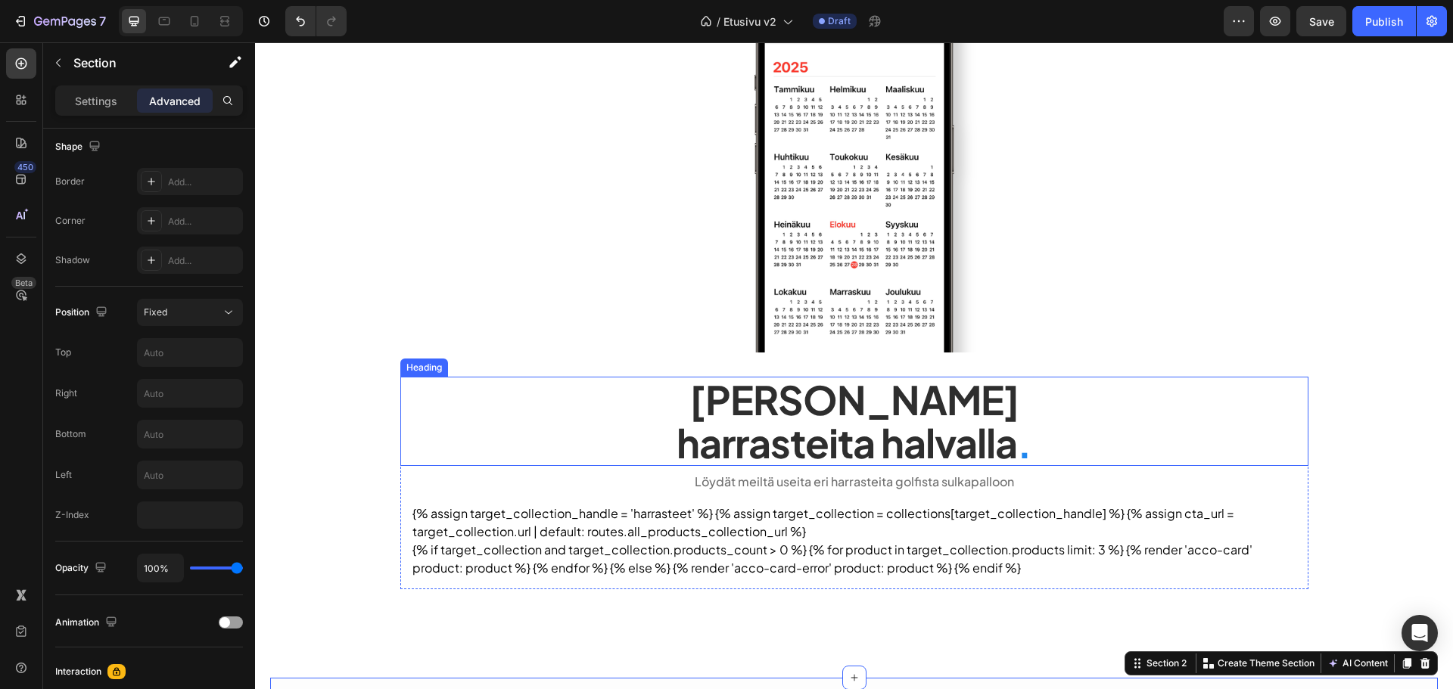
scroll to position [138, 0]
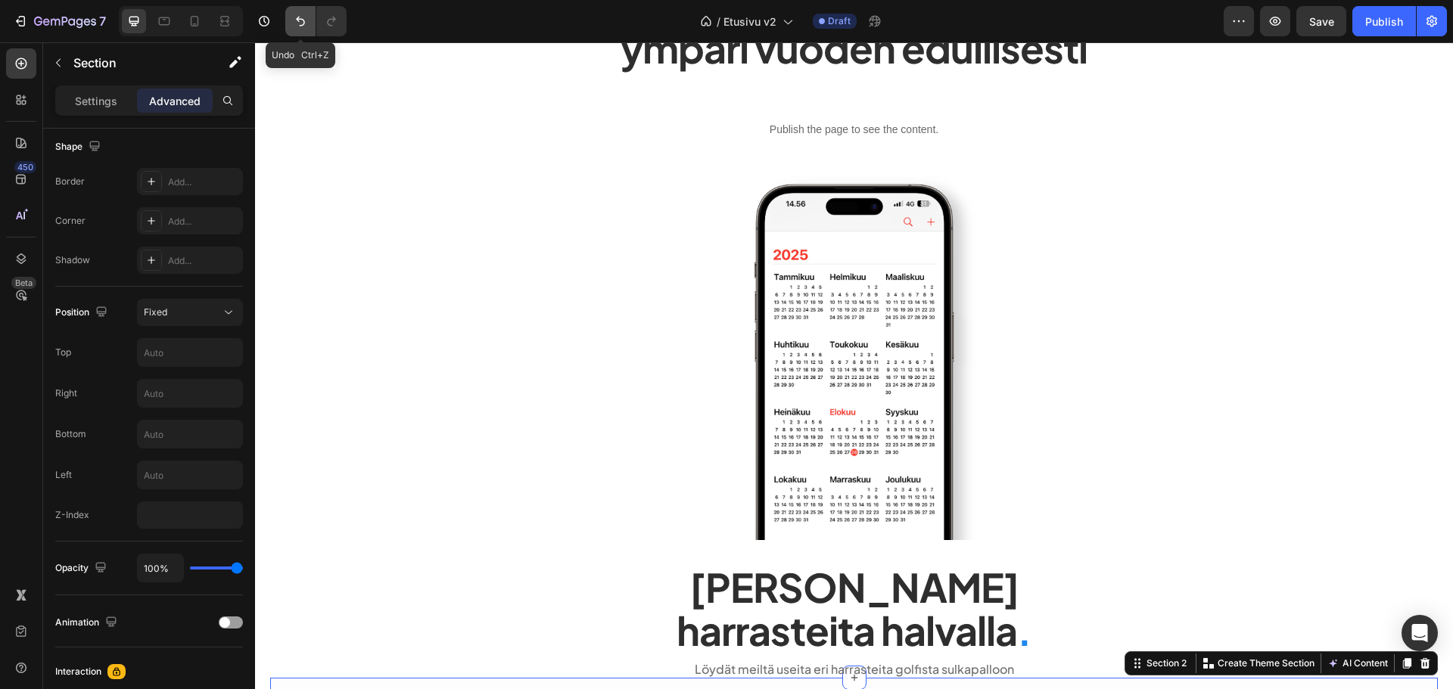
click at [306, 23] on icon "Undo/Redo" at bounding box center [300, 21] width 15 height 15
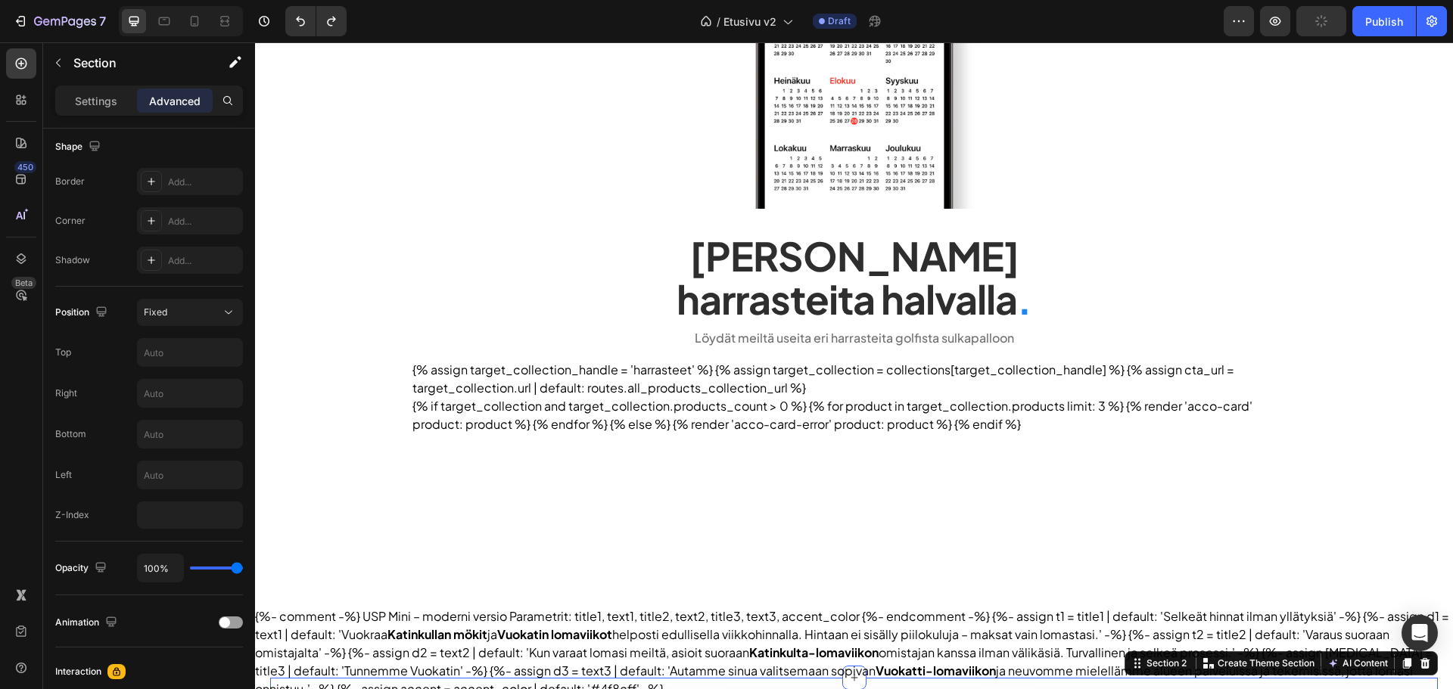
scroll to position [440, 0]
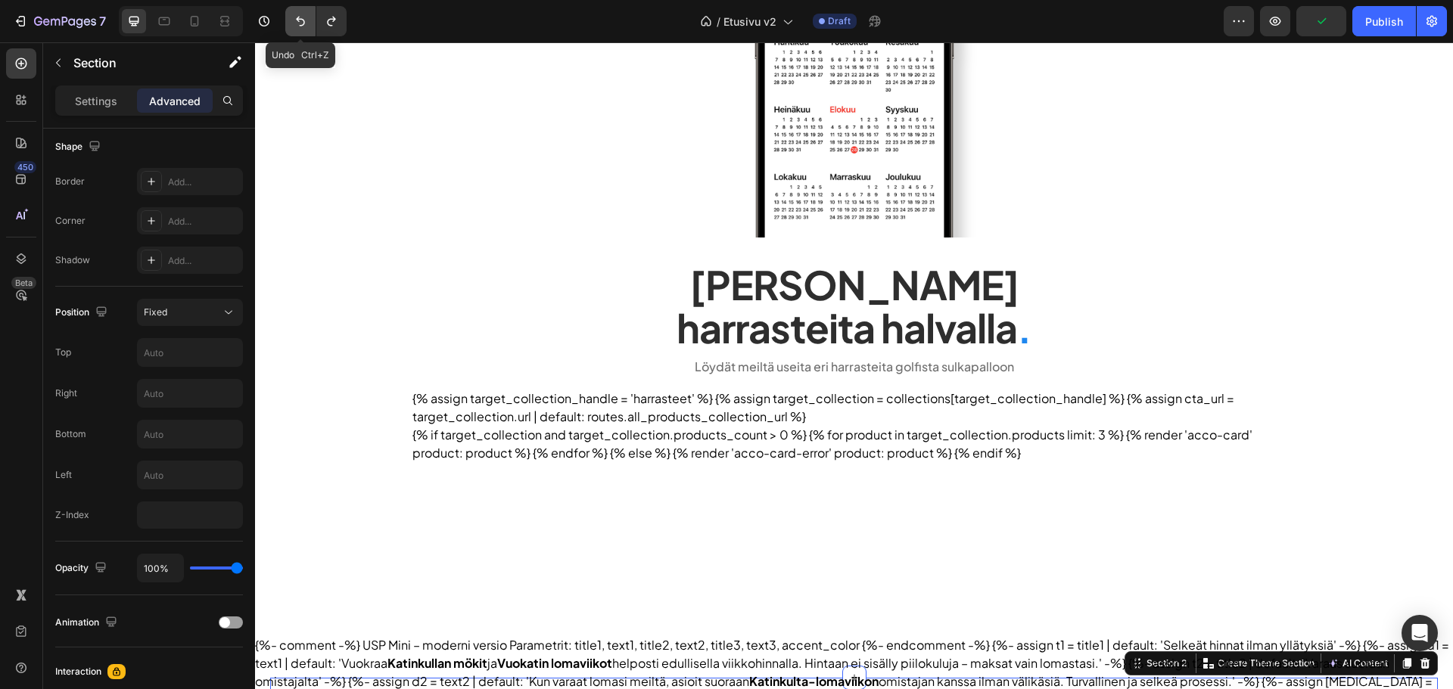
click at [295, 22] on icon "Undo/Redo" at bounding box center [300, 21] width 15 height 15
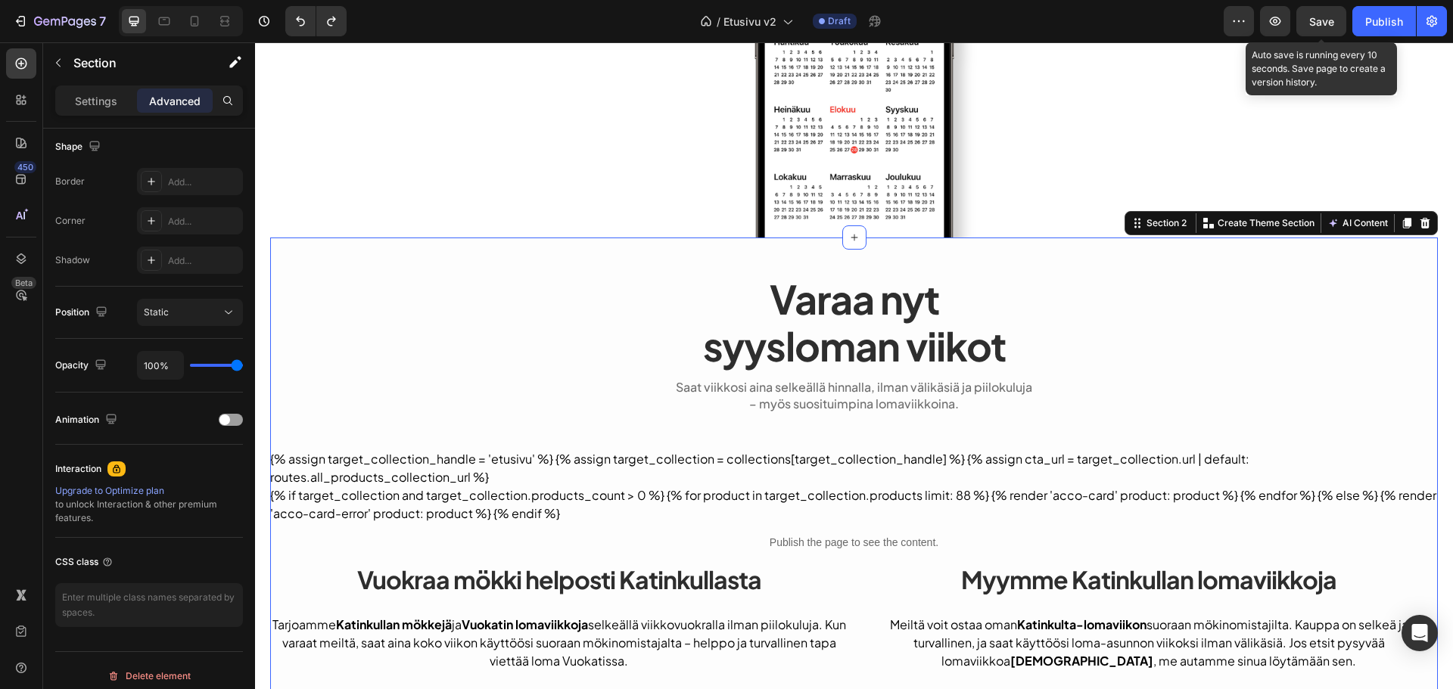
click at [1323, 23] on span "Save" at bounding box center [1321, 21] width 25 height 13
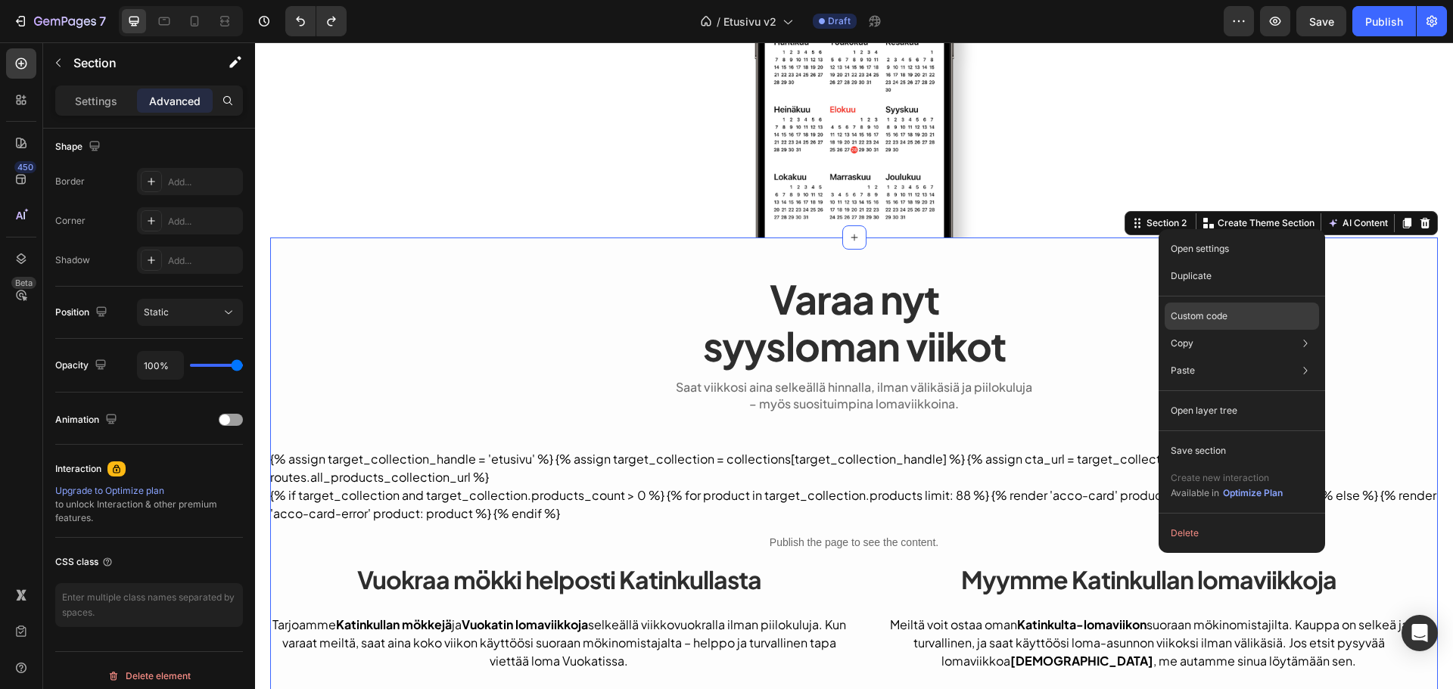
click at [1212, 316] on p "Custom code" at bounding box center [1199, 317] width 57 height 14
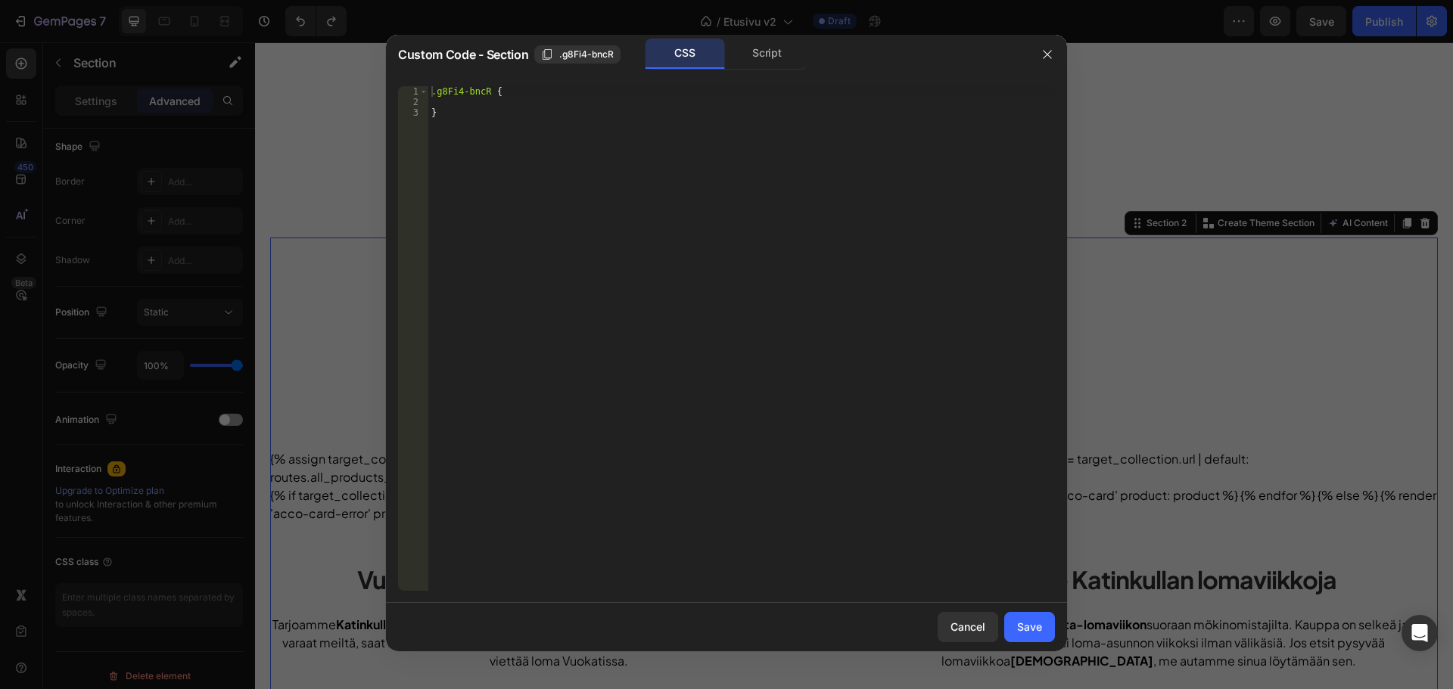
click at [502, 105] on div ".g8Fi4-bncR { }" at bounding box center [741, 349] width 627 height 526
paste textarea "box-shadow: 0 -10px 20px rgba(255, 255, 255, 0.8);"
click at [677, 104] on div ".g8Fi4-bncR { box-shadow : 0 -10 px 20 px rgba ( 255 , 255 , 255 , 0.8 ) ; }" at bounding box center [741, 349] width 627 height 526
type textarea "box-shadow: 0 -10px 20px rgba(255, 255, 255, 0.8) !;"
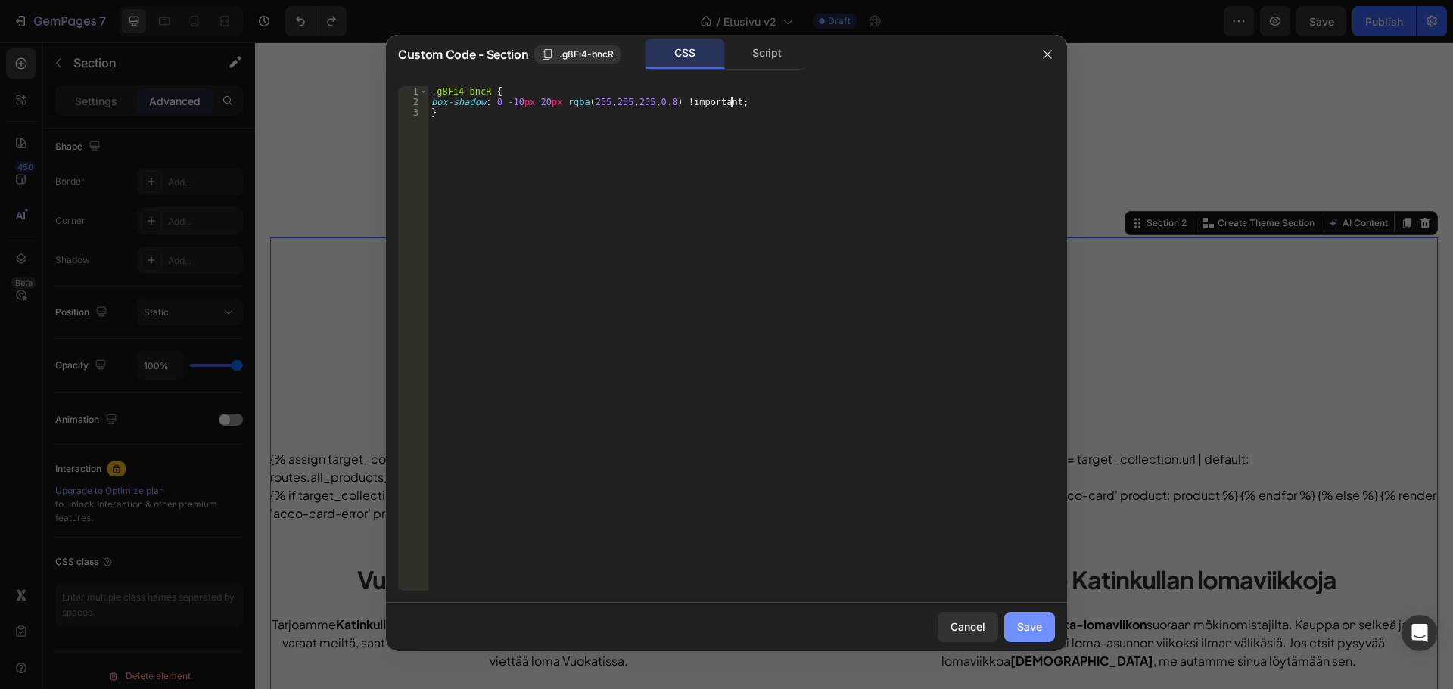
click at [1024, 624] on div "Save" at bounding box center [1029, 627] width 25 height 16
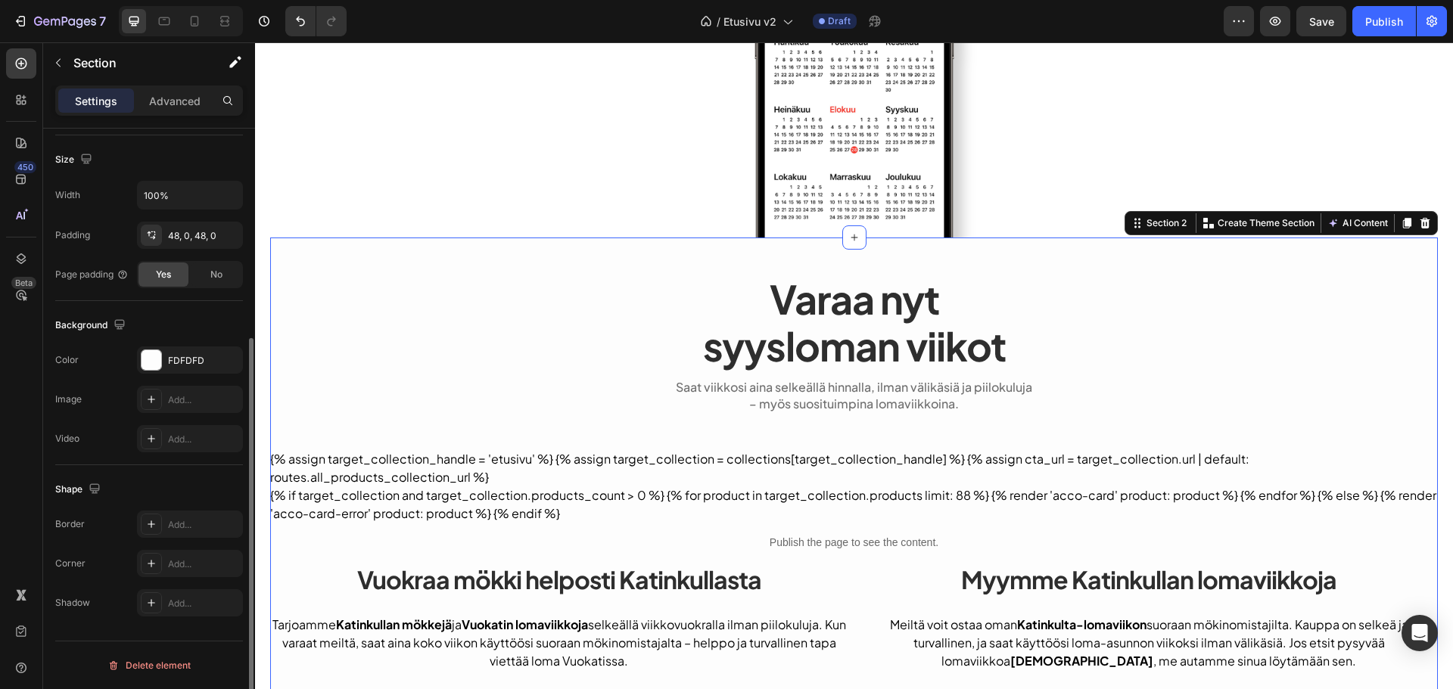
scroll to position [319, 0]
click at [566, 148] on div at bounding box center [854, 48] width 908 height 378
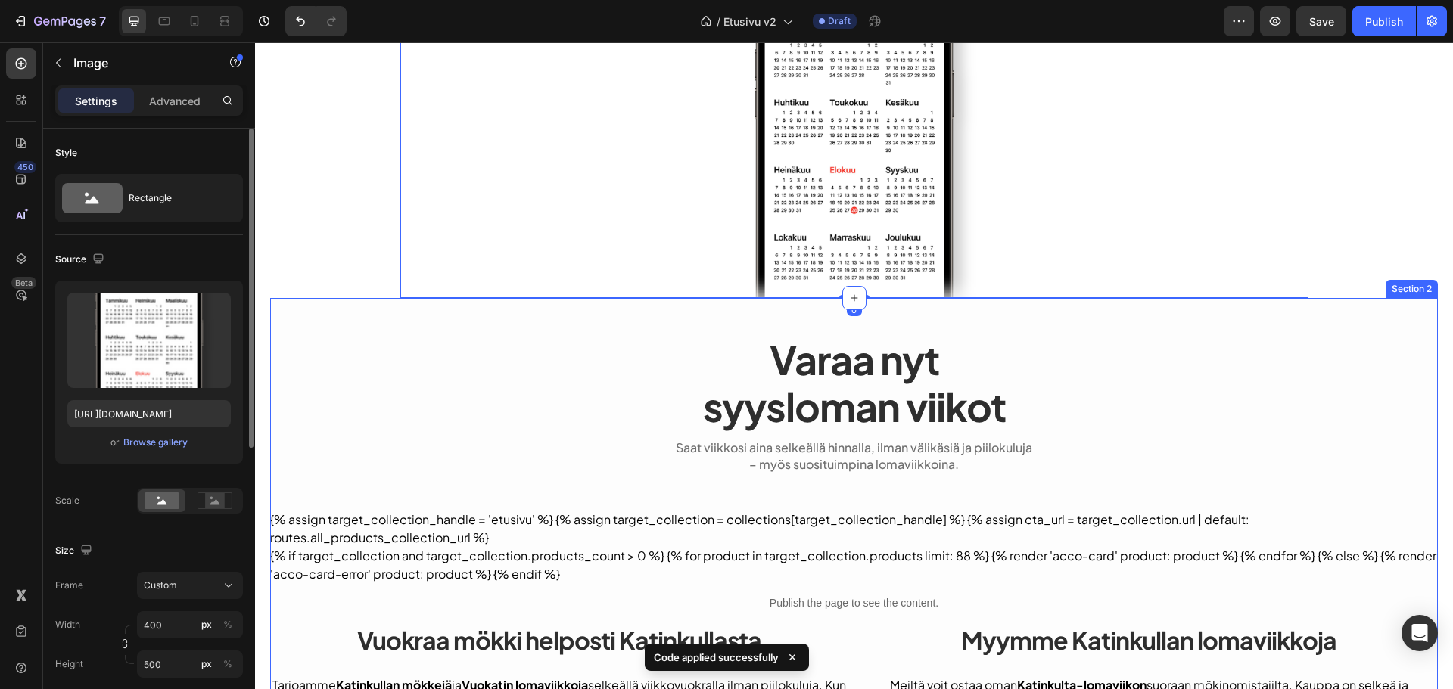
scroll to position [365, 0]
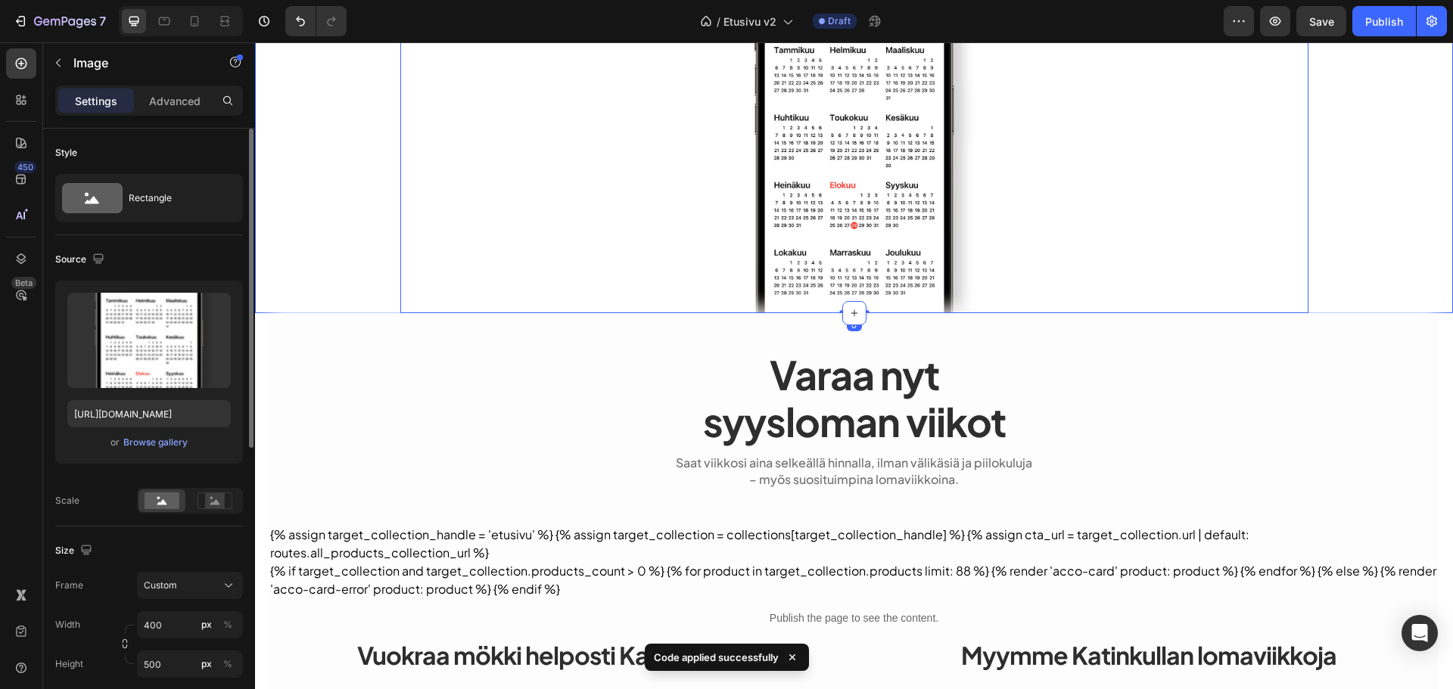
click at [352, 199] on div "Publish the page to see the content. heroteksti Löydät meiltä majoituksia ympär…" at bounding box center [854, 11] width 1198 height 605
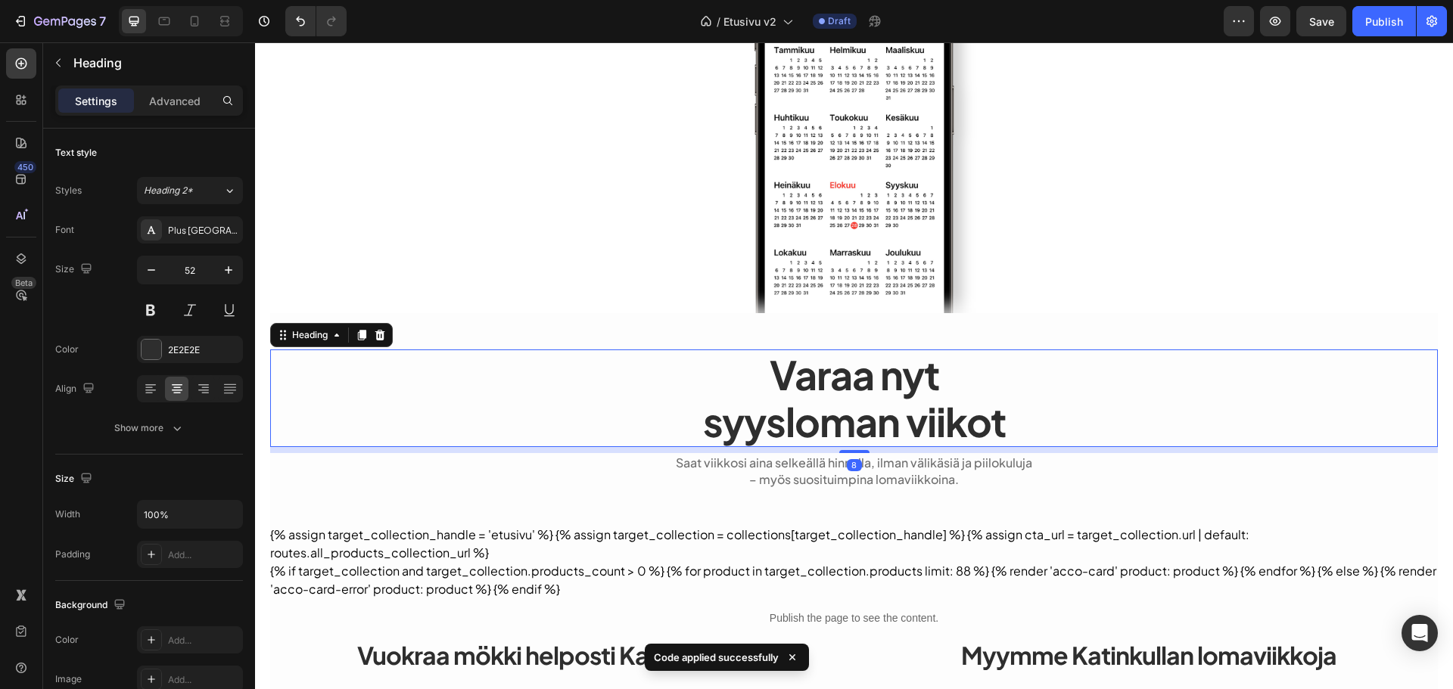
click at [364, 409] on p "Varaa nyt syysloman viikot" at bounding box center [854, 398] width 1165 height 95
click at [1327, 28] on div "Save" at bounding box center [1321, 22] width 25 height 16
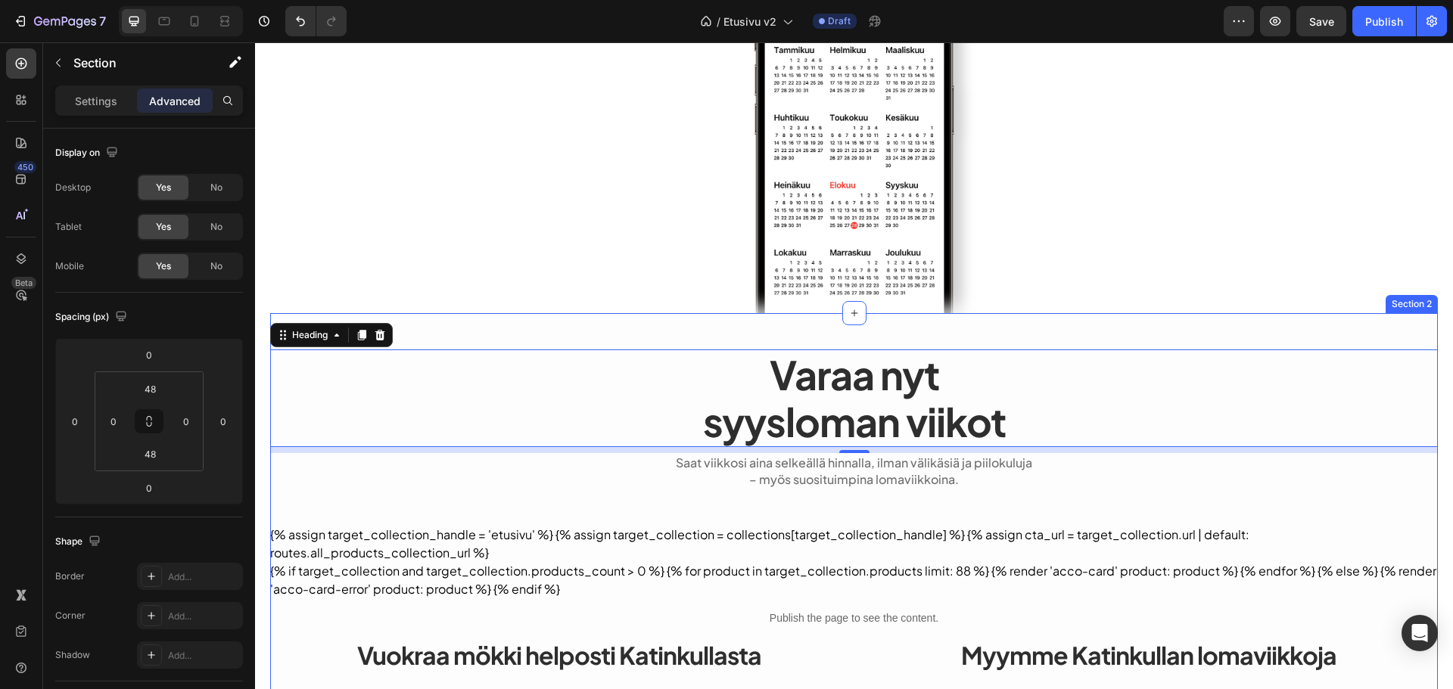
click at [499, 325] on div "Varaa nyt syysloman viikot Heading 8 Saat viikkosi aina selkeällä hinnalla, ilm…" at bounding box center [854, 604] width 1168 height 583
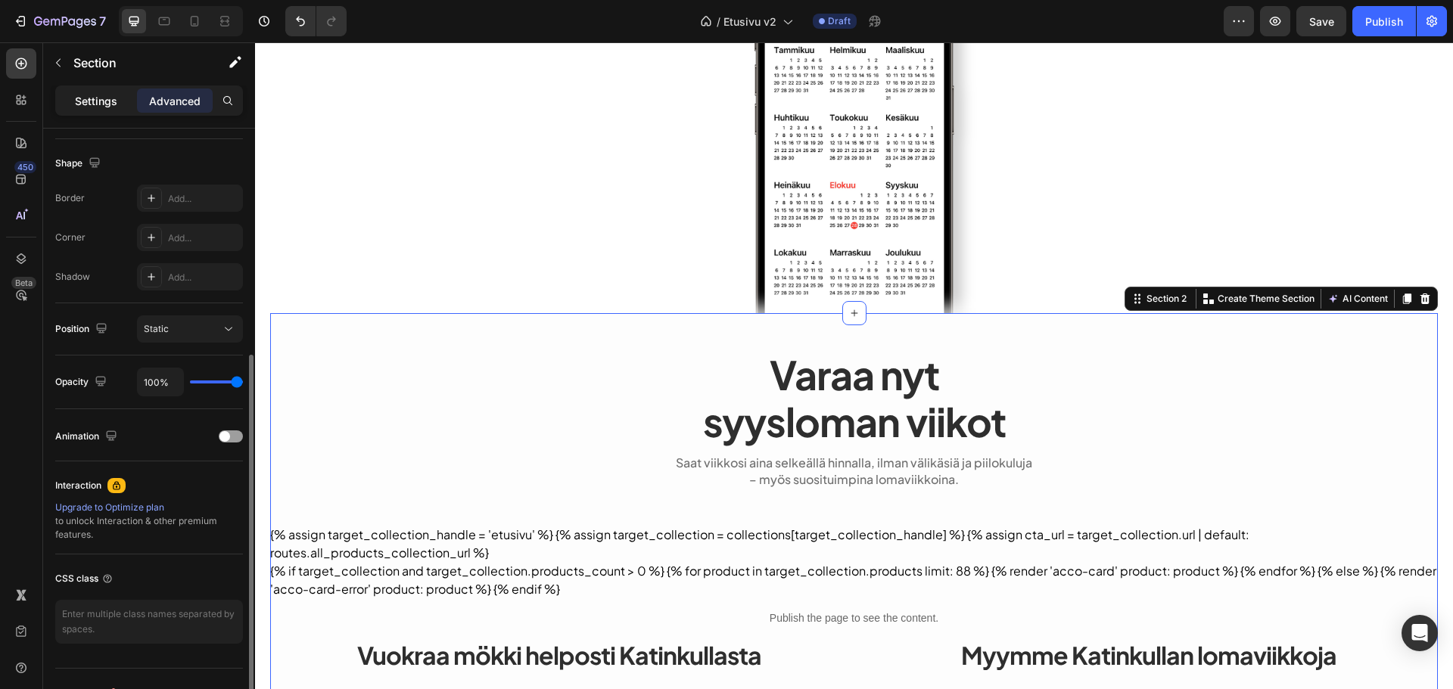
click at [74, 92] on div "Settings" at bounding box center [96, 101] width 76 height 24
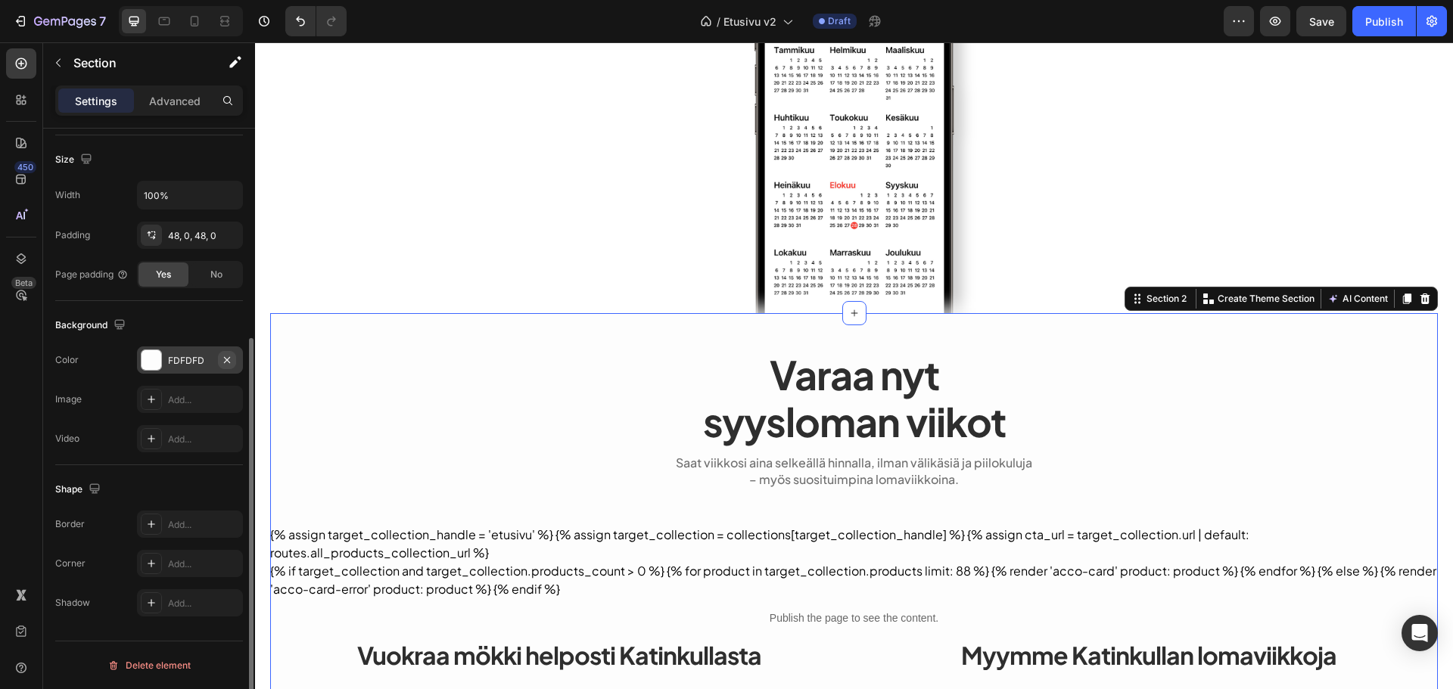
click at [233, 359] on button "button" at bounding box center [227, 360] width 18 height 18
click at [436, 170] on div at bounding box center [854, 124] width 908 height 378
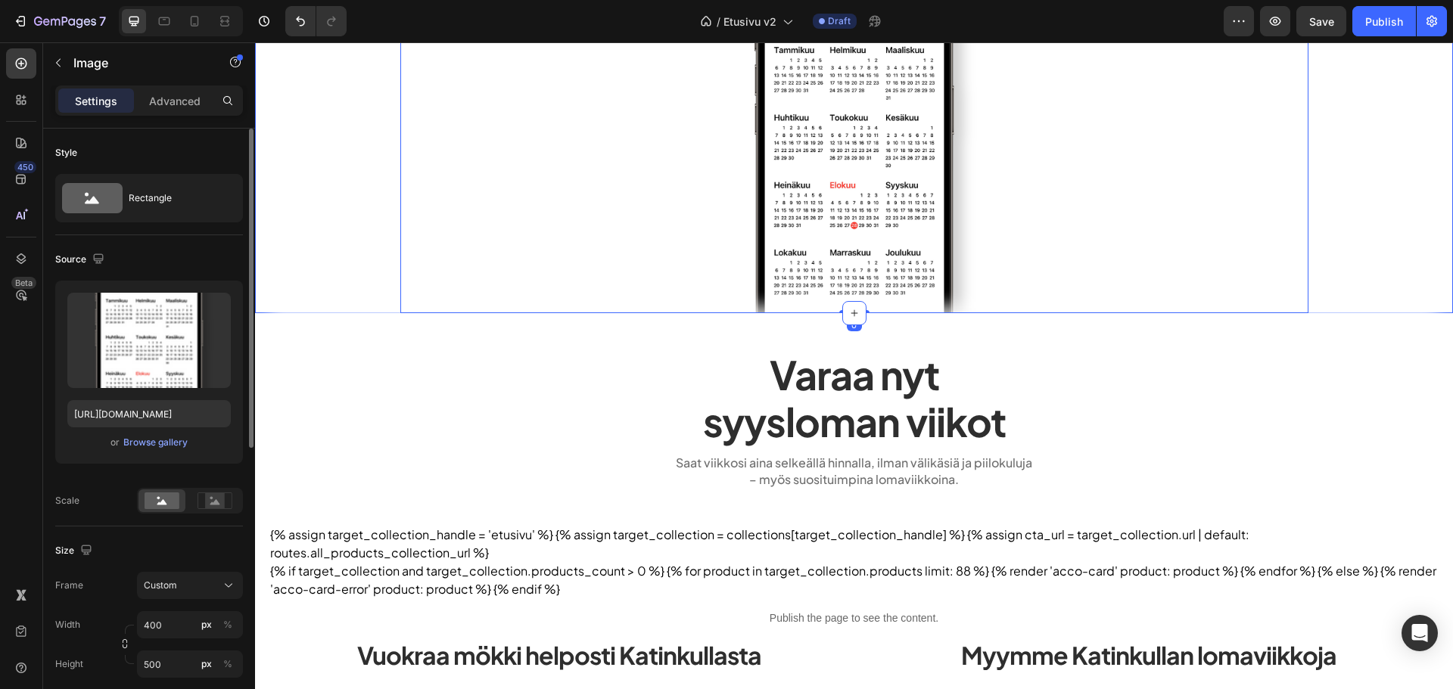
click at [312, 275] on div "Publish the page to see the content. heroteksti Löydät meiltä majoituksia ympär…" at bounding box center [854, 11] width 1198 height 605
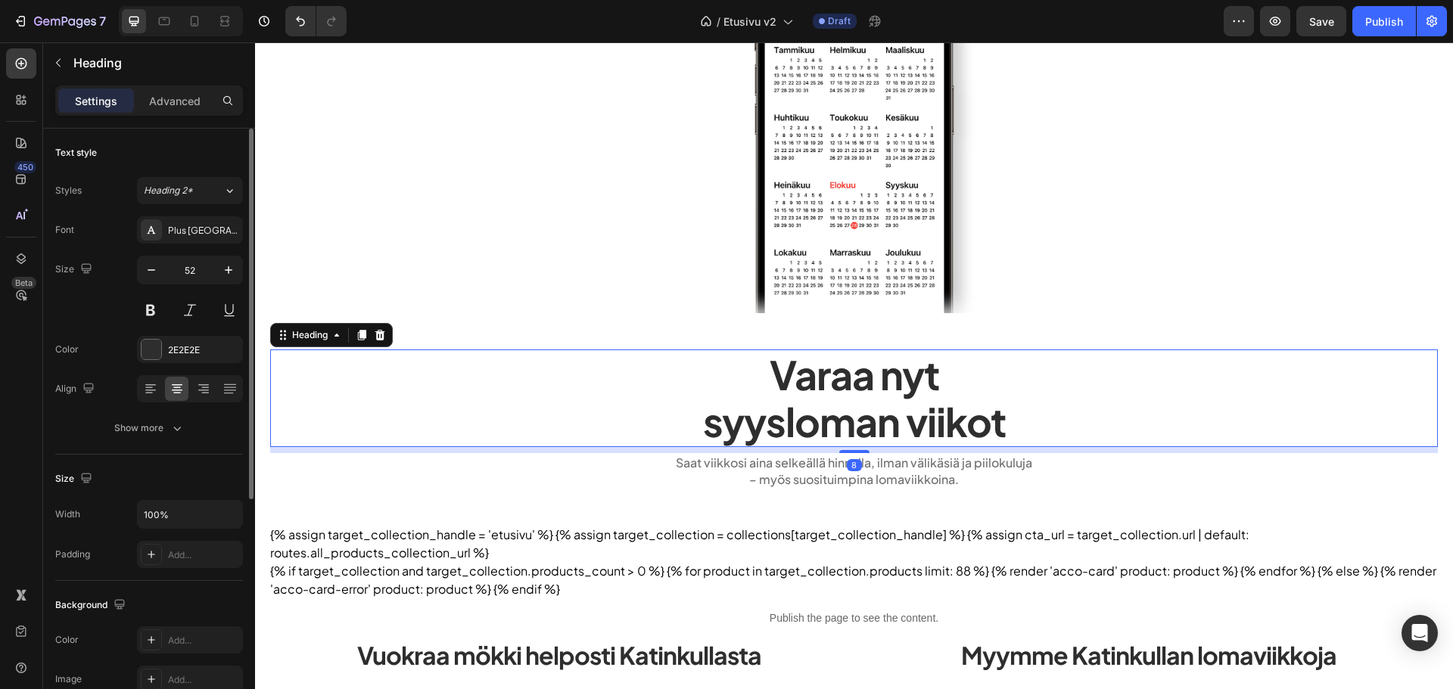
click at [318, 400] on p "Varaa nyt syysloman viikot" at bounding box center [854, 398] width 1165 height 95
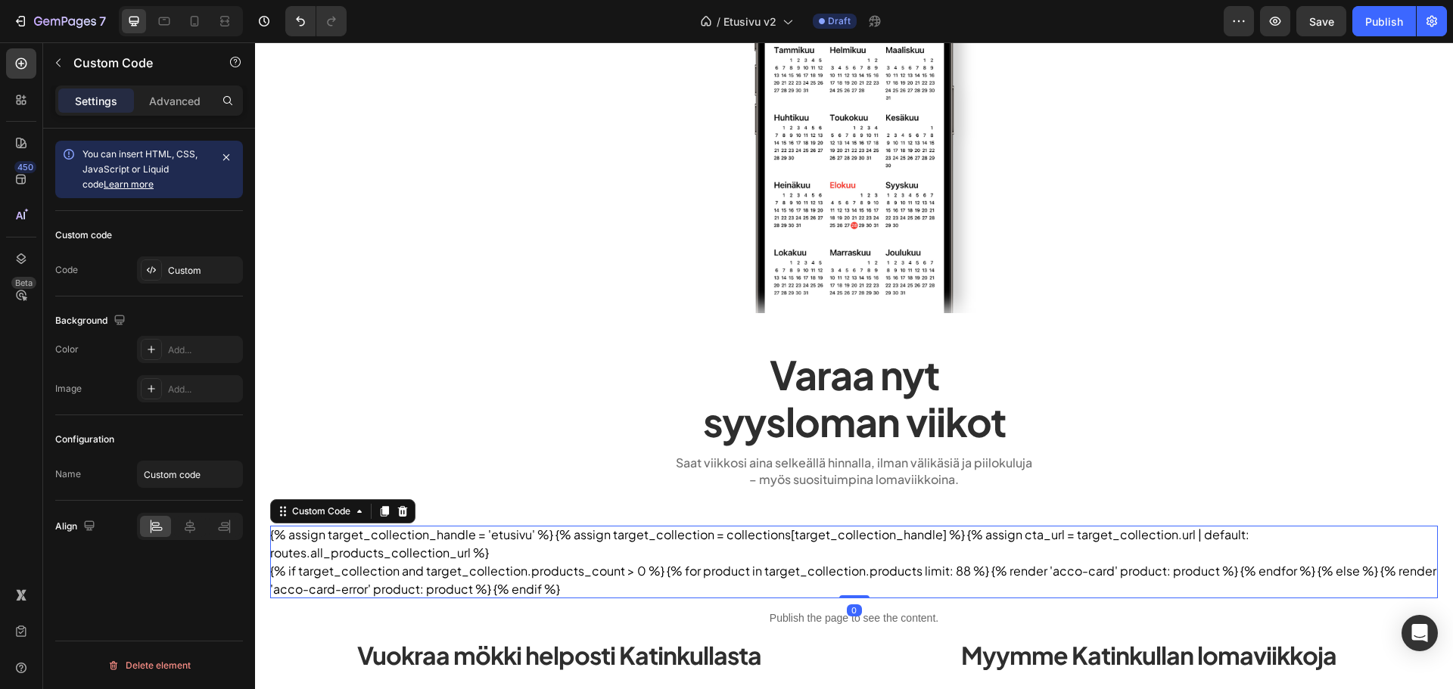
click at [384, 565] on div "{% if target_collection and target_collection.products_count > 0 %} {% for prod…" at bounding box center [854, 580] width 1168 height 36
click at [1334, 27] on span "Save" at bounding box center [1321, 21] width 25 height 13
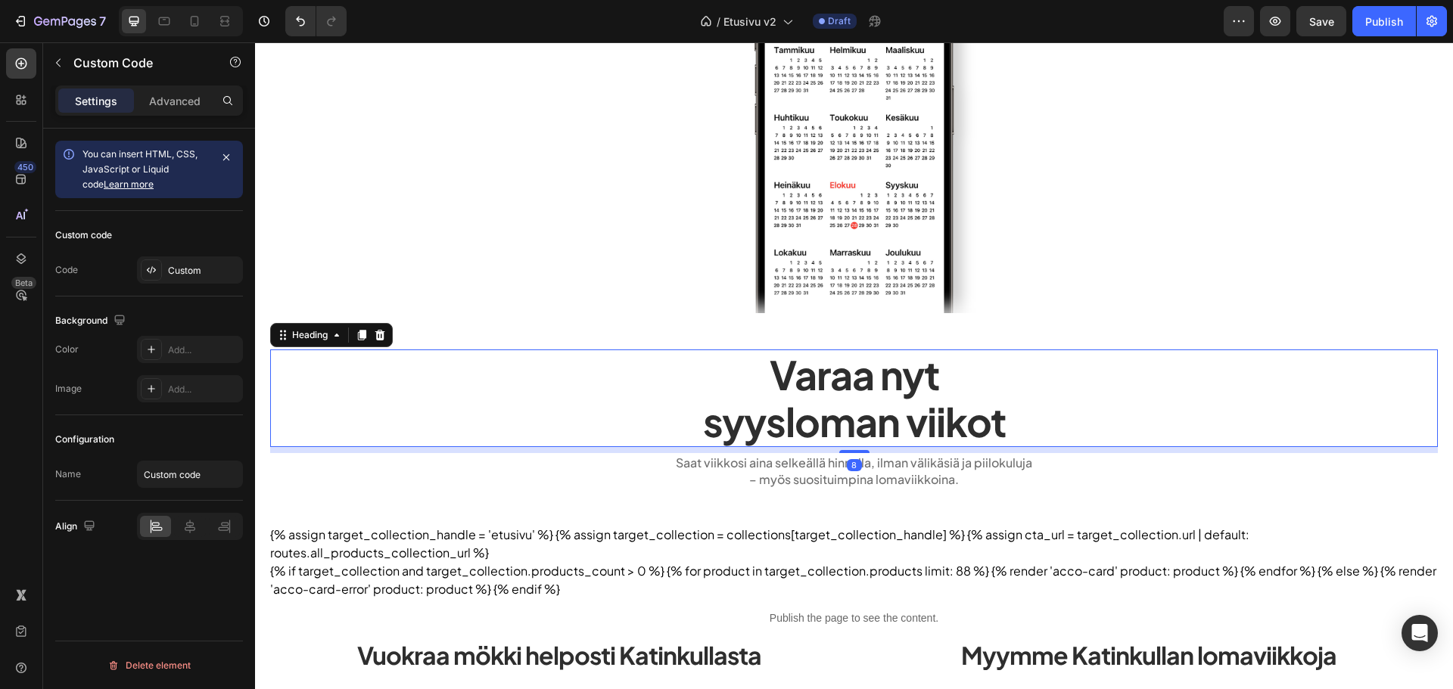
click at [810, 392] on p "Varaa nyt syysloman viikot" at bounding box center [854, 398] width 1165 height 95
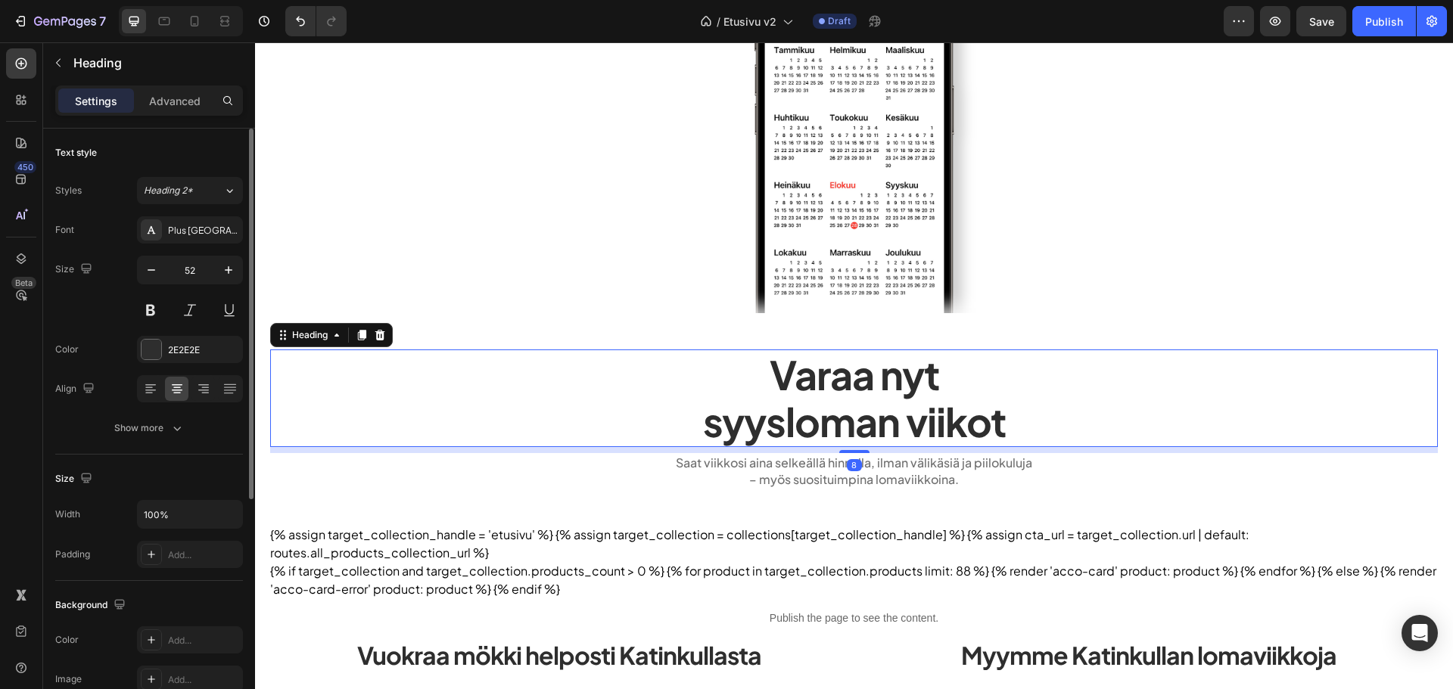
click at [167, 581] on div "Text style Styles Heading 2* Font Plus Jakarta Sans Size 52 Color 2E2E2E Align …" at bounding box center [149, 643] width 188 height 125
click at [170, 434] on icon "button" at bounding box center [177, 428] width 15 height 15
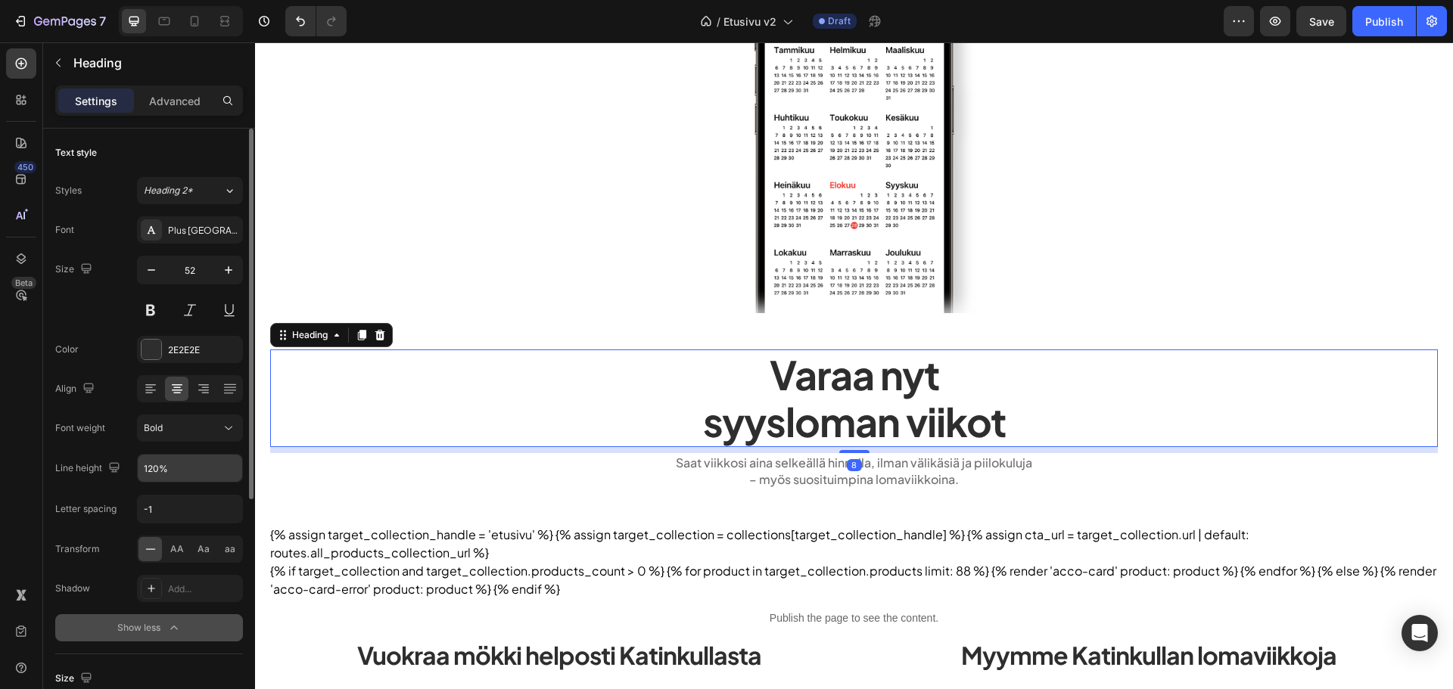
drag, startPoint x: 173, startPoint y: 453, endPoint x: 213, endPoint y: 467, distance: 42.4
click at [173, 454] on div "Font Plus Jakarta Sans Size 52 Color 2E2E2E Align Font weight Bold Line height …" at bounding box center [149, 428] width 188 height 425
click at [228, 468] on icon "button" at bounding box center [228, 468] width 15 height 15
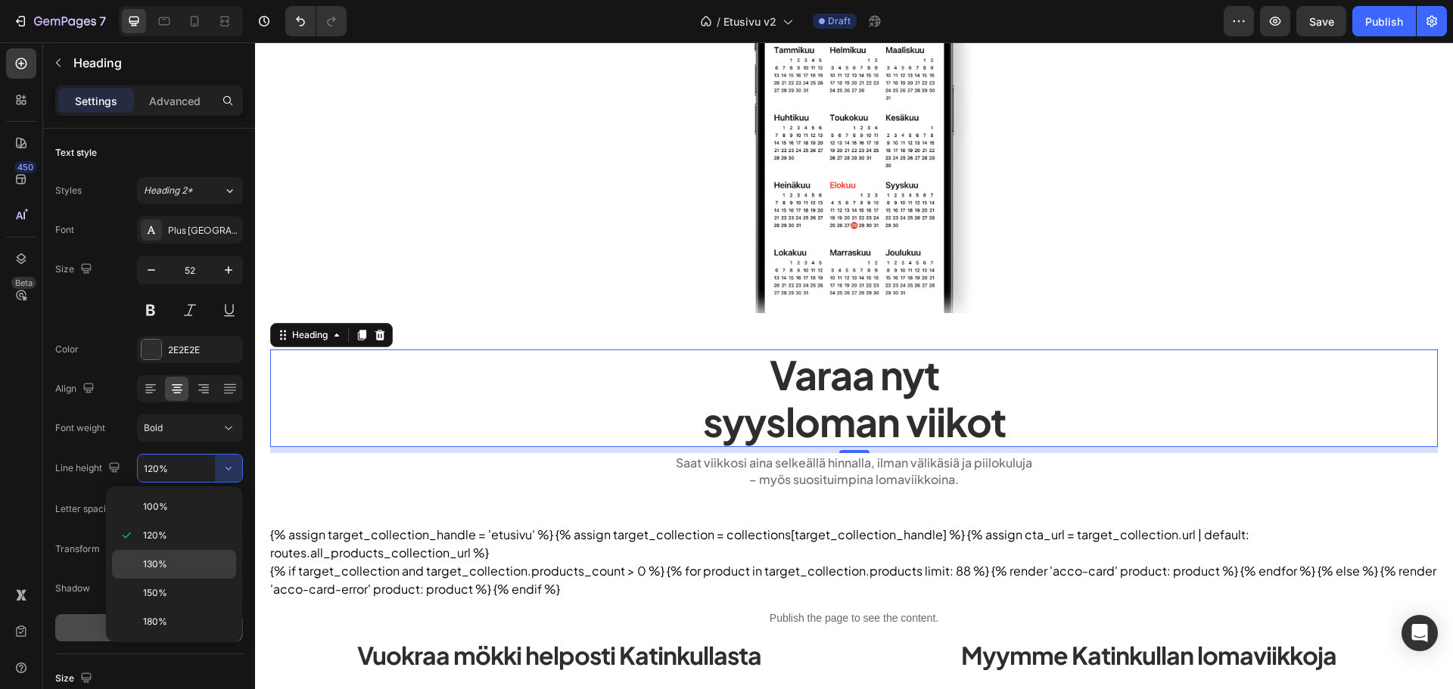
click at [182, 559] on p "130%" at bounding box center [186, 565] width 86 height 14
type input "130%"
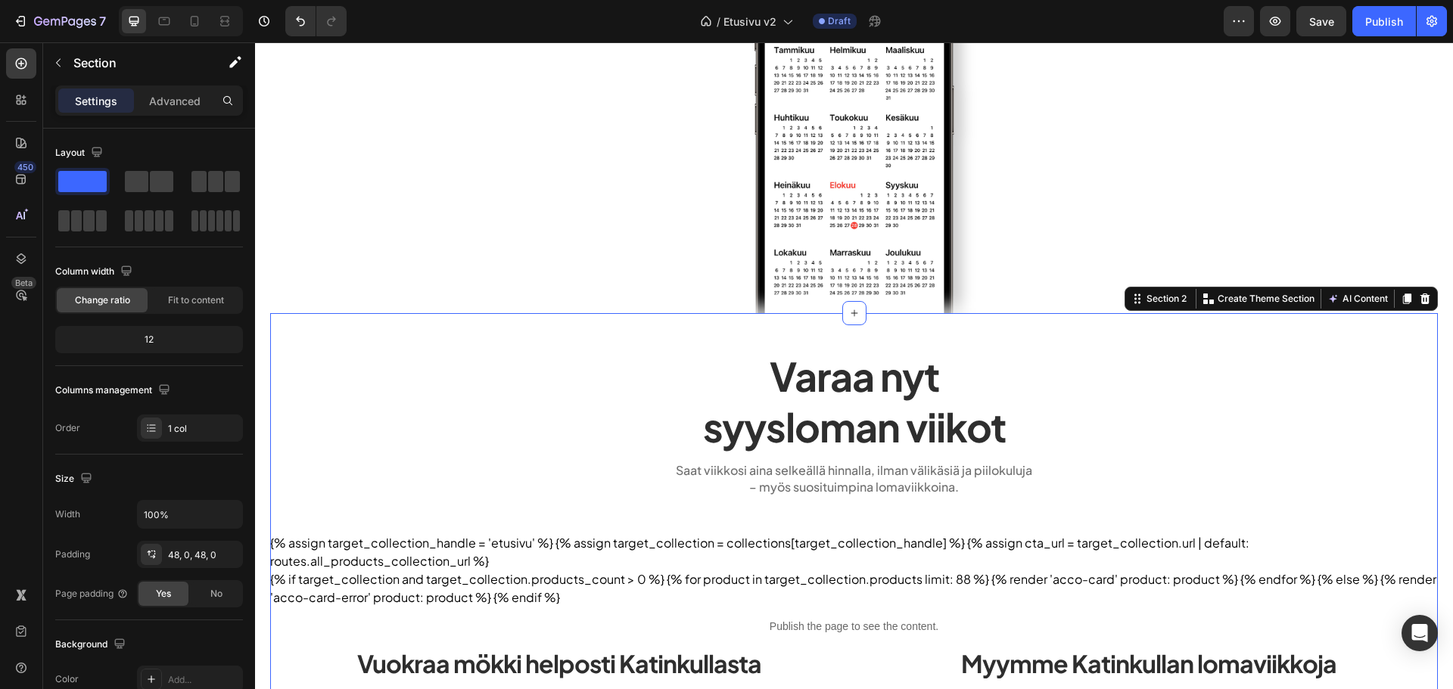
click at [489, 509] on div "Varaa nyt syysloman viikot Heading Saat viikkosi aina selkeällä hinnalla, ilman…" at bounding box center [854, 609] width 1168 height 518
click at [1316, 32] on button "Save" at bounding box center [1321, 21] width 50 height 30
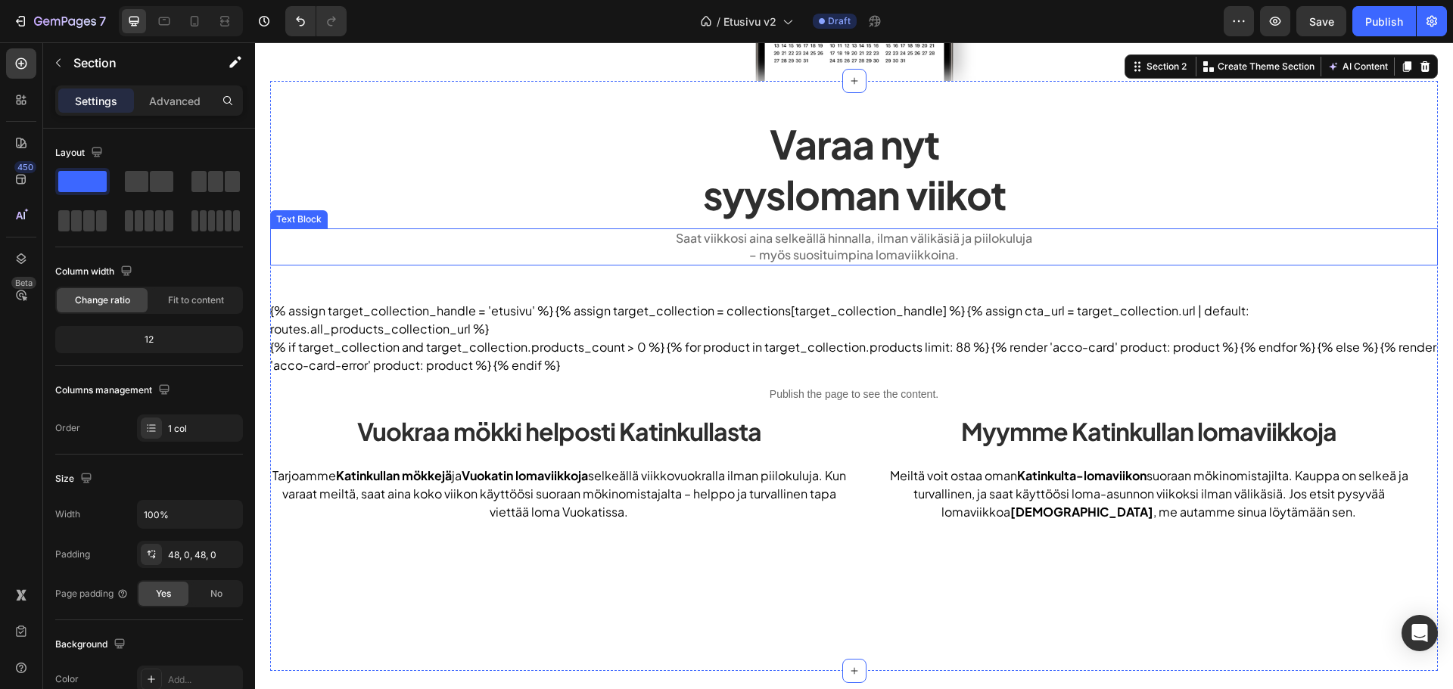
scroll to position [592, 0]
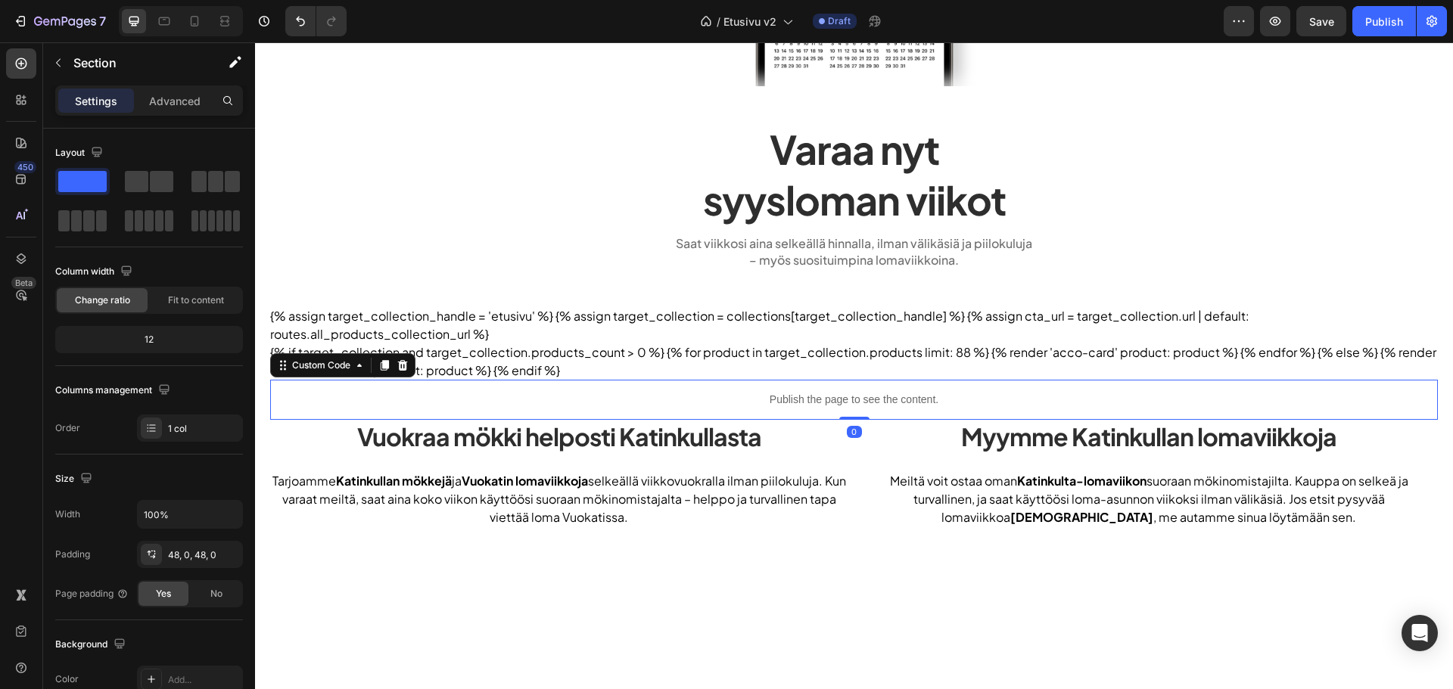
drag, startPoint x: 609, startPoint y: 397, endPoint x: 594, endPoint y: 394, distance: 15.6
click at [608, 398] on p "Publish the page to see the content." at bounding box center [854, 400] width 1168 height 16
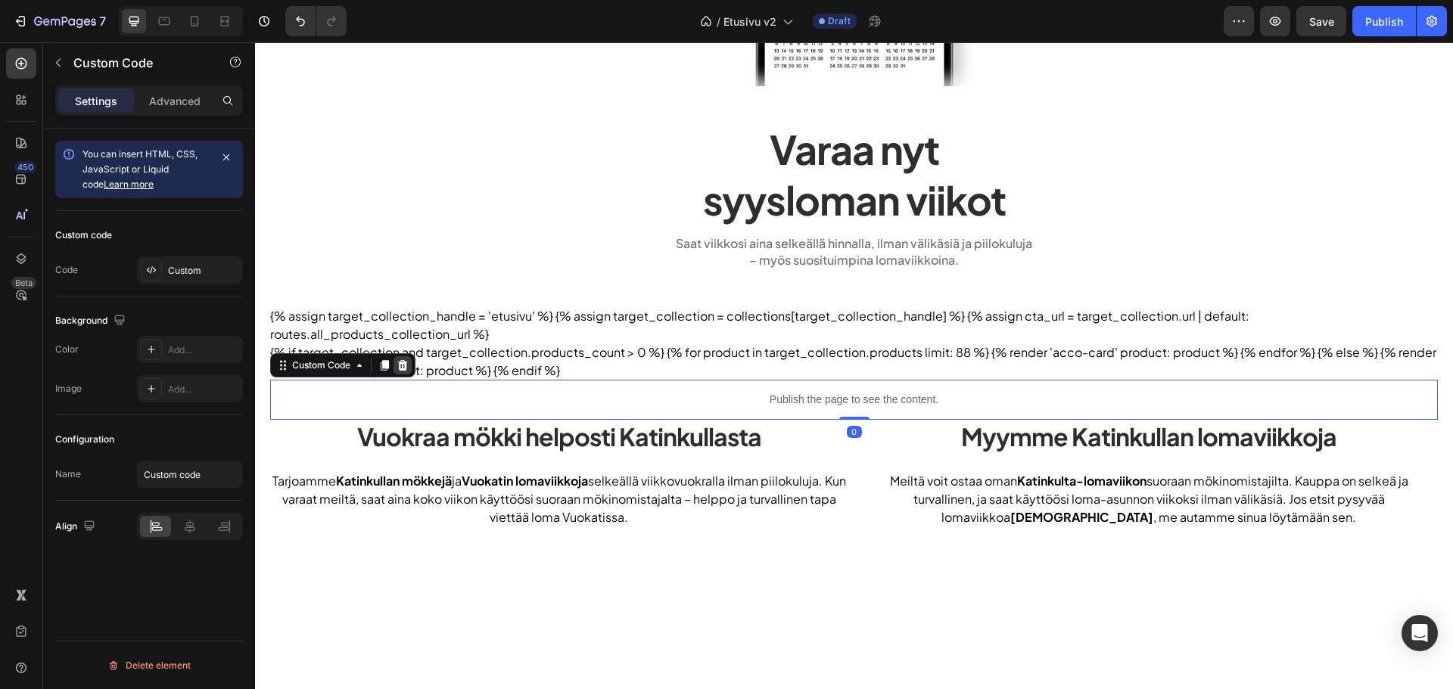
click at [400, 368] on icon at bounding box center [403, 365] width 12 height 12
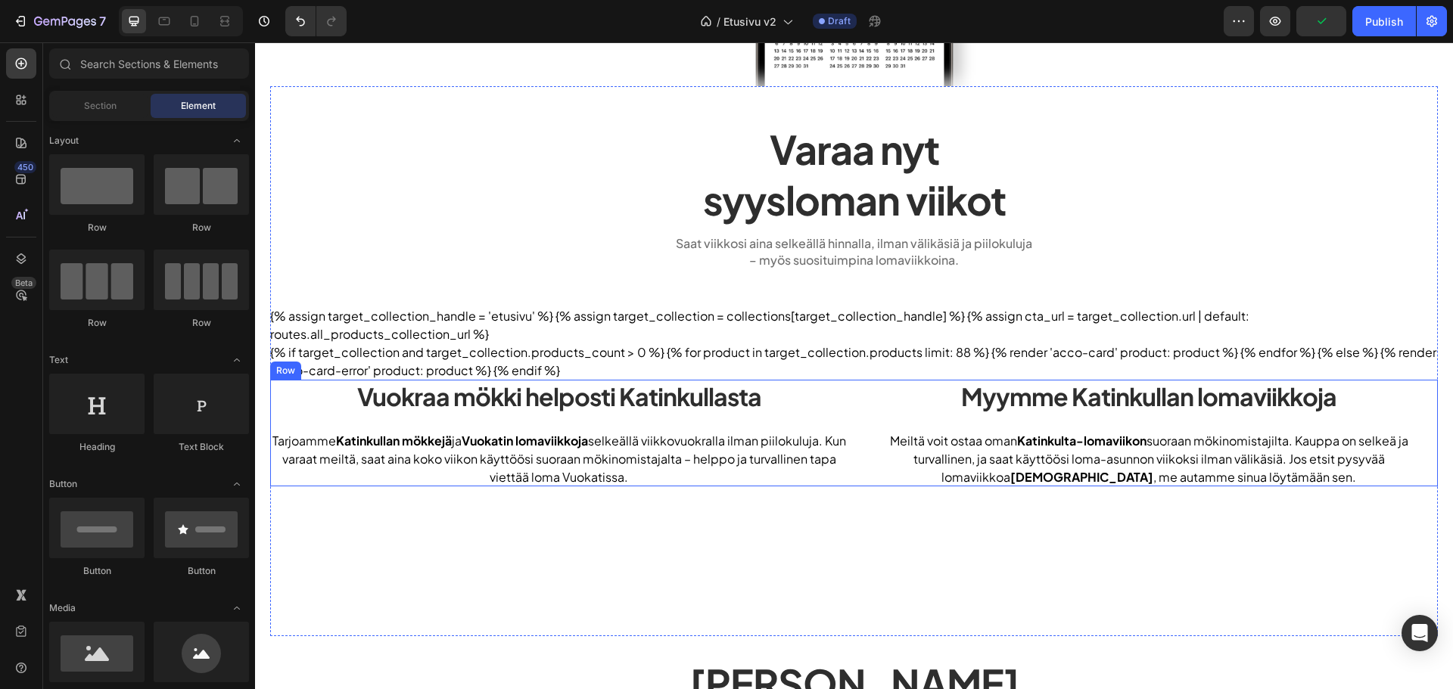
click at [851, 416] on div "Vuokraa mökki helposti Katinkullasta Heading Tarjoamme Katinkullan mökkejä ja V…" at bounding box center [854, 433] width 1168 height 107
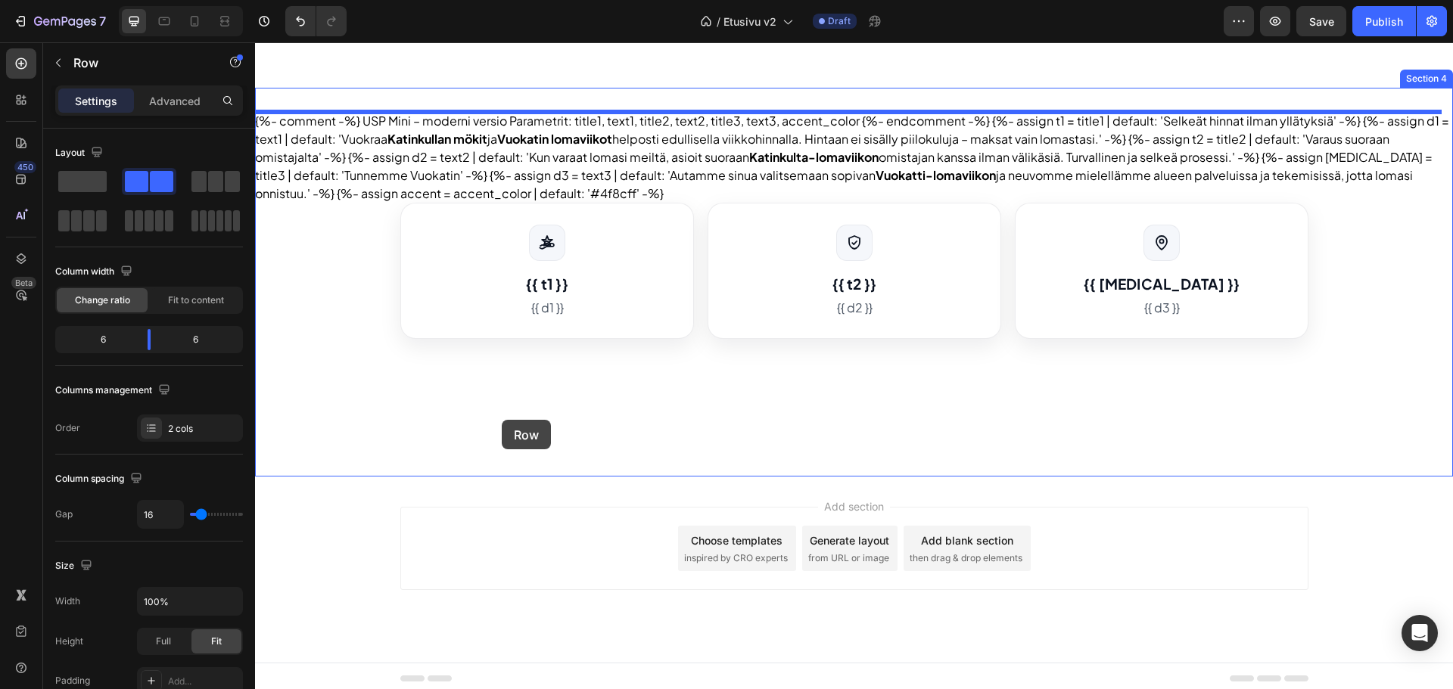
scroll to position [1520, 0]
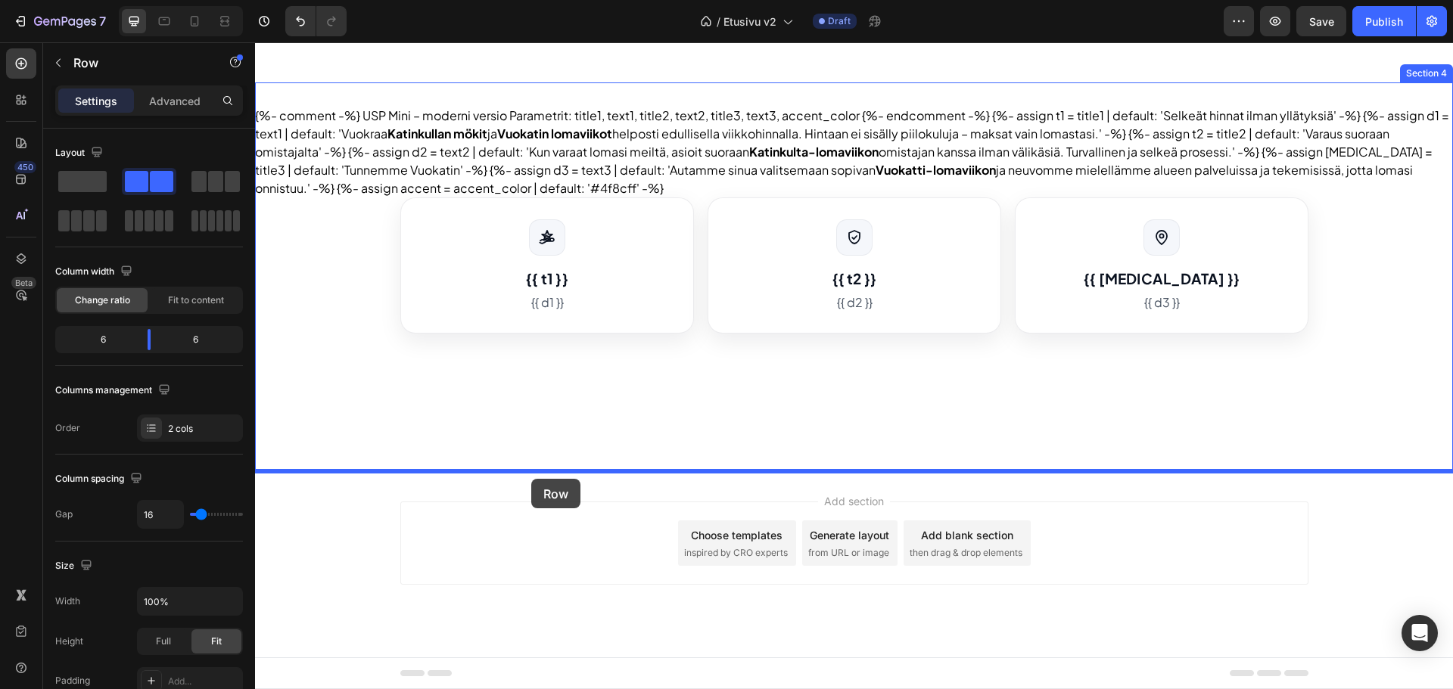
drag, startPoint x: 297, startPoint y: 369, endPoint x: 531, endPoint y: 479, distance: 258.3
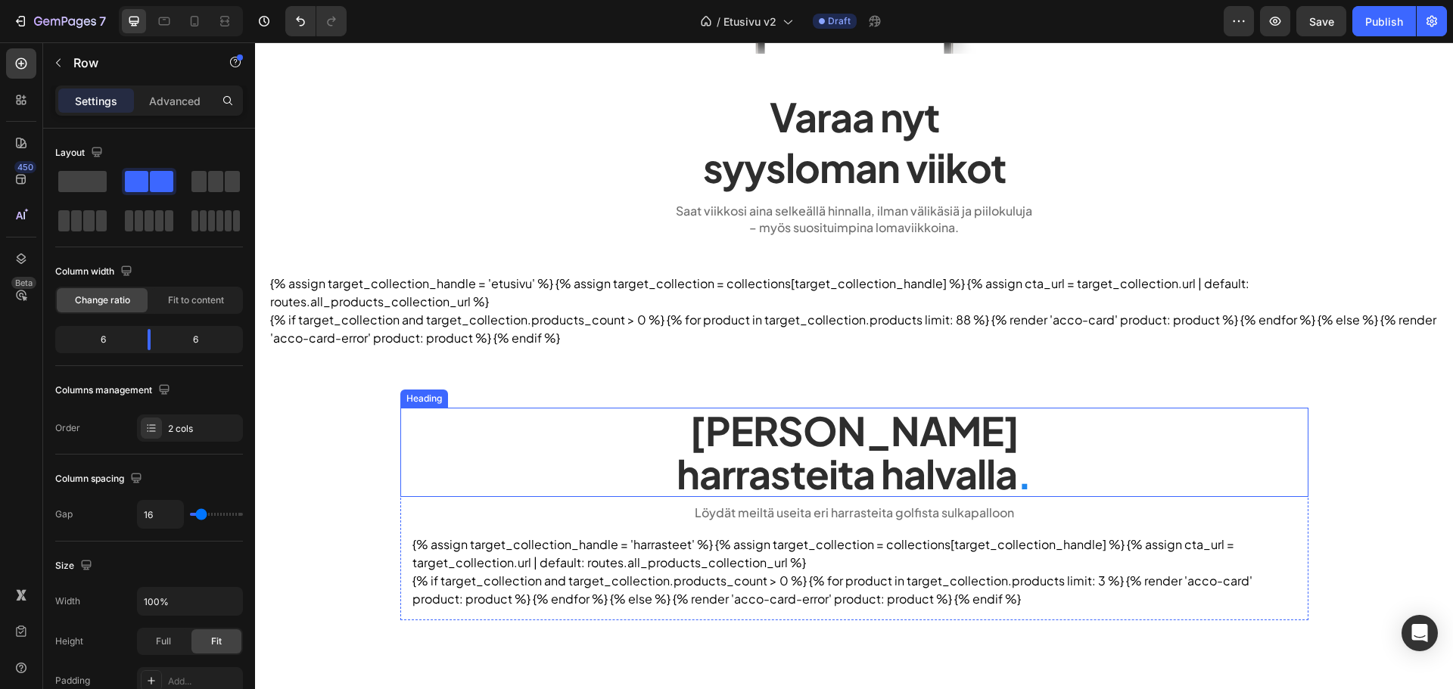
scroll to position [612, 0]
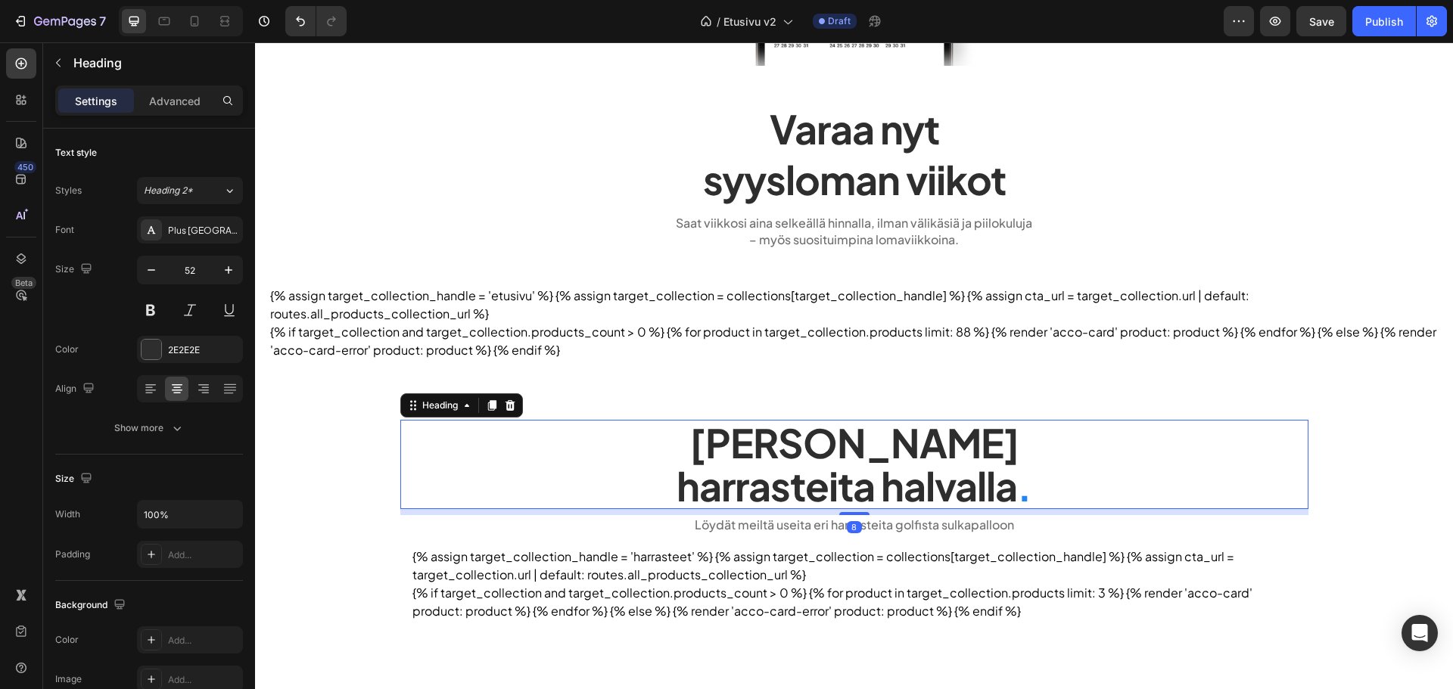
click at [865, 451] on h2 "Tarjoamme lomalle harrasteita halvalla ." at bounding box center [854, 464] width 908 height 89
click at [985, 484] on h2 "Tarjoamme lomalle harrasteita halvalla ." at bounding box center [854, 464] width 908 height 89
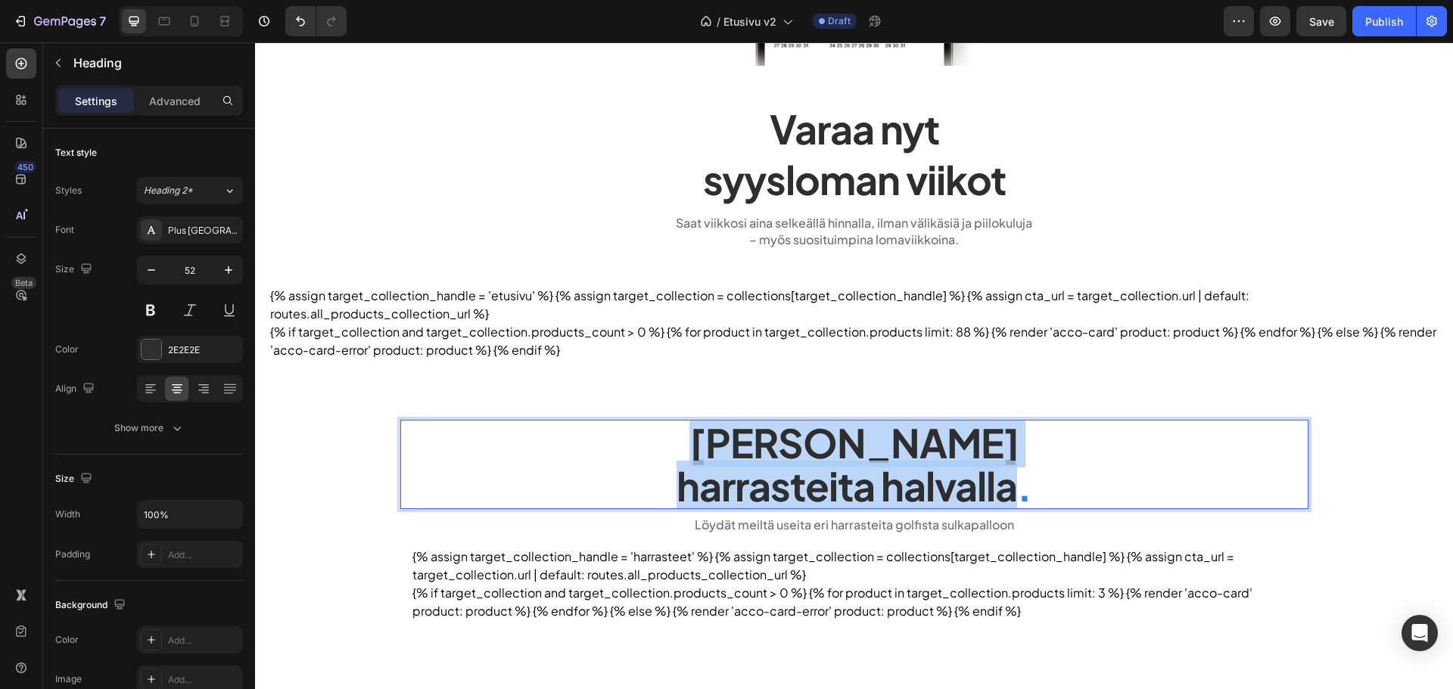
drag, startPoint x: 1012, startPoint y: 492, endPoint x: 680, endPoint y: 435, distance: 337.0
click at [680, 435] on p "Tarjoamme lomalle harrasteita halvalla ." at bounding box center [854, 465] width 905 height 86
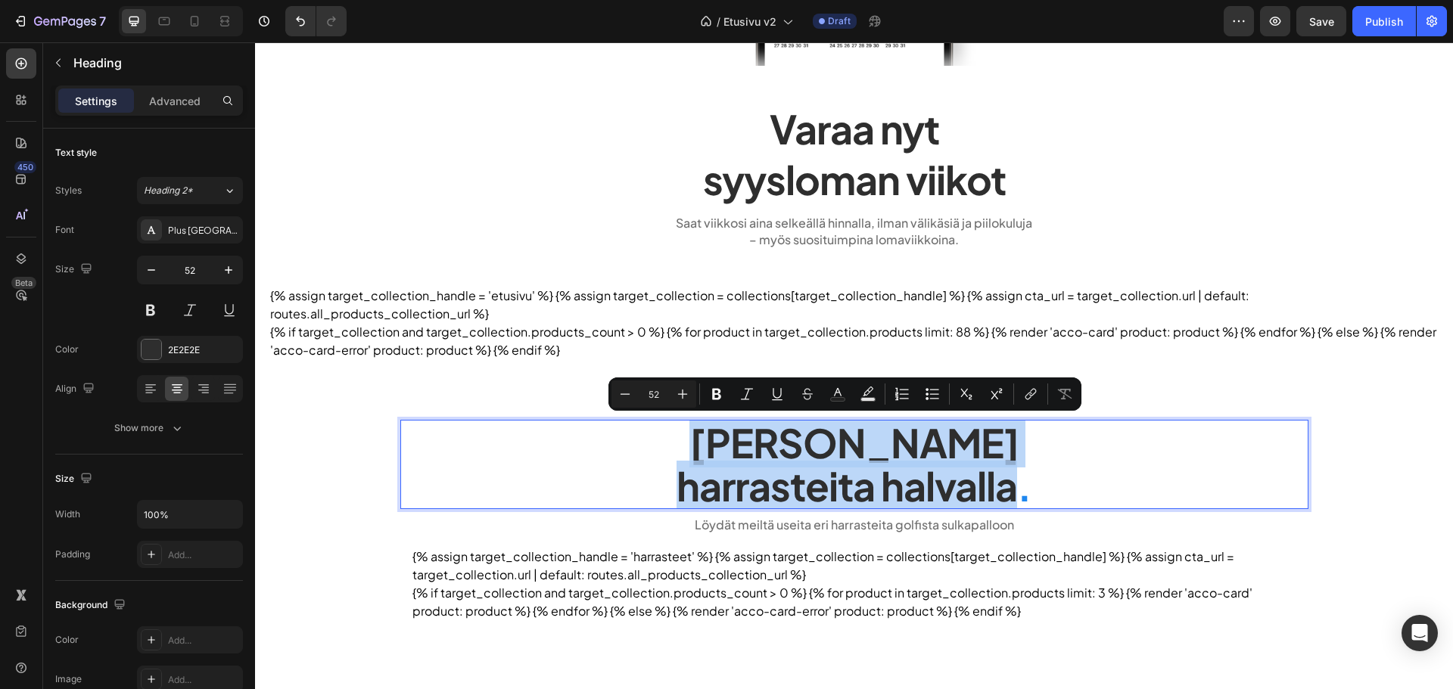
click at [699, 443] on p "Tarjoamme lomalle harrasteita halvalla ." at bounding box center [854, 465] width 905 height 86
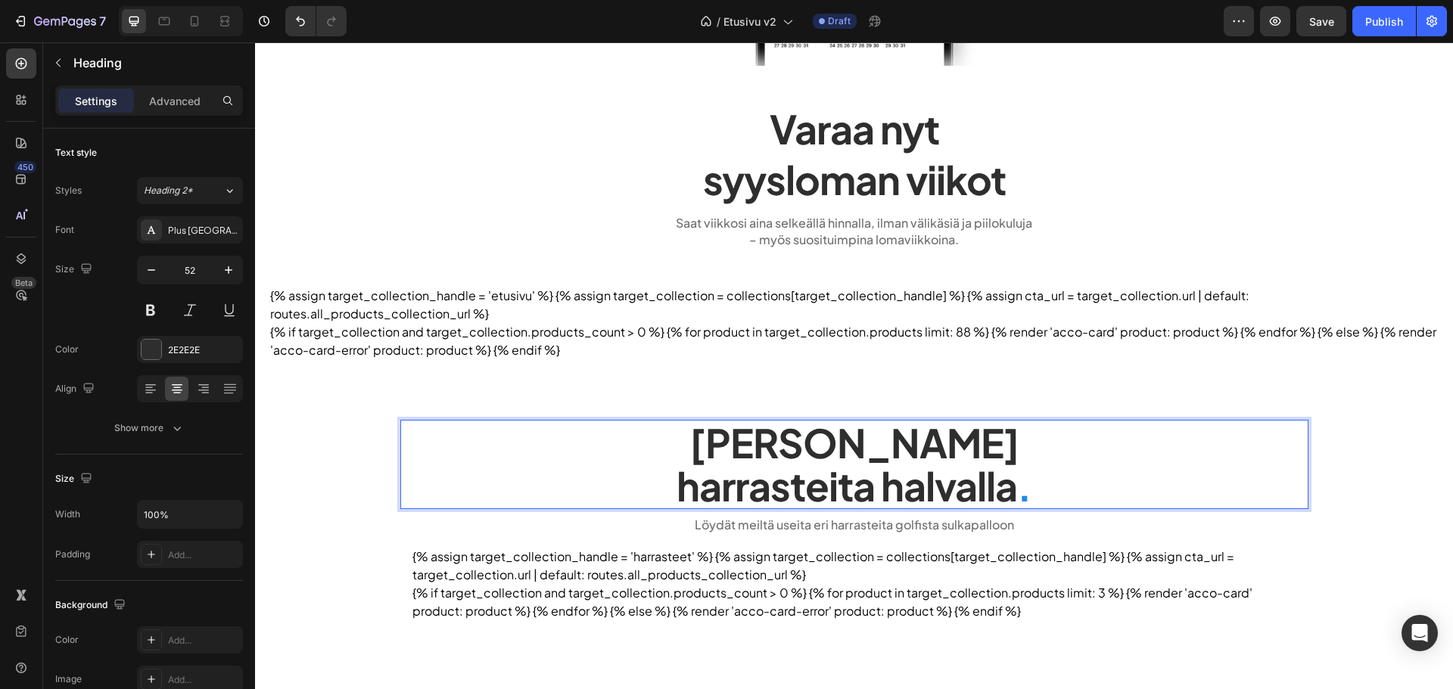
click at [683, 444] on p "Tarjoamme lomalle harrasteita halvalla ." at bounding box center [854, 465] width 905 height 86
click at [1008, 484] on p "Tarjoamme lomalle harrasteita halvalla ." at bounding box center [854, 465] width 905 height 86
click at [1028, 492] on p "Tarjoamme lomalle harrasteita halvalla ." at bounding box center [854, 465] width 905 height 86
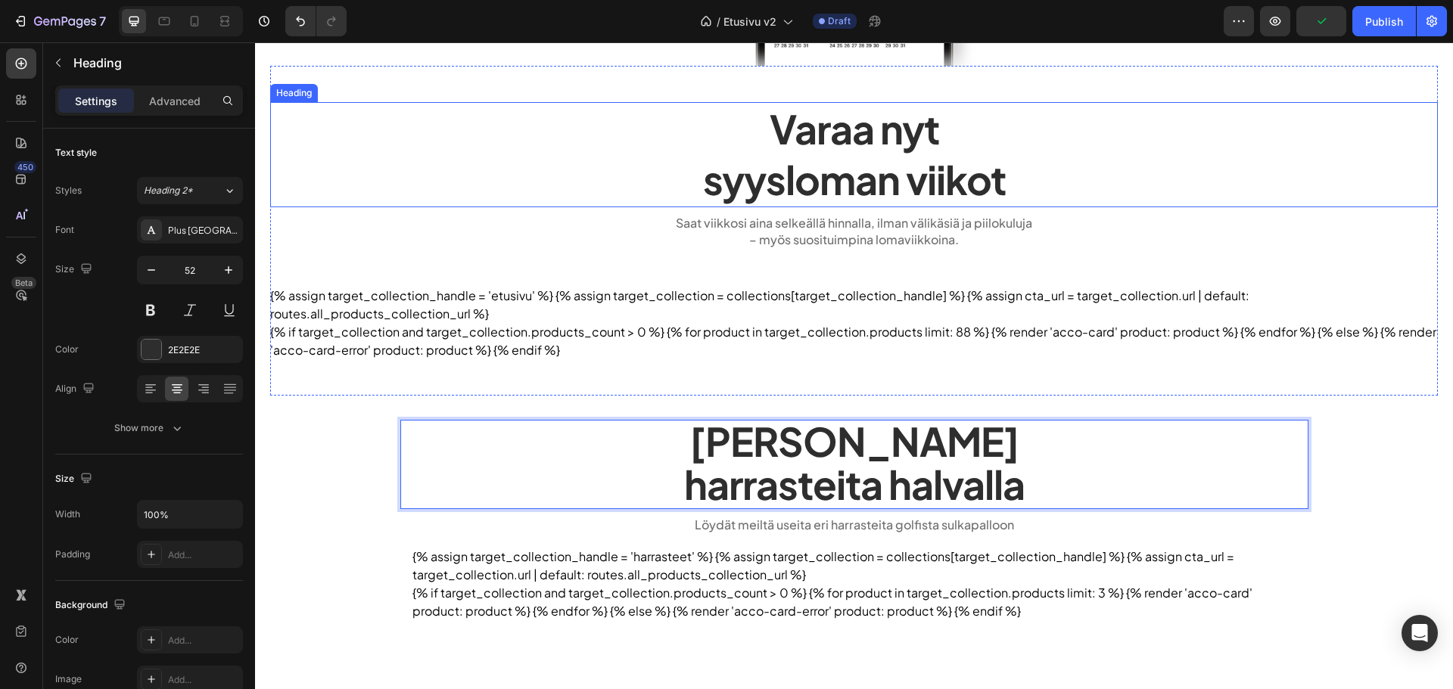
click at [907, 182] on h2 "Varaa nyt syysloman viikot" at bounding box center [854, 154] width 1168 height 105
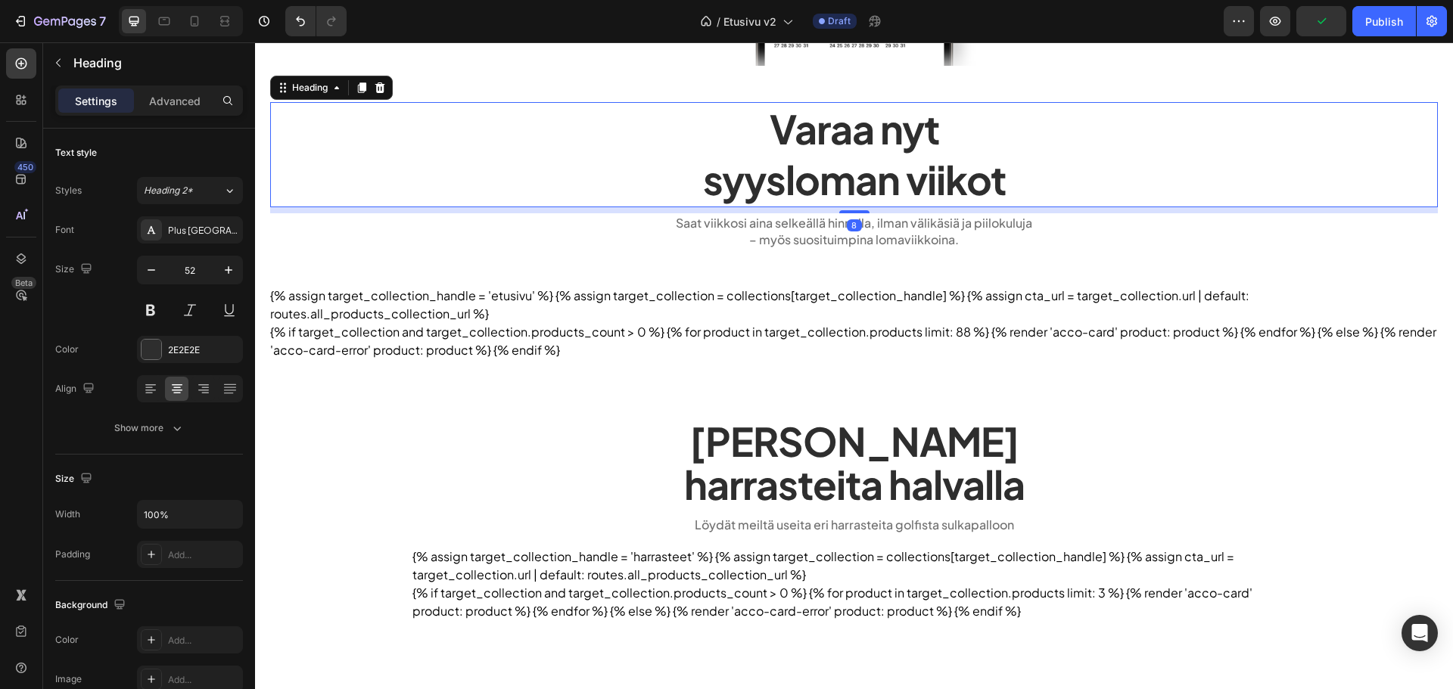
click at [884, 188] on h2 "Varaa nyt syysloman viikot" at bounding box center [854, 154] width 1168 height 105
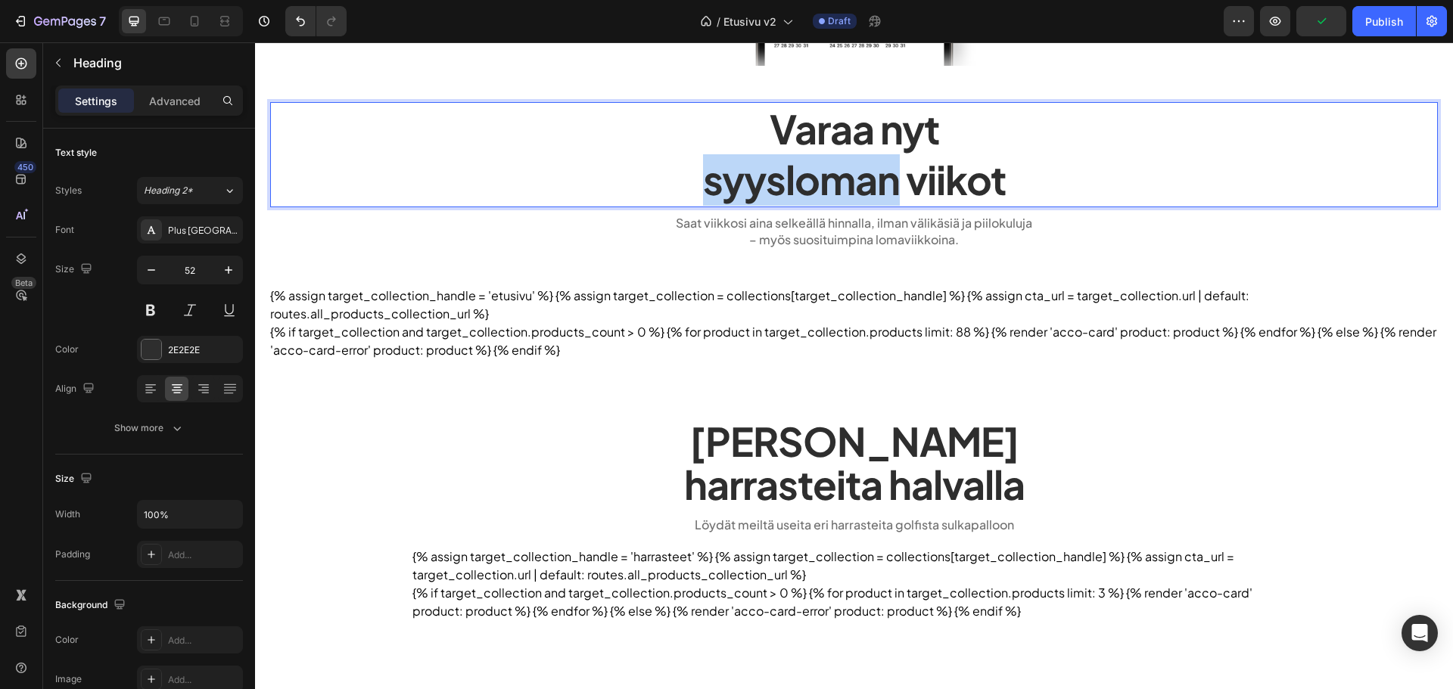
drag, startPoint x: 893, startPoint y: 191, endPoint x: 701, endPoint y: 182, distance: 192.5
click at [701, 182] on p "Varaa nyt syysloman viikot" at bounding box center [854, 155] width 1165 height 102
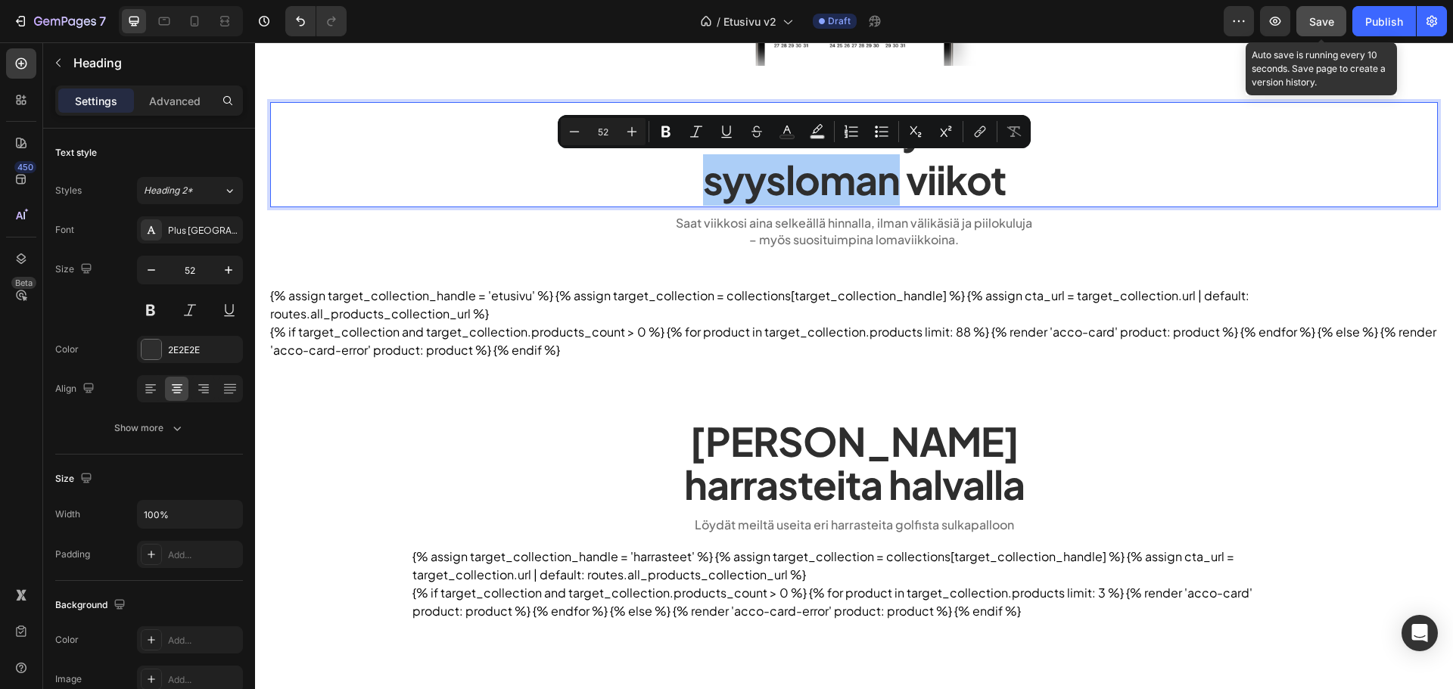
click at [1308, 12] on button "Save" at bounding box center [1321, 21] width 50 height 30
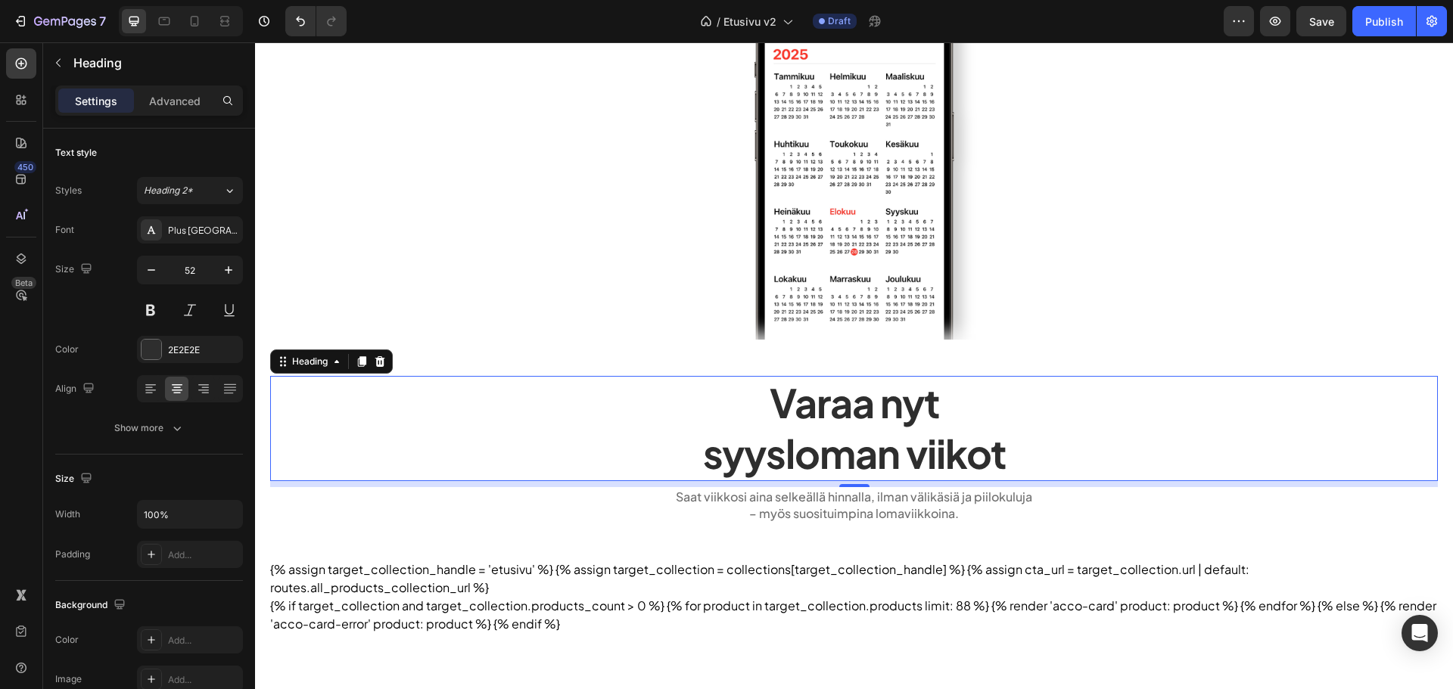
scroll to position [461, 0]
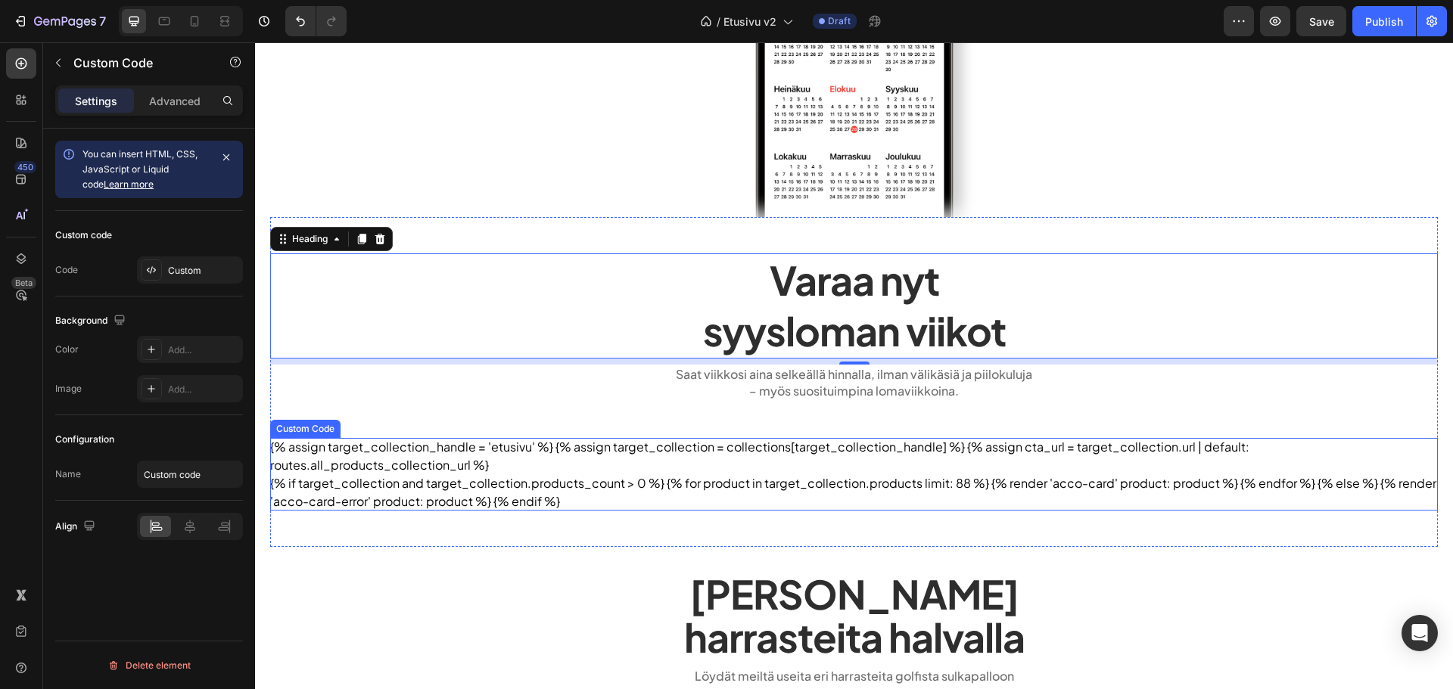
click at [644, 467] on div "{% assign target_collection_handle = 'etusivu' %} {% assign target_collection =…" at bounding box center [854, 474] width 1168 height 73
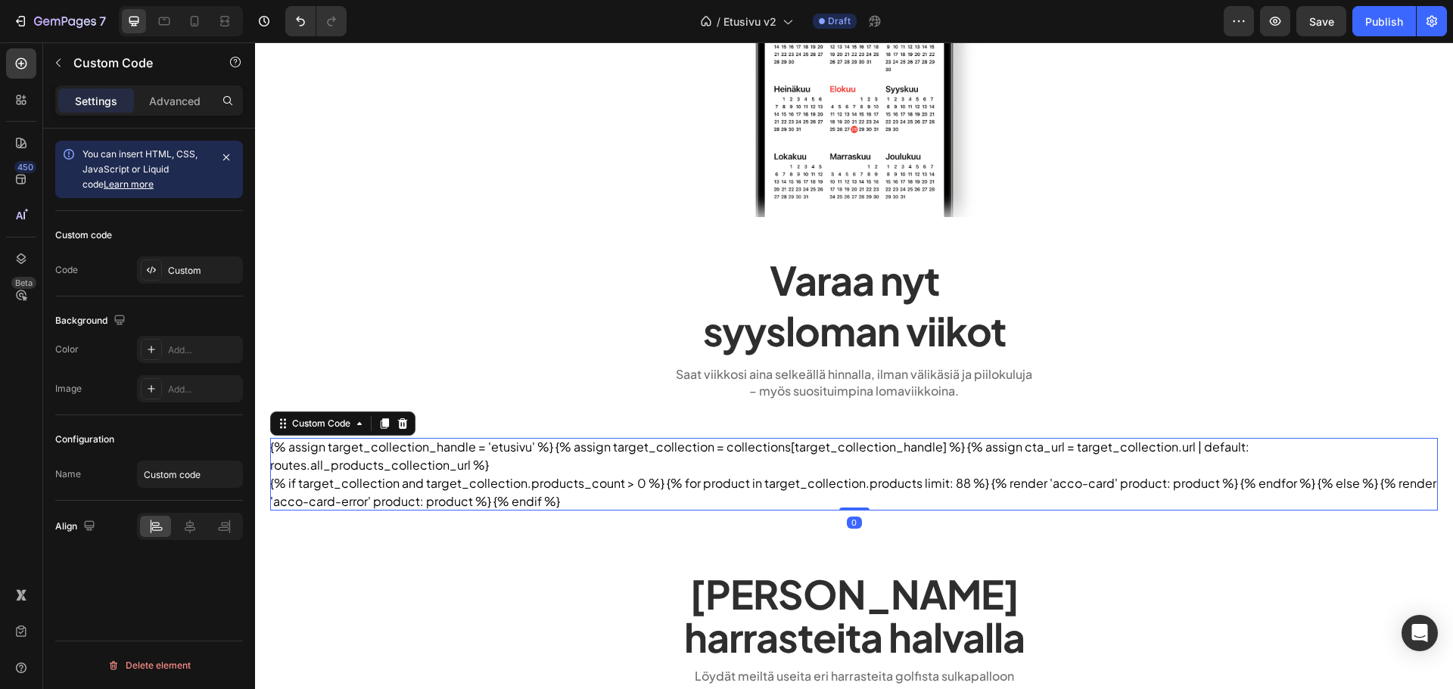
click at [129, 272] on div "Code Custom" at bounding box center [149, 270] width 188 height 27
click at [196, 283] on div "Custom" at bounding box center [190, 270] width 106 height 27
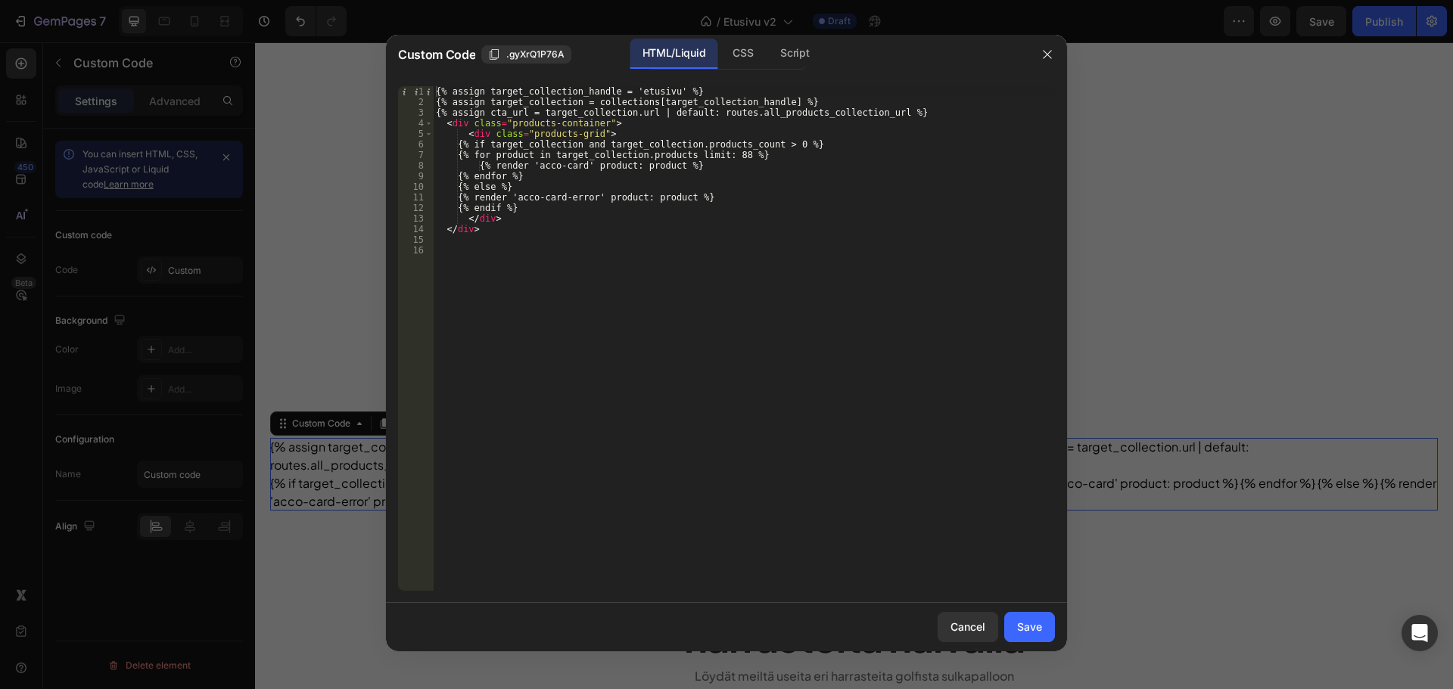
click at [586, 251] on div "{% assign target_collection_handle = 'etusivu' %} {% assign target_collection =…" at bounding box center [744, 349] width 622 height 526
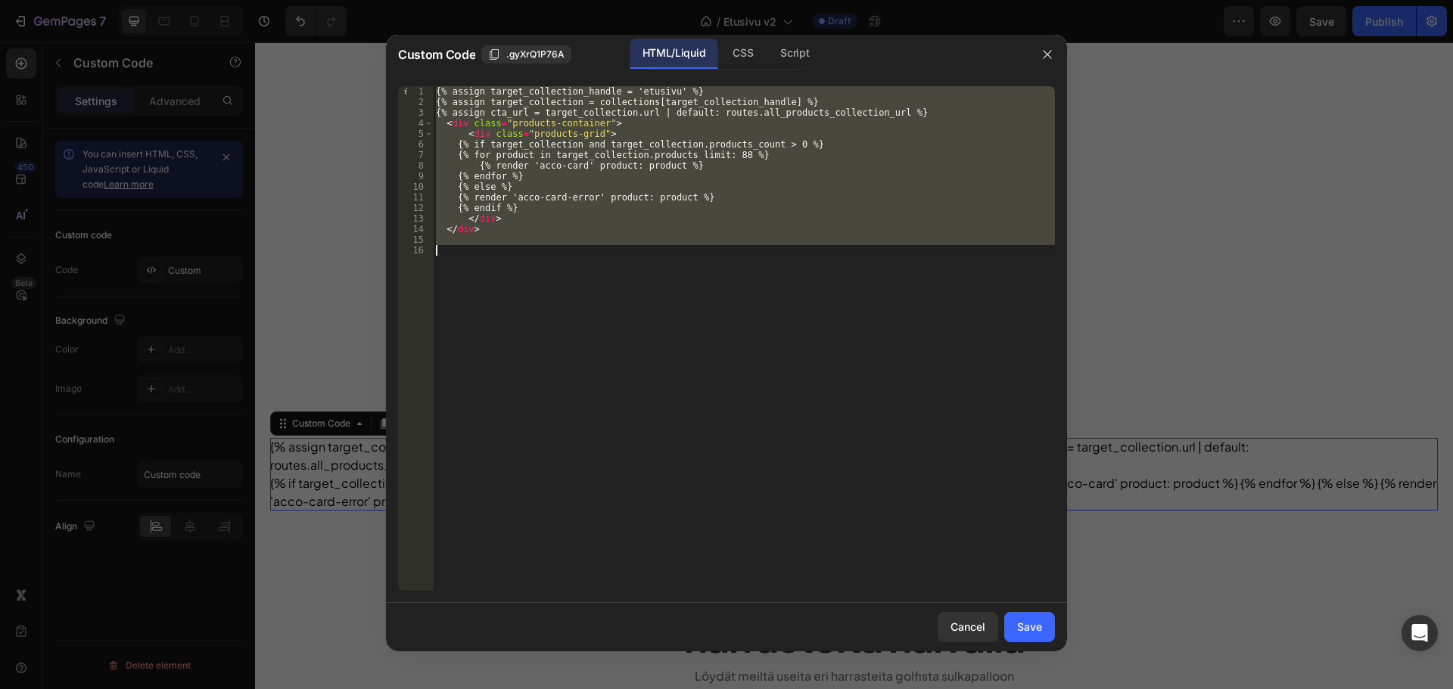
click at [572, 216] on div "{% assign target_collection_handle = 'etusivu' %} {% assign target_collection =…" at bounding box center [744, 338] width 622 height 505
type textarea "</div>"
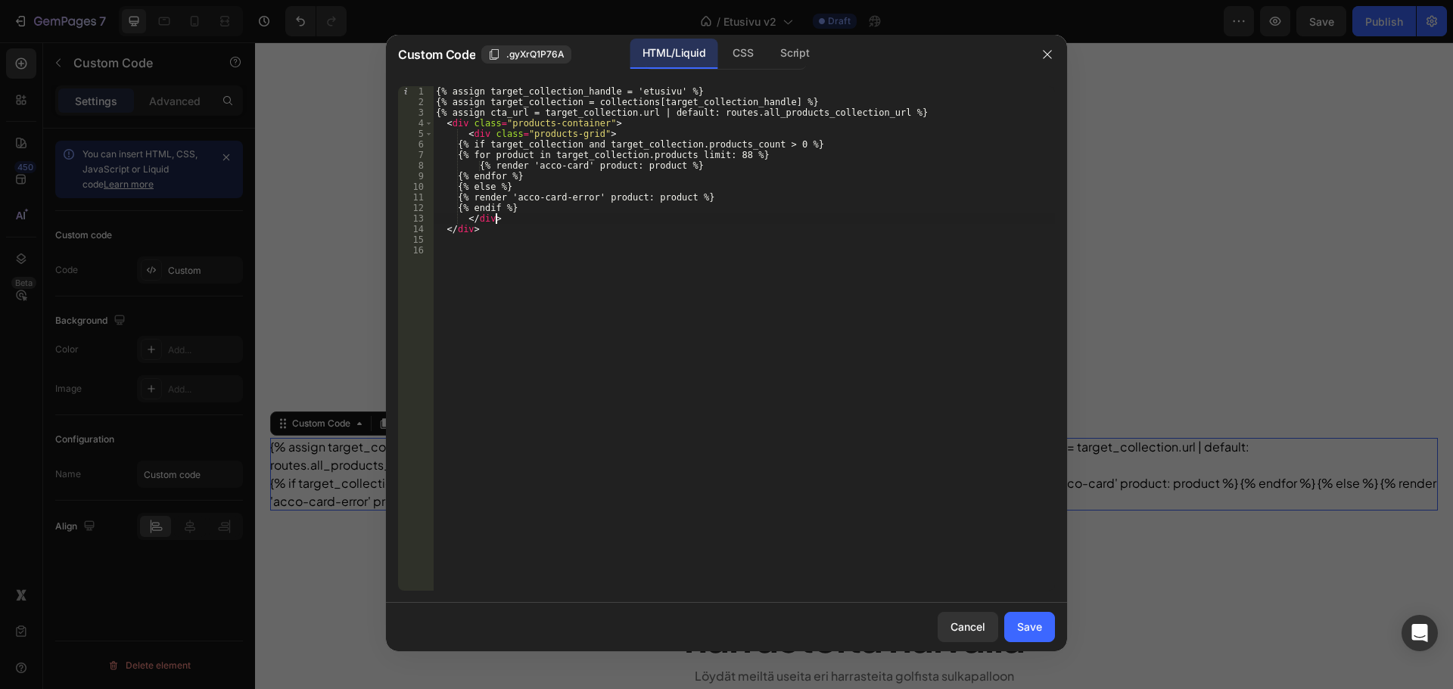
click at [594, 253] on div "{% assign target_collection_handle = 'etusivu' %} {% assign target_collection =…" at bounding box center [744, 349] width 622 height 526
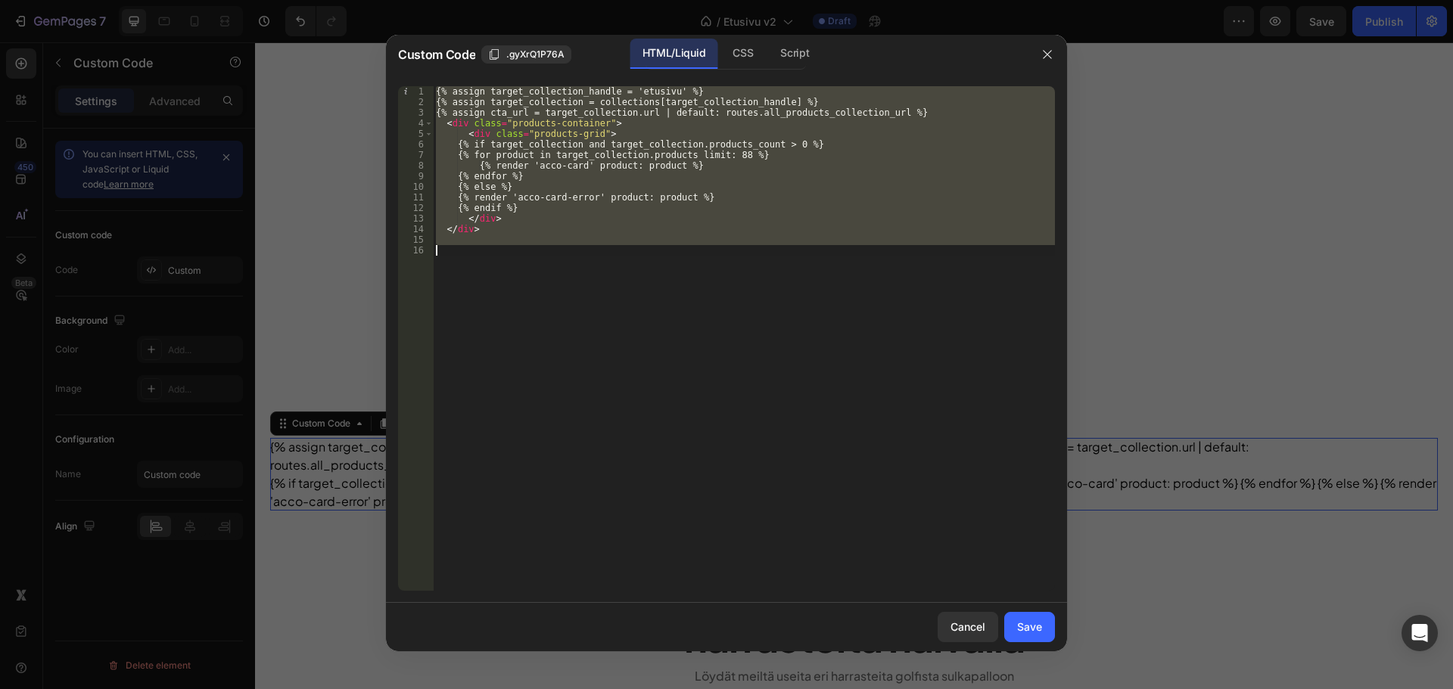
paste textarea
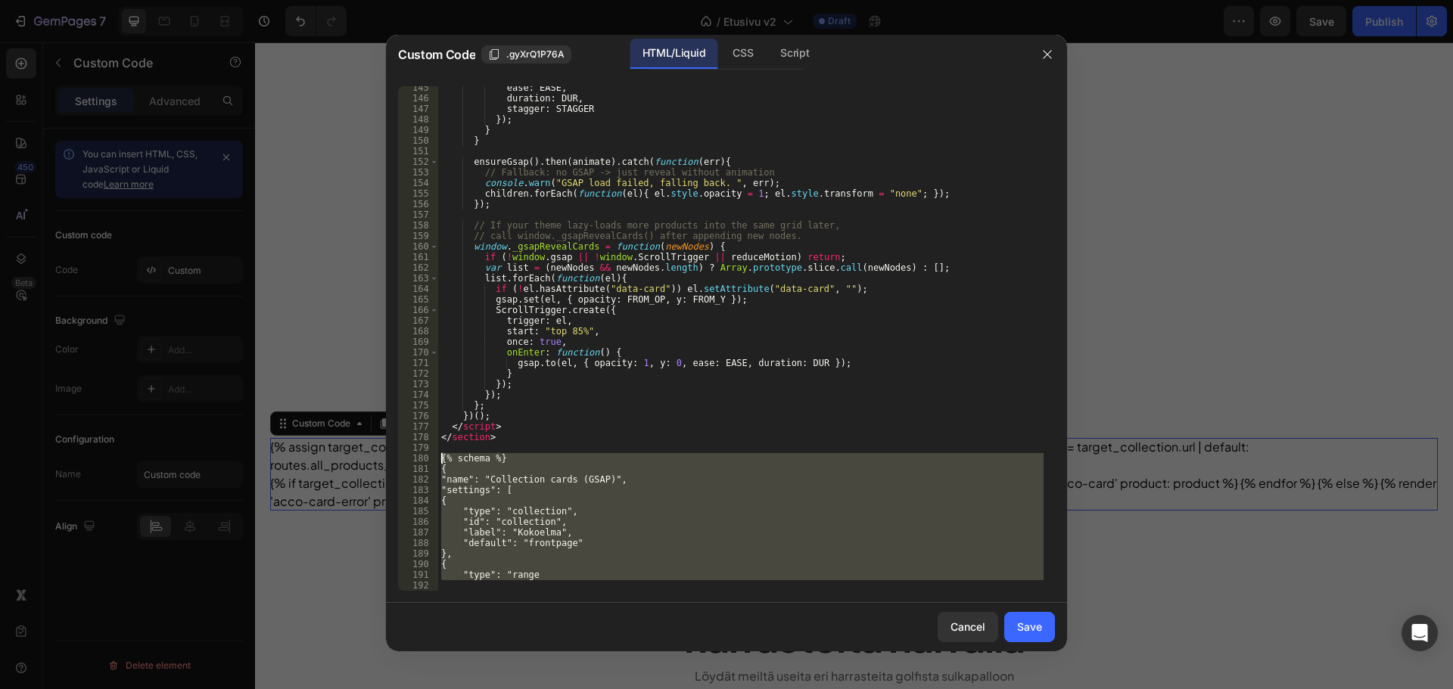
drag, startPoint x: 566, startPoint y: 582, endPoint x: 428, endPoint y: 456, distance: 186.4
click at [428, 456] on div "145 146 147 148 149 150 151 152 153 154 155 156 157 158 159 160 161 162 163 164…" at bounding box center [726, 338] width 657 height 505
type textarea "{% schema %} {"
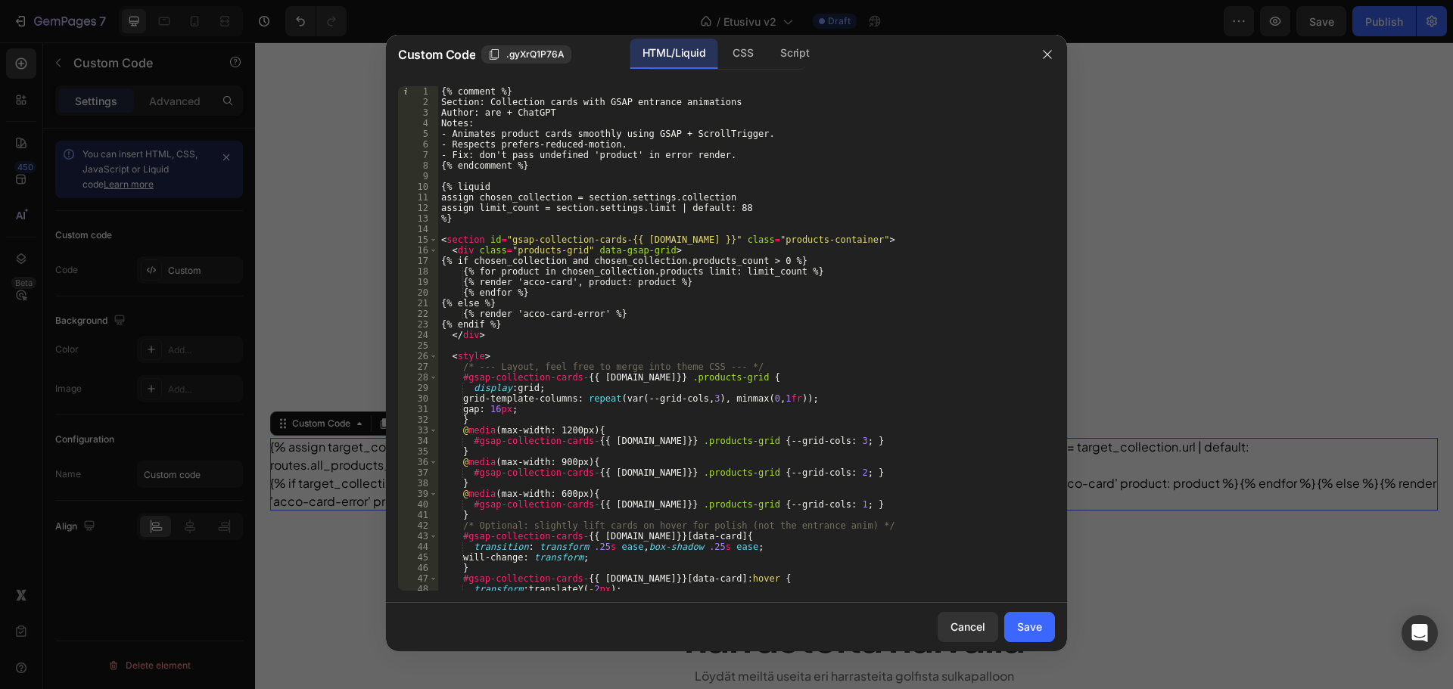
scroll to position [0, 0]
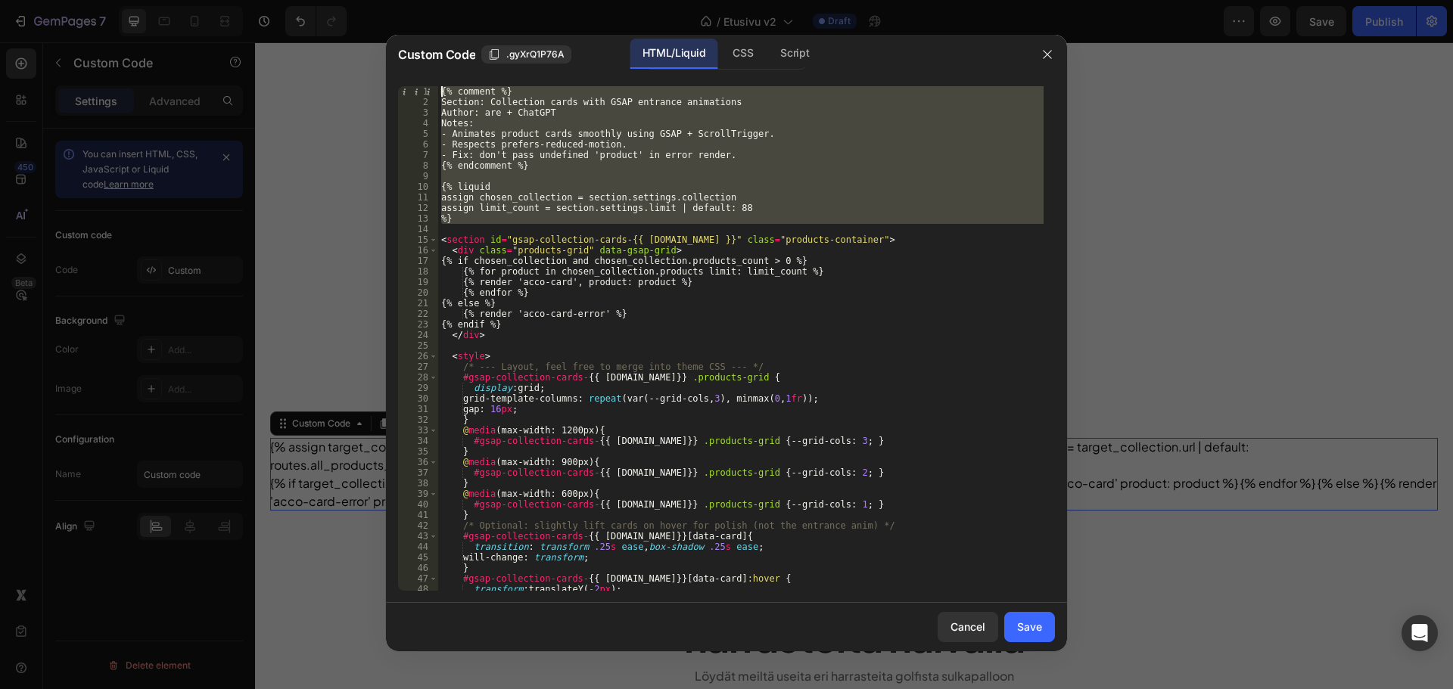
drag, startPoint x: 480, startPoint y: 221, endPoint x: 400, endPoint y: 86, distance: 156.4
click at [400, 86] on div "1 2 3 4 5 6 7 8 9 10 11 12 13 14 15 16 17 18 19 20 21 22 23 24 25 26 27 28 29 3…" at bounding box center [726, 338] width 657 height 505
click at [552, 148] on div "{% comment %} Section: Collection cards with GSAP entrance animations Author: a…" at bounding box center [740, 338] width 605 height 505
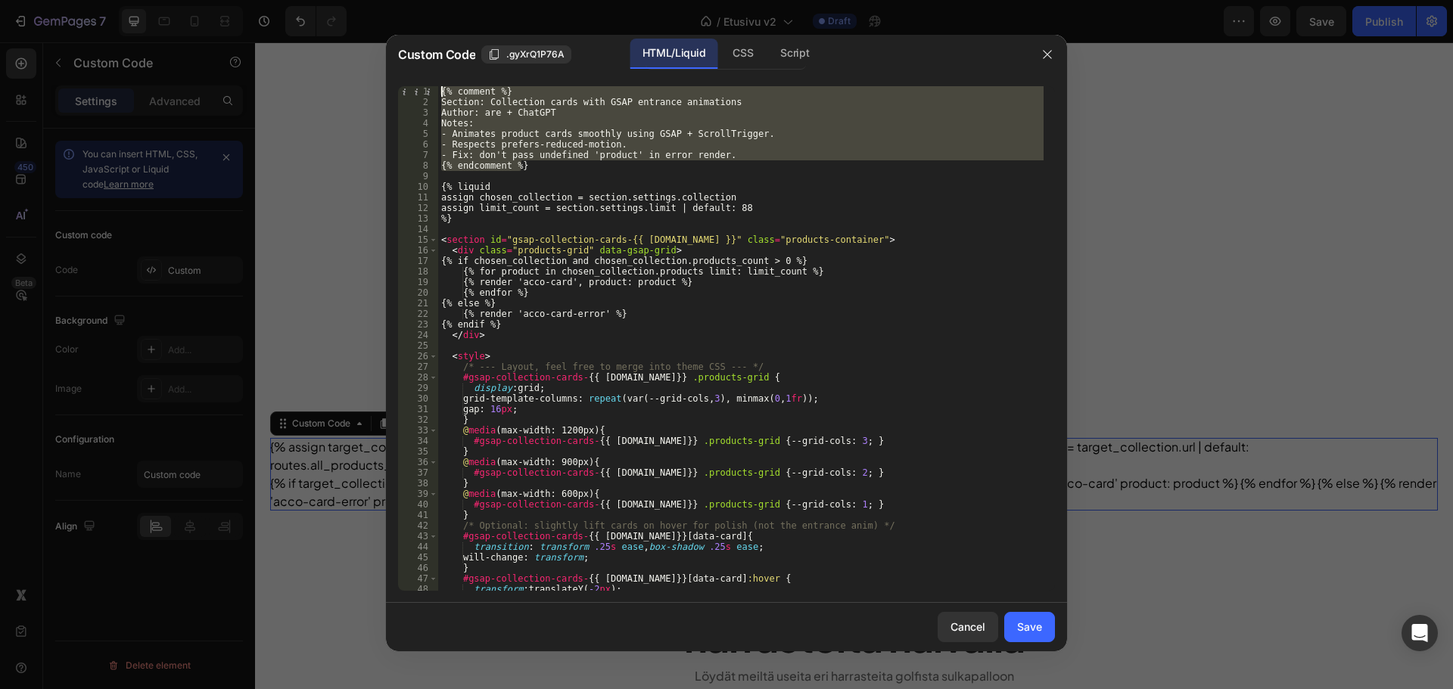
drag, startPoint x: 529, startPoint y: 170, endPoint x: 389, endPoint y: 74, distance: 169.4
click at [389, 74] on div "- Respects prefers-reduced-motion. 1 2 3 4 5 6 7 8 9 10 11 12 13 14 15 16 17 18…" at bounding box center [726, 338] width 681 height 529
type textarea "{% comment %} Section: Collection cards with GSAP entrance animations"
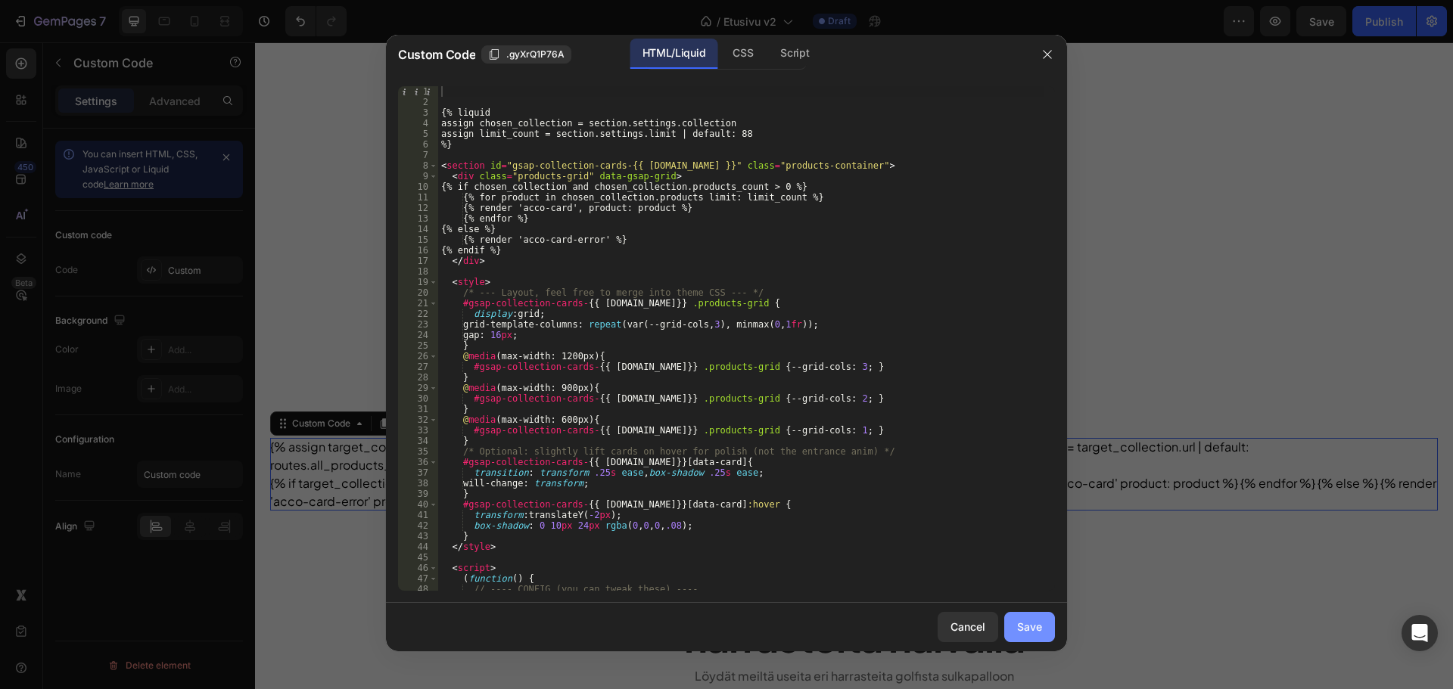
click at [1027, 625] on div "Save" at bounding box center [1029, 627] width 25 height 16
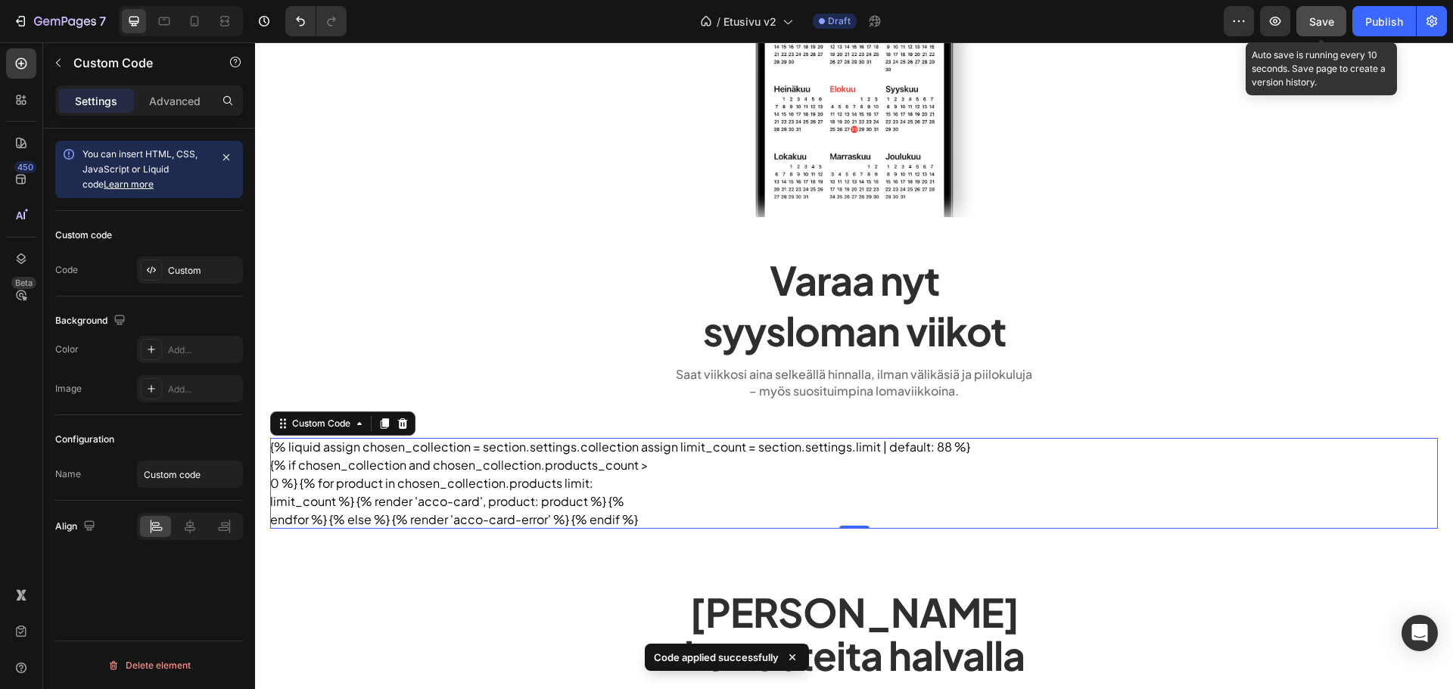
click at [1315, 11] on button "Save" at bounding box center [1321, 21] width 50 height 30
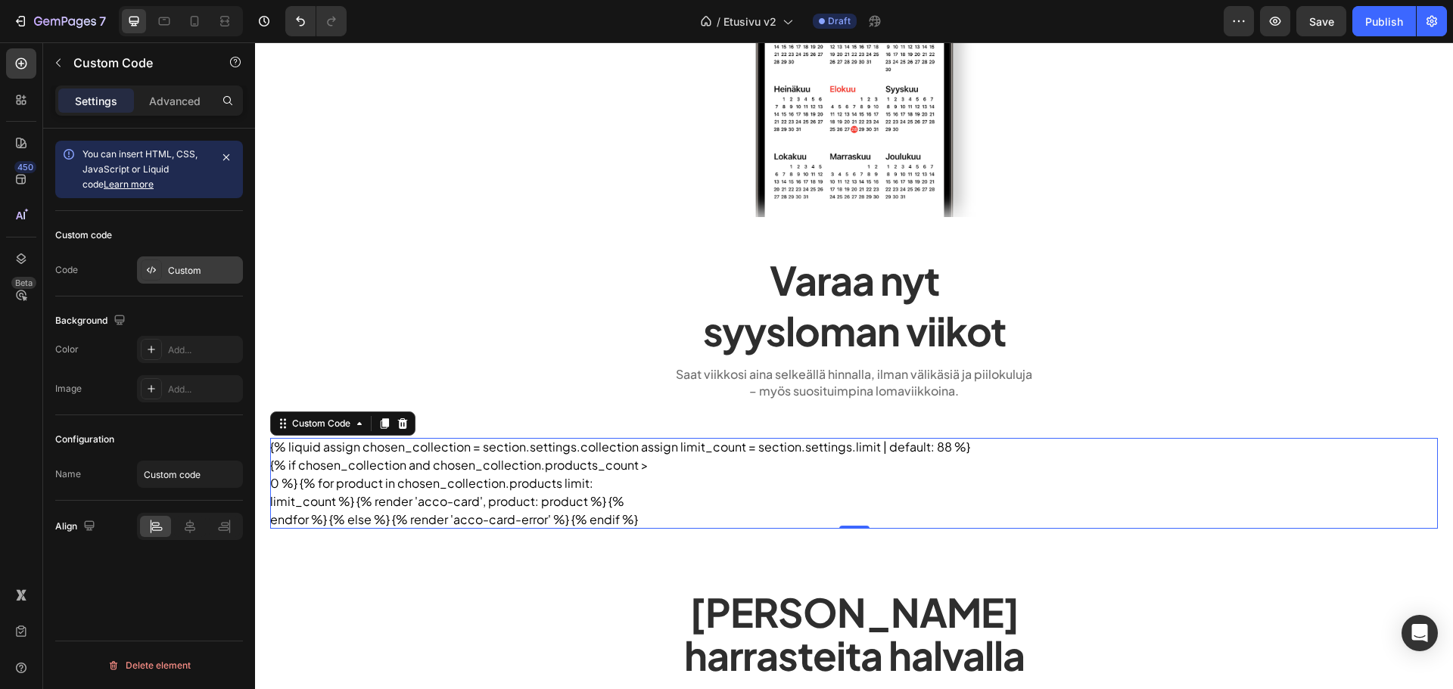
click at [200, 263] on div "Custom" at bounding box center [190, 270] width 106 height 27
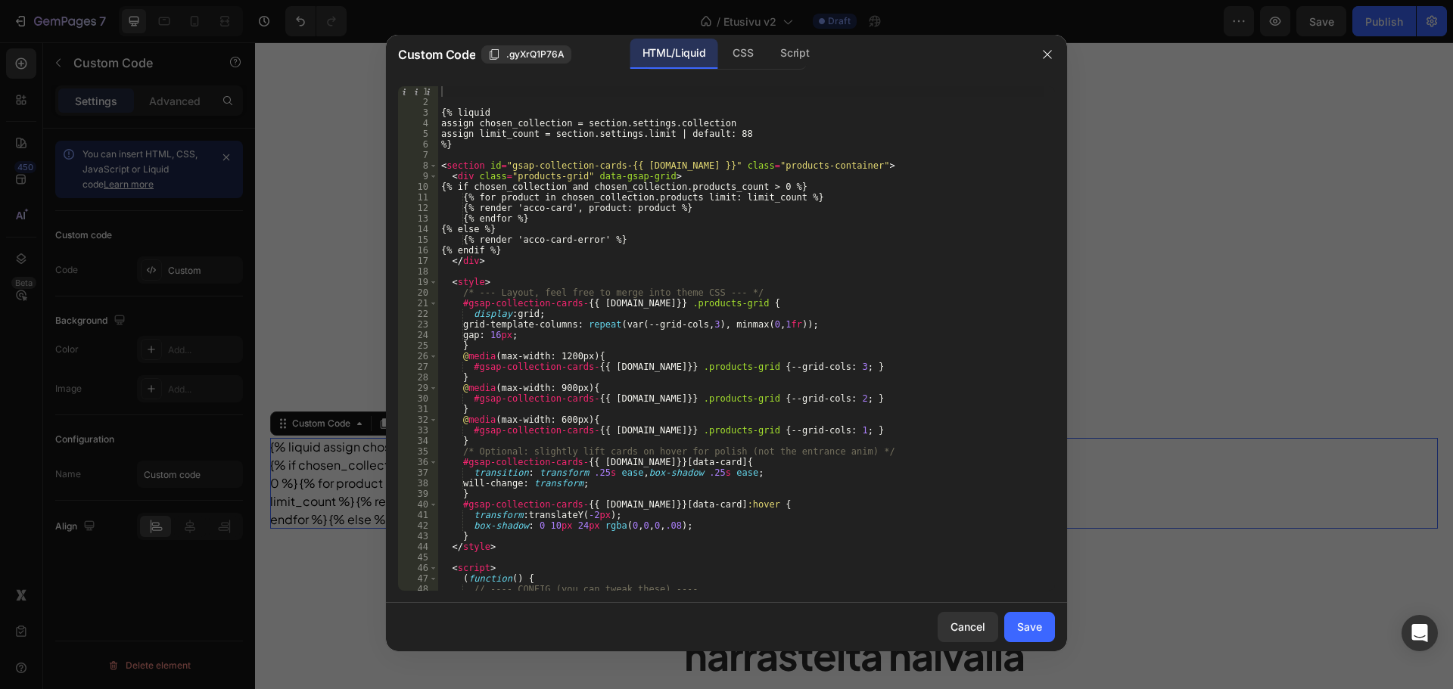
type textarea "{% render 'acco-card-error' %}"
drag, startPoint x: 636, startPoint y: 241, endPoint x: 465, endPoint y: 241, distance: 171.8
click at [465, 241] on div "{% liquid assign chosen_collection = section.settings.collection assign limit_c…" at bounding box center [740, 349] width 605 height 526
click at [580, 154] on div "{% liquid assign chosen_collection = section.settings.collection assign limit_c…" at bounding box center [740, 349] width 605 height 526
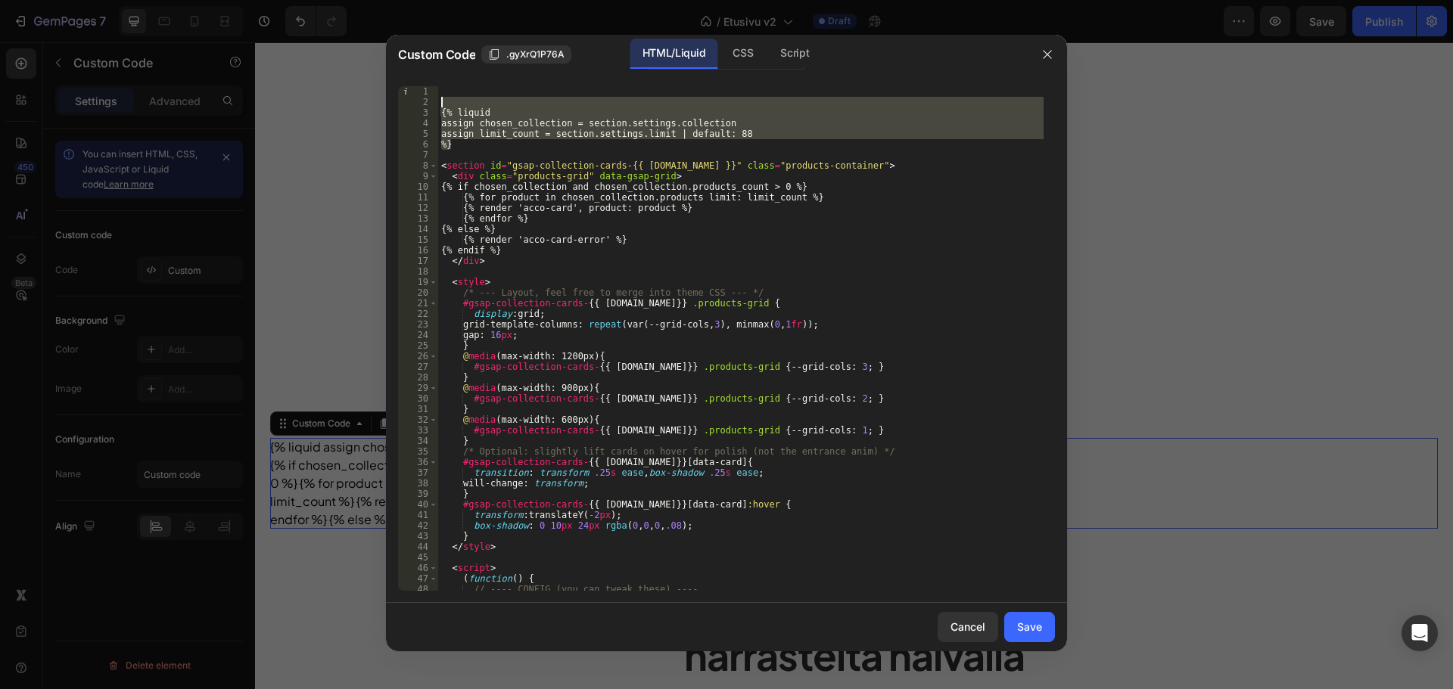
drag, startPoint x: 475, startPoint y: 146, endPoint x: 413, endPoint y: 101, distance: 76.9
click at [413, 101] on div "1 2 3 4 5 6 7 8 9 10 11 12 13 14 15 16 17 18 19 20 21 22 23 24 25 26 27 28 29 3…" at bounding box center [726, 338] width 657 height 505
paste textarea "{% assign target_collection_handle = 'etusivu' %} {% assign target_collection =…"
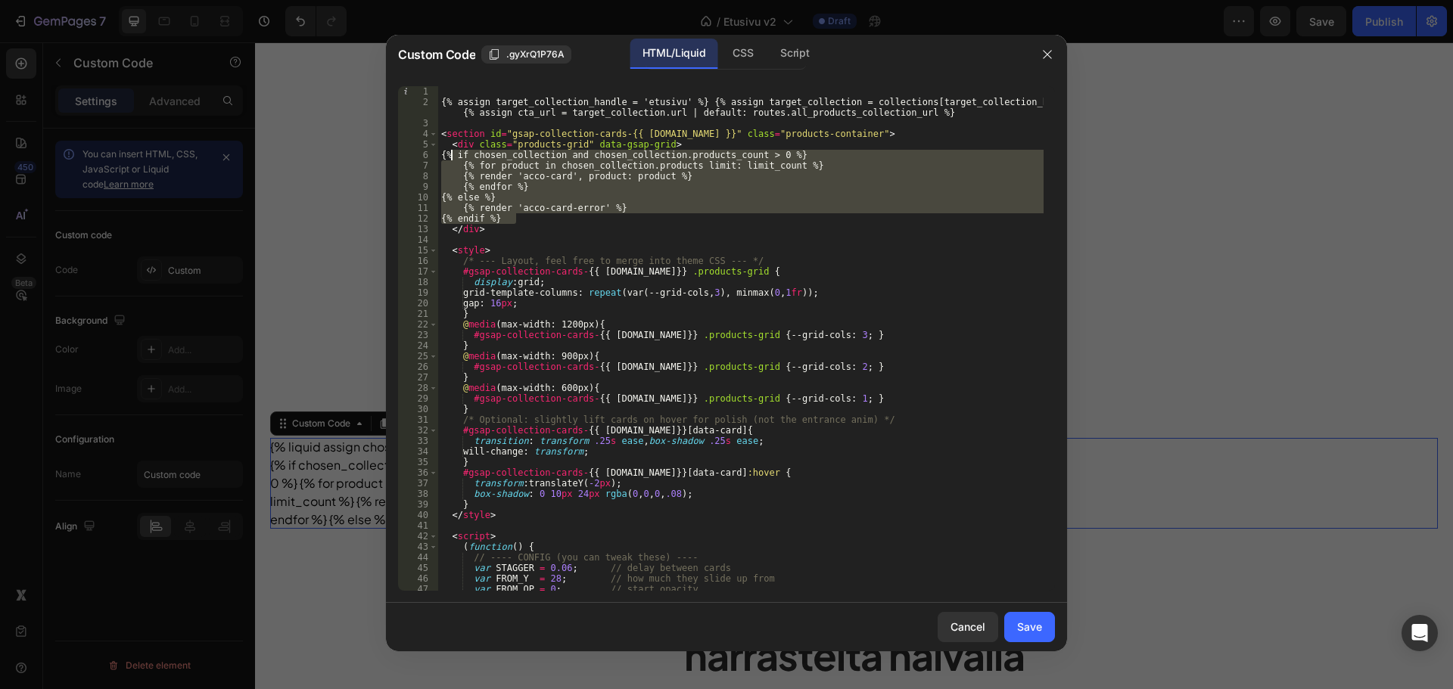
drag, startPoint x: 515, startPoint y: 220, endPoint x: 453, endPoint y: 158, distance: 87.8
click at [453, 158] on div "{% assign target_collection_handle = 'etusivu' %} {% assign target_collection =…" at bounding box center [740, 349] width 605 height 526
paste textarea "{% if target_collection and target_collection.products_count > 0 %} {% for prod…"
type textarea "{% if target_collection and target_collection.products_count > 0 %} {% for prod…"
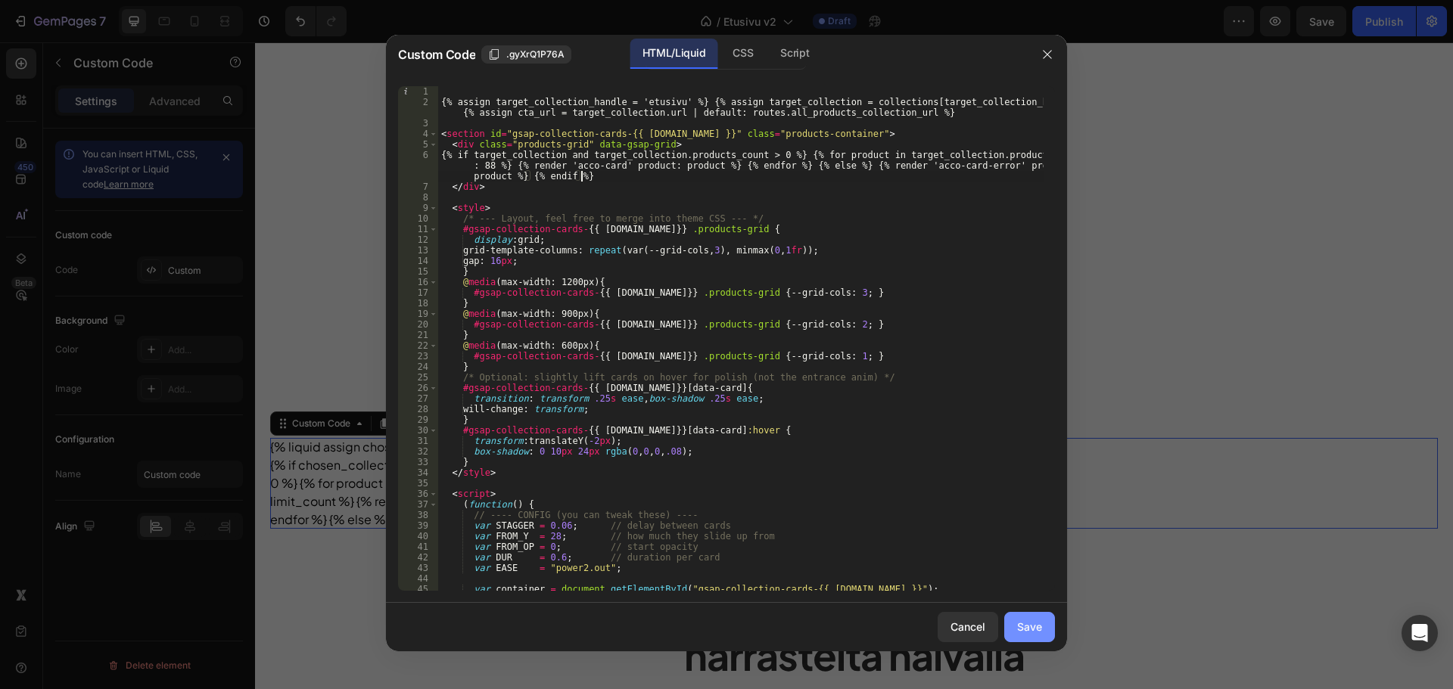
click at [1029, 625] on div "Save" at bounding box center [1029, 627] width 25 height 16
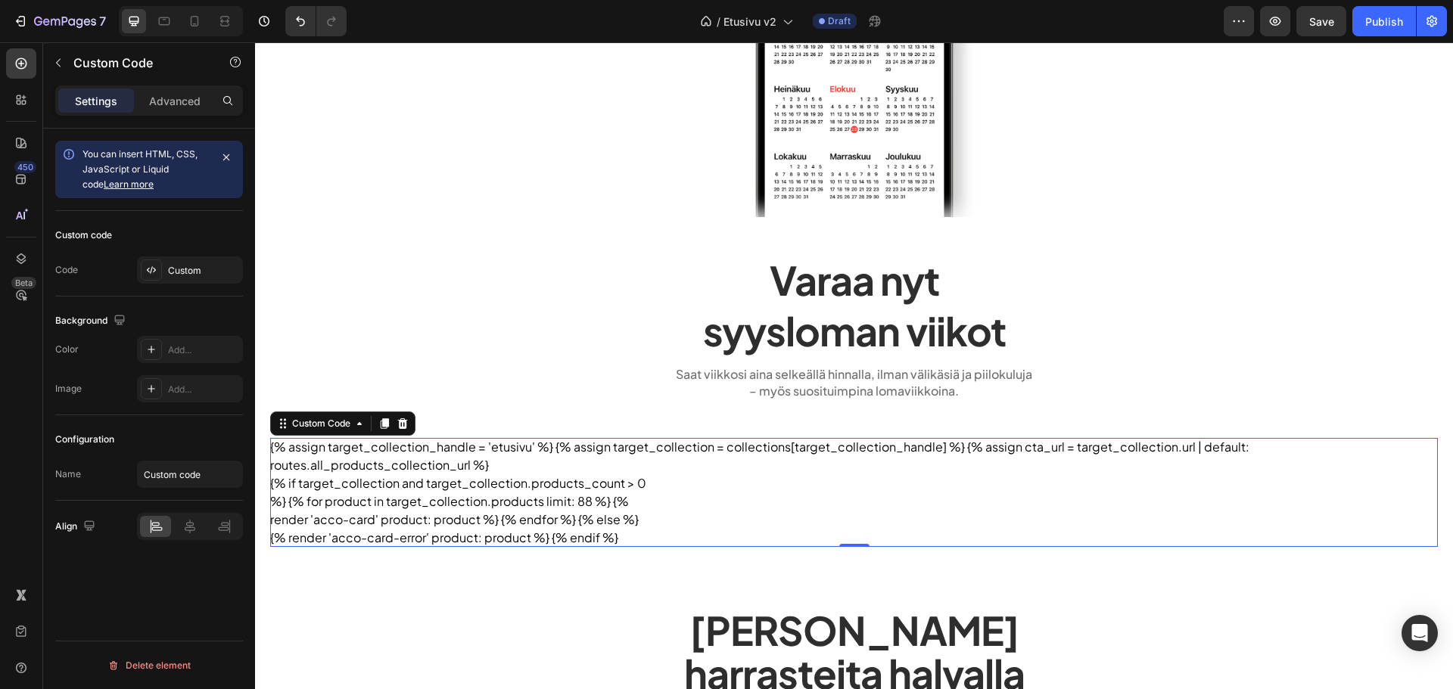
click at [1319, 36] on div "7 Version history / Etusivu v2 Draft Preview Save Publish" at bounding box center [726, 21] width 1453 height 43
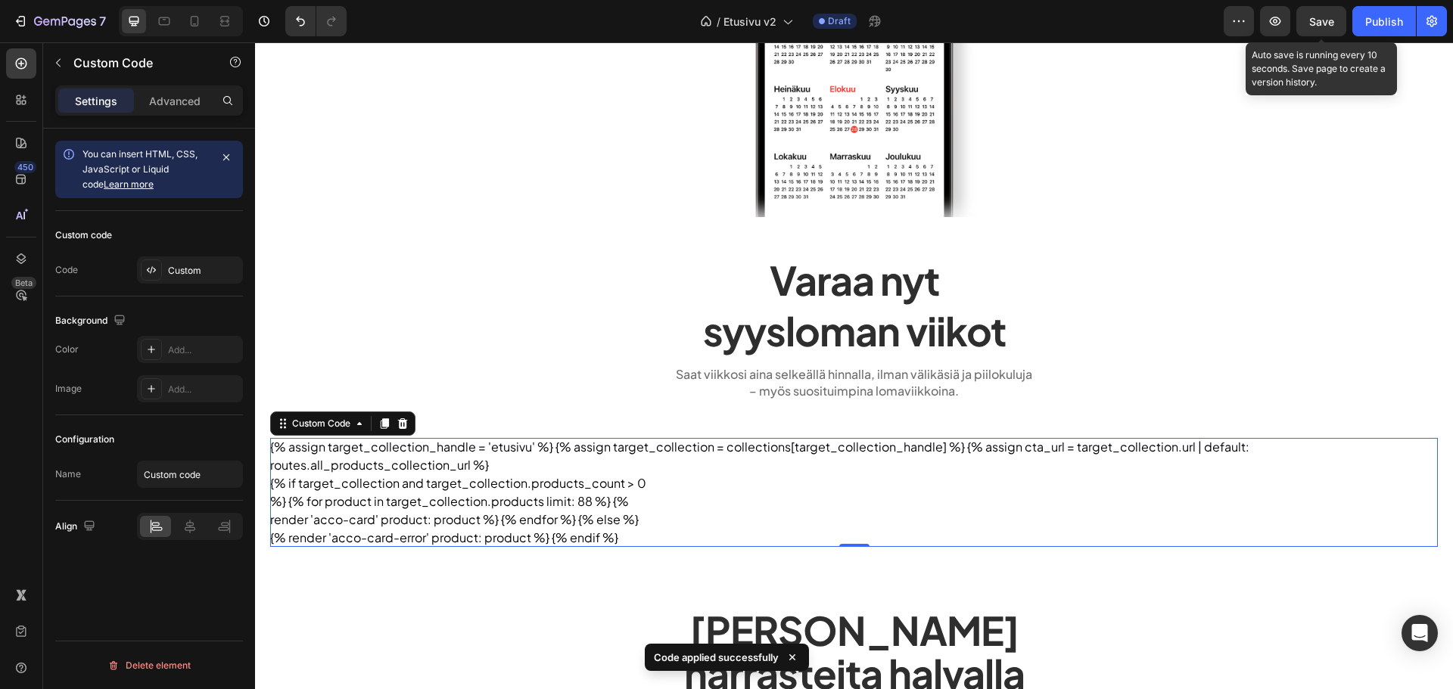
click at [1324, 23] on span "Save" at bounding box center [1321, 21] width 25 height 13
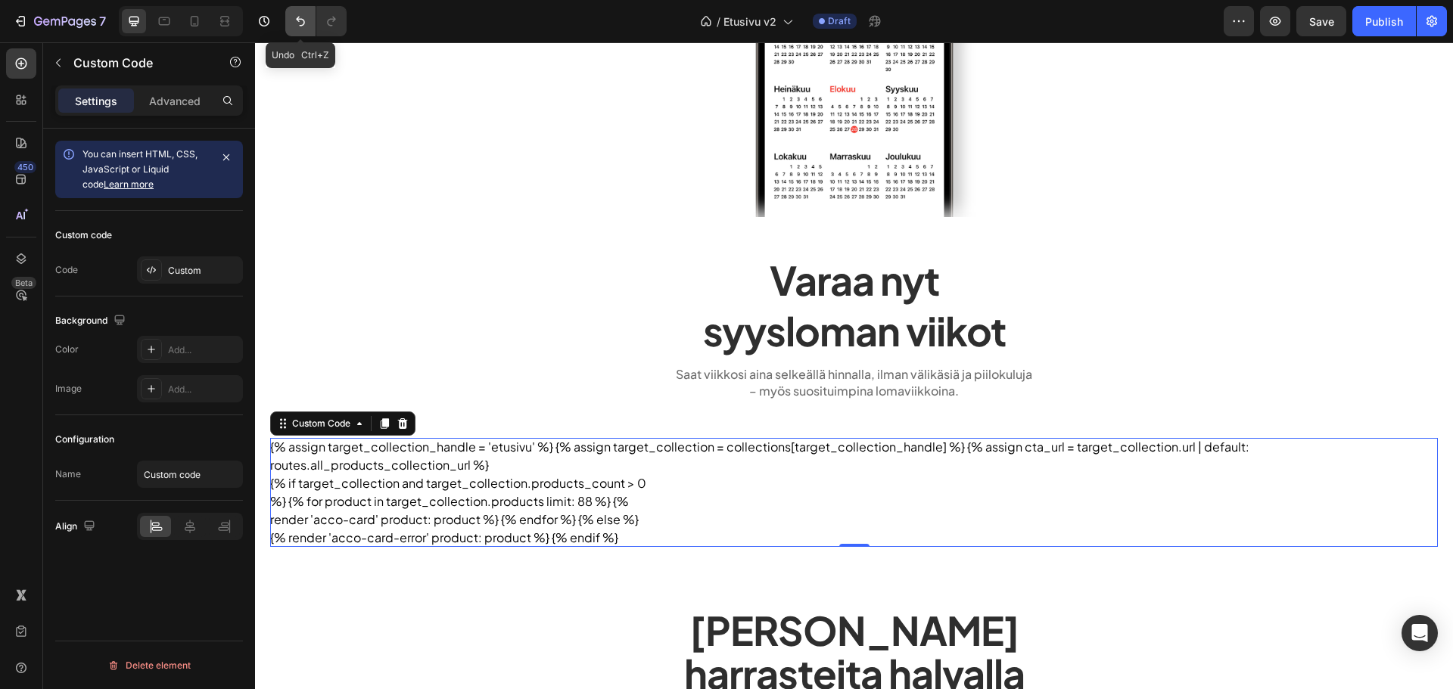
click at [288, 13] on button "Undo/Redo" at bounding box center [300, 21] width 30 height 30
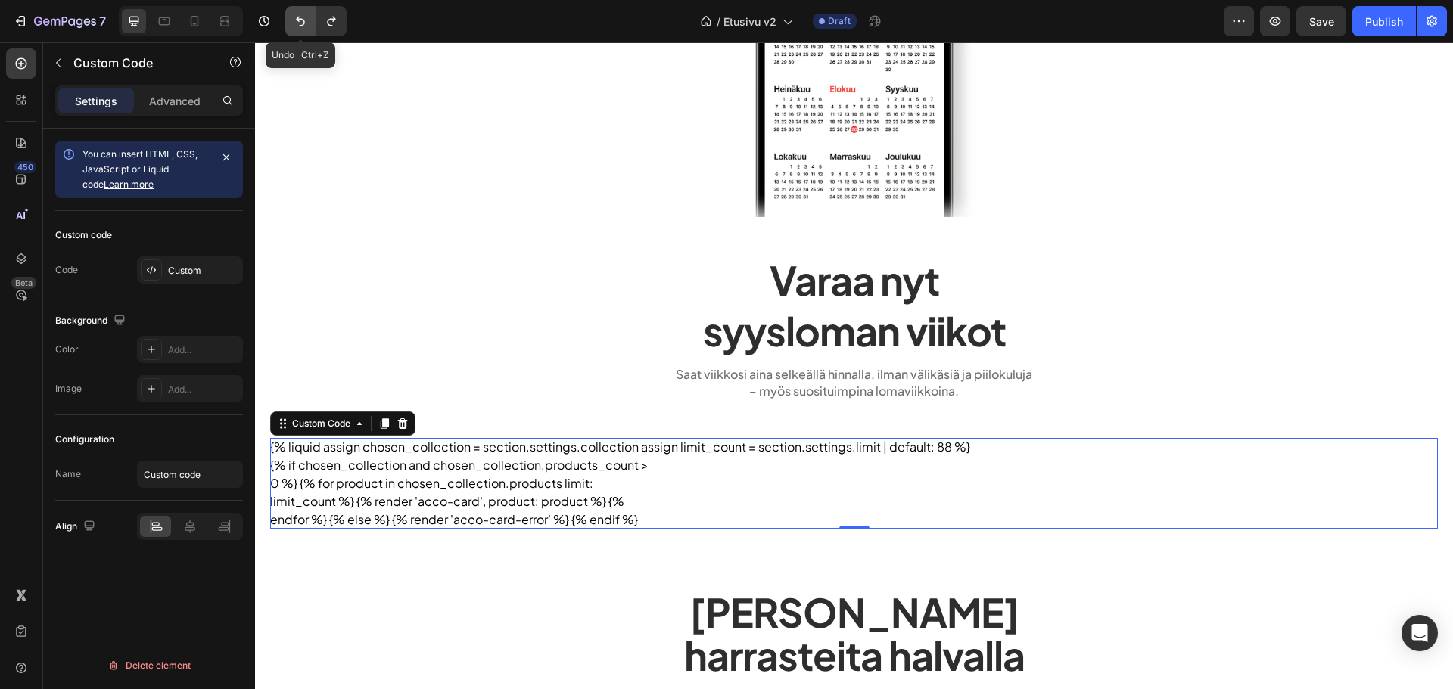
click at [288, 13] on button "Undo/Redo" at bounding box center [300, 21] width 30 height 30
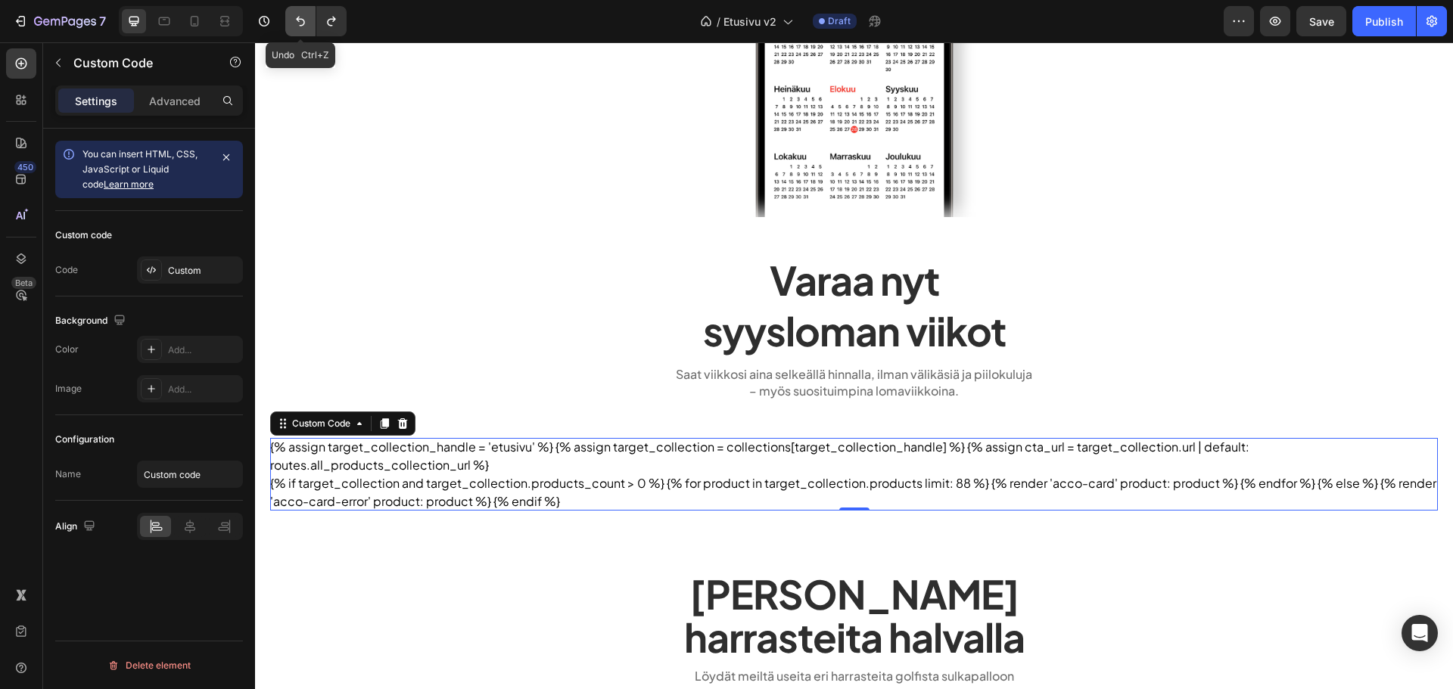
click at [288, 13] on button "Undo/Redo" at bounding box center [300, 21] width 30 height 30
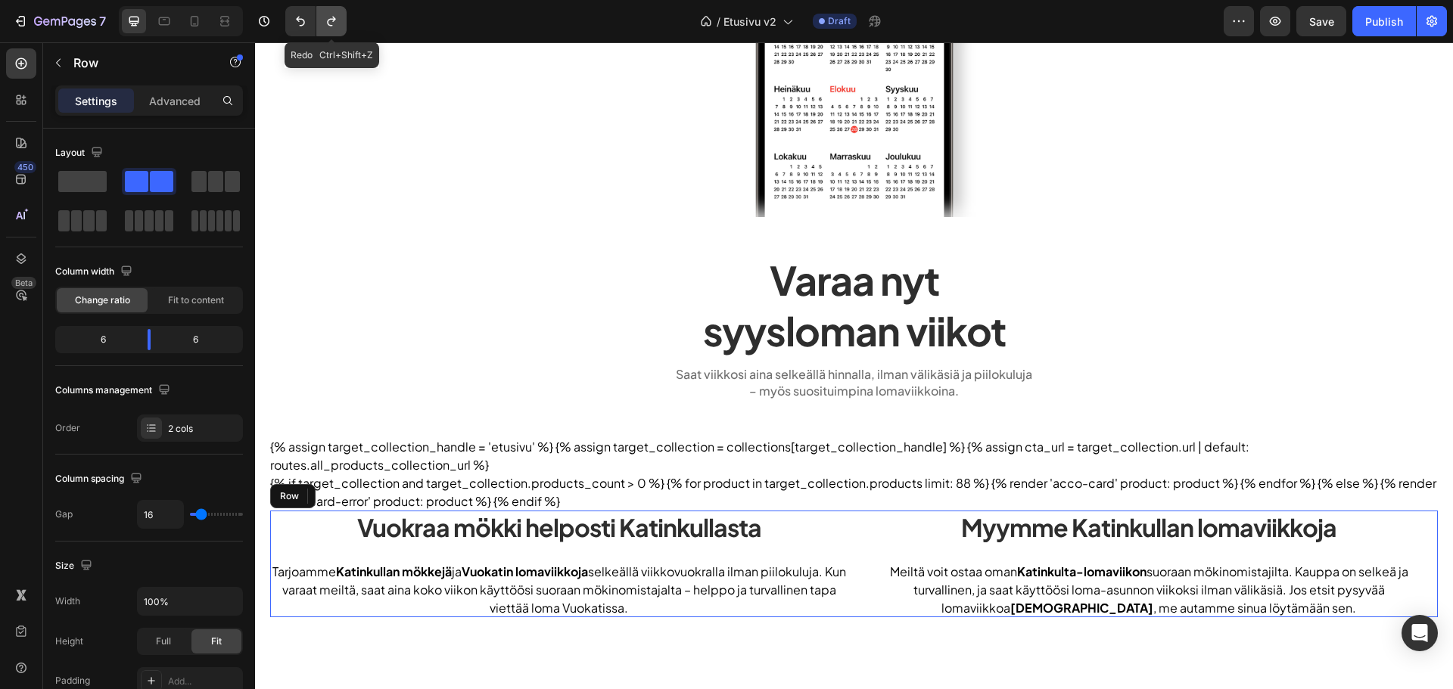
click at [322, 20] on button "Undo/Redo" at bounding box center [331, 21] width 30 height 30
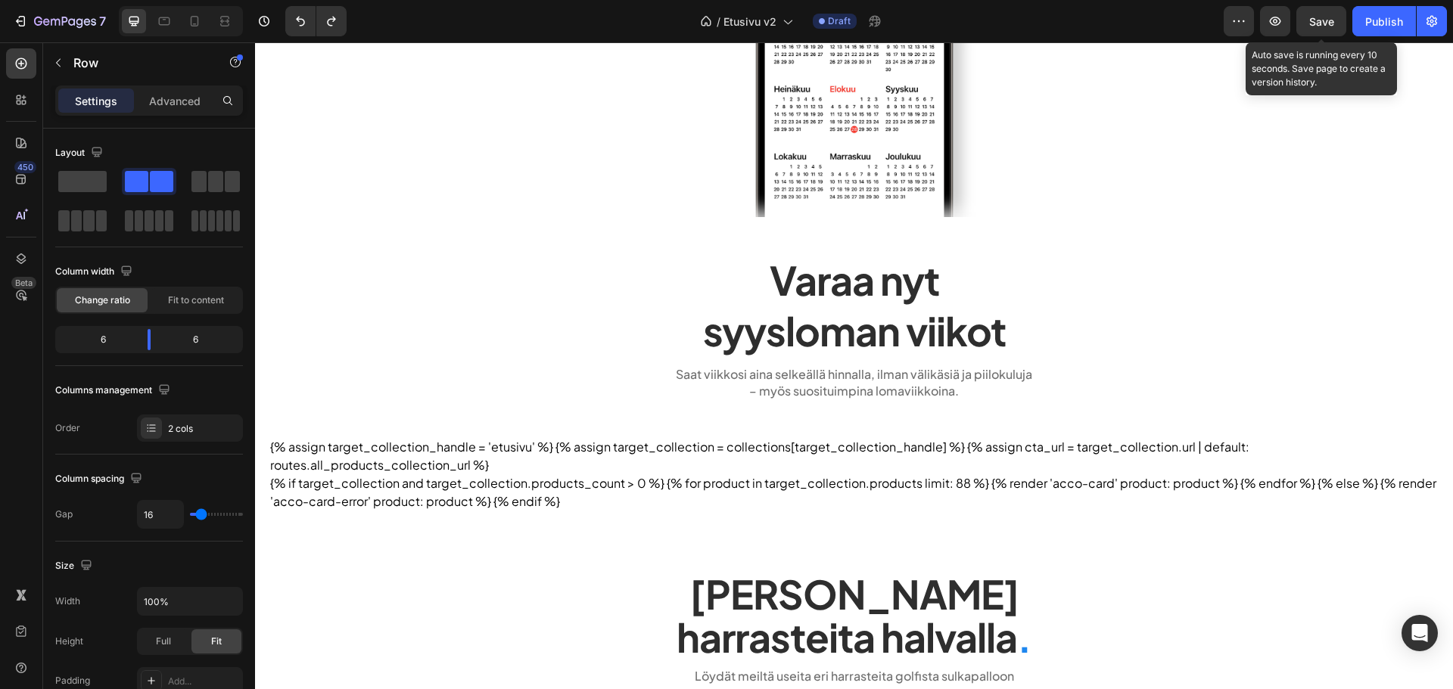
click at [1313, 27] on span "Save" at bounding box center [1321, 21] width 25 height 13
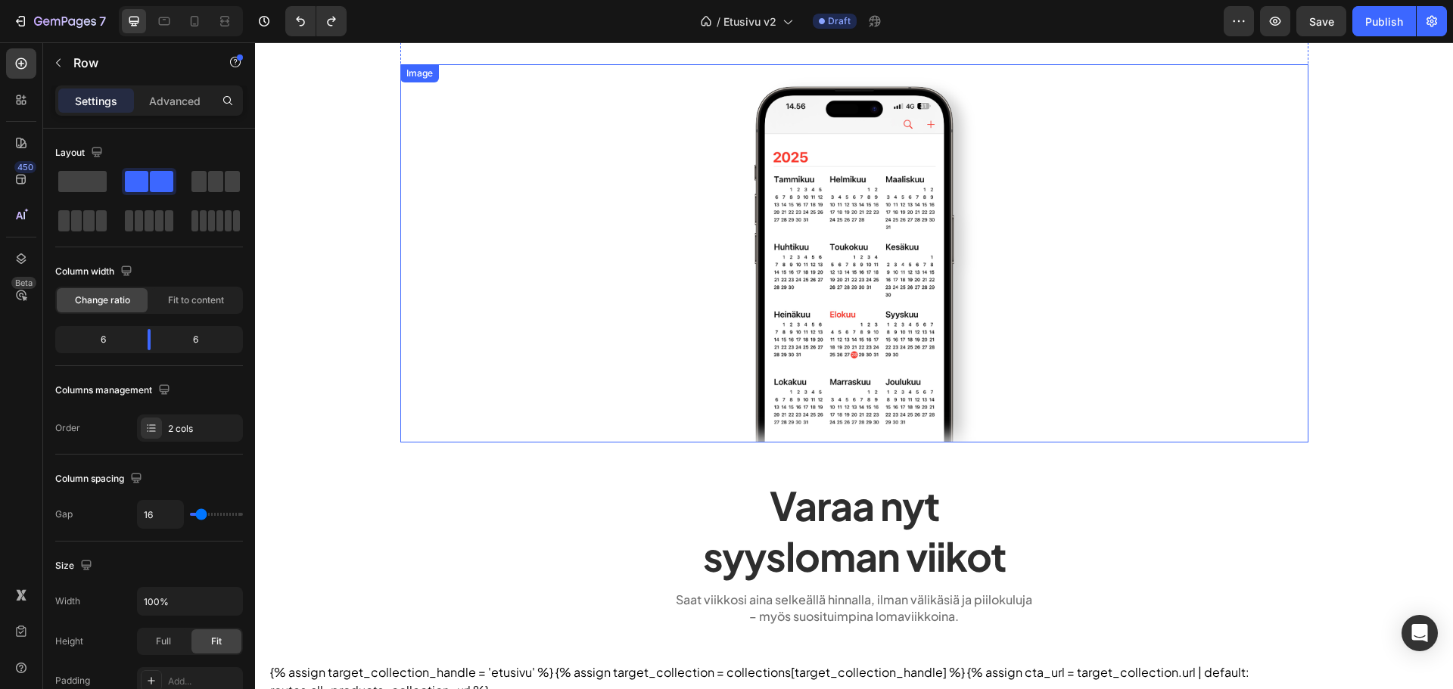
scroll to position [234, 0]
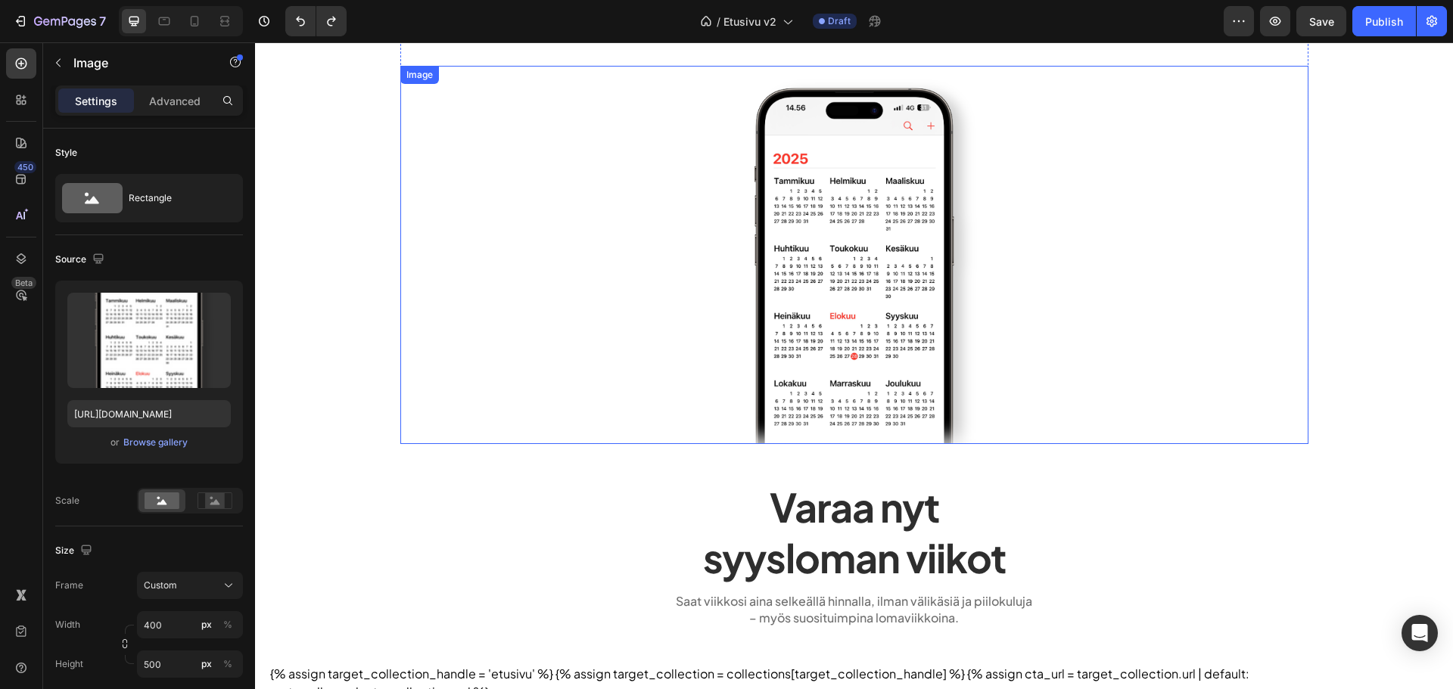
click at [691, 216] on div at bounding box center [854, 255] width 908 height 378
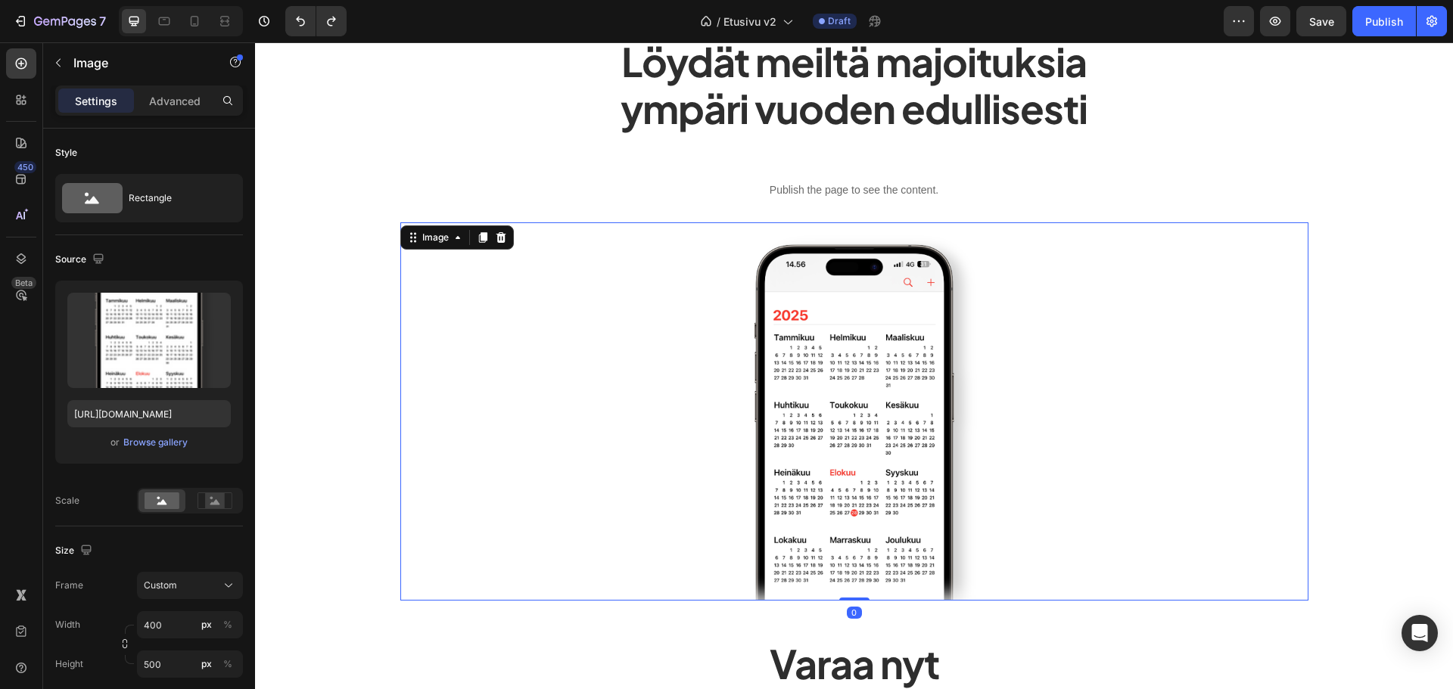
scroll to position [7, 0]
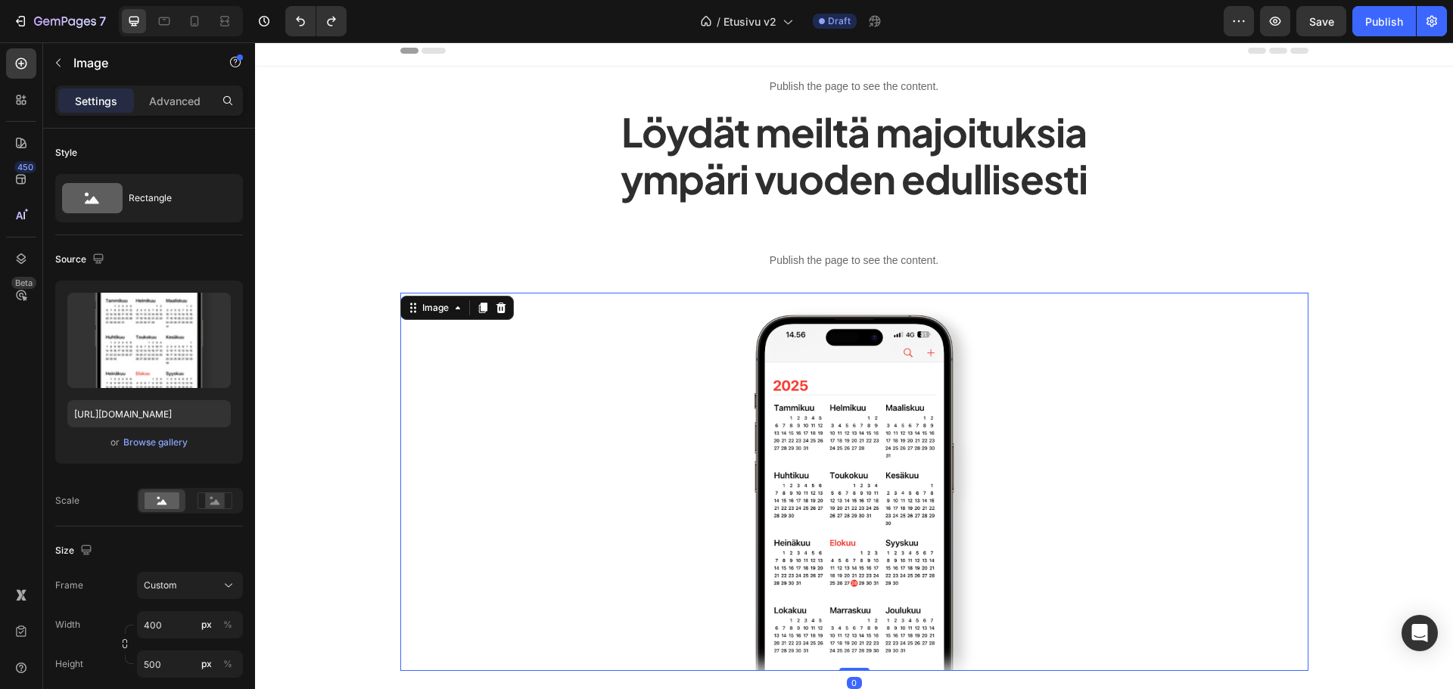
drag, startPoint x: 419, startPoint y: 305, endPoint x: 421, endPoint y: 297, distance: 8.5
click at [419, 305] on div "Image" at bounding box center [435, 308] width 33 height 14
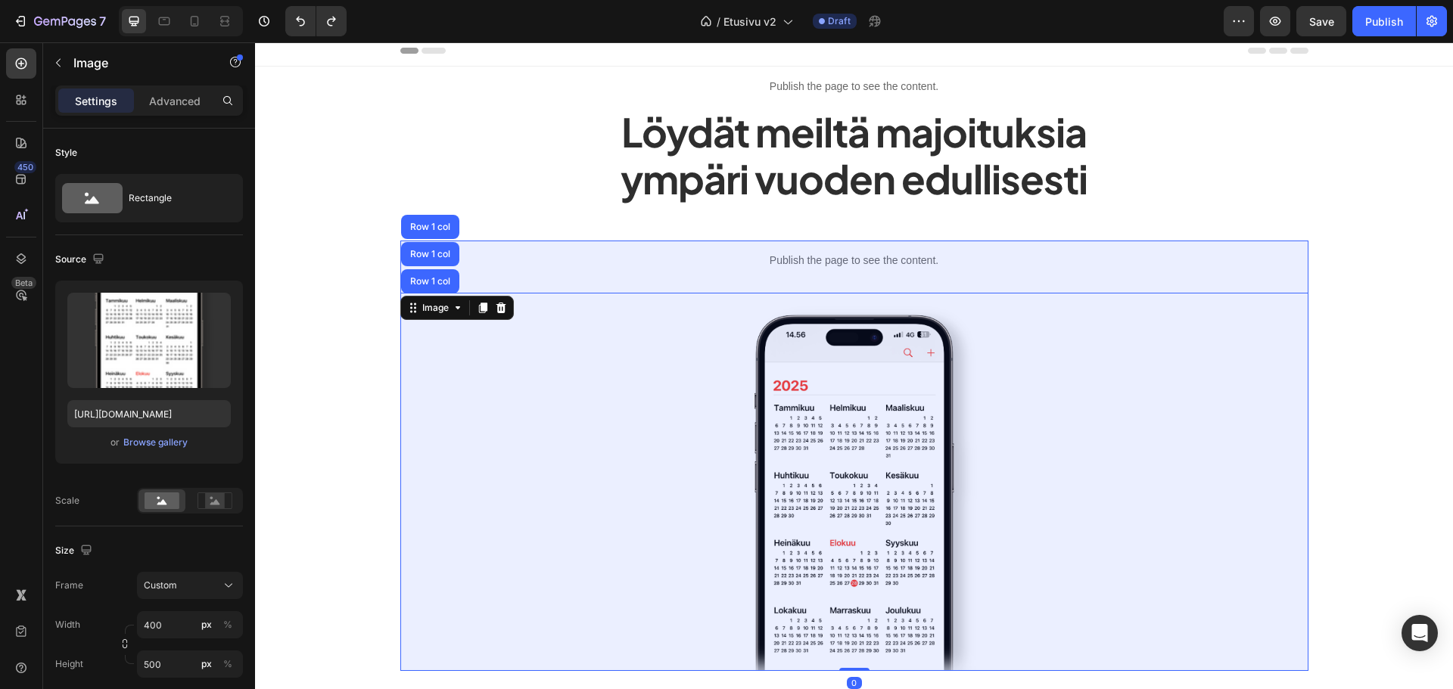
click at [421, 278] on div "Row 1 col" at bounding box center [430, 281] width 46 height 9
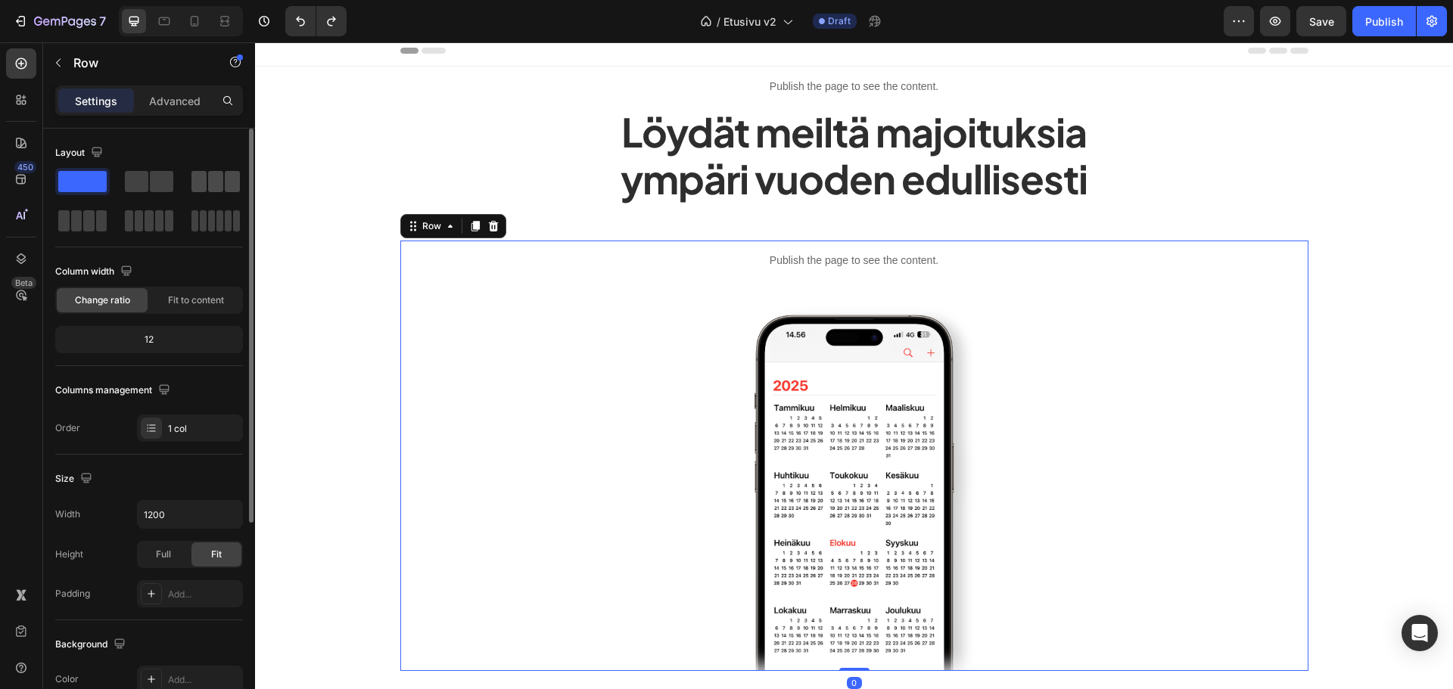
click at [204, 174] on span at bounding box center [198, 181] width 15 height 21
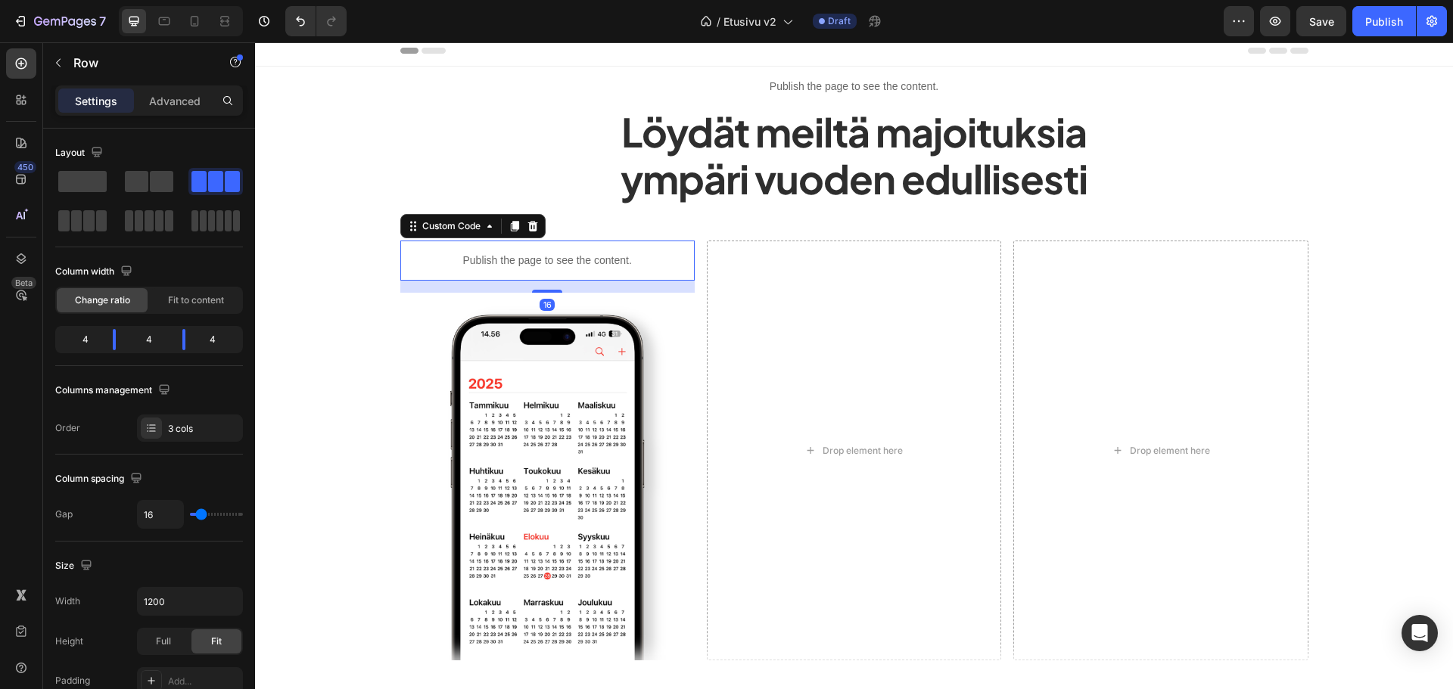
click at [517, 263] on p "Publish the page to see the content." at bounding box center [547, 261] width 294 height 16
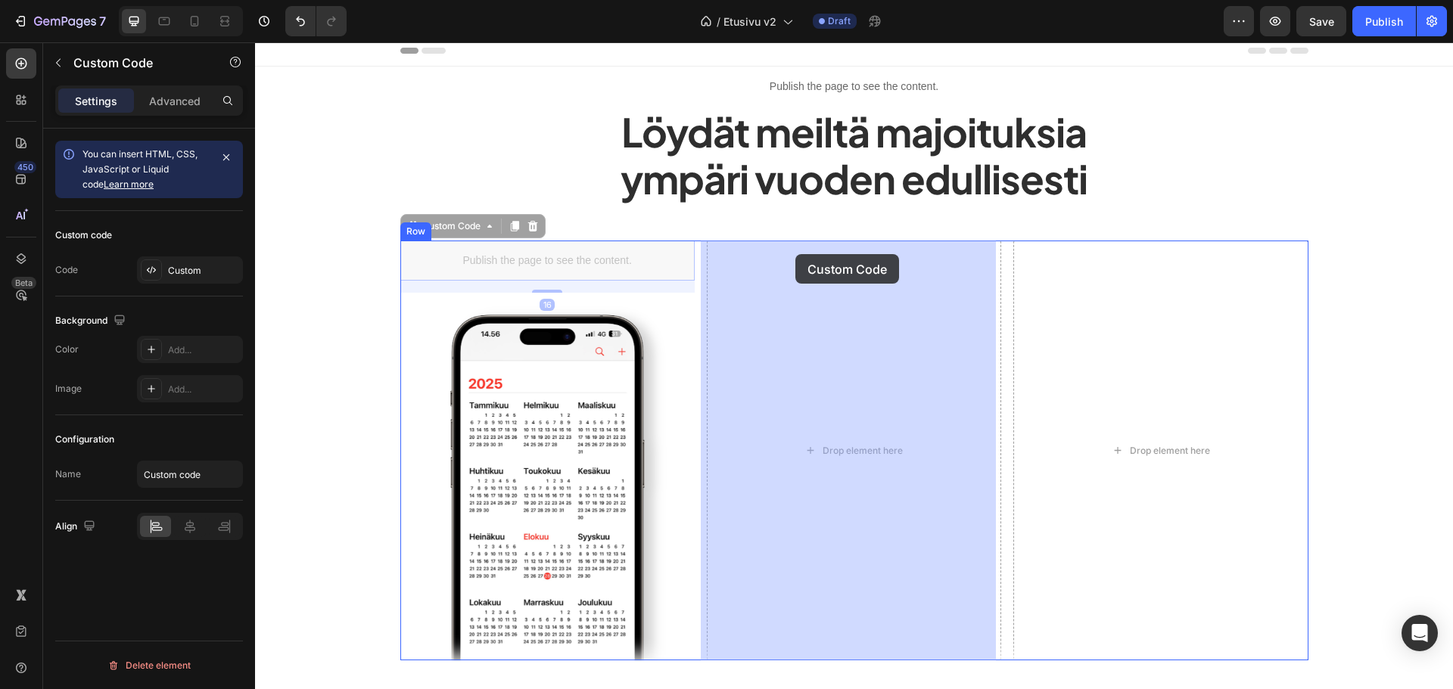
drag, startPoint x: 444, startPoint y: 228, endPoint x: 795, endPoint y: 254, distance: 351.4
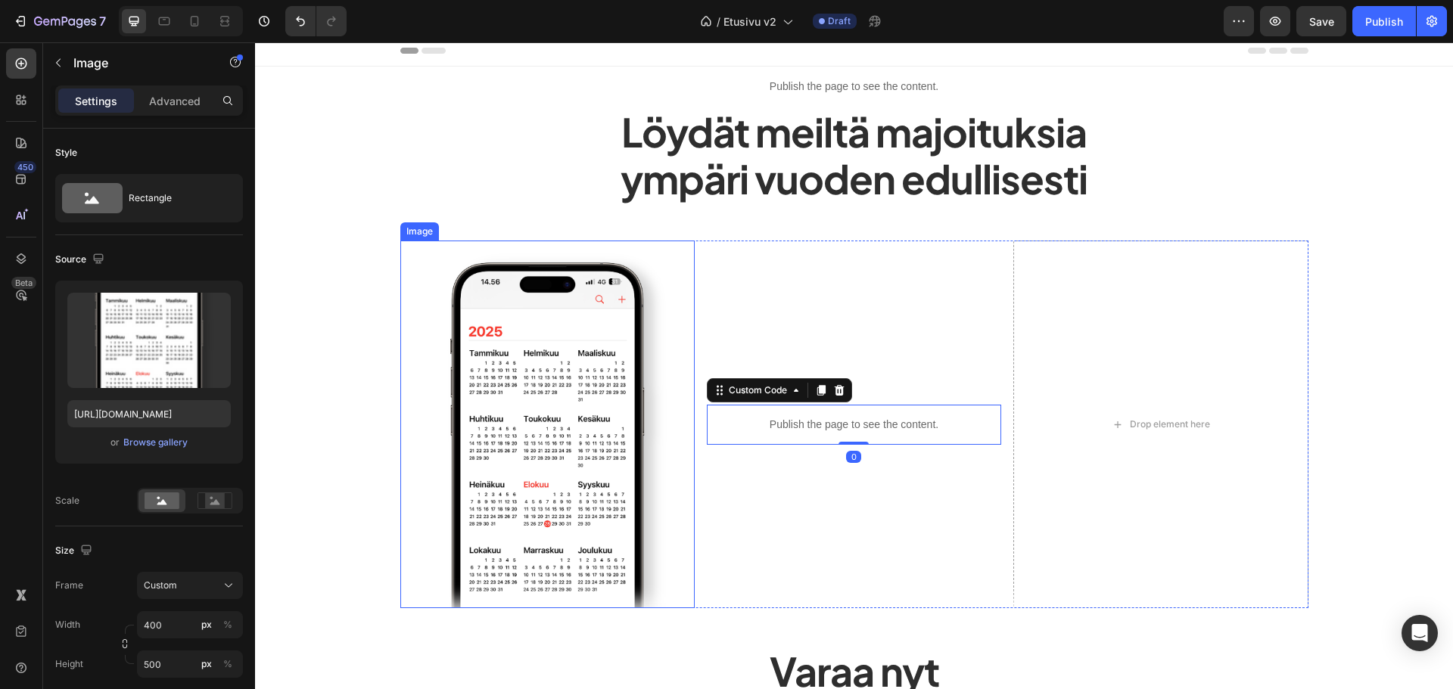
drag, startPoint x: 527, startPoint y: 370, endPoint x: 509, endPoint y: 334, distance: 40.6
click at [526, 368] on img at bounding box center [547, 425] width 294 height 369
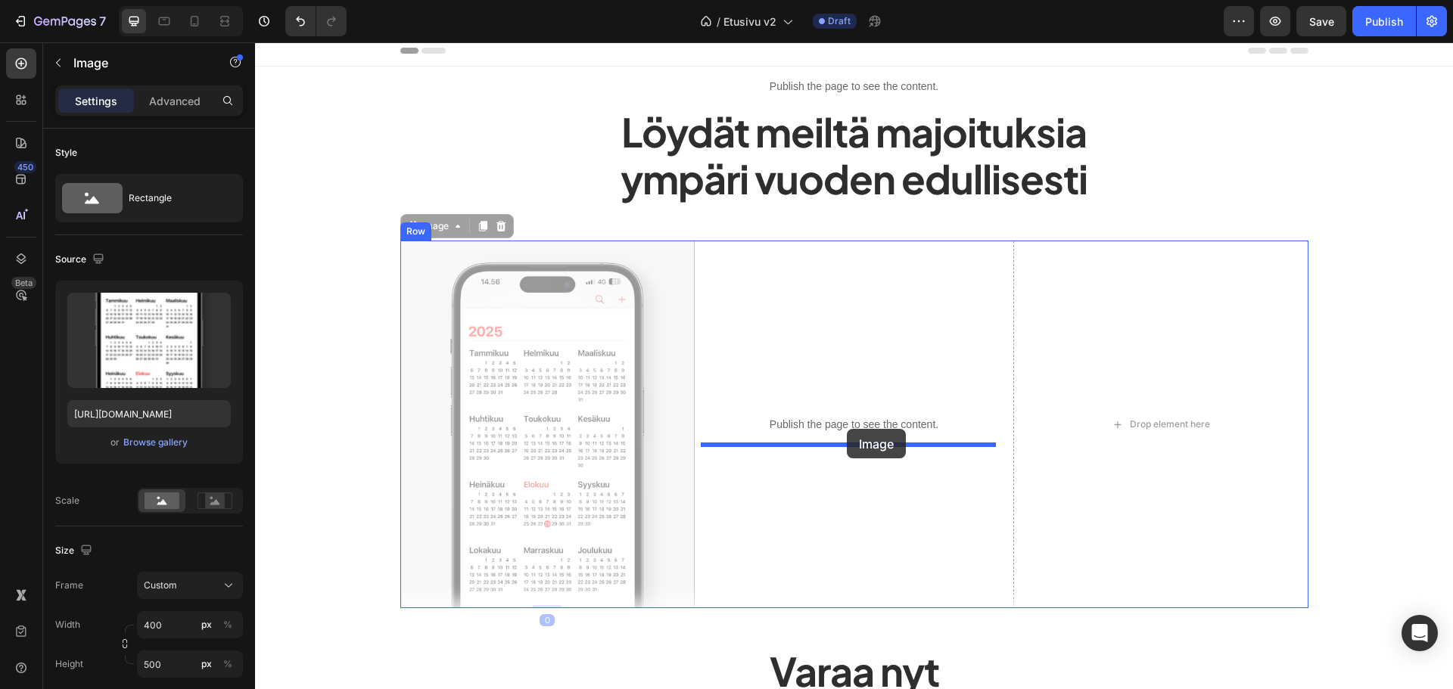
drag, startPoint x: 425, startPoint y: 227, endPoint x: 847, endPoint y: 429, distance: 468.1
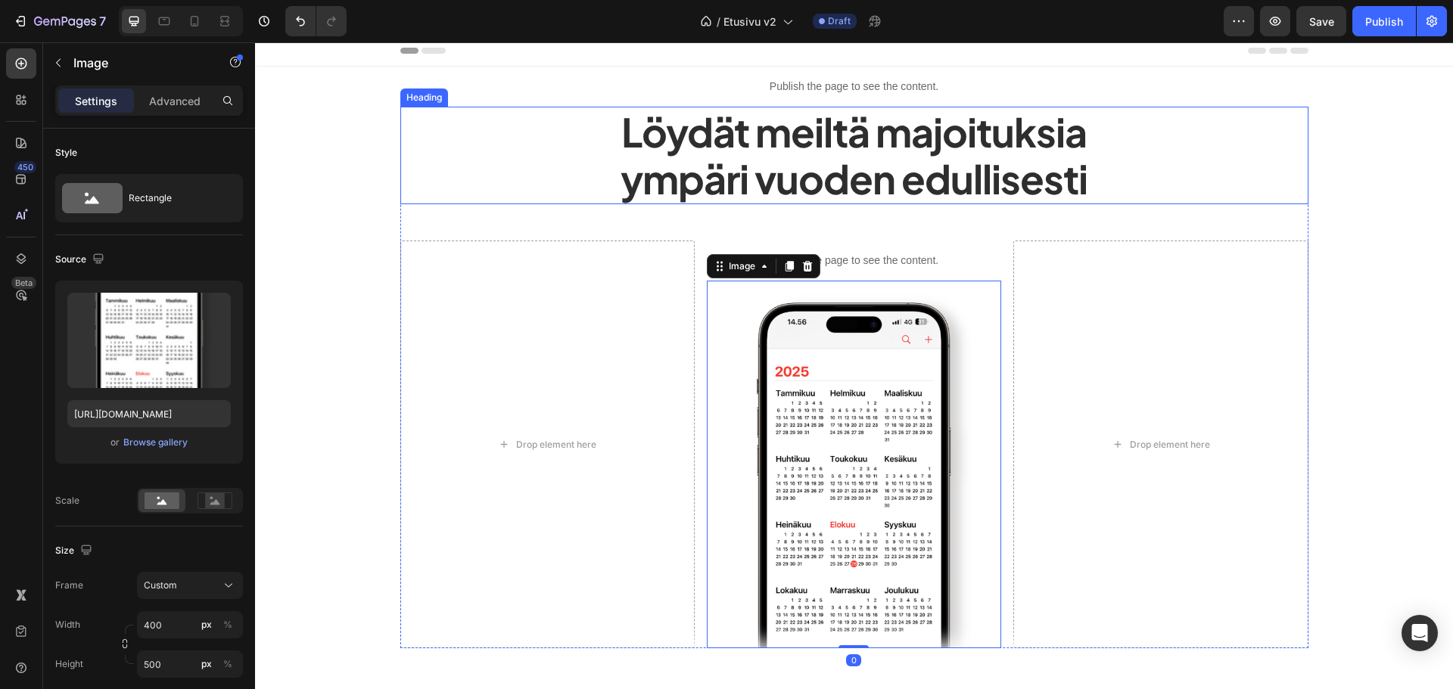
click at [476, 187] on h2 "Löydät meiltä majoituksia ympäri vuoden edullisesti" at bounding box center [854, 156] width 908 height 98
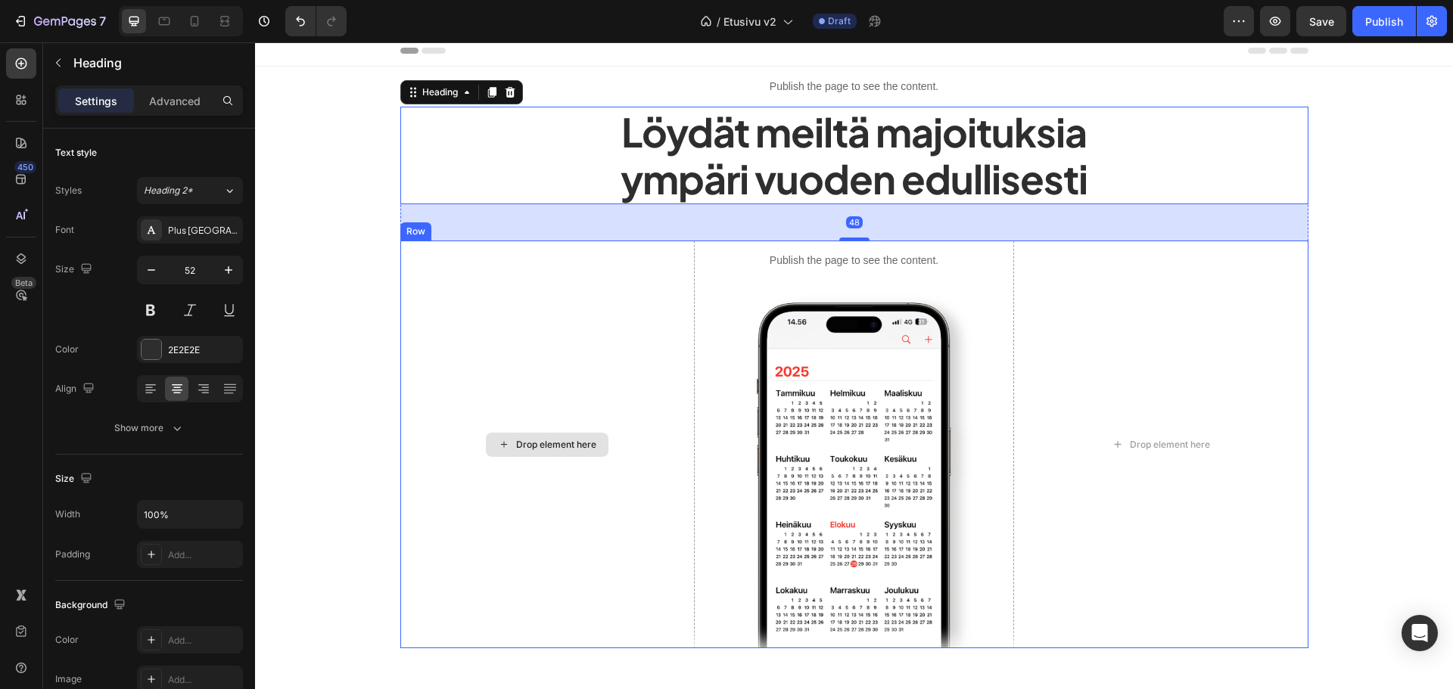
click at [573, 366] on div "Drop element here" at bounding box center [547, 445] width 294 height 409
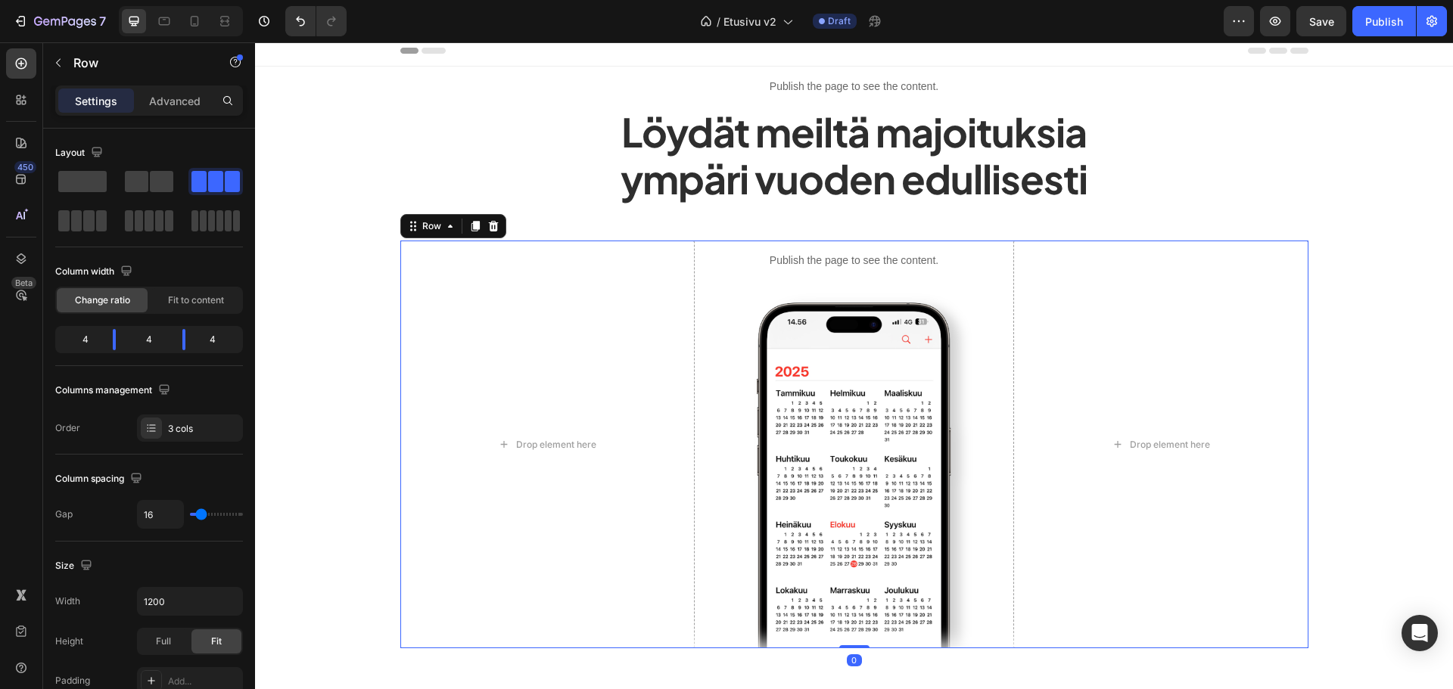
click at [695, 310] on div "Drop element here Publish the page to see the content. Custom Code Image Drop e…" at bounding box center [854, 445] width 908 height 409
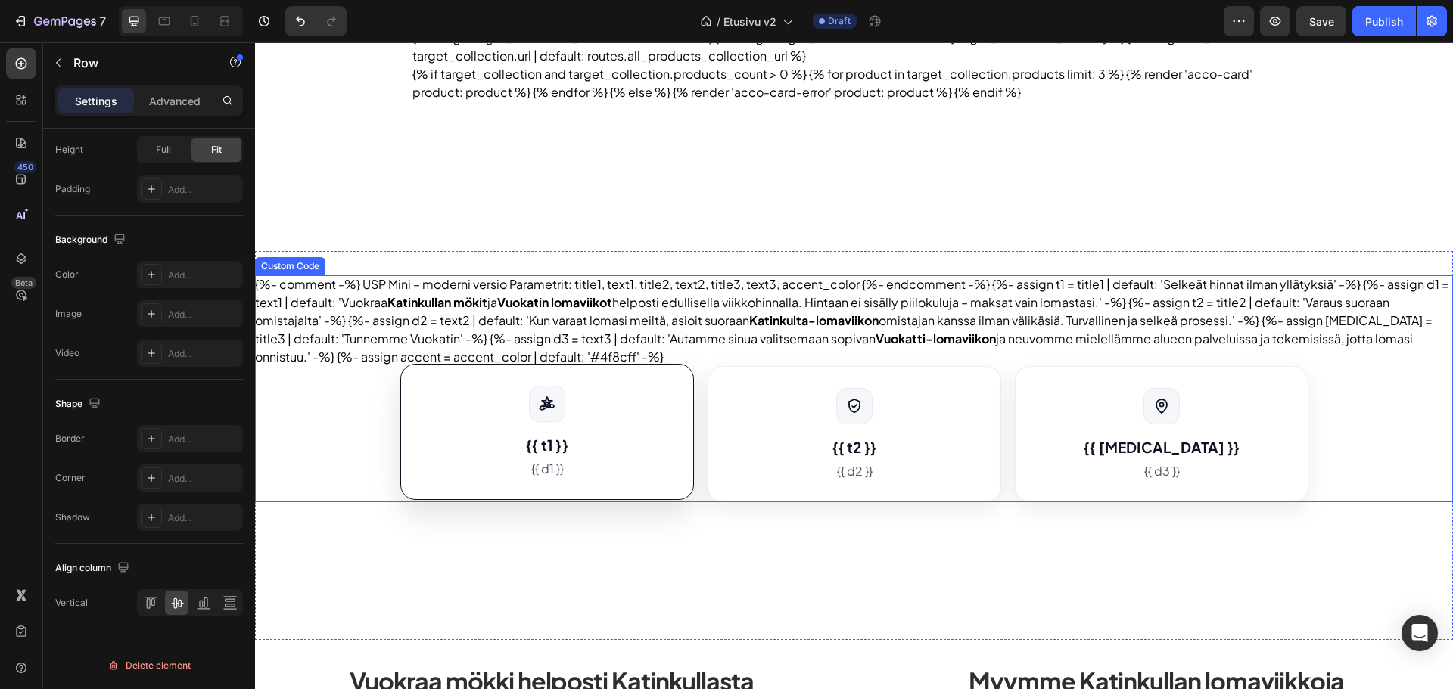
scroll to position [1369, 0]
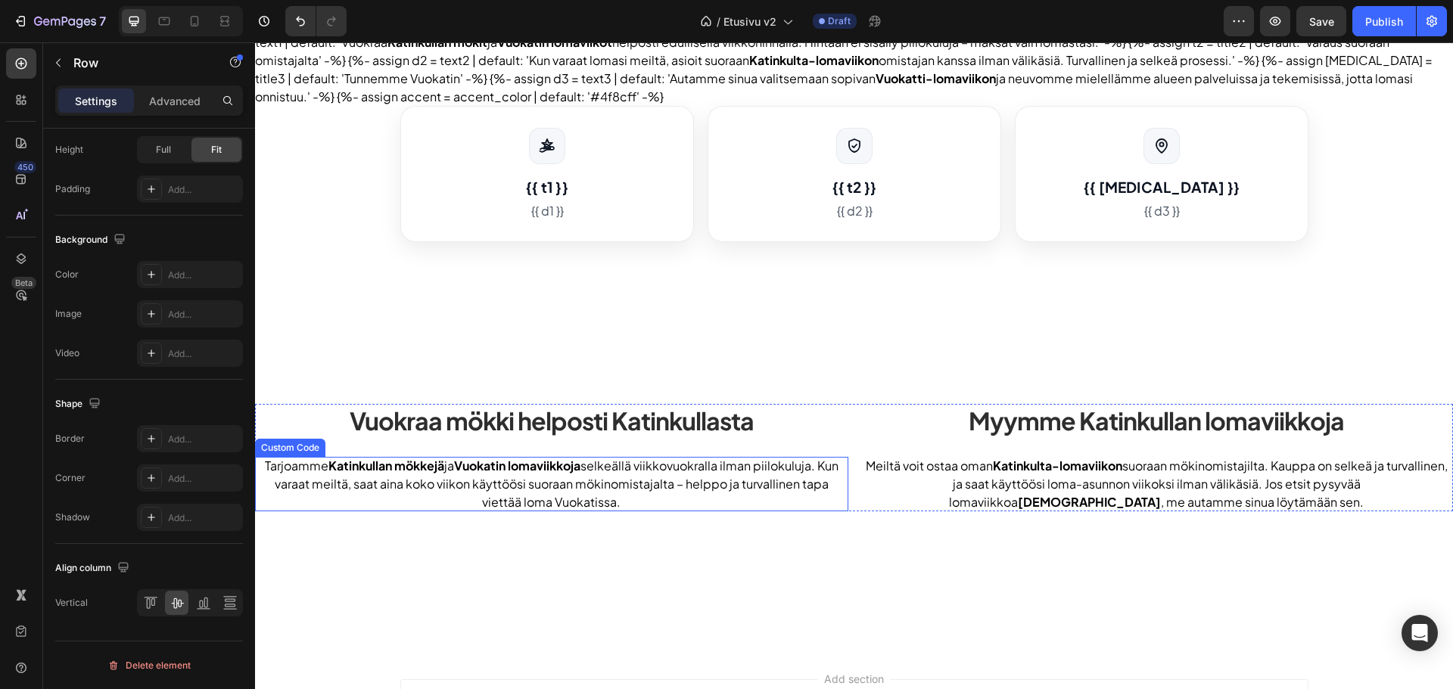
click at [502, 468] on strong "Vuokatin lomaviikkoja" at bounding box center [517, 466] width 126 height 16
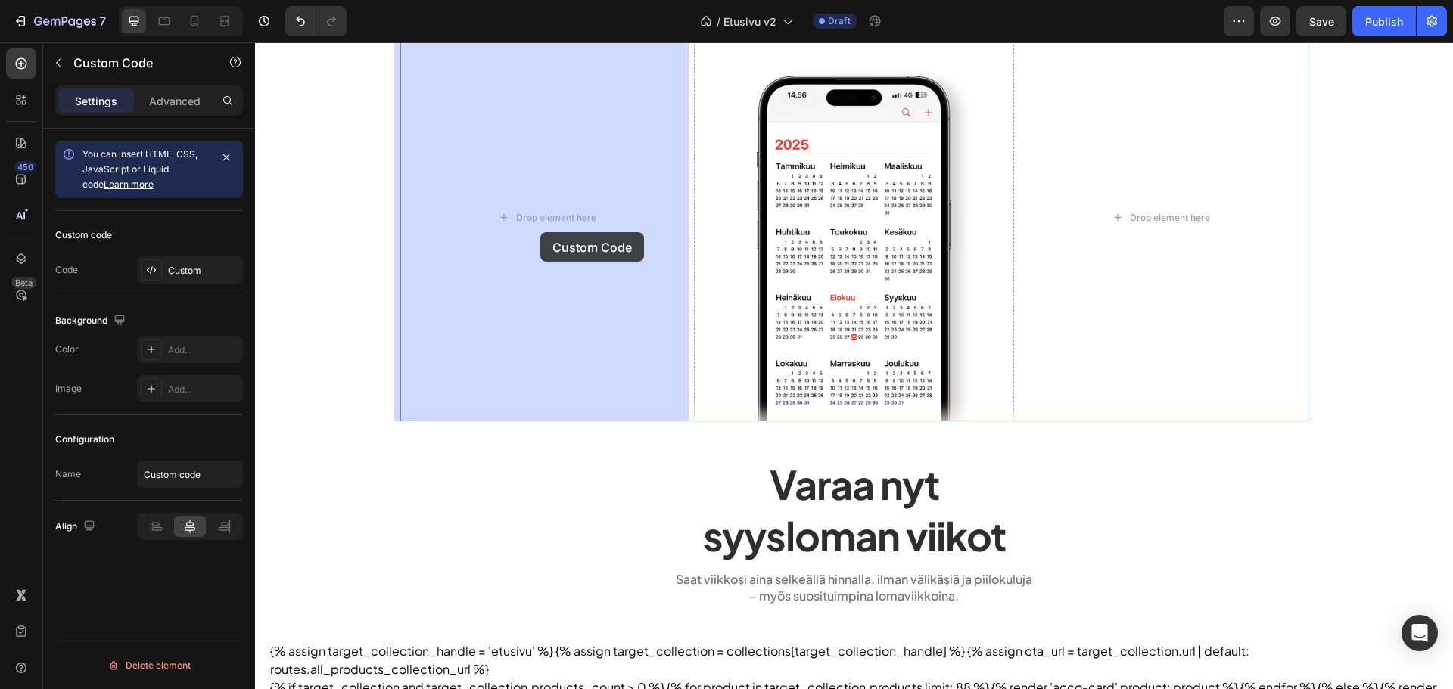
drag, startPoint x: 283, startPoint y: 445, endPoint x: 540, endPoint y: 232, distance: 333.8
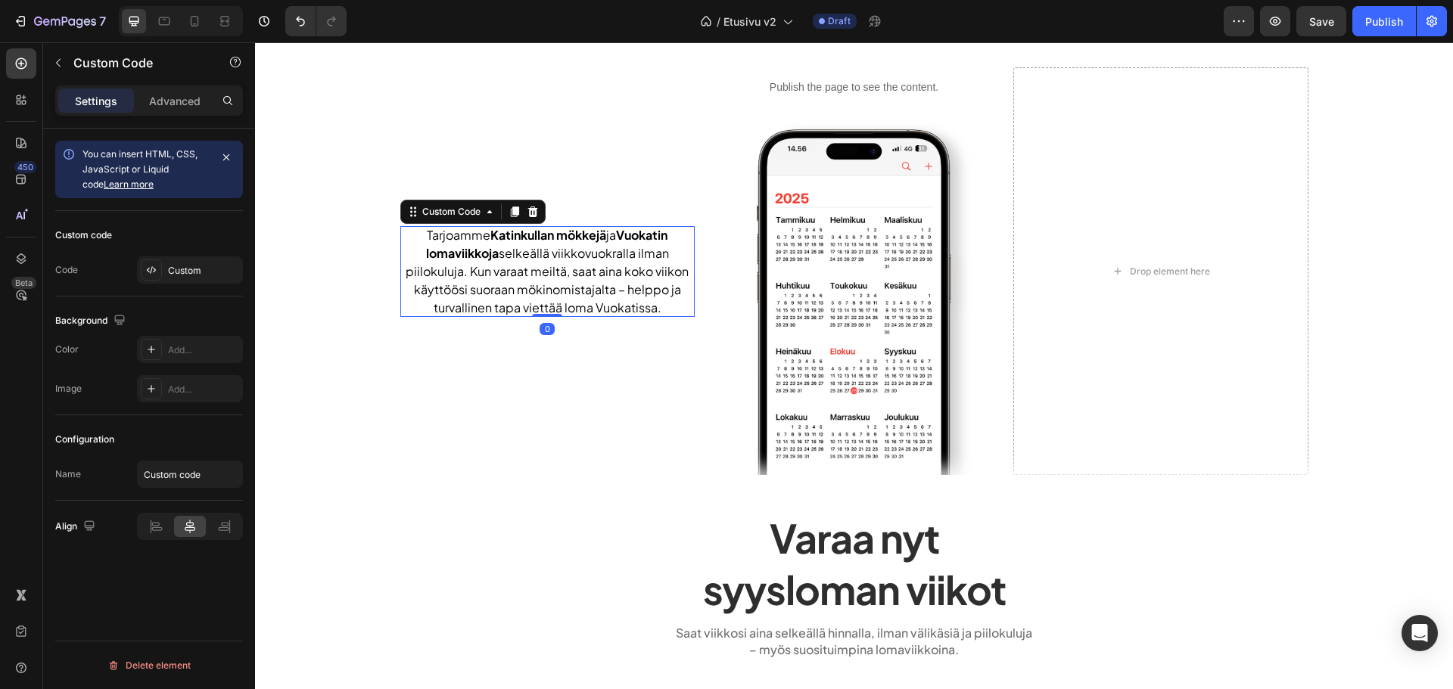
scroll to position [82, 0]
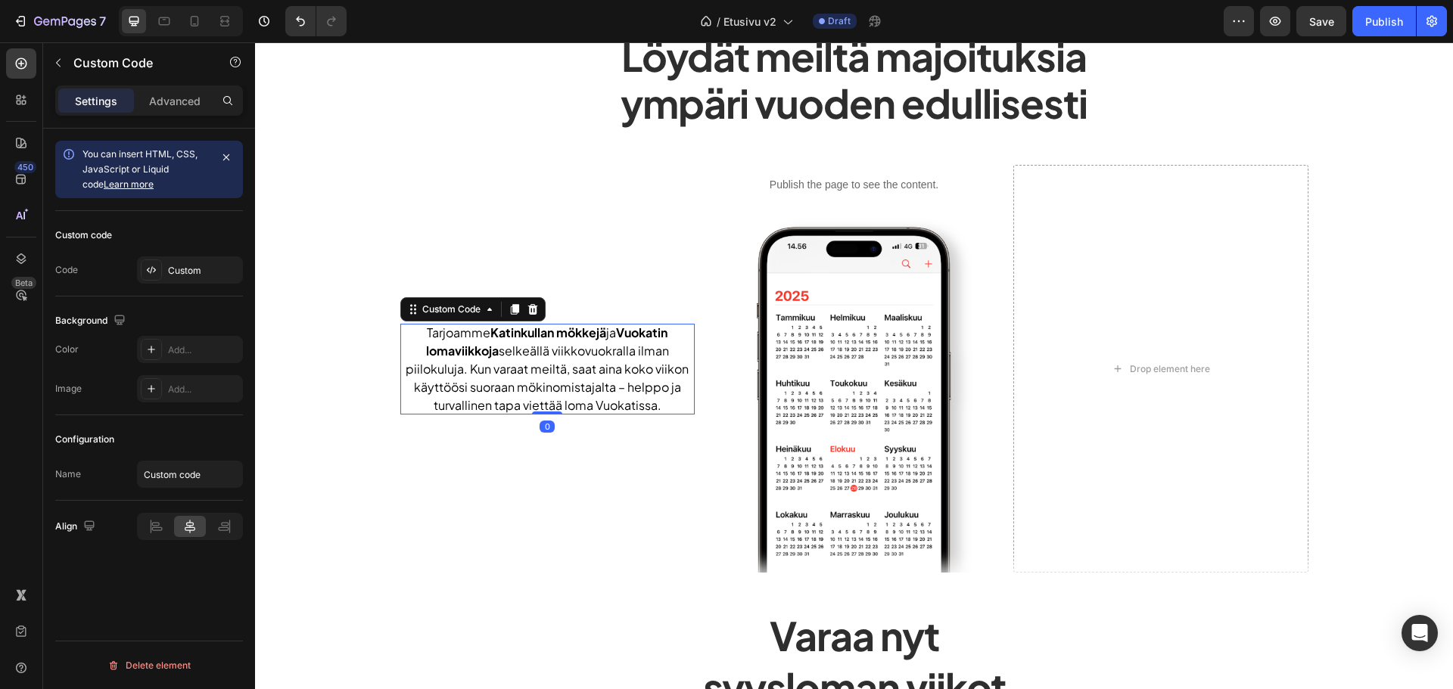
click at [573, 356] on p "Tarjoamme Katinkullan mökkejä ja Vuokatin lomaviikkoja selkeällä viikkovuokrall…" at bounding box center [547, 369] width 294 height 91
click at [603, 381] on p "Tarjoamme Katinkullan mökkejä ja Vuokatin lomaviikkoja selkeällä viikkovuokrall…" at bounding box center [547, 369] width 294 height 91
click at [202, 275] on div "Custom" at bounding box center [203, 271] width 71 height 14
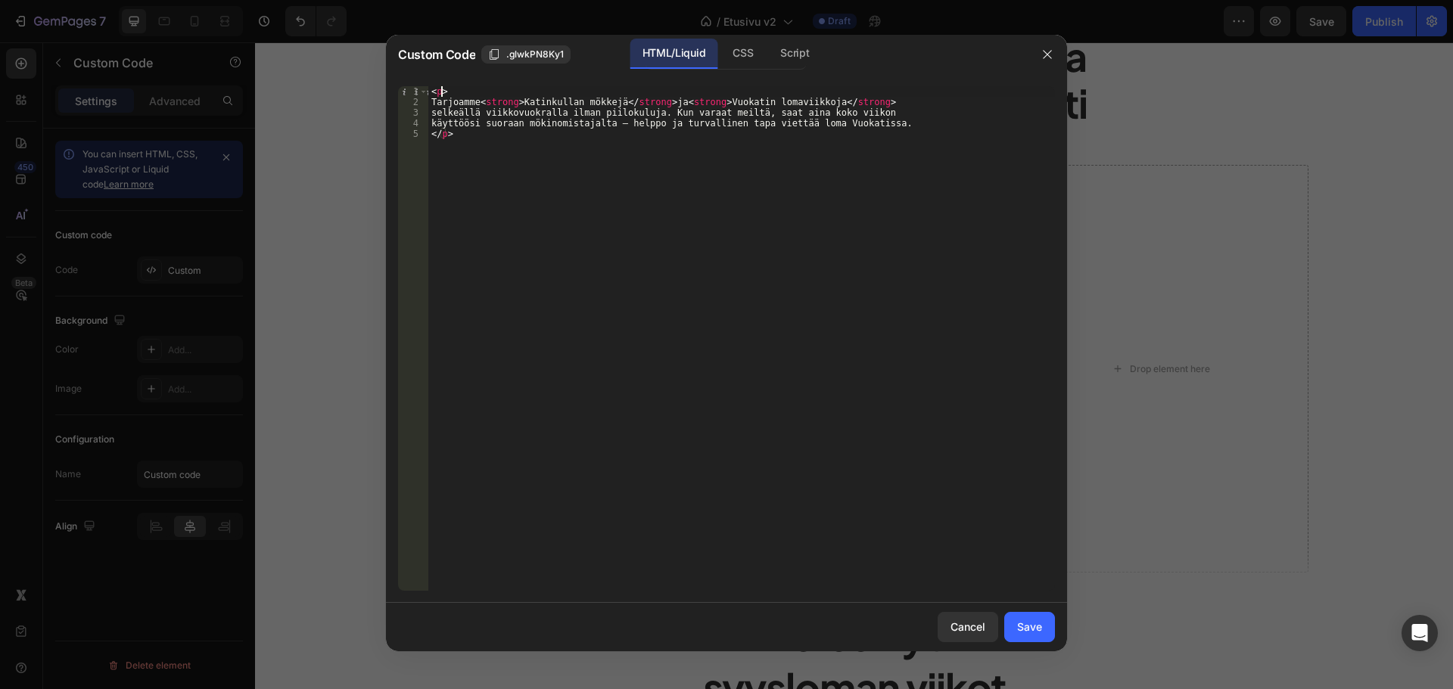
click at [440, 92] on div "< p > Tarjoamme < strong > Katinkullan mökkejä </ strong > ja < strong > Vuokat…" at bounding box center [741, 349] width 627 height 526
type textarea "<p style="color: var(--color-text-alt)">"
click at [1027, 635] on div "Save" at bounding box center [1029, 627] width 25 height 16
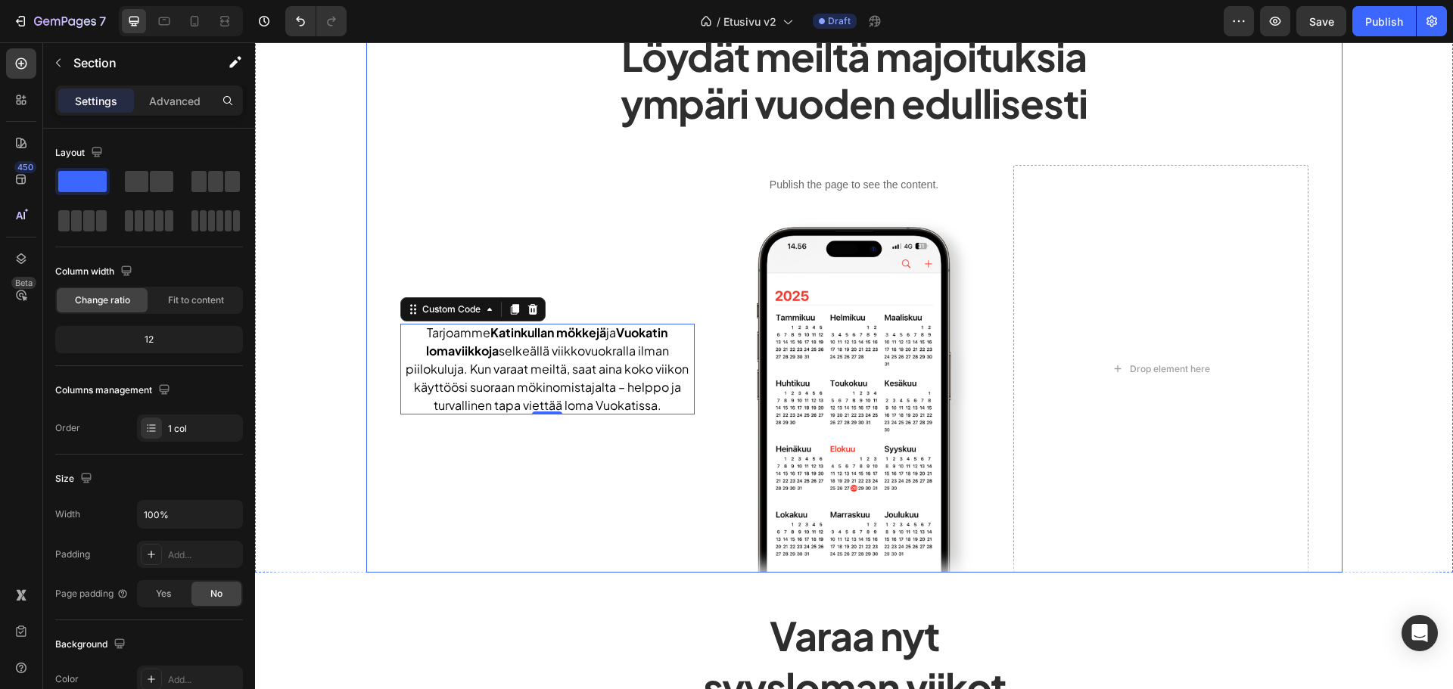
click at [359, 451] on div "Publish the page to see the content. heroteksti Löydät meiltä majoituksia ympär…" at bounding box center [854, 282] width 1198 height 582
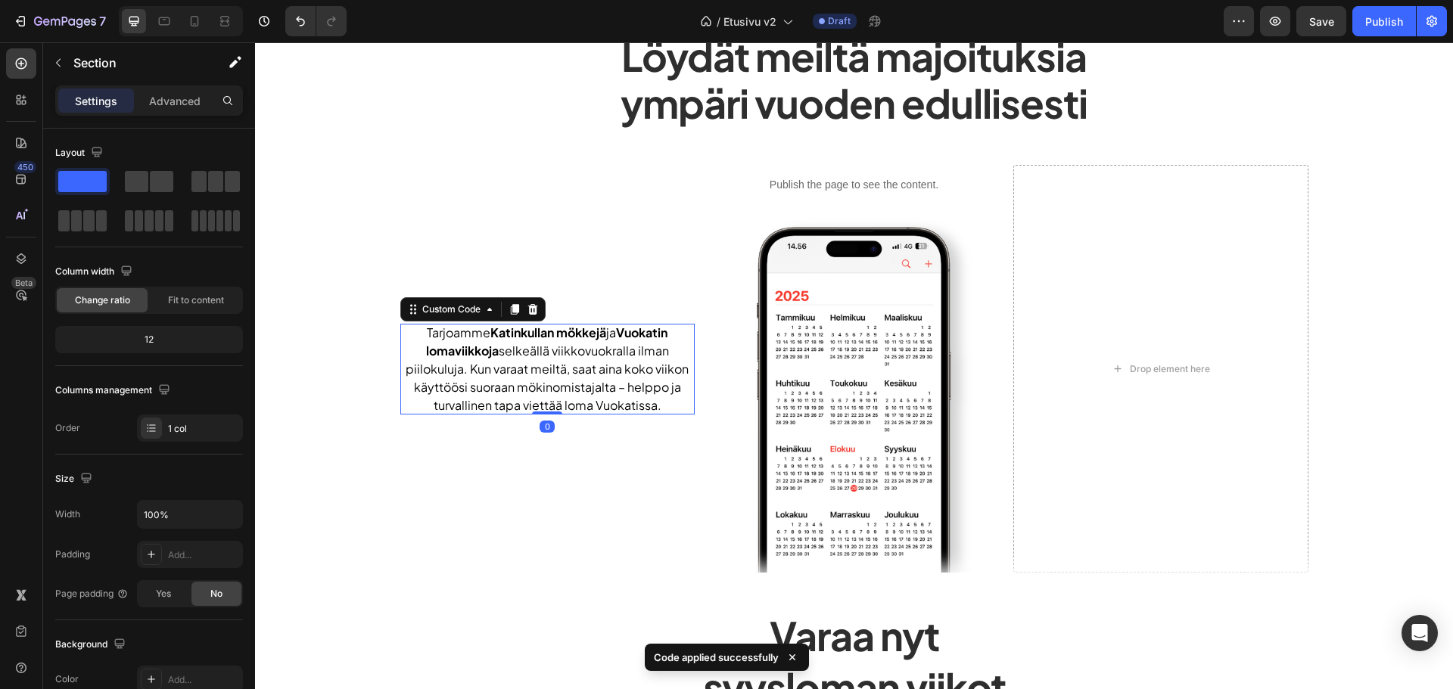
click at [459, 360] on p "Tarjoamme Katinkullan mökkejä ja Vuokatin lomaviikkoja selkeällä viikkovuokrall…" at bounding box center [547, 369] width 294 height 91
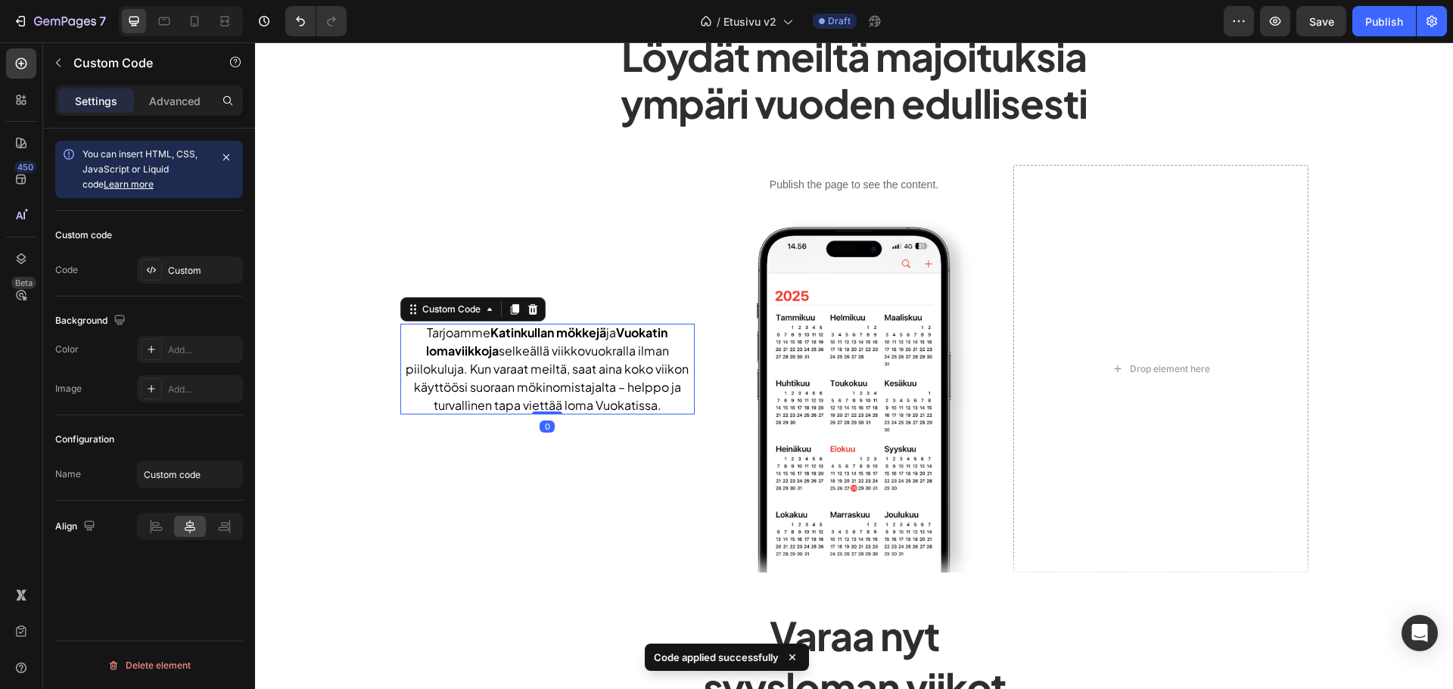
click at [171, 250] on div "Custom code Code Custom" at bounding box center [149, 254] width 188 height 86
click at [172, 268] on div "Custom" at bounding box center [203, 271] width 71 height 14
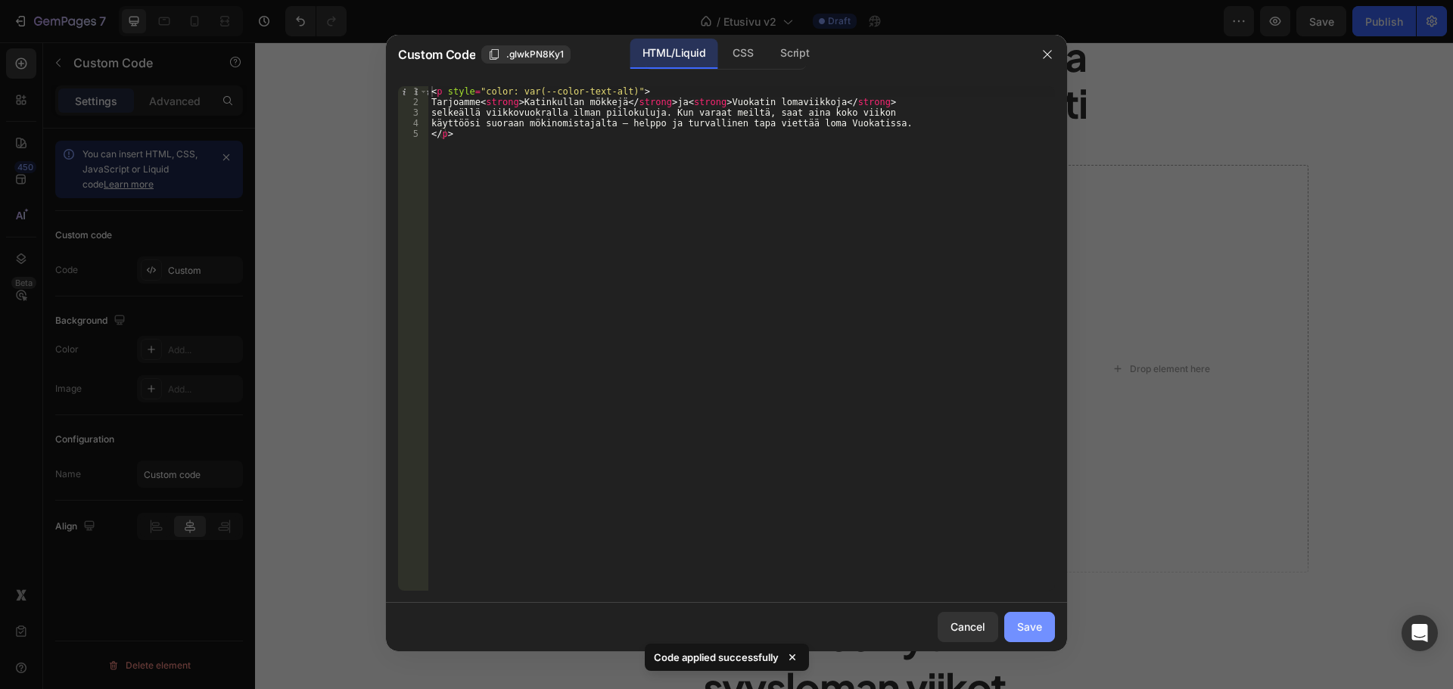
click at [1032, 621] on div "Save" at bounding box center [1029, 627] width 25 height 16
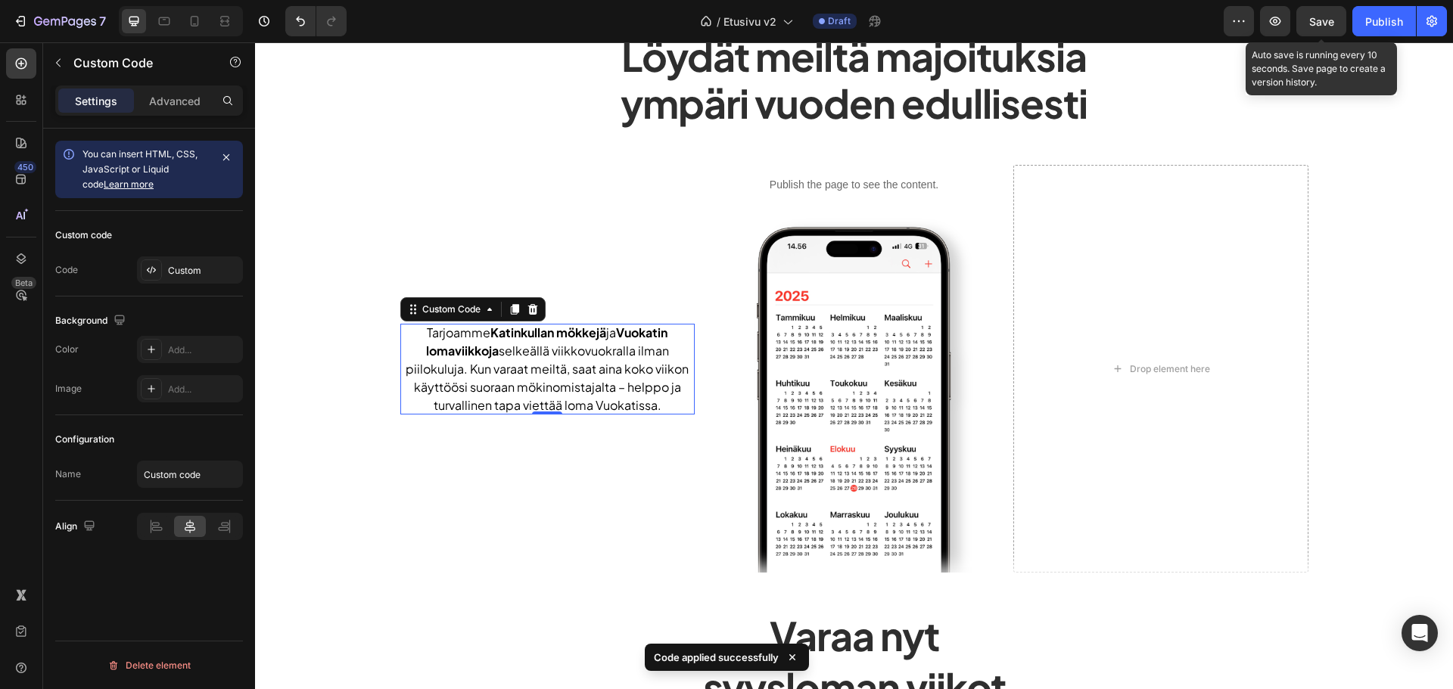
click at [1324, 23] on span "Save" at bounding box center [1321, 21] width 25 height 13
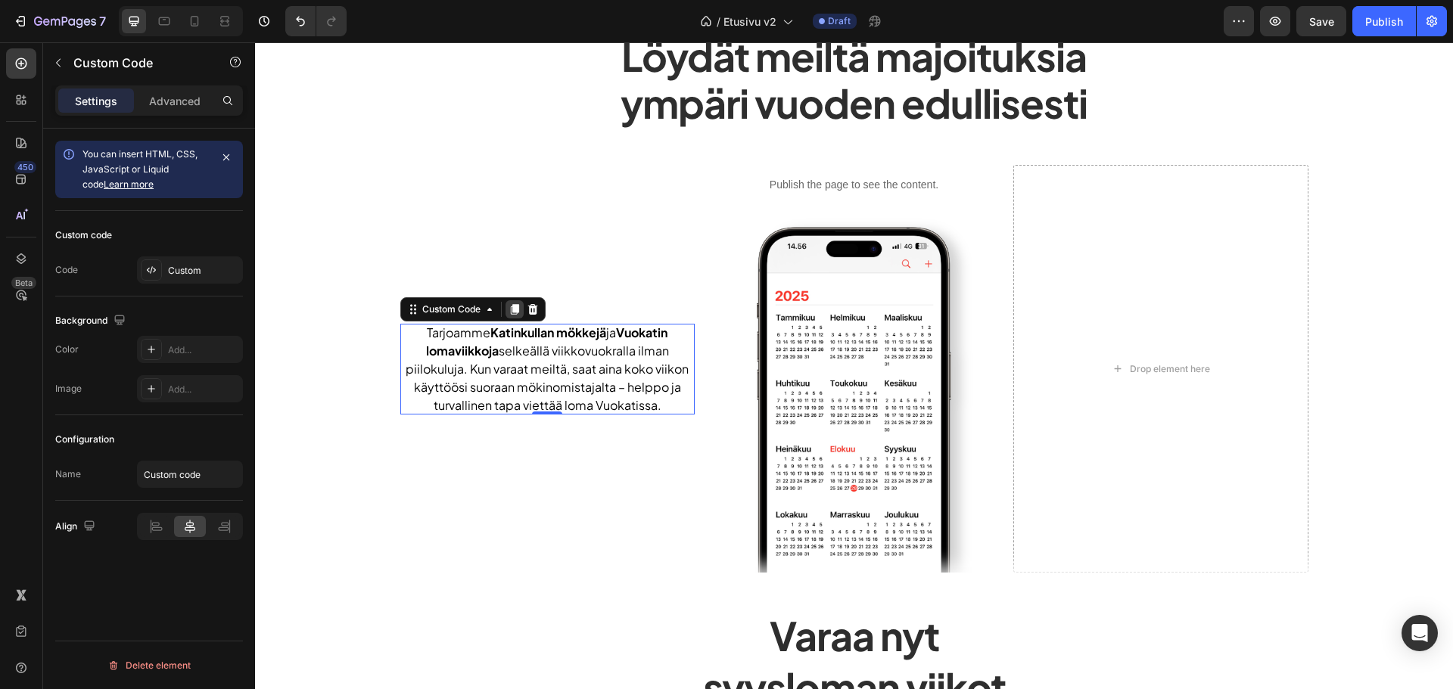
click at [513, 303] on icon at bounding box center [515, 309] width 12 height 12
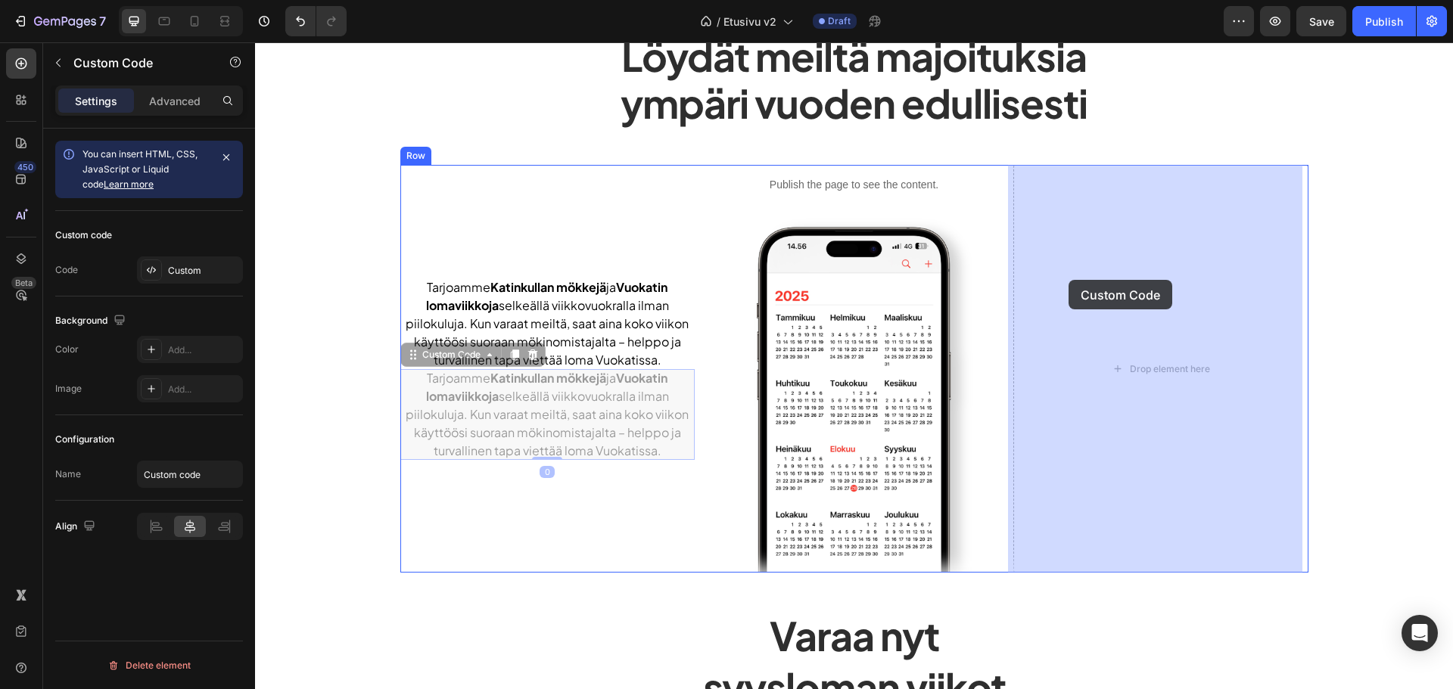
drag, startPoint x: 434, startPoint y: 352, endPoint x: 1069, endPoint y: 280, distance: 638.2
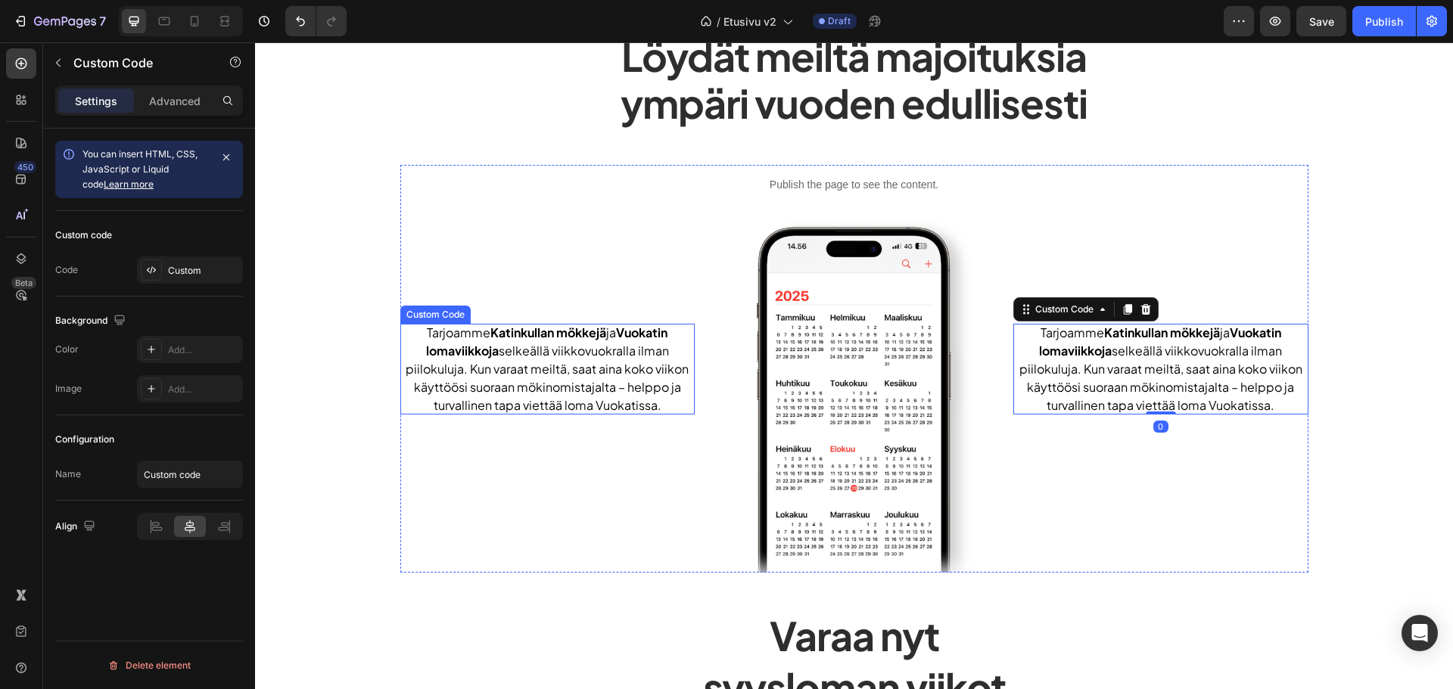
click at [547, 363] on p "Tarjoamme Katinkullan mökkejä ja Vuokatin lomaviikkoja selkeällä viikkovuokrall…" at bounding box center [547, 369] width 294 height 91
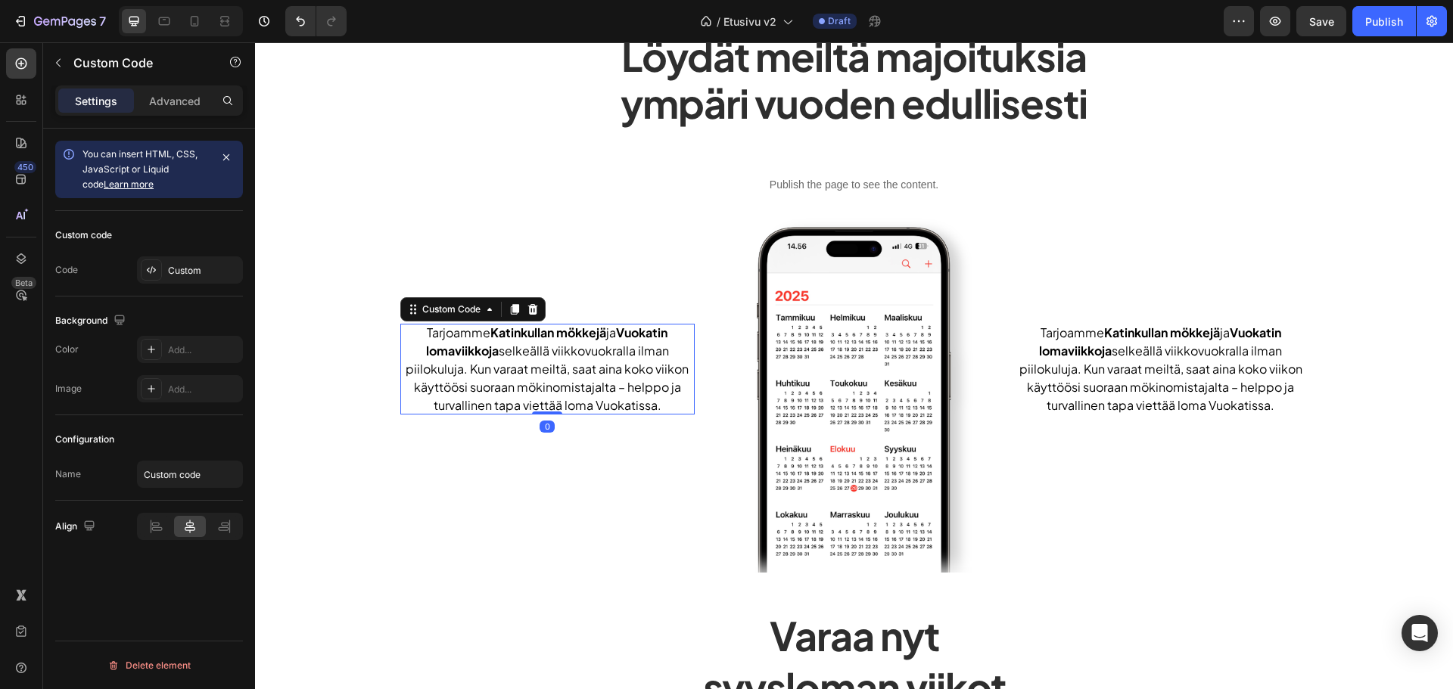
click at [179, 254] on div "Custom code Code Custom" at bounding box center [149, 254] width 188 height 86
click at [182, 264] on div "Custom" at bounding box center [203, 271] width 71 height 14
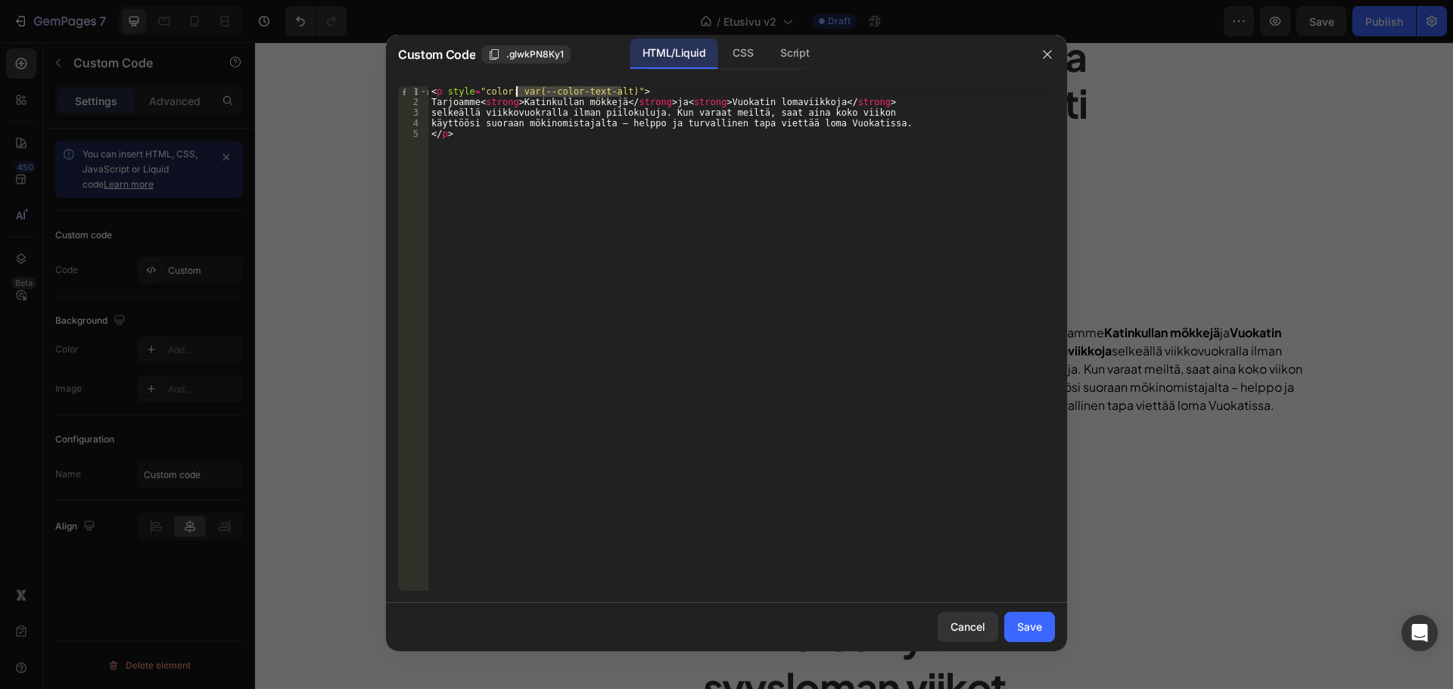
drag, startPoint x: 622, startPoint y: 92, endPoint x: 515, endPoint y: 92, distance: 107.5
click at [515, 92] on div "< p style = "color: var(--color-text-alt)" > Tarjoamme < strong > Katinkullan m…" at bounding box center [741, 349] width 627 height 526
click at [621, 89] on div "< p style = "color: var(--color-text-alt)" > Tarjoamme < strong > Katinkullan m…" at bounding box center [741, 338] width 627 height 505
type textarea "<p style="color: var(--color-text-alt); font-size: 500">"
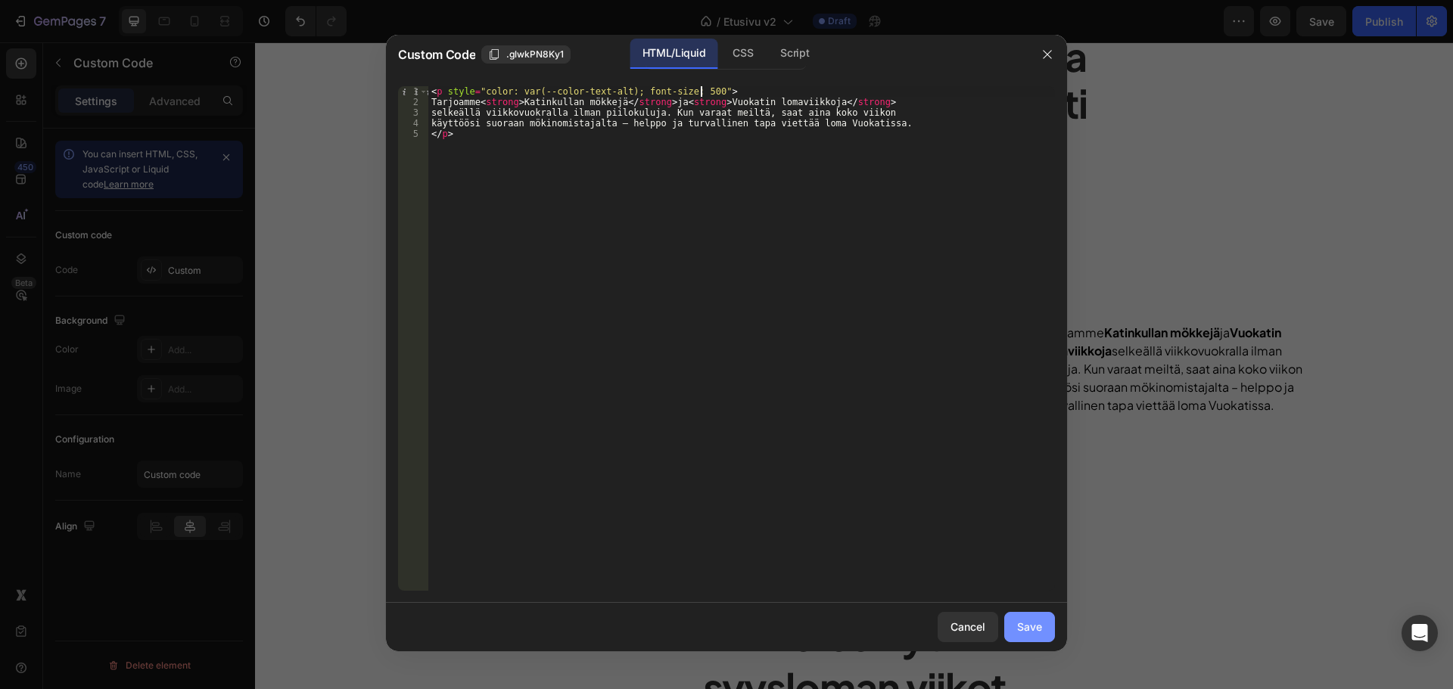
click at [1028, 630] on div "Save" at bounding box center [1029, 627] width 25 height 16
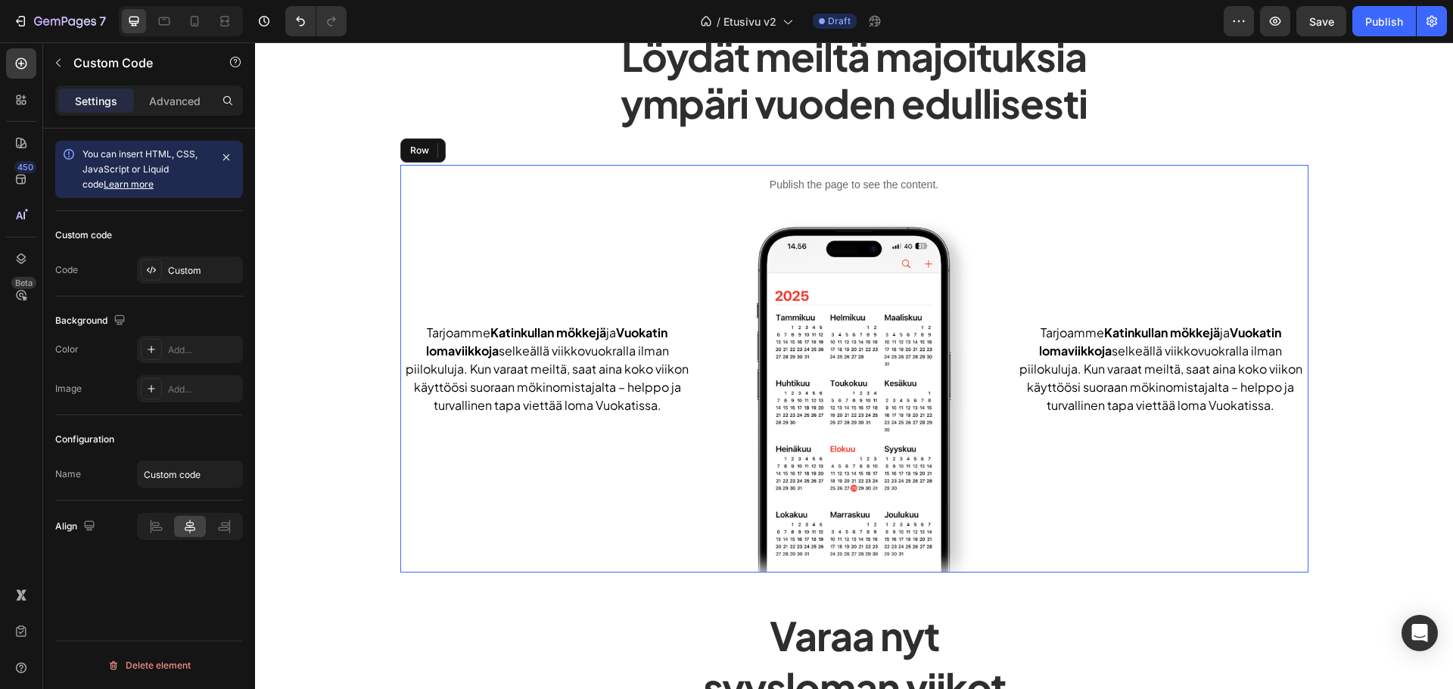
click at [526, 507] on div "Tarjoamme Katinkullan mökkejä ja Vuokatin lomaviikkoja selkeällä viikkovuokrall…" at bounding box center [547, 369] width 294 height 409
click at [563, 384] on p "Tarjoamme Katinkullan mökkejä ja Vuokatin lomaviikkoja selkeällä viikkovuokrall…" at bounding box center [547, 369] width 294 height 91
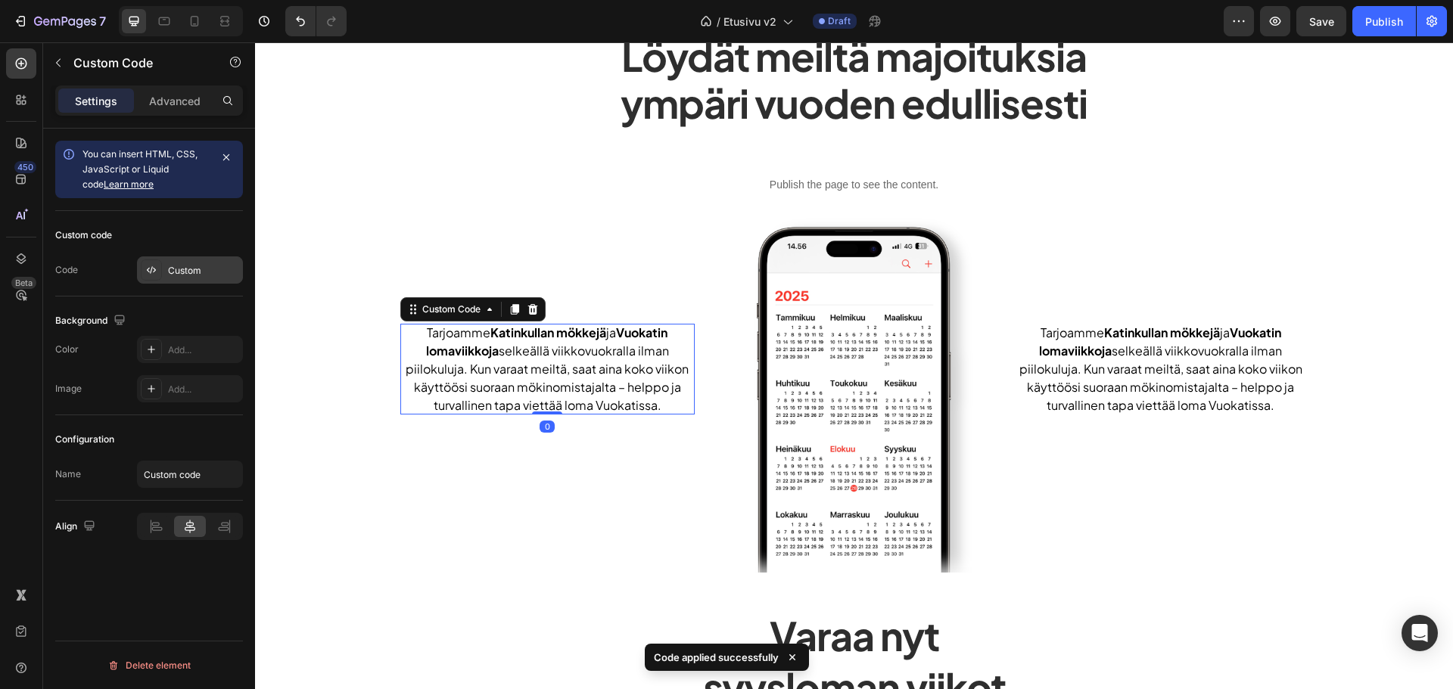
click at [167, 272] on div "Custom" at bounding box center [190, 270] width 106 height 27
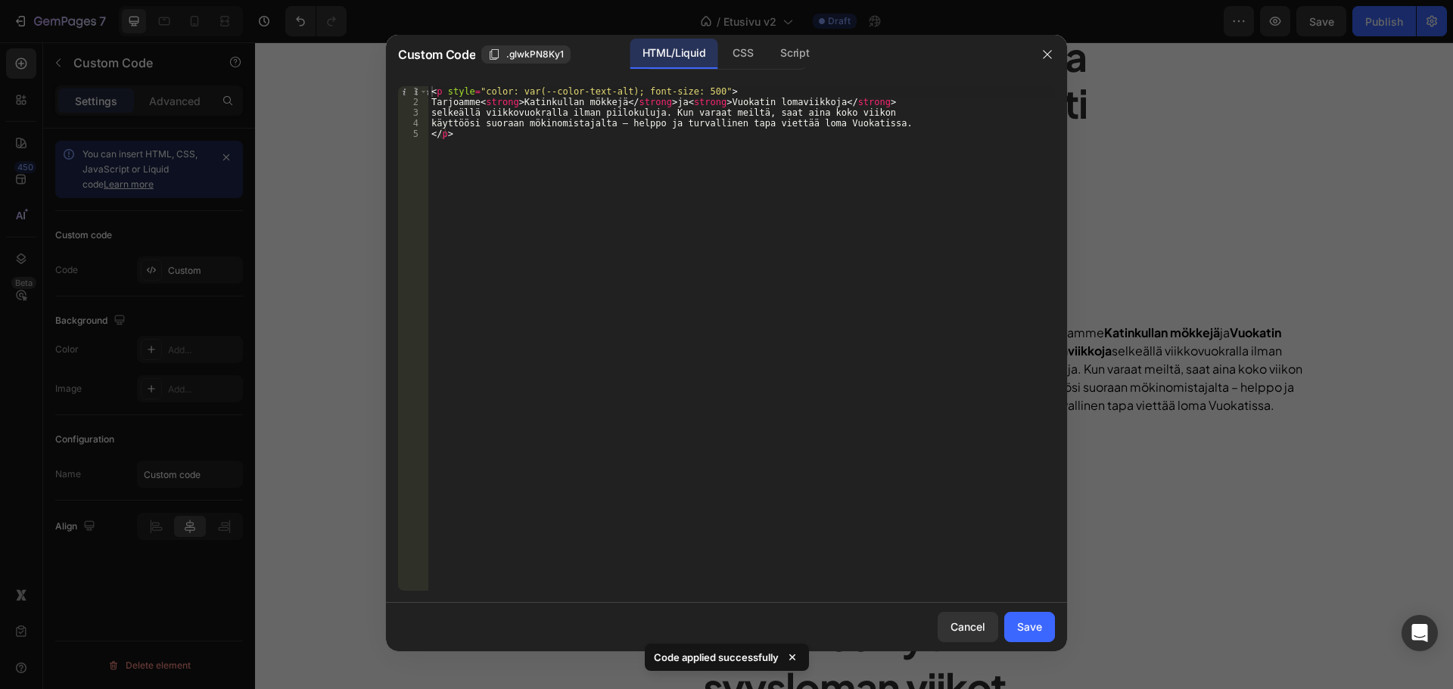
click at [667, 90] on div "< p style = "color: var(--color-text-alt); font-size: 500" > Tarjoamme < strong…" at bounding box center [741, 349] width 627 height 526
click at [656, 89] on div "< p style = "color: var(--color-text-alt); font-size: 500" > Tarjoamme < strong…" at bounding box center [741, 349] width 627 height 526
type textarea "<p style="color: var(--color-text-alt); font-weight: 500">"
click at [1024, 635] on div "Save" at bounding box center [1029, 627] width 25 height 16
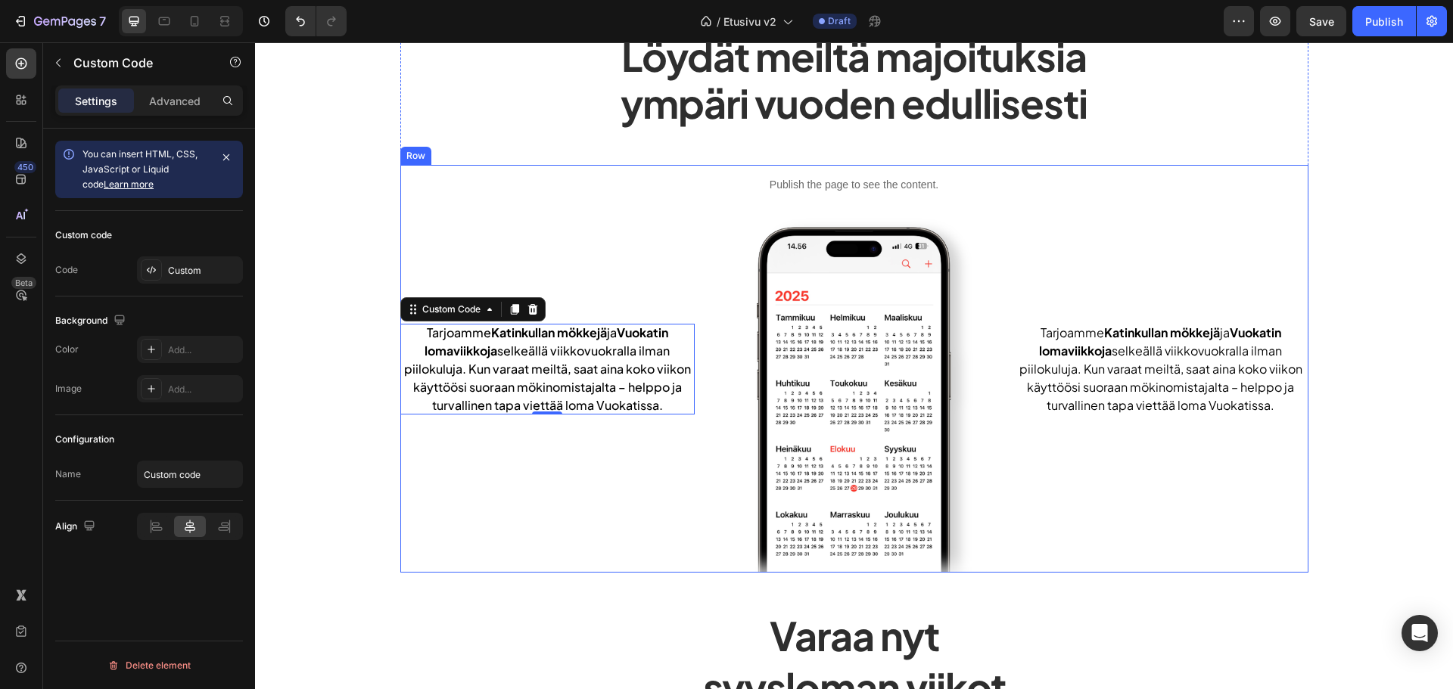
click at [546, 493] on div "Tarjoamme Katinkullan mökkejä ja Vuokatin lomaviikkoja selkeällä viikkovuokrall…" at bounding box center [547, 369] width 294 height 409
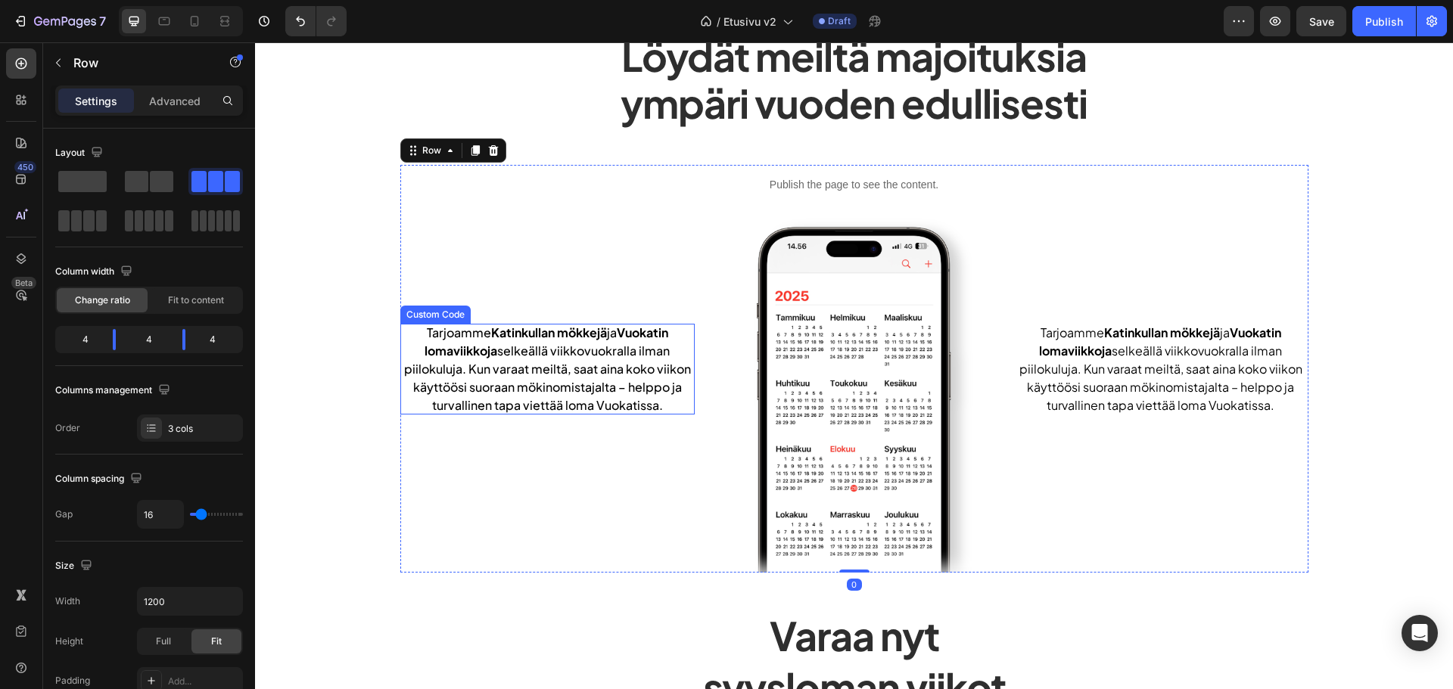
click at [607, 354] on p "Tarjoamme Katinkullan mökkejä ja Vuokatin lomaviikkoja selkeällä viikkovuokrall…" at bounding box center [547, 369] width 294 height 91
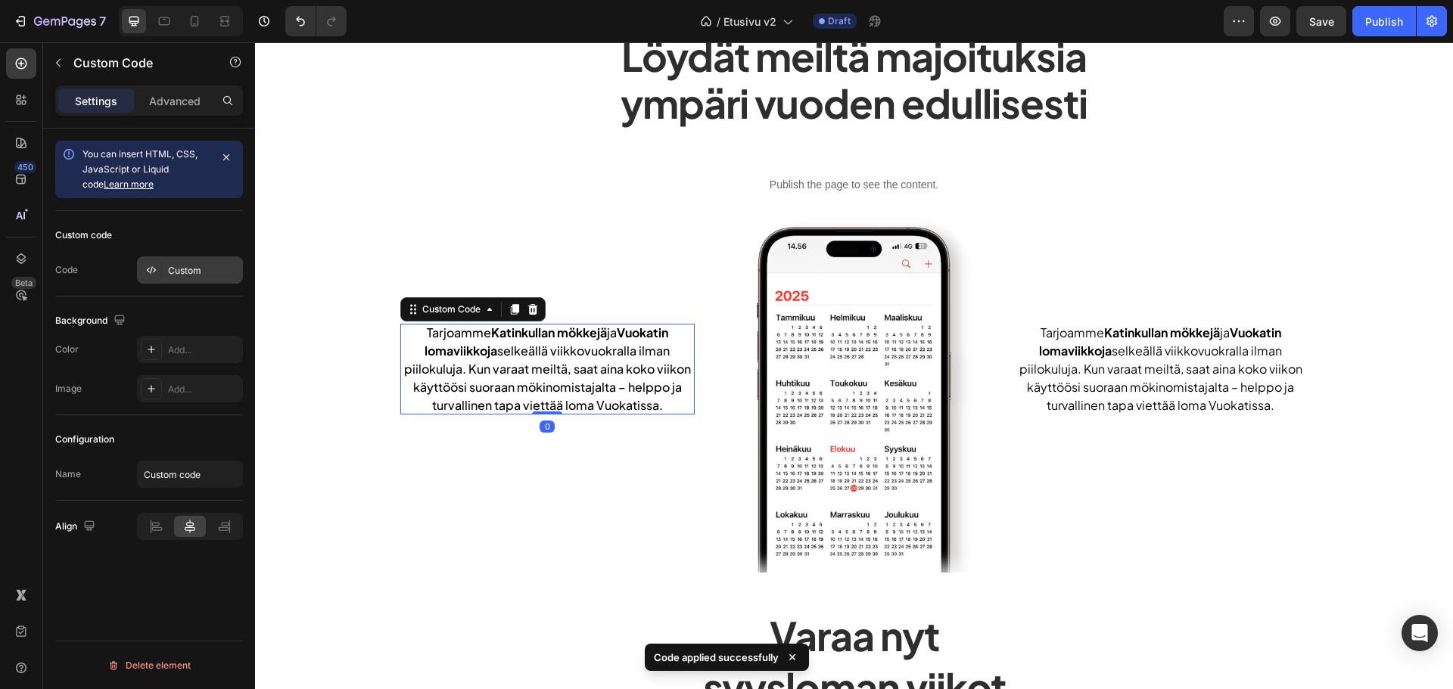
click at [173, 283] on div "Custom" at bounding box center [190, 270] width 106 height 27
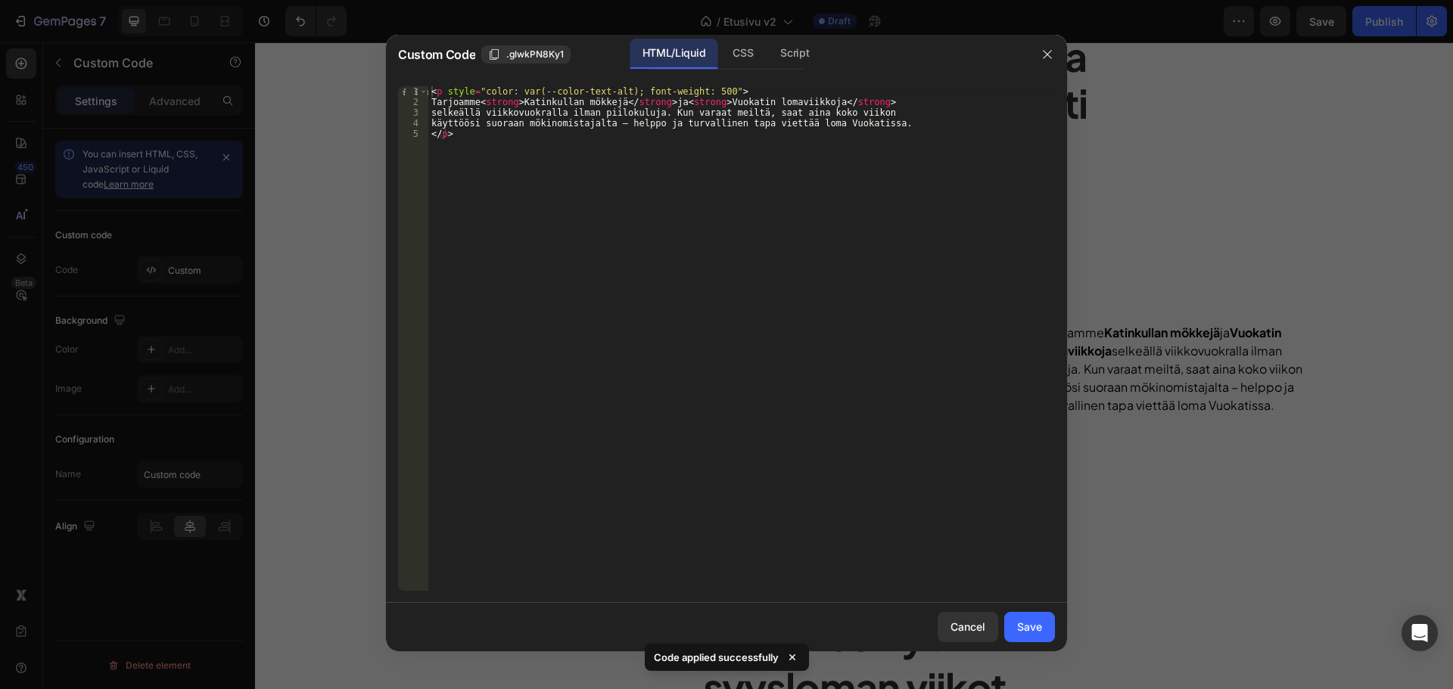
type textarea "<p style="color: var(--color-text-alt); font-weight: 500">"
drag, startPoint x: 724, startPoint y: 91, endPoint x: 446, endPoint y: 92, distance: 278.5
click at [446, 92] on div "< p style = "color: var(--color-text-alt); font-weight: 500" > Tarjoamme < stro…" at bounding box center [741, 349] width 627 height 526
click at [1011, 627] on button "Save" at bounding box center [1029, 627] width 51 height 30
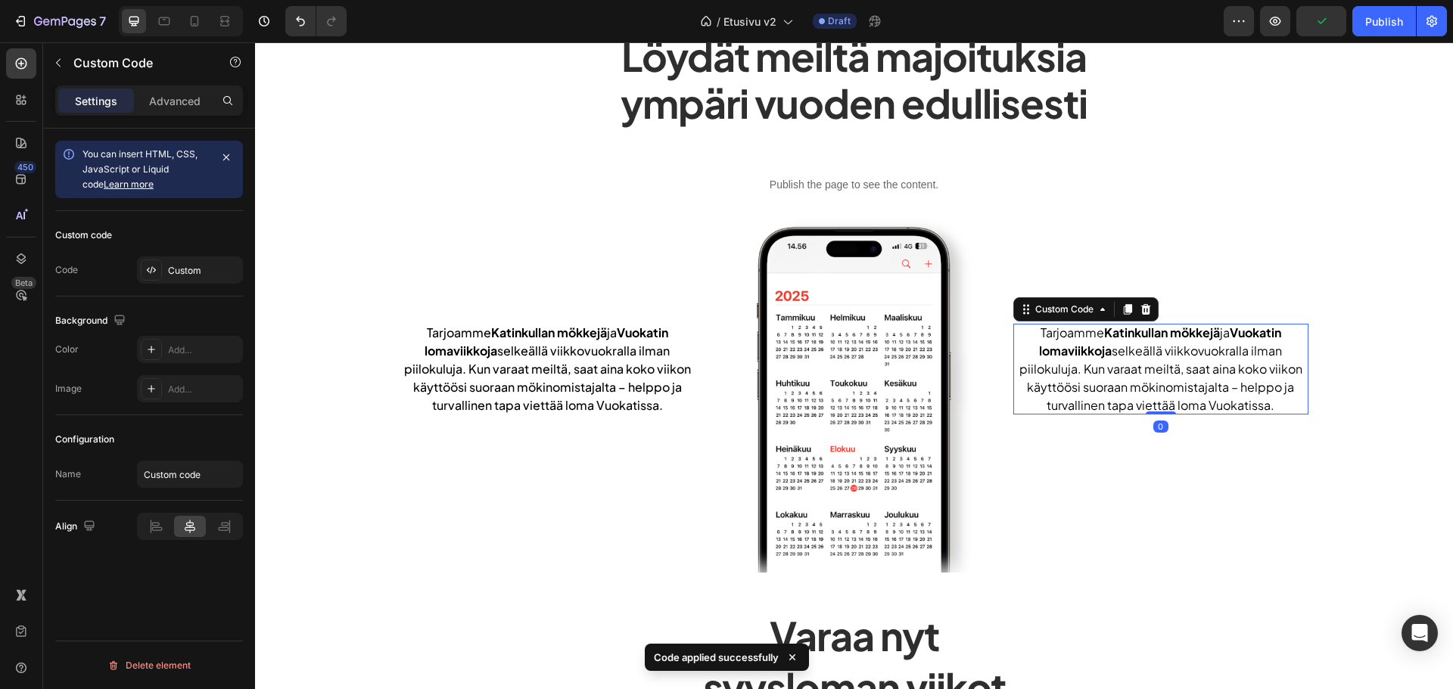
click at [1157, 367] on p "Tarjoamme Katinkullan mökkejä ja Vuokatin lomaviikkoja selkeällä viikkovuokrall…" at bounding box center [1160, 369] width 294 height 91
click at [208, 273] on div "Custom" at bounding box center [203, 271] width 71 height 14
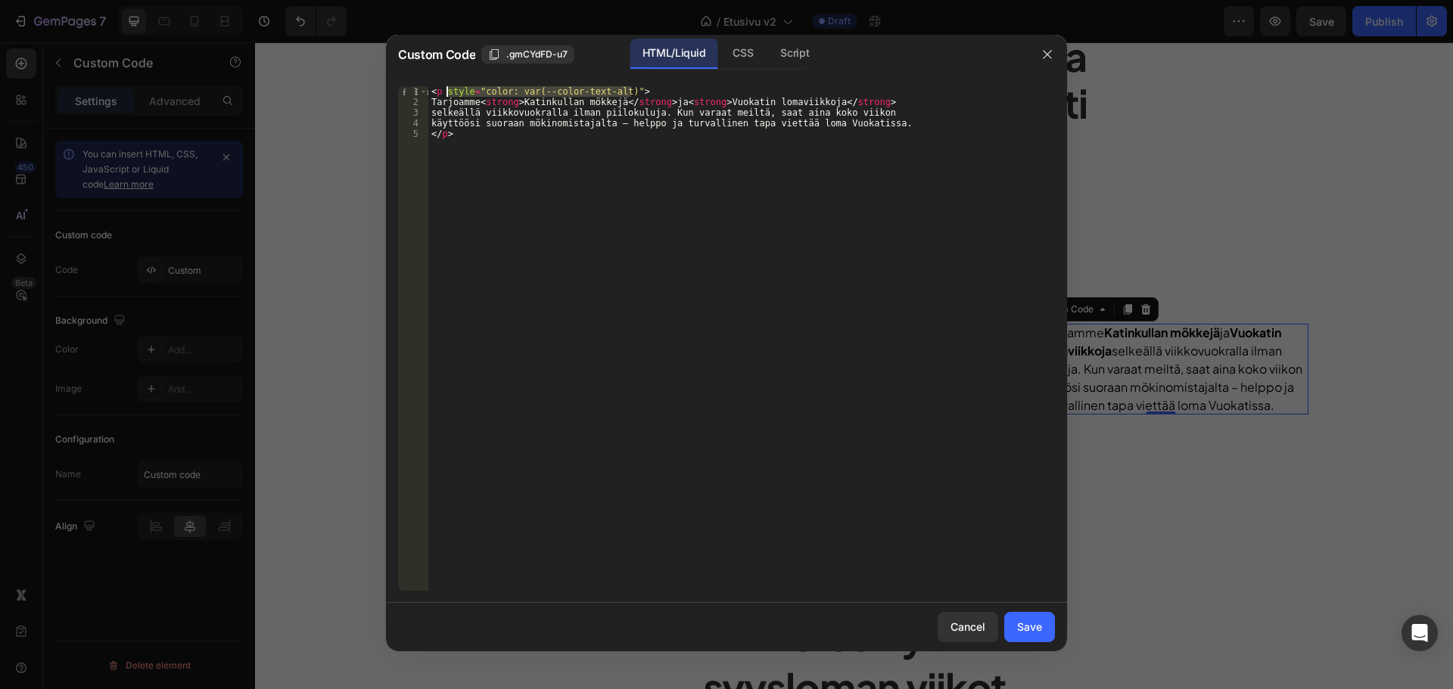
drag, startPoint x: 644, startPoint y: 89, endPoint x: 445, endPoint y: 91, distance: 199.0
click at [445, 91] on div "< p style = "color: var(--color-text-alt)" > Tarjoamme < strong > Katinkullan m…" at bounding box center [741, 349] width 627 height 526
paste textarea "; font-weight: 500"
type textarea "<p style="color: var(--color-text-alt); font-weight: 500">"
click at [1024, 629] on div "Save" at bounding box center [1029, 627] width 25 height 16
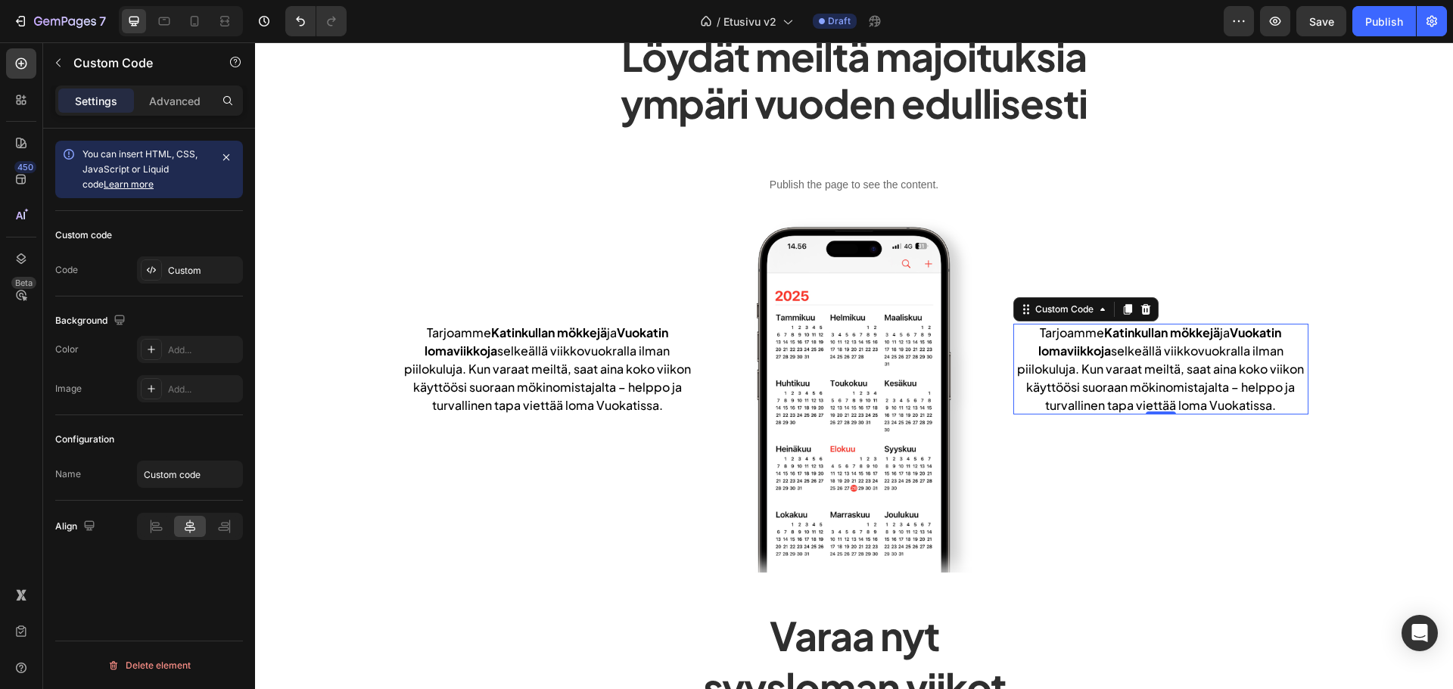
click at [1333, 5] on div "7 Version history / Etusivu v2 Draft Preview Save Publish" at bounding box center [726, 21] width 1453 height 43
click at [1324, 9] on button "Save" at bounding box center [1321, 21] width 50 height 30
click at [842, 179] on p "Publish the page to see the content." at bounding box center [854, 185] width 294 height 16
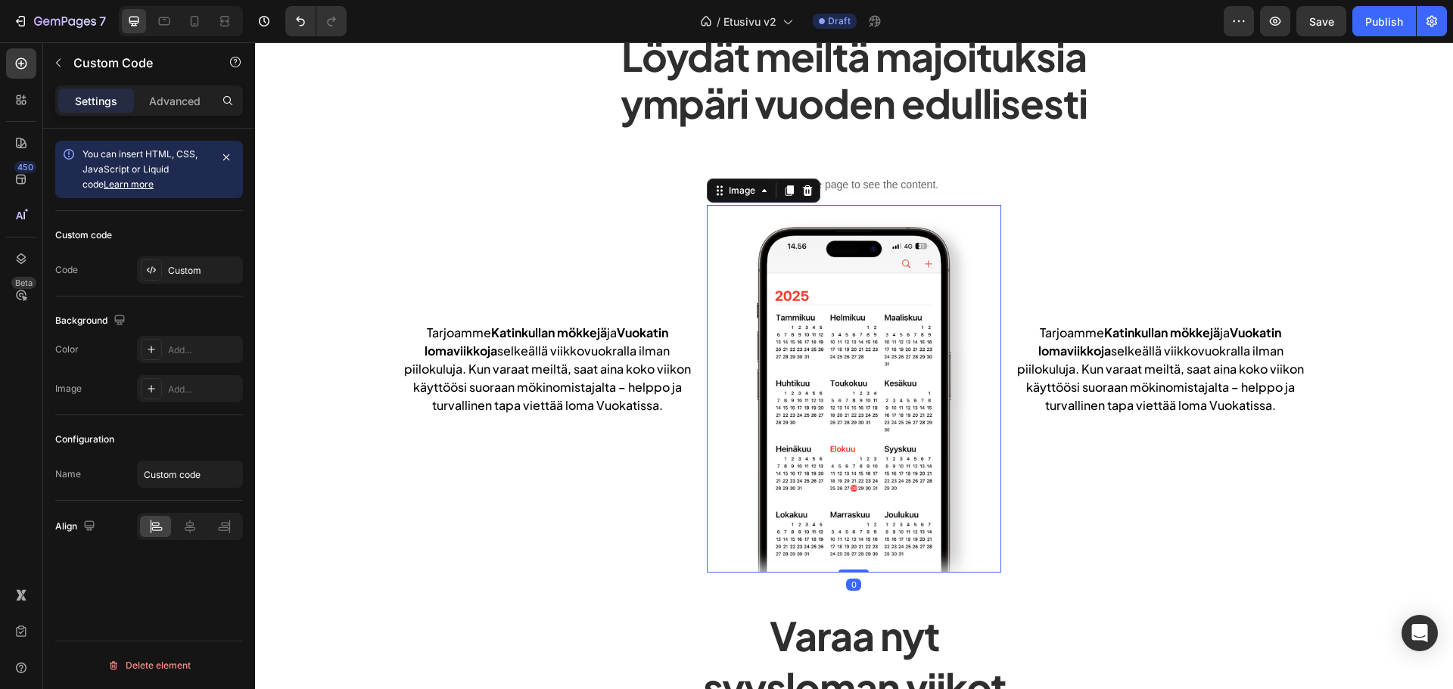
click at [708, 344] on img at bounding box center [854, 389] width 294 height 369
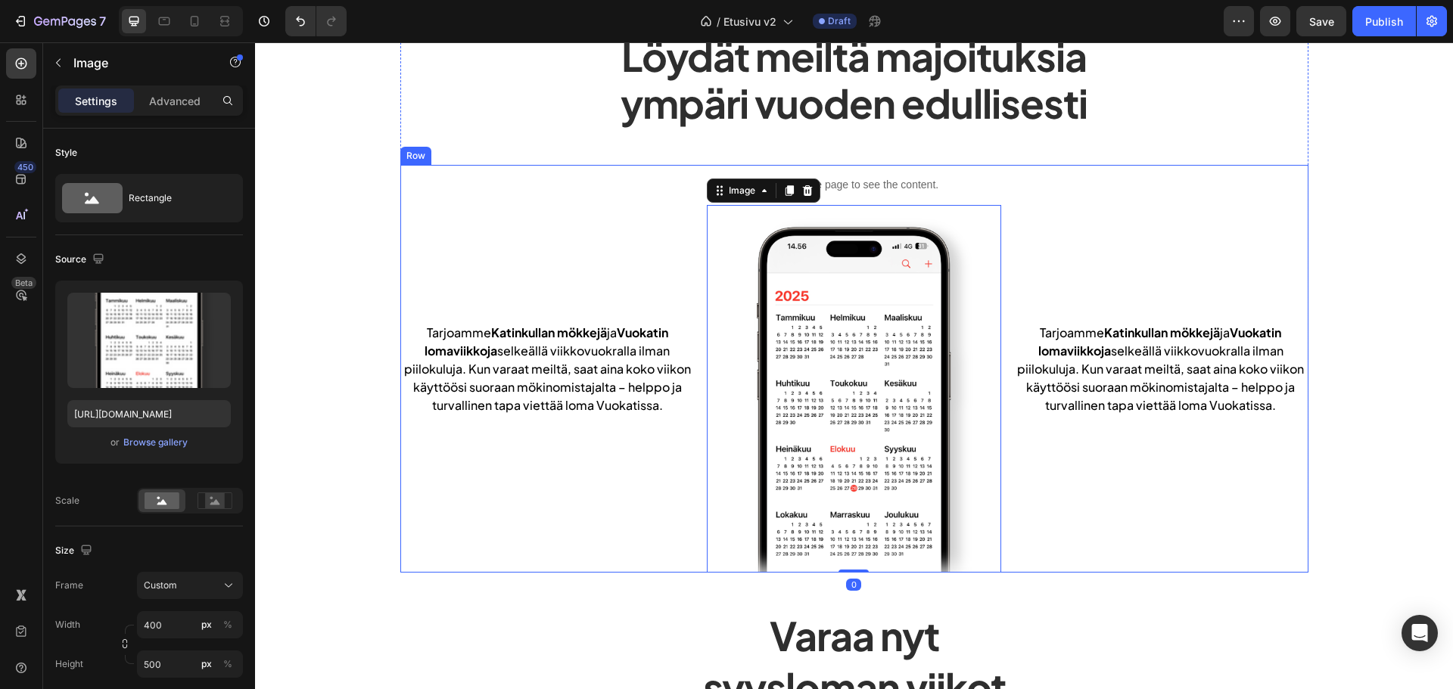
click at [685, 294] on div "Tarjoamme Katinkullan mökkejä ja Vuokatin lomaviikkoja selkeällä viikkovuokrall…" at bounding box center [547, 369] width 294 height 409
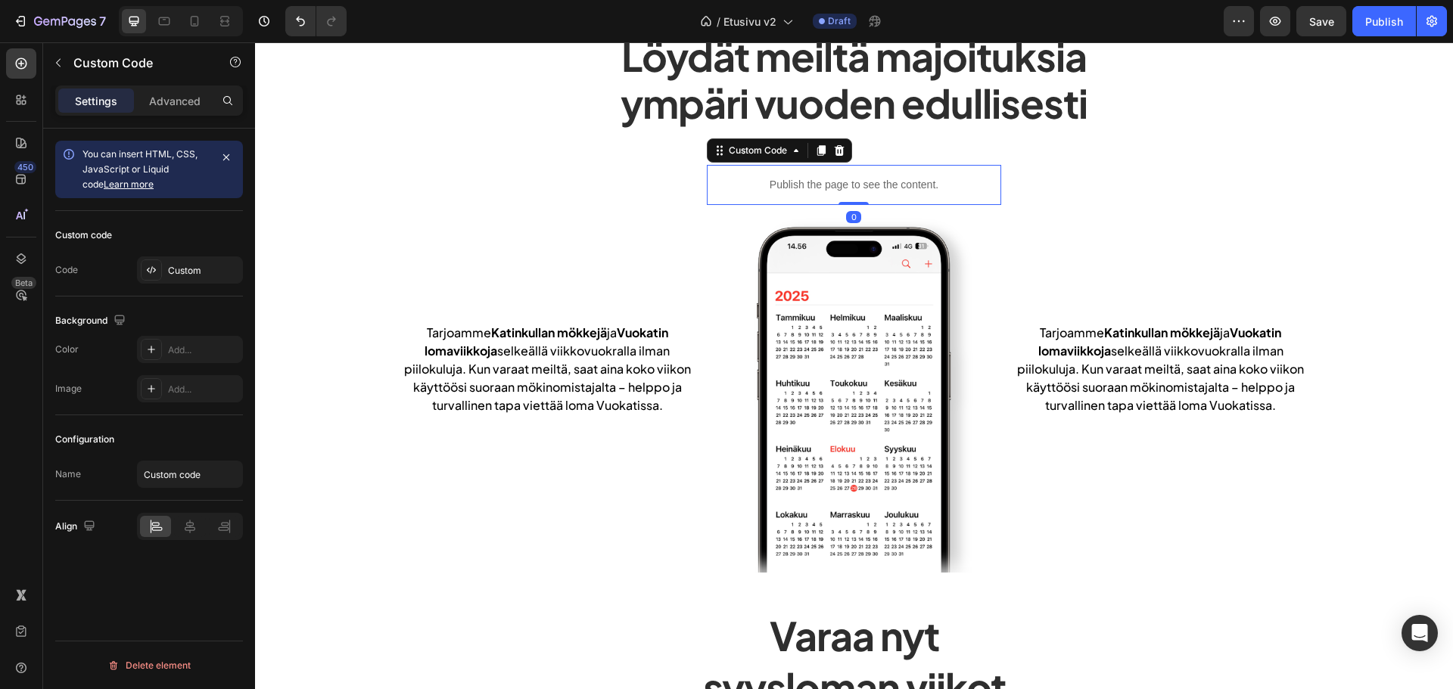
click at [775, 186] on p "Publish the page to see the content." at bounding box center [854, 185] width 294 height 16
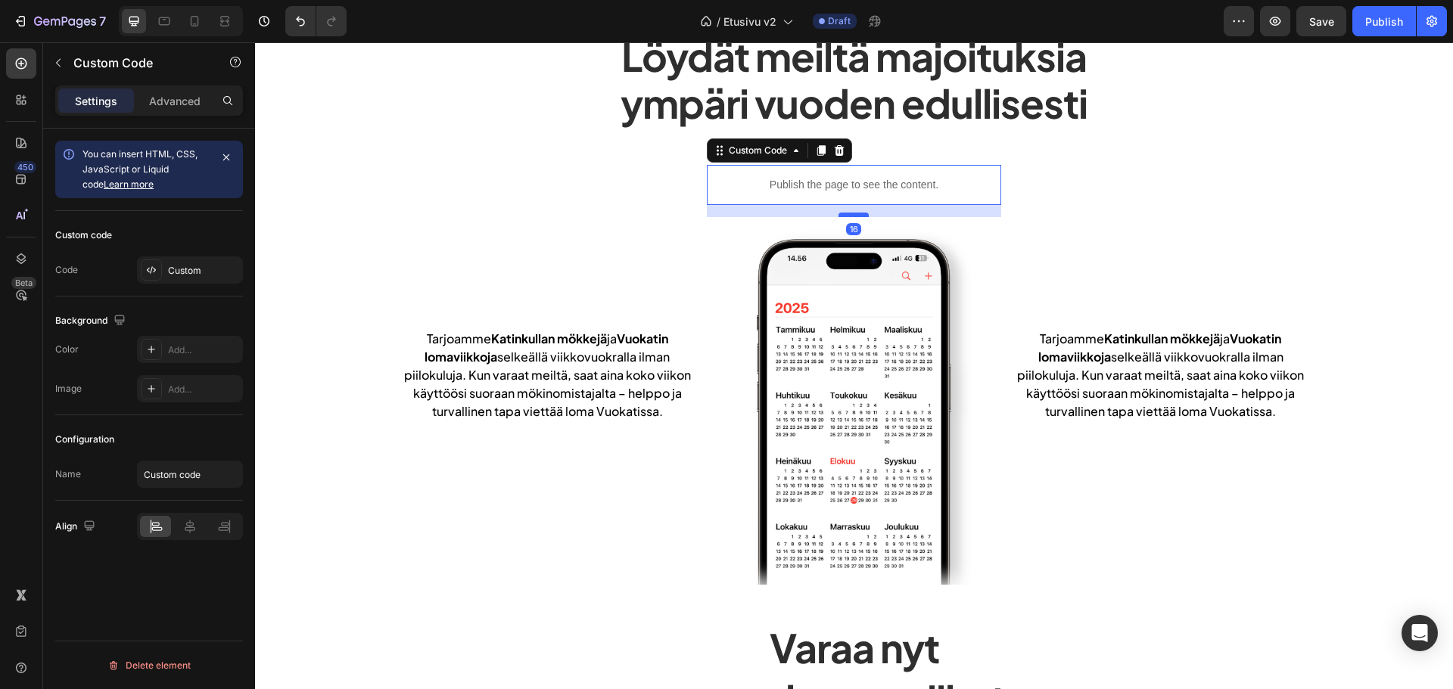
drag, startPoint x: 843, startPoint y: 203, endPoint x: 850, endPoint y: 215, distance: 13.9
click at [850, 215] on div at bounding box center [853, 215] width 30 height 5
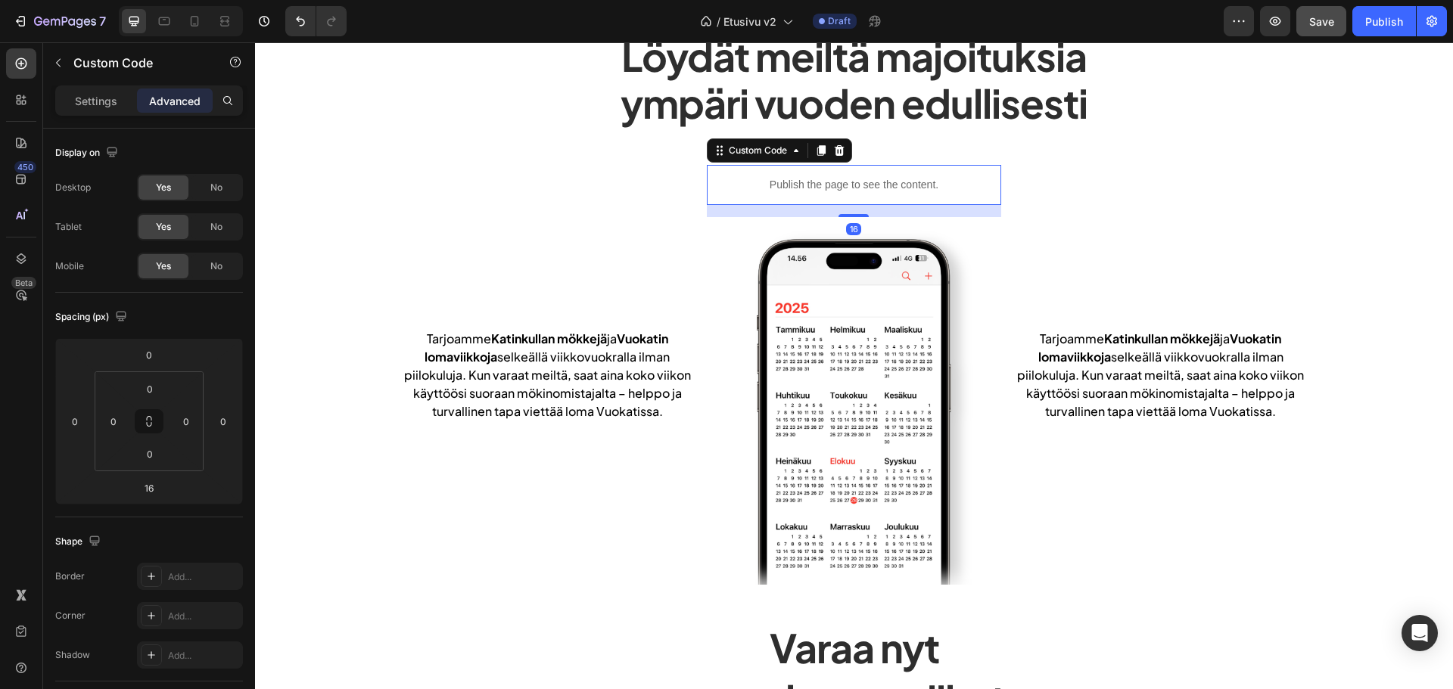
click at [1313, 33] on button "Save" at bounding box center [1321, 21] width 50 height 30
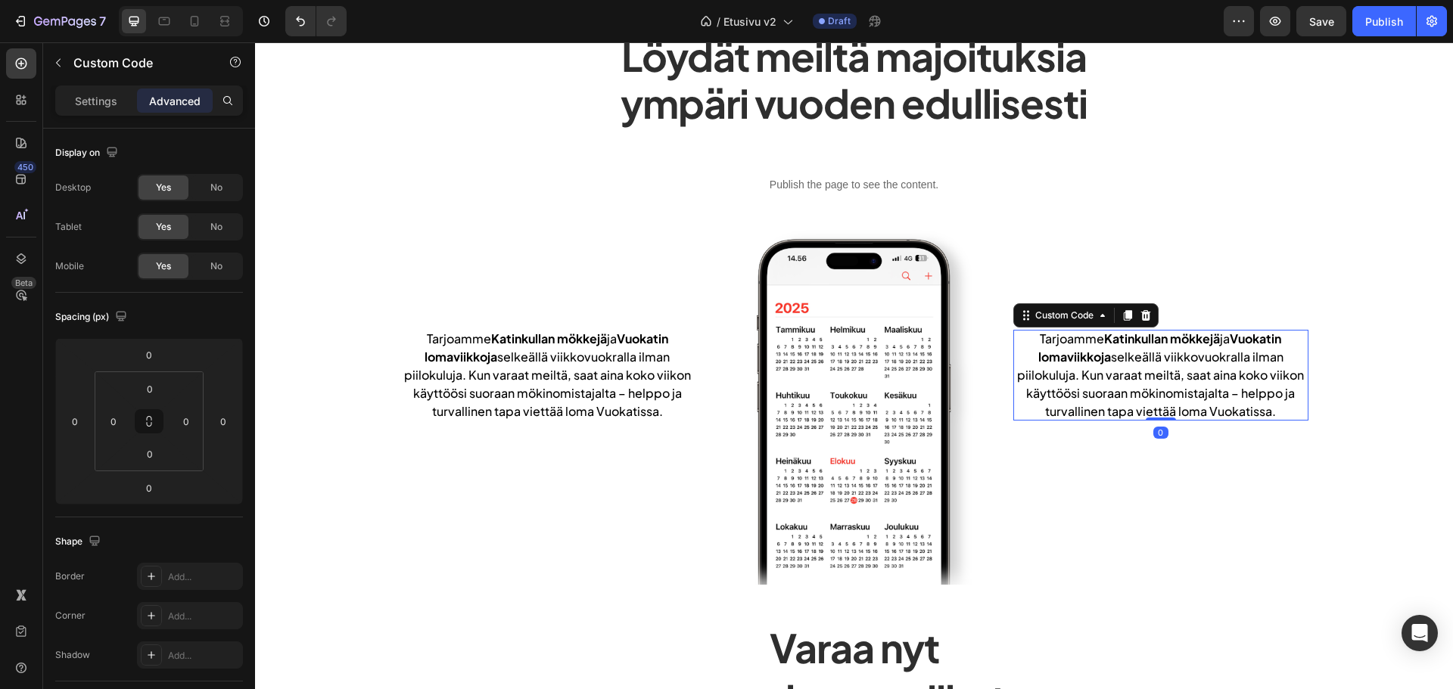
click at [1109, 396] on p "Tarjoamme Katinkullan mökkejä ja Vuokatin lomaviikkoja selkeällä viikkovuokrall…" at bounding box center [1160, 375] width 294 height 91
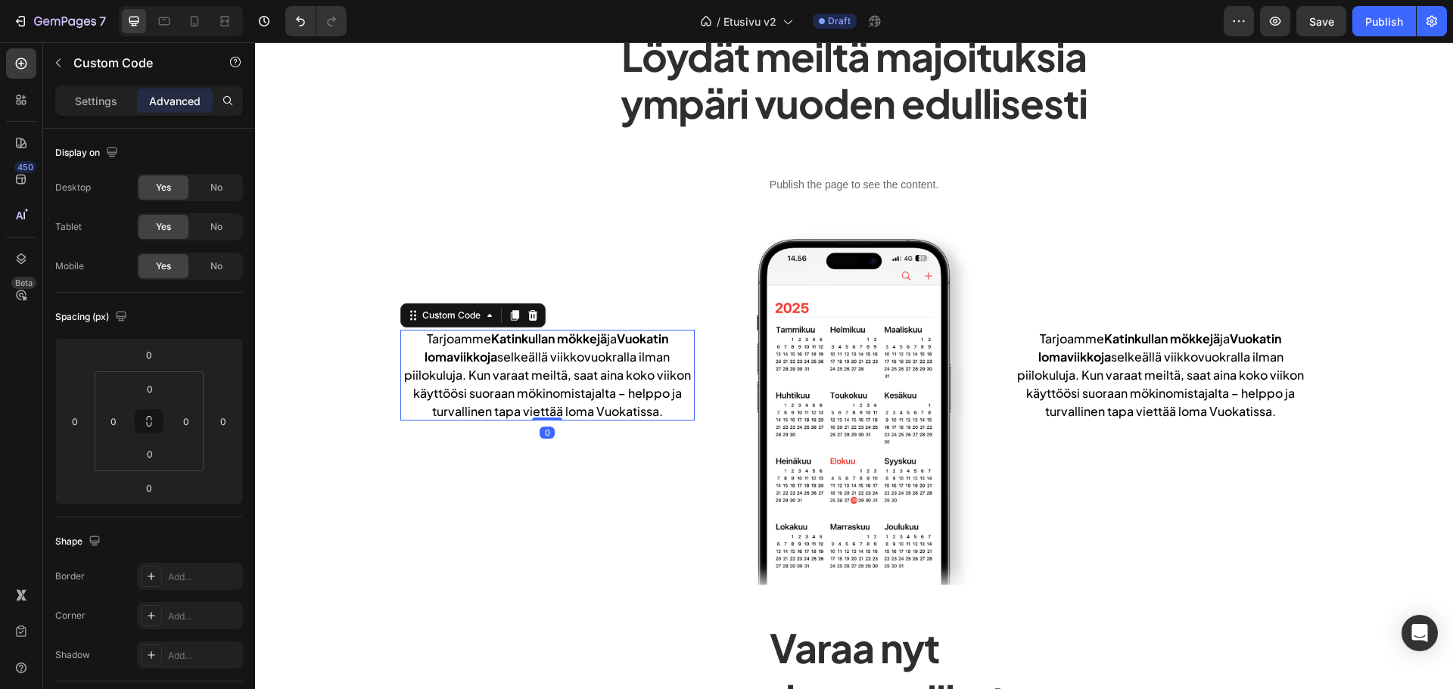
click at [540, 383] on p "Tarjoamme Katinkullan mökkejä ja Vuokatin lomaviikkoja selkeällä viikkovuokrall…" at bounding box center [547, 375] width 294 height 91
click at [84, 115] on div "Settings Advanced" at bounding box center [149, 101] width 188 height 30
click at [838, 182] on p "Publish the page to see the content." at bounding box center [854, 185] width 294 height 16
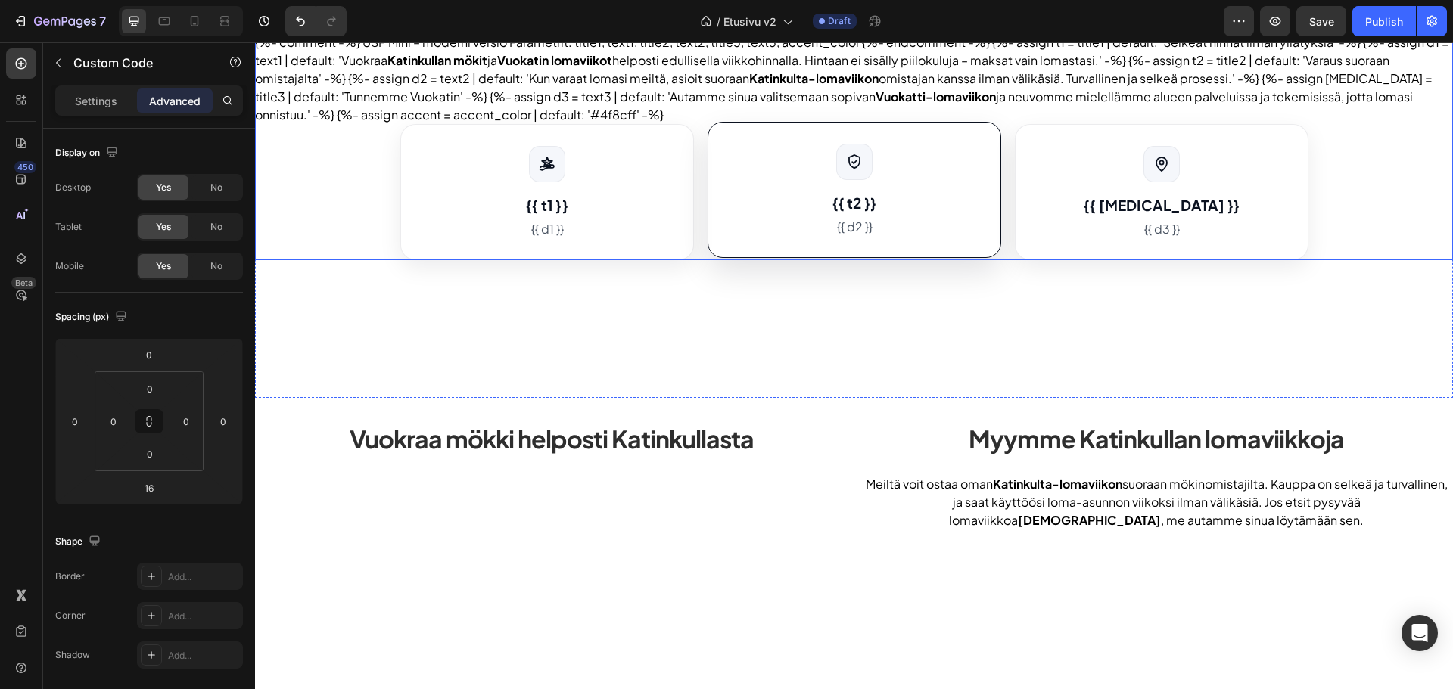
scroll to position [1520, 0]
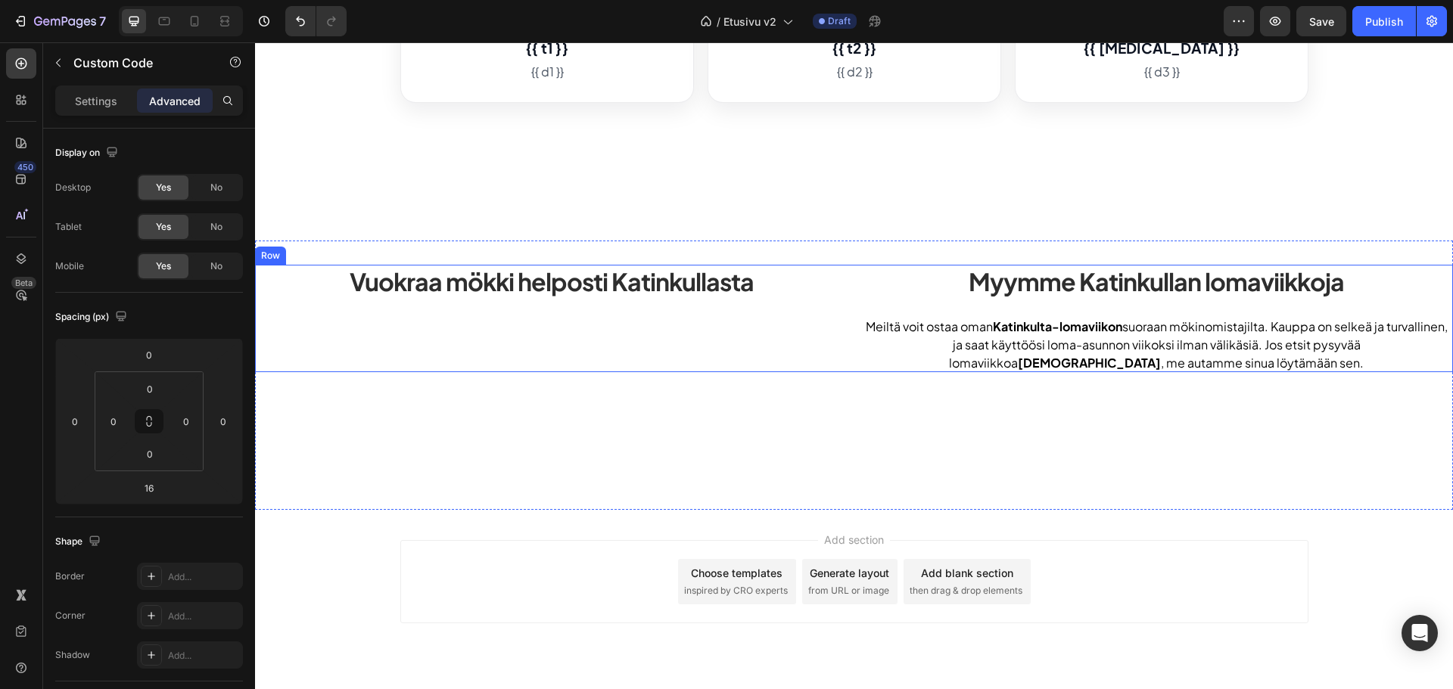
drag, startPoint x: 828, startPoint y: 338, endPoint x: 761, endPoint y: 325, distance: 67.7
click at [823, 338] on div "Vuokraa mökki helposti Katinkullasta Heading" at bounding box center [551, 318] width 593 height 107
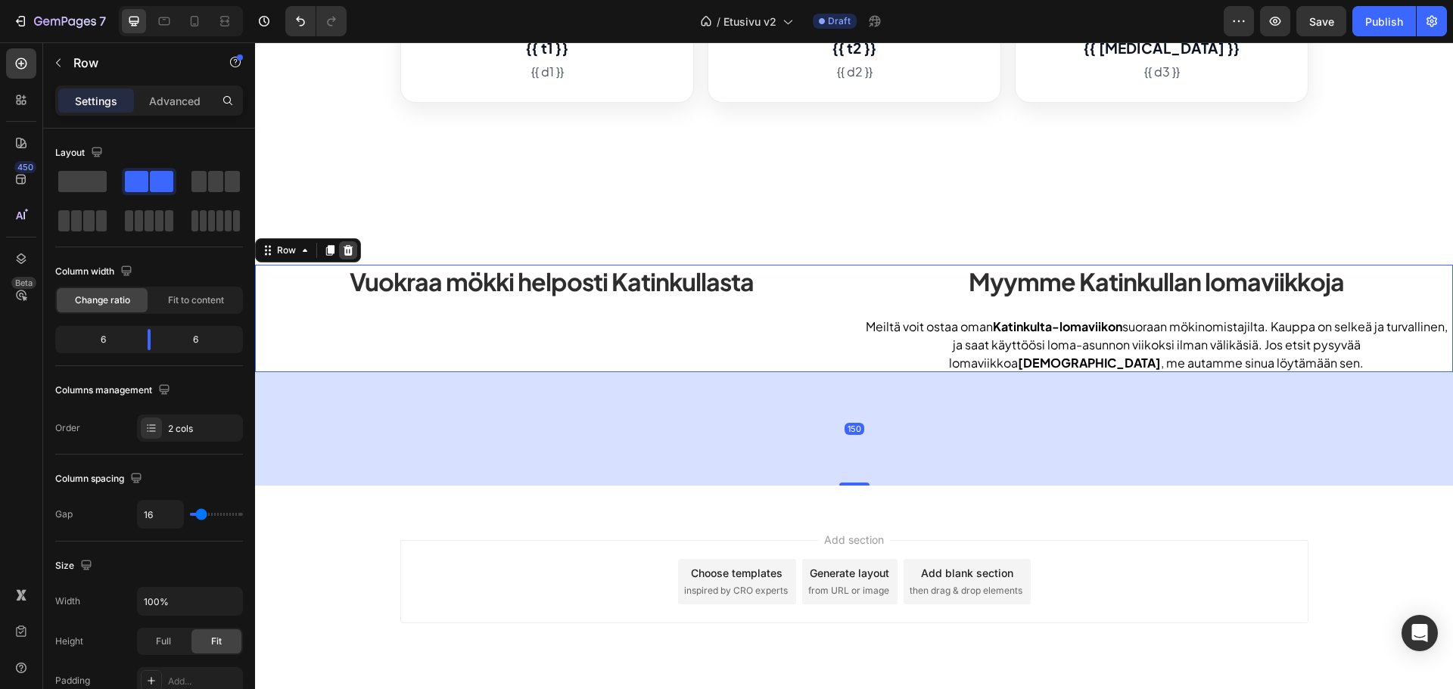
click at [353, 245] on icon at bounding box center [348, 250] width 12 height 12
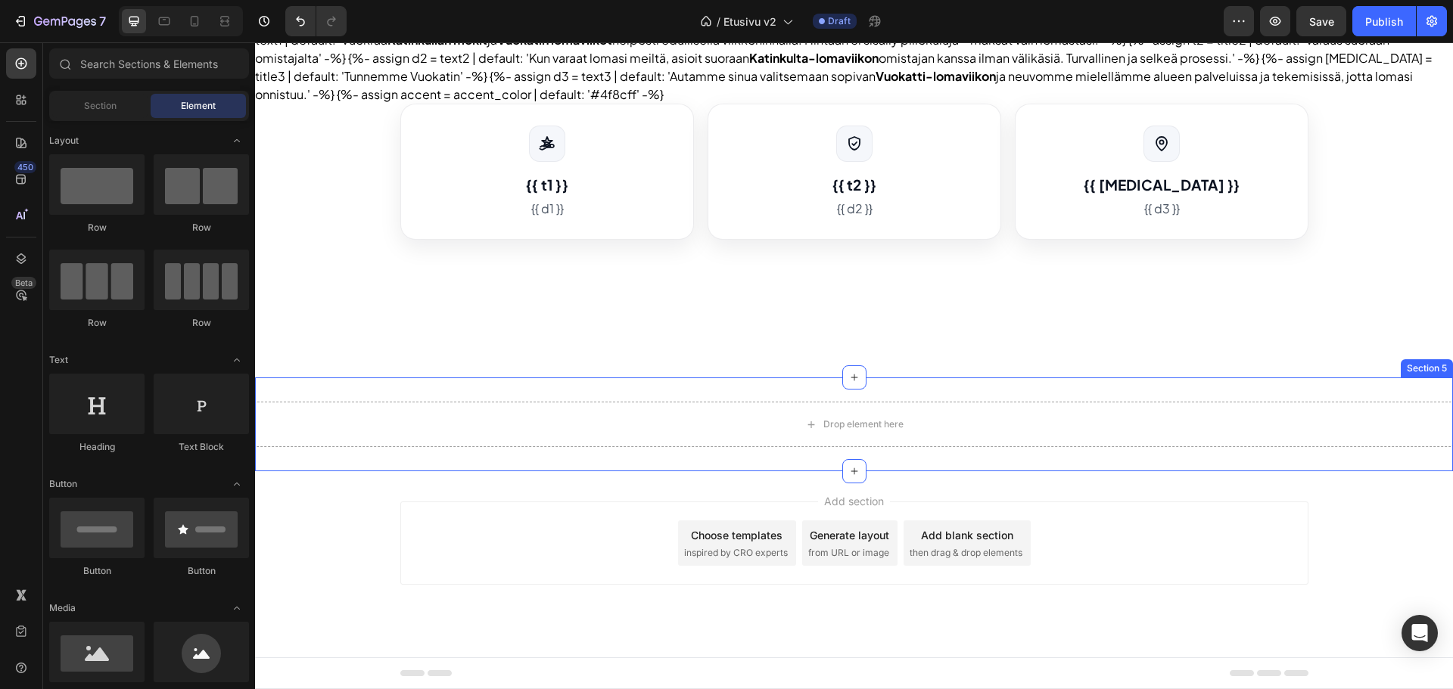
click at [776, 396] on div "Drop element here Section 5" at bounding box center [854, 425] width 1198 height 94
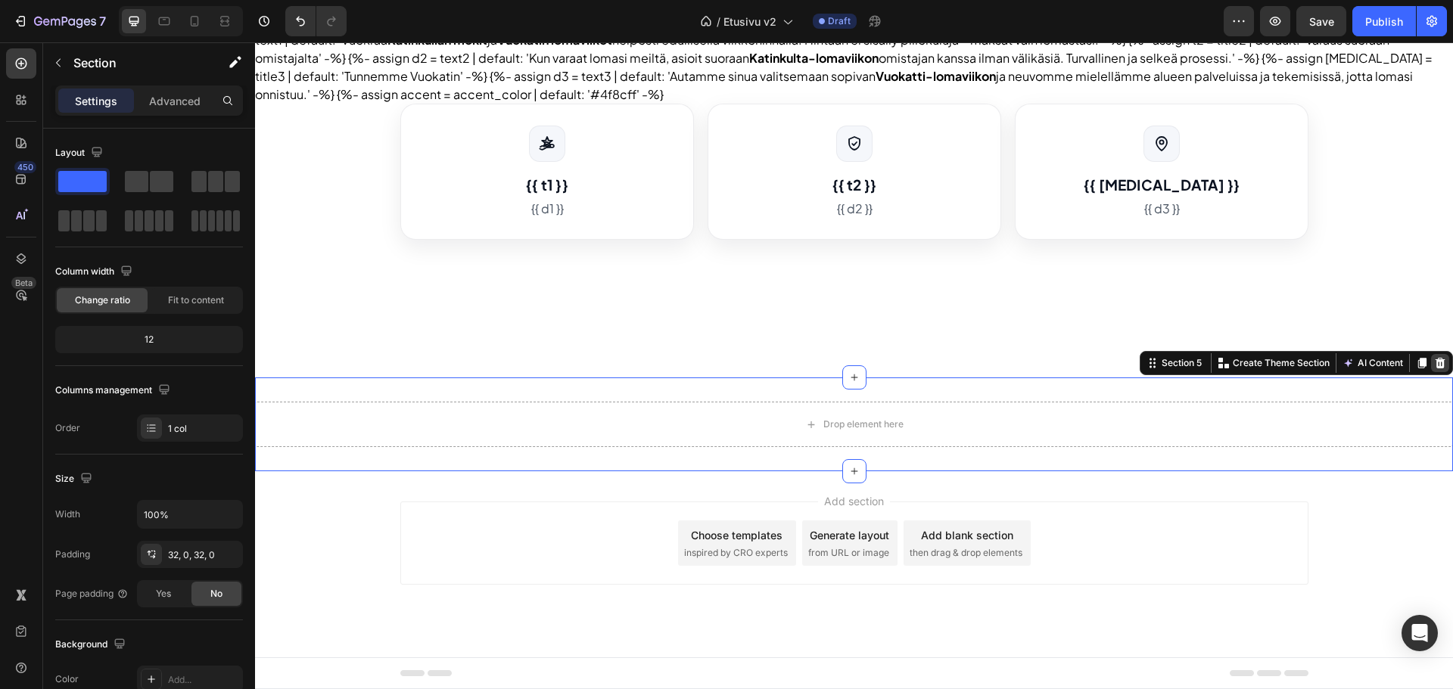
click at [1436, 360] on icon at bounding box center [1441, 363] width 10 height 11
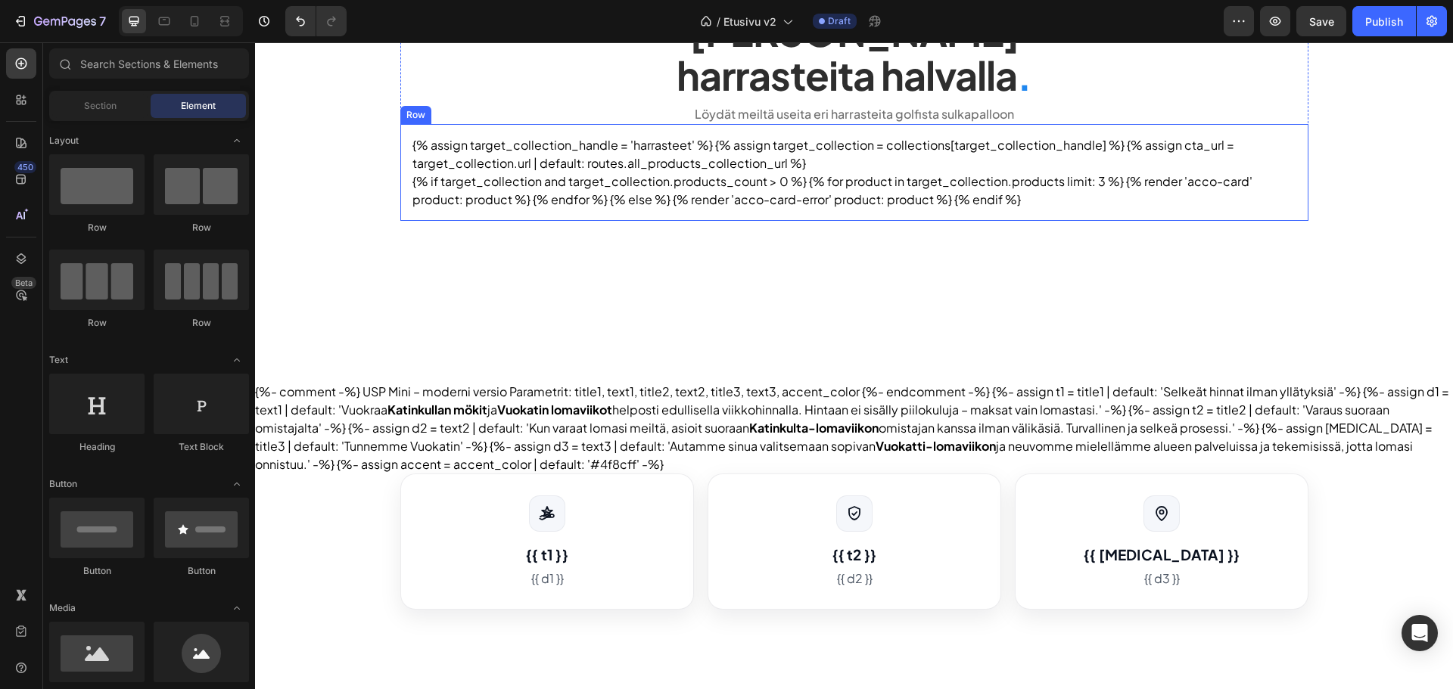
scroll to position [911, 0]
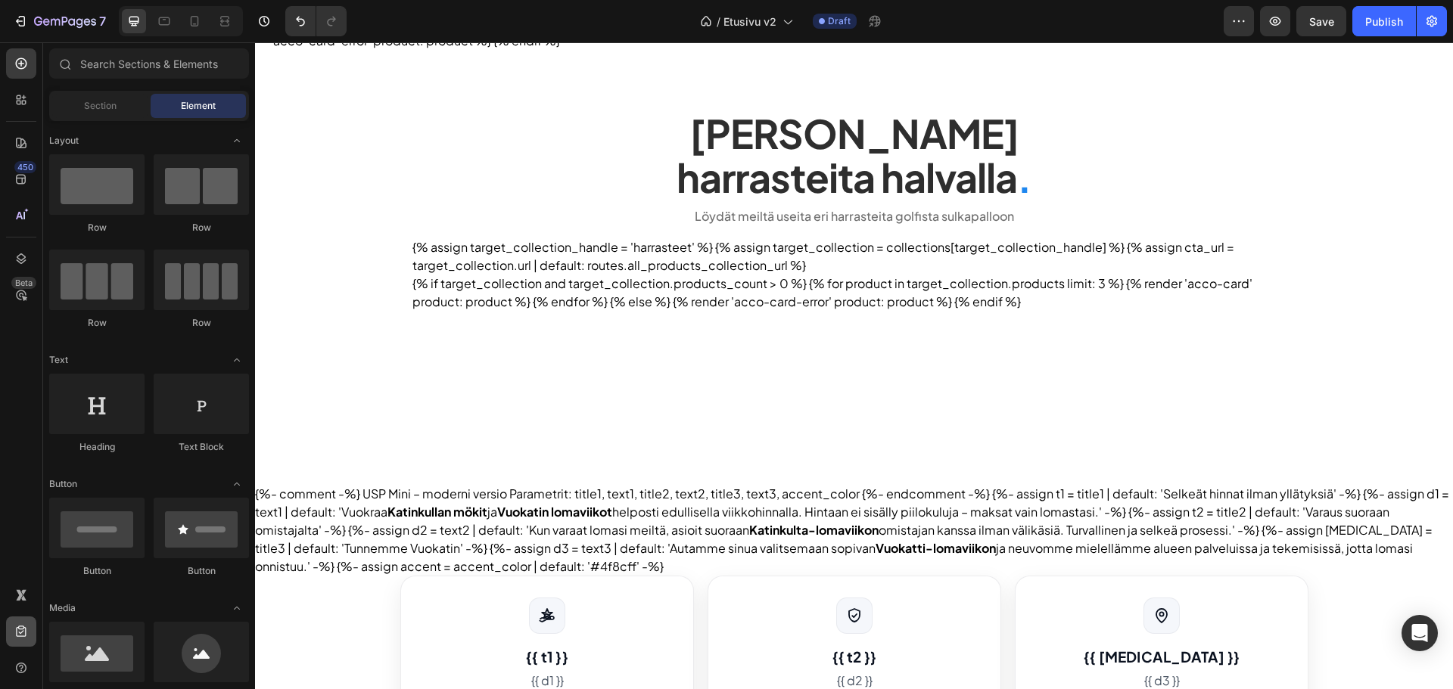
click at [33, 646] on div at bounding box center [21, 632] width 30 height 30
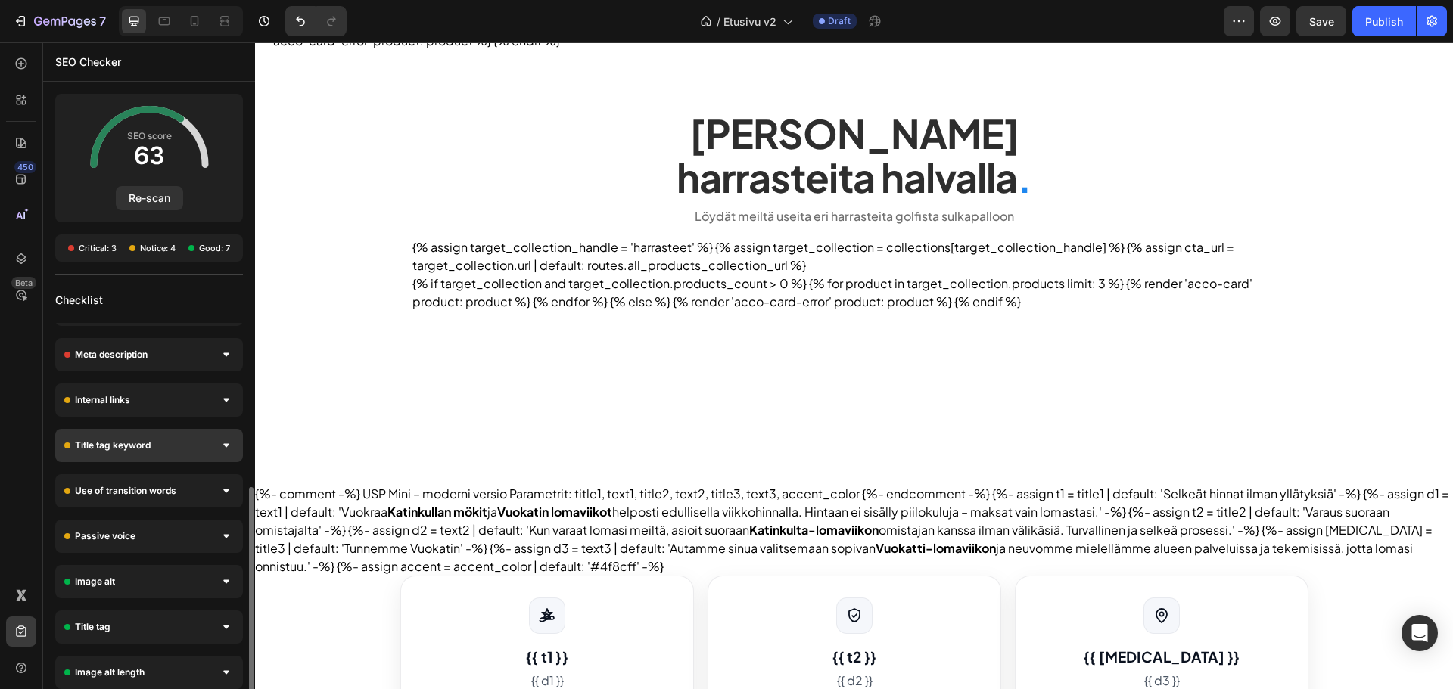
scroll to position [151, 0]
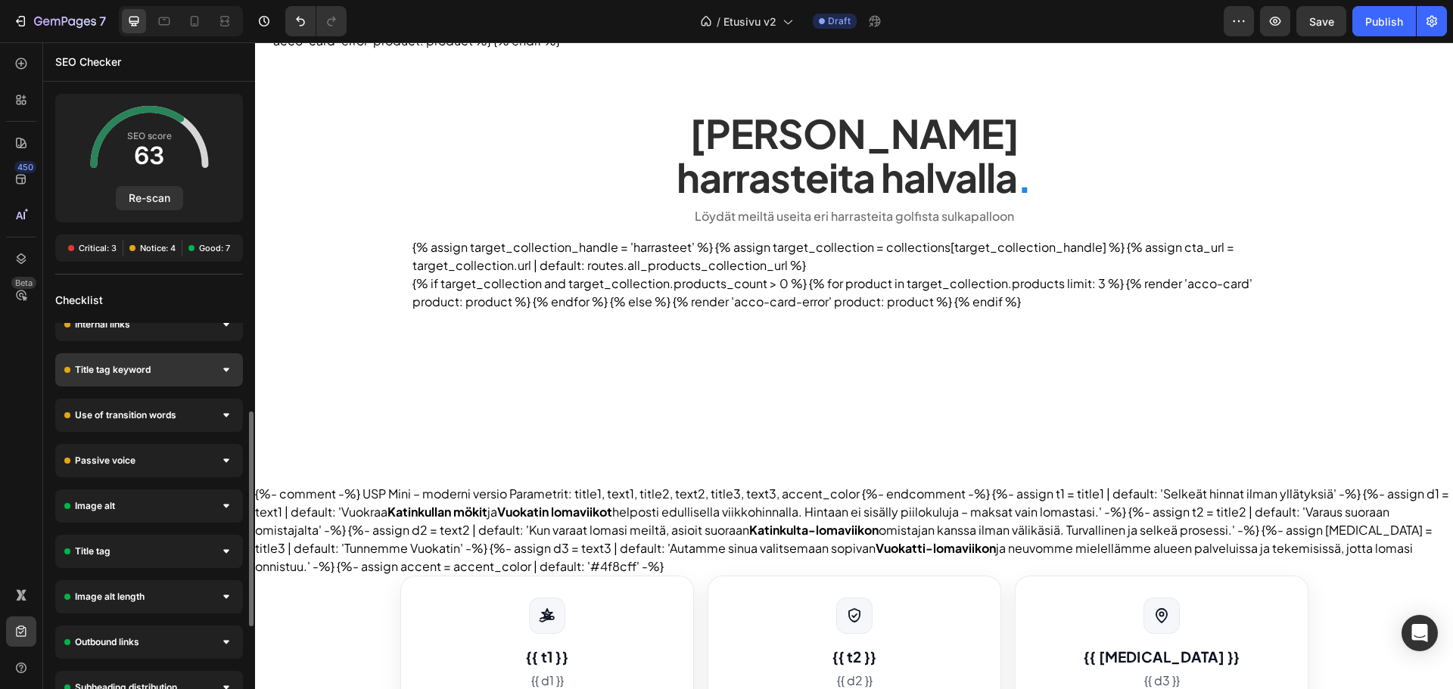
click at [189, 369] on div "Title tag keyword" at bounding box center [149, 369] width 188 height 33
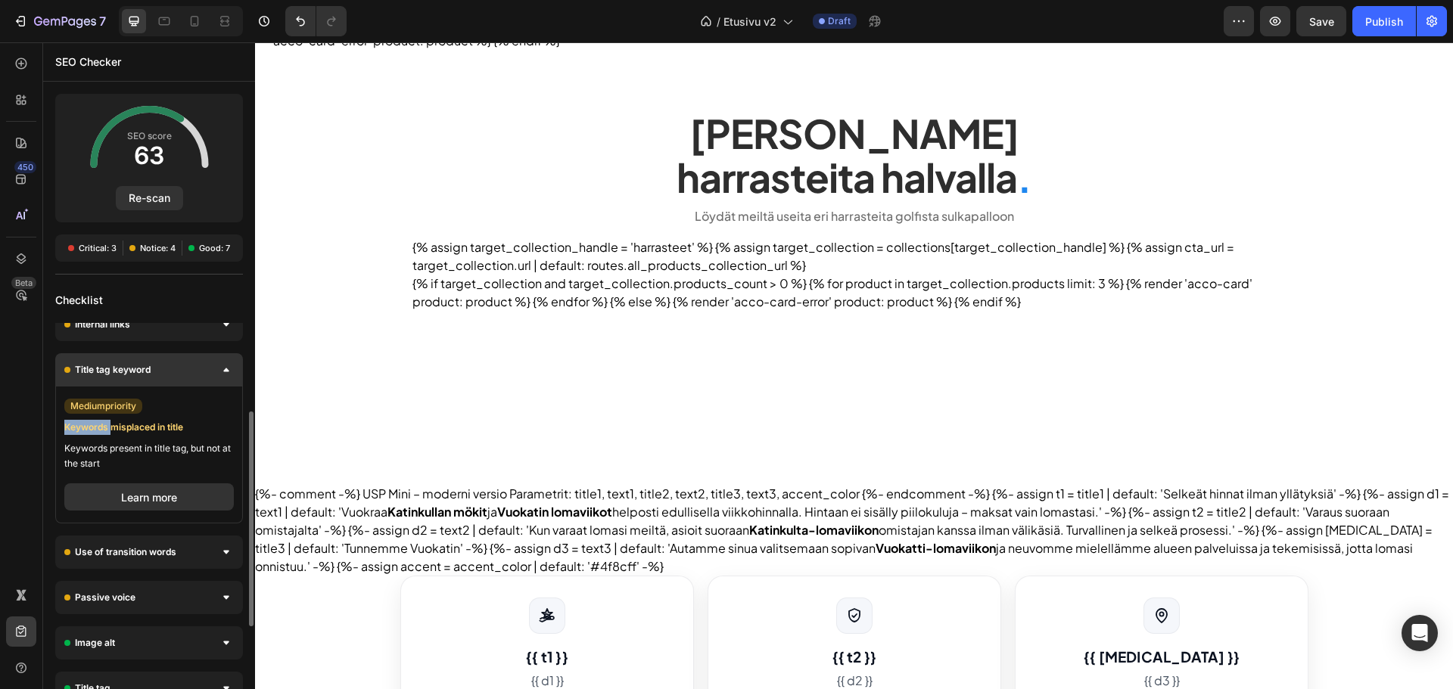
click at [189, 369] on div "Title tag keyword" at bounding box center [149, 369] width 188 height 33
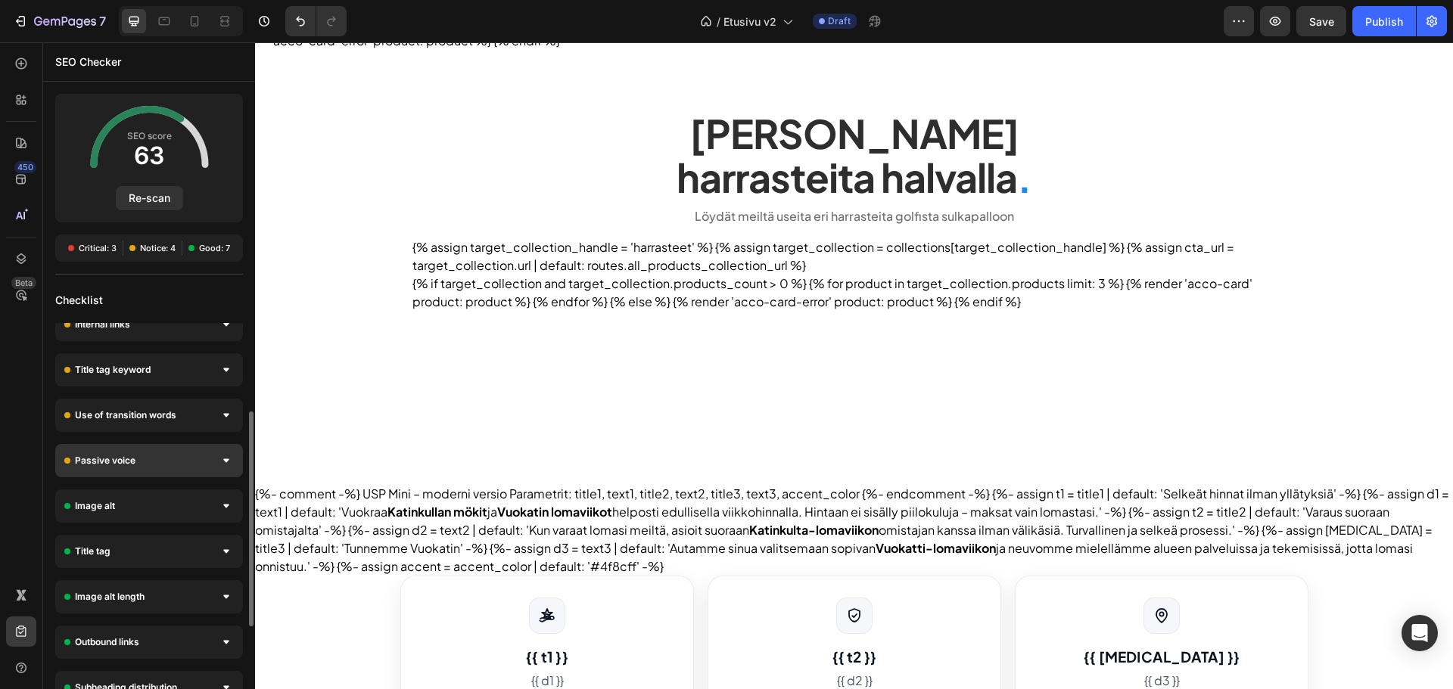
click at [198, 469] on div "Passive voice" at bounding box center [149, 460] width 188 height 33
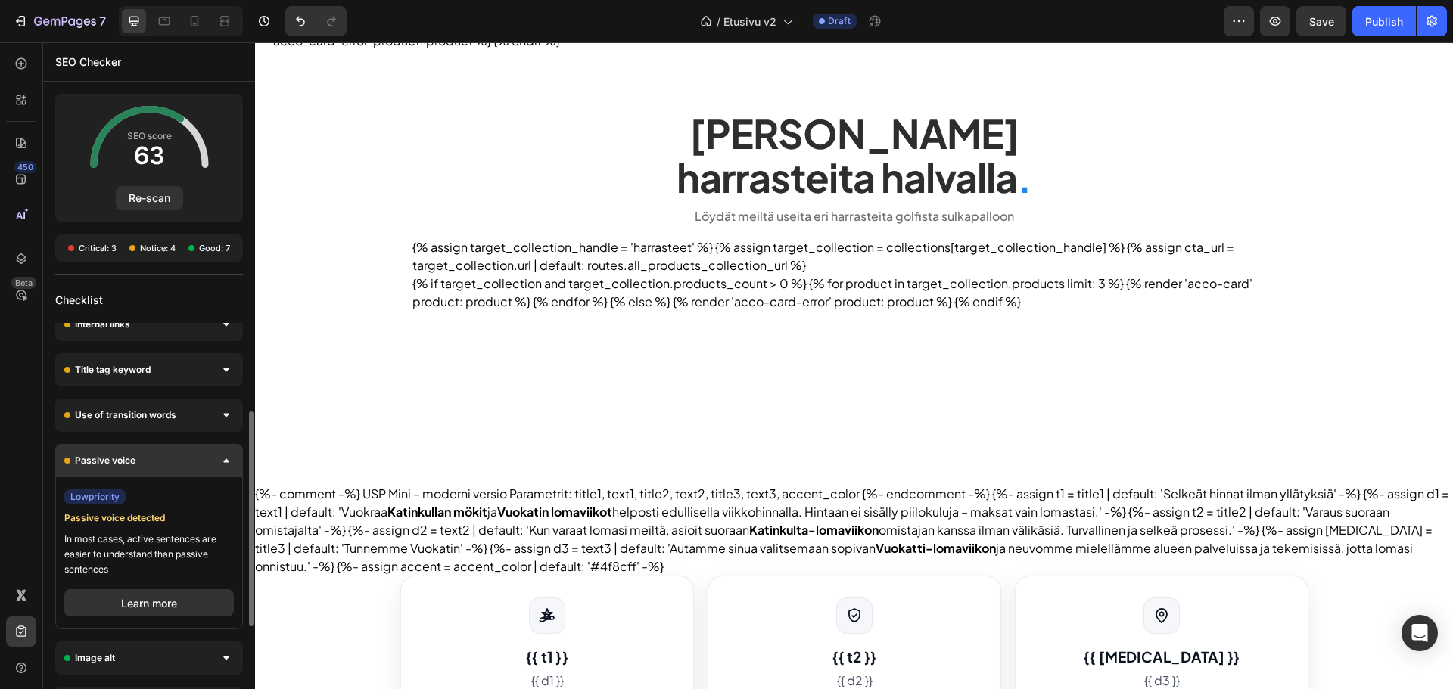
click at [198, 469] on div "Passive voice" at bounding box center [149, 460] width 188 height 33
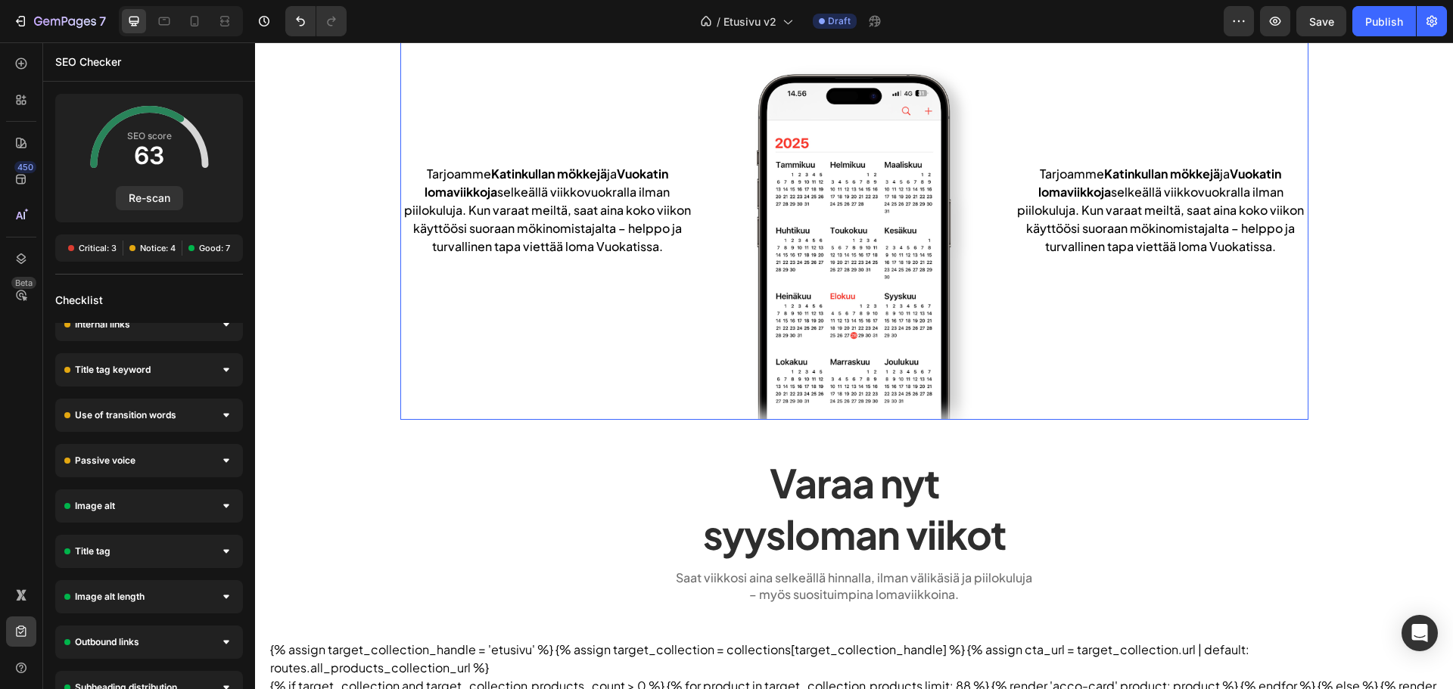
scroll to position [230, 0]
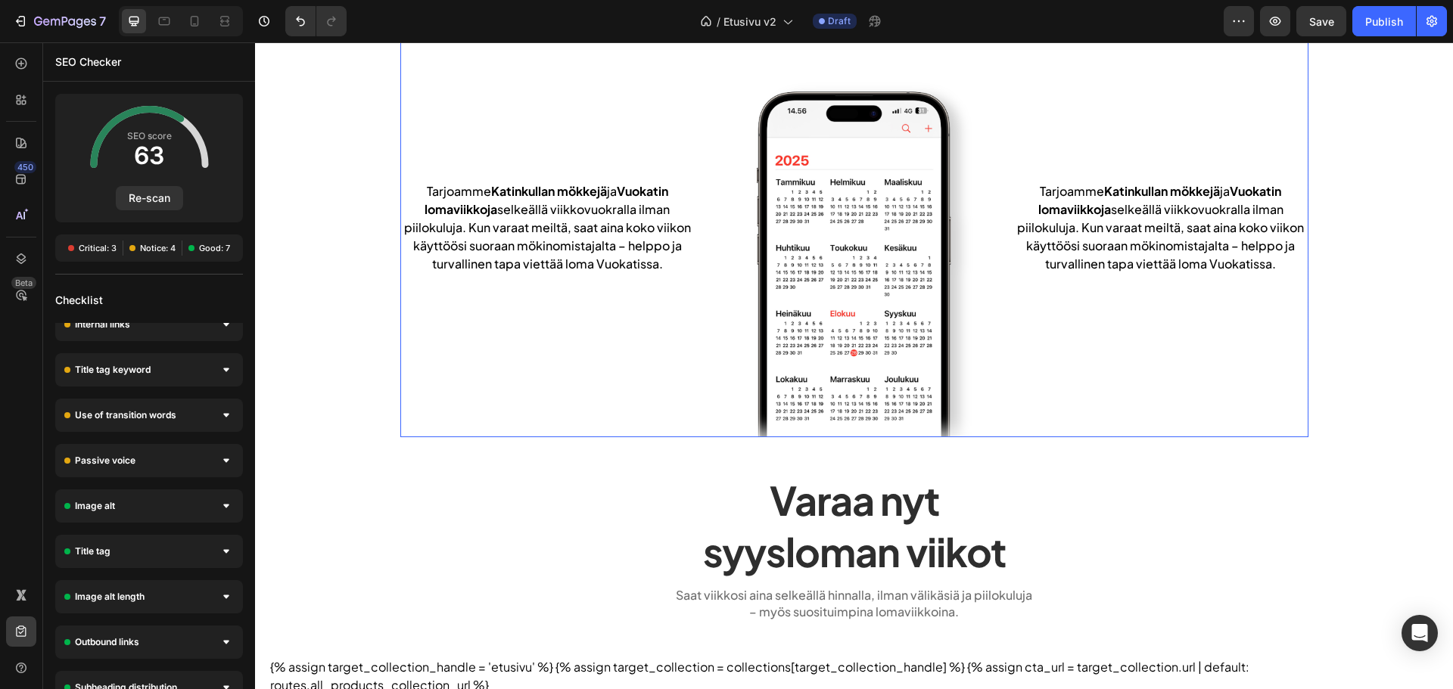
click at [674, 316] on div "Tarjoamme Katinkullan mökkejä ja Vuokatin lomaviikkoja selkeällä viikkovuokrall…" at bounding box center [547, 227] width 294 height 421
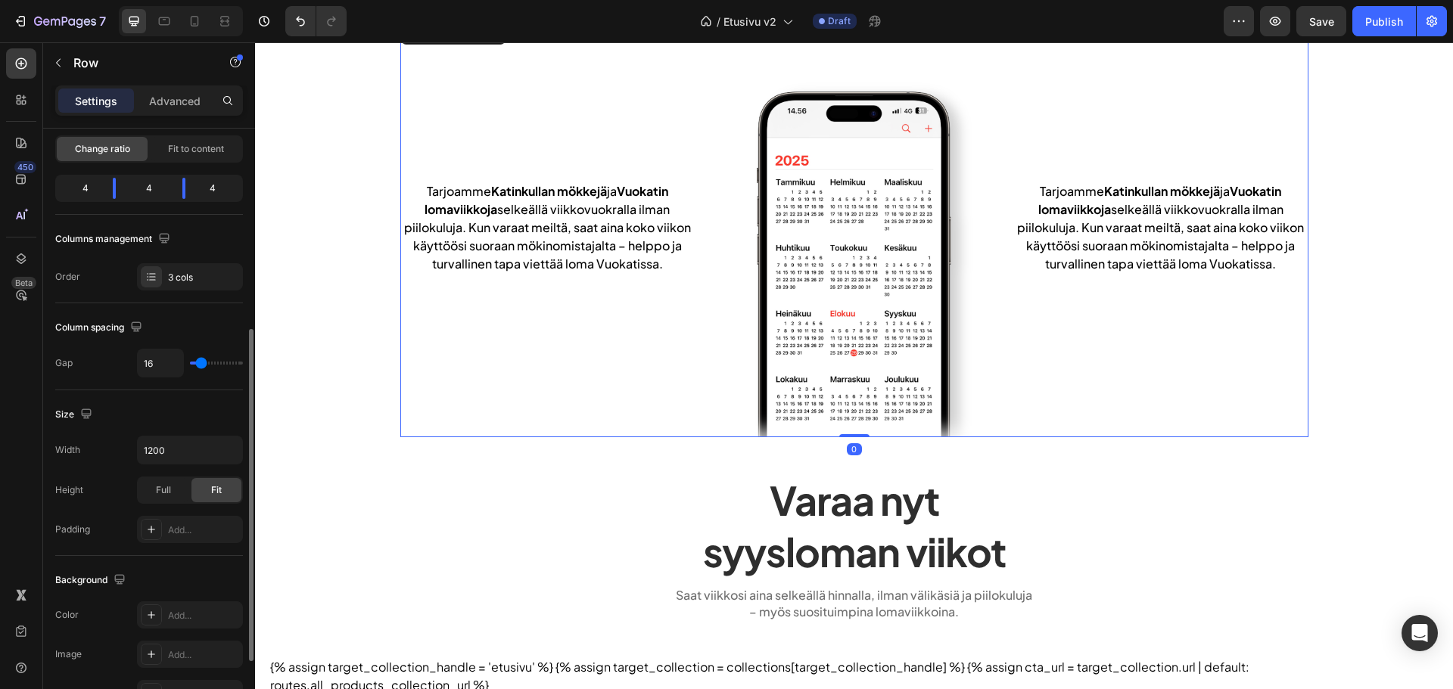
scroll to position [303, 0]
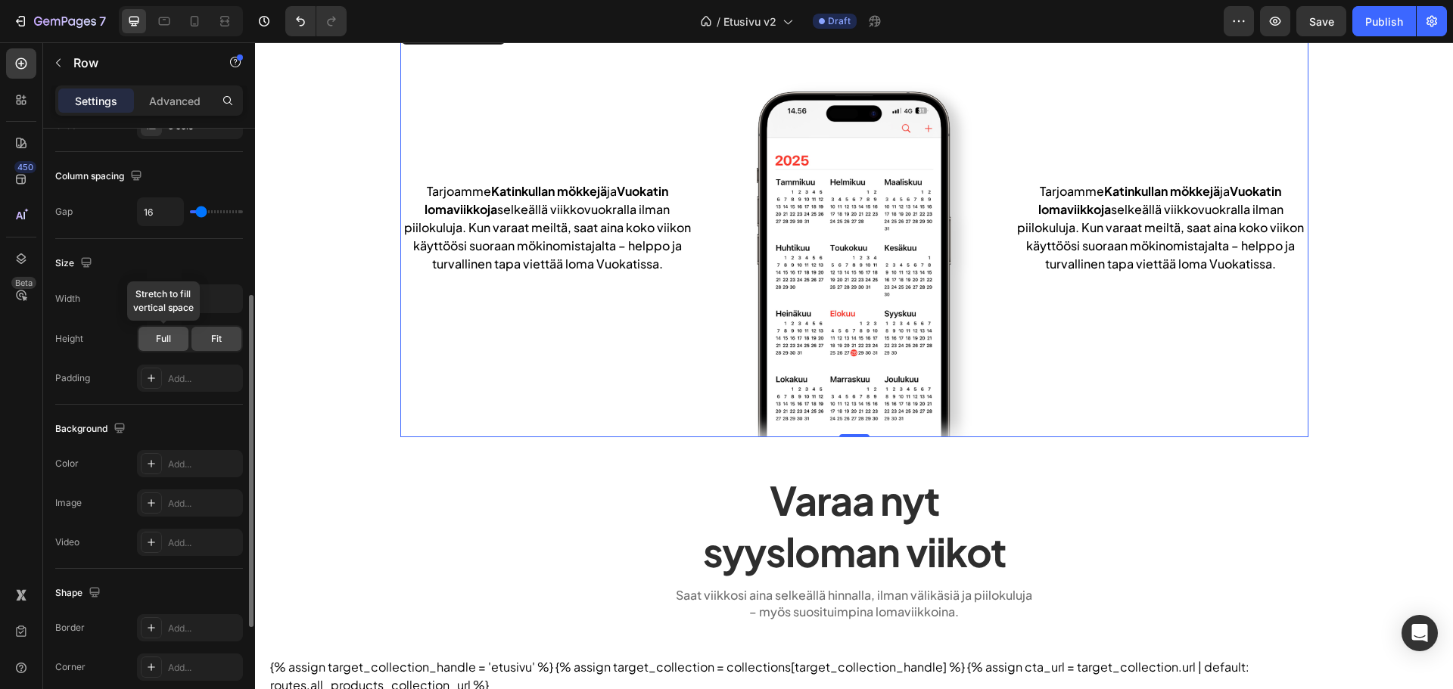
click at [159, 334] on span "Full" at bounding box center [163, 339] width 15 height 14
click at [204, 338] on div "Fit" at bounding box center [216, 339] width 50 height 24
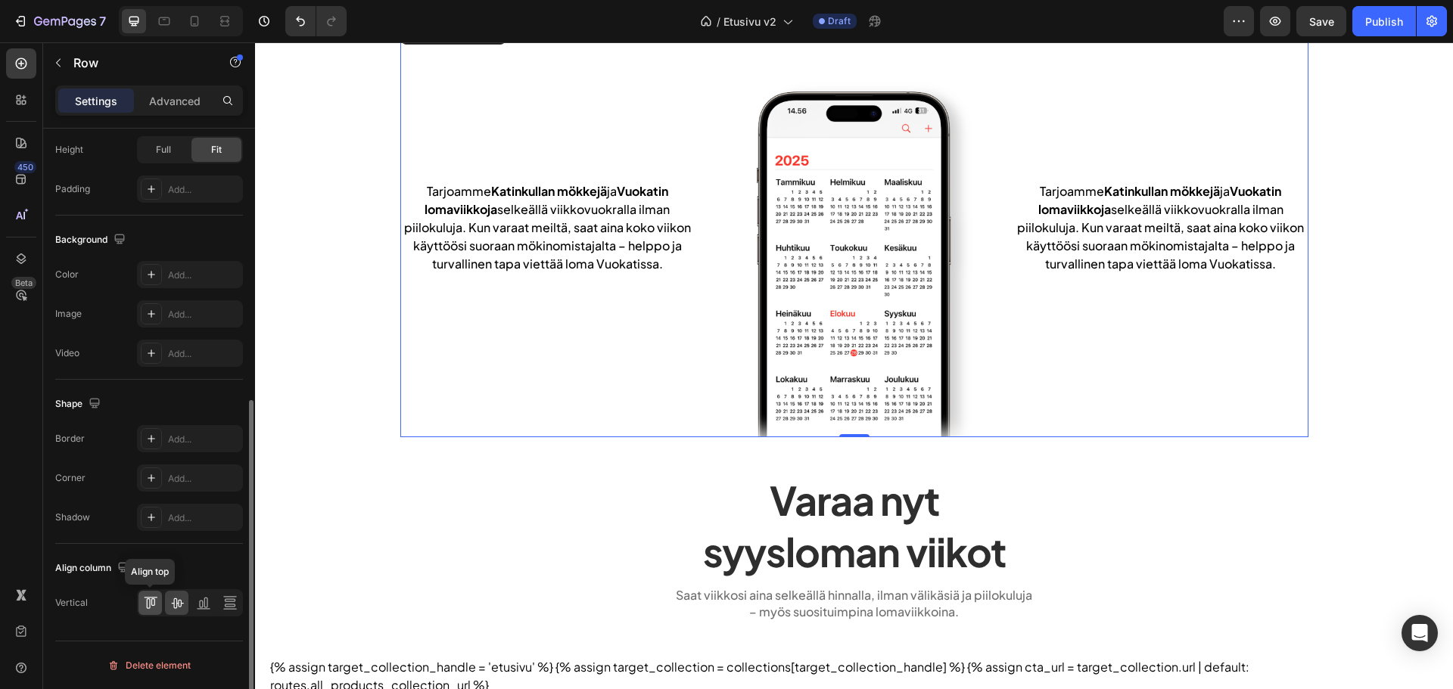
click at [150, 596] on icon at bounding box center [150, 603] width 15 height 15
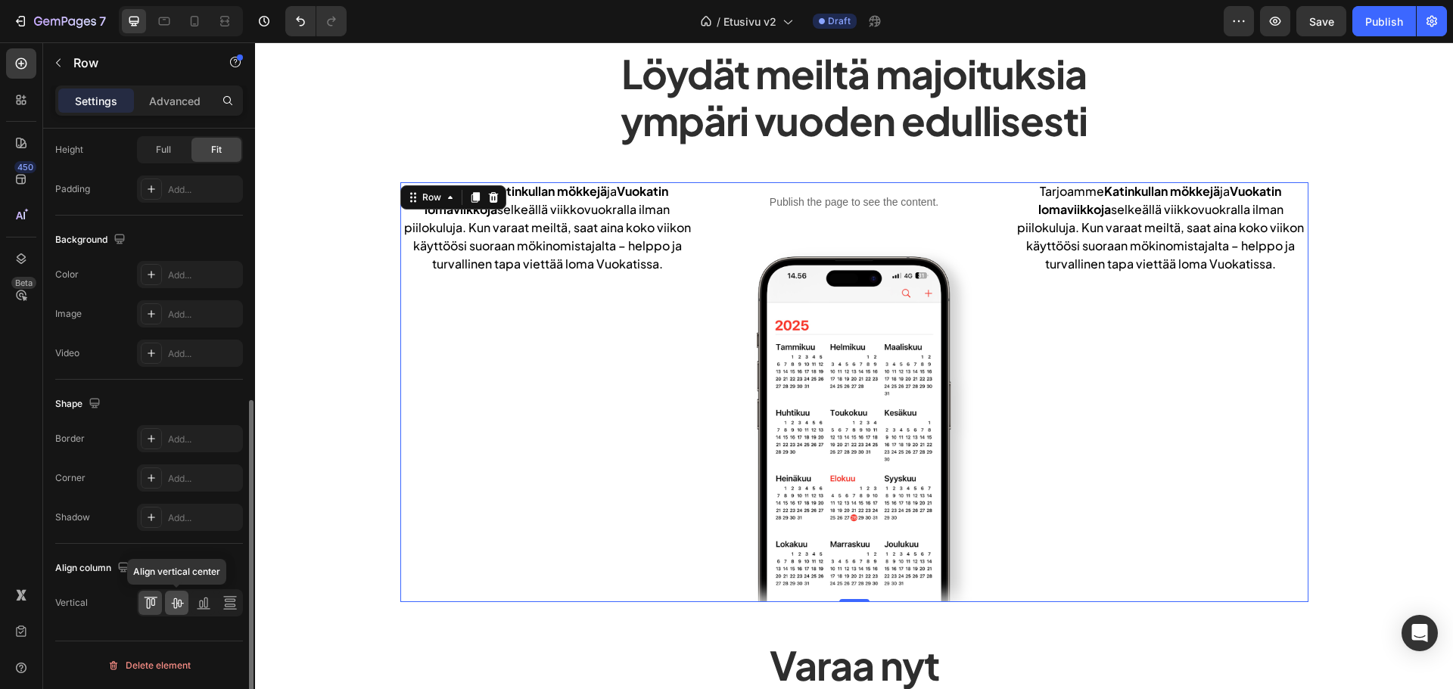
click at [173, 602] on icon at bounding box center [177, 603] width 15 height 15
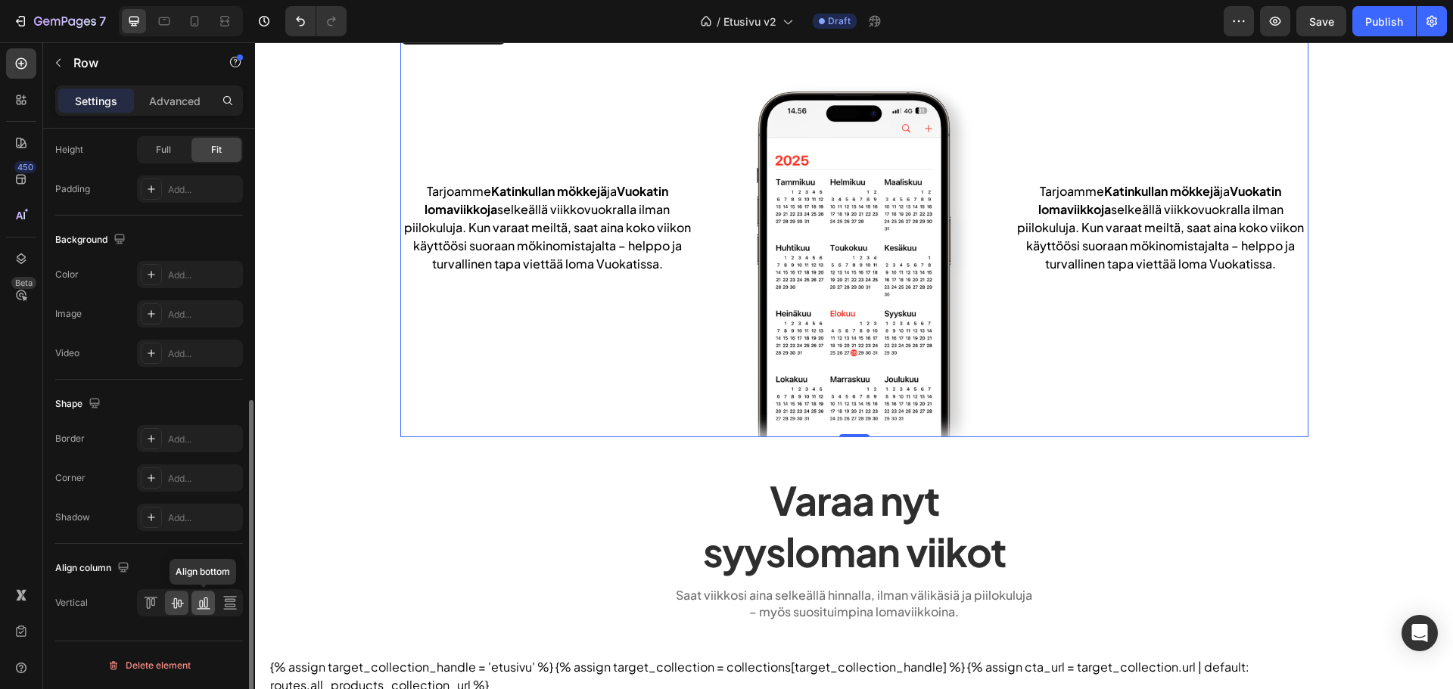
click at [197, 604] on icon at bounding box center [203, 603] width 15 height 15
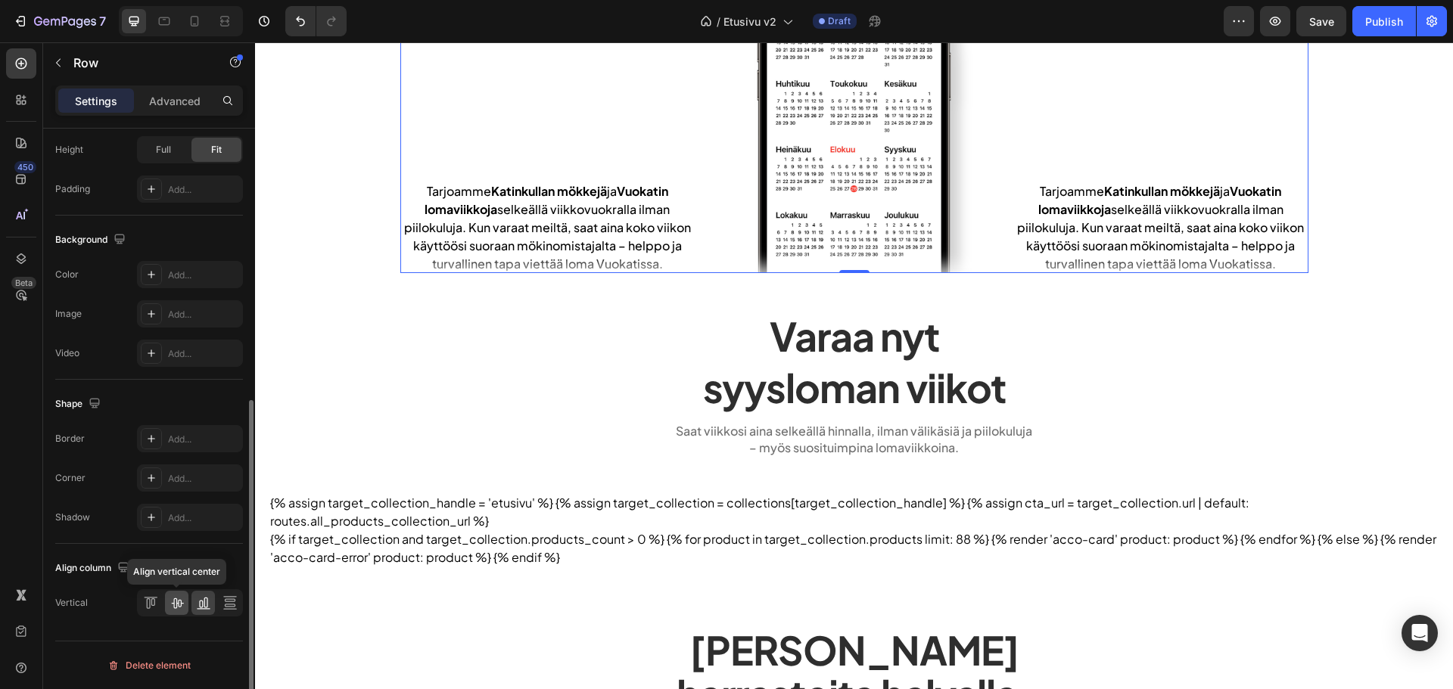
click at [171, 602] on icon at bounding box center [177, 603] width 15 height 15
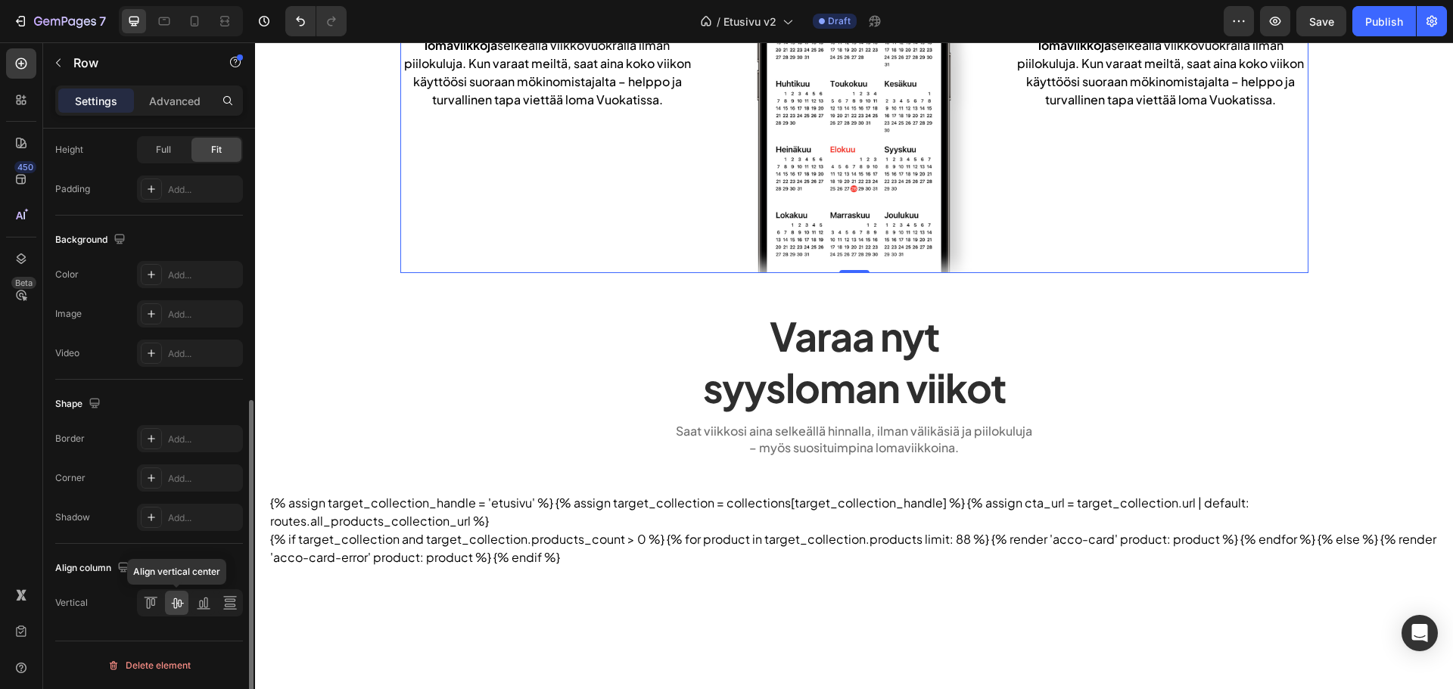
scroll to position [230, 0]
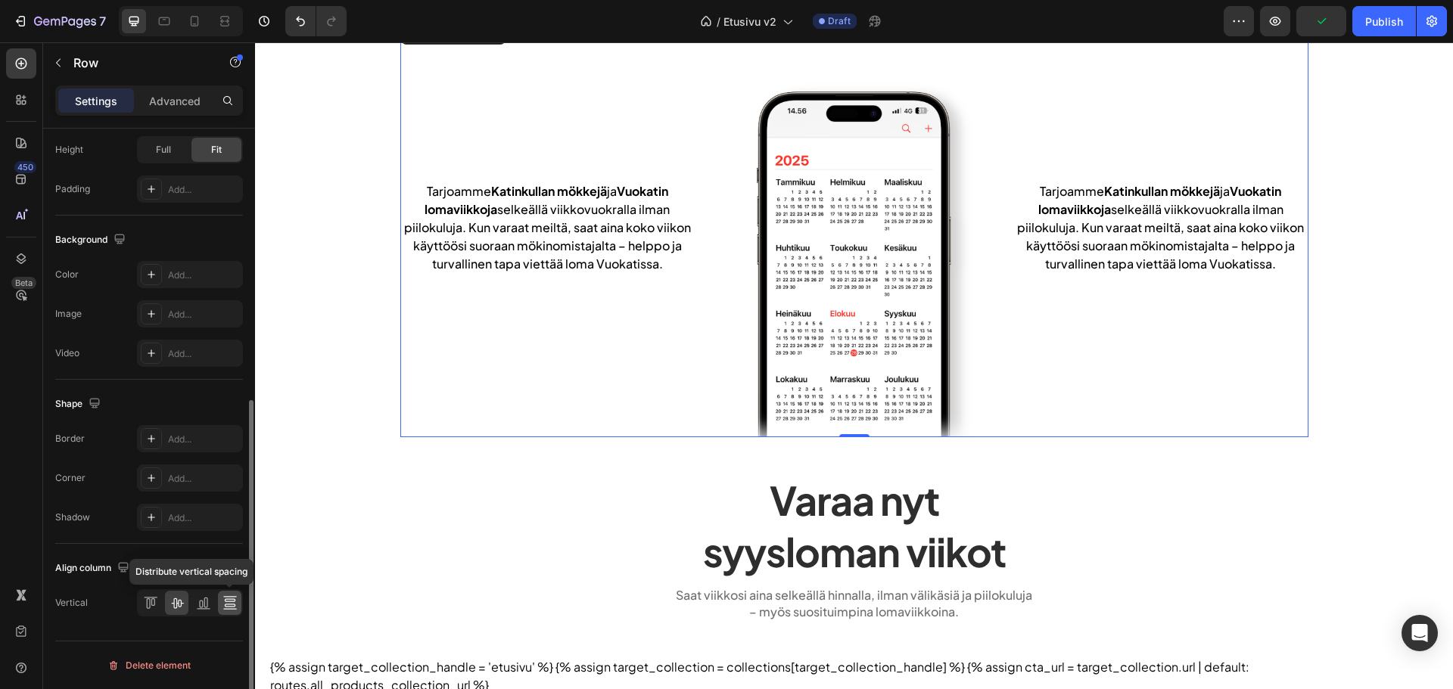
click at [219, 607] on div at bounding box center [229, 603] width 23 height 24
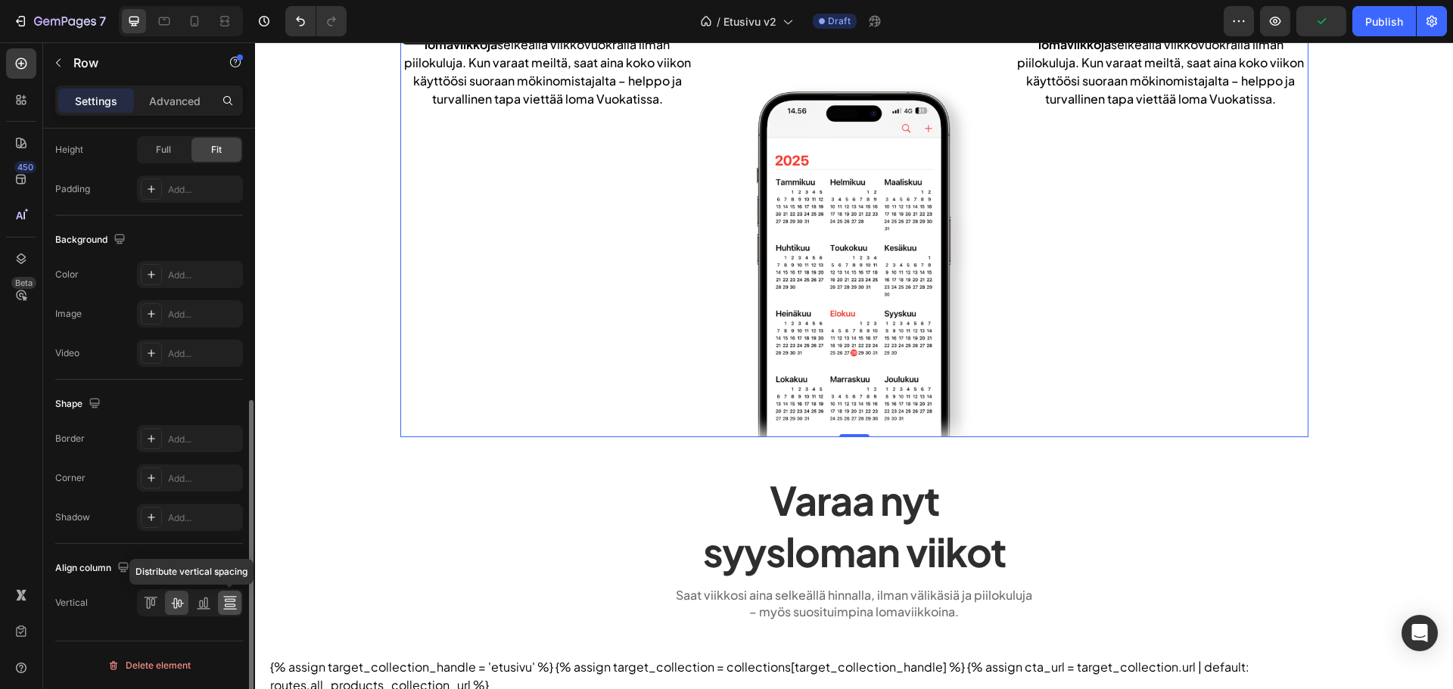
scroll to position [65, 0]
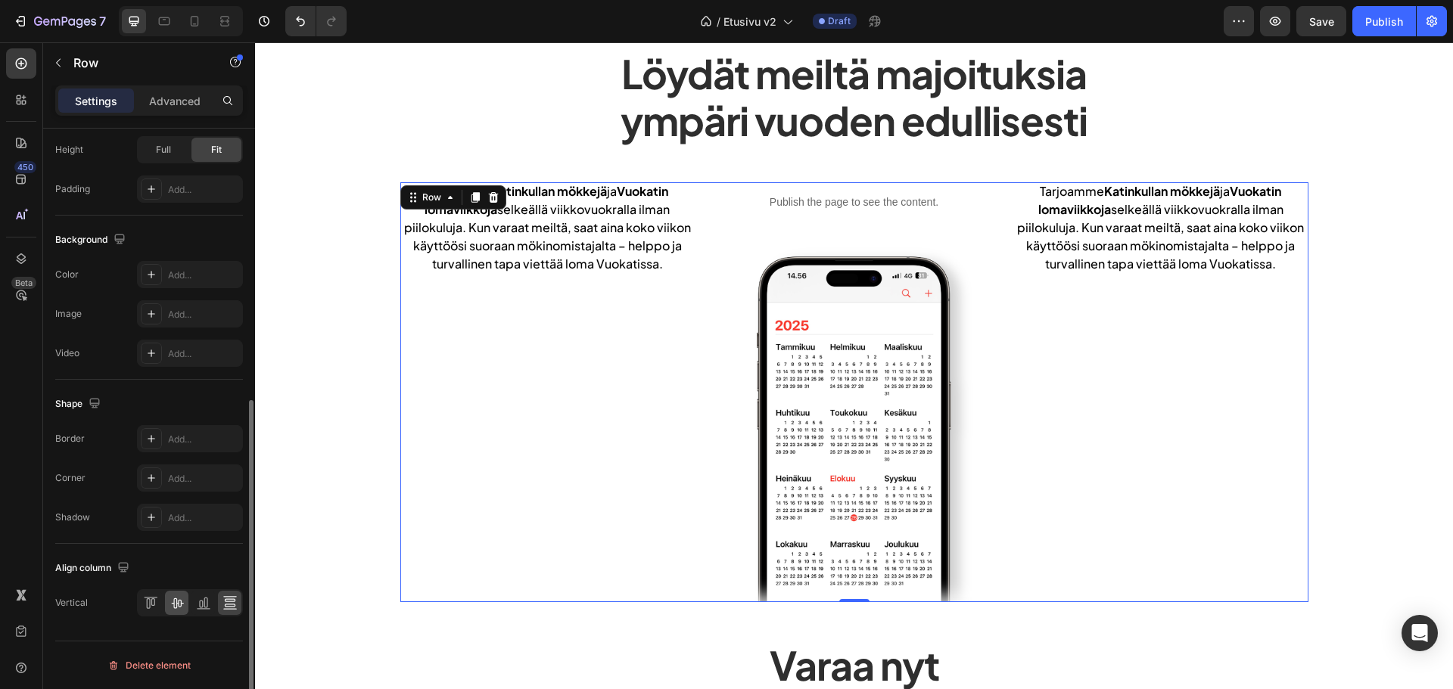
click at [186, 604] on div at bounding box center [176, 603] width 23 height 24
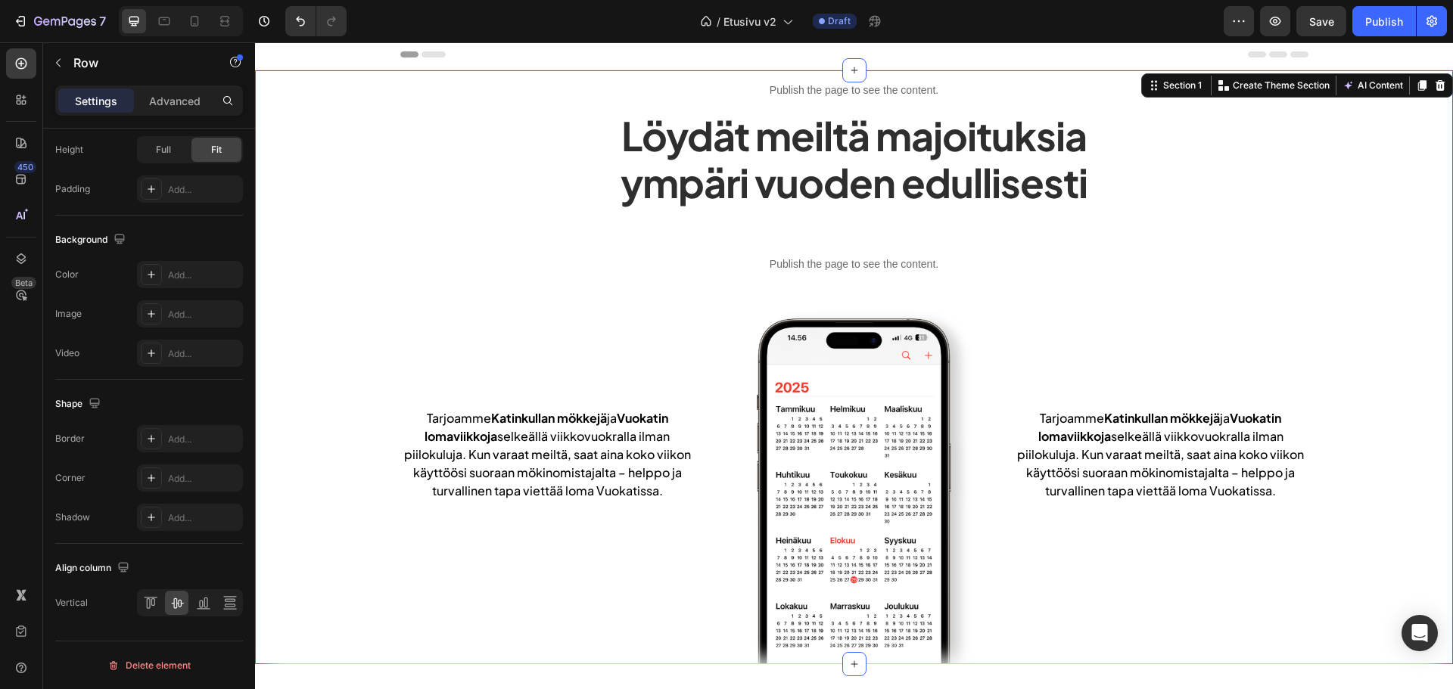
scroll to position [0, 0]
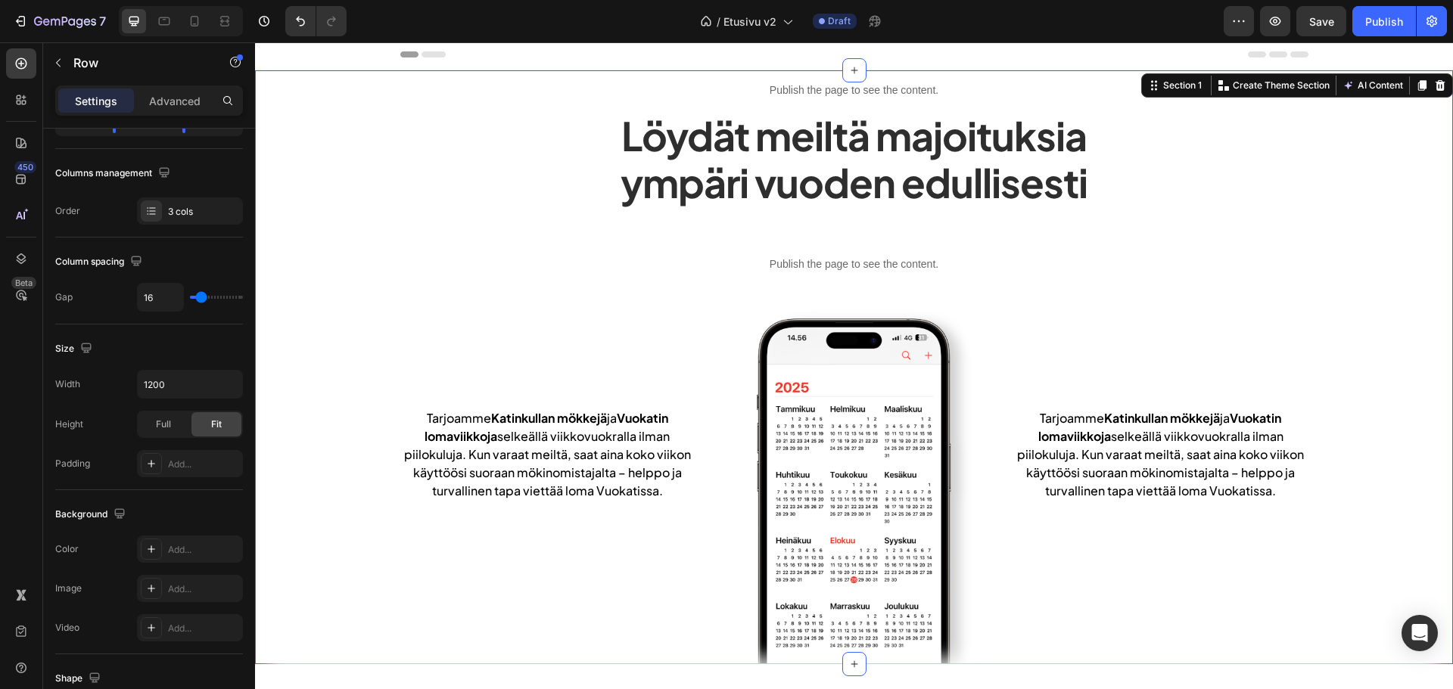
click at [341, 214] on div "Publish the page to see the content. heroteksti Löydät meiltä majoituksia ympär…" at bounding box center [854, 367] width 1198 height 594
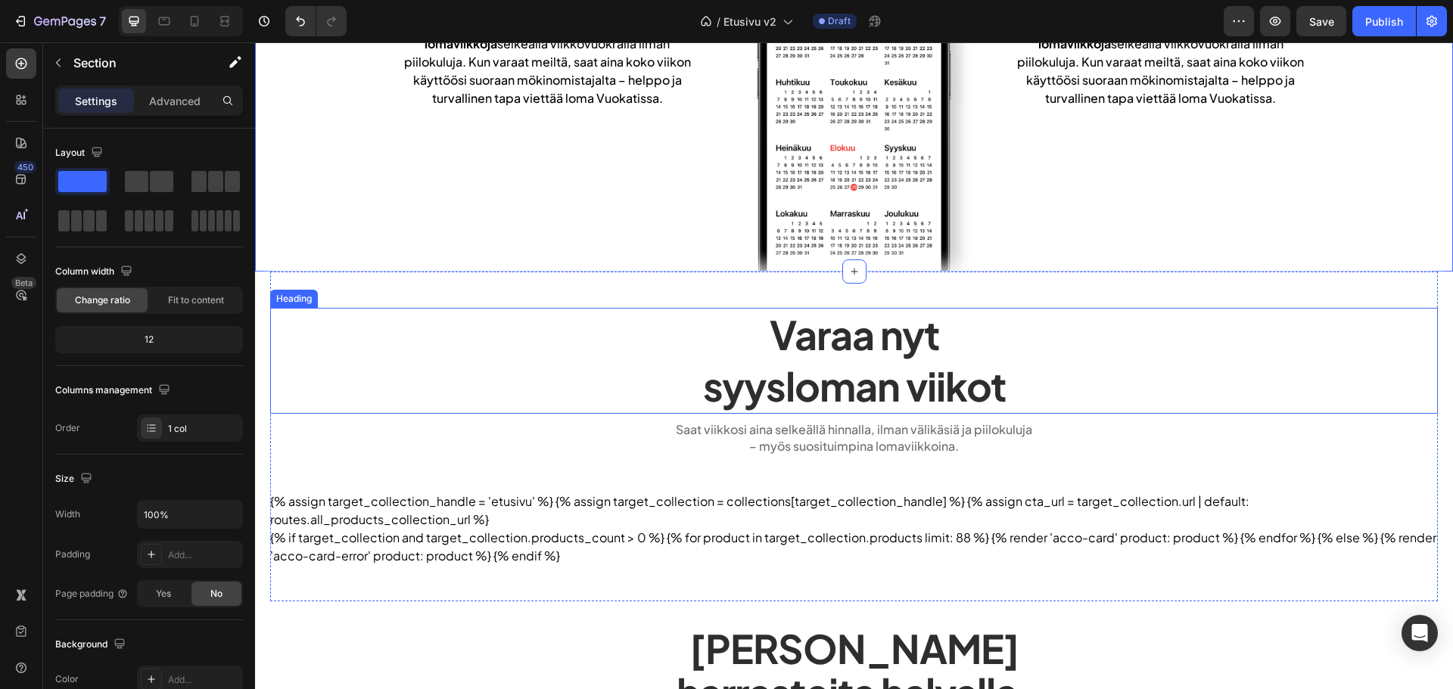
scroll to position [454, 0]
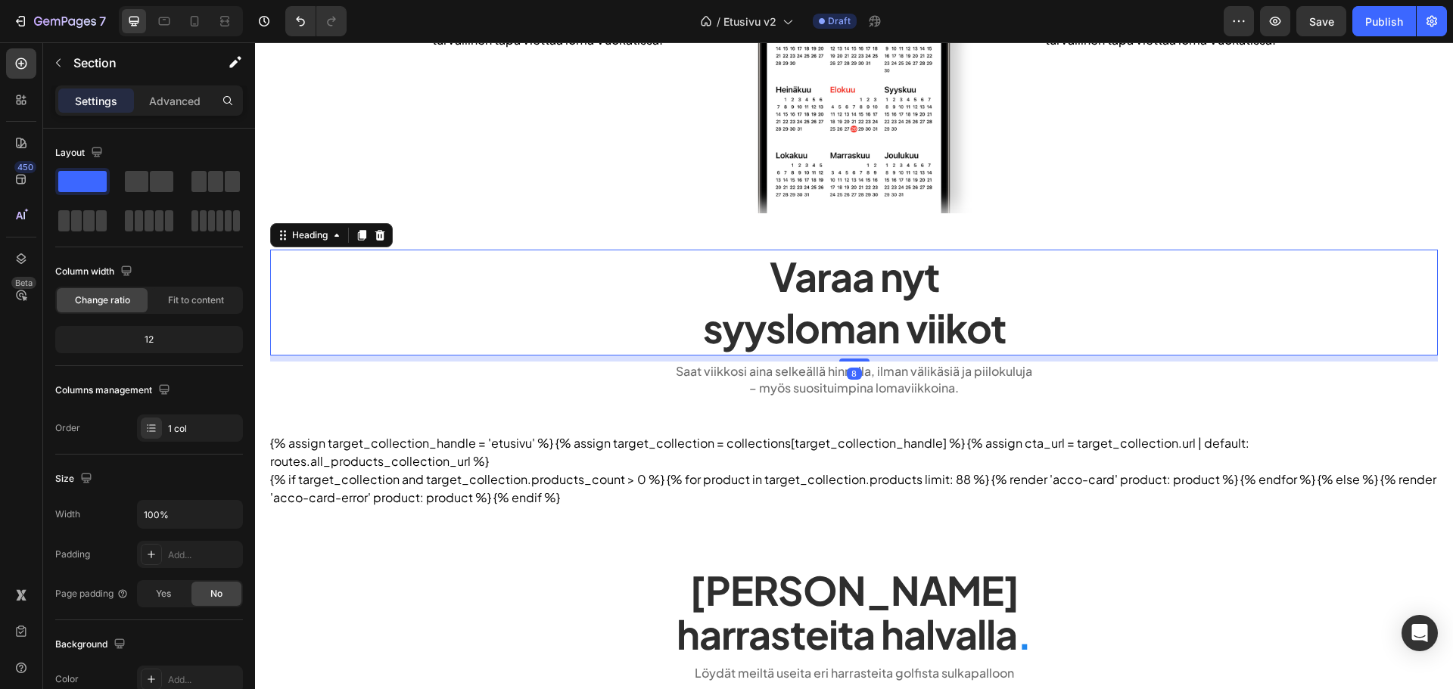
click at [829, 307] on h2 "Varaa nyt syysloman viikot" at bounding box center [854, 302] width 1168 height 105
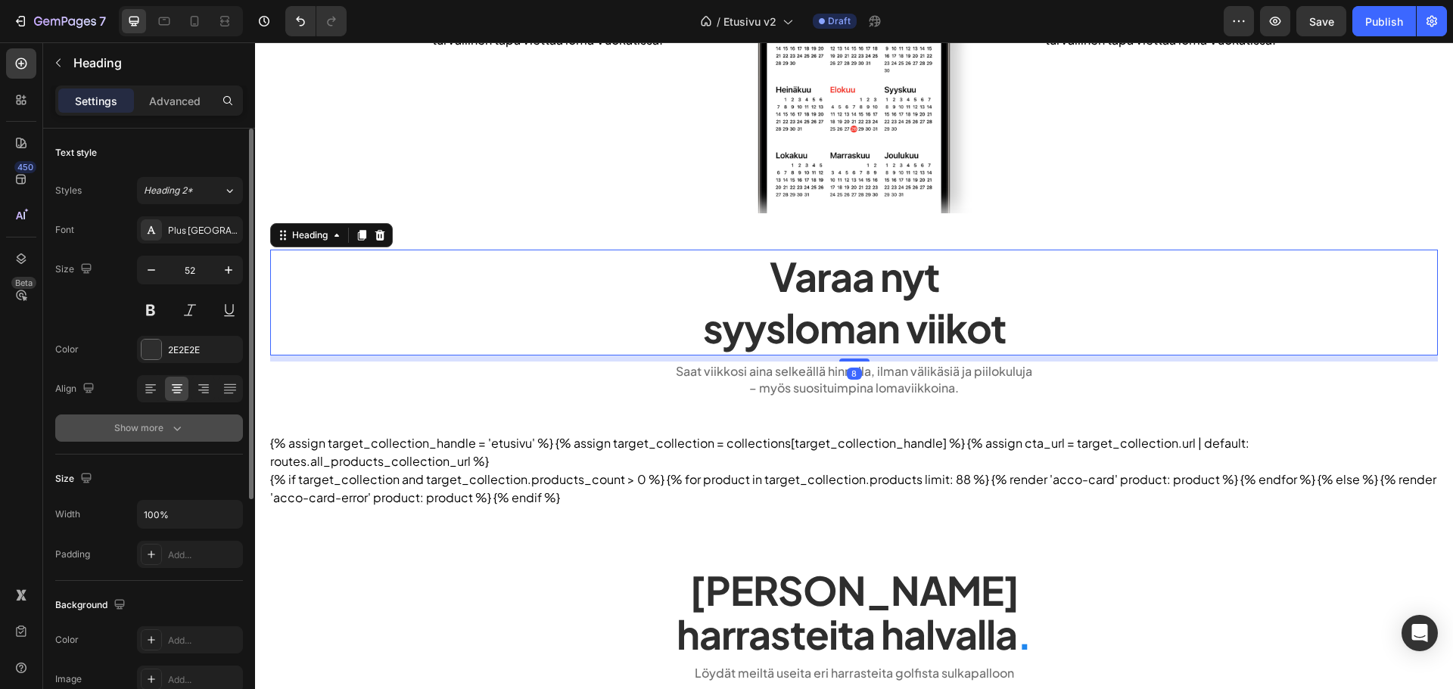
click at [175, 437] on button "Show more" at bounding box center [149, 428] width 188 height 27
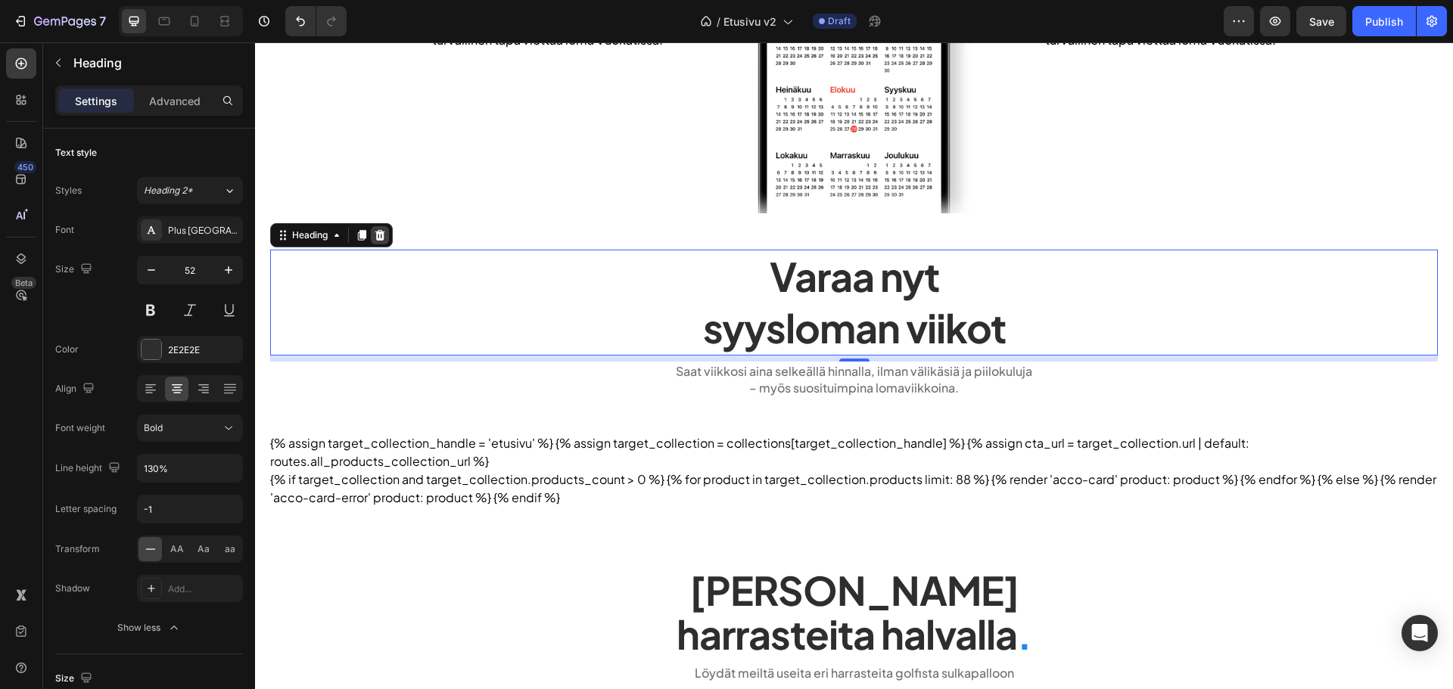
click at [376, 239] on icon at bounding box center [380, 235] width 12 height 12
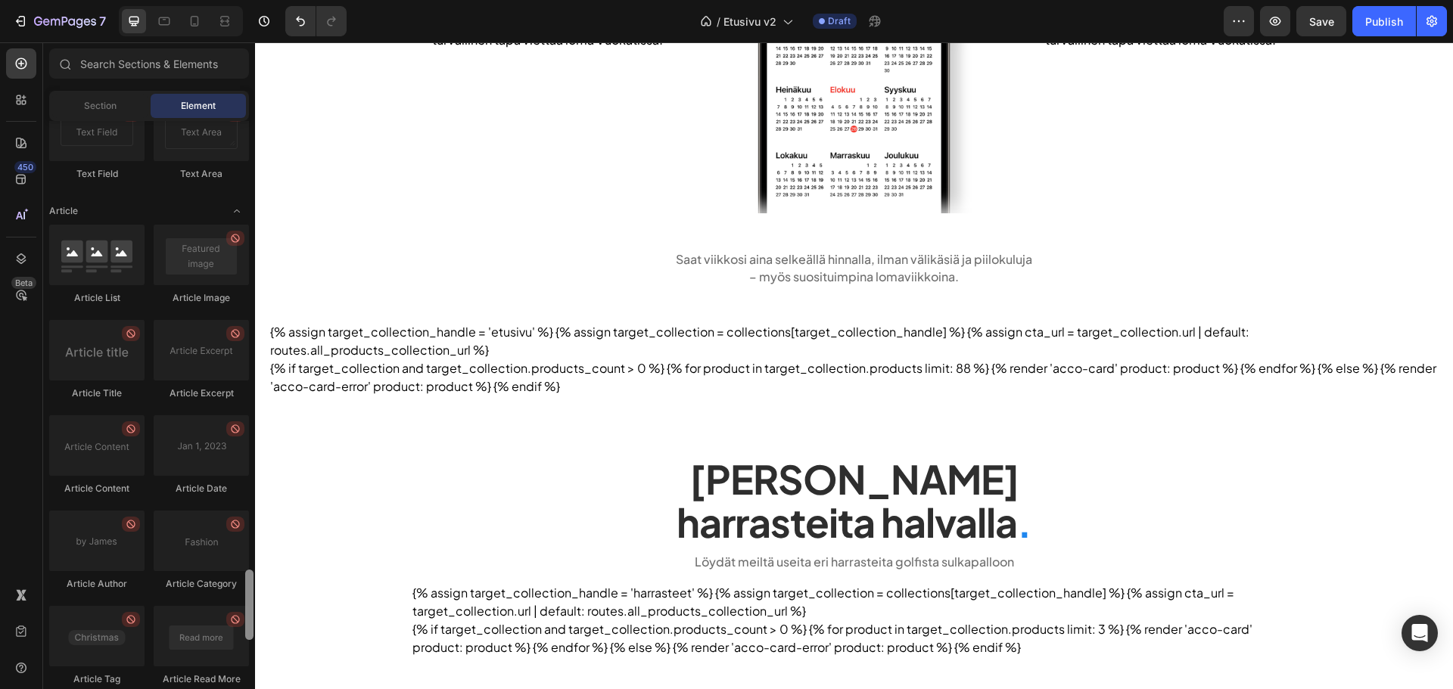
scroll to position [3920, 0]
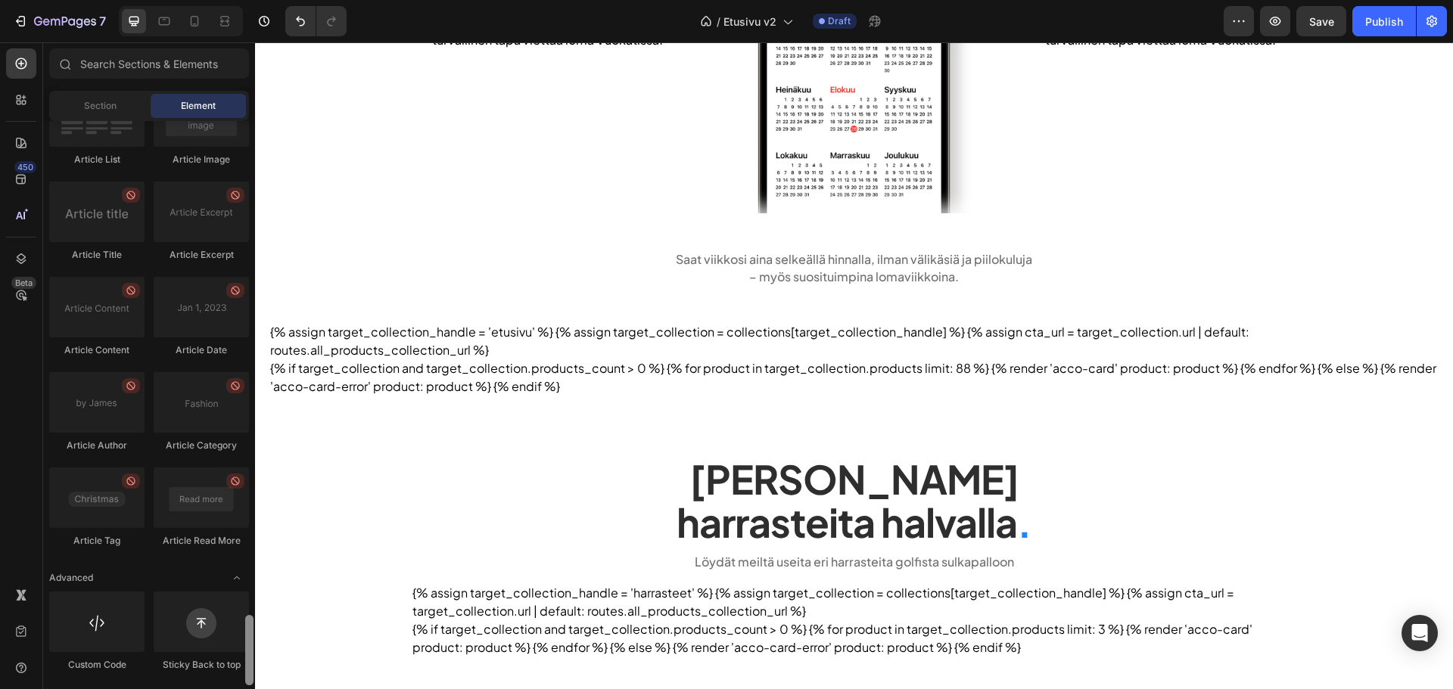
drag, startPoint x: 249, startPoint y: 379, endPoint x: 218, endPoint y: 658, distance: 281.0
click at [218, 658] on div "Layout Row Row Row Row Text Heading Text Block Button Button Button Media Image…" at bounding box center [149, 403] width 212 height 565
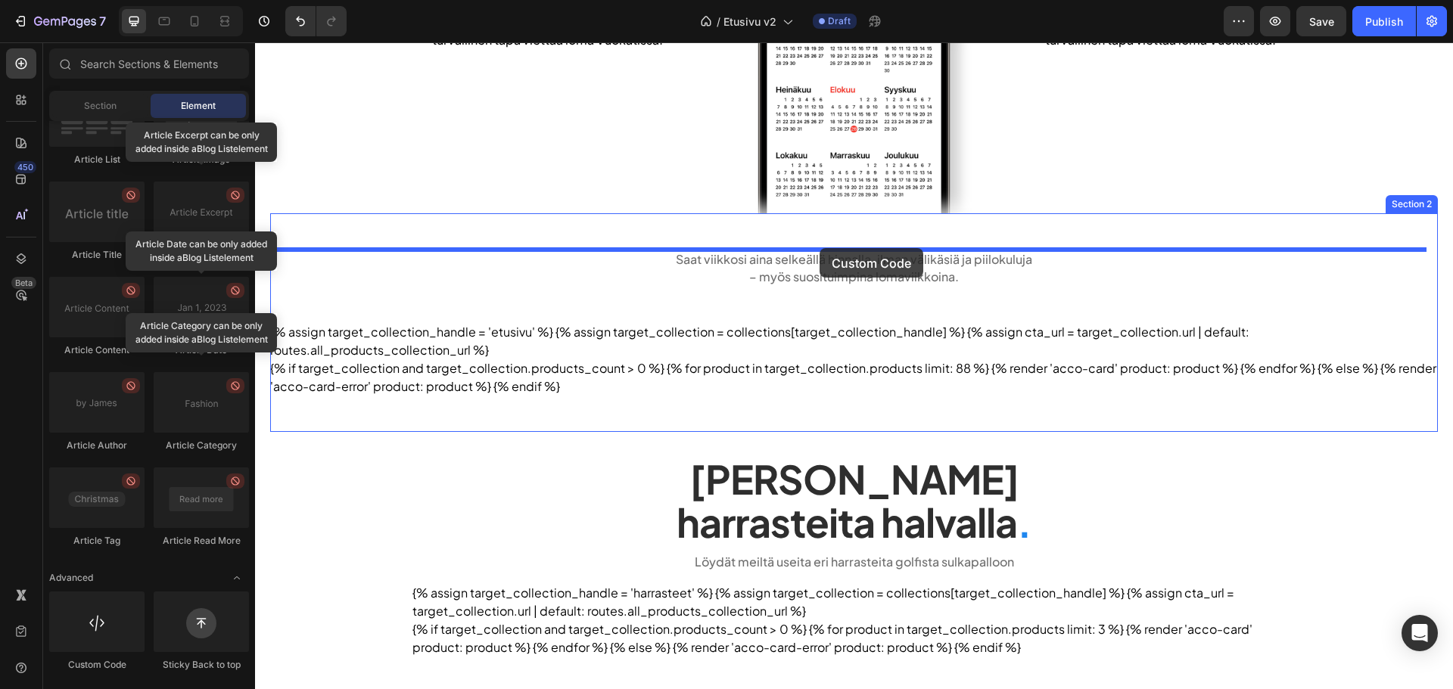
drag, startPoint x: 391, startPoint y: 639, endPoint x: 820, endPoint y: 248, distance: 580.1
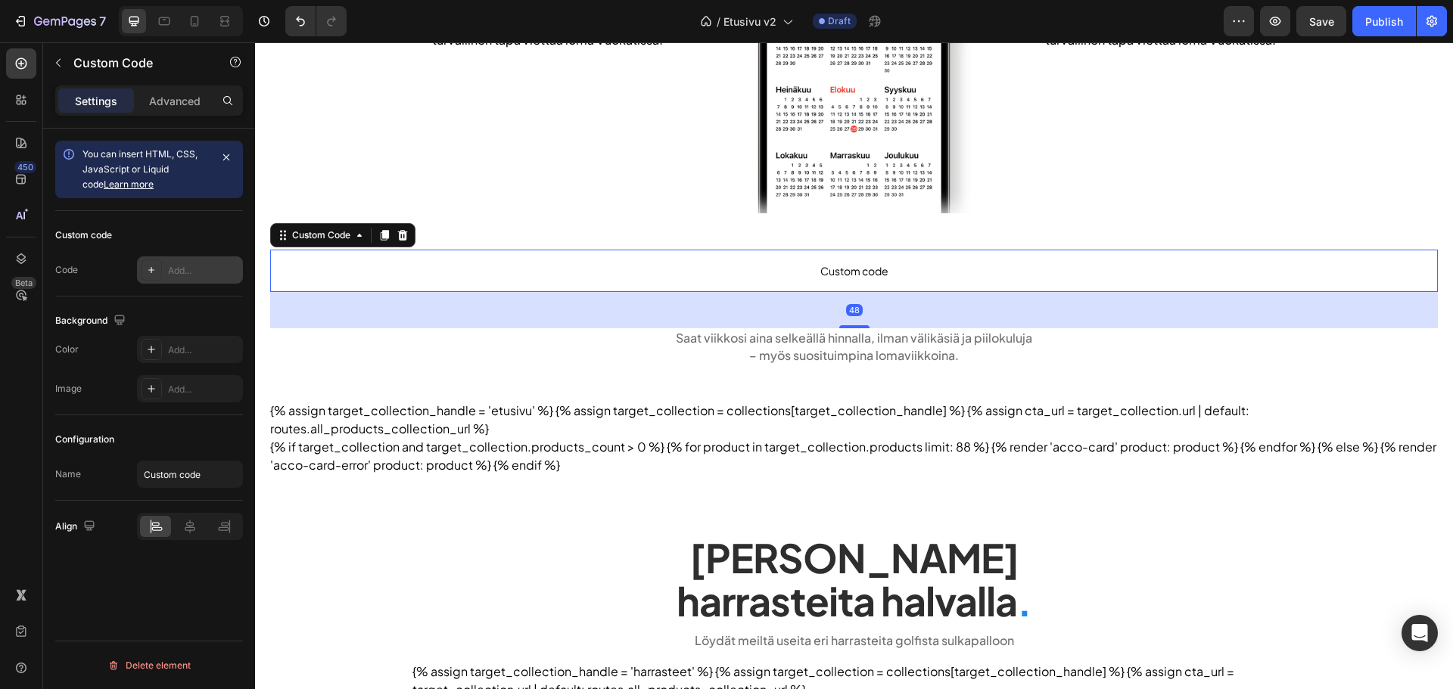
click at [161, 270] on div at bounding box center [151, 270] width 21 height 21
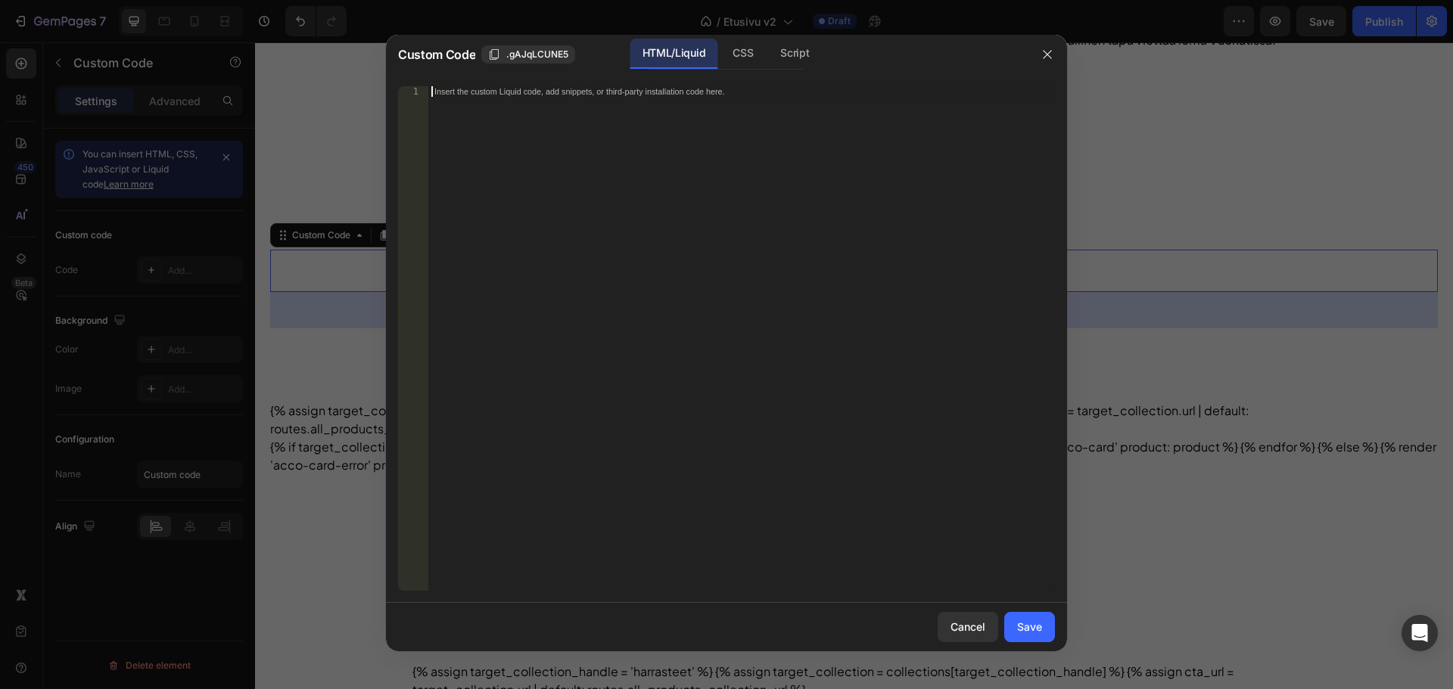
click at [550, 109] on div "Insert the custom Liquid code, add snippets, or third-party installation code h…" at bounding box center [741, 349] width 627 height 526
drag, startPoint x: 771, startPoint y: 61, endPoint x: 700, endPoint y: 81, distance: 73.8
click at [770, 61] on div "Script" at bounding box center [794, 54] width 53 height 30
drag, startPoint x: 737, startPoint y: 63, endPoint x: 674, endPoint y: 106, distance: 76.8
click at [735, 64] on div "CSS" at bounding box center [742, 54] width 45 height 30
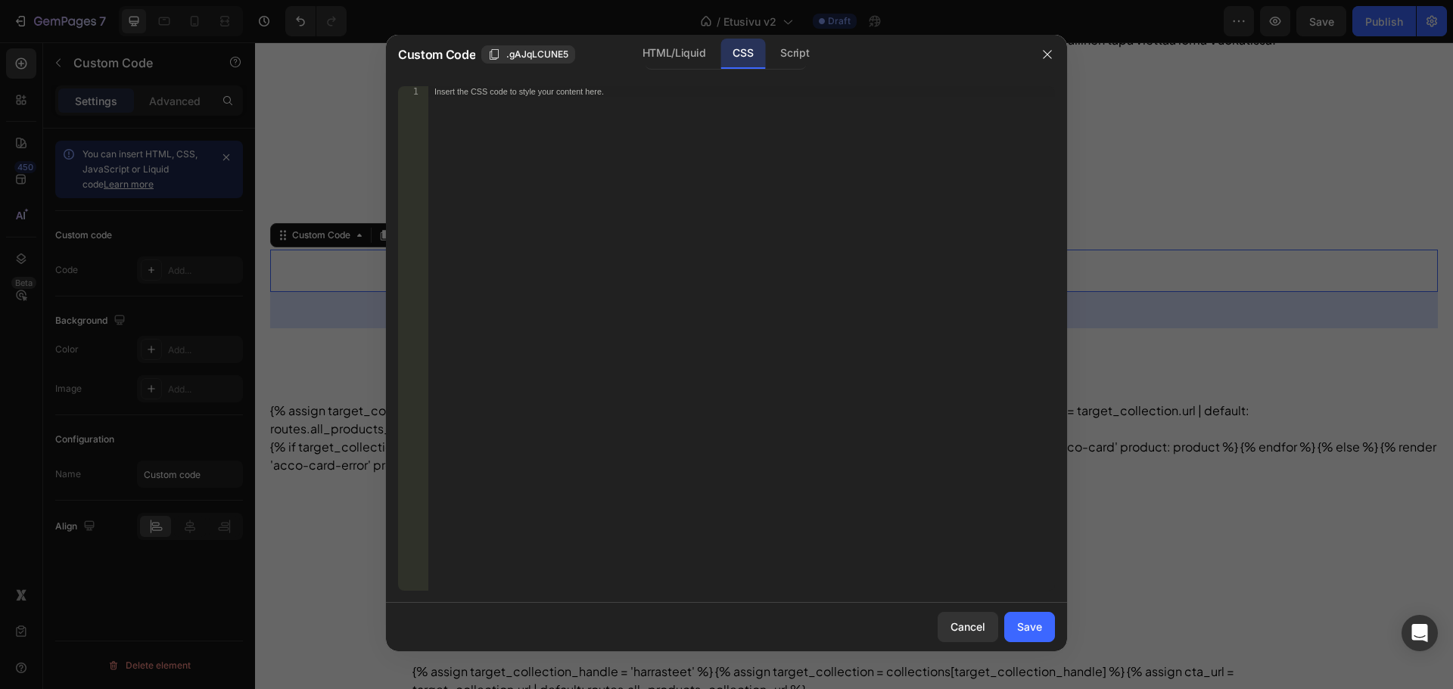
click at [674, 106] on div "Insert the CSS code to style your content here." at bounding box center [741, 349] width 627 height 526
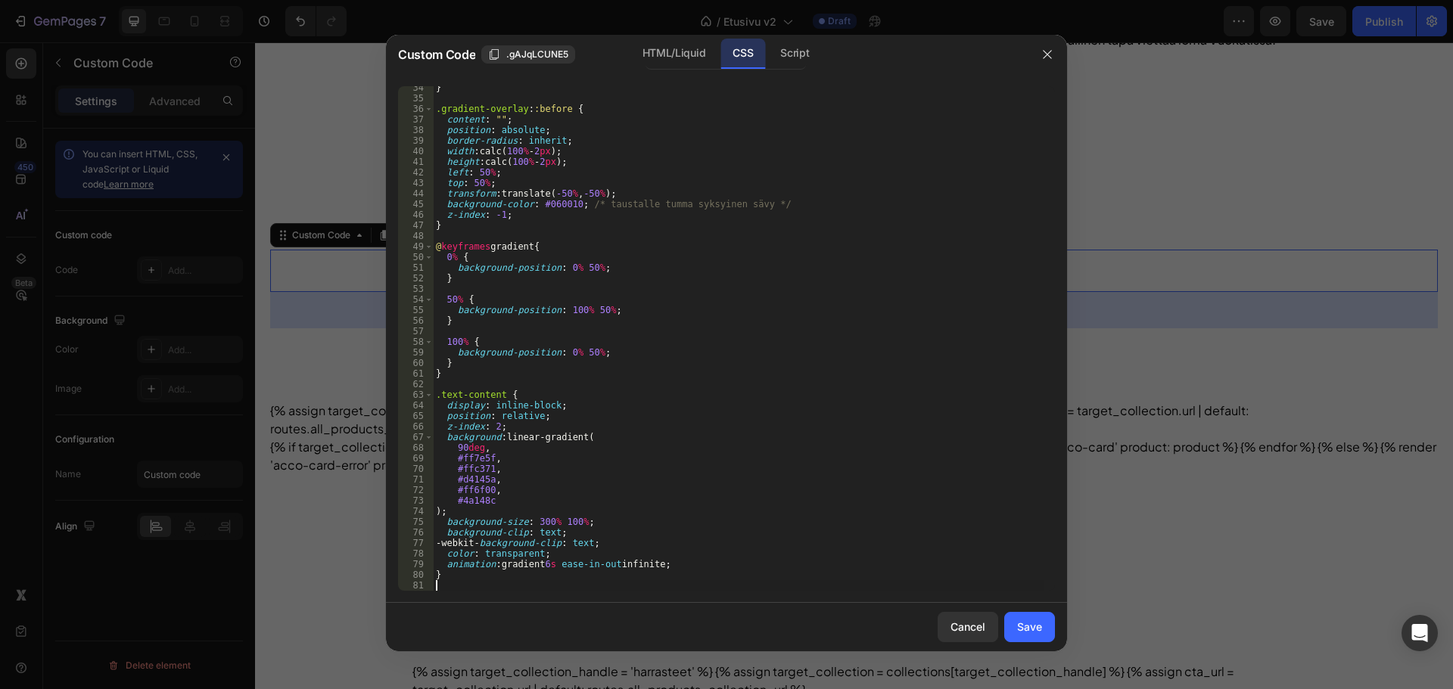
scroll to position [353, 0]
click at [677, 57] on div "HTML/Liquid" at bounding box center [673, 54] width 87 height 30
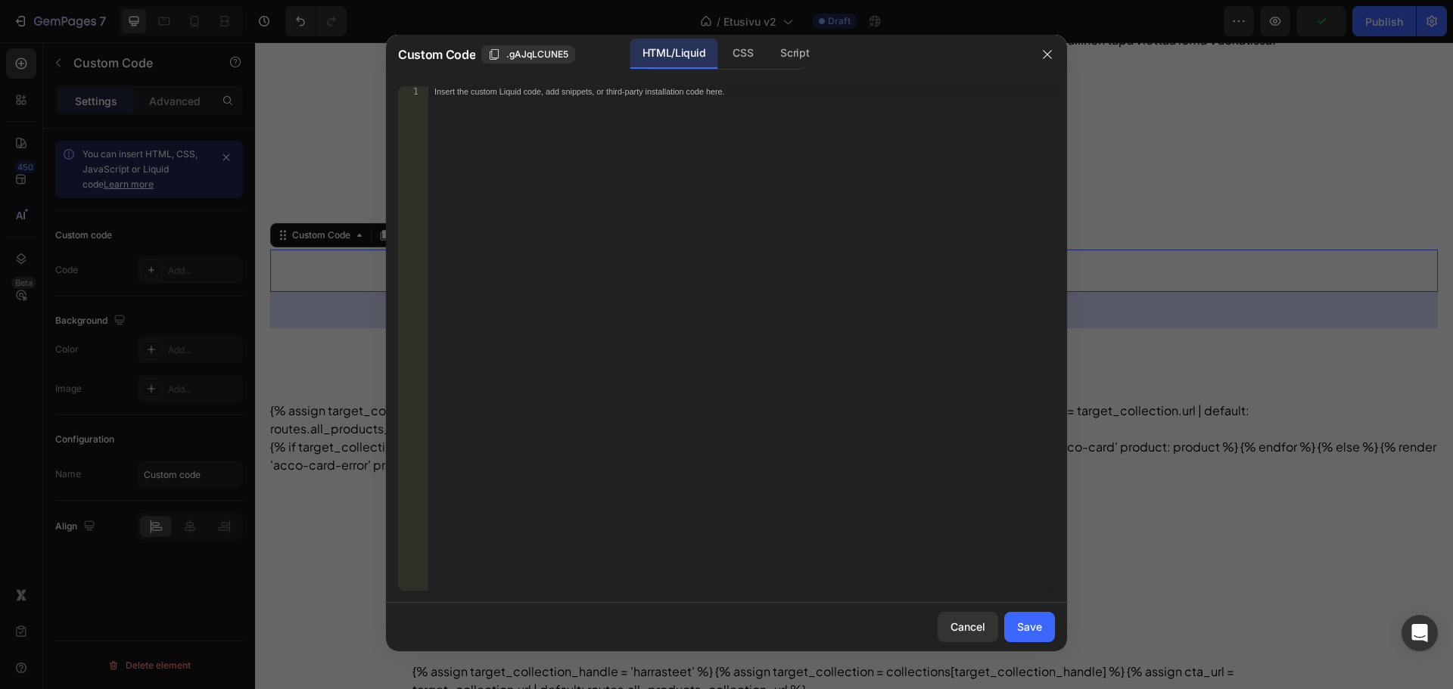
click at [602, 120] on div "Insert the custom Liquid code, add snippets, or third-party installation code h…" at bounding box center [741, 349] width 627 height 526
click at [1039, 626] on div "Save" at bounding box center [1029, 627] width 25 height 16
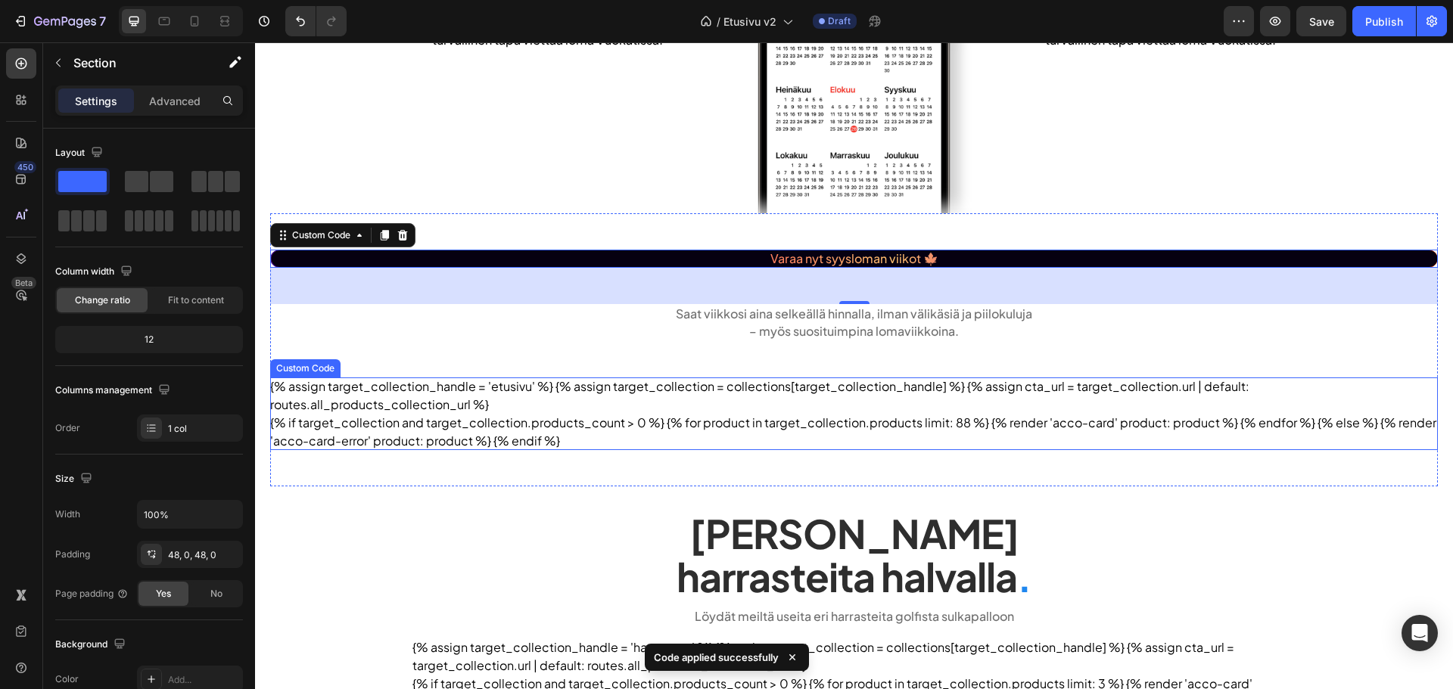
click at [674, 452] on div "Varaa nyt syysloman viikot 🍁 Custom Code 48 Saat viikkosi aina selkeällä hinnal…" at bounding box center [854, 349] width 1168 height 273
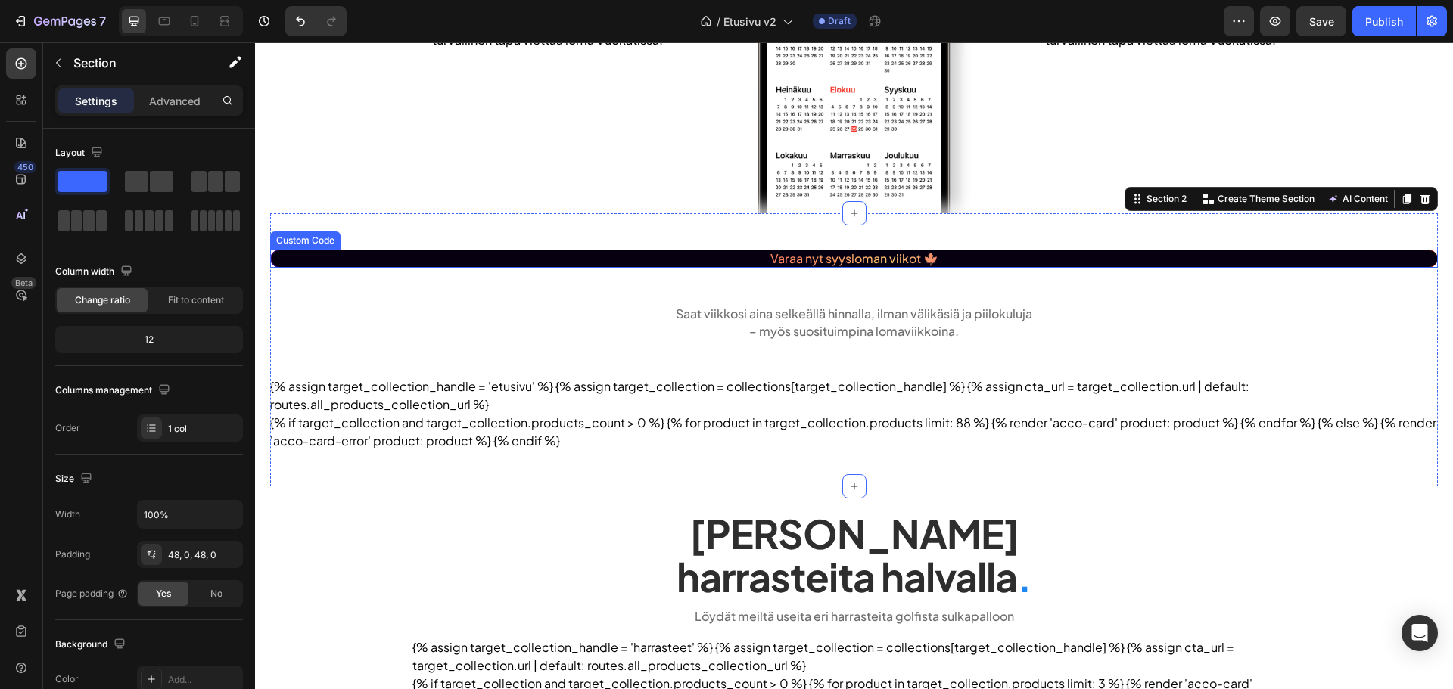
click at [485, 249] on div "Varaa nyt syysloman viikot 🍁 Custom Code Saat viikkosi aina selkeällä hinnalla,…" at bounding box center [854, 349] width 1168 height 273
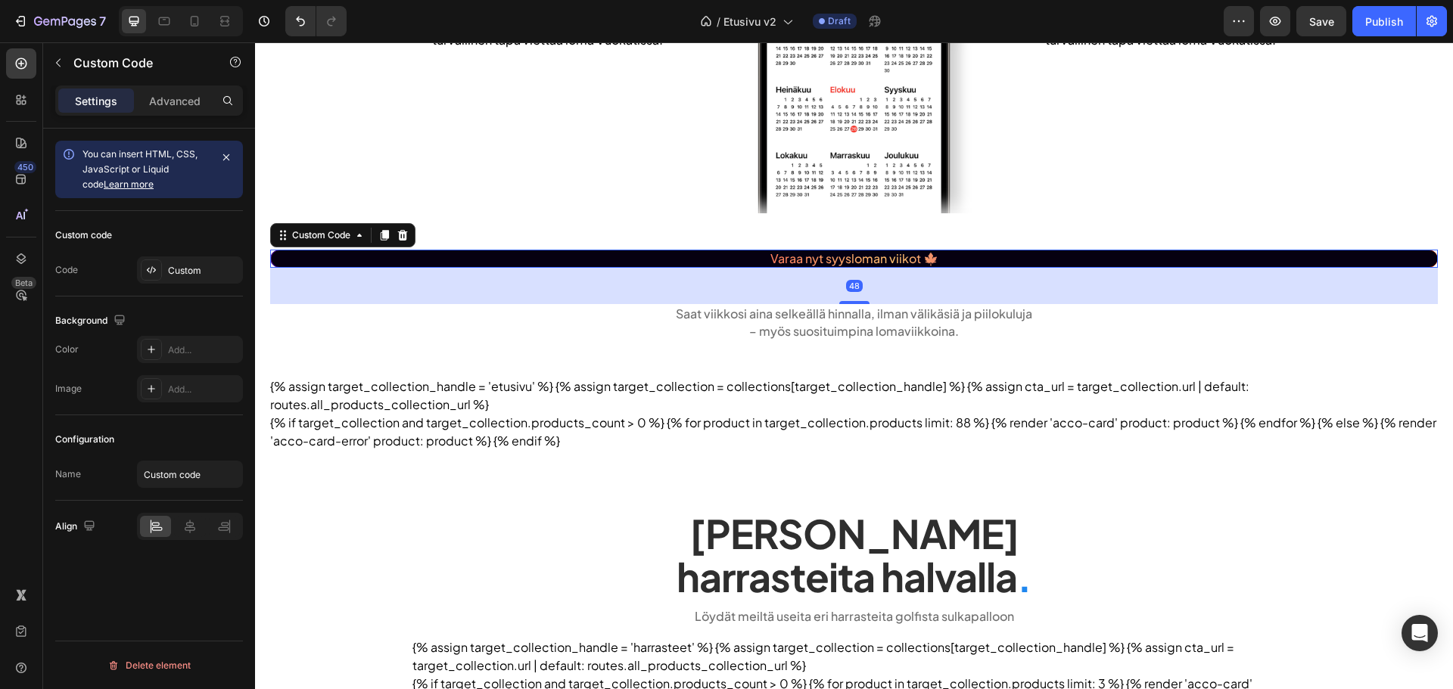
click at [474, 258] on div "Varaa nyt syysloman viikot 🍁" at bounding box center [854, 259] width 1168 height 18
click at [176, 274] on div "Custom" at bounding box center [203, 271] width 71 height 14
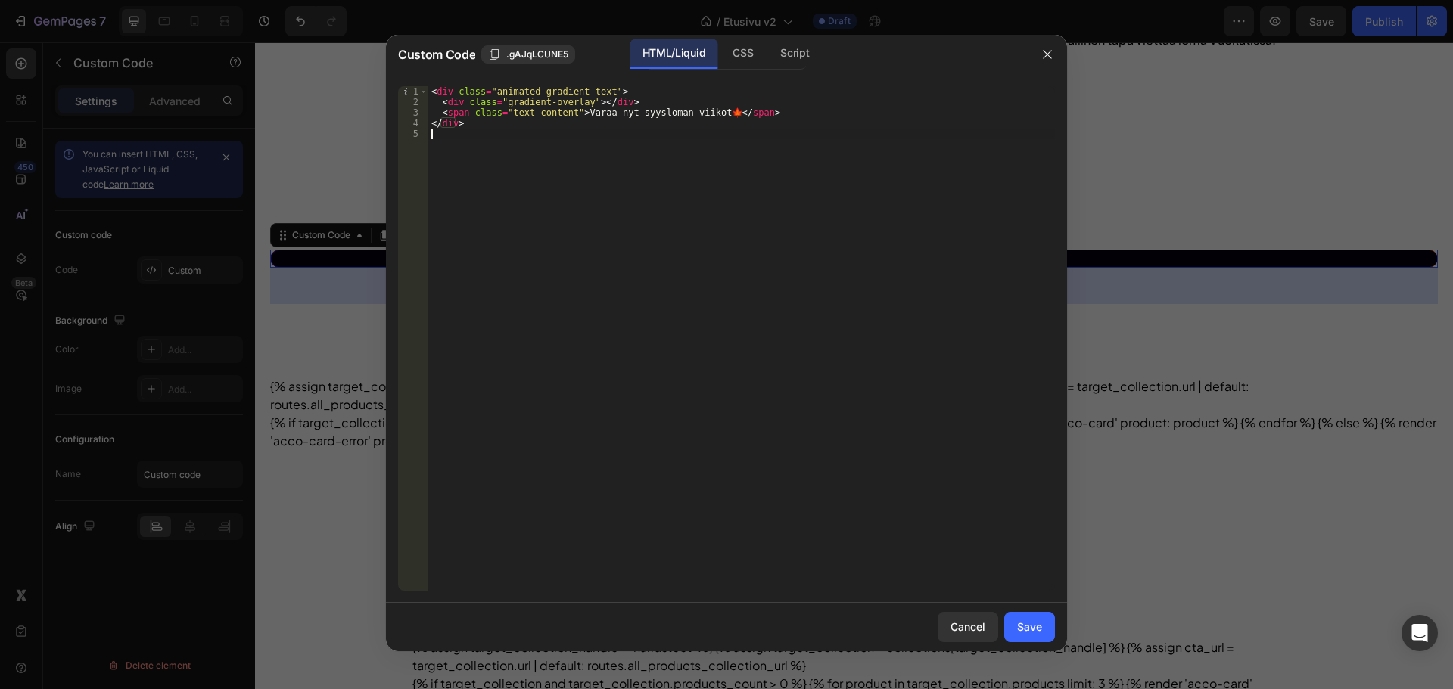
drag, startPoint x: 518, startPoint y: 139, endPoint x: 406, endPoint y: 52, distance: 141.8
click at [406, 52] on div "Custom Code .gAJqLCUNE5 HTML/Liquid CSS Script 1 2 3 4 5 < div class = "animate…" at bounding box center [726, 343] width 681 height 617
type textarea "<div class="animated-gradient-text"> <div class="gradient-overlay"></div>"
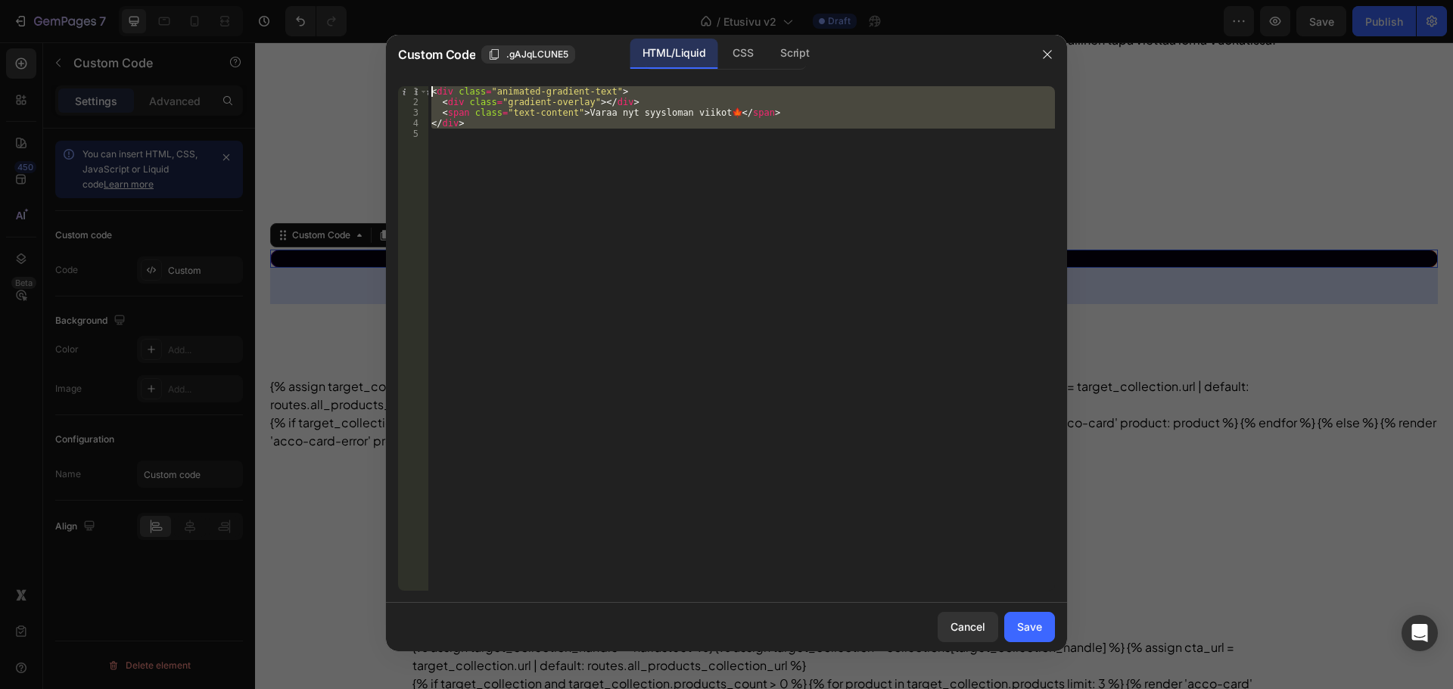
paste textarea
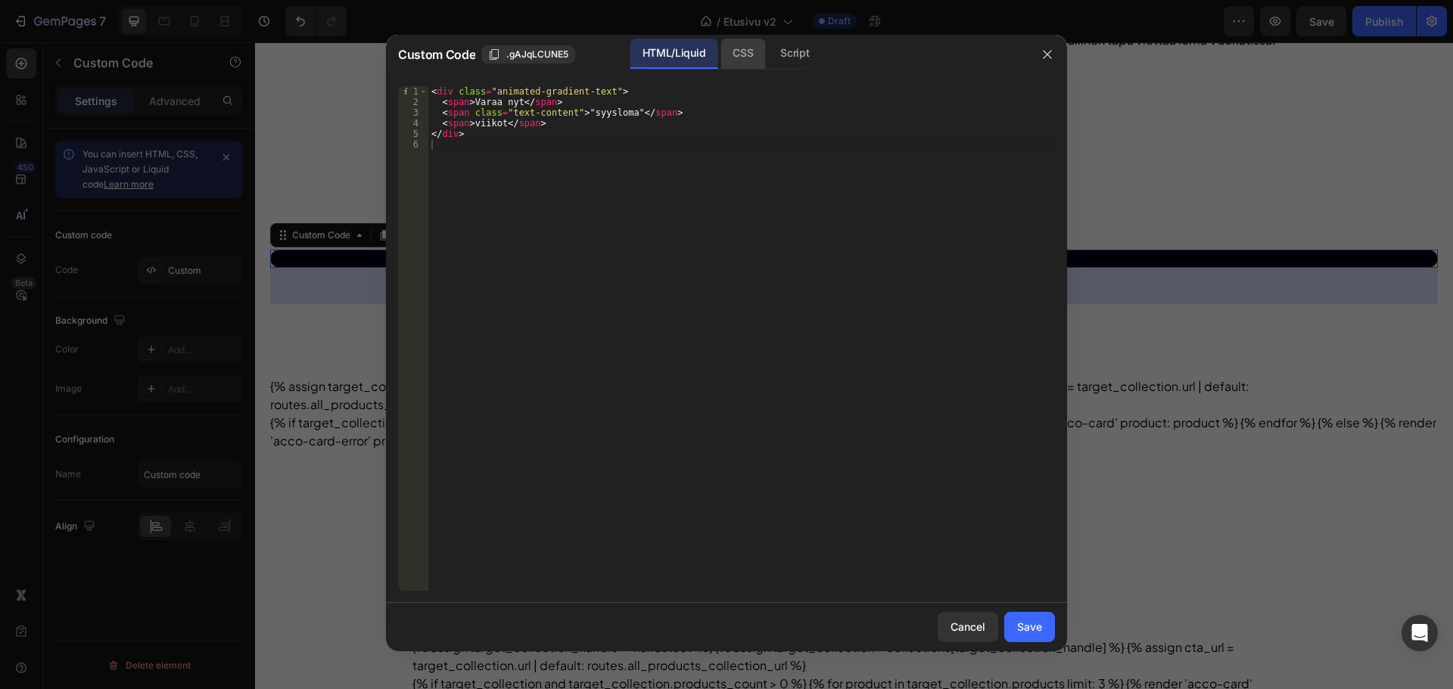
click at [768, 58] on div "CSS" at bounding box center [794, 54] width 53 height 30
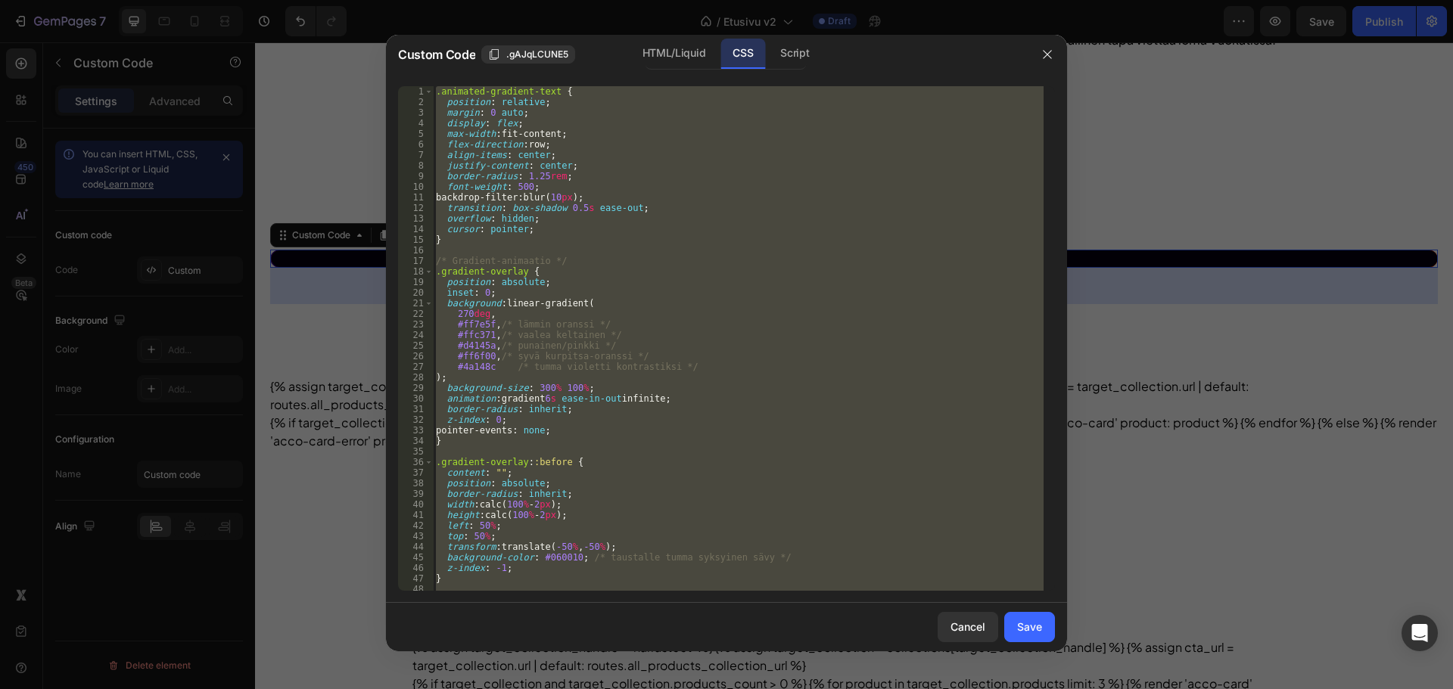
click at [692, 101] on div ".animated-gradient-text { position : relative ; margin : 0 auto ; display : fle…" at bounding box center [738, 338] width 611 height 505
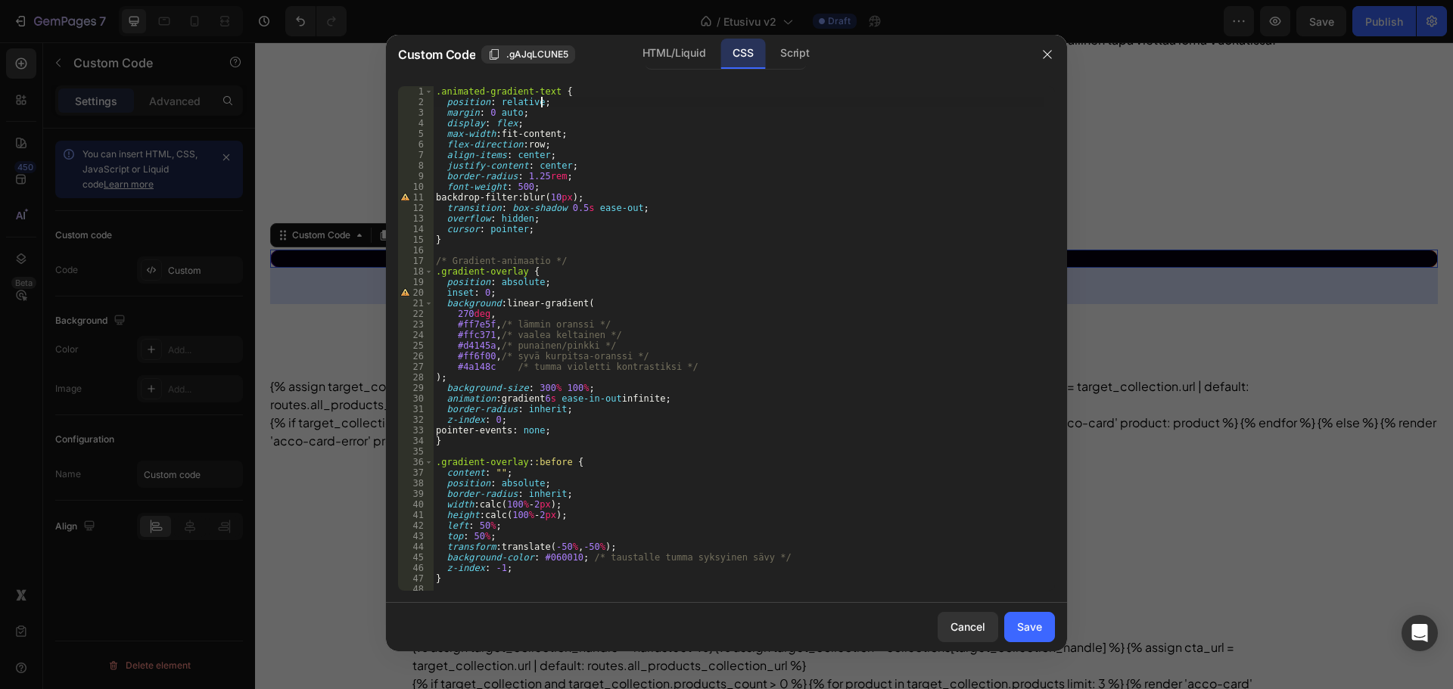
type textarea "}"
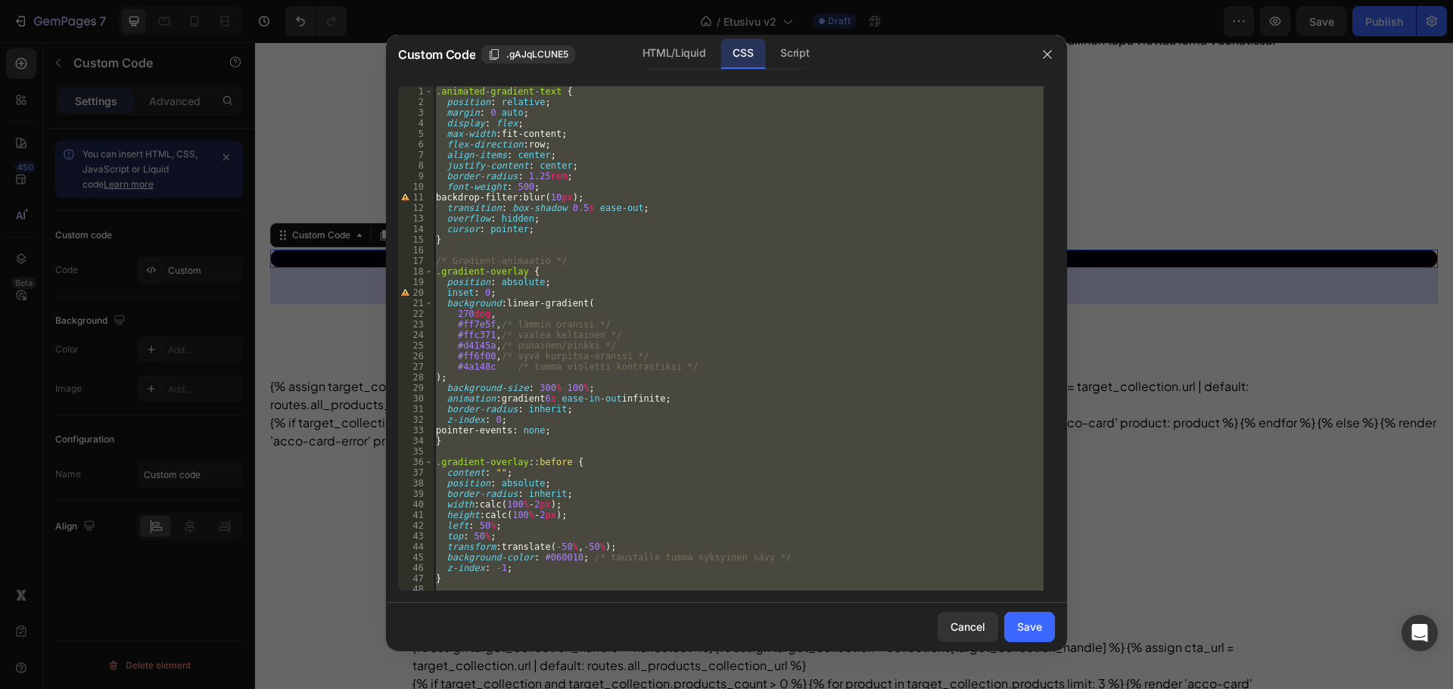
paste textarea
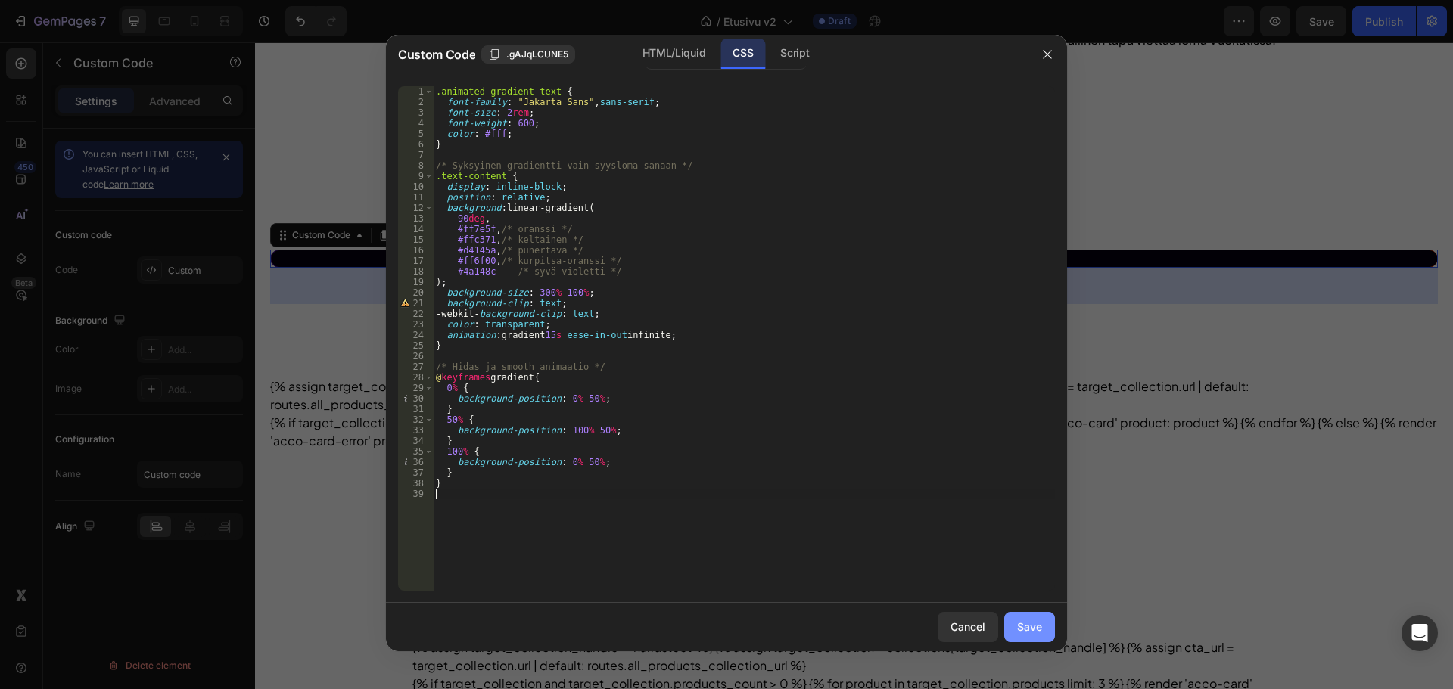
click at [1039, 631] on div "Save" at bounding box center [1029, 627] width 25 height 16
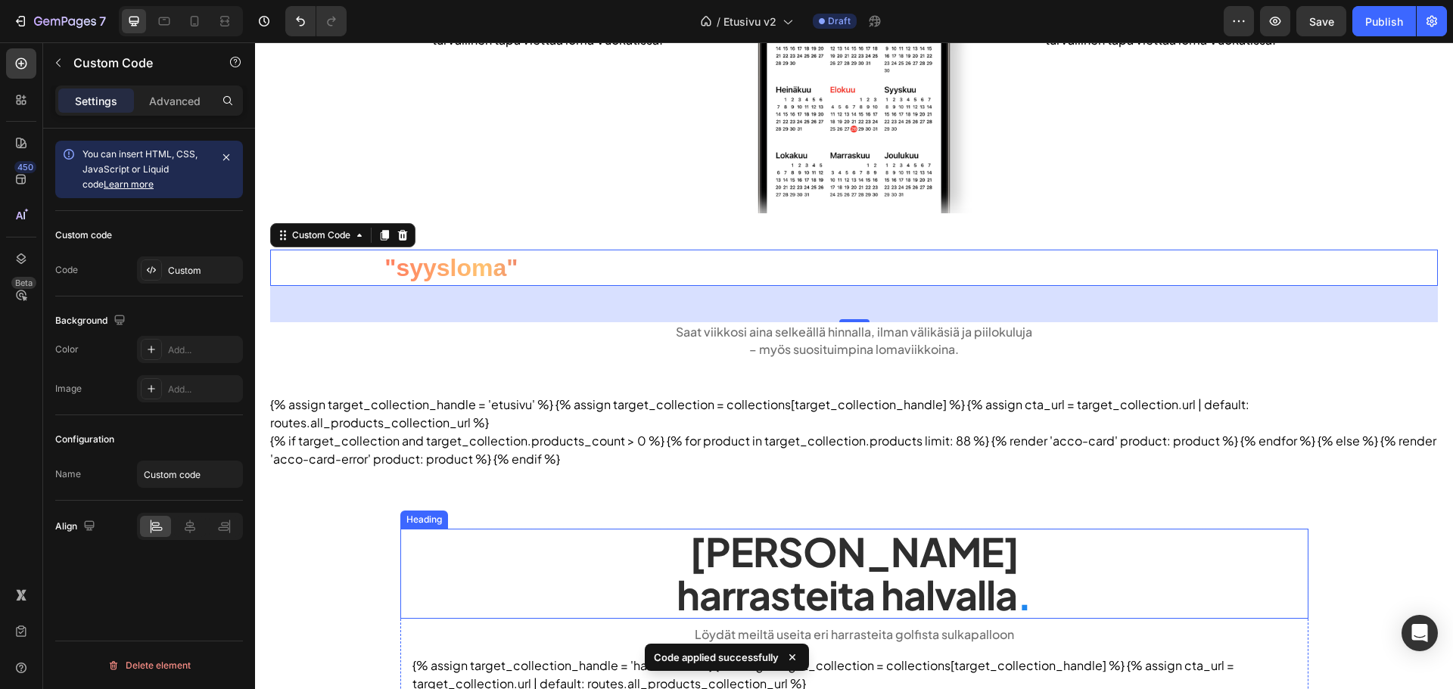
click at [655, 530] on h2 "Tarjoamme lomalle harrasteita halvalla ." at bounding box center [854, 573] width 908 height 89
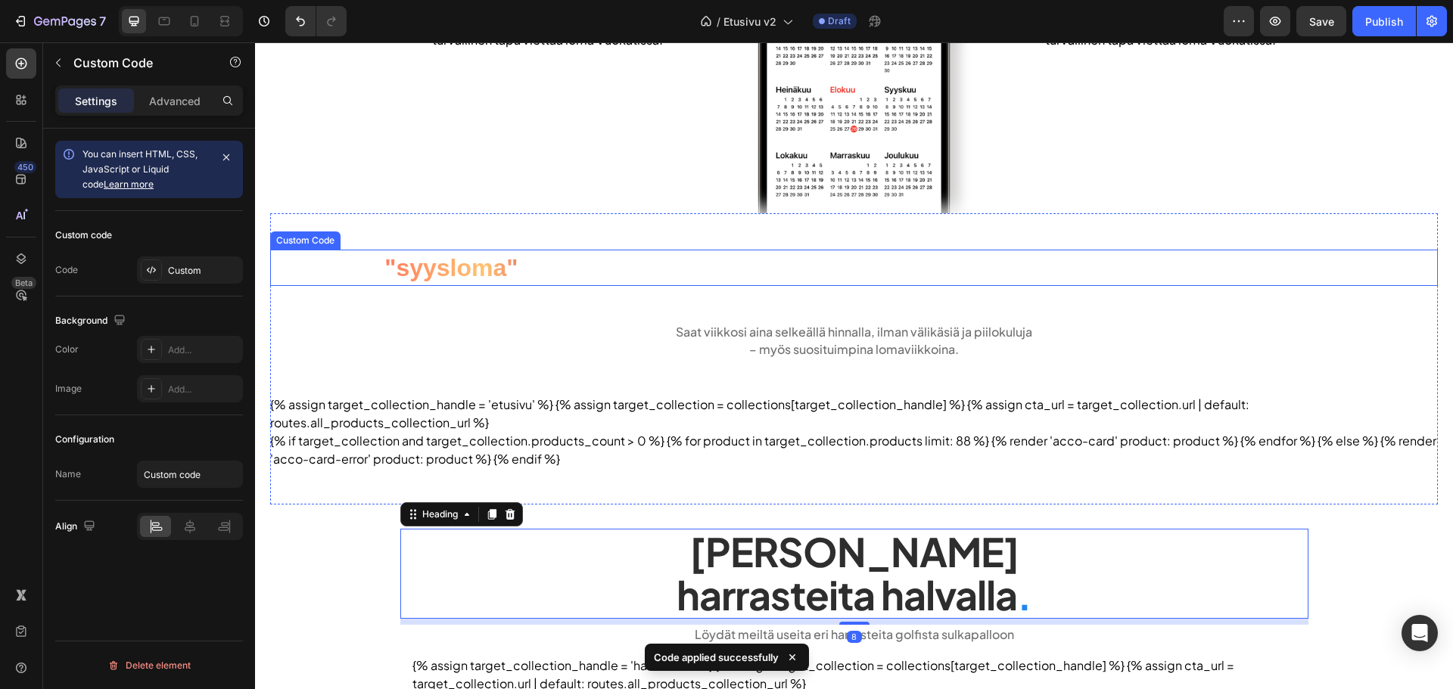
click at [535, 269] on span "viikot" at bounding box center [556, 267] width 64 height 27
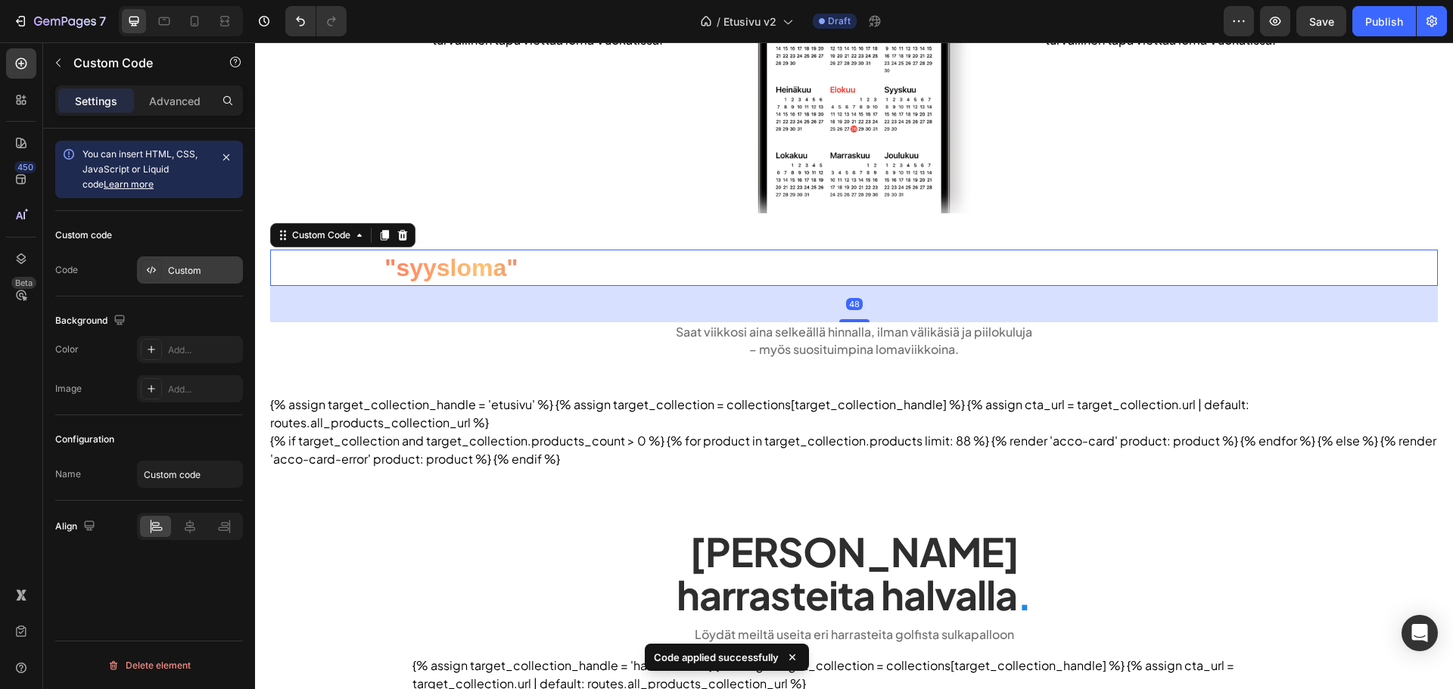
click at [227, 269] on div "Custom" at bounding box center [203, 271] width 71 height 14
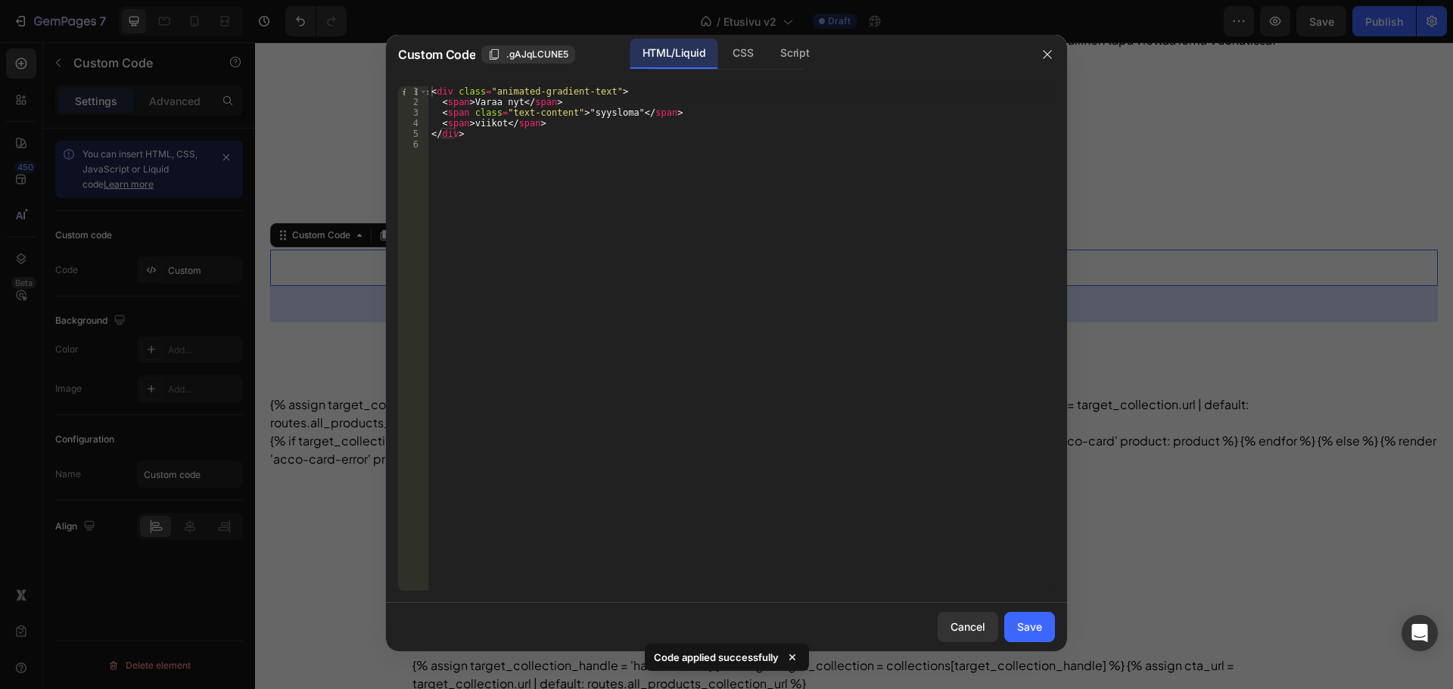
click at [580, 115] on div "< div class = "animated-gradient-text" > < span > Varaa nyt </ span > < span cl…" at bounding box center [741, 349] width 627 height 526
click at [621, 110] on div "< div class = "animated-gradient-text" > < span > Varaa nyt </ span > < span cl…" at bounding box center [741, 349] width 627 height 526
click at [768, 61] on div "CSS" at bounding box center [794, 54] width 53 height 30
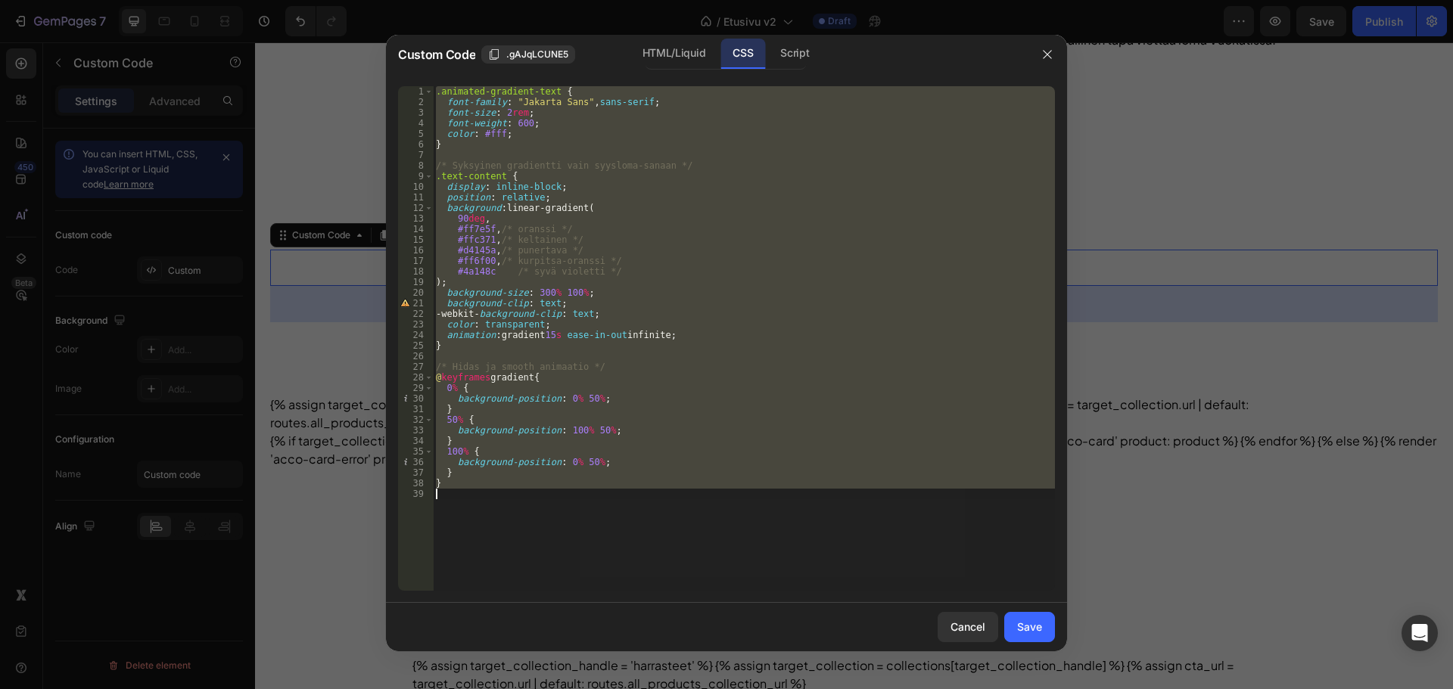
click at [609, 253] on div ".animated-gradient-text { font-family : " Jakarta Sans " , sans-serif ; font-si…" at bounding box center [744, 338] width 622 height 505
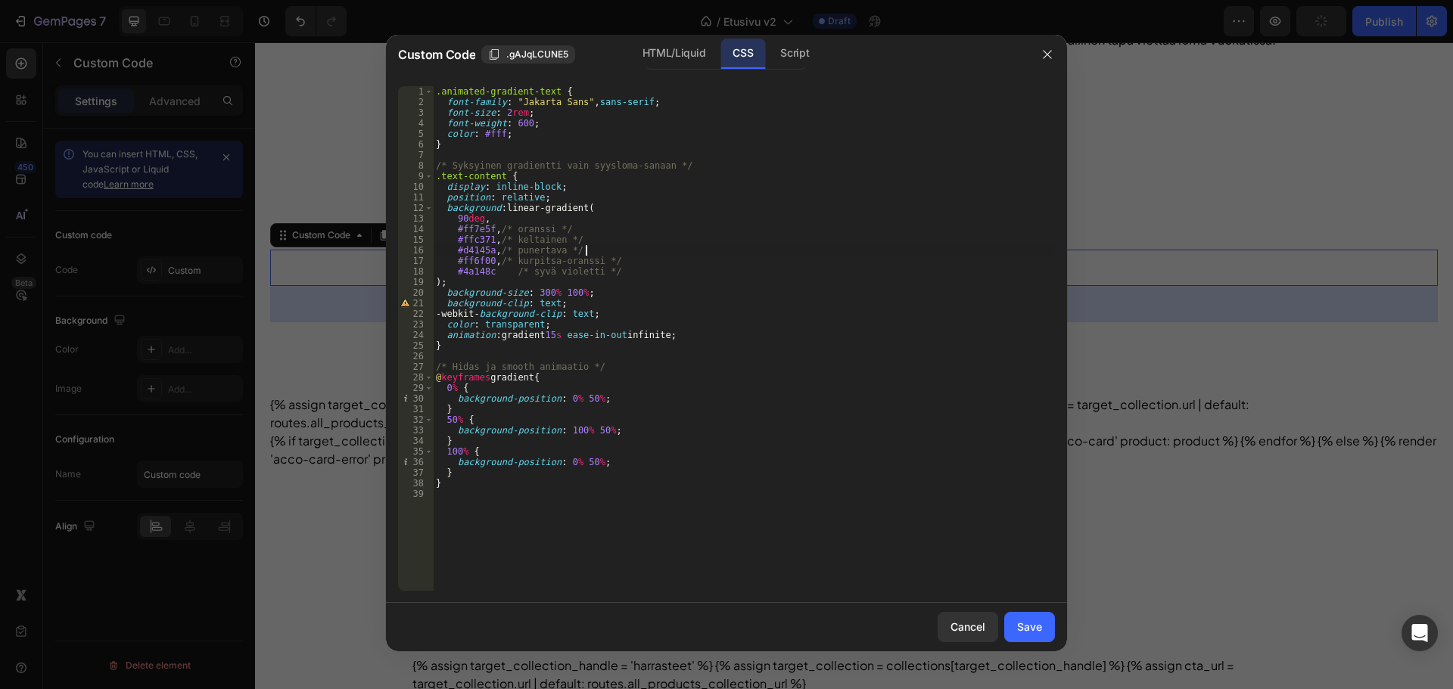
click at [622, 290] on div ".animated-gradient-text { font-family : " Jakarta Sans " , sans-serif ; font-si…" at bounding box center [744, 349] width 622 height 526
type textarea "background-size: 300% 100%;"
click at [1024, 622] on div "Save" at bounding box center [1029, 627] width 25 height 16
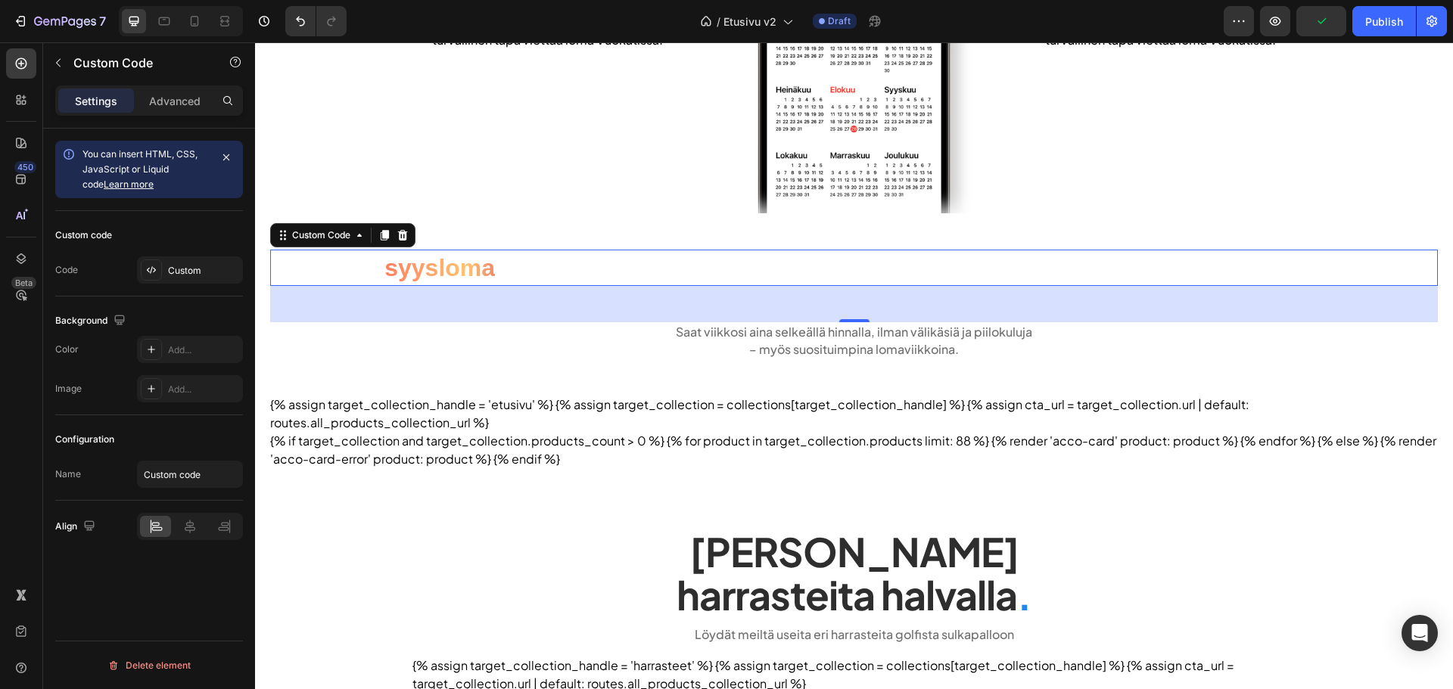
click at [326, 271] on span "Varaa nyt" at bounding box center [323, 267] width 107 height 27
click at [203, 270] on div "Custom" at bounding box center [203, 271] width 71 height 14
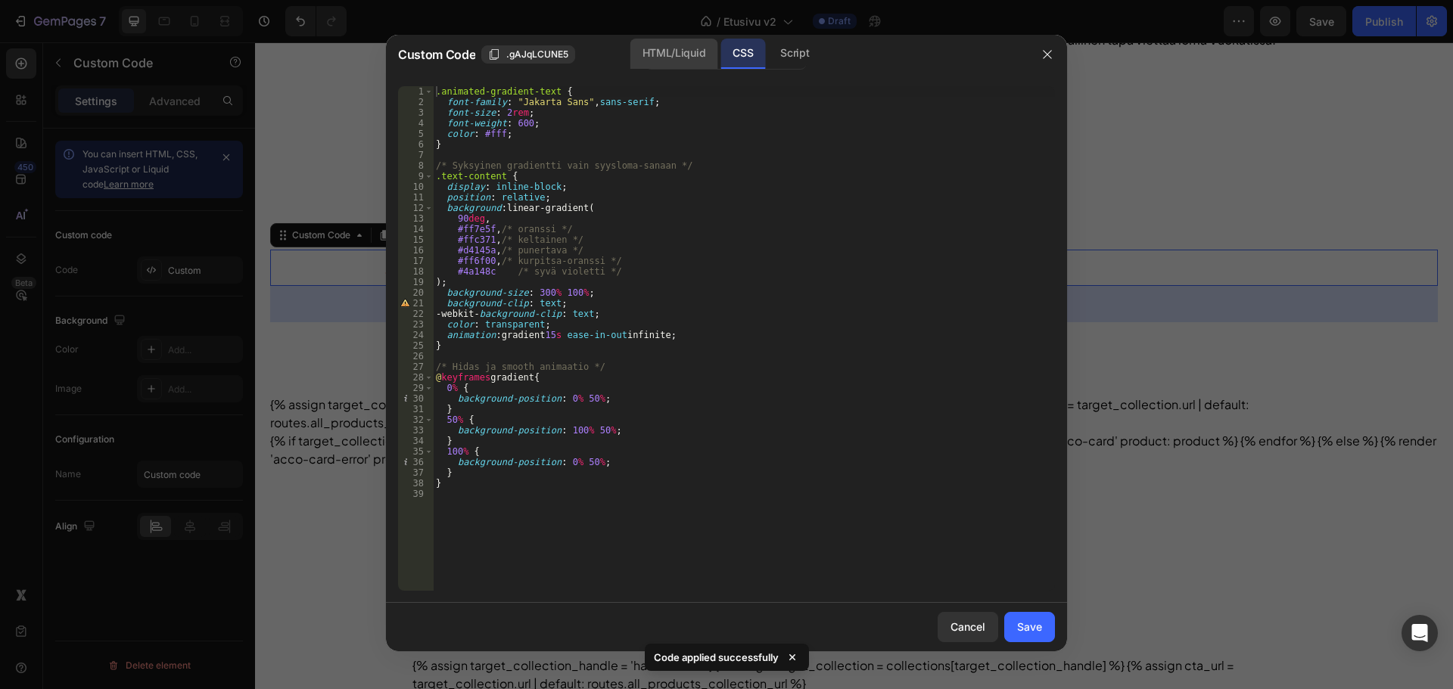
click at [657, 58] on div "HTML/Liquid" at bounding box center [673, 54] width 87 height 30
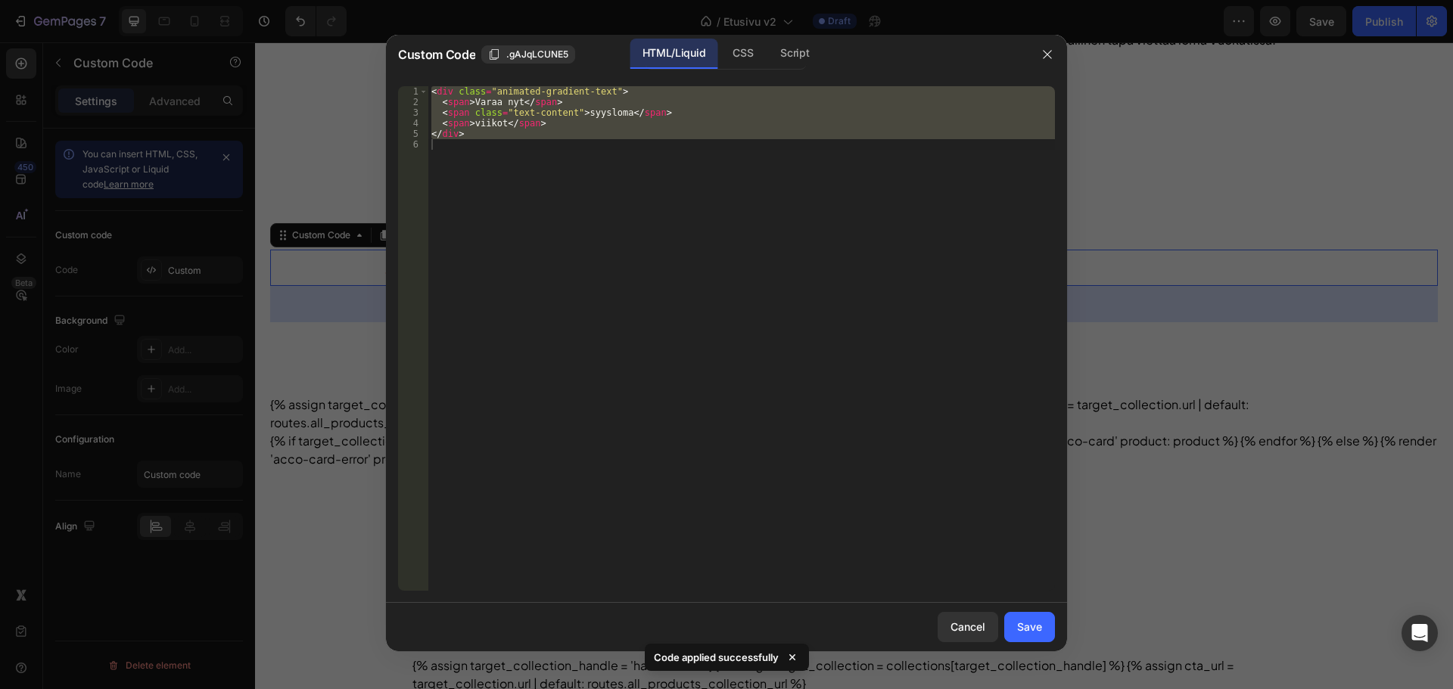
click at [458, 101] on div "< div class = "animated-gradient-text" > < span > Varaa nyt </ span > < span cl…" at bounding box center [741, 338] width 627 height 505
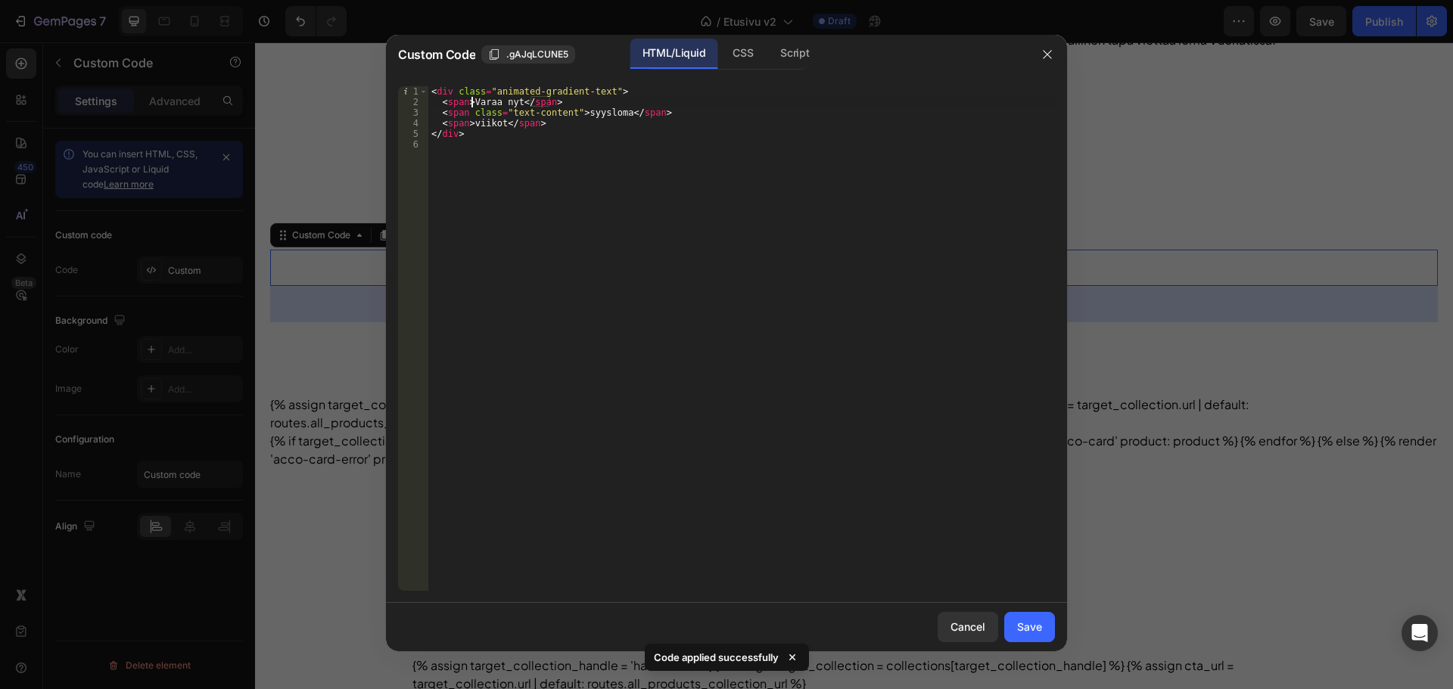
click at [469, 101] on div "< div class = "animated-gradient-text" > < span > Varaa nyt </ span > < span cl…" at bounding box center [741, 349] width 627 height 526
click at [465, 98] on div "< div class = "animated-gradient-text" > < span > Varaa nyt </ span > < span cl…" at bounding box center [741, 349] width 627 height 526
click at [575, 101] on div "< div class = "animated-gradient-text" > < span style = "color: #2e2e2e" > Vara…" at bounding box center [741, 349] width 627 height 526
drag, startPoint x: 581, startPoint y: 101, endPoint x: 472, endPoint y: 106, distance: 109.1
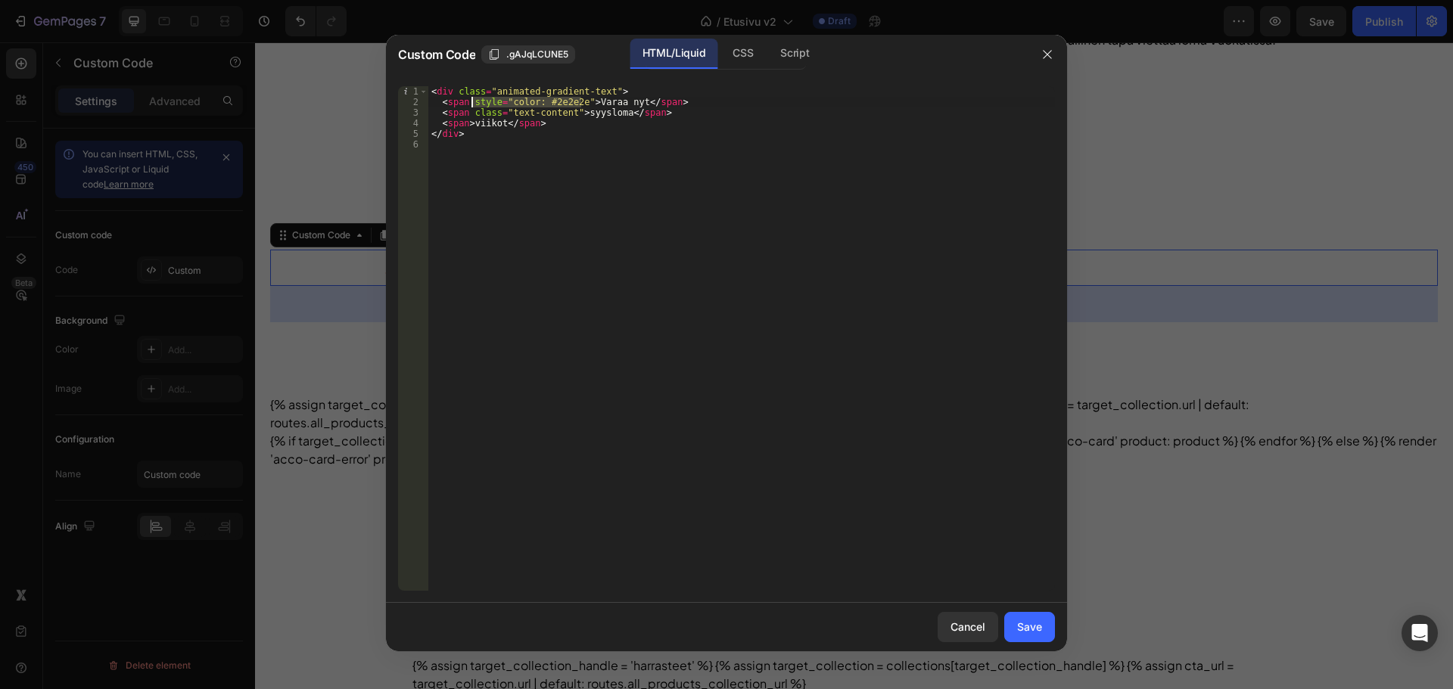
click at [472, 106] on div "< div class = "animated-gradient-text" > < span style = "color: #2e2e2e" > Vara…" at bounding box center [741, 349] width 627 height 526
click at [468, 120] on div "< div class = "animated-gradient-text" > < span style = "color: #2e2e2e" > Vara…" at bounding box center [741, 349] width 627 height 526
paste textarea "style="color: #2e2e2e""
type textarea "<span style="color: #2e2e2e"> viikot</span>"
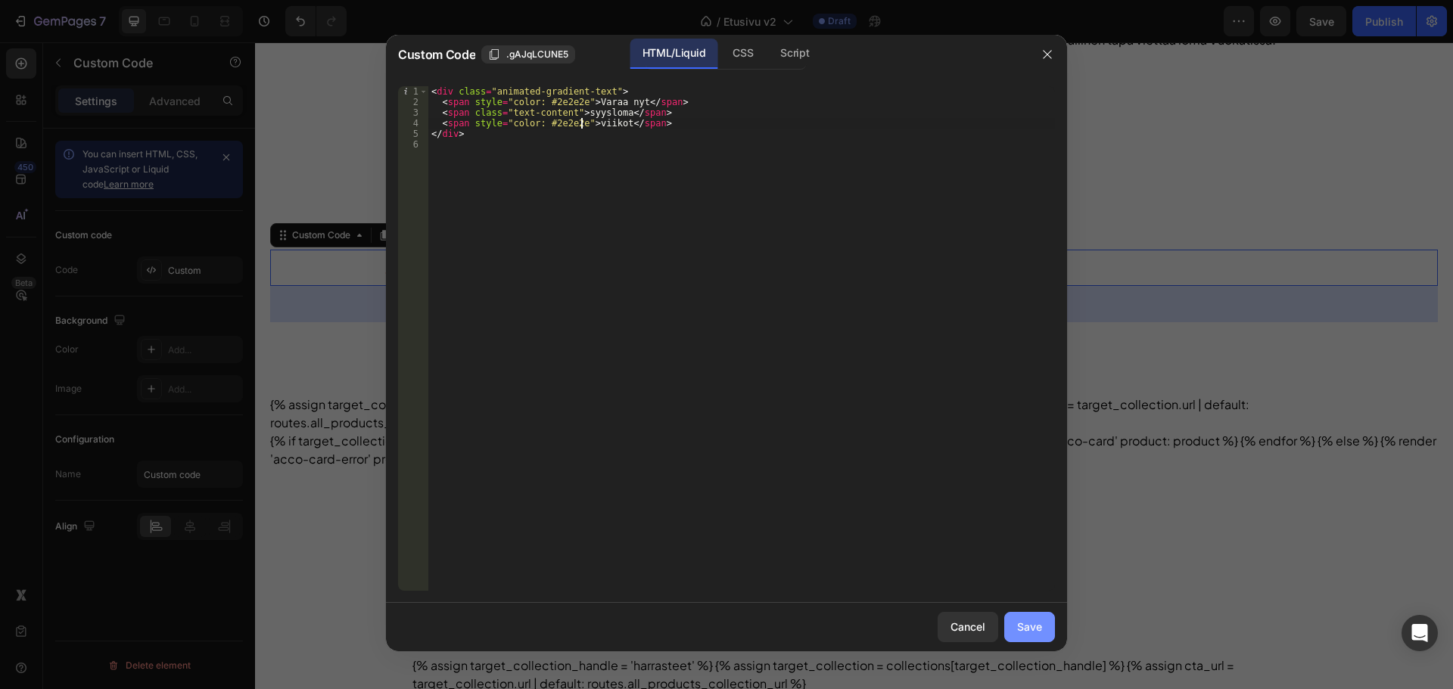
click at [1017, 622] on div "Save" at bounding box center [1029, 627] width 25 height 16
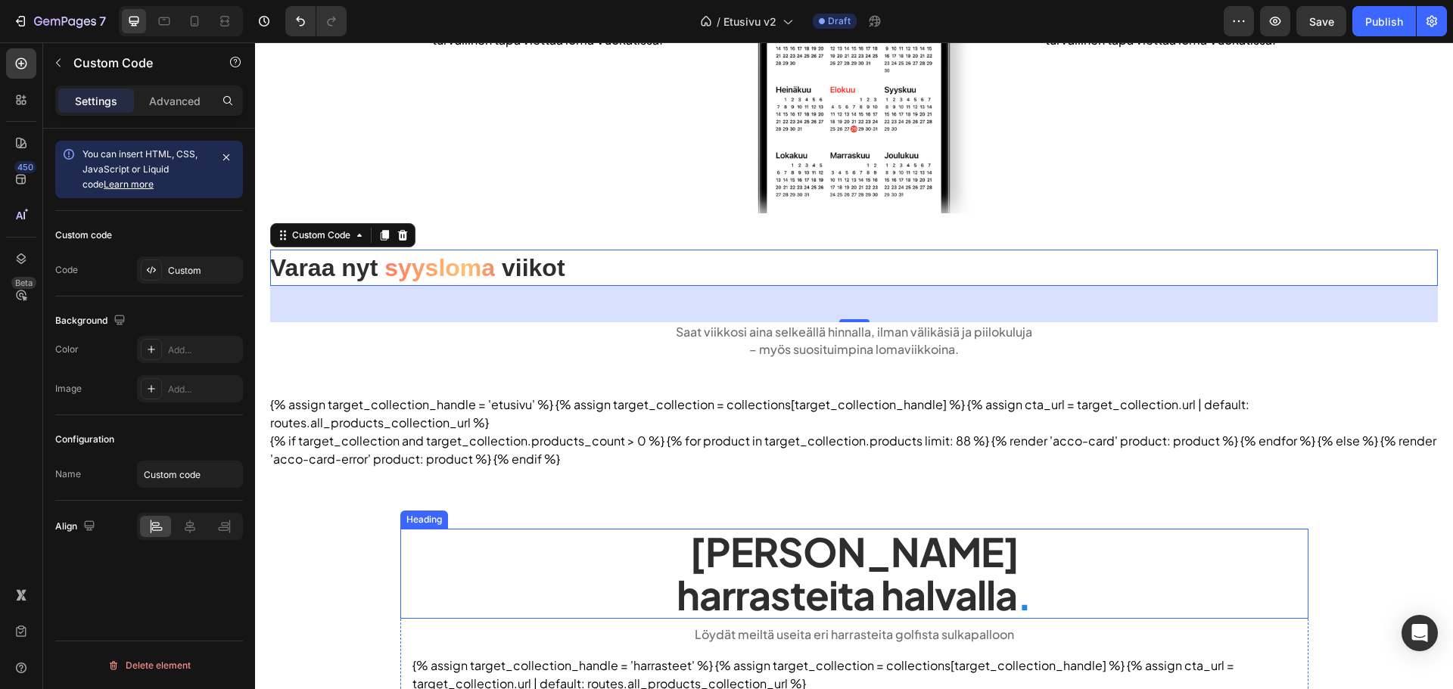
click at [595, 531] on h2 "Tarjoamme lomalle harrasteita halvalla ." at bounding box center [854, 573] width 908 height 89
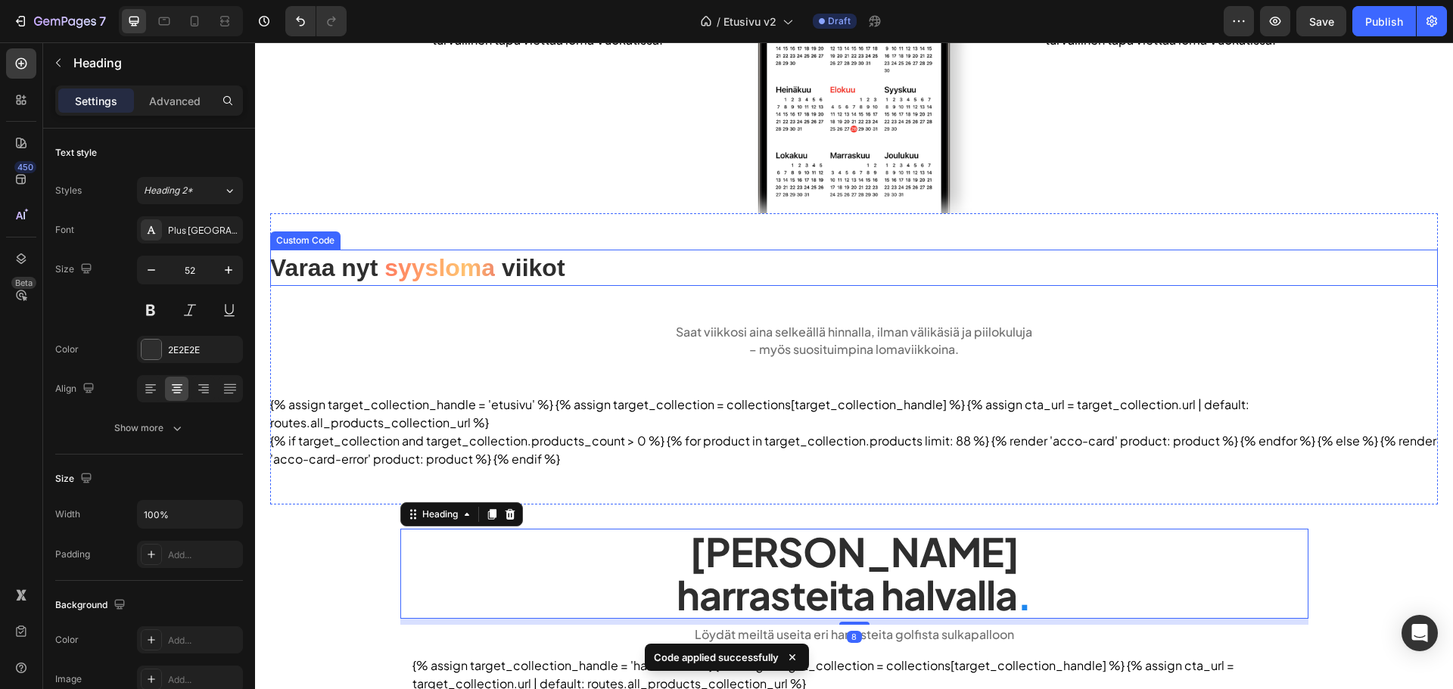
click at [562, 269] on span "viikot" at bounding box center [534, 267] width 64 height 27
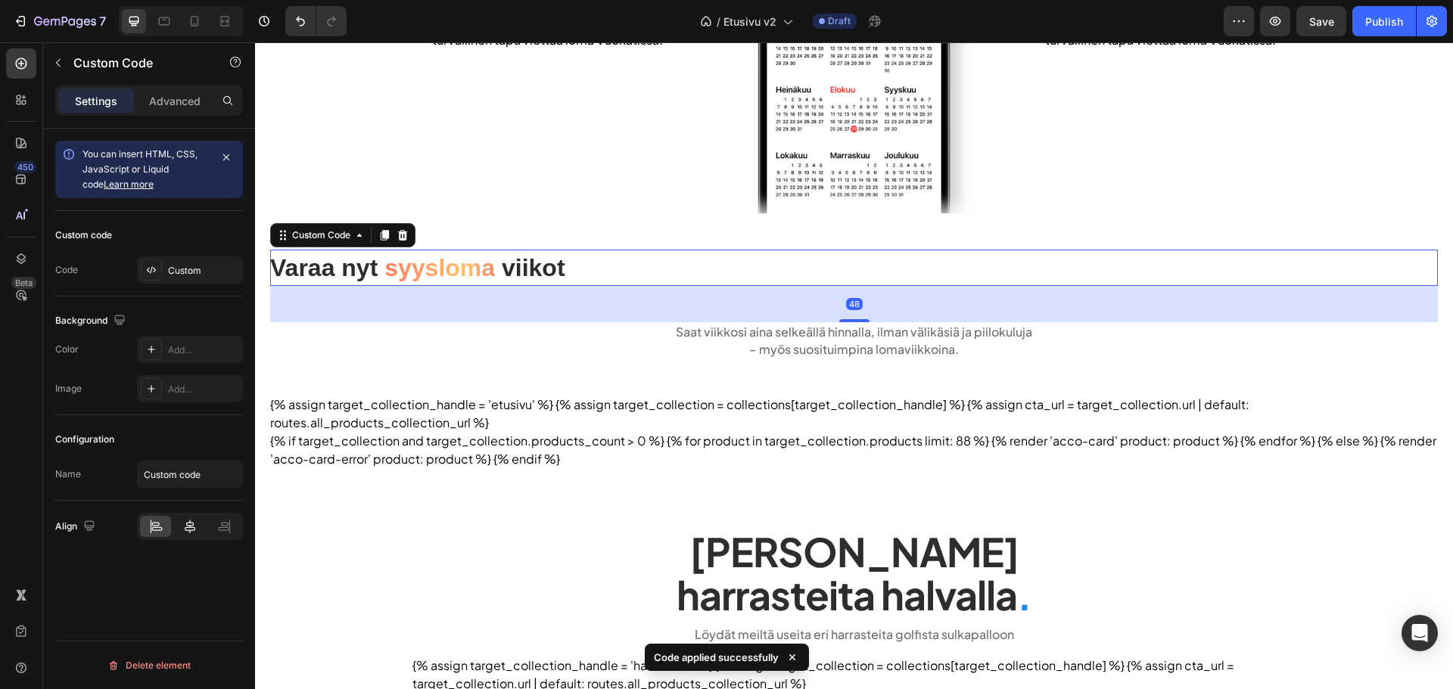
click at [194, 525] on icon at bounding box center [189, 526] width 15 height 15
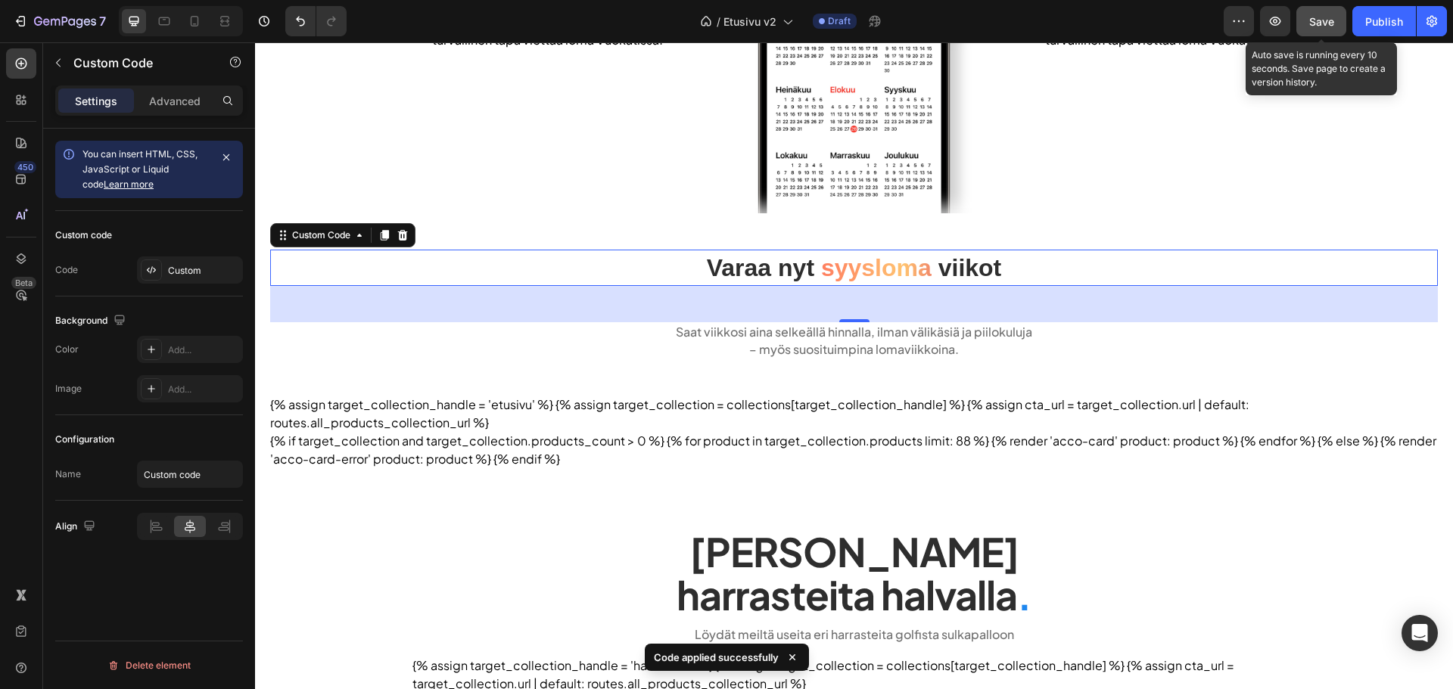
click at [1299, 30] on button "Save" at bounding box center [1321, 21] width 50 height 30
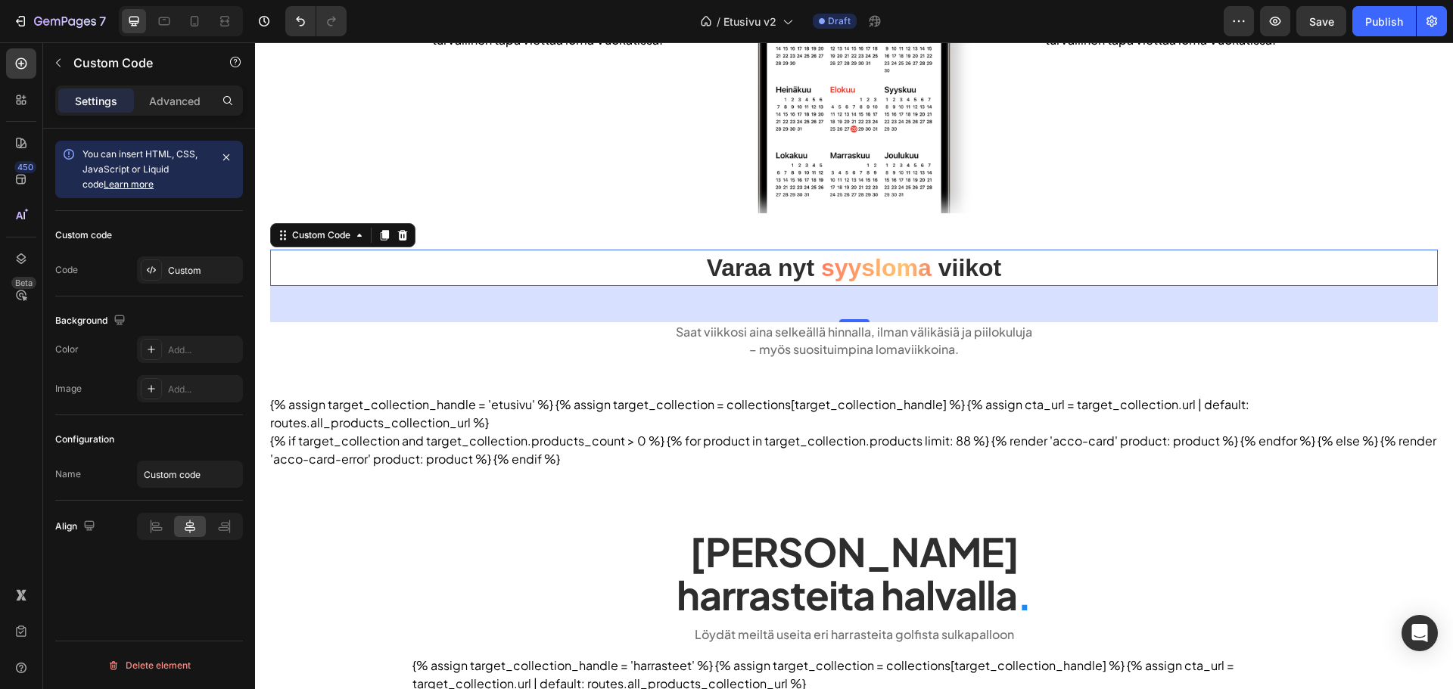
click at [191, 286] on div "Custom code Code Custom" at bounding box center [149, 254] width 188 height 86
click at [194, 277] on div "Custom" at bounding box center [203, 271] width 71 height 14
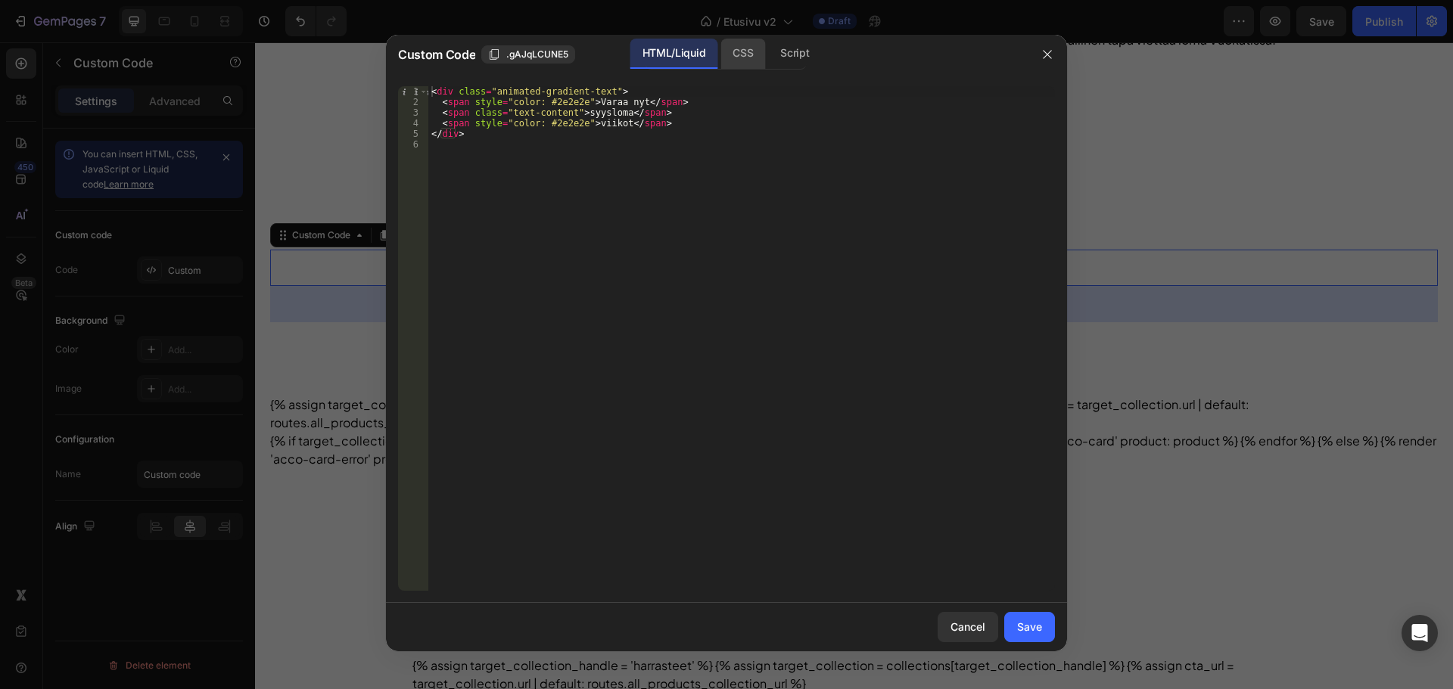
click at [768, 52] on div "CSS" at bounding box center [794, 54] width 53 height 30
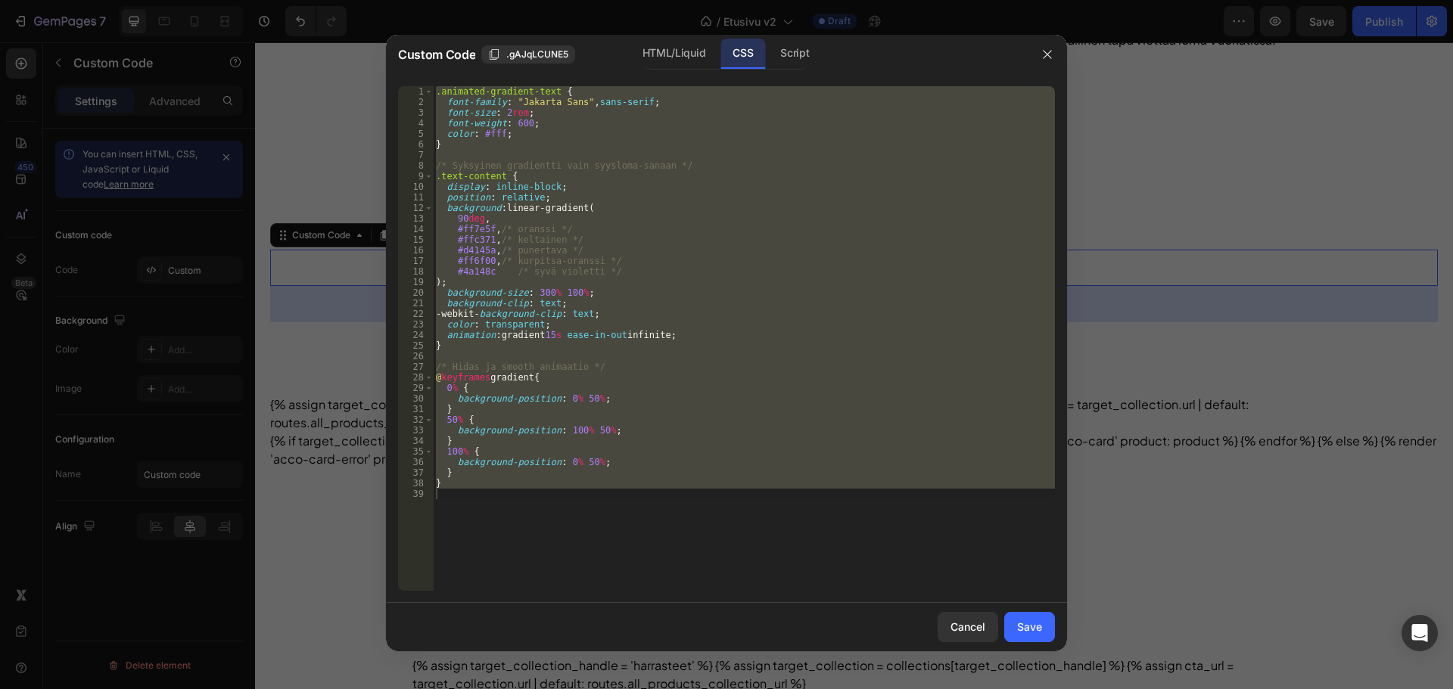
click at [525, 126] on div ".animated-gradient-text { font-family : " Jakarta Sans " , sans-serif ; font-si…" at bounding box center [744, 338] width 622 height 505
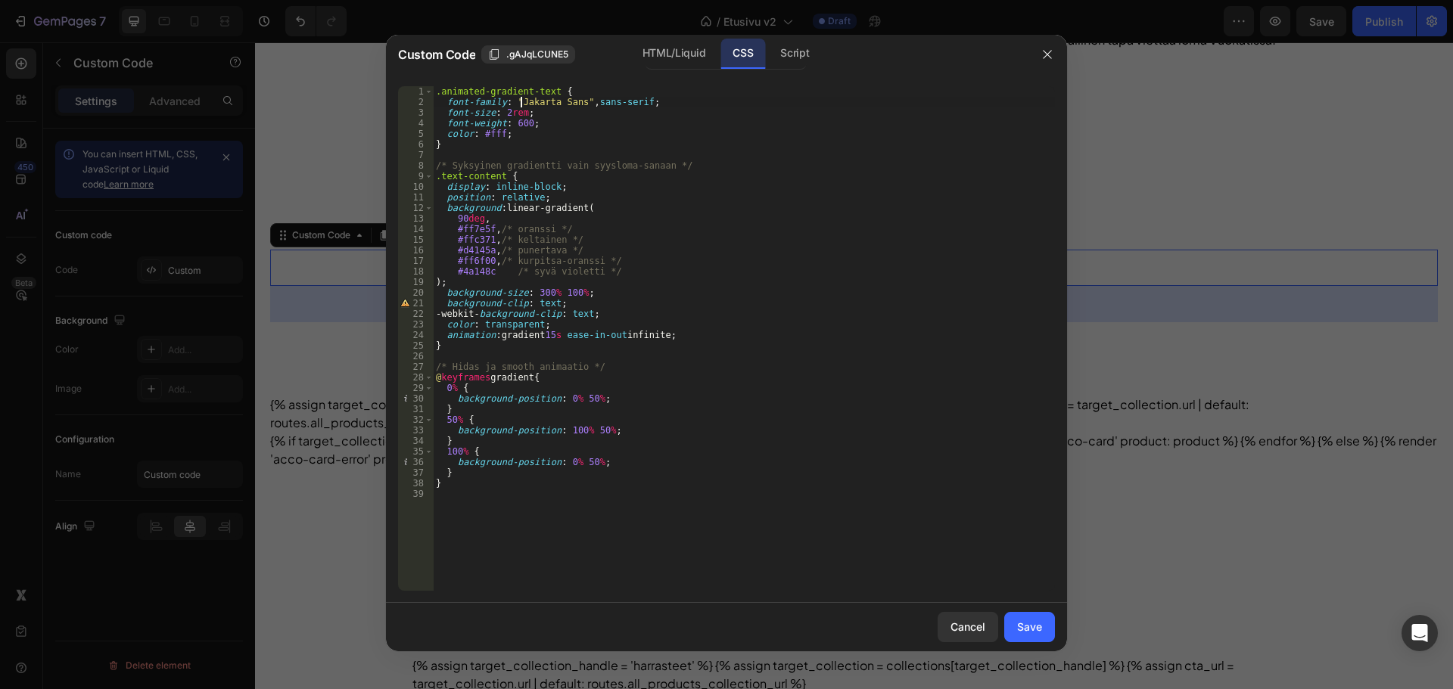
click at [520, 107] on div ".animated-gradient-text { font-family : " Jakarta Sans " , sans-serif ; font-si…" at bounding box center [744, 349] width 622 height 526
drag, startPoint x: 521, startPoint y: 111, endPoint x: 501, endPoint y: 109, distance: 19.8
click at [501, 109] on div ".animated-gradient-text { font-family : " Jakarta Sans " , sans-serif ; font-si…" at bounding box center [744, 349] width 622 height 526
click at [514, 121] on div ".animated-gradient-text { font-family : " Jakarta Sans " , sans-serif ; font-si…" at bounding box center [744, 349] width 622 height 526
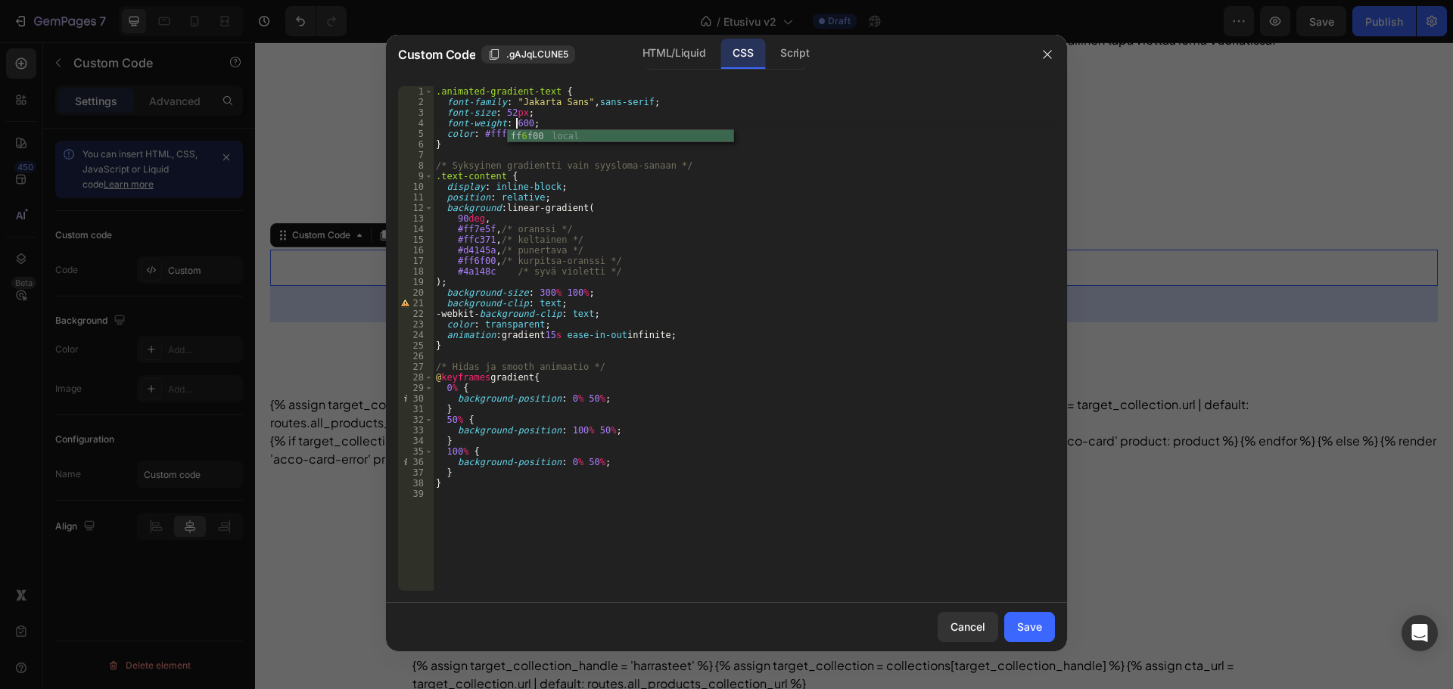
click at [469, 126] on div ".animated-gradient-text { font-family : " Jakarta Sans " , sans-serif ; font-si…" at bounding box center [744, 349] width 622 height 526
click at [512, 124] on div ".animated-gradient-text { font-family : " Jakarta Sans " , sans-serif ; font-si…" at bounding box center [744, 349] width 622 height 526
click at [568, 113] on div ".animated-gradient-text { font-family : " Jakarta Sans " , sans-serif ; font-si…" at bounding box center [744, 349] width 622 height 526
drag, startPoint x: 521, startPoint y: 132, endPoint x: 424, endPoint y: 132, distance: 97.6
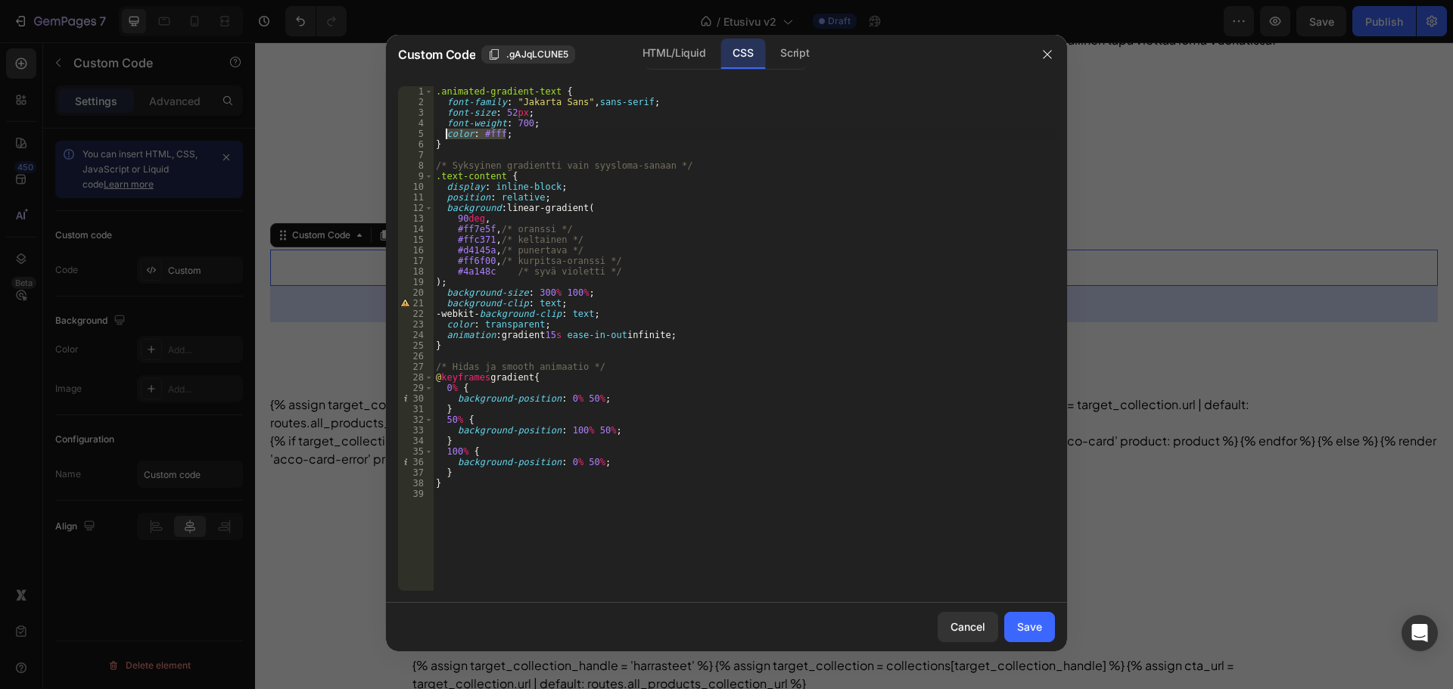
click at [424, 132] on div "font-size: 52px; 1 2 3 4 5 6 7 8 9 10 11 12 13 14 15 16 17 18 19 20 21 22 23 24…" at bounding box center [726, 338] width 657 height 505
type textarea "color: #fff;"
click at [526, 123] on div ".animated-gradient-text { font-family : " Jakarta Sans " , sans-serif ; font-si…" at bounding box center [744, 349] width 622 height 526
click at [522, 111] on div ".animated-gradient-text { font-family : " Jakarta Sans " , sans-serif ; font-si…" at bounding box center [744, 349] width 622 height 526
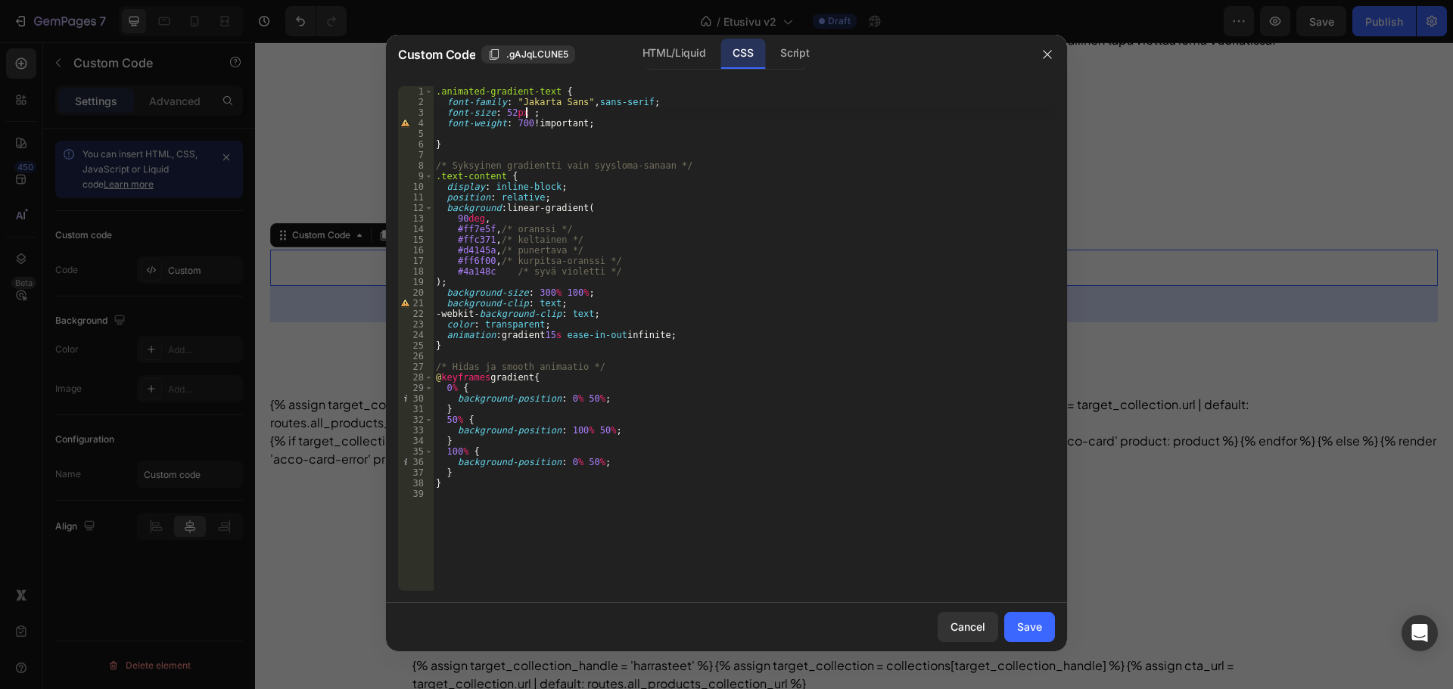
scroll to position [0, 8]
click at [671, 57] on div "HTML/Liquid" at bounding box center [673, 54] width 87 height 30
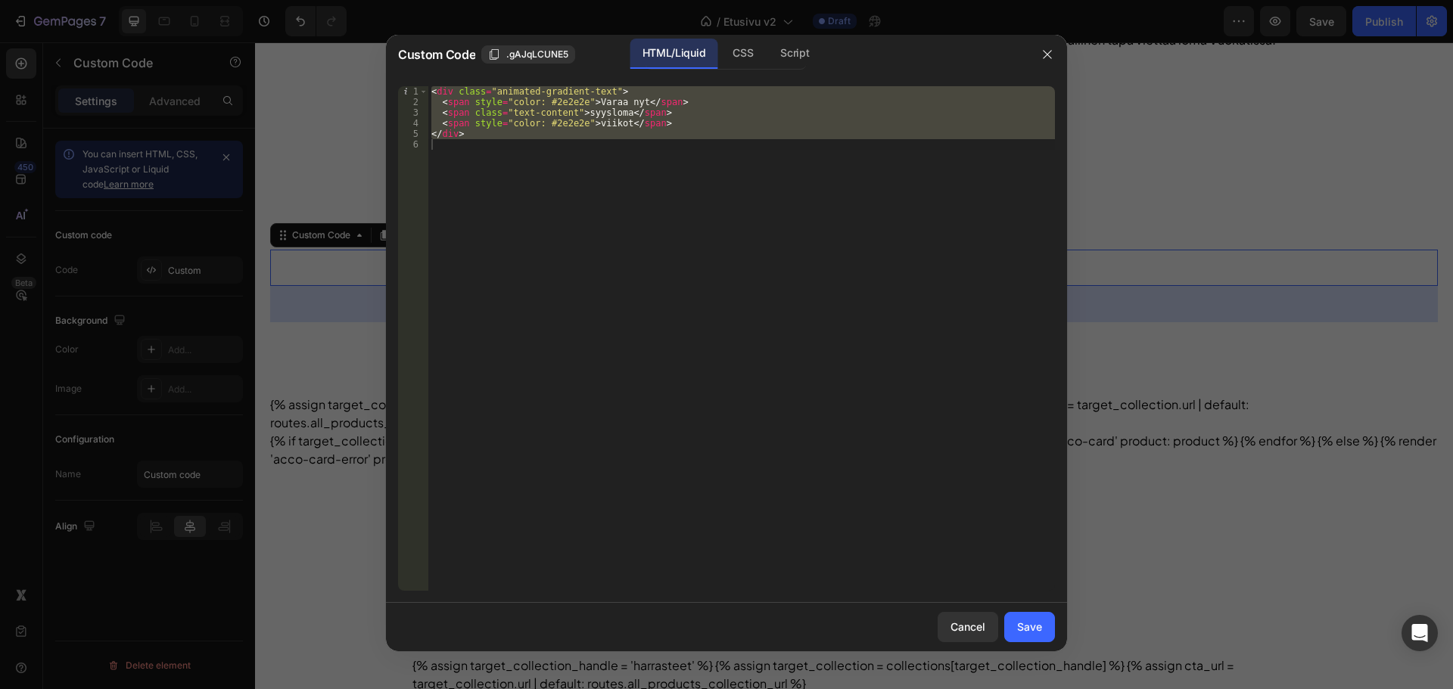
click at [678, 101] on div "< div class = "animated-gradient-text" > < span style = "color: #2e2e2e" > Vara…" at bounding box center [741, 338] width 627 height 505
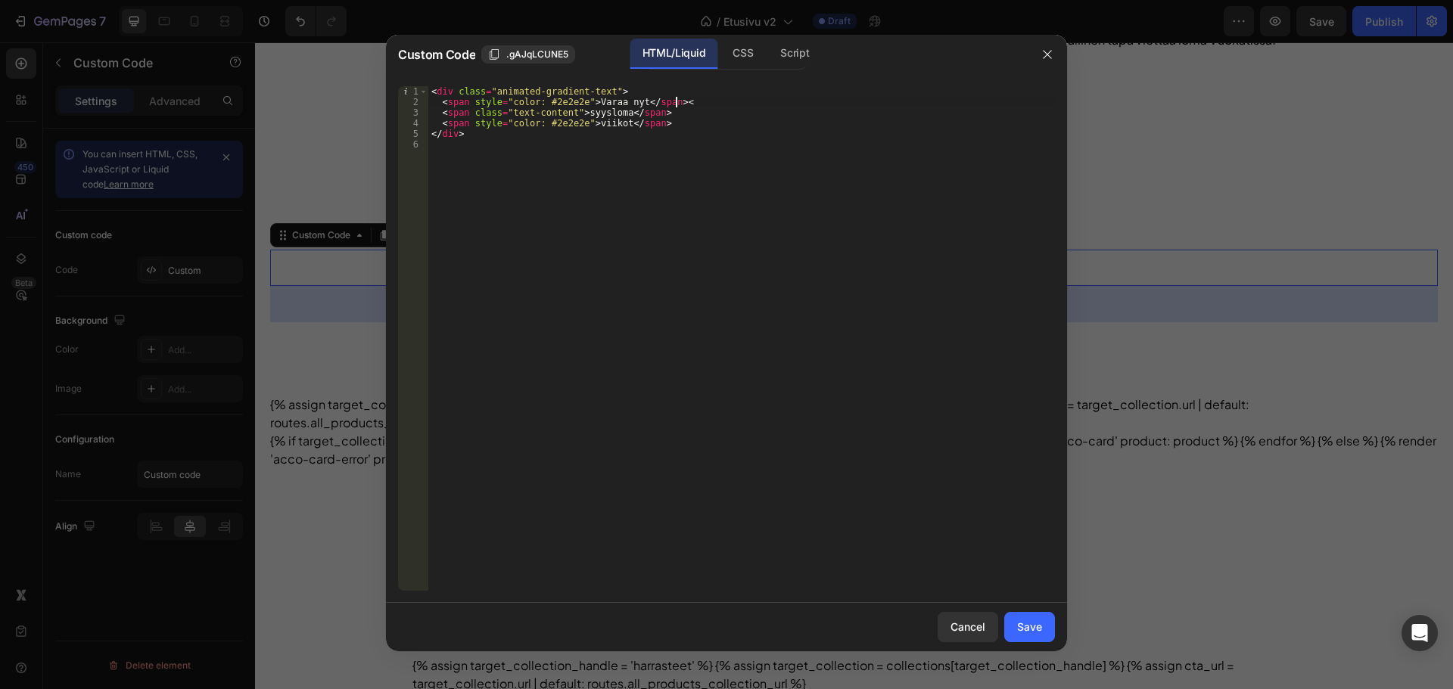
scroll to position [0, 20]
type textarea "<span style="color: #2e2e2e">Varaa nyt </span><br>"
click at [1041, 624] on div "Save" at bounding box center [1029, 627] width 25 height 16
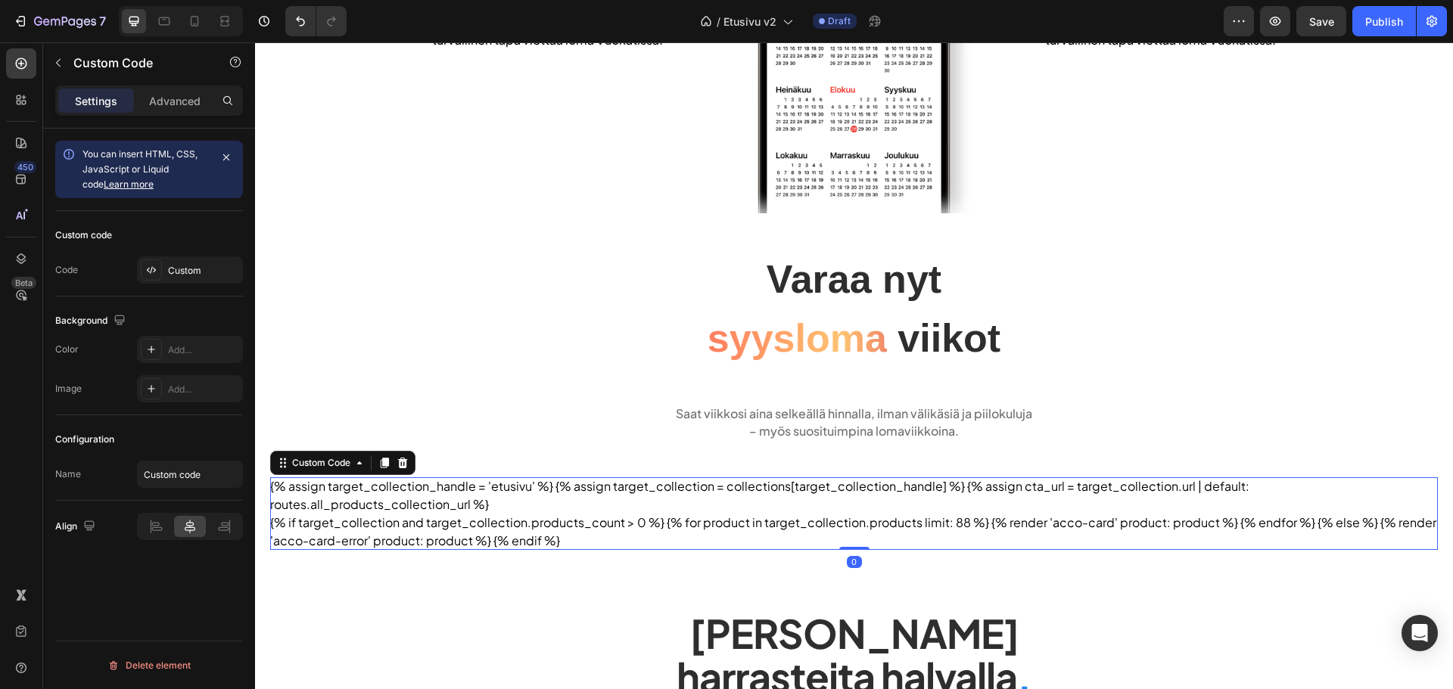
click at [982, 496] on div "{% assign target_collection_handle = 'etusivu' %} {% assign target_collection =…" at bounding box center [854, 514] width 1168 height 73
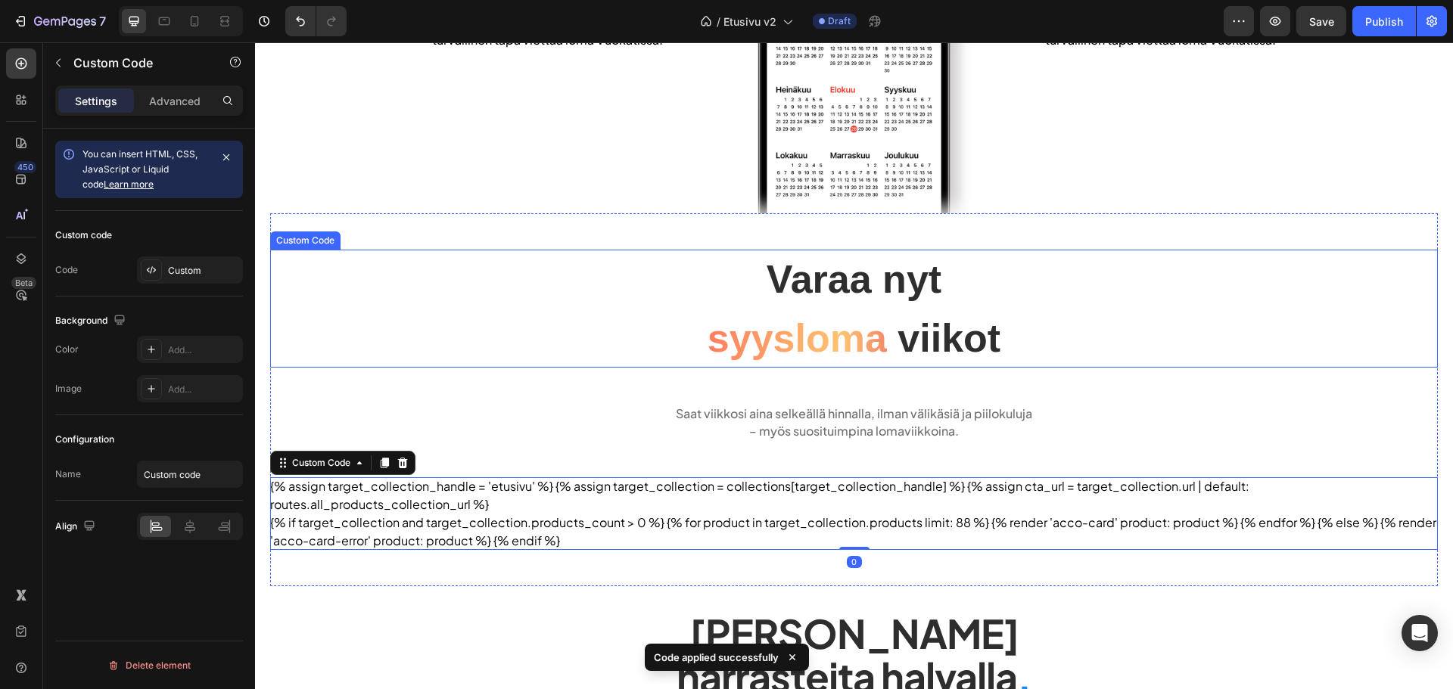
click at [915, 289] on span "Varaa nyt" at bounding box center [854, 279] width 175 height 44
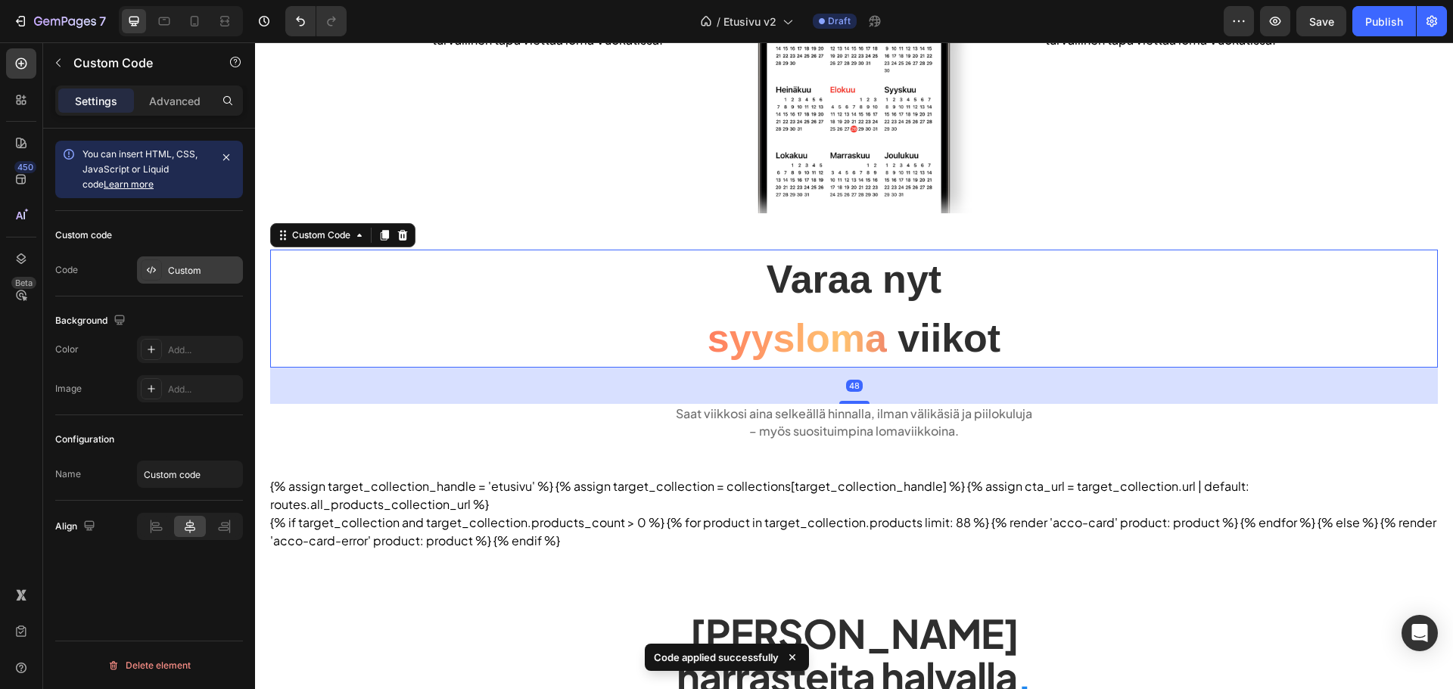
click at [205, 263] on div "Custom" at bounding box center [190, 270] width 106 height 27
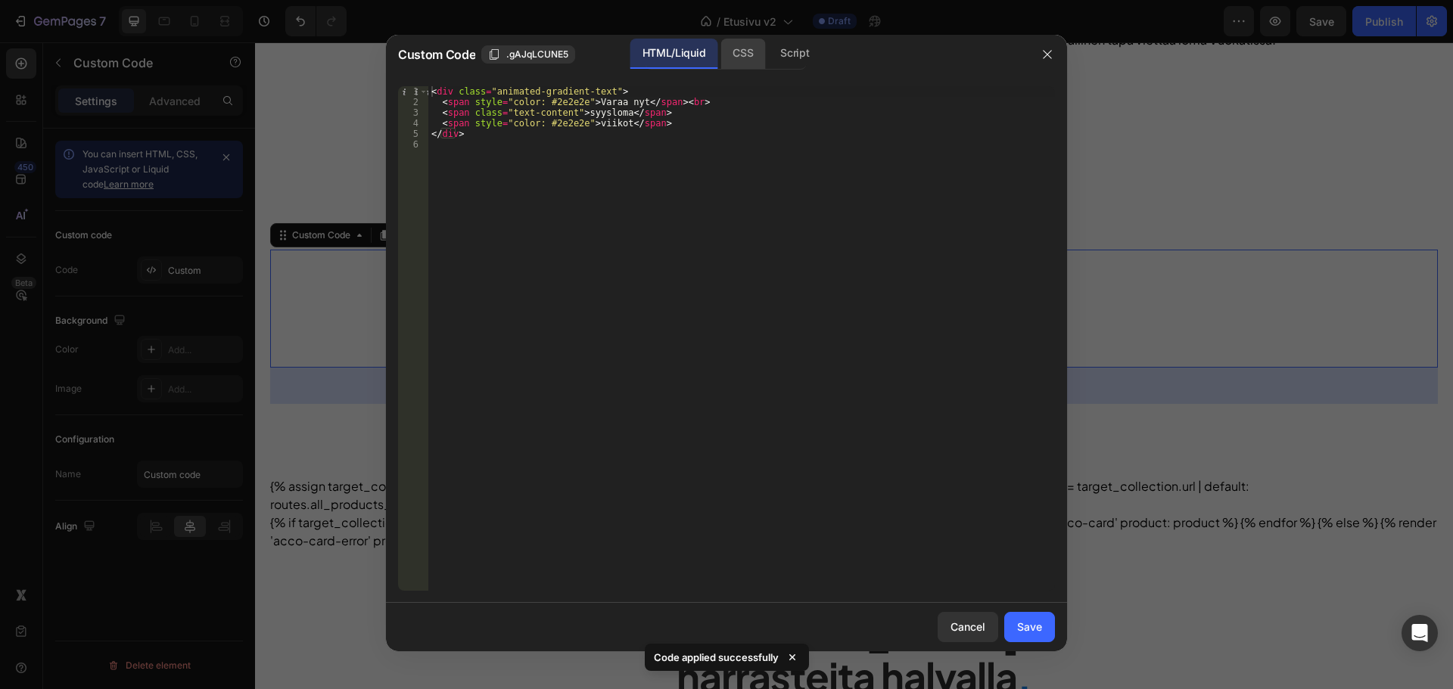
click at [768, 64] on div "CSS" at bounding box center [794, 54] width 53 height 30
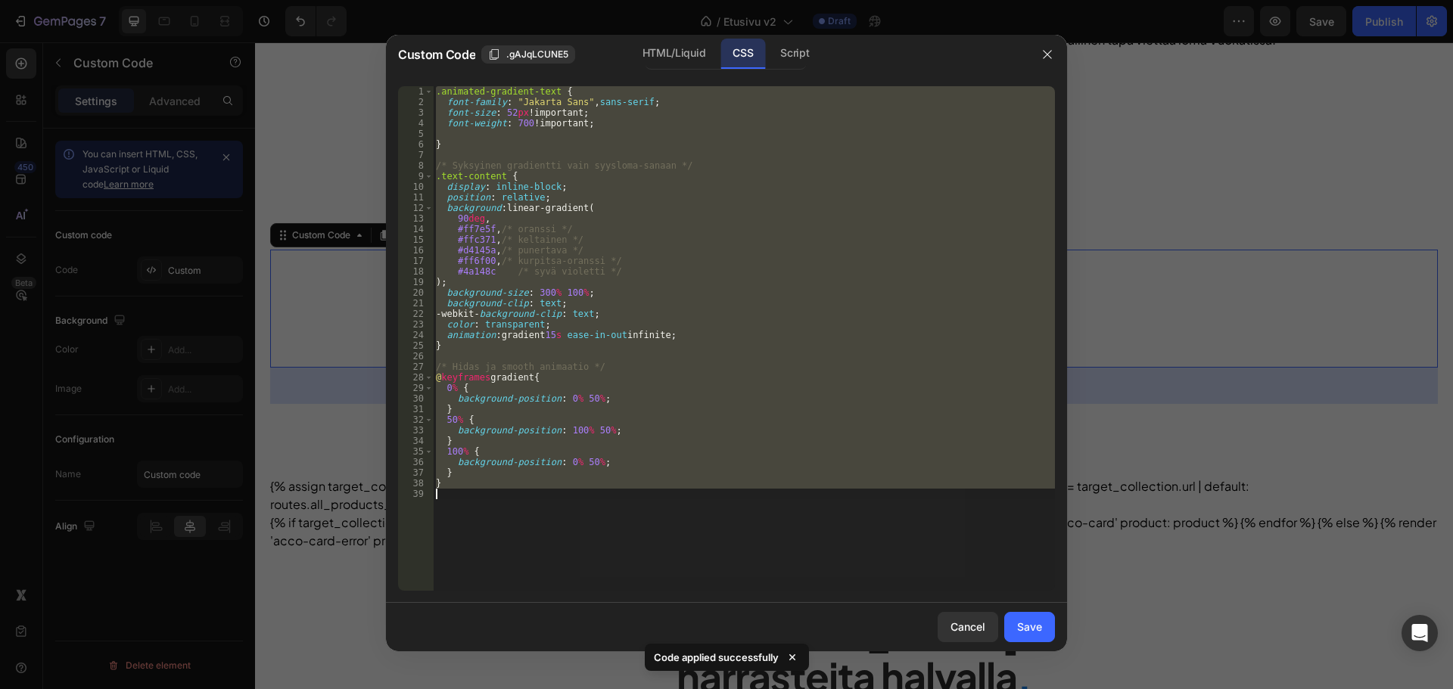
click at [652, 114] on div ".animated-gradient-text { font-family : " Jakarta Sans " , sans-serif ; font-si…" at bounding box center [744, 338] width 622 height 505
type textarea "font-size: 52px !important;"
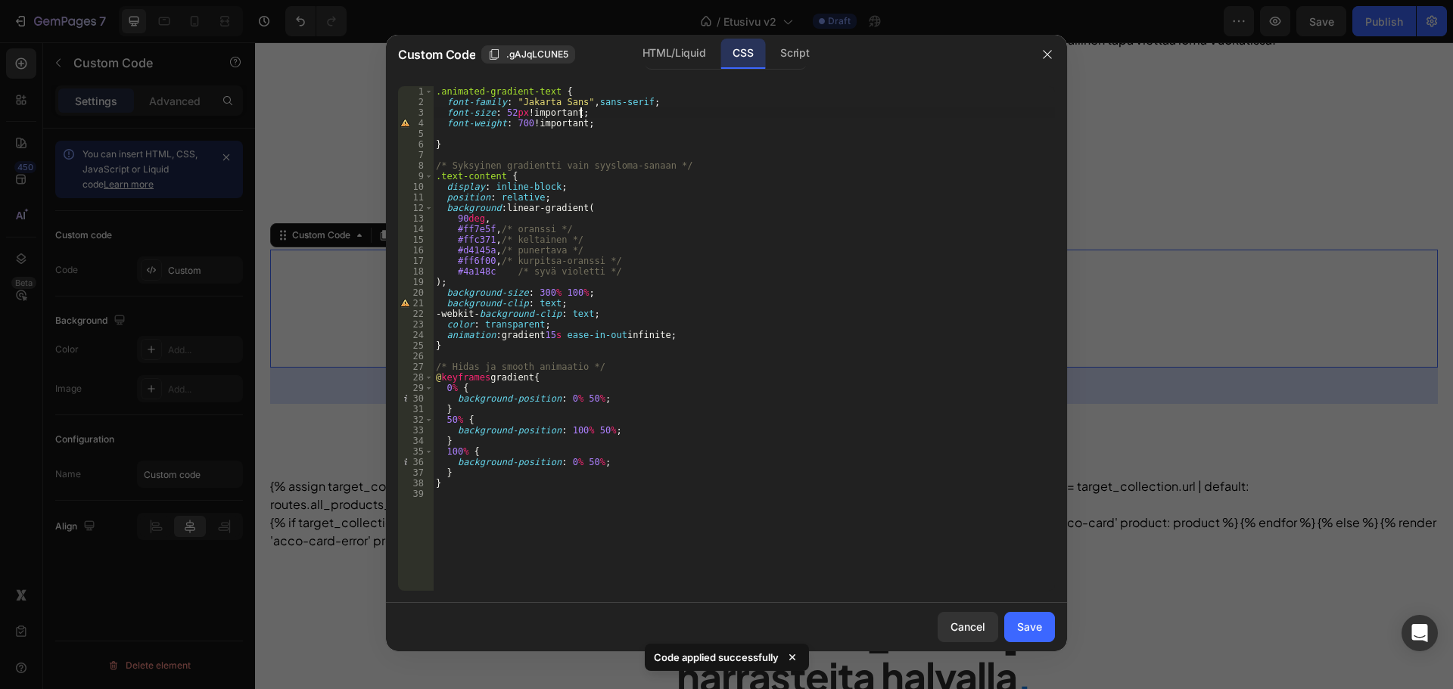
click at [627, 131] on div ".animated-gradient-text { font-family : " Jakarta Sans " , sans-serif ; font-si…" at bounding box center [744, 349] width 622 height 526
type textarea "line-height: 1.25 !;"
click at [1022, 620] on div "Save" at bounding box center [1029, 627] width 25 height 16
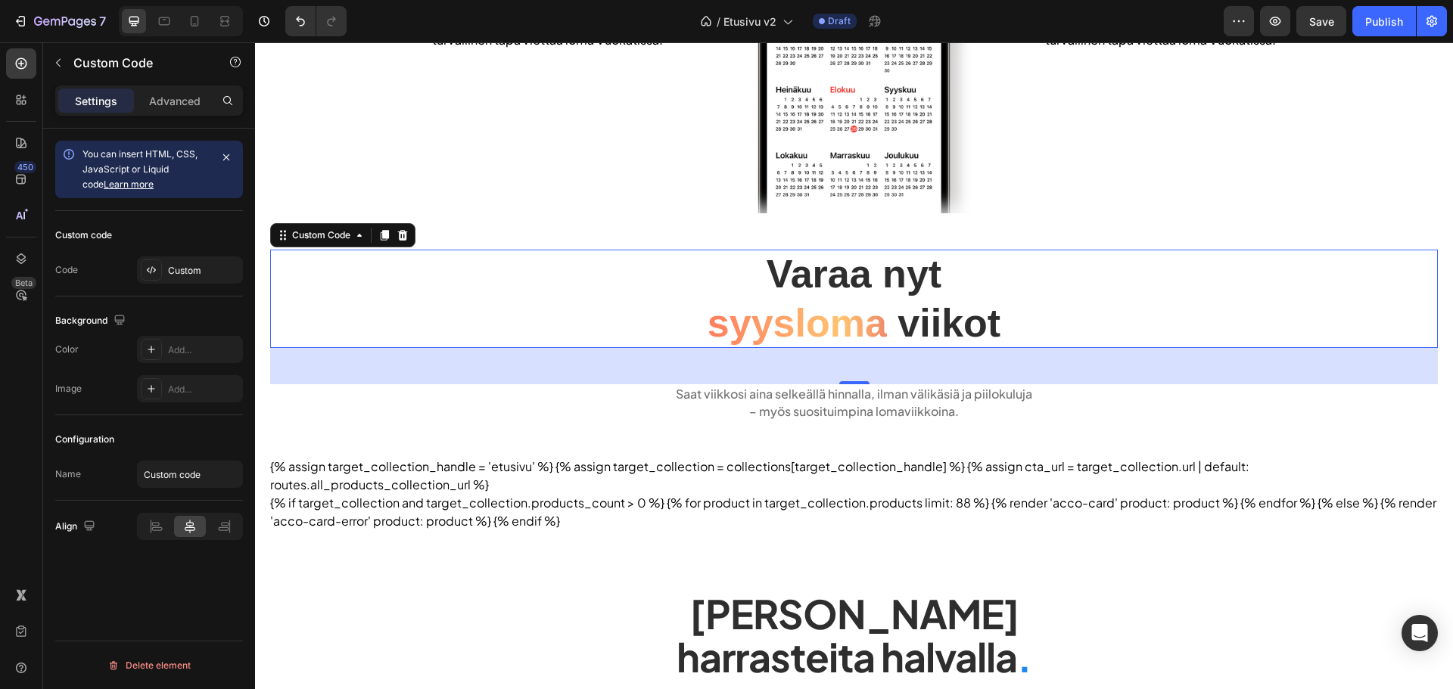
click at [863, 279] on span "Varaa nyt" at bounding box center [854, 274] width 175 height 44
click at [580, 174] on div "Tarjoamme Katinkullan mökkejä ja Vuokatin lomaviikkoja selkeällä viikkovuokrall…" at bounding box center [547, 3] width 294 height 421
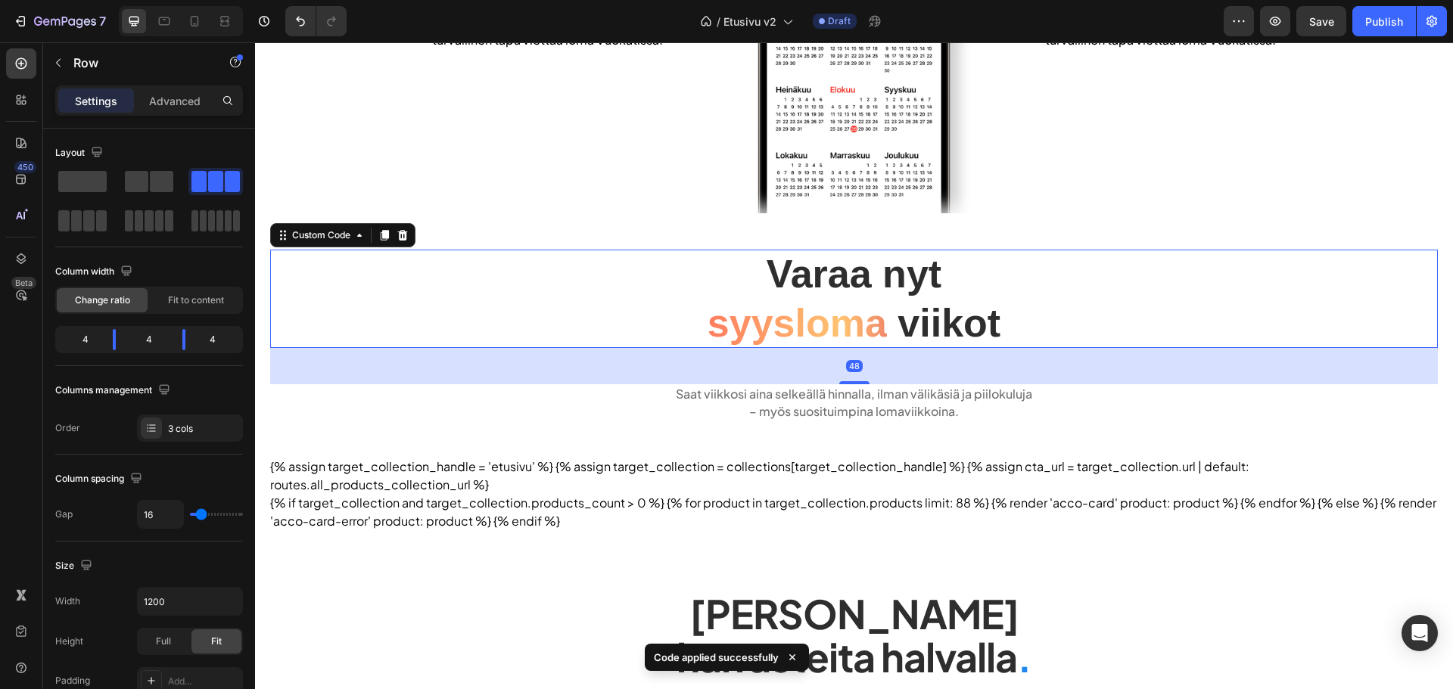
click at [787, 295] on span "Varaa nyt" at bounding box center [854, 274] width 175 height 44
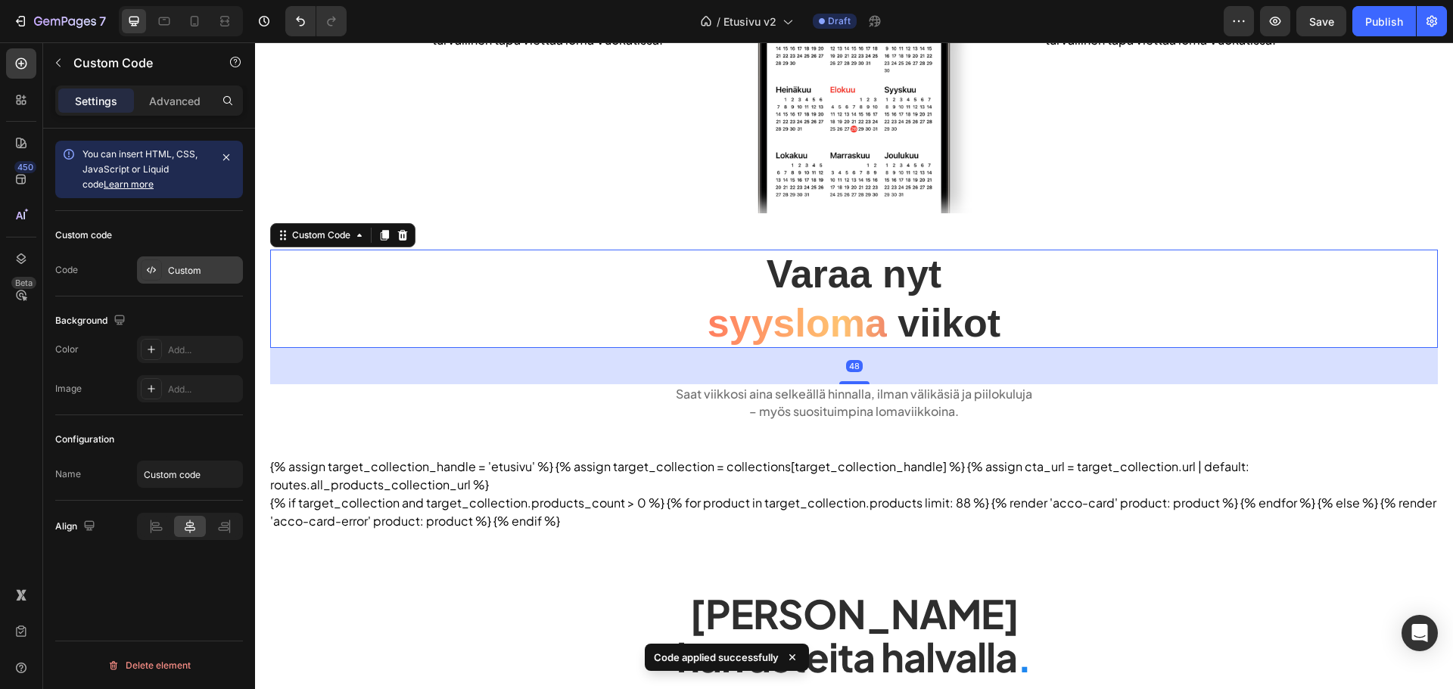
drag, startPoint x: 189, startPoint y: 238, endPoint x: 183, endPoint y: 268, distance: 30.9
click at [182, 251] on div "Custom code Code Custom" at bounding box center [149, 254] width 188 height 86
click at [183, 268] on div "Custom" at bounding box center [203, 271] width 71 height 14
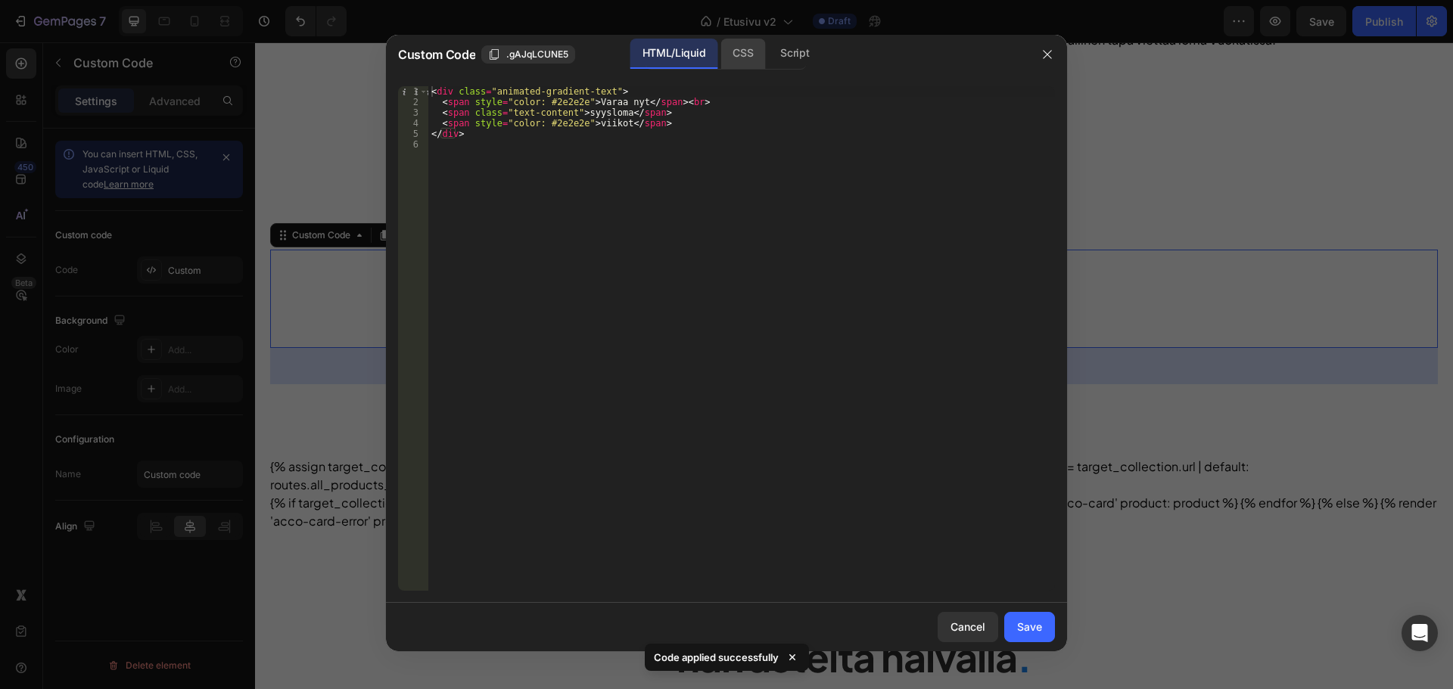
click at [768, 69] on div "CSS" at bounding box center [794, 54] width 53 height 30
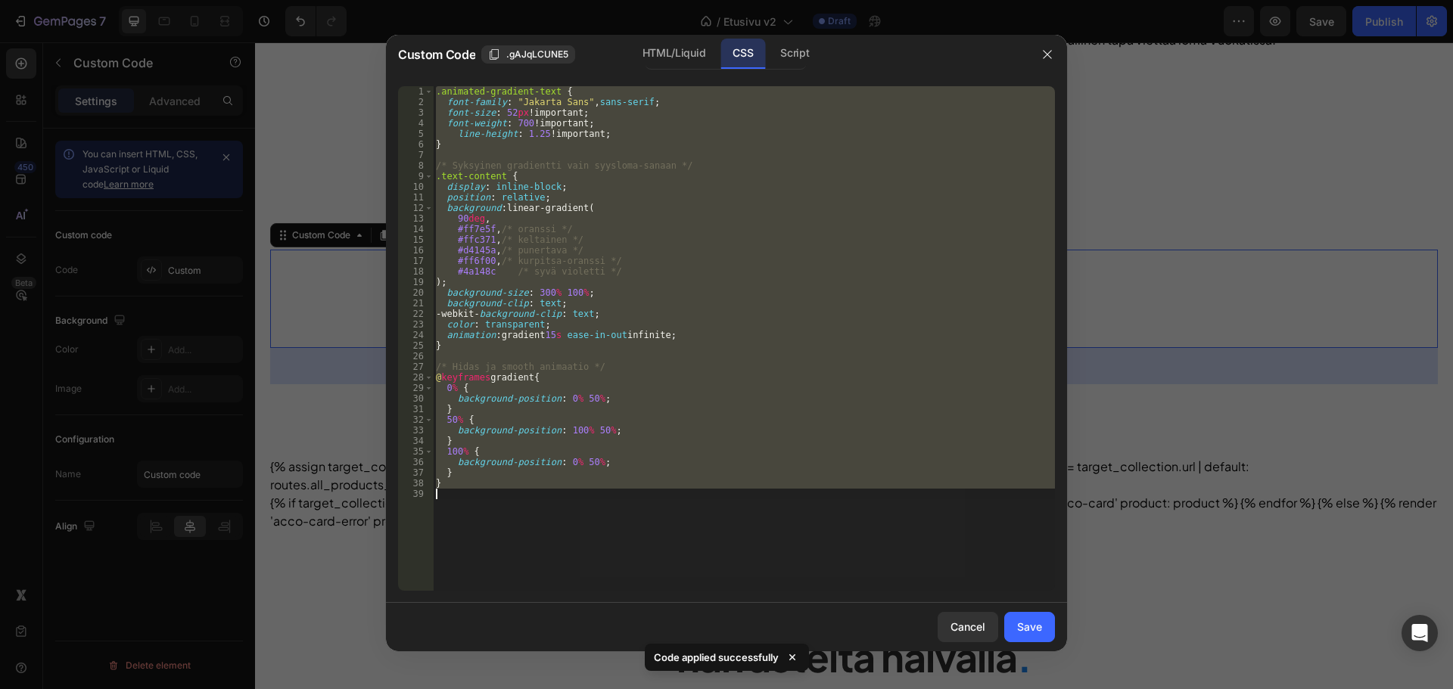
click at [676, 102] on div ".animated-gradient-text { font-family : " Jakarta Sans " , sans-serif ; font-si…" at bounding box center [744, 338] width 622 height 505
type textarea "font-family: "Jakarta Sans", sans-serif;"
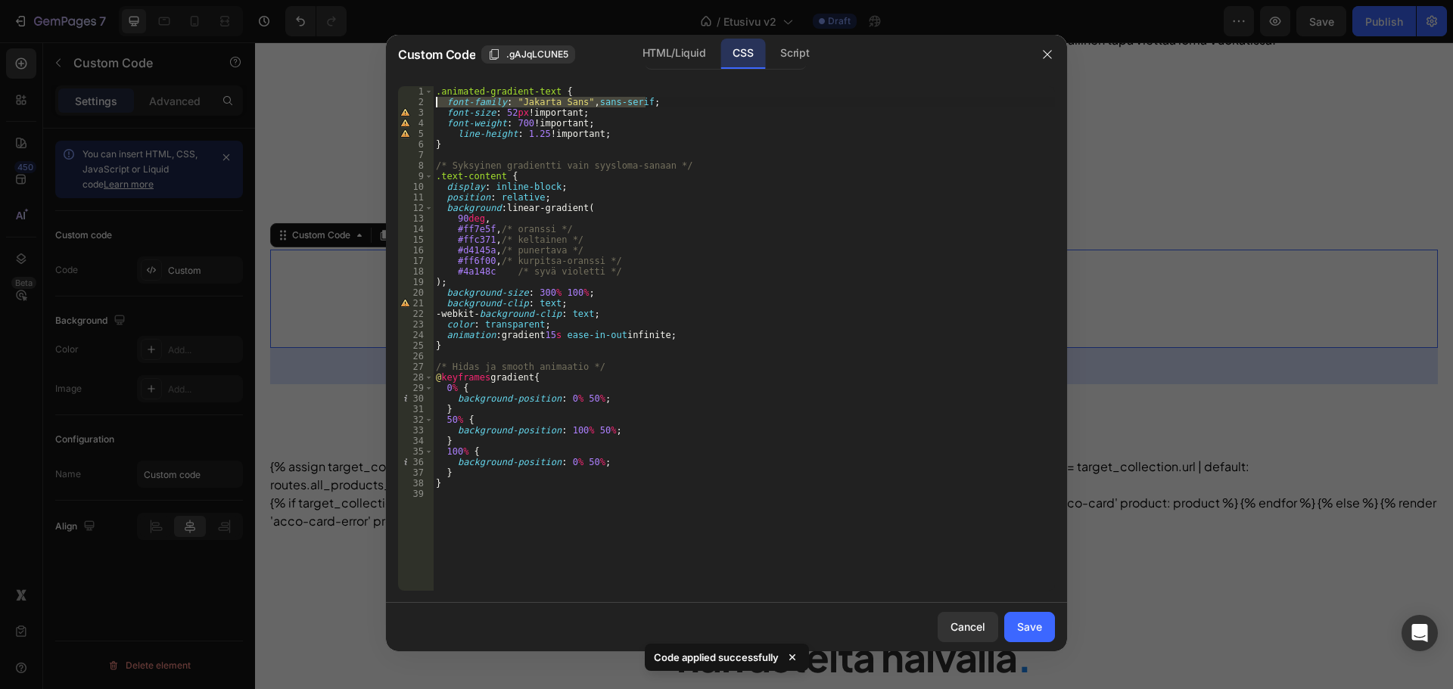
drag, startPoint x: 661, startPoint y: 102, endPoint x: 417, endPoint y: 104, distance: 244.4
click at [417, 104] on div "font-family: "Jakarta Sans", sans-serif; 1 2 3 4 5 6 7 8 9 10 11 12 13 14 15 16…" at bounding box center [726, 338] width 657 height 505
click at [1041, 622] on div "Save" at bounding box center [1029, 627] width 25 height 16
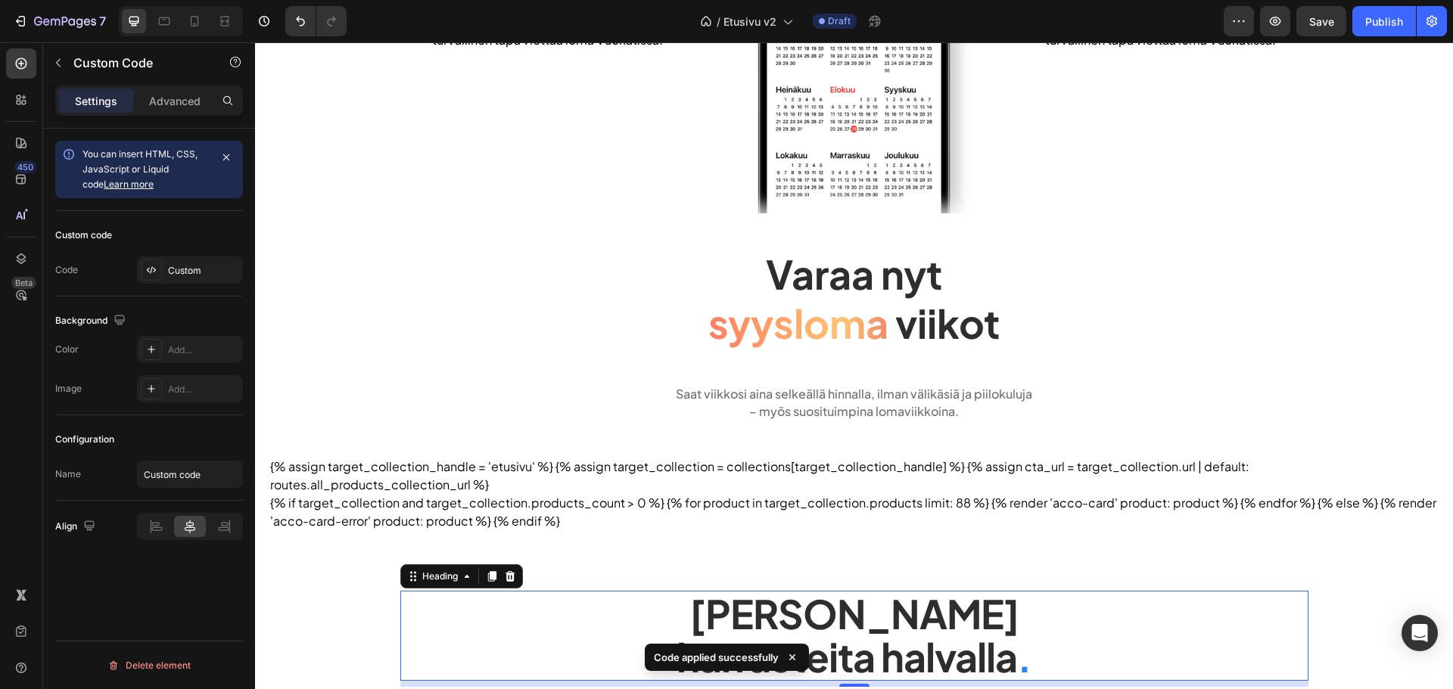
click at [1035, 599] on h2 "Tarjoamme lomalle harrasteita halvalla ." at bounding box center [854, 635] width 908 height 89
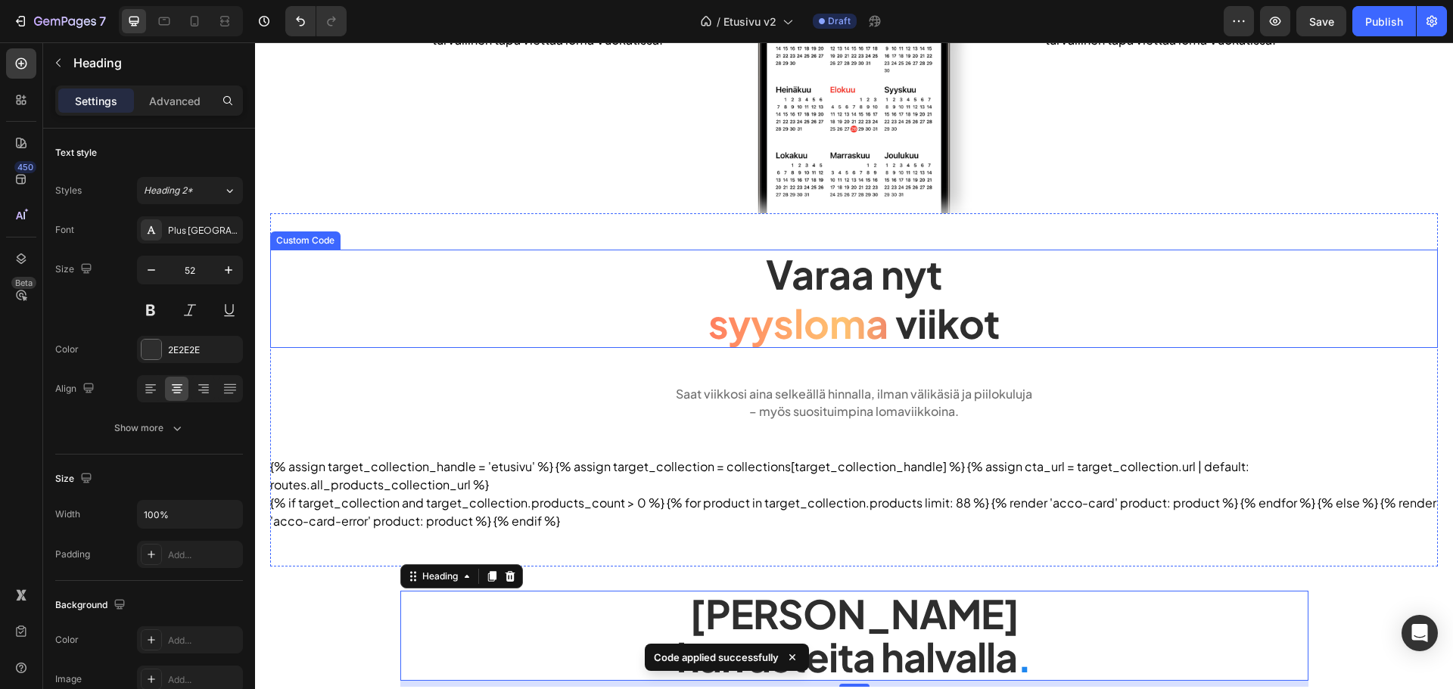
click at [779, 322] on span "syysloma" at bounding box center [798, 323] width 180 height 49
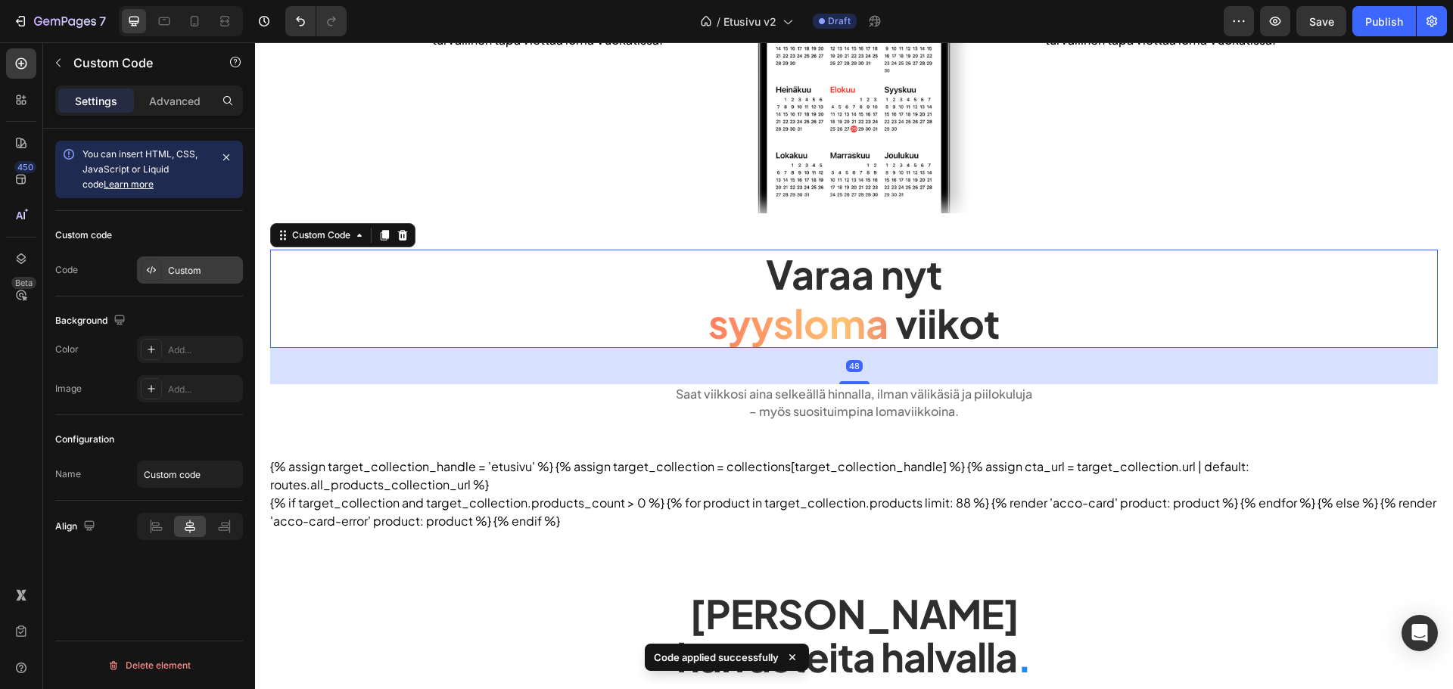
click at [219, 268] on div "Custom" at bounding box center [203, 271] width 71 height 14
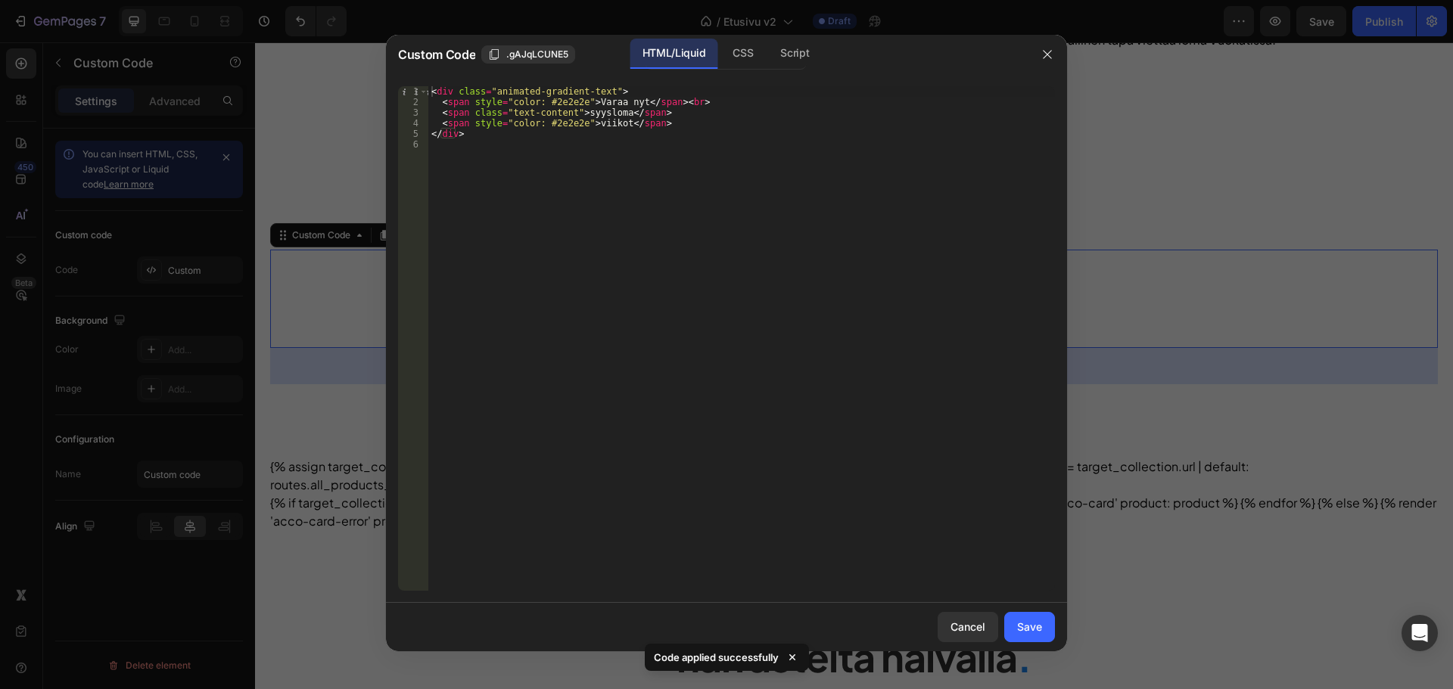
drag, startPoint x: 738, startPoint y: 61, endPoint x: 717, endPoint y: 64, distance: 21.5
click at [768, 61] on div "CSS" at bounding box center [794, 54] width 53 height 30
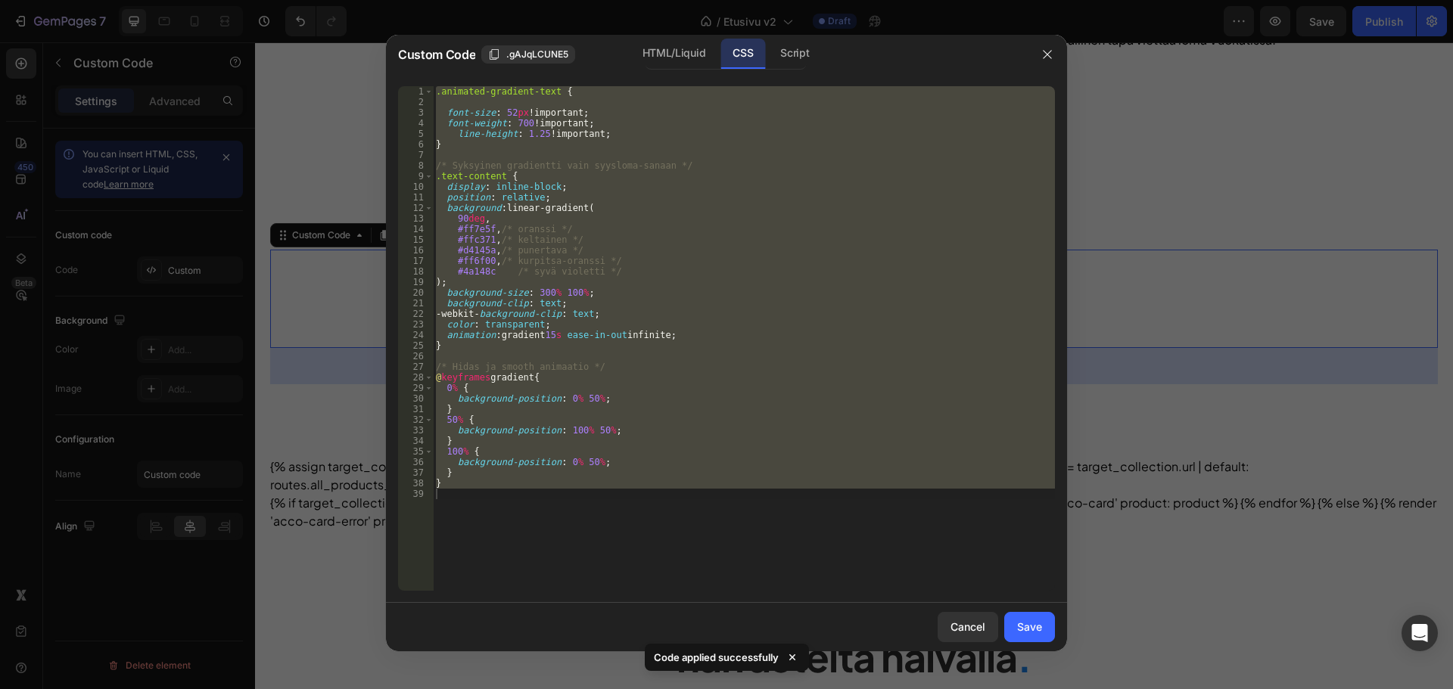
click at [655, 129] on div ".animated-gradient-text { font-size : 52 px !important ; font-weight : 700 !imp…" at bounding box center [744, 338] width 622 height 505
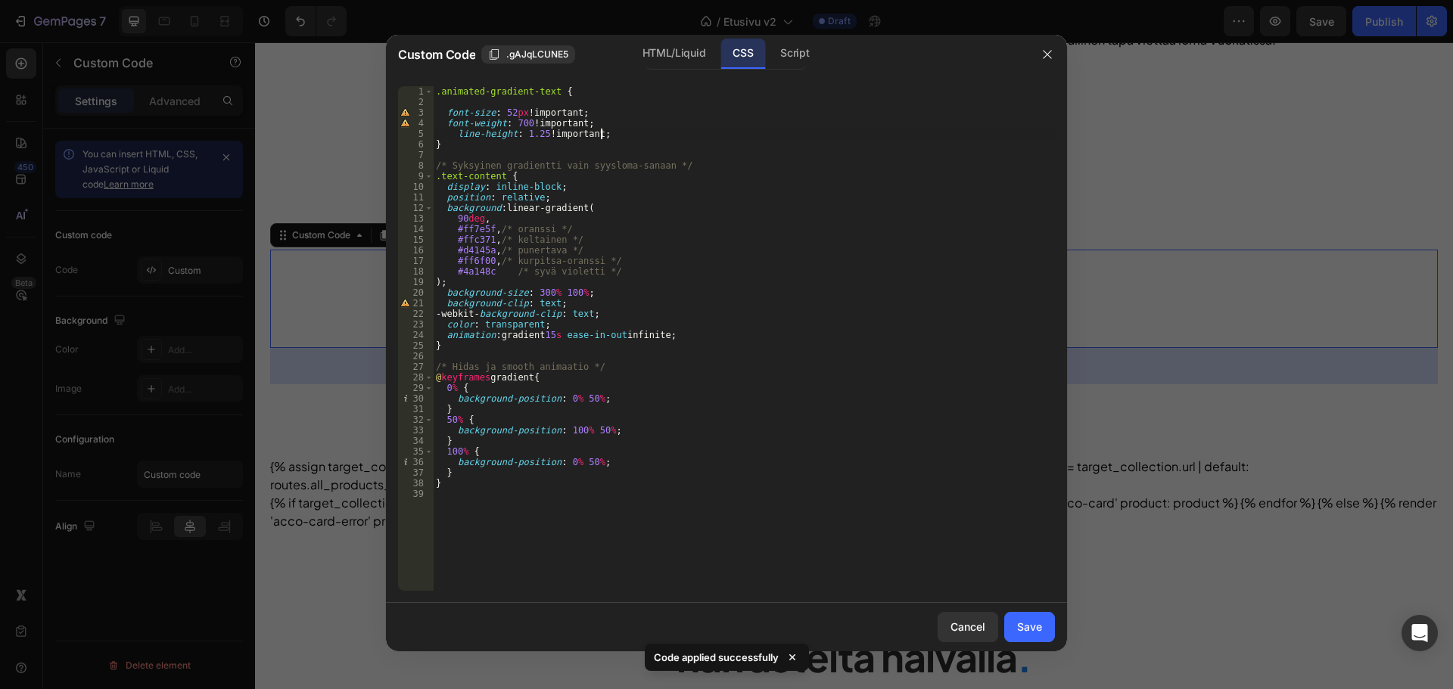
click at [651, 141] on div ".animated-gradient-text { font-size : 52 px !important ; font-weight : 700 !imp…" at bounding box center [744, 349] width 622 height 526
click at [655, 135] on div ".animated-gradient-text { font-size : 52 px !important ; font-weight : 700 !imp…" at bounding box center [744, 349] width 622 height 526
type textarea "line-height: 1.25 !important;"
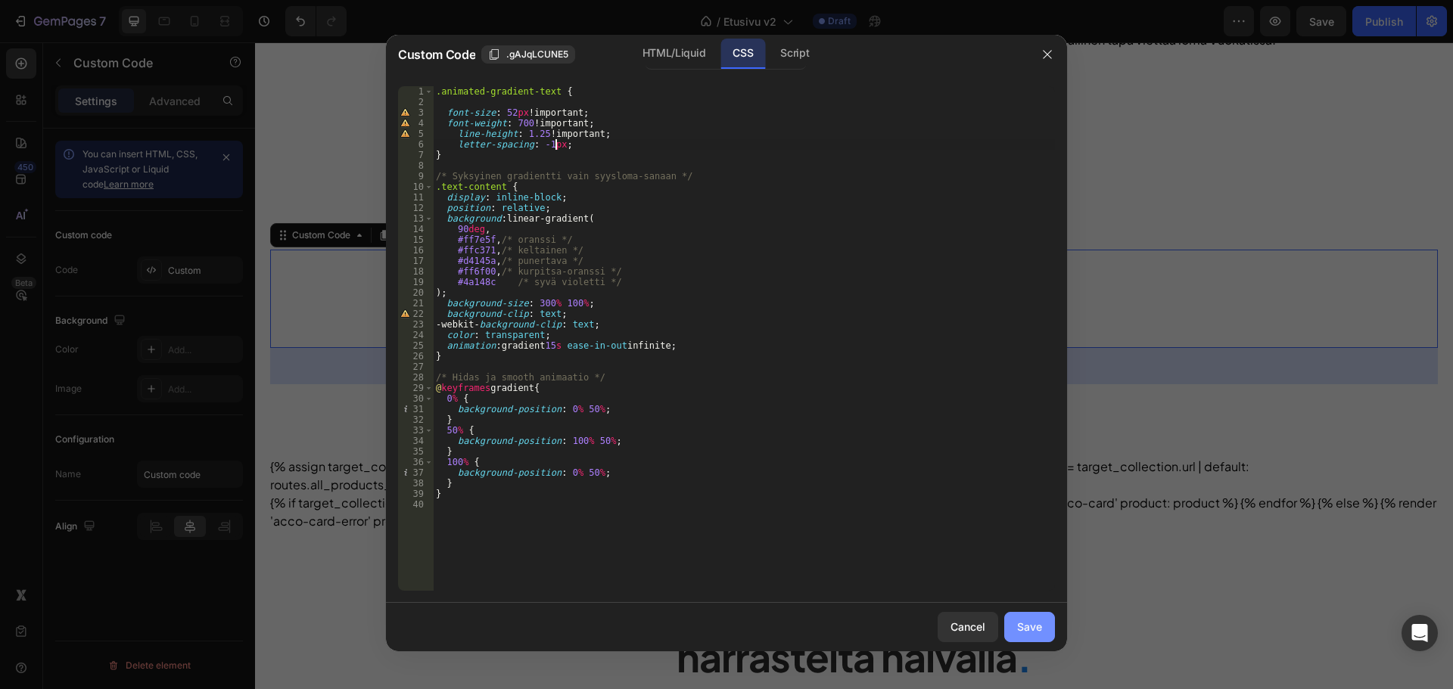
type textarea "letter-spacing: -1px;"
click at [1018, 618] on button "Save" at bounding box center [1029, 627] width 51 height 30
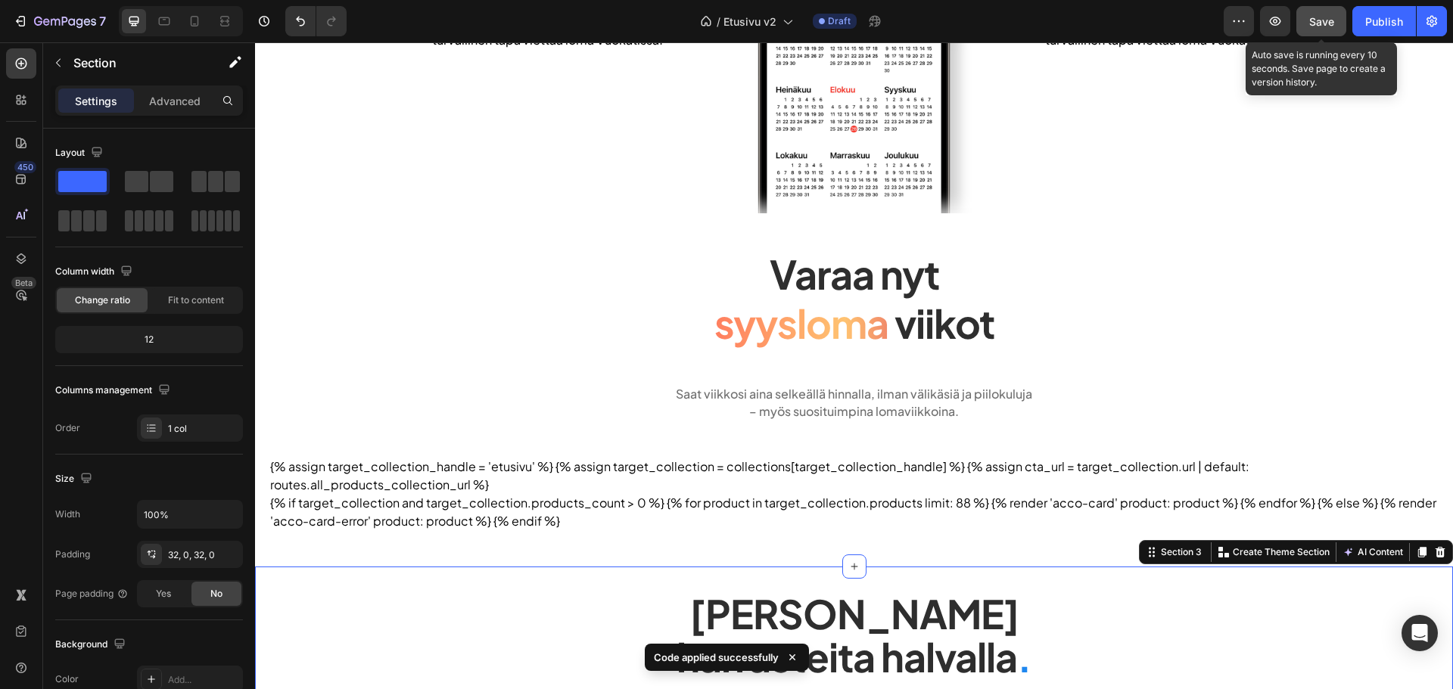
click at [1303, 28] on button "Save" at bounding box center [1321, 21] width 50 height 30
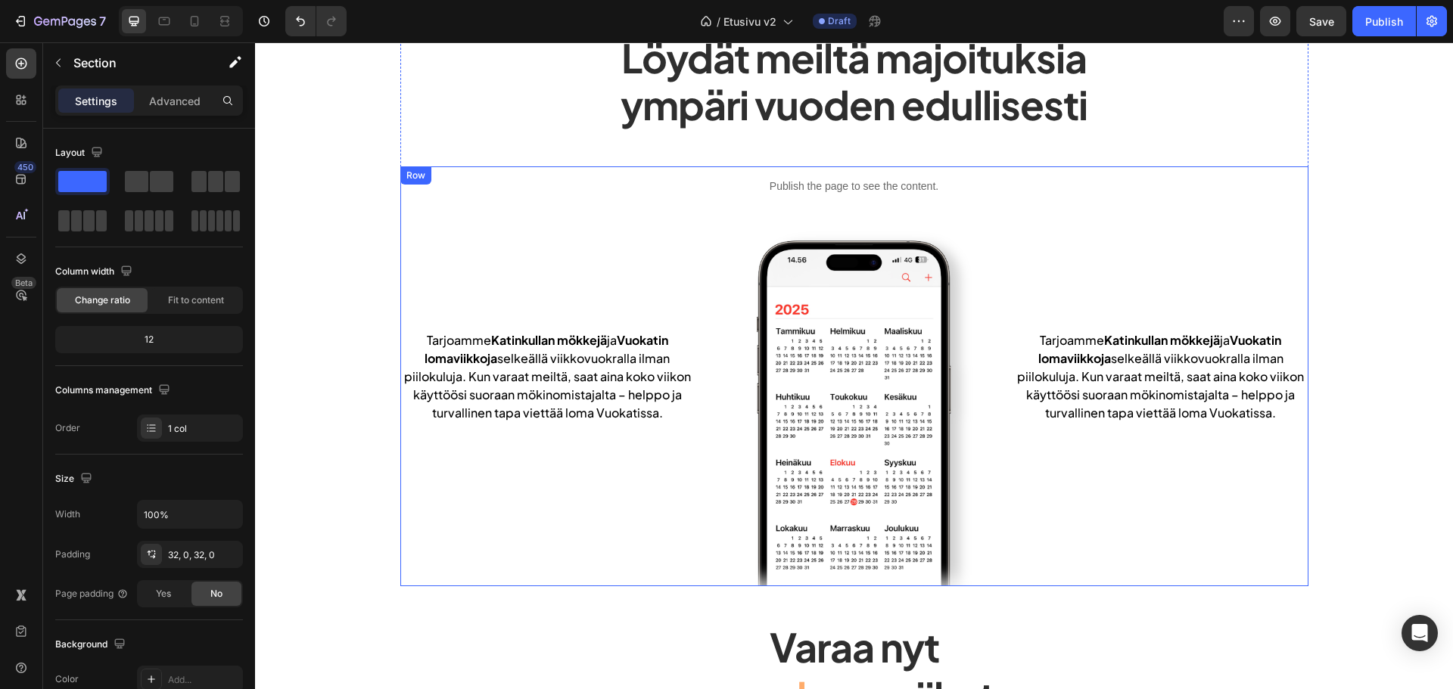
scroll to position [76, 0]
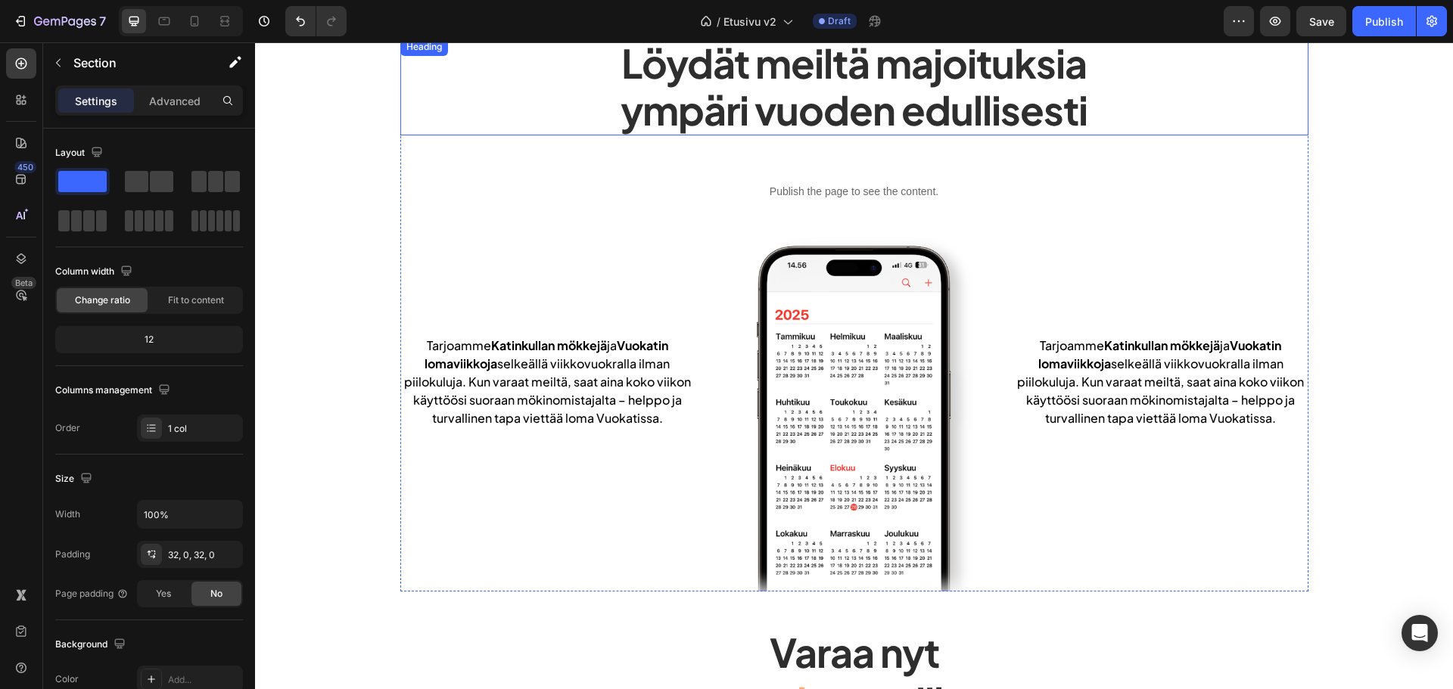
click at [682, 94] on h2 "Löydät meiltä majoituksia ympäri vuoden edullisesti" at bounding box center [854, 87] width 908 height 98
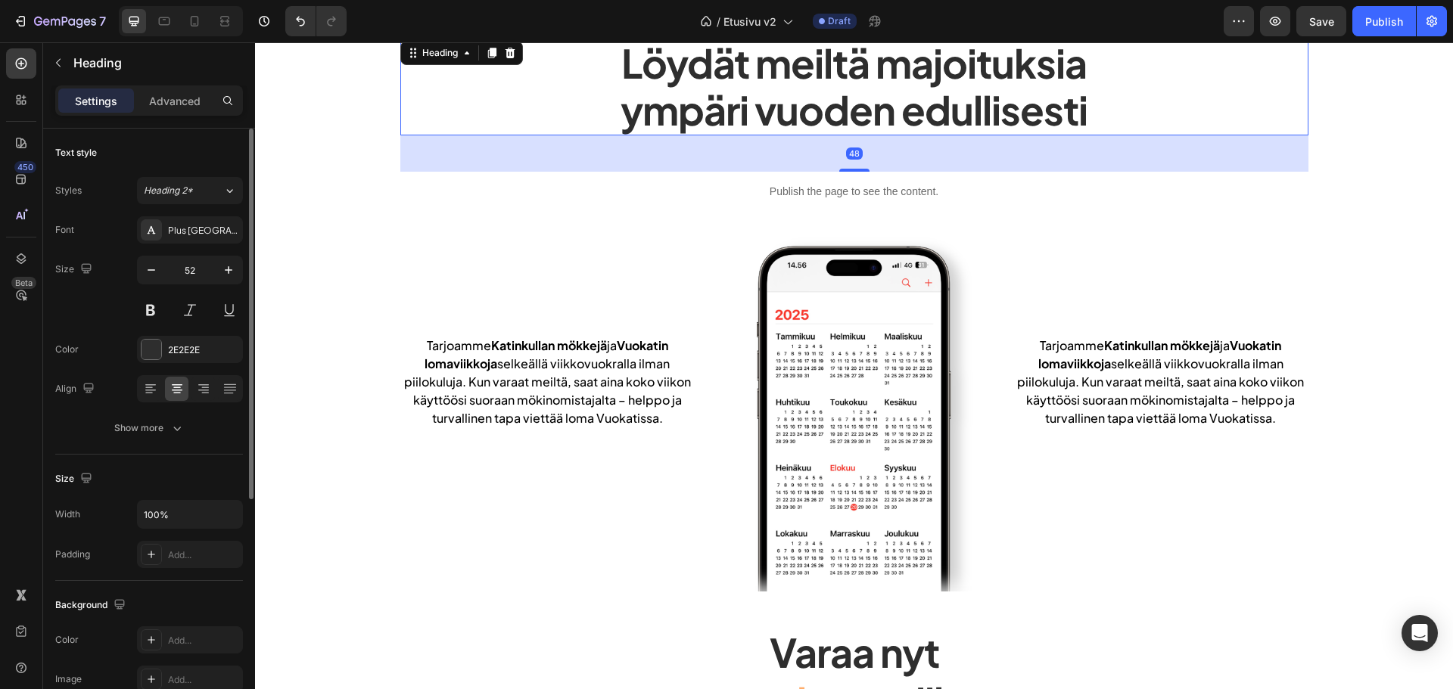
click at [208, 412] on div "Font Plus Jakarta Sans Size 52 Color 2E2E2E Align Show more" at bounding box center [149, 329] width 188 height 226
click at [202, 423] on button "Show more" at bounding box center [149, 428] width 188 height 27
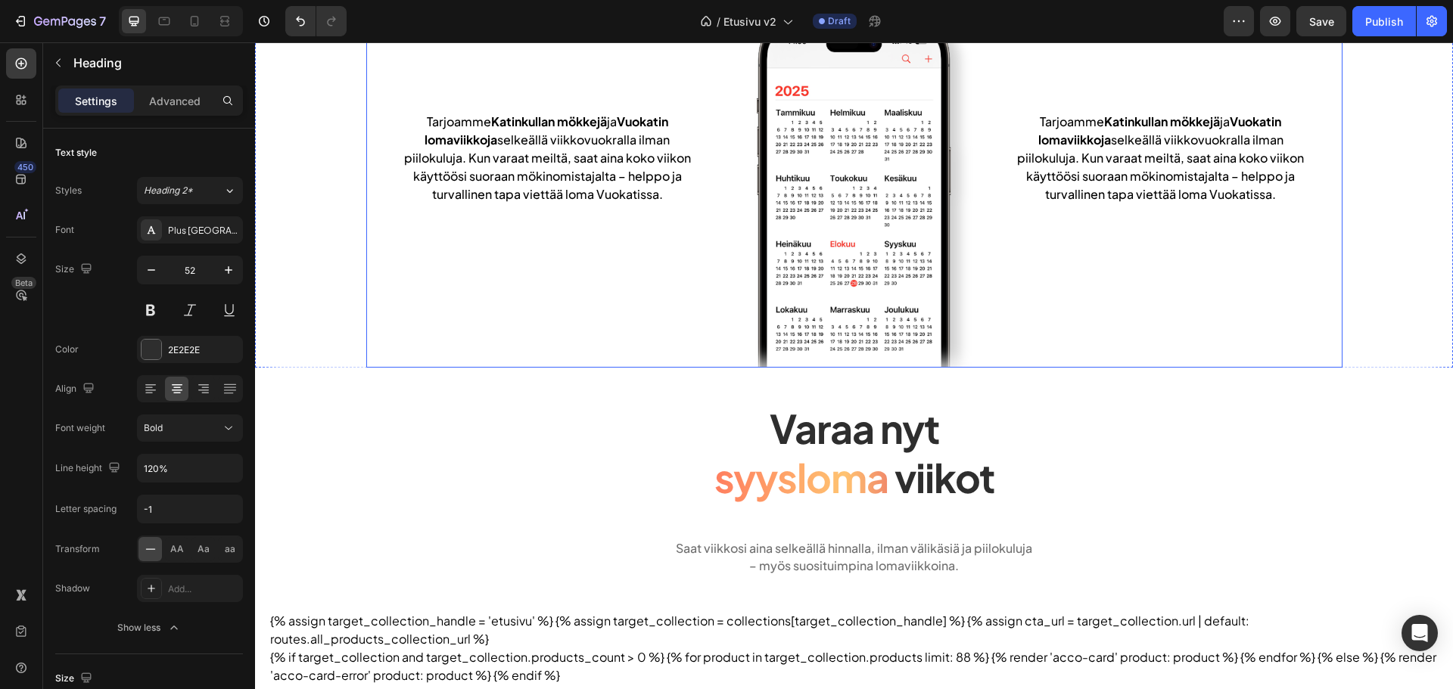
scroll to position [378, 0]
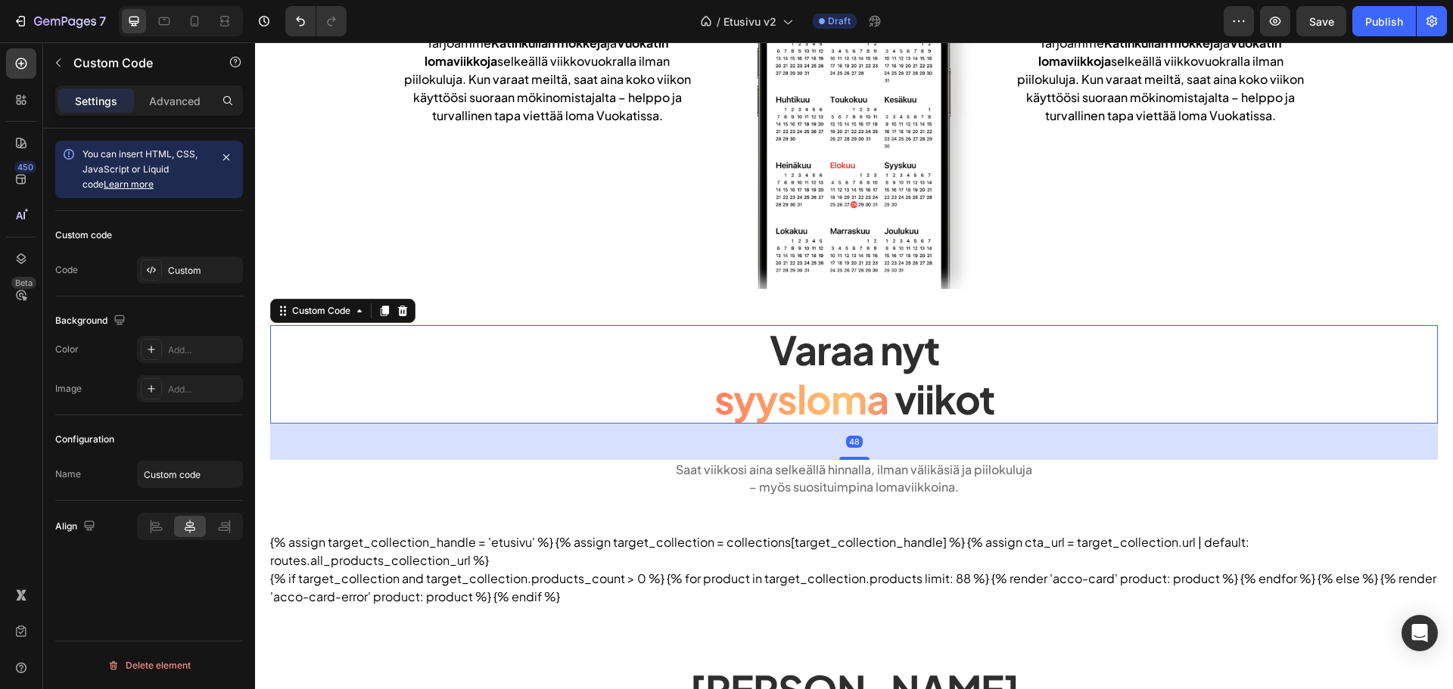
click at [770, 372] on span "Varaa nyt" at bounding box center [855, 350] width 170 height 50
click at [158, 271] on div at bounding box center [151, 270] width 21 height 21
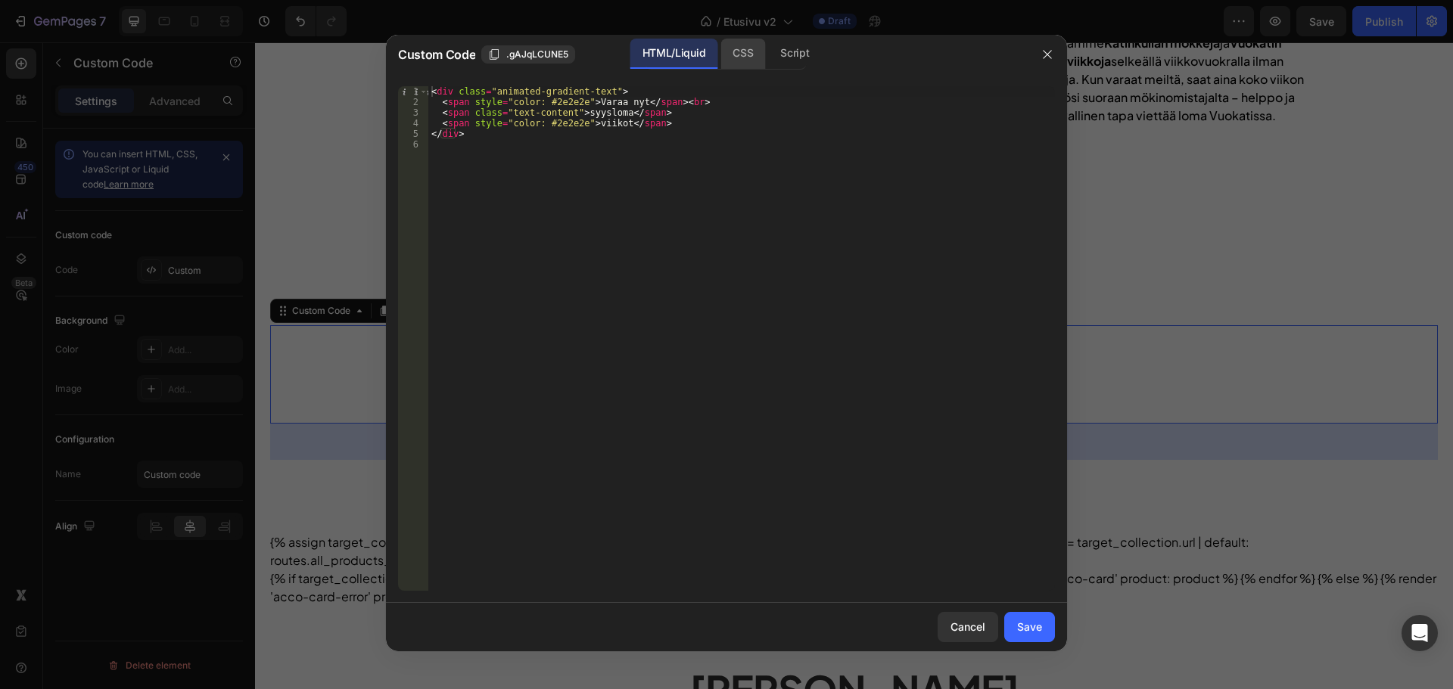
click at [768, 58] on div "CSS" at bounding box center [794, 54] width 53 height 30
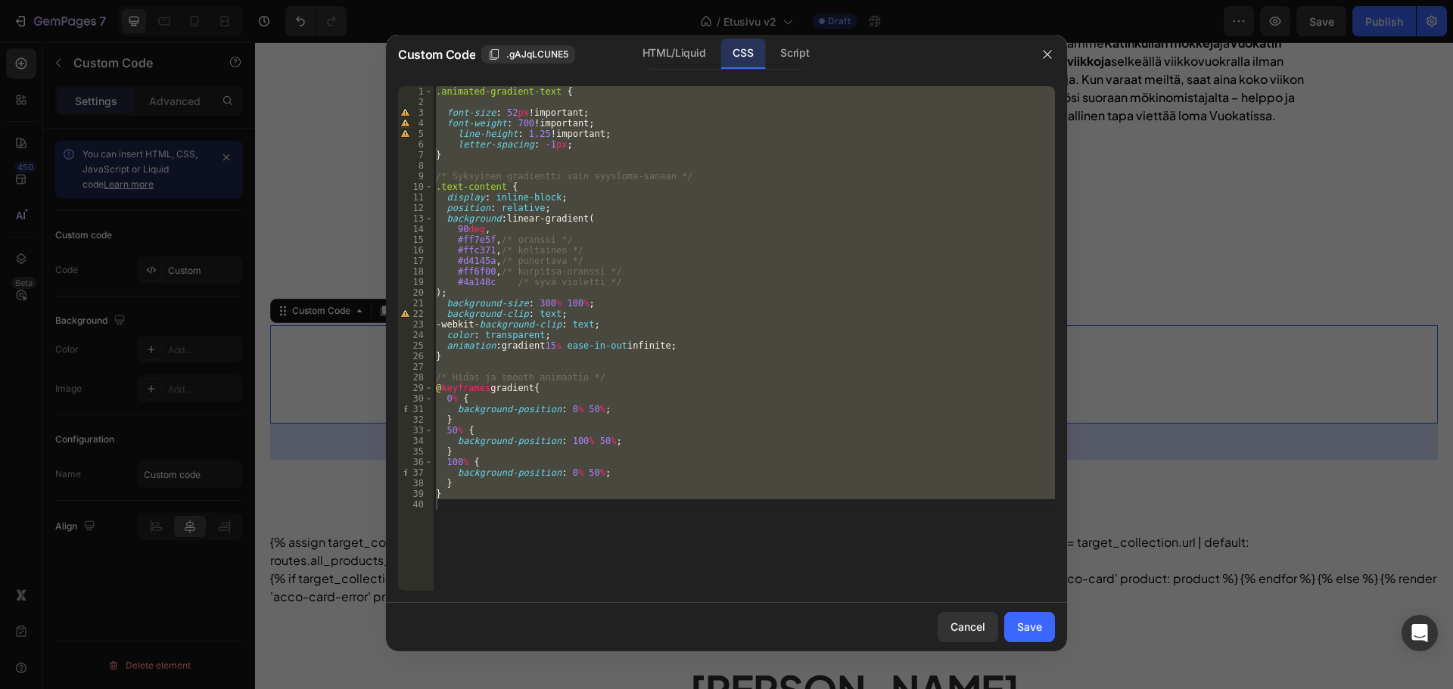
click at [665, 281] on div ".animated-gradient-text { font-size : 52 px !important ; font-weight : 700 !imp…" at bounding box center [744, 338] width 622 height 505
type textarea "#4a148c /* syvä violetti */"
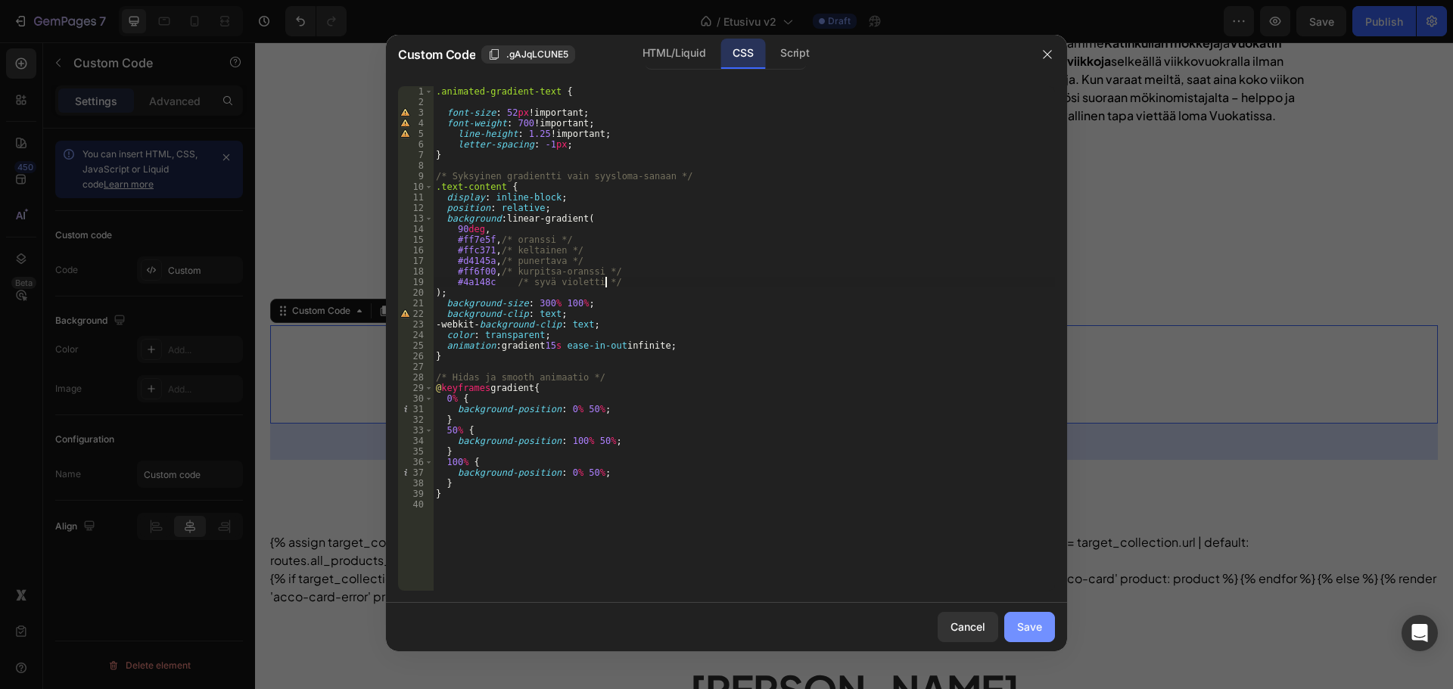
click at [1049, 621] on button "Save" at bounding box center [1029, 627] width 51 height 30
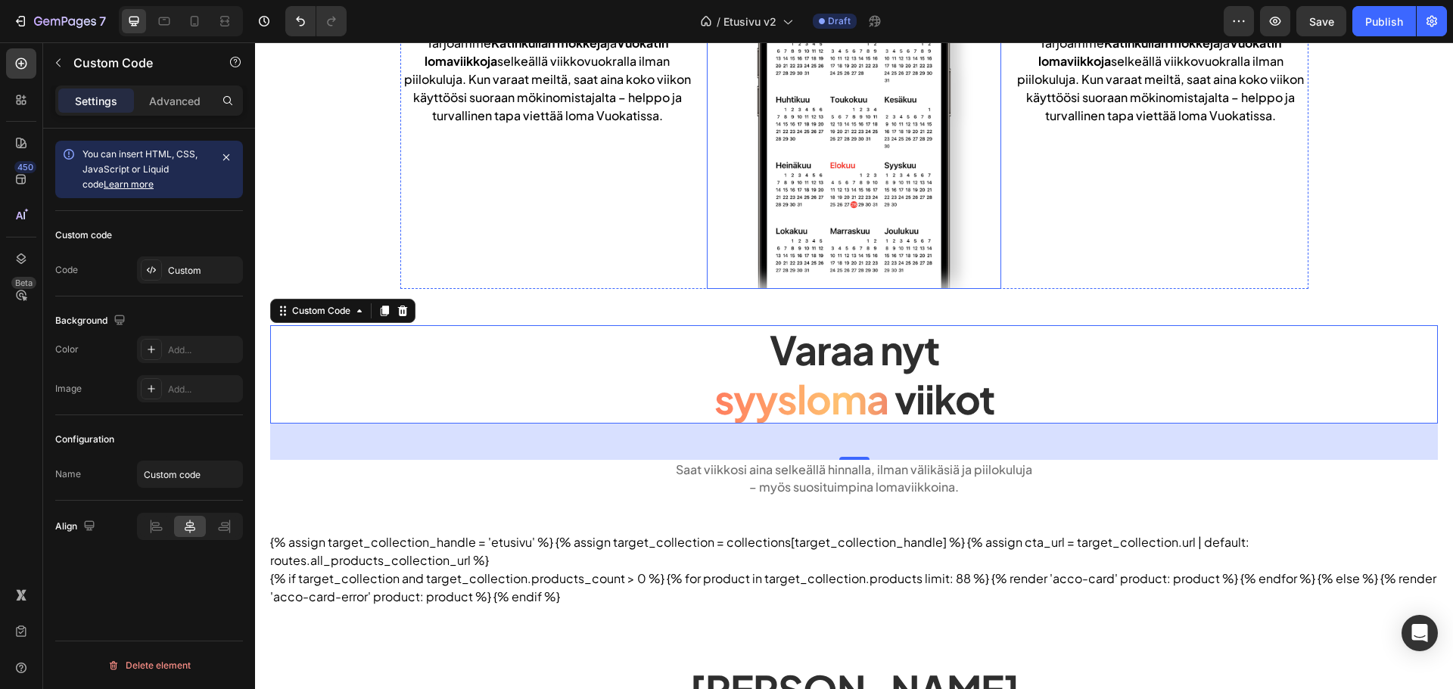
scroll to position [0, 0]
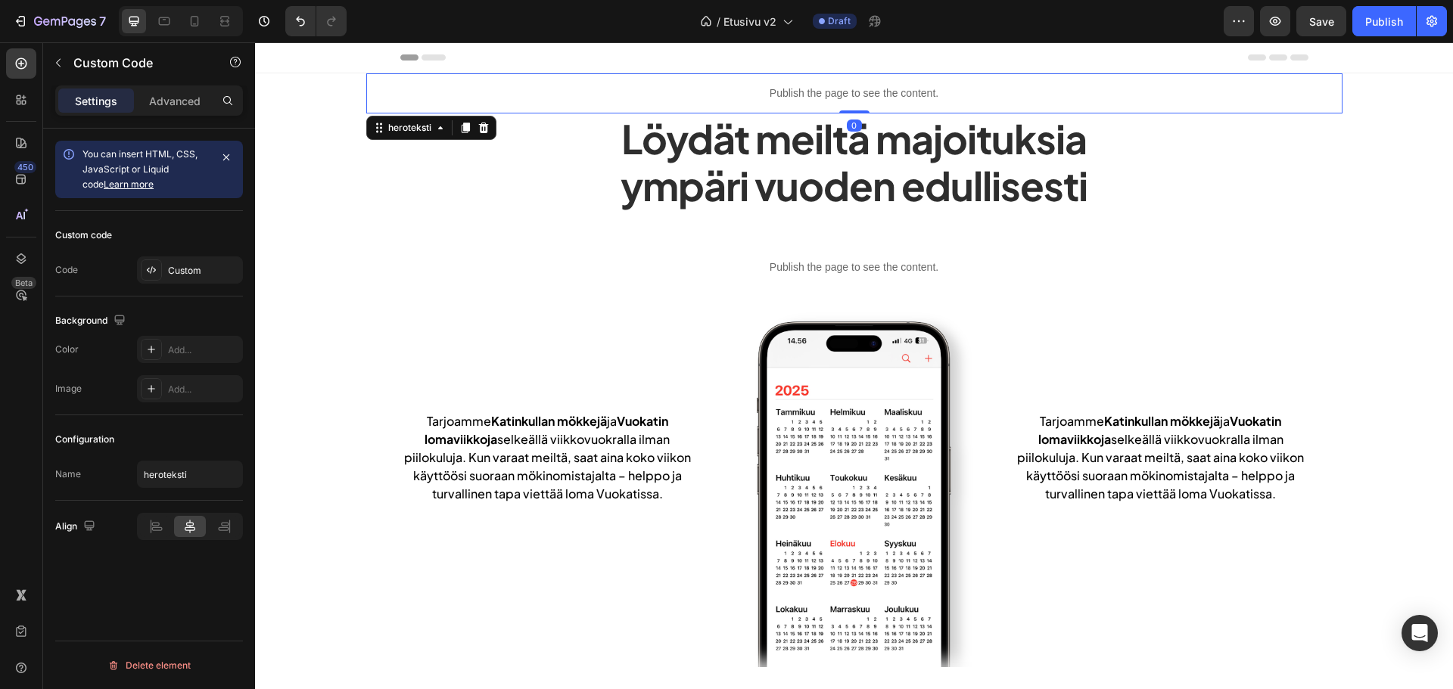
click at [735, 104] on div "Publish the page to see the content." at bounding box center [854, 93] width 976 height 40
click at [172, 260] on div "Custom" at bounding box center [190, 270] width 106 height 27
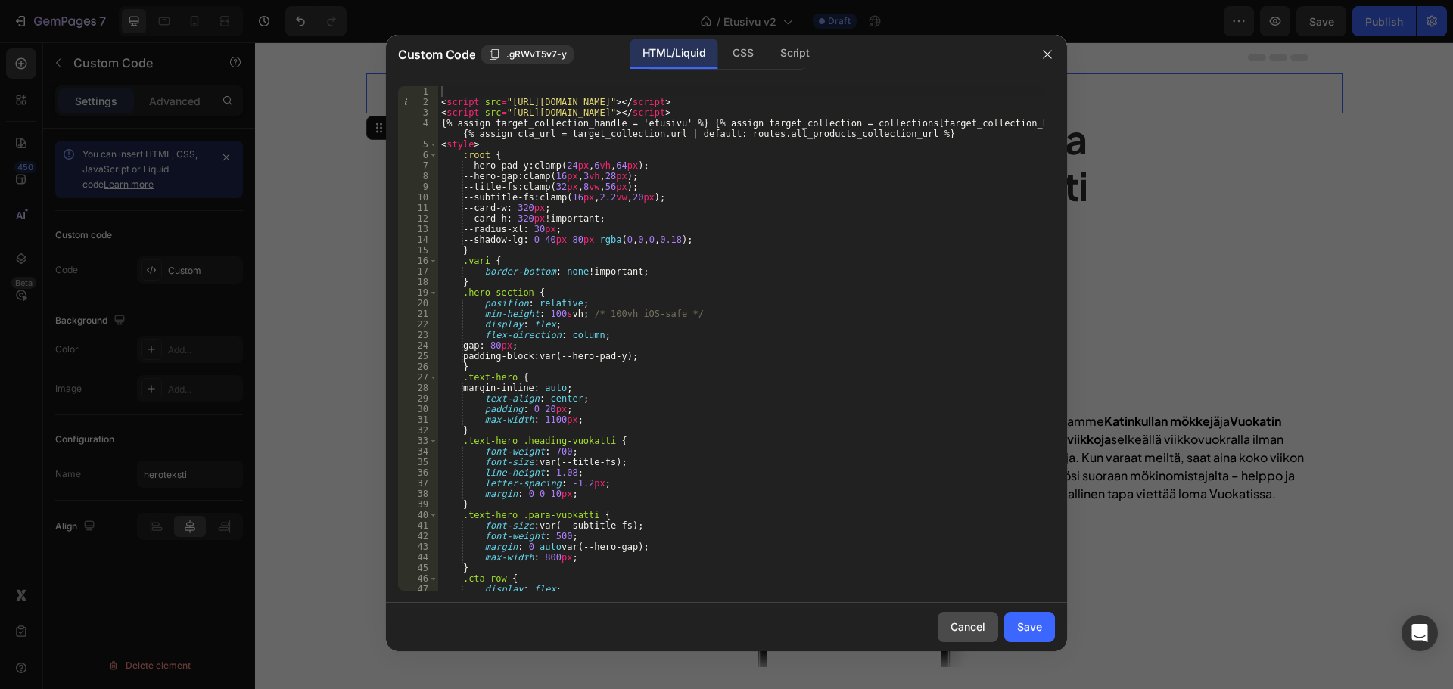
click at [970, 627] on div "Cancel" at bounding box center [967, 627] width 35 height 16
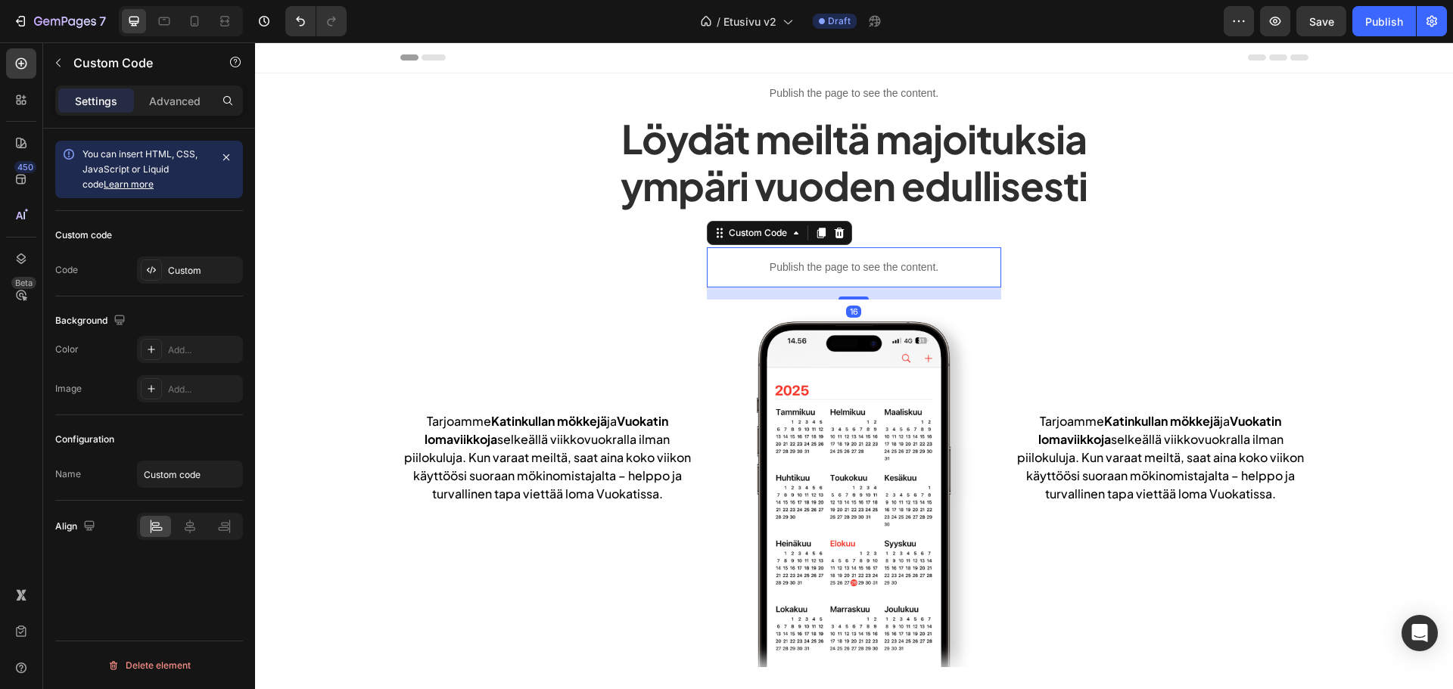
click at [818, 255] on div "Publish the page to see the content." at bounding box center [854, 267] width 294 height 40
click at [79, 61] on p "Custom Code" at bounding box center [137, 63] width 129 height 18
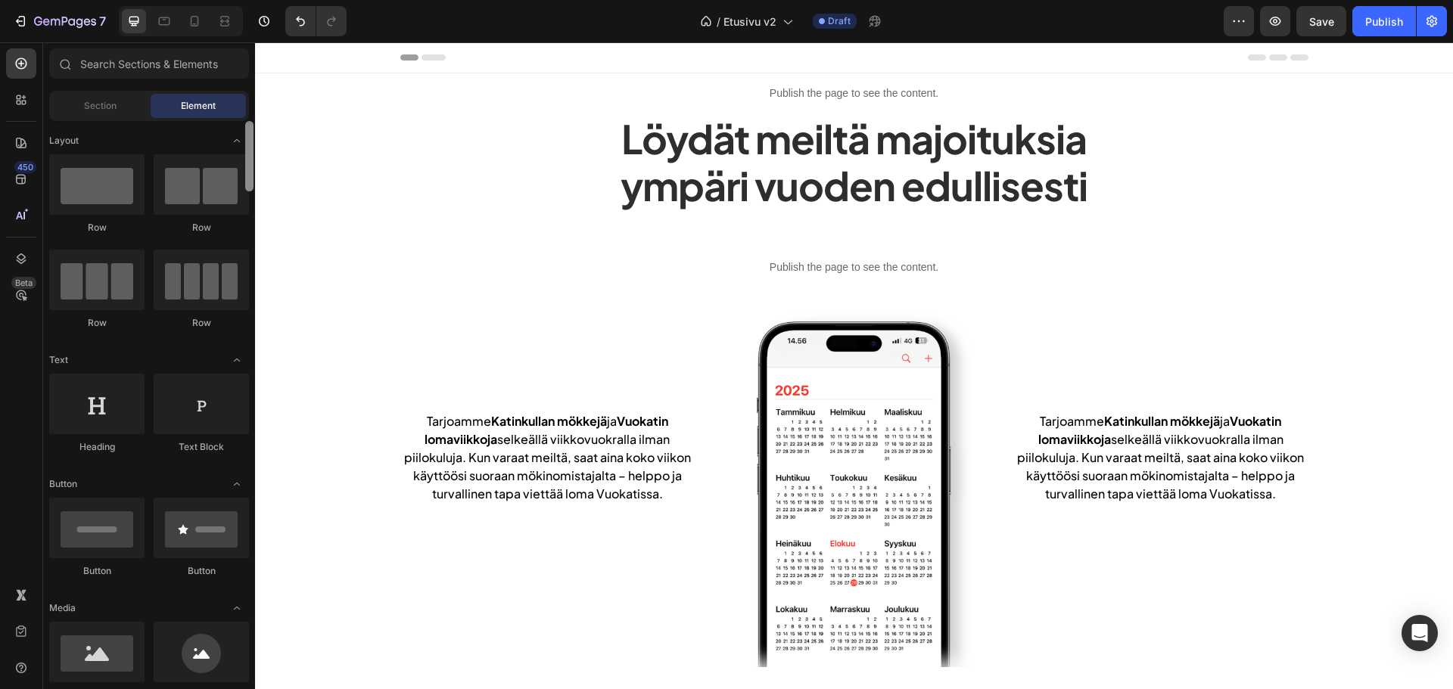
drag, startPoint x: 250, startPoint y: 590, endPoint x: 223, endPoint y: 128, distance: 463.2
click at [223, 128] on div "Layout Row Row Row Row Text Heading Text Block Button Button Button Media Image…" at bounding box center [149, 403] width 212 height 565
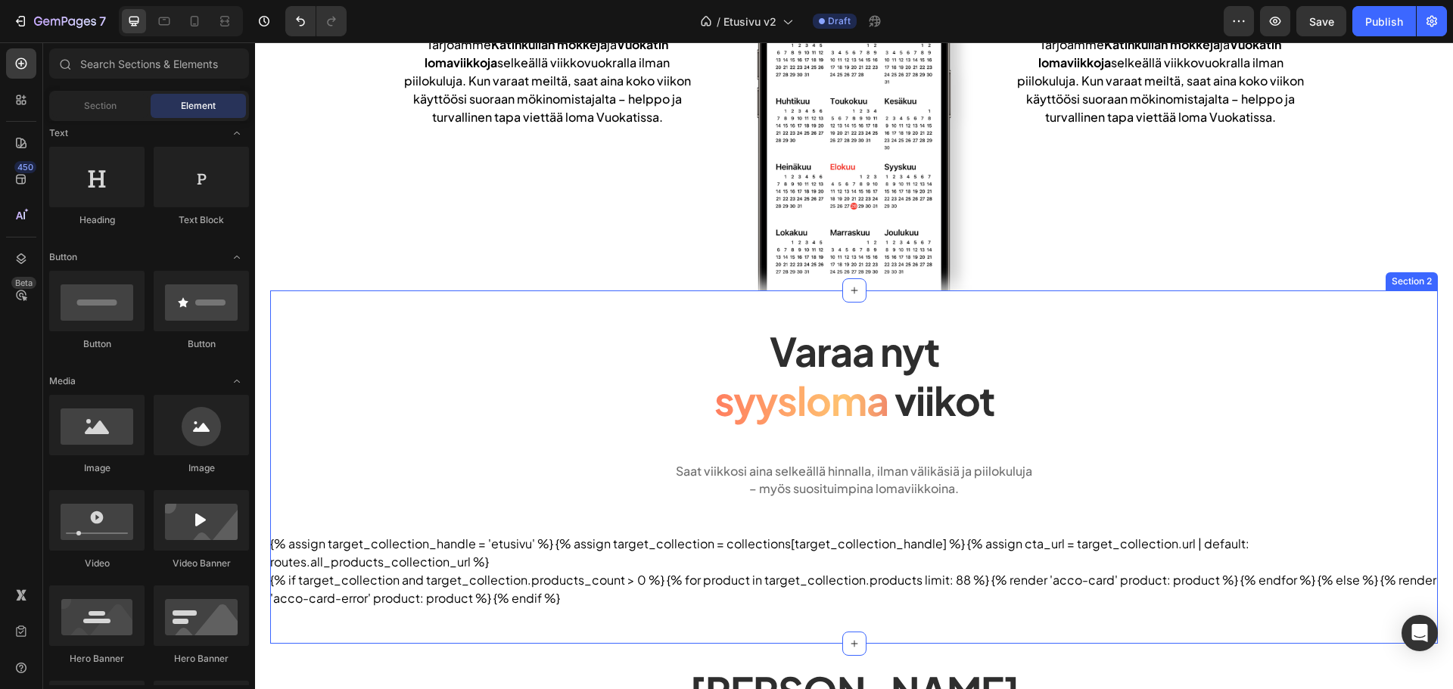
scroll to position [378, 0]
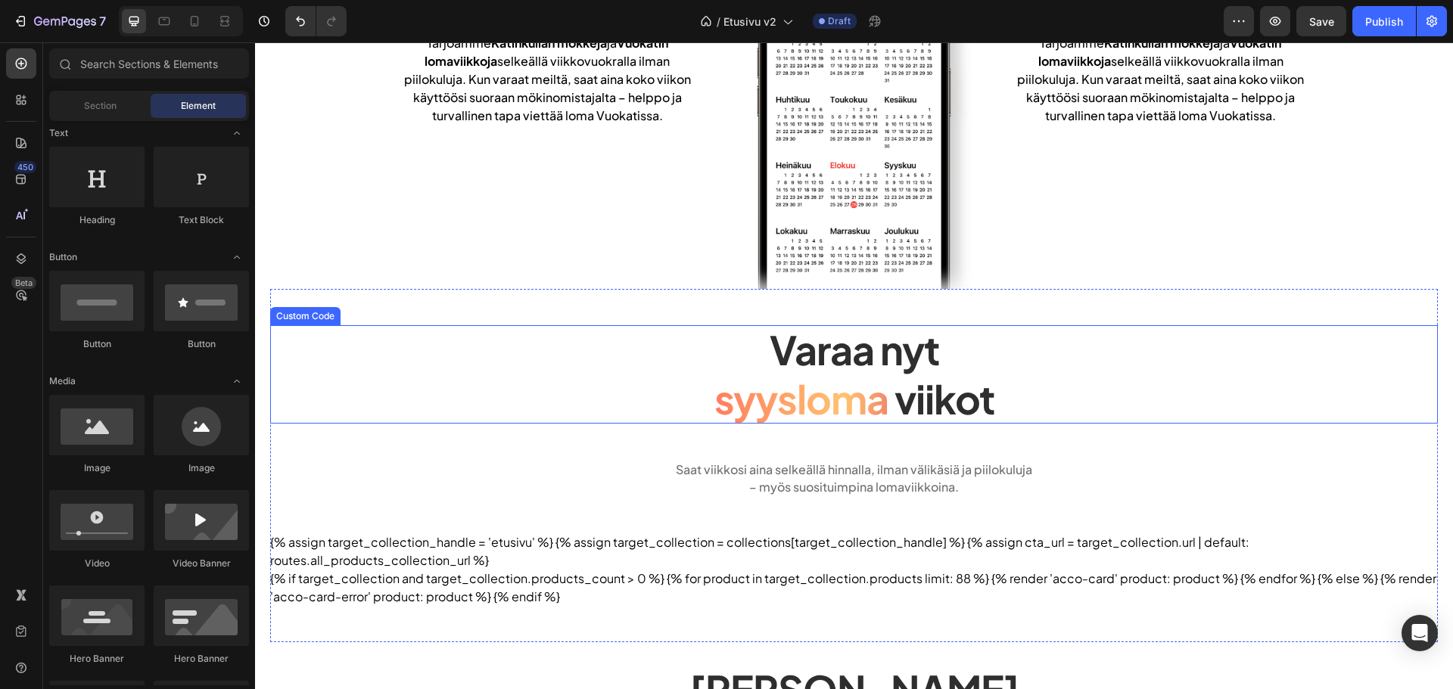
drag, startPoint x: 774, startPoint y: 400, endPoint x: 766, endPoint y: 397, distance: 8.9
click at [775, 400] on span "syysloma" at bounding box center [801, 399] width 174 height 49
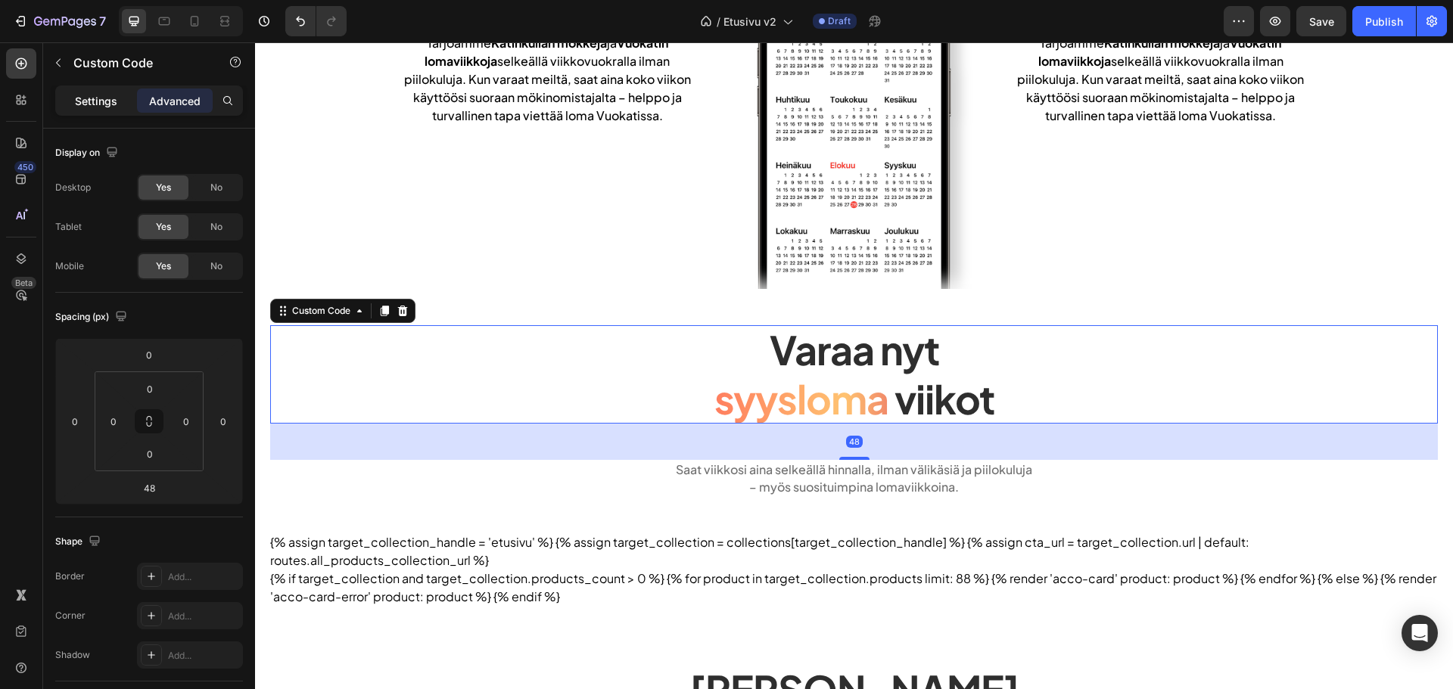
click at [95, 104] on p "Settings" at bounding box center [96, 101] width 42 height 16
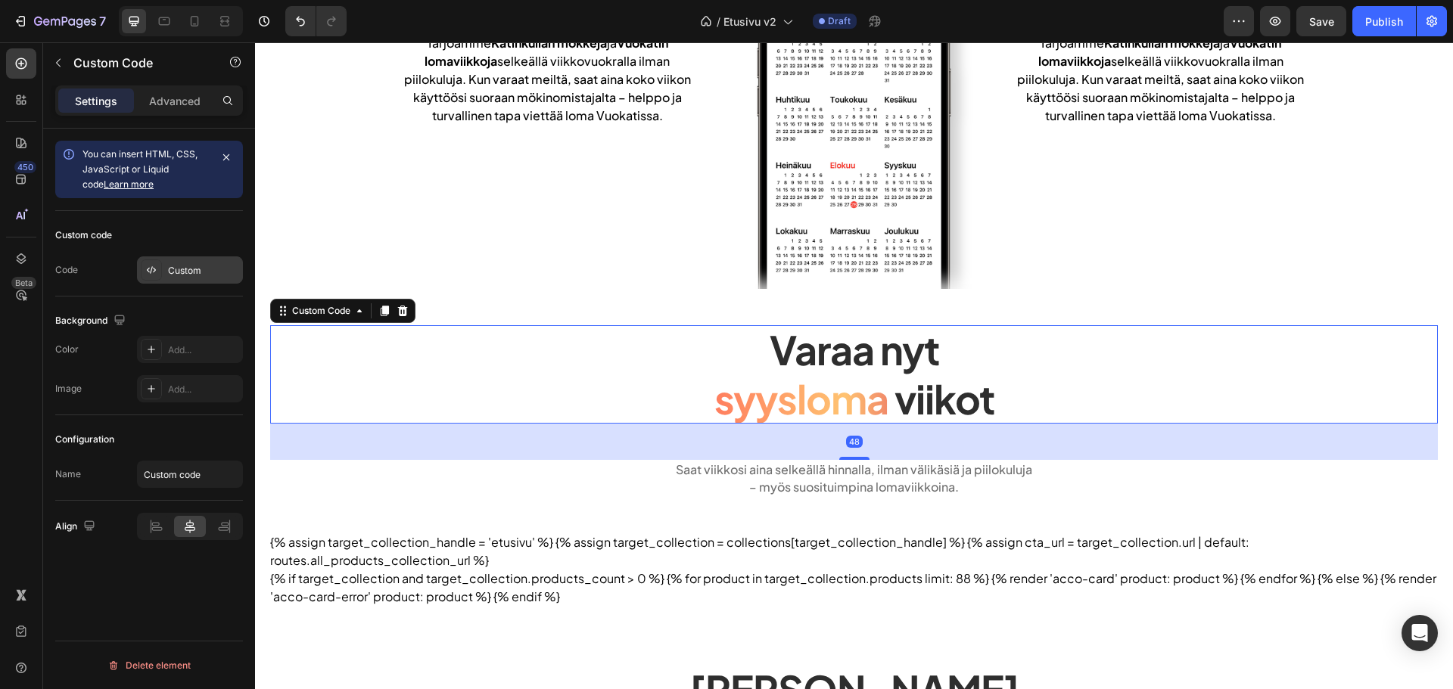
click at [157, 257] on div "Custom" at bounding box center [190, 270] width 106 height 27
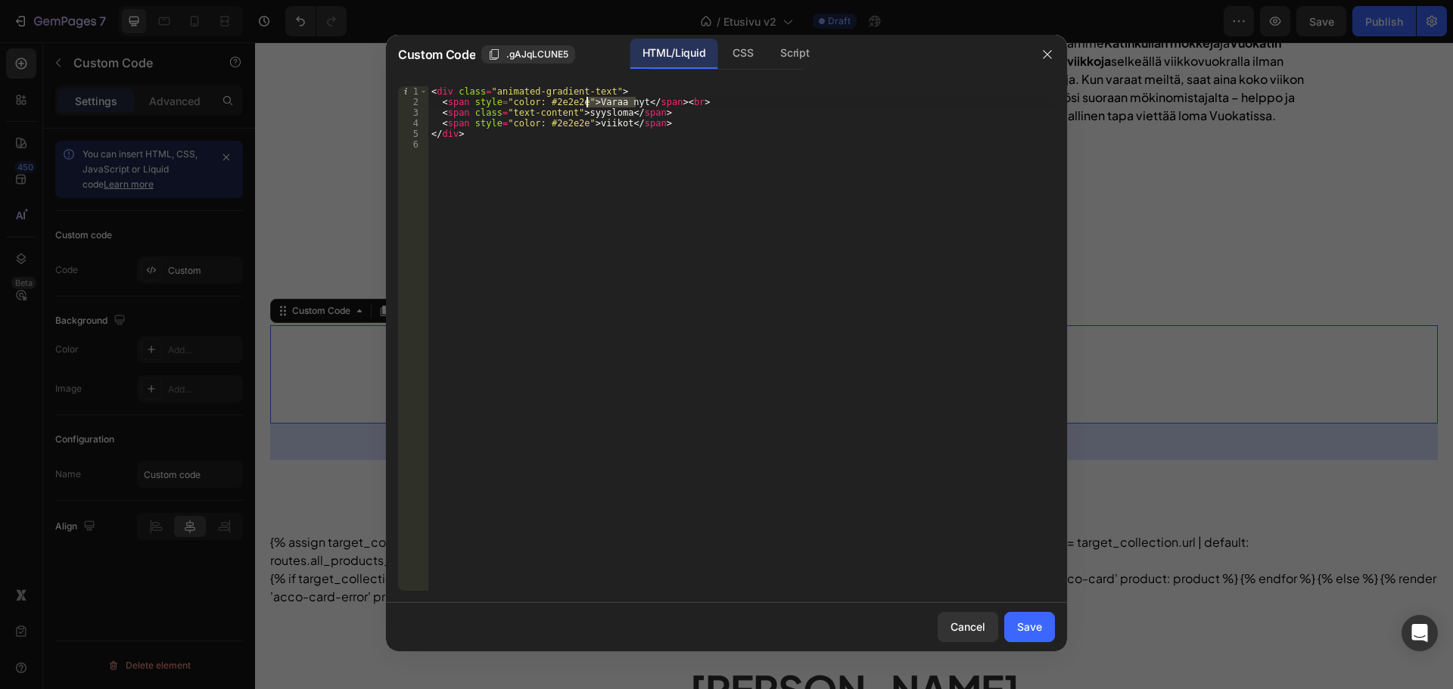
drag, startPoint x: 635, startPoint y: 103, endPoint x: 586, endPoint y: 98, distance: 49.4
click at [586, 98] on div "< div class = "animated-gradient-text" > < span style = "color: #2e2e2e" > Vara…" at bounding box center [741, 349] width 627 height 526
drag, startPoint x: 472, startPoint y: 123, endPoint x: 580, endPoint y: 123, distance: 107.5
click at [580, 123] on div "< div class = "animated-gradient-text" > < span style = "color: #2e2e2e" > Vara…" at bounding box center [741, 349] width 627 height 526
click at [768, 54] on div "CSS" at bounding box center [794, 54] width 53 height 30
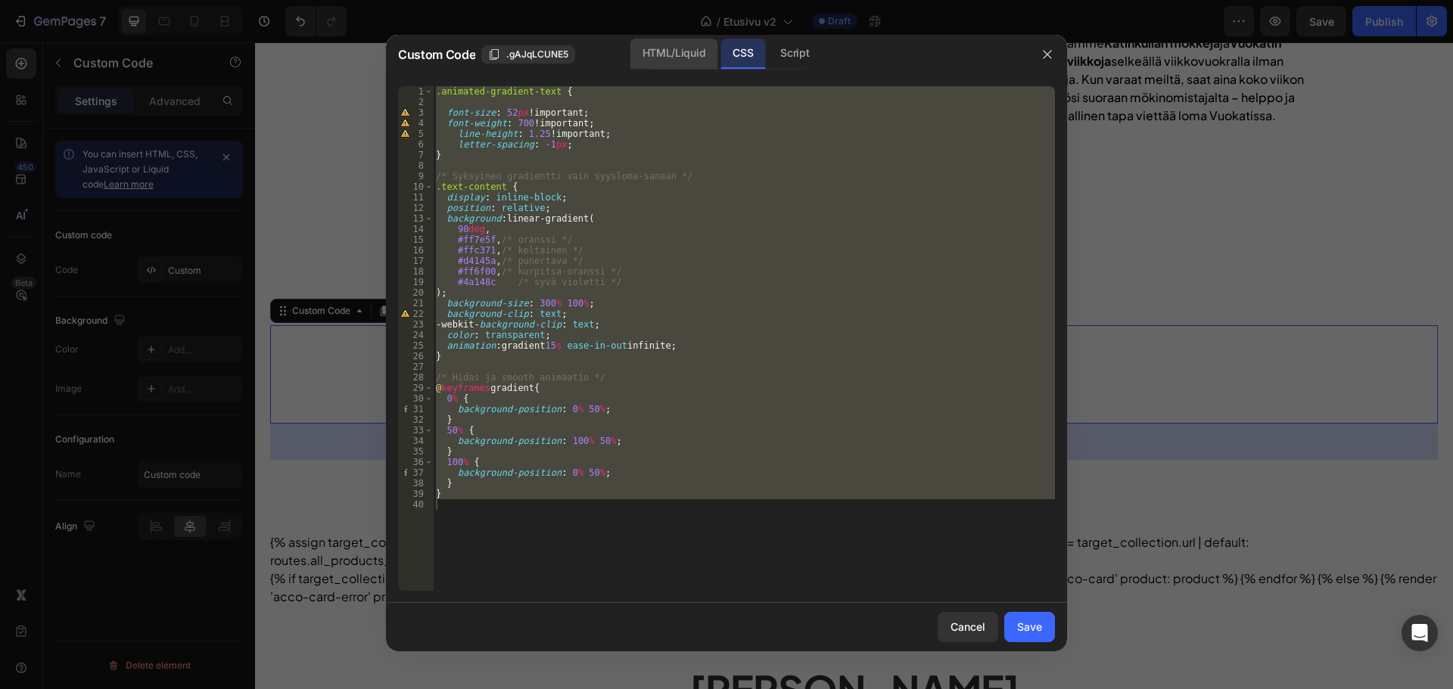
click at [700, 47] on div "HTML/Liquid" at bounding box center [673, 54] width 87 height 30
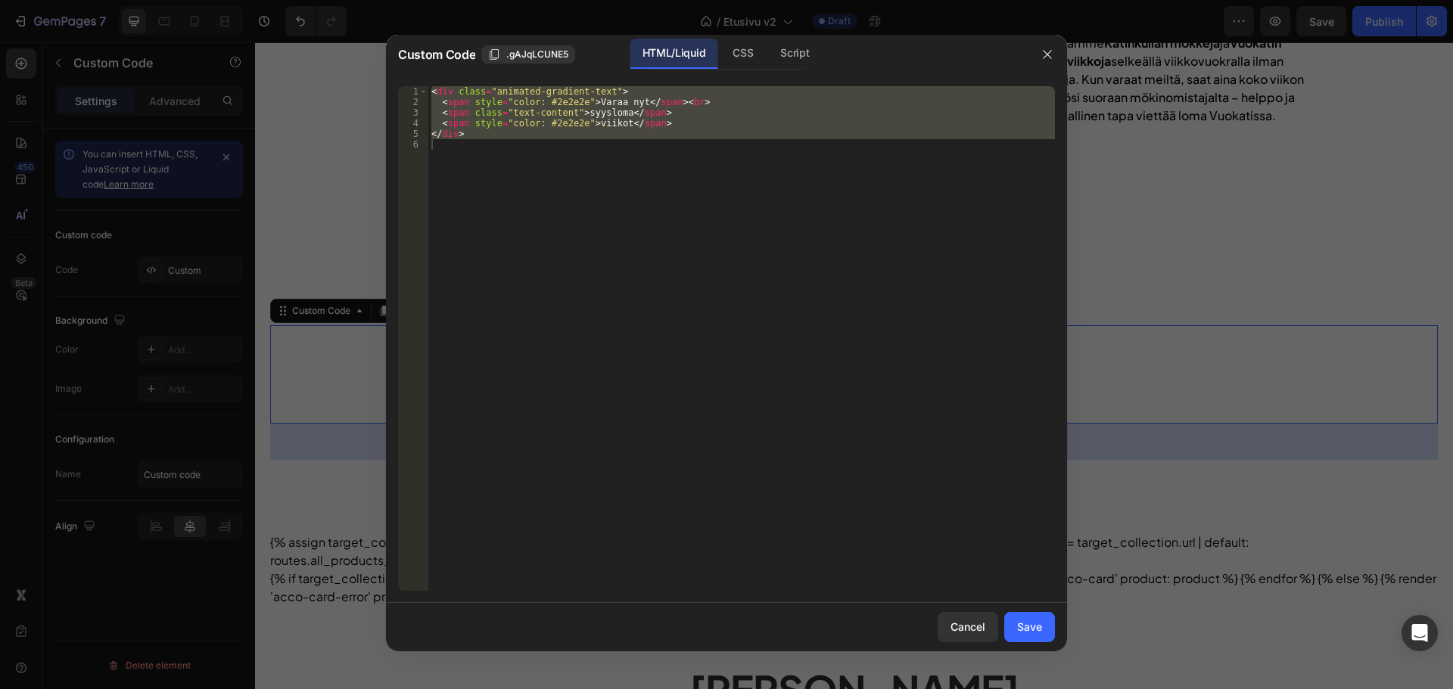
click at [588, 105] on div "< div class = "animated-gradient-text" > < span style = "color: #2e2e2e" > Vara…" at bounding box center [741, 338] width 627 height 505
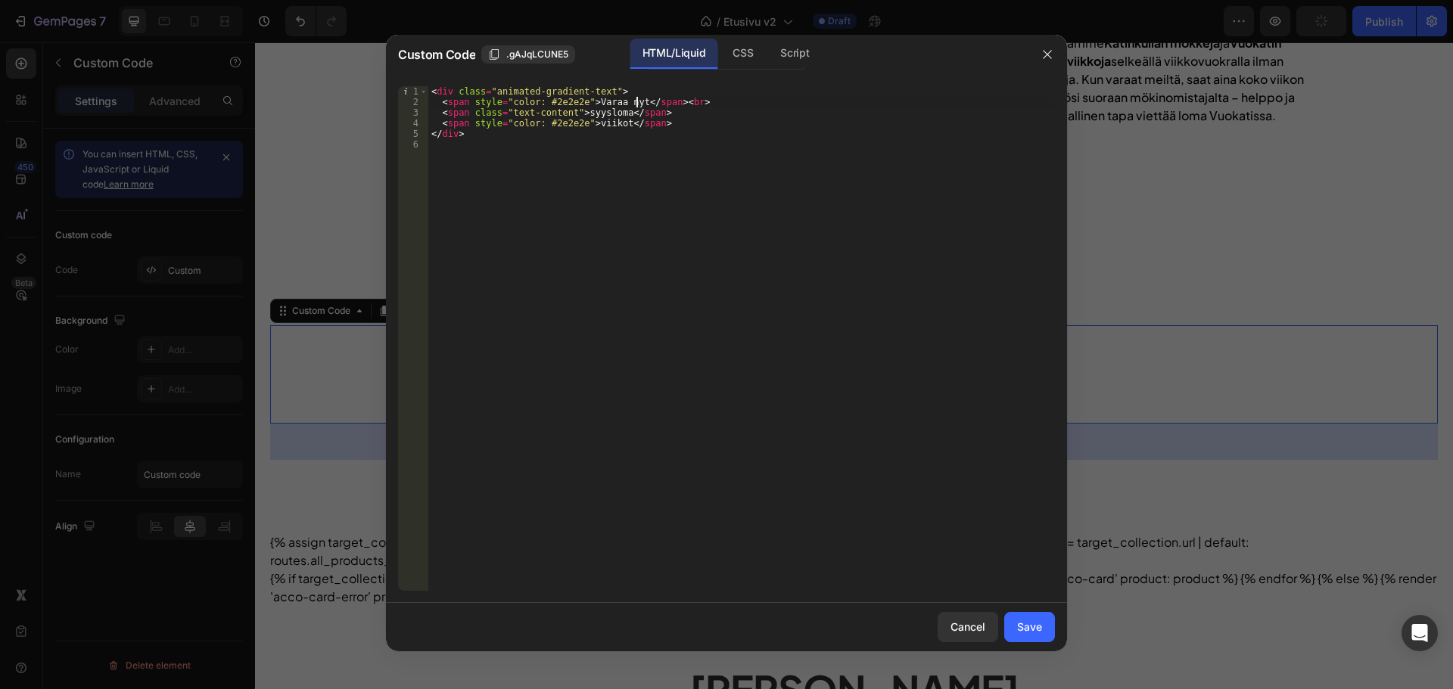
click at [637, 98] on div "< div class = "animated-gradient-text" > < span style = "color: #2e2e2e" > Vara…" at bounding box center [741, 349] width 627 height 526
click at [590, 122] on div "< div class = "animated-gradient-text" > < span style = "color: #2e2e2e" > Vara…" at bounding box center [741, 349] width 627 height 526
type textarea "<span style="color: #2e2e2e">viikot</span>"
click at [1031, 627] on div "Save" at bounding box center [1029, 627] width 25 height 16
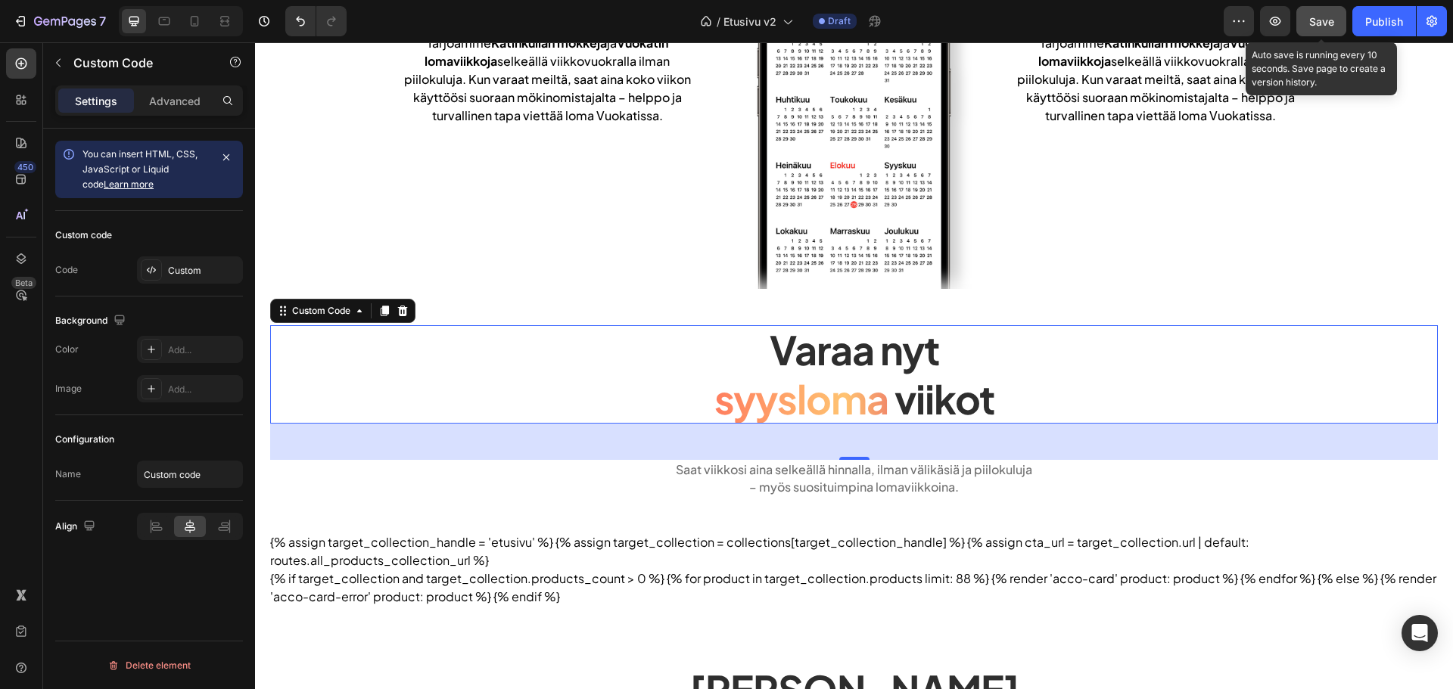
click at [1315, 33] on button "Save" at bounding box center [1321, 21] width 50 height 30
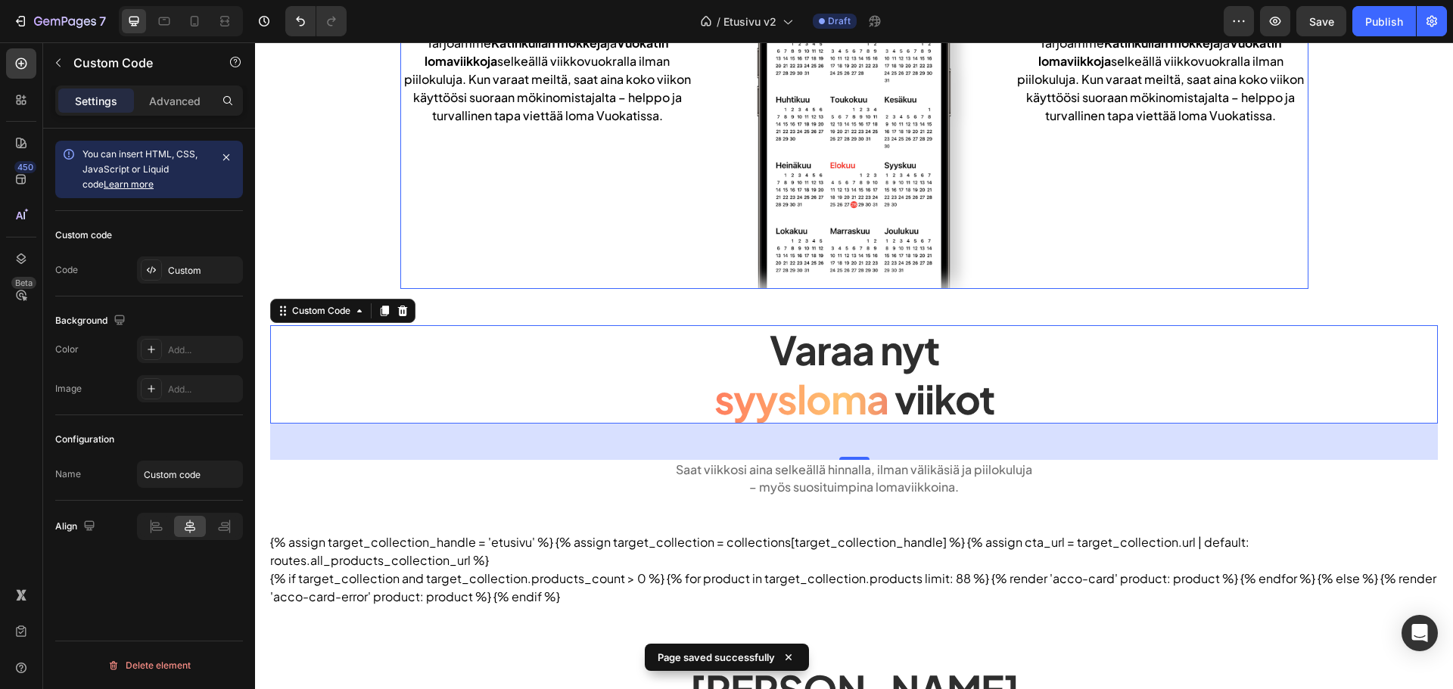
click at [503, 199] on div "Tarjoamme Katinkullan mökkejä ja Vuokatin lomaviikkoja selkeällä viikkovuokrall…" at bounding box center [547, 79] width 294 height 421
click at [810, 384] on span "syysloma" at bounding box center [801, 399] width 174 height 49
click at [154, 267] on icon at bounding box center [151, 270] width 12 height 12
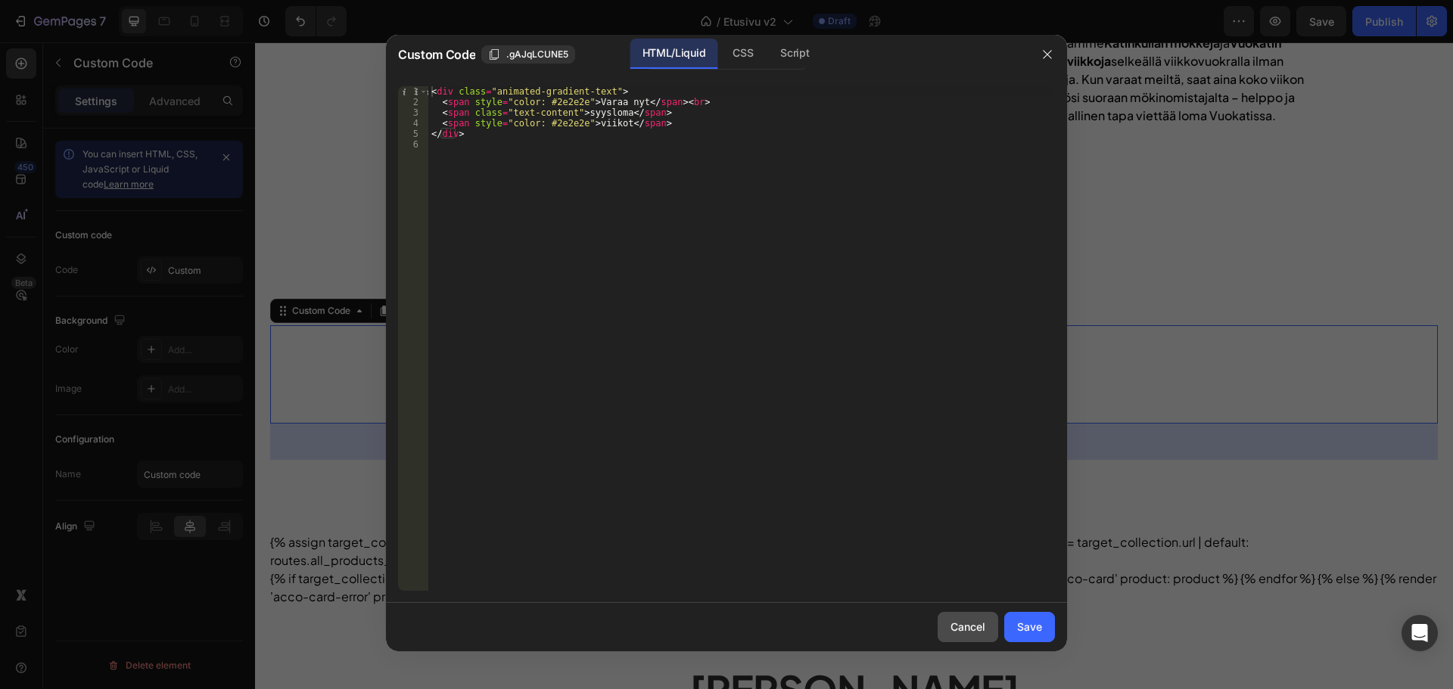
drag, startPoint x: 954, startPoint y: 635, endPoint x: 947, endPoint y: 599, distance: 36.2
click at [952, 633] on div "Cancel" at bounding box center [967, 627] width 35 height 16
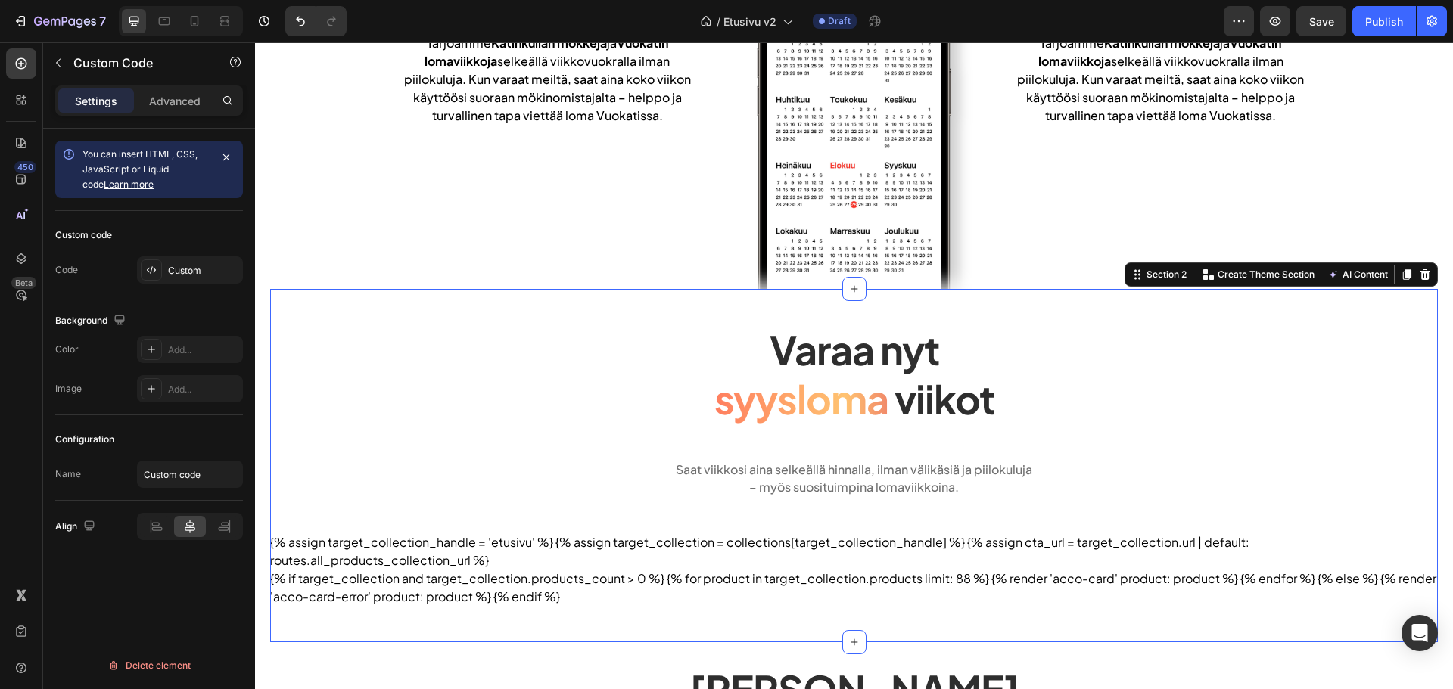
click at [960, 527] on div "Varaa nyt syysloma viikot Custom Code Saat viikkosi aina selkeällä hinnalla, il…" at bounding box center [854, 465] width 1168 height 281
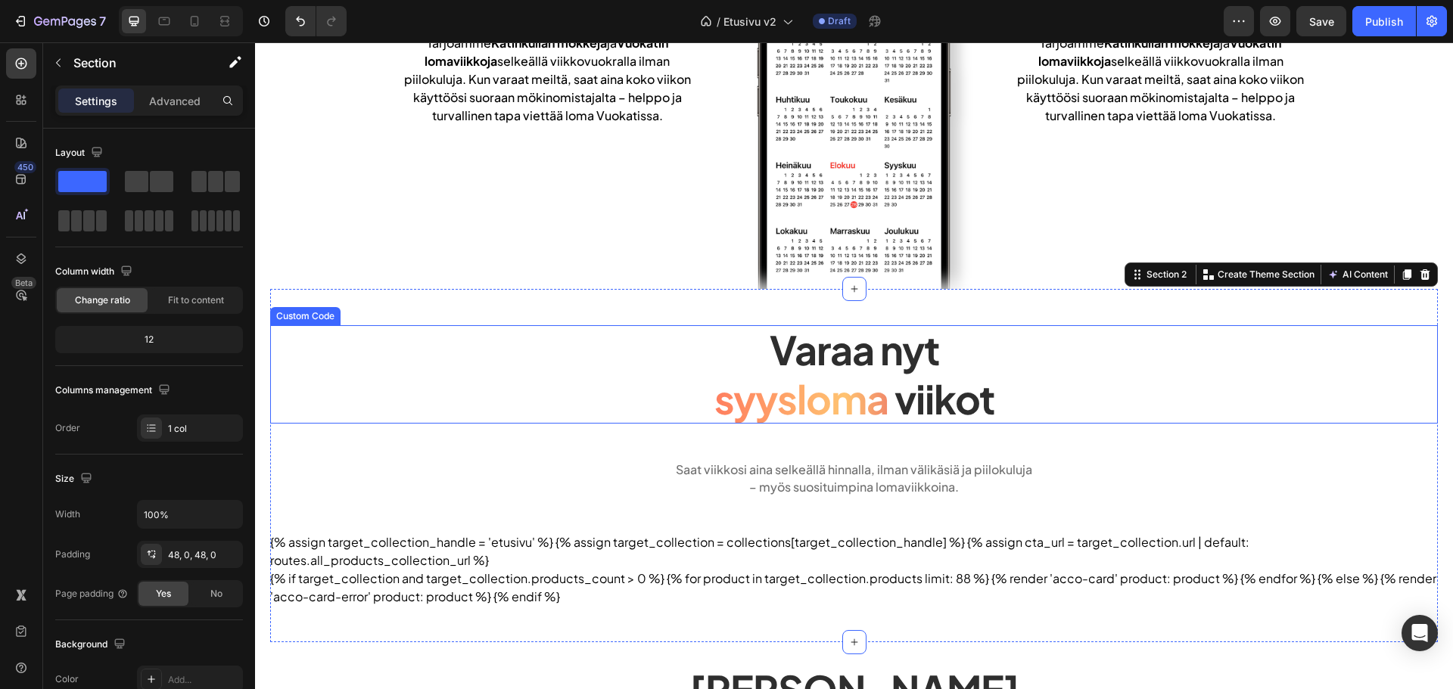
drag, startPoint x: 852, startPoint y: 388, endPoint x: 639, endPoint y: 368, distance: 213.6
click at [851, 388] on span "syysloma" at bounding box center [801, 399] width 174 height 49
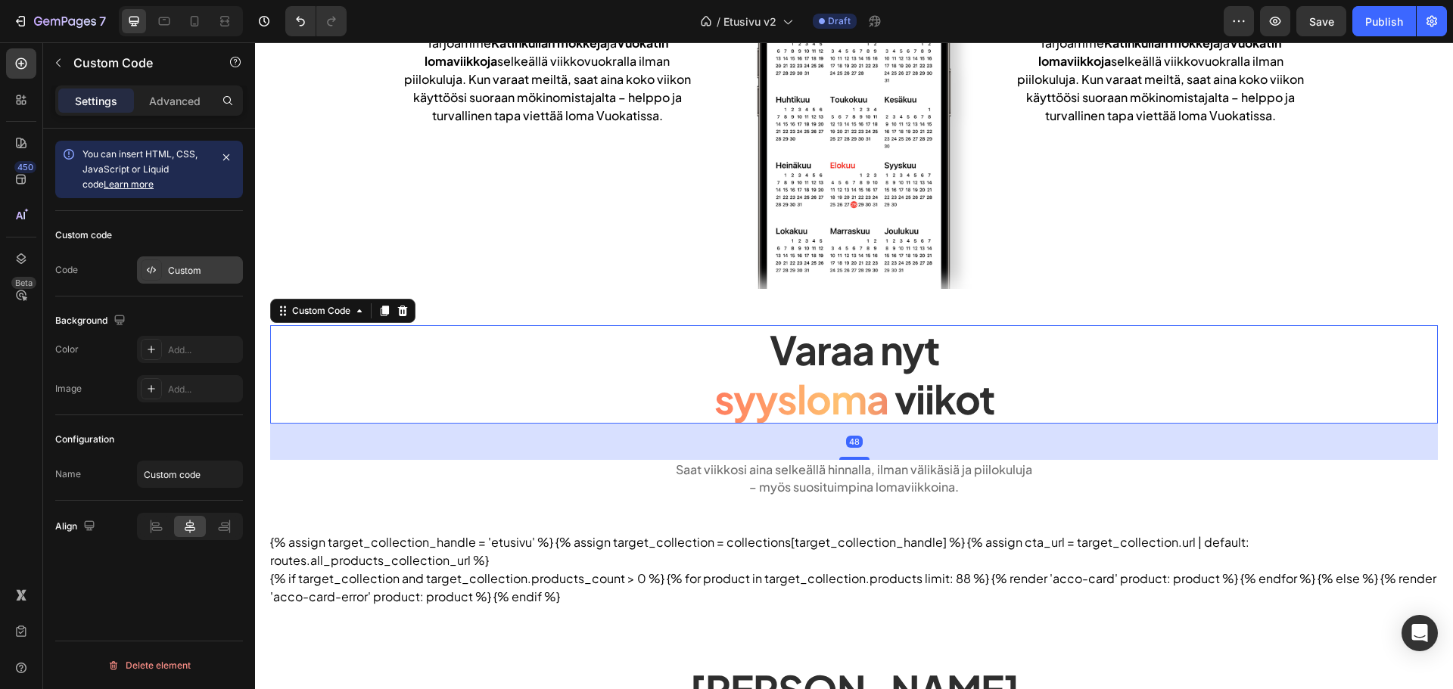
click at [225, 275] on div "Custom" at bounding box center [203, 271] width 71 height 14
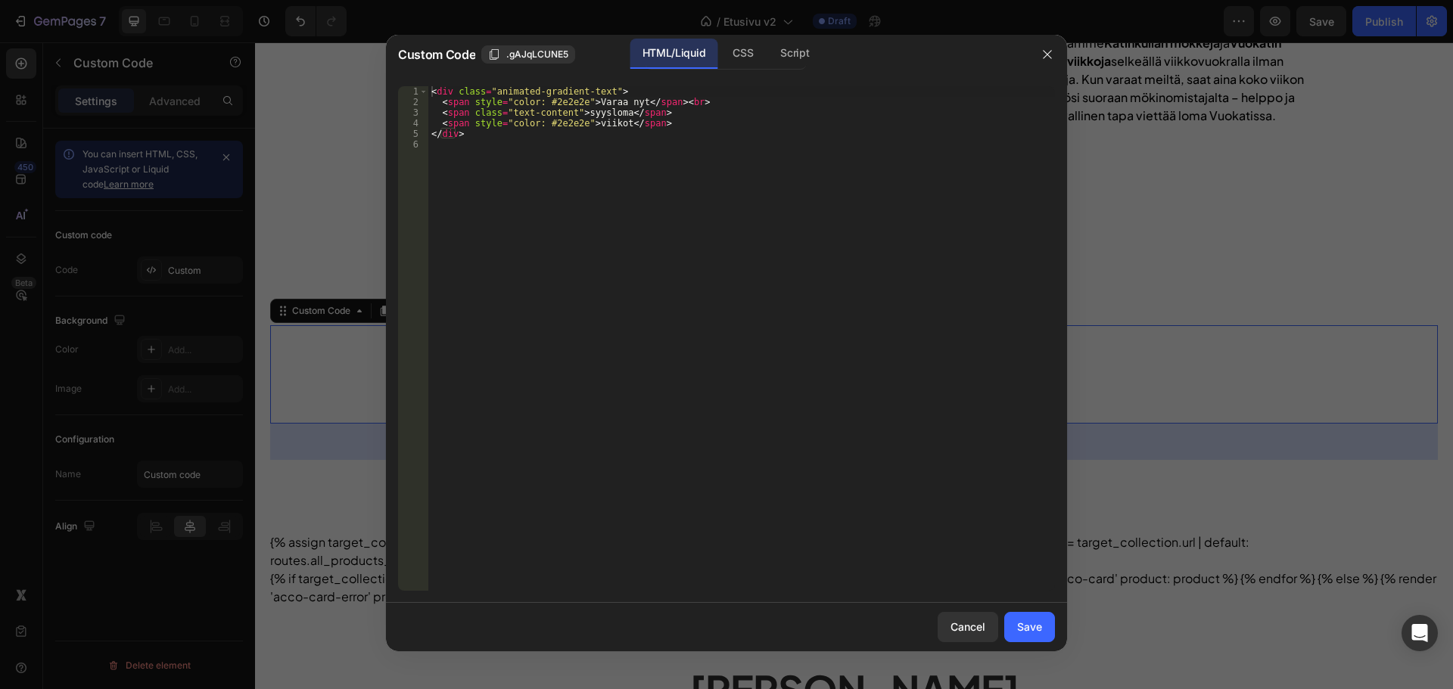
click at [583, 150] on div "< div class = "animated-gradient-text" > < span style = "color: #2e2e2e" > Vara…" at bounding box center [741, 349] width 627 height 526
paste textarea "Syysloma lähestyy – varaa viikot nyt!"
drag, startPoint x: 655, startPoint y: 114, endPoint x: 438, endPoint y: 116, distance: 217.2
click at [438, 116] on div "< div class = "animated-gradient-text" > < span style = "color: #2e2e2e" > Vara…" at bounding box center [741, 349] width 627 height 526
type textarea "<span class="text-content">syysloma</span>"
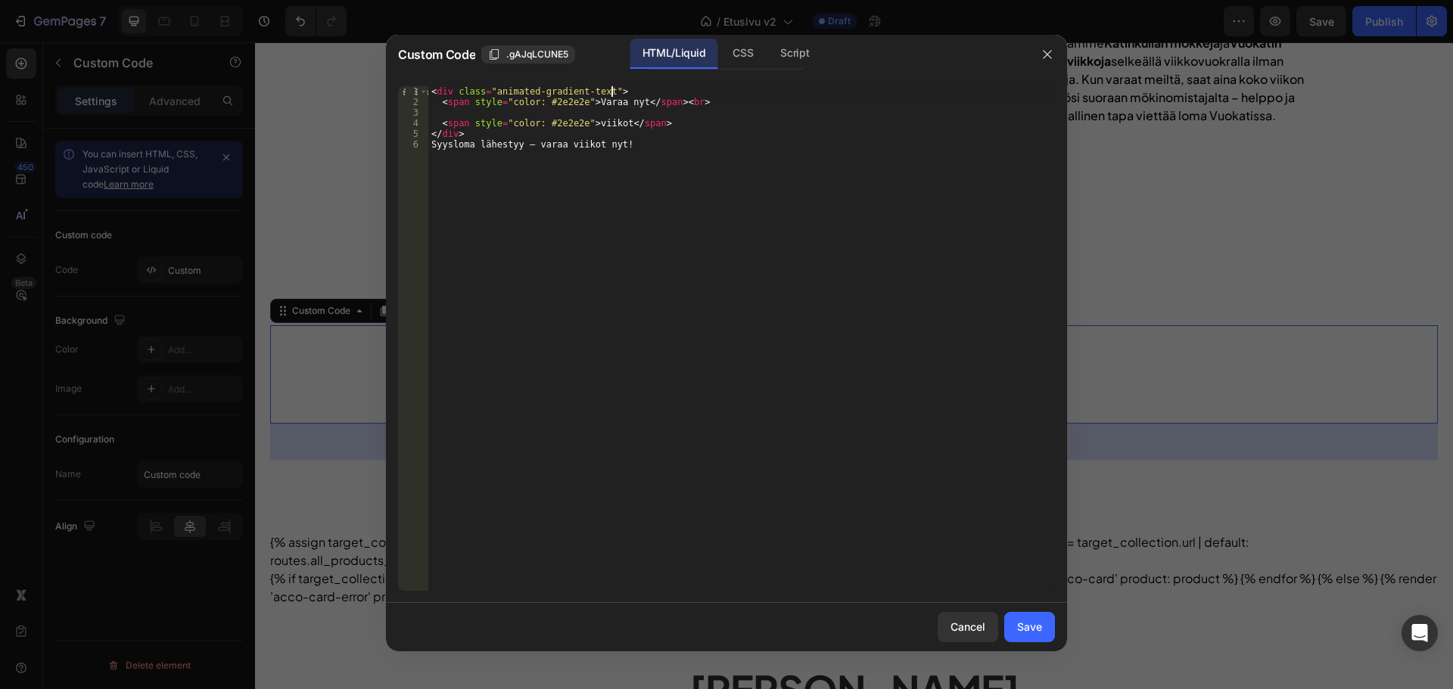
click at [640, 90] on div "< div class = "animated-gradient-text" > < span style = "color: #2e2e2e" > Vara…" at bounding box center [741, 349] width 627 height 526
type textarea "<div class="animated-gradient-text">"
paste textarea "<span class="text-content">syysloma</span>"
drag, startPoint x: 469, startPoint y: 153, endPoint x: 429, endPoint y: 153, distance: 40.1
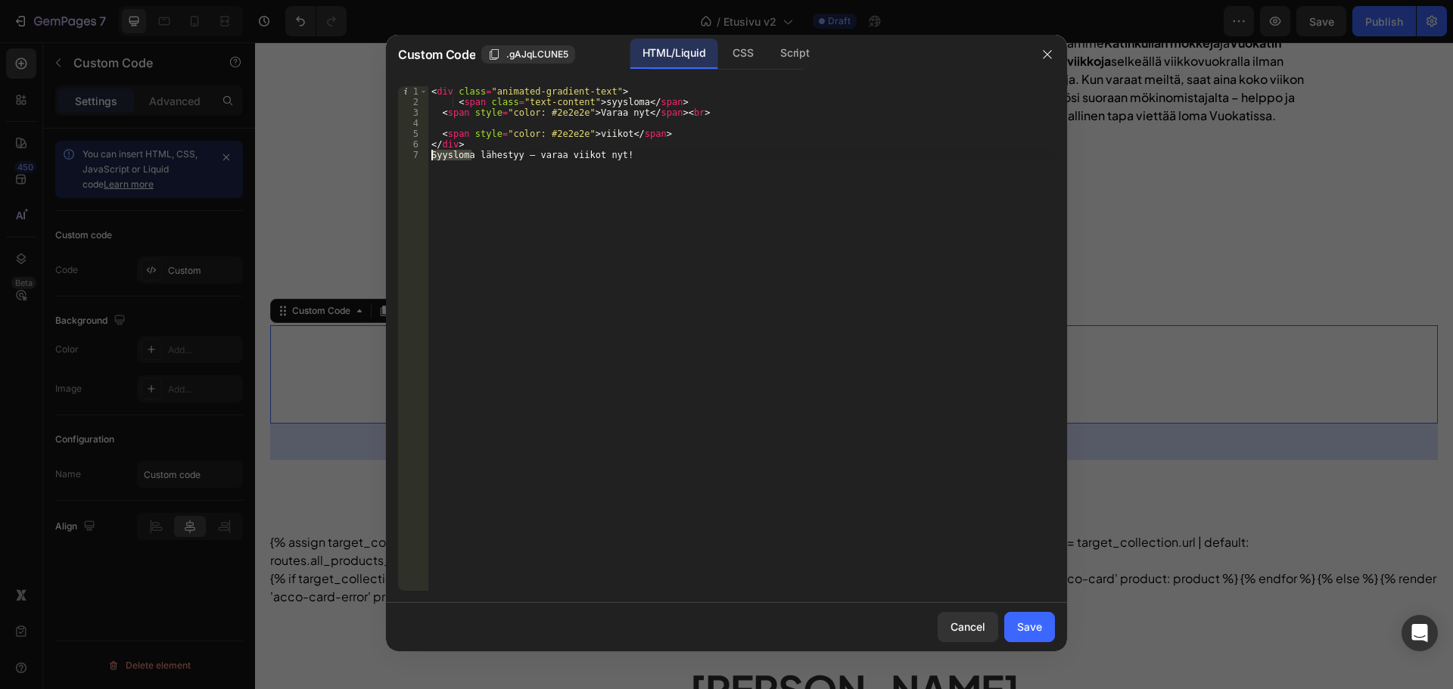
click at [429, 153] on div "< div class = "animated-gradient-text" > < span class = "text-content" > syyslo…" at bounding box center [741, 349] width 627 height 526
drag, startPoint x: 629, startPoint y: 103, endPoint x: 592, endPoint y: 104, distance: 37.1
click at [592, 104] on div "< div class = "animated-gradient-text" > < span class = "text-content" > syyslo…" at bounding box center [741, 349] width 627 height 526
paste textarea "S"
drag, startPoint x: 517, startPoint y: 154, endPoint x: 477, endPoint y: 152, distance: 40.1
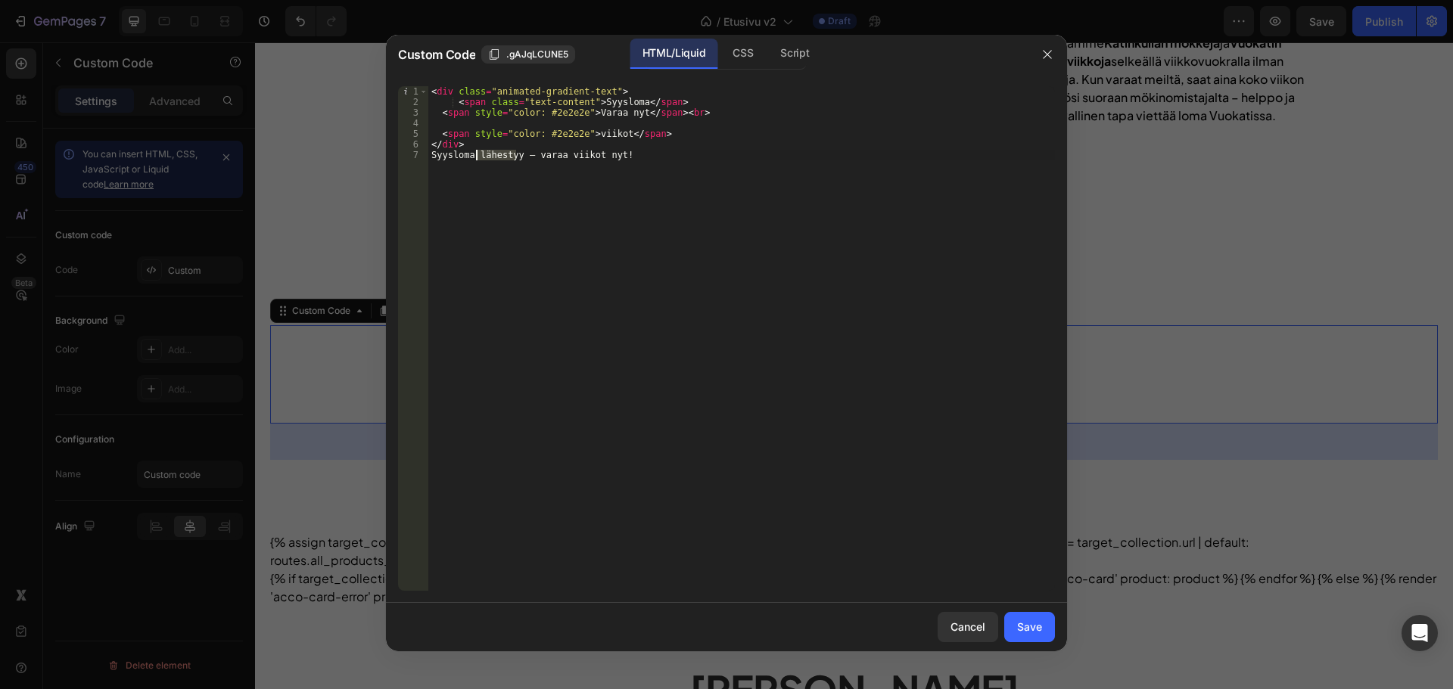
click at [477, 152] on div "< div class = "animated-gradient-text" > < span class = "text-content" > Syyslo…" at bounding box center [741, 349] width 627 height 526
drag, startPoint x: 632, startPoint y: 110, endPoint x: 583, endPoint y: 112, distance: 48.5
click at [583, 112] on div "< div class = "animated-gradient-text" > < span class = "text-content" > Syyslo…" at bounding box center [741, 349] width 627 height 526
paste textarea "lähestyy"
drag, startPoint x: 530, startPoint y: 152, endPoint x: 611, endPoint y: 155, distance: 81.8
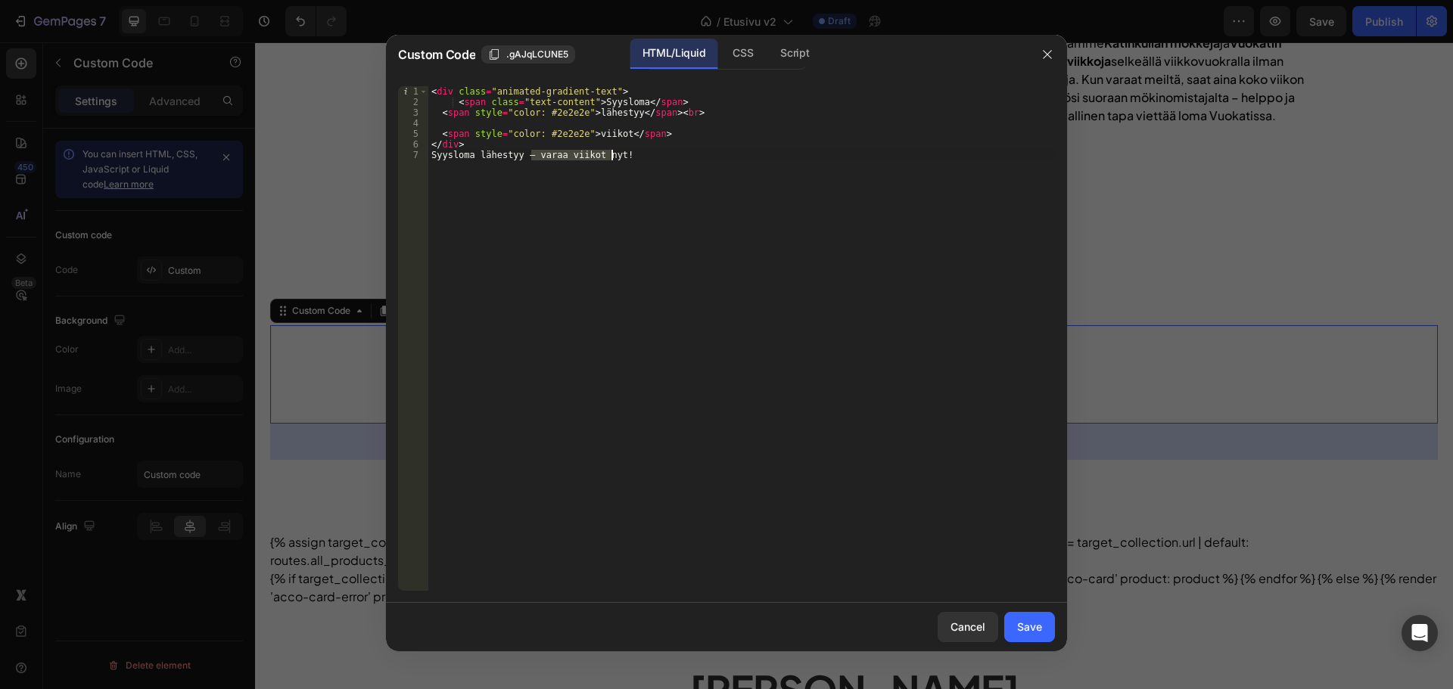
click at [611, 155] on div "< div class = "animated-gradient-text" > < span class = "text-content" > Syyslo…" at bounding box center [741, 349] width 627 height 526
drag, startPoint x: 616, startPoint y: 135, endPoint x: 587, endPoint y: 131, distance: 29.1
click at [587, 131] on div "< div class = "animated-gradient-text" > < span class = "text-content" > Syyslo…" at bounding box center [741, 349] width 627 height 526
paste textarea "araa viikot ny"
drag, startPoint x: 630, startPoint y: 156, endPoint x: 422, endPoint y: 157, distance: 208.1
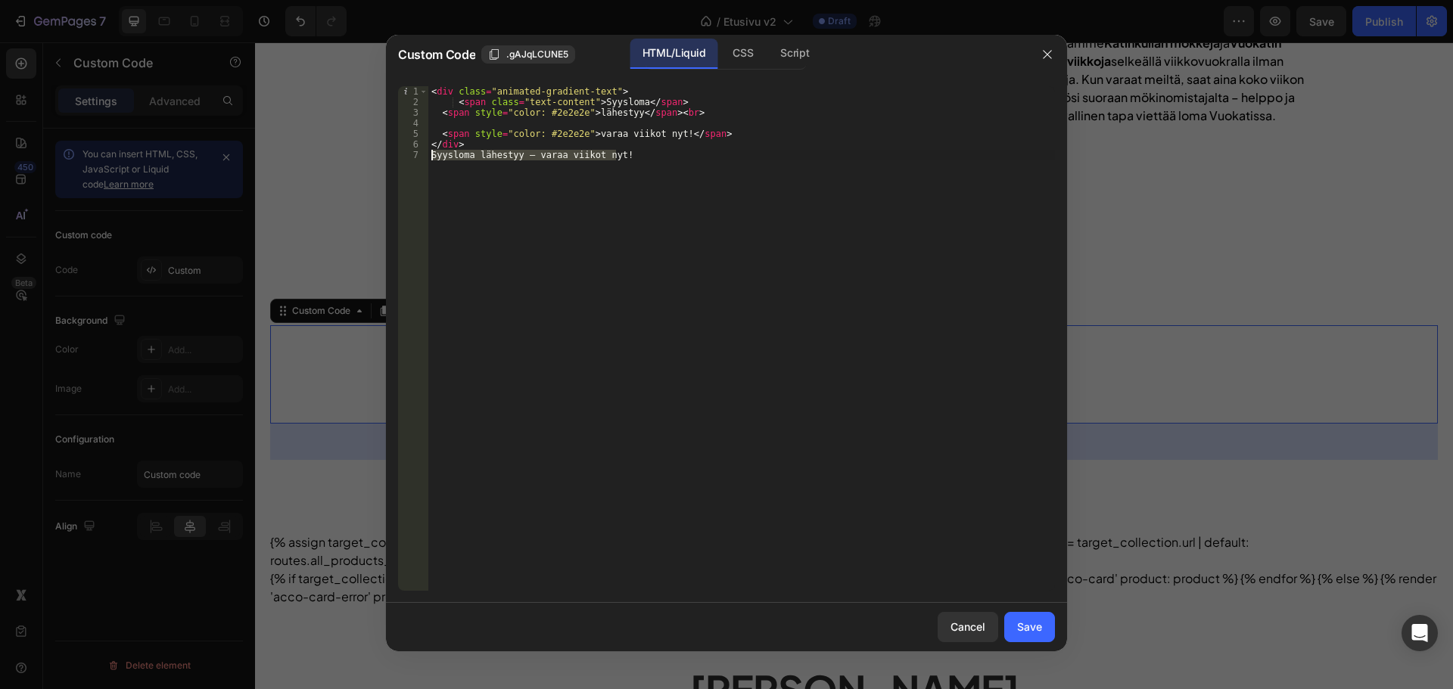
click at [422, 157] on div "<span style="color: #2e2e2e">varaa viikot nyt!</span> 1 2 3 4 5 6 7 < div class…" at bounding box center [726, 338] width 657 height 505
type textarea "Syysloma lähestyy – varaa viikot nyt!"
click at [1025, 624] on div "Save" at bounding box center [1029, 627] width 25 height 16
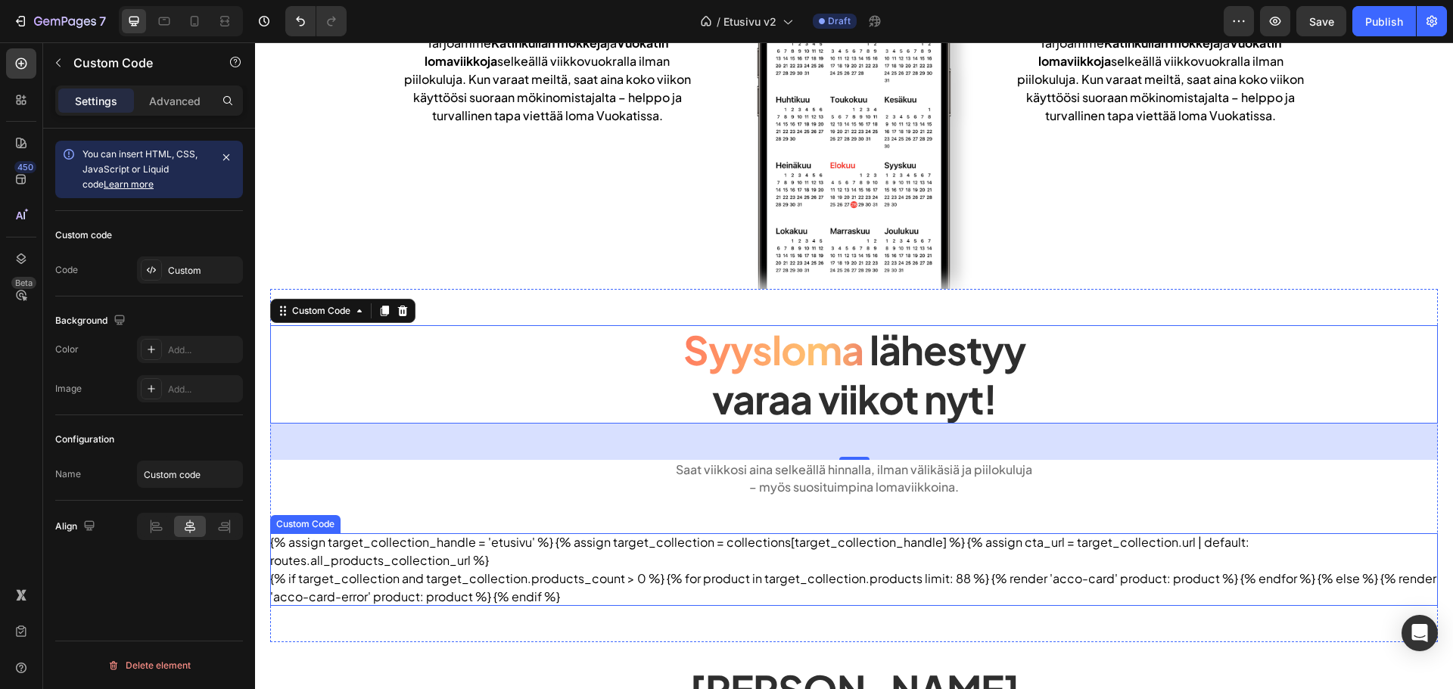
click at [1131, 546] on div "{% assign target_collection_handle = 'etusivu' %} {% assign target_collection =…" at bounding box center [854, 570] width 1168 height 73
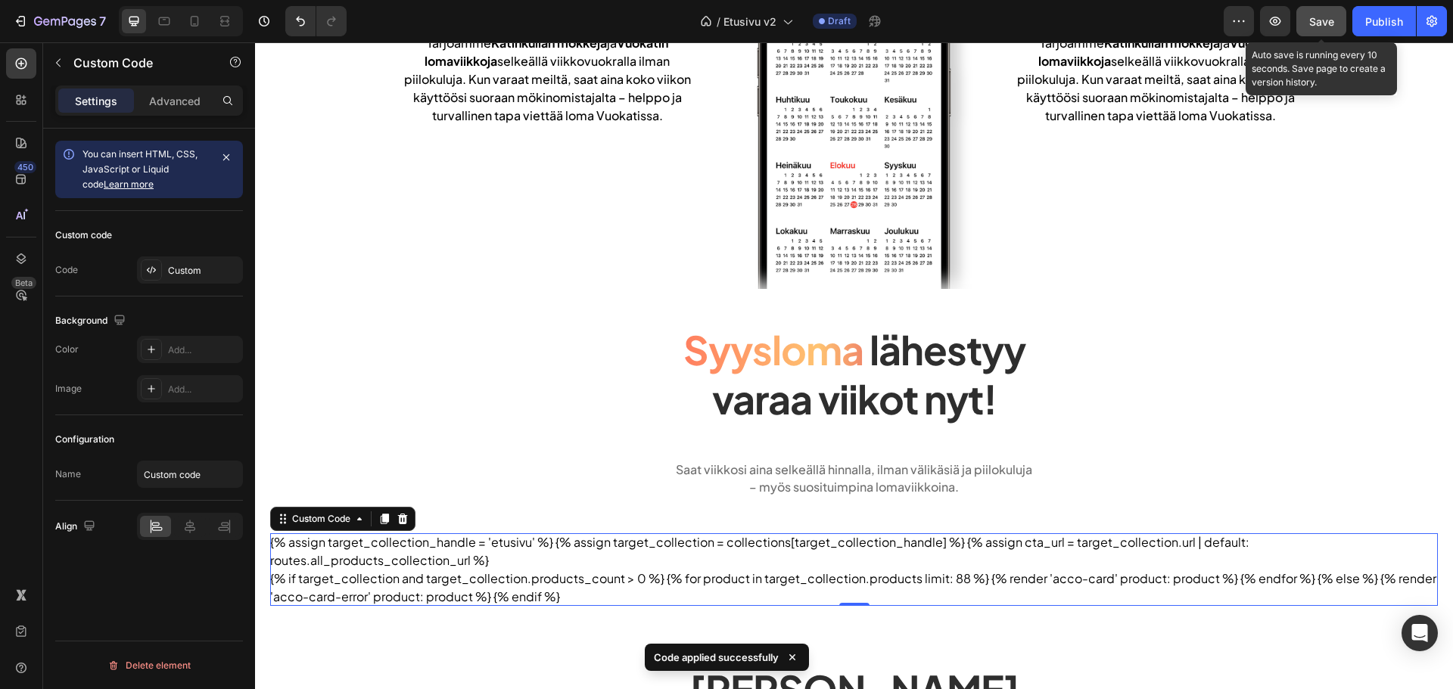
click at [1308, 14] on button "Save" at bounding box center [1321, 21] width 50 height 30
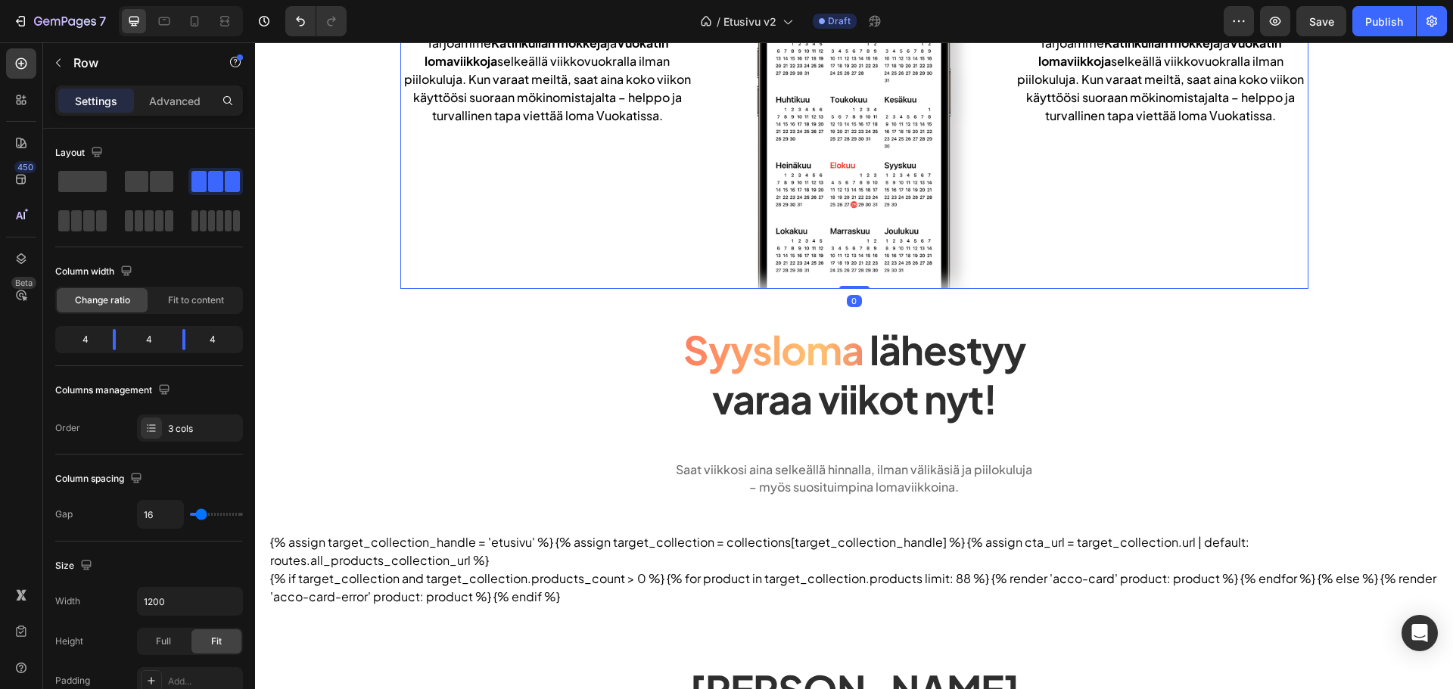
click at [616, 277] on div "Tarjoamme Katinkullan mökkejä ja Vuokatin lomaviikkoja selkeällä viikkovuokrall…" at bounding box center [547, 79] width 294 height 421
click at [604, 312] on div "Syysloma lähestyy varaa viikot nyt! Custom Code Saat viikkosi aina selkeällä hi…" at bounding box center [854, 465] width 1168 height 353
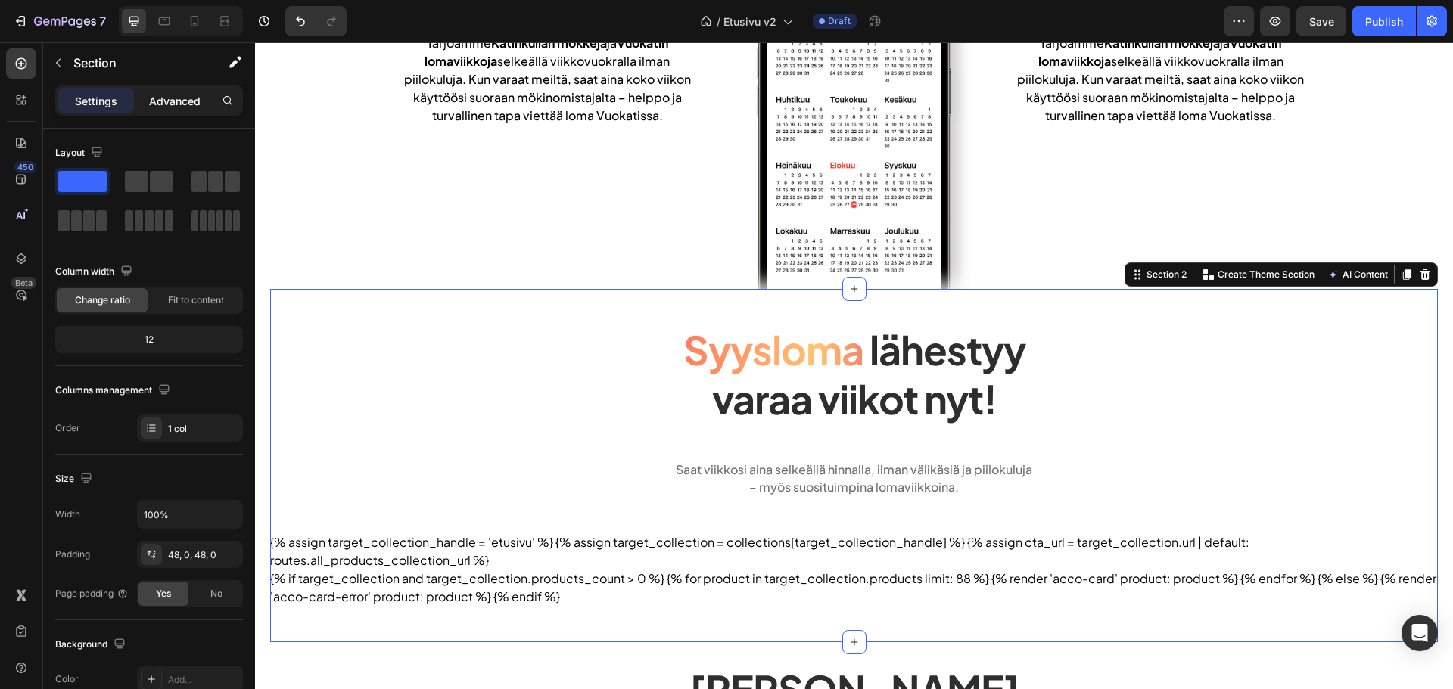
click at [154, 108] on p "Advanced" at bounding box center [174, 101] width 51 height 16
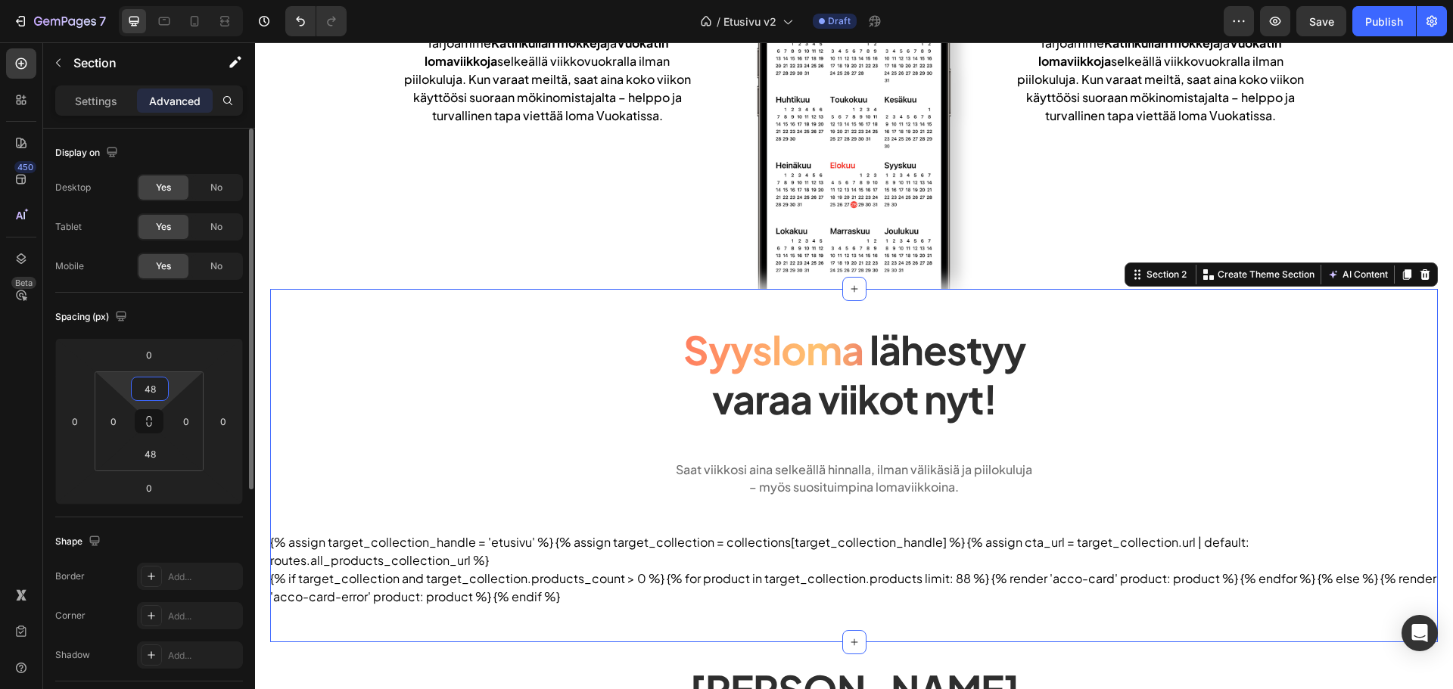
click at [152, 381] on input "48" at bounding box center [150, 389] width 30 height 23
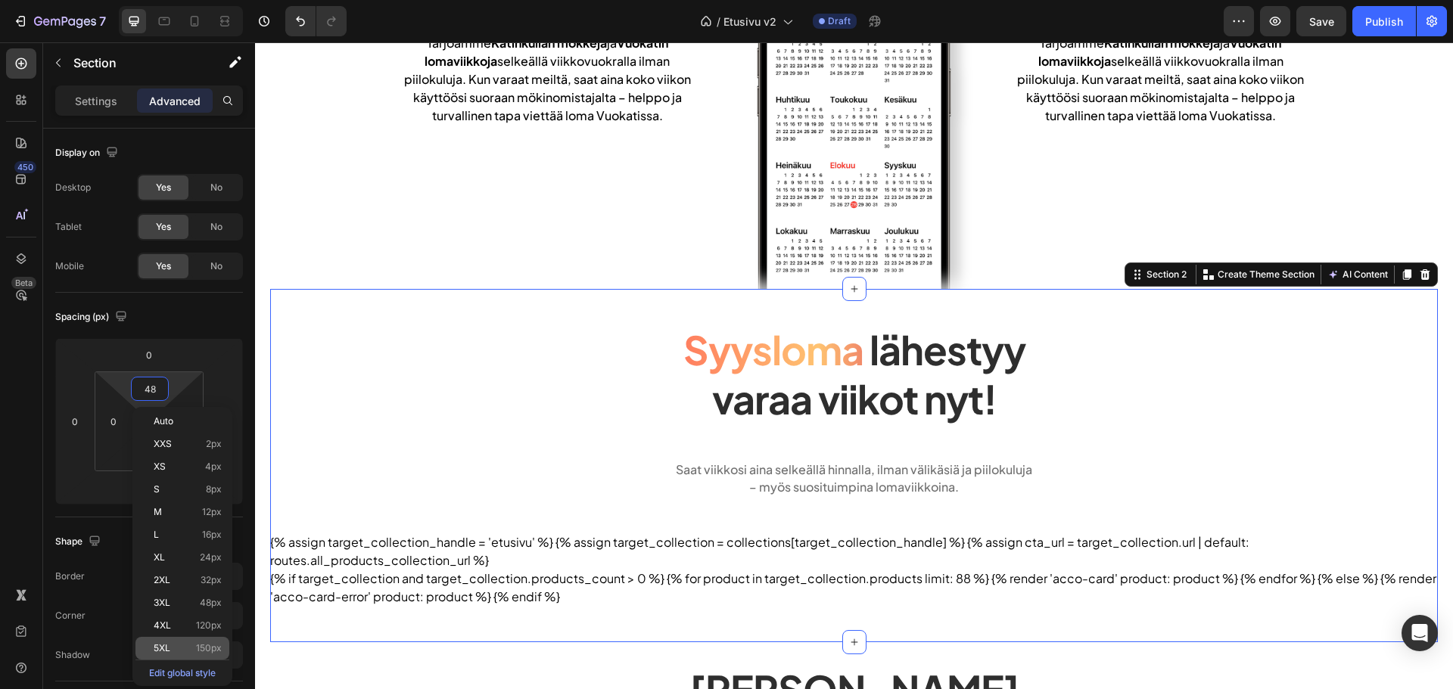
click at [200, 638] on div "5XL 150px" at bounding box center [182, 648] width 94 height 23
type input "150"
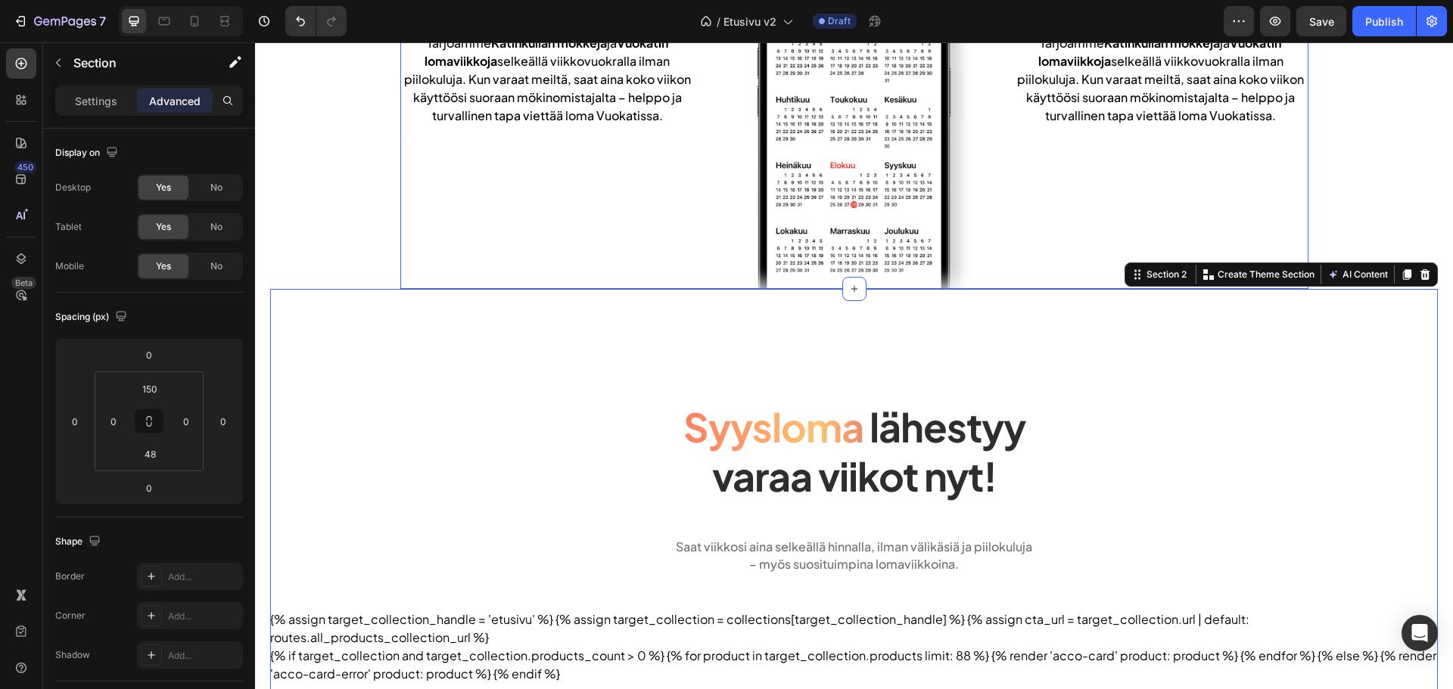
click at [521, 219] on div "Tarjoamme Katinkullan mökkejä ja Vuokatin lomaviikkoja selkeällä viikkovuokrall…" at bounding box center [547, 79] width 294 height 421
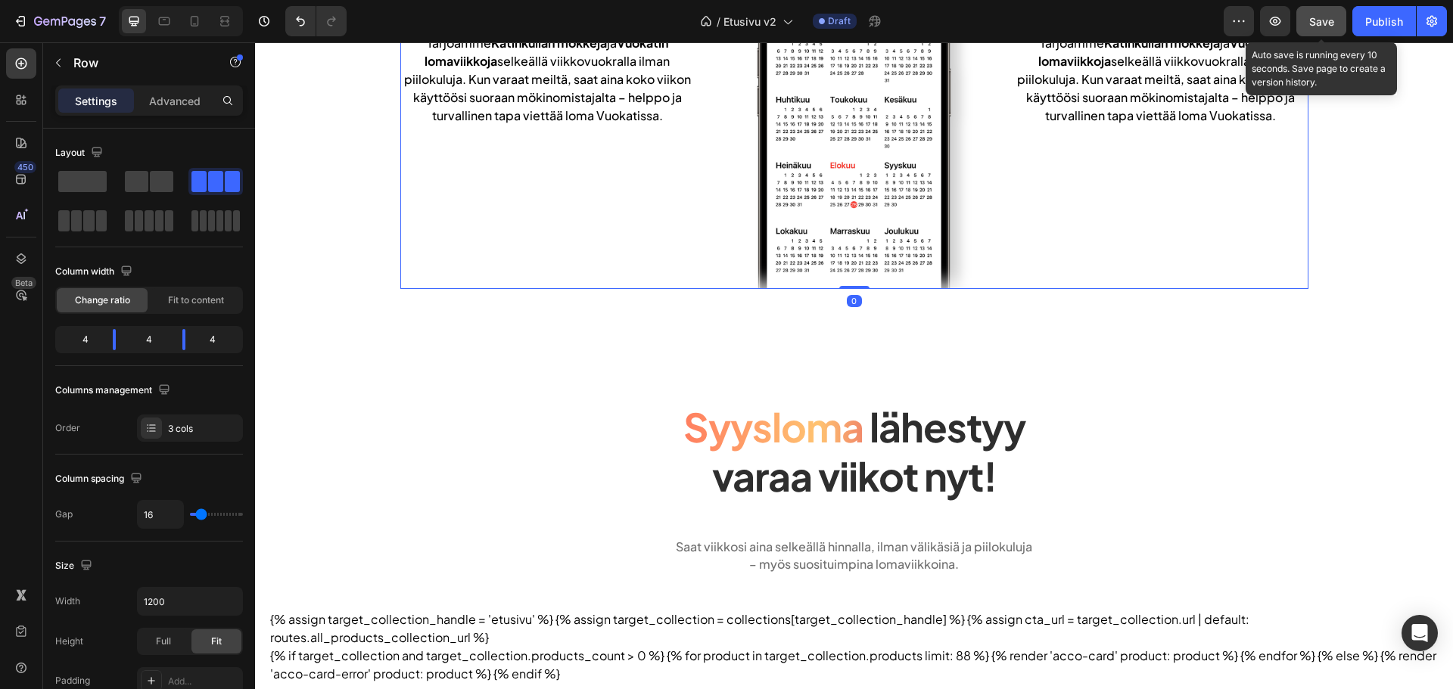
click at [1325, 33] on button "Save" at bounding box center [1321, 21] width 50 height 30
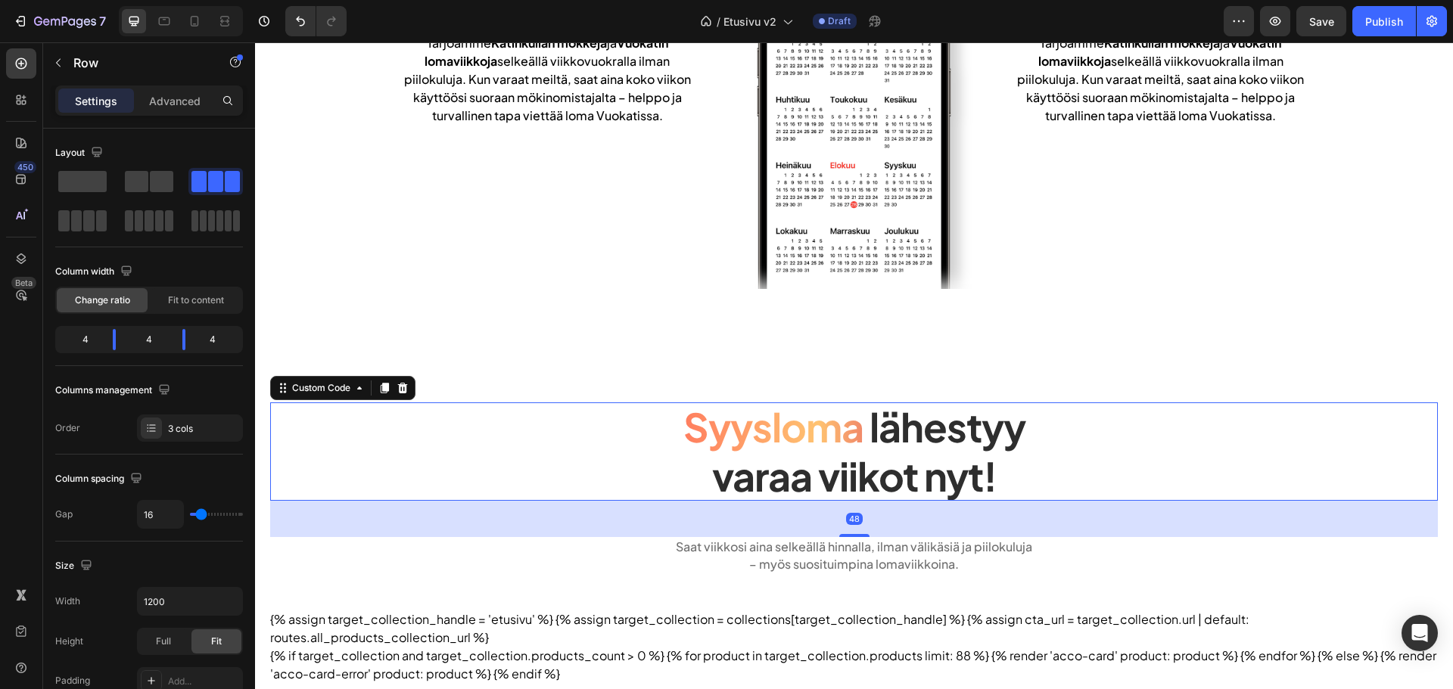
click at [843, 481] on span "varaa viikot nyt!" at bounding box center [854, 476] width 285 height 50
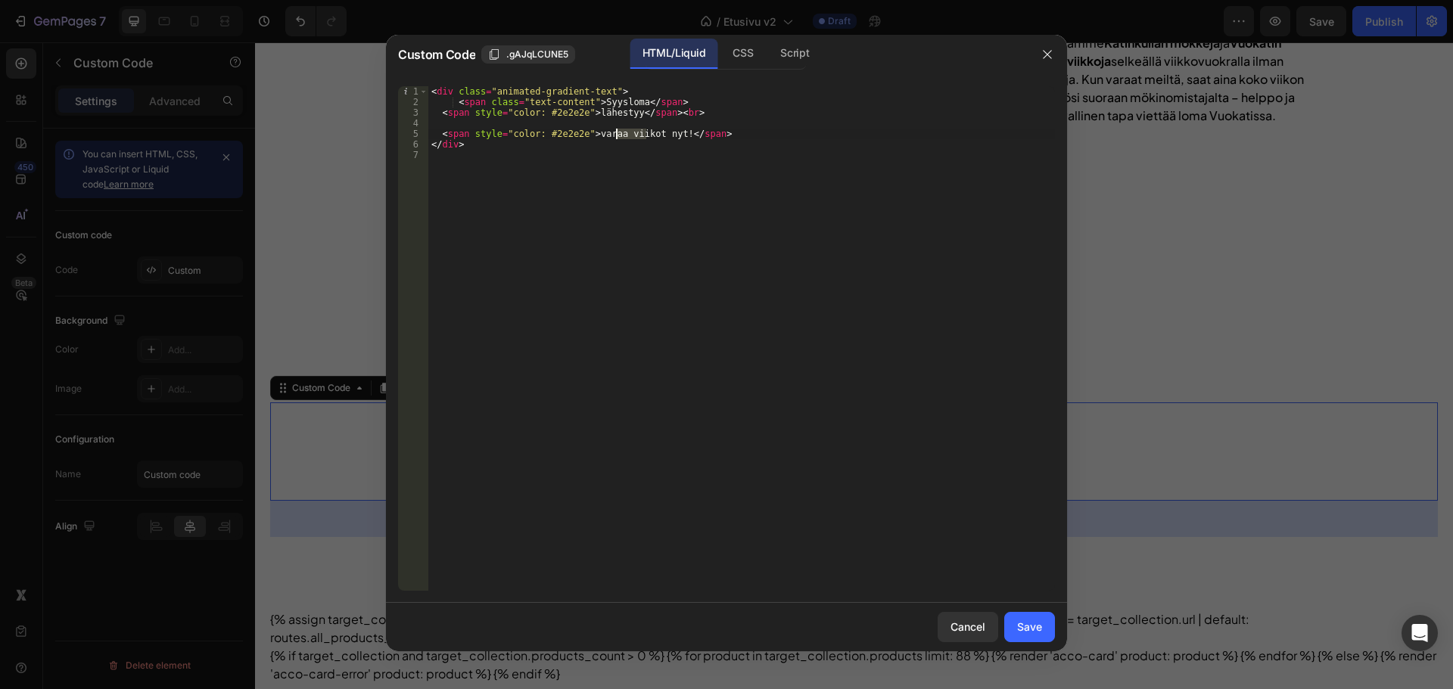
drag, startPoint x: 647, startPoint y: 135, endPoint x: 619, endPoint y: 132, distance: 28.3
click at [619, 132] on div "< div class = "animated-gradient-text" > < span class = "text-content" > Syyslo…" at bounding box center [741, 349] width 627 height 526
click at [670, 129] on div "< div class = "animated-gradient-text" > < span class = "text-content" > Syyslo…" at bounding box center [741, 349] width 627 height 526
type textarea "<span style="color: #2e2e2e">varaa lomasi nyt</span>"
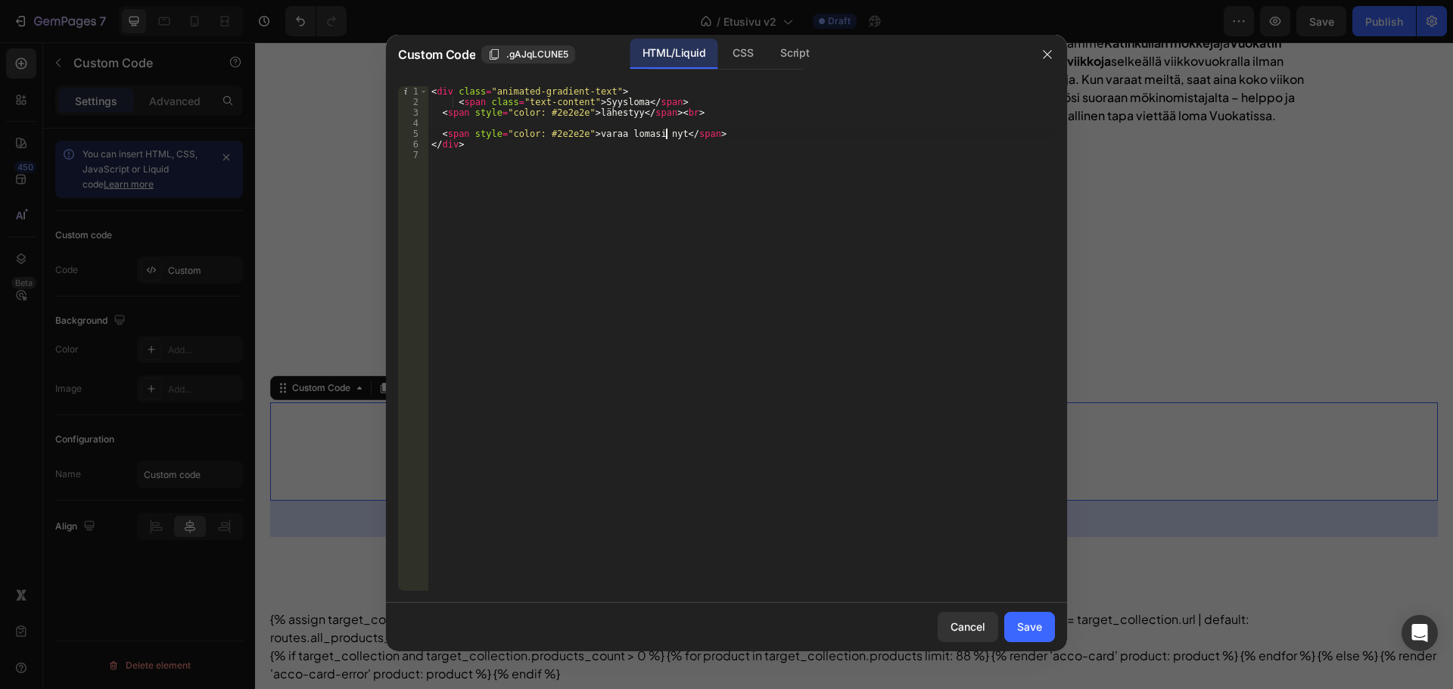
click at [1056, 624] on div "Cancel Save" at bounding box center [726, 627] width 681 height 48
click at [1040, 630] on div "Save" at bounding box center [1029, 627] width 25 height 16
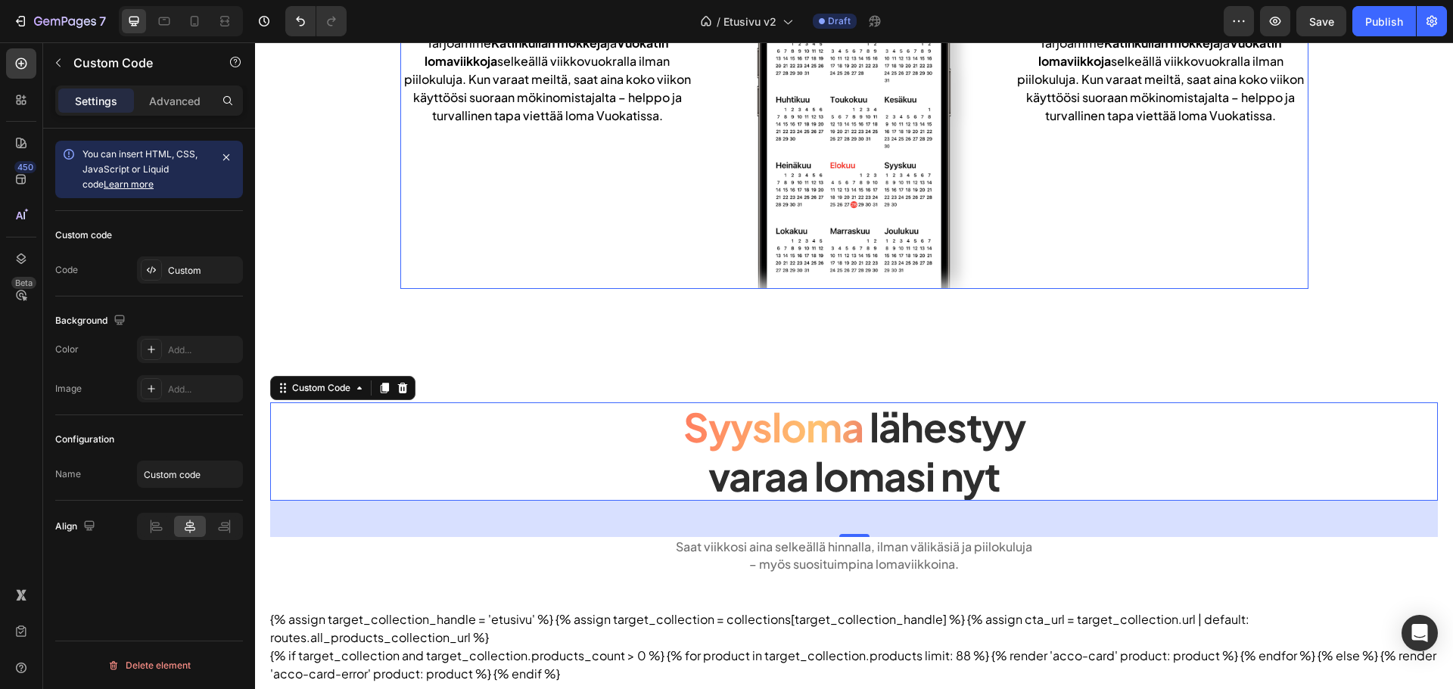
click at [614, 240] on div "Tarjoamme Katinkullan mökkejä ja Vuokatin lomaviikkoja selkeällä viikkovuokrall…" at bounding box center [547, 79] width 294 height 421
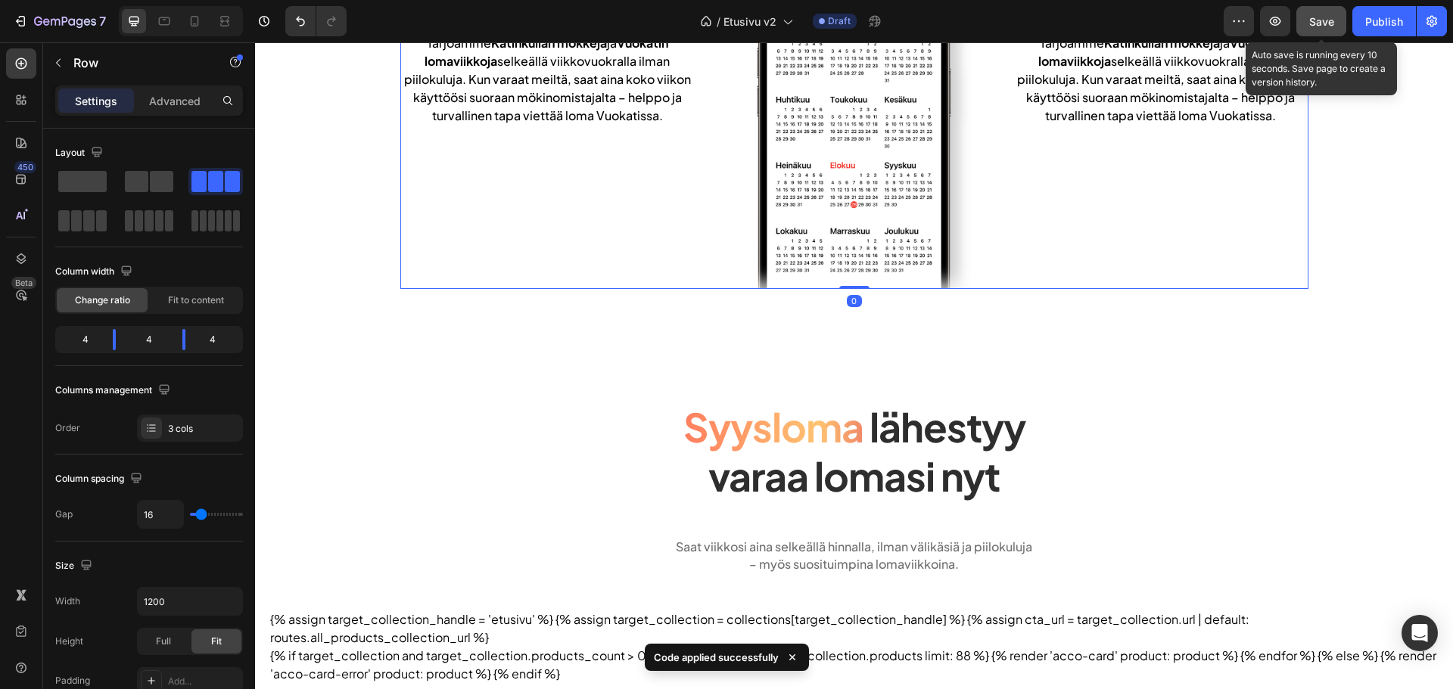
click at [1318, 30] on button "Save" at bounding box center [1321, 21] width 50 height 30
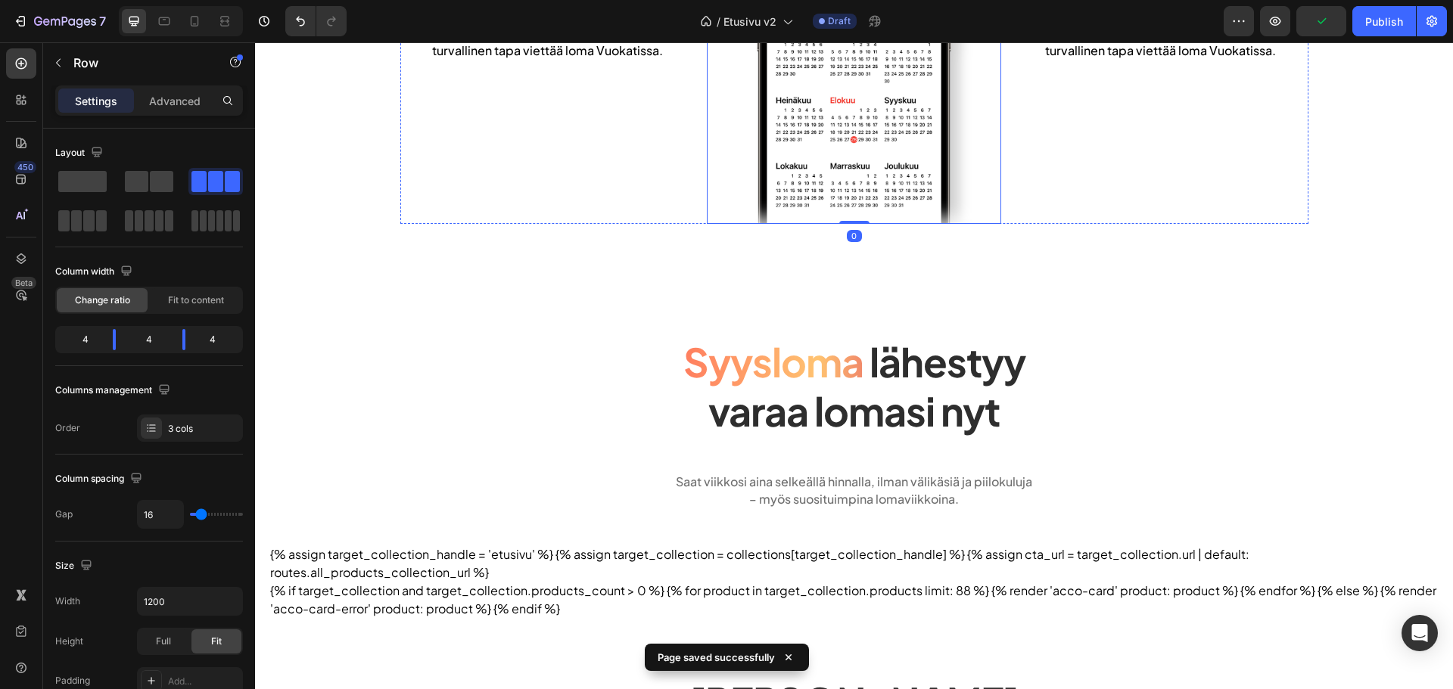
scroll to position [530, 0]
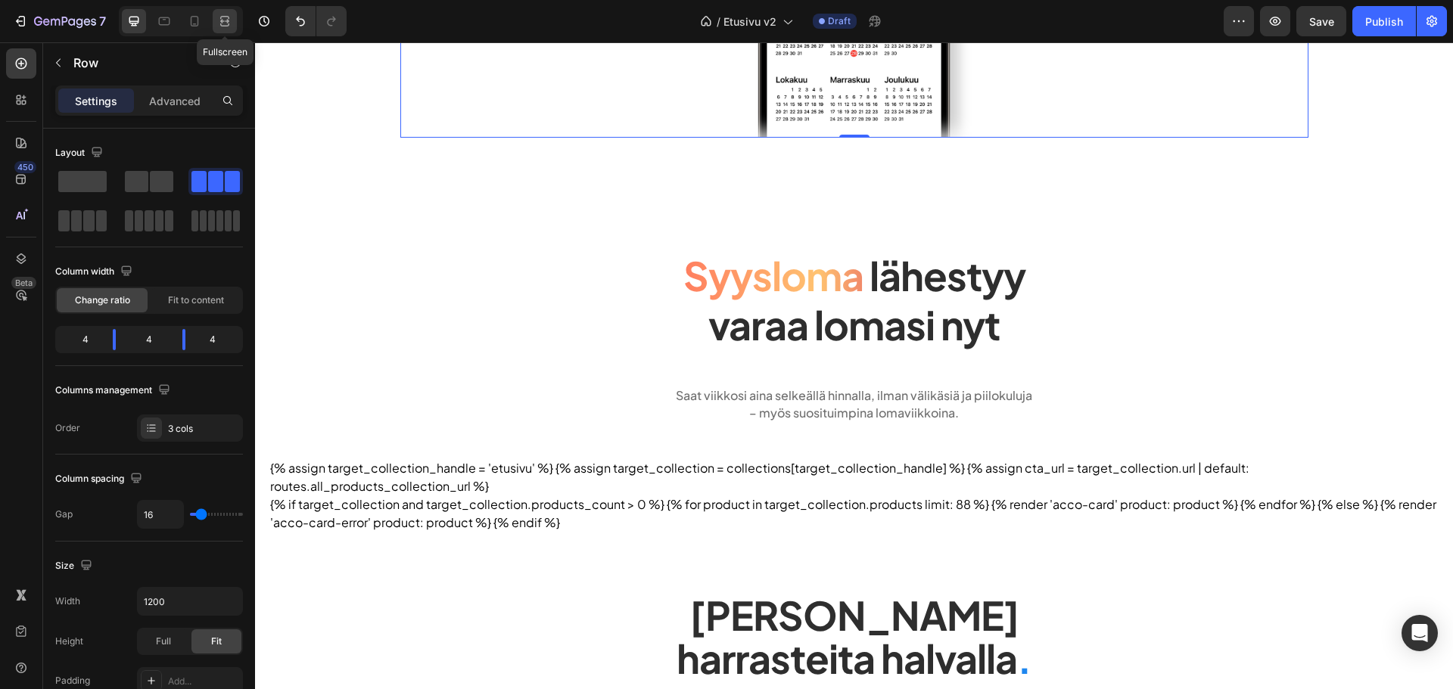
click at [221, 23] on icon at bounding box center [224, 21] width 15 height 15
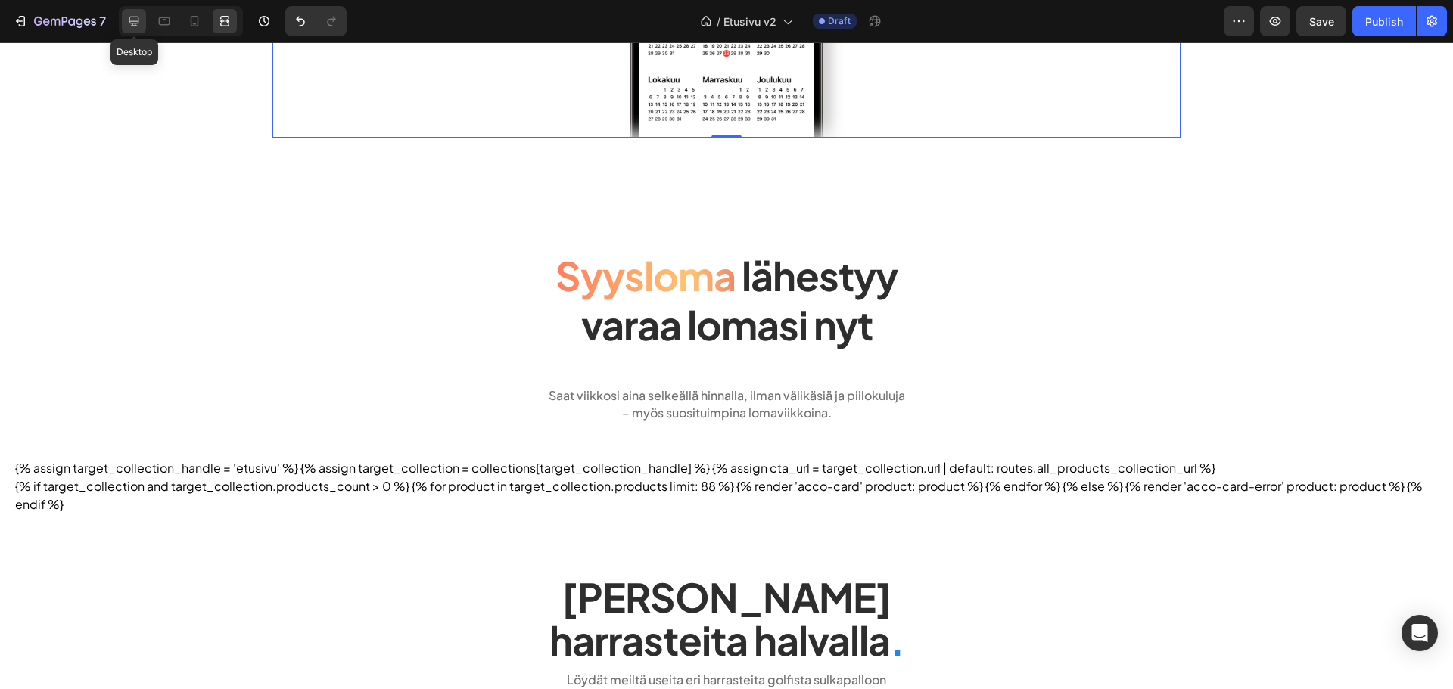
click at [138, 21] on icon at bounding box center [134, 22] width 10 height 10
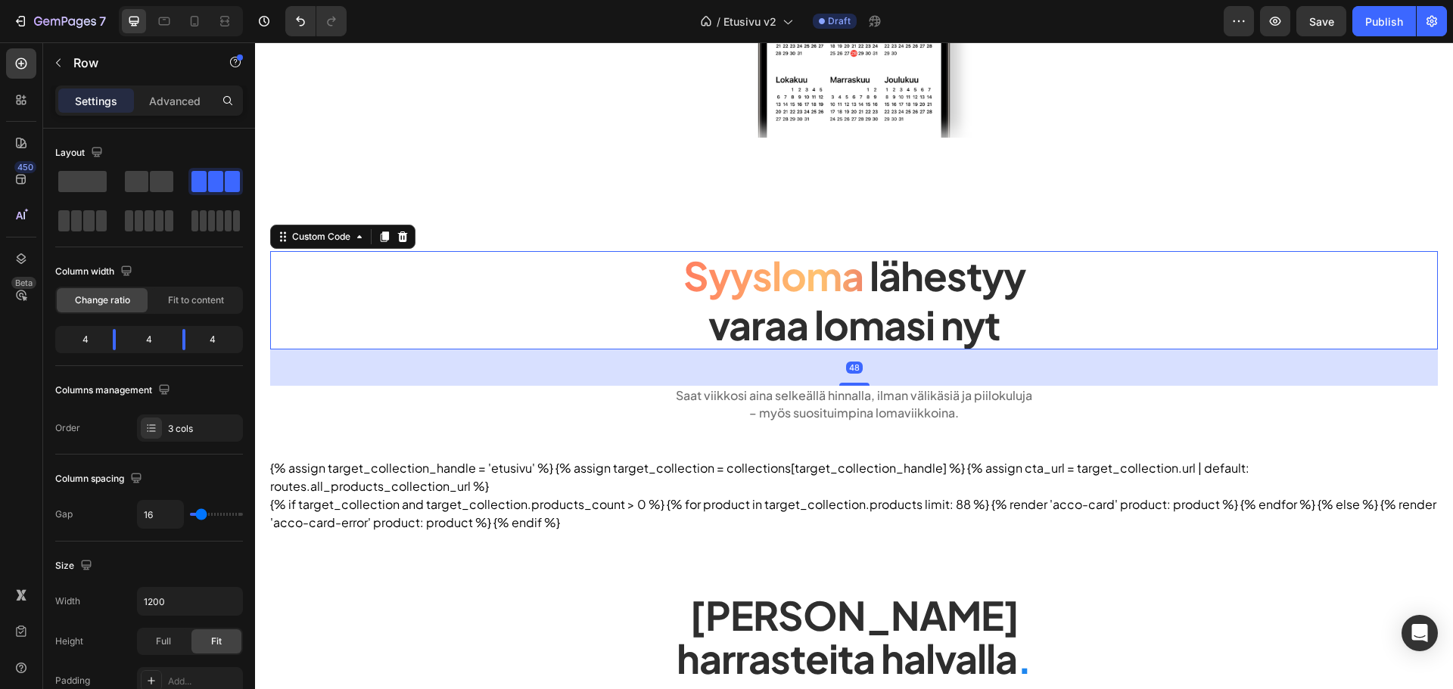
click at [708, 306] on span "varaa lomasi nyt" at bounding box center [853, 325] width 291 height 50
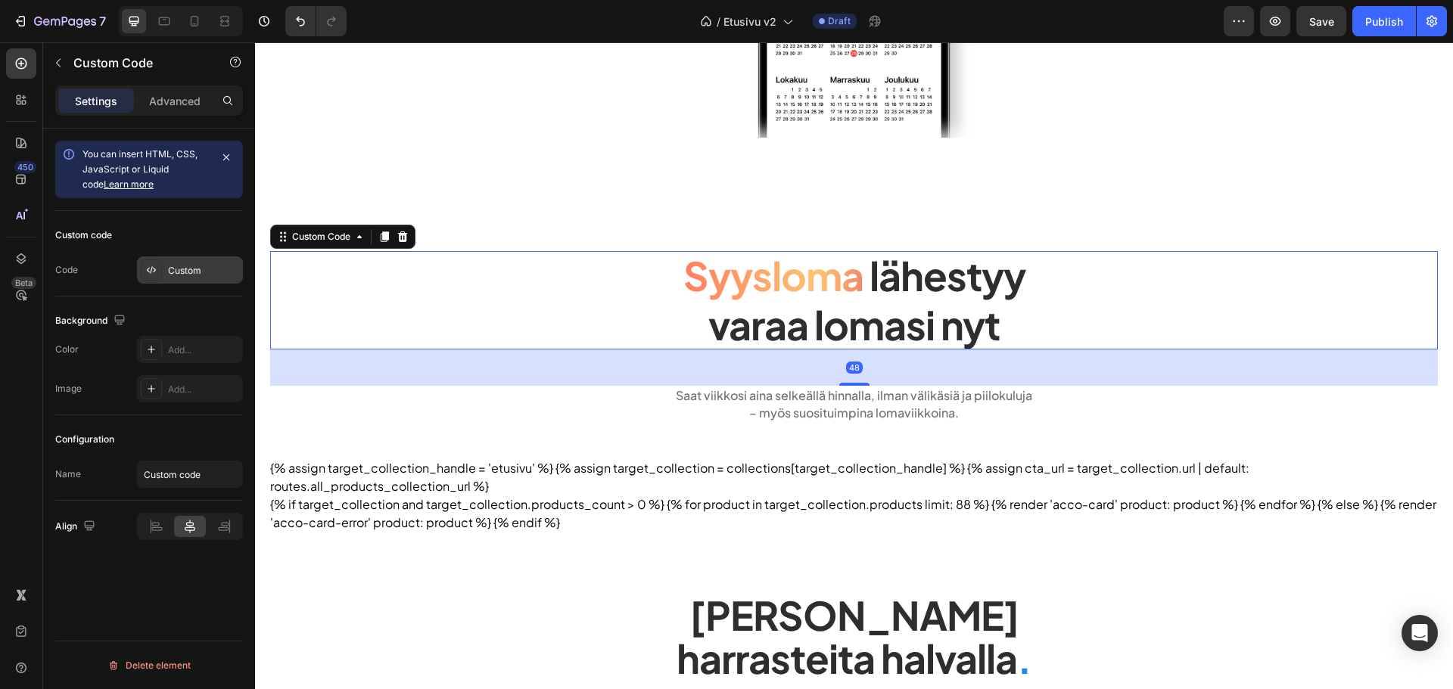
click at [152, 275] on icon at bounding box center [151, 270] width 12 height 12
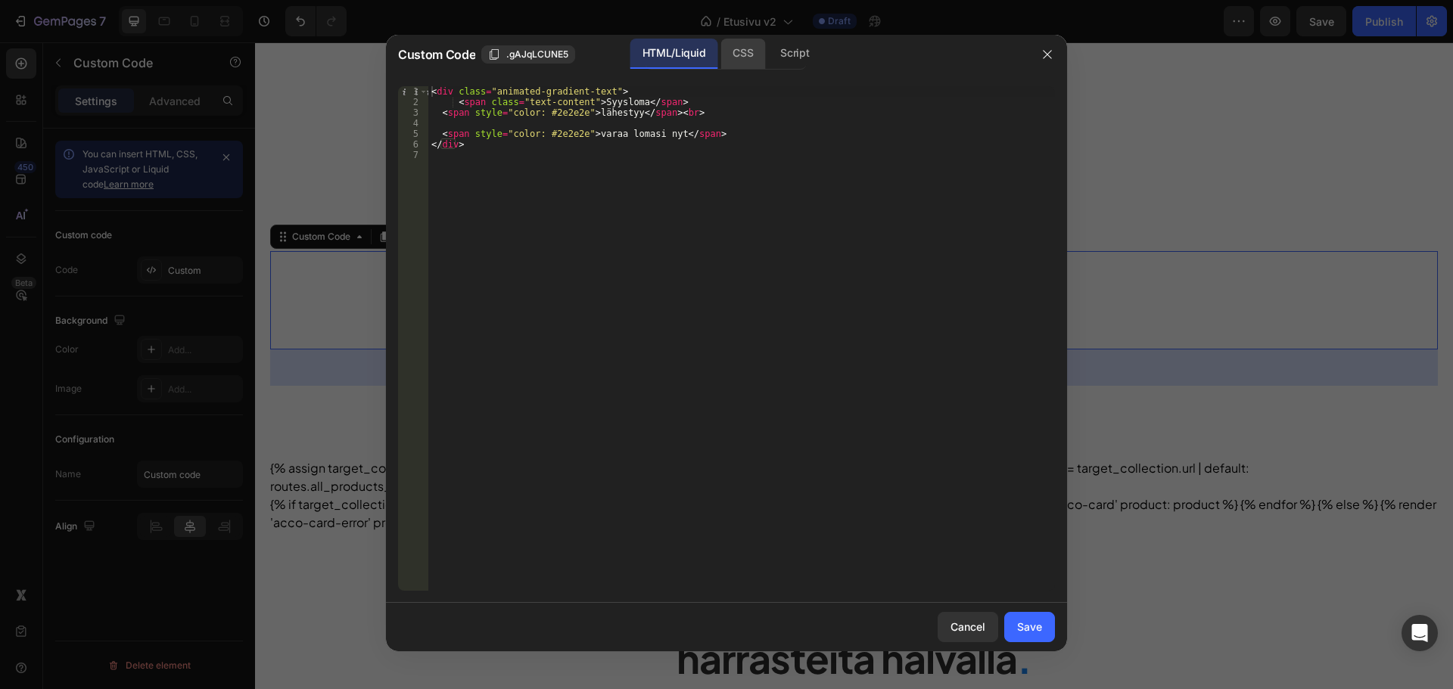
click at [722, 58] on div "HTML/Liquid CSS Script" at bounding box center [726, 54] width 161 height 31
click at [768, 58] on div "CSS" at bounding box center [794, 54] width 53 height 30
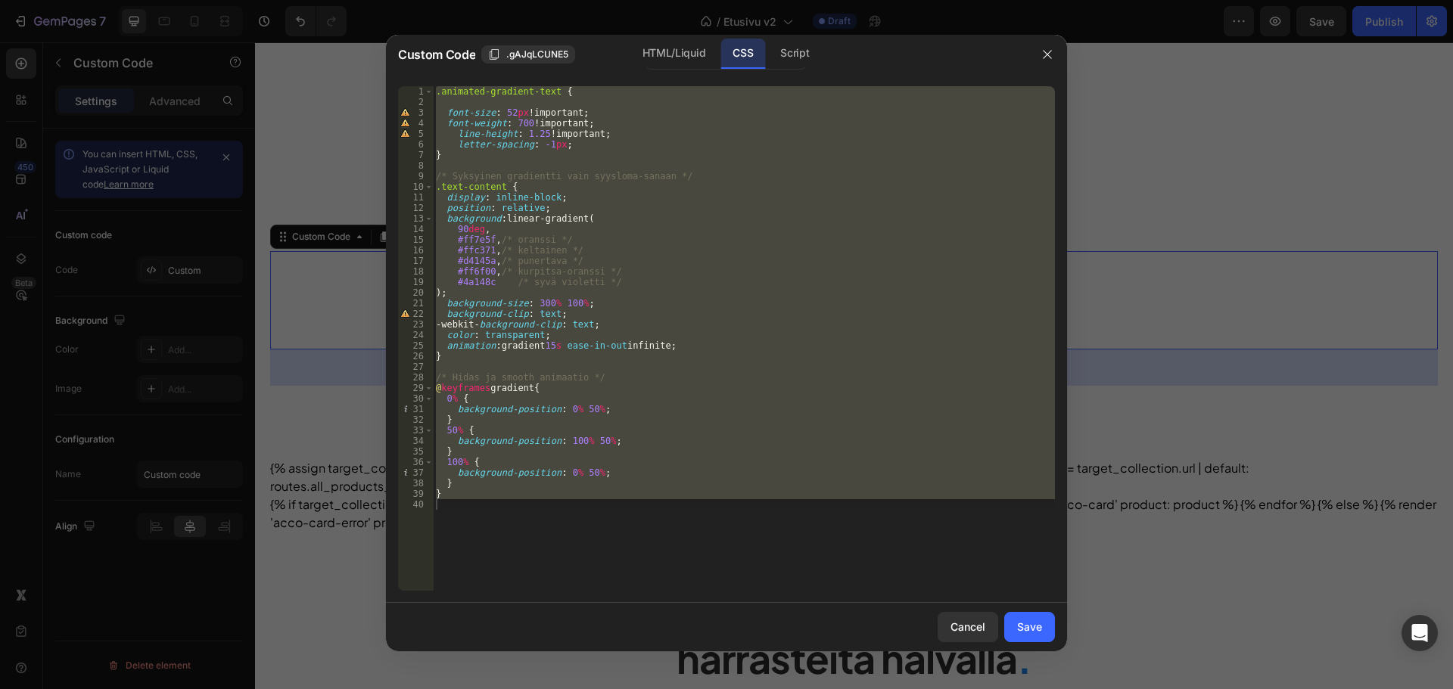
click at [556, 142] on div ".animated-gradient-text { font-size : 52 px !important ; font-weight : 700 !imp…" at bounding box center [744, 338] width 622 height 505
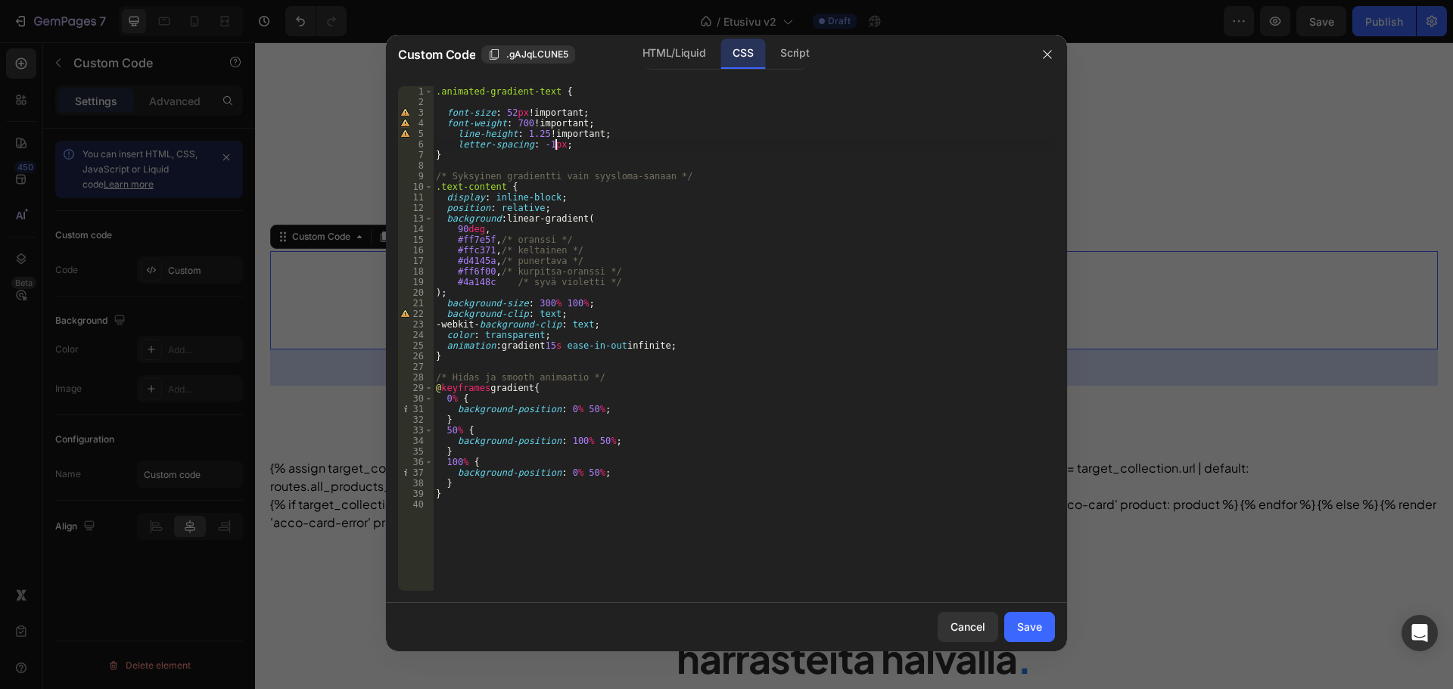
scroll to position [0, 10]
type textarea "letter-spacing: -1px !;"
click at [1015, 611] on div "Cancel Save" at bounding box center [726, 627] width 681 height 48
click at [1021, 617] on button "Save" at bounding box center [1029, 627] width 51 height 30
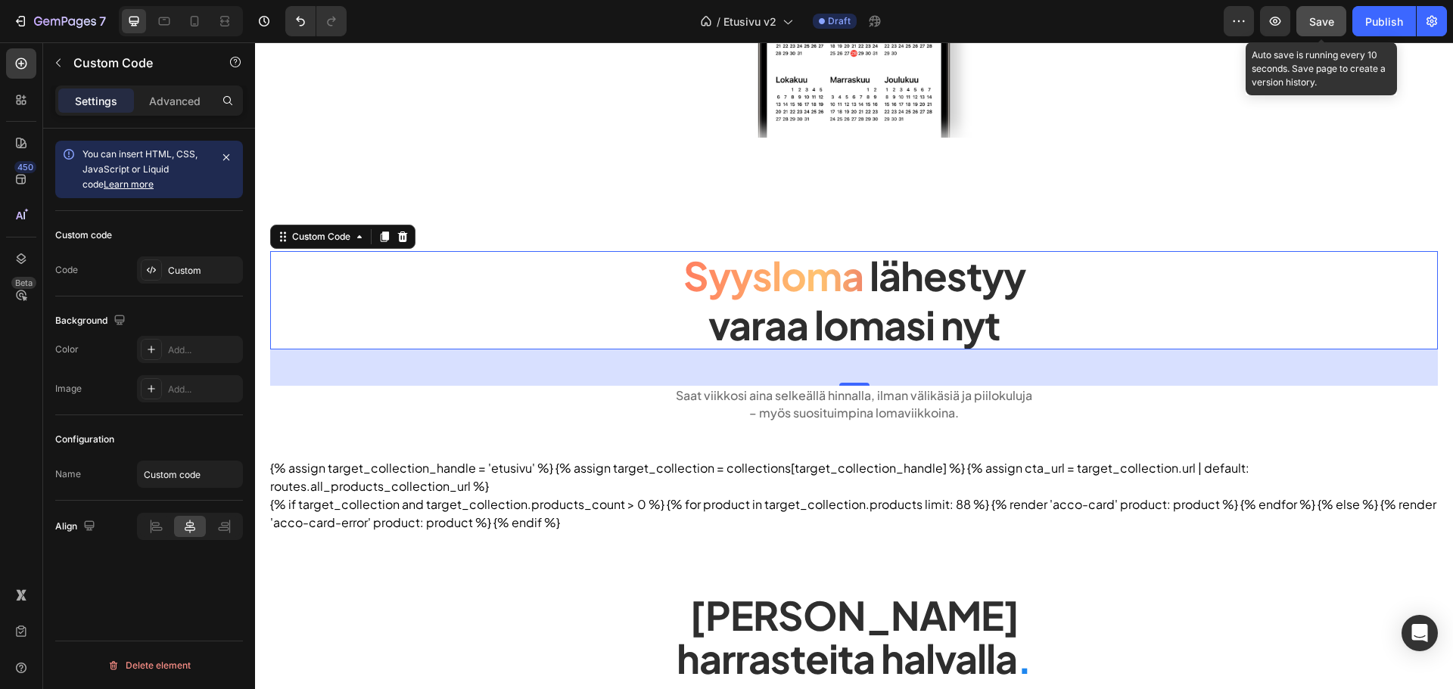
click at [1316, 11] on button "Save" at bounding box center [1321, 21] width 50 height 30
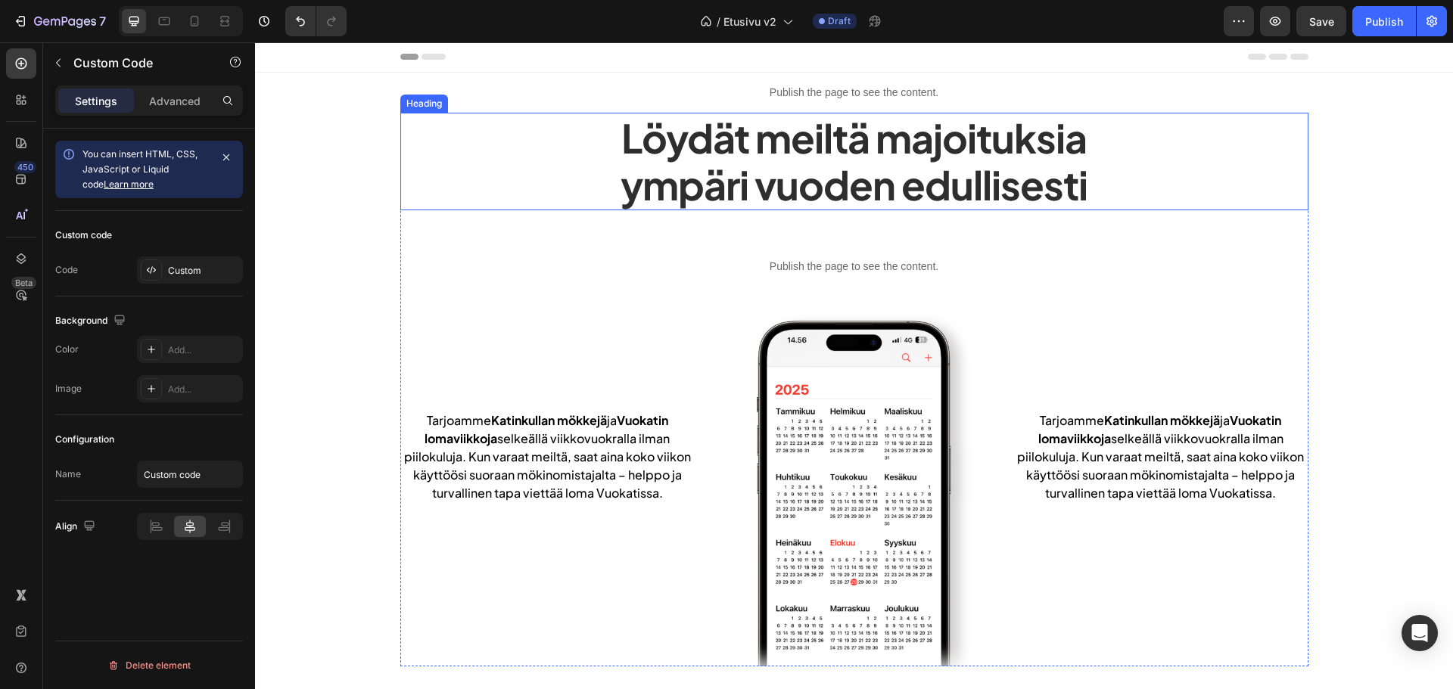
scroll to position [0, 0]
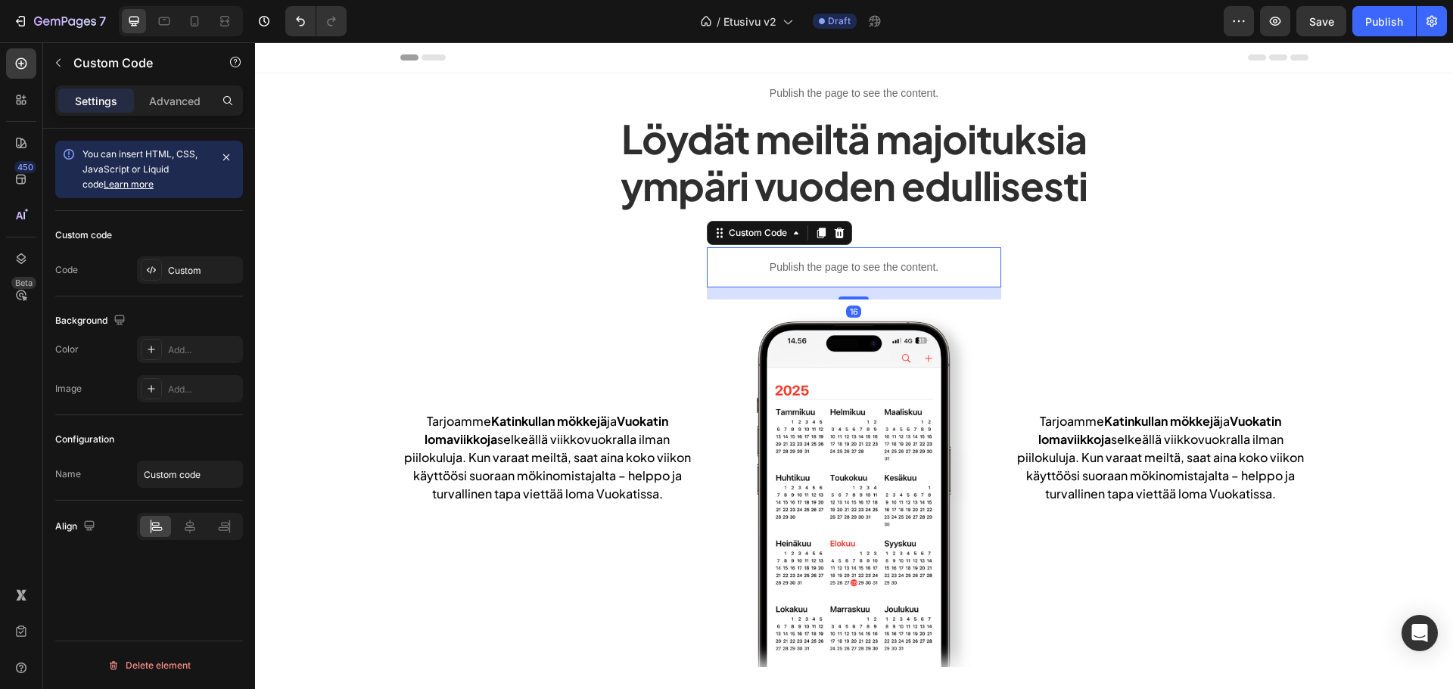
click at [822, 272] on p "Publish the page to see the content." at bounding box center [854, 268] width 294 height 16
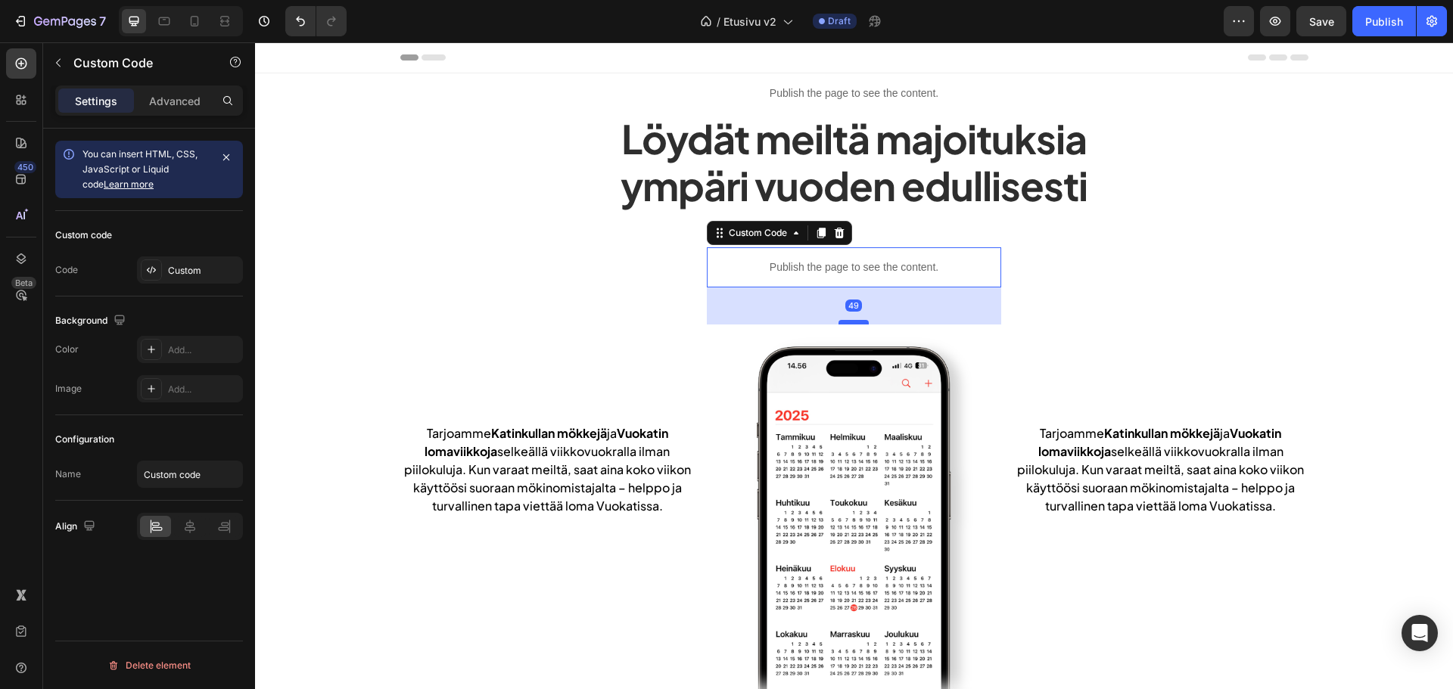
drag, startPoint x: 845, startPoint y: 297, endPoint x: 848, endPoint y: 322, distance: 25.2
click at [848, 322] on div at bounding box center [853, 322] width 30 height 5
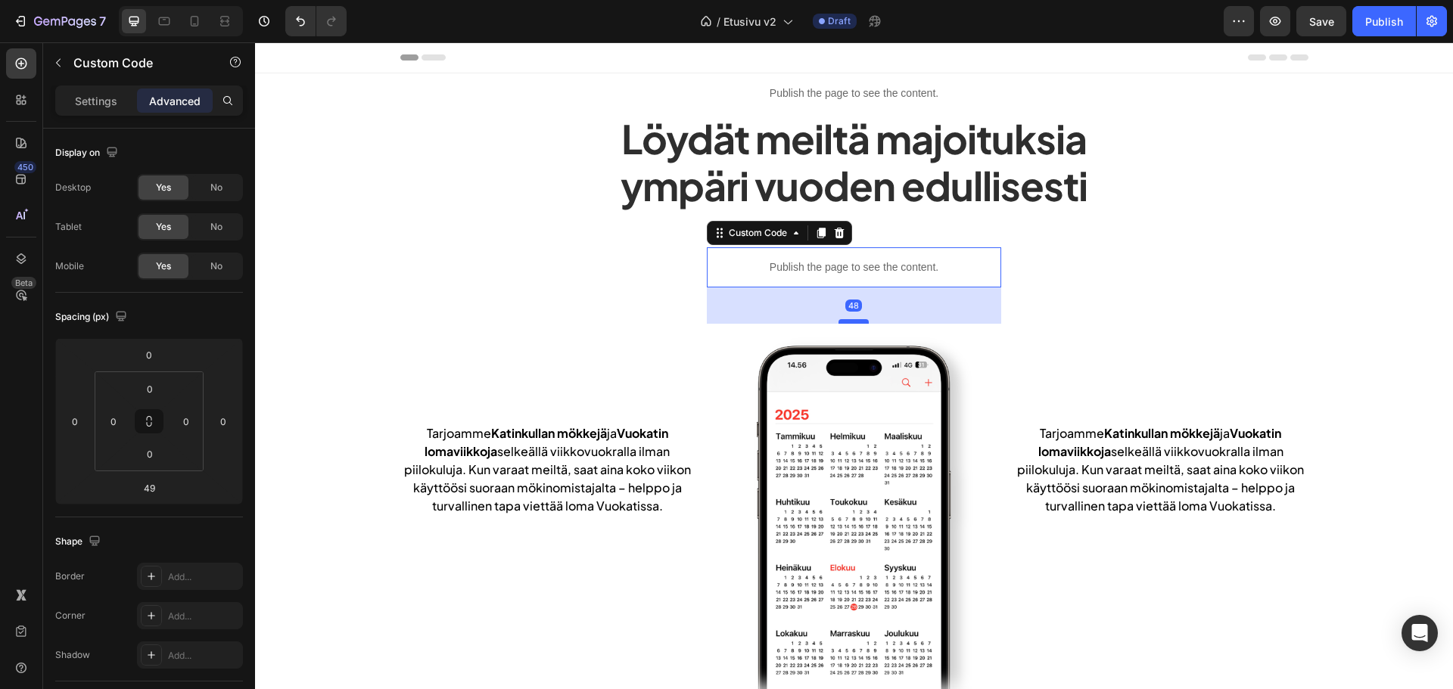
click at [848, 322] on div at bounding box center [853, 321] width 30 height 5
type input "48"
click at [1196, 237] on div "Löydät meiltä majoituksia ympäri vuoden edullisesti Heading Tarjoamme Katinkull…" at bounding box center [854, 403] width 908 height 578
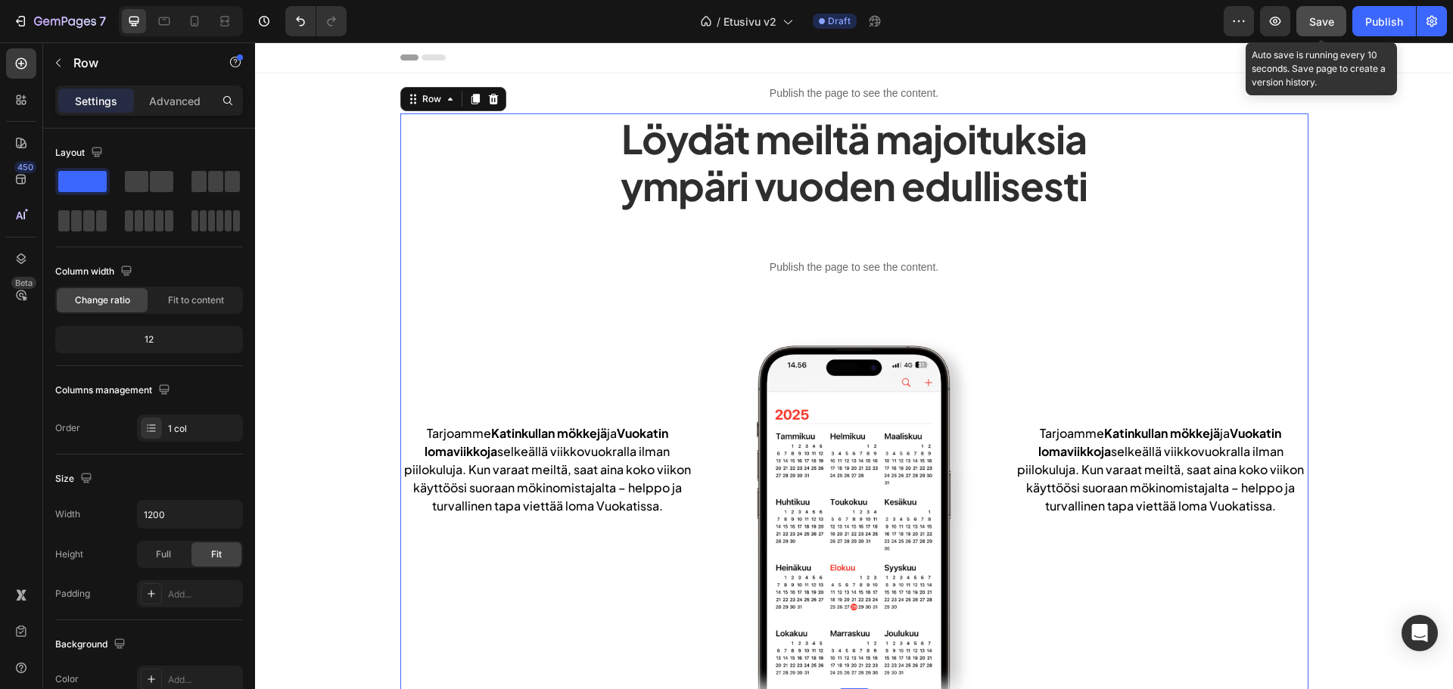
click at [1303, 20] on button "Save" at bounding box center [1321, 21] width 50 height 30
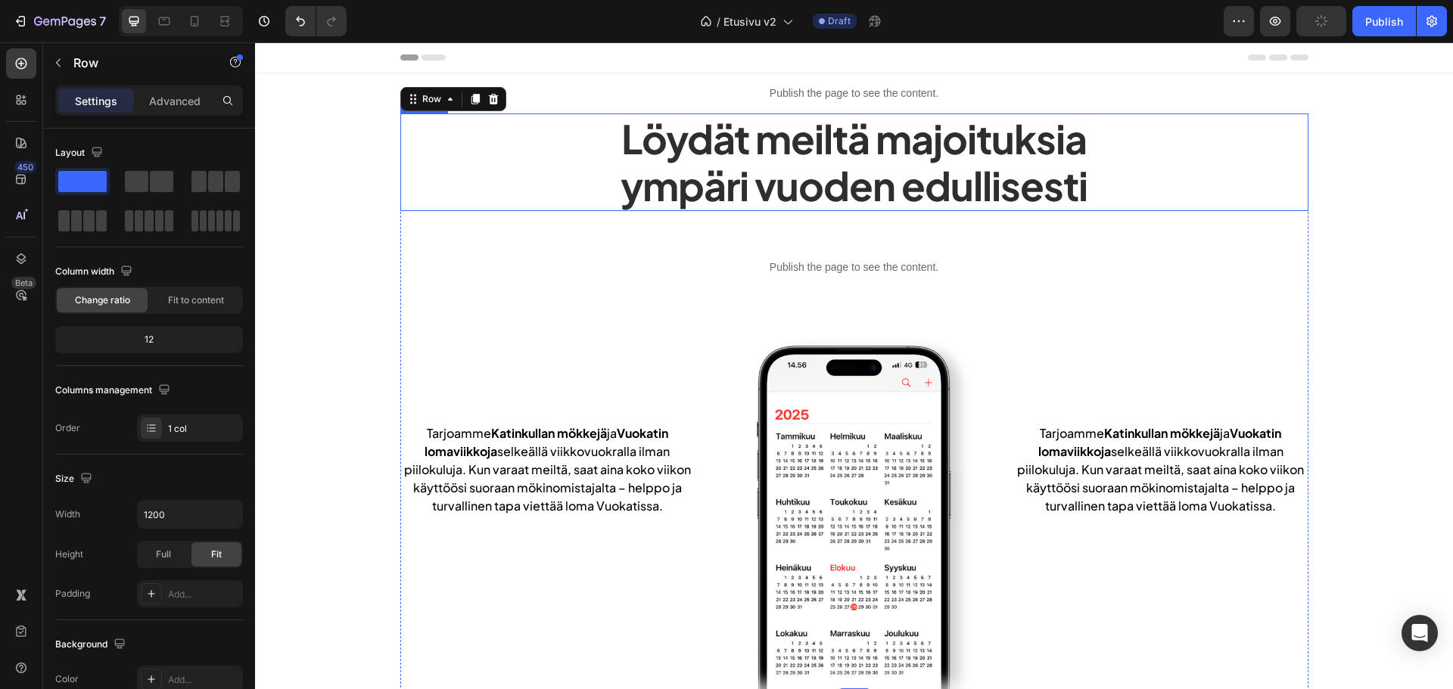
click at [984, 141] on h2 "Löydät meiltä majoituksia ympäri vuoden edullisesti" at bounding box center [854, 163] width 908 height 98
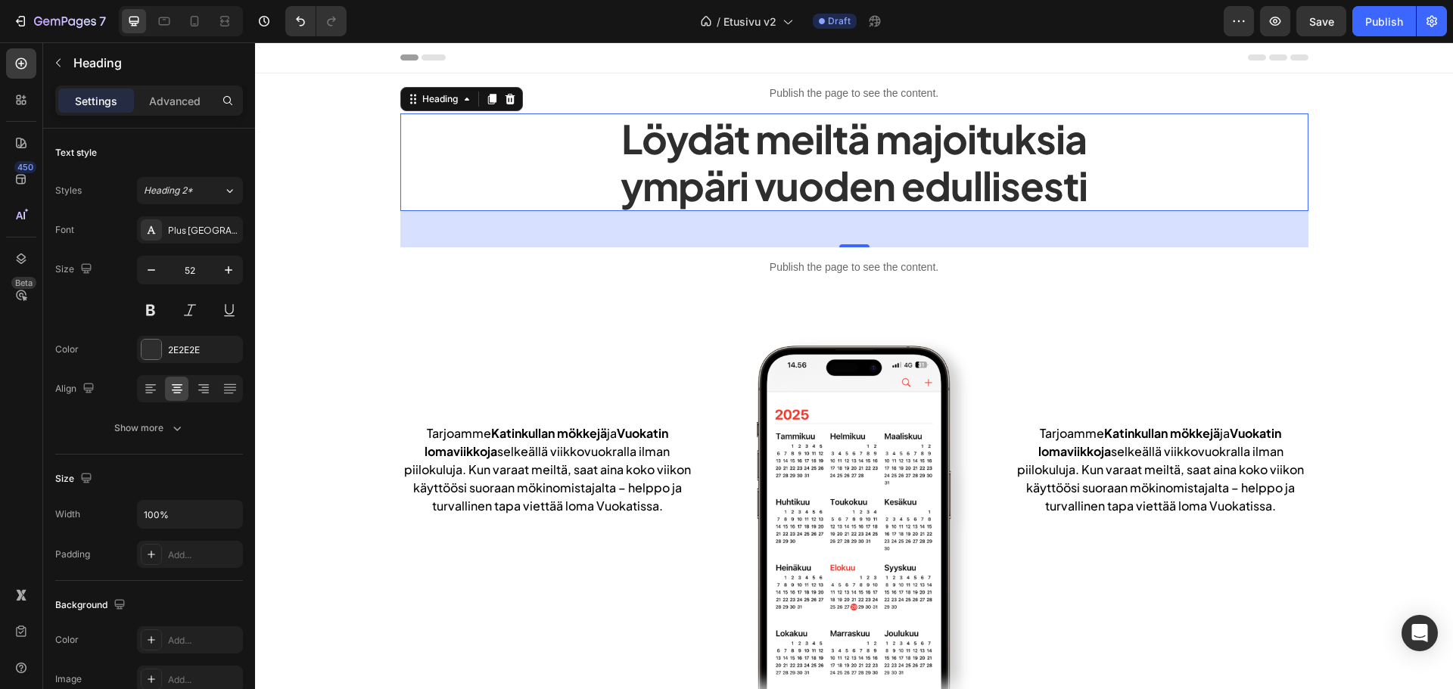
click at [687, 124] on h2 "Löydät meiltä majoituksia ympäri vuoden edullisesti" at bounding box center [854, 163] width 908 height 98
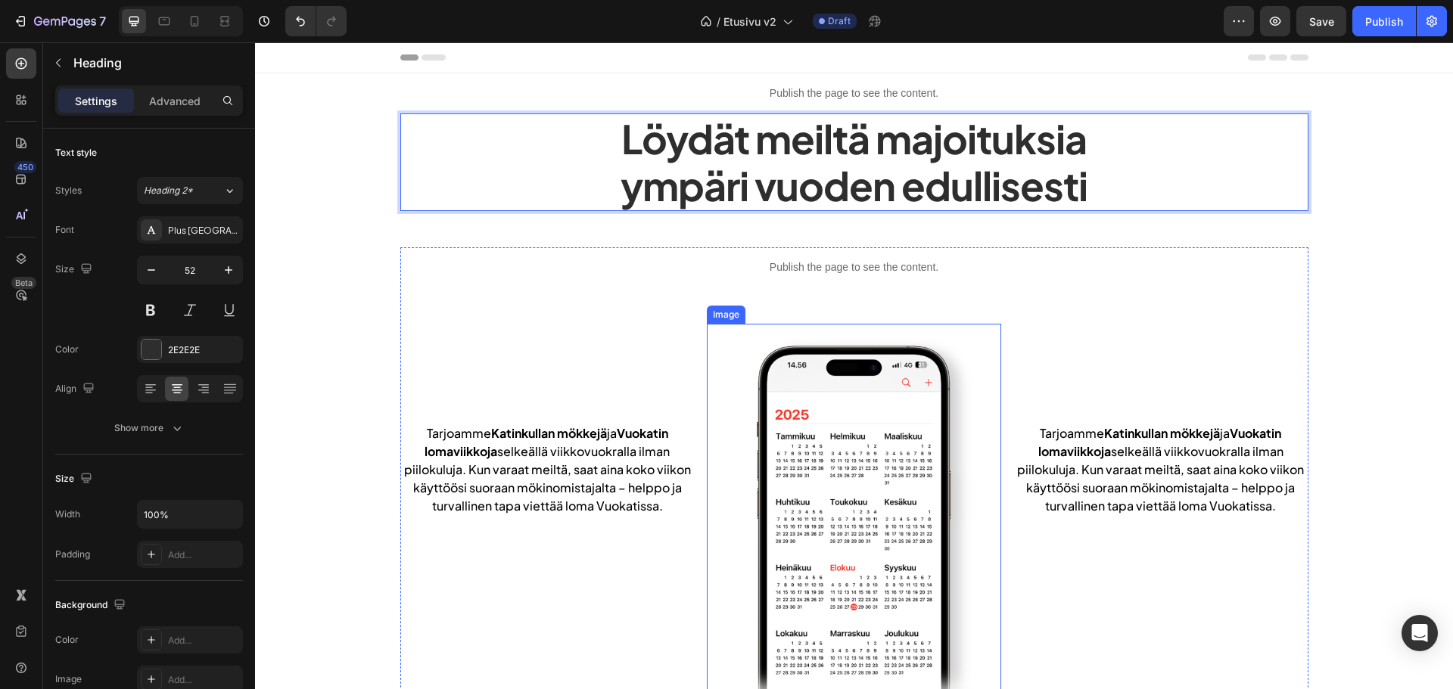
scroll to position [378, 0]
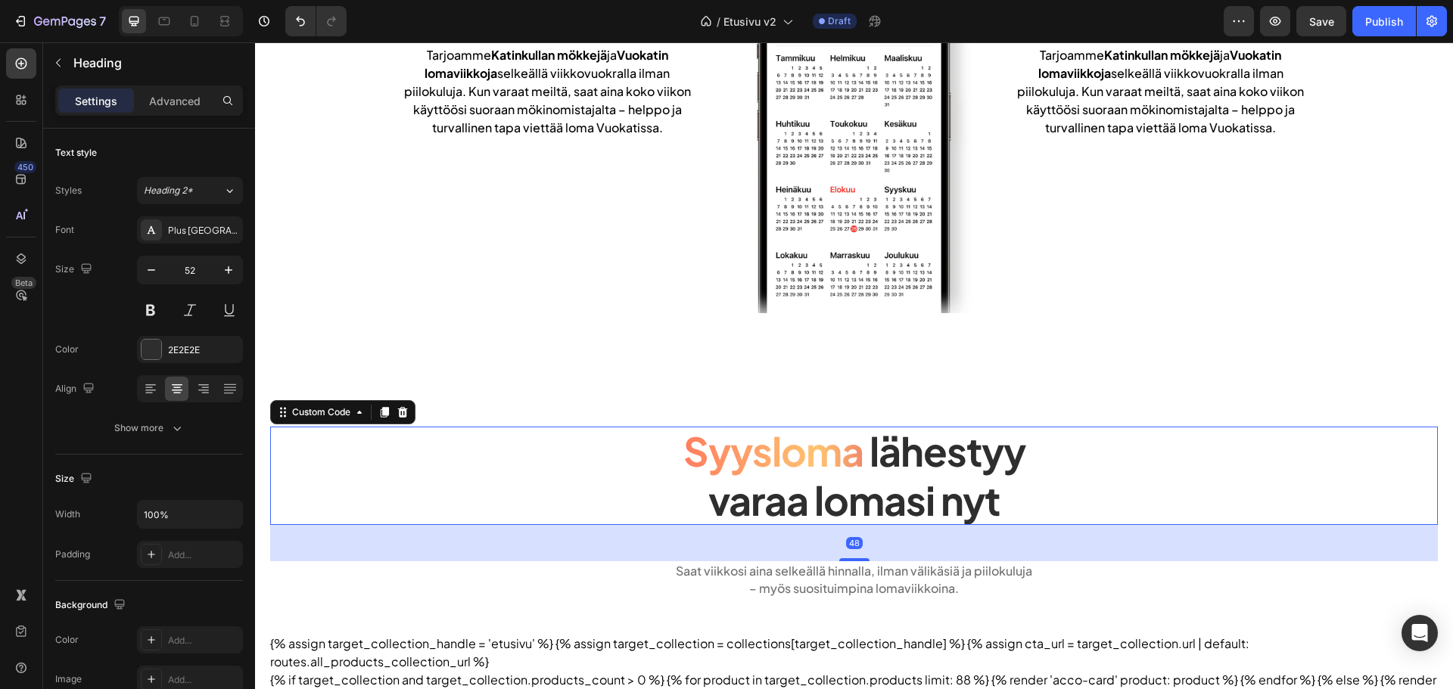
click at [808, 446] on span "Syysloma" at bounding box center [773, 451] width 180 height 49
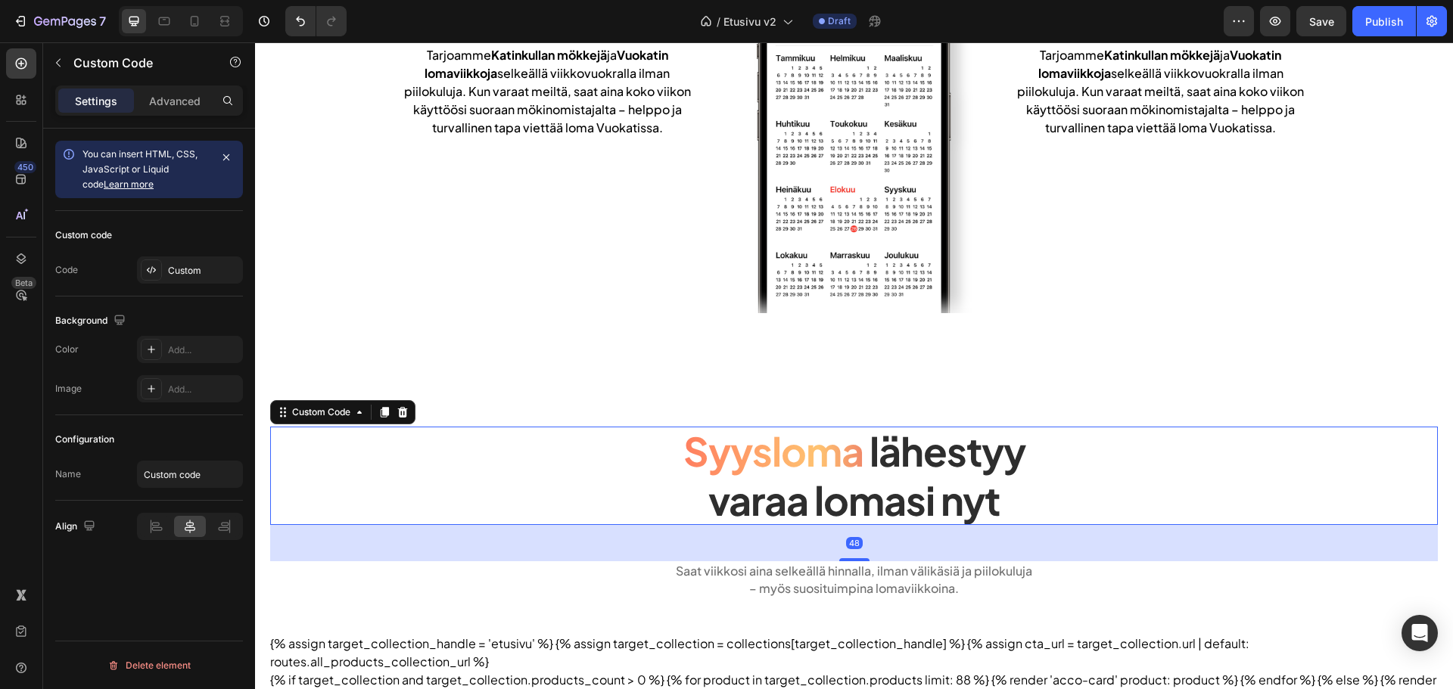
click at [214, 286] on div "Custom code Code Custom" at bounding box center [149, 254] width 188 height 86
click at [210, 279] on div "Custom" at bounding box center [190, 270] width 106 height 27
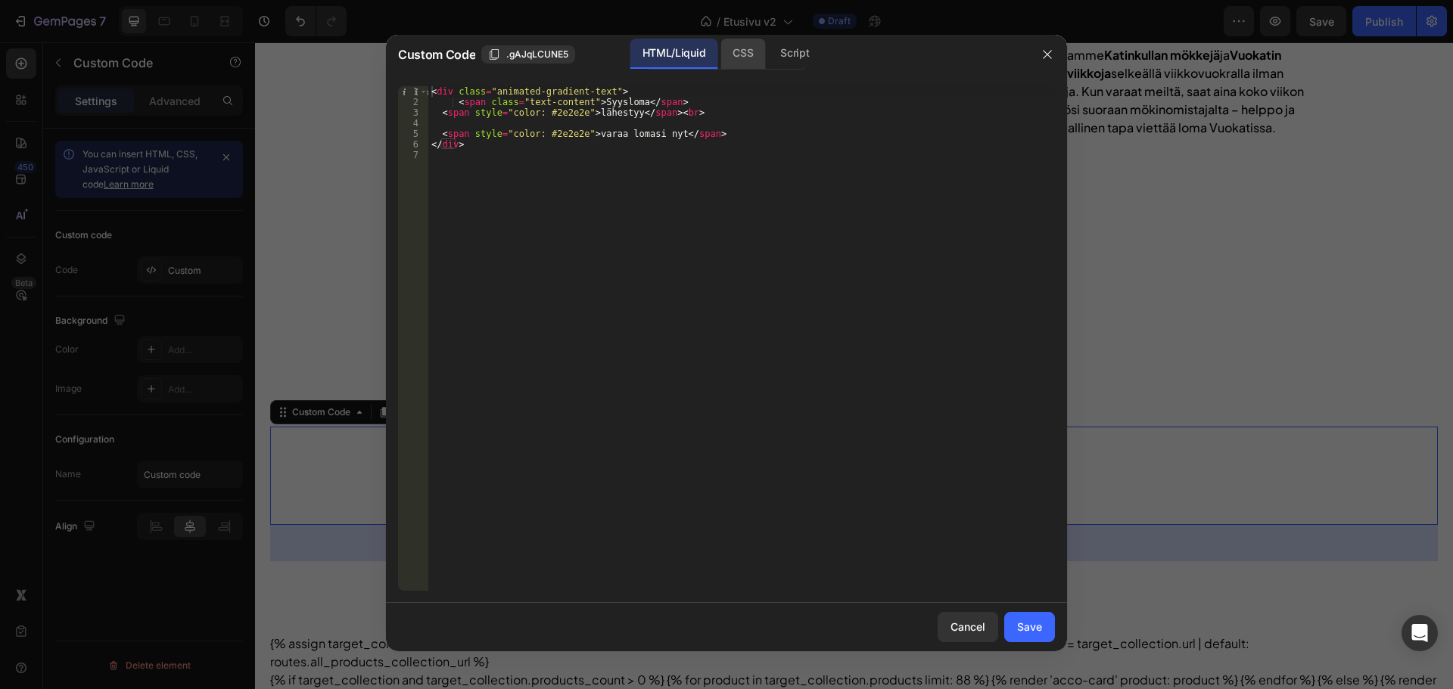
click at [768, 42] on div "CSS" at bounding box center [794, 54] width 53 height 30
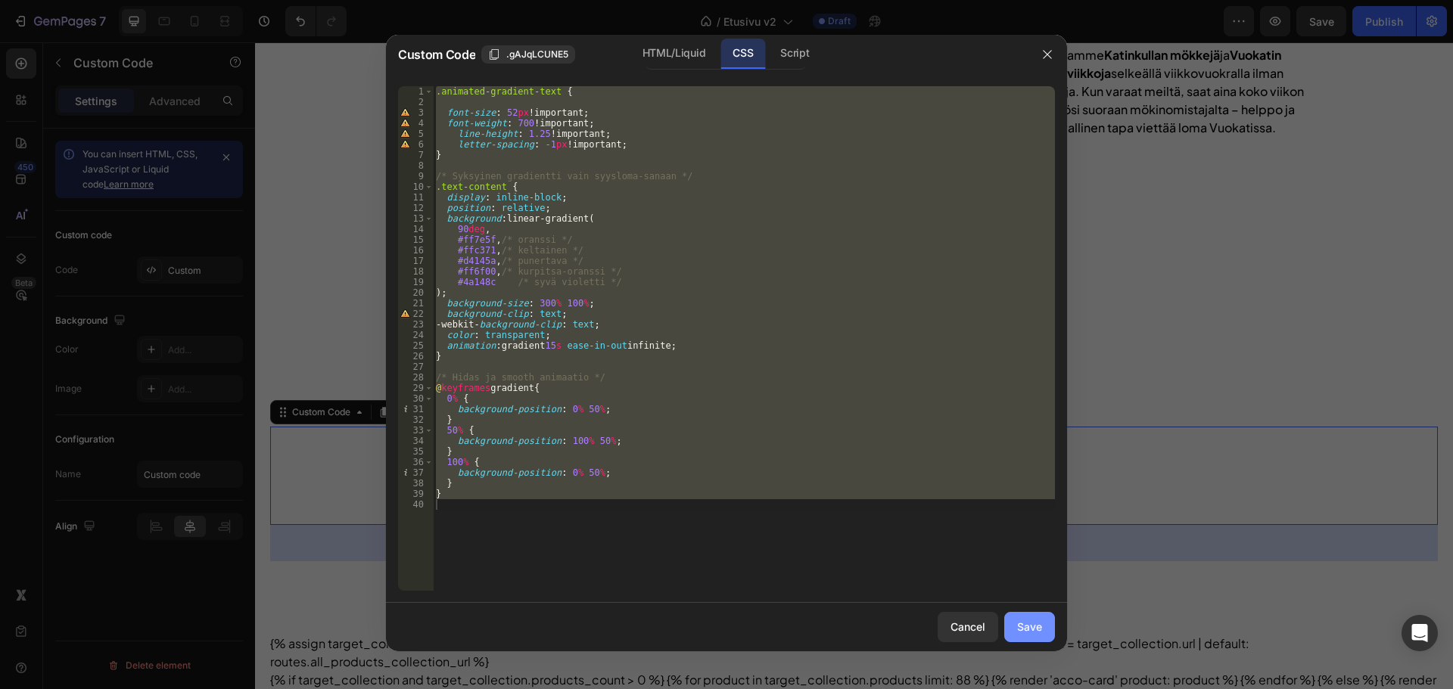
click at [1038, 634] on div "Save" at bounding box center [1029, 627] width 25 height 16
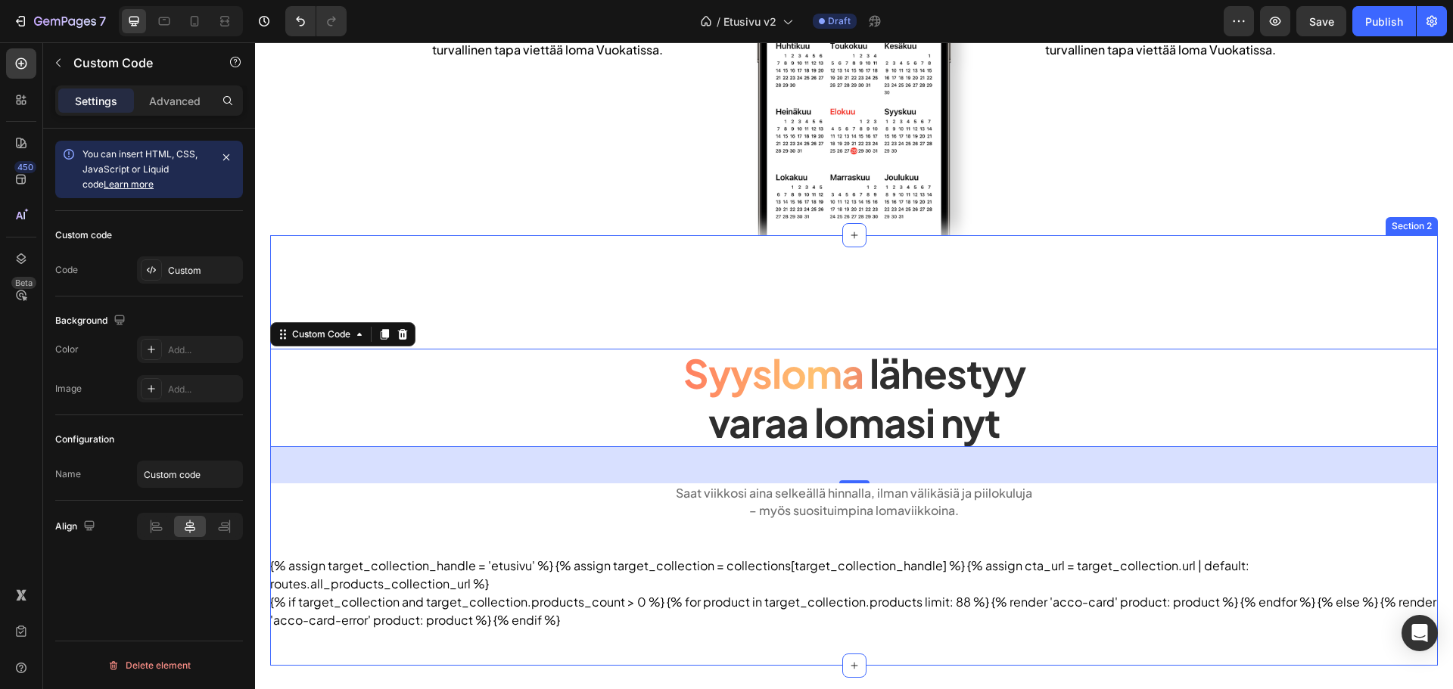
scroll to position [681, 0]
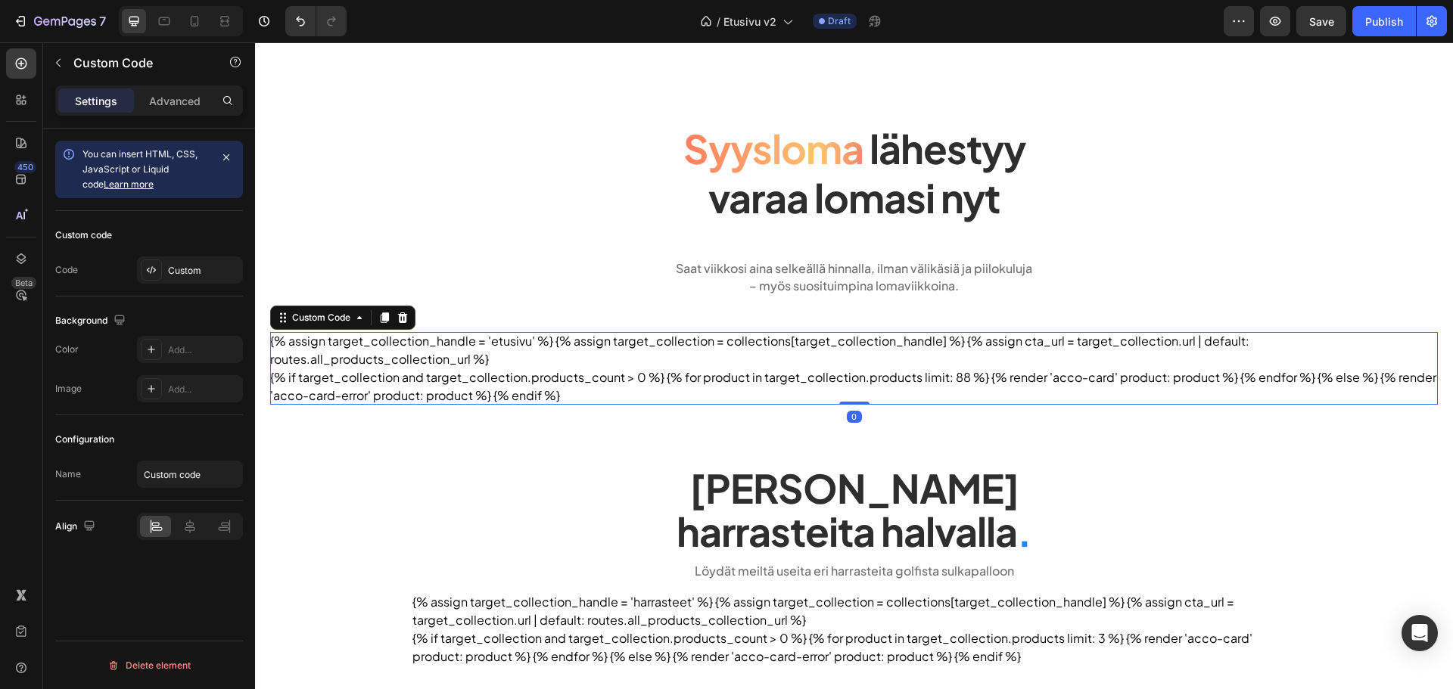
click at [670, 351] on div "{% assign target_collection_handle = 'etusivu' %} {% assign target_collection =…" at bounding box center [854, 368] width 1168 height 73
click at [190, 275] on div "Custom" at bounding box center [203, 271] width 71 height 14
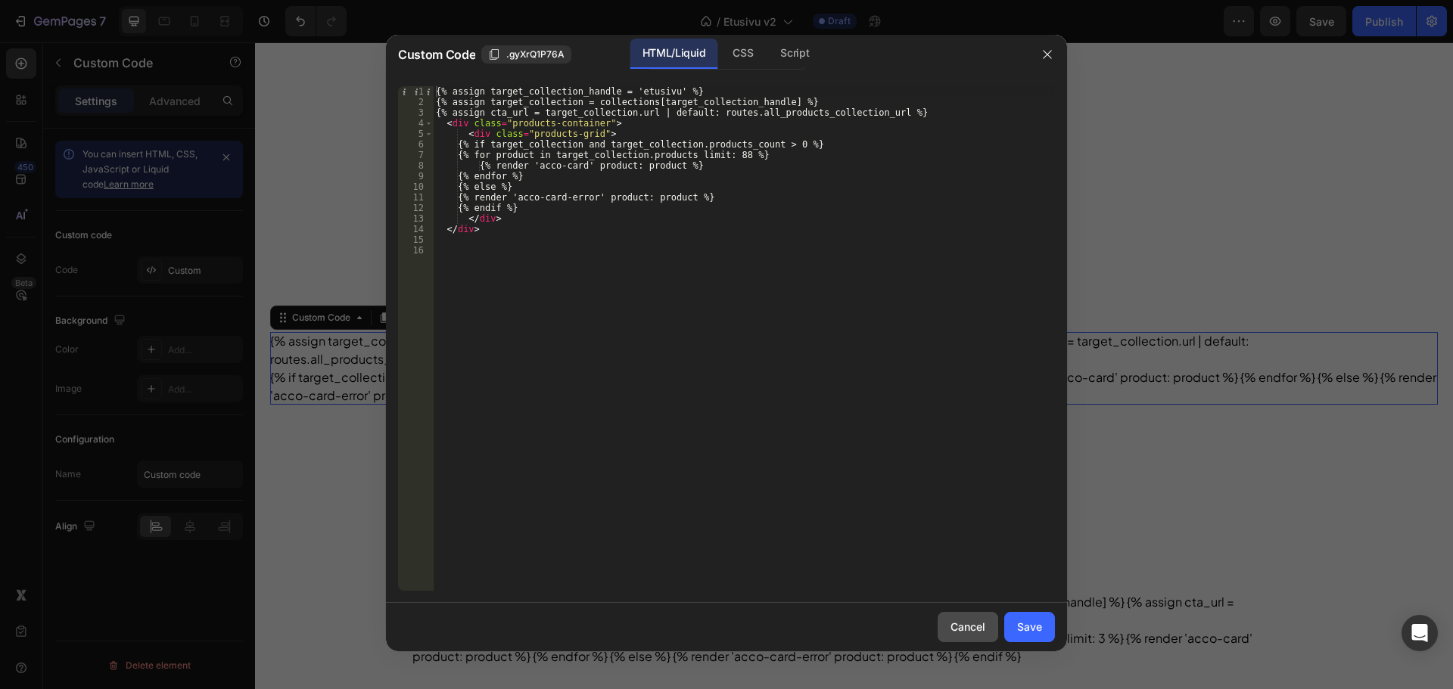
click at [958, 631] on div "Cancel" at bounding box center [967, 627] width 35 height 16
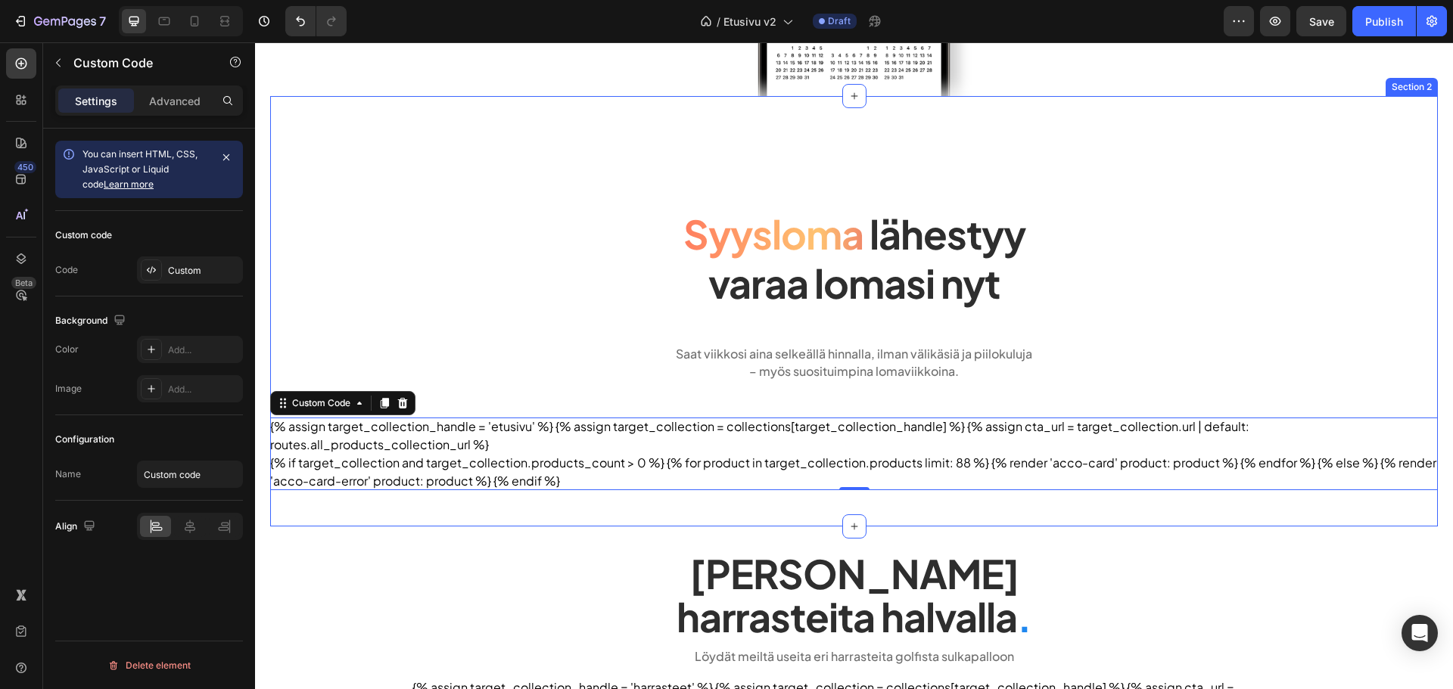
scroll to position [605, 0]
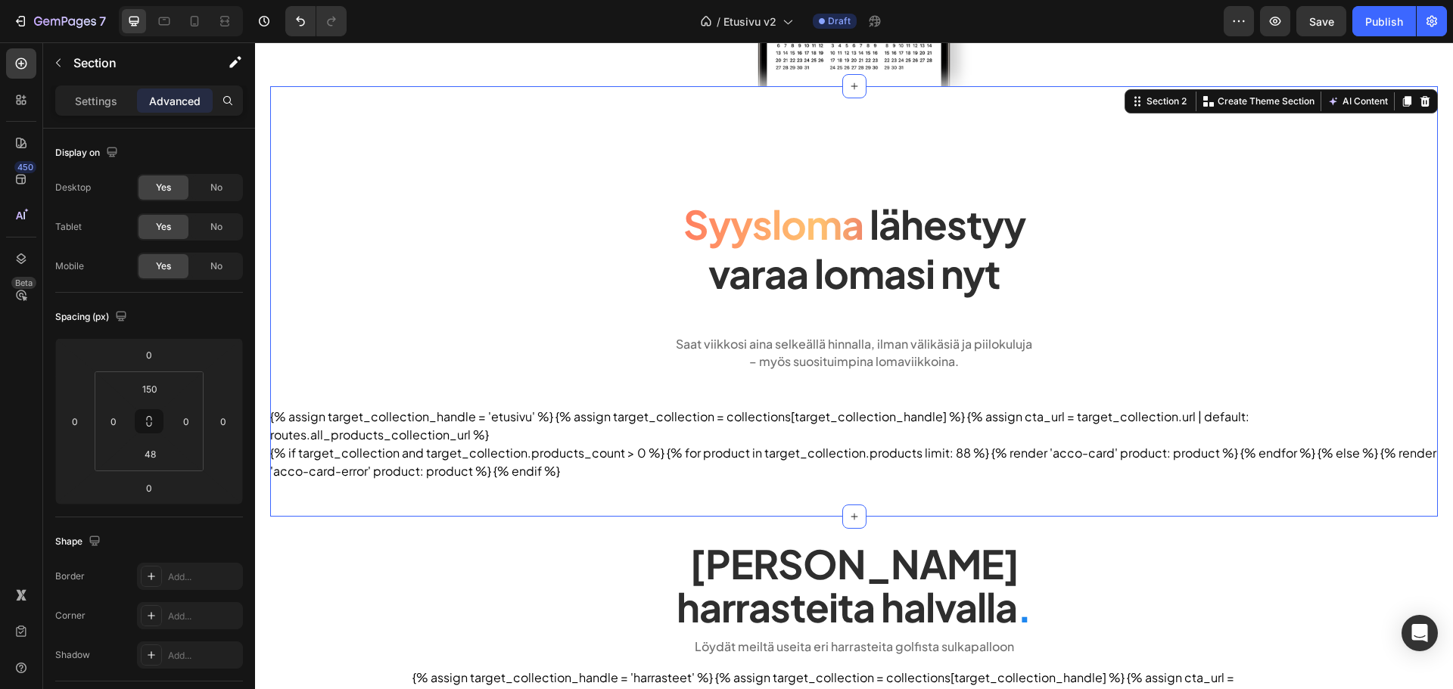
click at [409, 140] on div "Syysloma lähestyy varaa lomasi nyt Custom Code Saat viikkosi aina selkeällä hin…" at bounding box center [854, 301] width 1168 height 431
click at [92, 100] on p "Settings" at bounding box center [96, 101] width 42 height 16
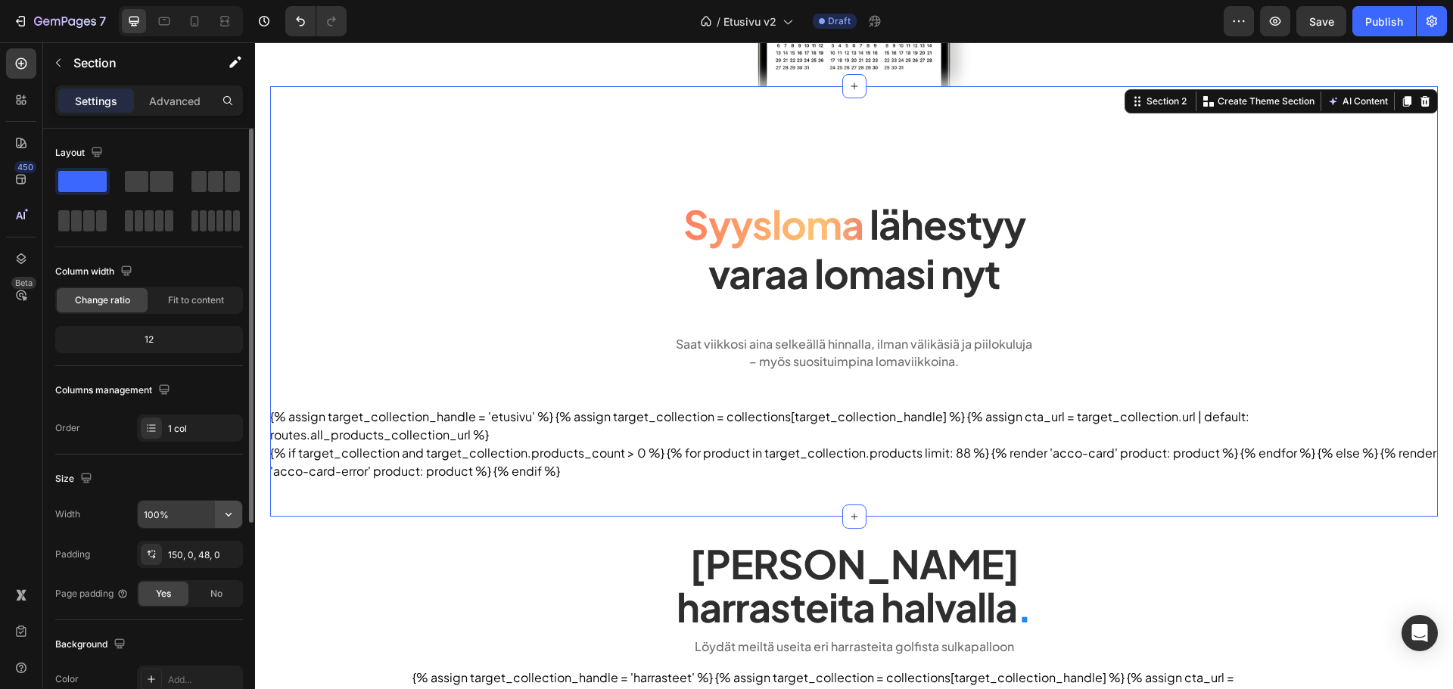
click at [221, 520] on icon "button" at bounding box center [228, 514] width 15 height 15
click at [188, 571] on div "Default 1200px" at bounding box center [174, 582] width 124 height 29
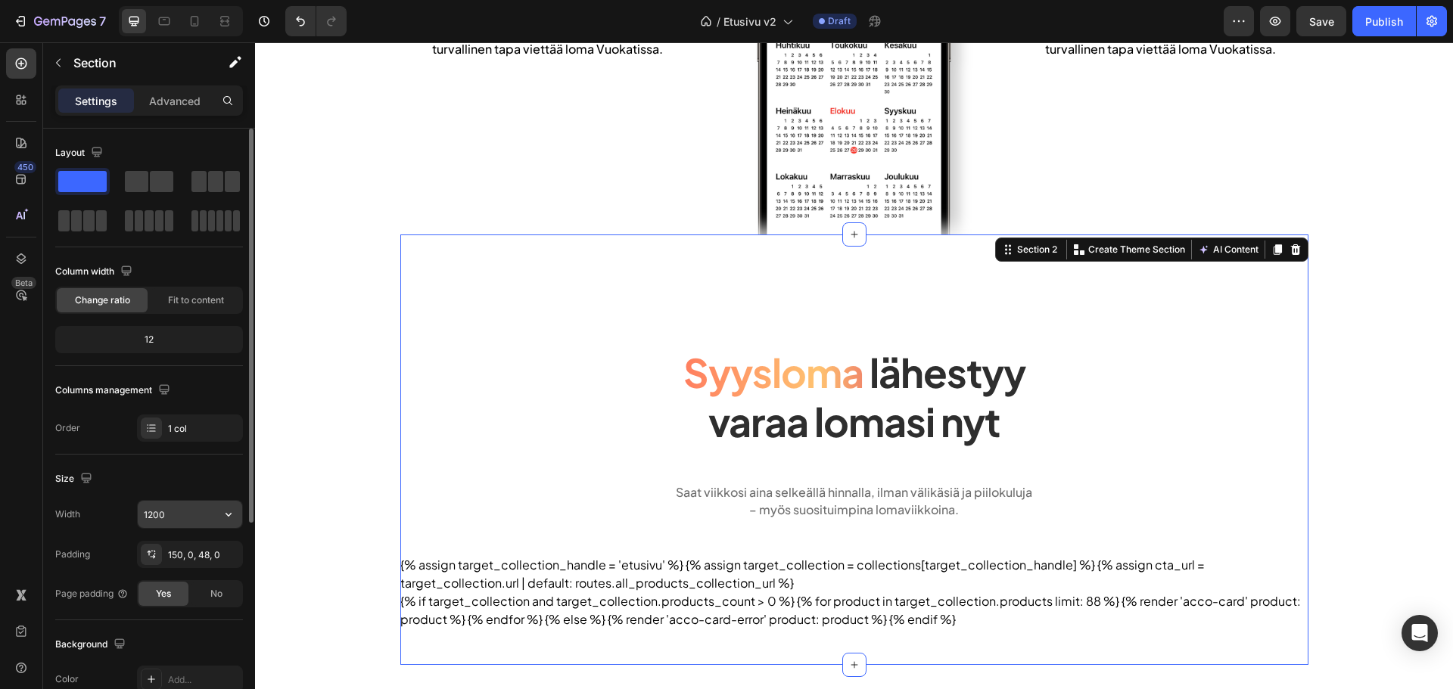
scroll to position [454, 0]
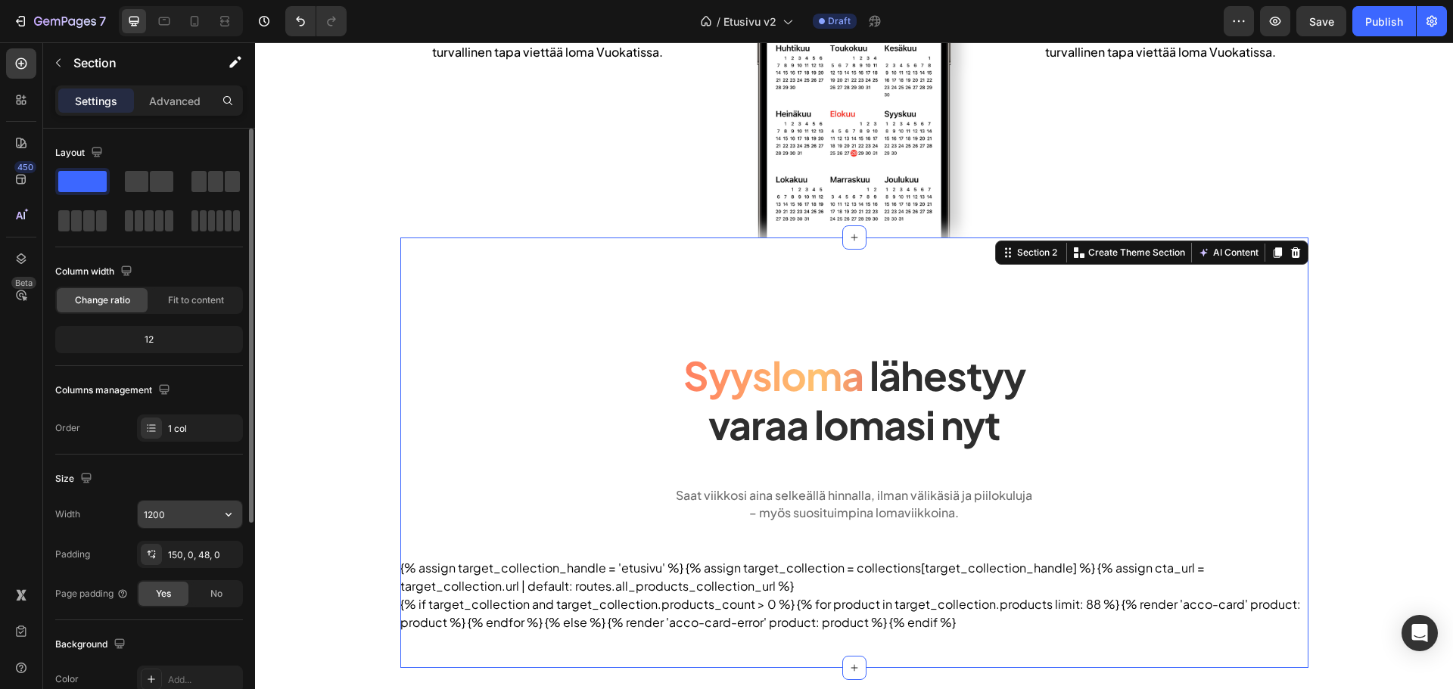
click at [197, 514] on input "1200" at bounding box center [190, 514] width 104 height 27
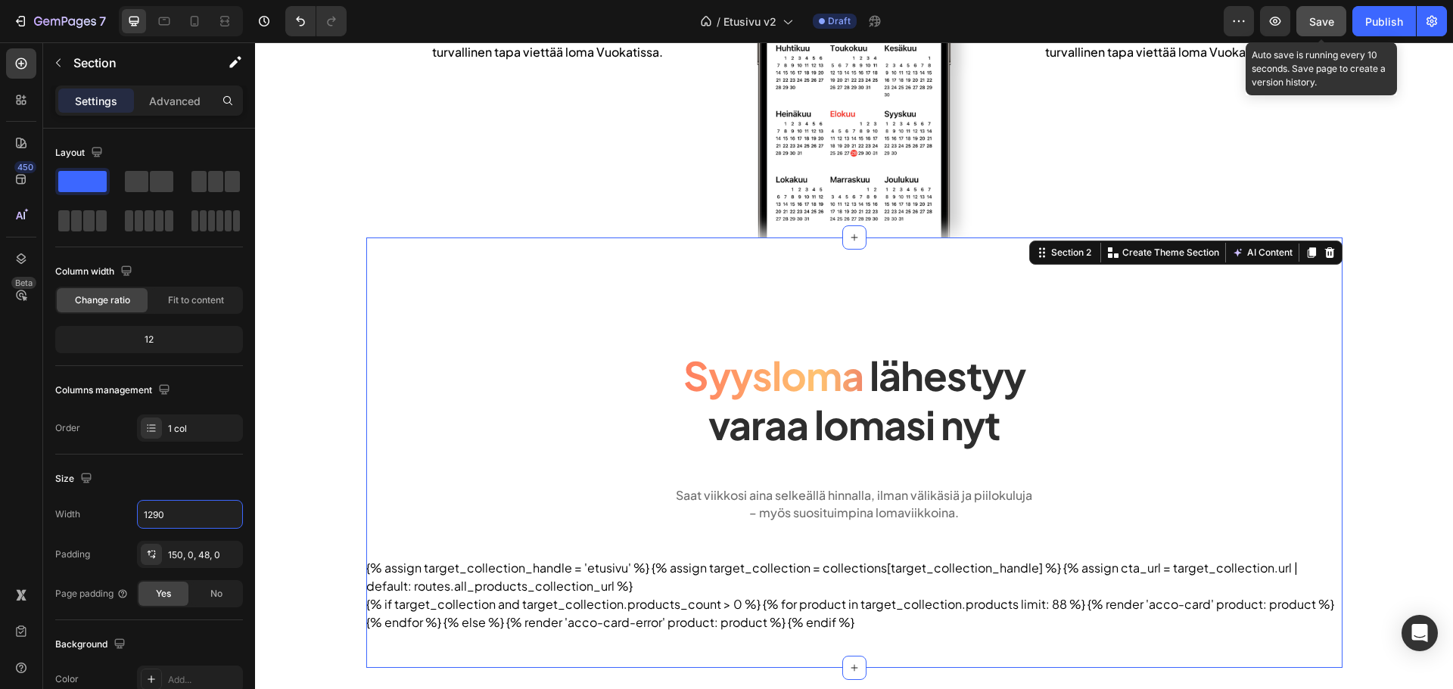
type input "1290"
click at [1300, 23] on button "Save" at bounding box center [1321, 21] width 50 height 30
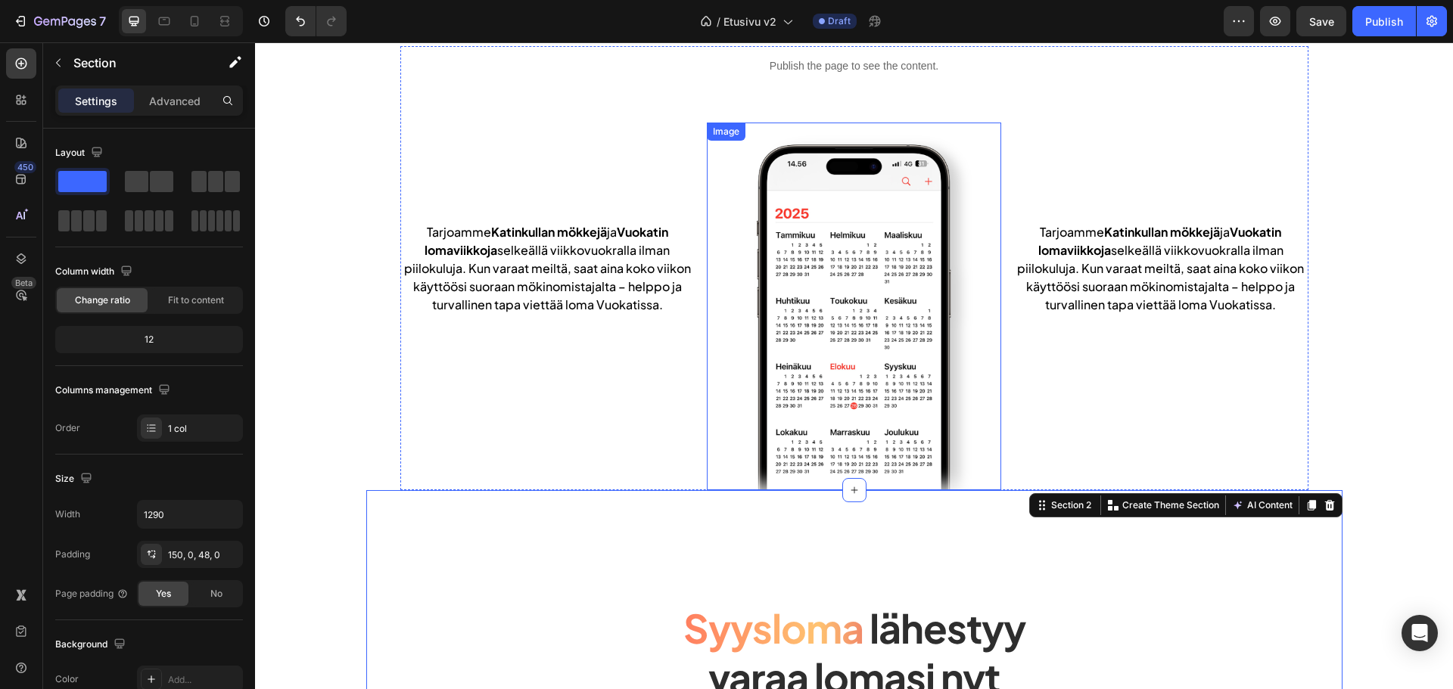
scroll to position [76, 0]
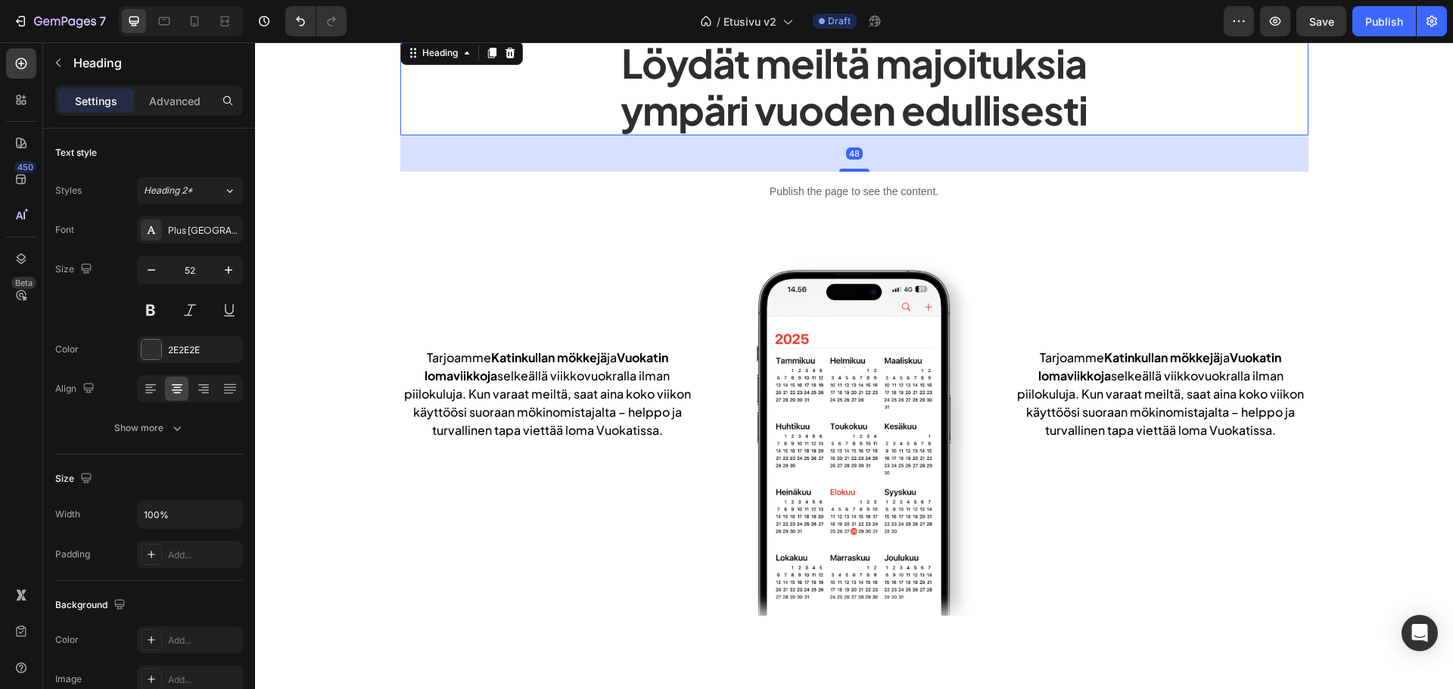
click at [636, 114] on h2 "Löydät meiltä majoituksia ympäri vuoden edullisesti" at bounding box center [854, 87] width 908 height 98
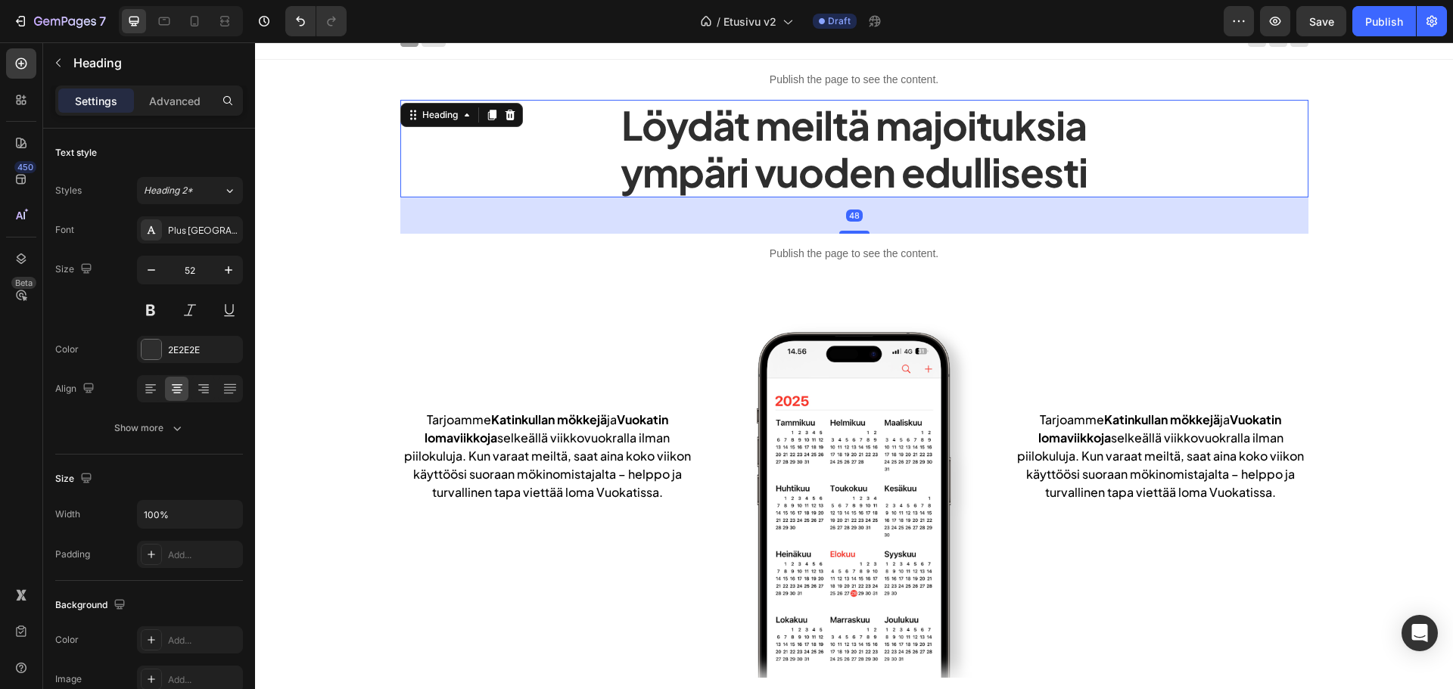
scroll to position [0, 0]
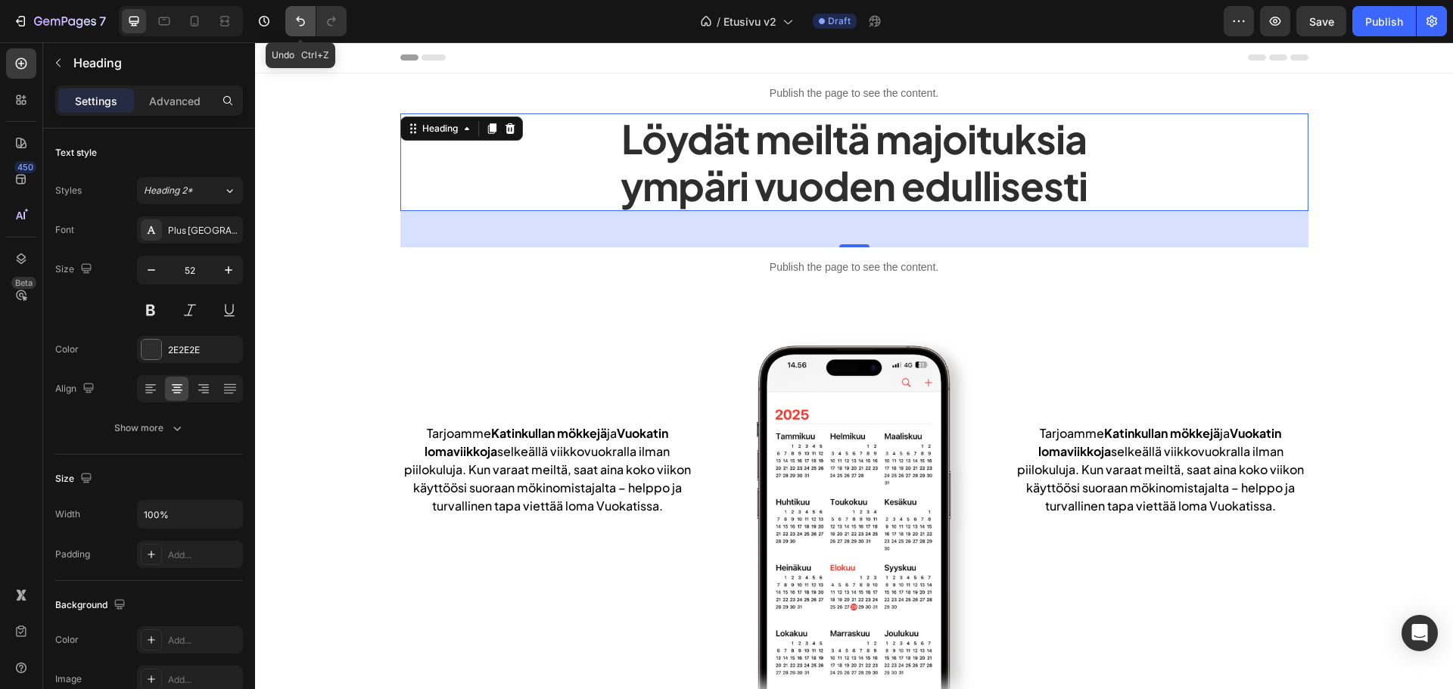
click at [306, 19] on icon "Undo/Redo" at bounding box center [300, 21] width 15 height 15
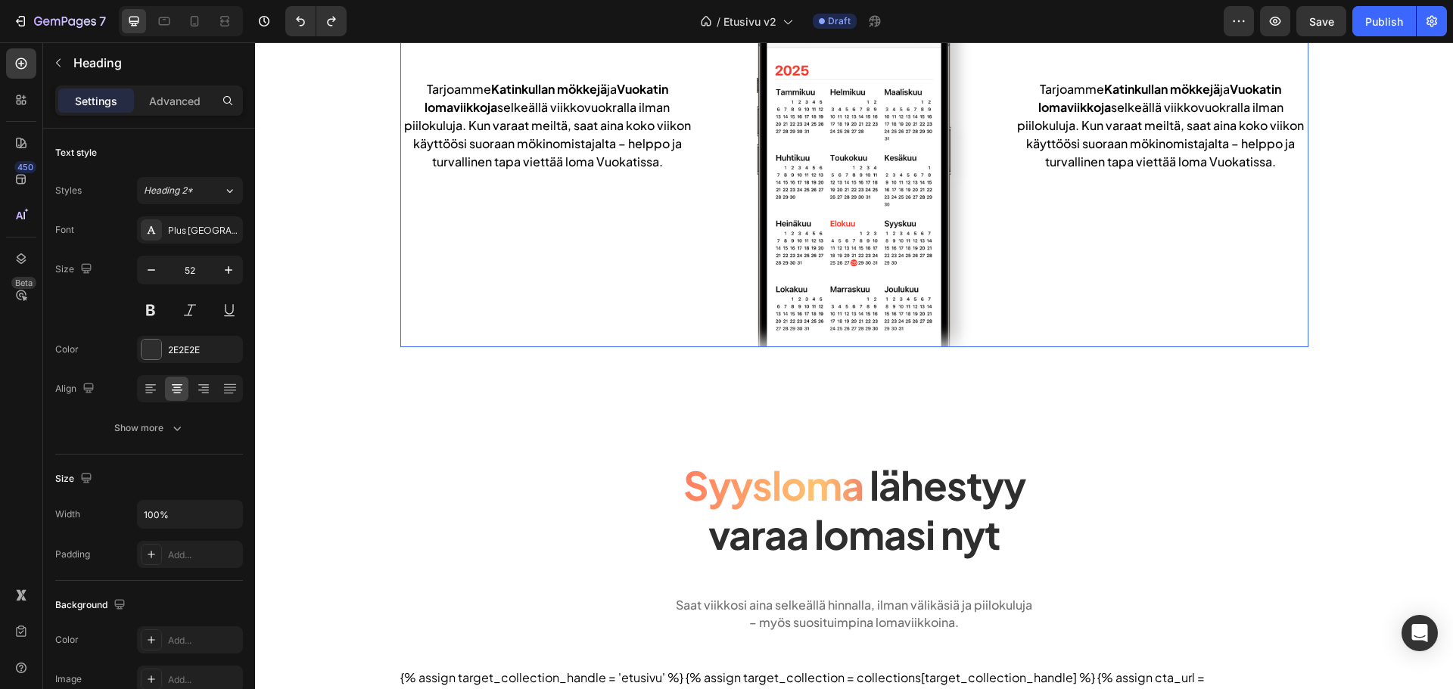
scroll to position [605, 0]
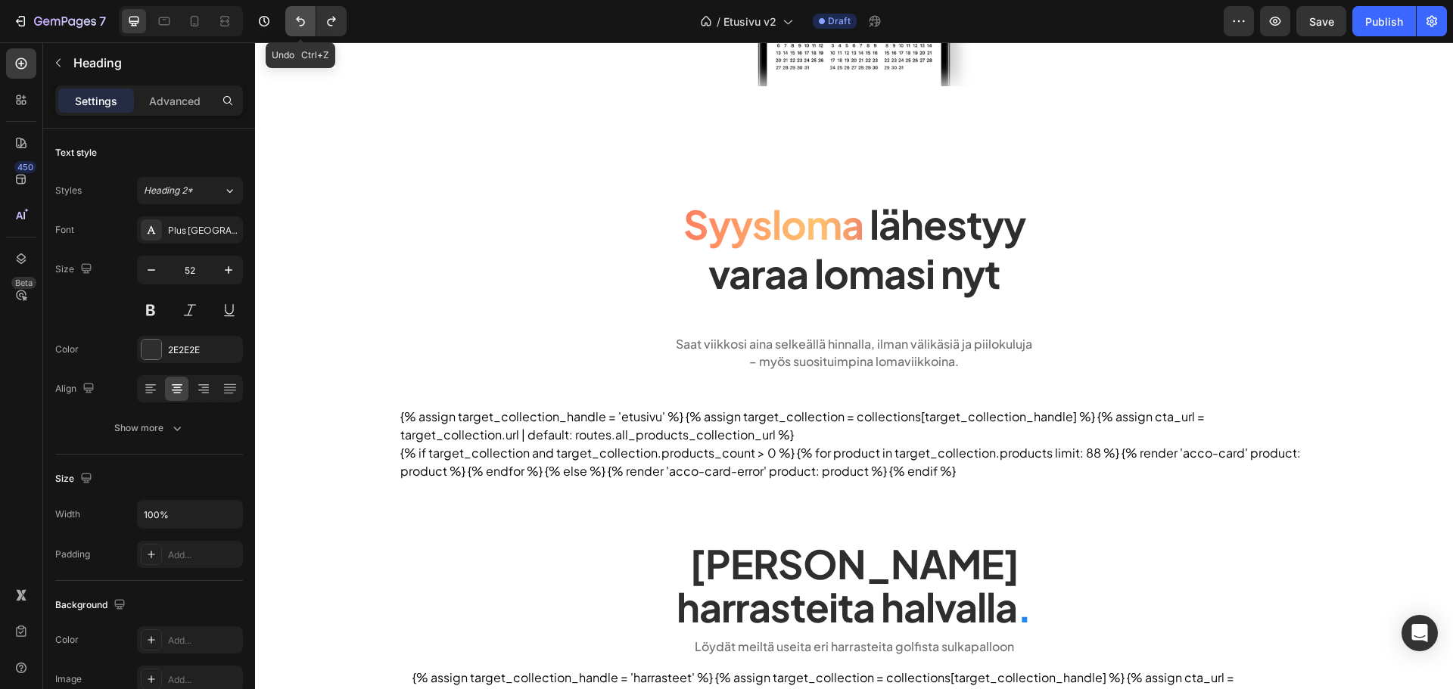
click at [291, 26] on button "Undo/Redo" at bounding box center [300, 21] width 30 height 30
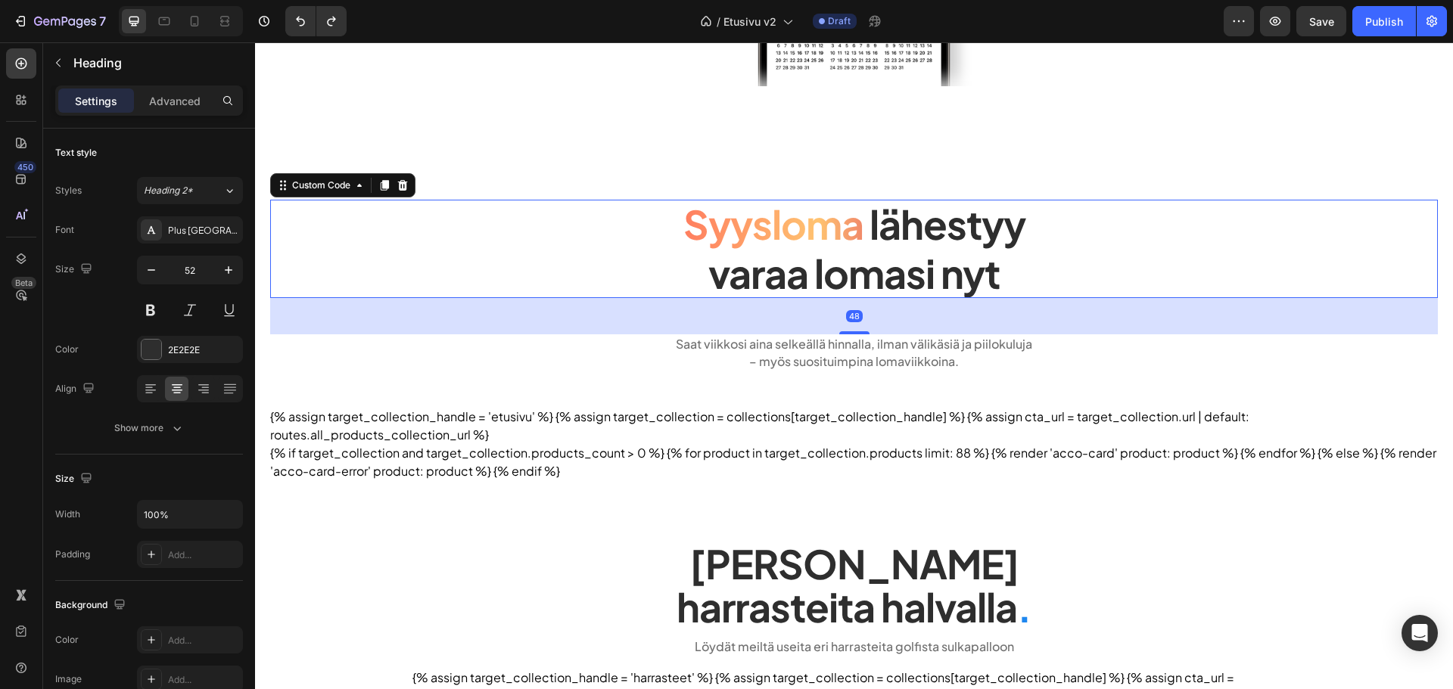
click at [739, 222] on span "Syysloma" at bounding box center [773, 224] width 180 height 49
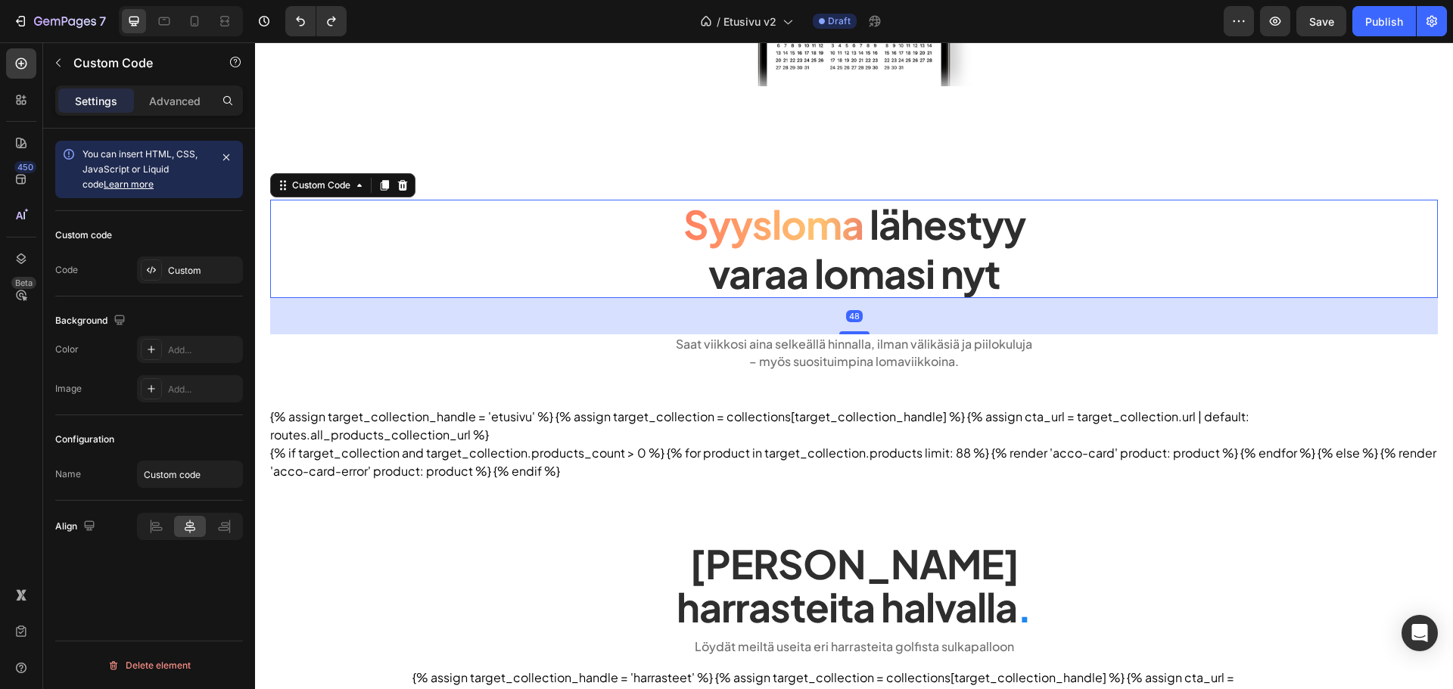
click at [201, 254] on div "Custom code Code Custom" at bounding box center [149, 254] width 188 height 86
click at [208, 266] on div "Custom" at bounding box center [203, 271] width 71 height 14
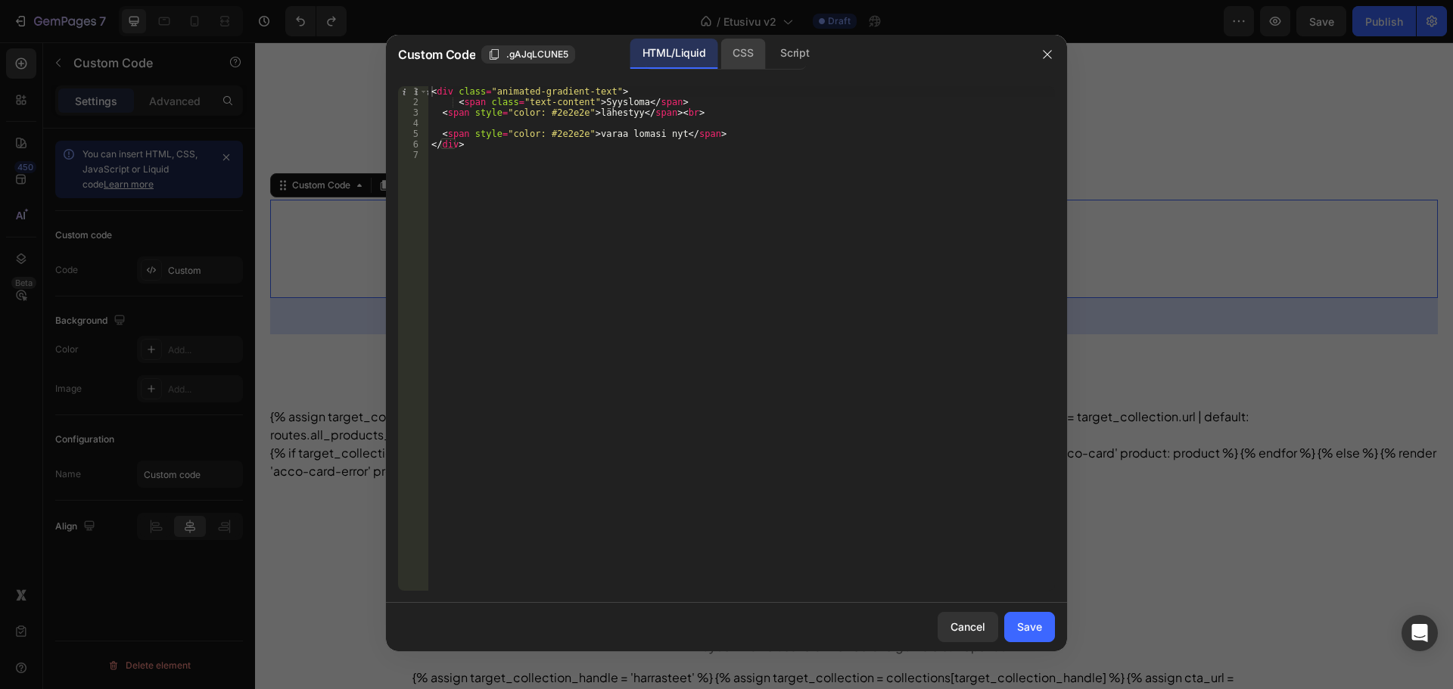
click at [768, 62] on div "CSS" at bounding box center [794, 54] width 53 height 30
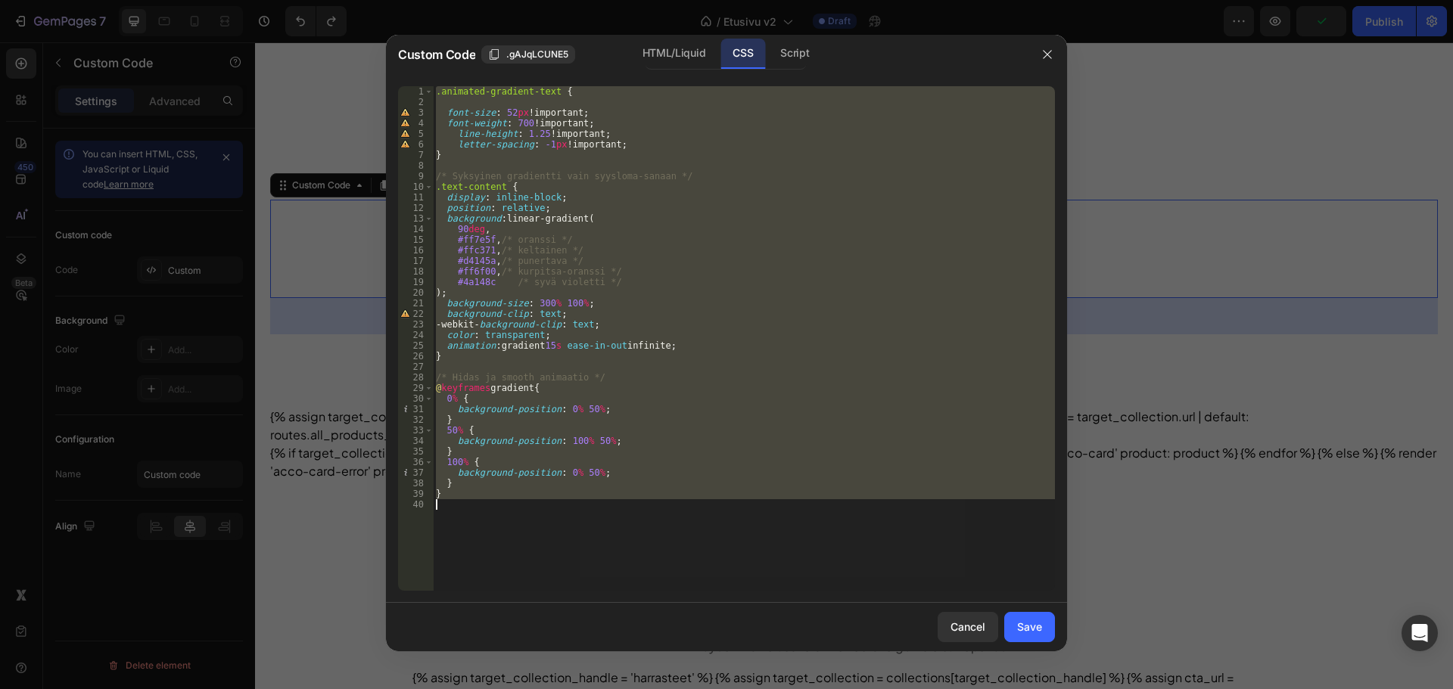
click at [698, 347] on div ".animated-gradient-text { font-size : 52 px !important ; font-weight : 700 !imp…" at bounding box center [744, 338] width 622 height 505
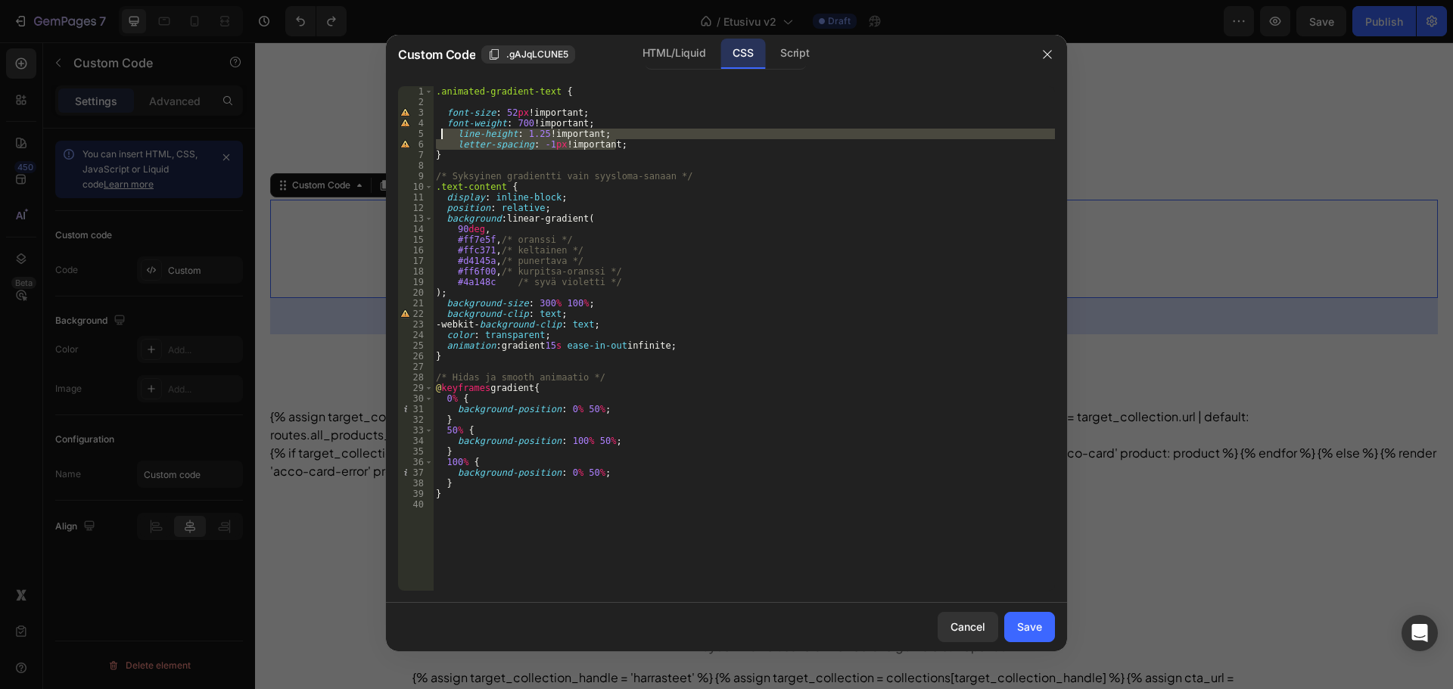
drag, startPoint x: 640, startPoint y: 148, endPoint x: 440, endPoint y: 136, distance: 200.9
click at [440, 136] on div ".animated-gradient-text { font-size : 52 px !important ; font-weight : 700 !imp…" at bounding box center [744, 349] width 622 height 526
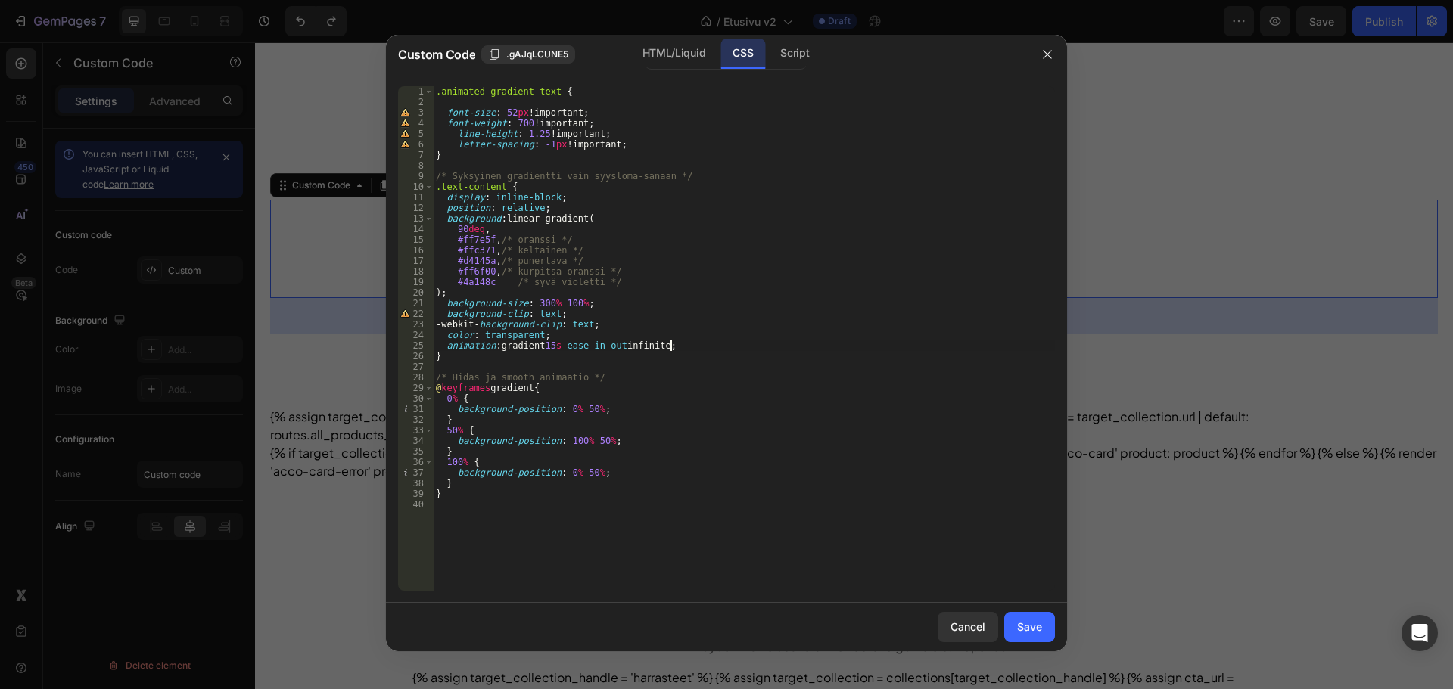
click at [693, 350] on div ".animated-gradient-text { font-size : 52 px !important ; font-weight : 700 !imp…" at bounding box center [744, 349] width 622 height 526
type textarea "animation: gradient 15s ease-in-out infinite;"
paste textarea "letter-spacing: -1px !important;"
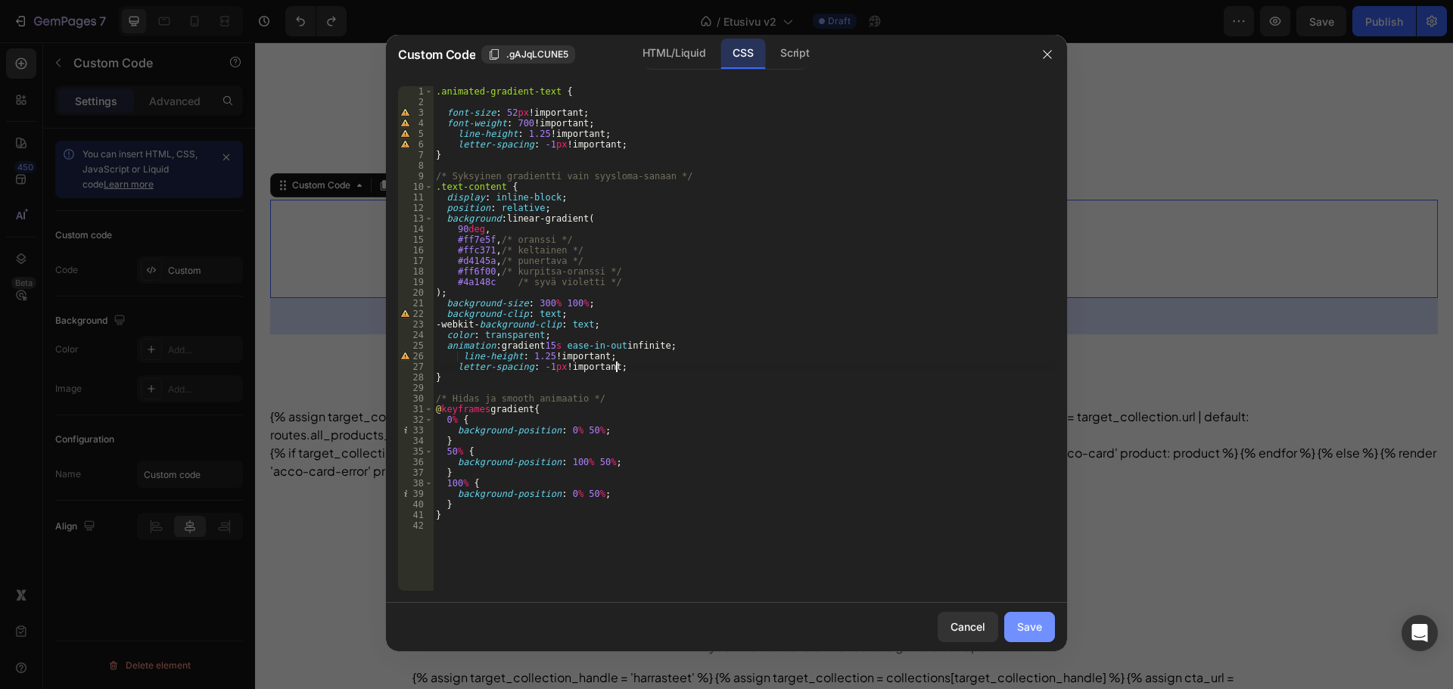
type textarea "letter-spacing: -1px !important;"
click at [1025, 626] on div "Save" at bounding box center [1029, 627] width 25 height 16
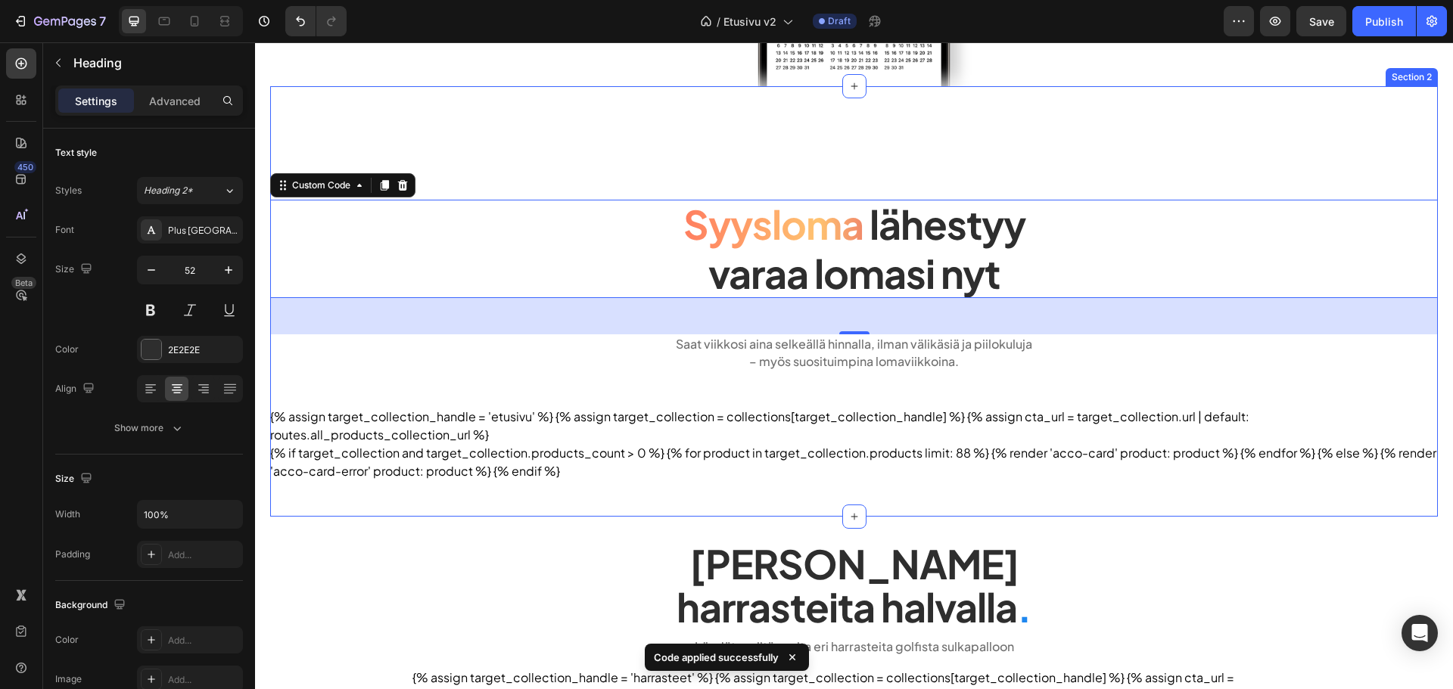
click at [717, 546] on h2 "Tarjoamme lomalle harrasteita halvalla ." at bounding box center [854, 585] width 908 height 89
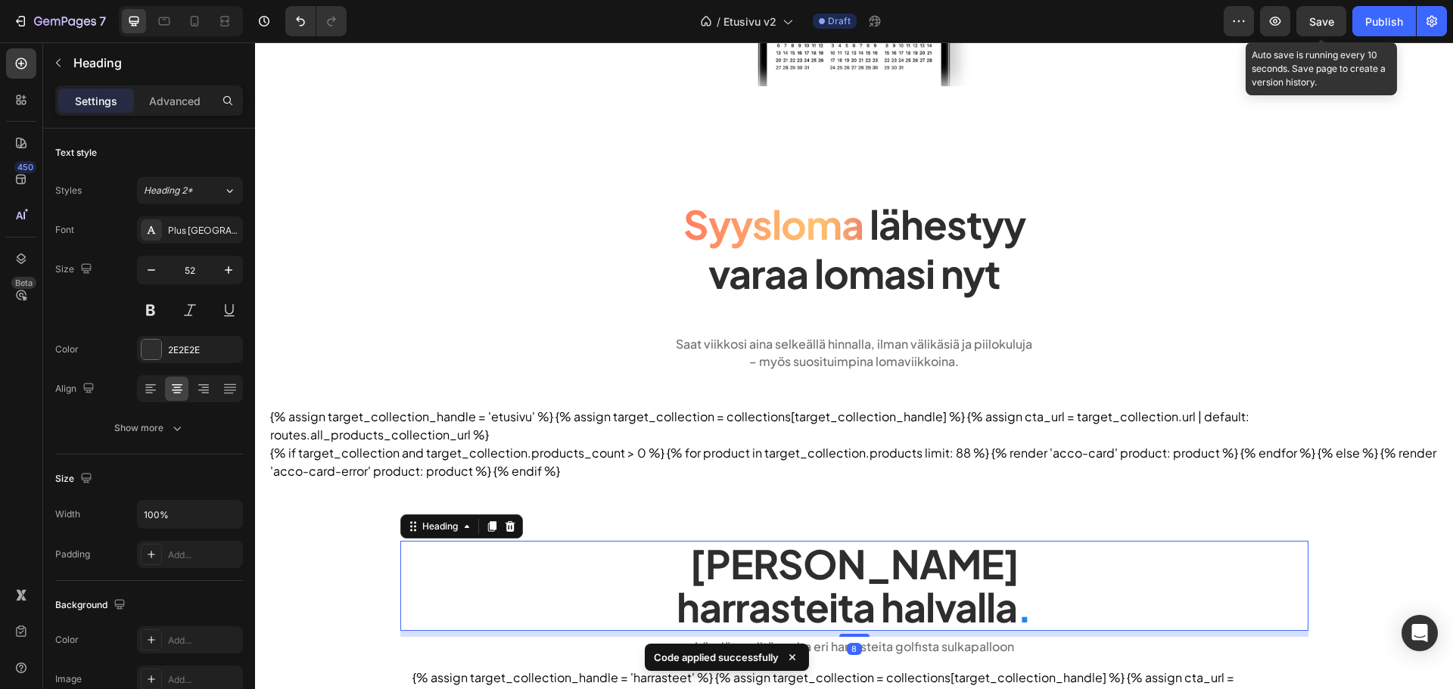
click at [1326, 18] on span "Save" at bounding box center [1321, 21] width 25 height 13
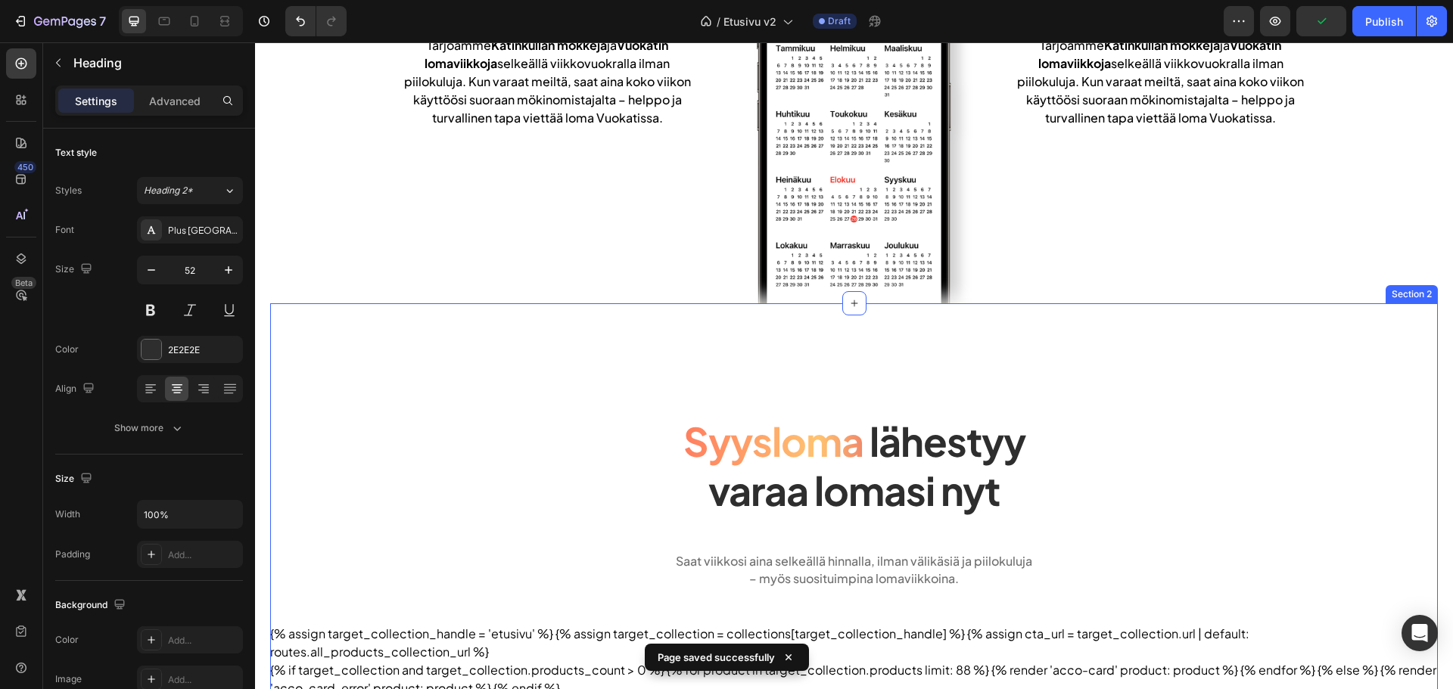
scroll to position [378, 0]
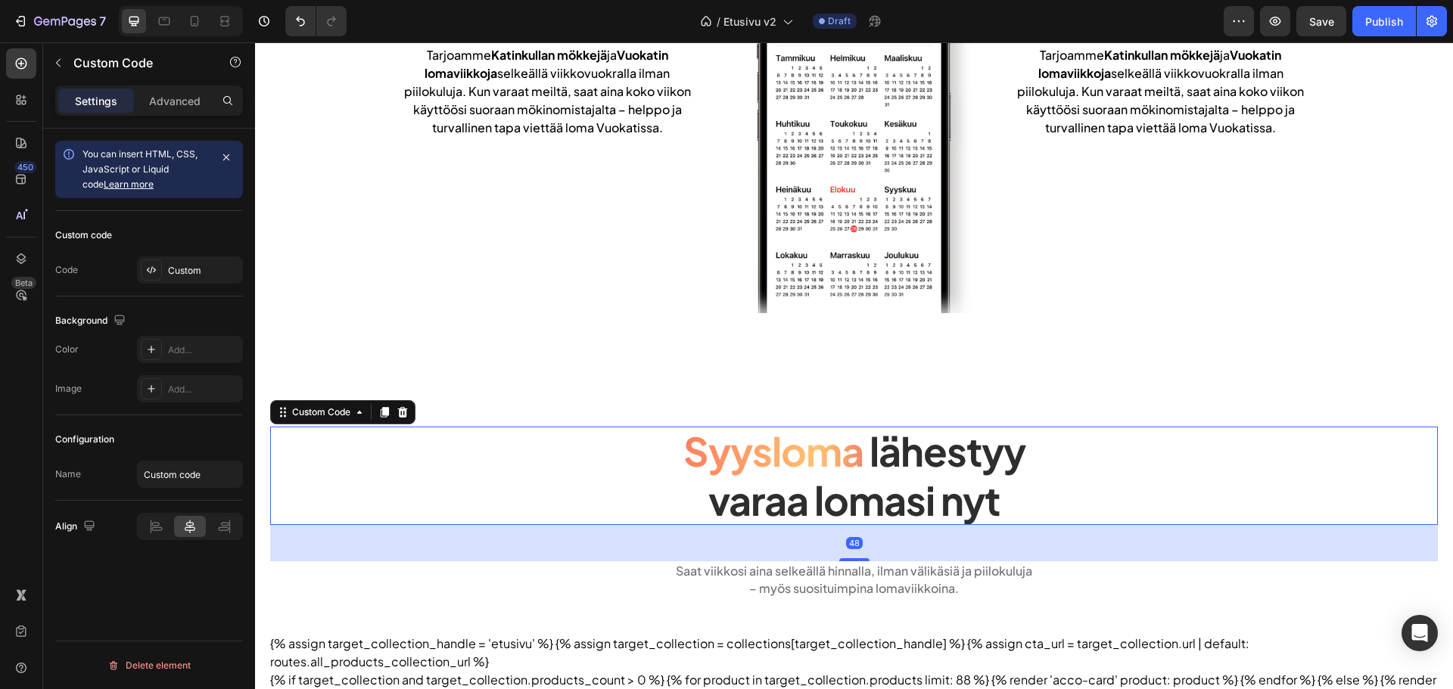
click at [817, 452] on span "Syysloma" at bounding box center [773, 451] width 180 height 49
click at [193, 263] on div "Custom" at bounding box center [190, 270] width 106 height 27
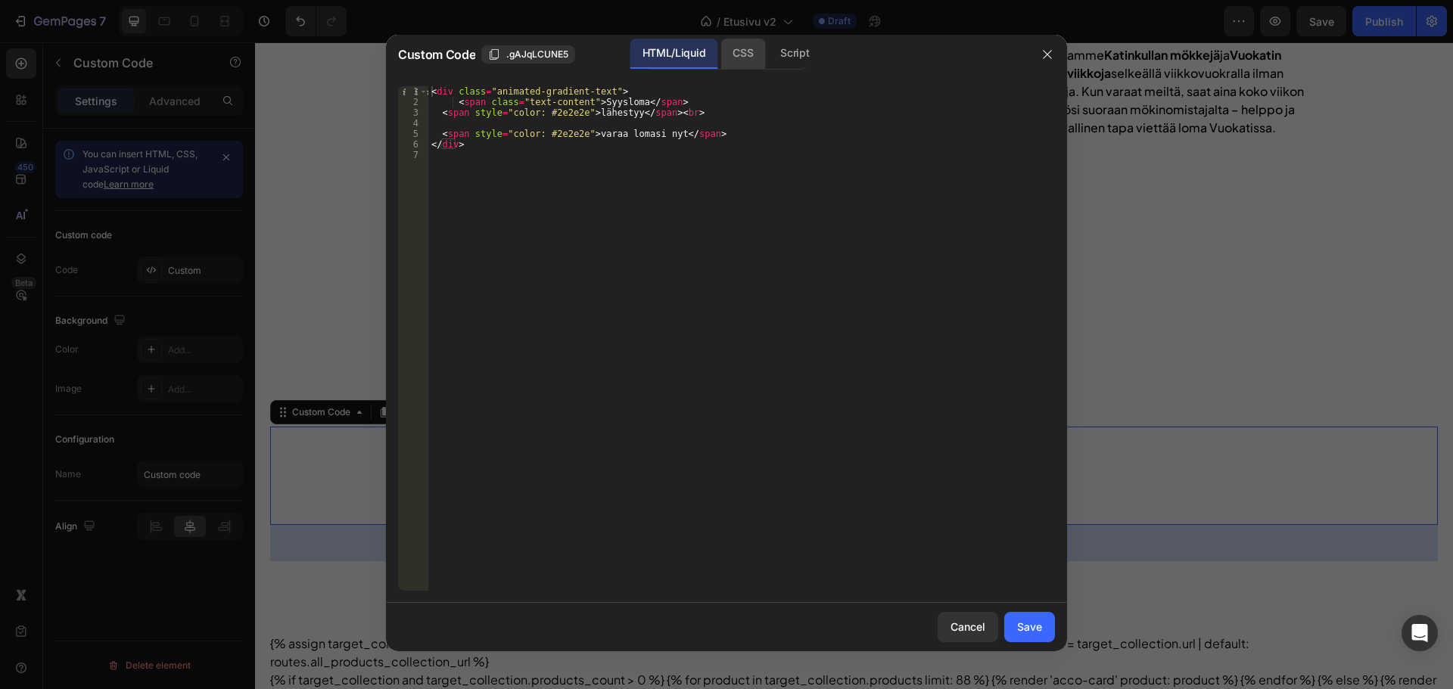
click at [768, 47] on div "CSS" at bounding box center [794, 54] width 53 height 30
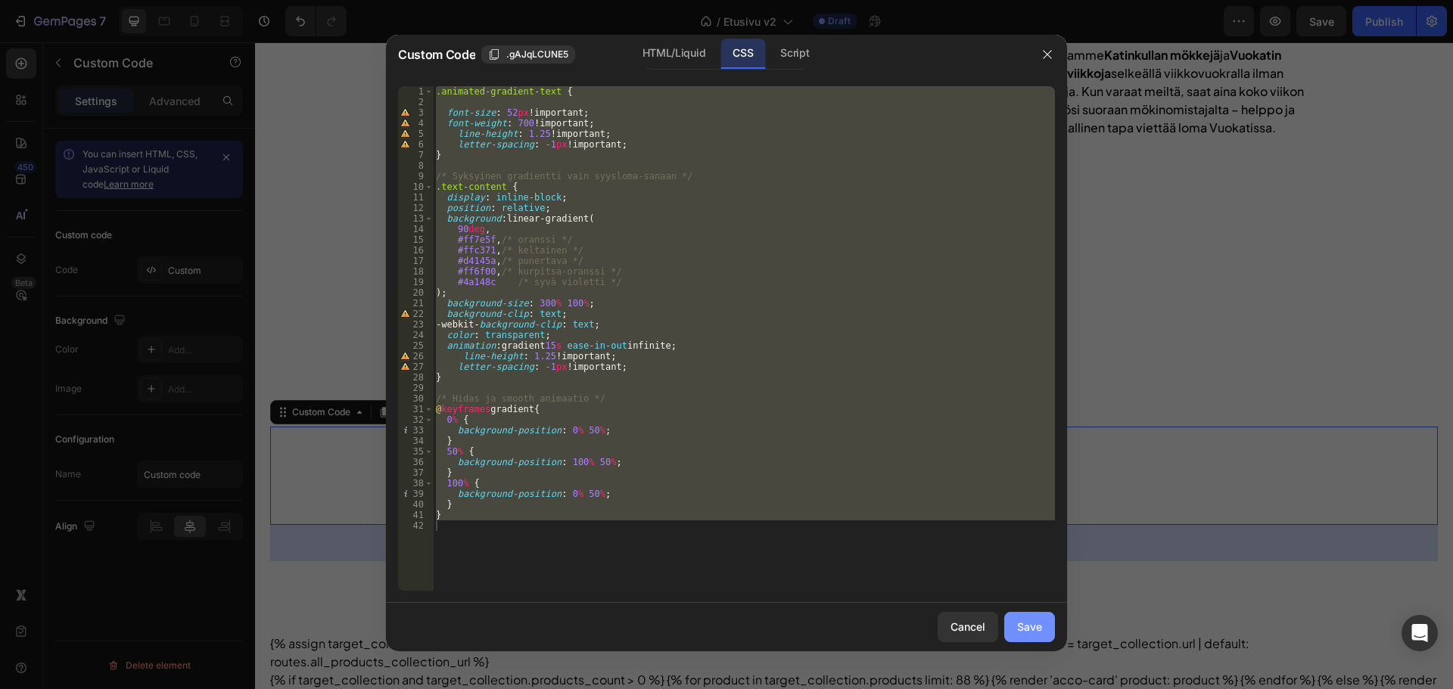
click at [1037, 625] on div "Save" at bounding box center [1029, 627] width 25 height 16
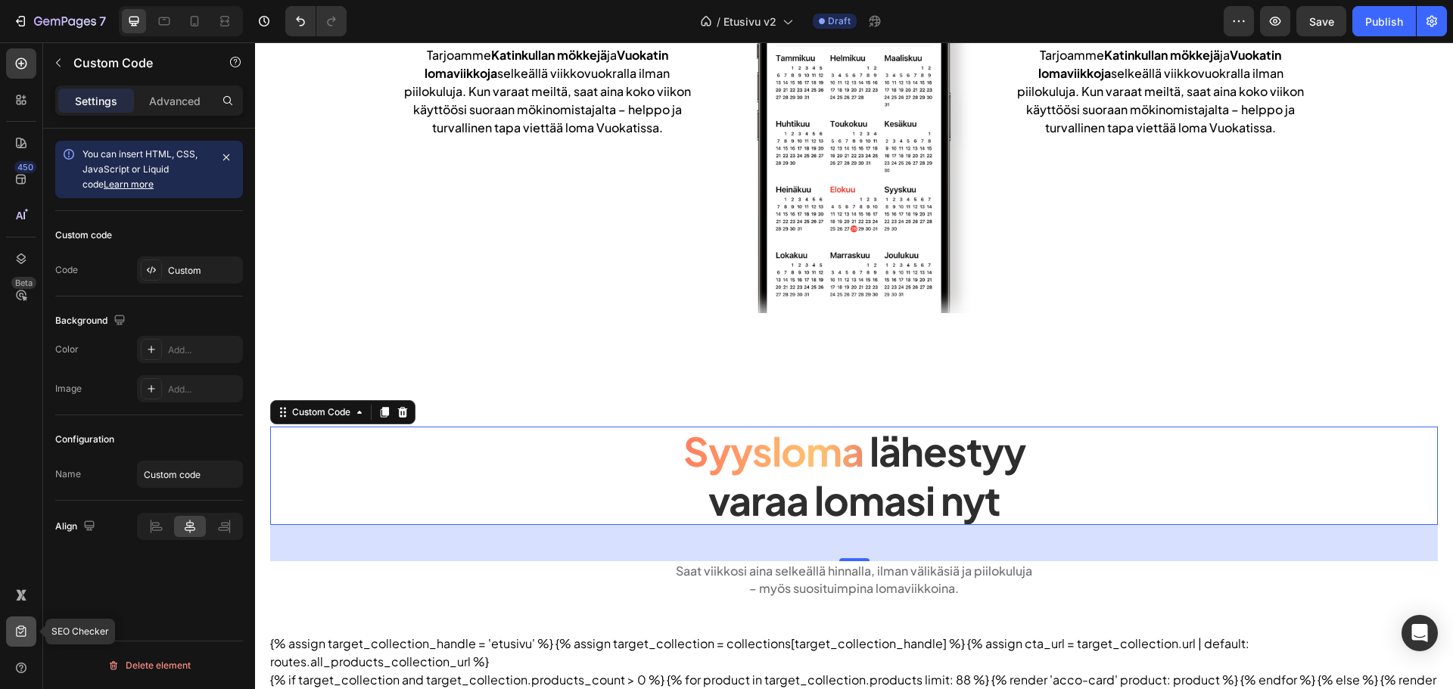
click at [27, 625] on icon at bounding box center [21, 631] width 15 height 15
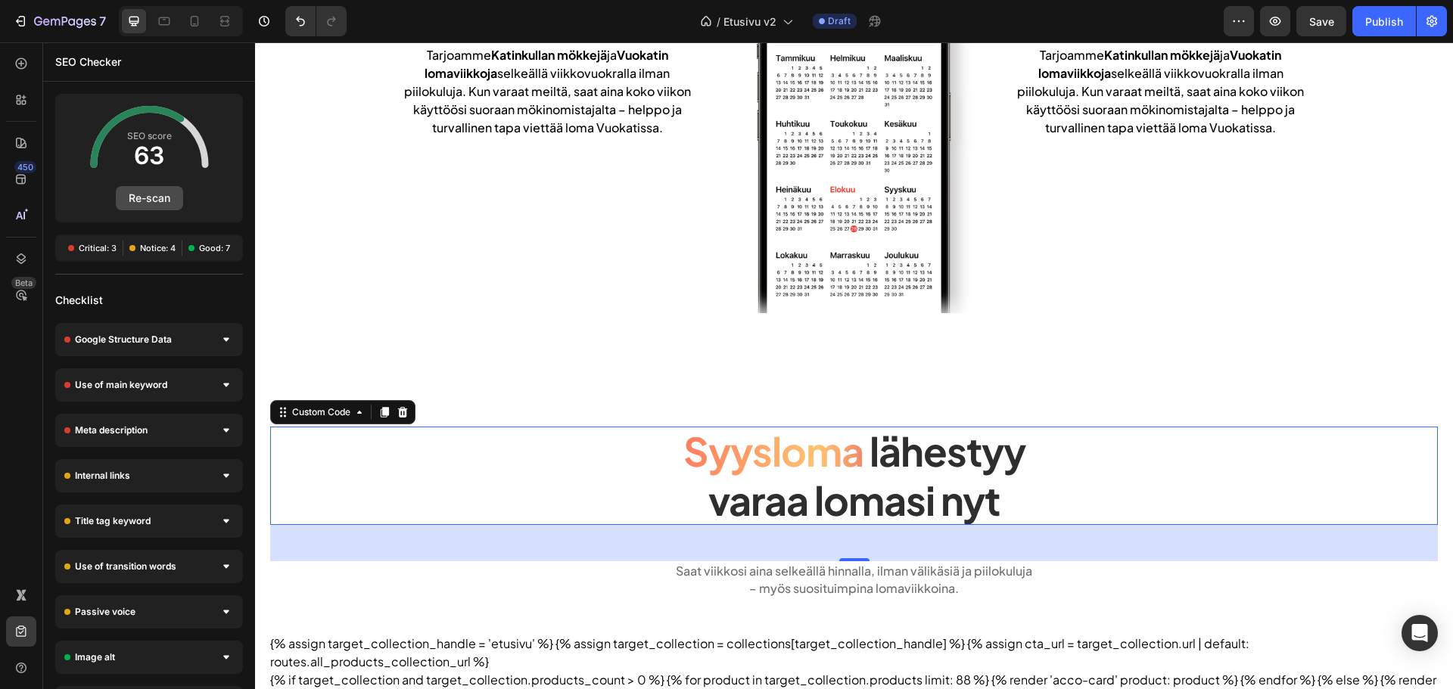
click at [163, 201] on button "Re-scan" at bounding box center [149, 198] width 67 height 24
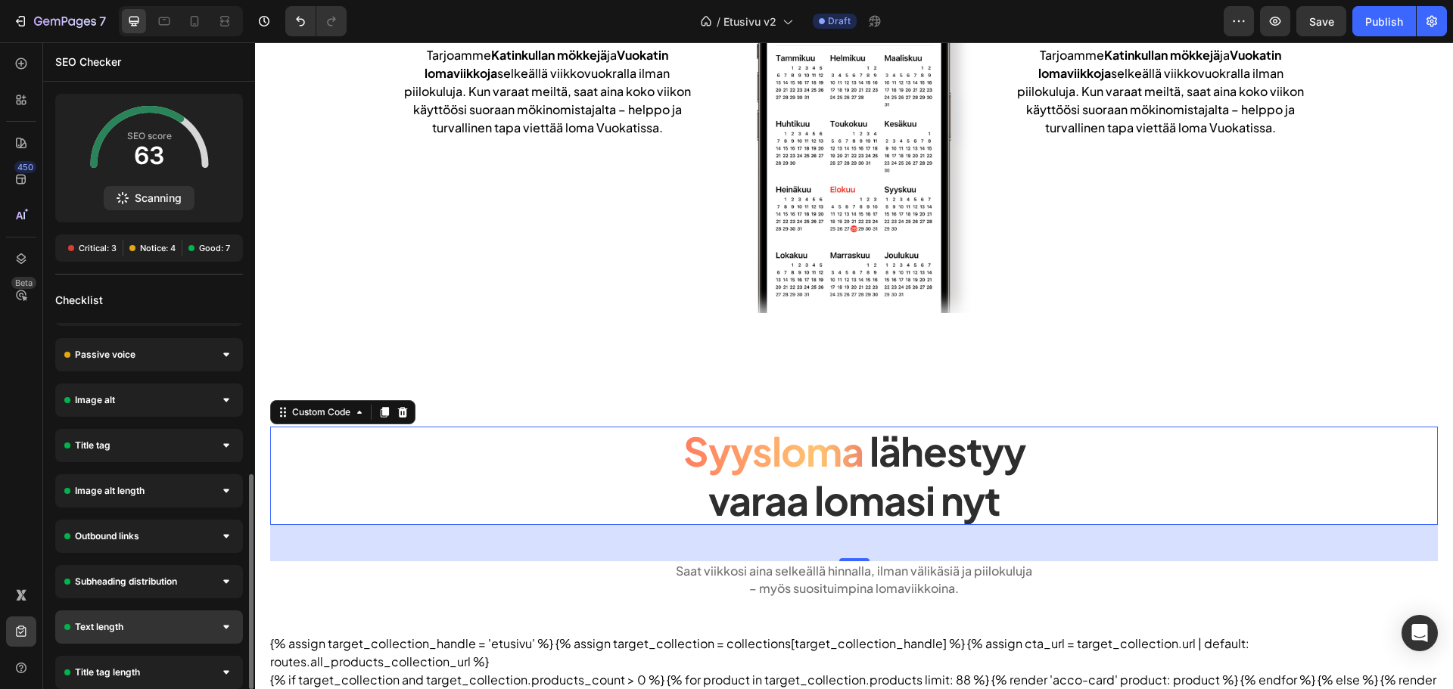
click at [193, 641] on div "Text length" at bounding box center [149, 627] width 188 height 33
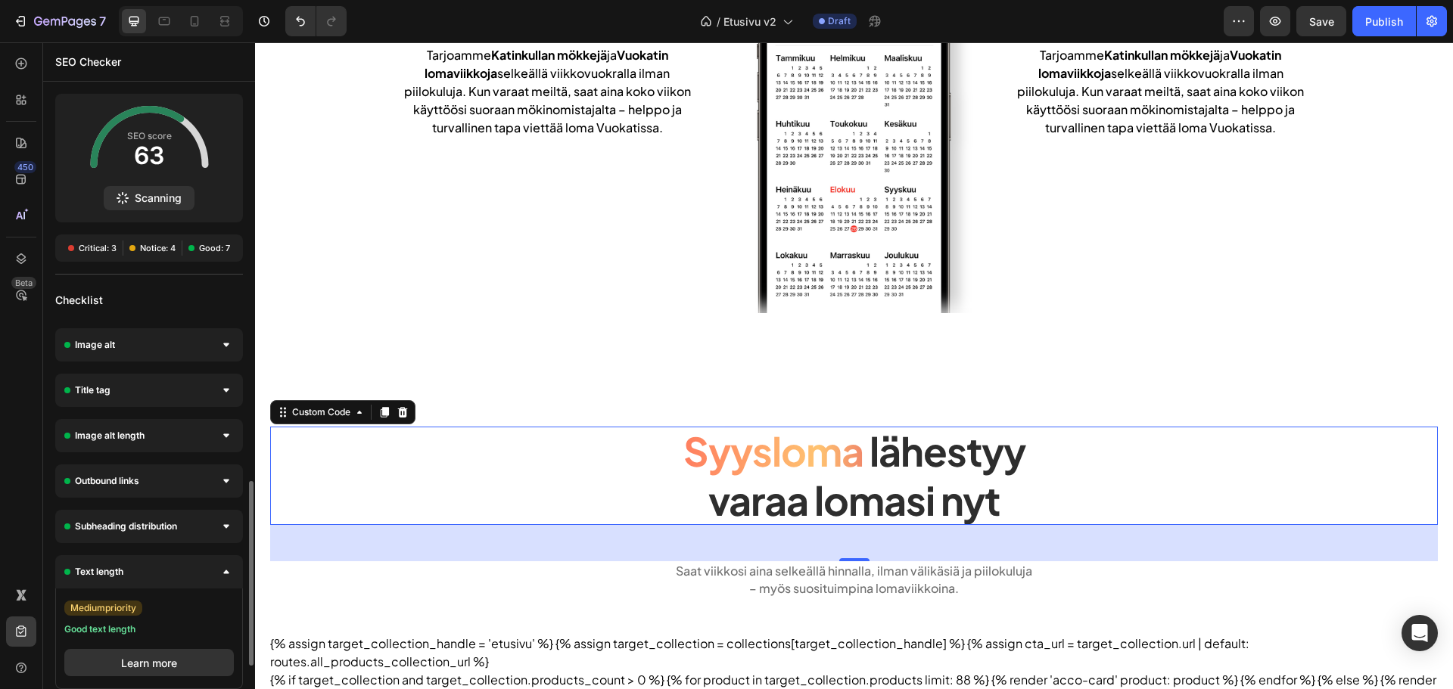
scroll to position [358, 0]
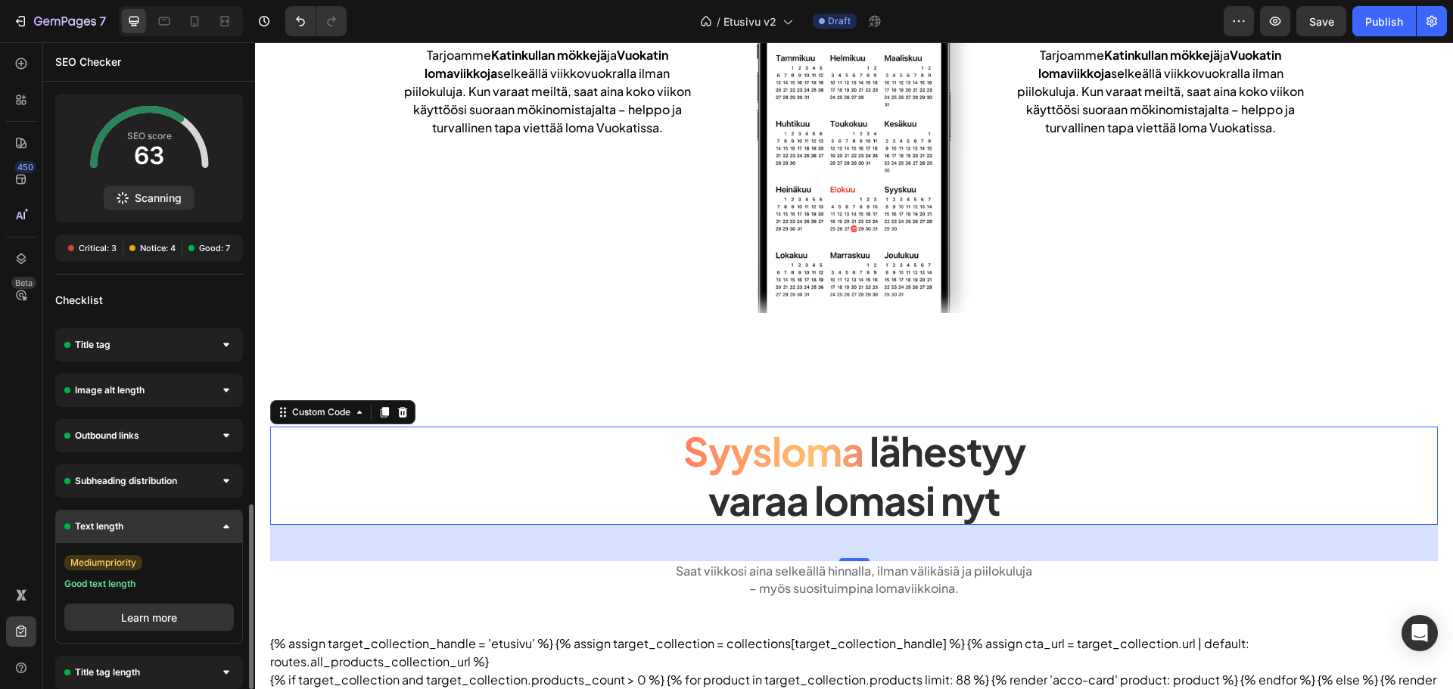
click at [188, 541] on div "Text length" at bounding box center [149, 526] width 188 height 33
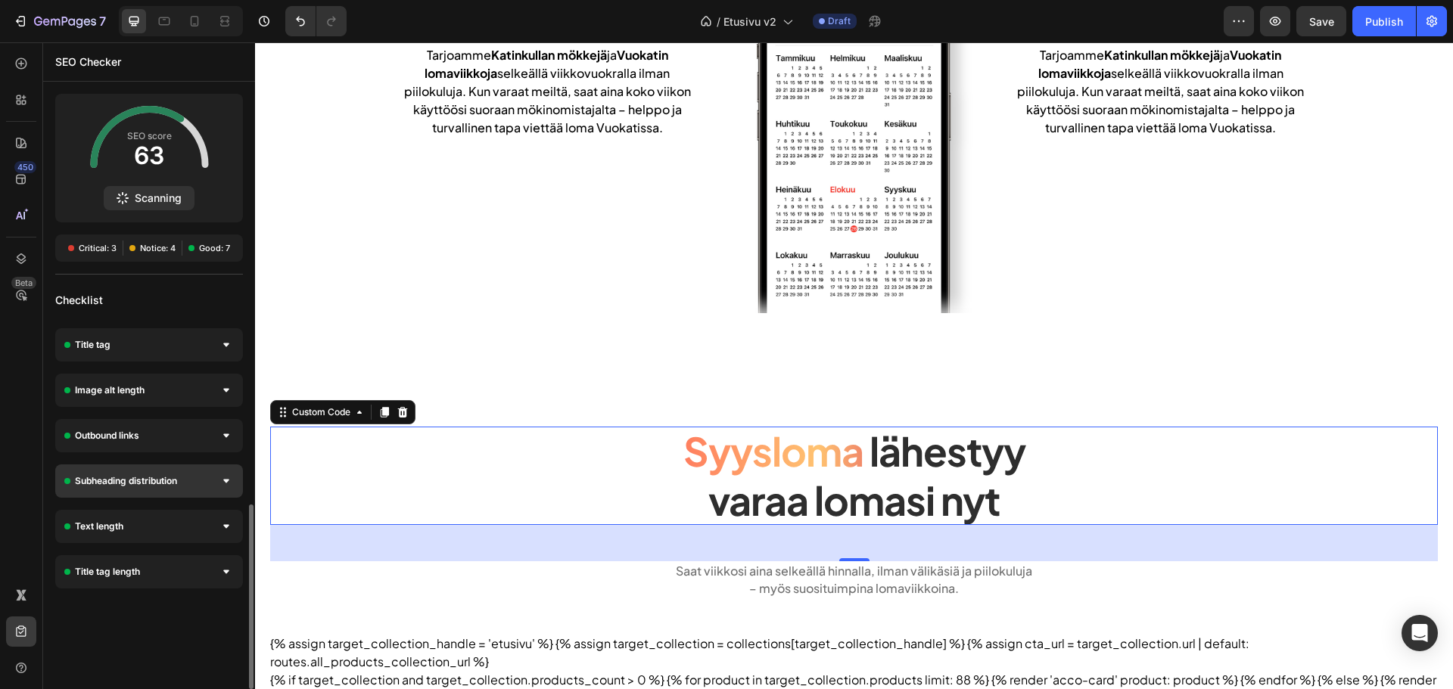
click at [189, 487] on div "Subheading distribution" at bounding box center [149, 481] width 188 height 33
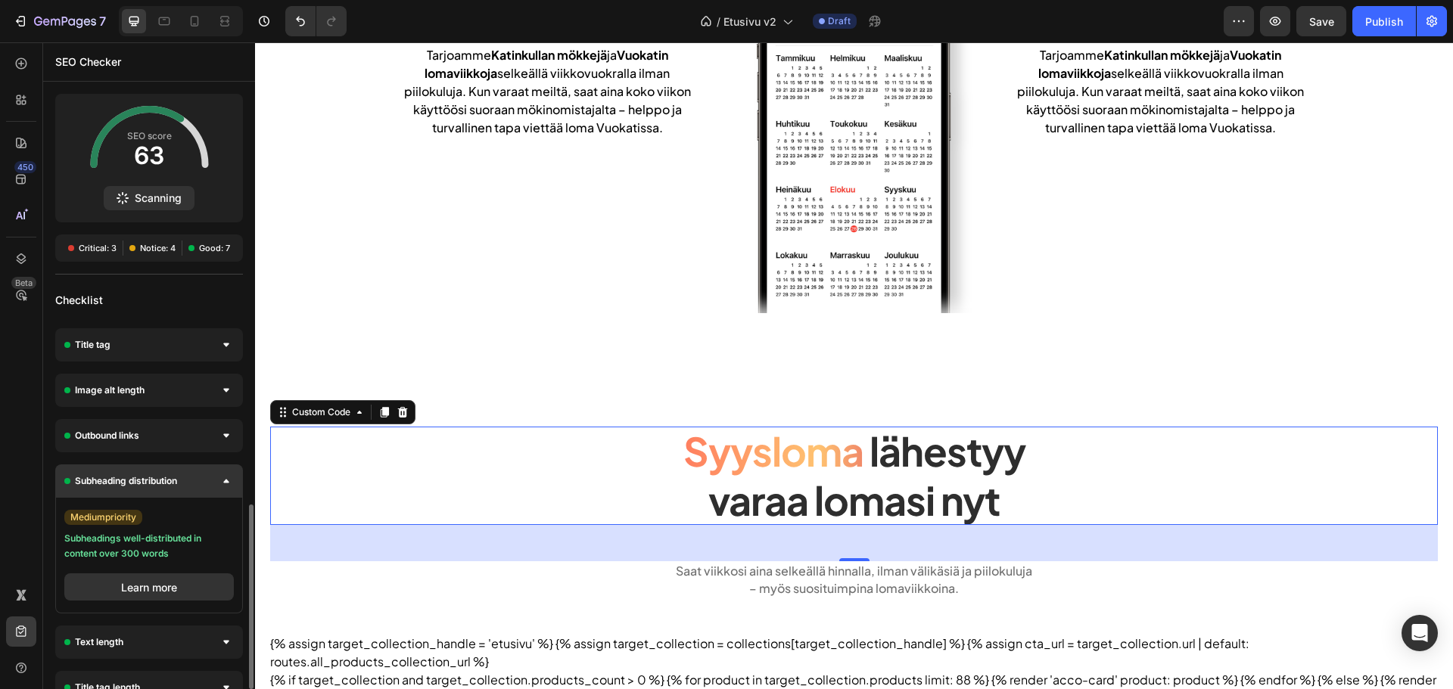
click at [189, 487] on div "Subheading distribution" at bounding box center [149, 481] width 188 height 33
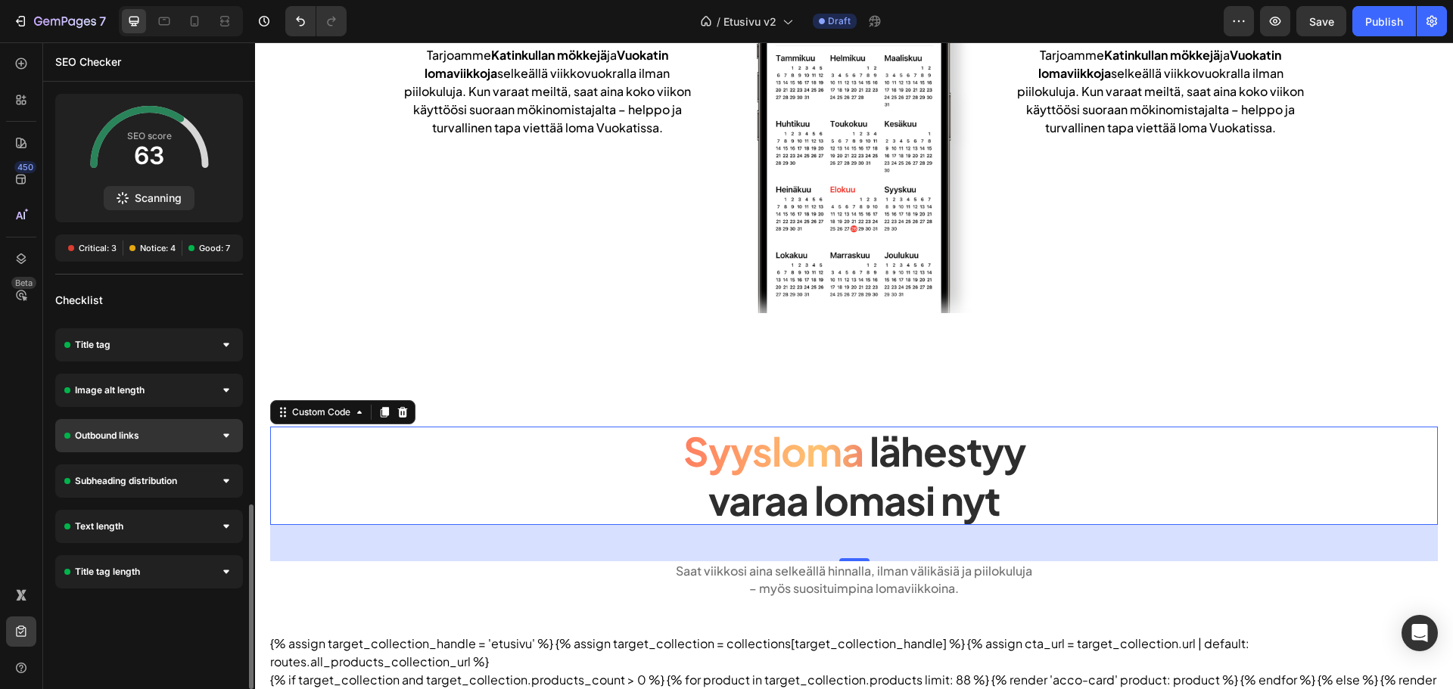
click at [197, 430] on div "Outbound links" at bounding box center [149, 435] width 188 height 33
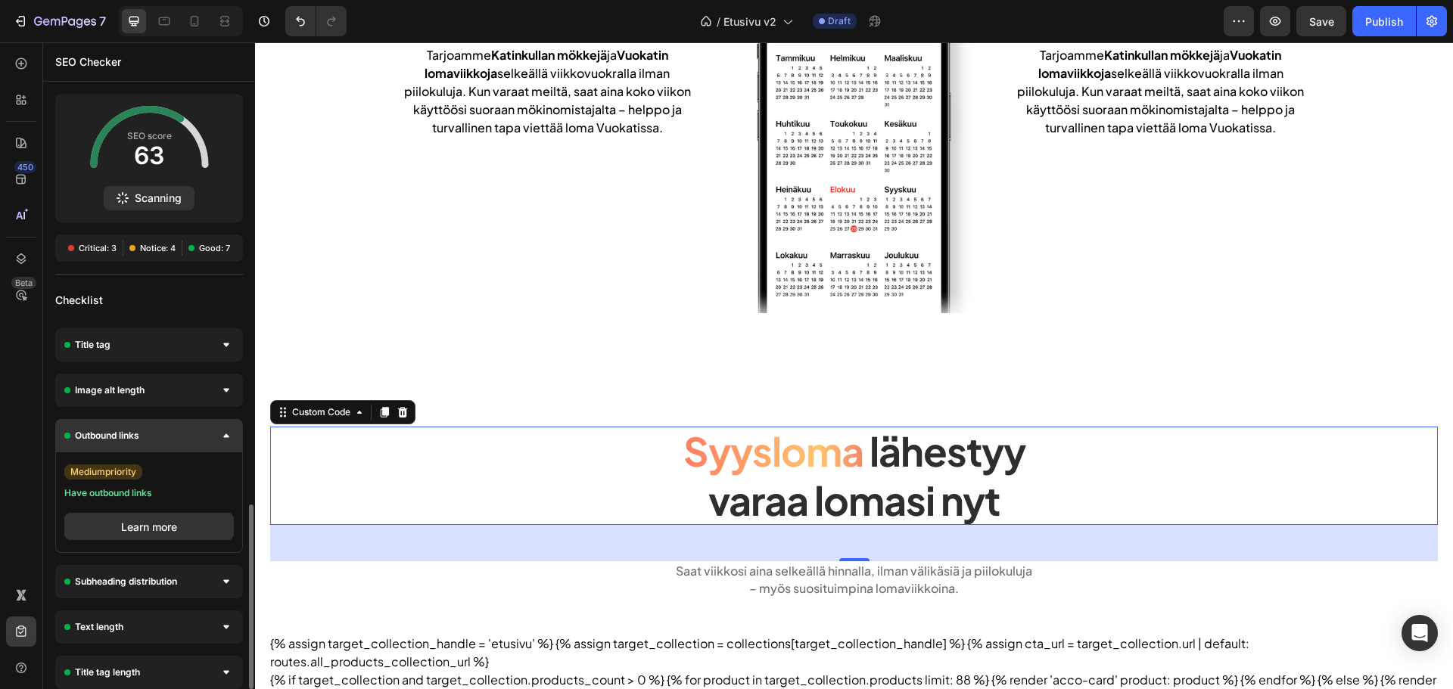
click at [197, 430] on div "Outbound links" at bounding box center [149, 435] width 188 height 33
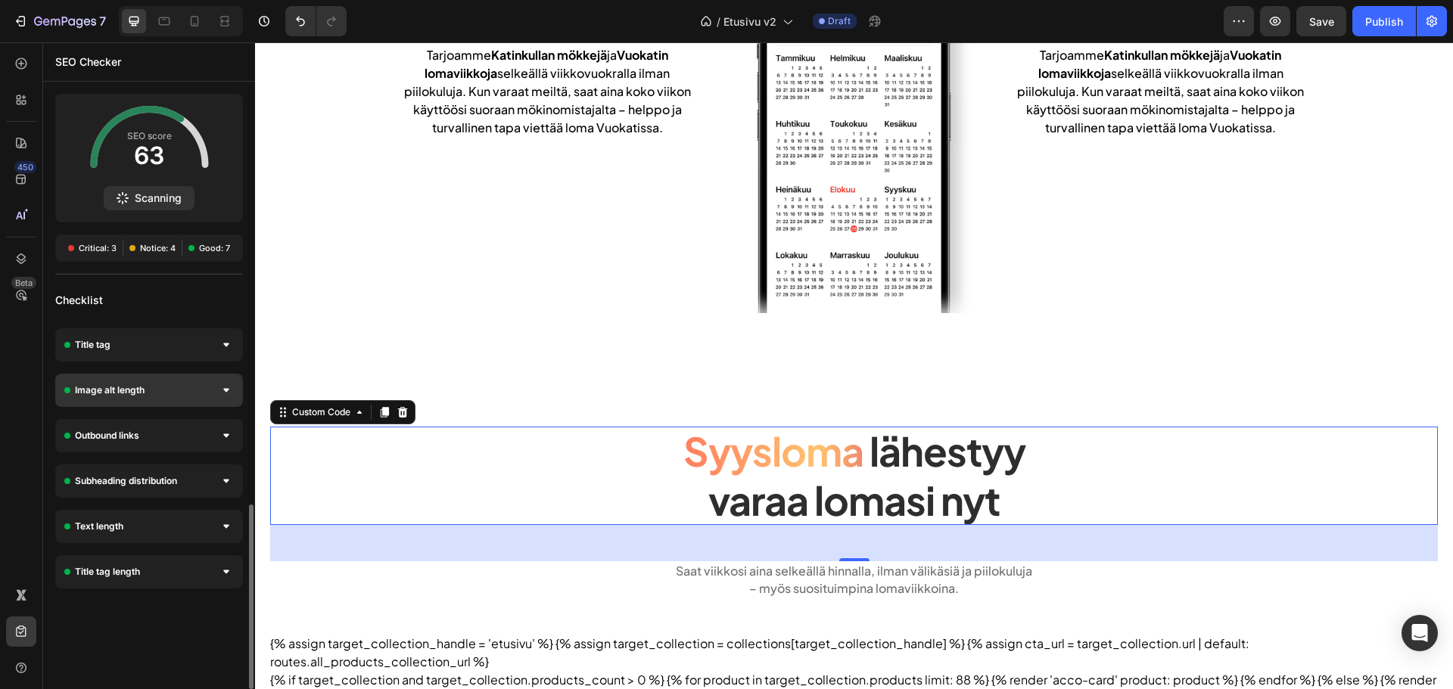
click at [208, 385] on div "Image alt length" at bounding box center [149, 390] width 188 height 33
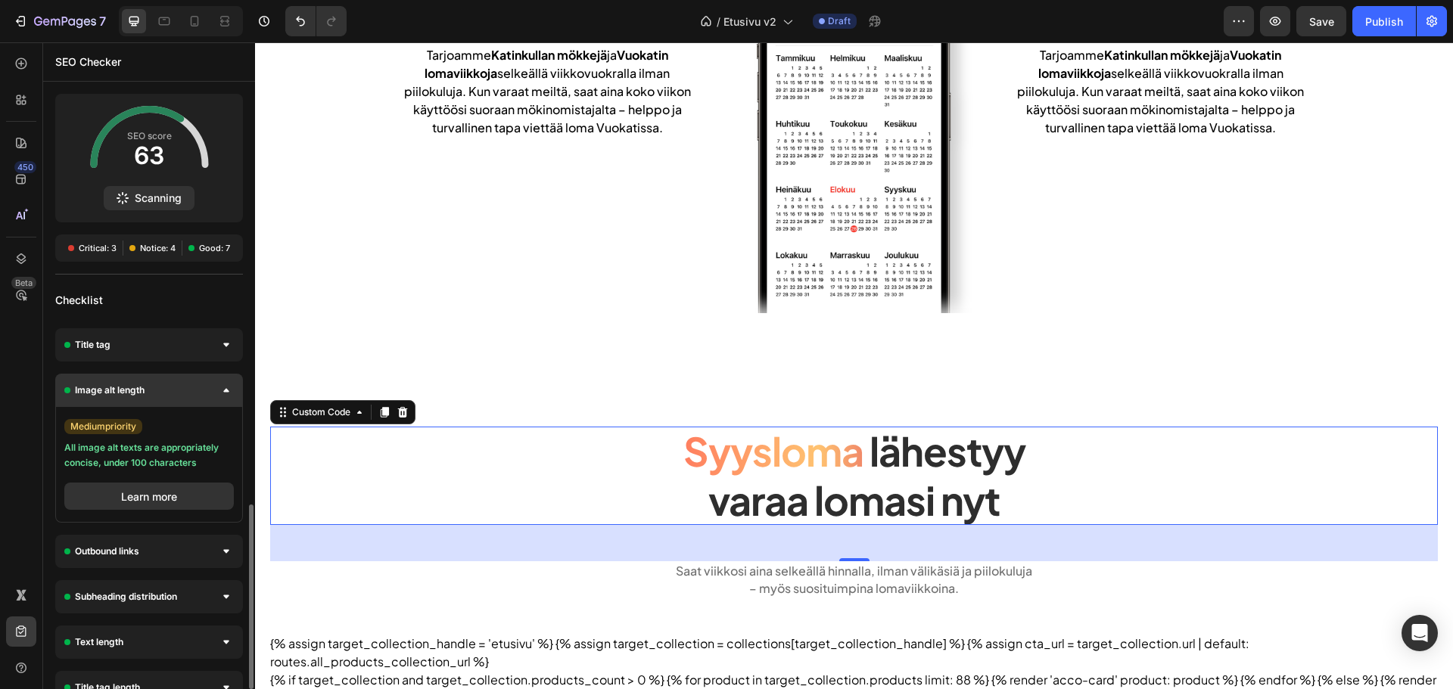
click at [208, 385] on div "Image alt length" at bounding box center [149, 390] width 188 height 33
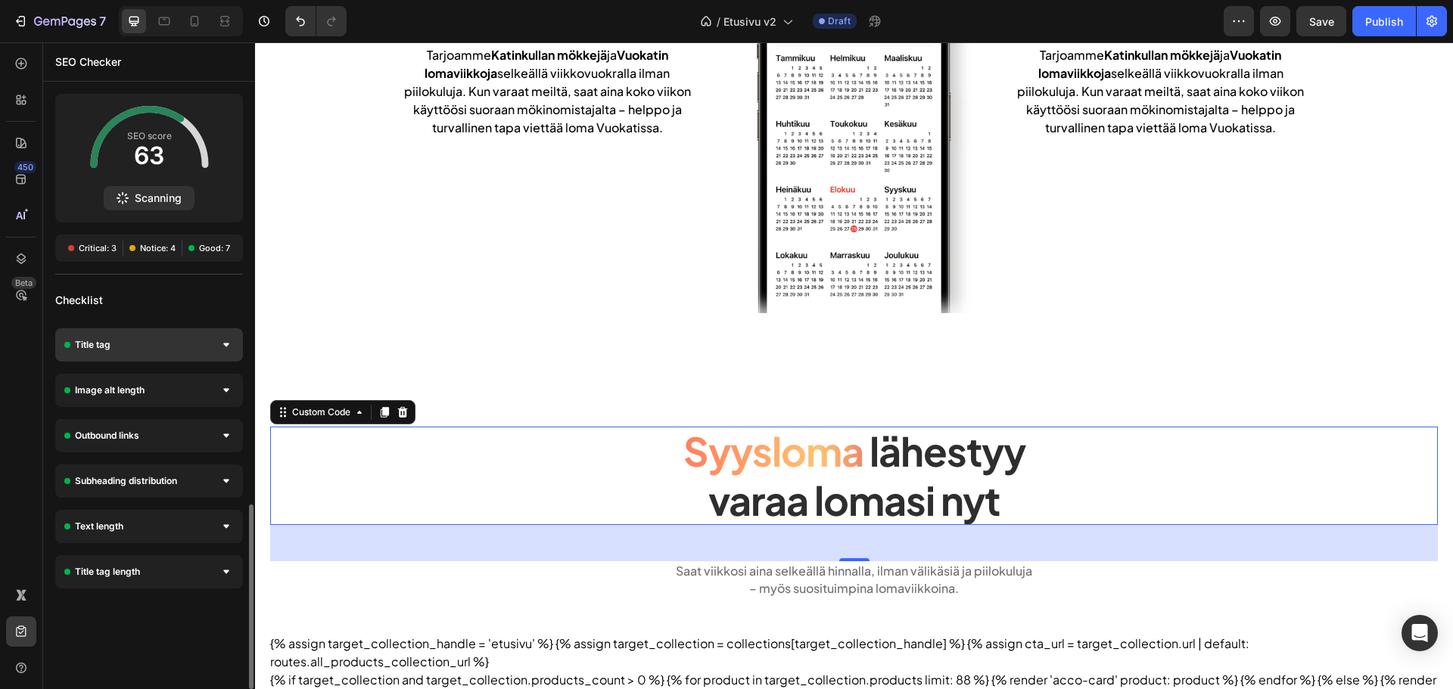
click at [208, 344] on div "Title tag" at bounding box center [149, 344] width 188 height 33
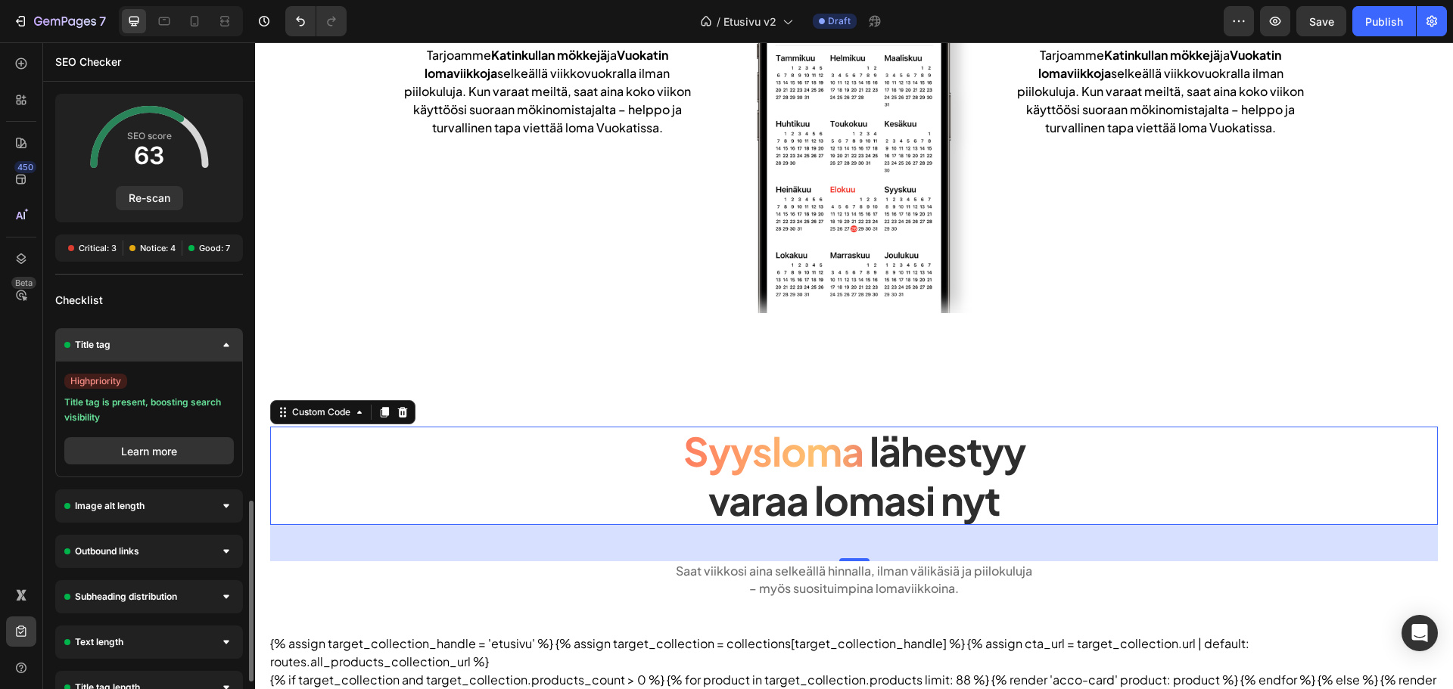
click at [208, 344] on div "Title tag" at bounding box center [149, 344] width 188 height 33
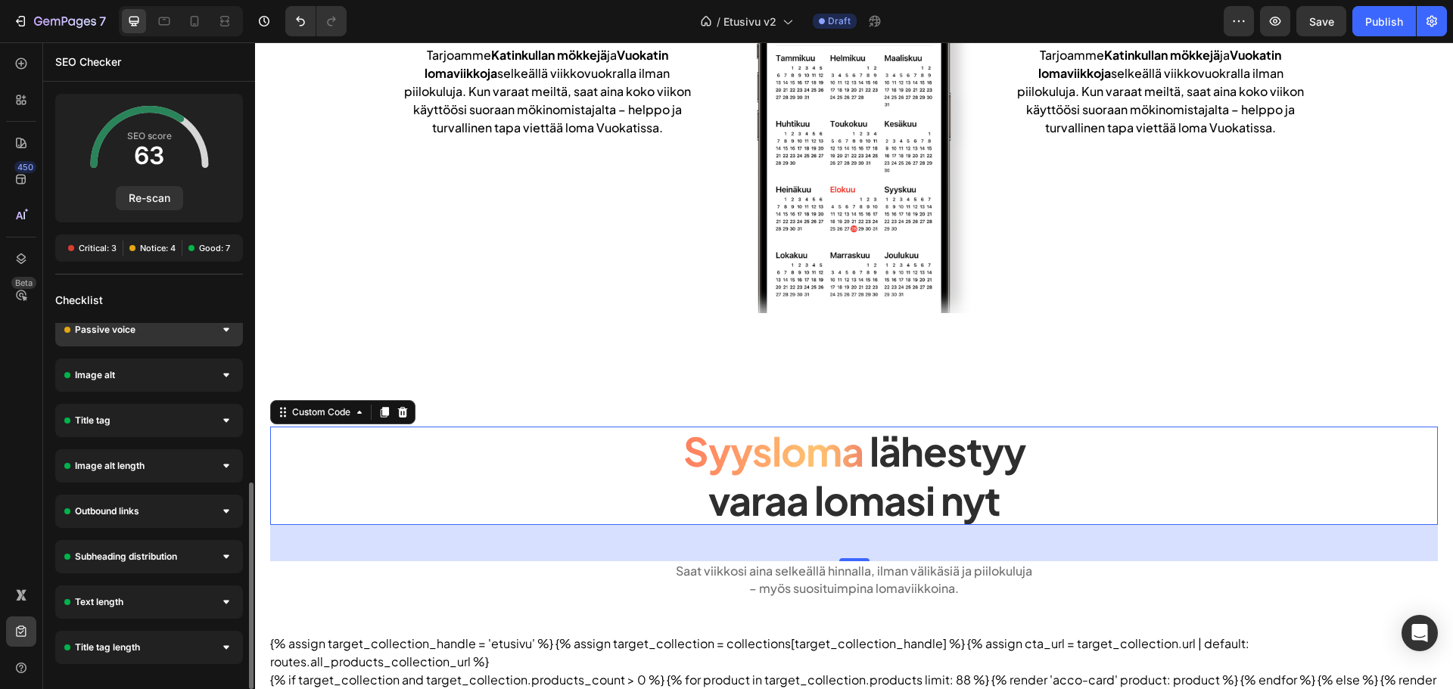
click at [201, 345] on div "Passive voice" at bounding box center [149, 329] width 188 height 33
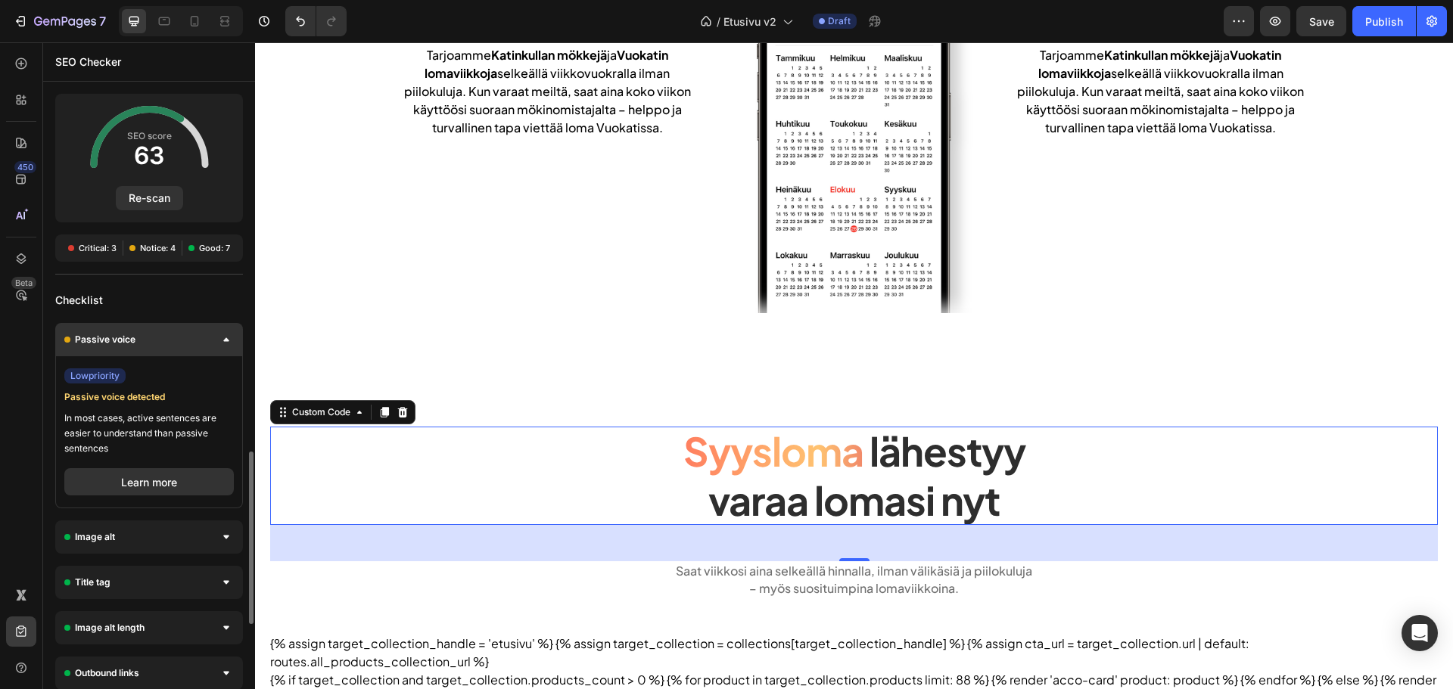
click at [201, 345] on div "Passive voice" at bounding box center [149, 339] width 188 height 33
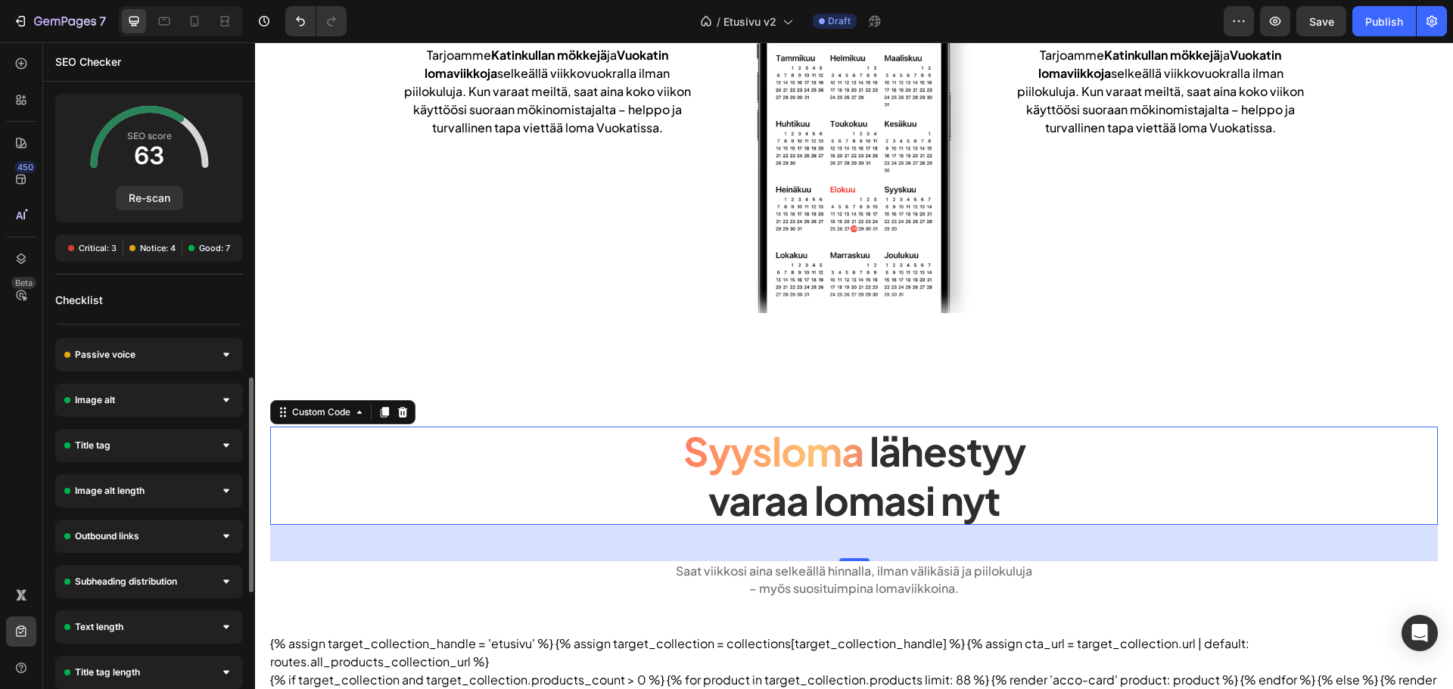
scroll to position [197, 0]
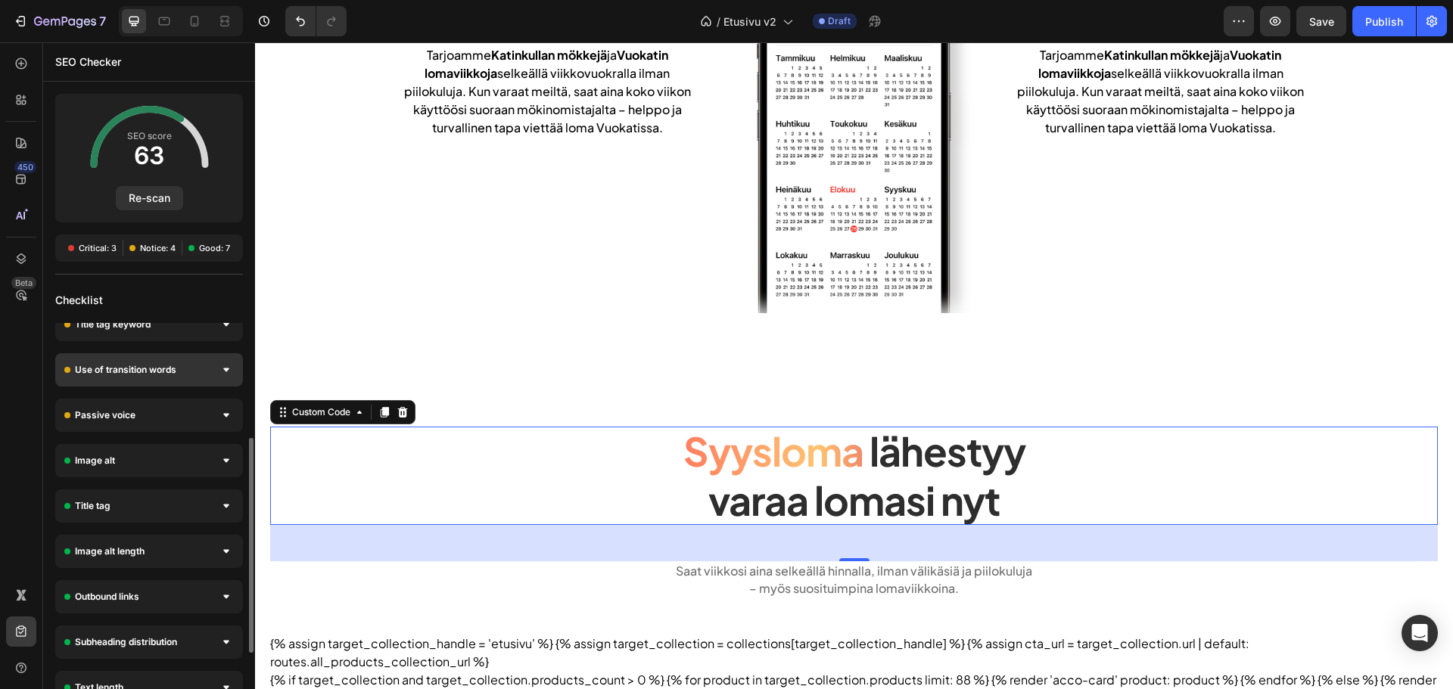
click at [194, 368] on div "Use of transition words" at bounding box center [149, 369] width 188 height 33
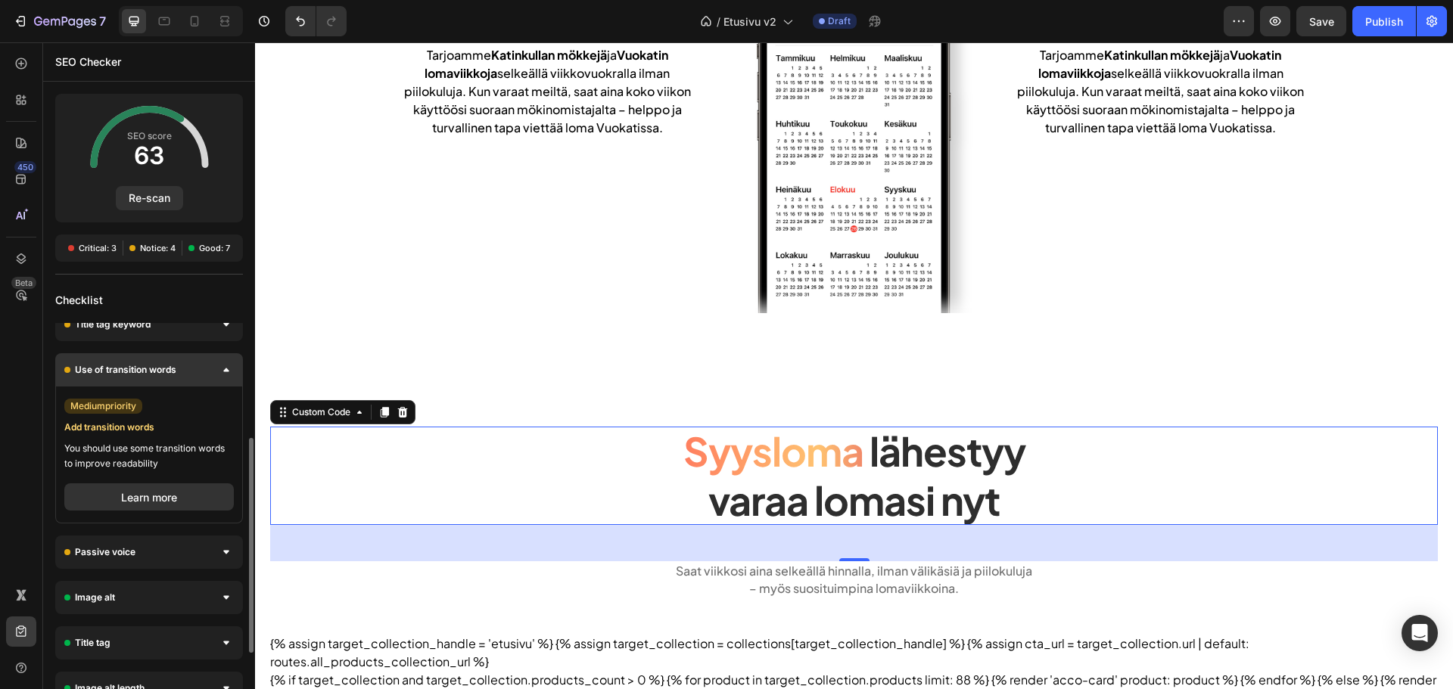
click at [194, 368] on div "Use of transition words" at bounding box center [149, 369] width 188 height 33
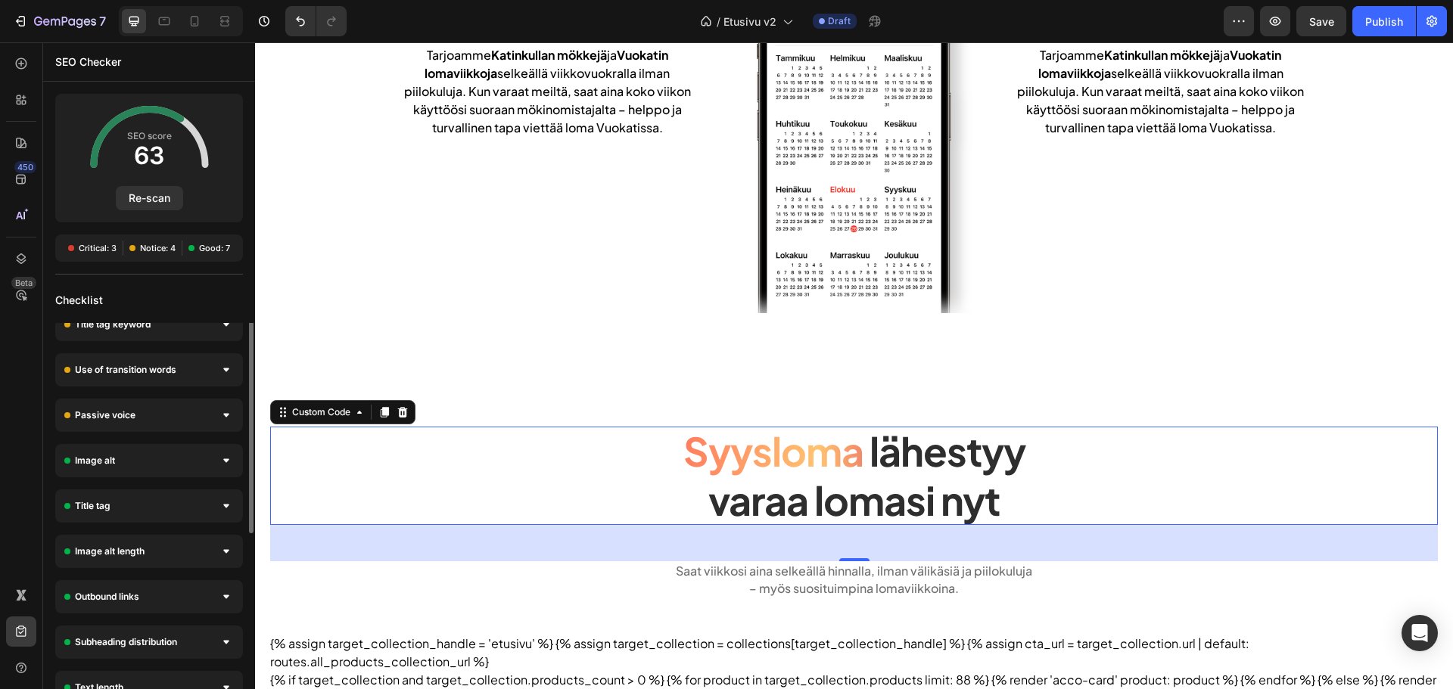
scroll to position [45, 0]
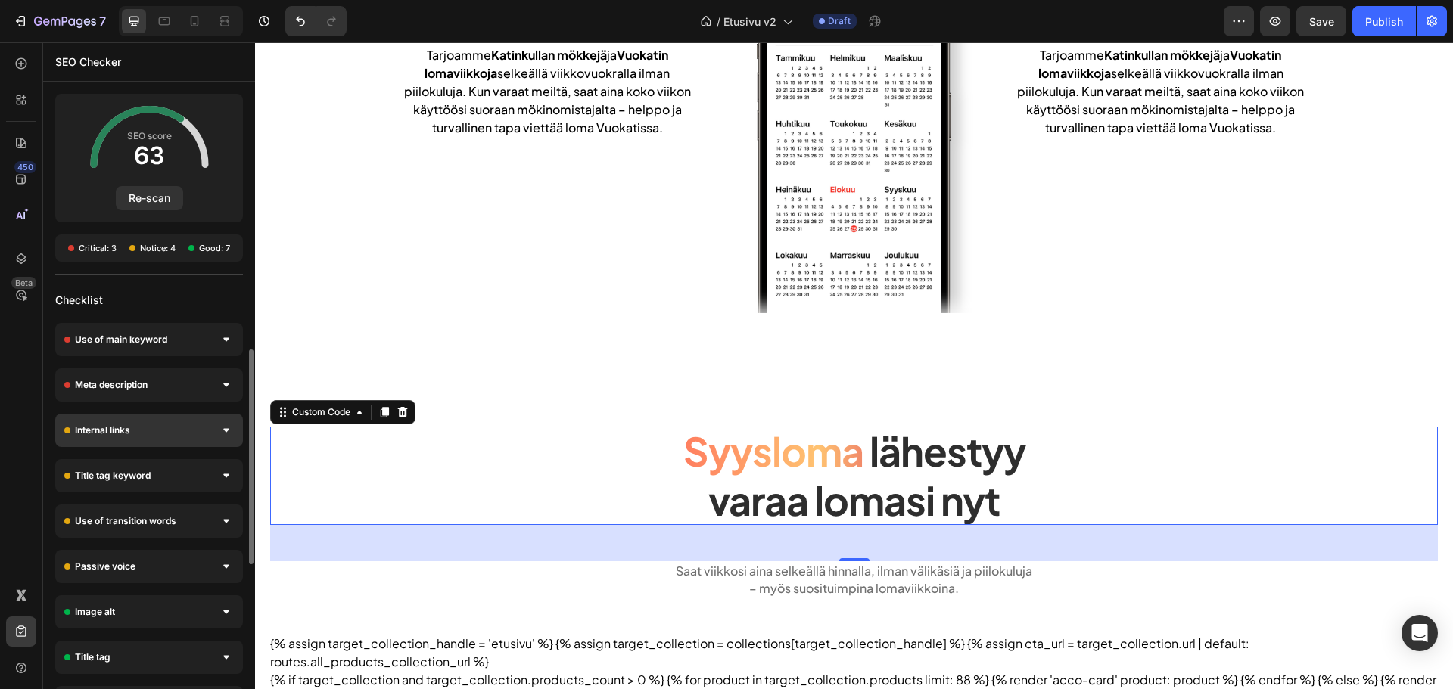
click at [185, 429] on div "Internal links" at bounding box center [149, 430] width 188 height 33
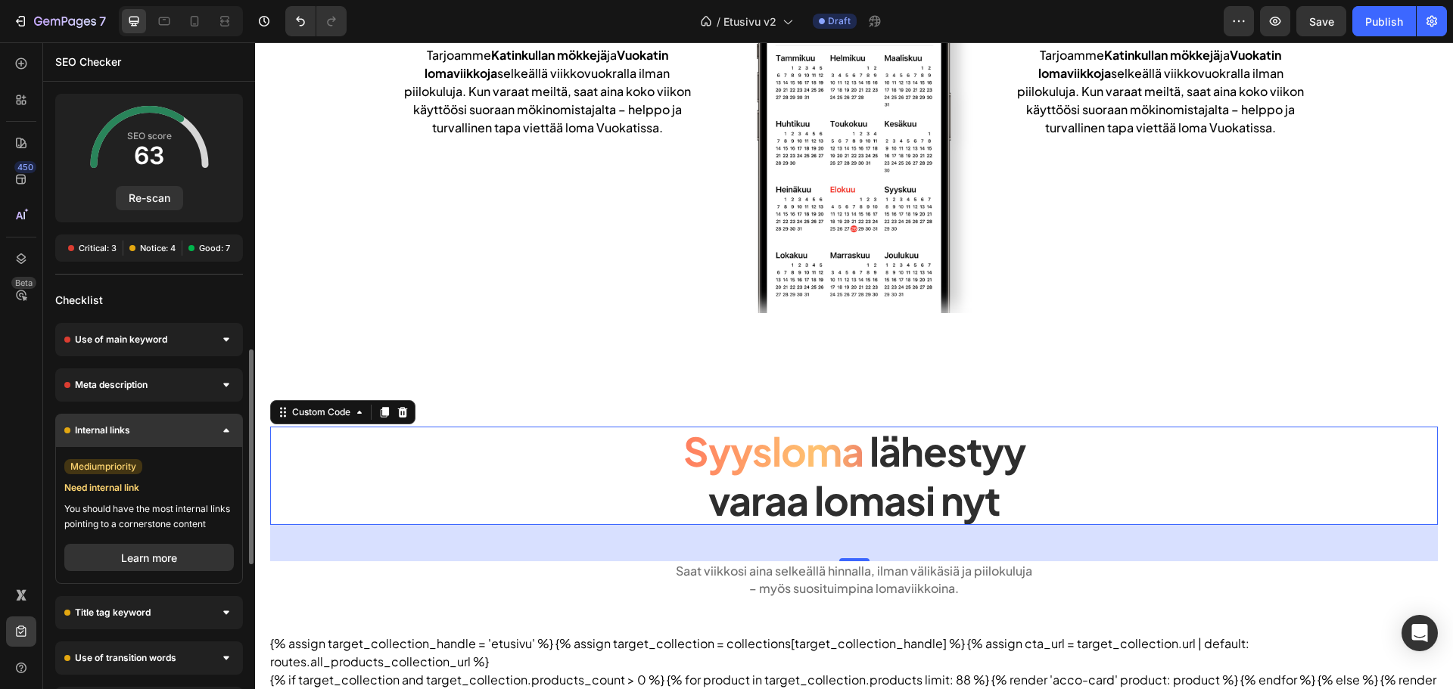
click at [185, 429] on div "Internal links" at bounding box center [149, 430] width 188 height 33
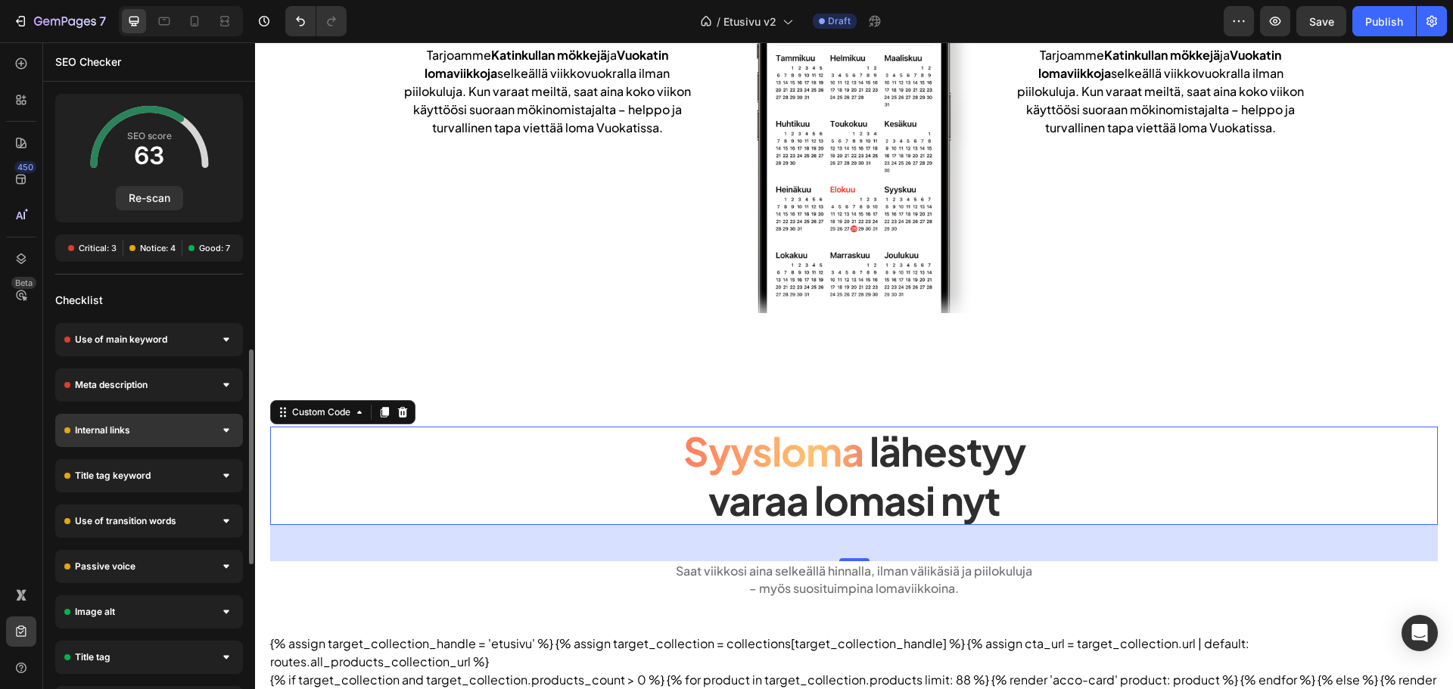
click at [185, 423] on div "Internal links" at bounding box center [149, 430] width 188 height 33
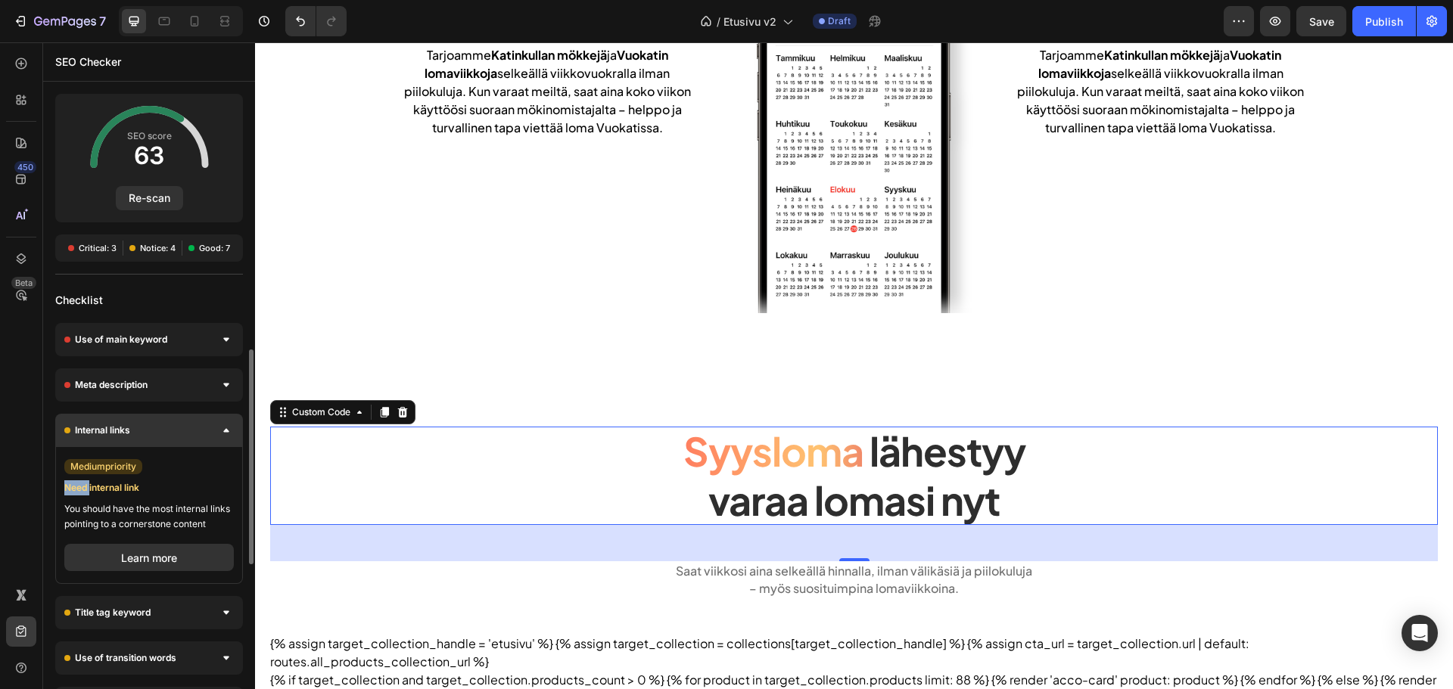
click at [185, 423] on div "Internal links" at bounding box center [149, 430] width 188 height 33
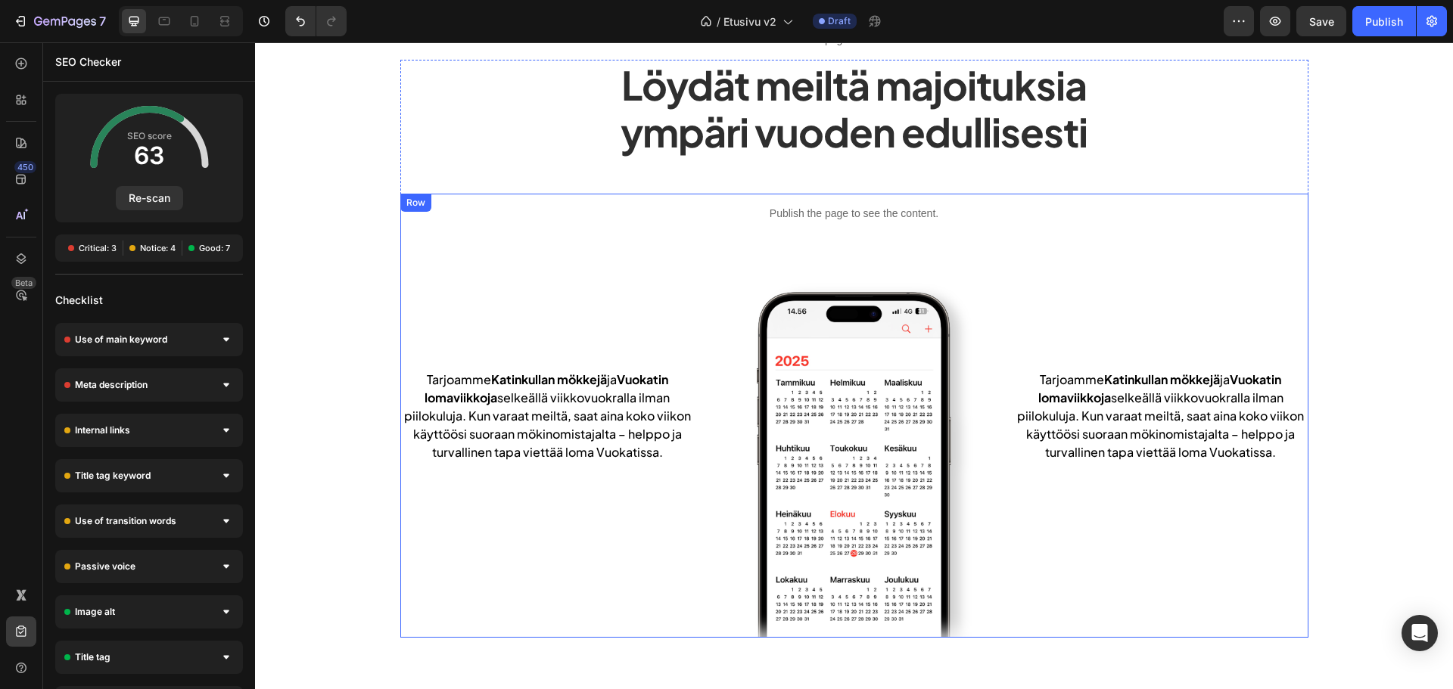
scroll to position [0, 0]
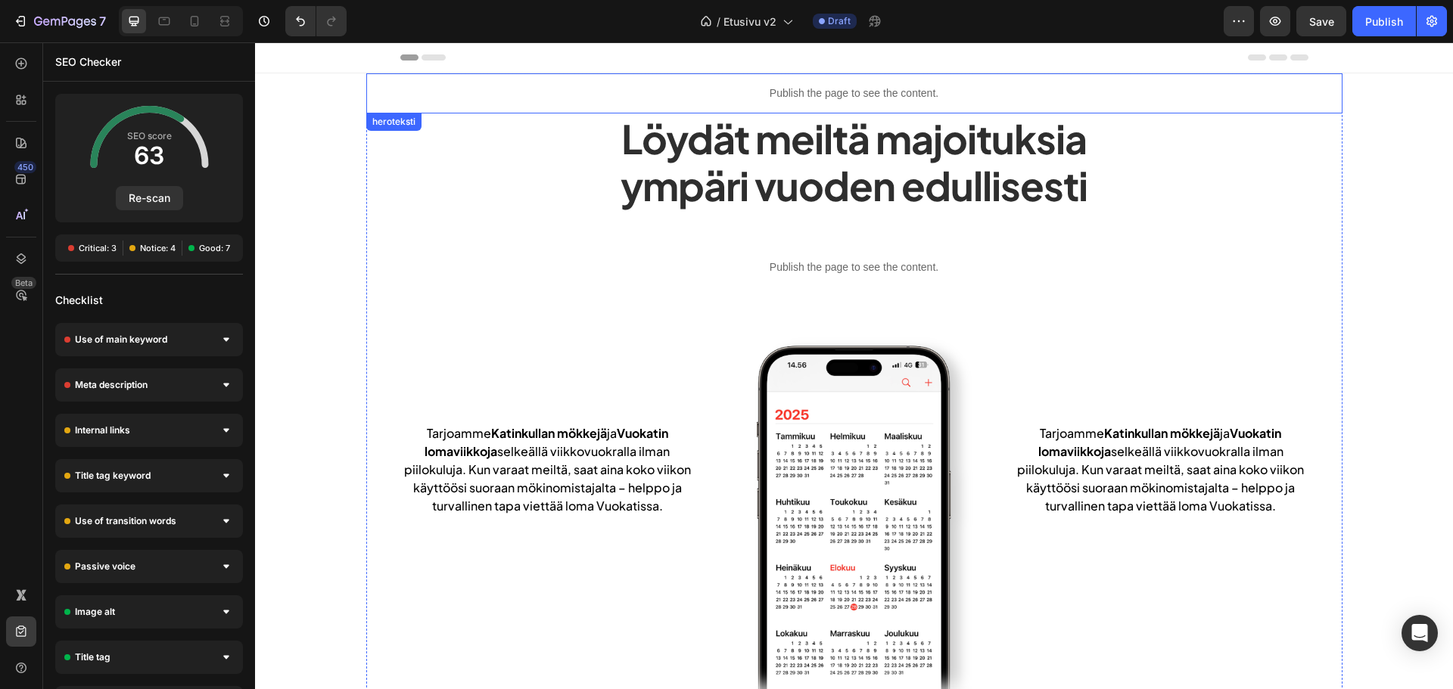
click at [424, 89] on p "Publish the page to see the content." at bounding box center [854, 94] width 976 height 16
